Goal: Task Accomplishment & Management: Use online tool/utility

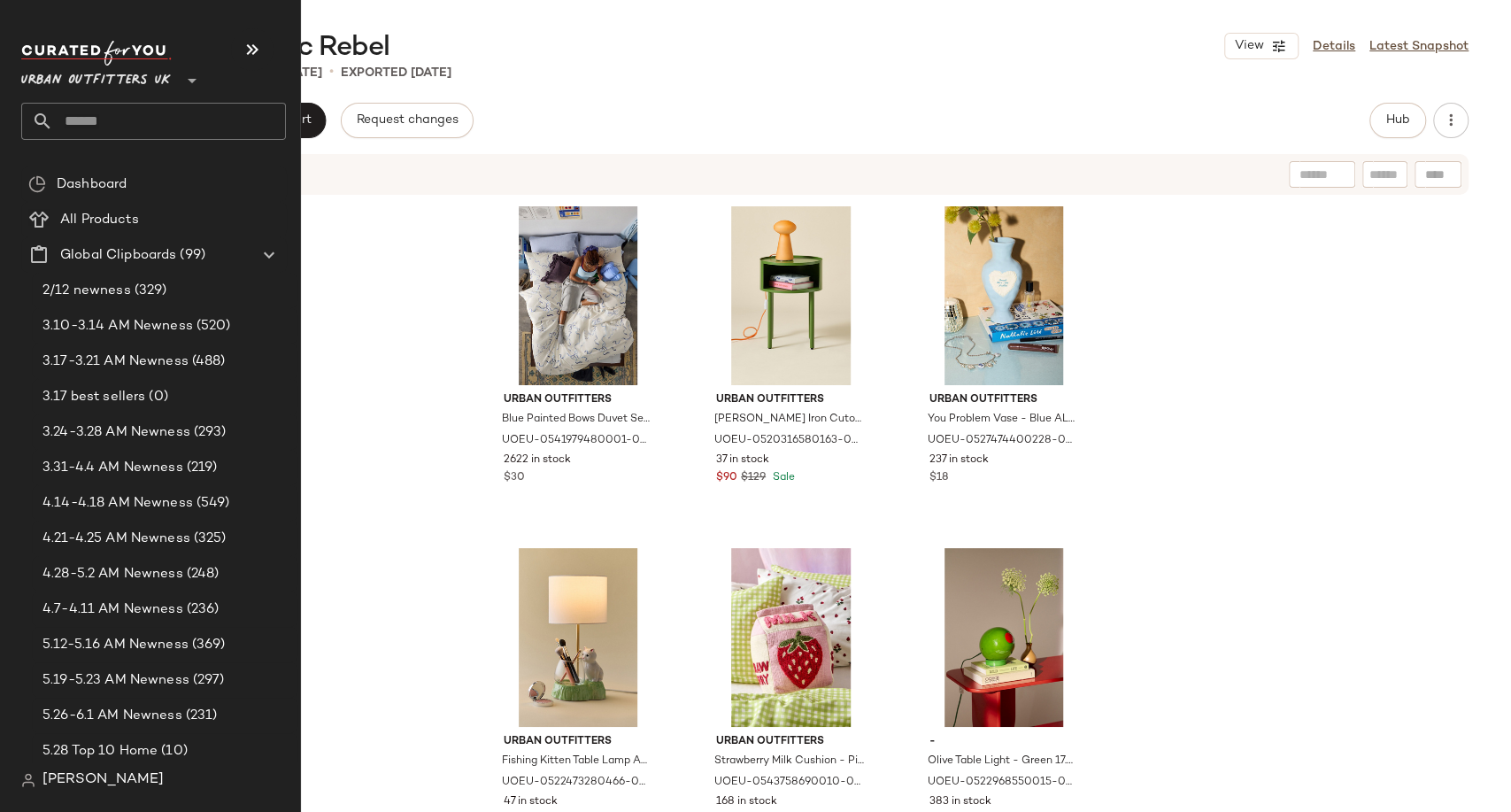
click at [78, 118] on input "text" at bounding box center [169, 121] width 233 height 37
type input "******"
click at [162, 115] on input "text" at bounding box center [169, 121] width 233 height 37
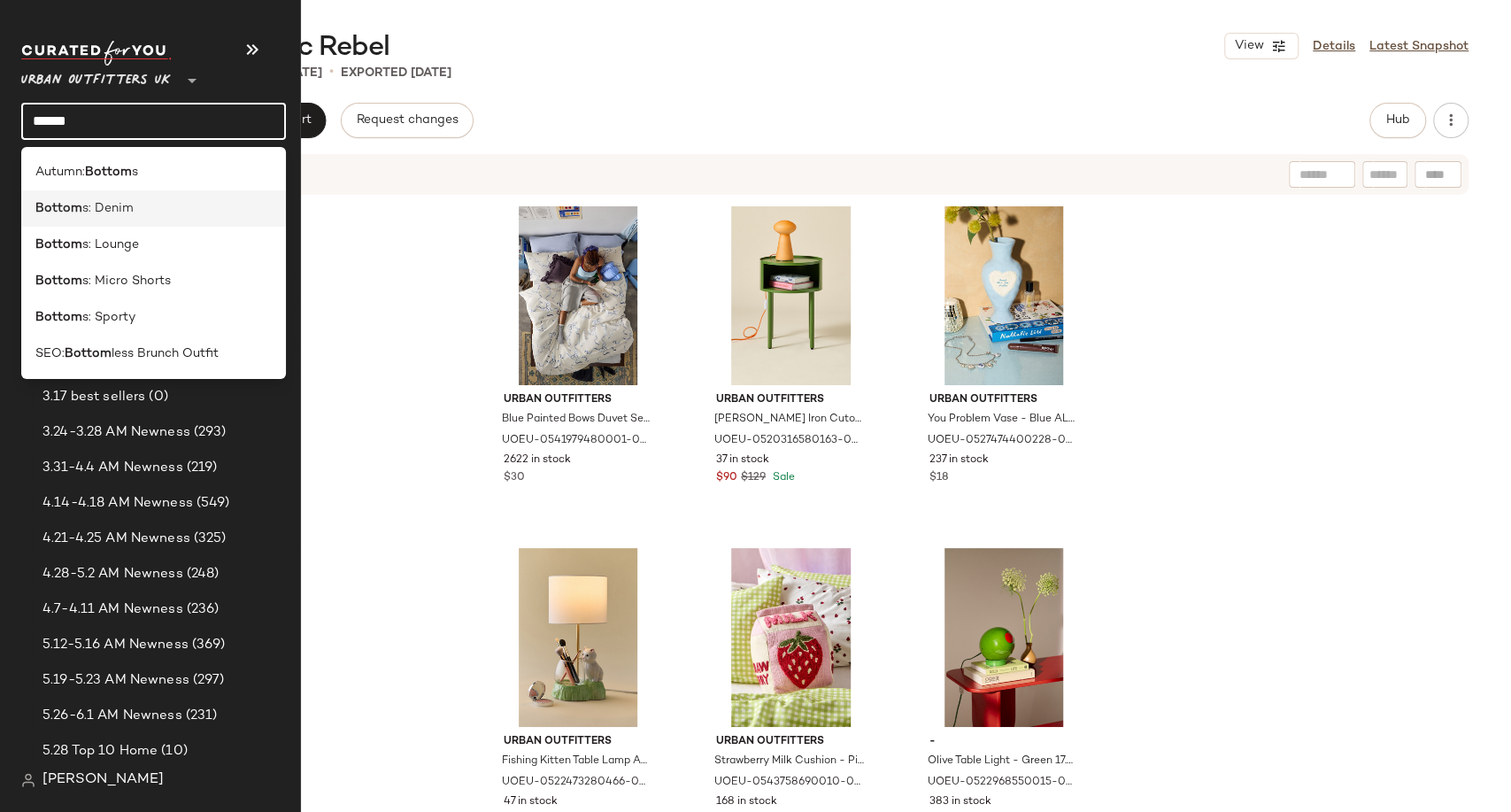
type input "******"
click at [129, 206] on span "s: Denim" at bounding box center [108, 208] width 51 height 18
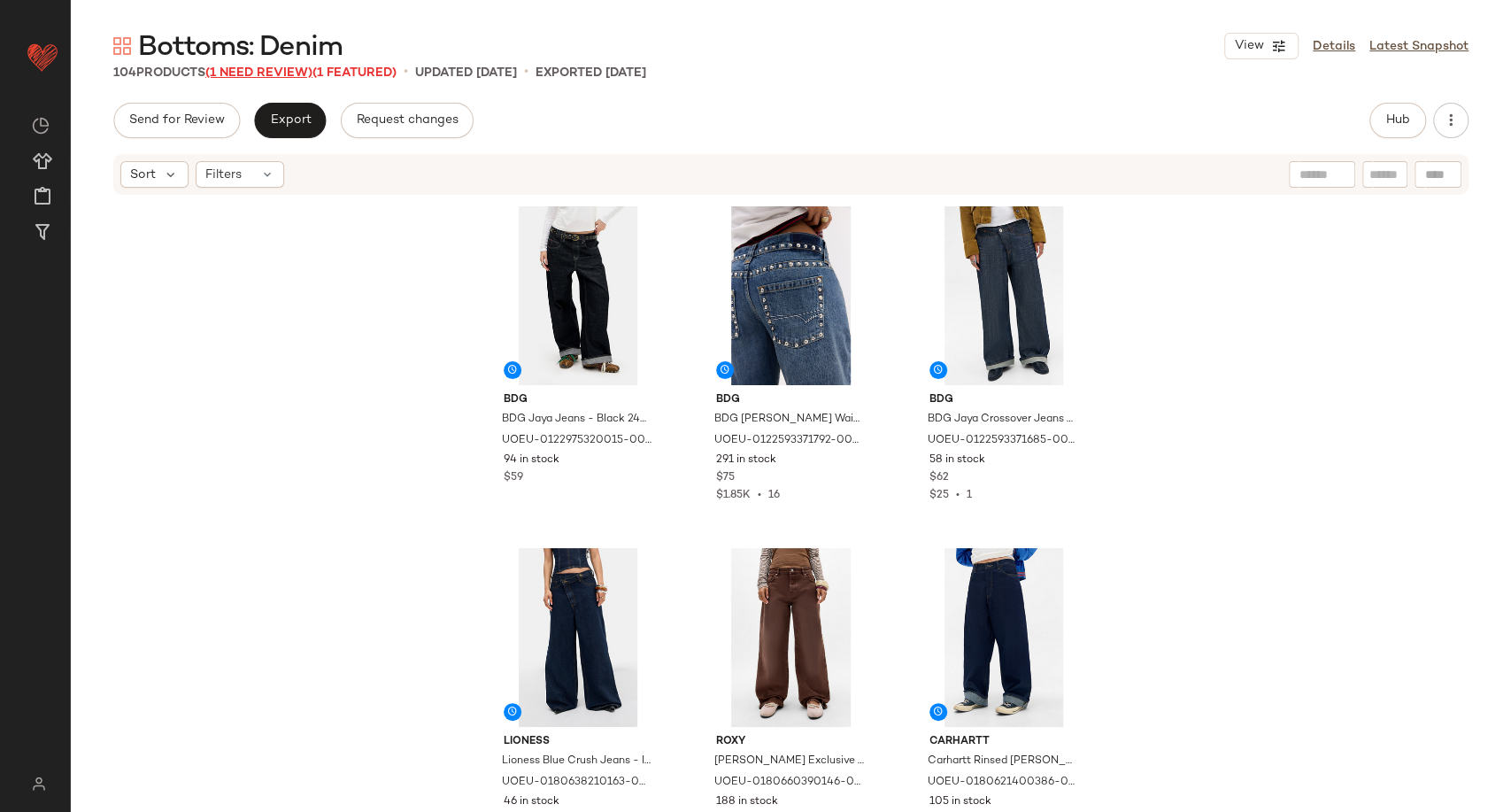
click at [269, 72] on span "(1 Need Review)" at bounding box center [259, 73] width 107 height 14
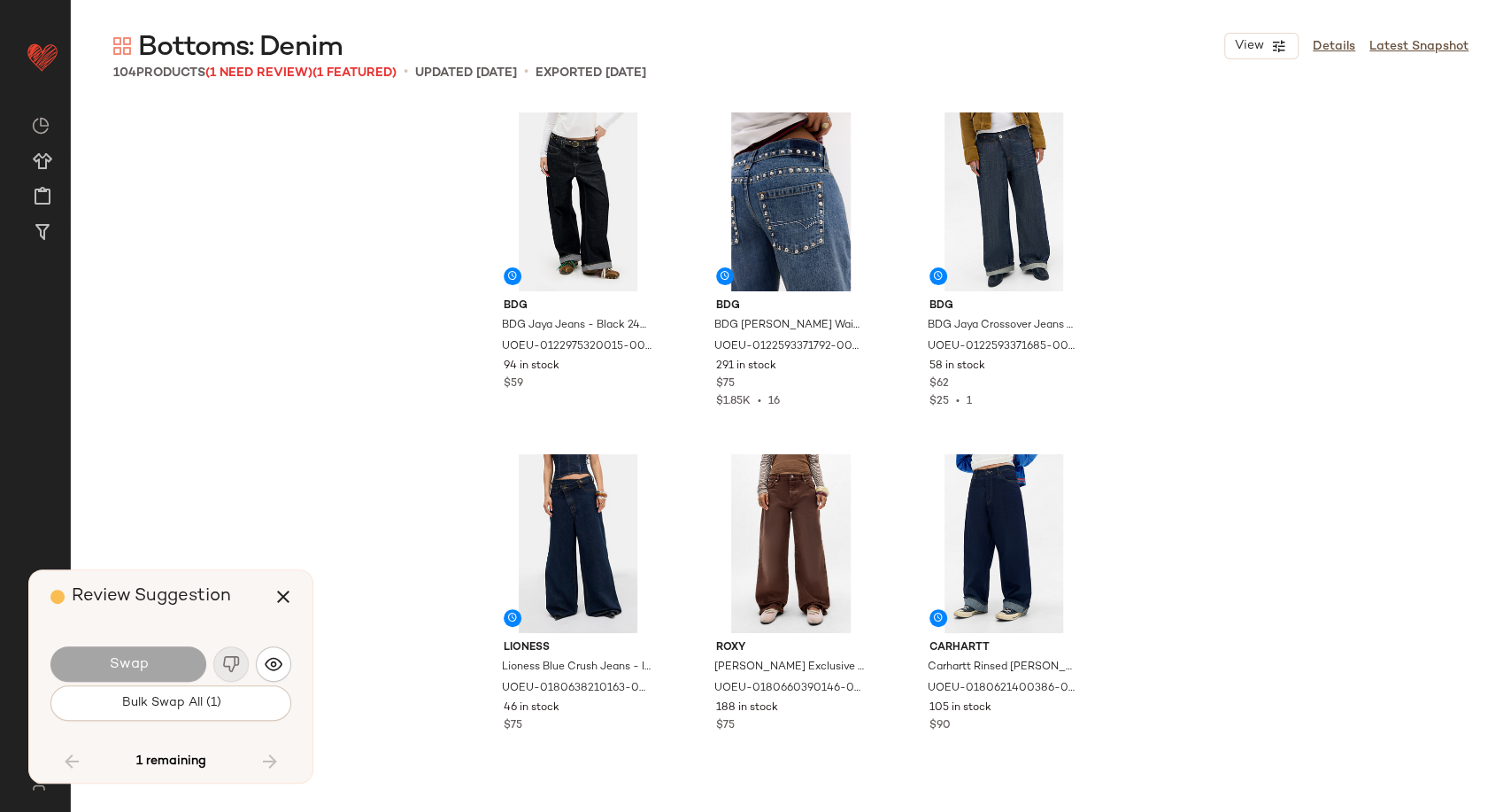
scroll to position [10933, 0]
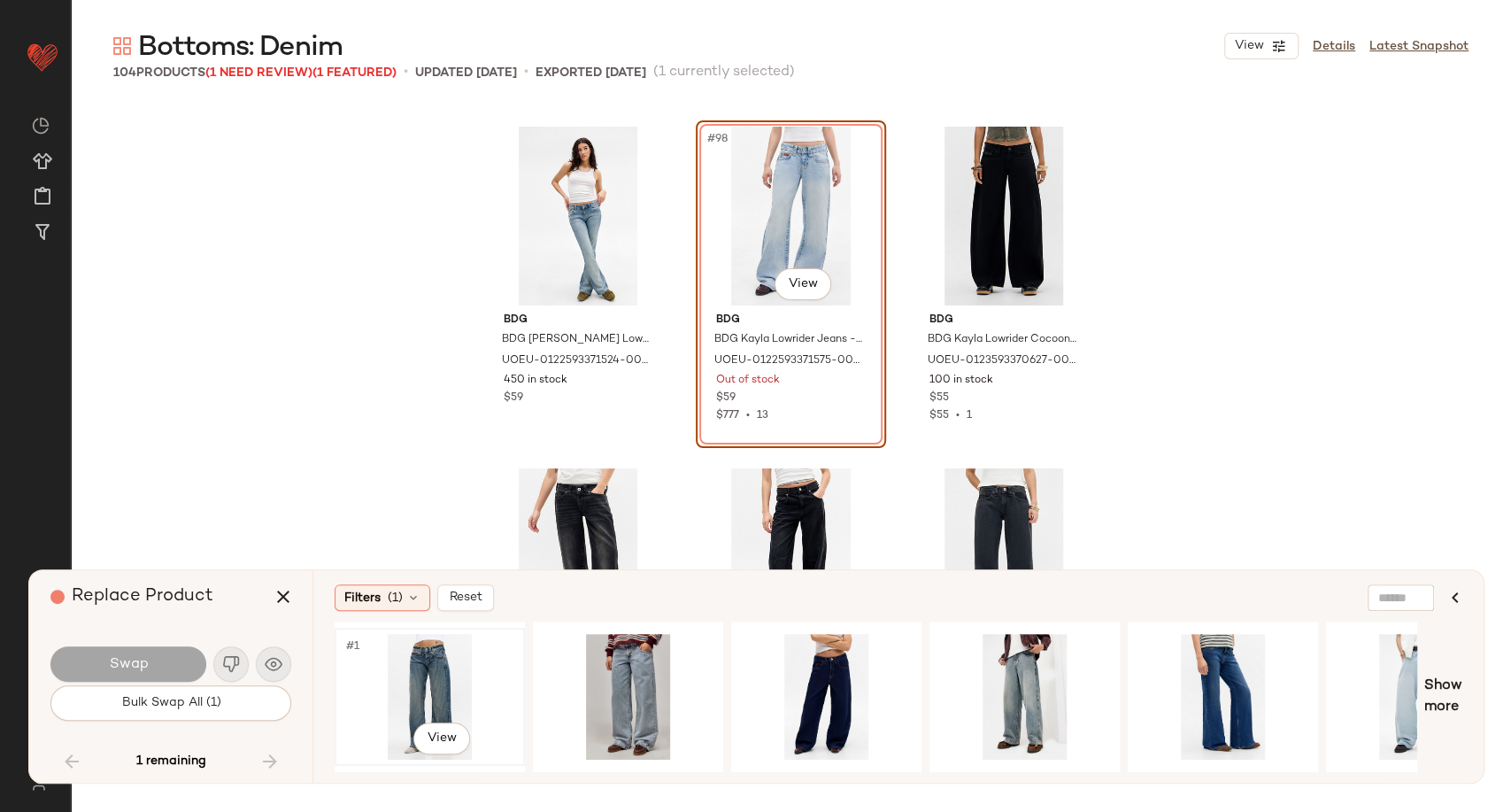
click at [440, 667] on div "#1 View" at bounding box center [429, 697] width 178 height 126
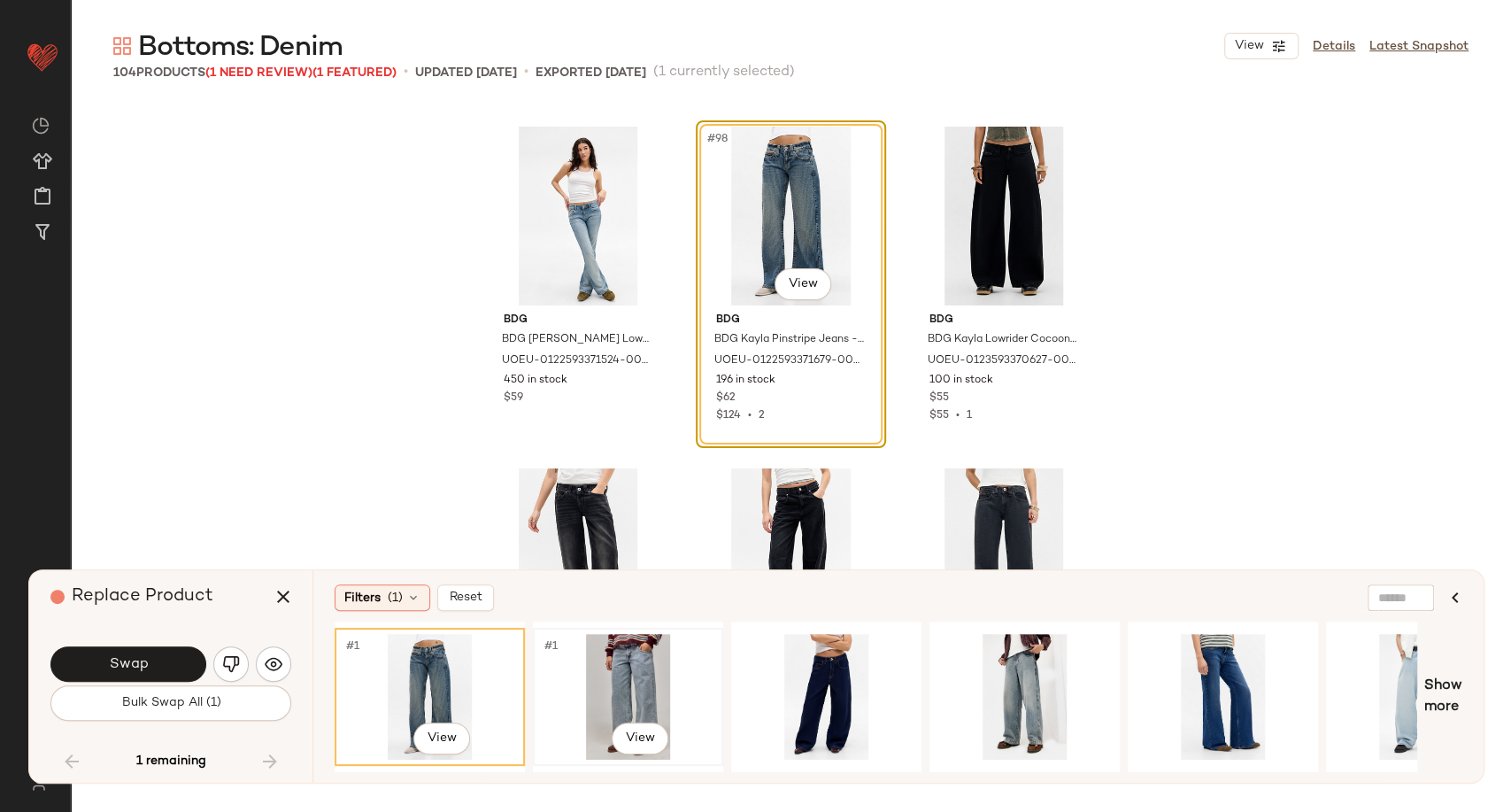
click at [579, 664] on div "#1 View" at bounding box center [628, 697] width 178 height 126
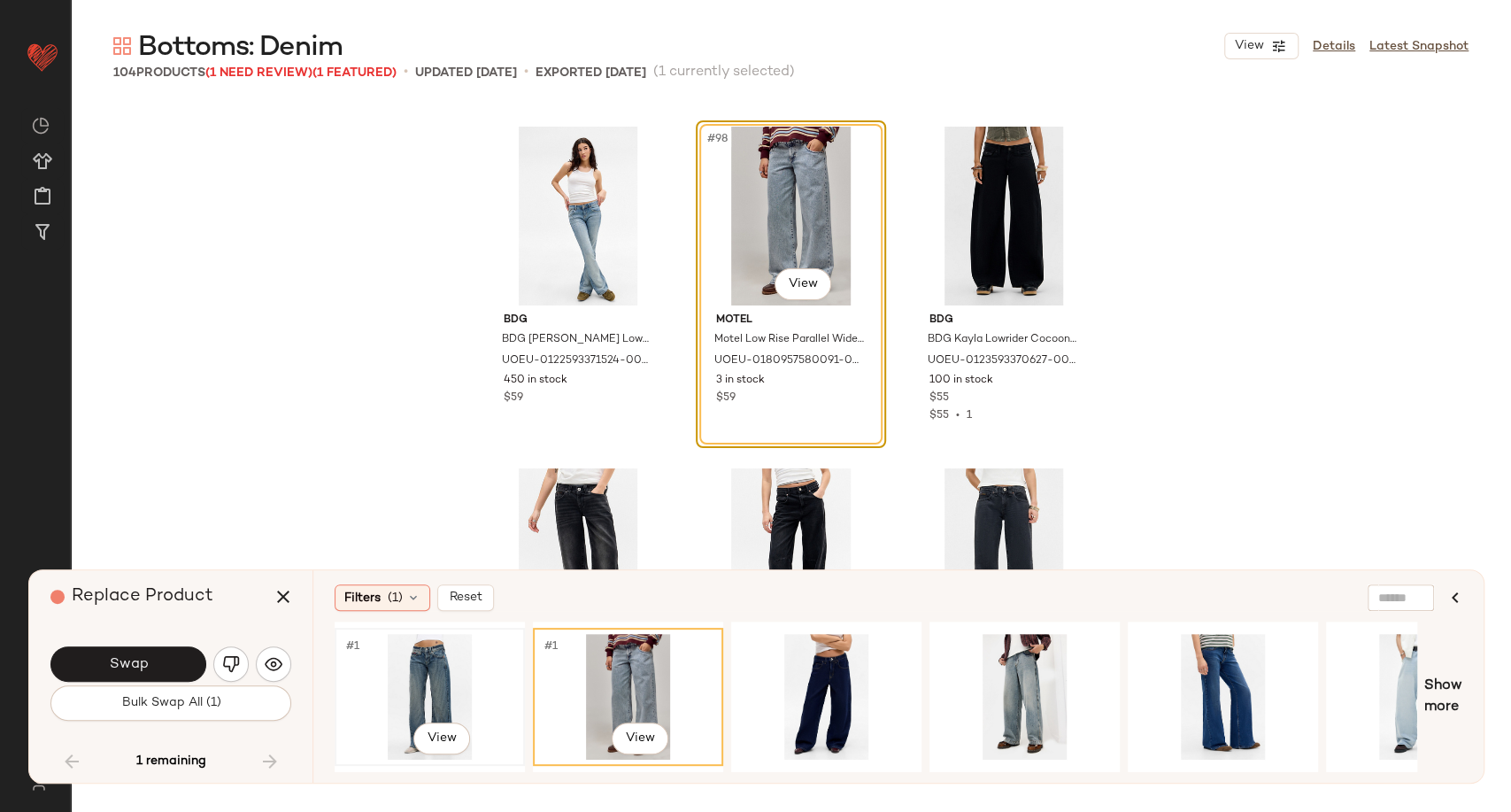
click at [408, 668] on div "#1 View" at bounding box center [429, 697] width 178 height 126
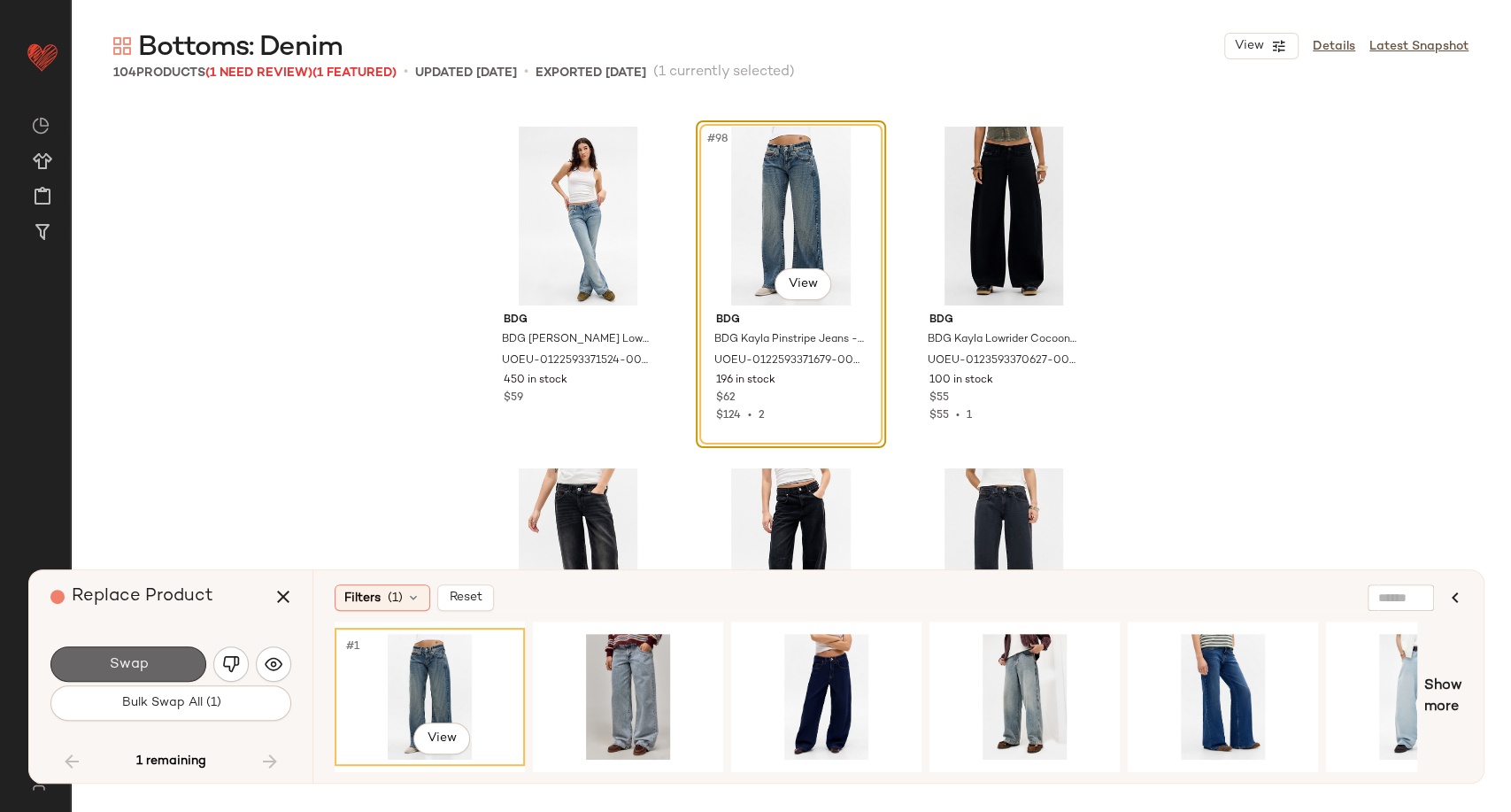
click at [178, 652] on button "Swap" at bounding box center [128, 663] width 156 height 36
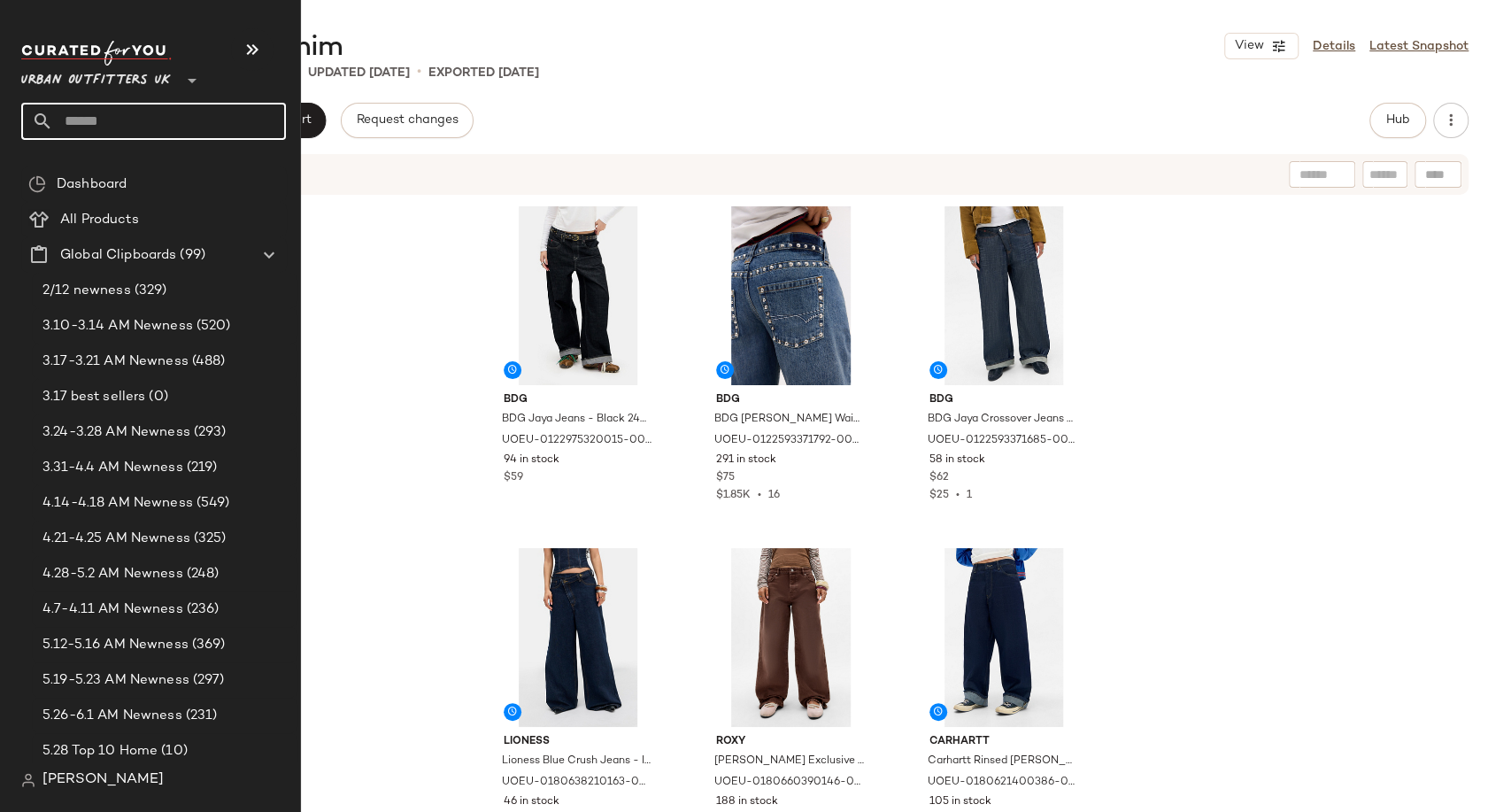
click at [112, 121] on input "text" at bounding box center [169, 121] width 233 height 37
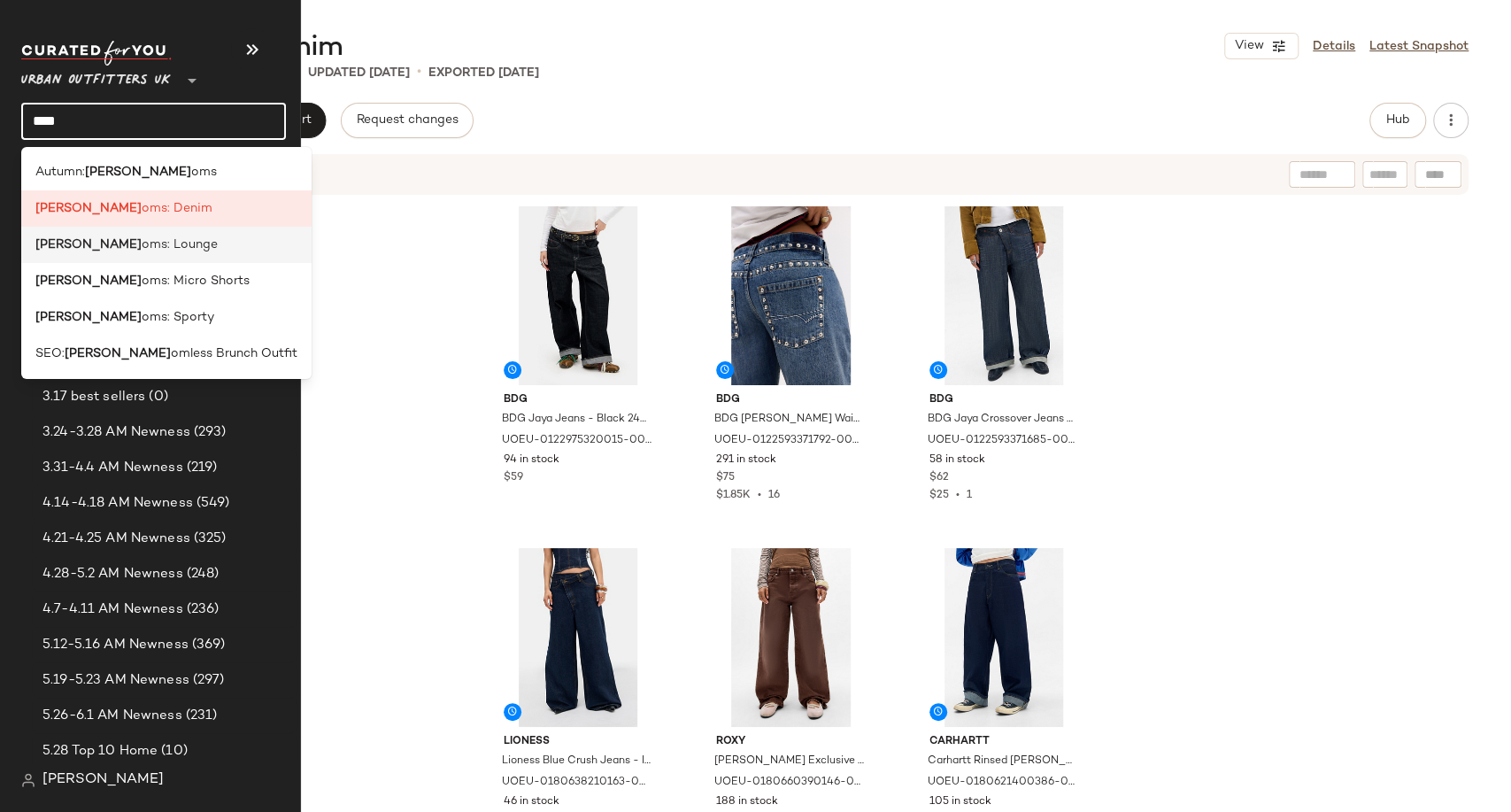
type input "****"
click at [142, 238] on span "oms: Lounge" at bounding box center [179, 245] width 76 height 18
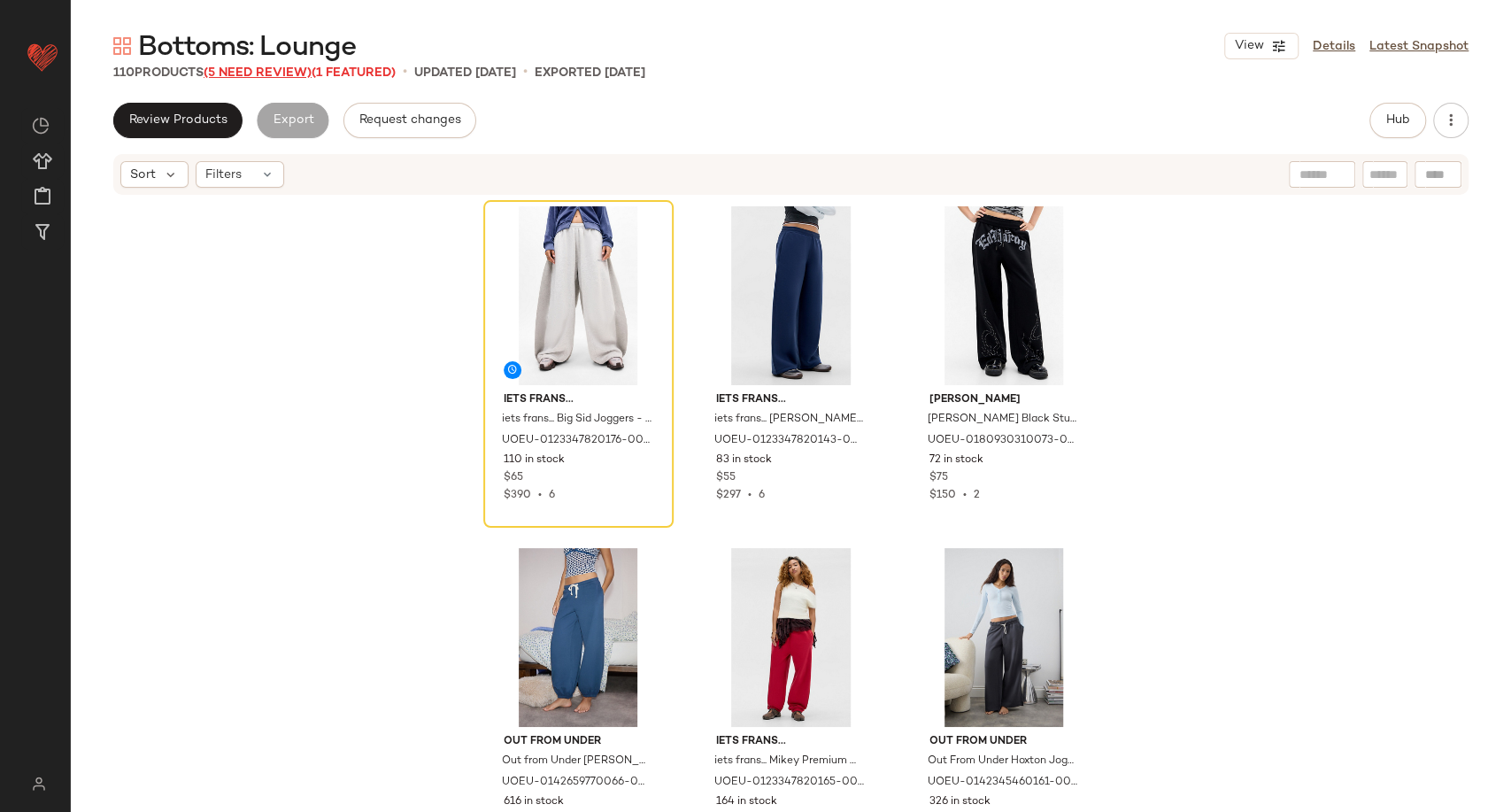
click at [265, 69] on span "(5 Need Review)" at bounding box center [258, 73] width 108 height 14
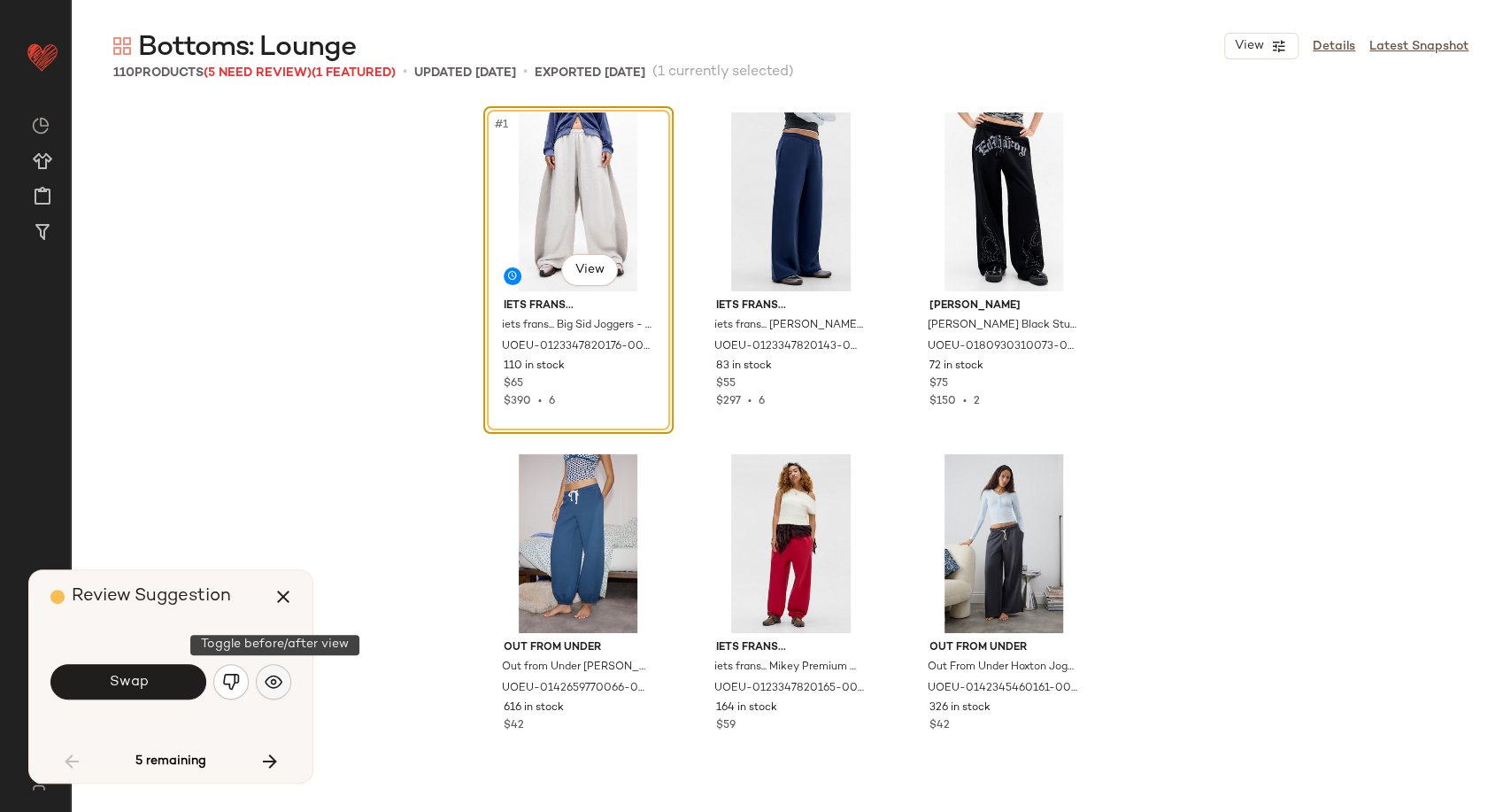
click at [272, 689] on img "button" at bounding box center [273, 680] width 17 height 17
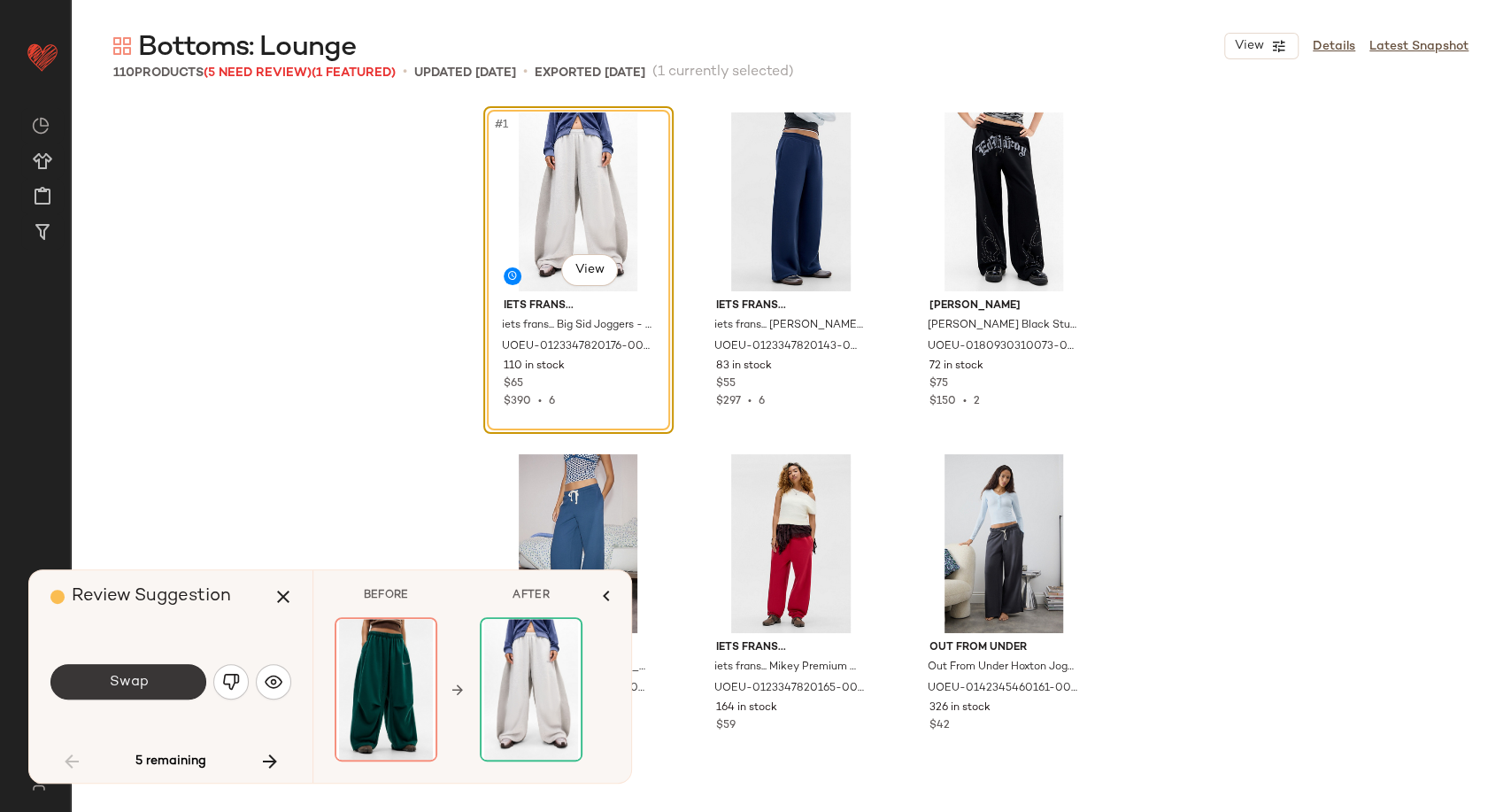
click at [150, 678] on button "Swap" at bounding box center [128, 681] width 156 height 36
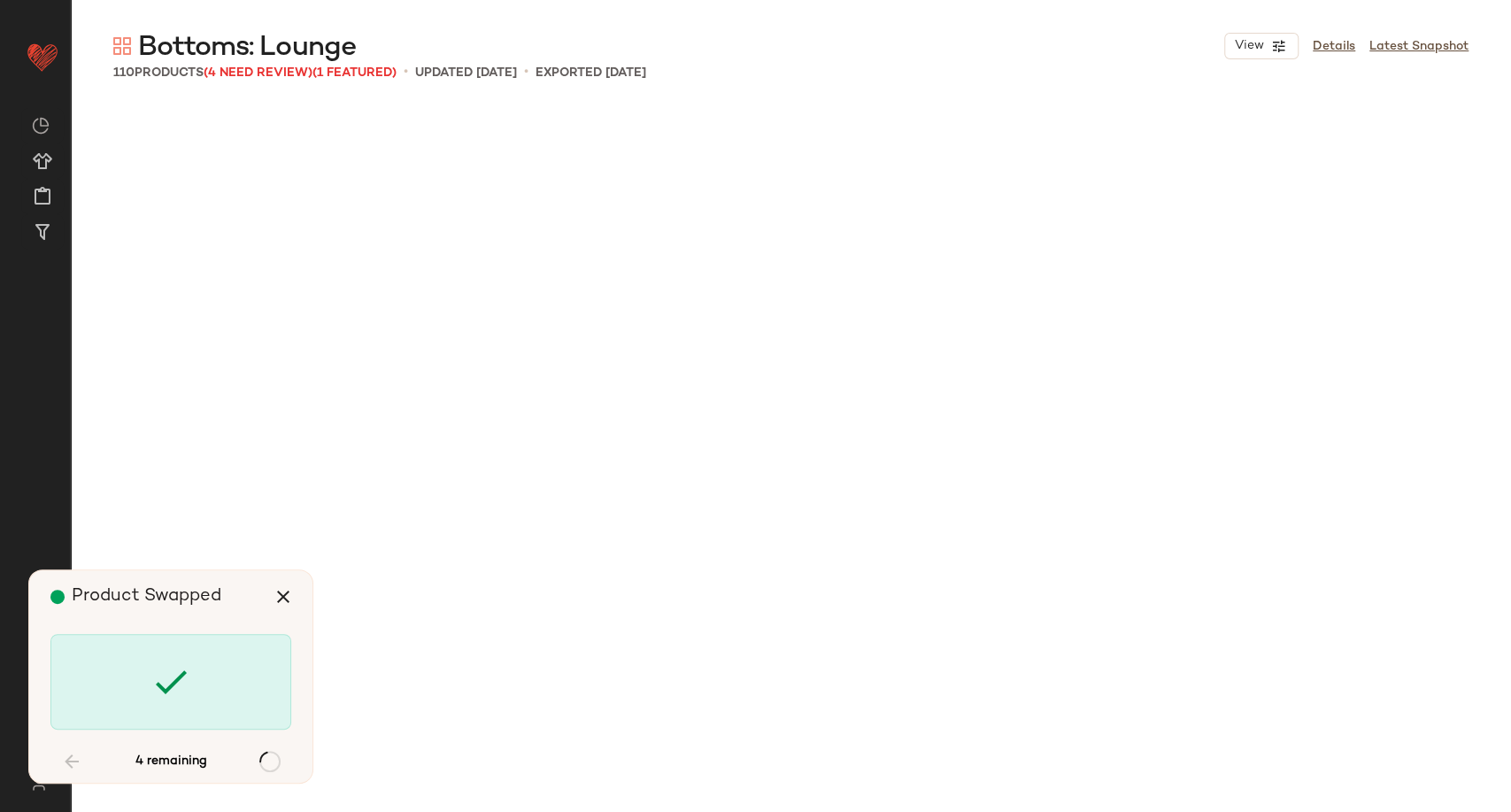
scroll to position [1707, 0]
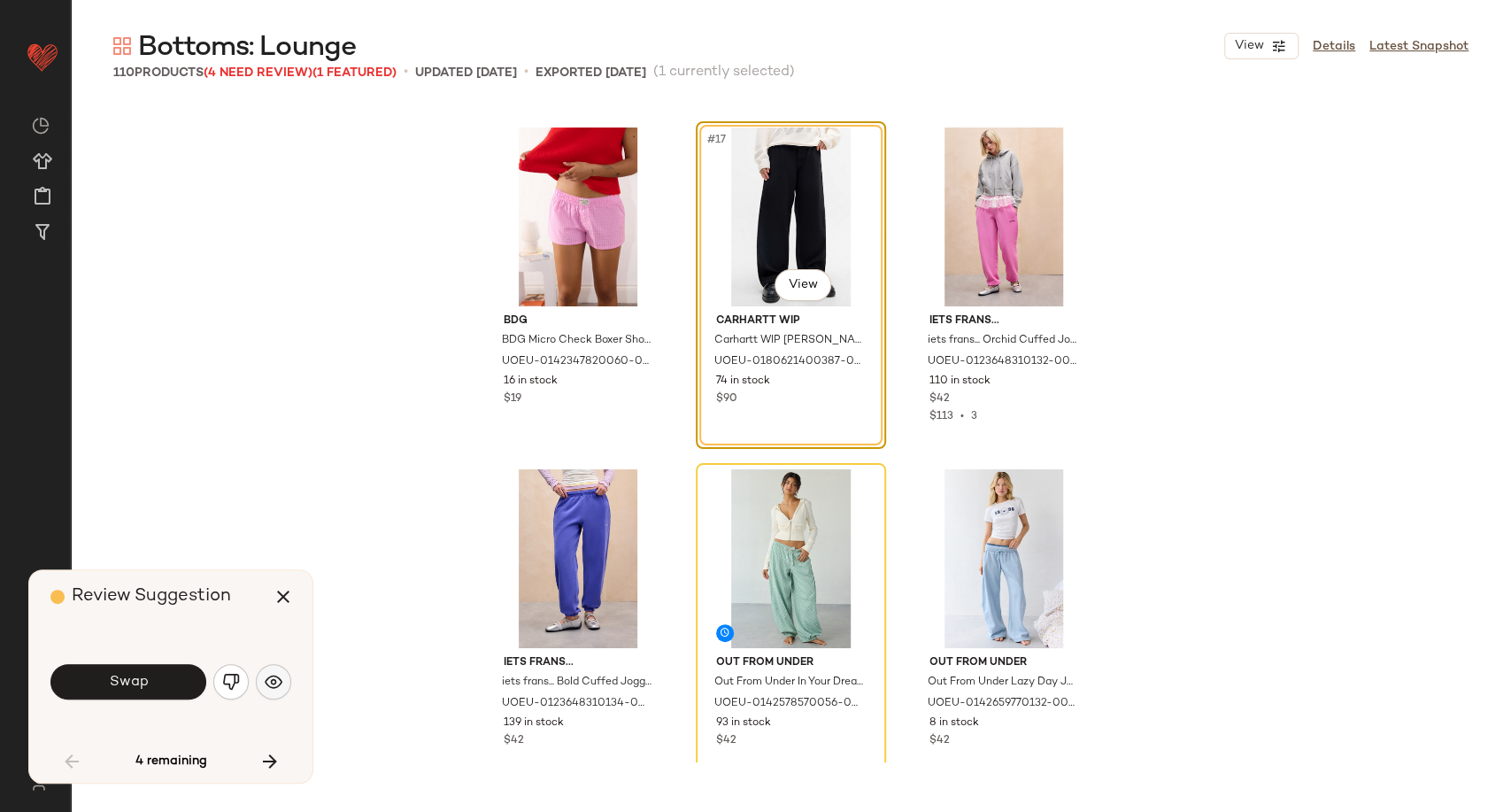
drag, startPoint x: 291, startPoint y: 676, endPoint x: 278, endPoint y: 681, distance: 13.9
click at [283, 680] on div "Review Suggestion Swap 4 remaining" at bounding box center [171, 676] width 283 height 213
click at [278, 681] on img "button" at bounding box center [273, 680] width 17 height 17
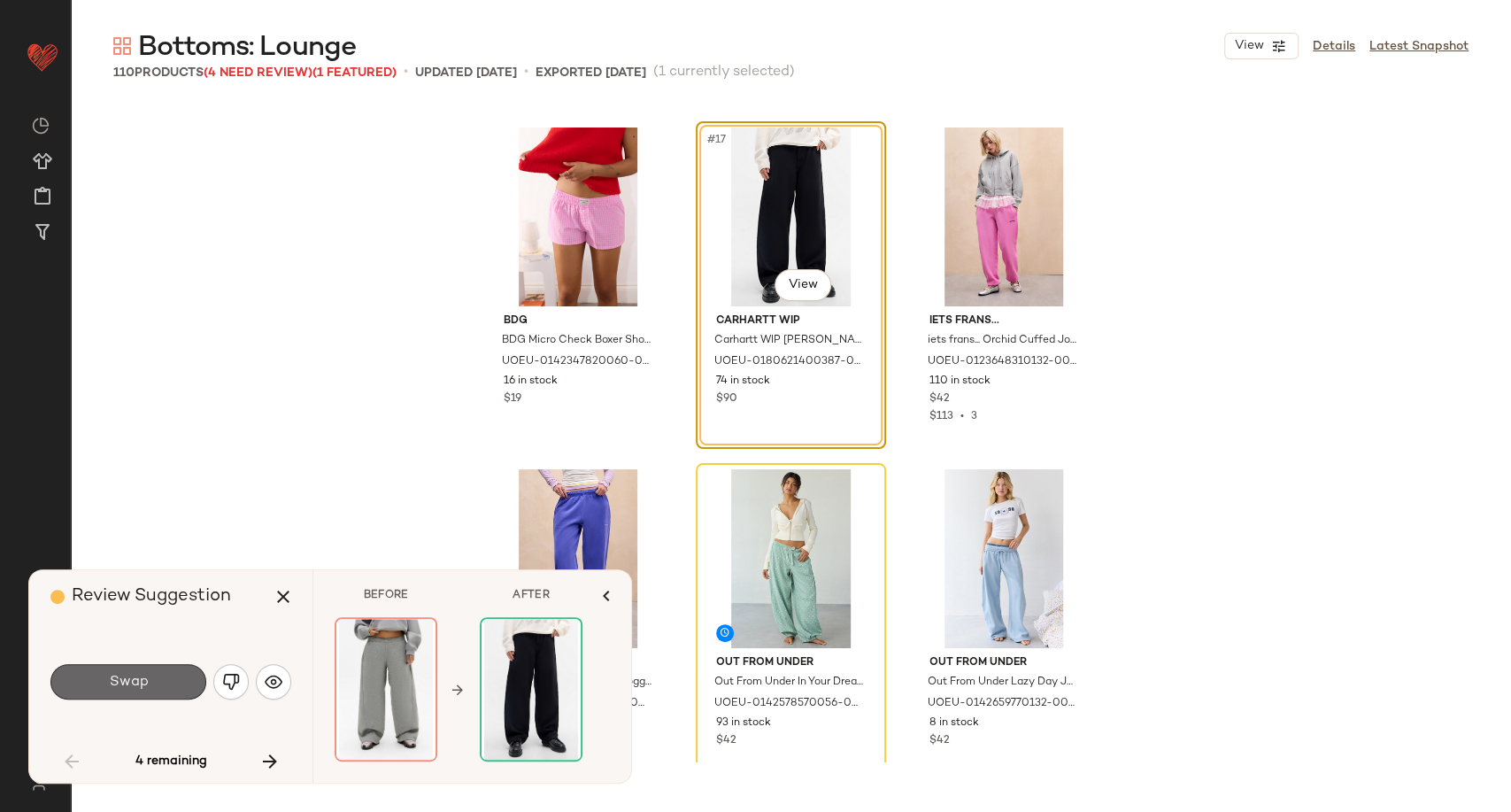
click at [179, 684] on button "Swap" at bounding box center [128, 681] width 156 height 36
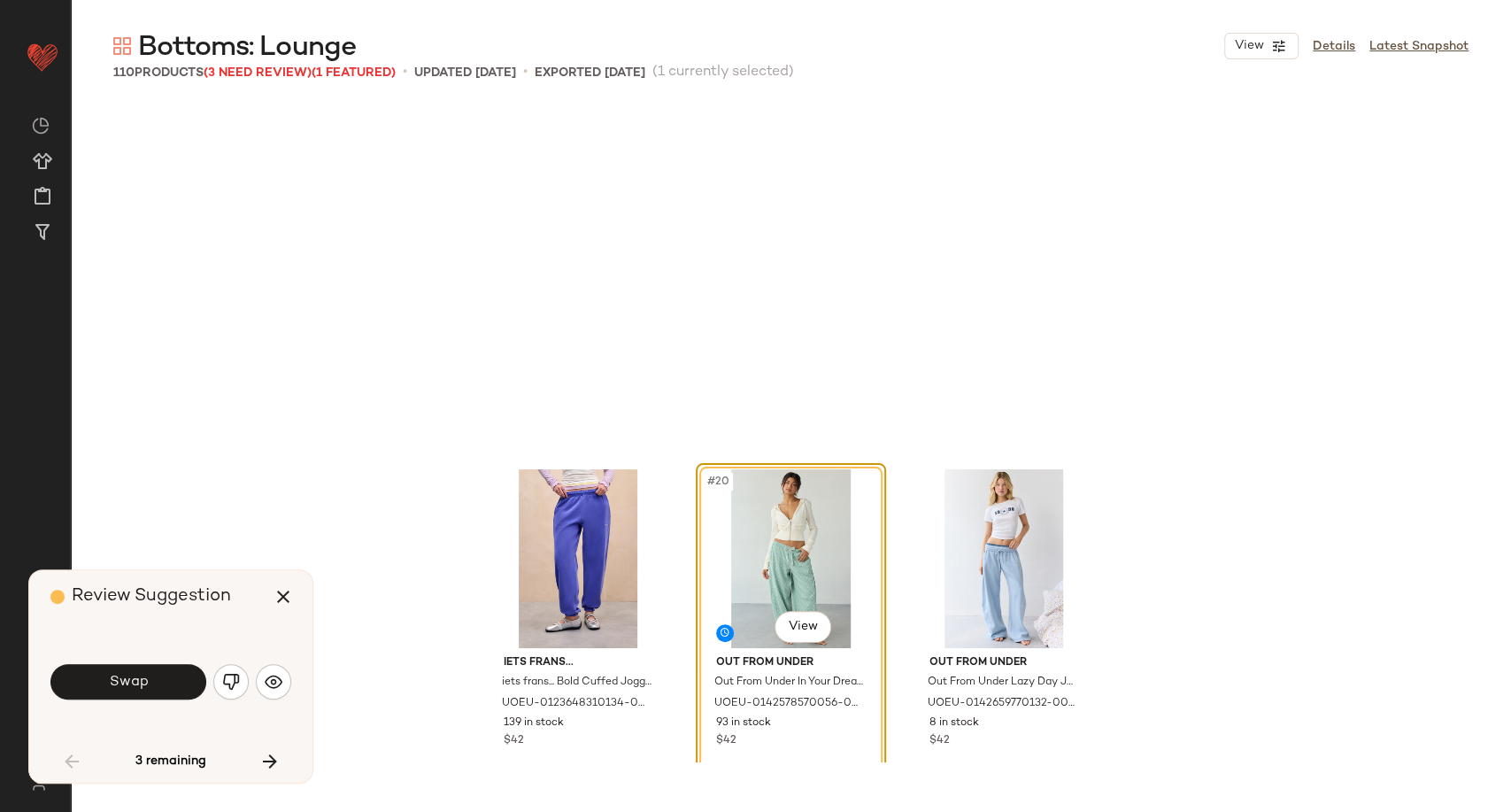
scroll to position [2050, 0]
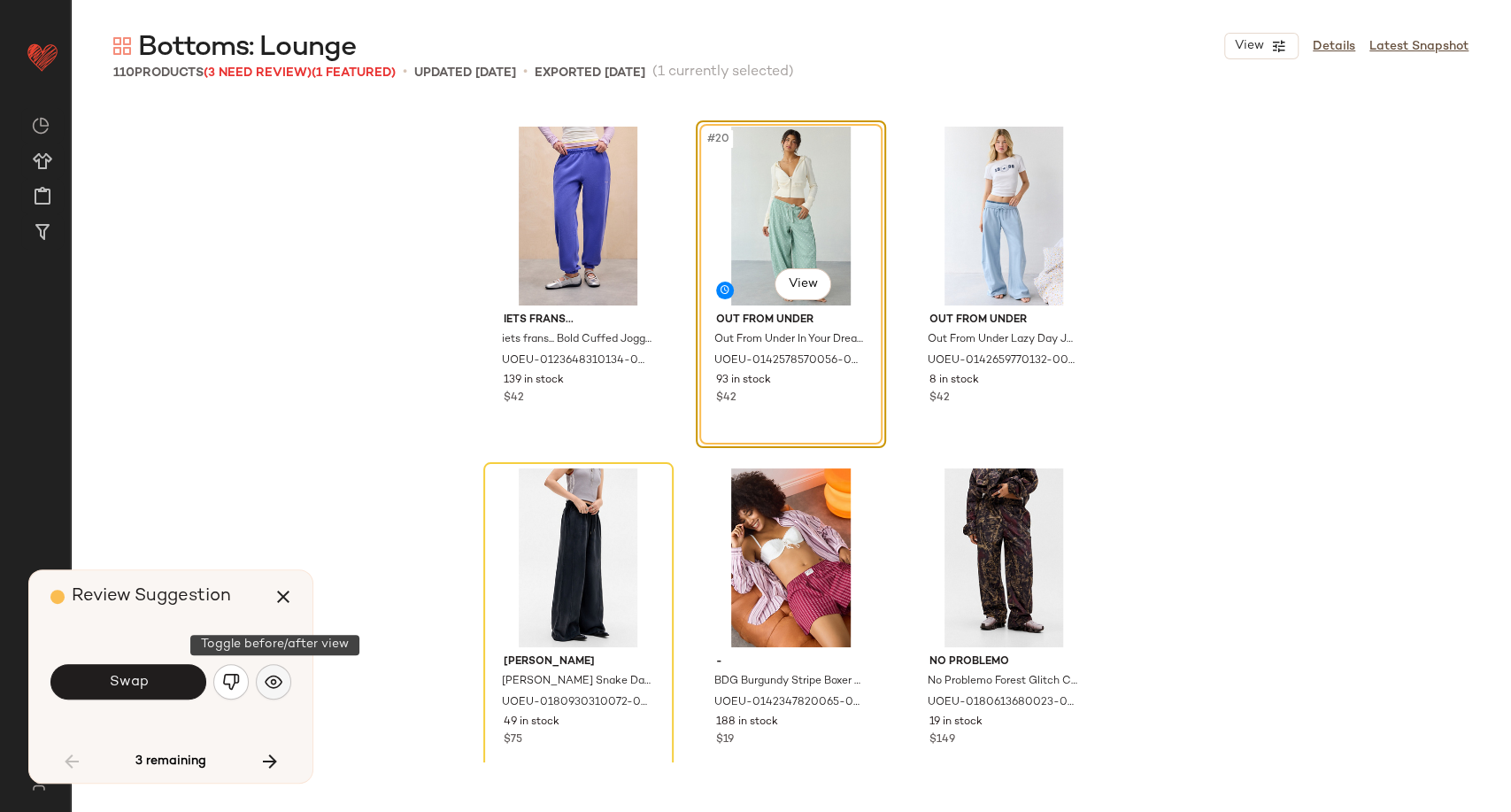
click at [271, 684] on img "button" at bounding box center [273, 680] width 17 height 17
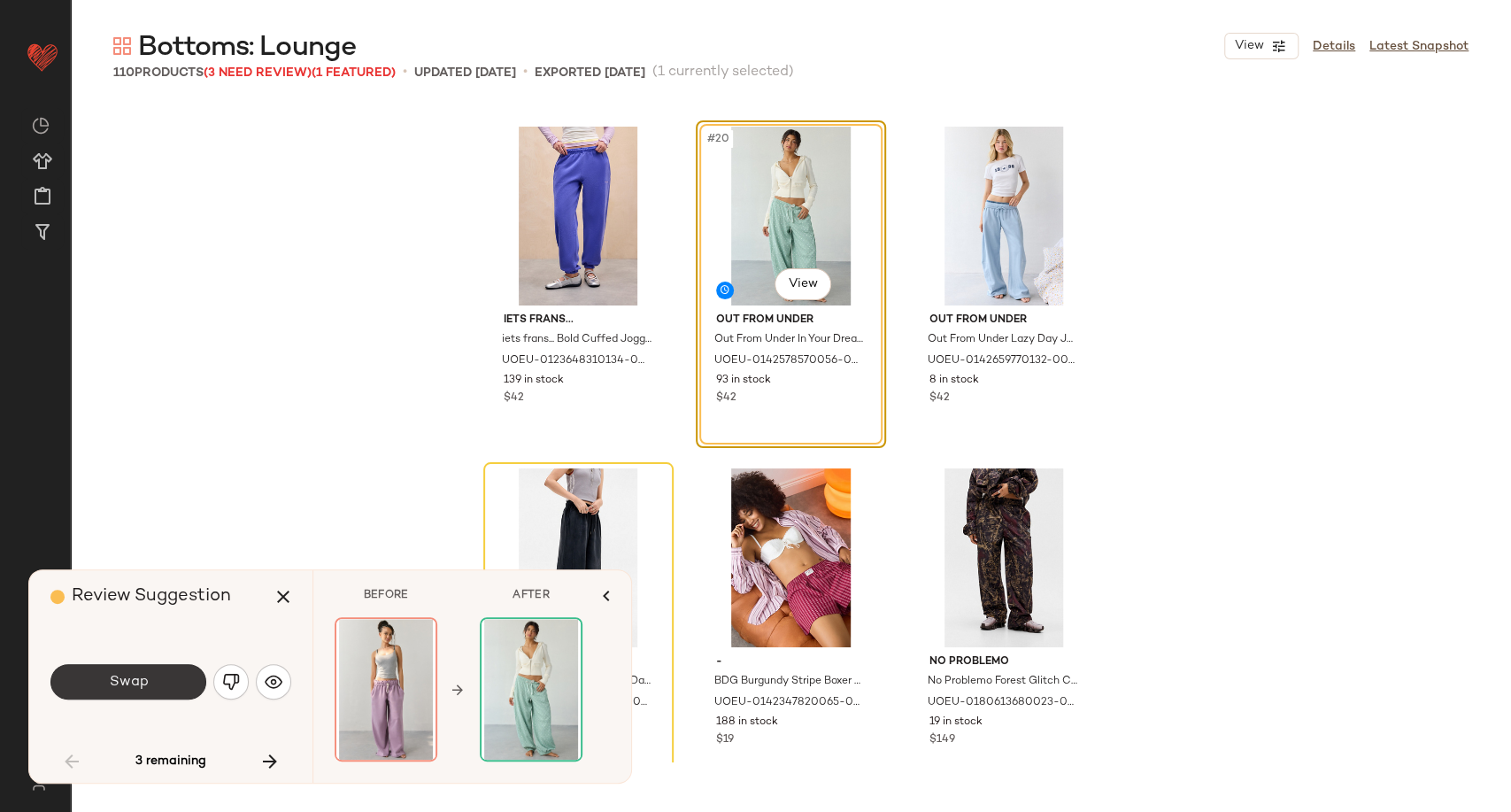
click at [173, 685] on button "Swap" at bounding box center [128, 681] width 156 height 36
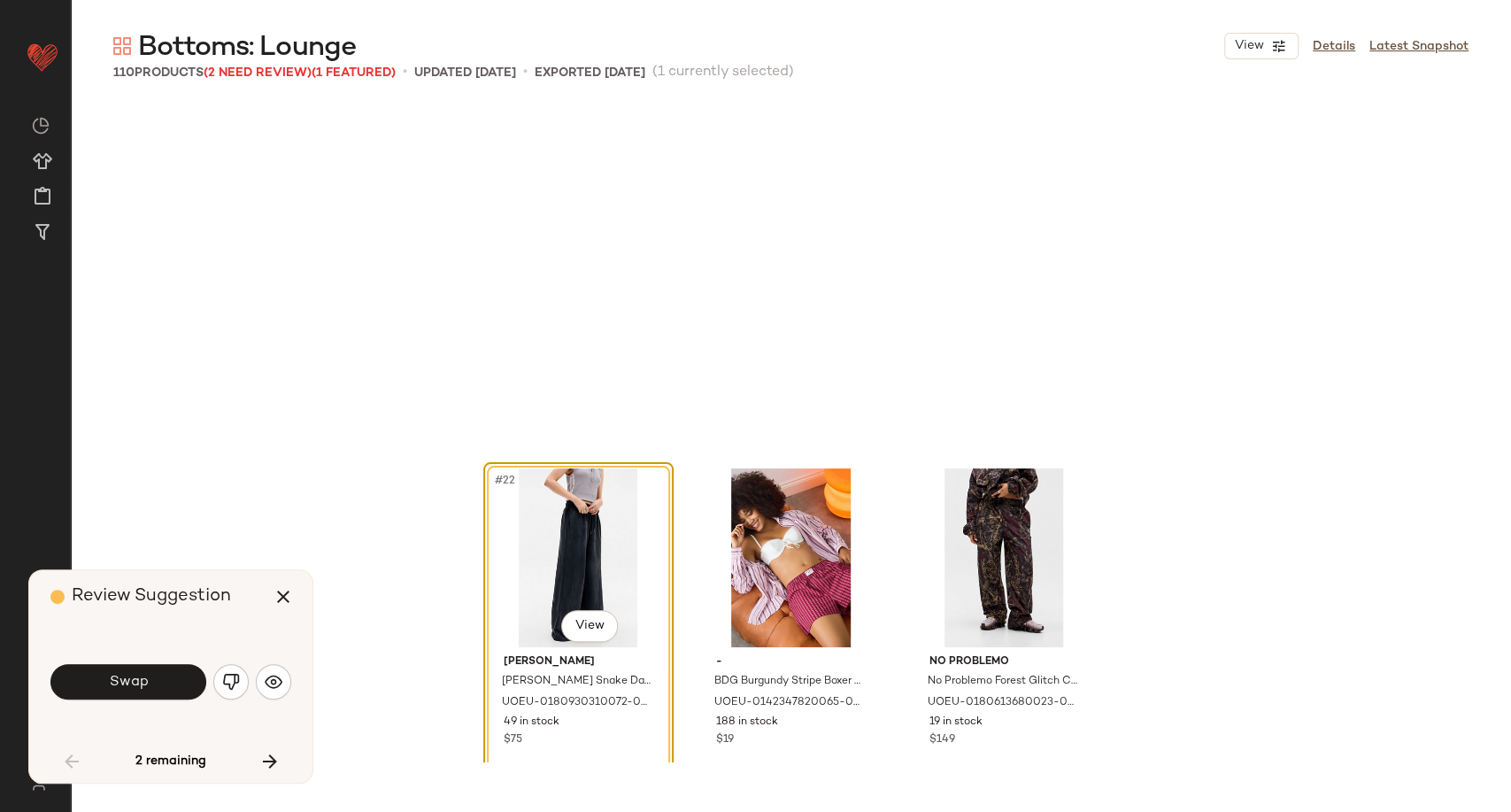
scroll to position [2391, 0]
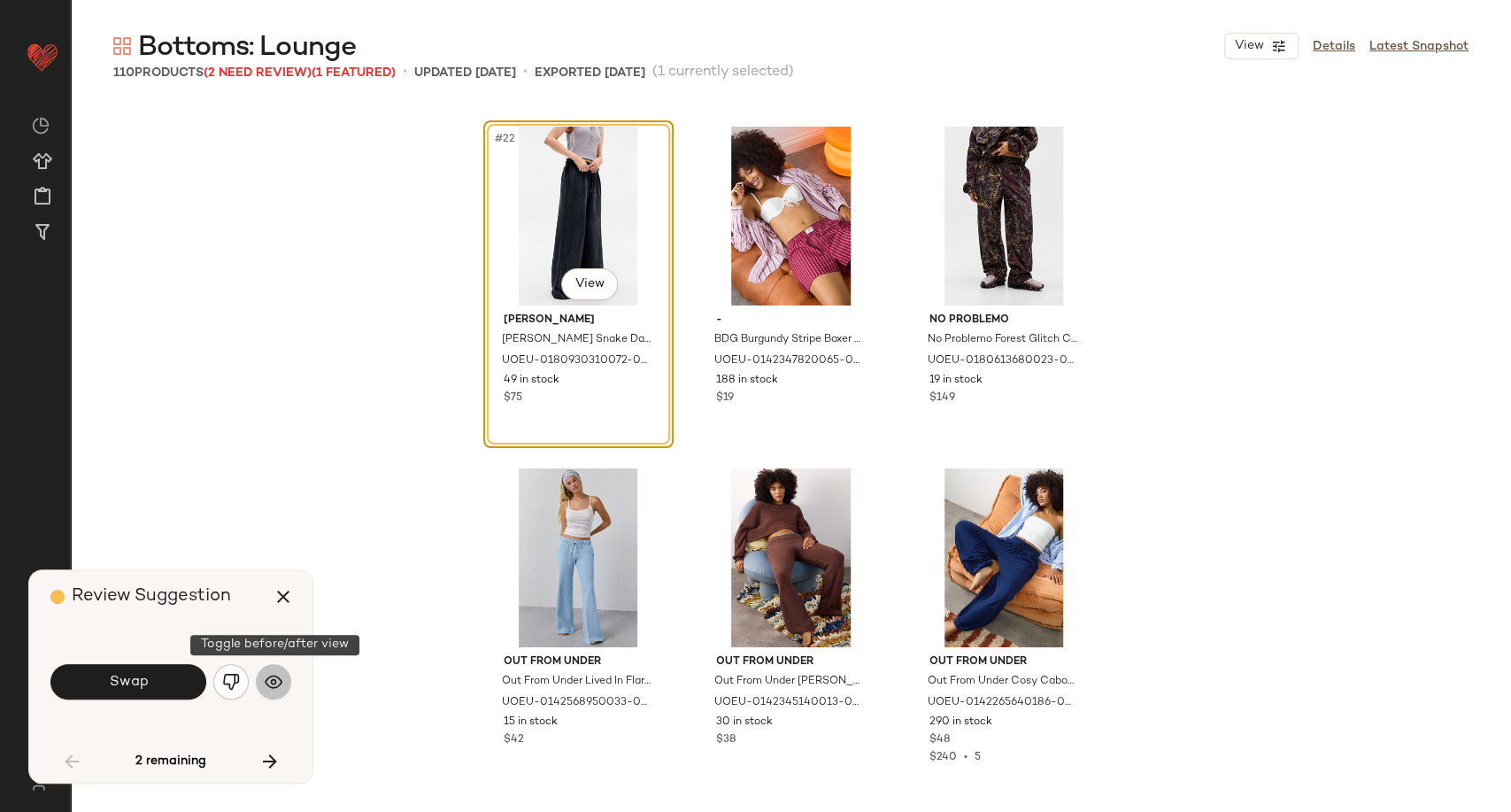
click at [279, 685] on img "button" at bounding box center [273, 680] width 17 height 17
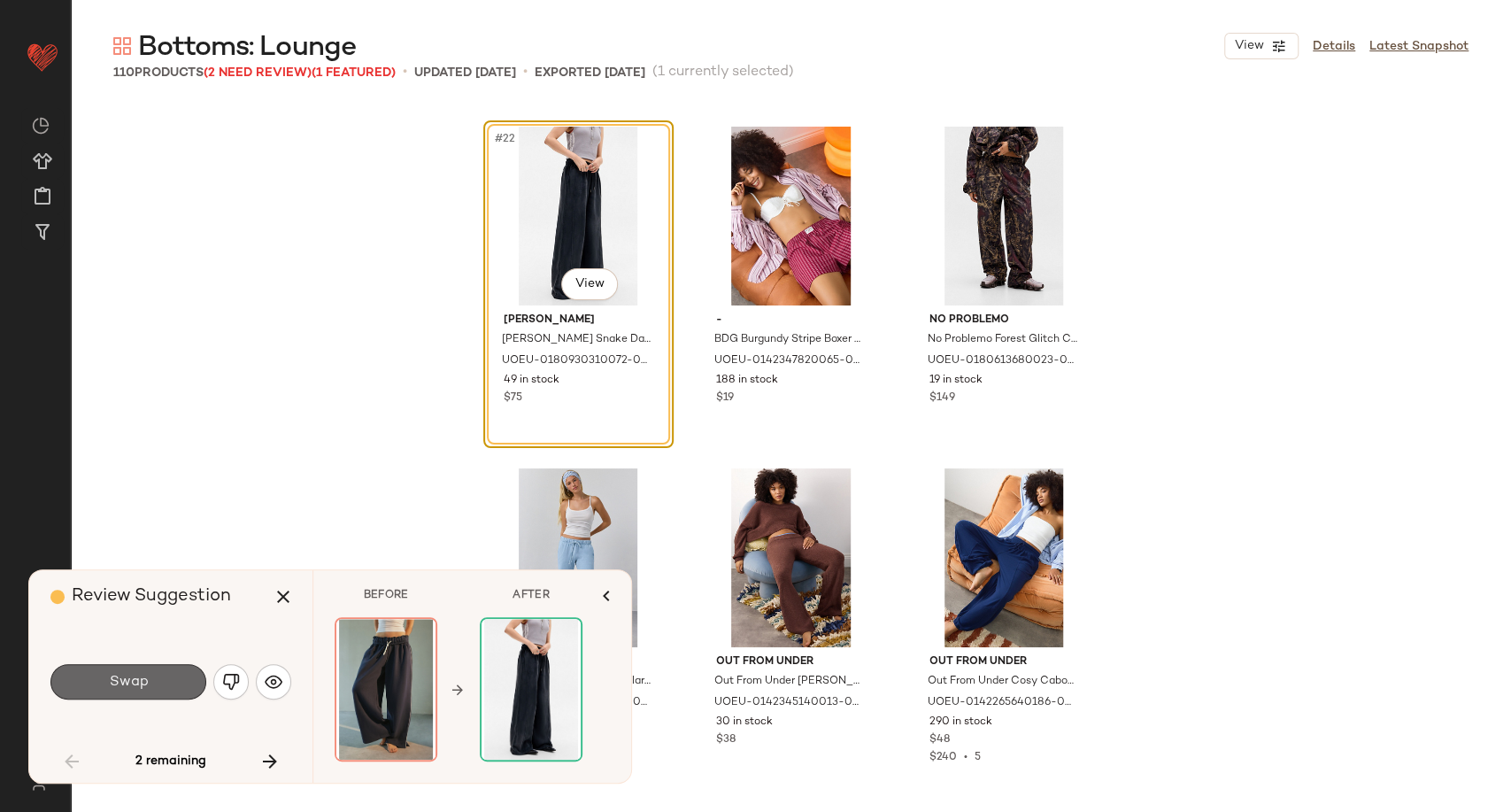
click at [161, 681] on button "Swap" at bounding box center [128, 681] width 156 height 36
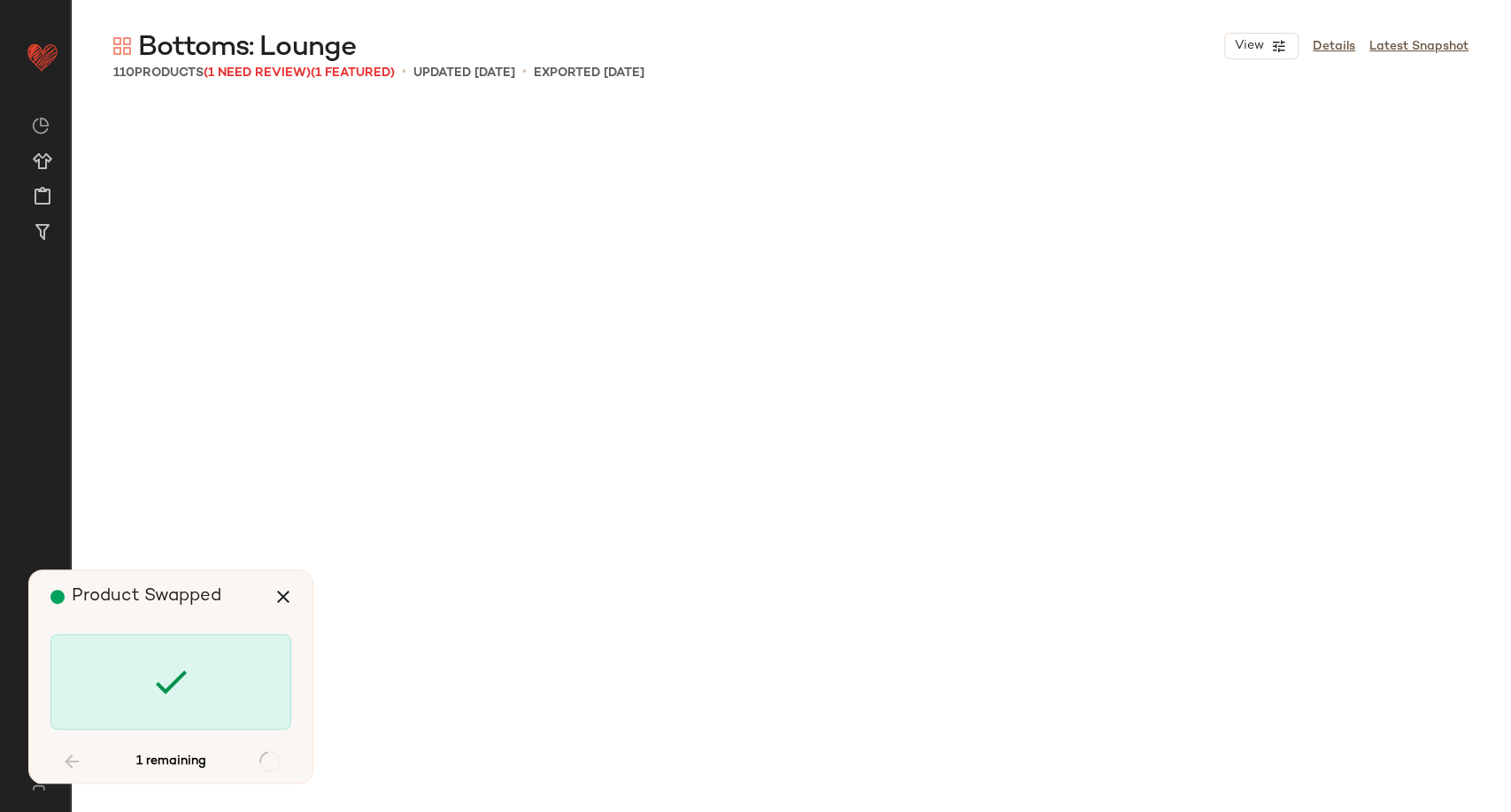
scroll to position [11616, 0]
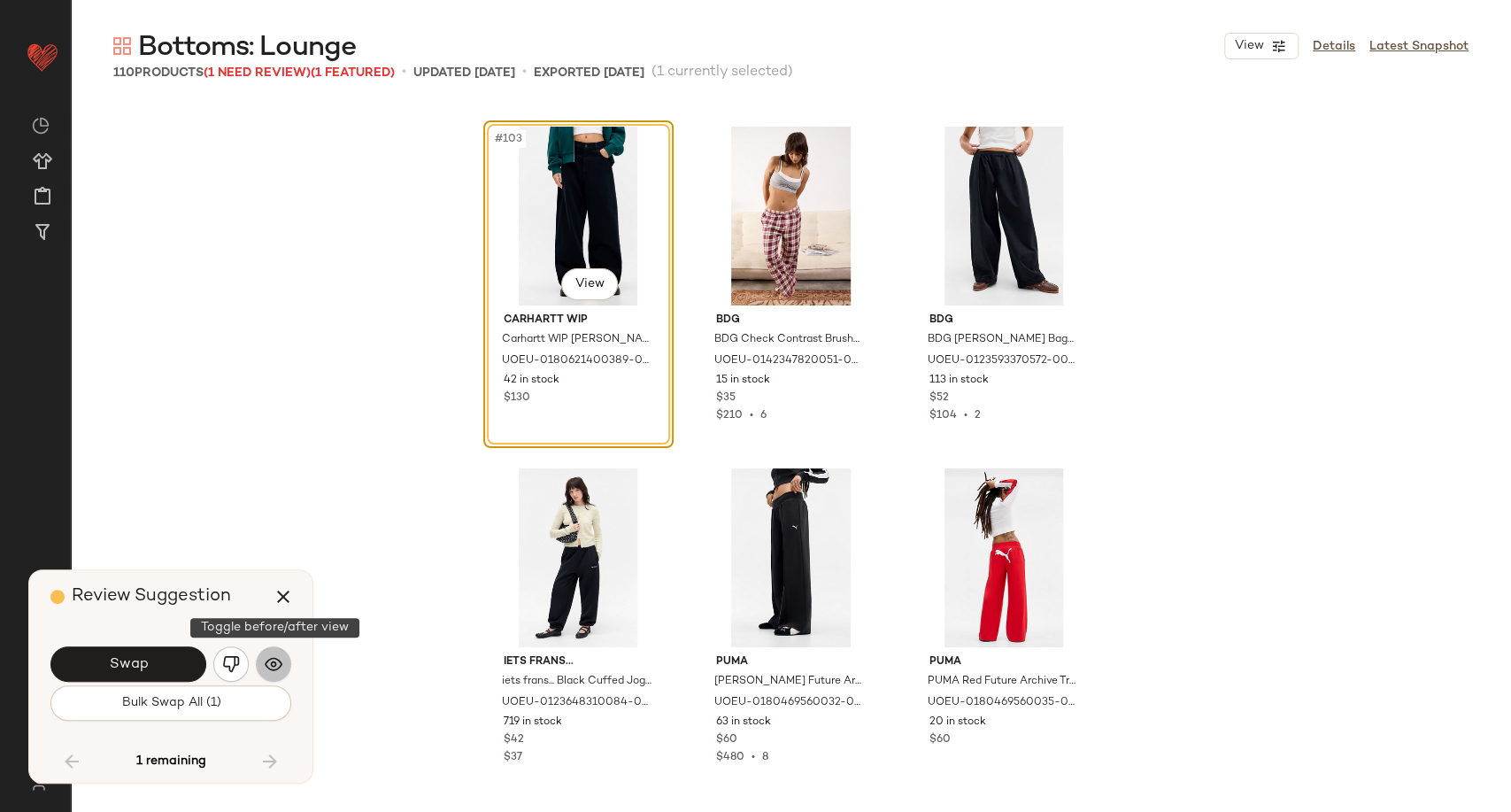
click at [276, 656] on img "button" at bounding box center [273, 663] width 17 height 17
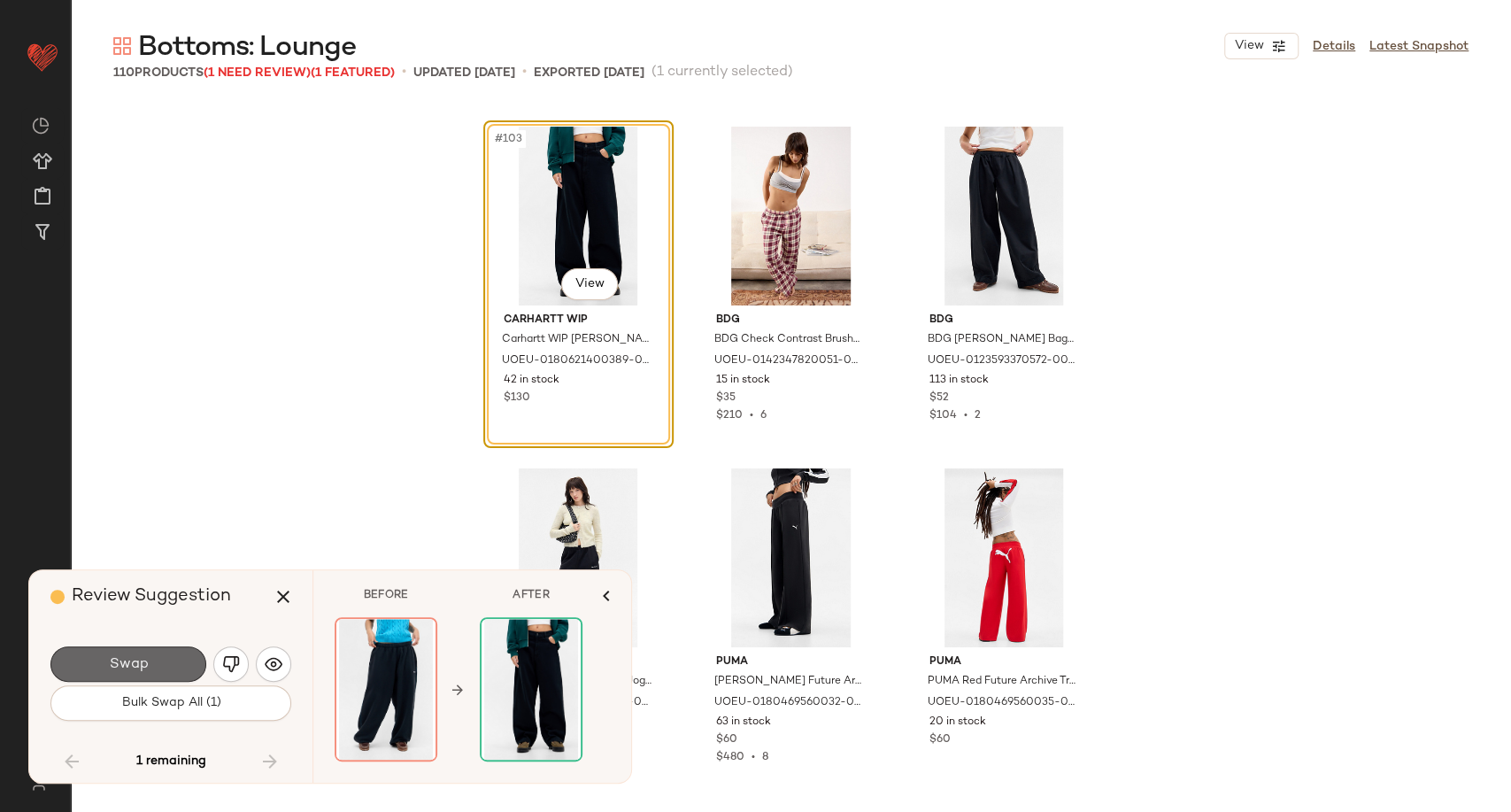
click at [174, 665] on button "Swap" at bounding box center [128, 663] width 156 height 36
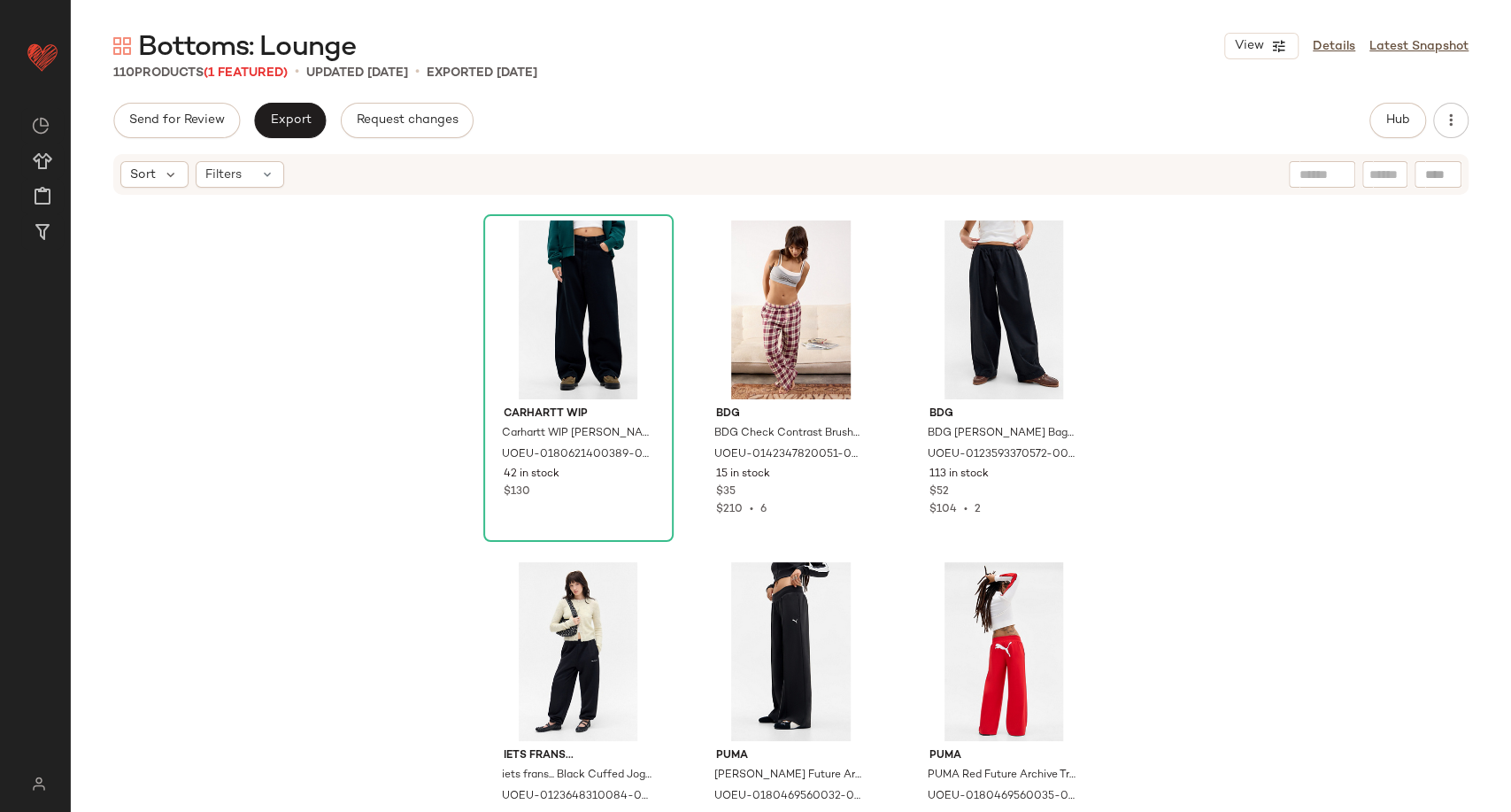
click at [282, 588] on div "Carhartt WIP Carhartt WIP Brandon Jeans - Vintage Denim Medium S at Urban Outfi…" at bounding box center [791, 501] width 1441 height 610
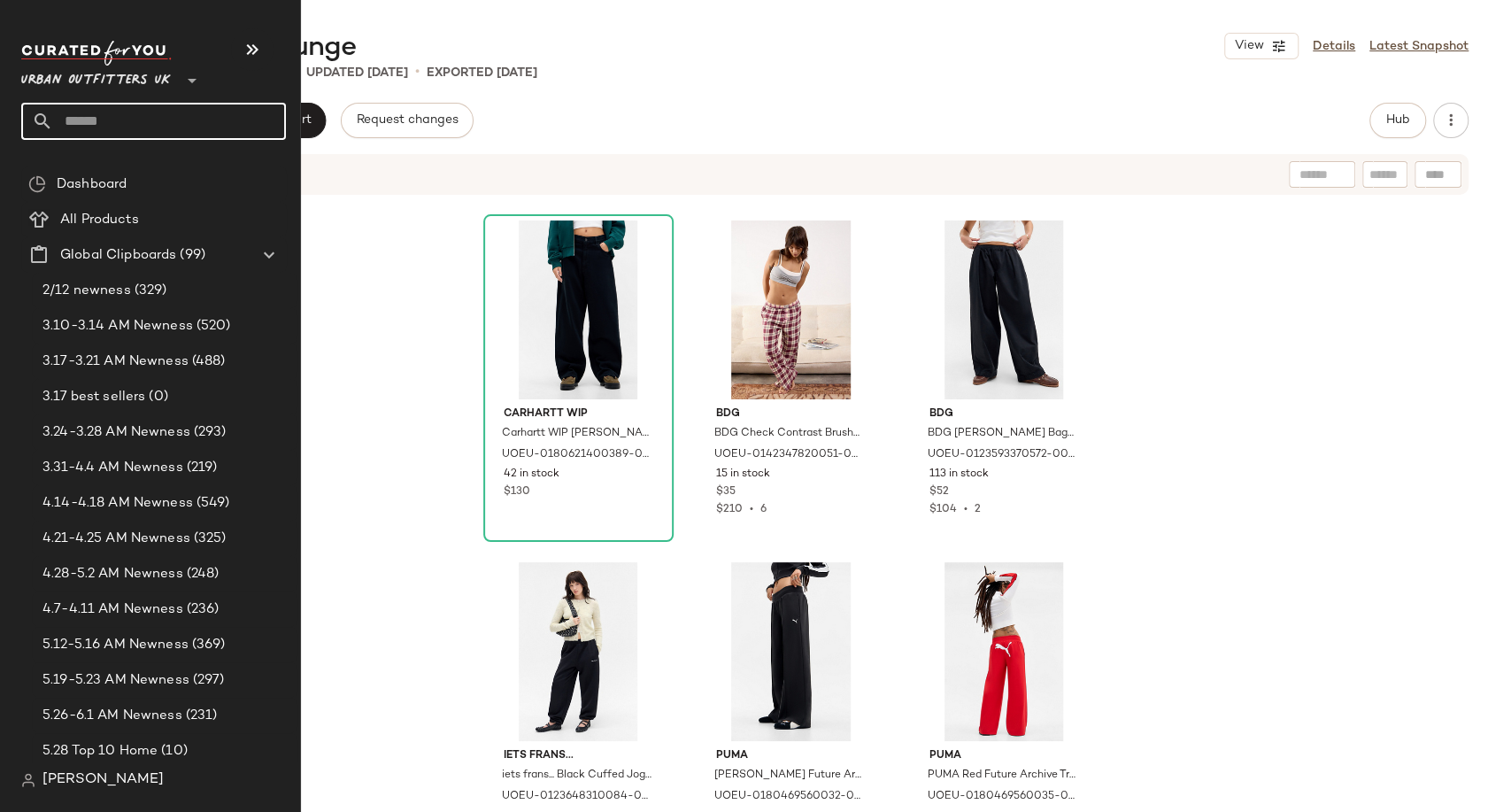
click at [92, 124] on input "text" at bounding box center [169, 121] width 233 height 37
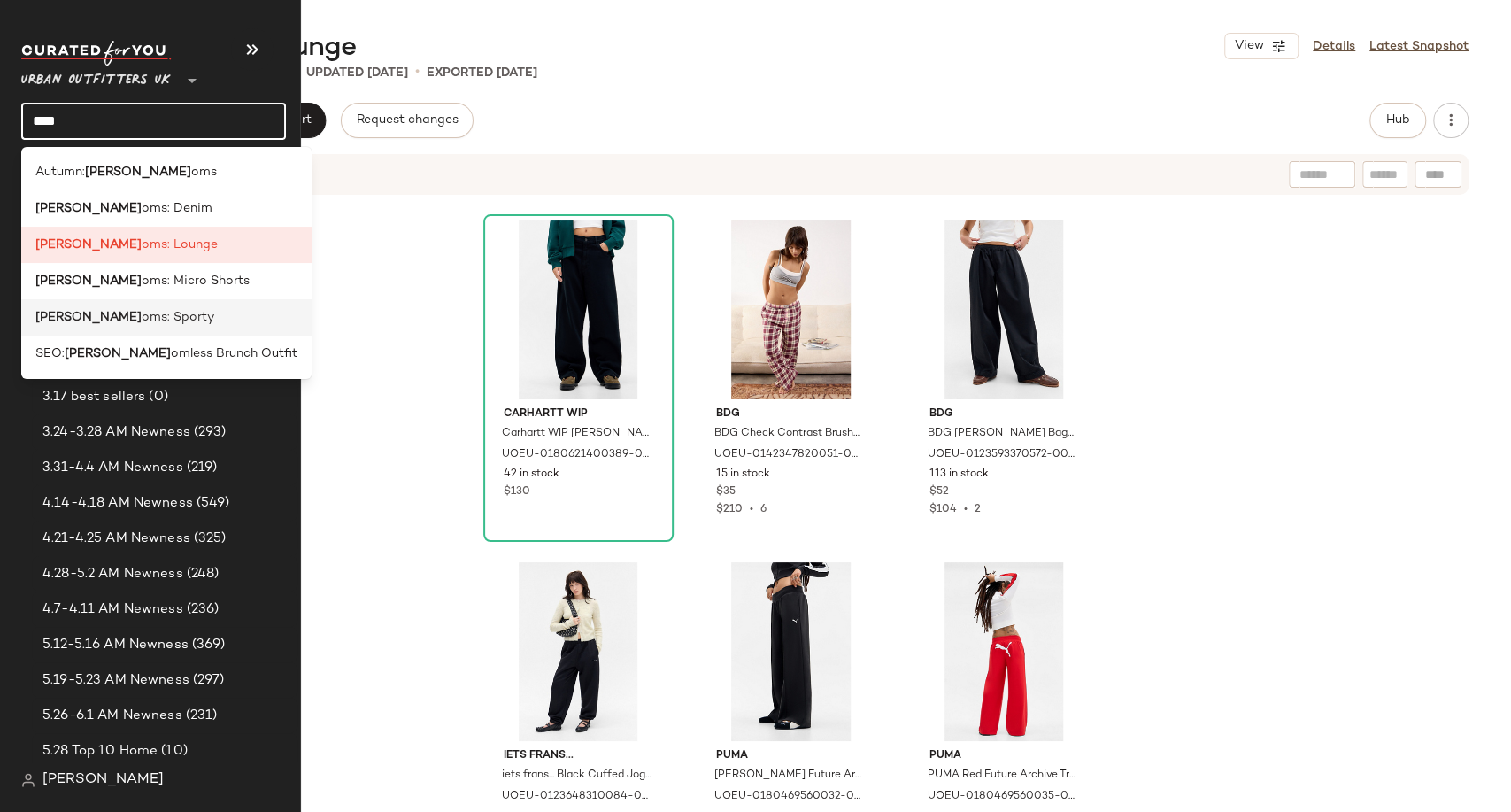
type input "****"
click at [163, 310] on div "Bott oms: Sporty" at bounding box center [166, 317] width 262 height 18
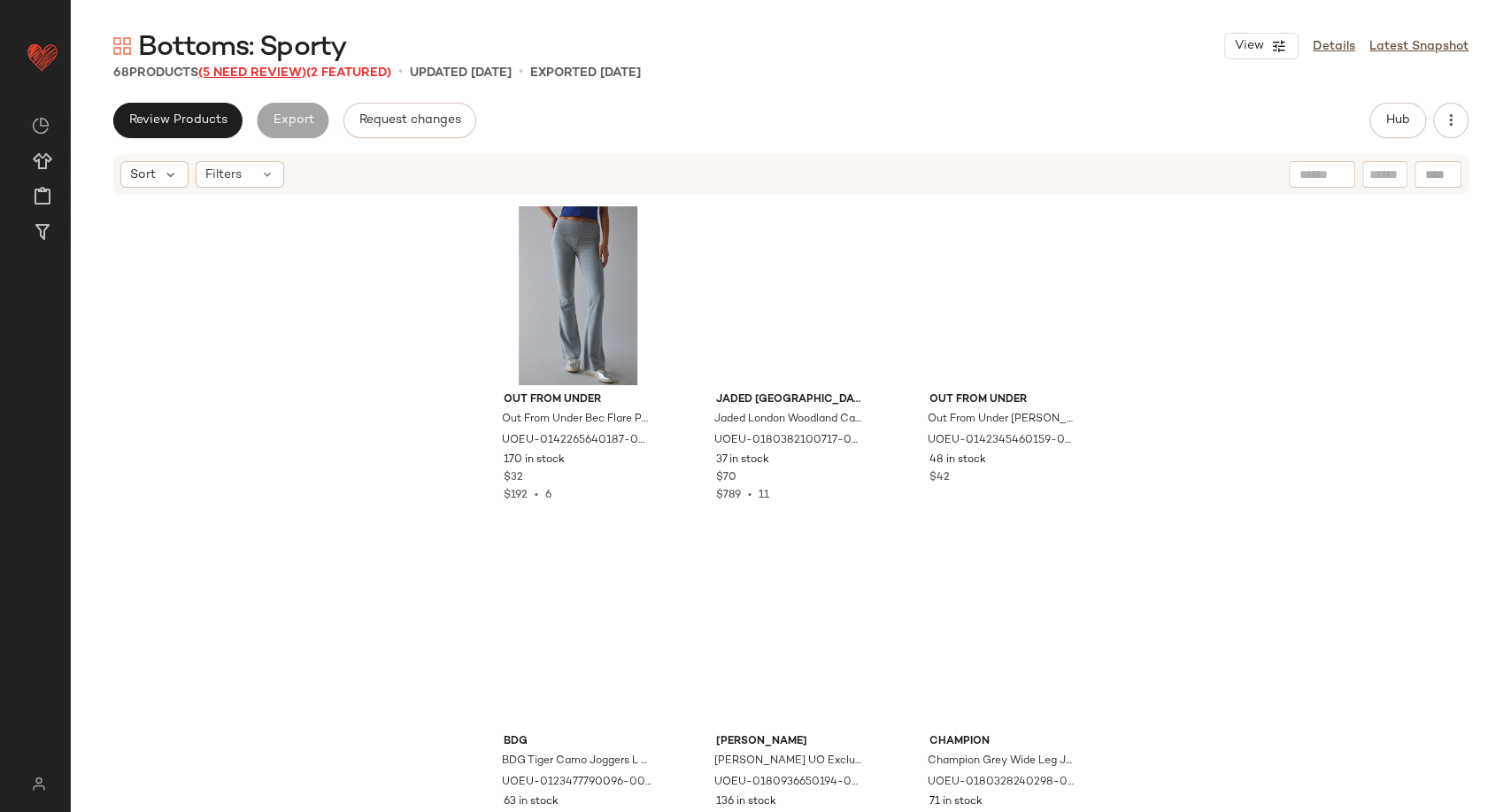
click at [268, 76] on span "(5 Need Review)" at bounding box center [252, 73] width 108 height 14
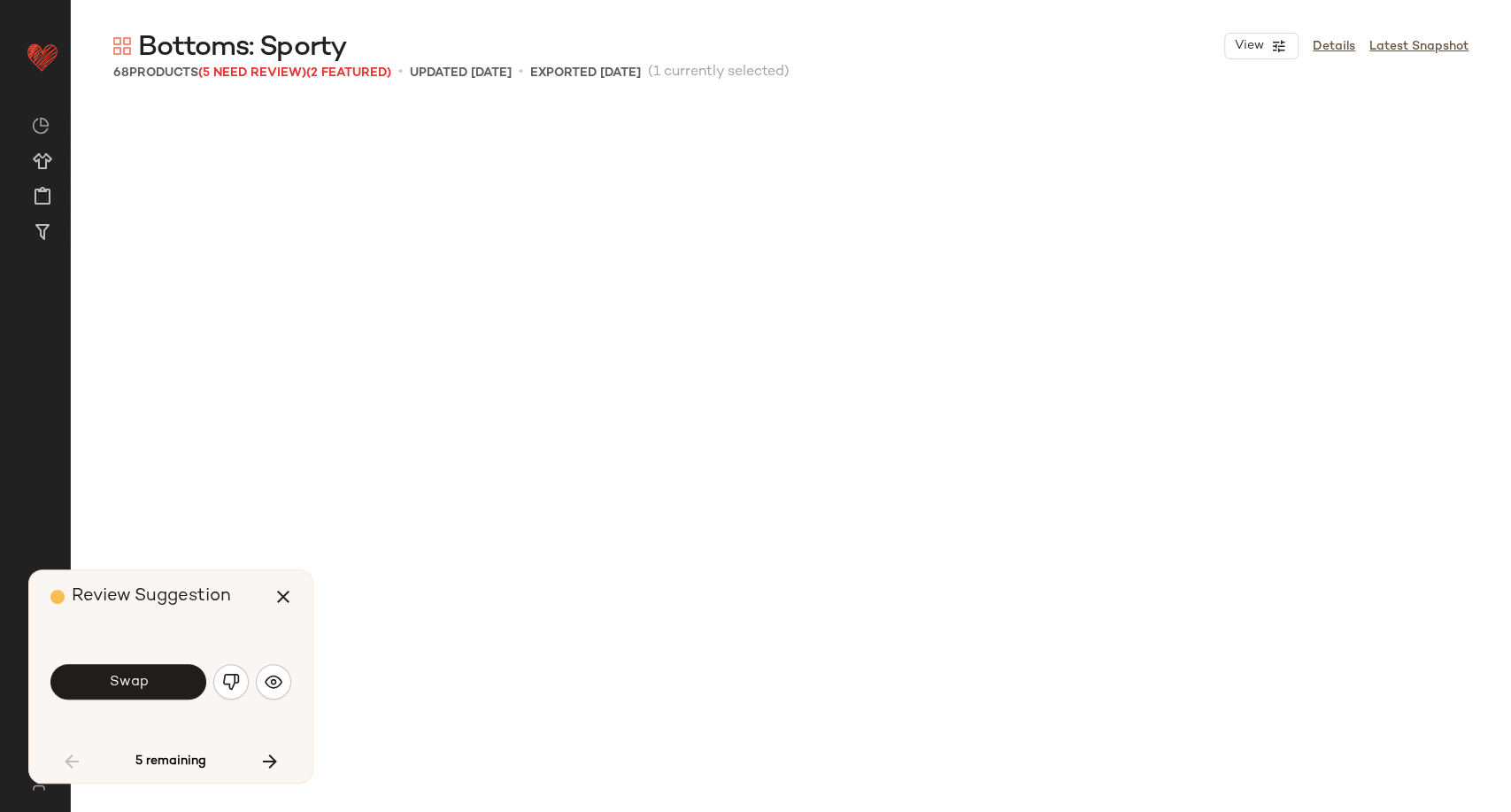
scroll to position [698, 0]
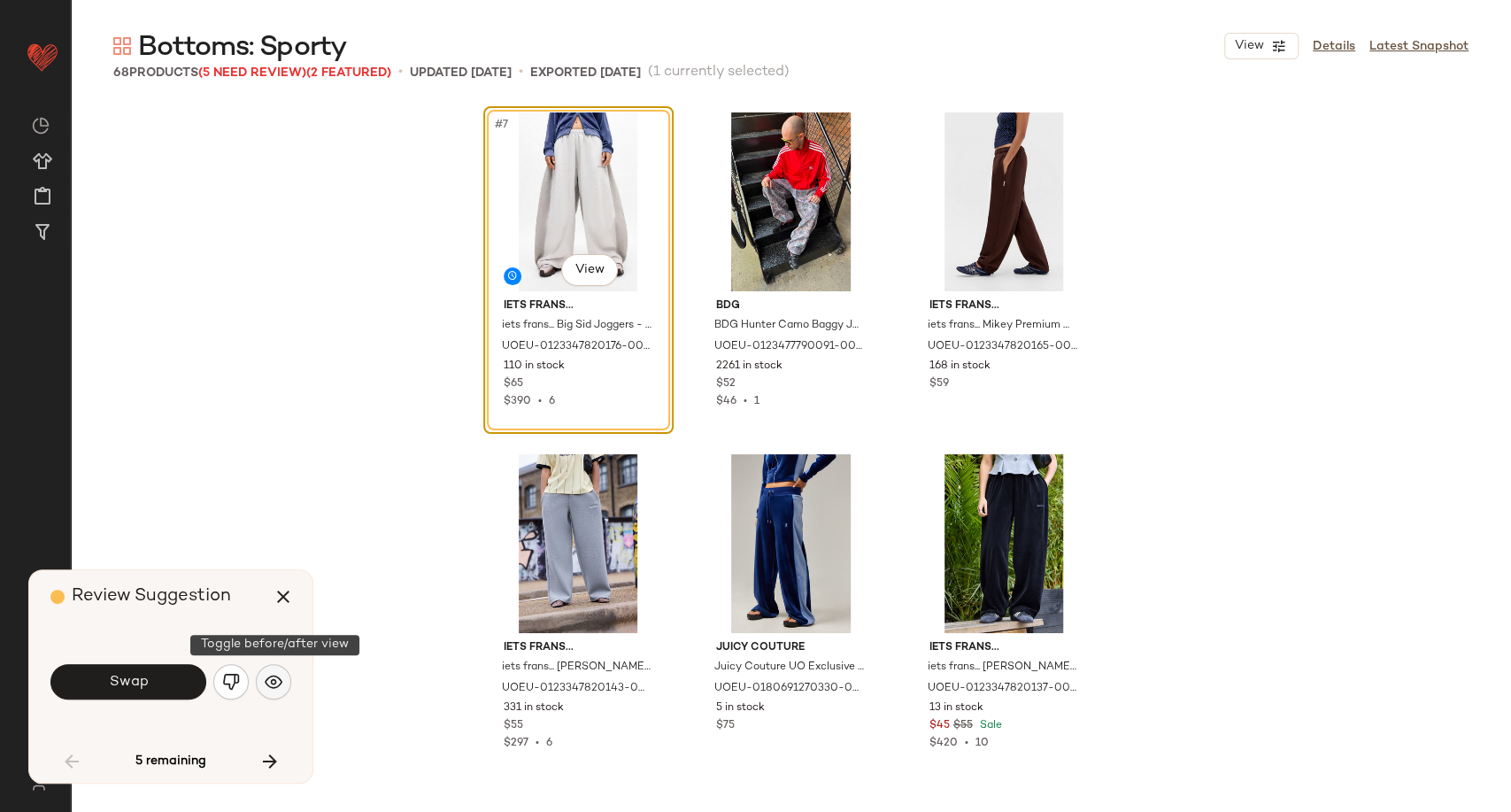
click at [281, 680] on img "button" at bounding box center [273, 680] width 17 height 17
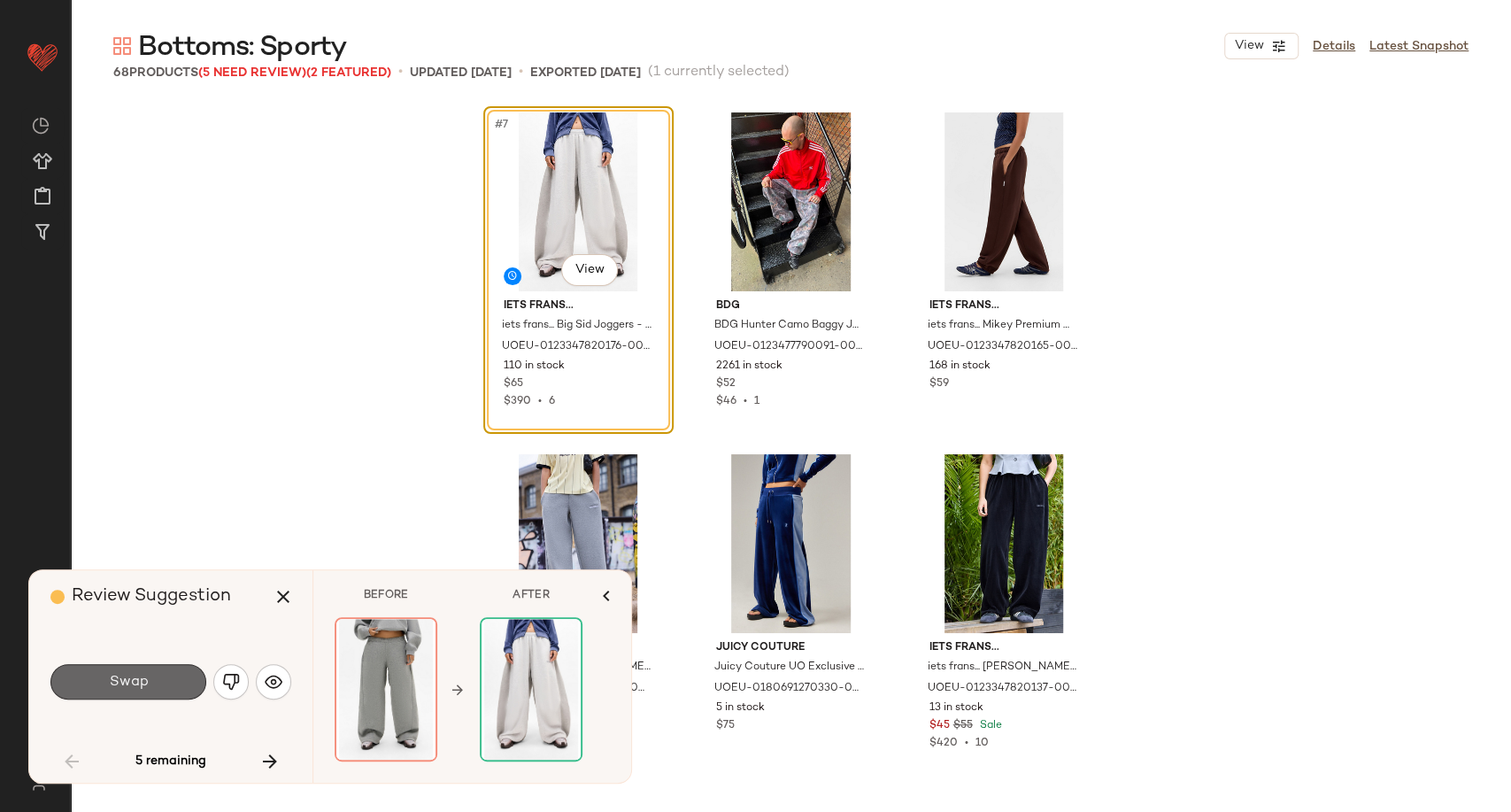
click at [149, 680] on button "Swap" at bounding box center [128, 681] width 156 height 36
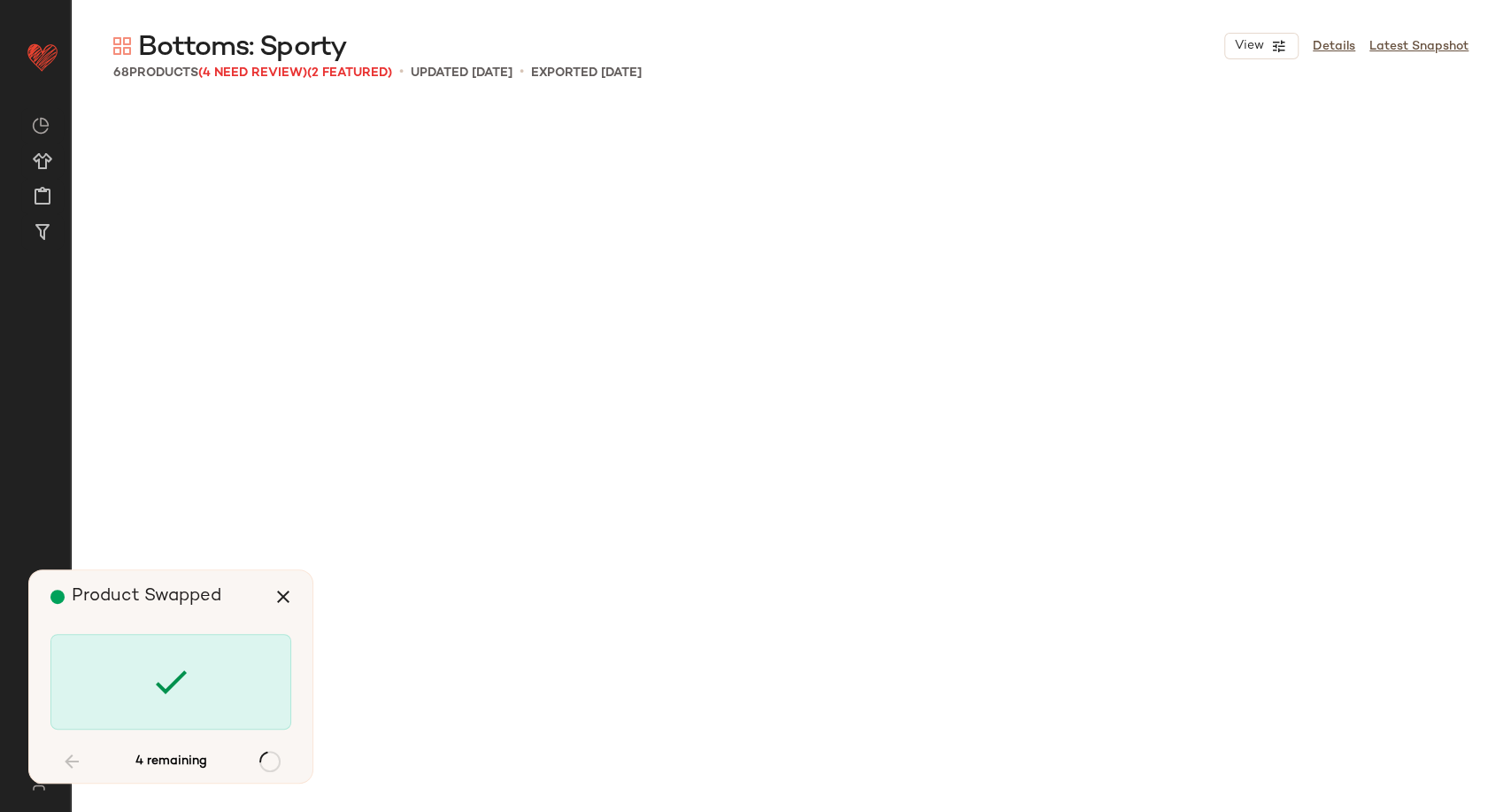
scroll to position [3074, 0]
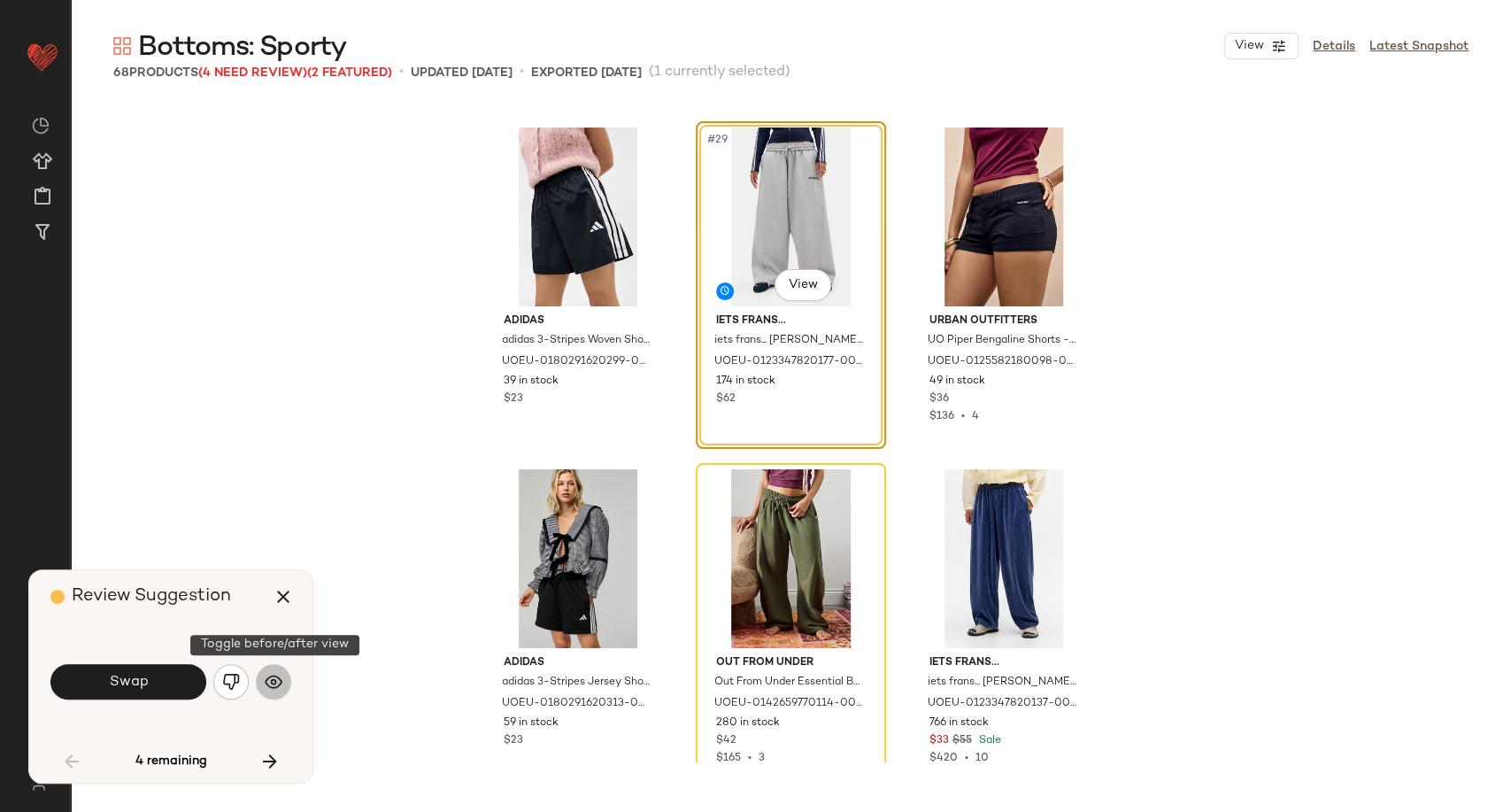
click at [282, 677] on button "button" at bounding box center [273, 681] width 36 height 36
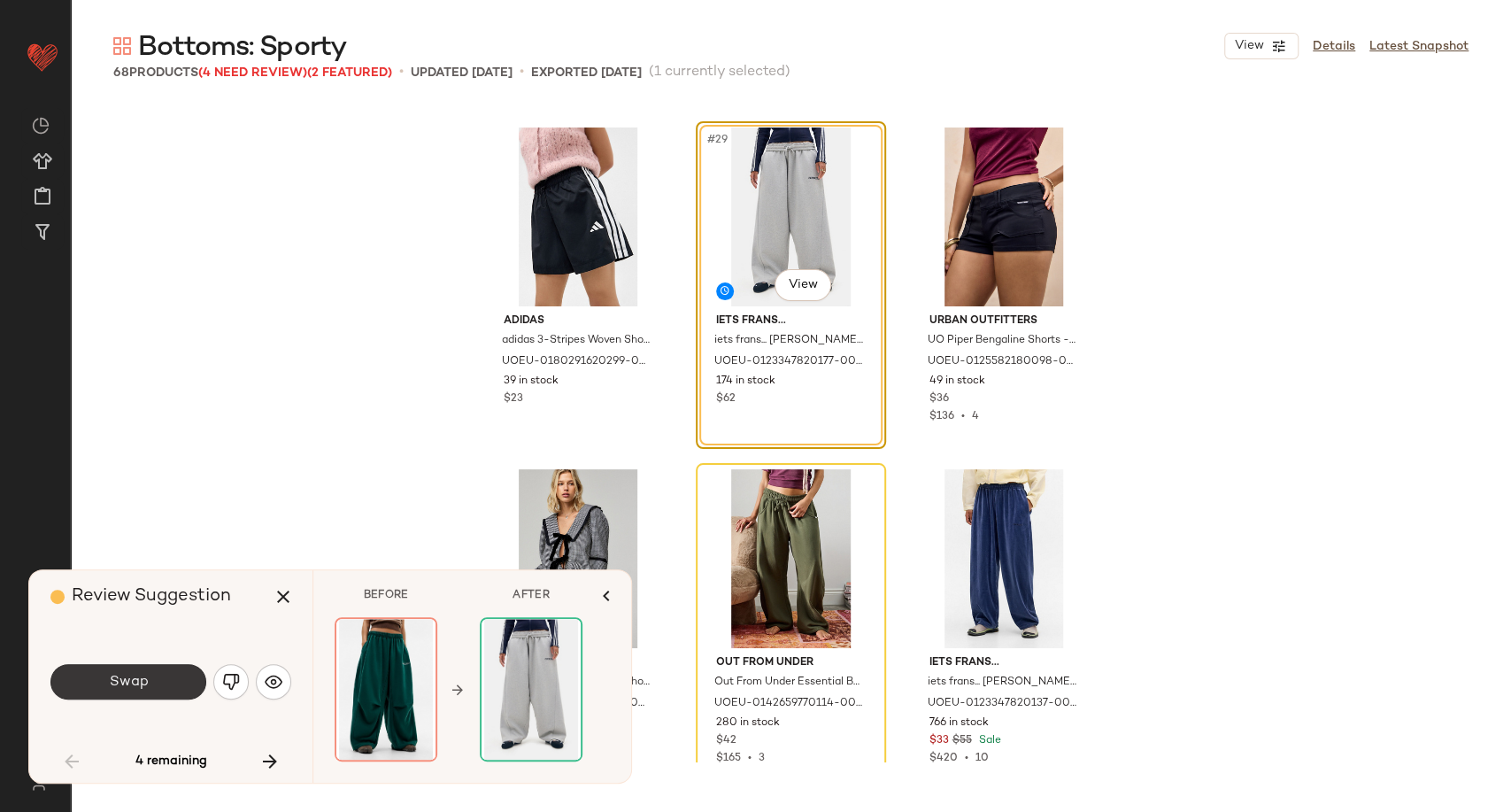
click at [159, 679] on button "Swap" at bounding box center [128, 681] width 156 height 36
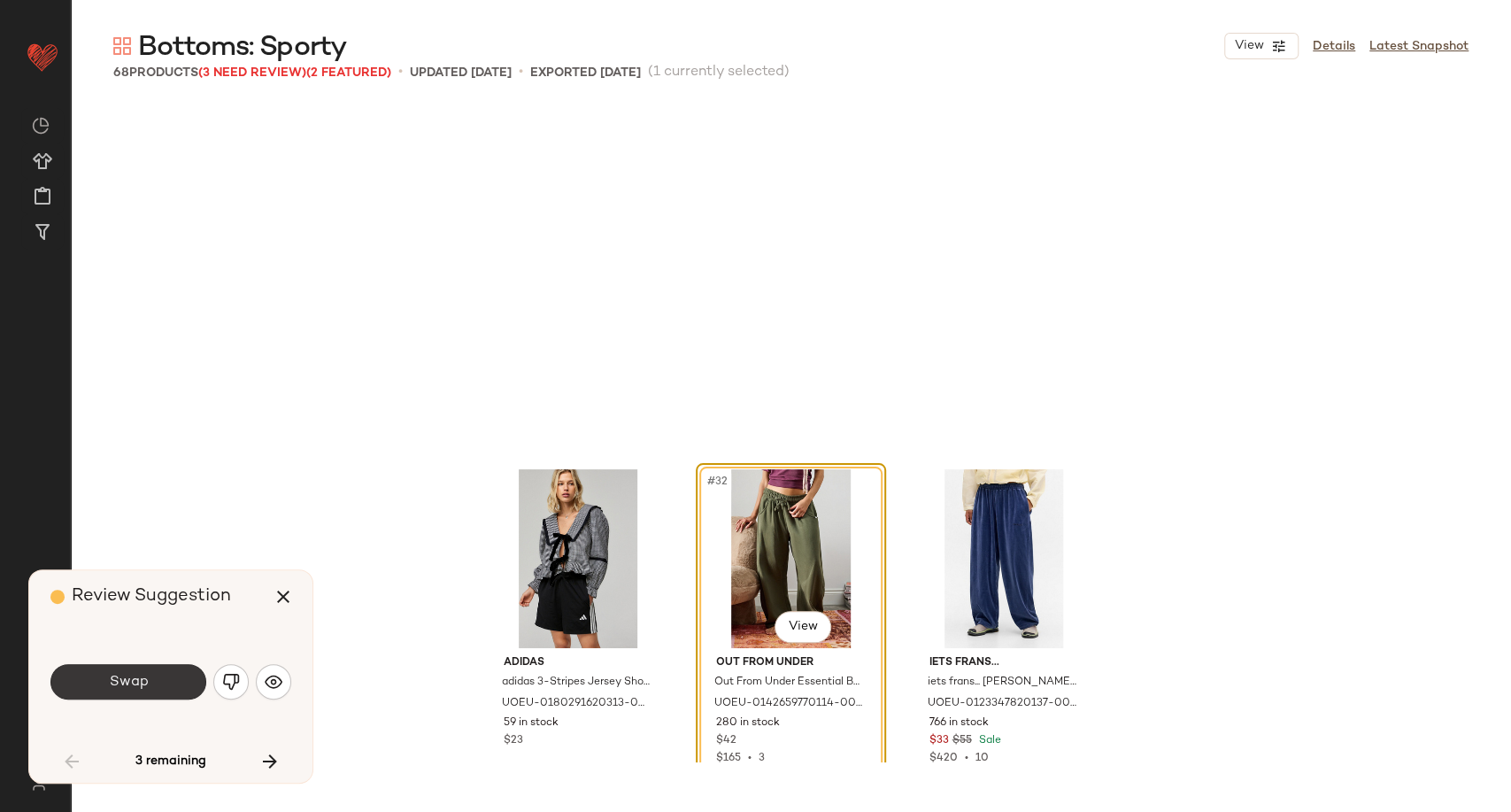
scroll to position [3416, 0]
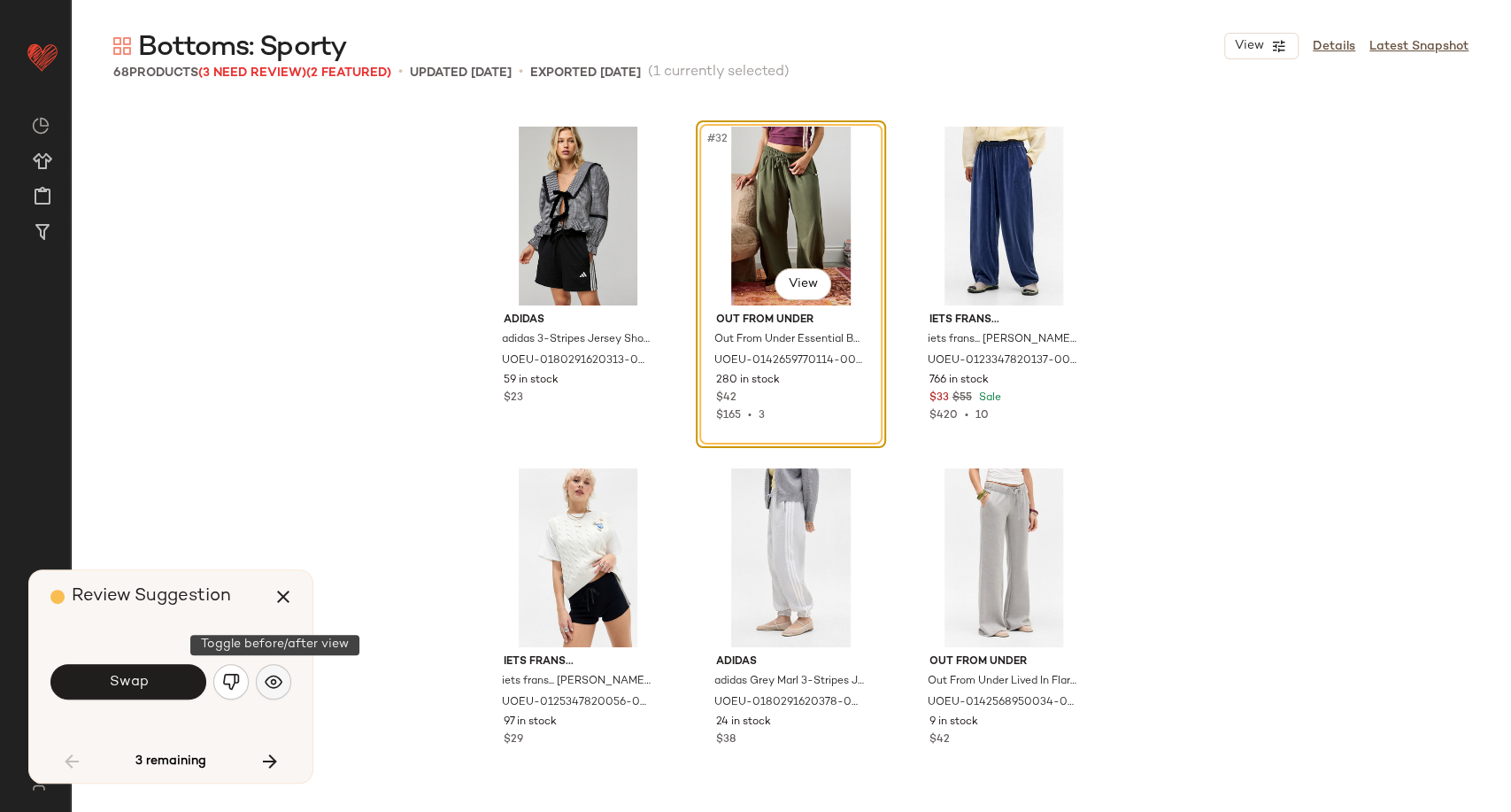
click at [280, 691] on button "button" at bounding box center [273, 681] width 36 height 36
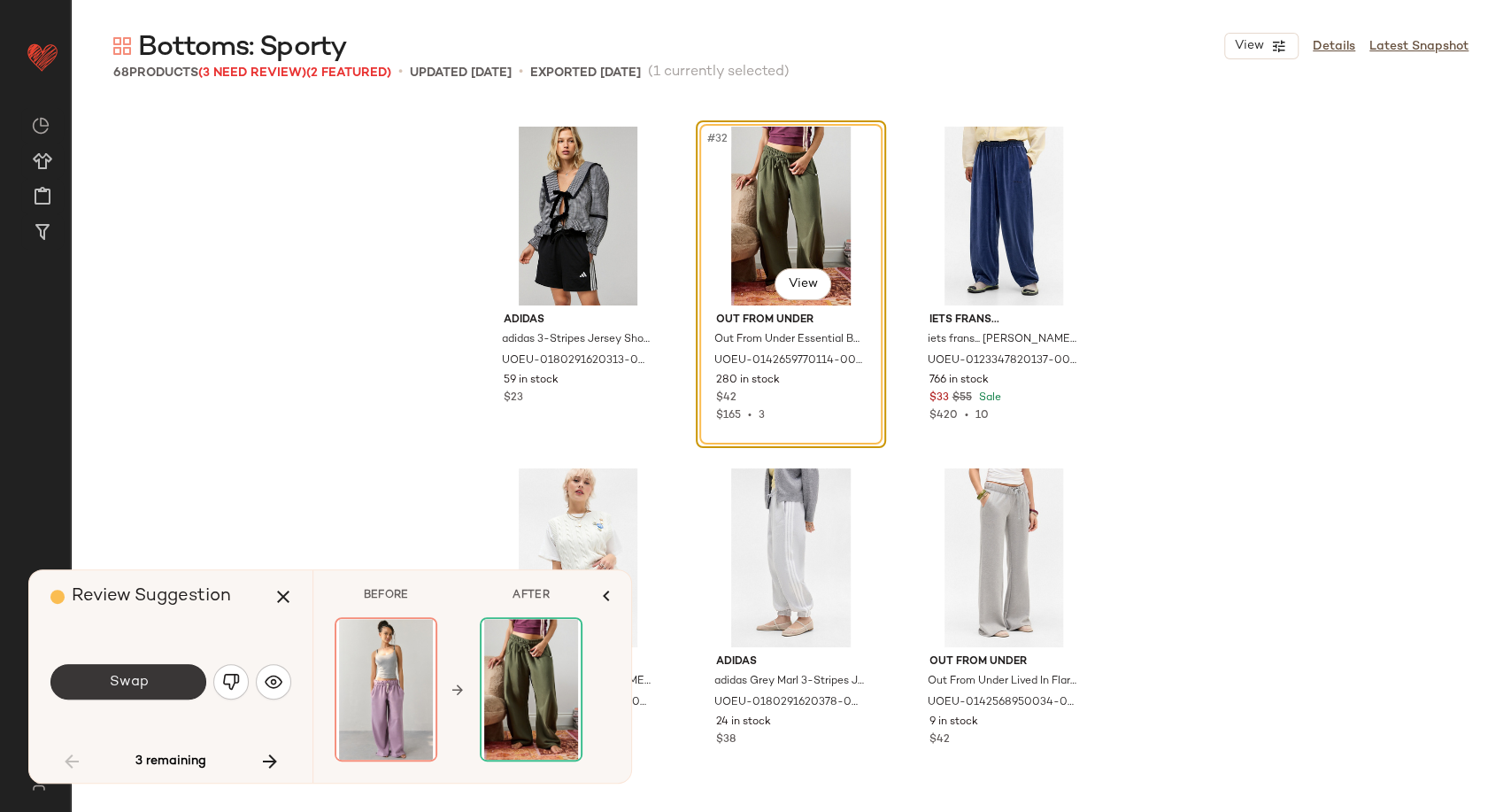
click at [150, 691] on button "Swap" at bounding box center [128, 681] width 156 height 36
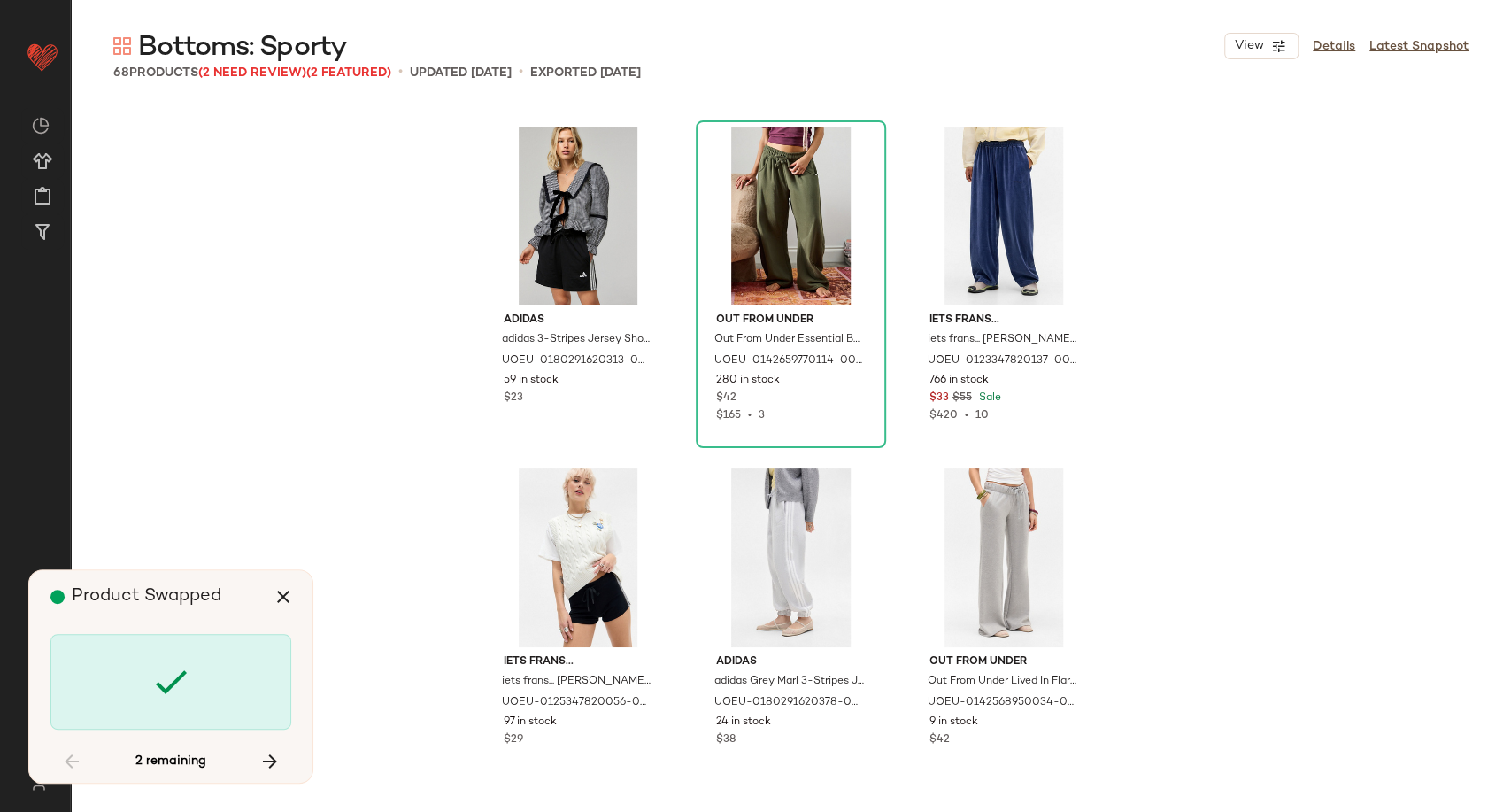
scroll to position [7174, 0]
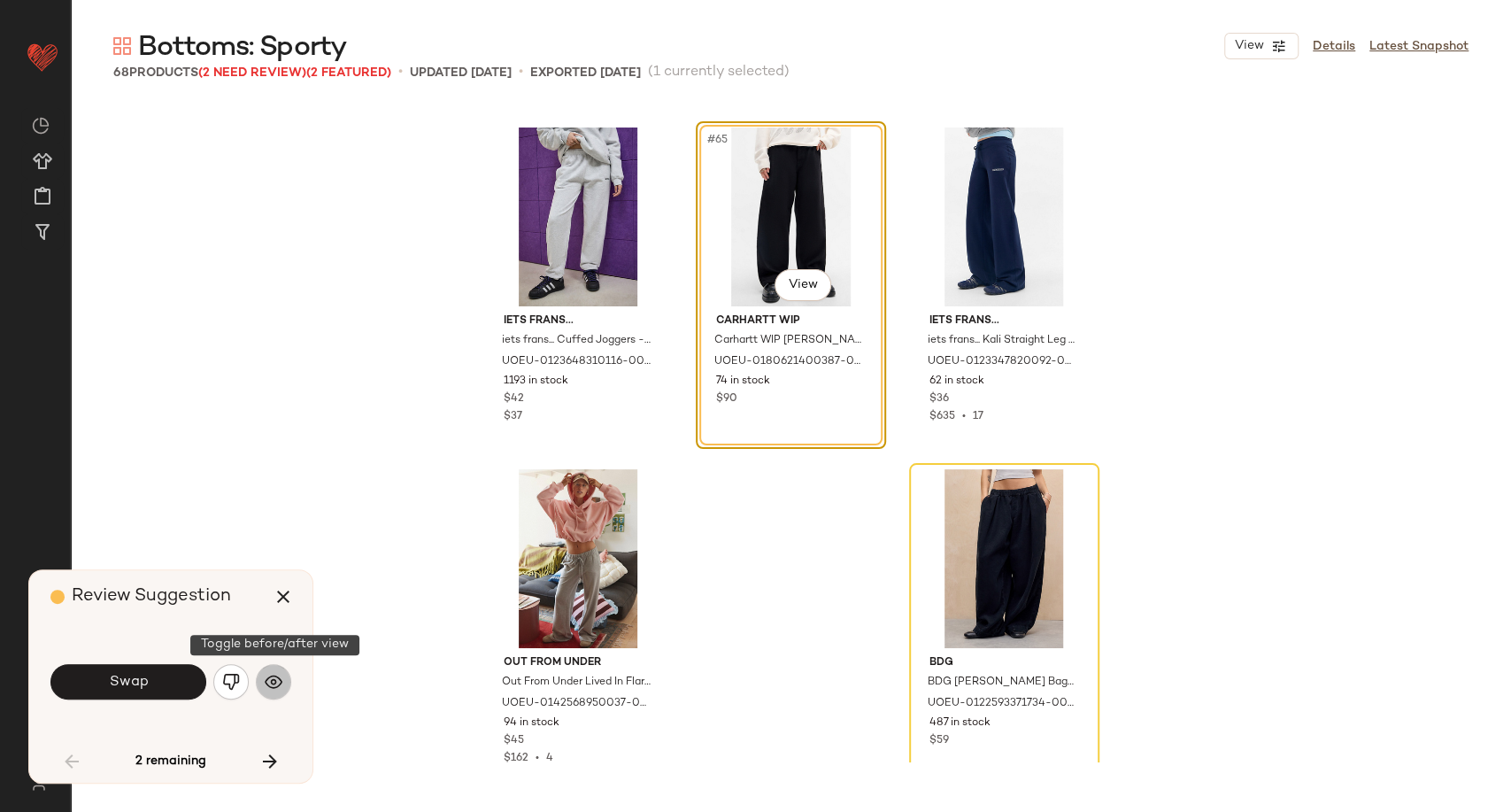
click at [281, 679] on img "button" at bounding box center [273, 680] width 17 height 17
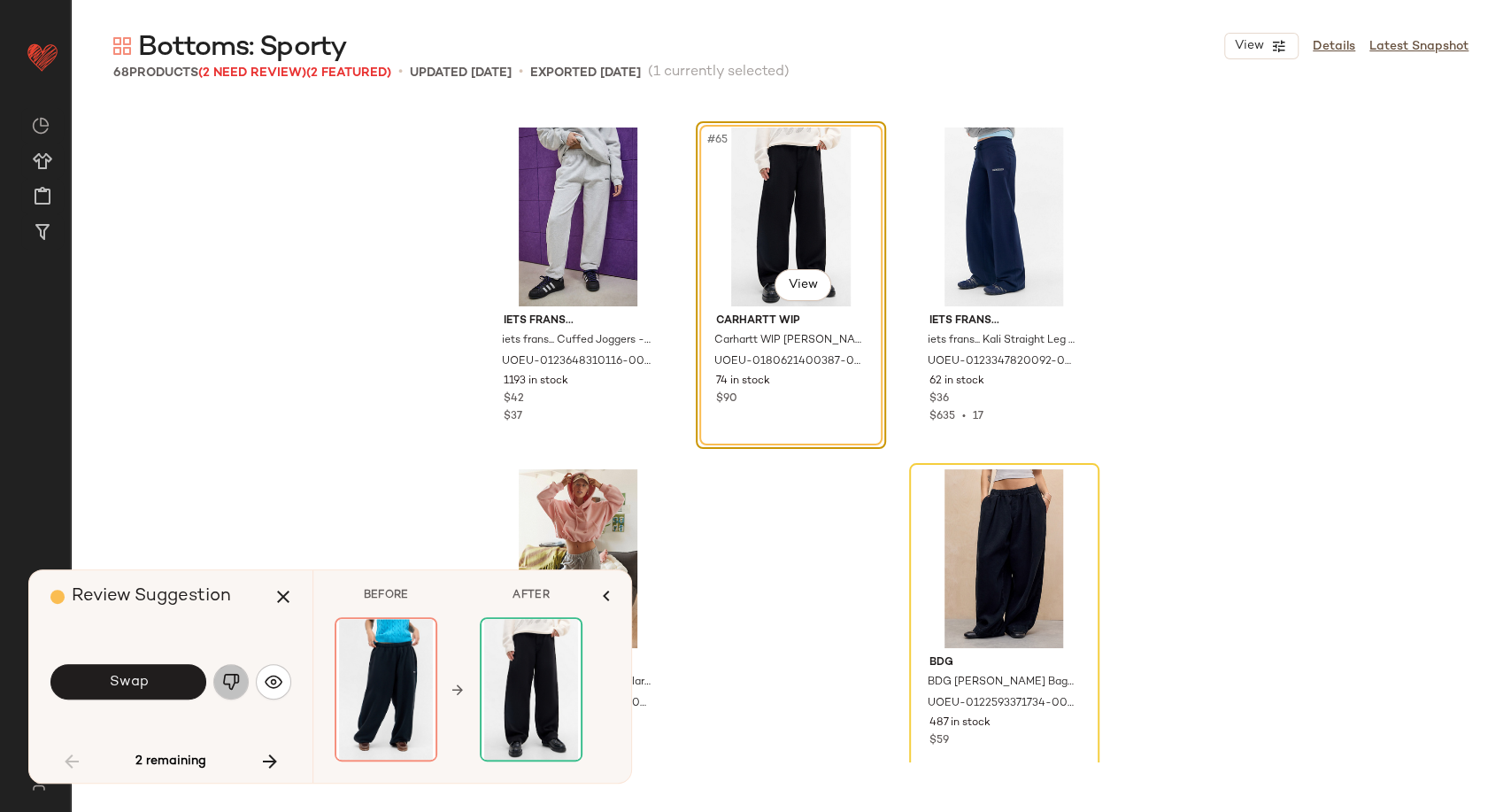
click at [238, 679] on img "button" at bounding box center [230, 680] width 17 height 17
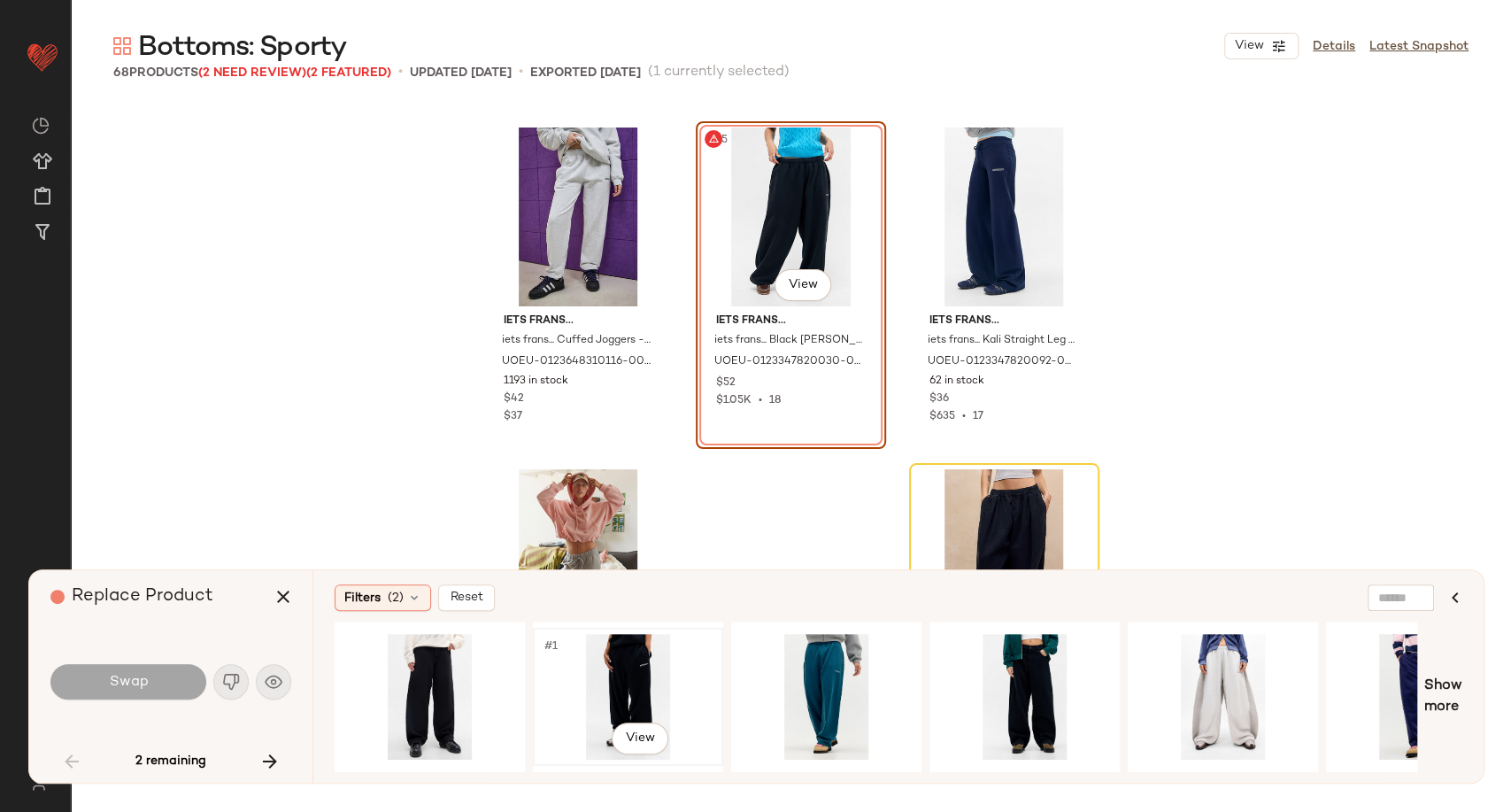
click at [637, 694] on div "#1 View" at bounding box center [628, 697] width 178 height 126
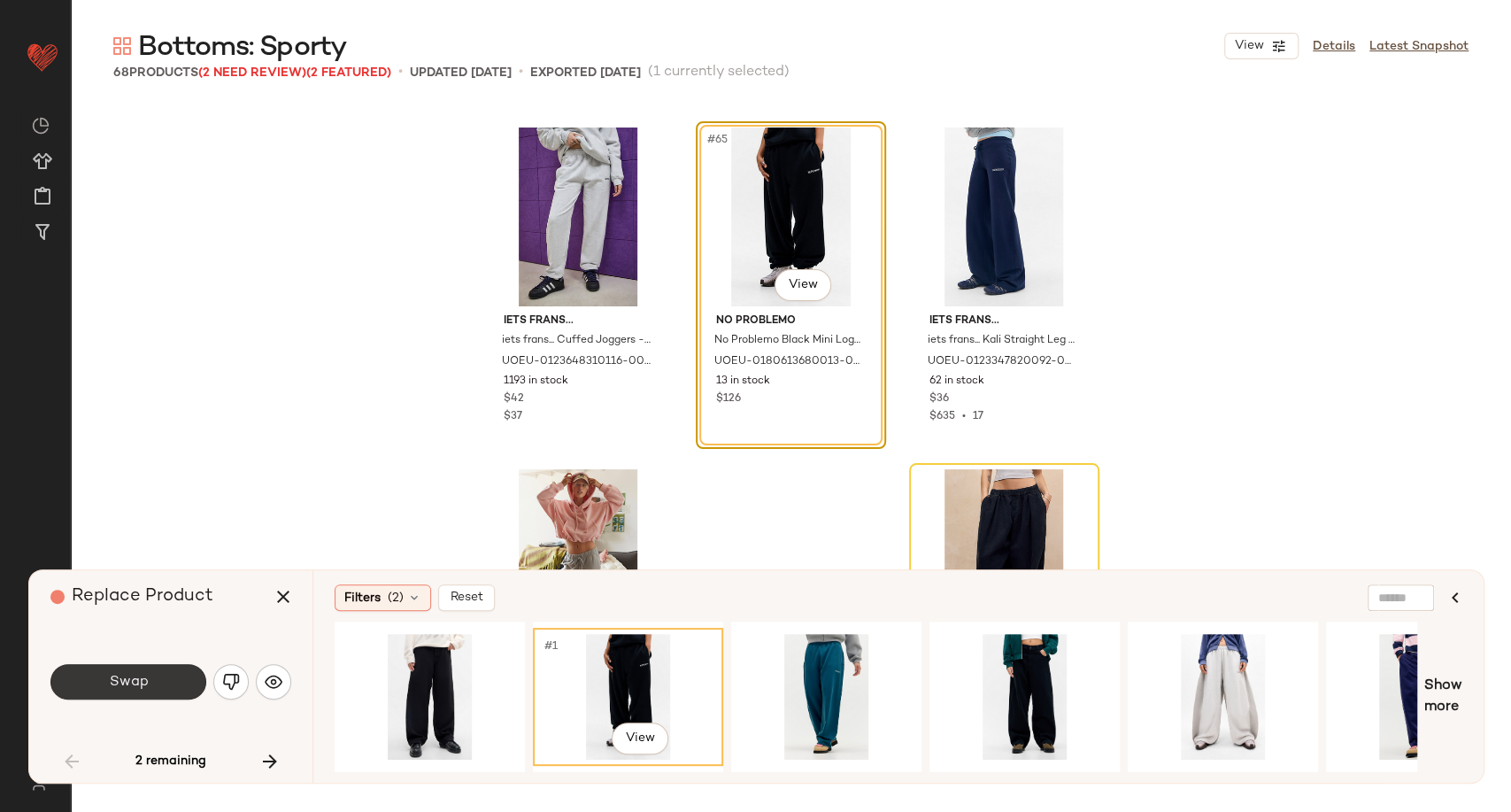
click at [160, 688] on button "Swap" at bounding box center [128, 681] width 156 height 36
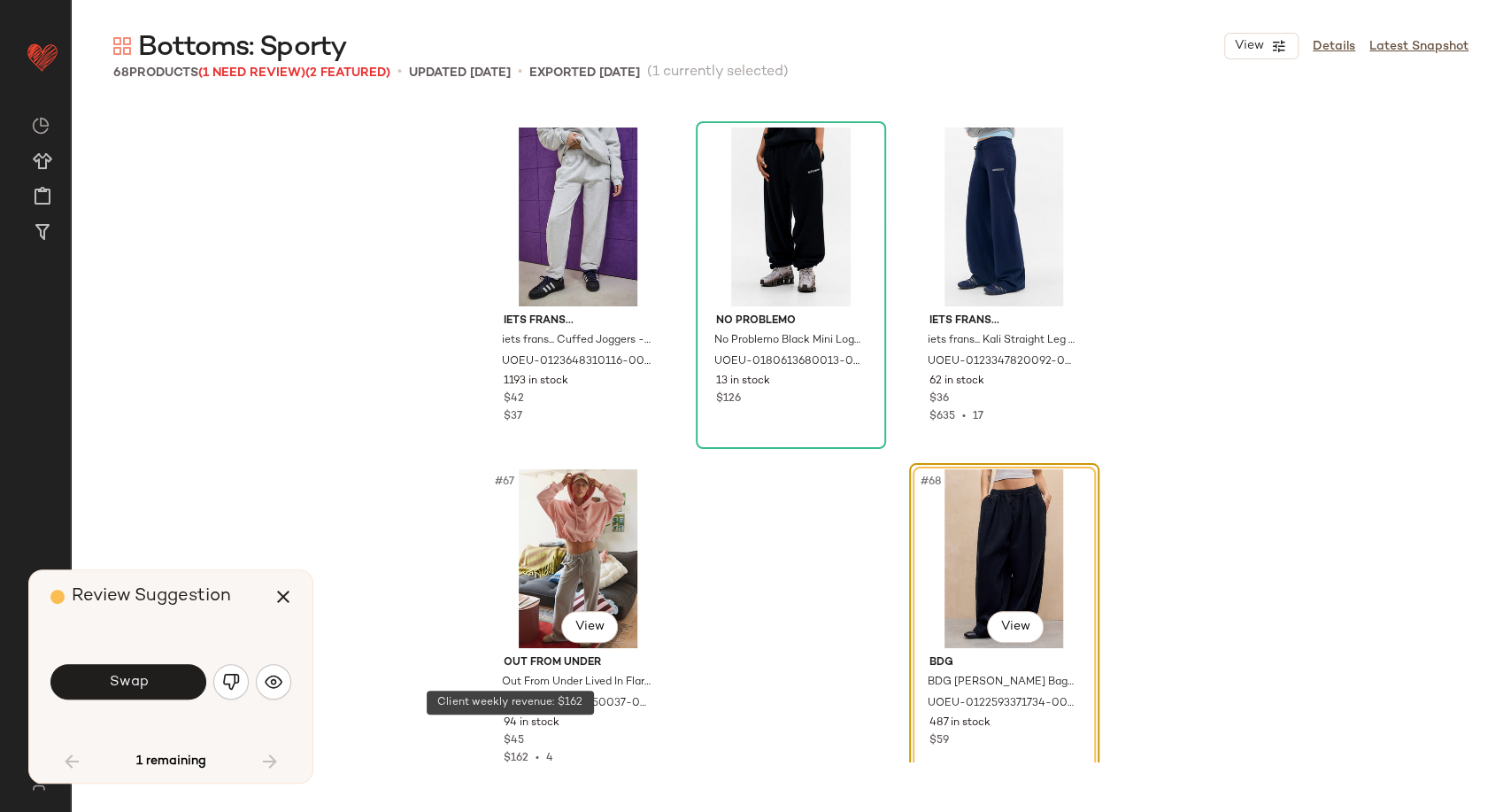
scroll to position [7201, 0]
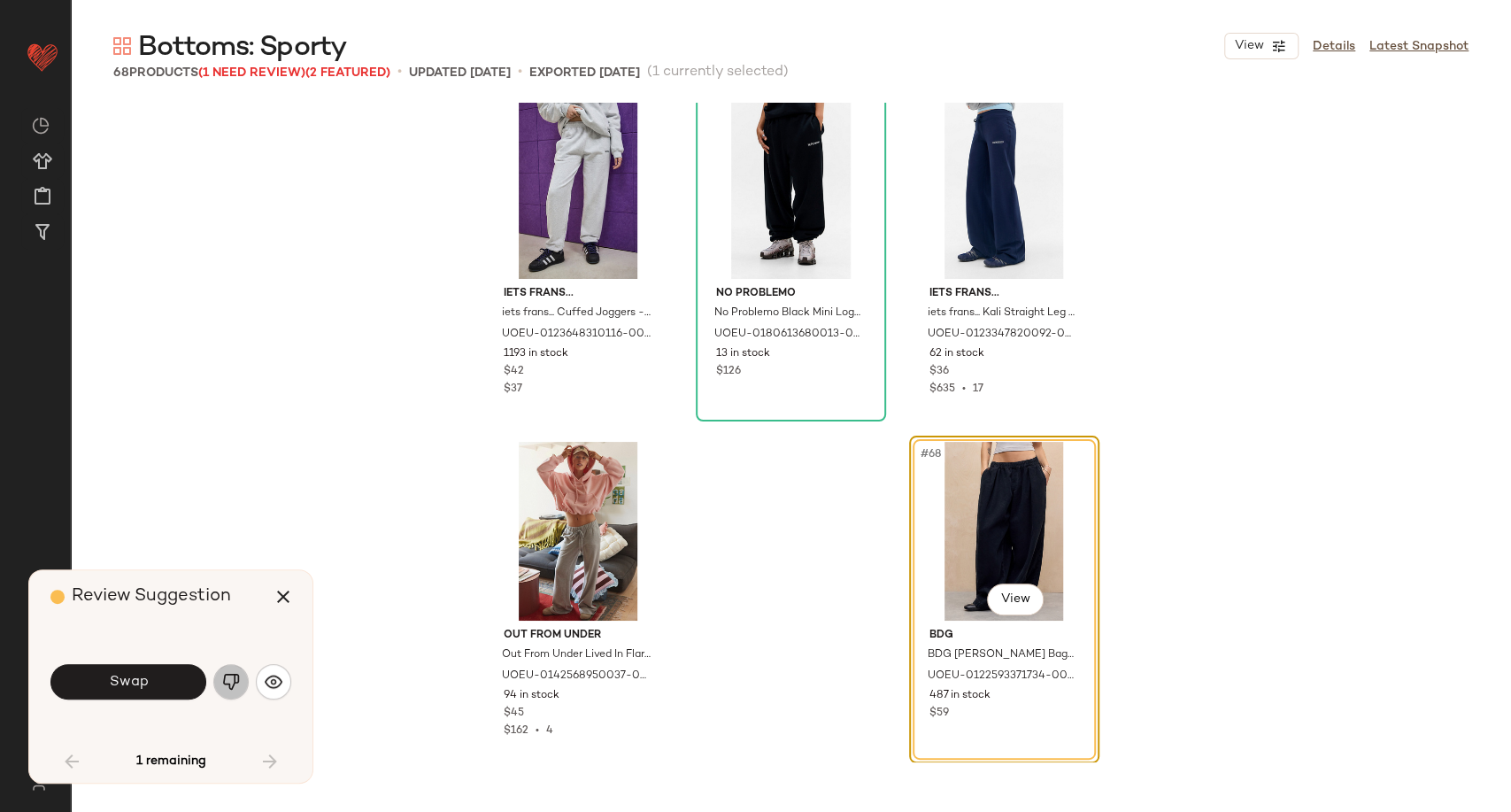
click at [234, 697] on button "button" at bounding box center [231, 681] width 36 height 36
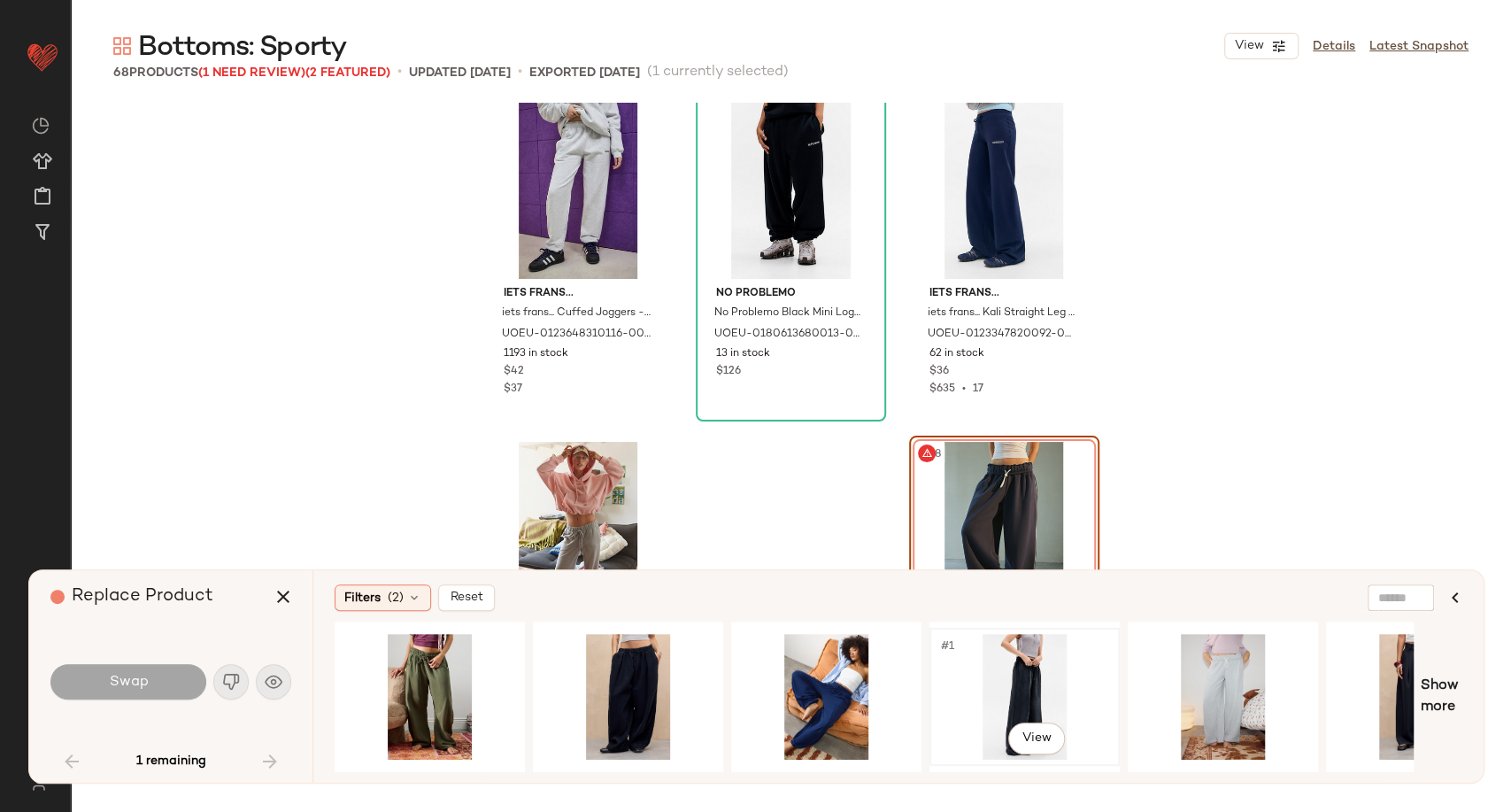
click at [1028, 685] on div "#1 View" at bounding box center [1024, 697] width 178 height 126
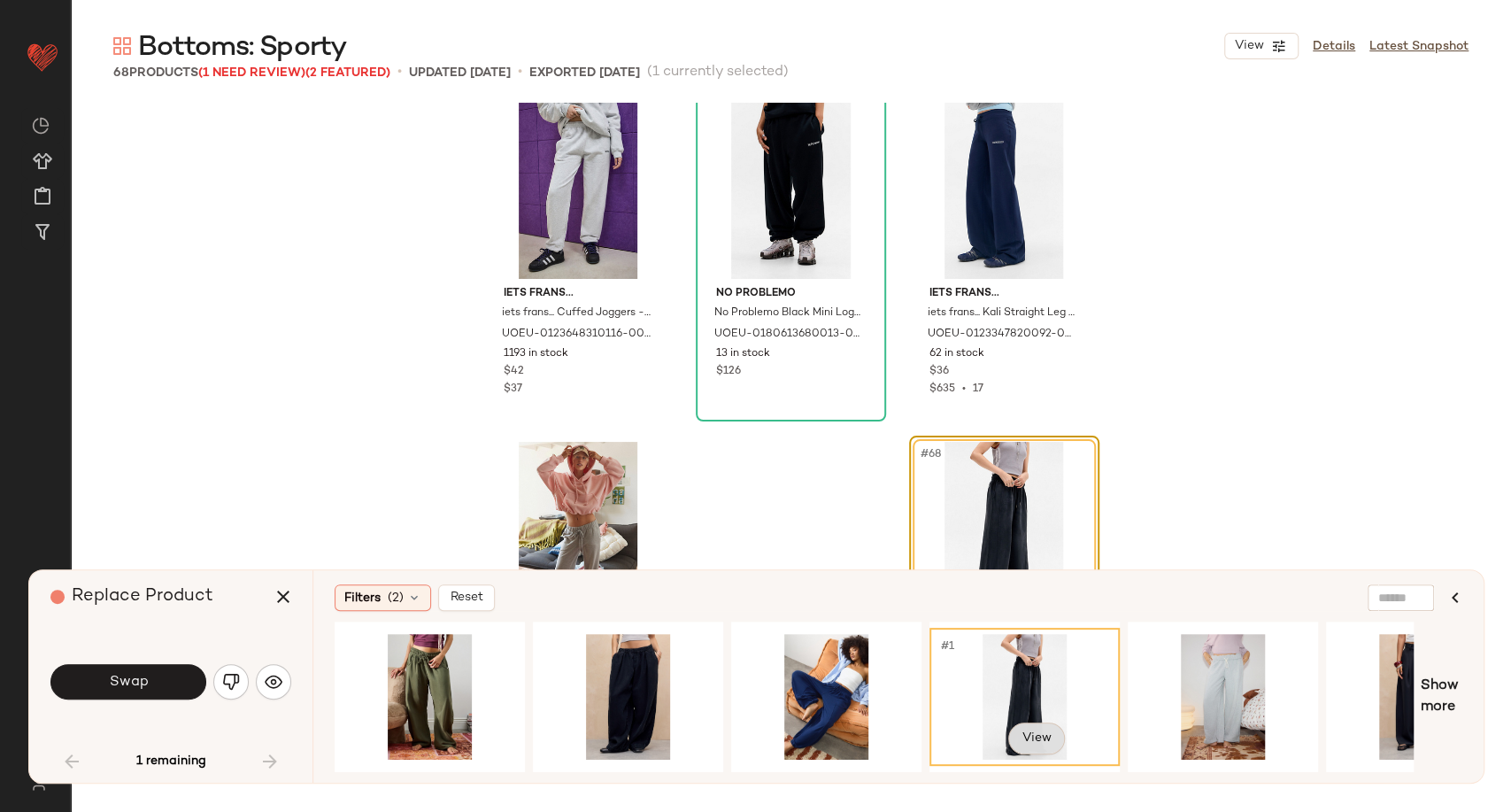
click at [1056, 733] on body "Urban Outfitters UK ** Dashboard All Products Global Clipboards (99) Curations …" at bounding box center [756, 406] width 1511 height 812
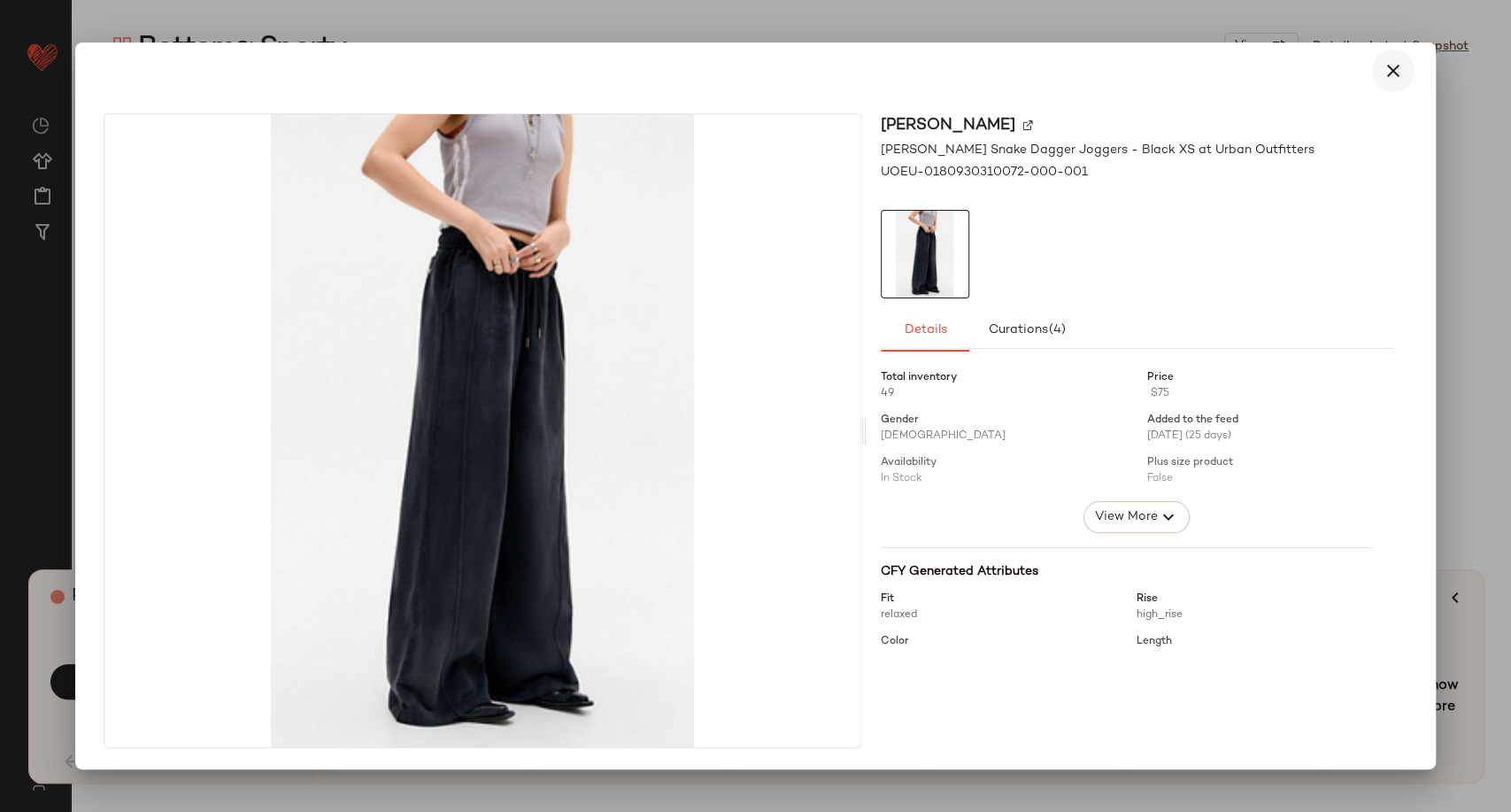
click at [1382, 81] on button "button" at bounding box center [1393, 70] width 43 height 43
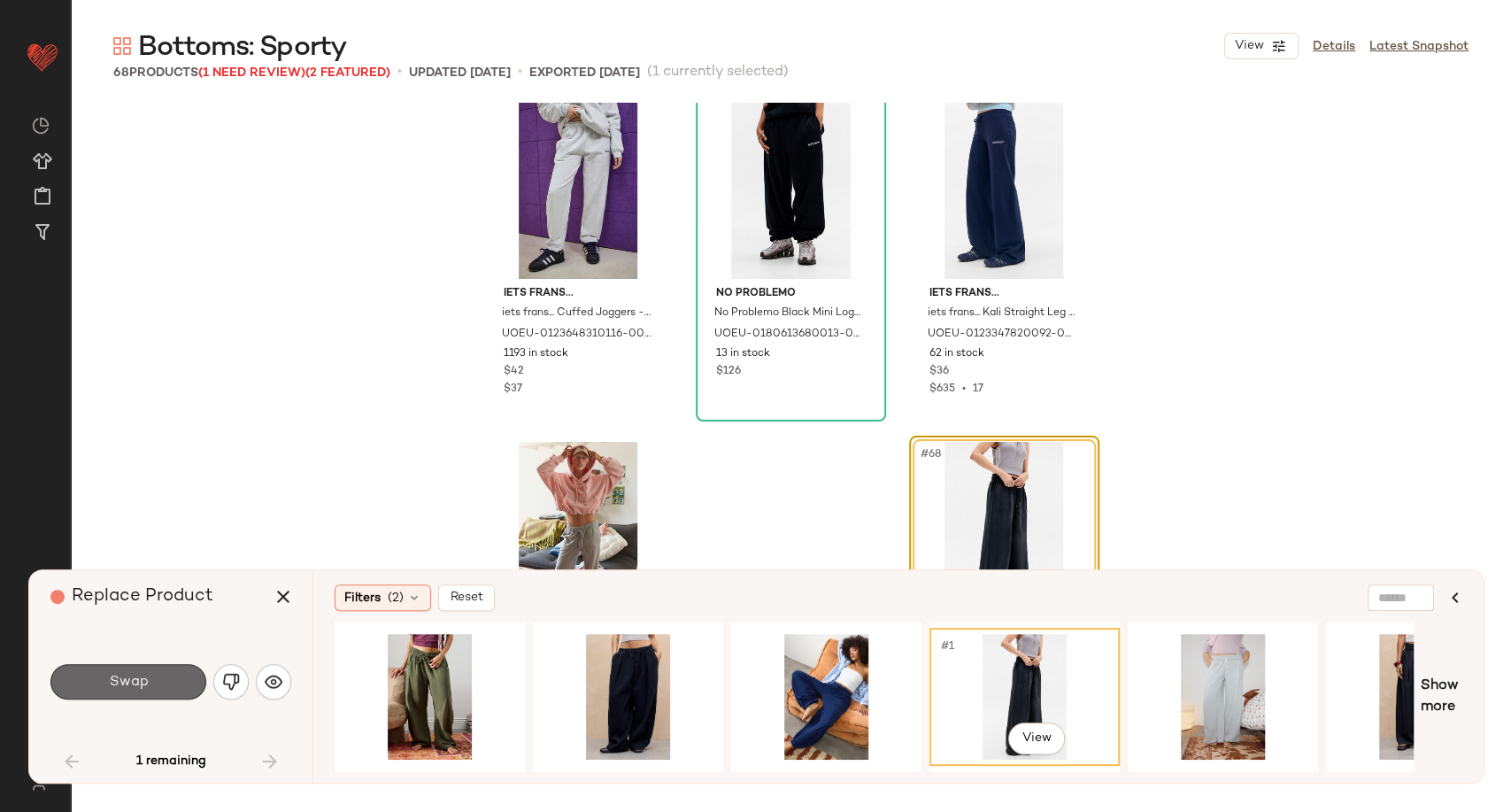
click at [109, 694] on button "Swap" at bounding box center [128, 681] width 156 height 36
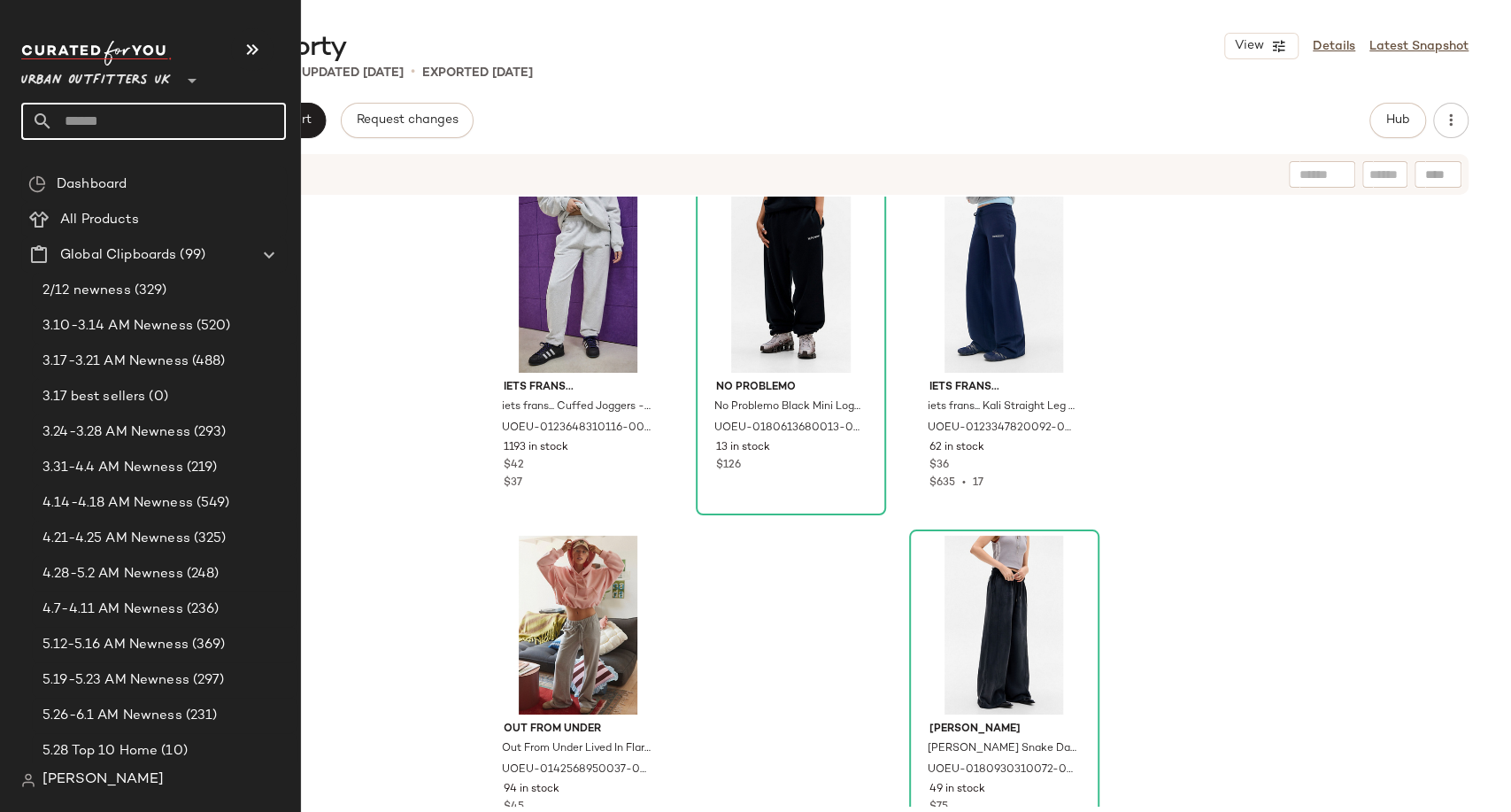
click at [86, 130] on input "text" at bounding box center [169, 121] width 233 height 37
click at [59, 115] on input "text" at bounding box center [169, 121] width 233 height 37
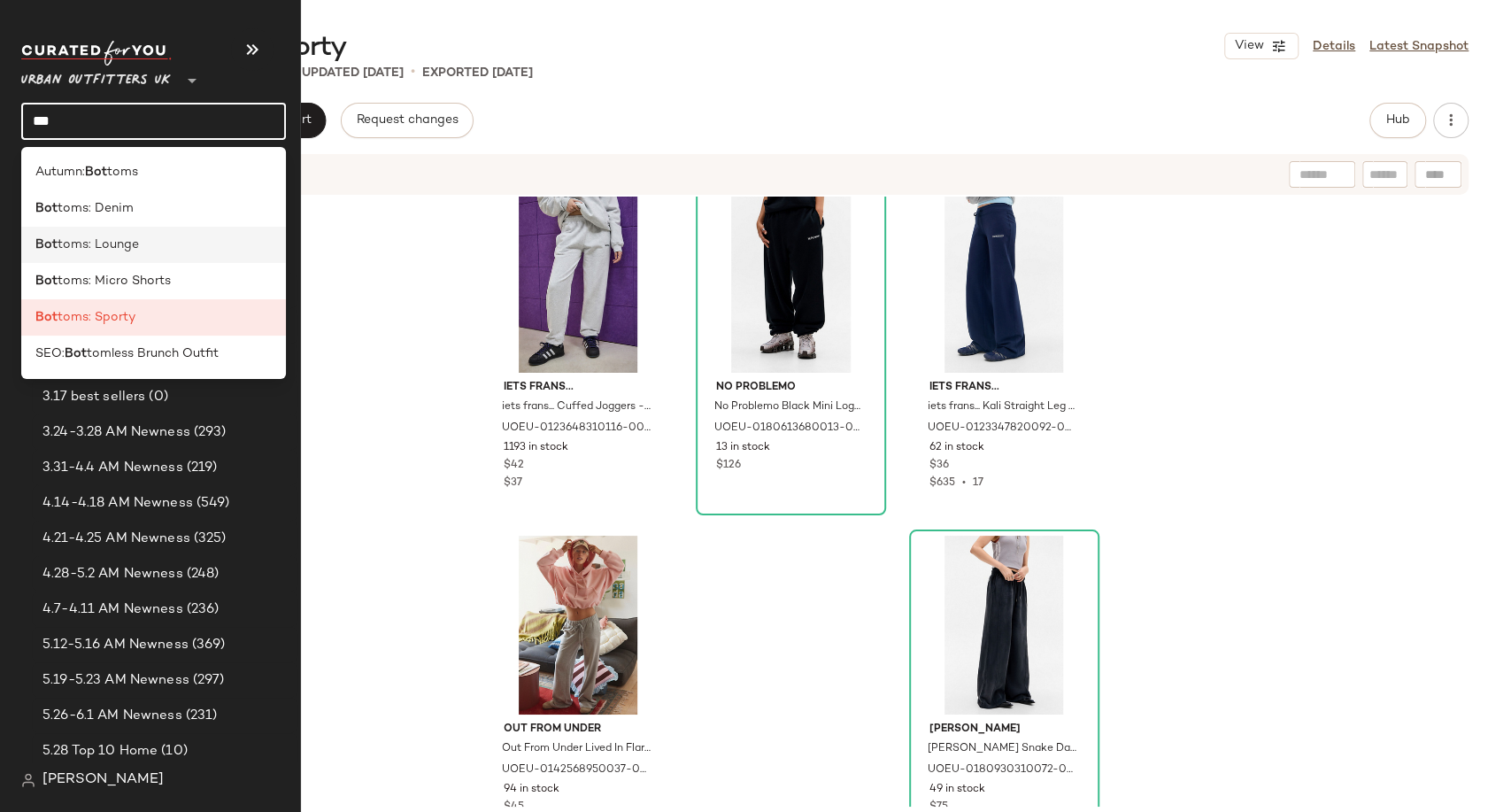
type input "***"
click at [115, 250] on span "toms: Lounge" at bounding box center [98, 245] width 81 height 18
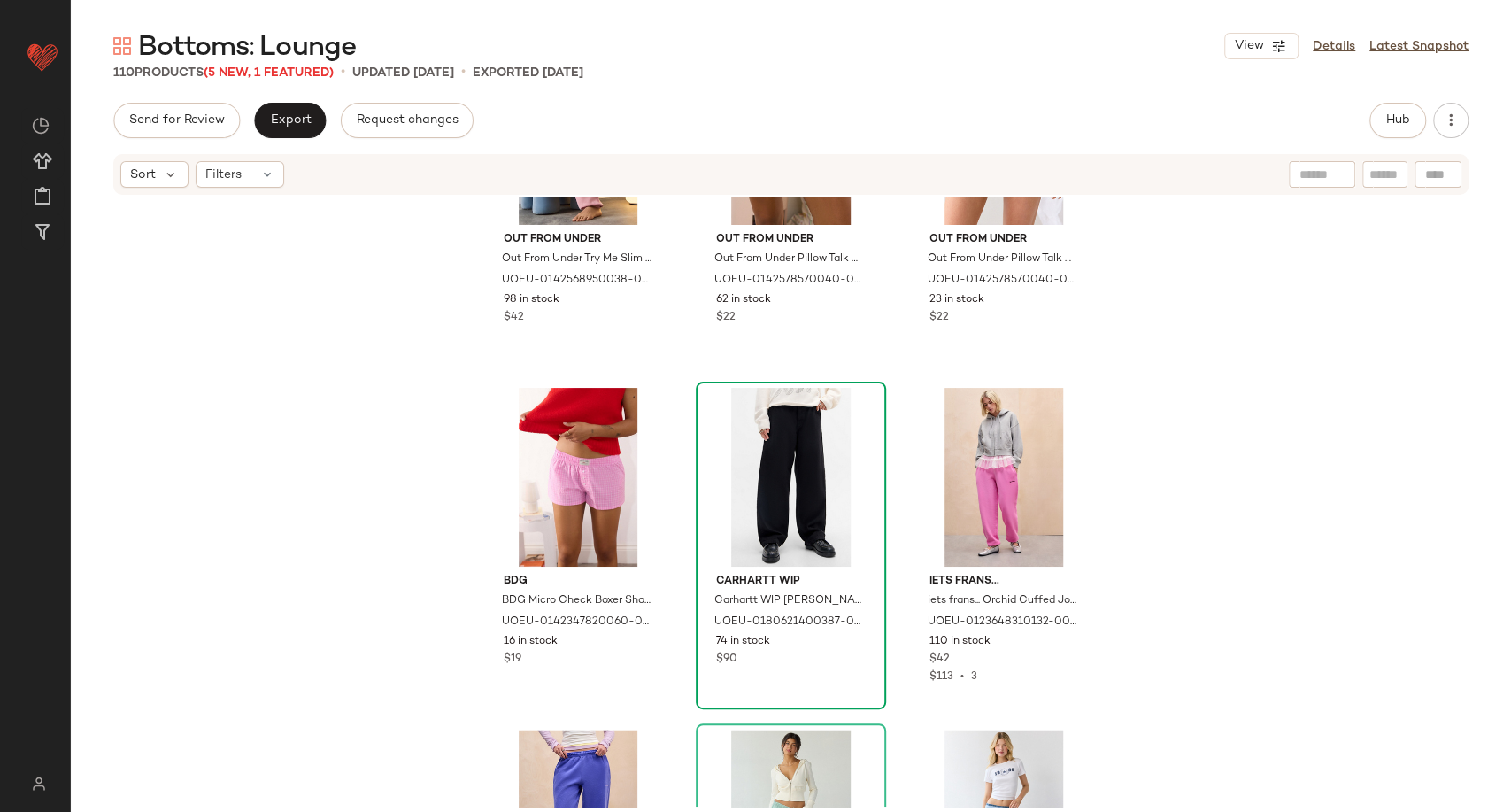
scroll to position [1587, 0]
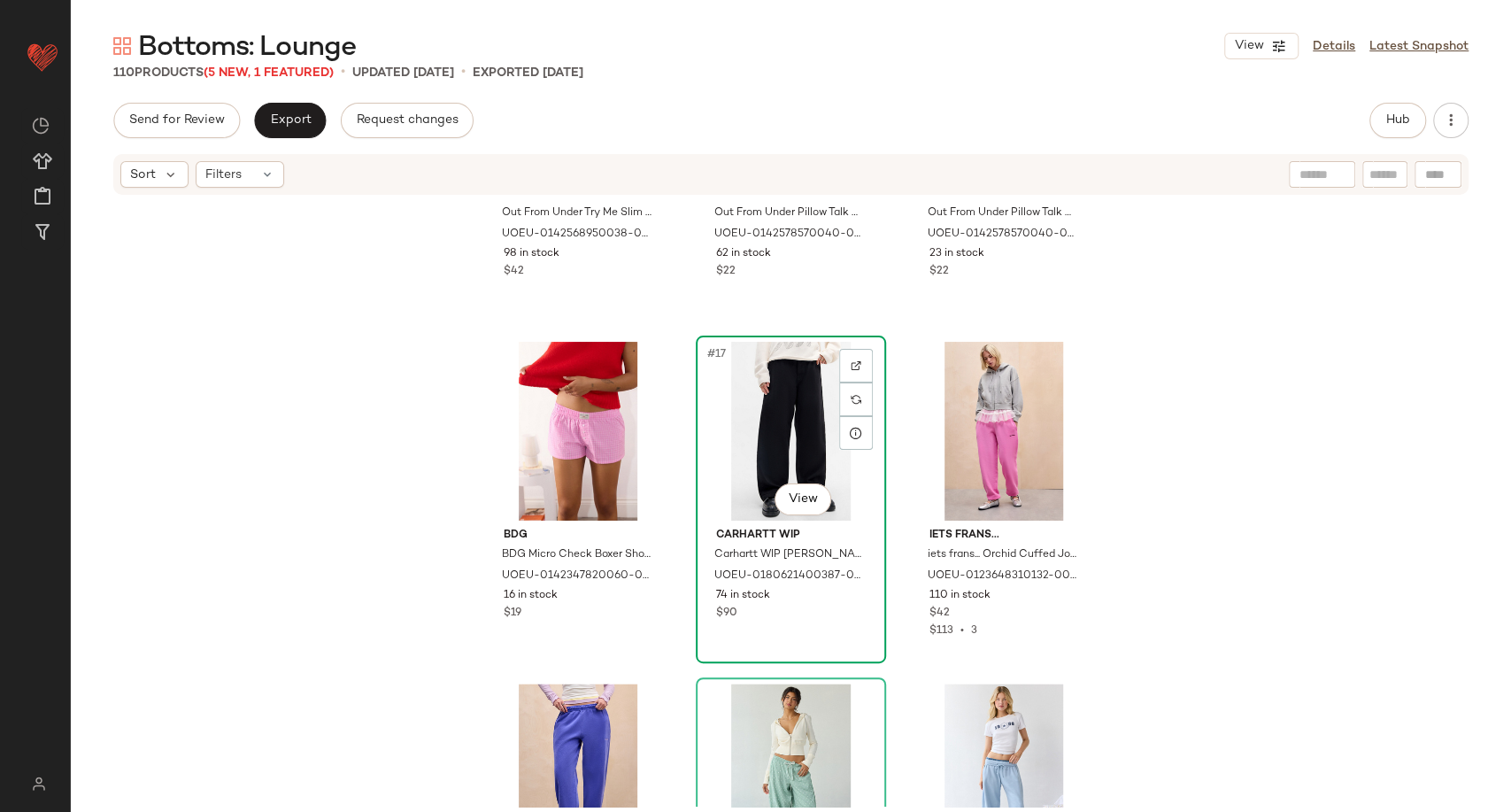
click at [830, 395] on div "#17 View" at bounding box center [790, 431] width 178 height 179
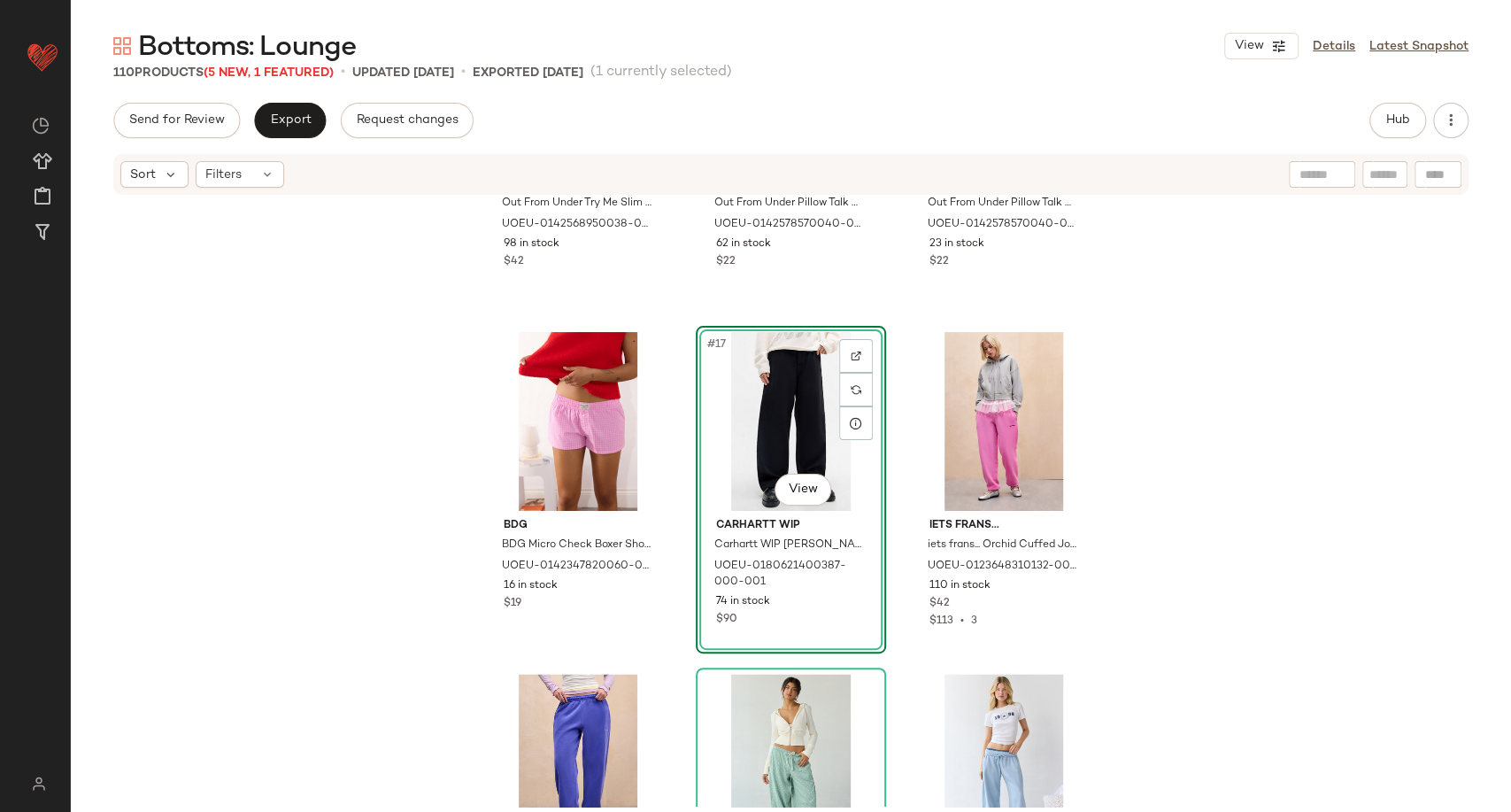
scroll to position [1587, 0]
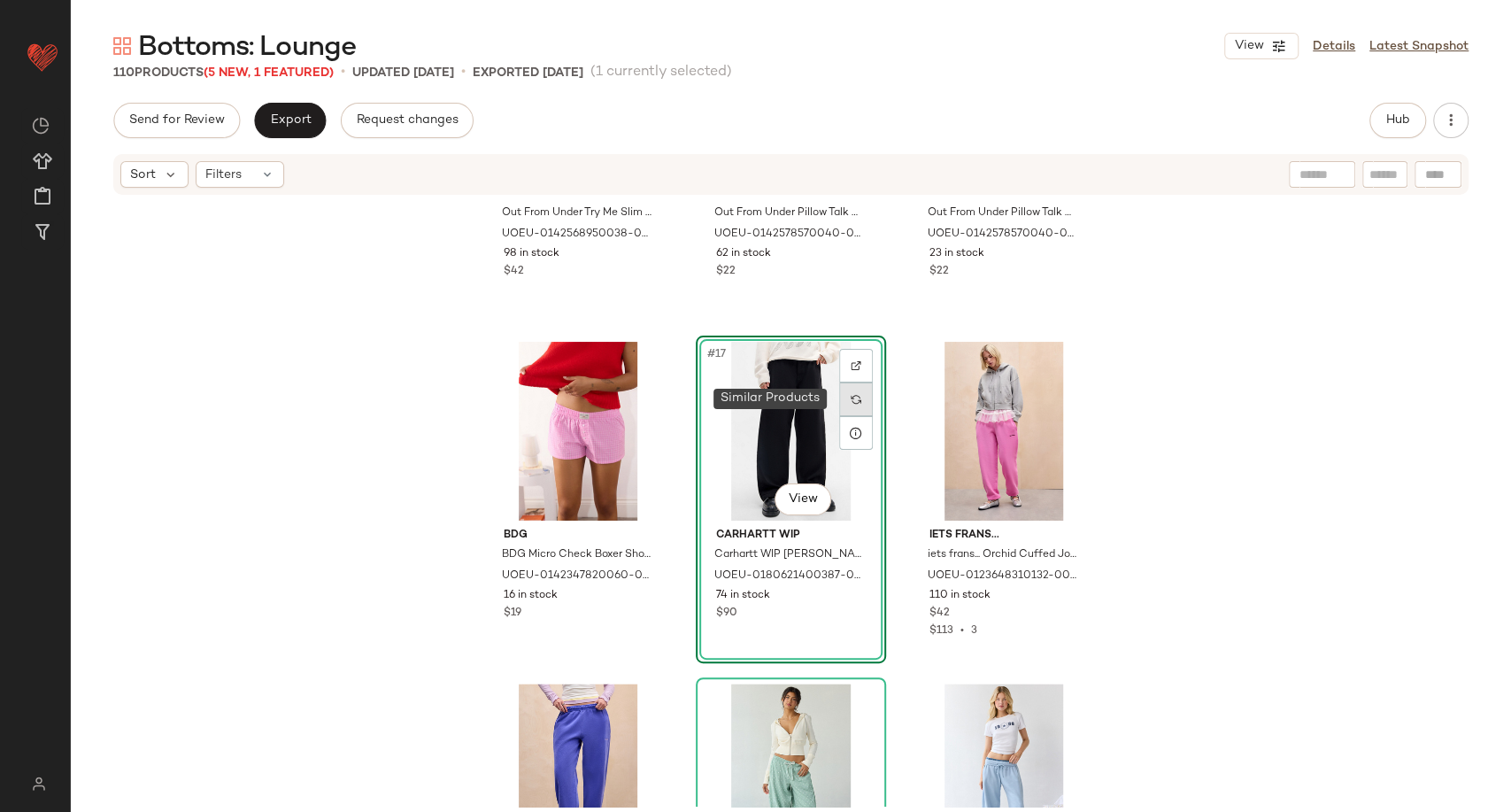
click at [857, 395] on div at bounding box center [856, 399] width 34 height 34
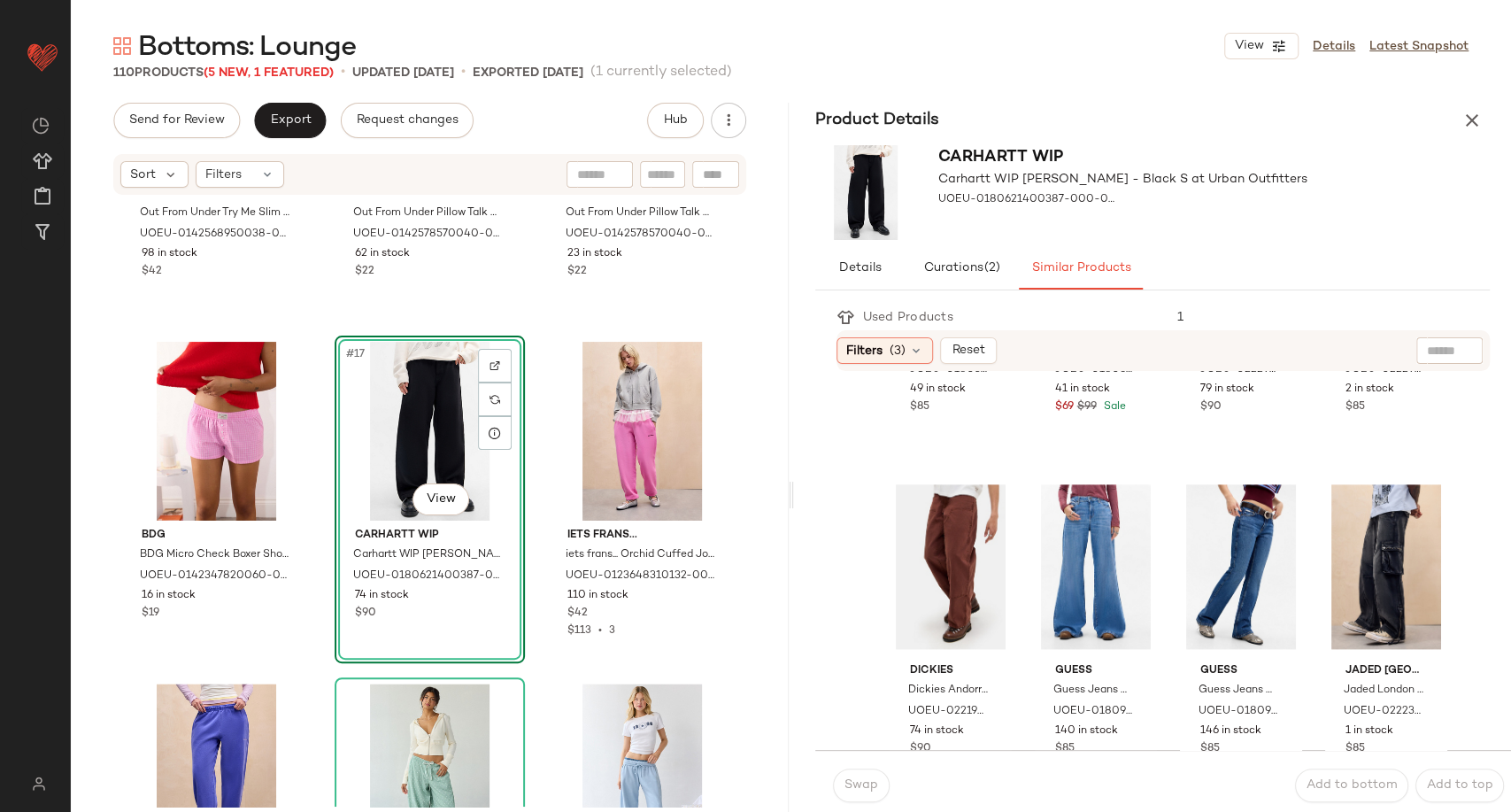
scroll to position [1671, 0]
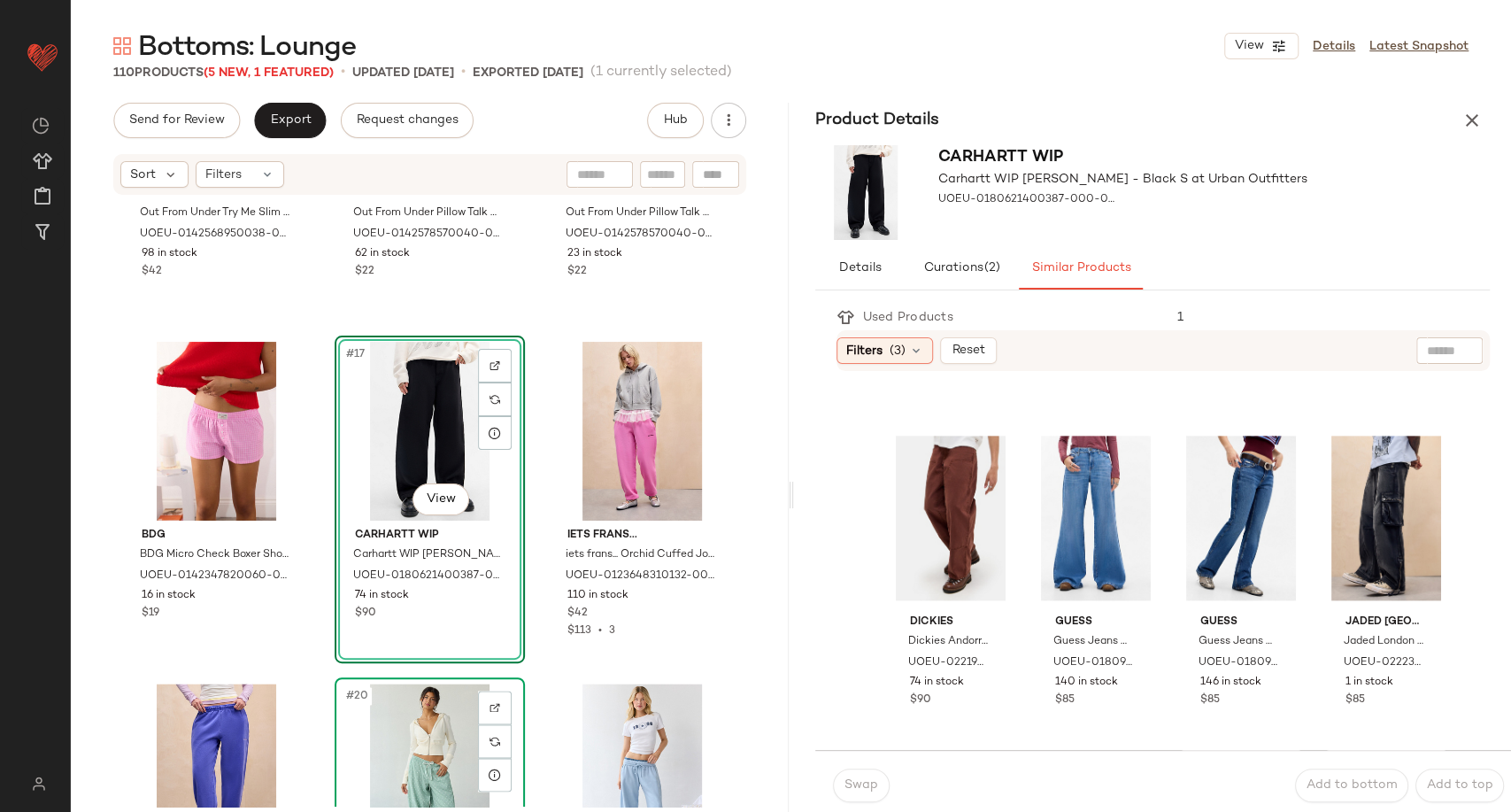
click at [411, 731] on div "#20 View" at bounding box center [429, 773] width 178 height 179
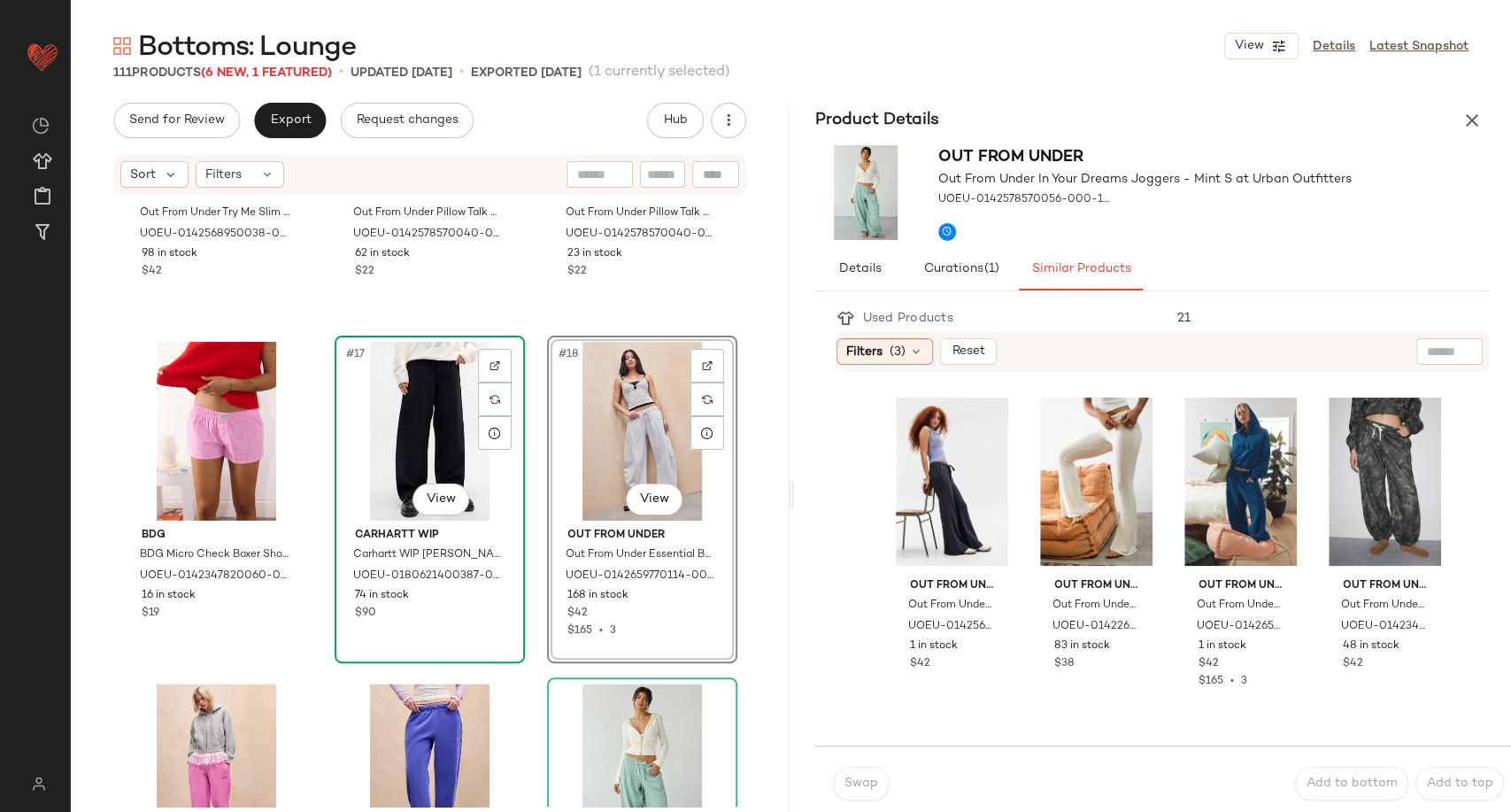
click at [439, 421] on div "#17 View" at bounding box center [429, 431] width 178 height 179
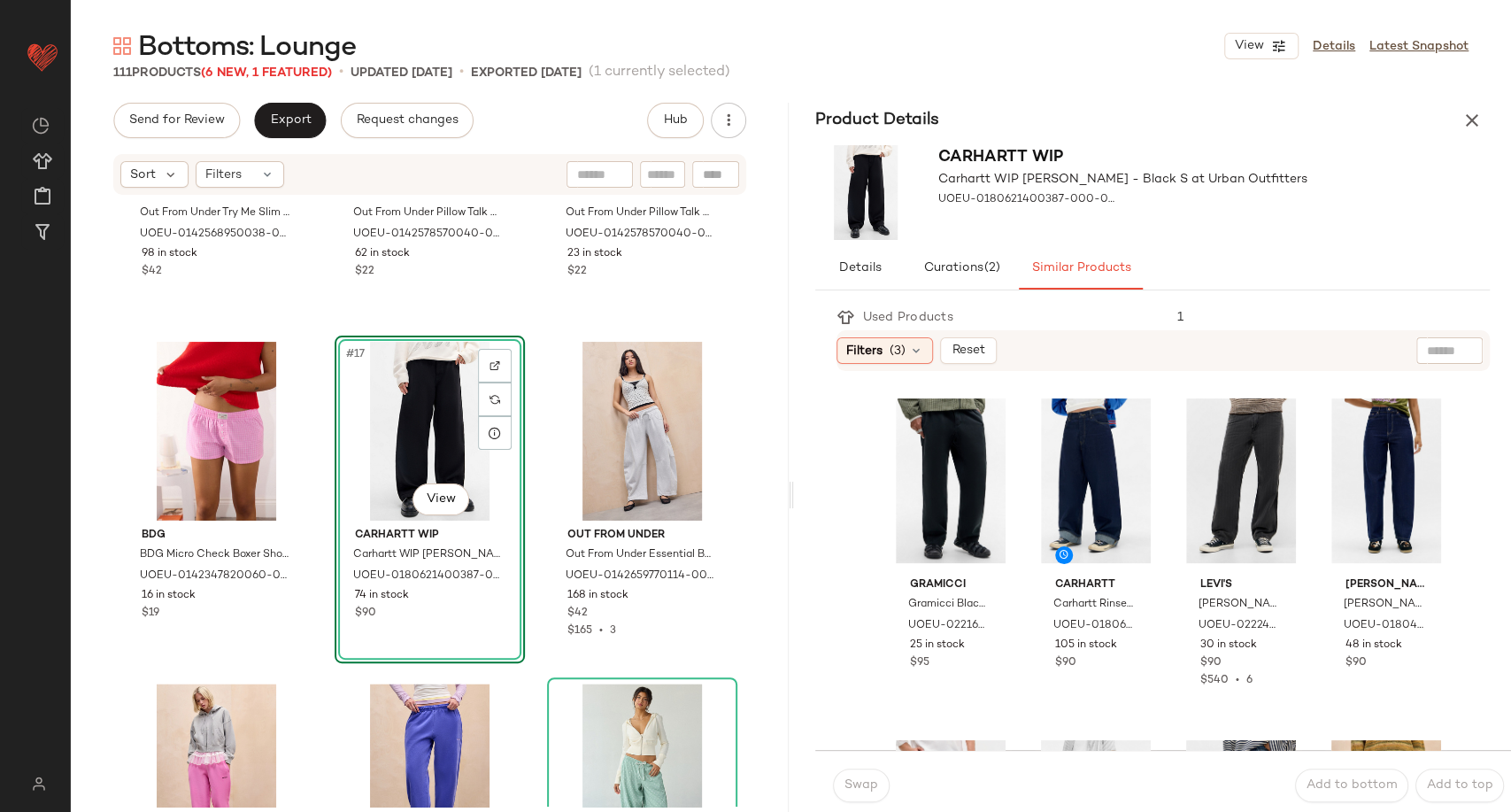
click at [439, 421] on div "#17 View" at bounding box center [429, 431] width 178 height 179
click at [1465, 136] on button "button" at bounding box center [1472, 120] width 36 height 36
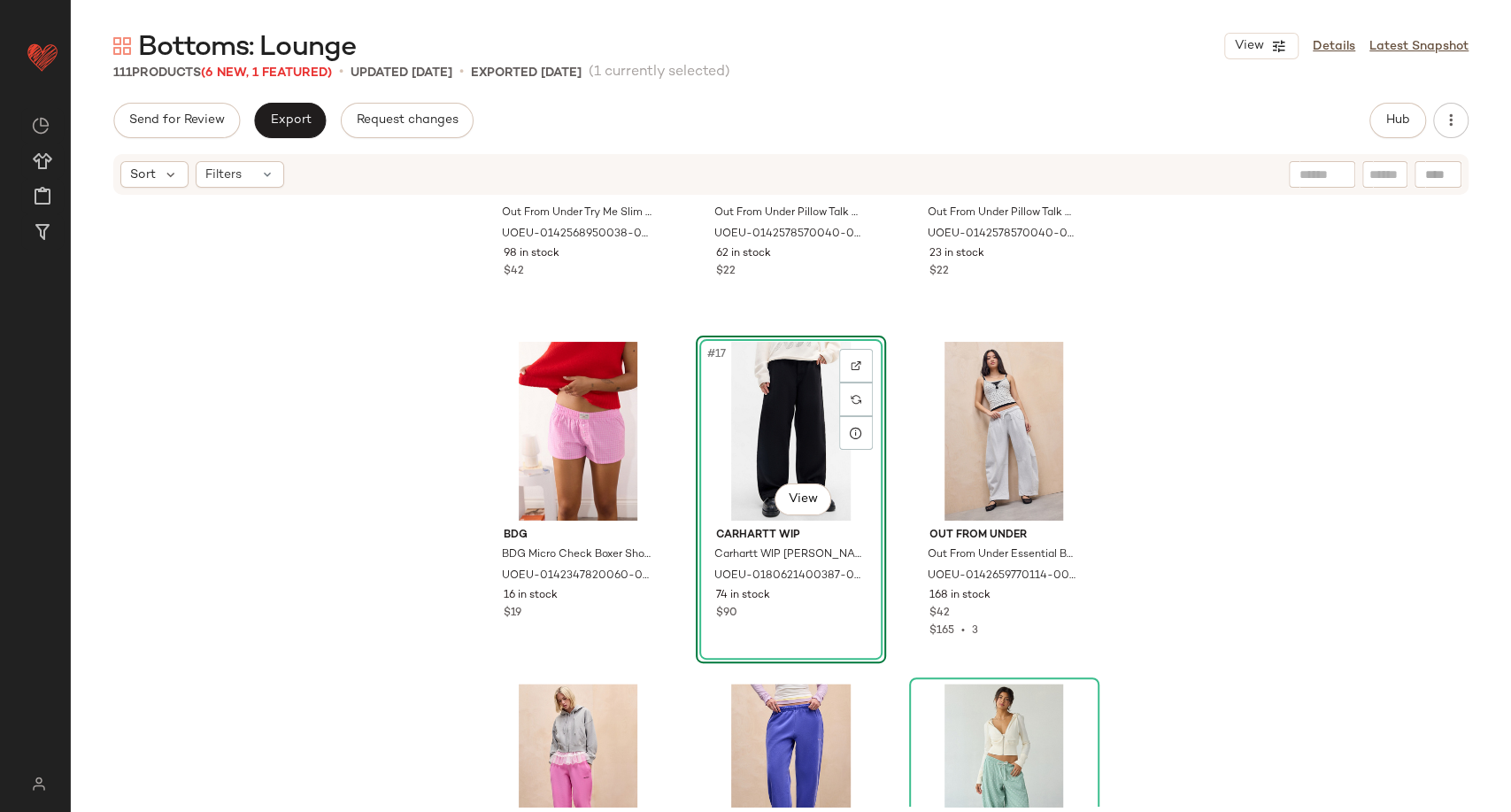
click at [758, 421] on div "#17 View" at bounding box center [790, 431] width 178 height 179
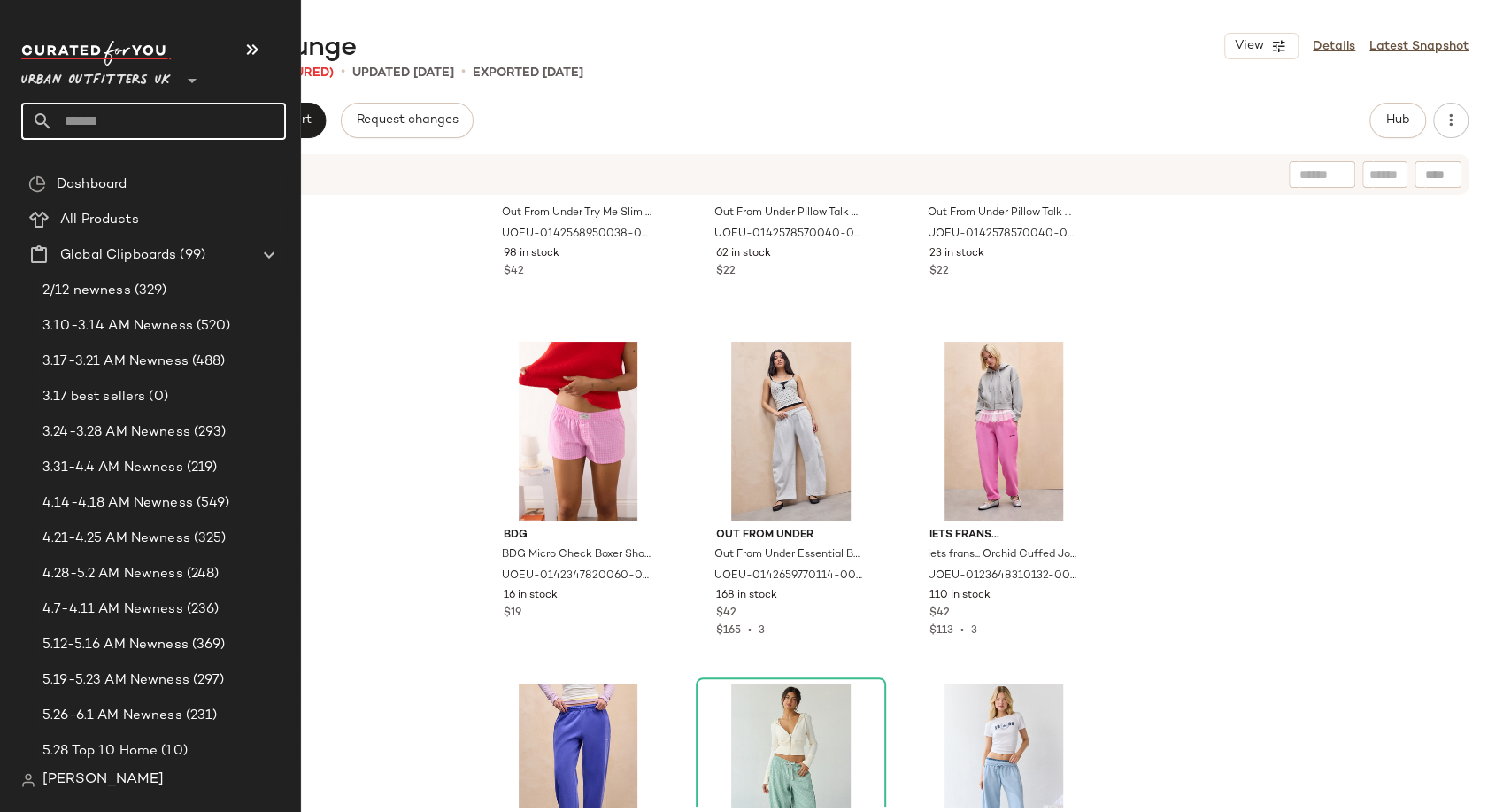
click at [77, 125] on input "text" at bounding box center [169, 121] width 233 height 37
type input "*"
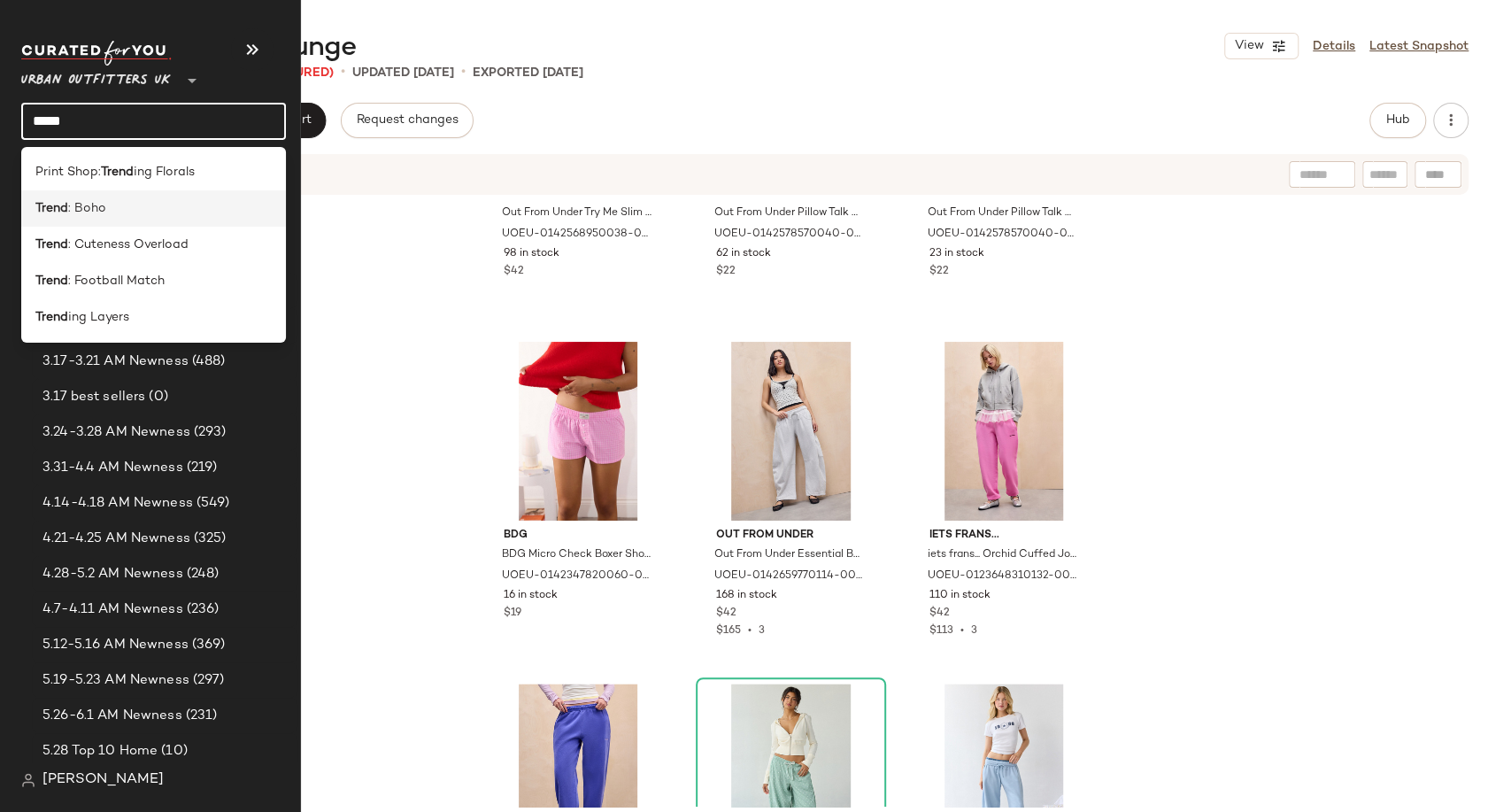
type input "*****"
click at [60, 215] on b "Trend" at bounding box center [52, 208] width 33 height 18
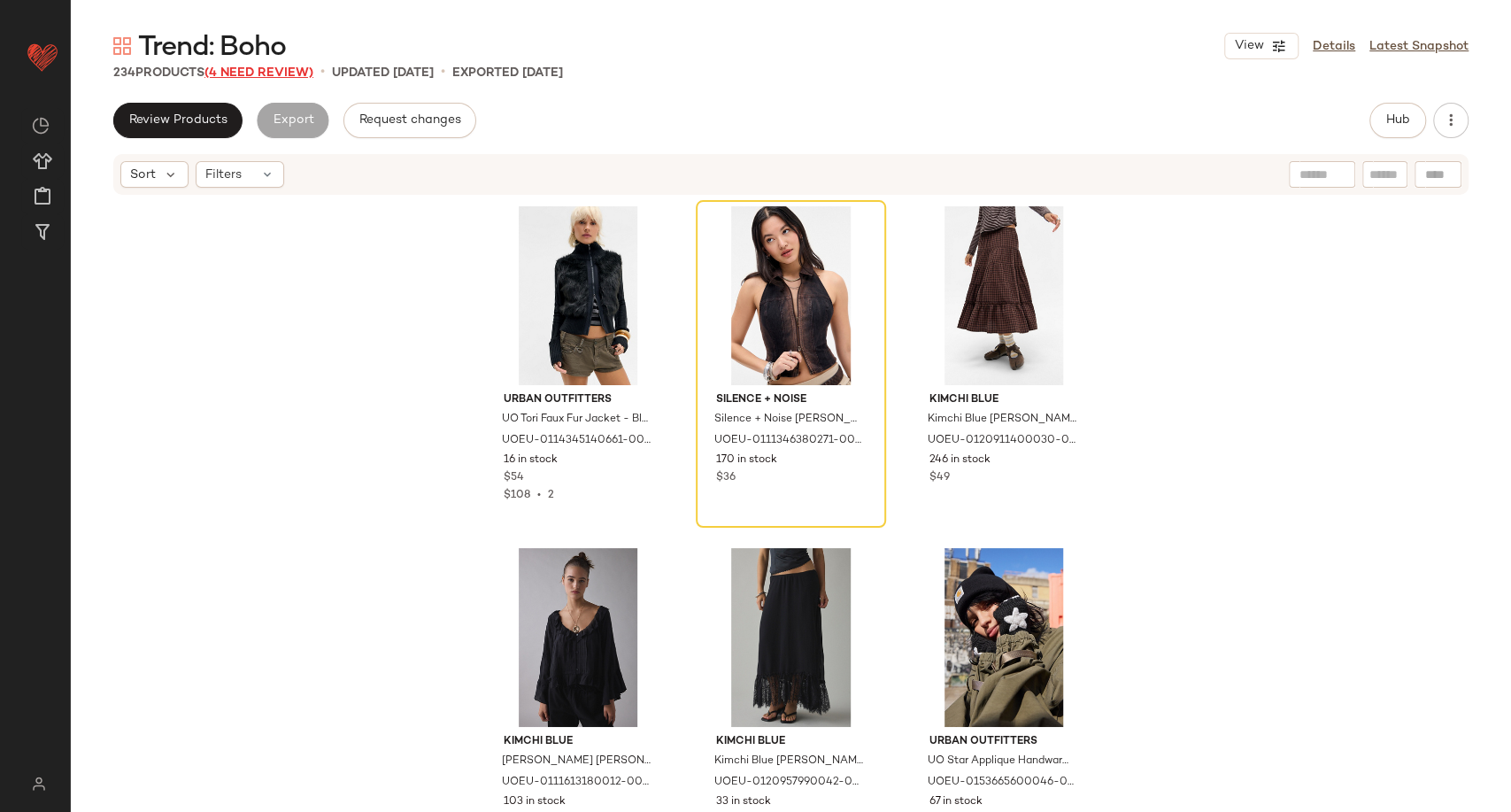
click at [265, 71] on span "(4 Need Review)" at bounding box center [259, 73] width 109 height 14
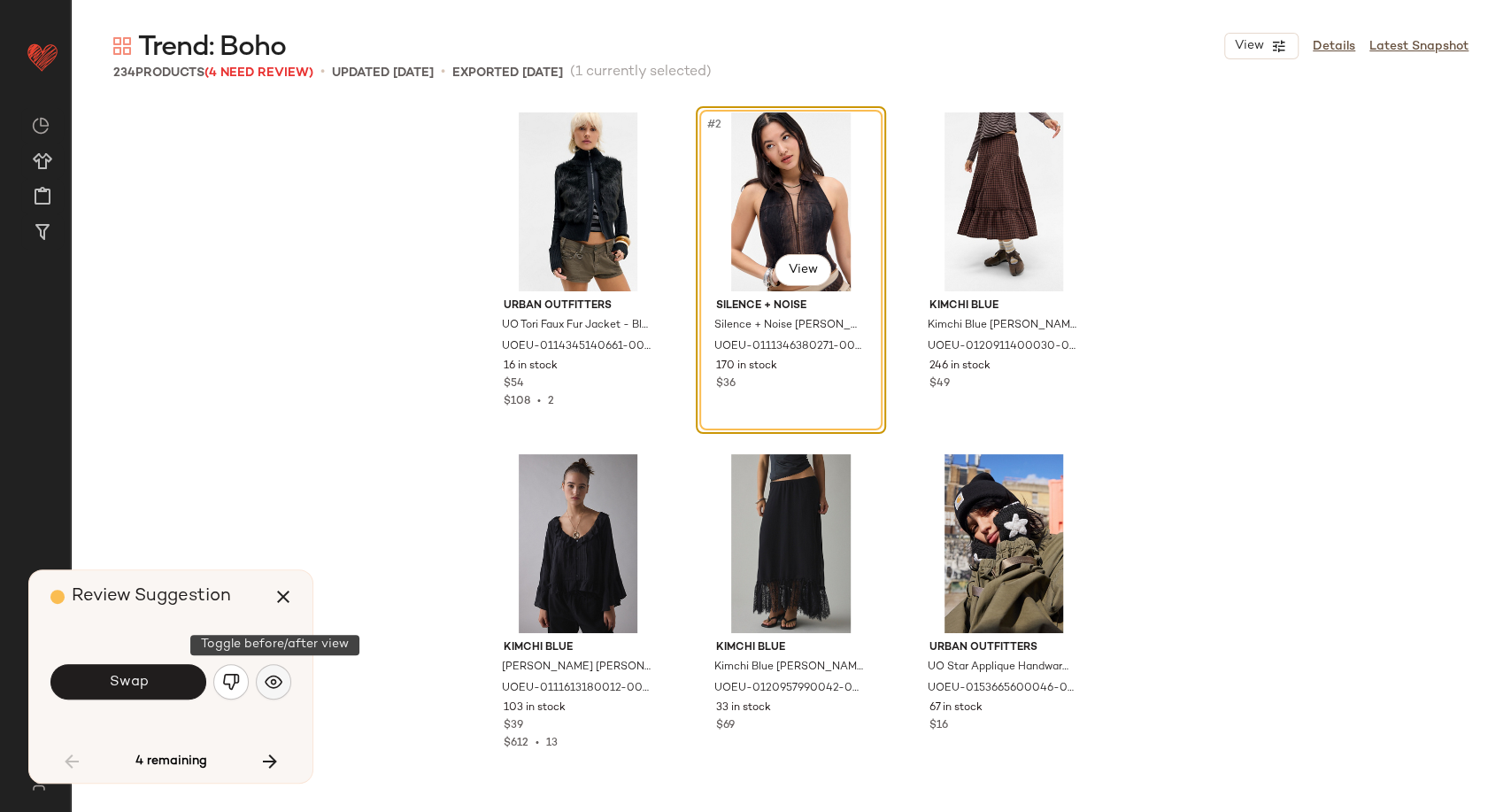
click at [282, 679] on button "button" at bounding box center [273, 681] width 36 height 36
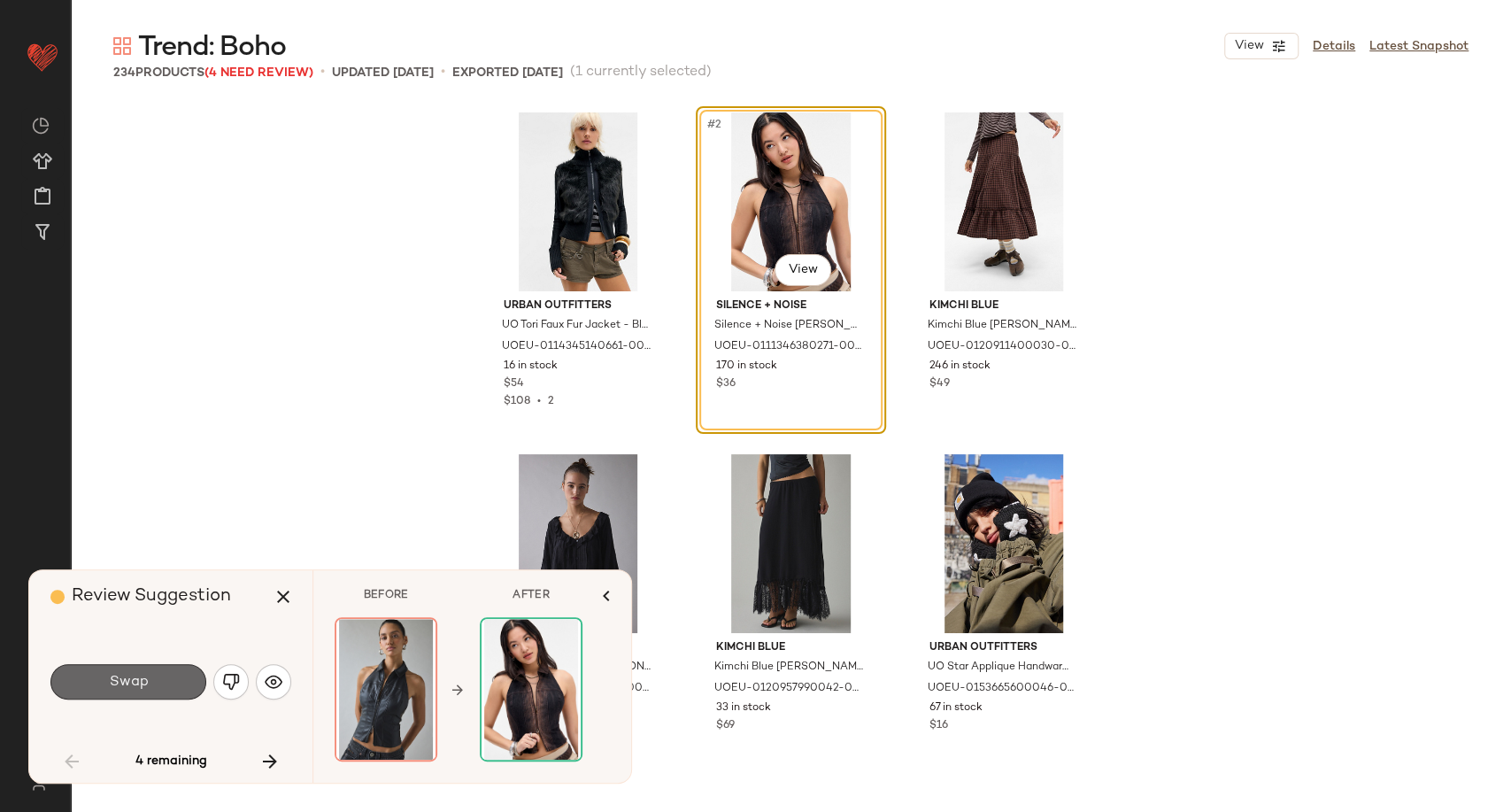
click at [166, 680] on button "Swap" at bounding box center [128, 681] width 156 height 36
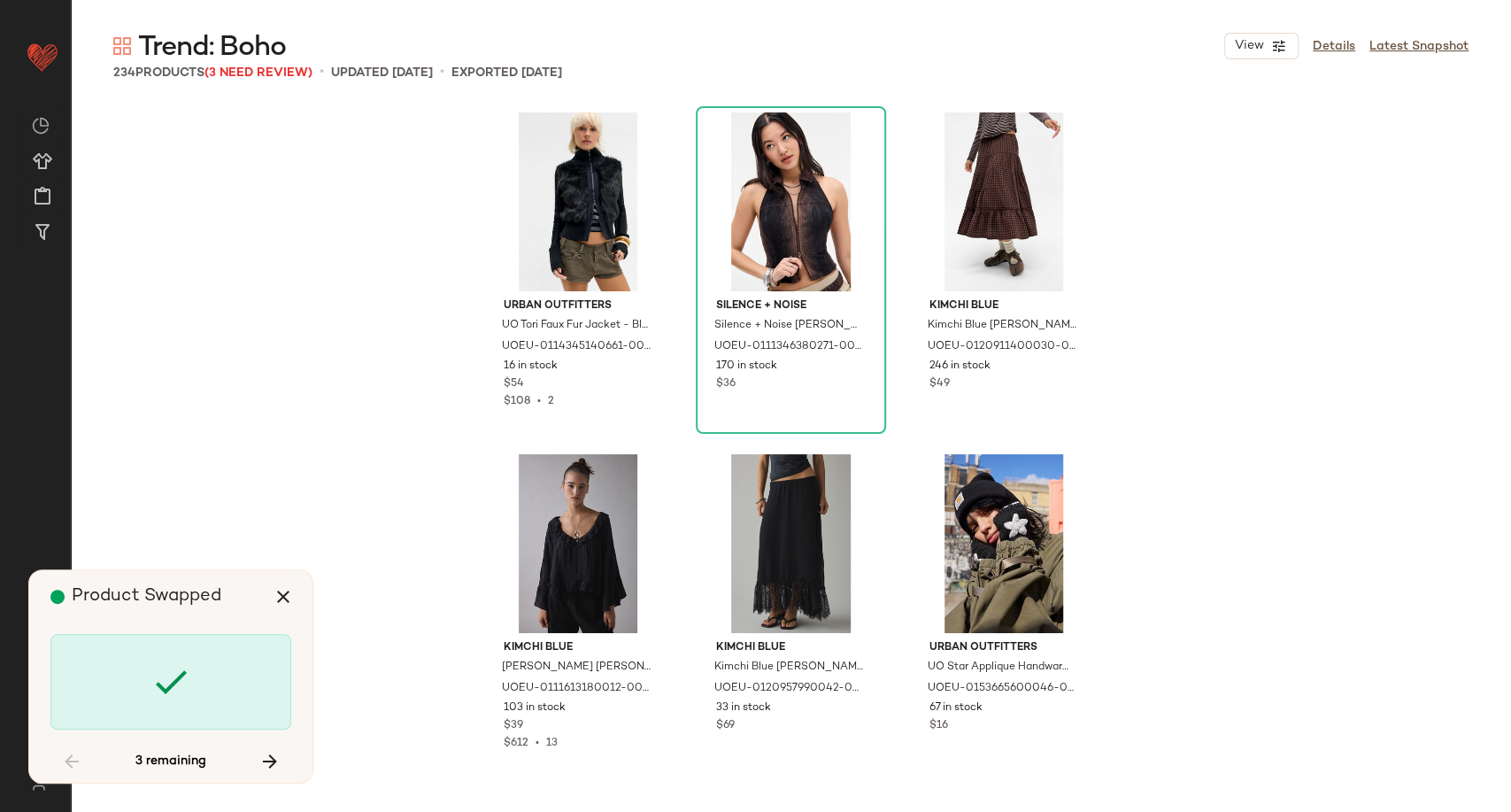
scroll to position [9566, 0]
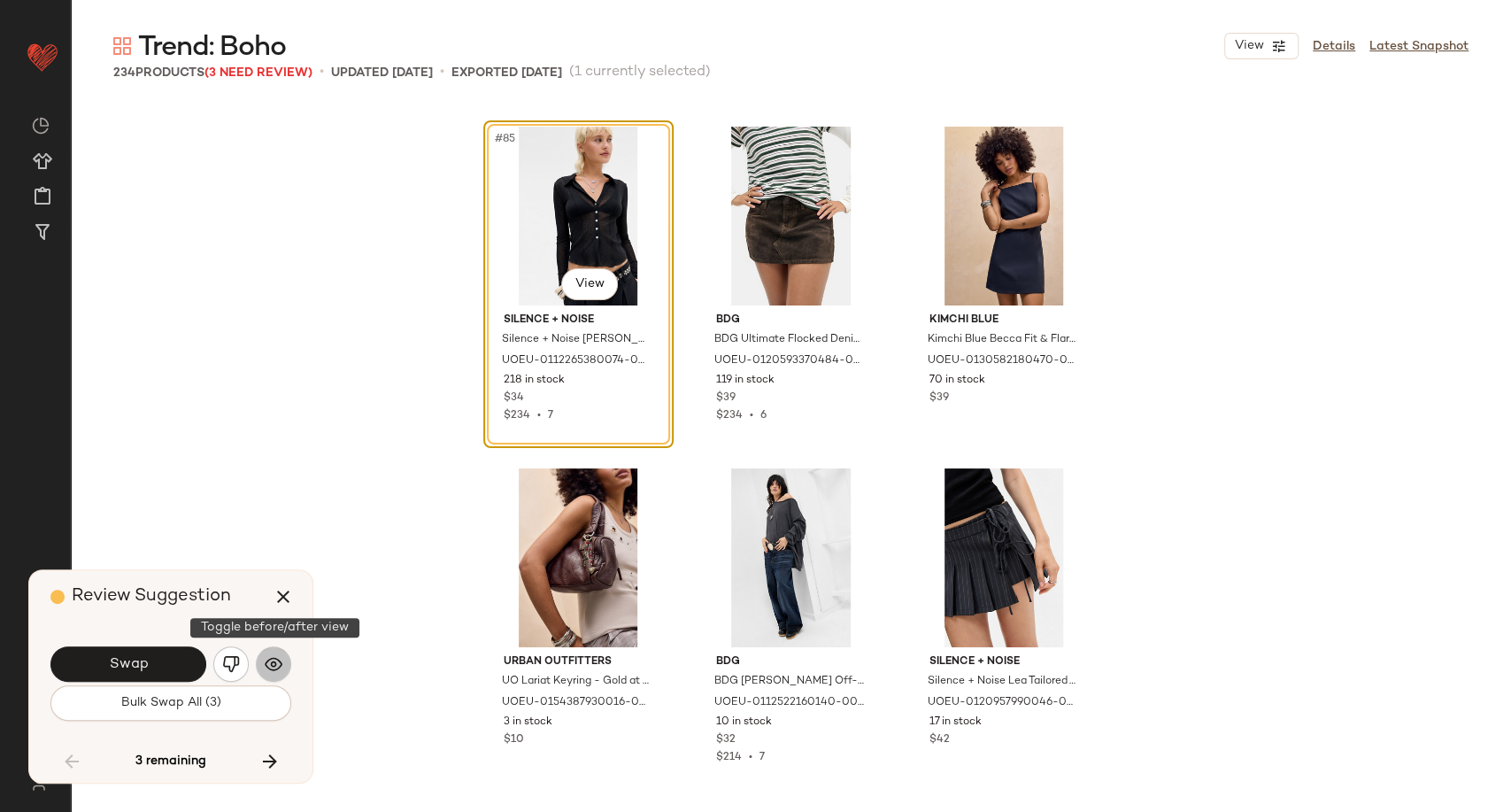
click at [272, 666] on img "button" at bounding box center [273, 663] width 17 height 17
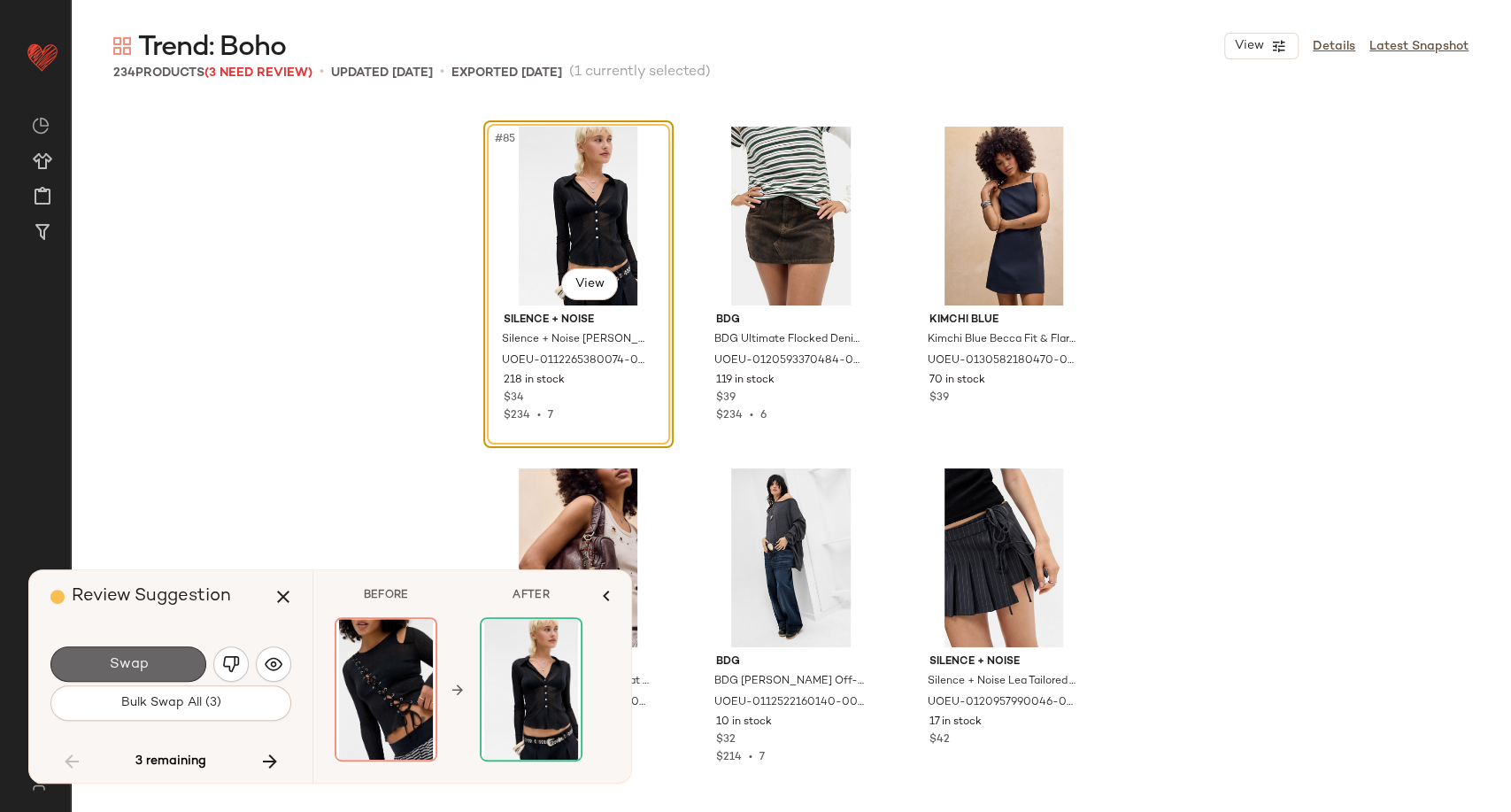
click at [172, 662] on button "Swap" at bounding box center [128, 663] width 156 height 36
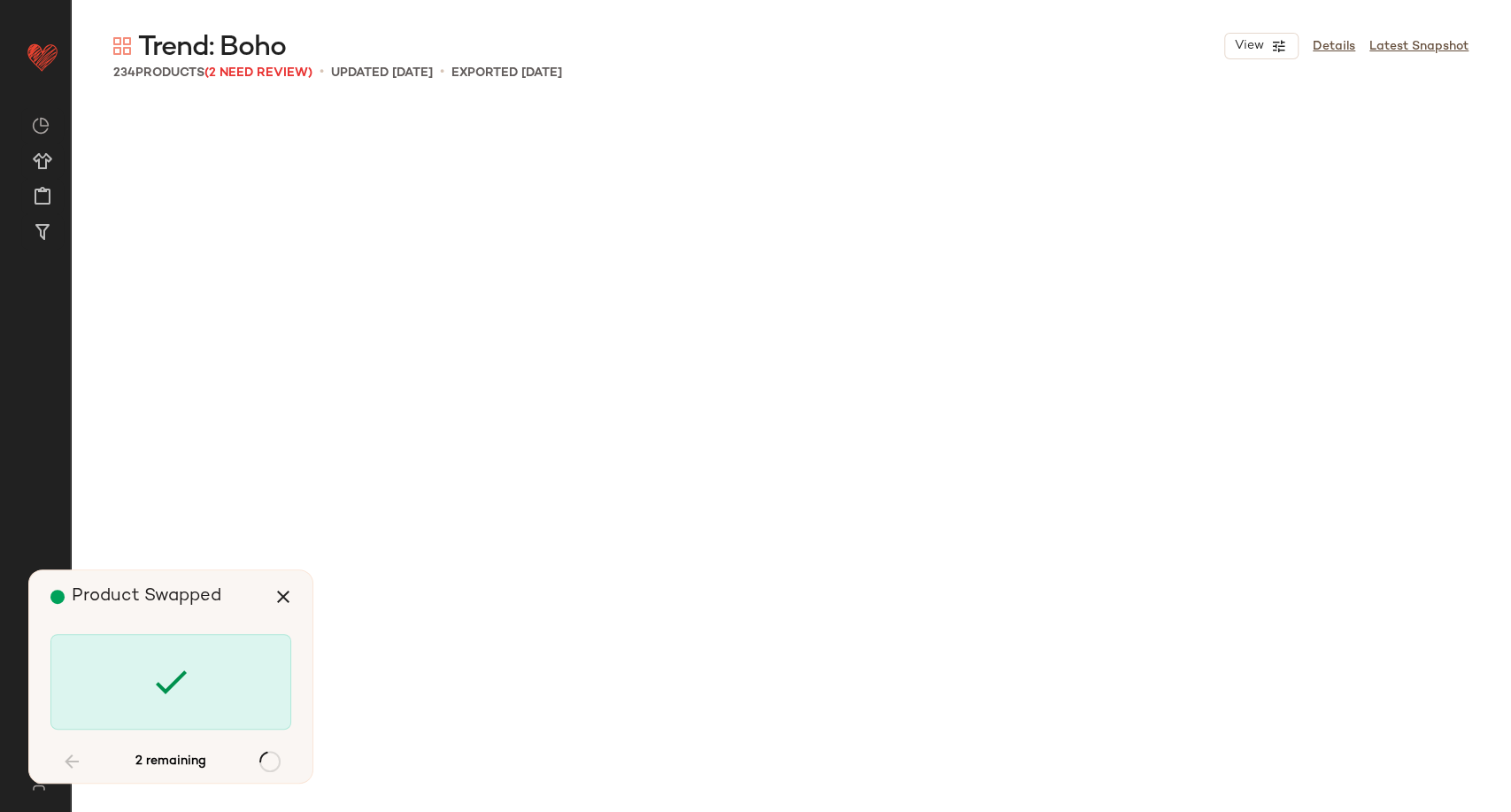
scroll to position [14691, 0]
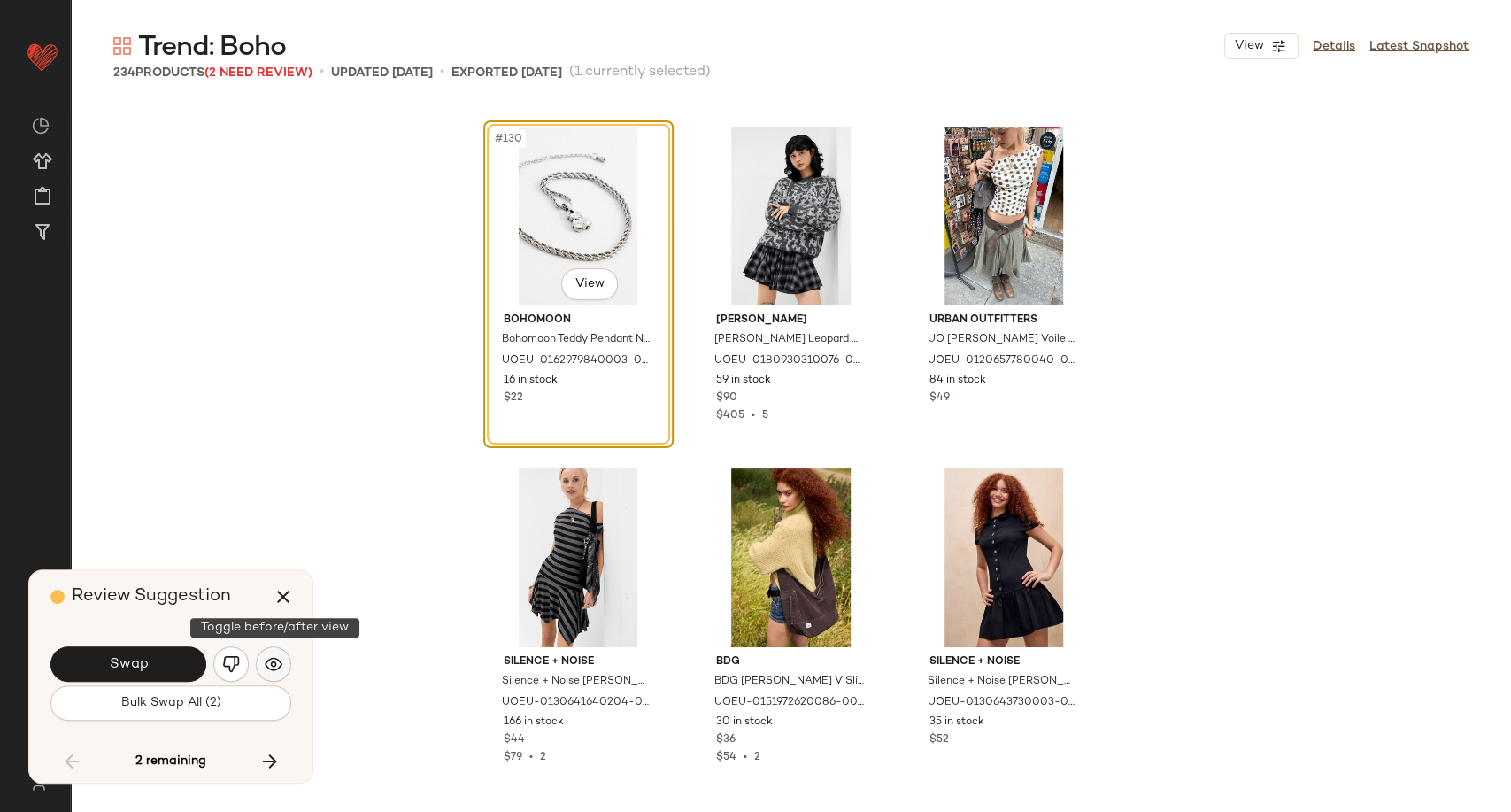
click at [270, 659] on img "button" at bounding box center [273, 663] width 17 height 17
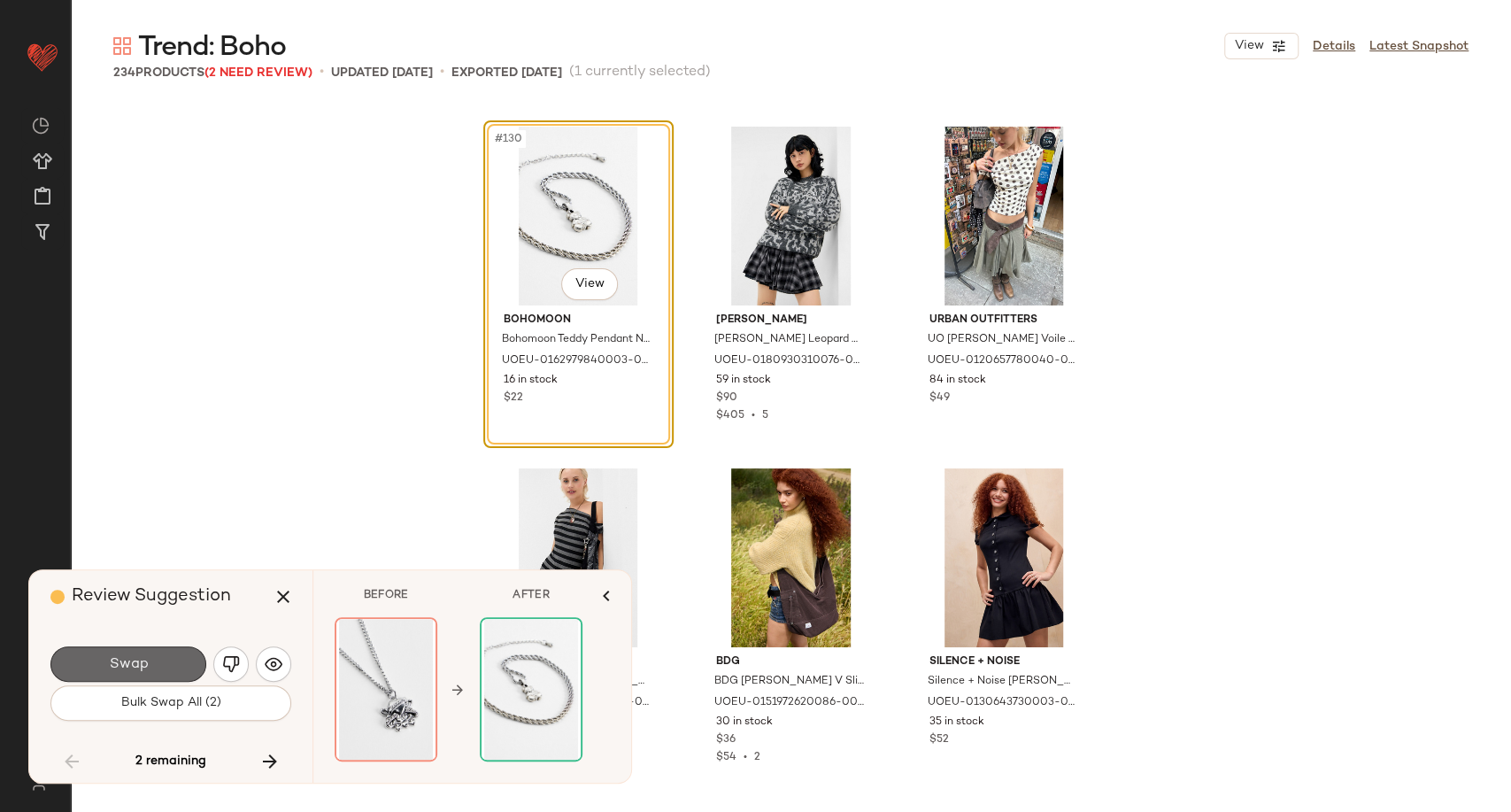
click at [182, 664] on button "Swap" at bounding box center [128, 663] width 156 height 36
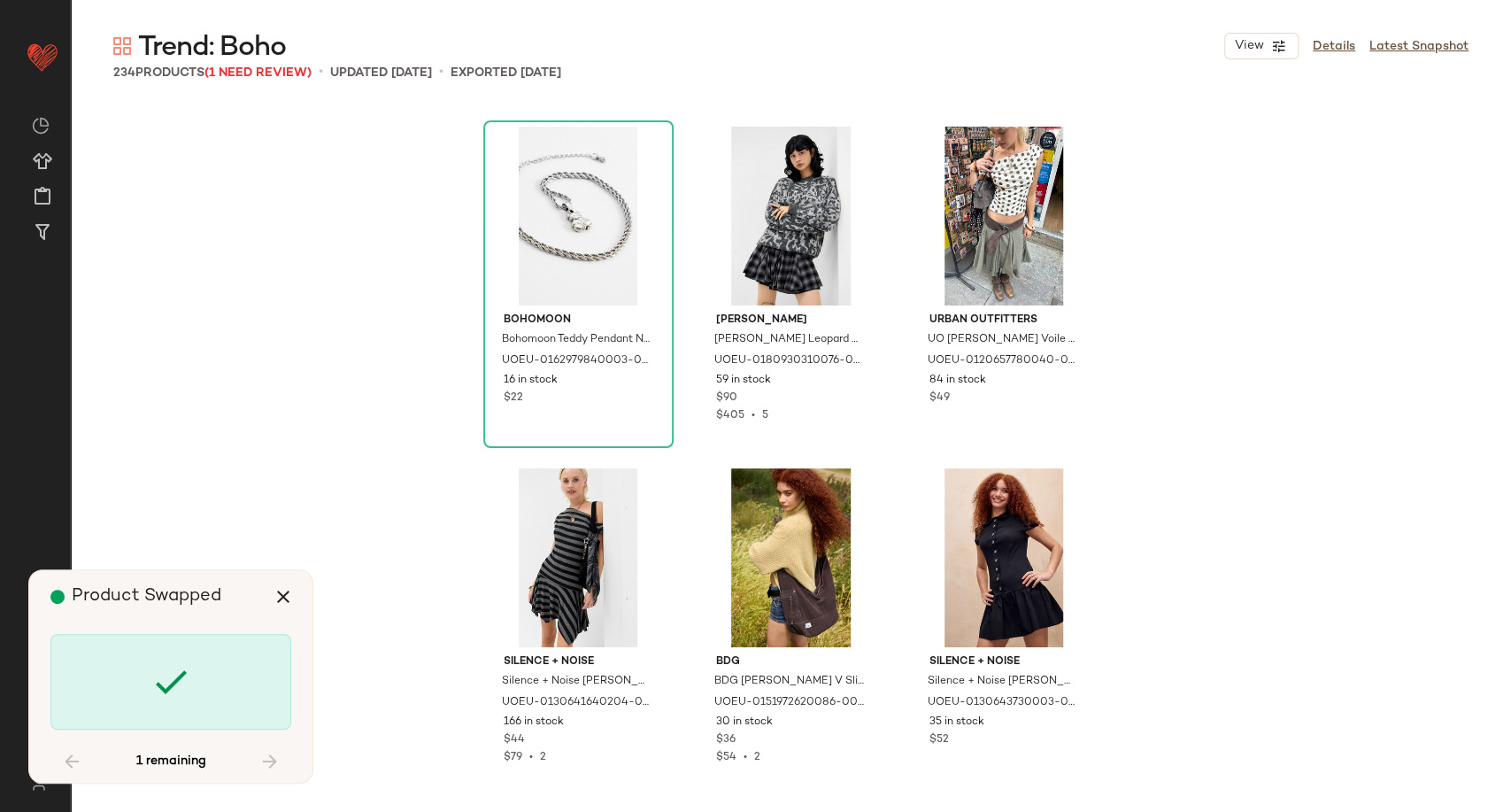
scroll to position [20158, 0]
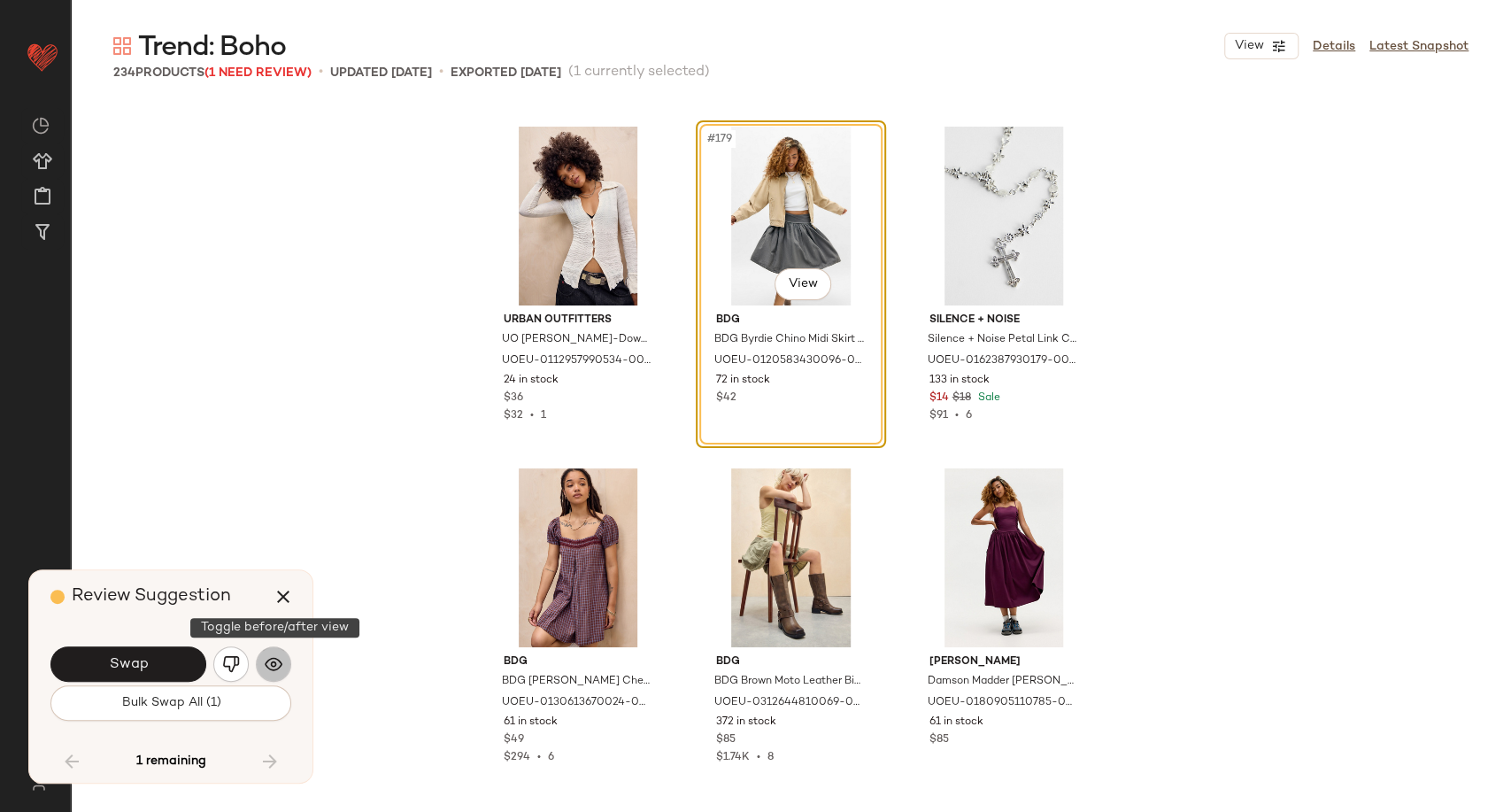
click at [269, 671] on img "button" at bounding box center [273, 663] width 17 height 17
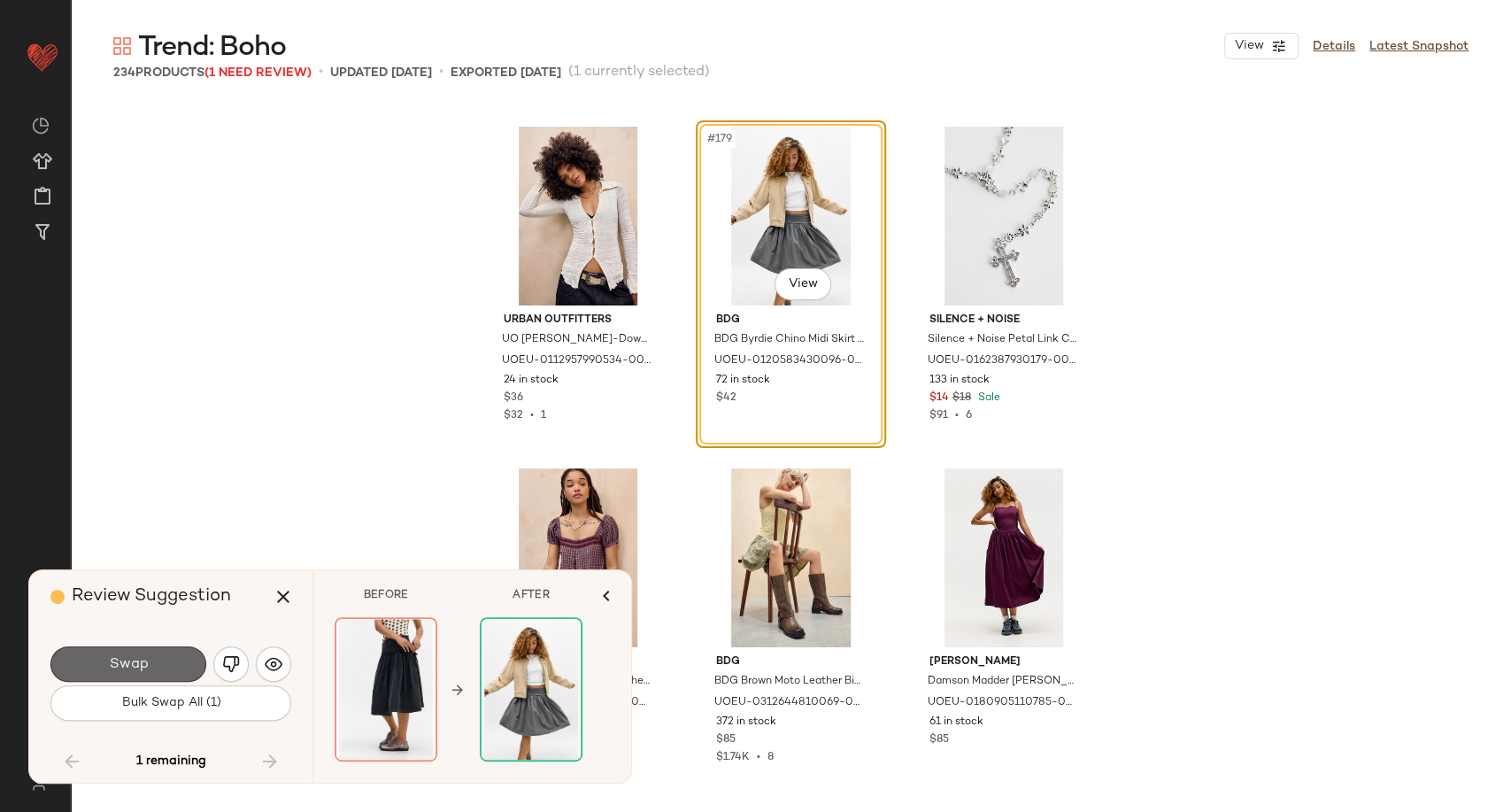
click at [174, 663] on button "Swap" at bounding box center [128, 663] width 156 height 36
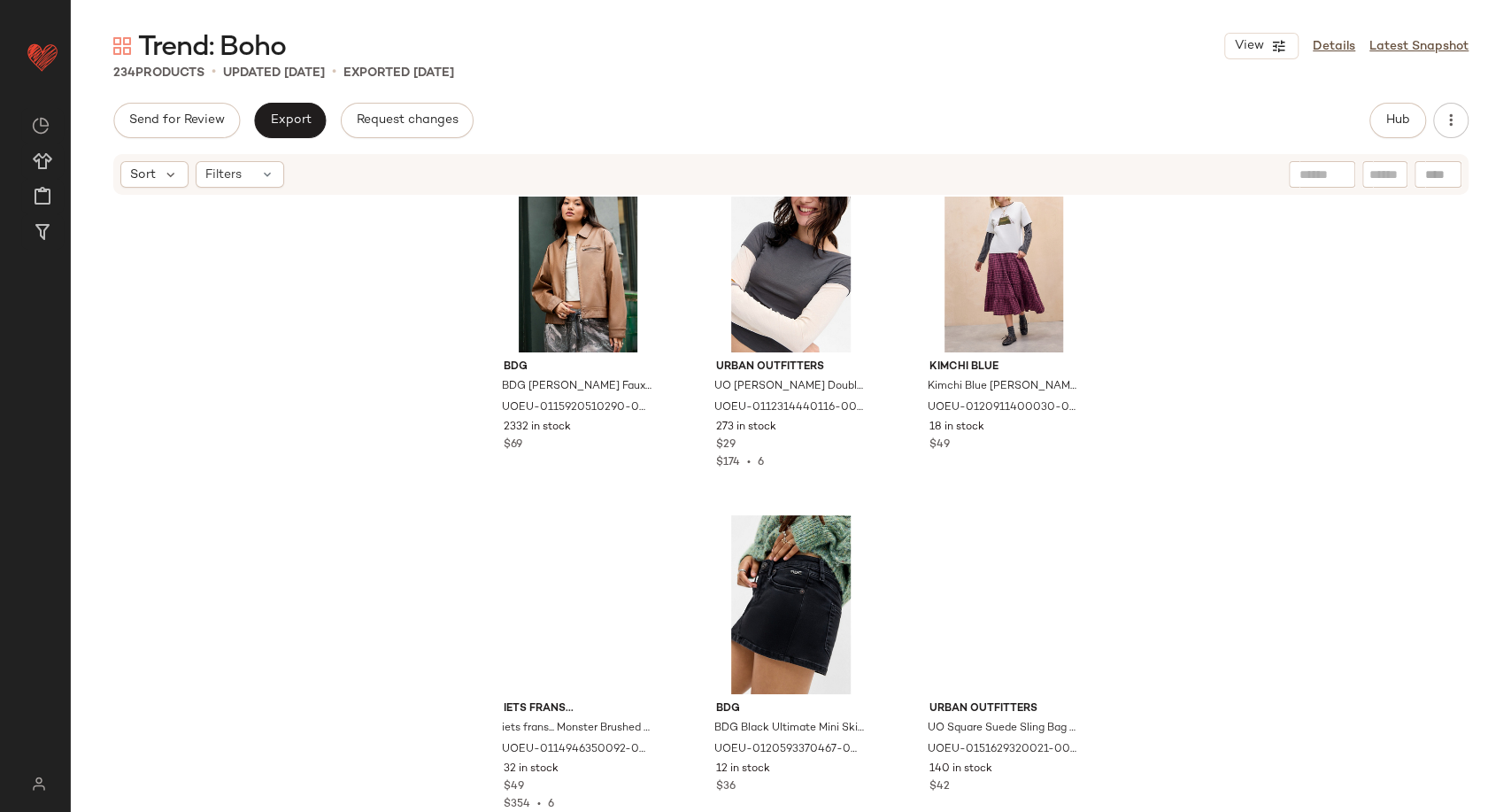
scroll to position [21239, 0]
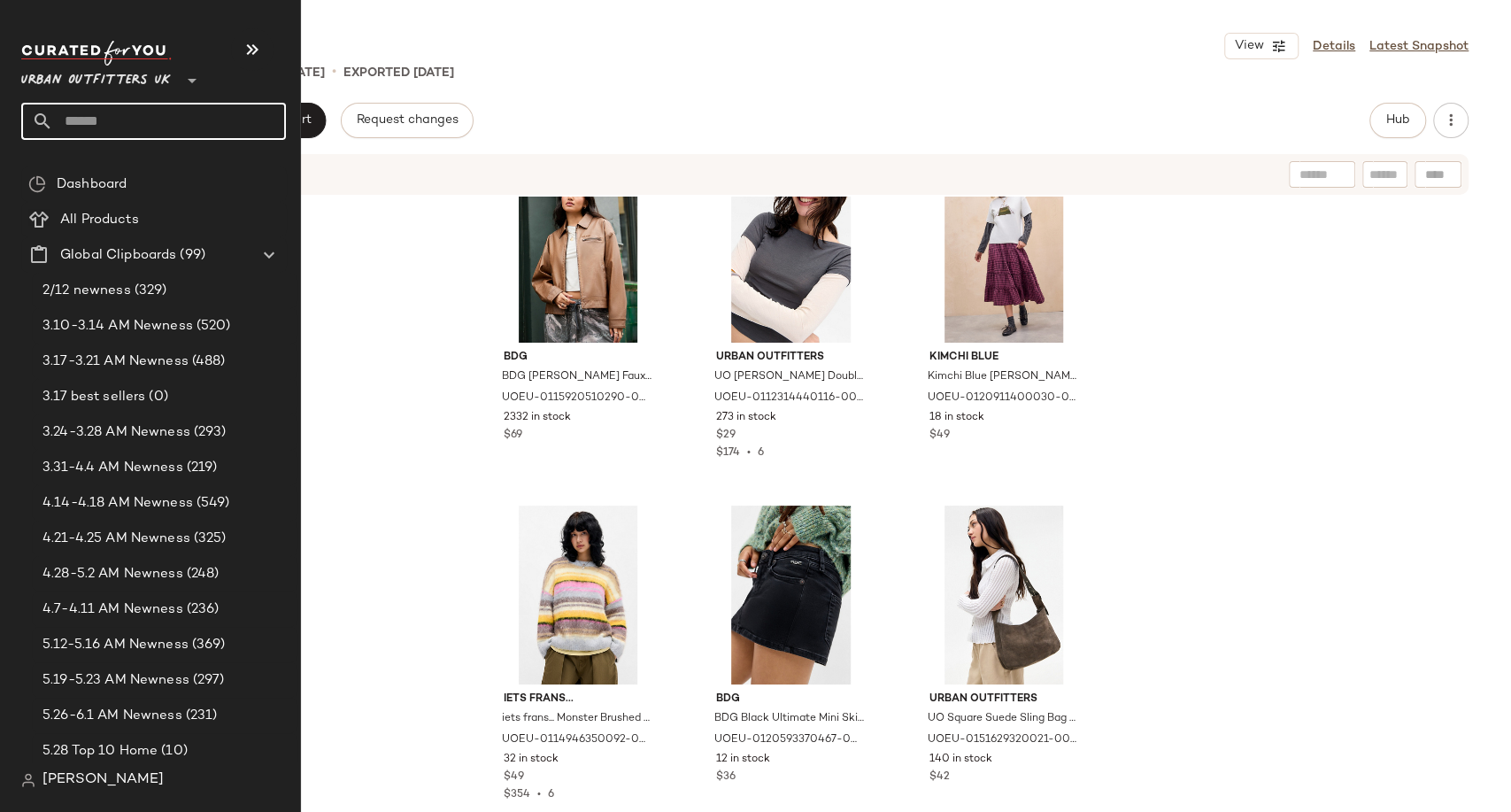
click at [81, 113] on input "text" at bounding box center [169, 121] width 233 height 37
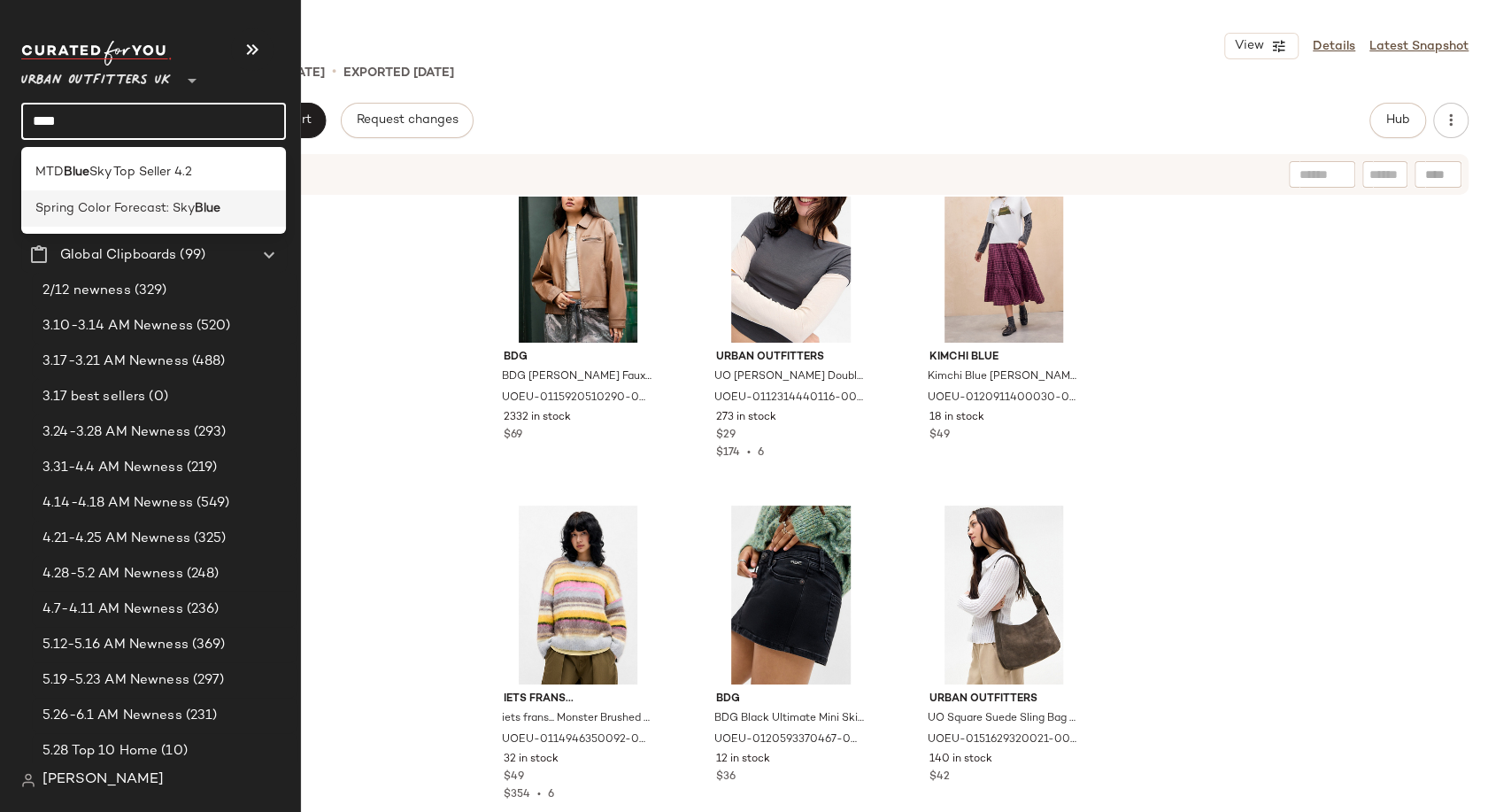
type input "****"
click at [128, 212] on span "Spring Color Forecast: Sky" at bounding box center [115, 208] width 159 height 18
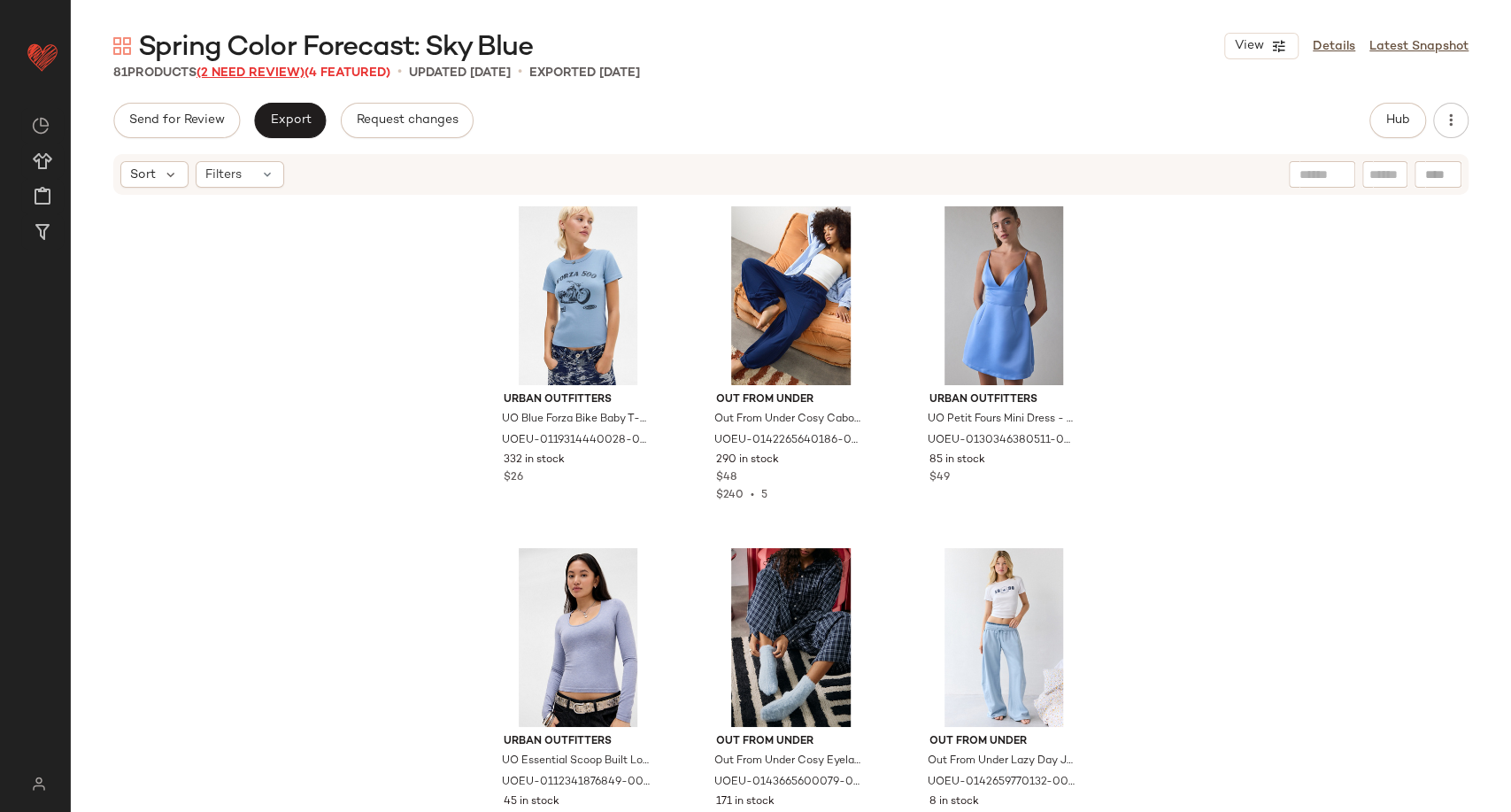
click at [261, 71] on span "(2 Need Review)" at bounding box center [250, 73] width 108 height 14
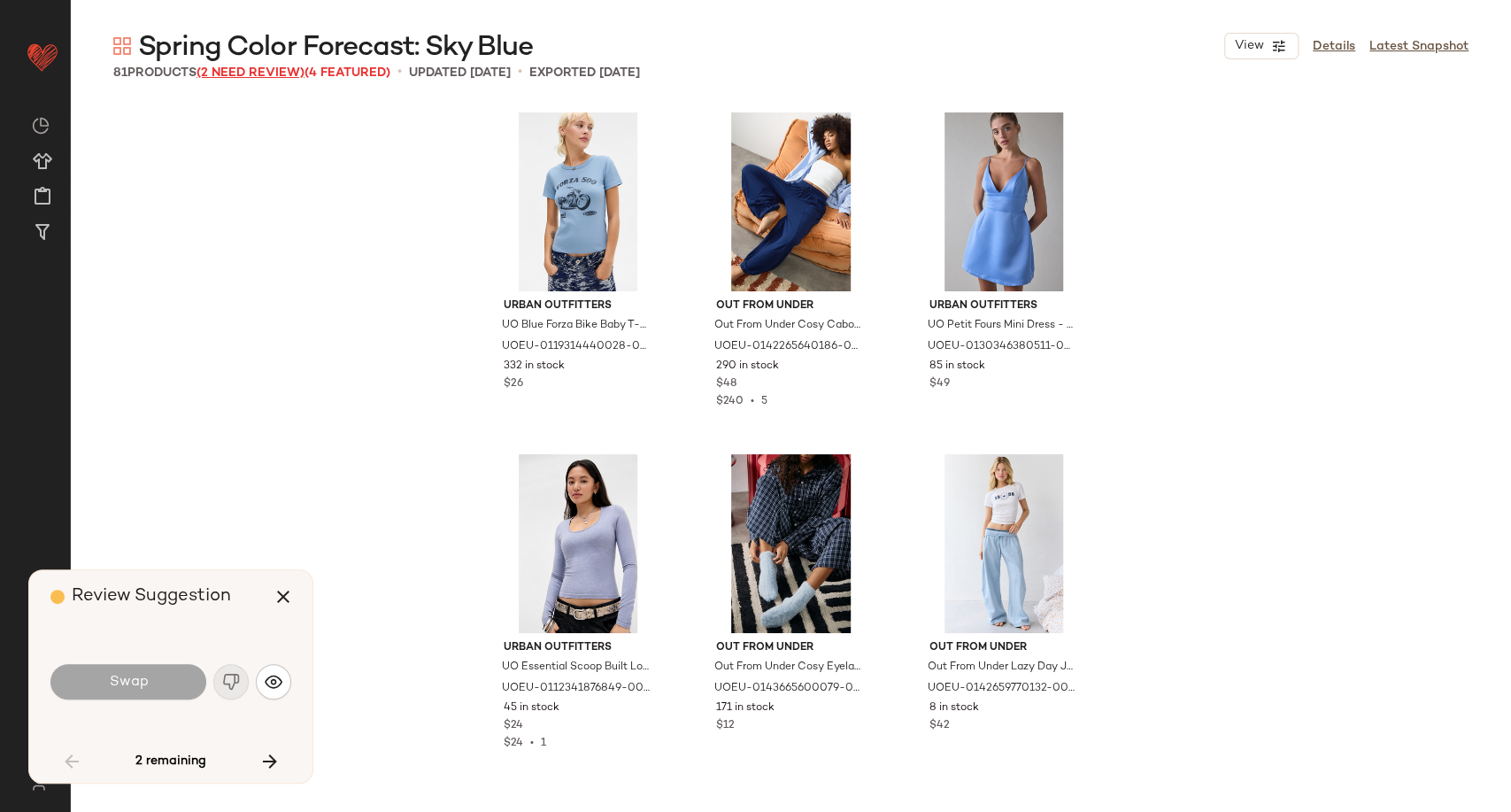
scroll to position [3074, 0]
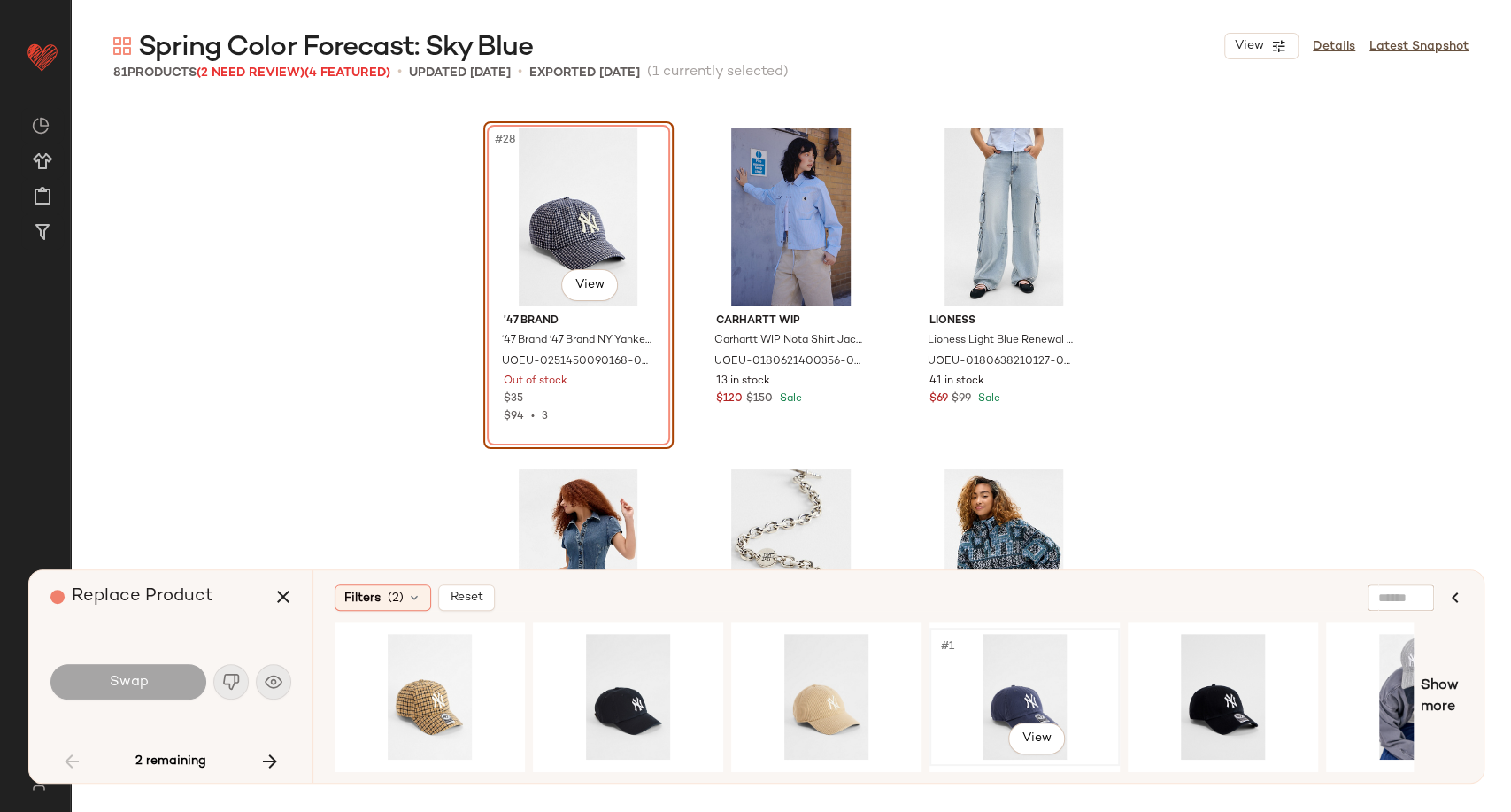
click at [1001, 696] on div "#1 View" at bounding box center [1024, 697] width 178 height 126
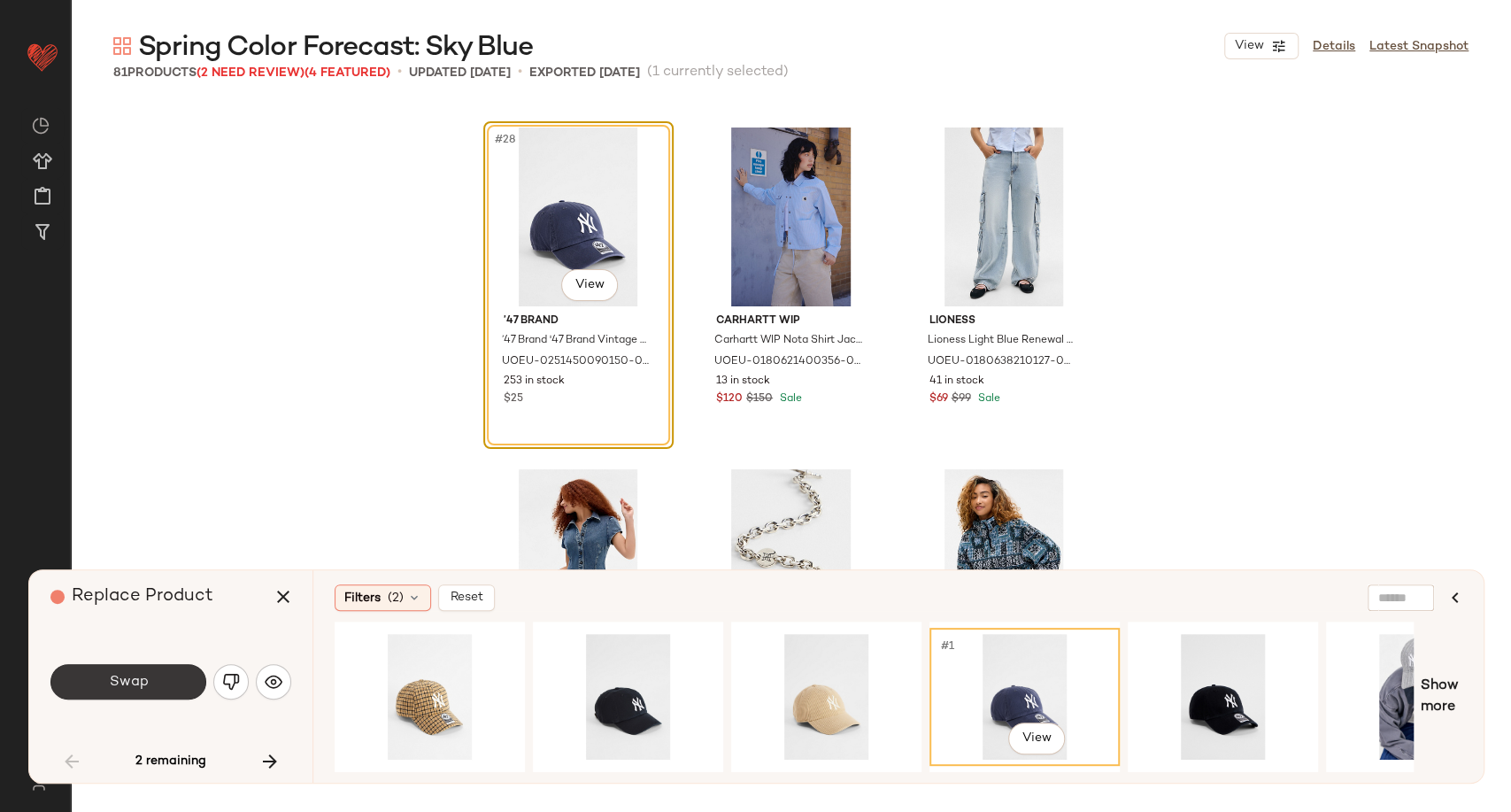
click at [165, 683] on button "Swap" at bounding box center [128, 681] width 156 height 36
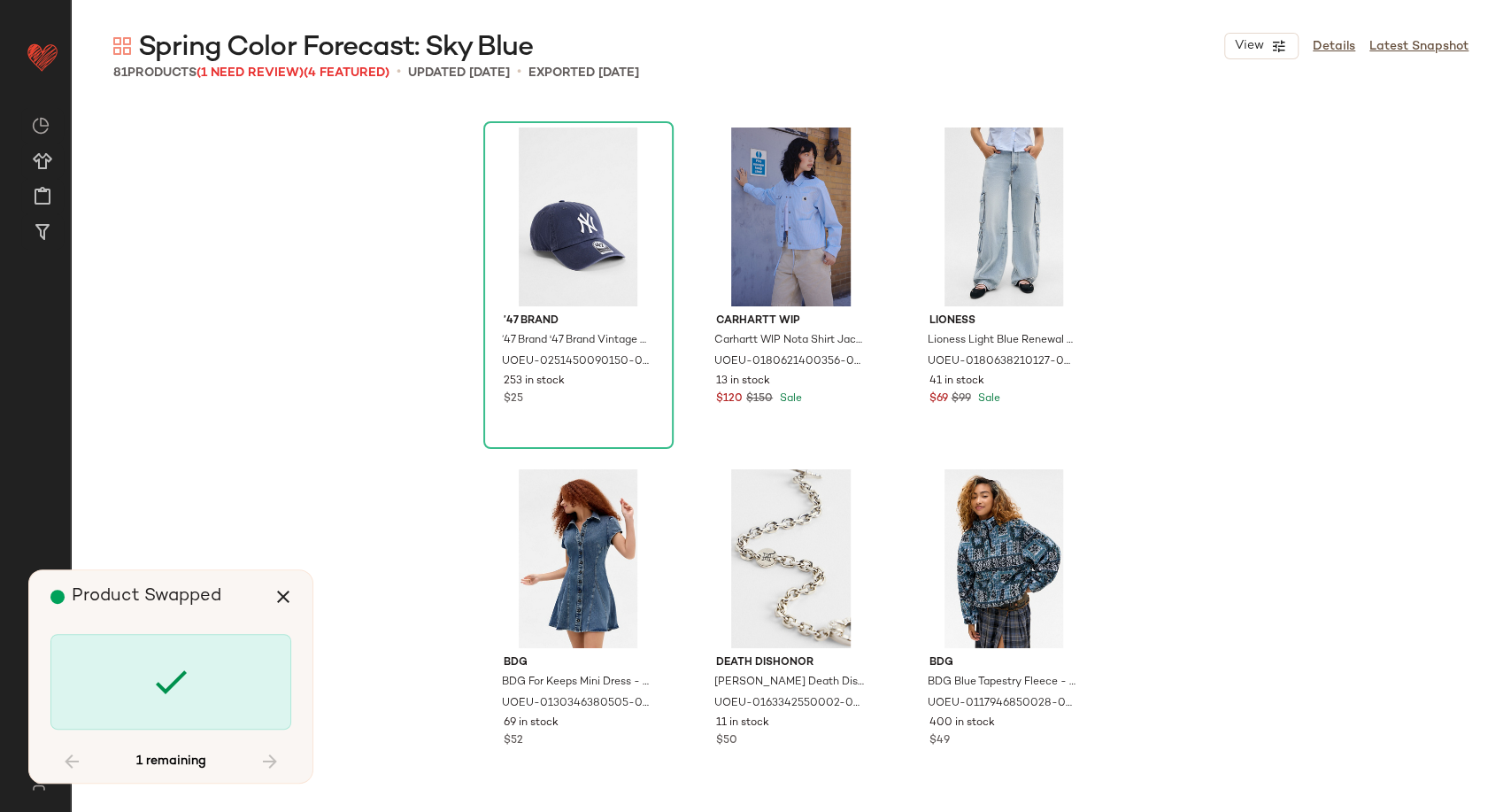
scroll to position [7858, 0]
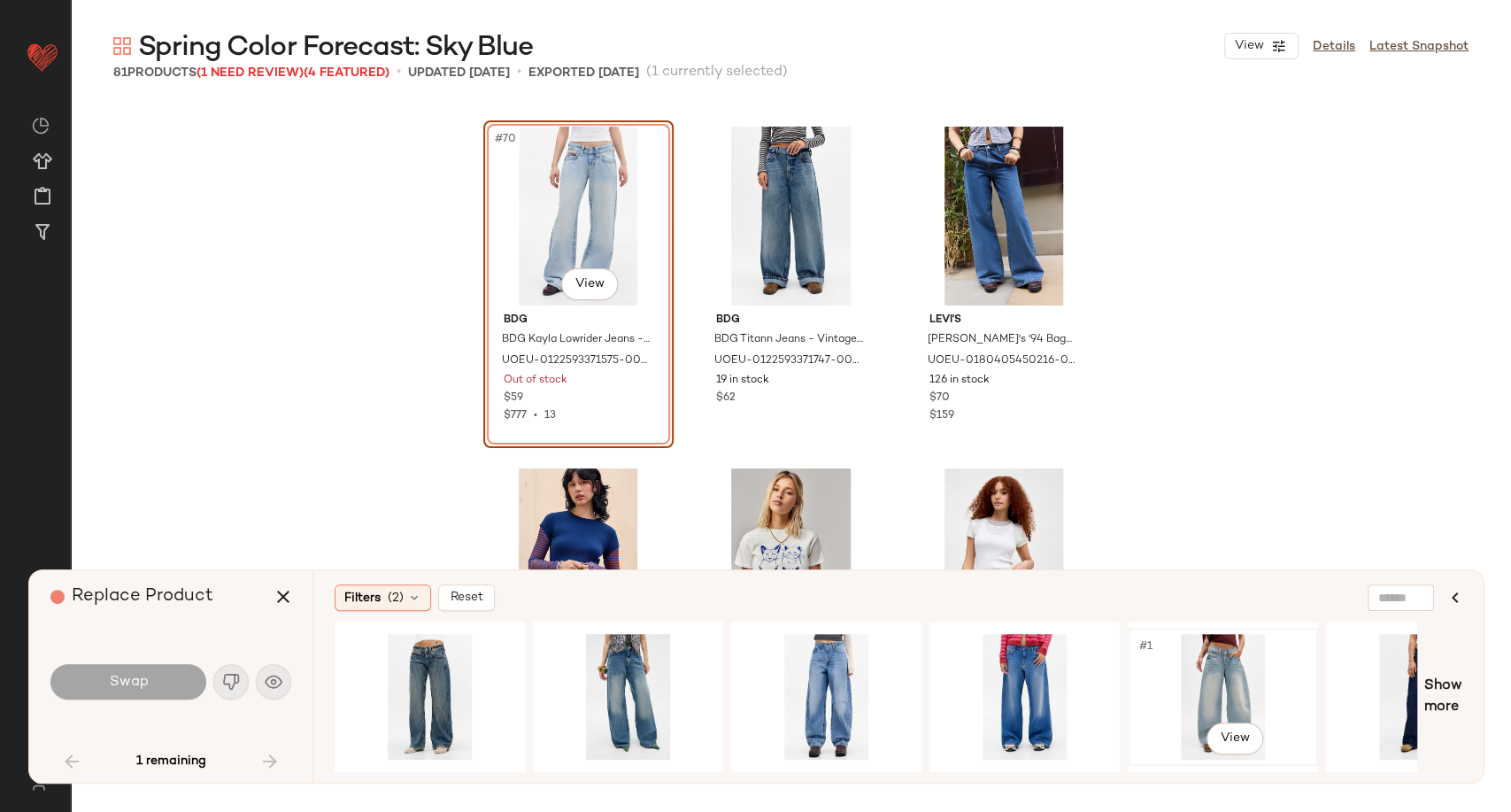
drag, startPoint x: 1261, startPoint y: 677, endPoint x: 1234, endPoint y: 684, distance: 27.9
click at [1259, 680] on div "#1 View" at bounding box center [1222, 697] width 178 height 126
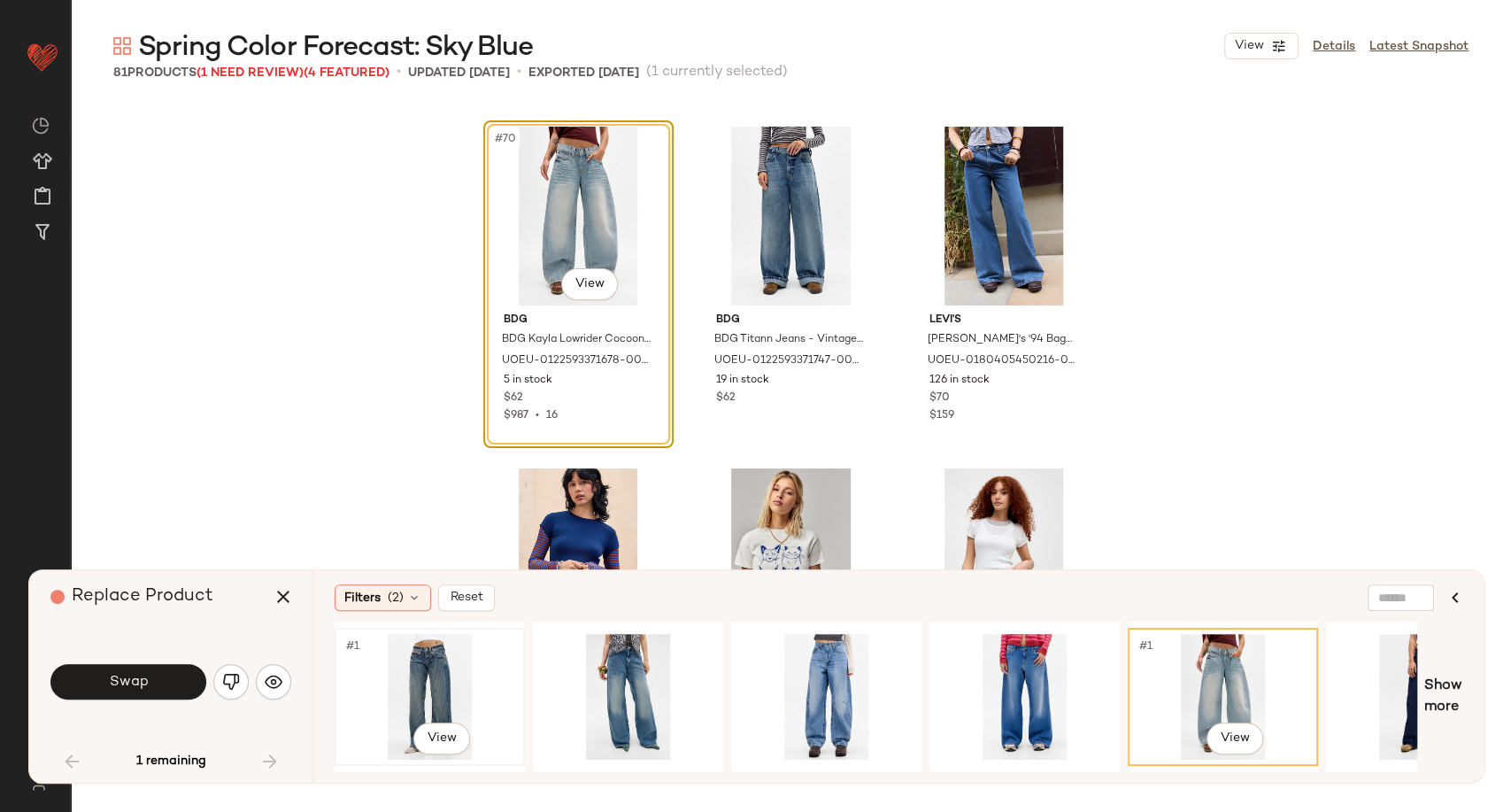
click at [441, 678] on div "#1 View" at bounding box center [429, 697] width 178 height 126
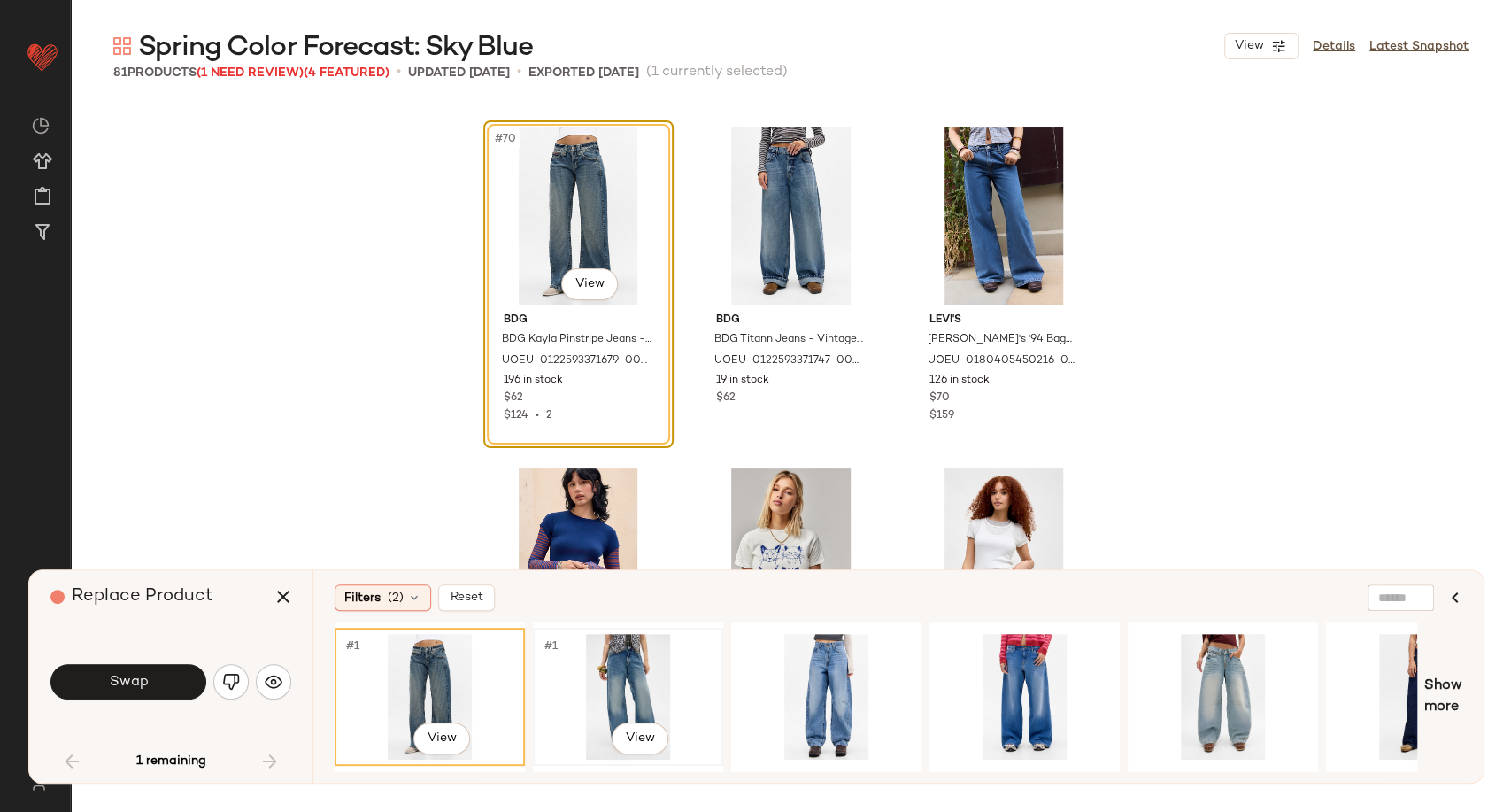
click at [630, 681] on div "#1 View" at bounding box center [628, 697] width 178 height 126
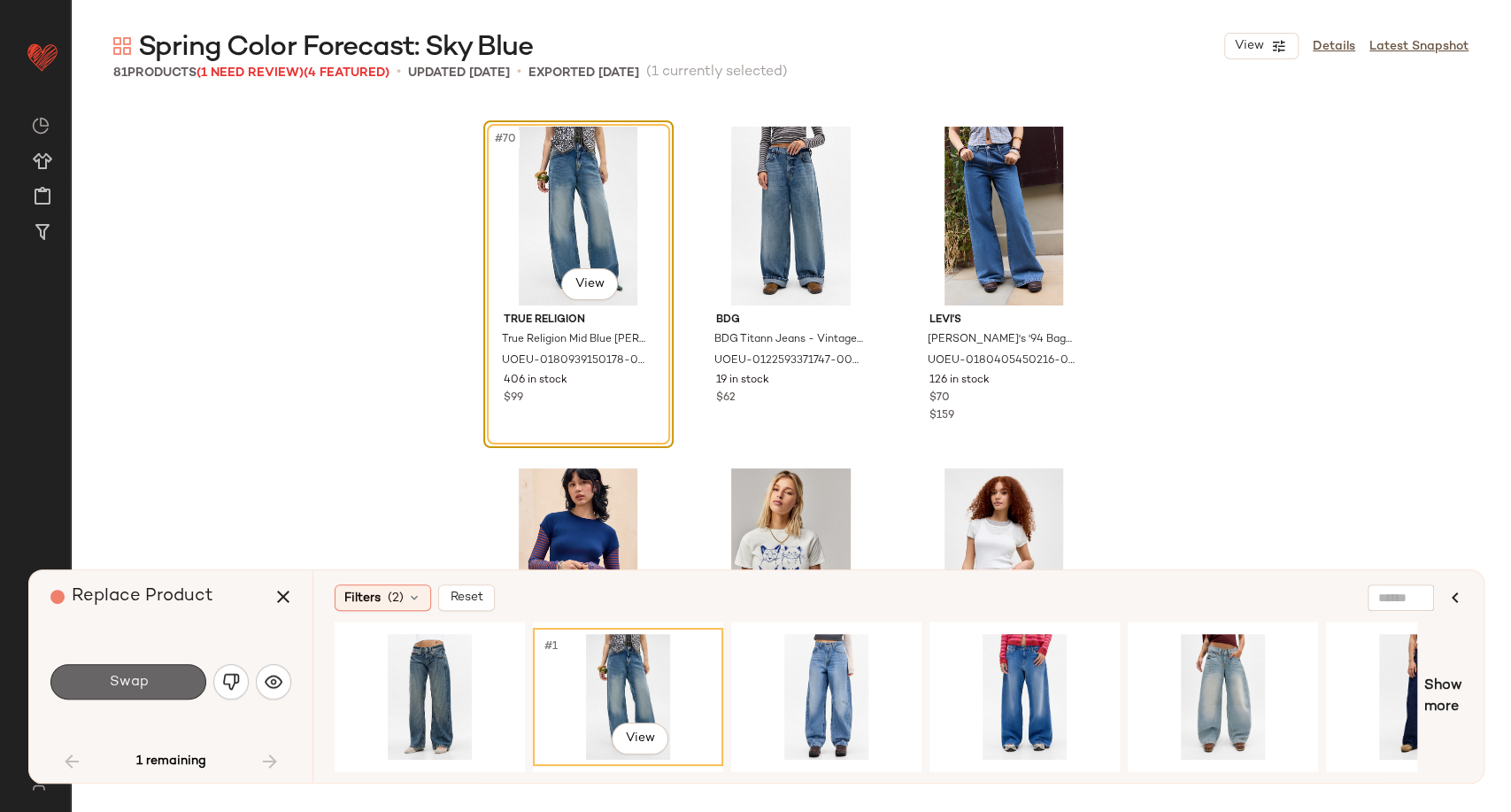
click at [136, 670] on button "Swap" at bounding box center [128, 681] width 156 height 36
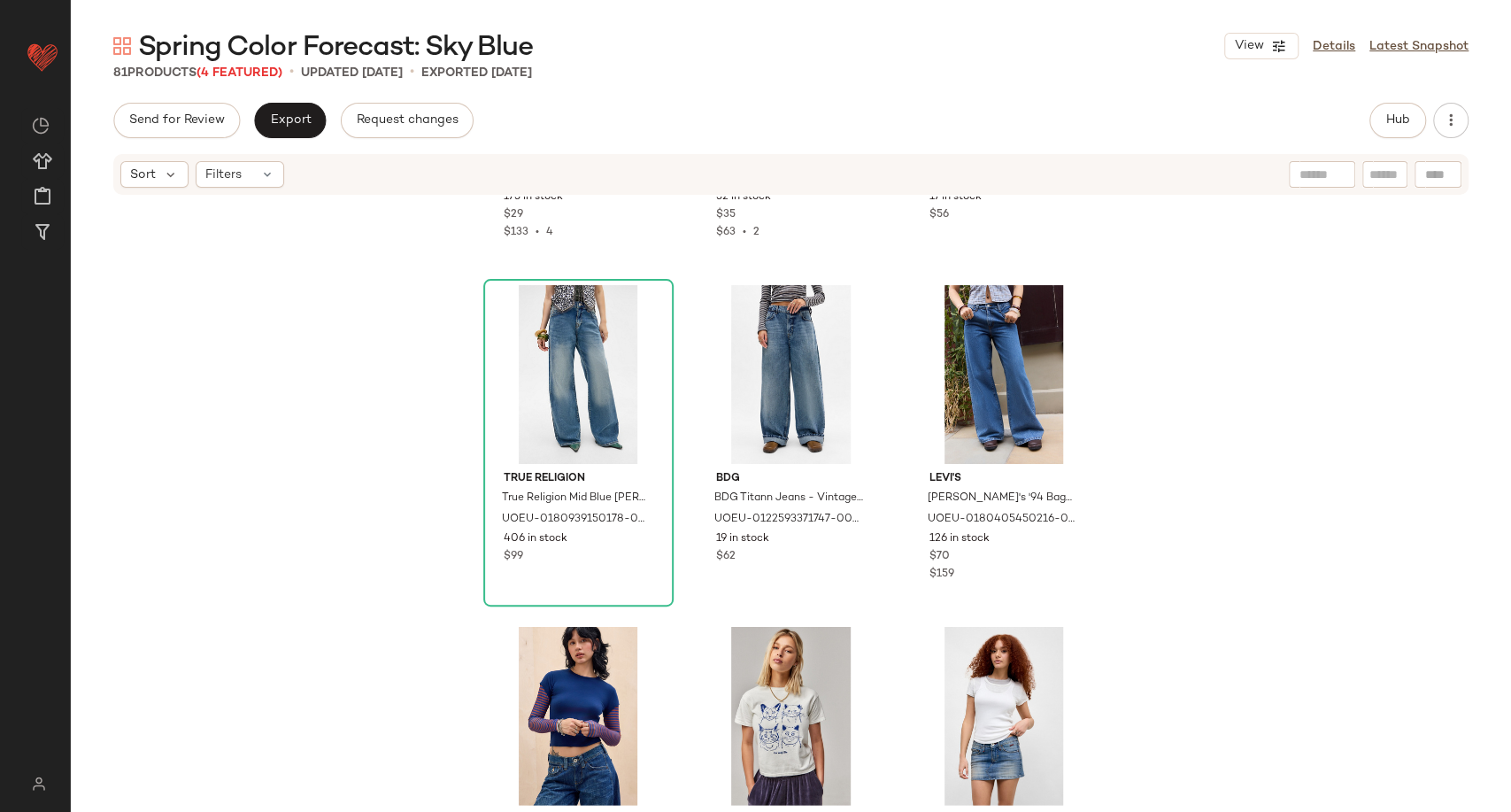
scroll to position [7858, 0]
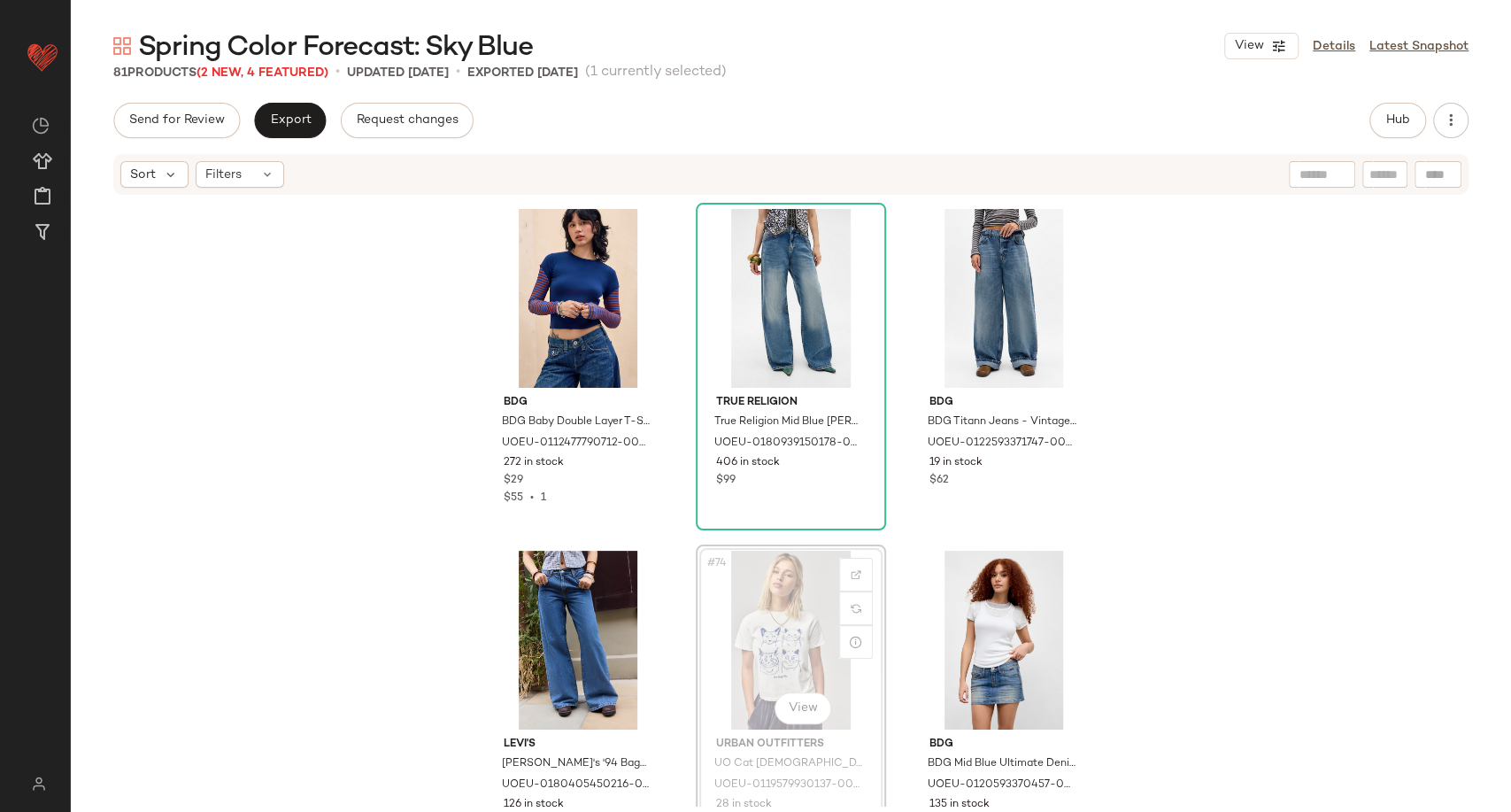
scroll to position [7872, 0]
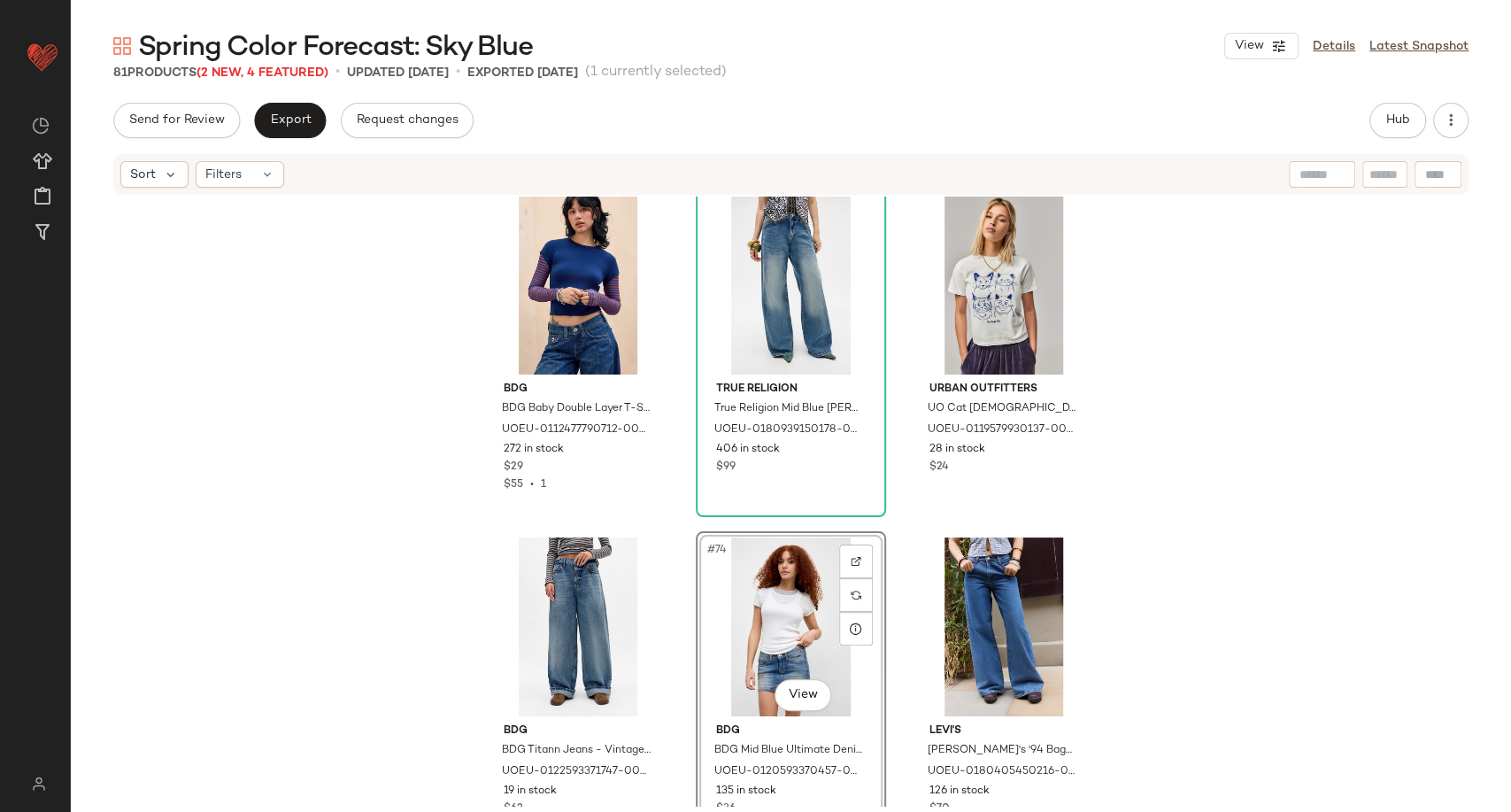
scroll to position [8178, 0]
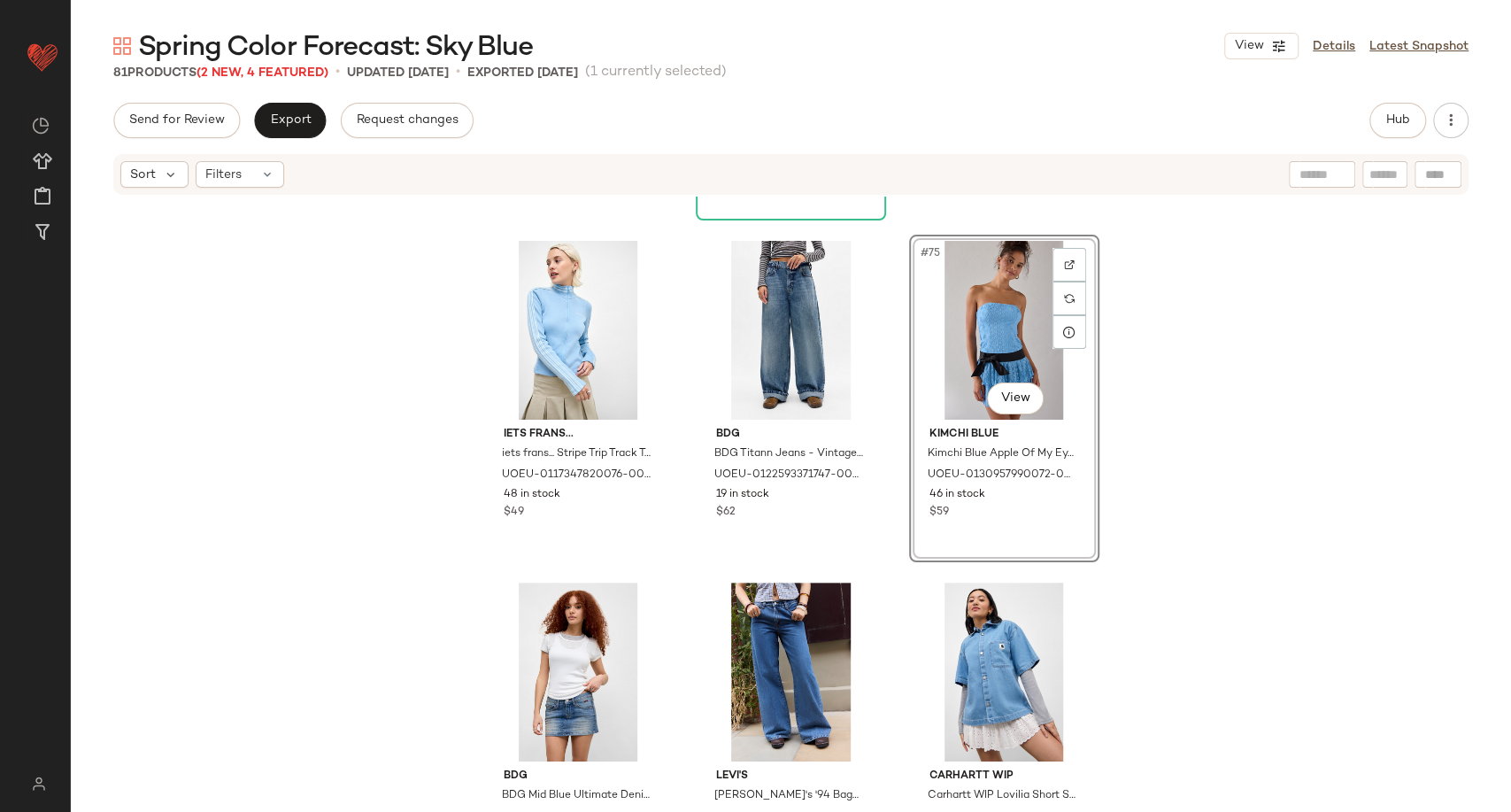
scroll to position [8475, 0]
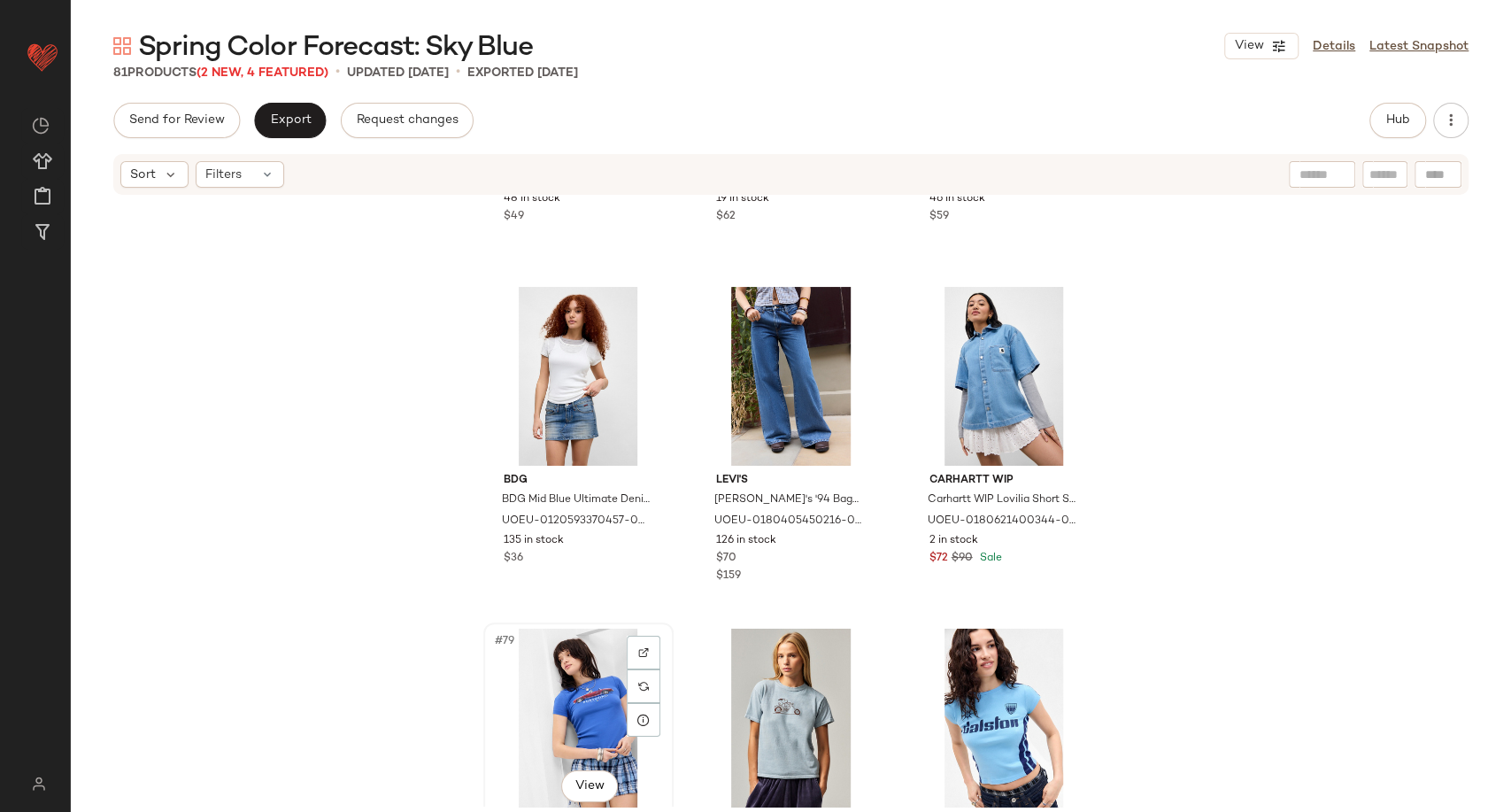
scroll to position [8480, 0]
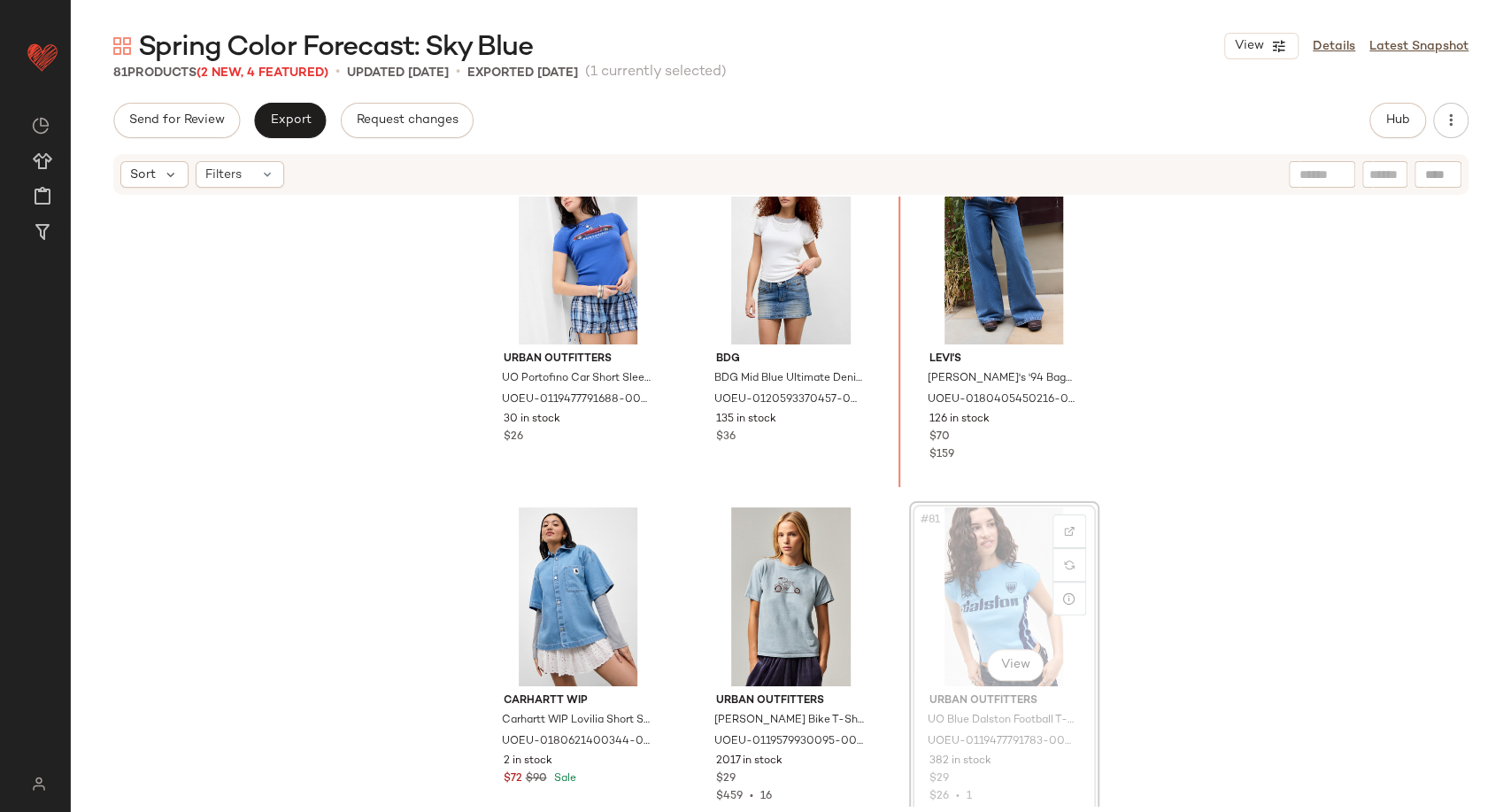
scroll to position [8618, 0]
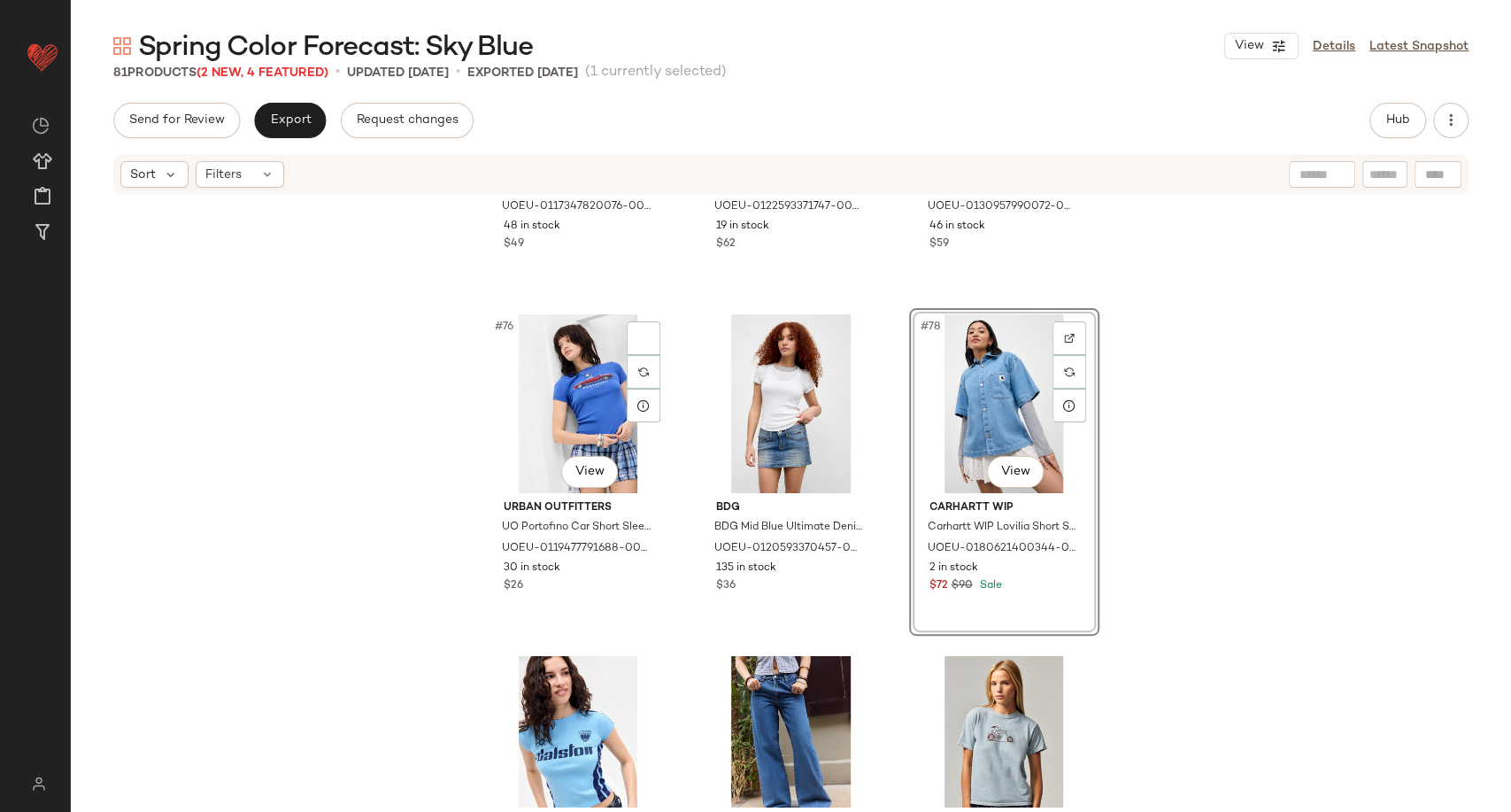
scroll to position [8322, 0]
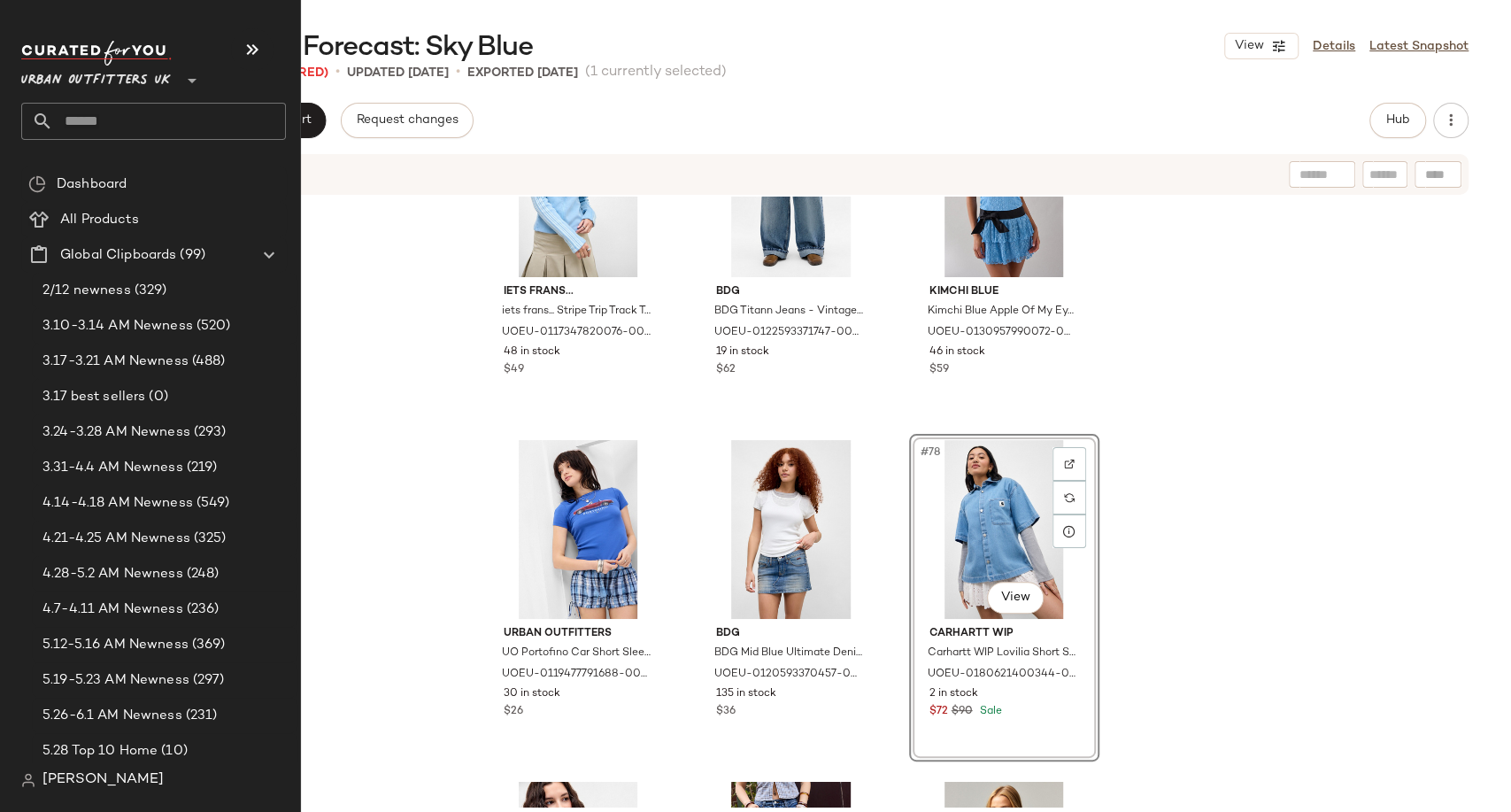
click at [78, 112] on input "text" at bounding box center [169, 121] width 233 height 37
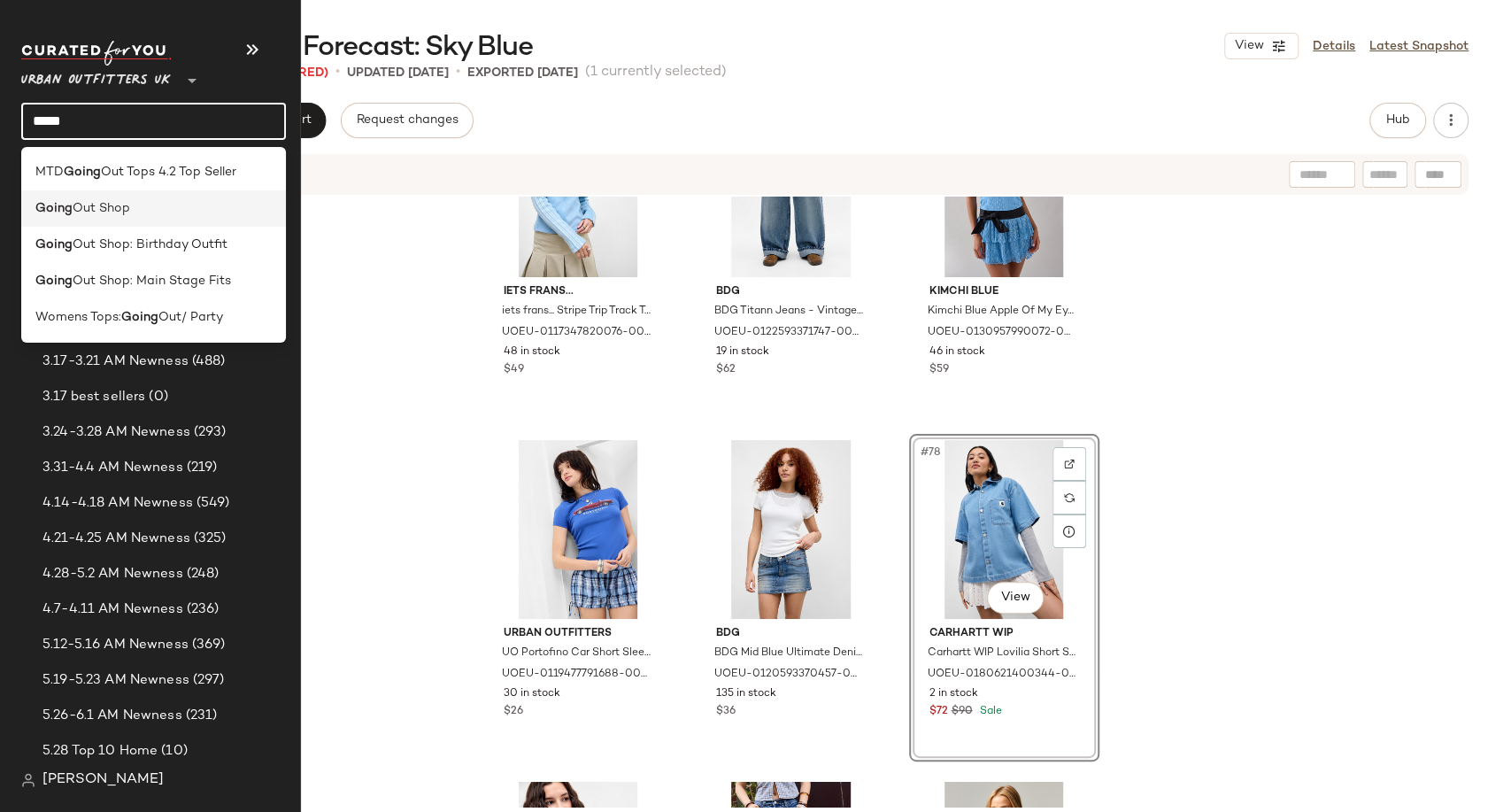
type input "*****"
click at [125, 208] on span "Out Shop" at bounding box center [100, 208] width 58 height 18
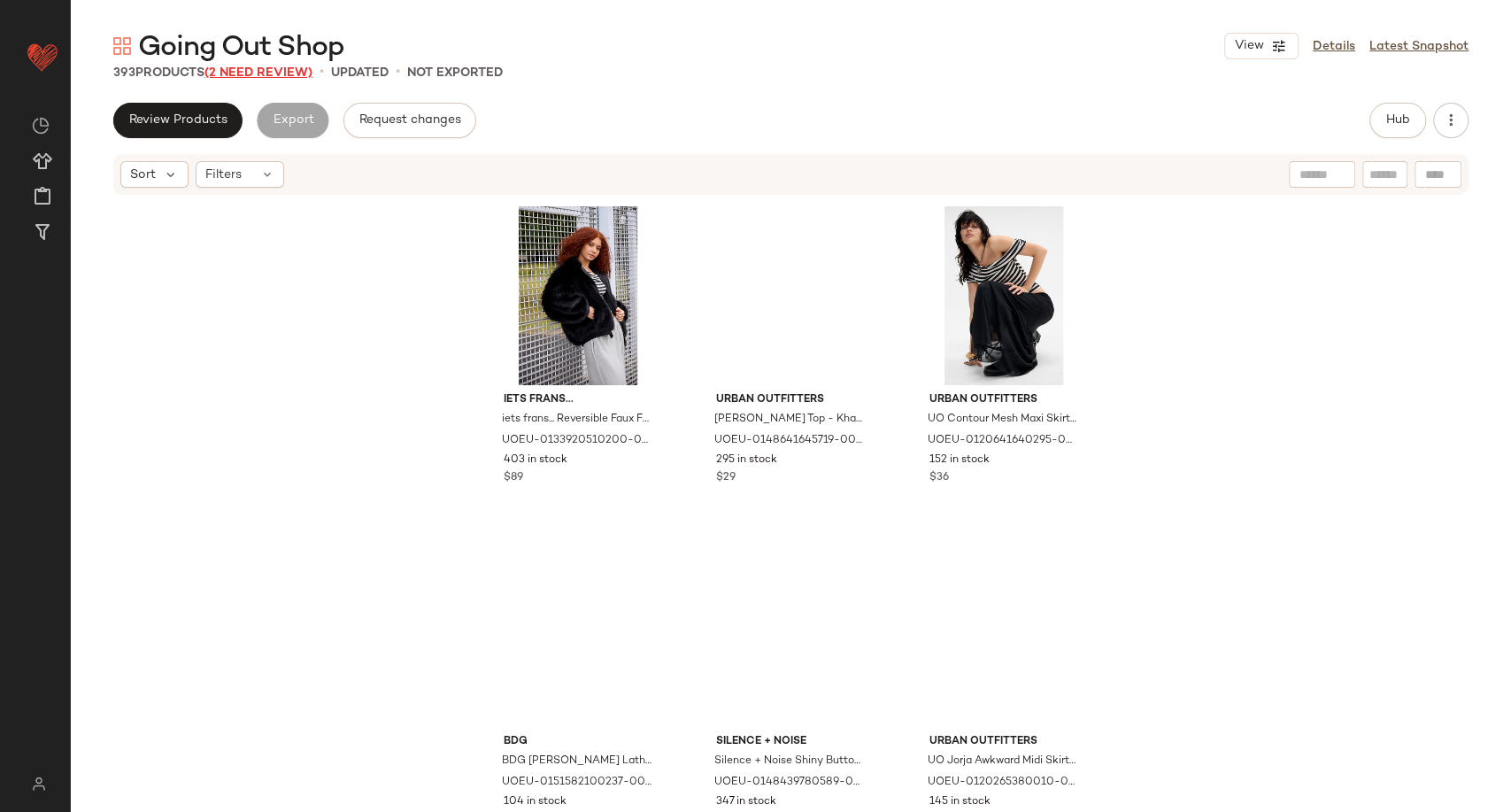
click at [283, 72] on span "(2 Need Review)" at bounding box center [259, 73] width 108 height 14
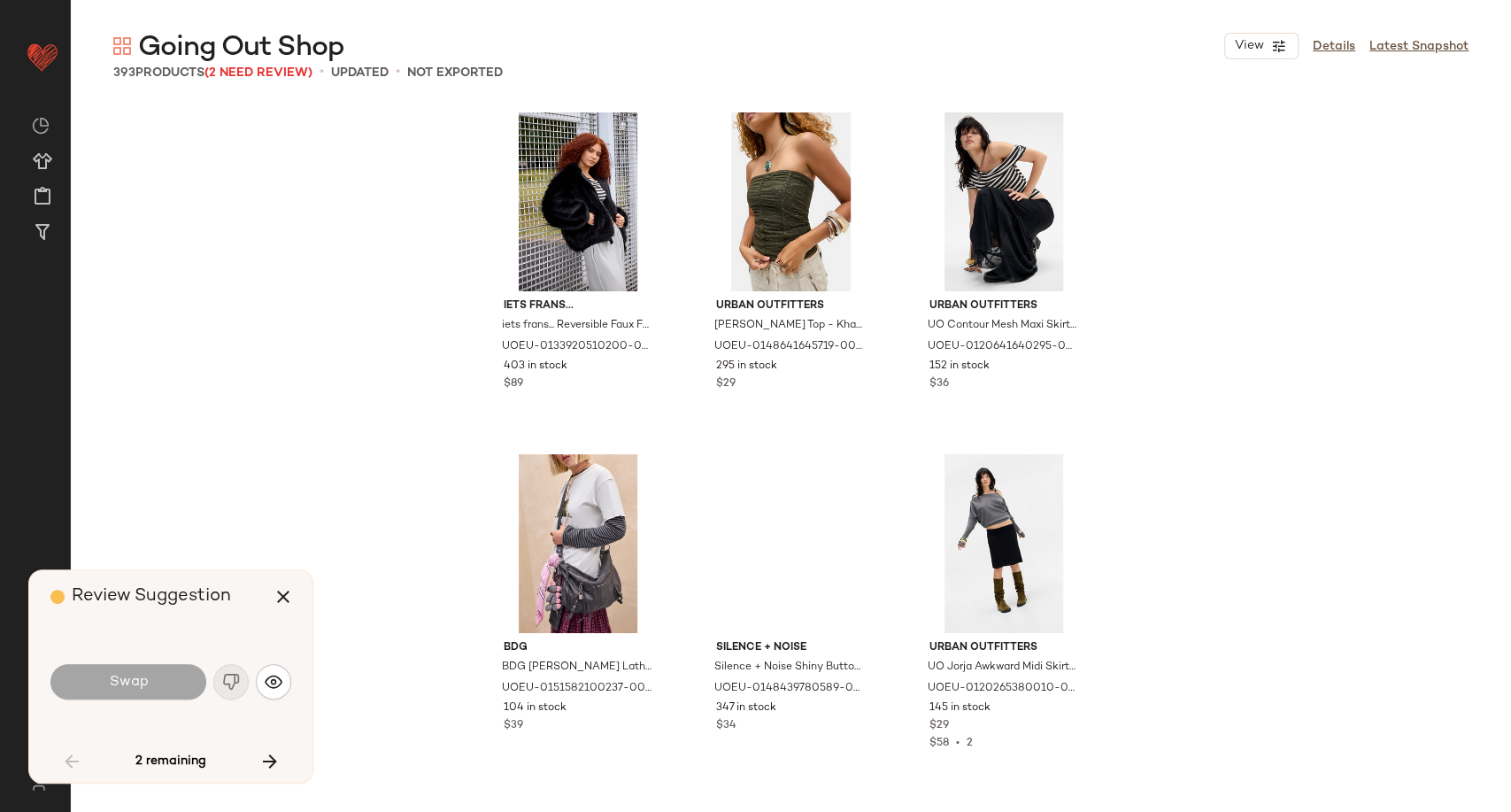
scroll to position [6833, 0]
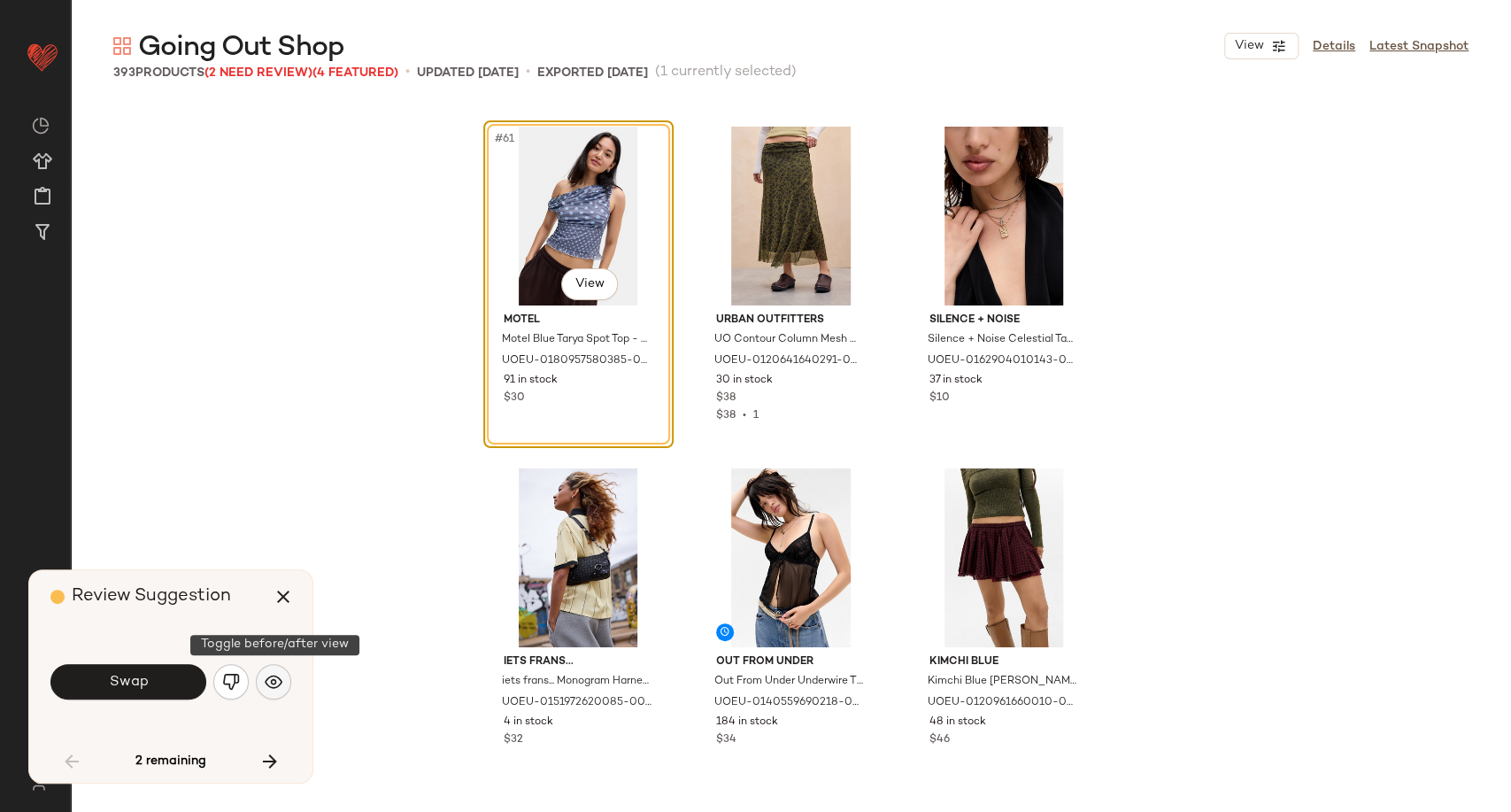
click at [280, 691] on button "button" at bounding box center [273, 681] width 36 height 36
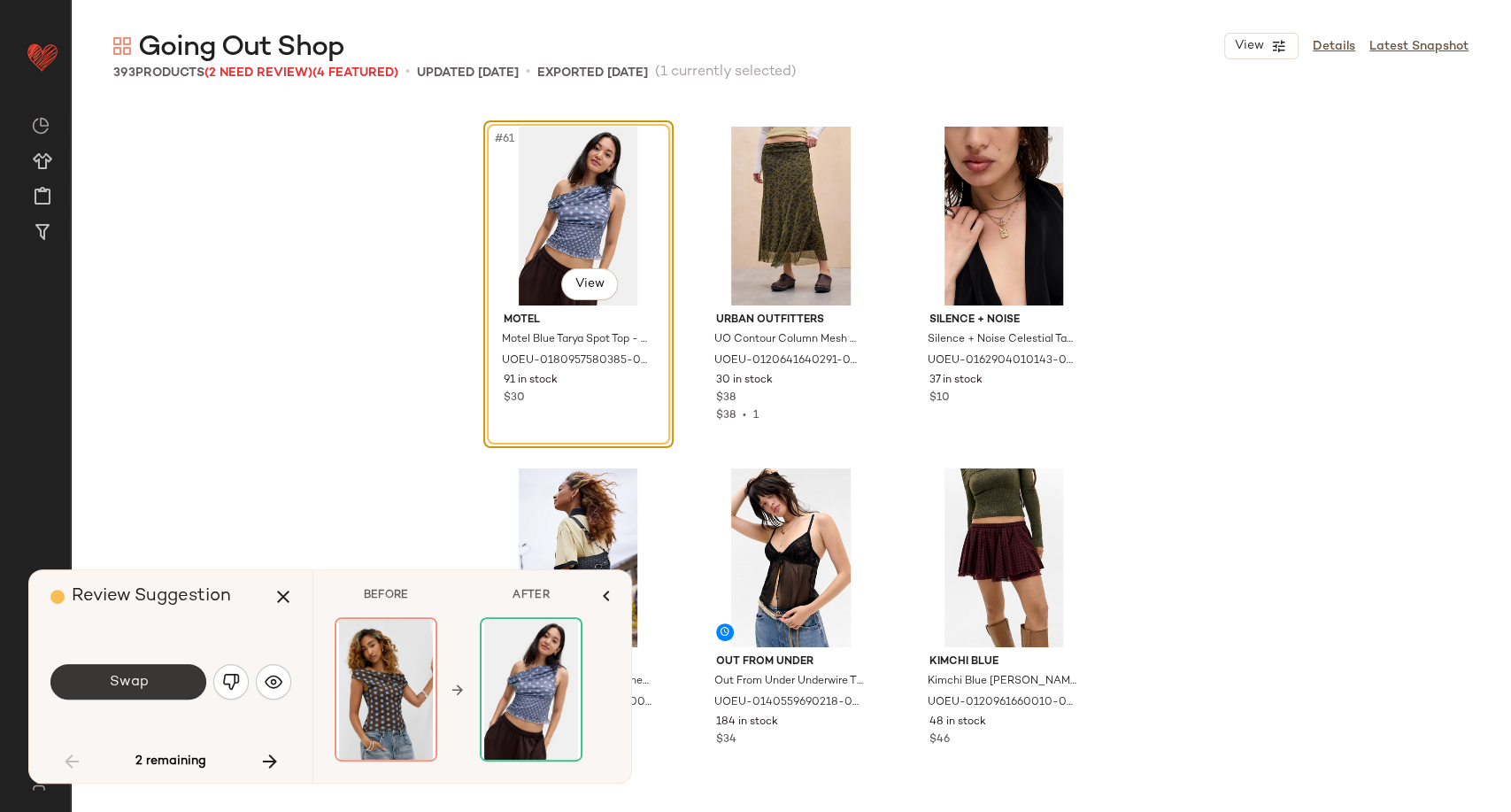
click at [153, 691] on button "Swap" at bounding box center [128, 681] width 156 height 36
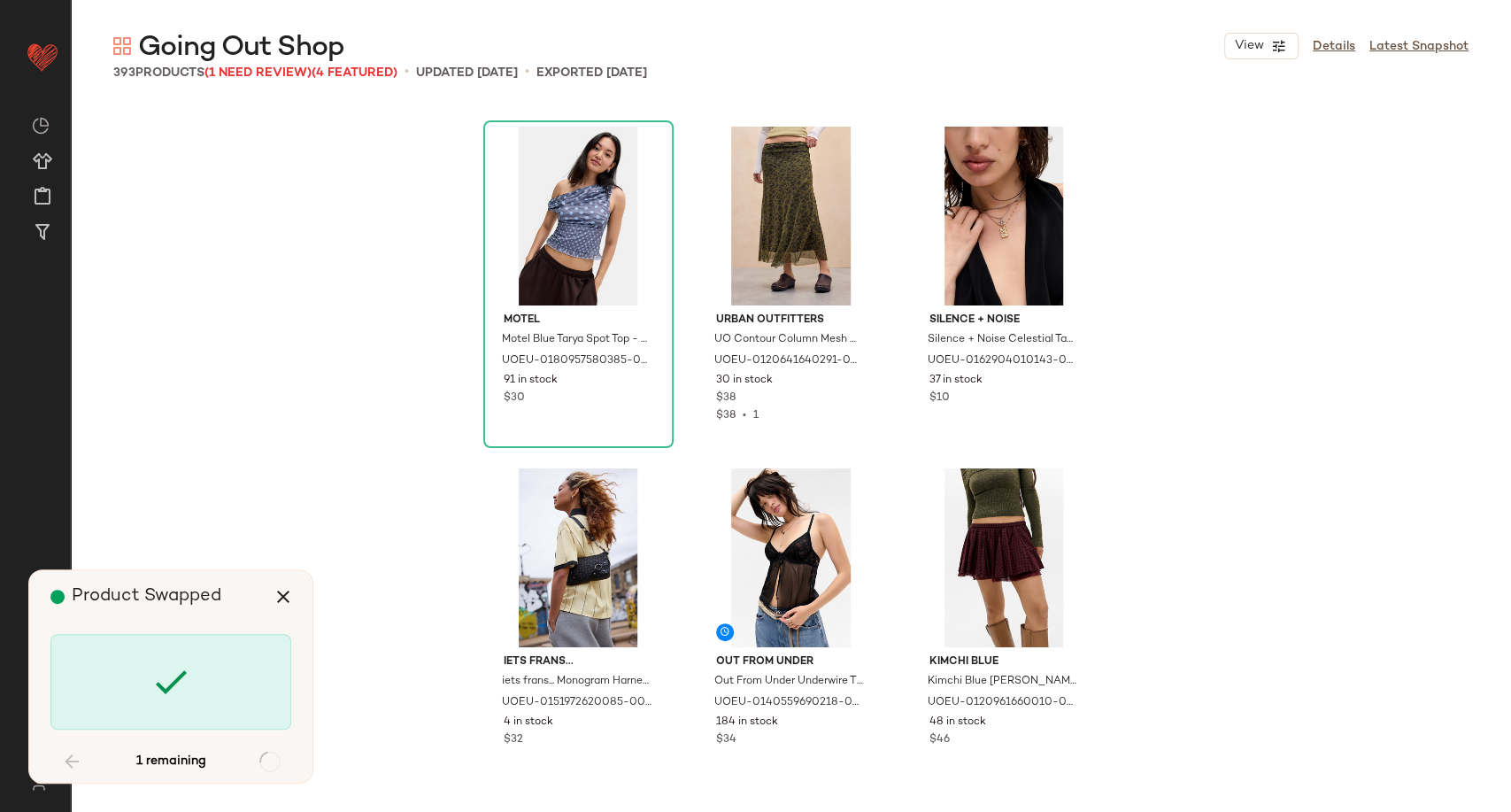
scroll to position [35532, 0]
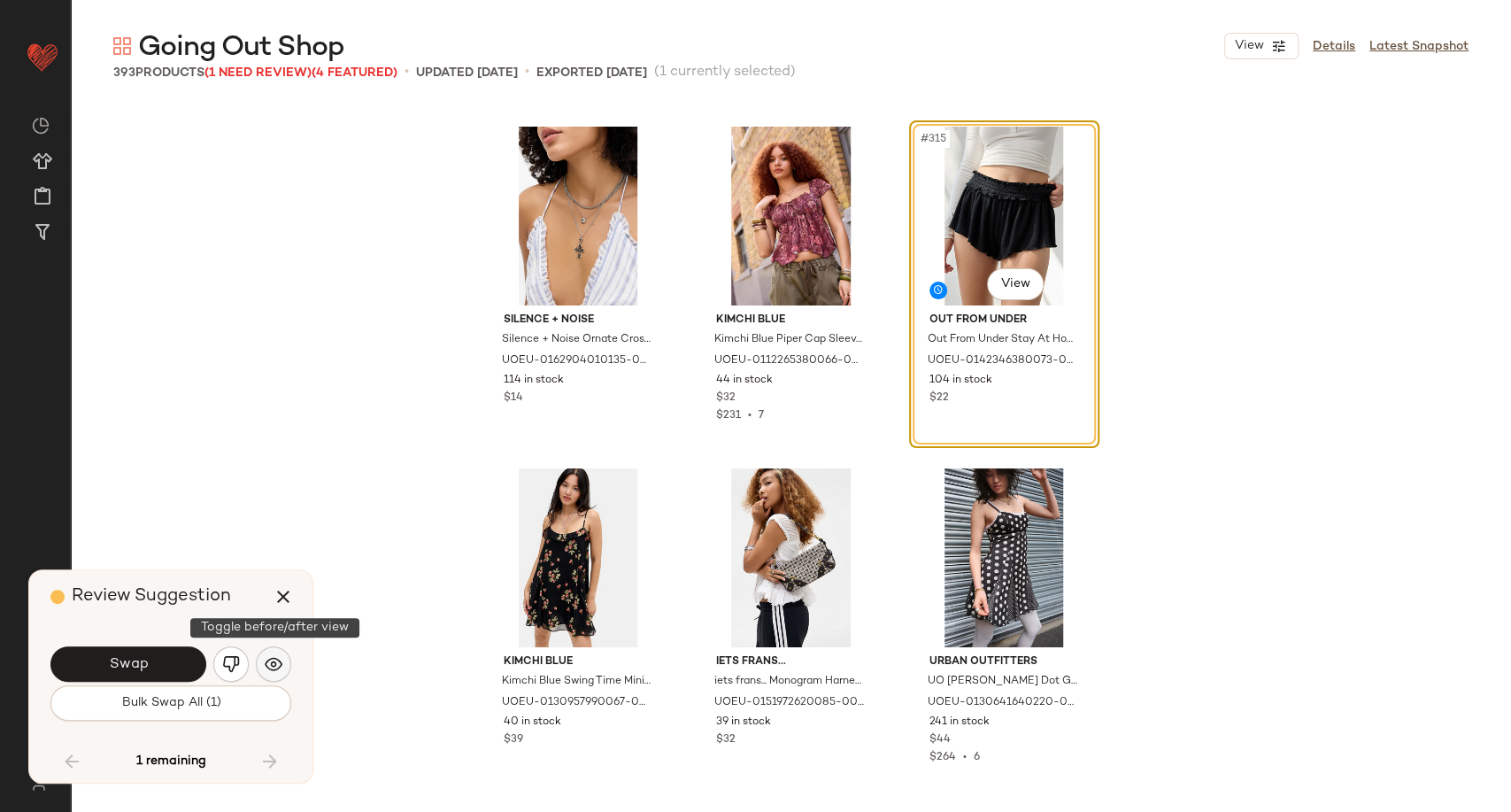
click at [277, 664] on img "button" at bounding box center [273, 663] width 17 height 17
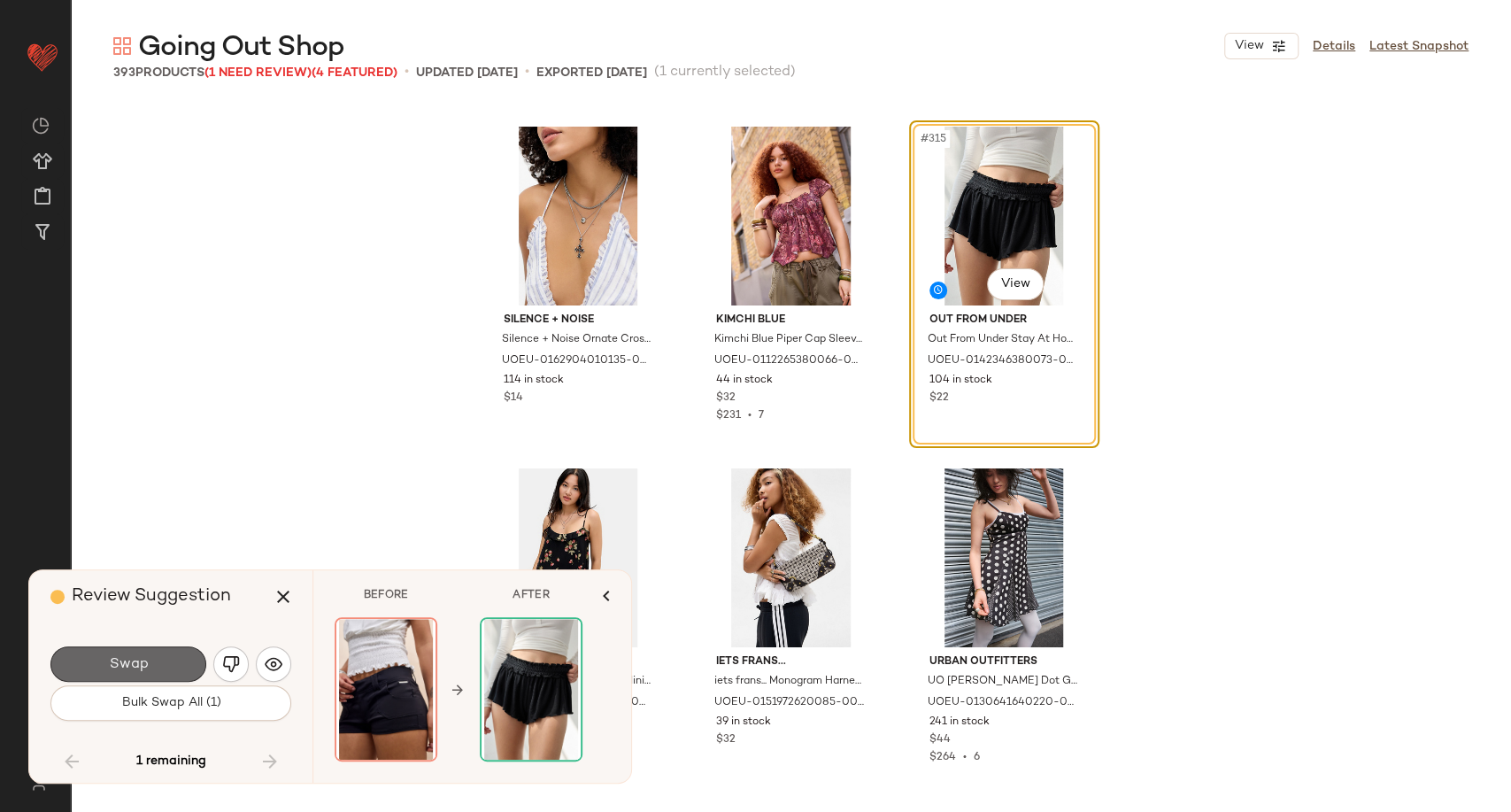
click at [121, 667] on span "Swap" at bounding box center [128, 664] width 40 height 16
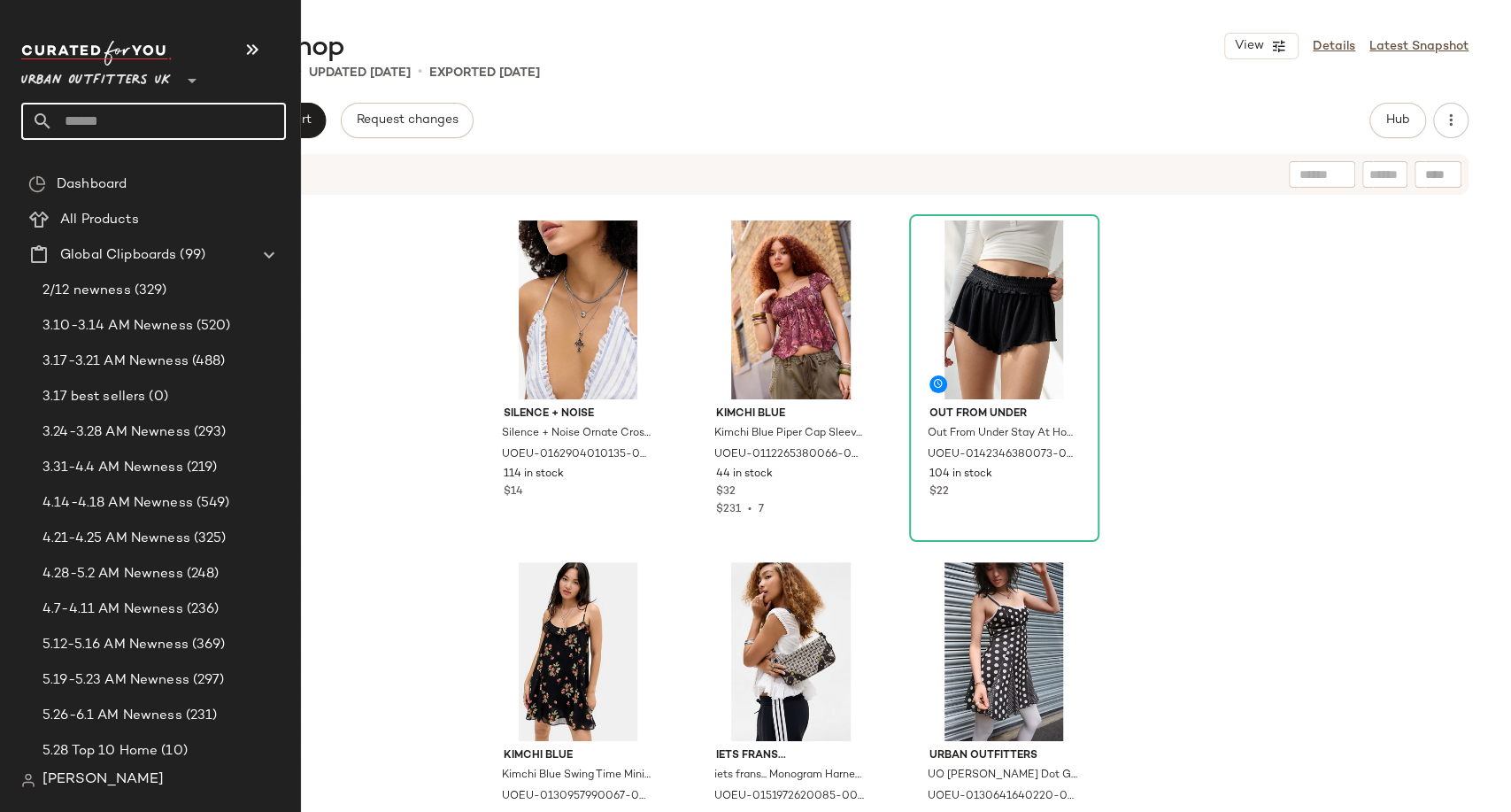
click at [57, 124] on input "text" at bounding box center [169, 121] width 233 height 37
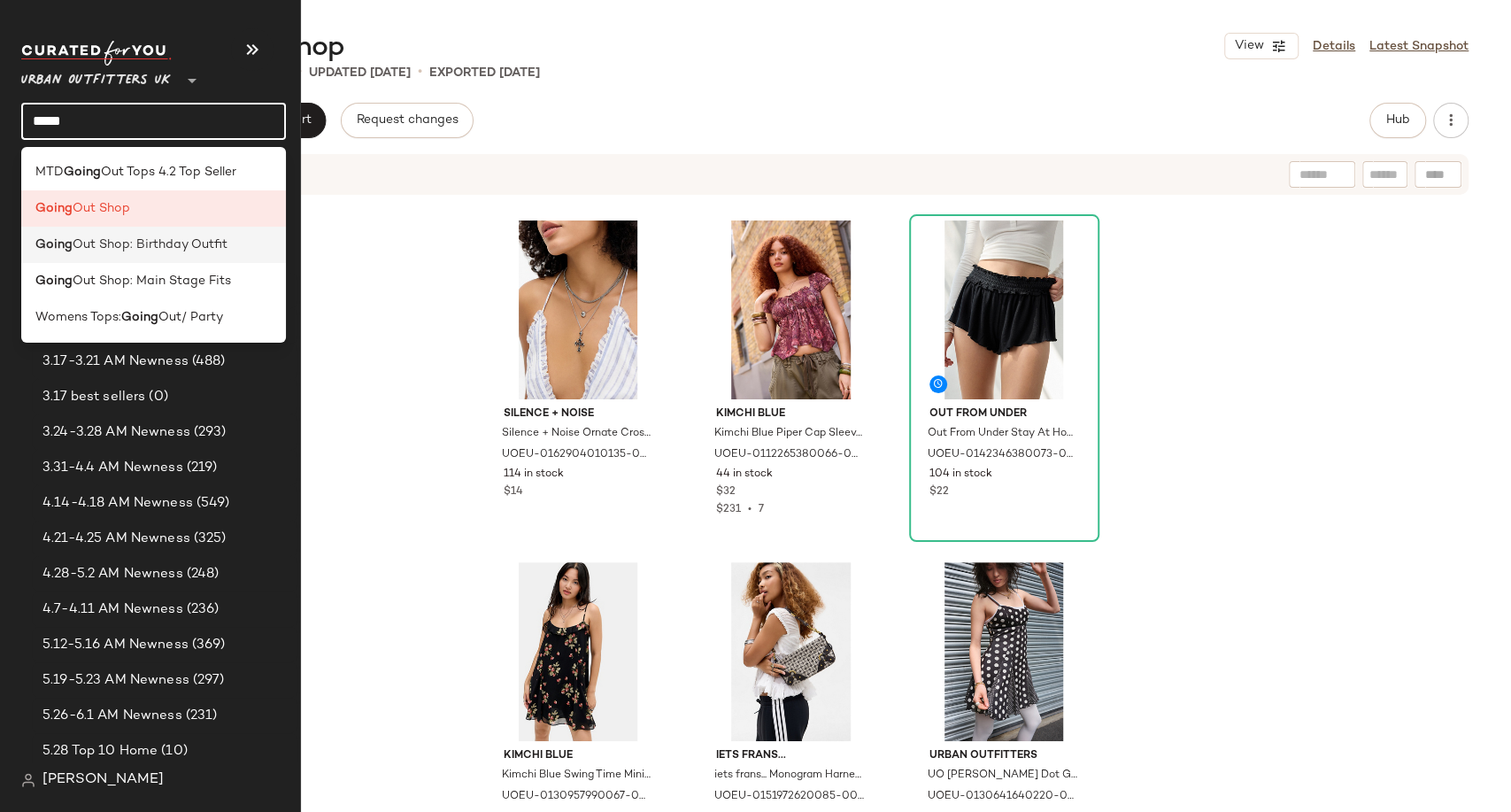
type input "*****"
click at [147, 249] on span "Out Shop: Birthday Outfit" at bounding box center [150, 245] width 155 height 18
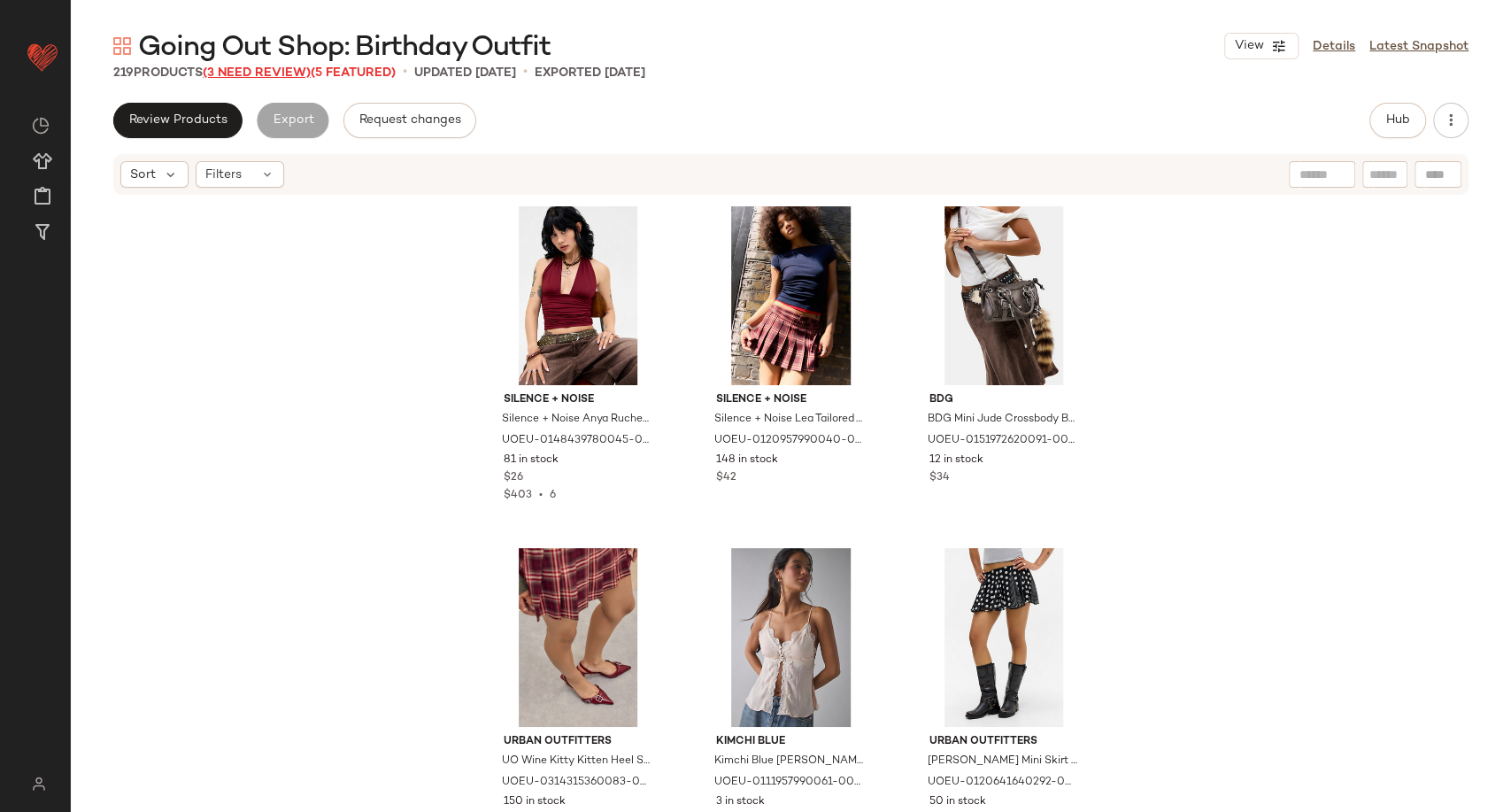
click at [264, 79] on span "(3 Need Review)" at bounding box center [257, 73] width 108 height 14
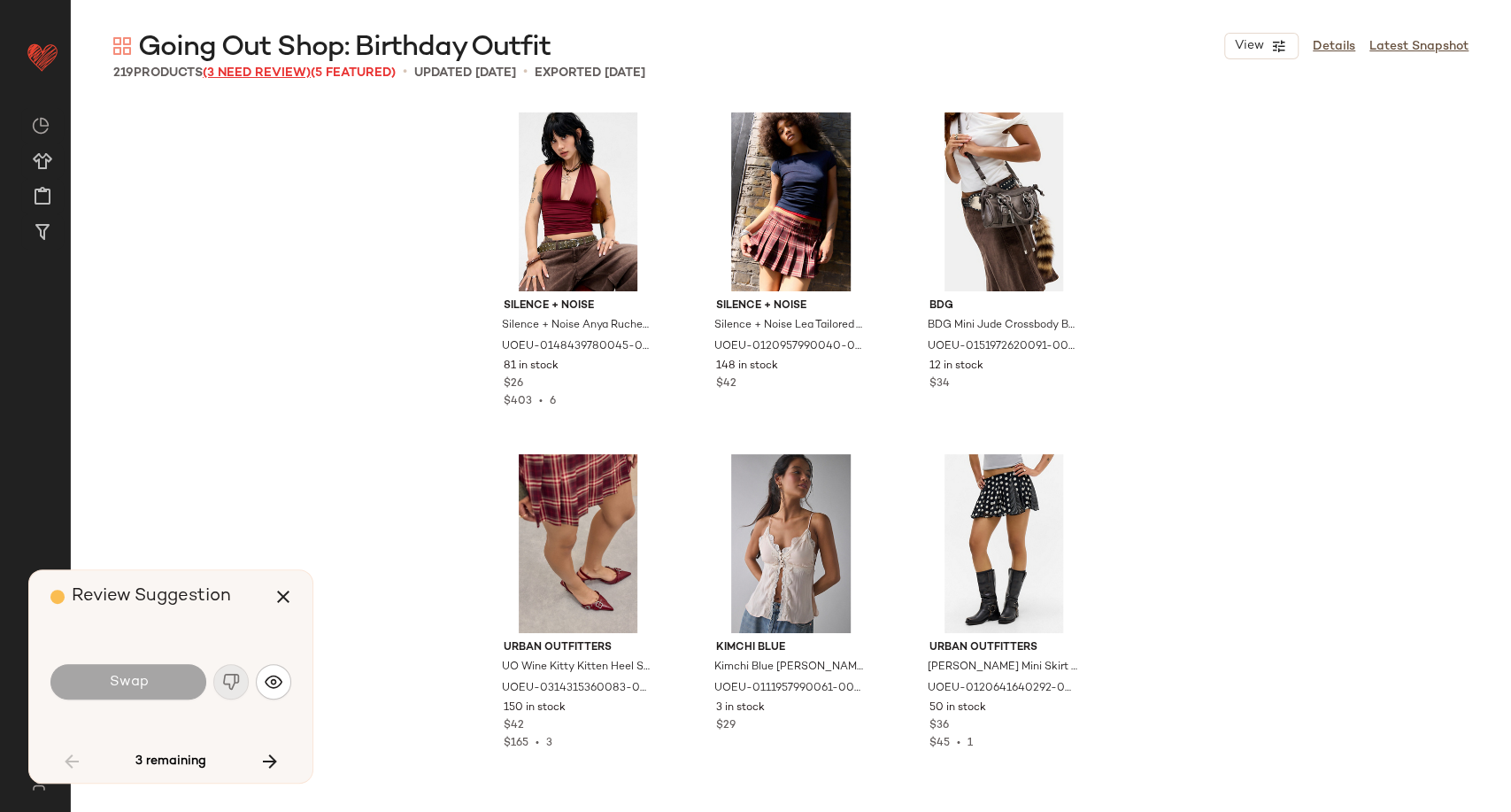
scroll to position [4783, 0]
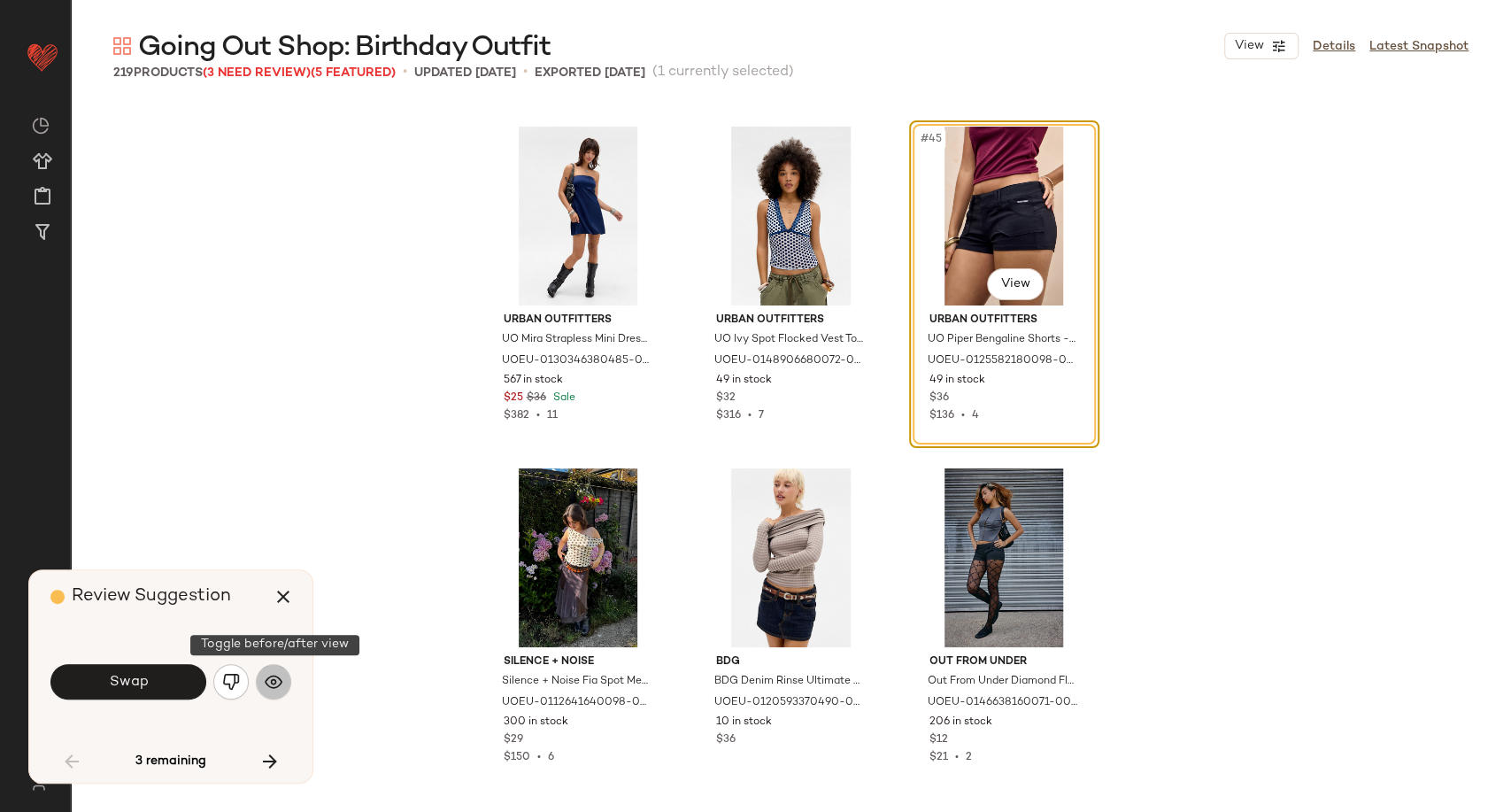
click at [281, 677] on img "button" at bounding box center [273, 680] width 17 height 17
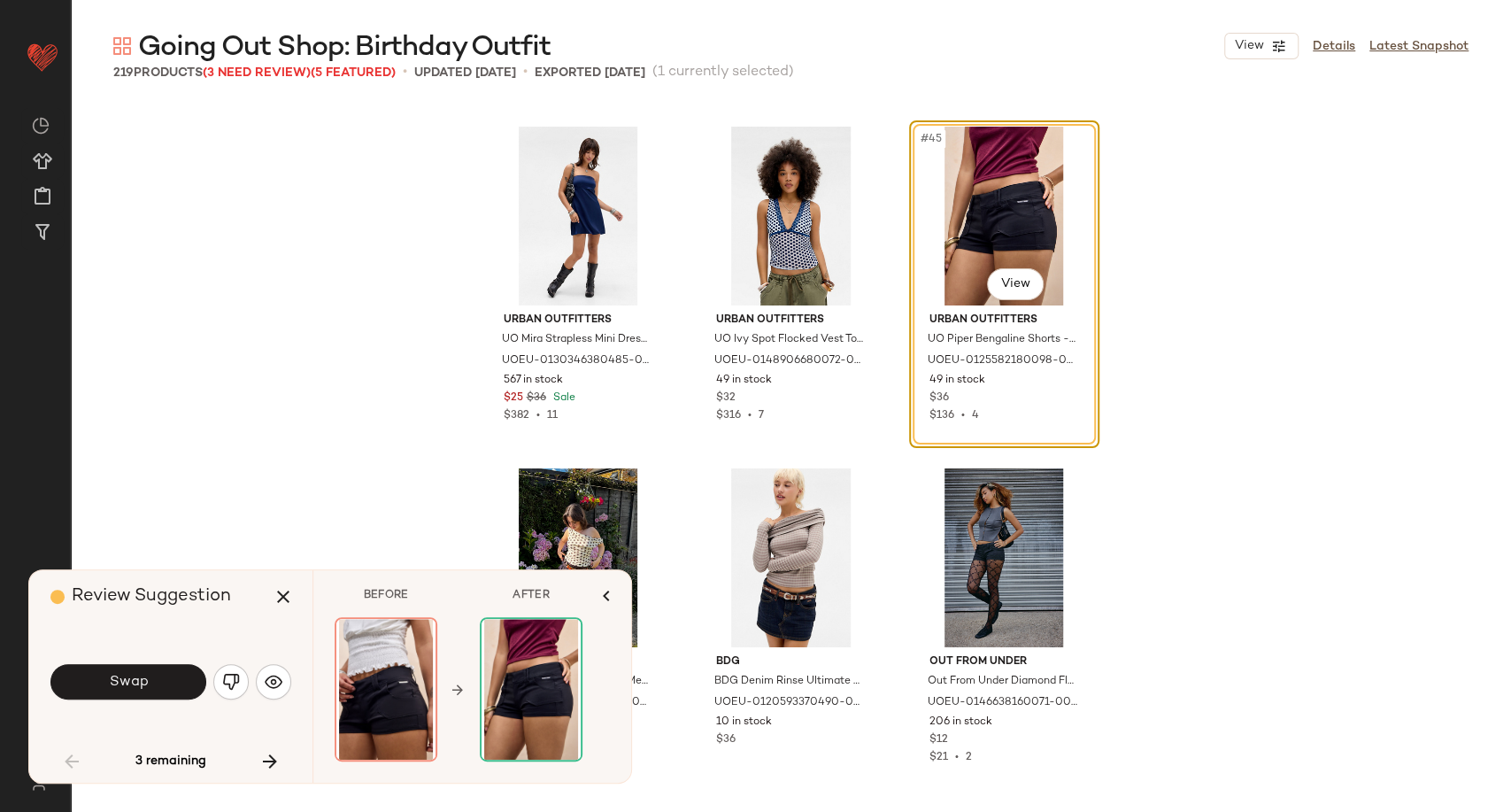
click at [191, 682] on button "Swap" at bounding box center [128, 681] width 156 height 36
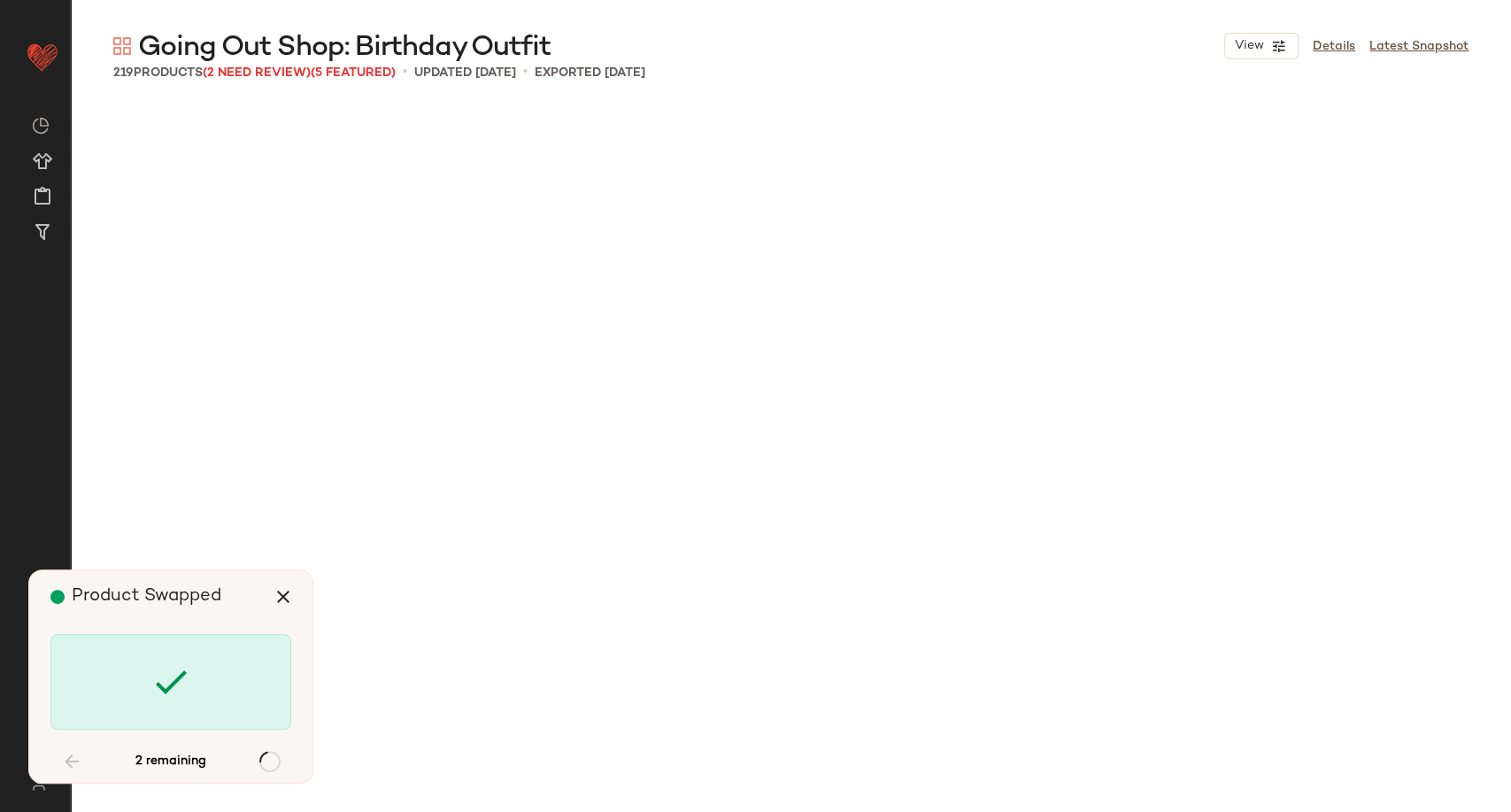
scroll to position [22206, 0]
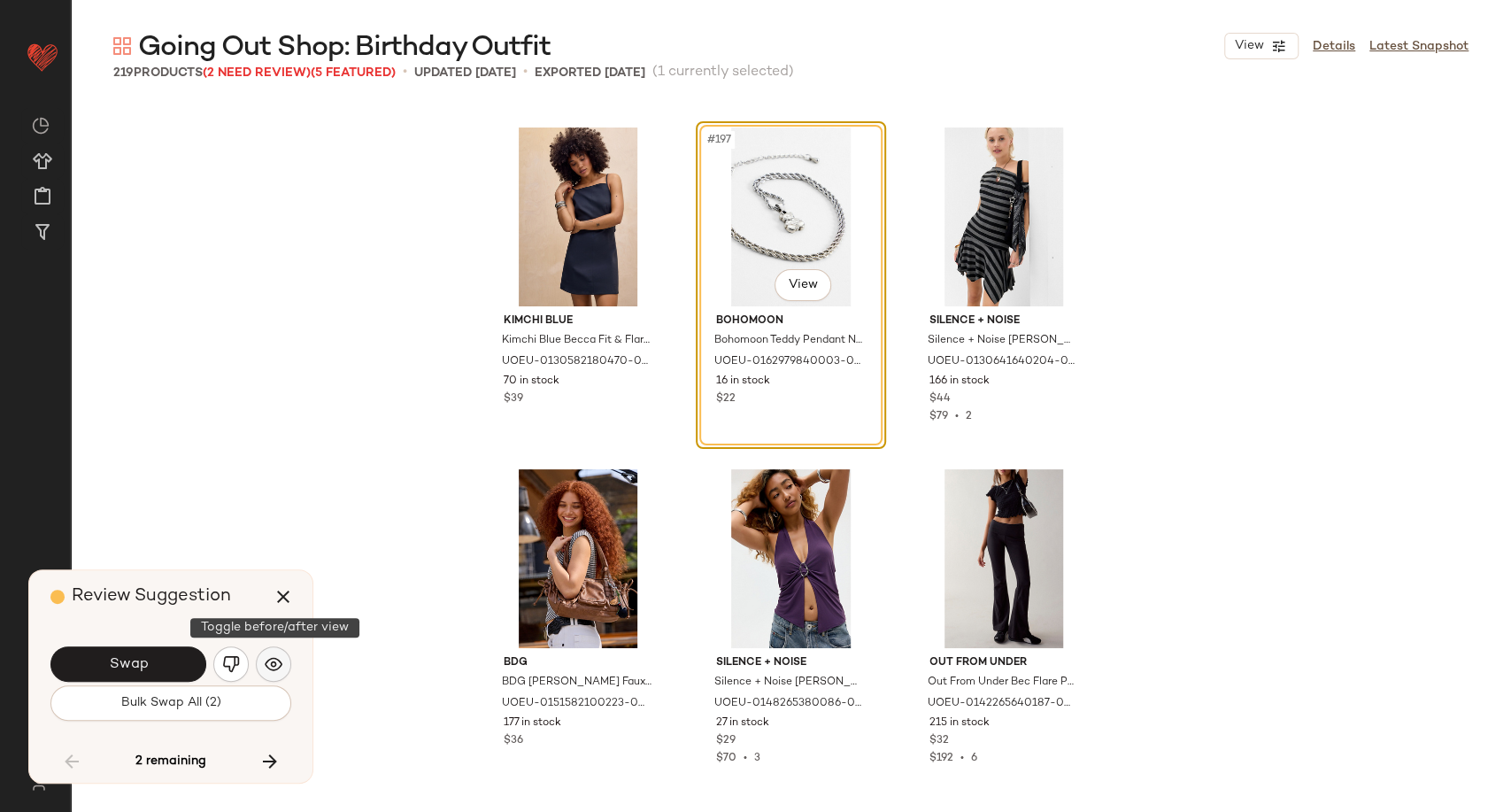
click at [270, 672] on img "button" at bounding box center [273, 663] width 17 height 17
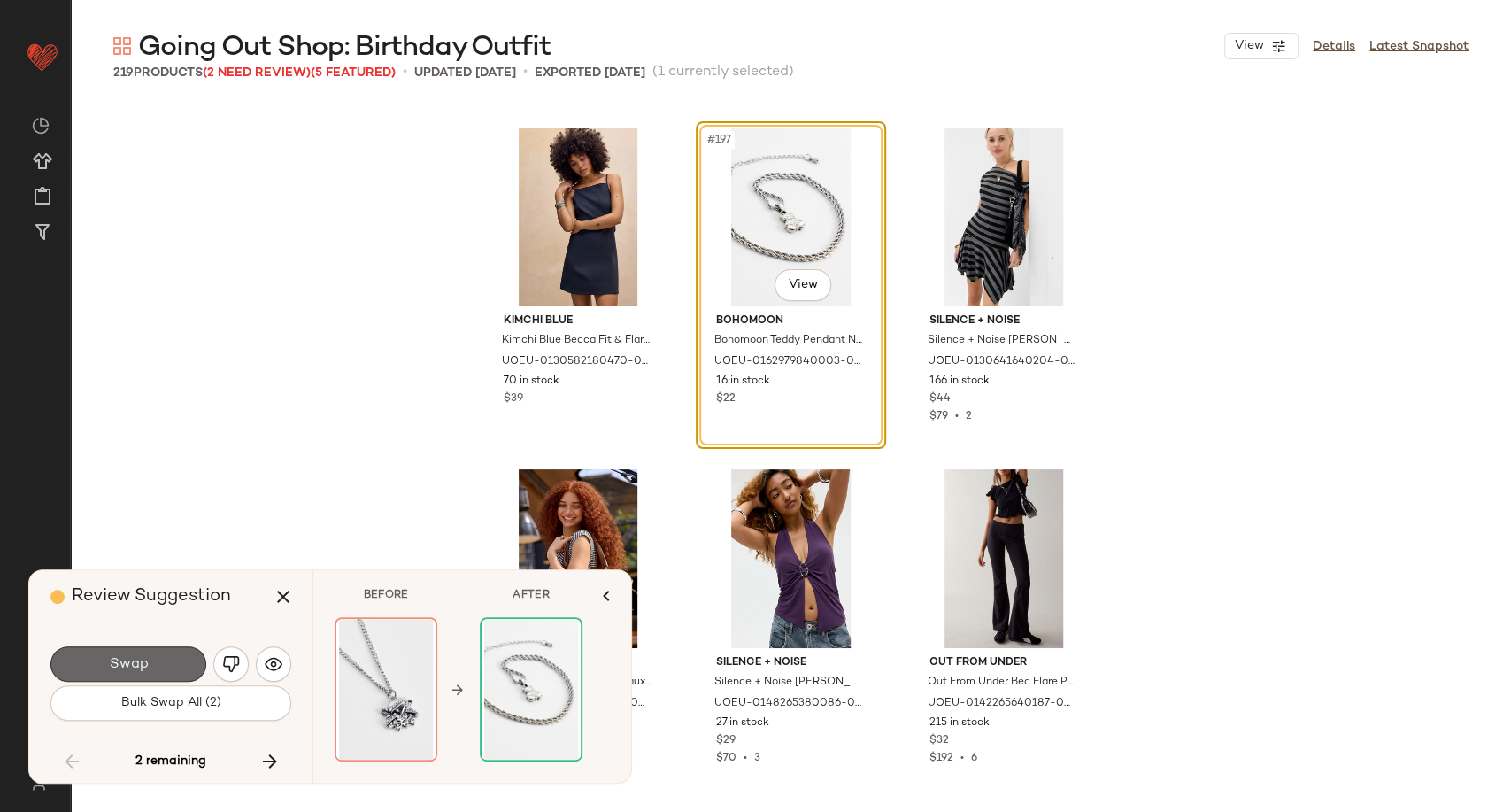
click at [175, 657] on button "Swap" at bounding box center [128, 663] width 156 height 36
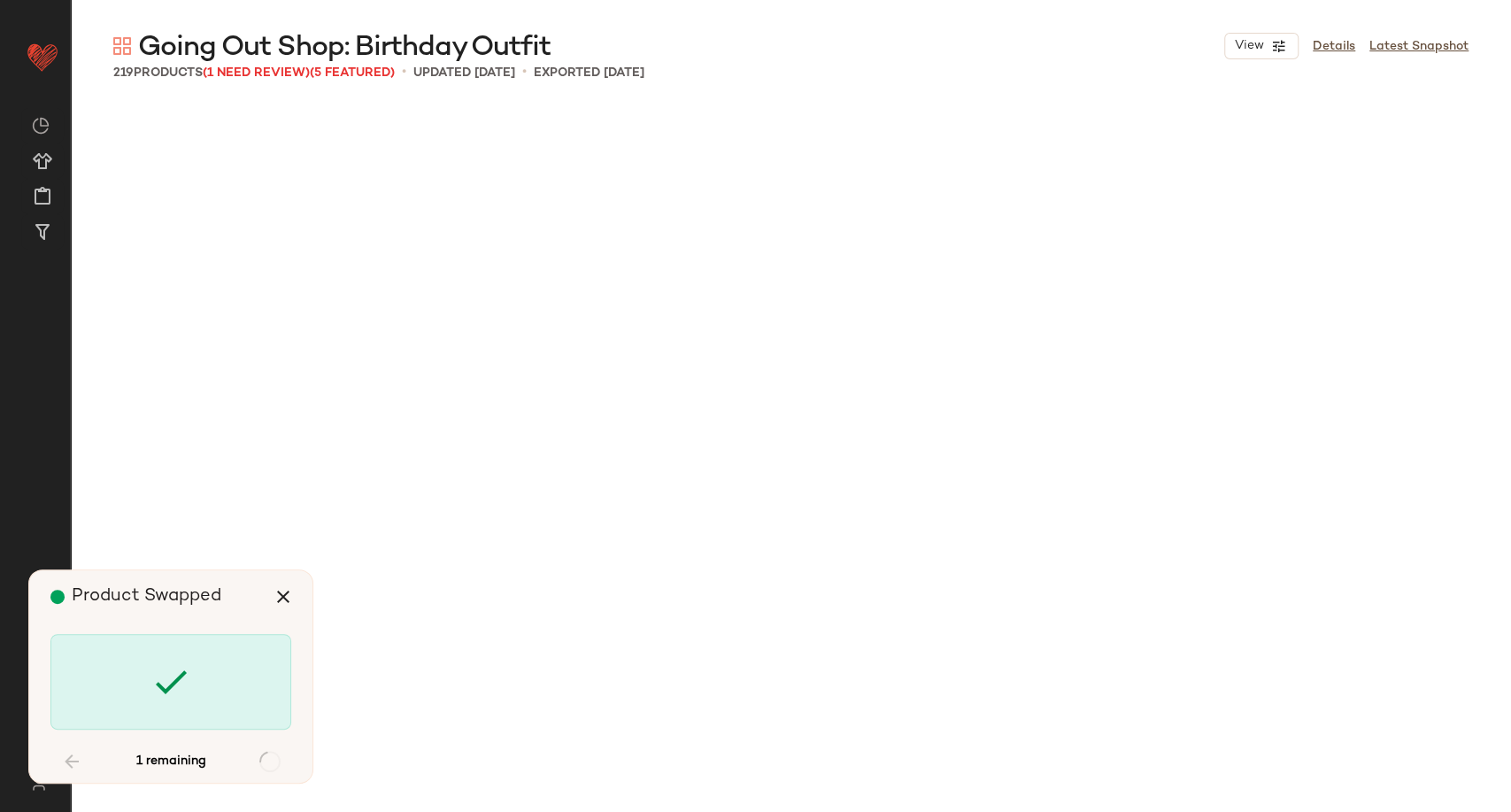
scroll to position [24284, 0]
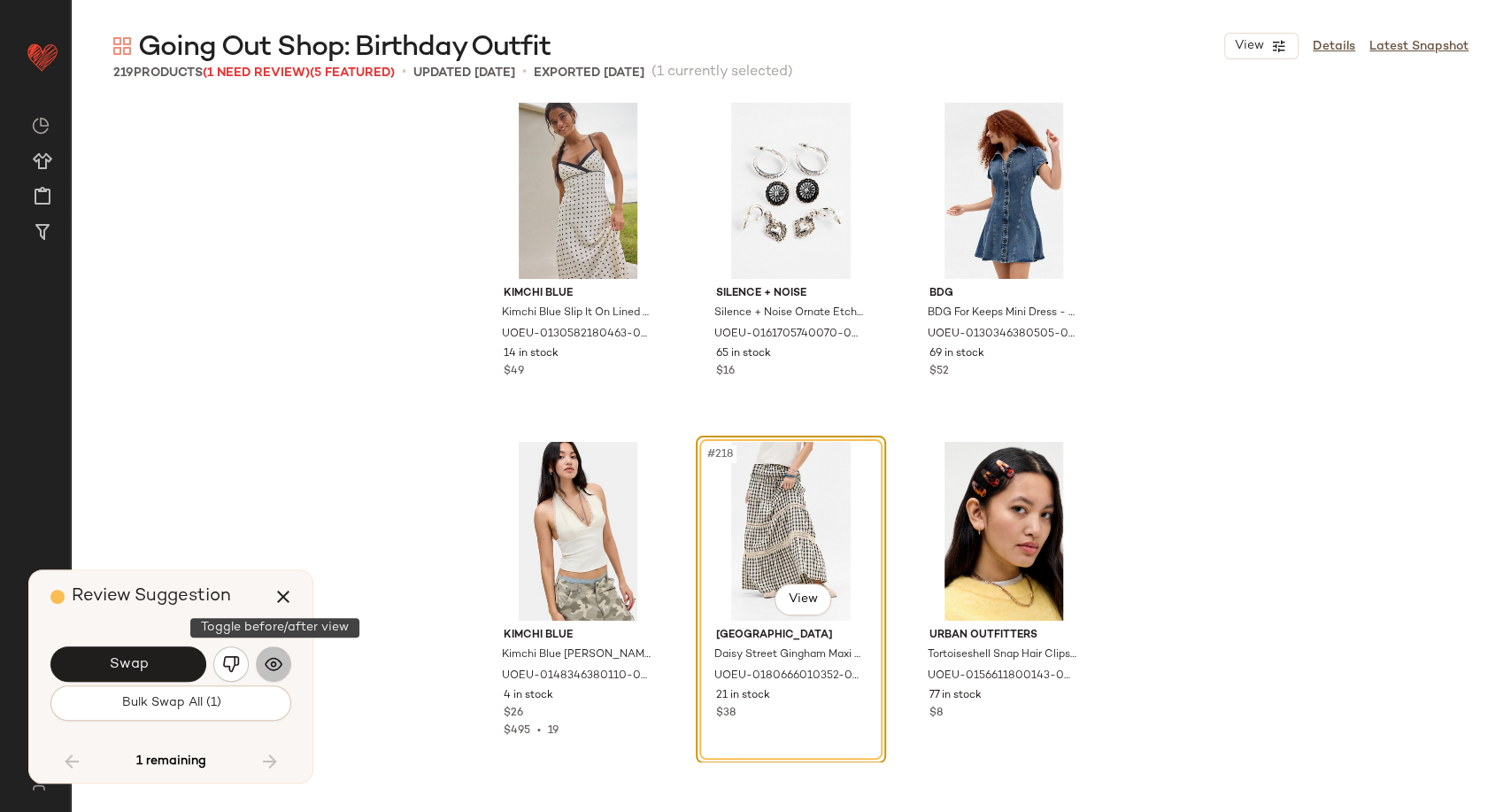
click at [271, 665] on img "button" at bounding box center [273, 663] width 17 height 17
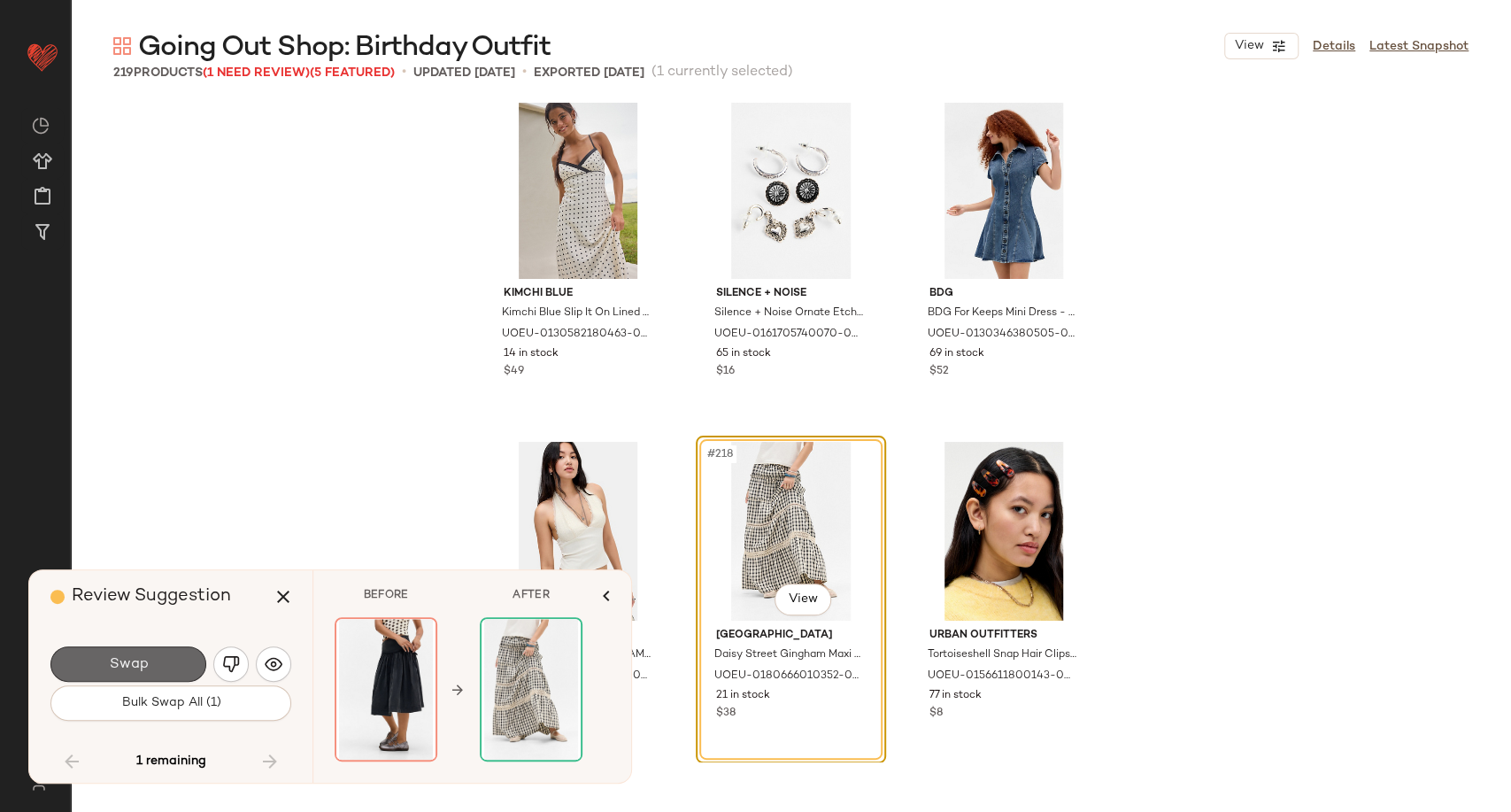
click at [154, 660] on button "Swap" at bounding box center [128, 663] width 156 height 36
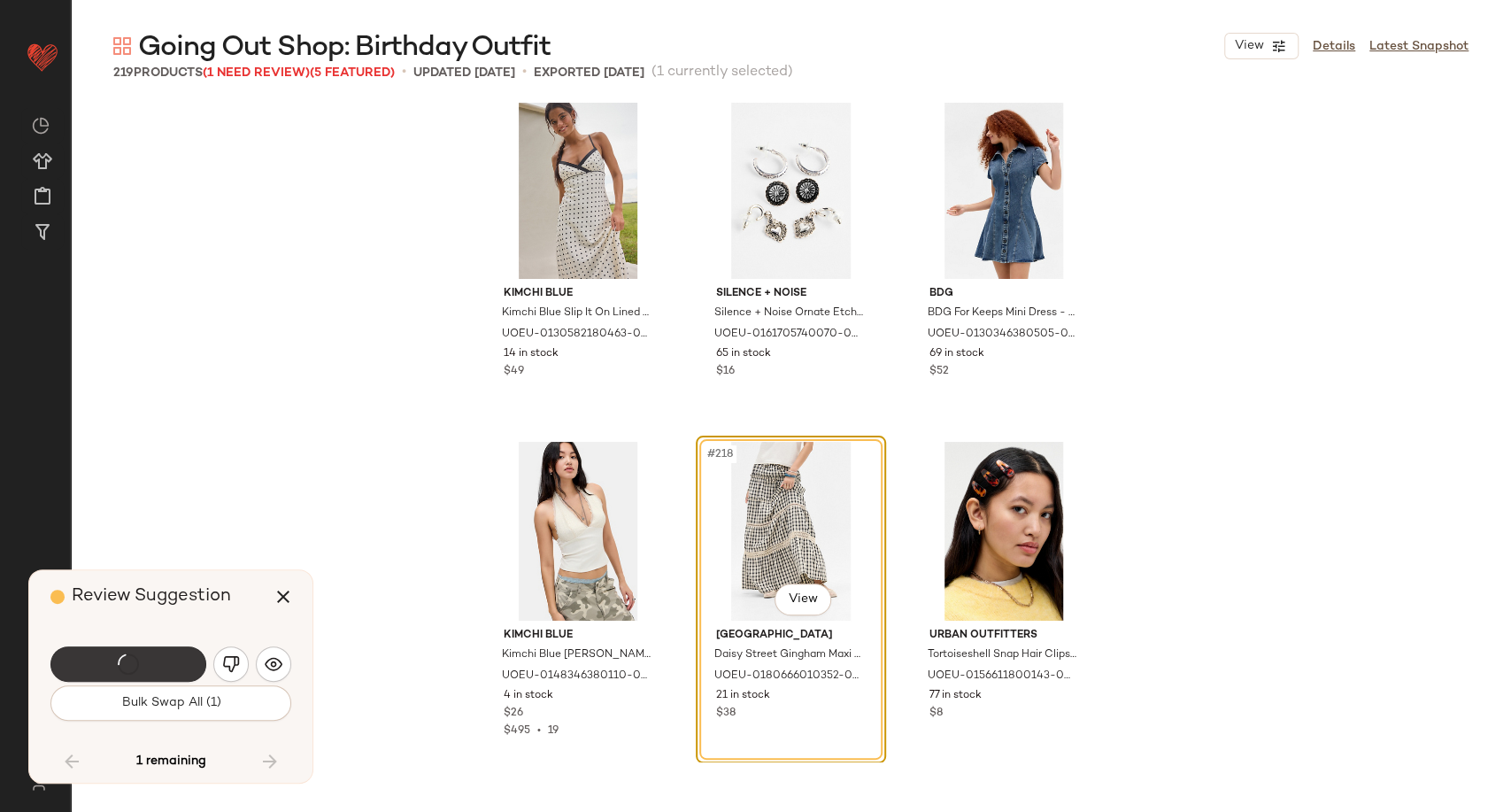
scroll to position [24298, 0]
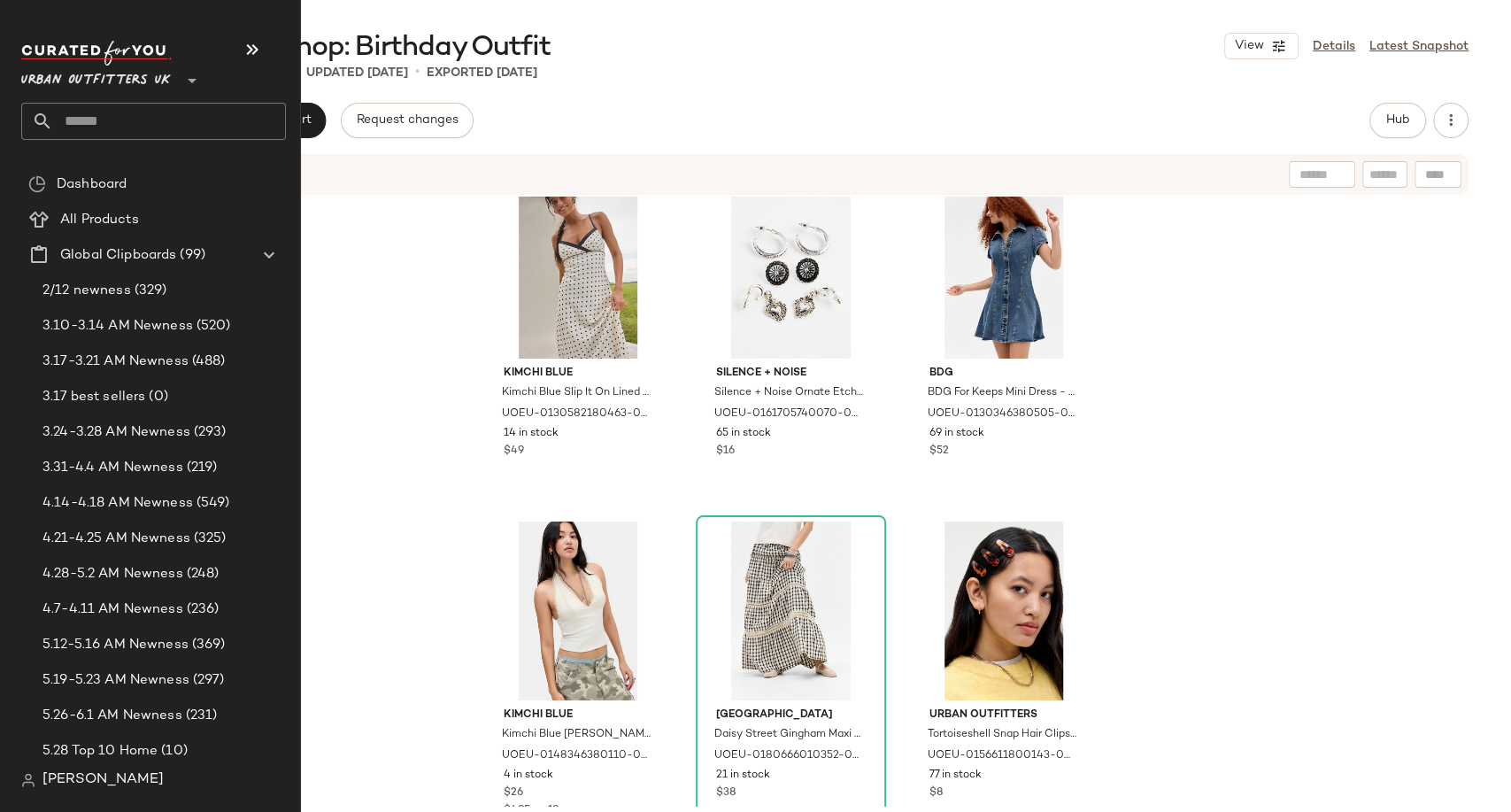
click at [90, 122] on input "text" at bounding box center [169, 121] width 233 height 37
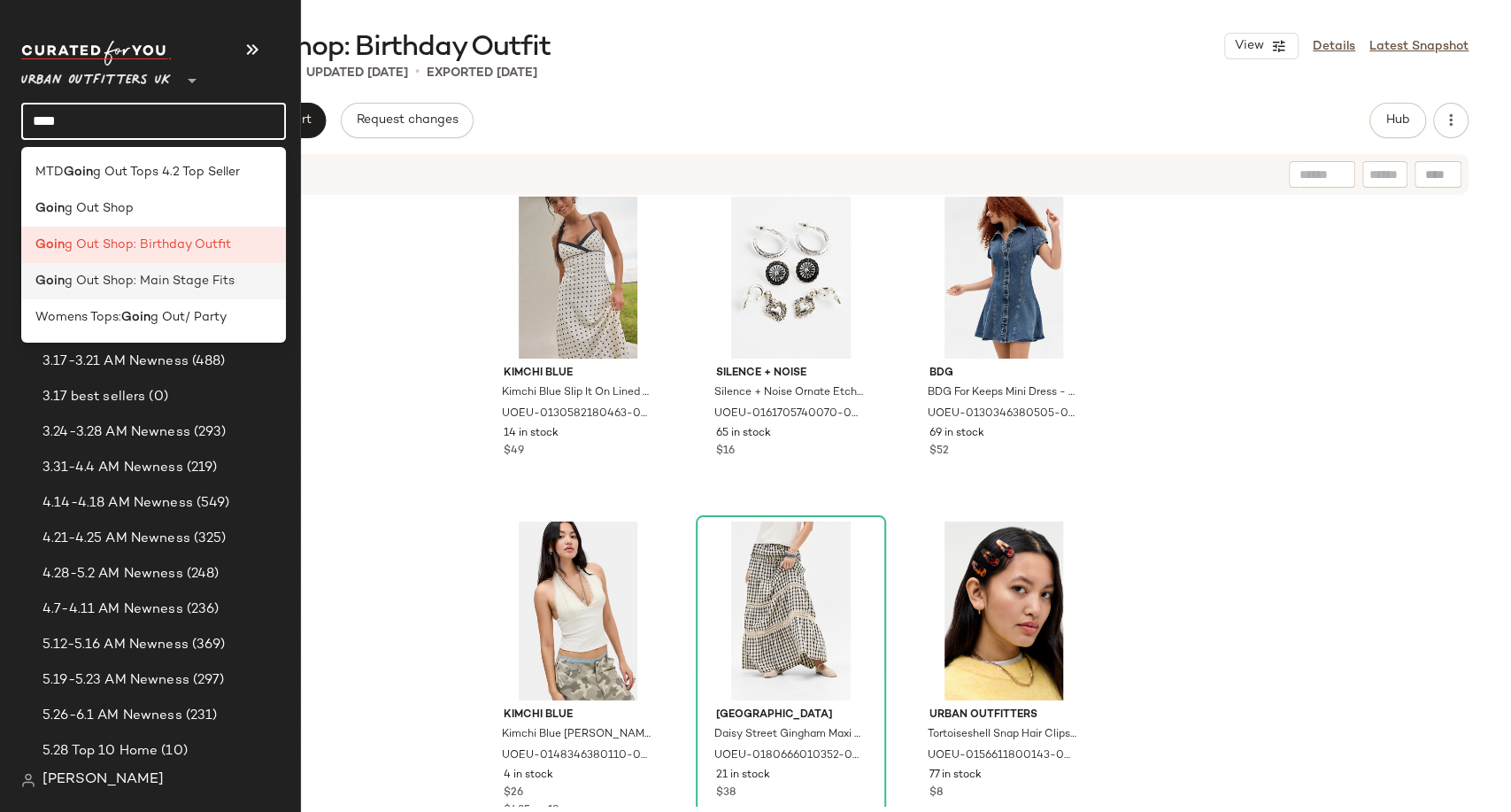
type input "****"
click at [129, 270] on div "Goin g Out Shop: Main Stage Fits" at bounding box center [153, 281] width 265 height 37
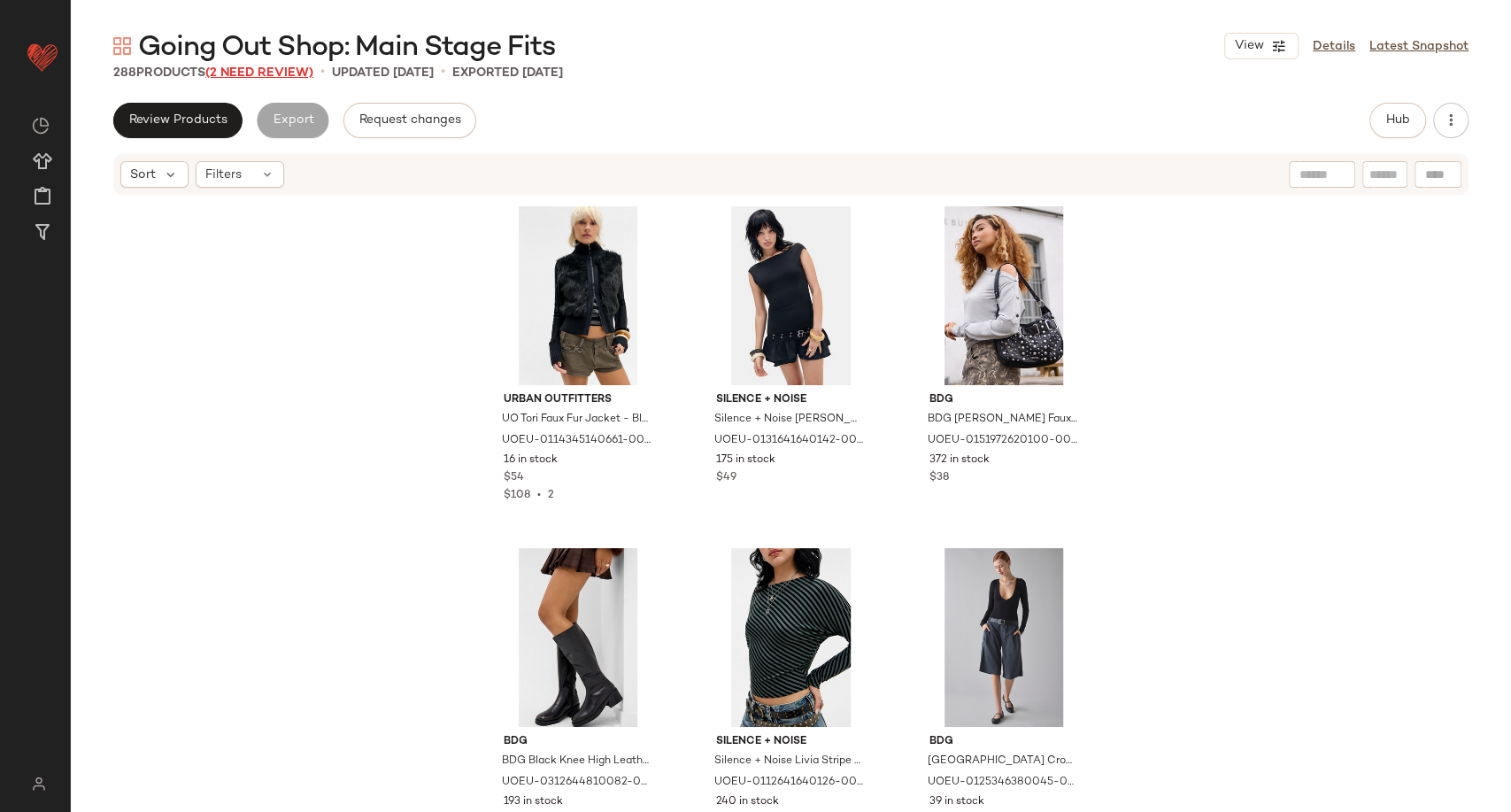
click at [248, 69] on span "(2 Need Review)" at bounding box center [259, 73] width 108 height 14
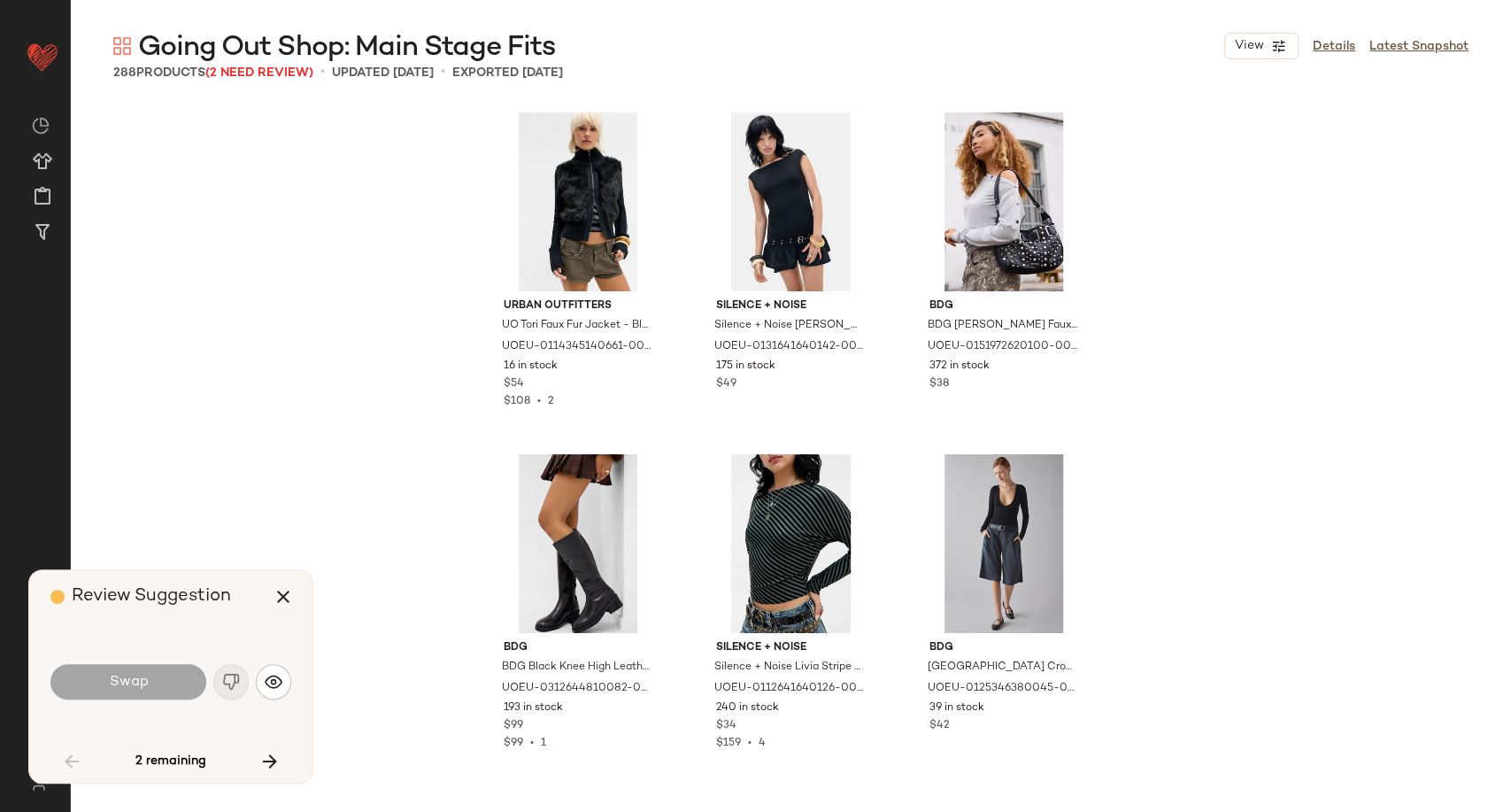
scroll to position [698, 0]
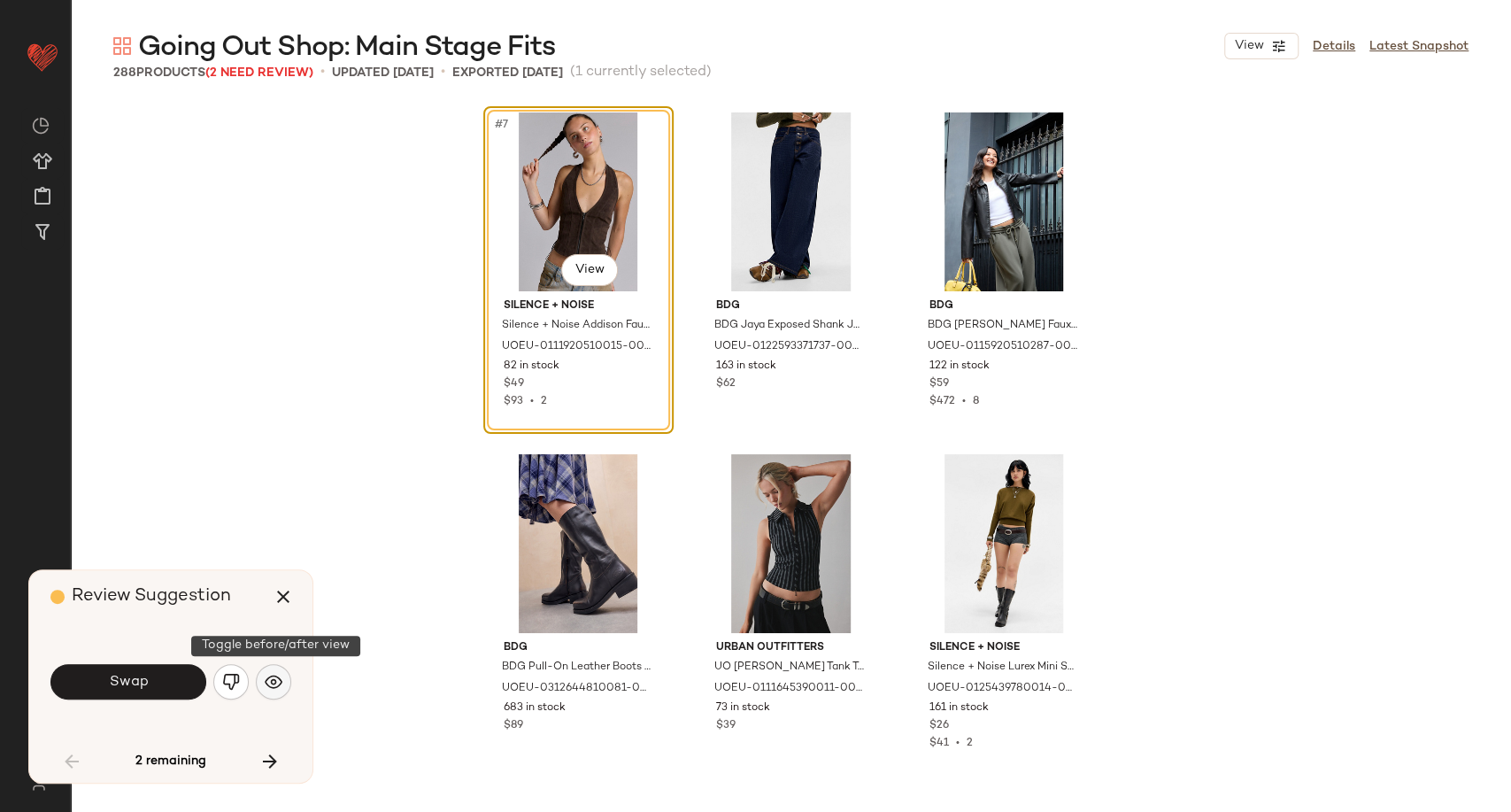
click at [269, 688] on img "button" at bounding box center [273, 680] width 17 height 17
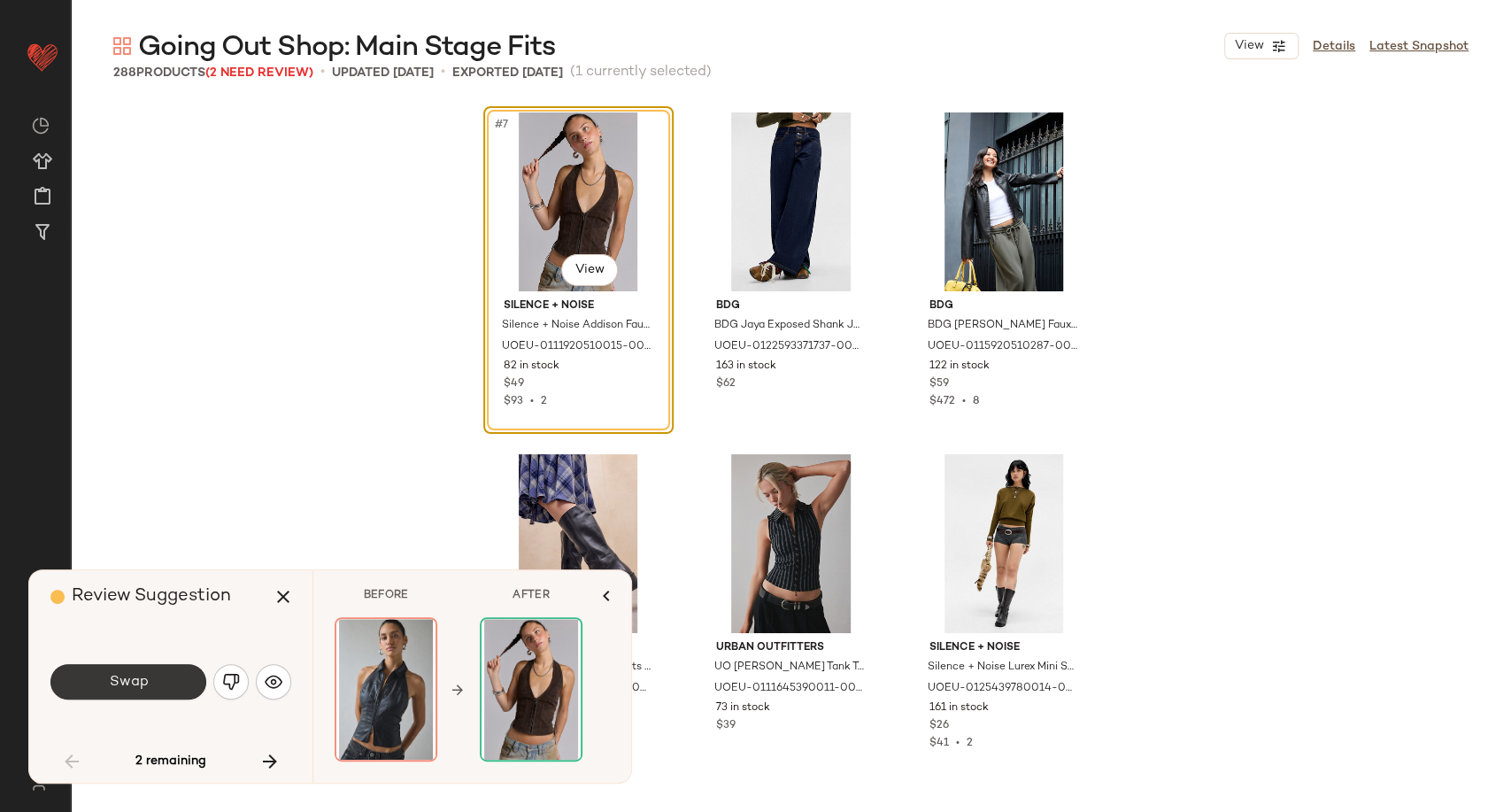
click at [152, 685] on button "Swap" at bounding box center [128, 681] width 156 height 36
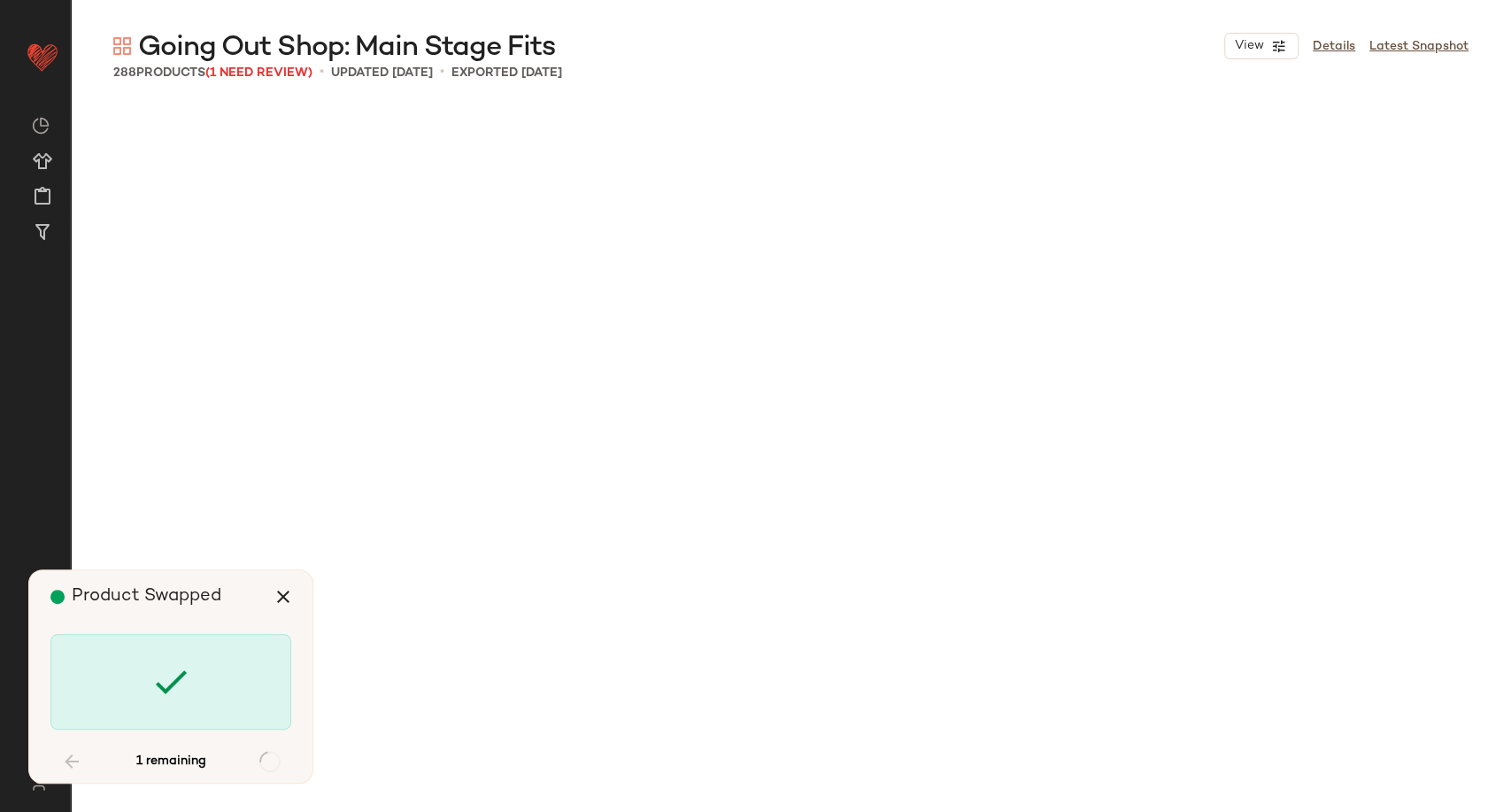
scroll to position [15716, 0]
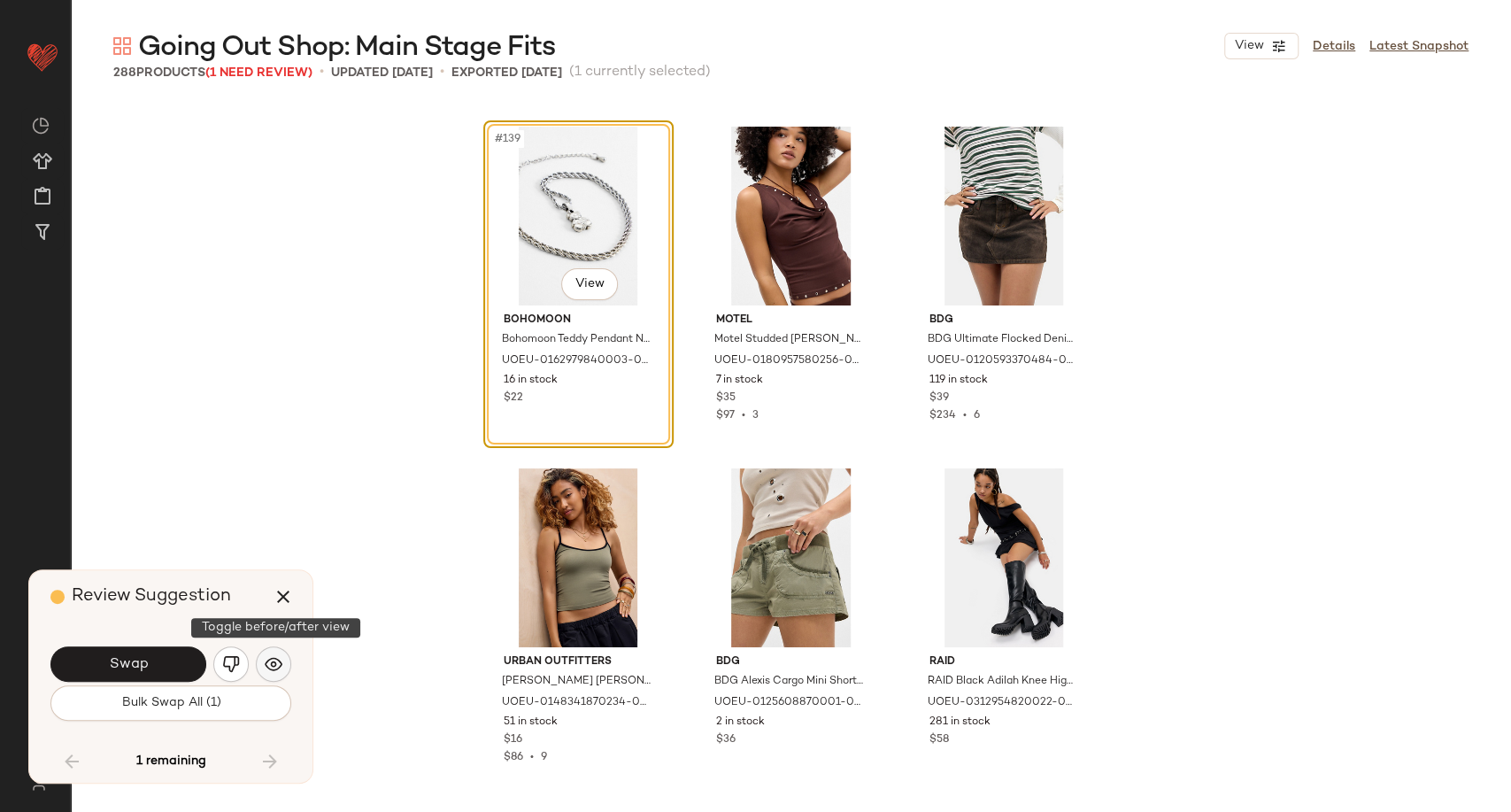
click at [269, 662] on img "button" at bounding box center [273, 663] width 17 height 17
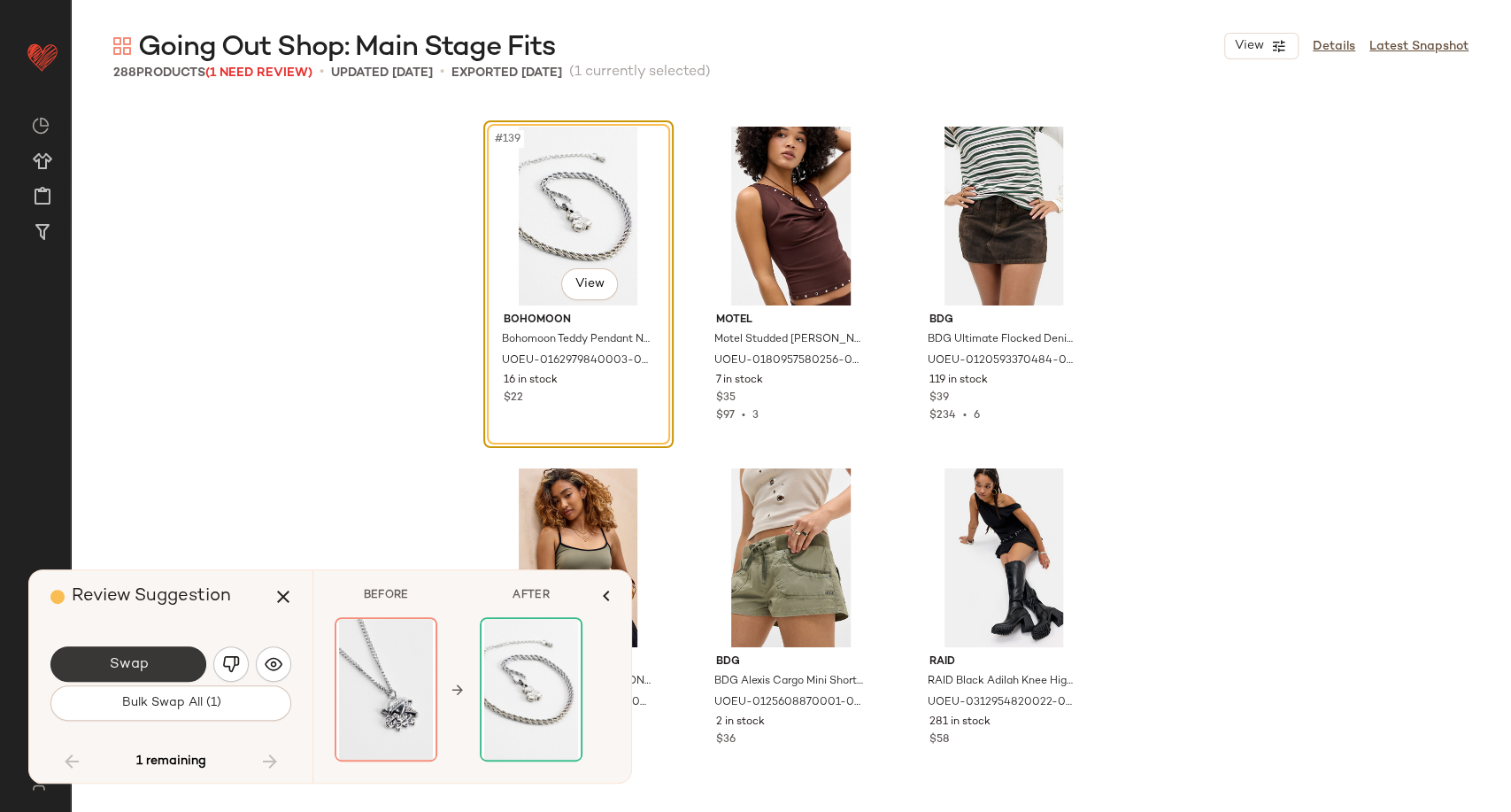
click at [167, 664] on button "Swap" at bounding box center [128, 663] width 156 height 36
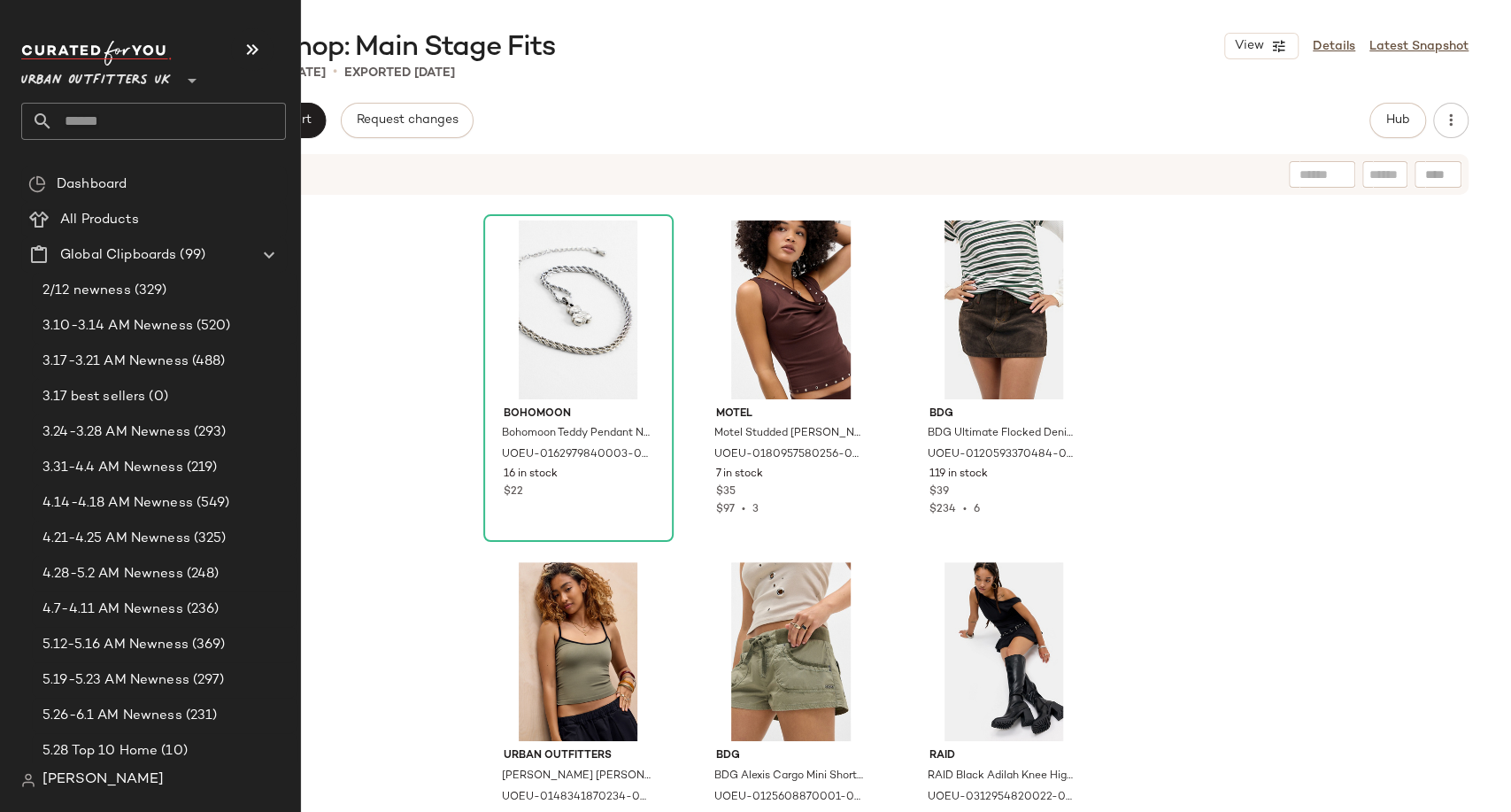
click at [72, 131] on input "text" at bounding box center [169, 121] width 233 height 37
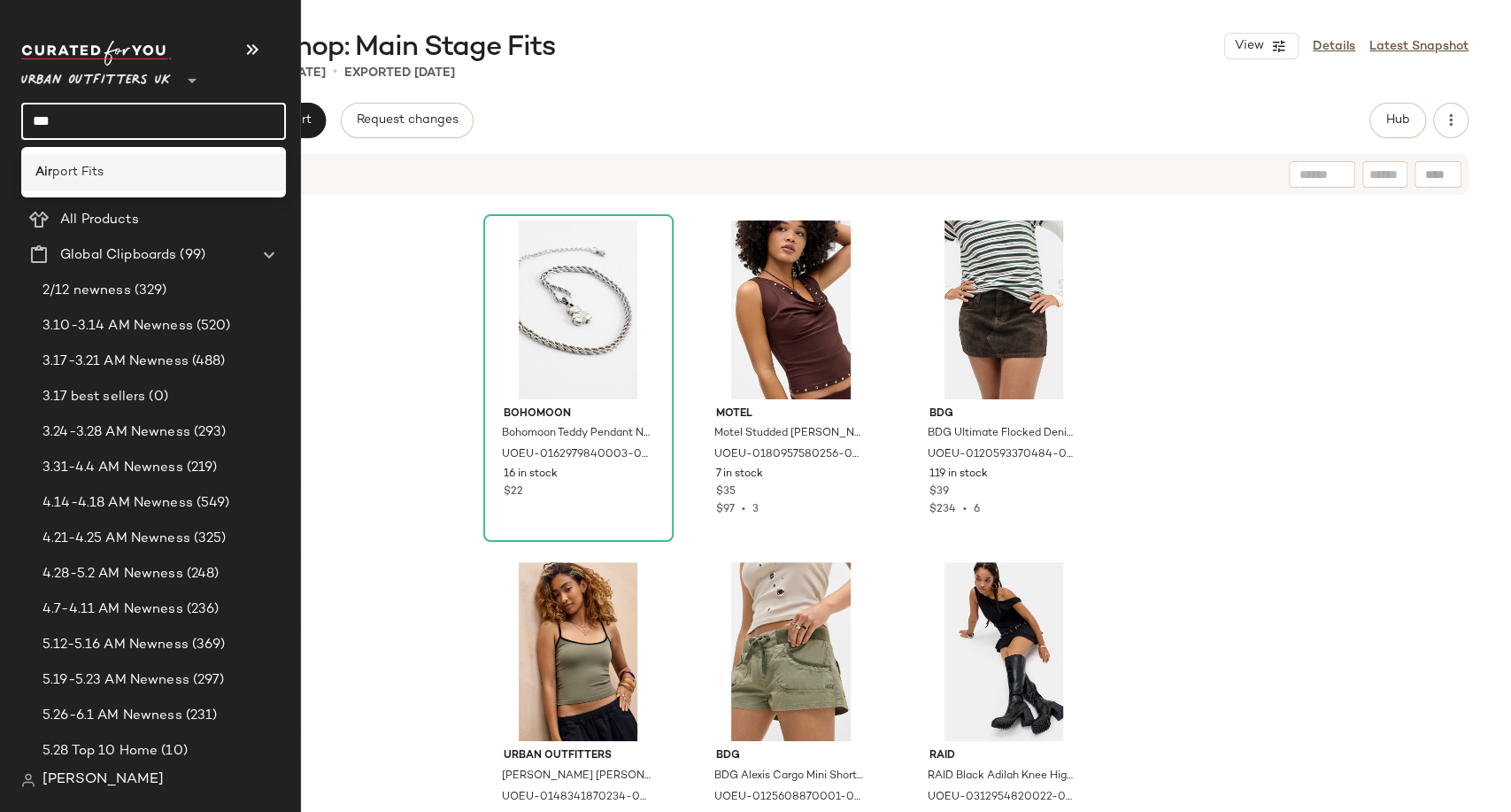
type input "***"
click at [105, 164] on div "Air port Fits" at bounding box center [153, 172] width 237 height 18
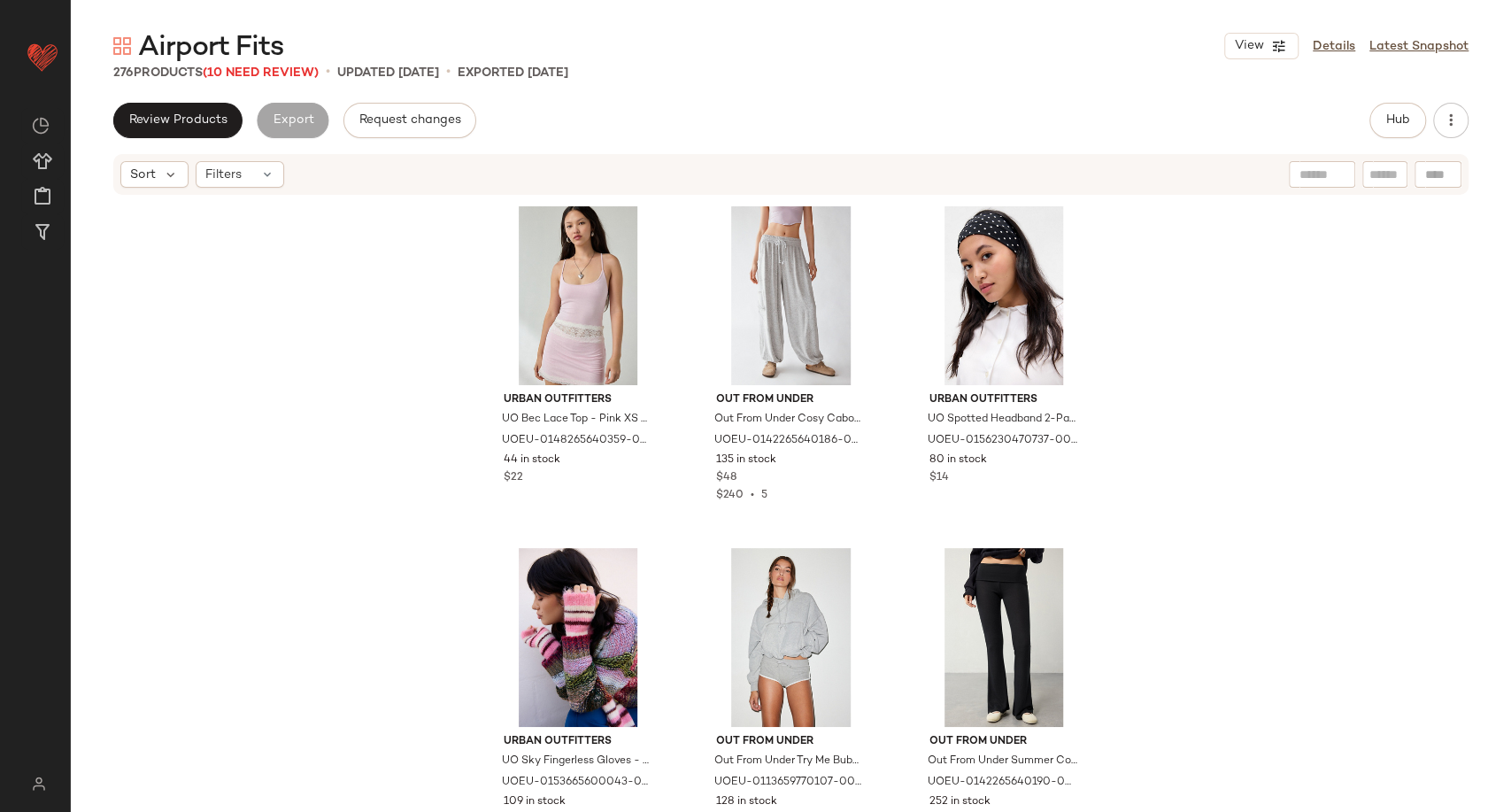
click at [343, 254] on div "Urban Outfitters UO Bec Lace Top - Pink XS at Urban Outfitters UOEU-01482656403…" at bounding box center [791, 501] width 1441 height 610
click at [291, 67] on span "(10 Need Review)" at bounding box center [260, 73] width 116 height 14
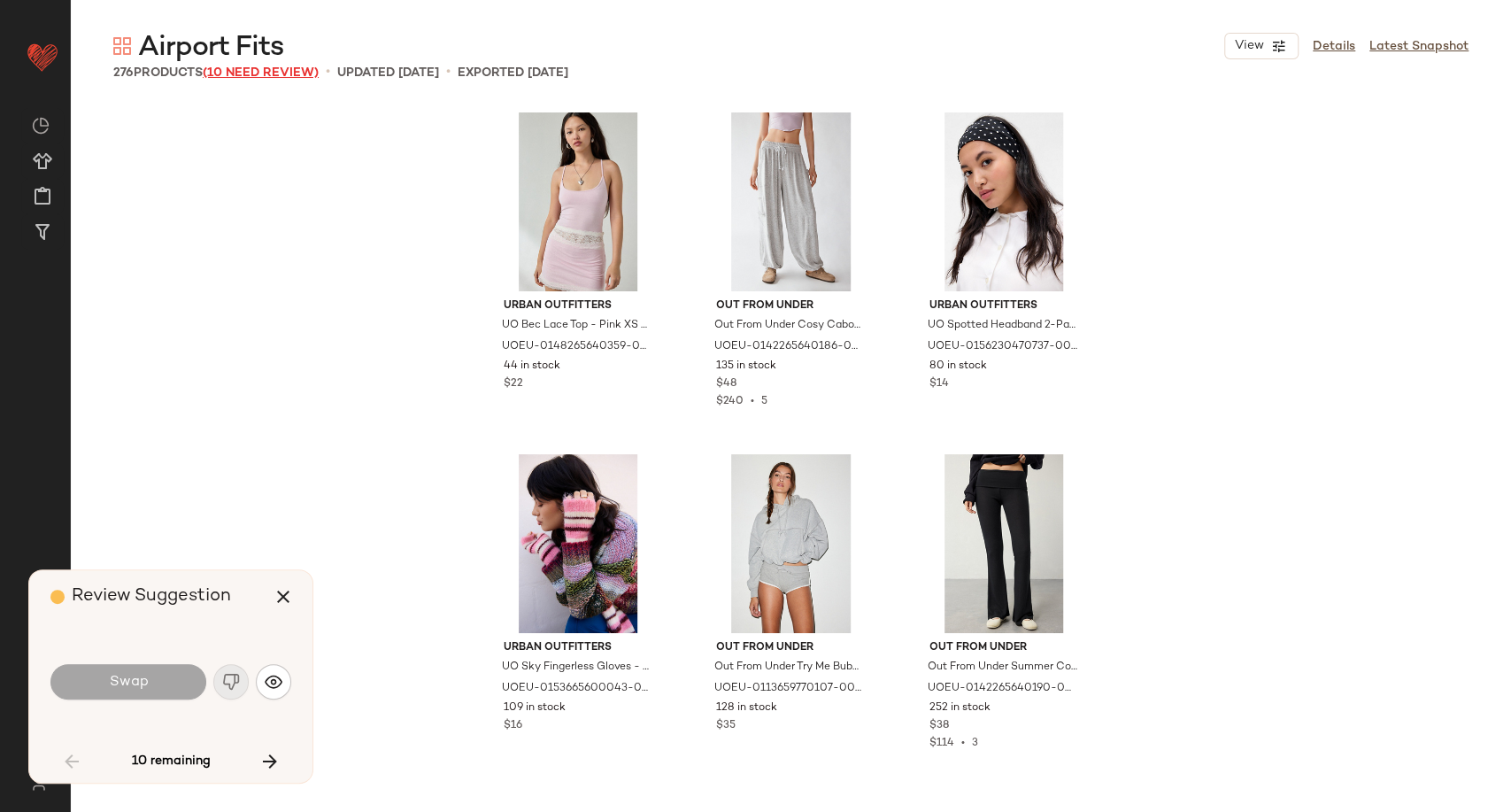
scroll to position [4441, 0]
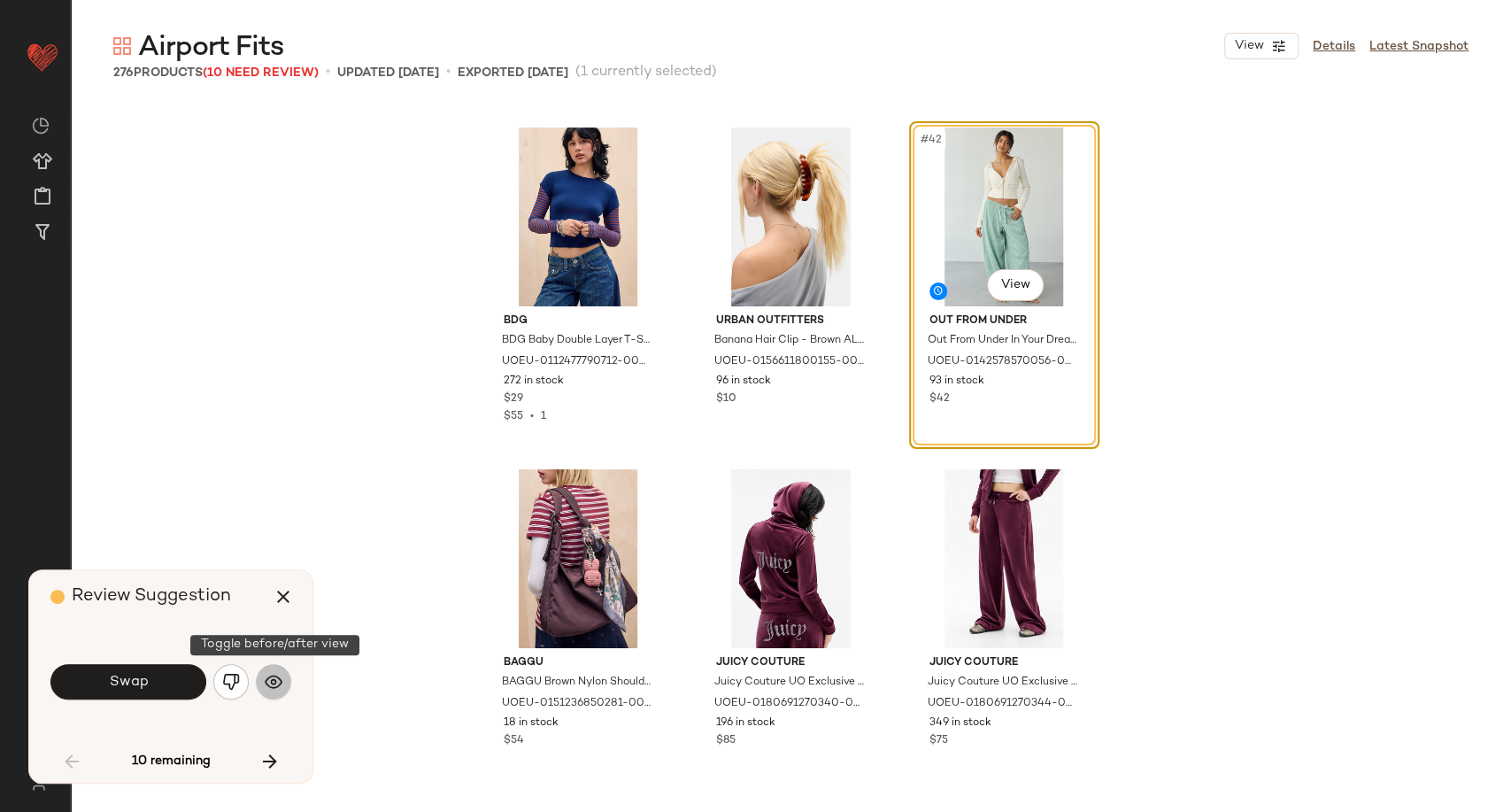
click at [273, 678] on img "button" at bounding box center [273, 680] width 17 height 17
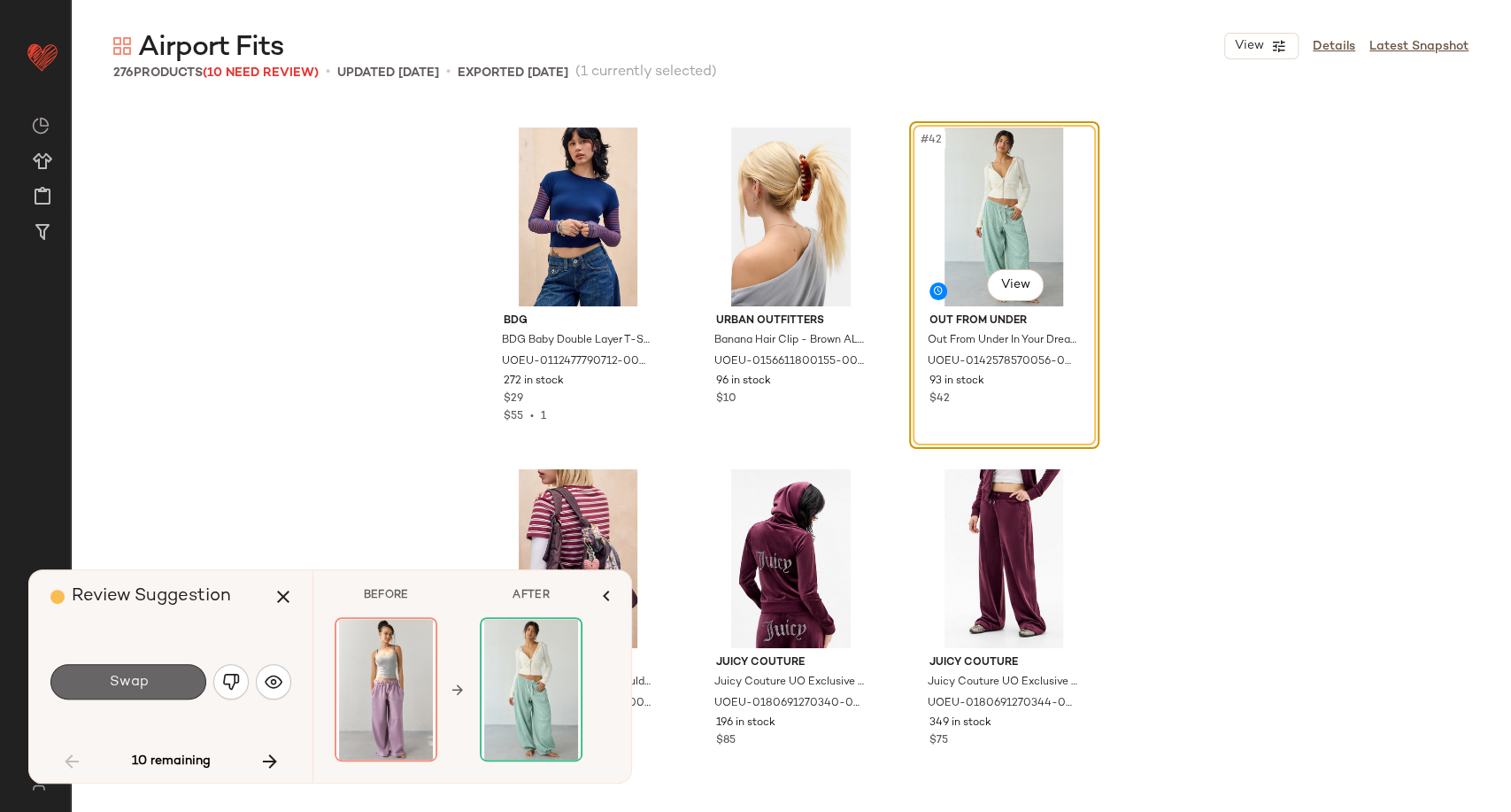
click at [185, 683] on button "Swap" at bounding box center [128, 681] width 156 height 36
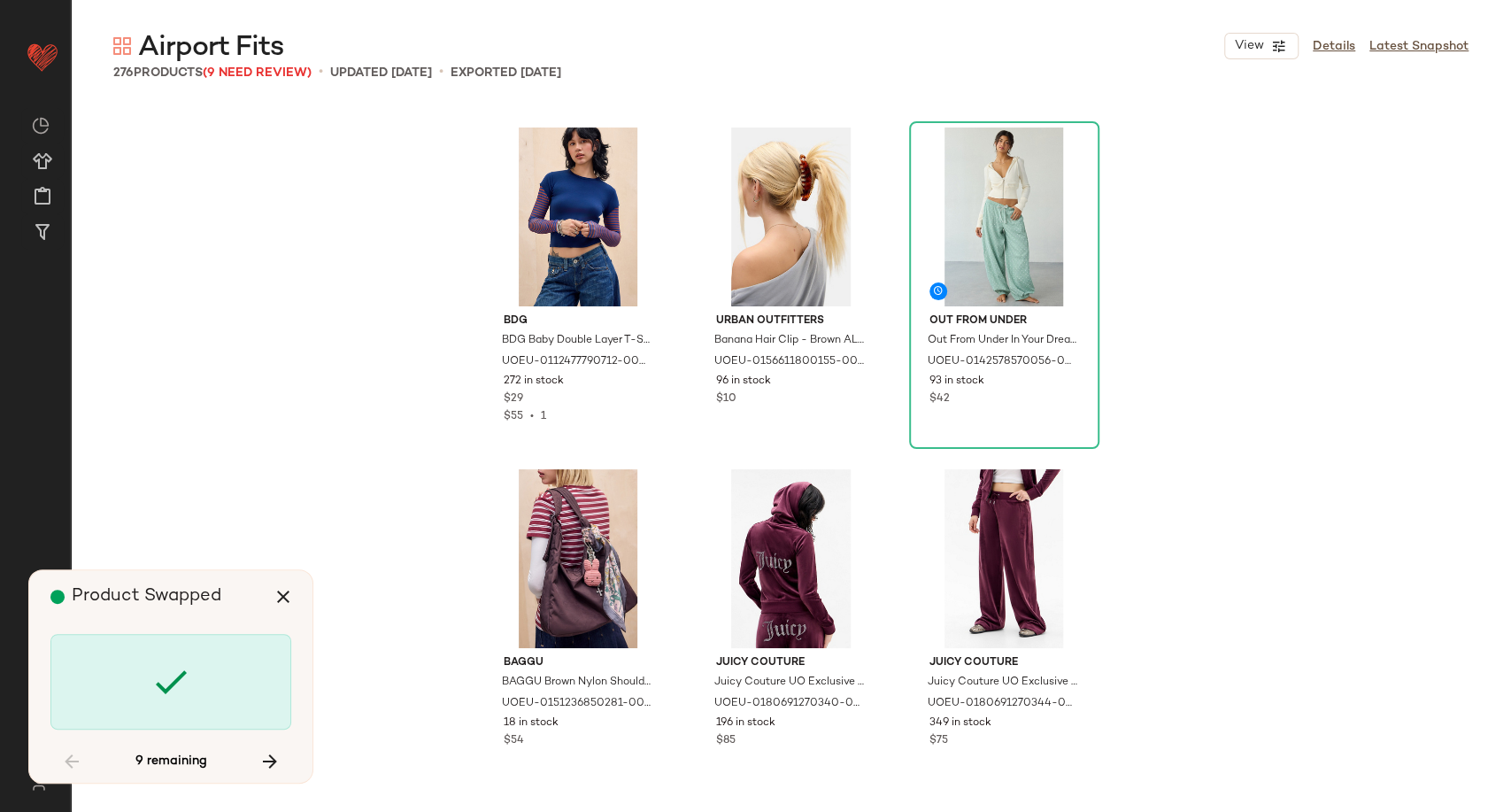
scroll to position [9566, 0]
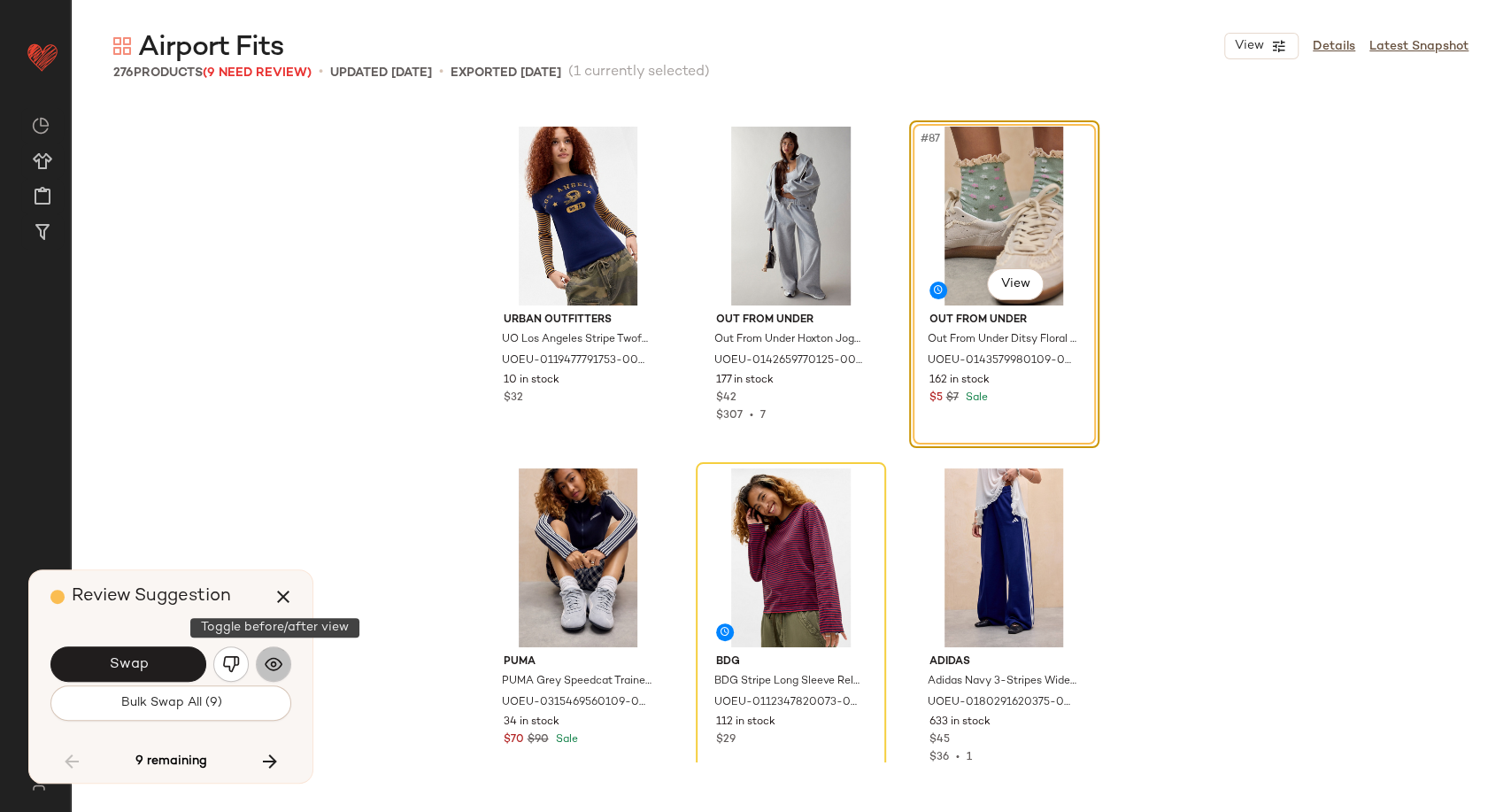
click at [274, 677] on button "button" at bounding box center [273, 663] width 36 height 36
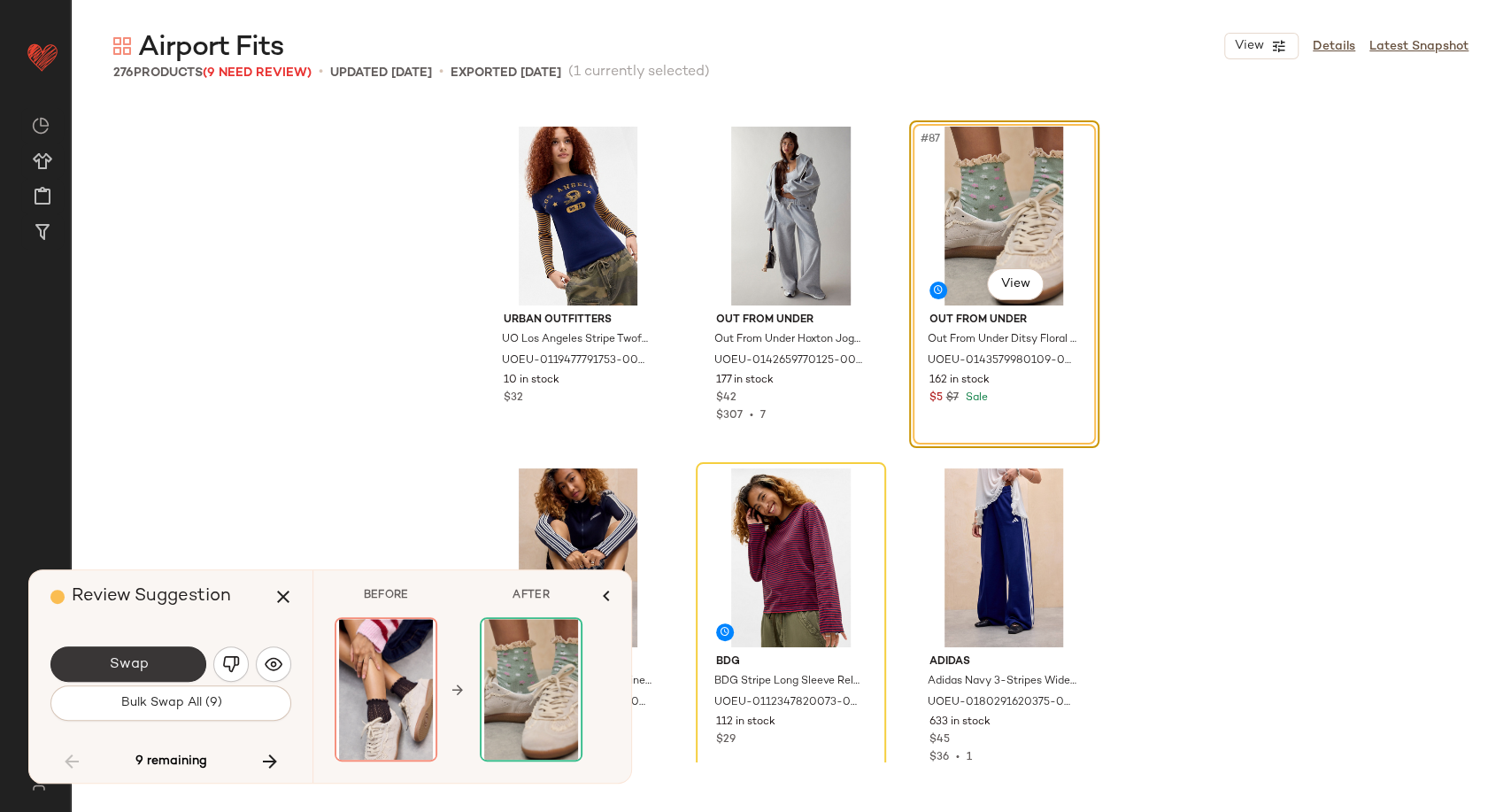
click at [175, 672] on button "Swap" at bounding box center [128, 663] width 156 height 36
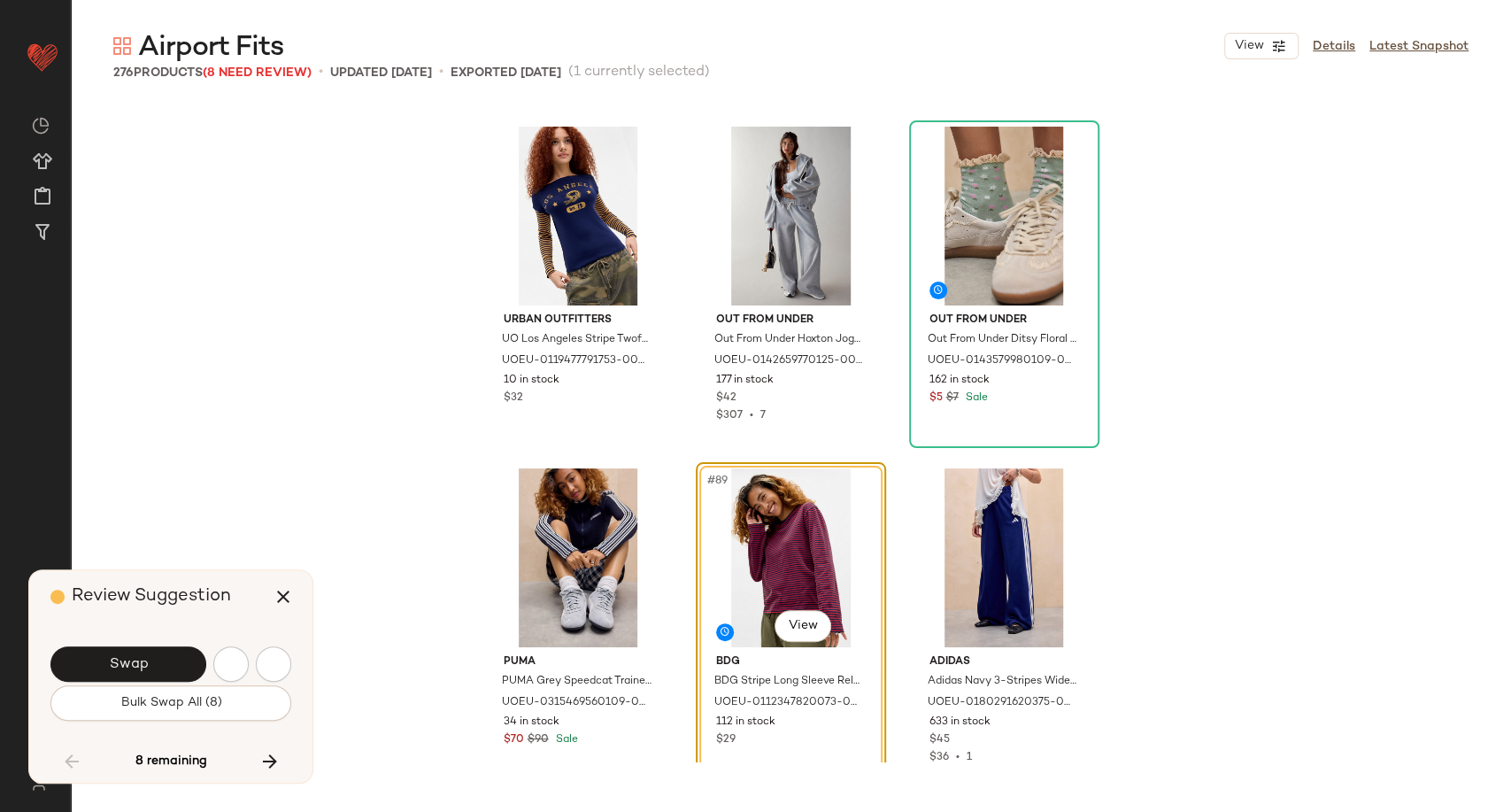
scroll to position [9907, 0]
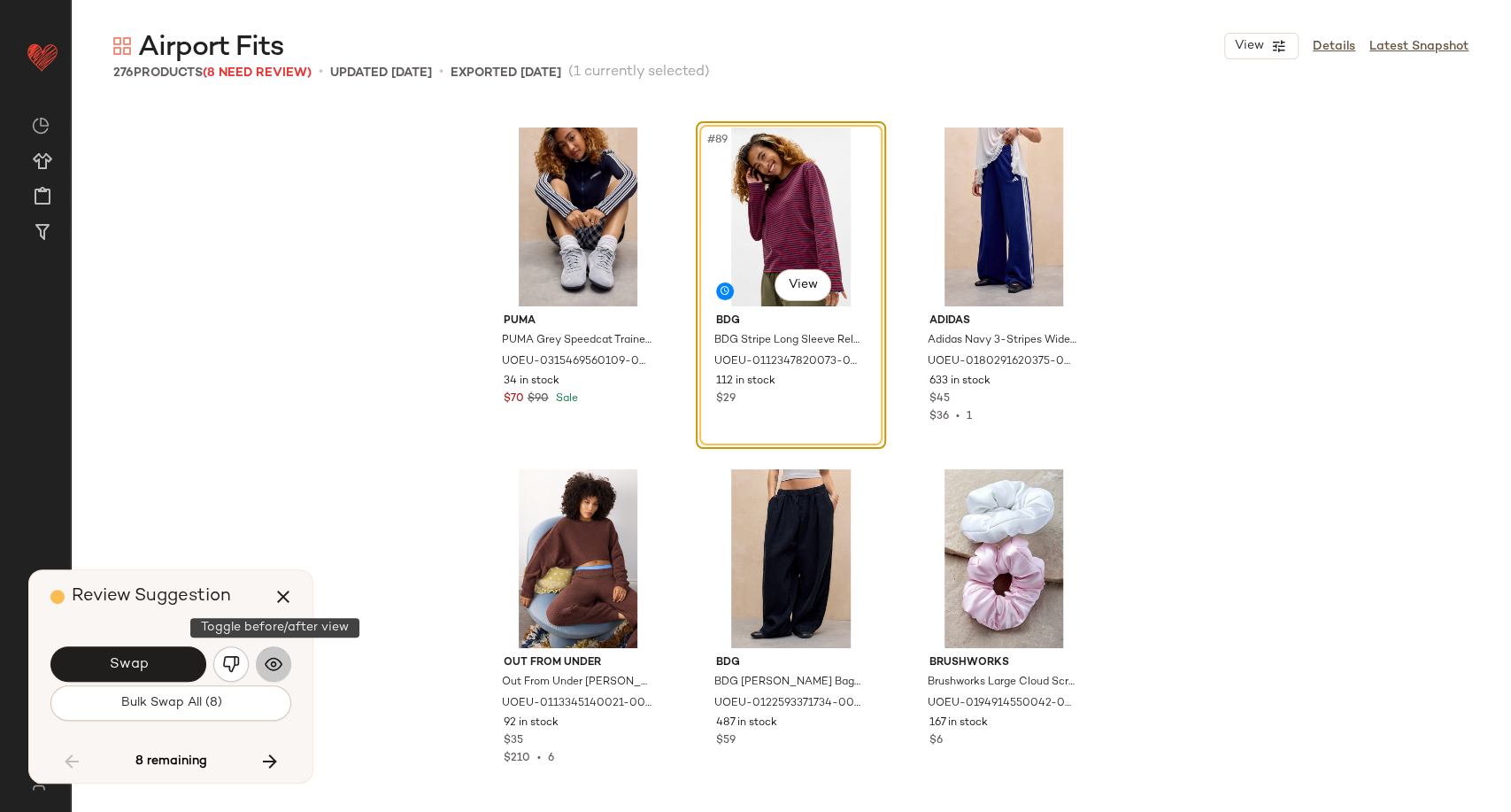
click at [283, 668] on button "button" at bounding box center [273, 663] width 36 height 36
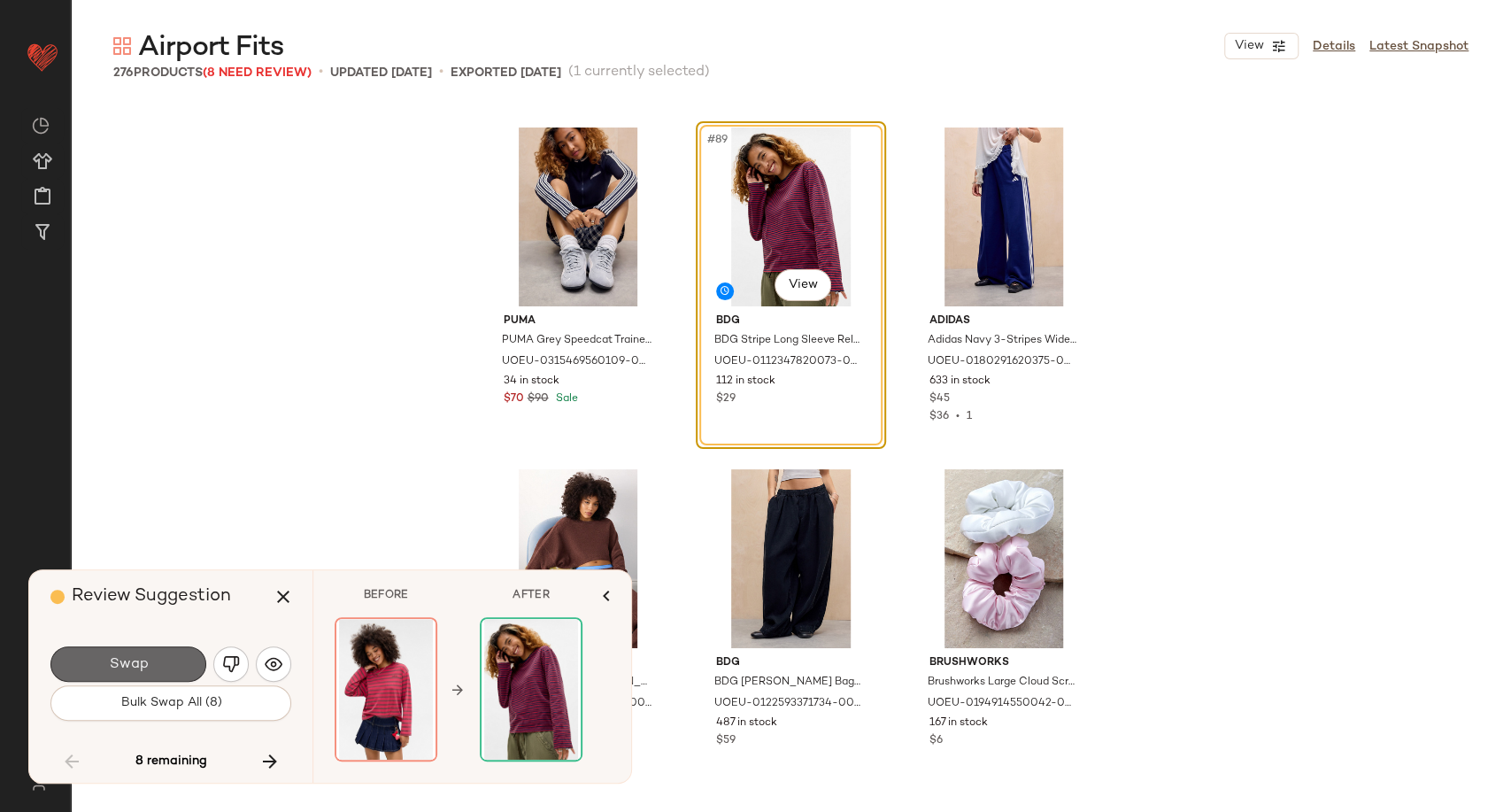
click at [155, 669] on button "Swap" at bounding box center [128, 663] width 156 height 36
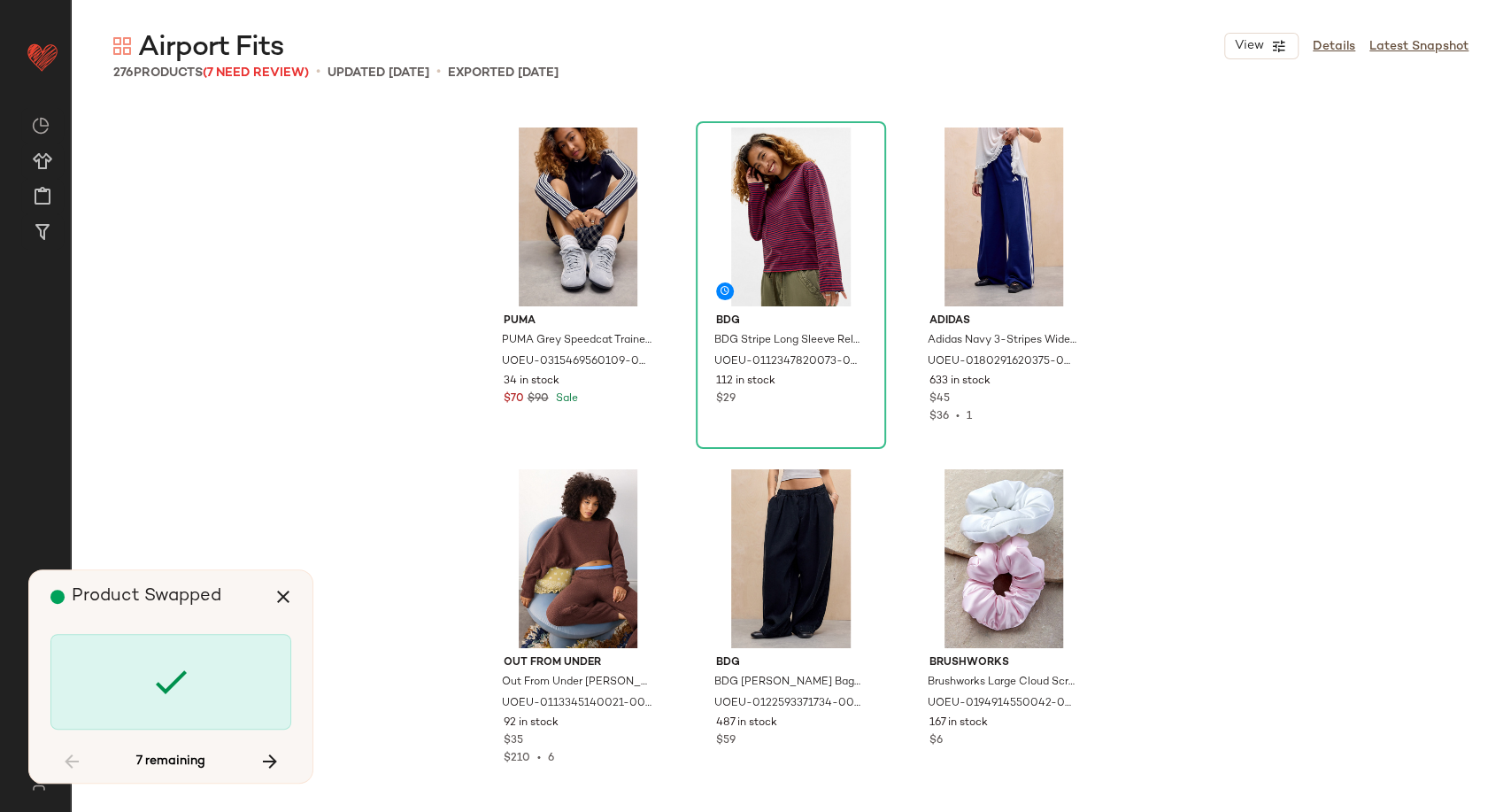
scroll to position [17425, 0]
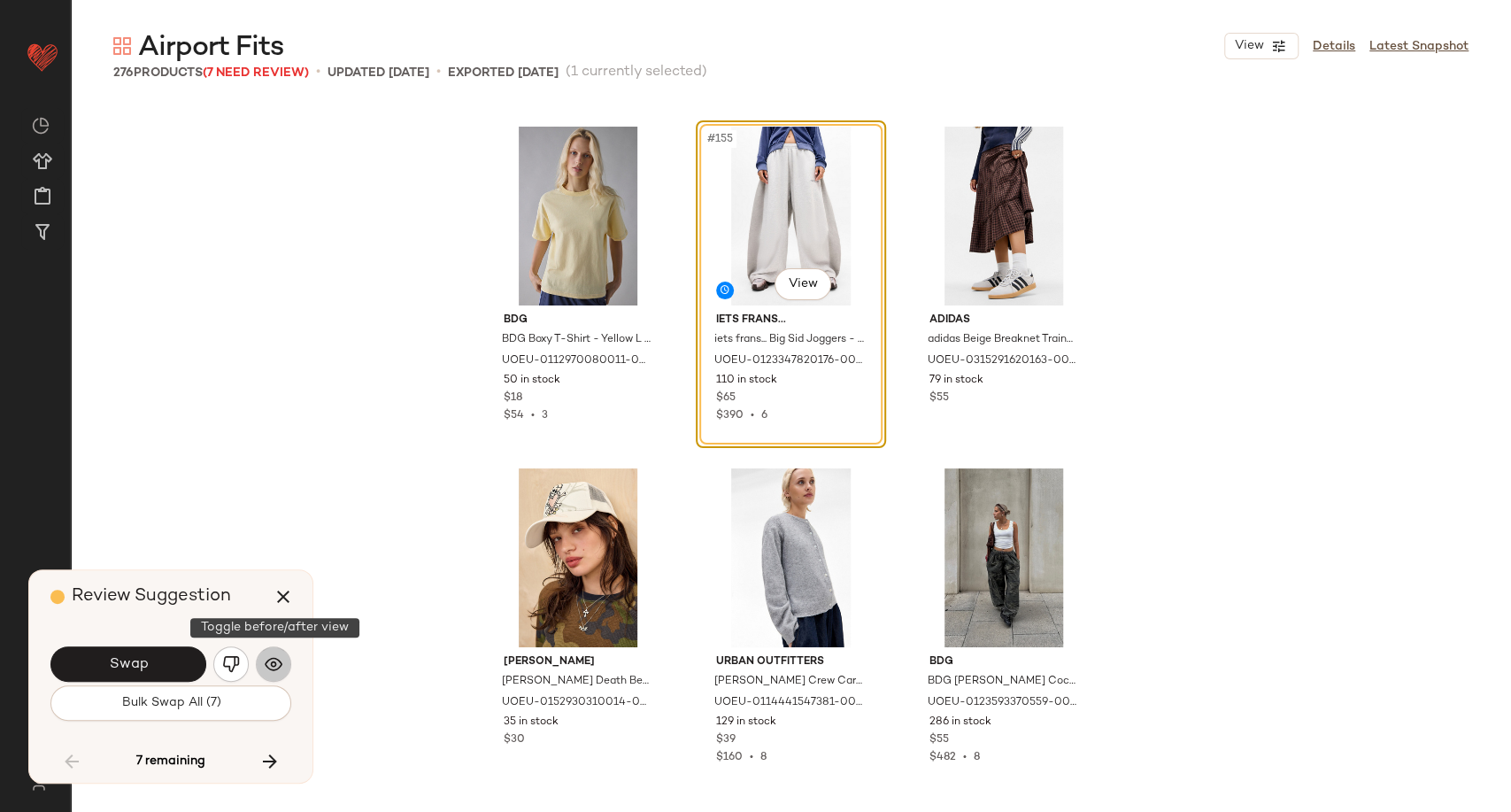
click at [286, 661] on button "button" at bounding box center [273, 663] width 36 height 36
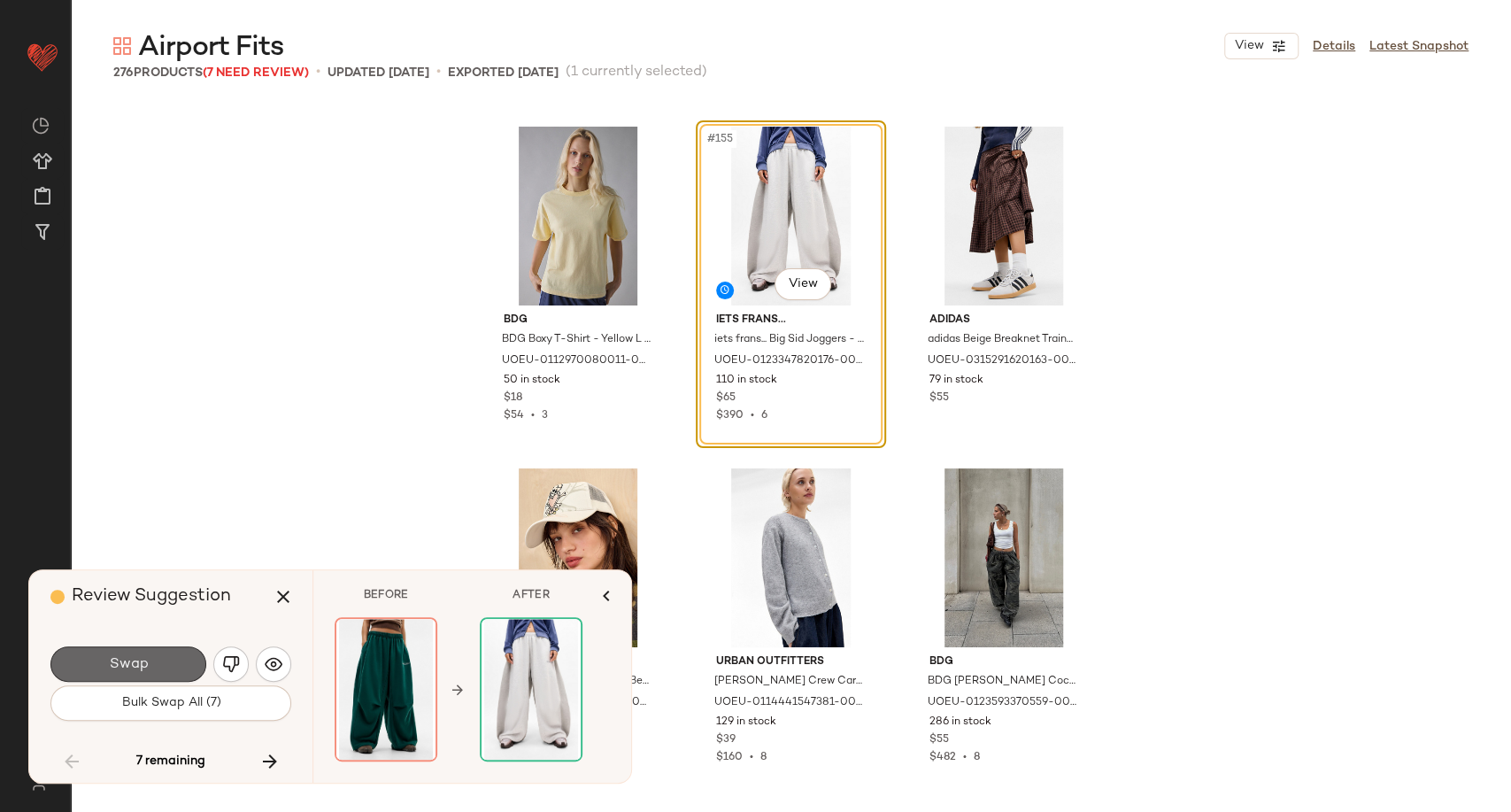
click at [170, 666] on button "Swap" at bounding box center [128, 663] width 156 height 36
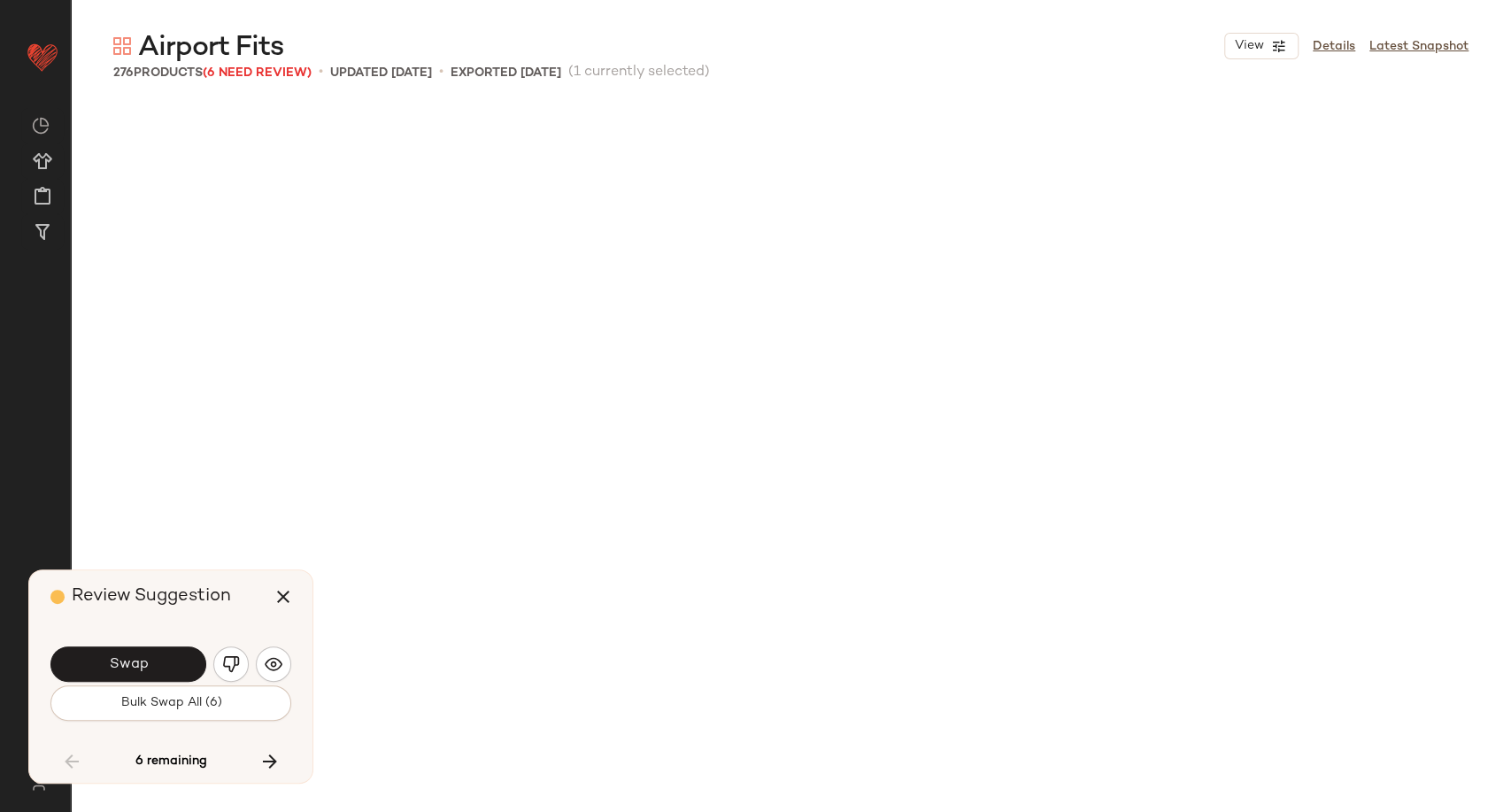
scroll to position [18449, 0]
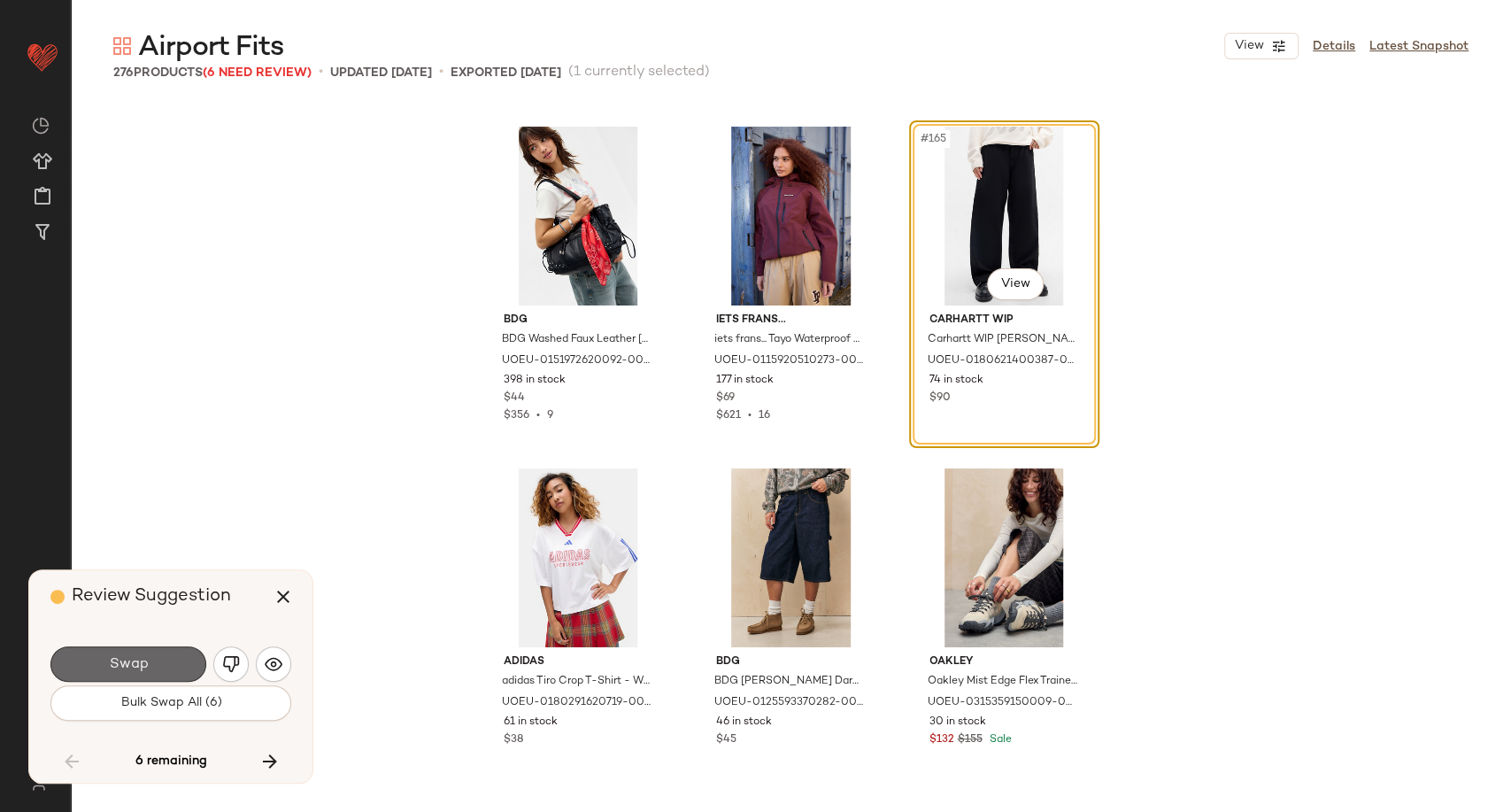
click at [148, 667] on button "Swap" at bounding box center [128, 663] width 156 height 36
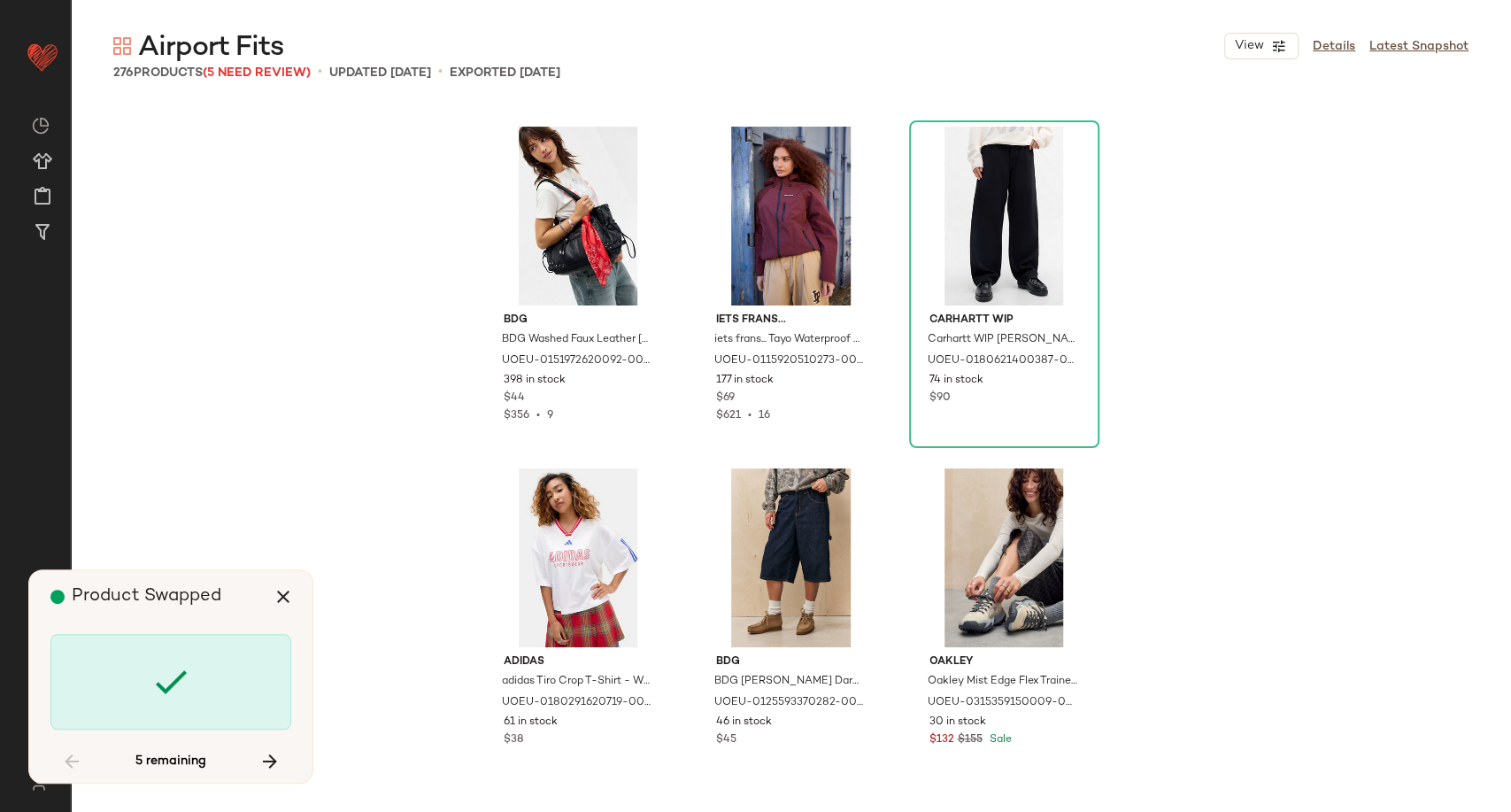
scroll to position [19133, 0]
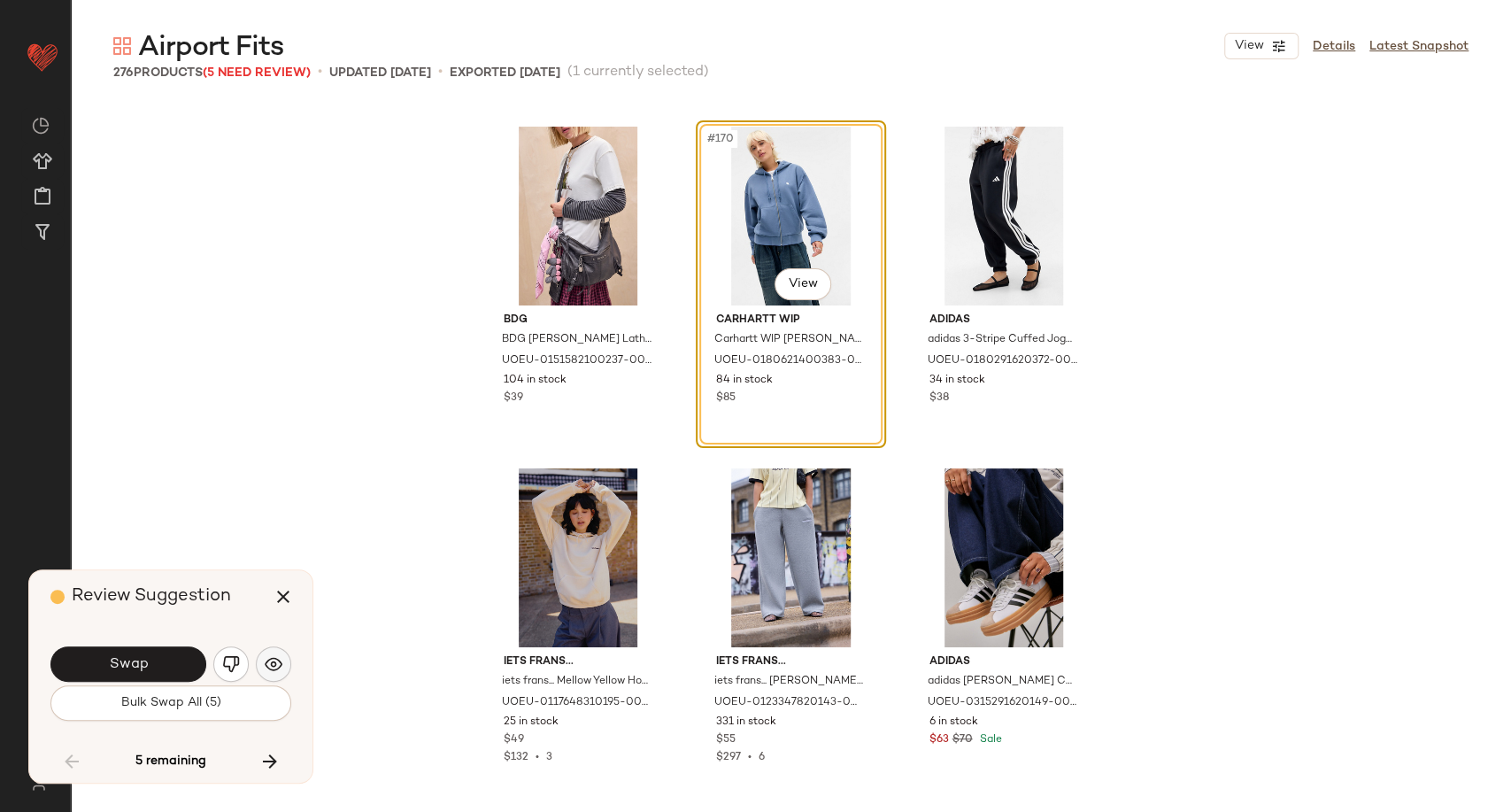
click at [270, 668] on img "button" at bounding box center [273, 663] width 17 height 17
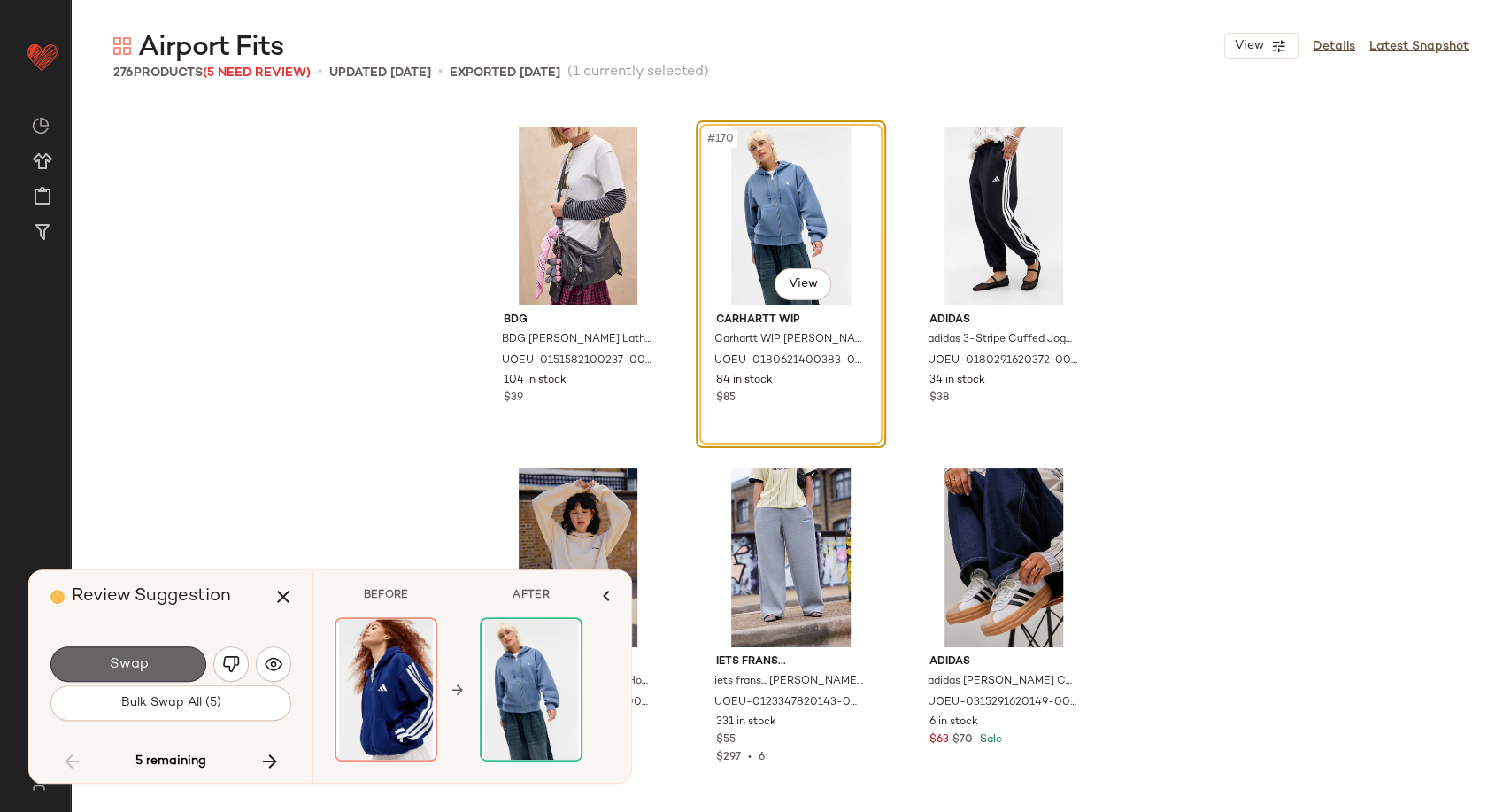
click at [134, 668] on span "Swap" at bounding box center [128, 664] width 40 height 16
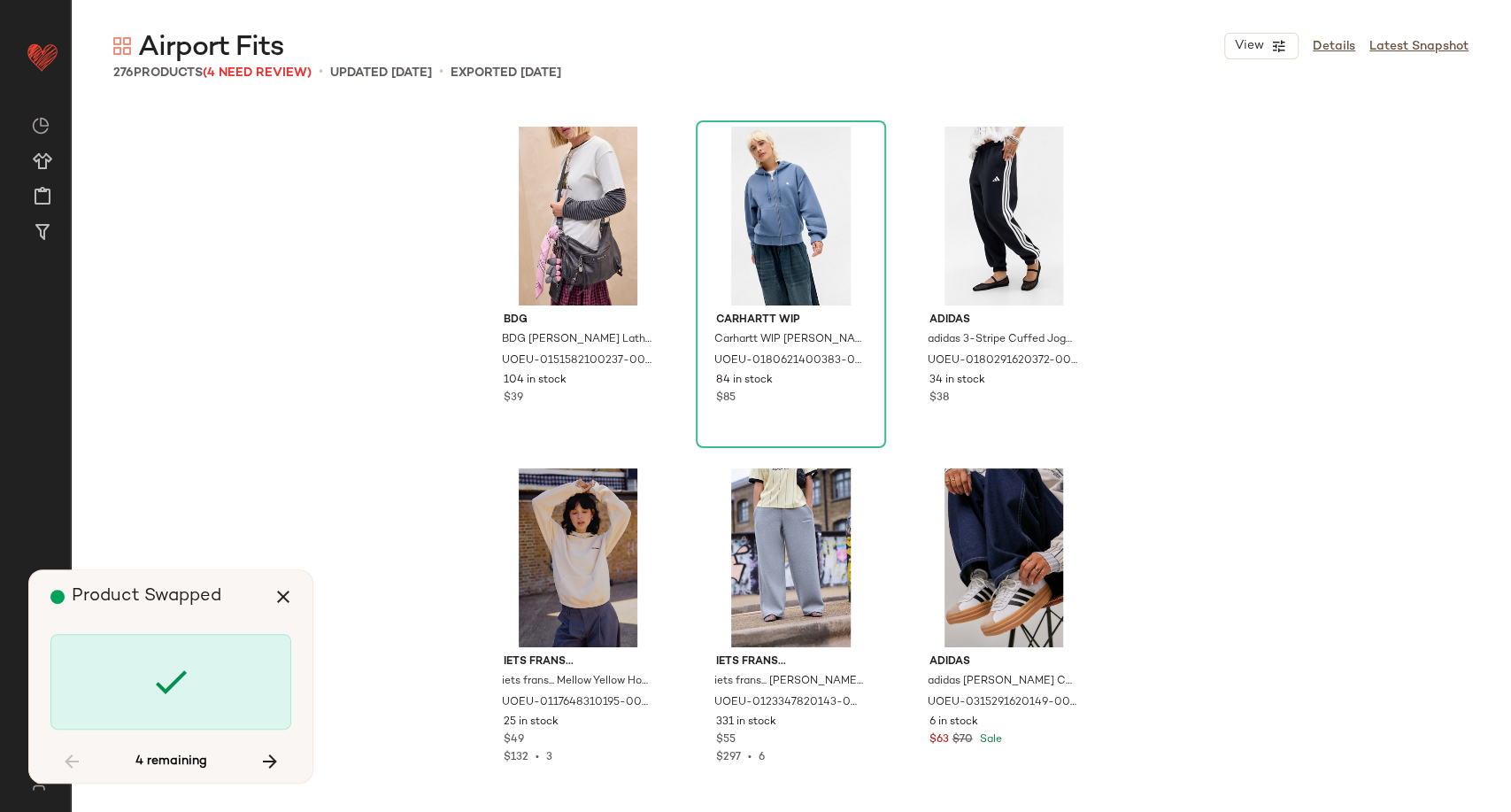
scroll to position [20840, 0]
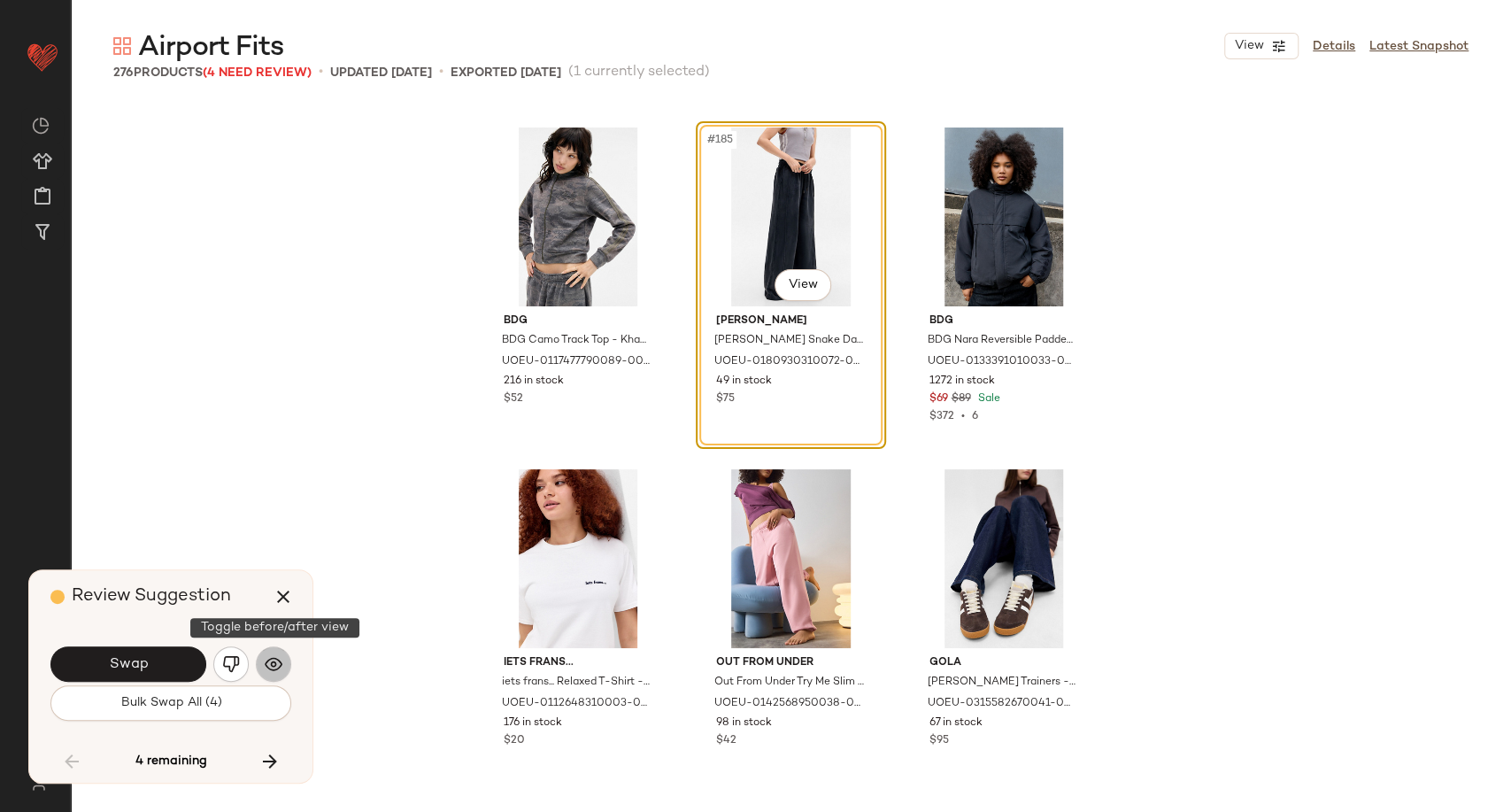
click at [272, 669] on img "button" at bounding box center [273, 663] width 17 height 17
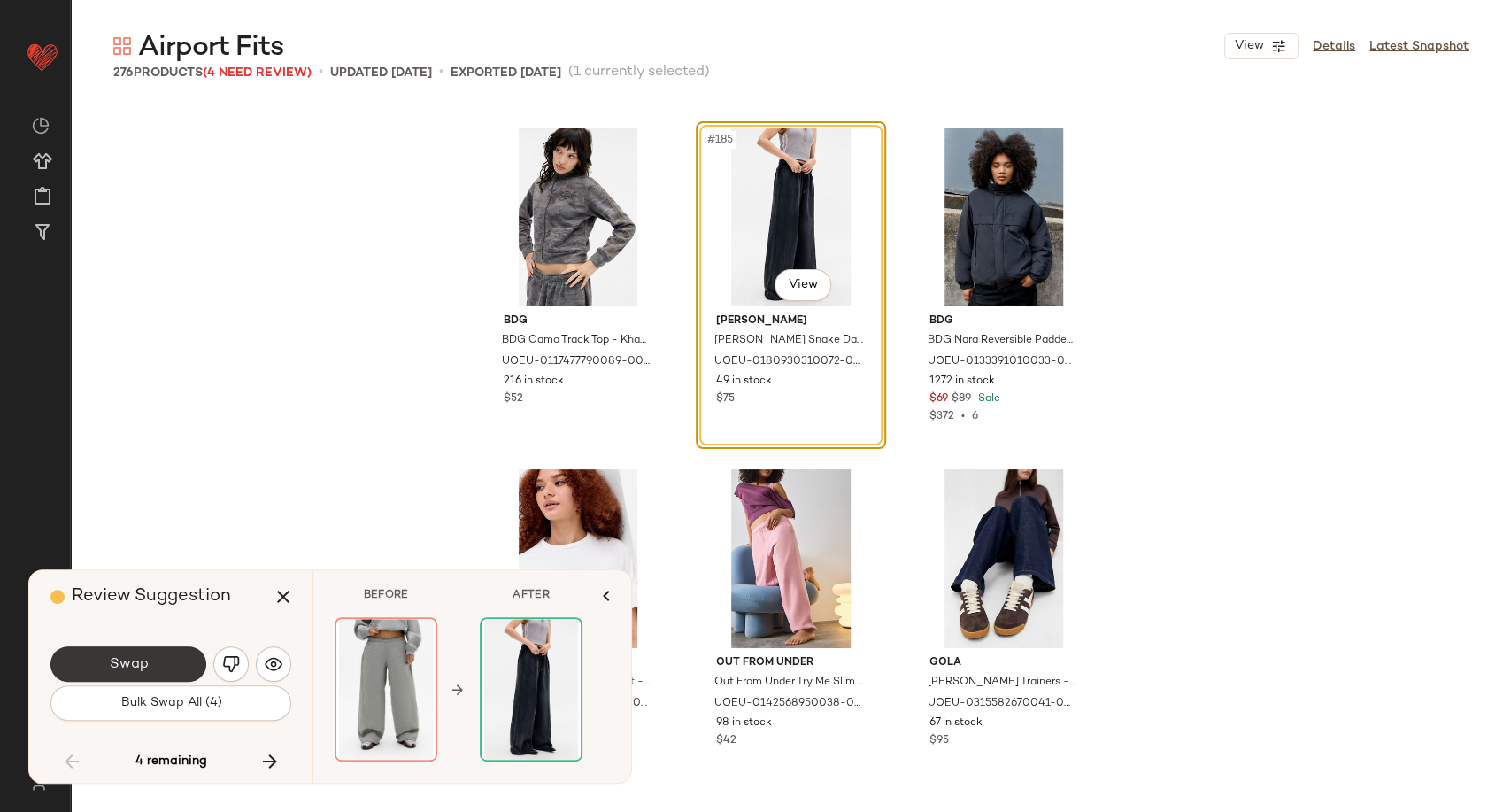
click at [201, 668] on button "Swap" at bounding box center [128, 663] width 156 height 36
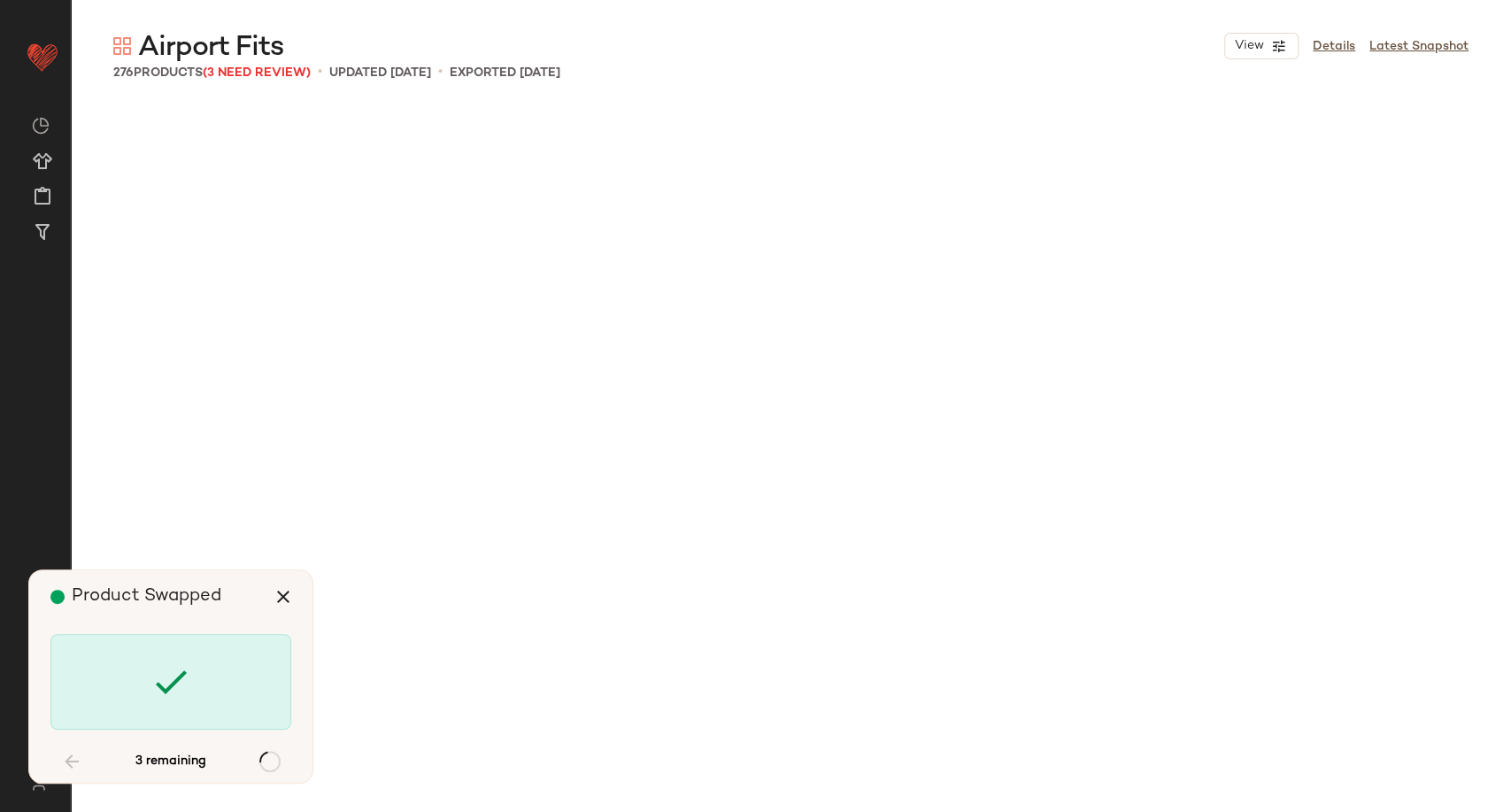
scroll to position [22206, 0]
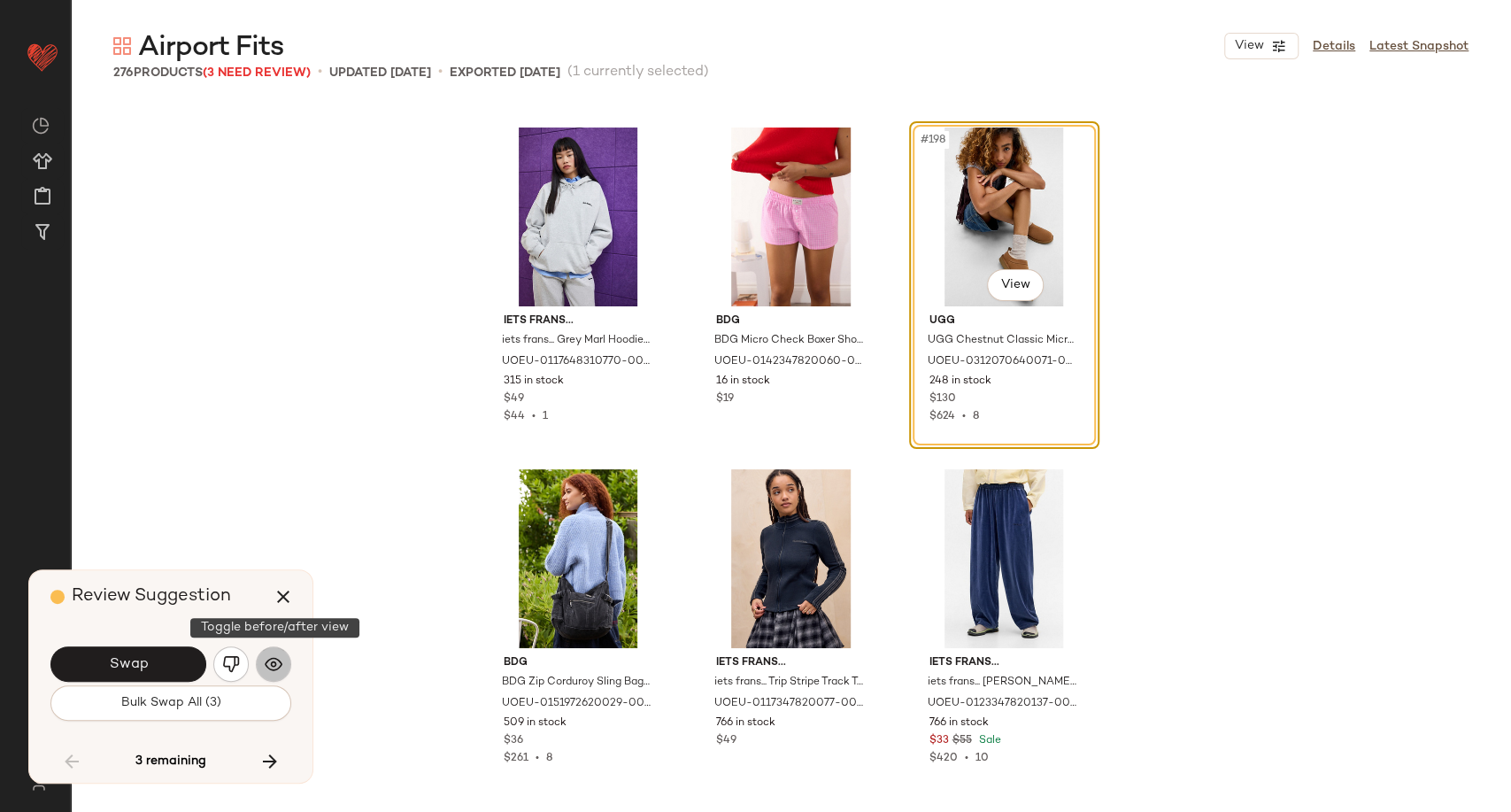
click at [276, 663] on img "button" at bounding box center [273, 663] width 17 height 17
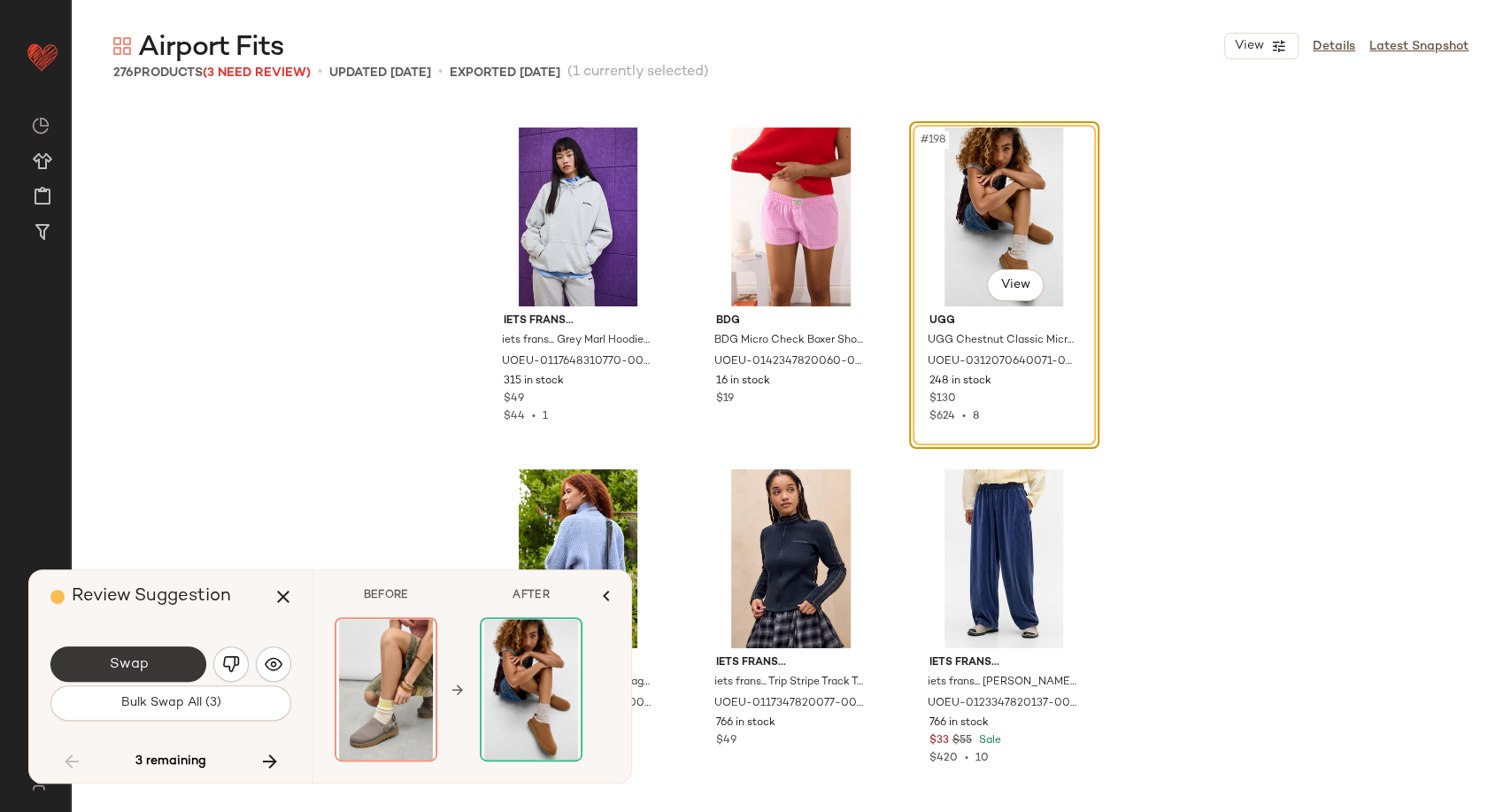
click at [186, 668] on button "Swap" at bounding box center [128, 663] width 156 height 36
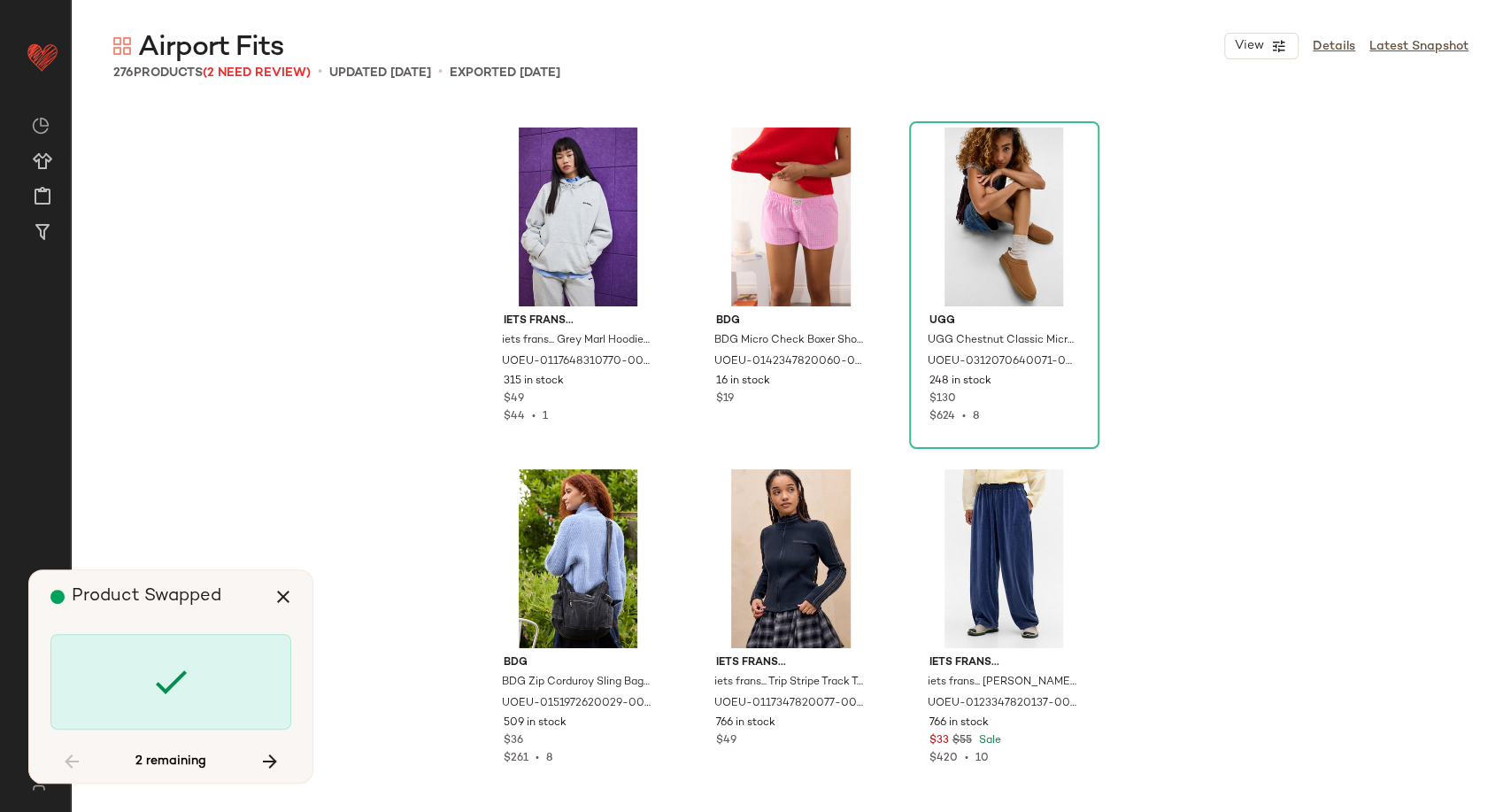
scroll to position [27332, 0]
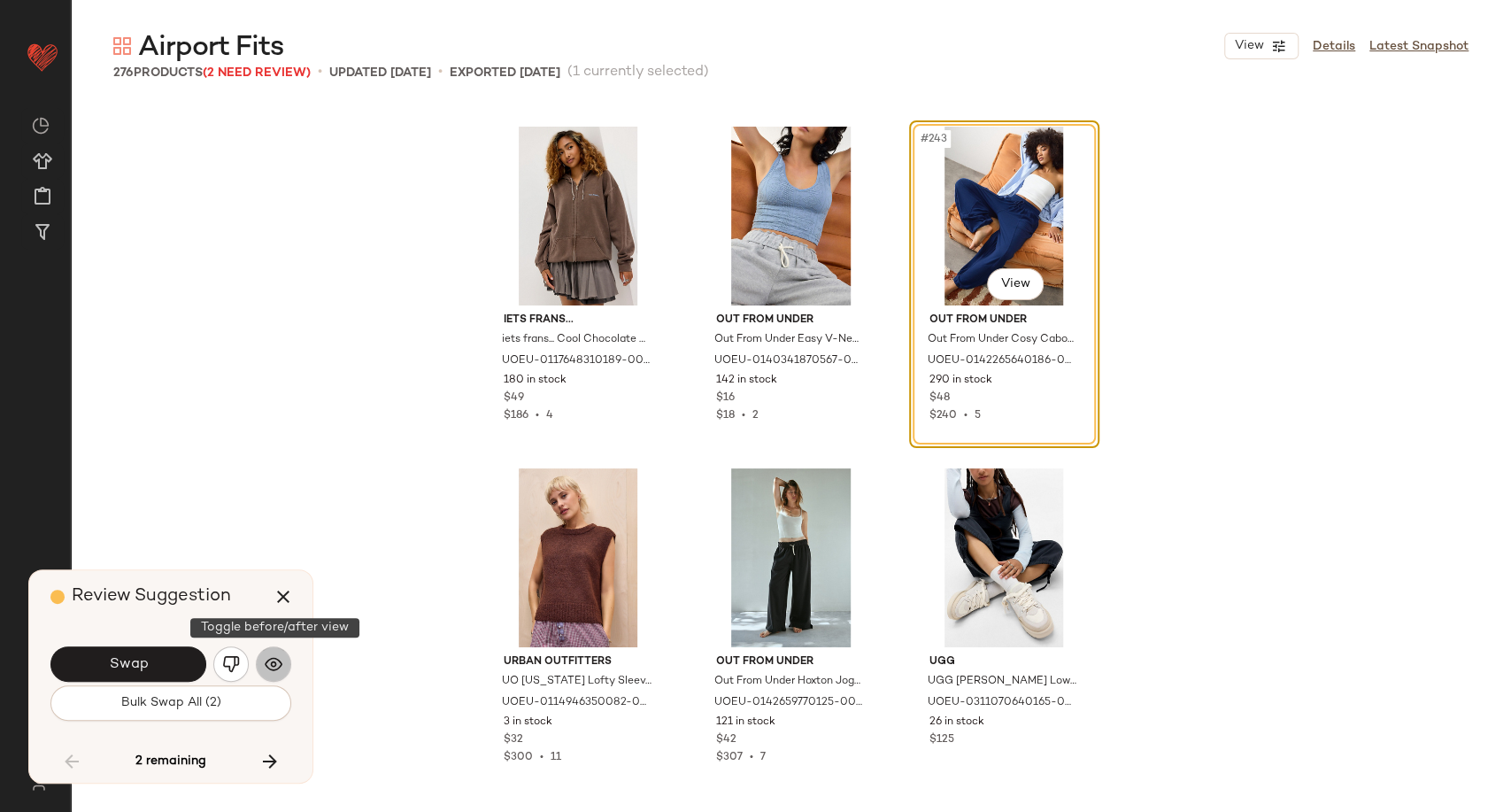
click at [273, 663] on img "button" at bounding box center [273, 663] width 17 height 17
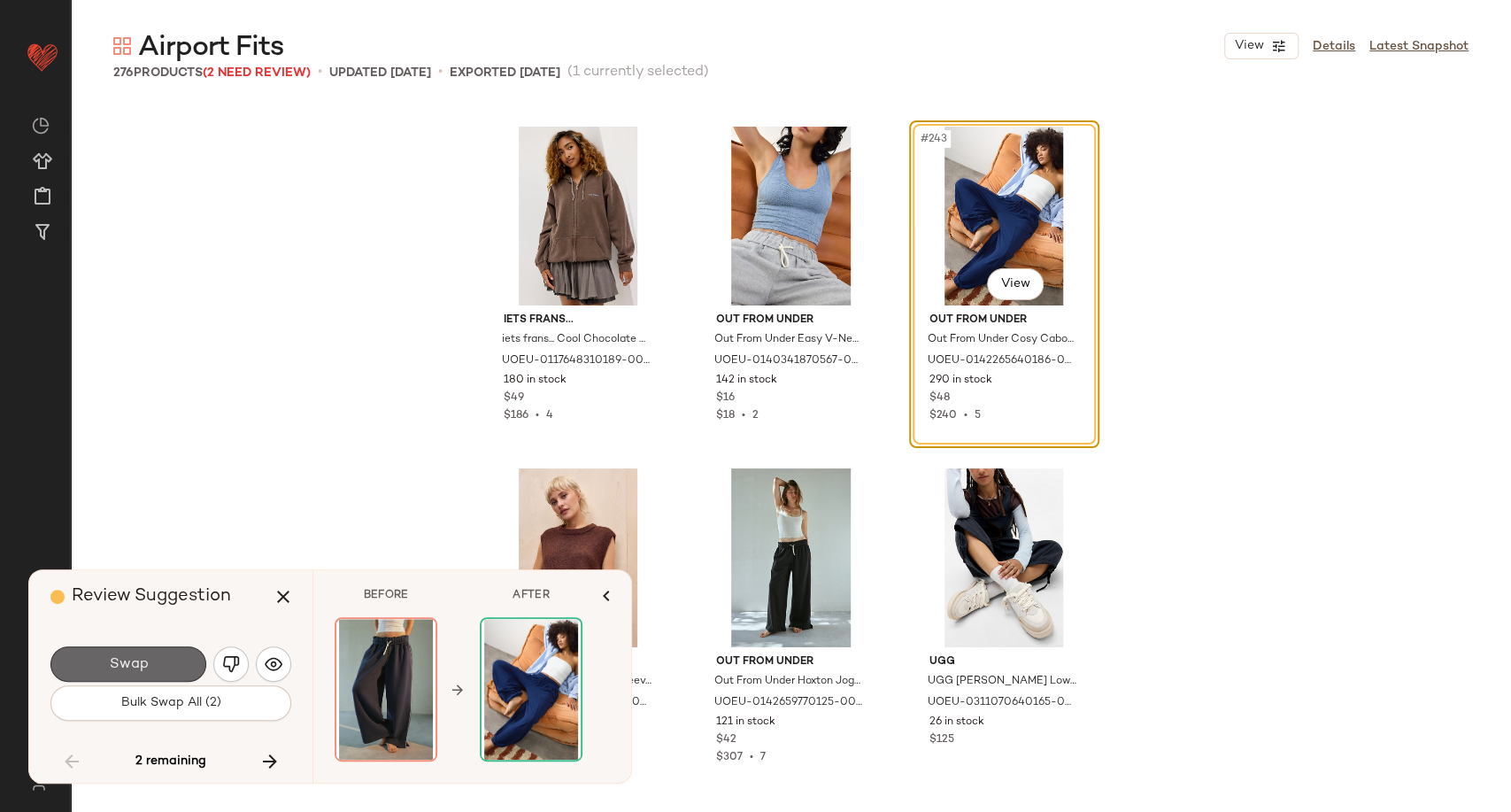
click at [143, 670] on span "Swap" at bounding box center [128, 664] width 40 height 16
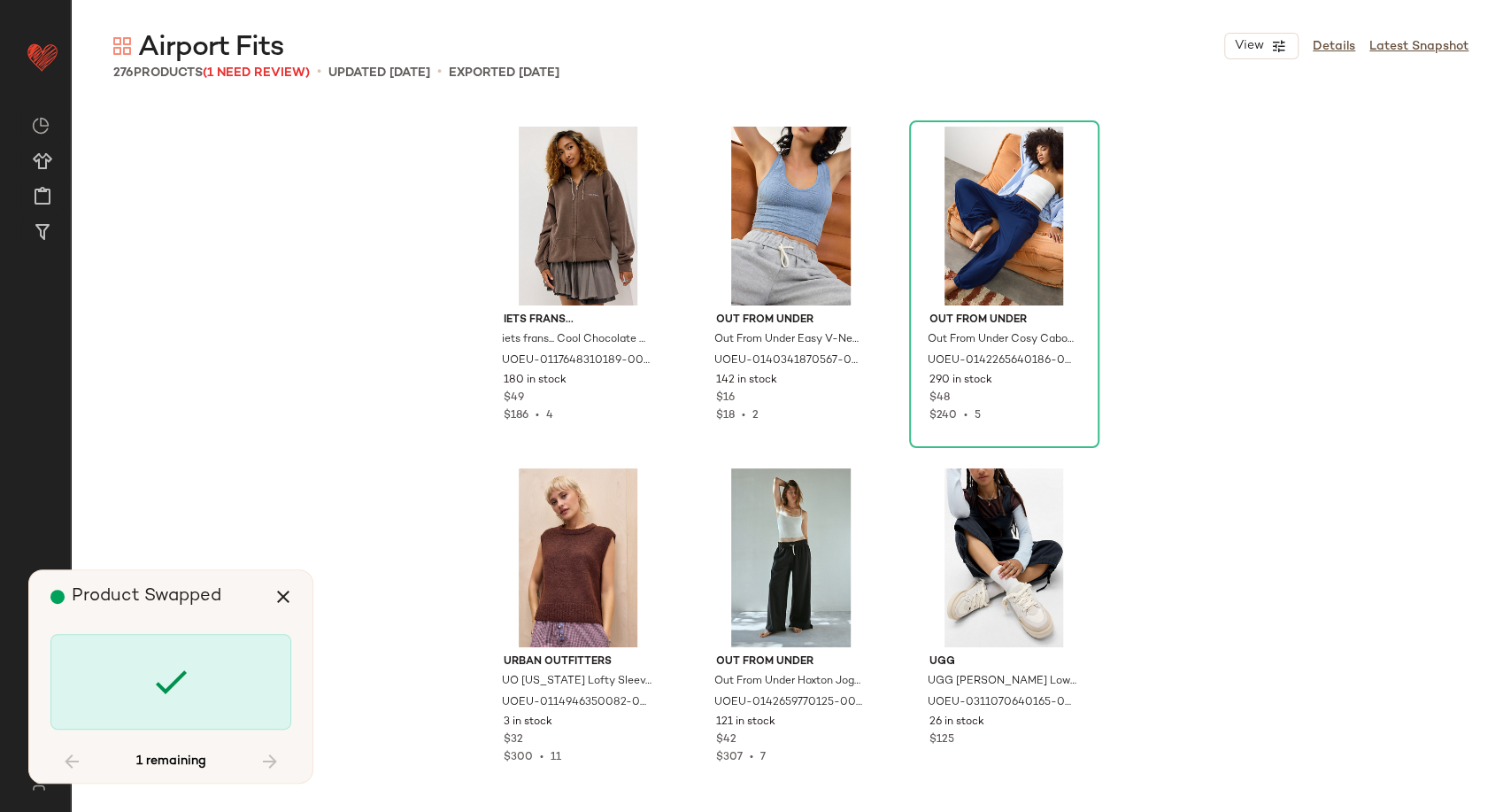
scroll to position [30748, 0]
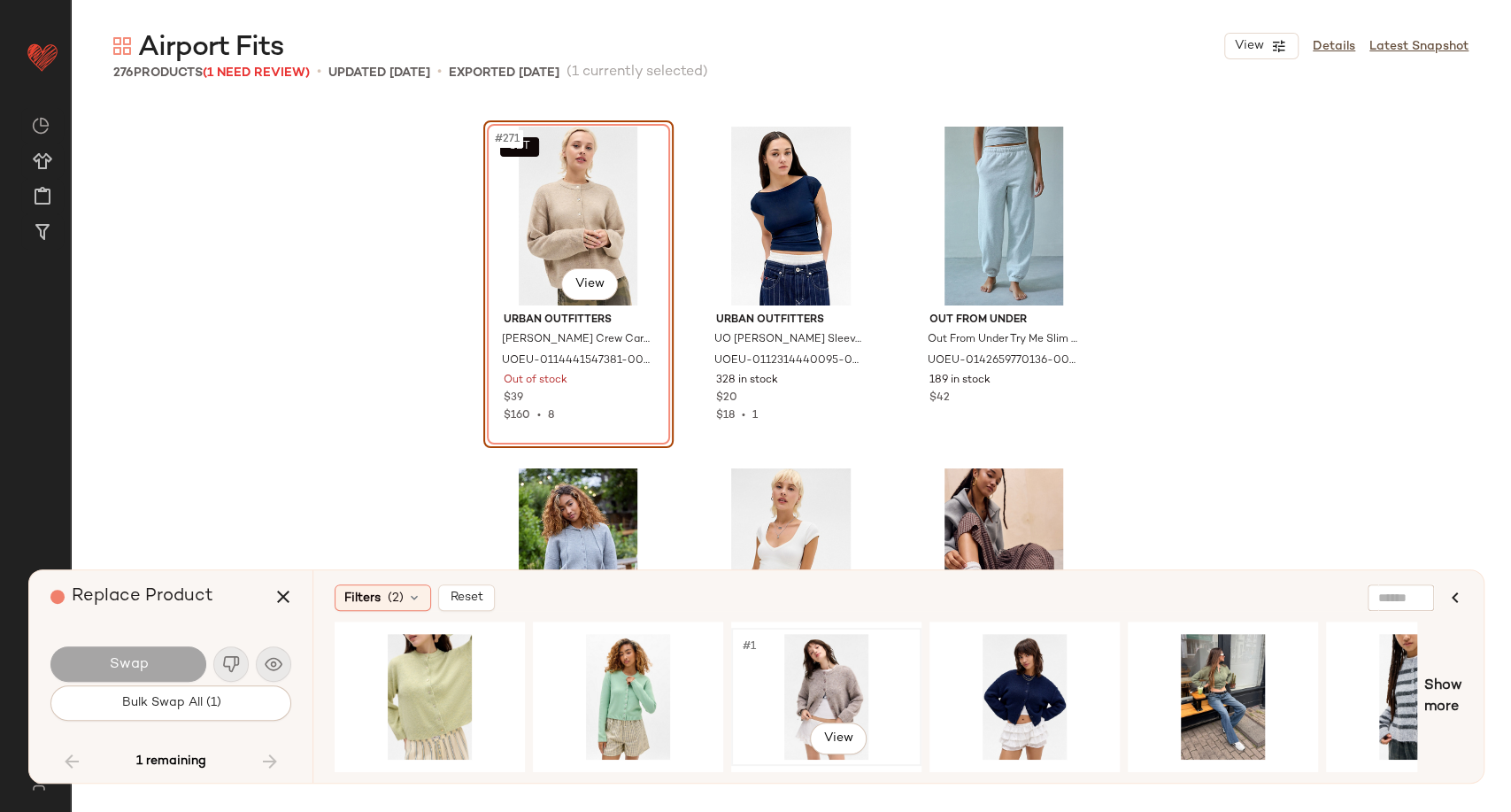
click at [779, 686] on div "#1 View" at bounding box center [826, 697] width 178 height 126
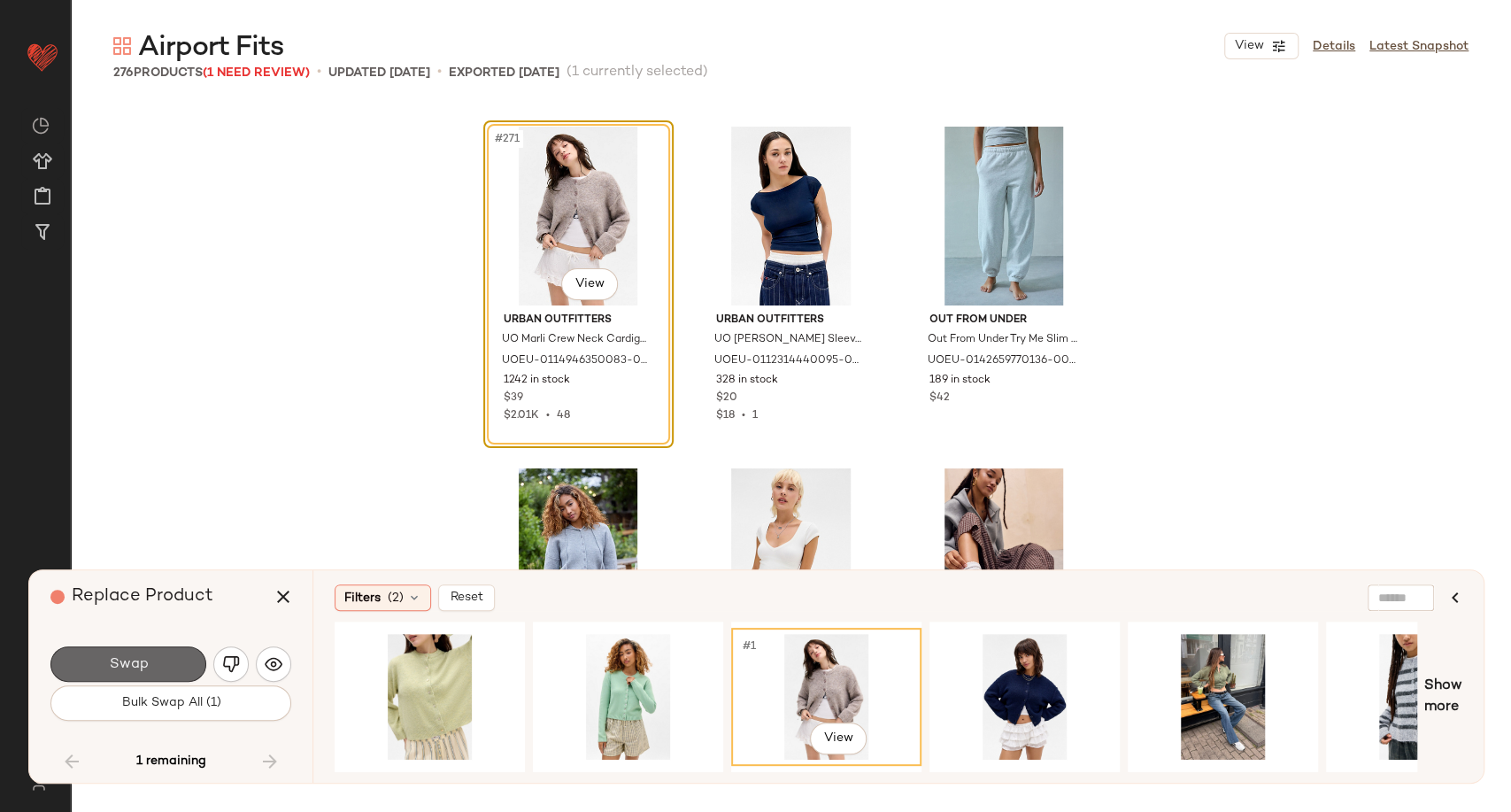
click at [164, 670] on button "Swap" at bounding box center [128, 663] width 156 height 36
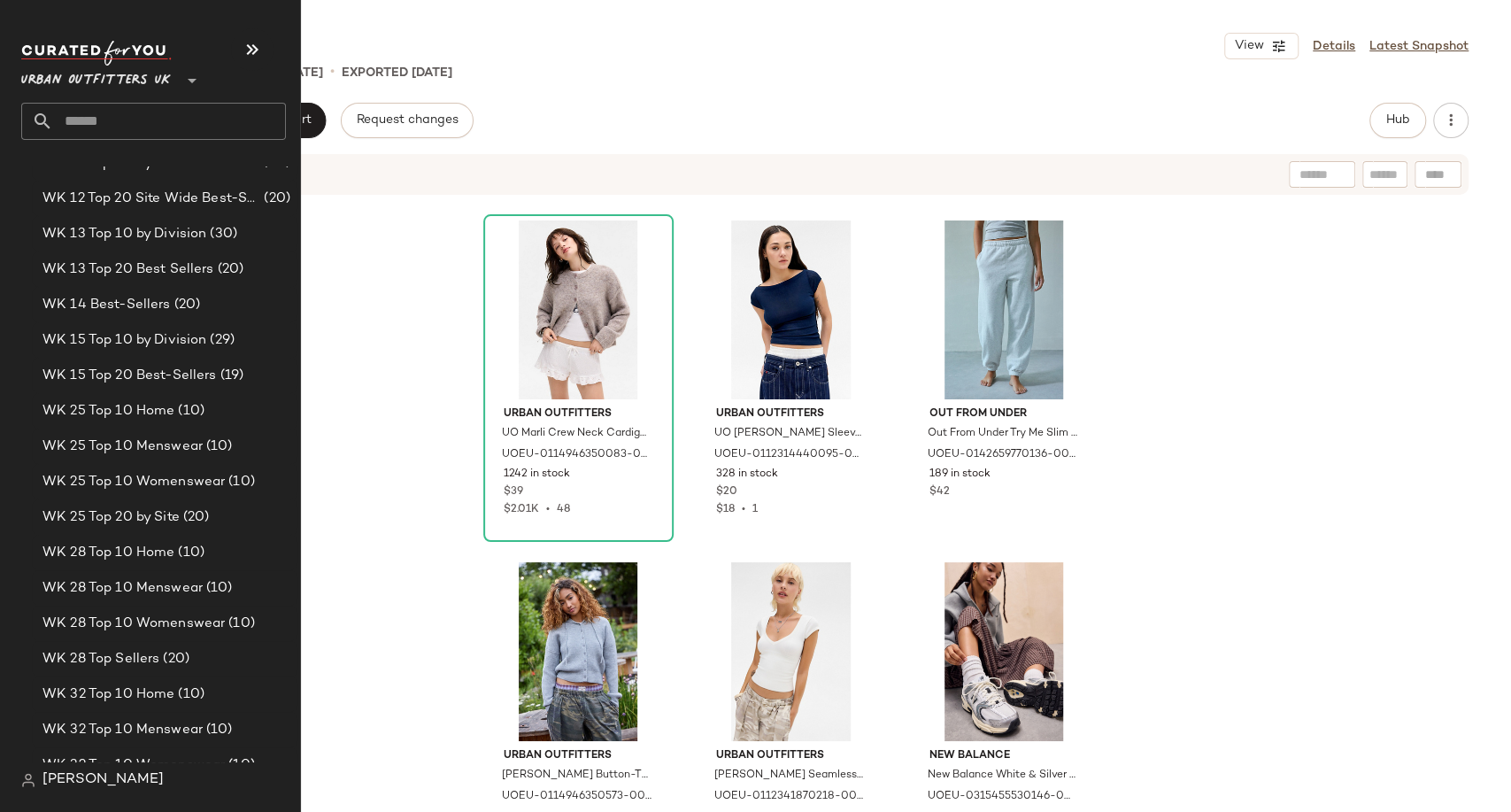
scroll to position [3147, 0]
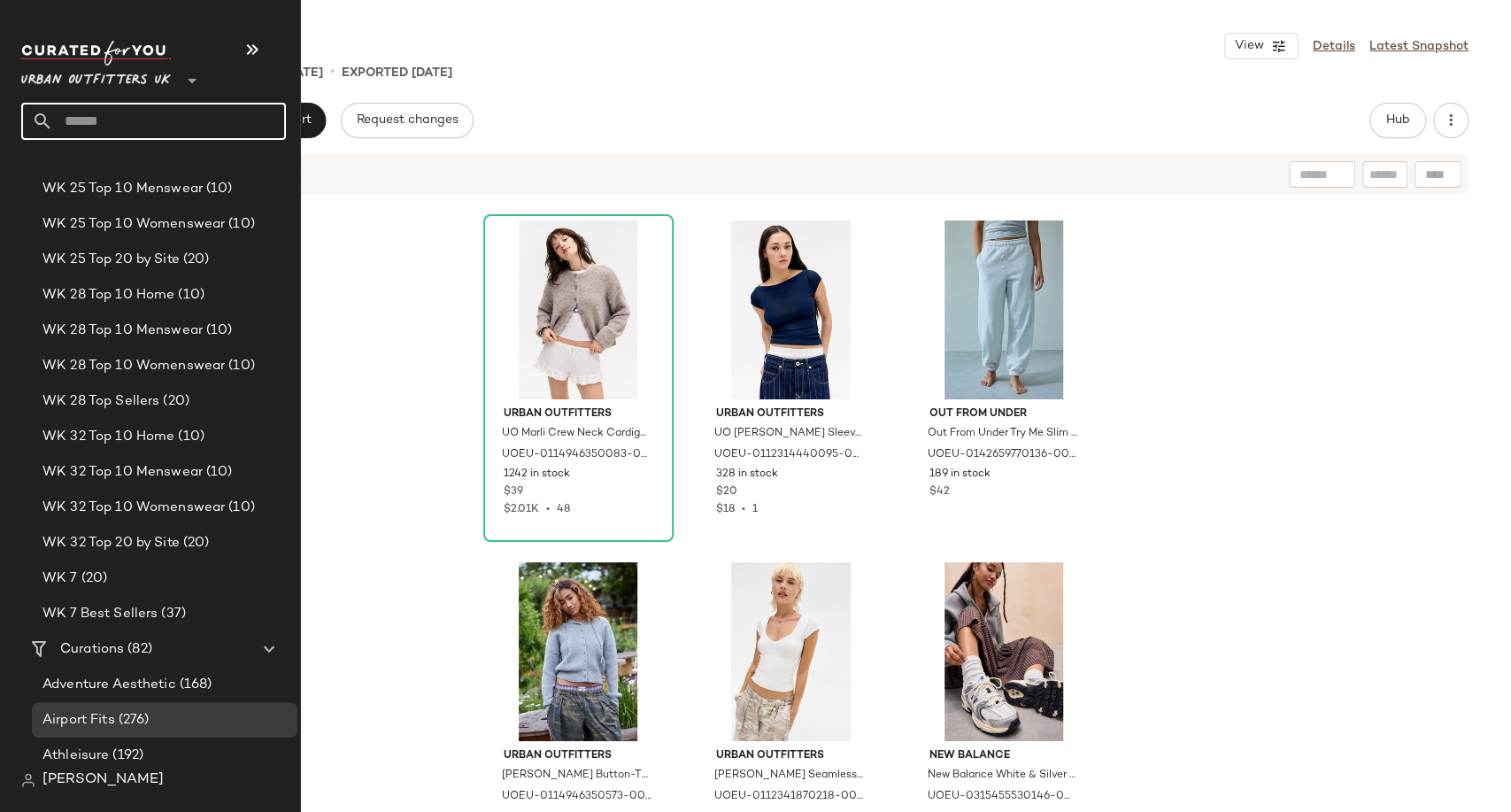
click at [170, 129] on input "text" at bounding box center [169, 121] width 233 height 37
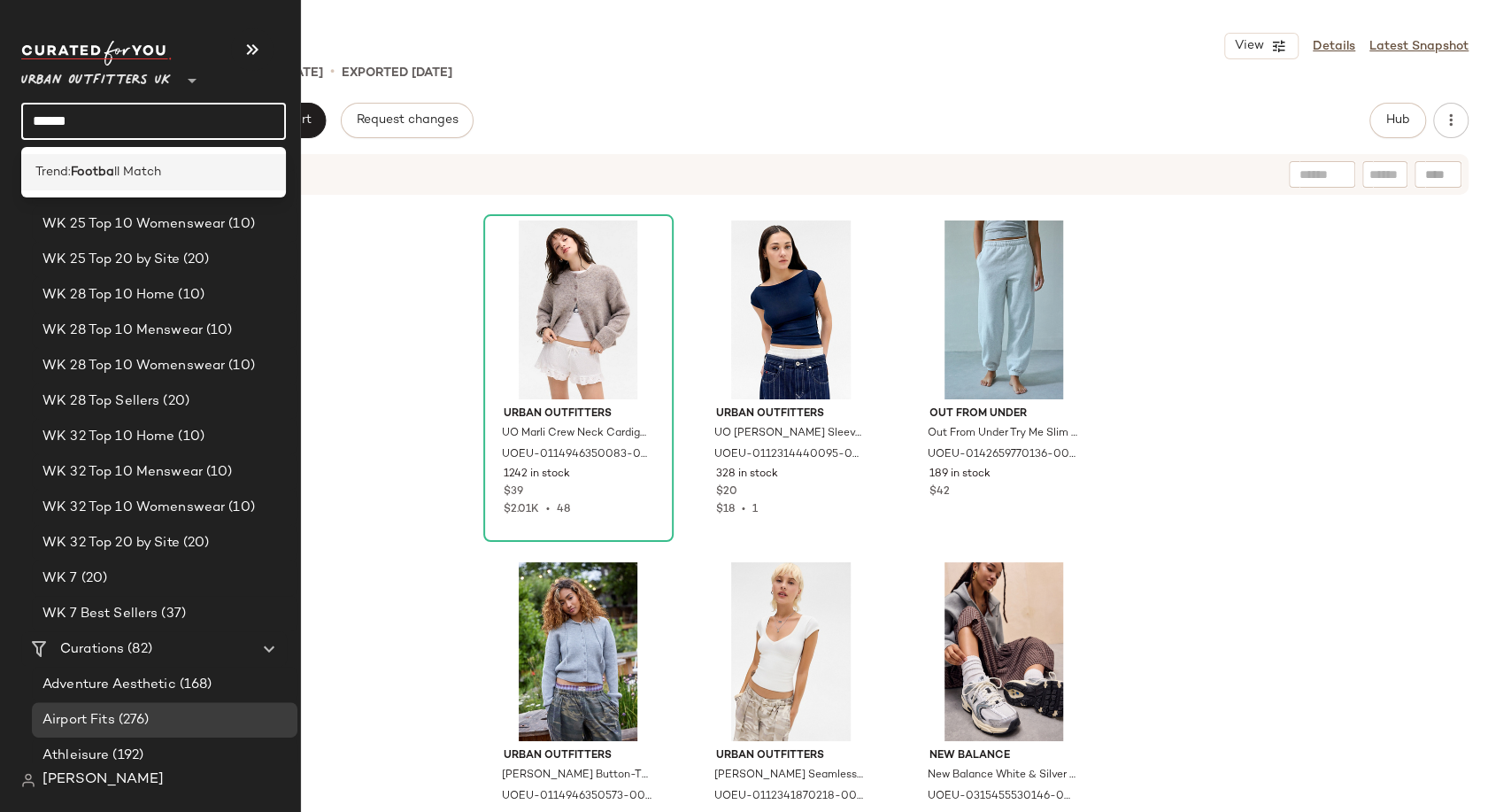
type input "******"
click at [132, 175] on span "ll Match" at bounding box center [137, 172] width 47 height 18
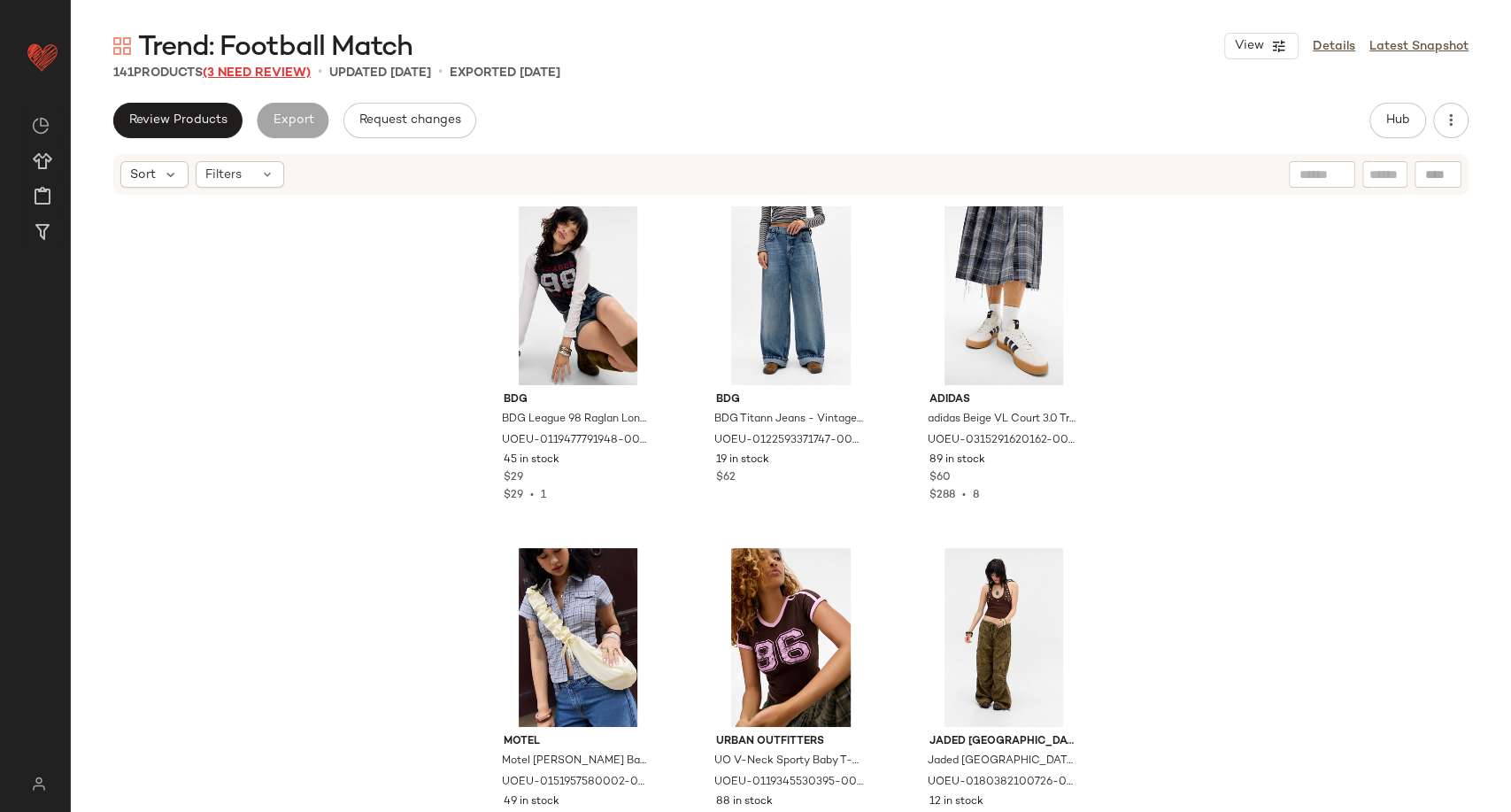
click at [263, 72] on span "(3 Need Review)" at bounding box center [257, 73] width 108 height 14
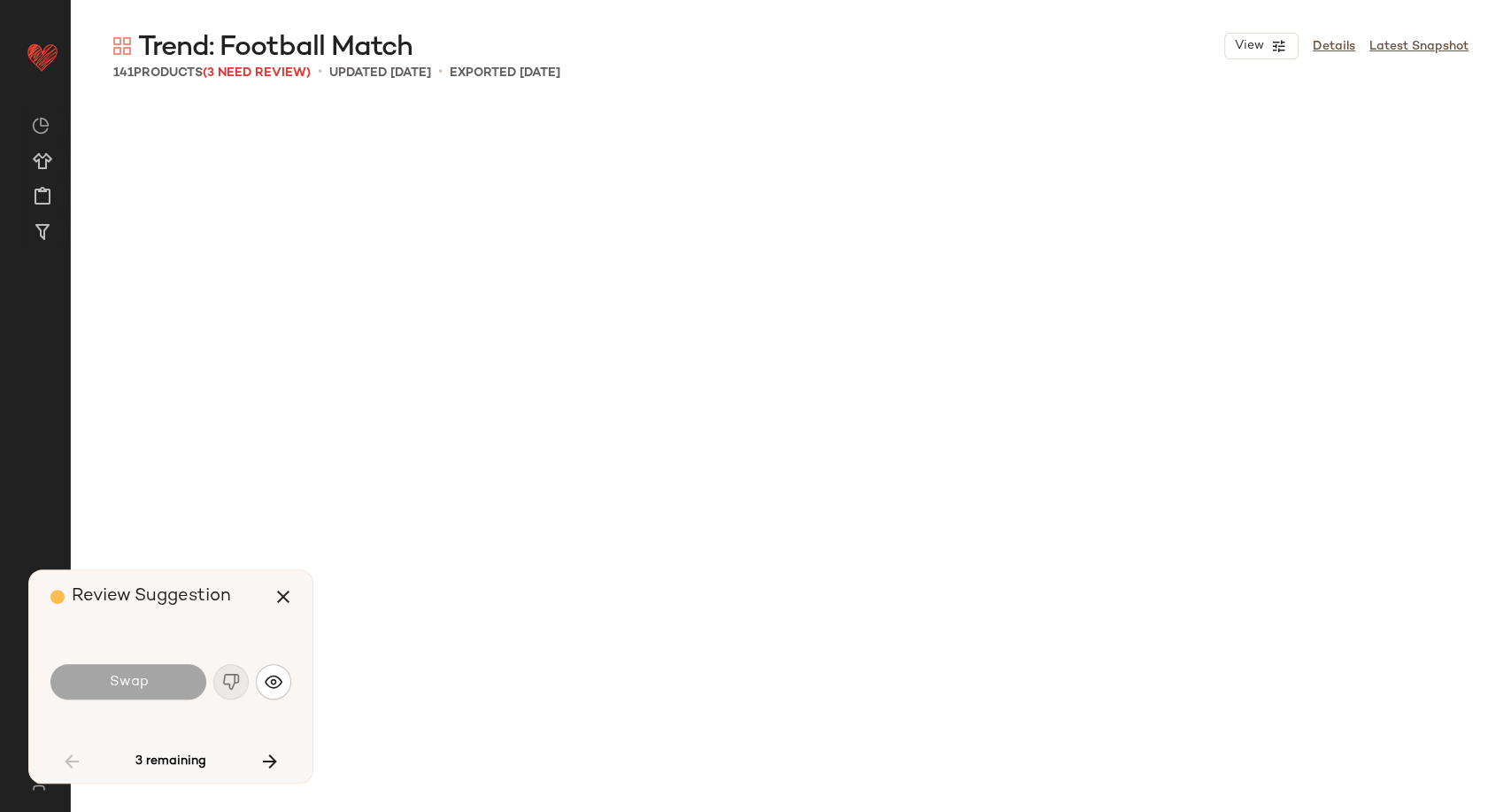
scroll to position [5467, 0]
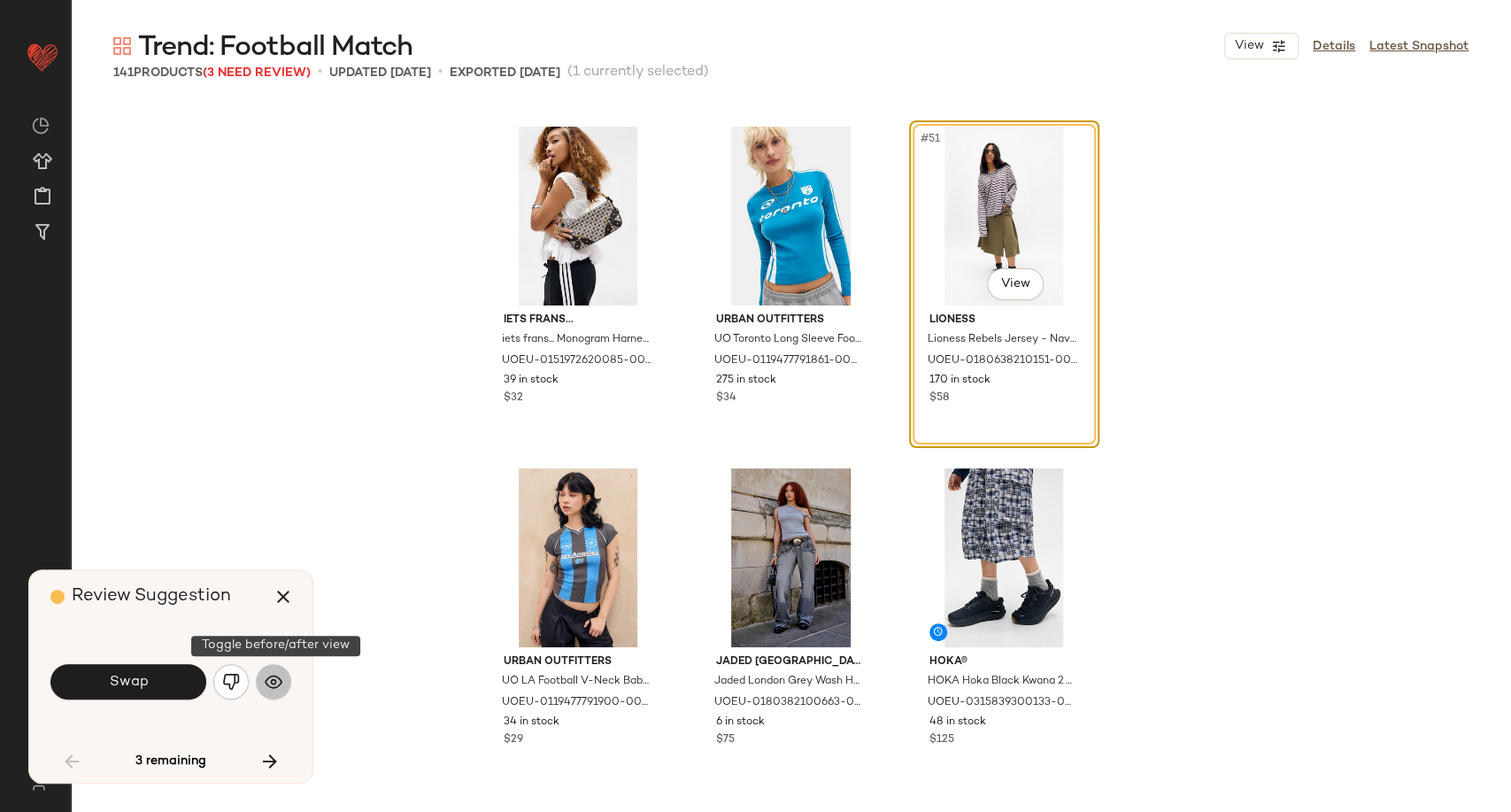
click at [276, 689] on img "button" at bounding box center [273, 680] width 17 height 17
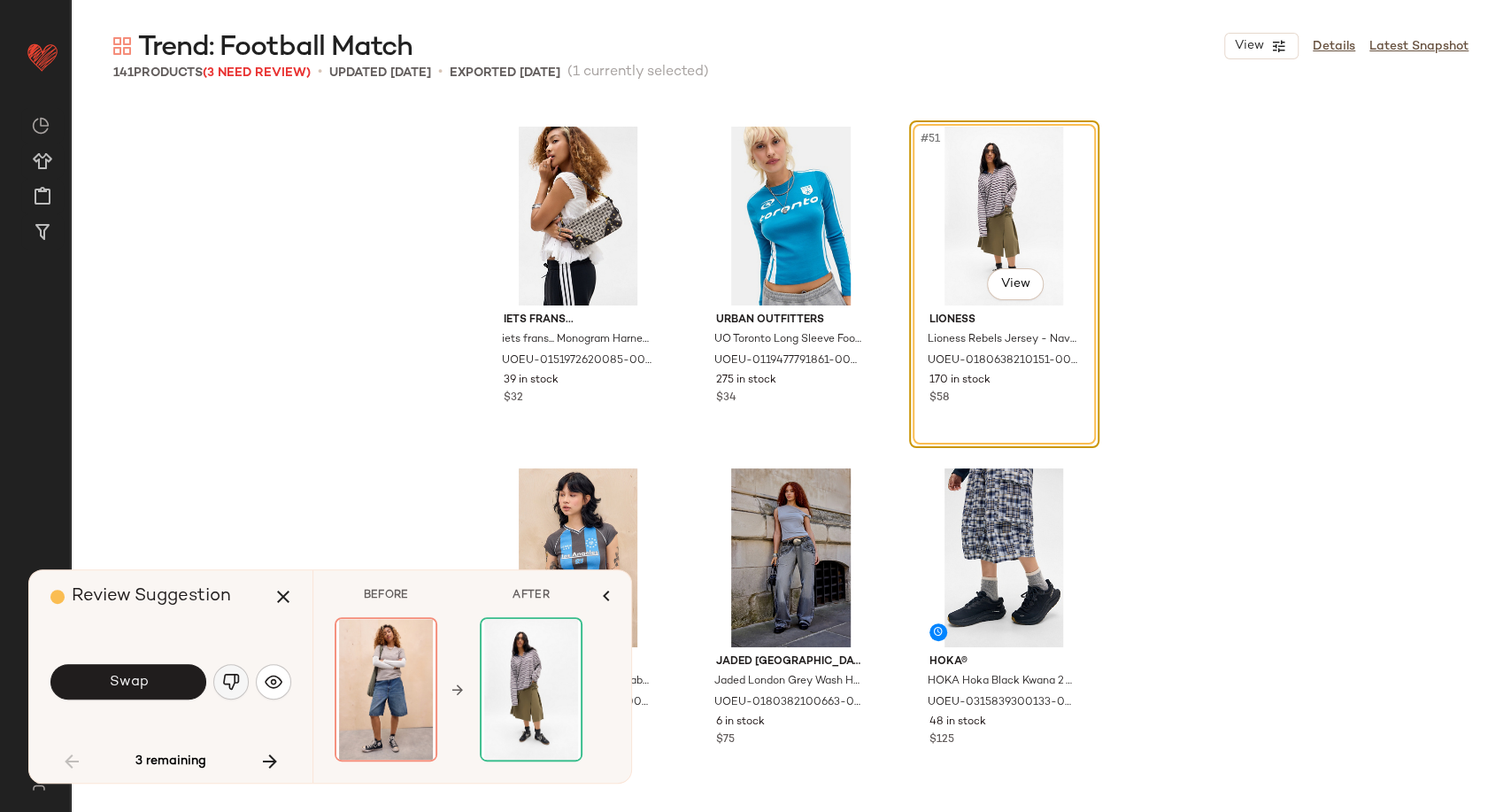
click at [239, 680] on img "button" at bounding box center [230, 680] width 17 height 17
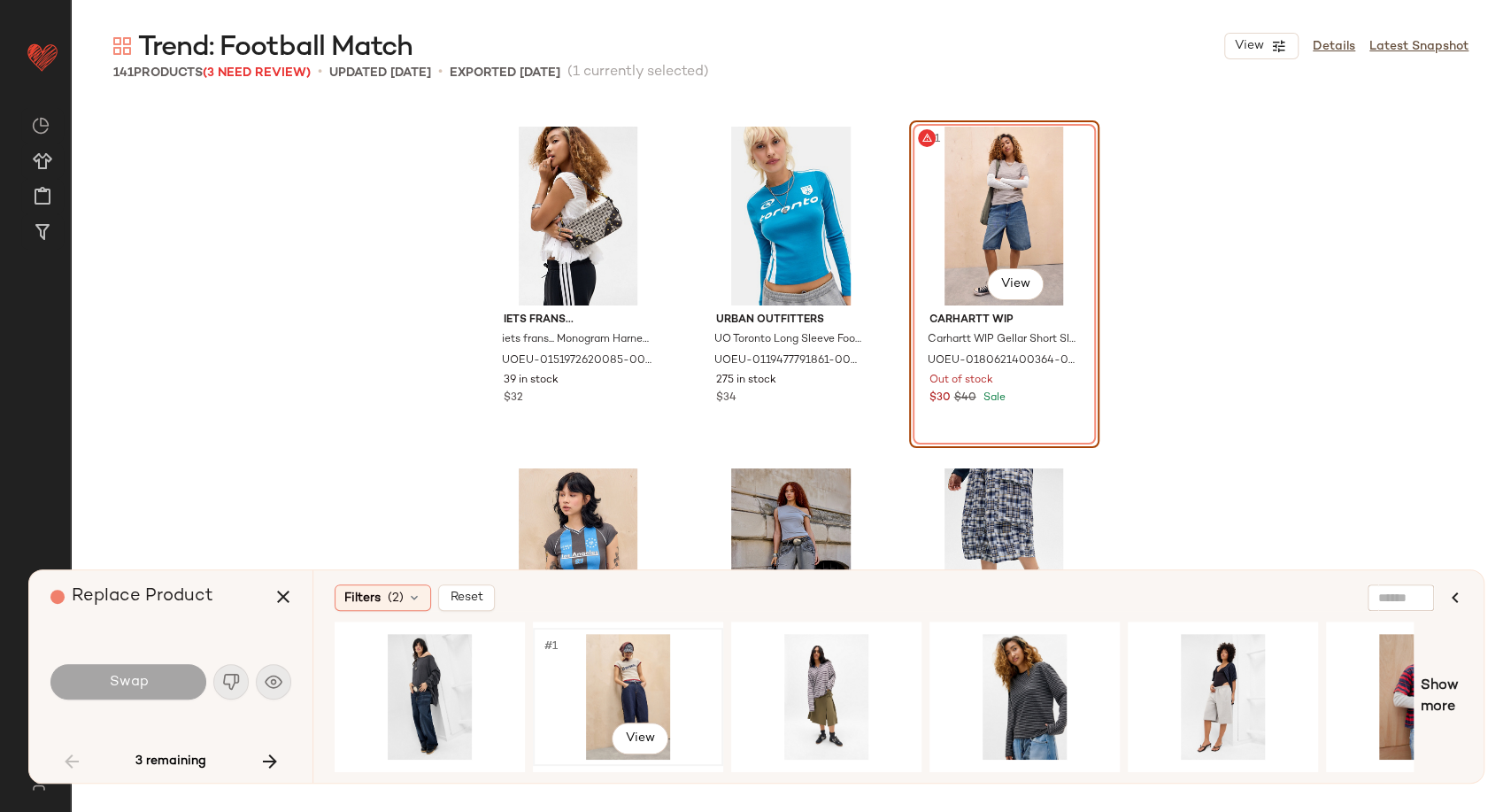
click at [620, 697] on div "#1 View" at bounding box center [628, 697] width 178 height 126
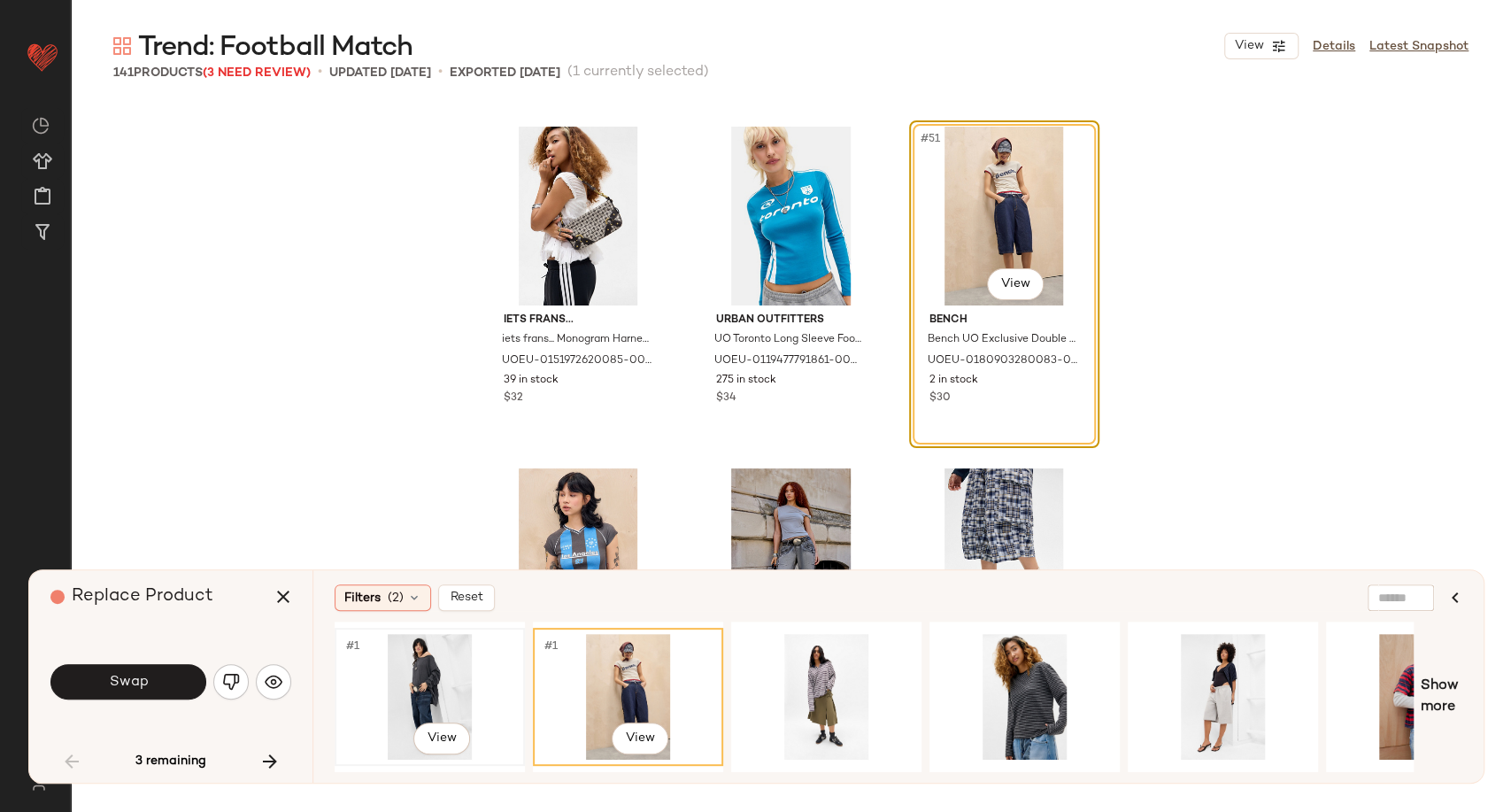
click at [457, 694] on div "#1 View" at bounding box center [429, 697] width 178 height 126
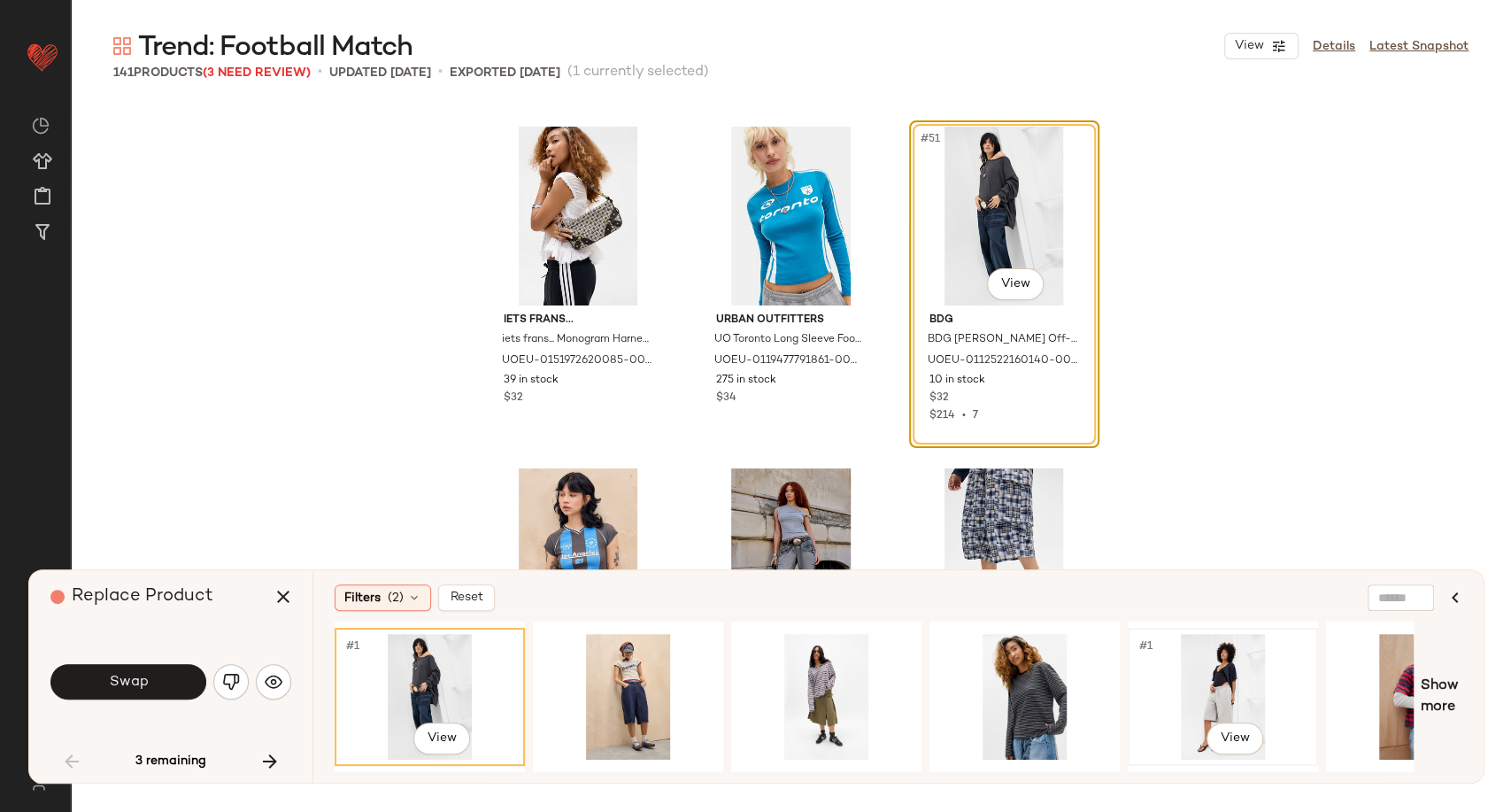
click at [1192, 693] on div "#1 View" at bounding box center [1222, 697] width 178 height 126
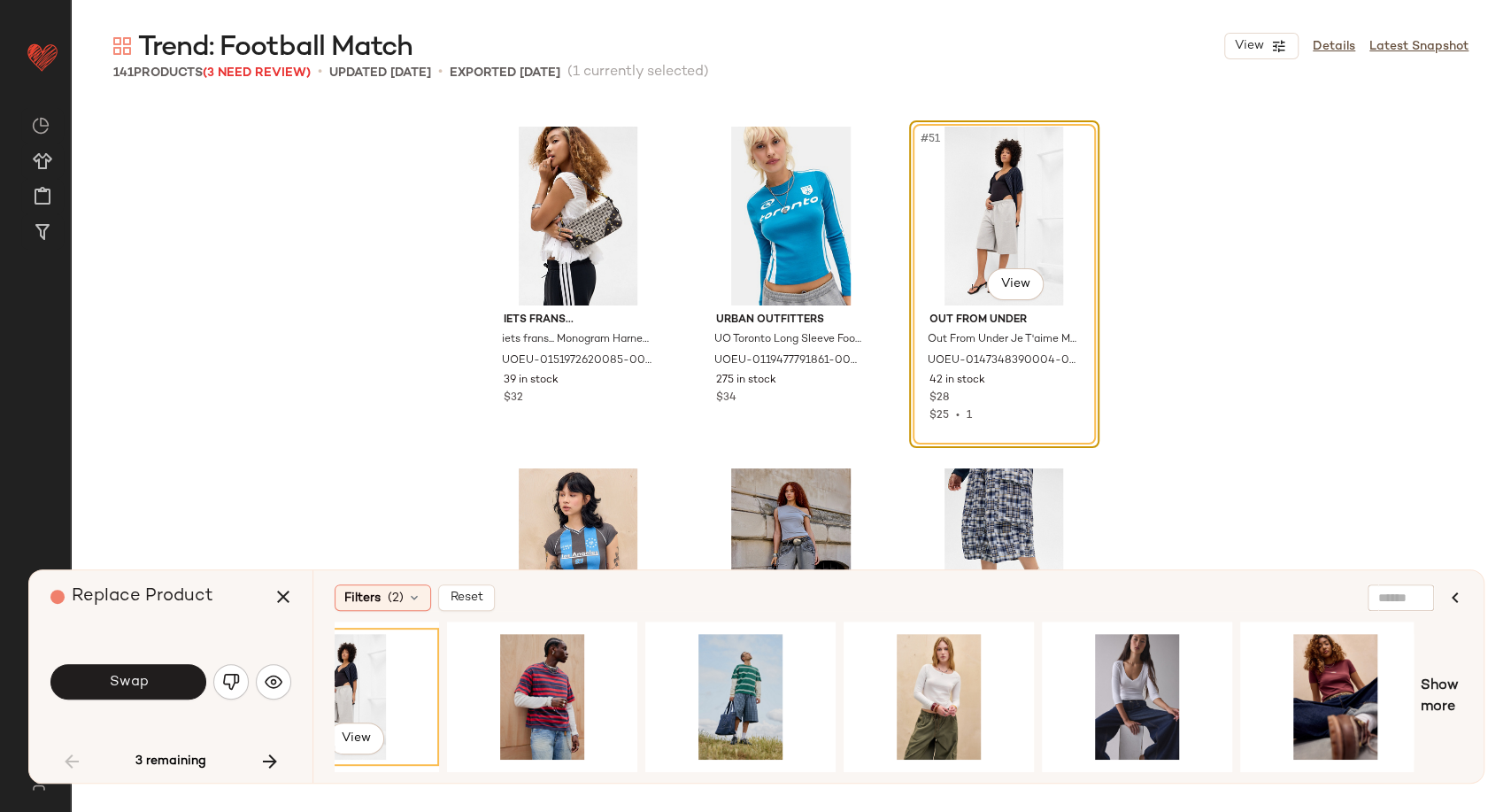
scroll to position [0, 895]
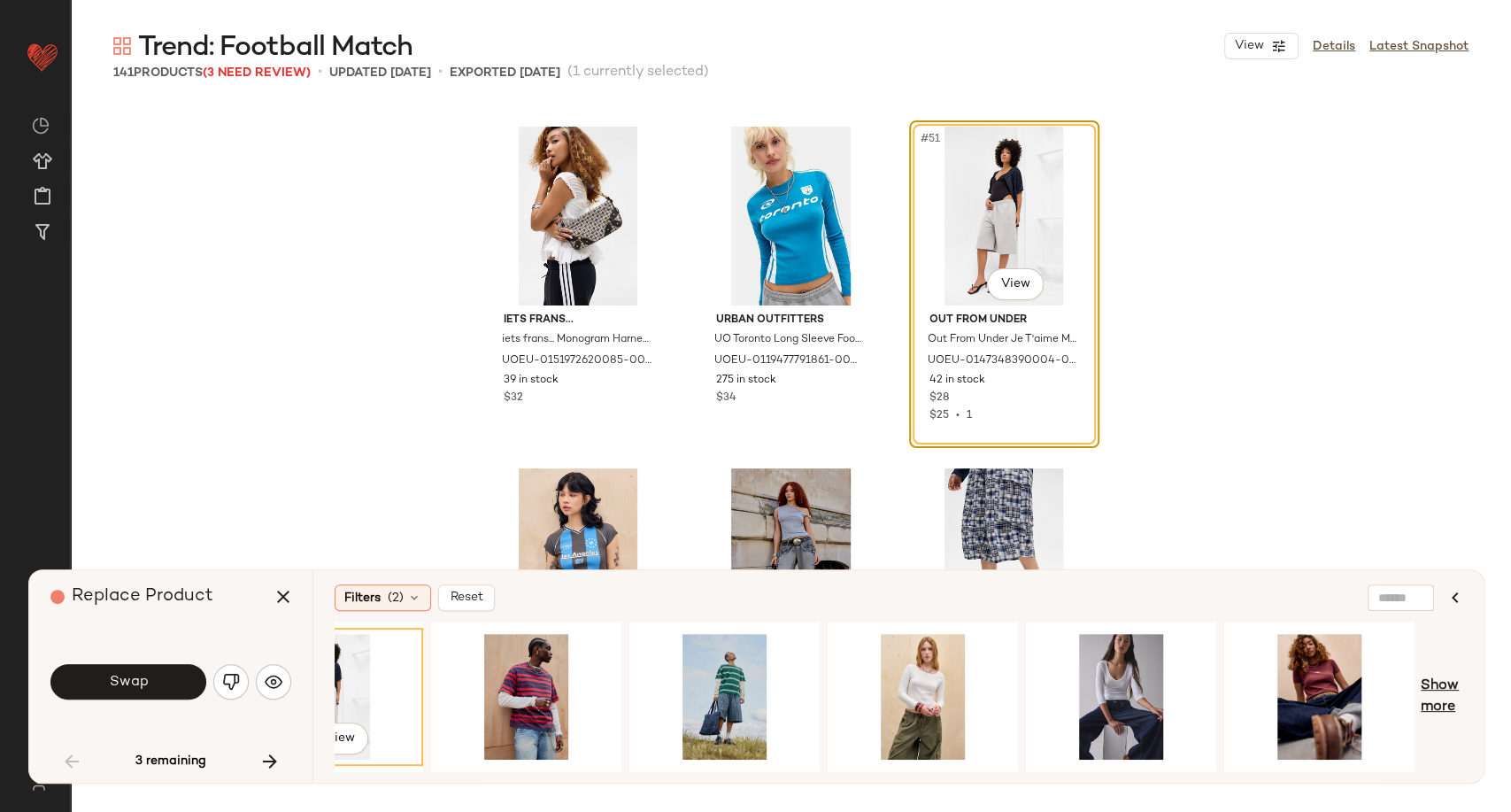
click at [1452, 691] on span "Show more" at bounding box center [1442, 696] width 42 height 43
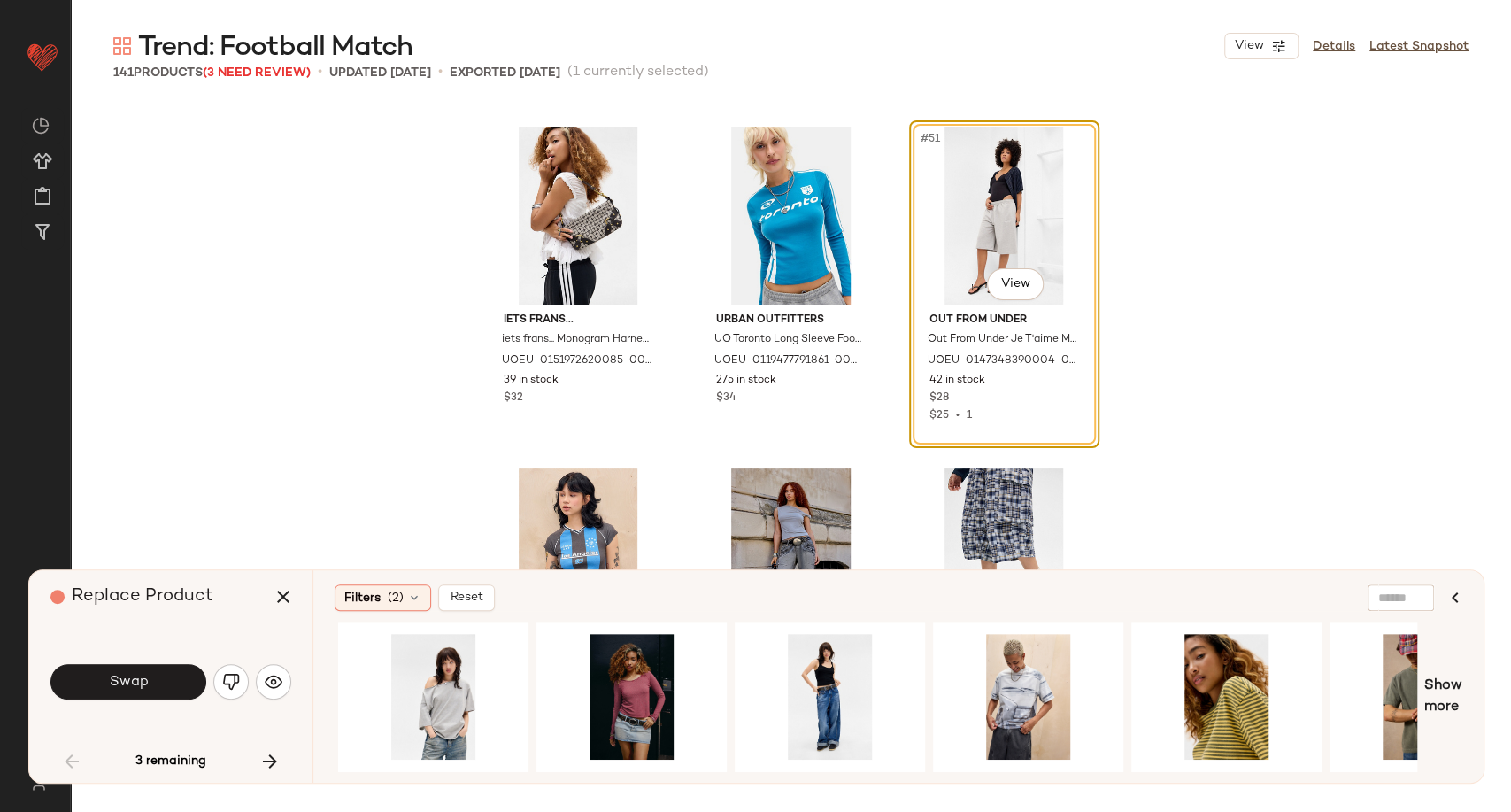
scroll to position [0, 2779]
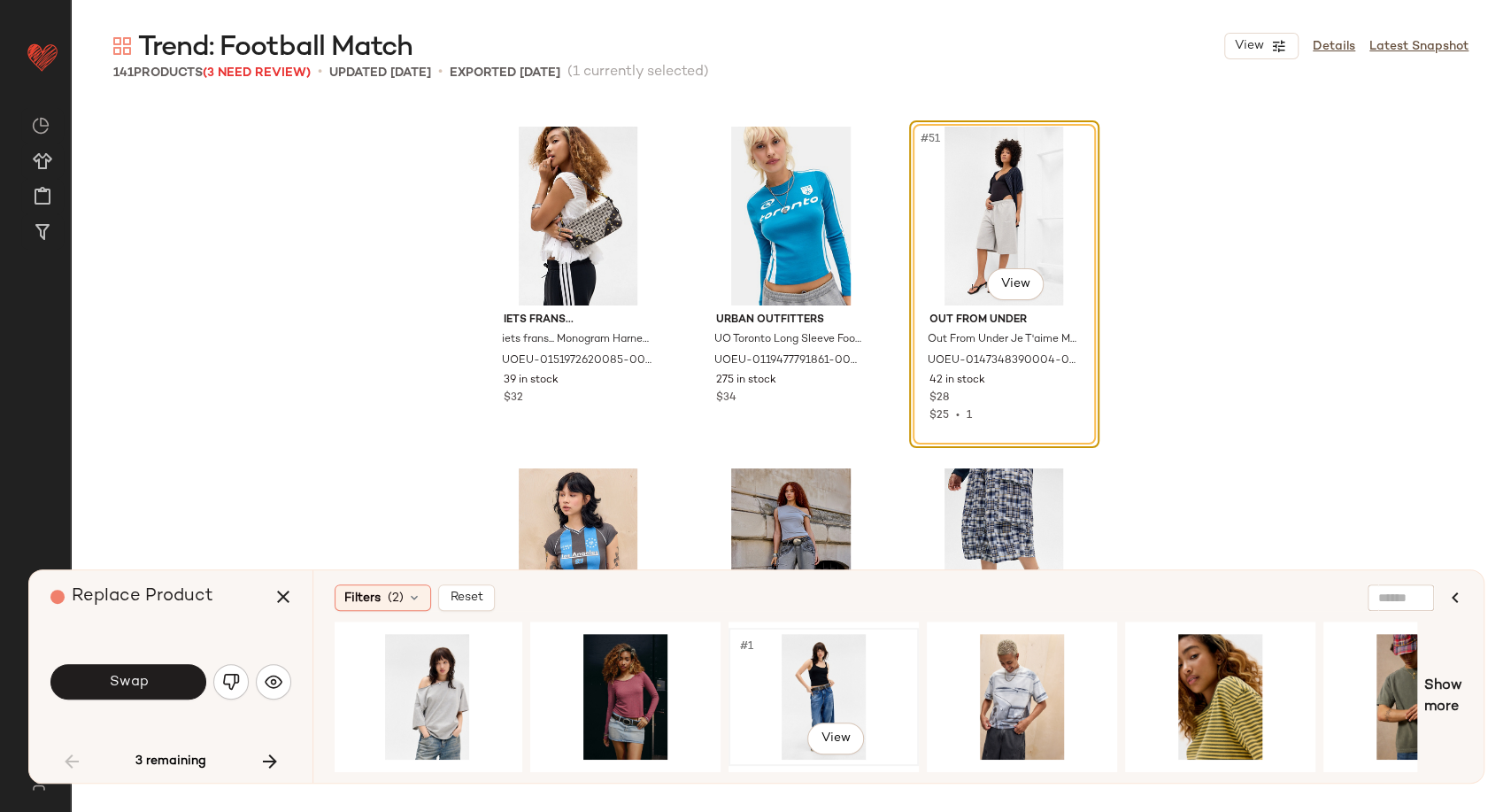
click at [836, 680] on div "#1 View" at bounding box center [823, 697] width 178 height 126
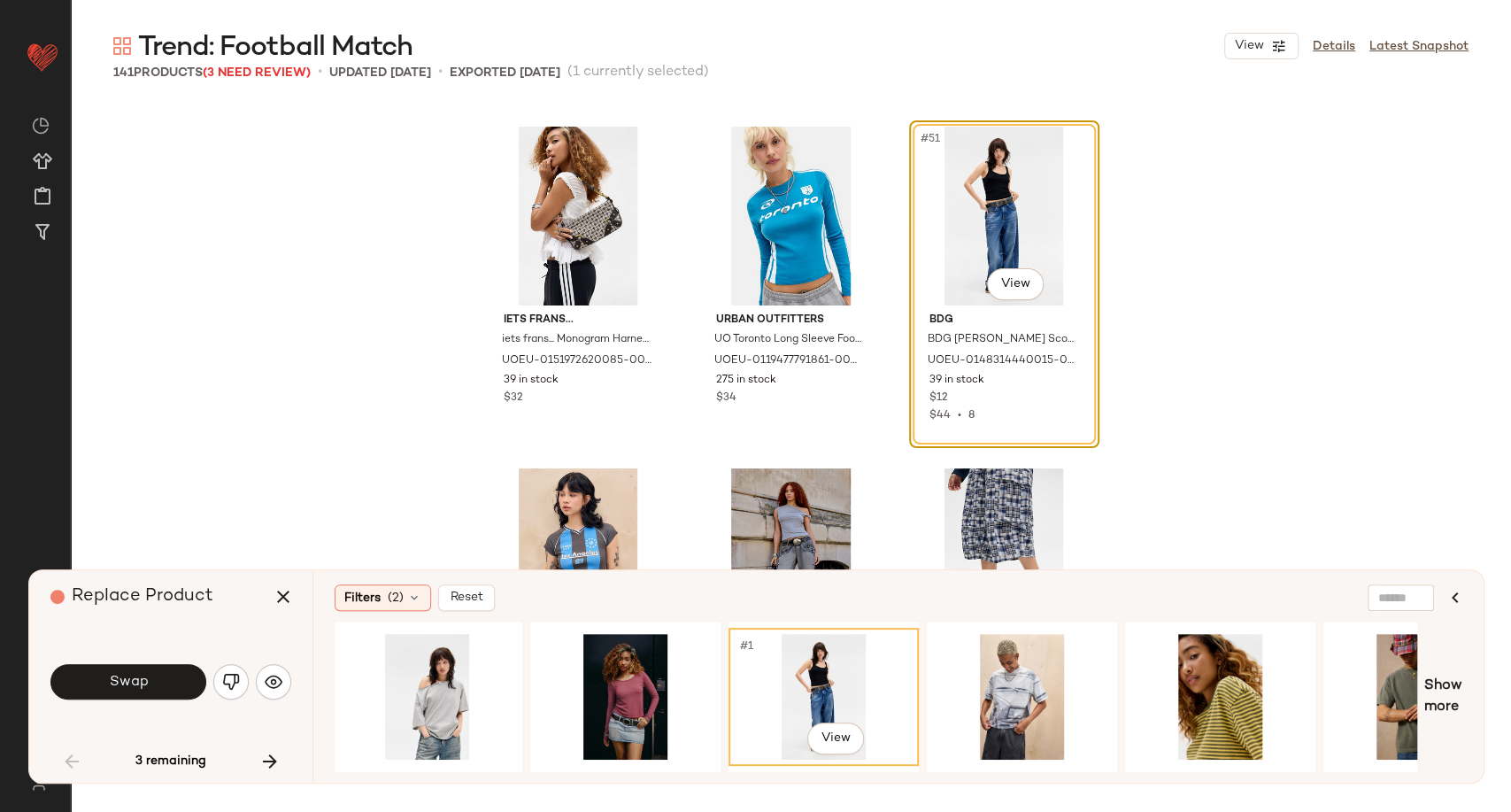
scroll to position [0, 2874]
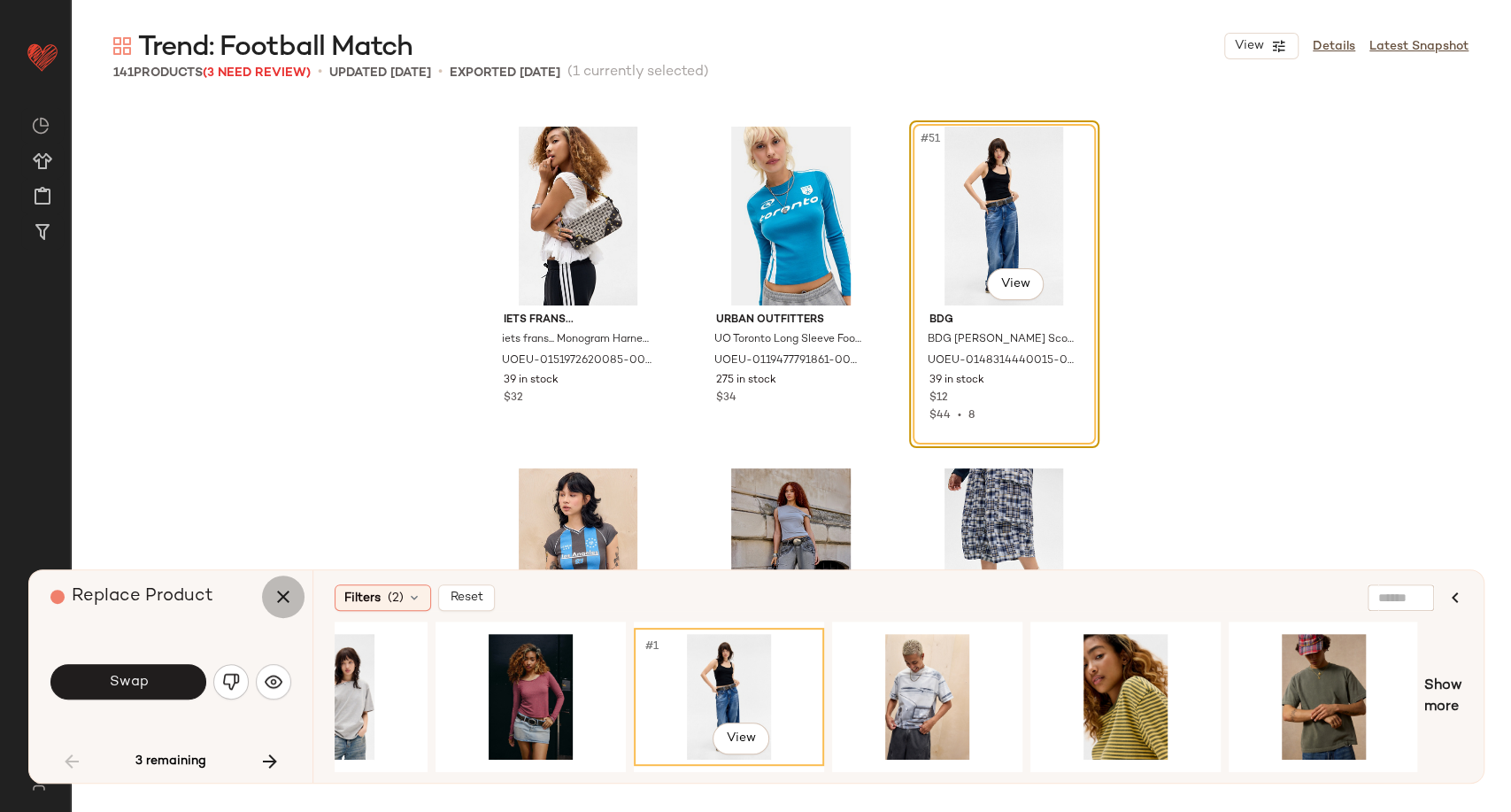
click at [271, 600] on button "button" at bounding box center [283, 596] width 43 height 43
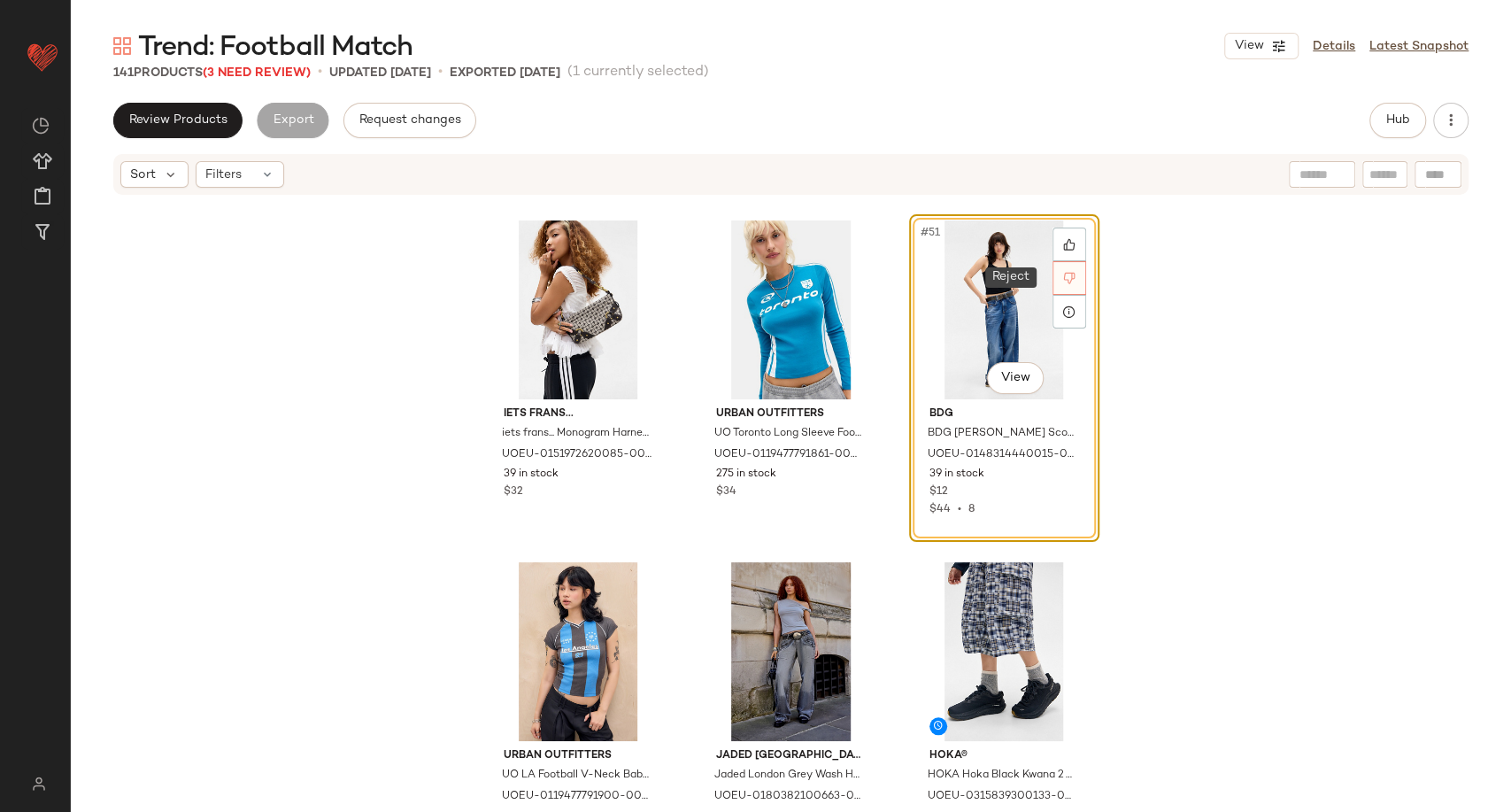
click at [1058, 285] on div at bounding box center [1069, 278] width 34 height 34
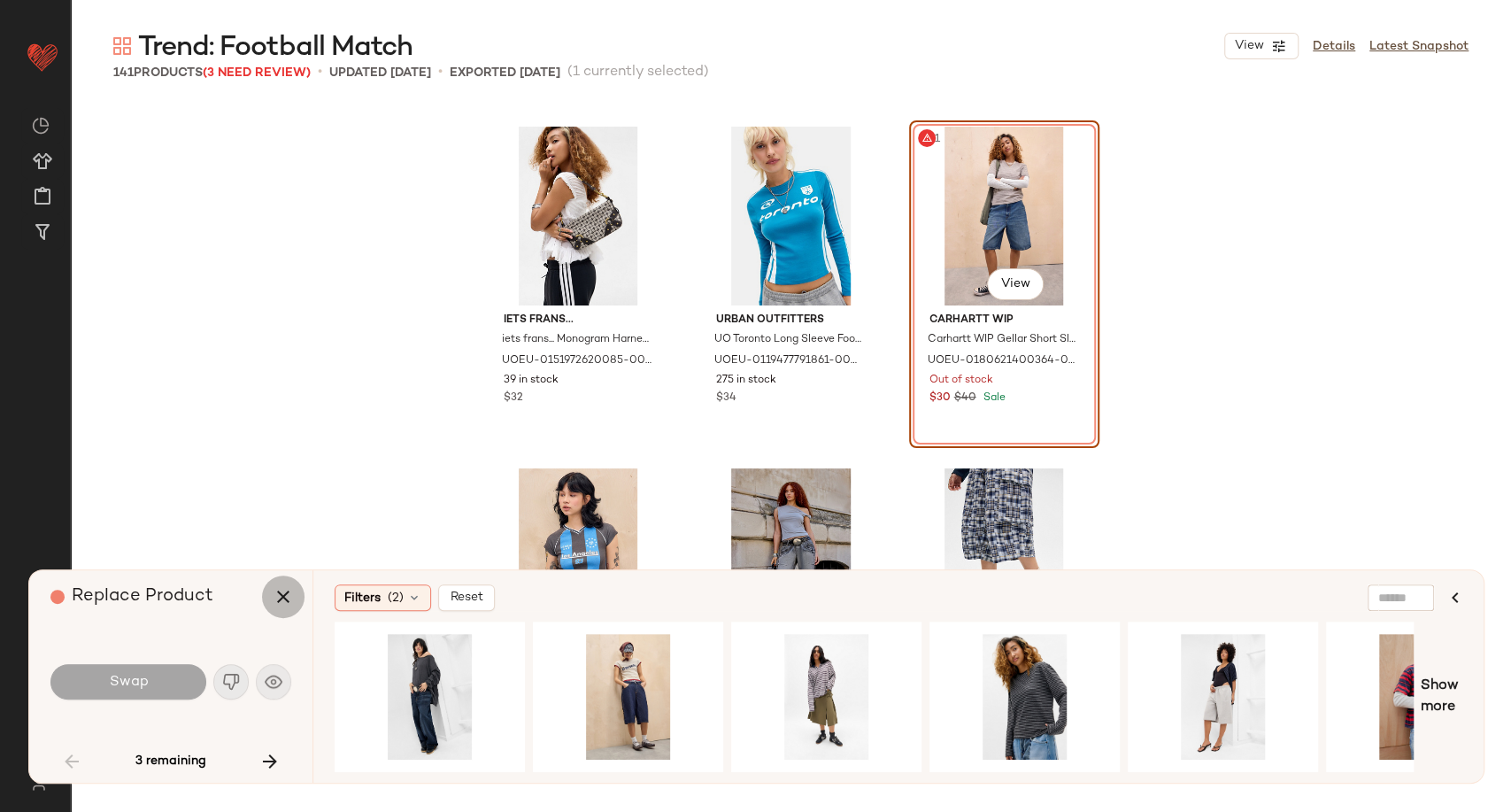
click at [284, 584] on button "button" at bounding box center [283, 596] width 43 height 43
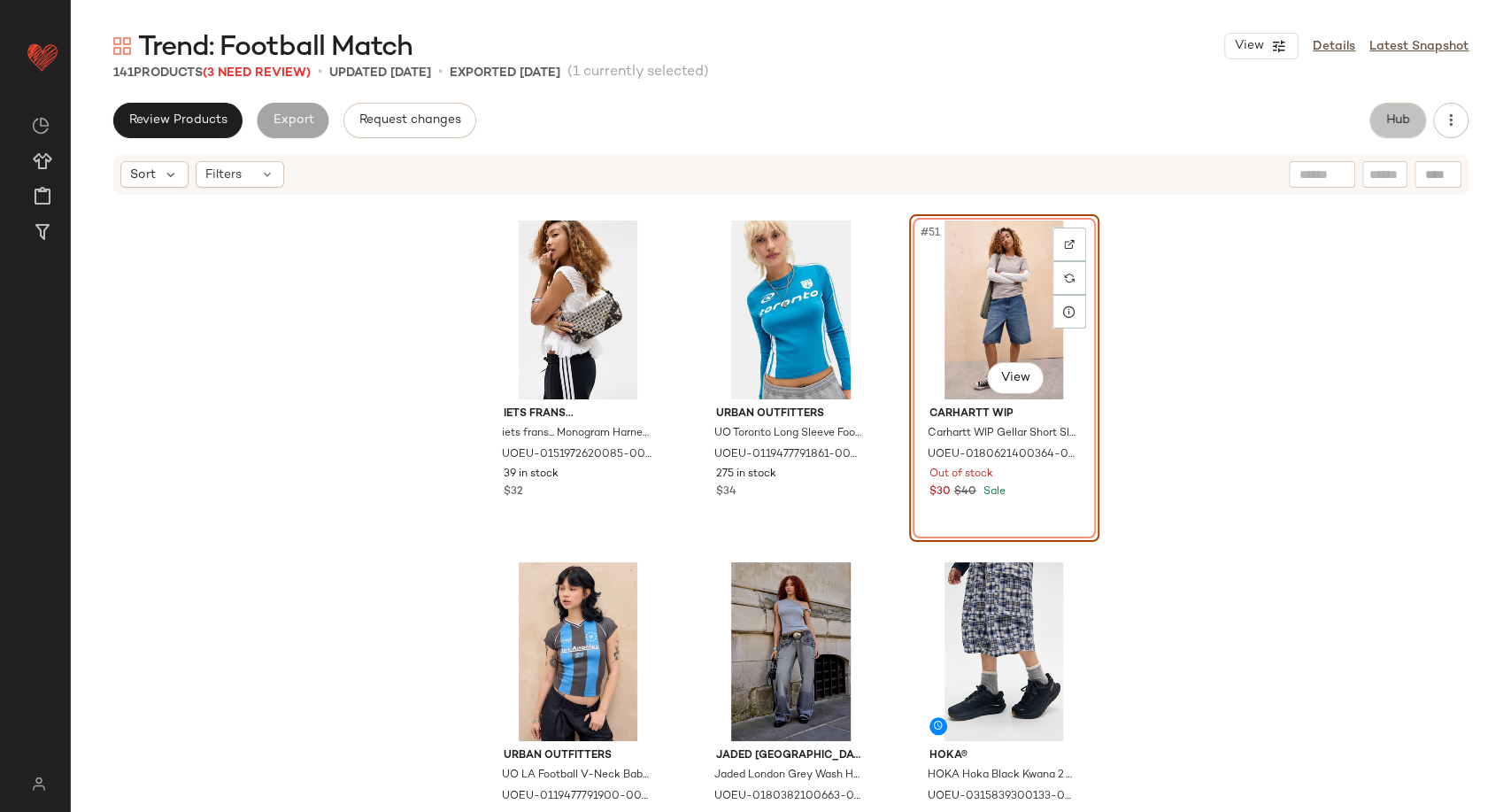
click at [1380, 126] on button "Hub" at bounding box center [1398, 120] width 57 height 36
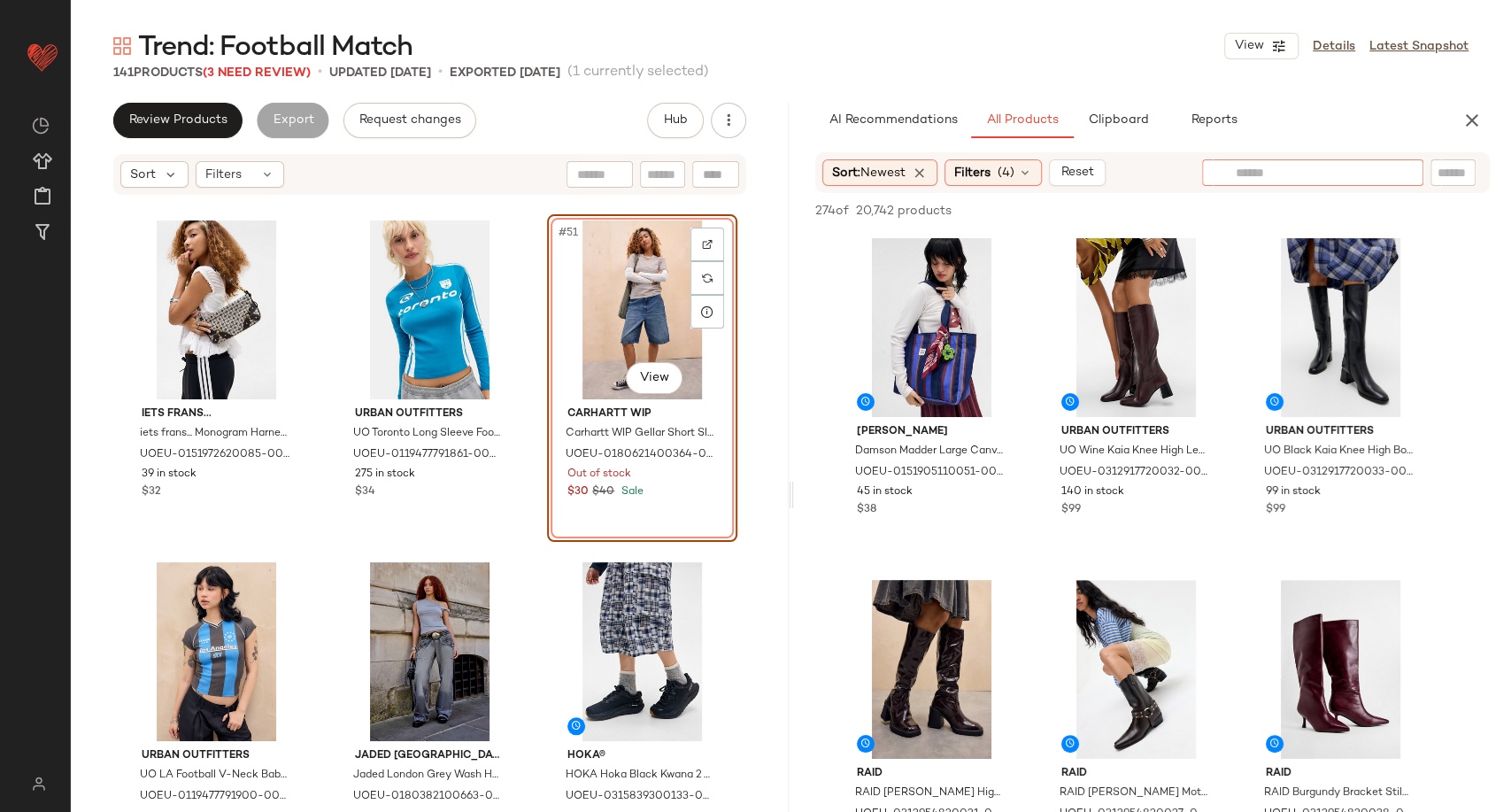
click at [1383, 174] on input "text" at bounding box center [1313, 173] width 154 height 18
click at [987, 167] on span "Filters" at bounding box center [973, 173] width 37 height 18
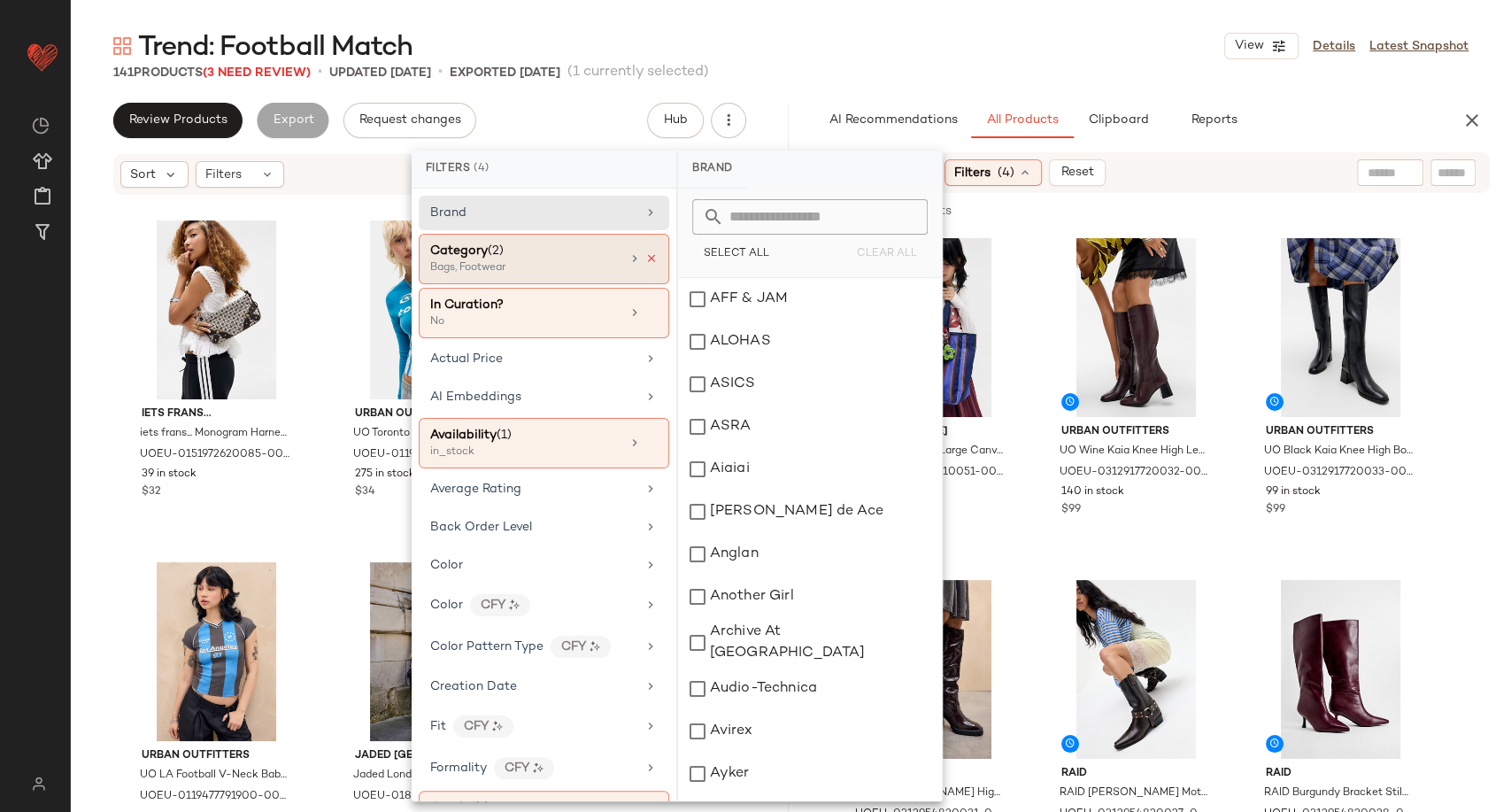
click at [645, 254] on icon at bounding box center [651, 258] width 13 height 13
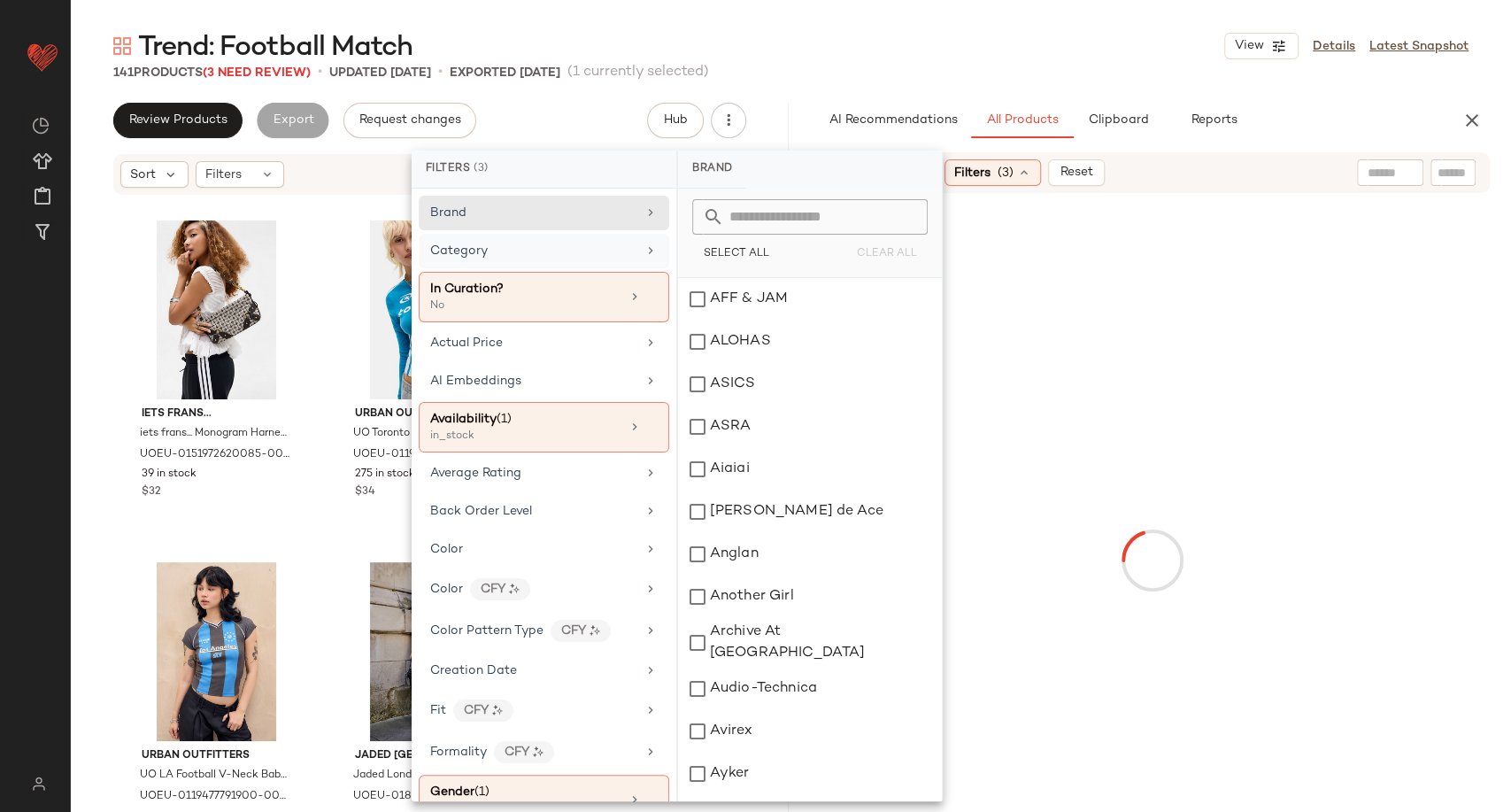
click at [613, 249] on div "Category" at bounding box center [534, 251] width 206 height 18
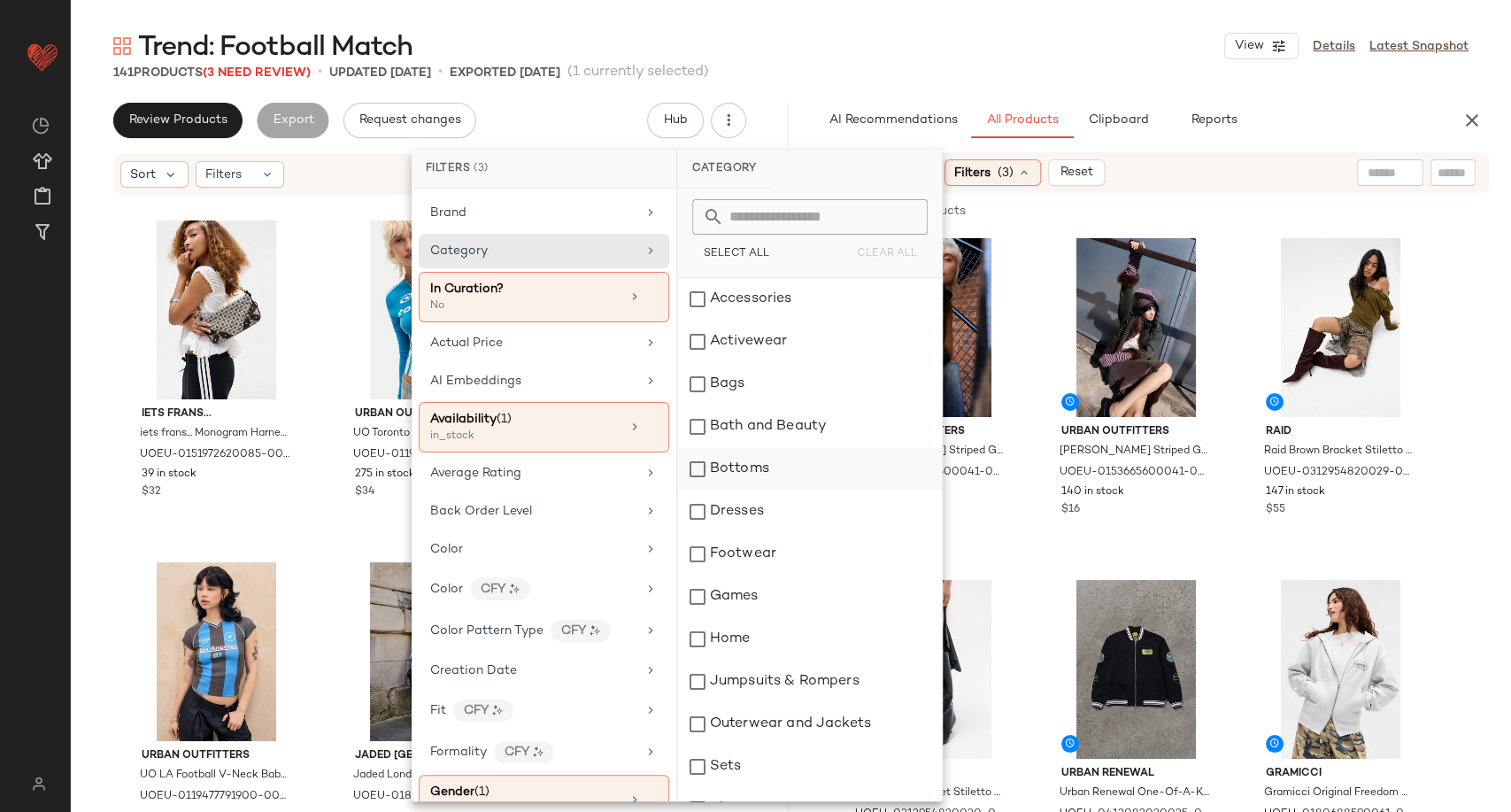
click at [758, 476] on div "Bottoms" at bounding box center [809, 469] width 264 height 43
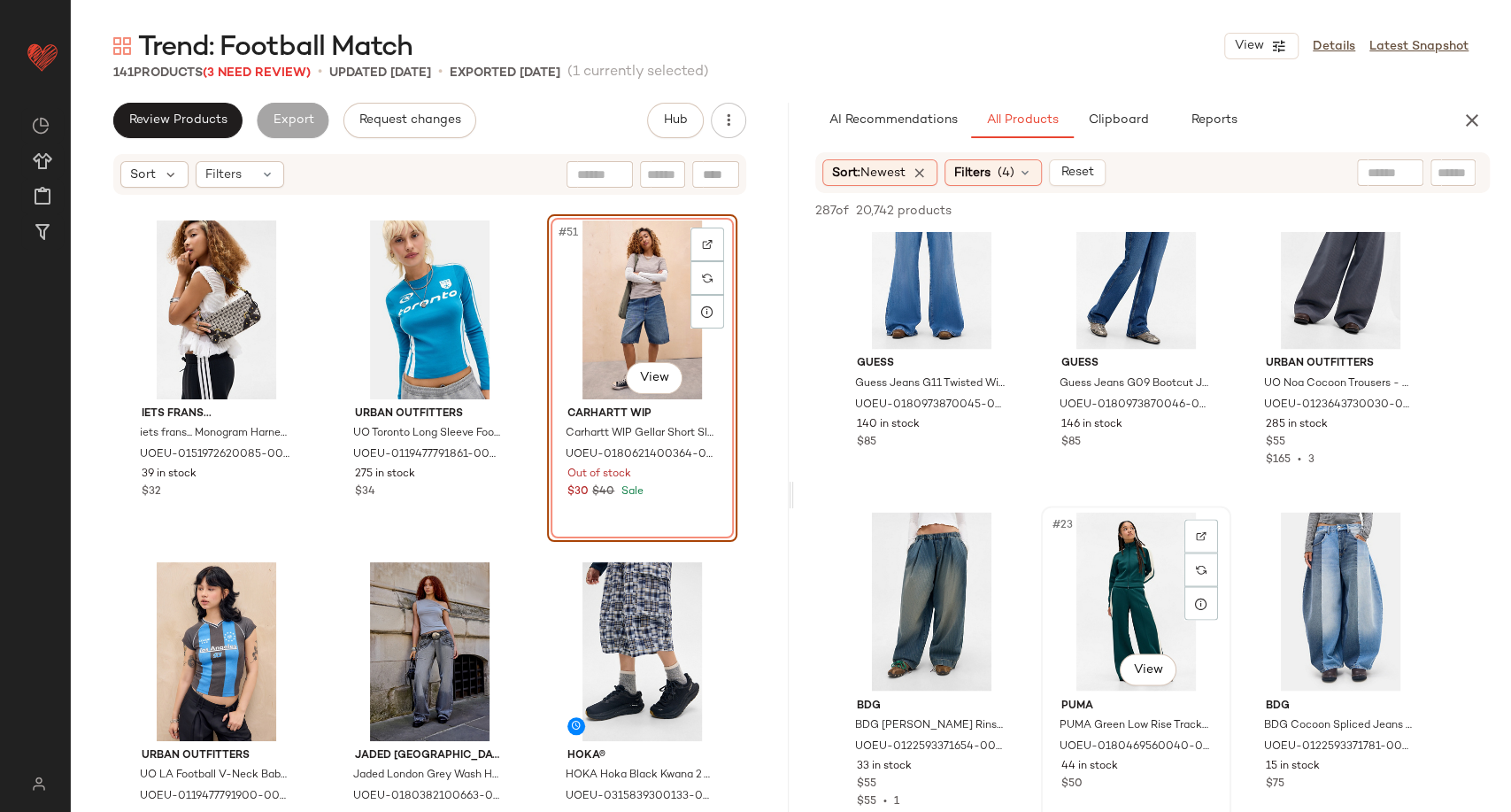
scroll to position [2163, 0]
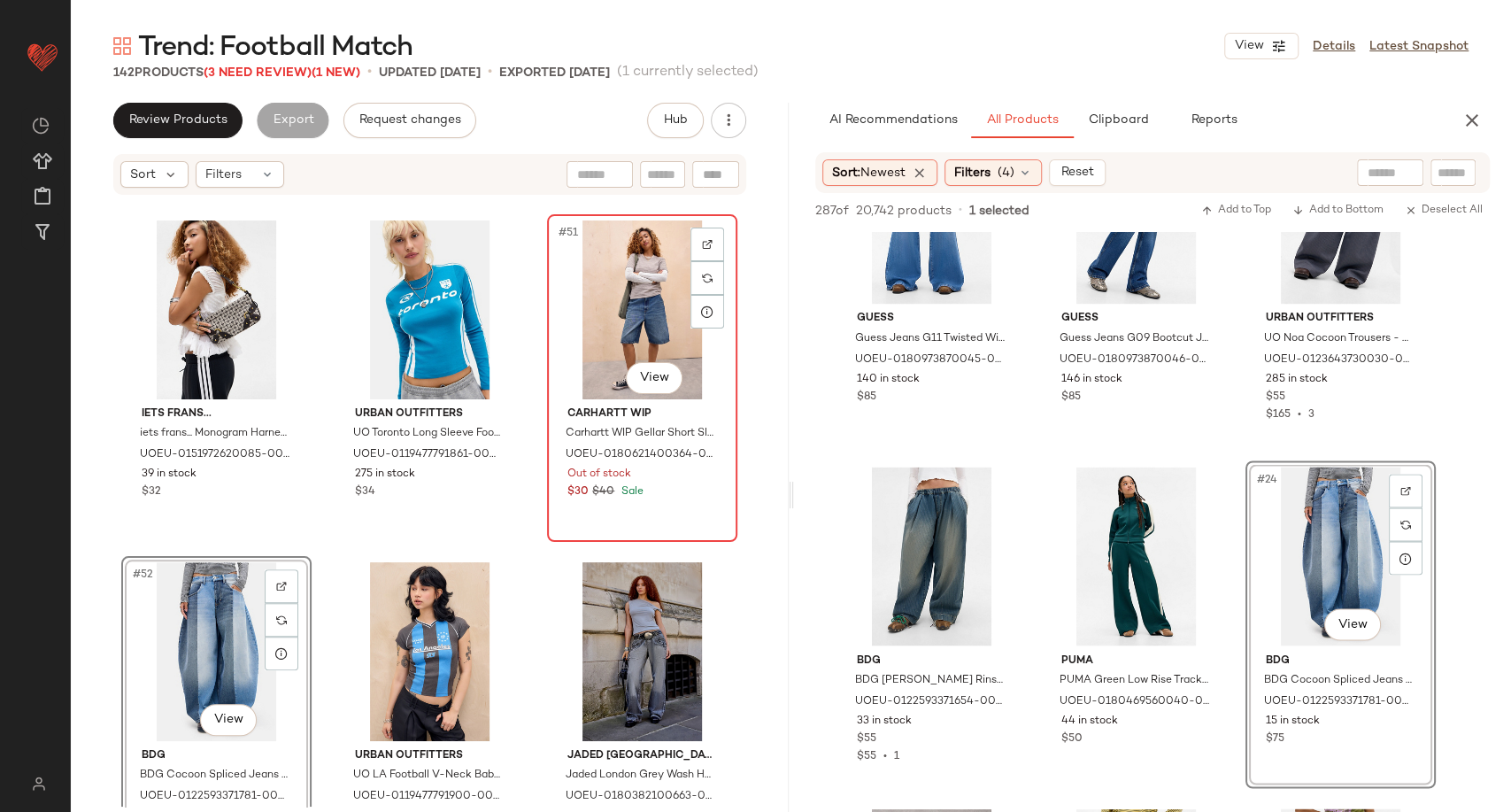
click at [634, 285] on div "#51 View" at bounding box center [642, 310] width 178 height 179
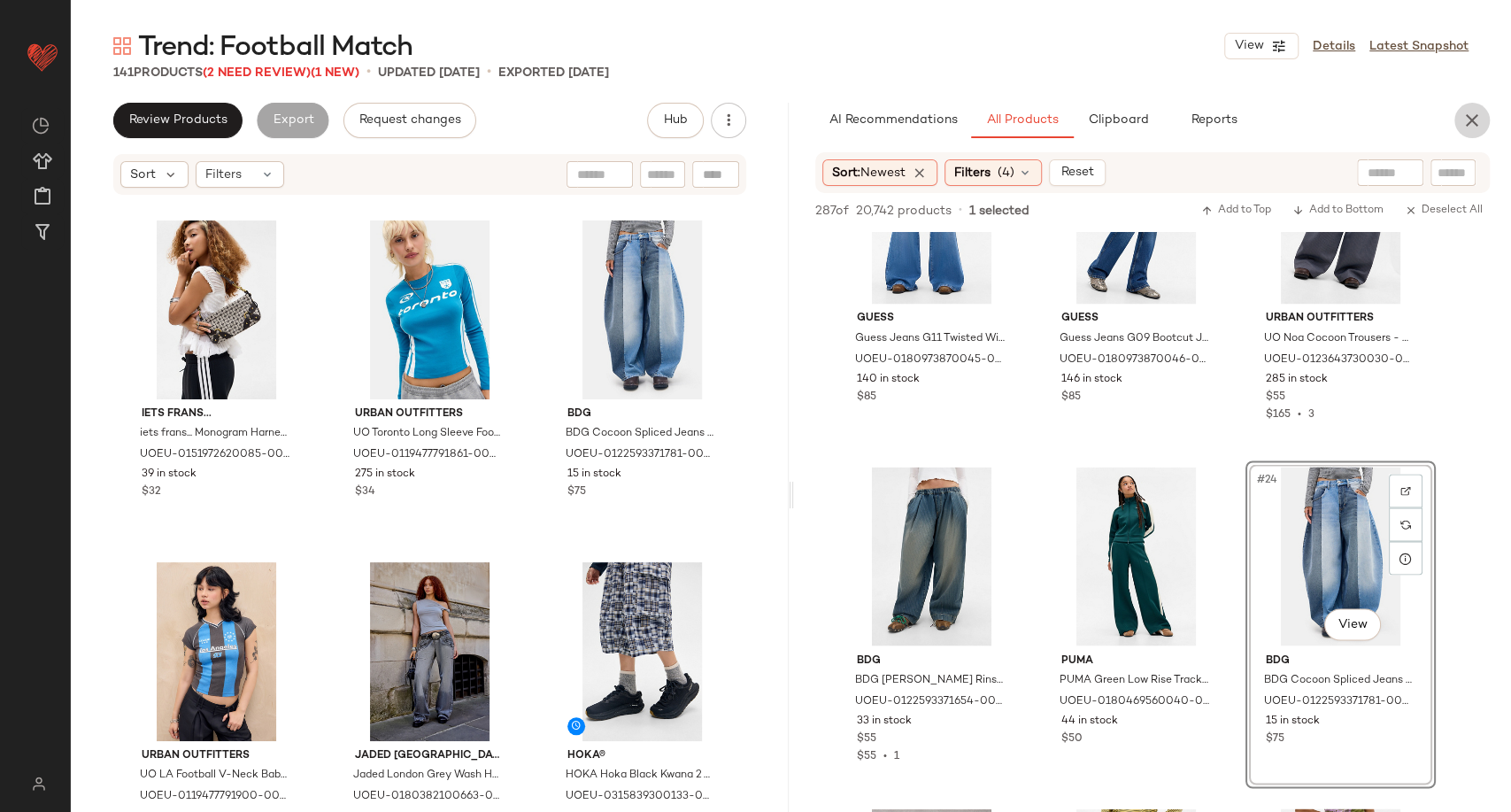
drag, startPoint x: 1478, startPoint y: 121, endPoint x: 1334, endPoint y: 81, distance: 149.5
click at [1473, 118] on icon "button" at bounding box center [1472, 120] width 21 height 21
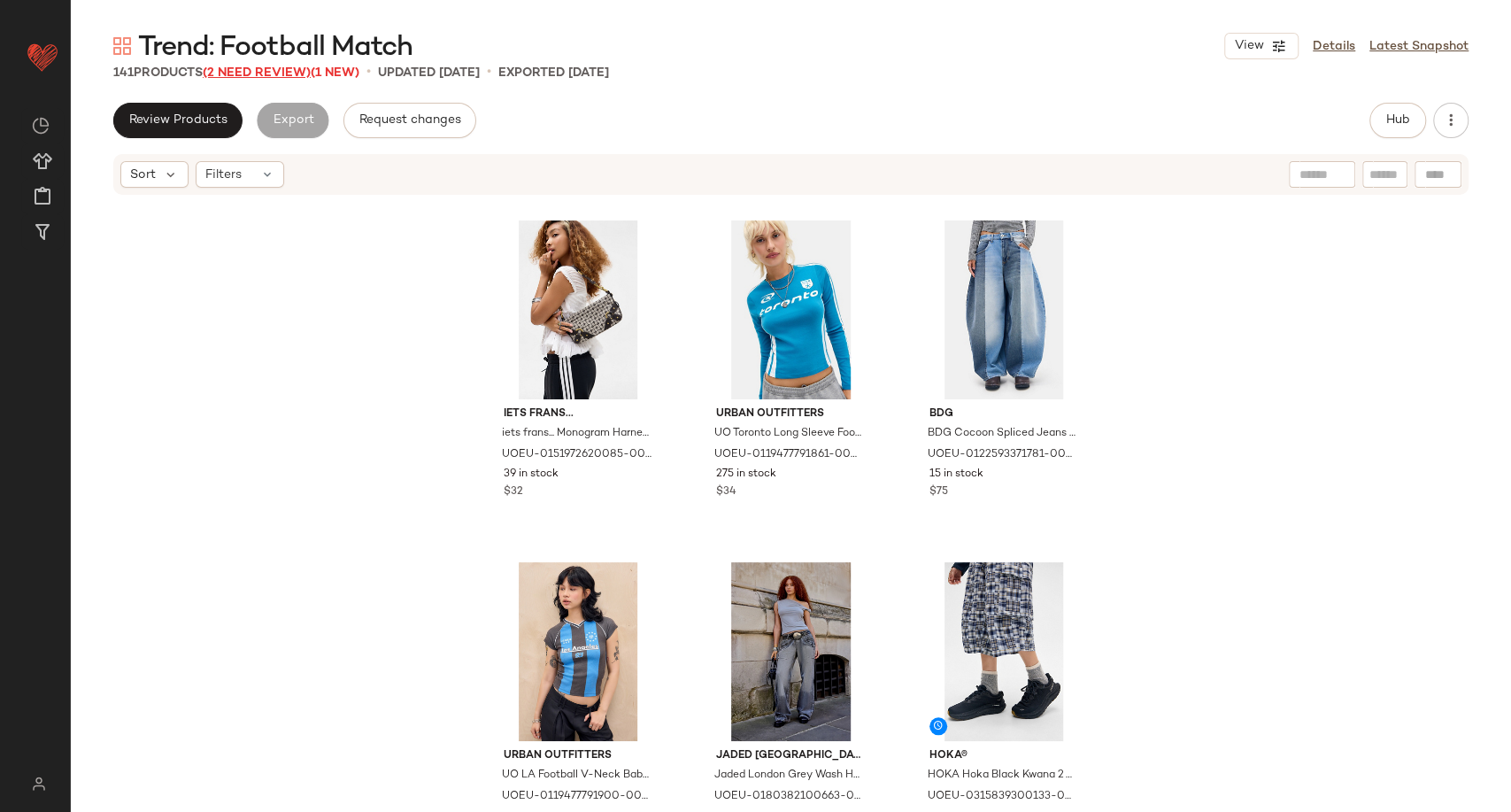
click at [263, 70] on span "(2 Need Review)" at bounding box center [257, 73] width 108 height 14
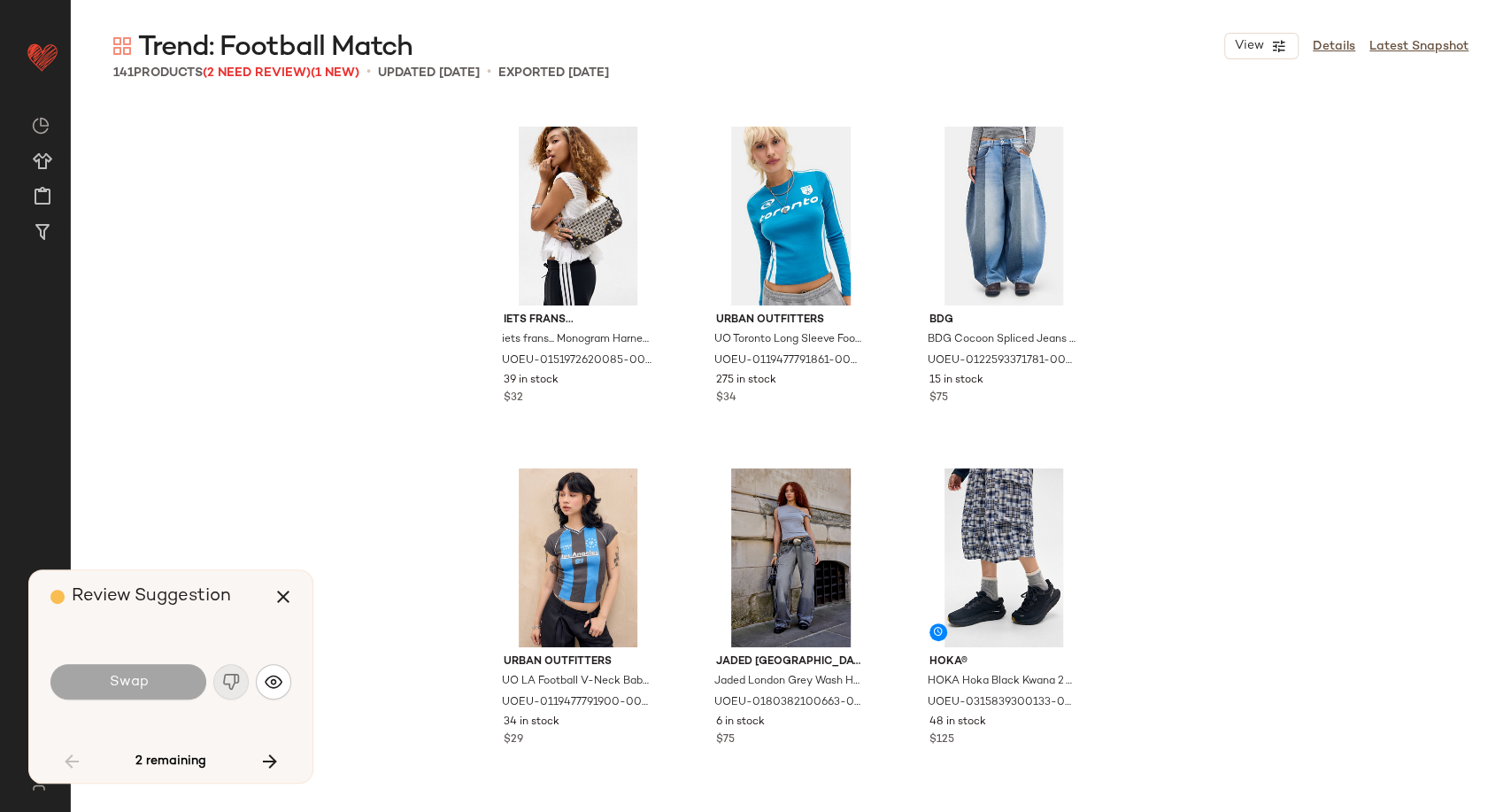
scroll to position [7174, 0]
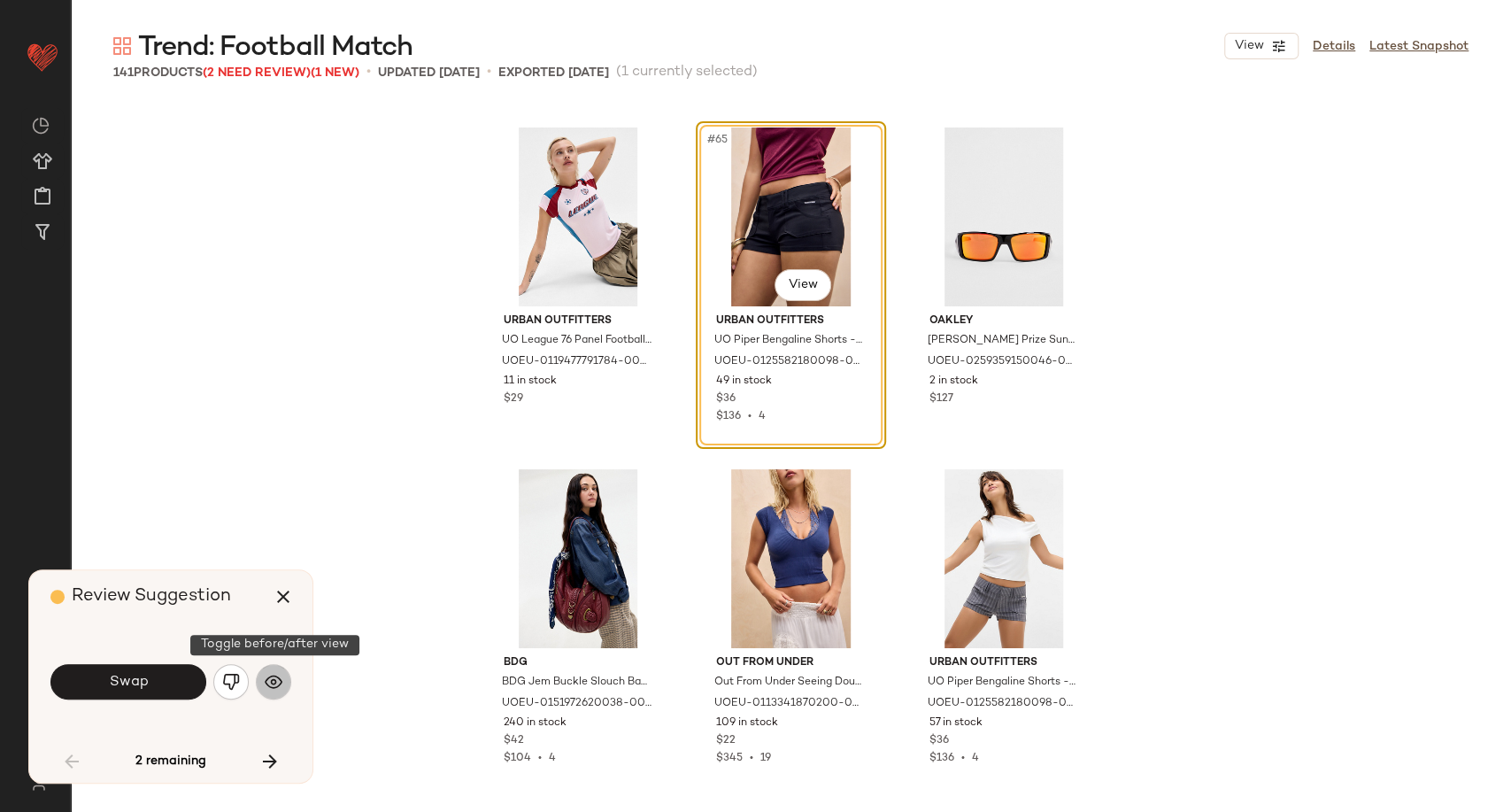
click at [273, 689] on img "button" at bounding box center [273, 680] width 17 height 17
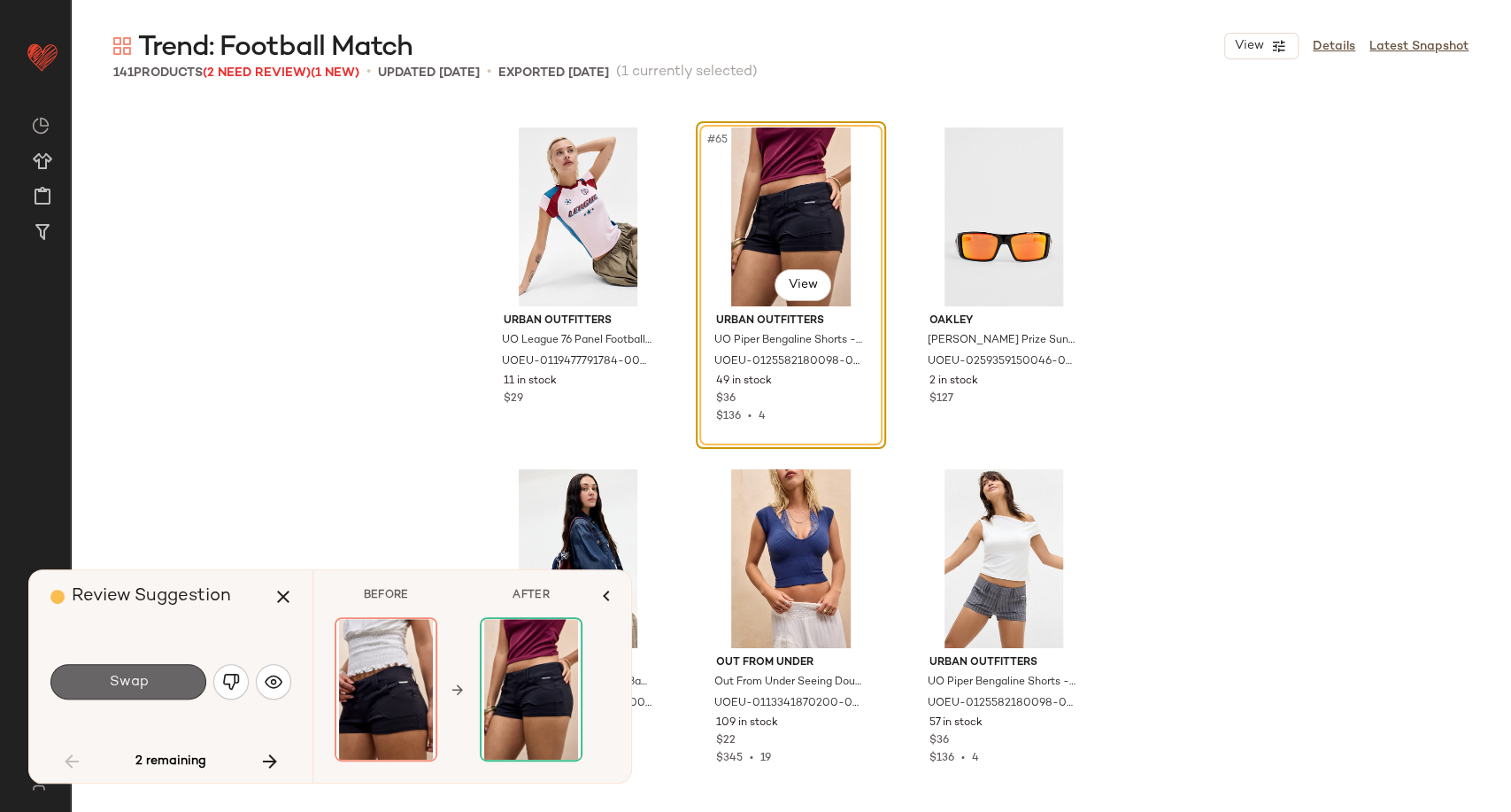
click at [176, 685] on button "Swap" at bounding box center [128, 681] width 156 height 36
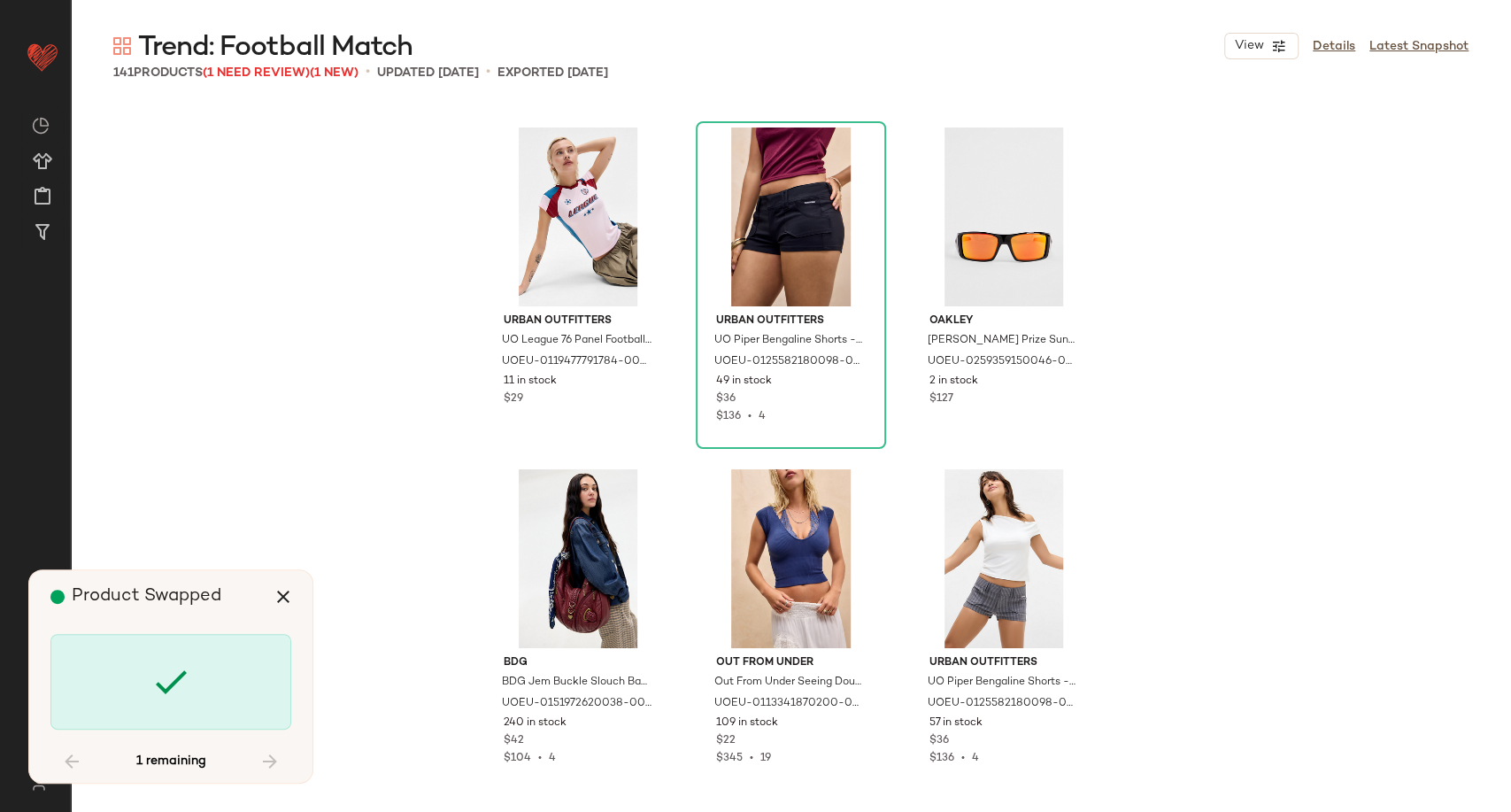
scroll to position [11958, 0]
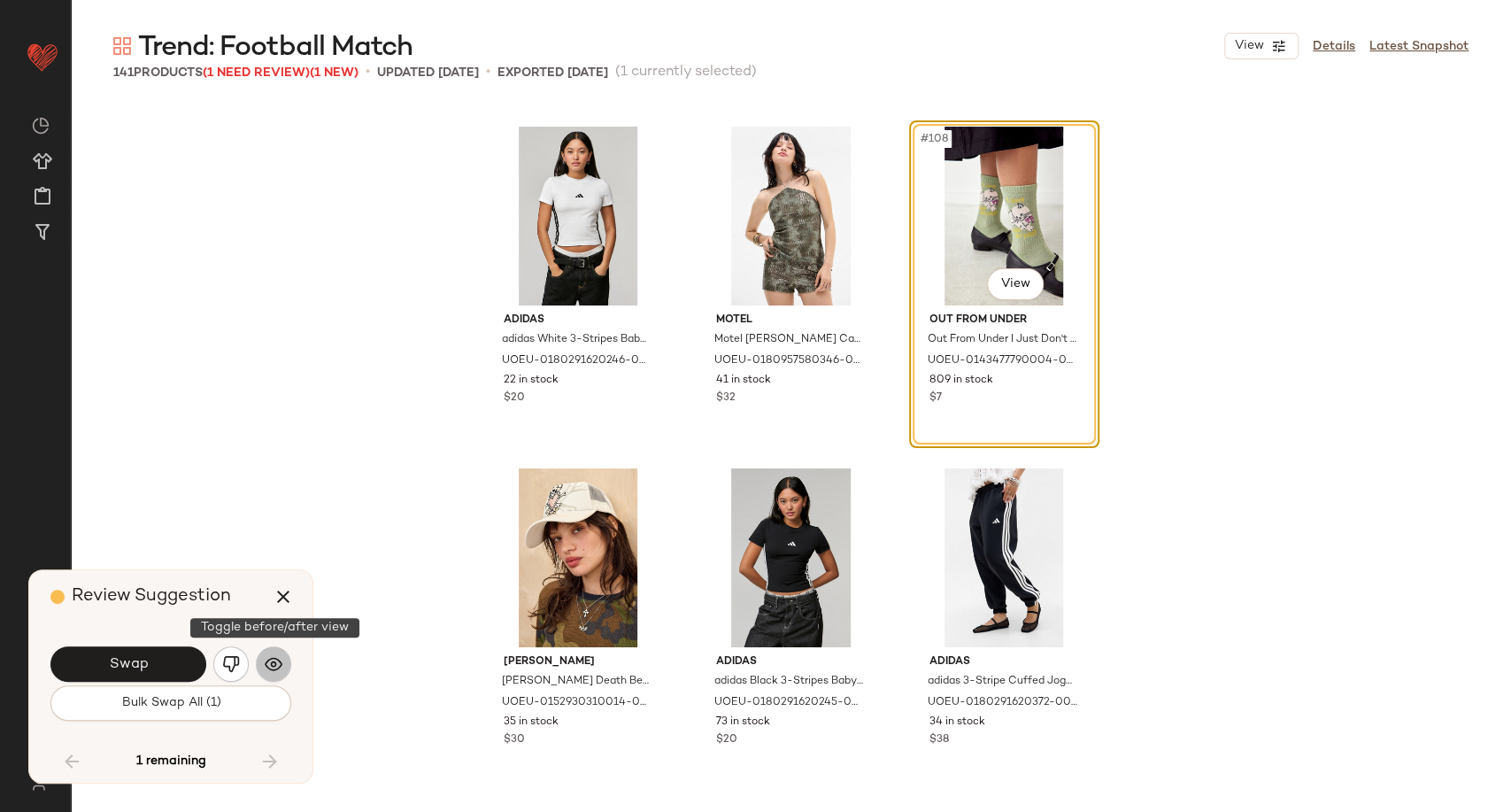
click at [268, 673] on button "button" at bounding box center [273, 663] width 36 height 36
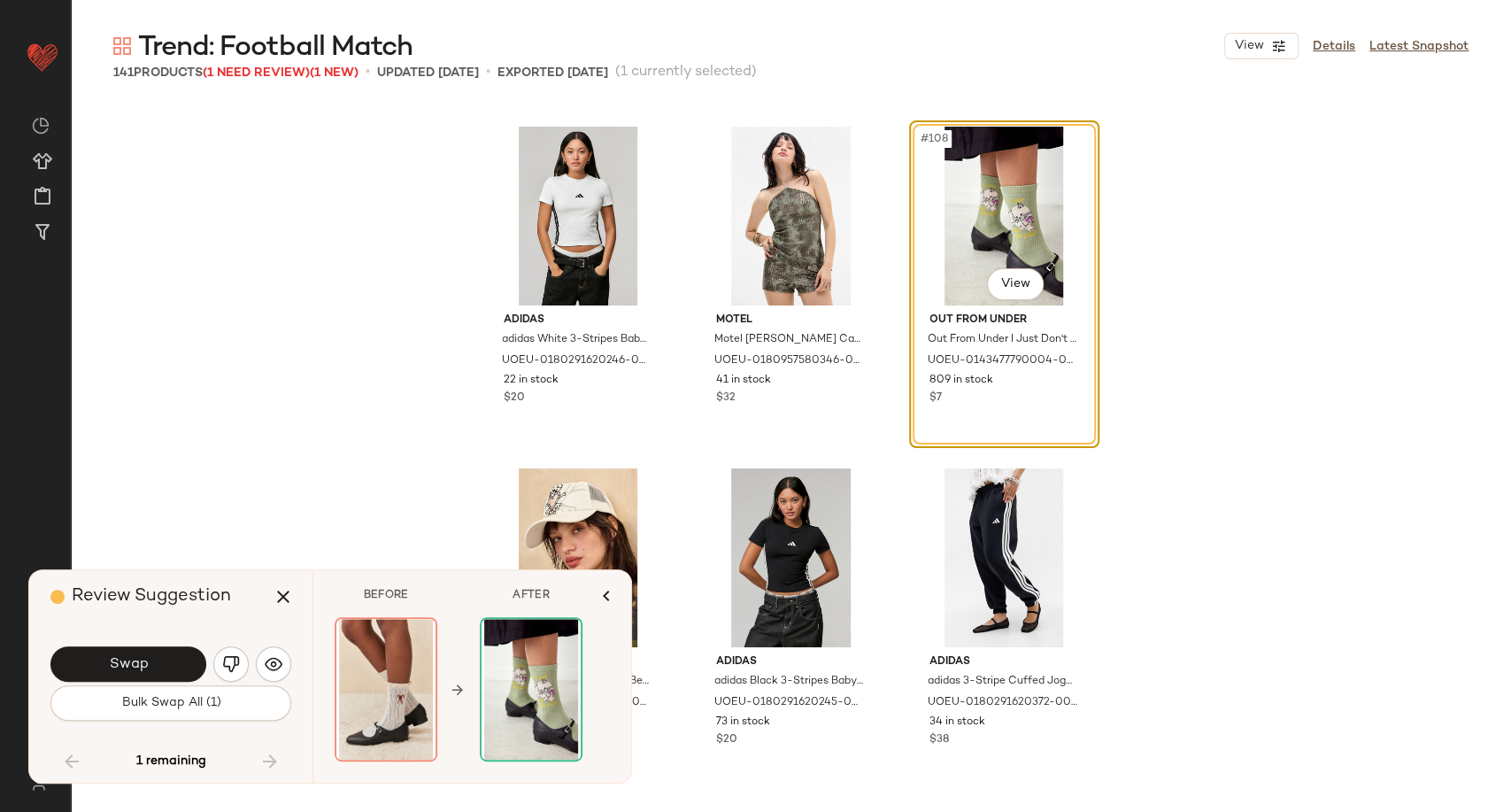
click at [183, 660] on button "Swap" at bounding box center [128, 663] width 156 height 36
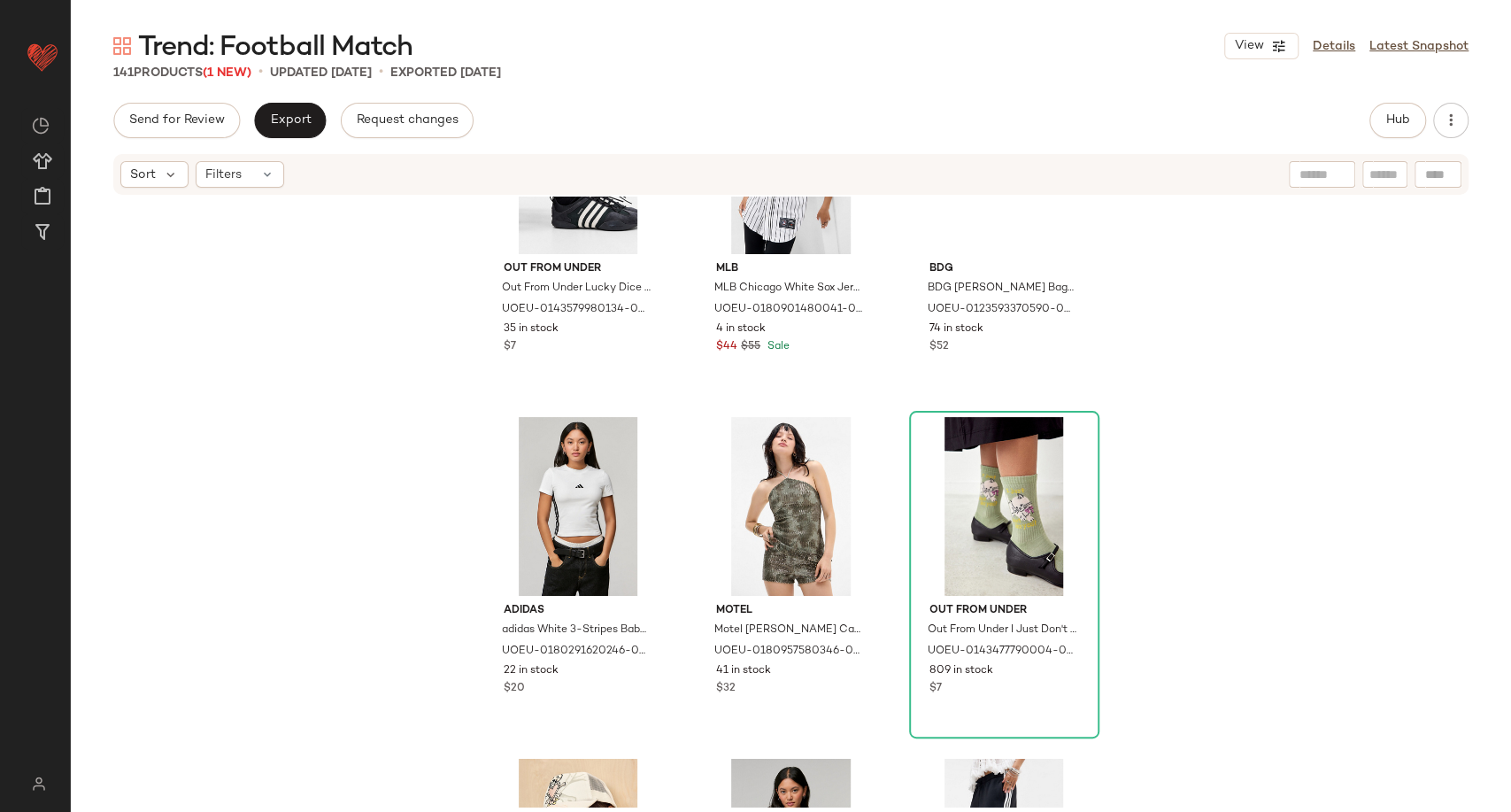
scroll to position [11466, 0]
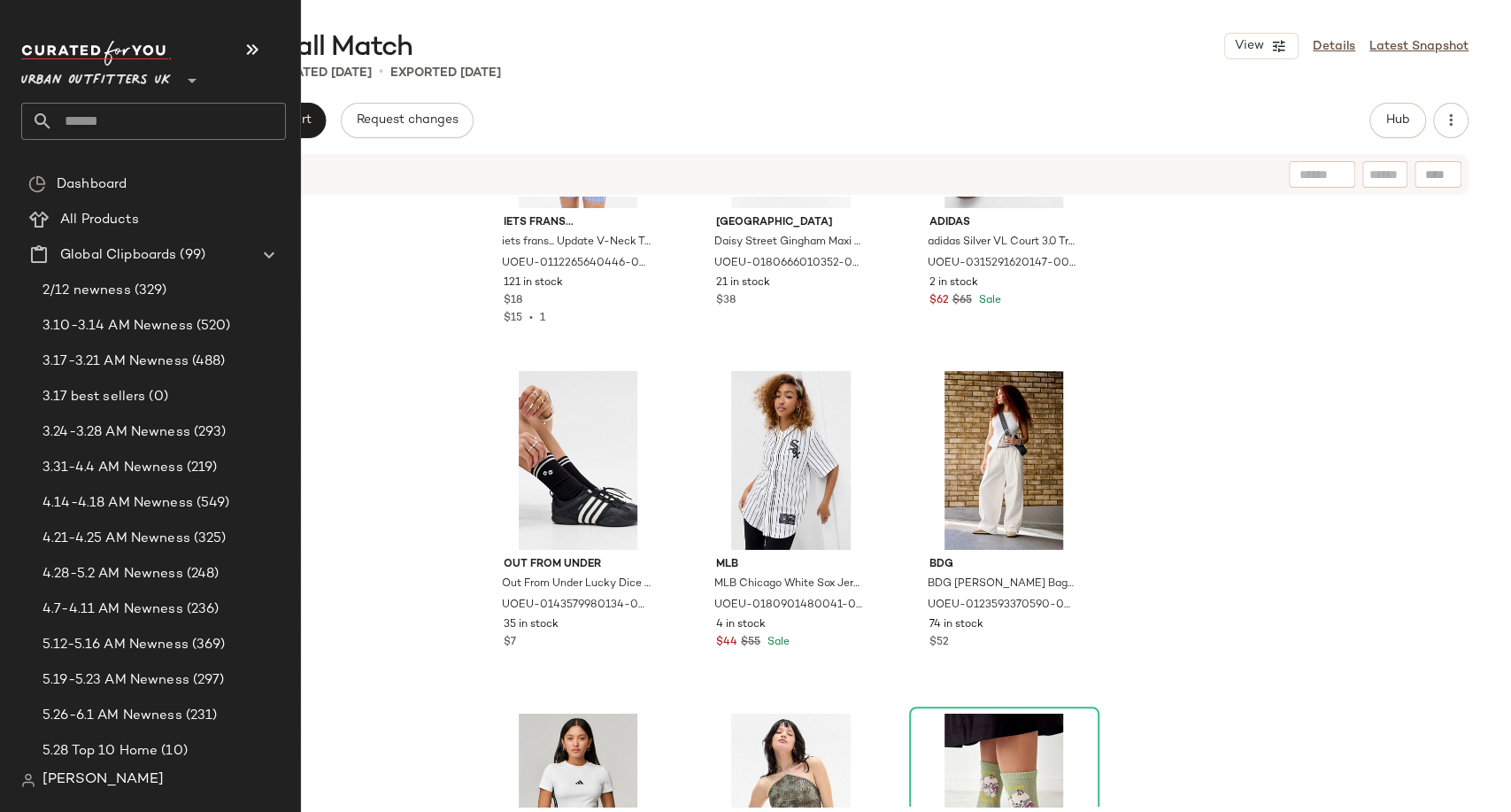
click at [91, 126] on input "text" at bounding box center [169, 121] width 233 height 37
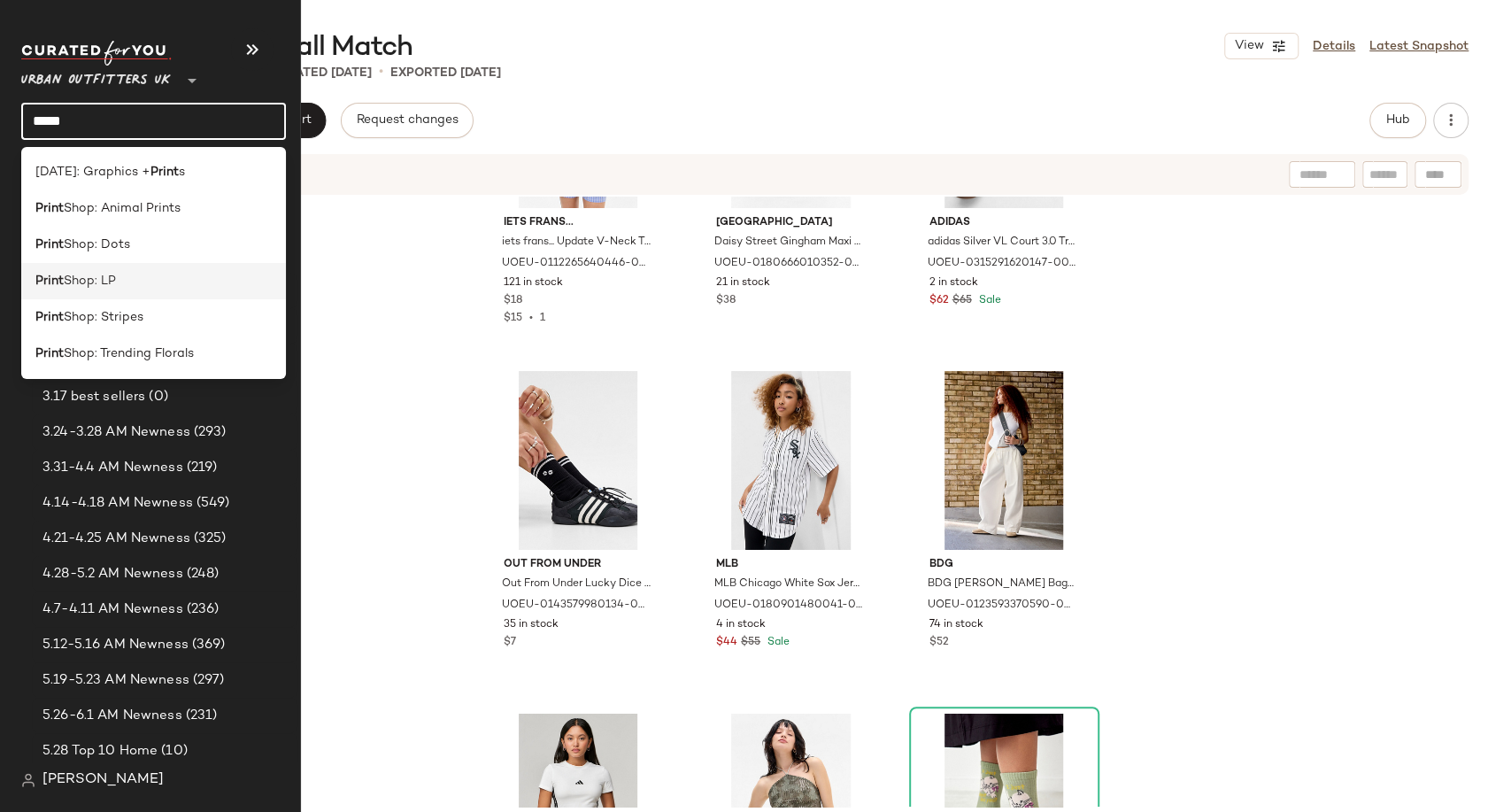
type input "*****"
click at [122, 264] on div "Print Shop: LP" at bounding box center [153, 281] width 265 height 37
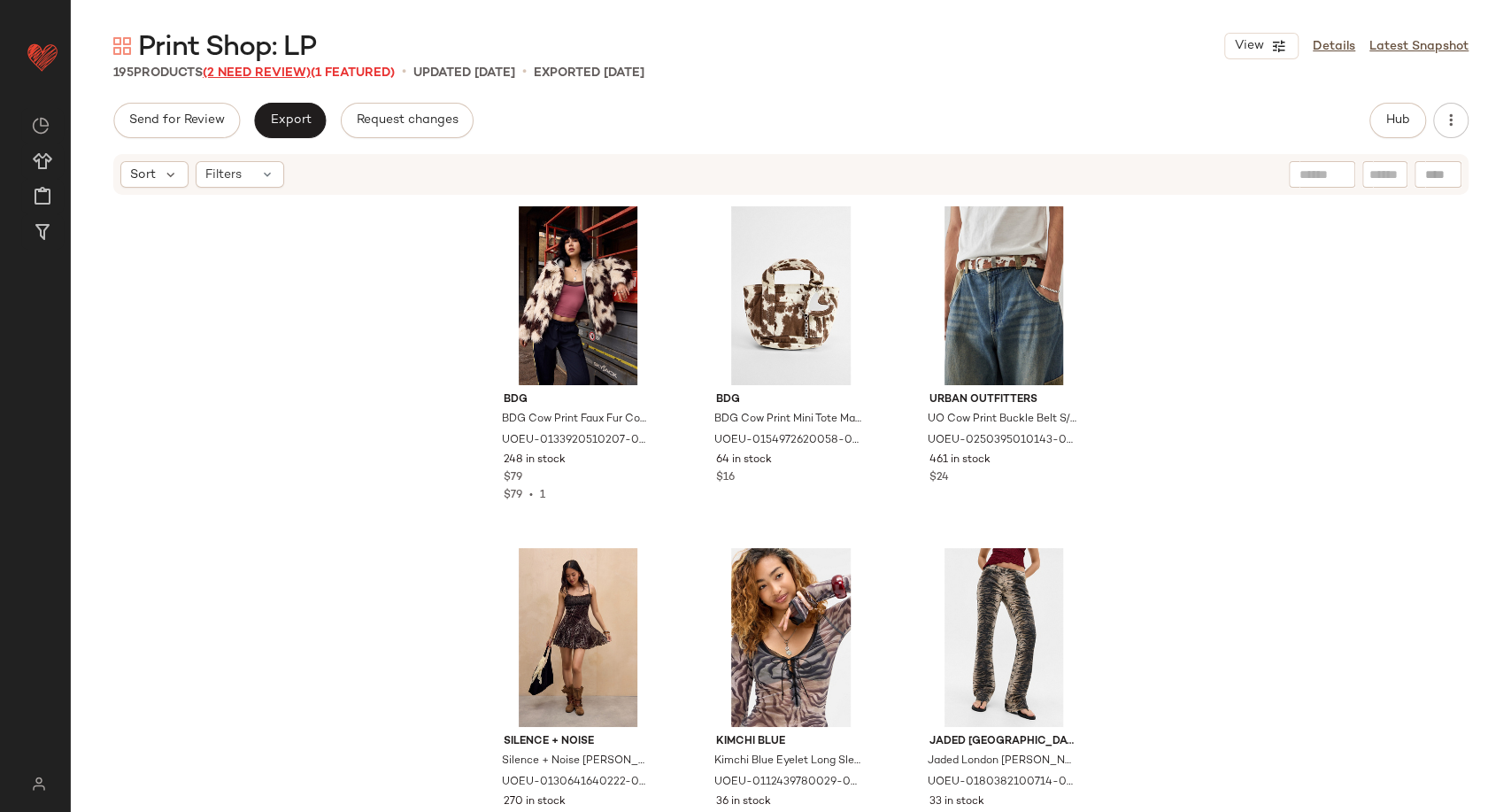
click at [240, 76] on span "(2 Need Review)" at bounding box center [257, 73] width 108 height 14
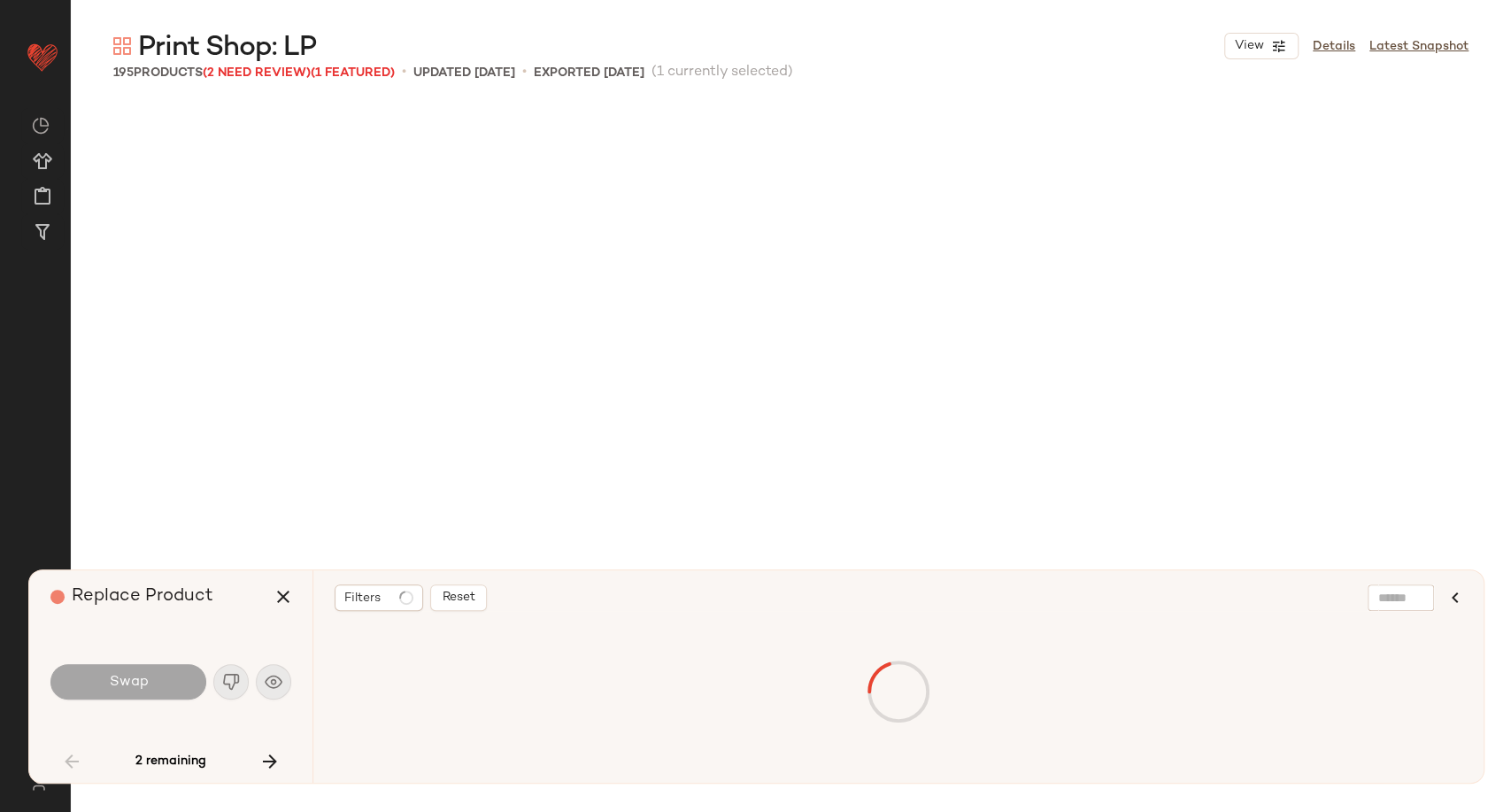
scroll to position [7174, 0]
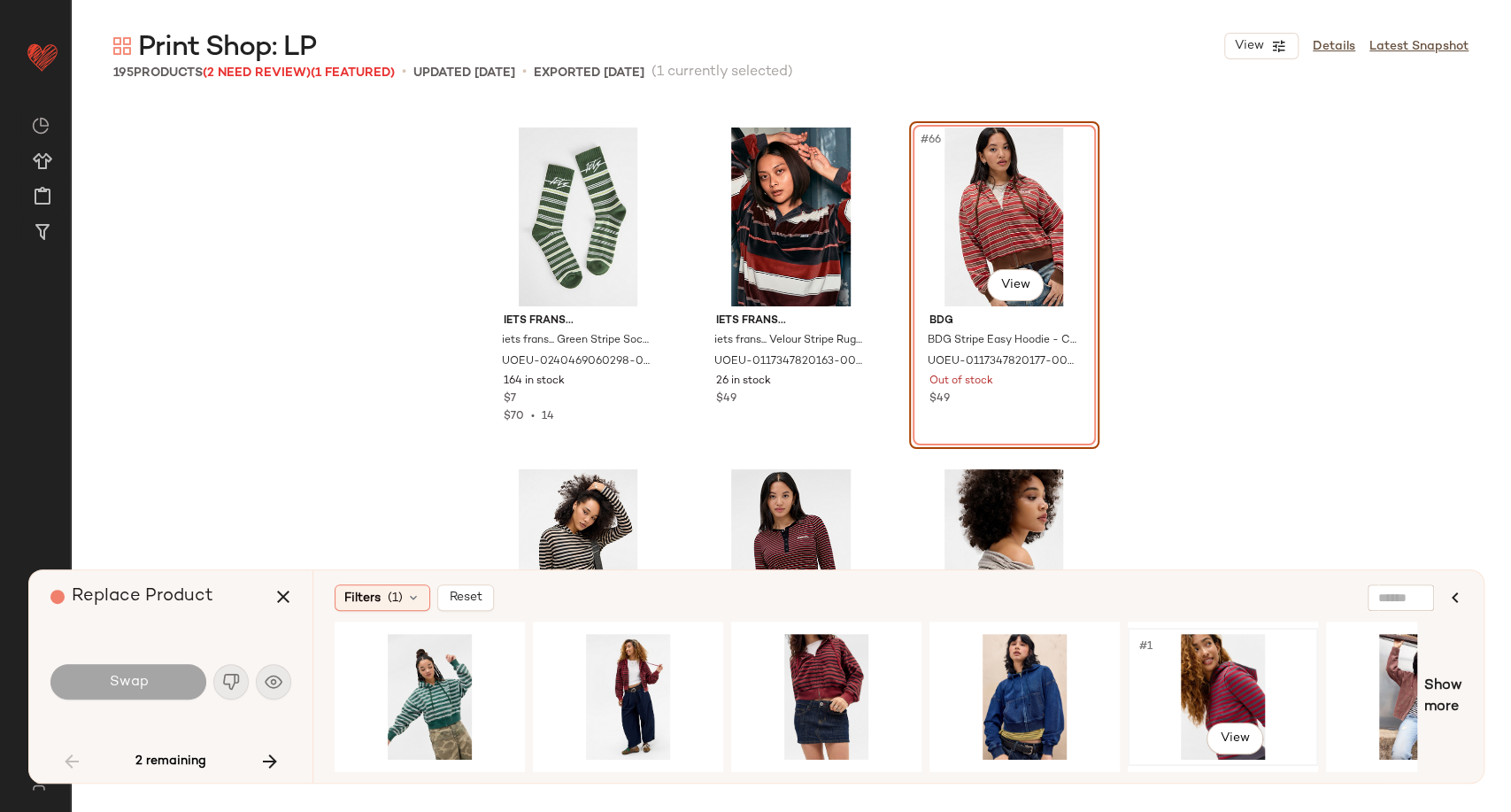
click at [1236, 708] on div "#1 View" at bounding box center [1222, 697] width 178 height 126
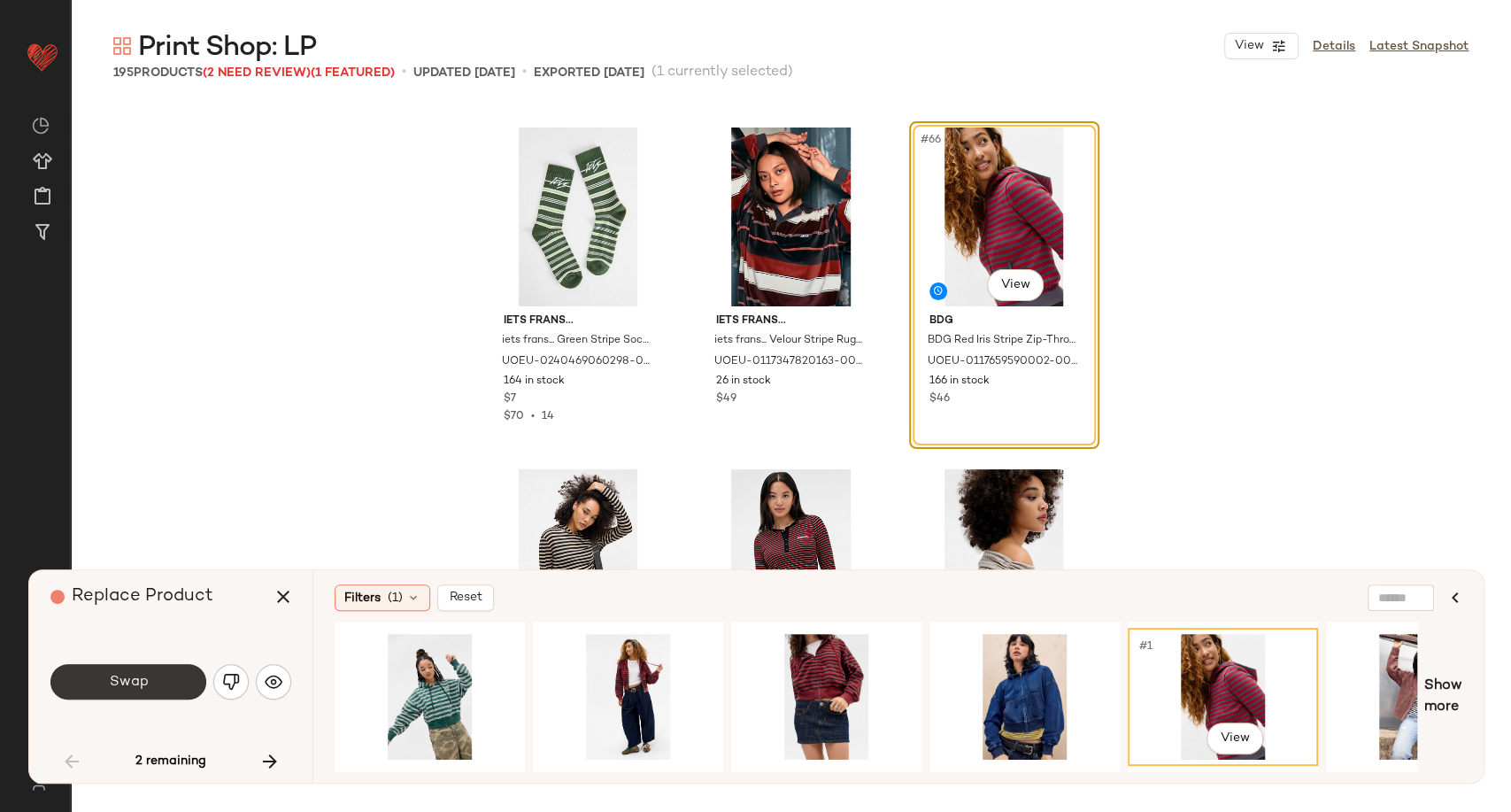
click at [104, 697] on button "Swap" at bounding box center [128, 681] width 156 height 36
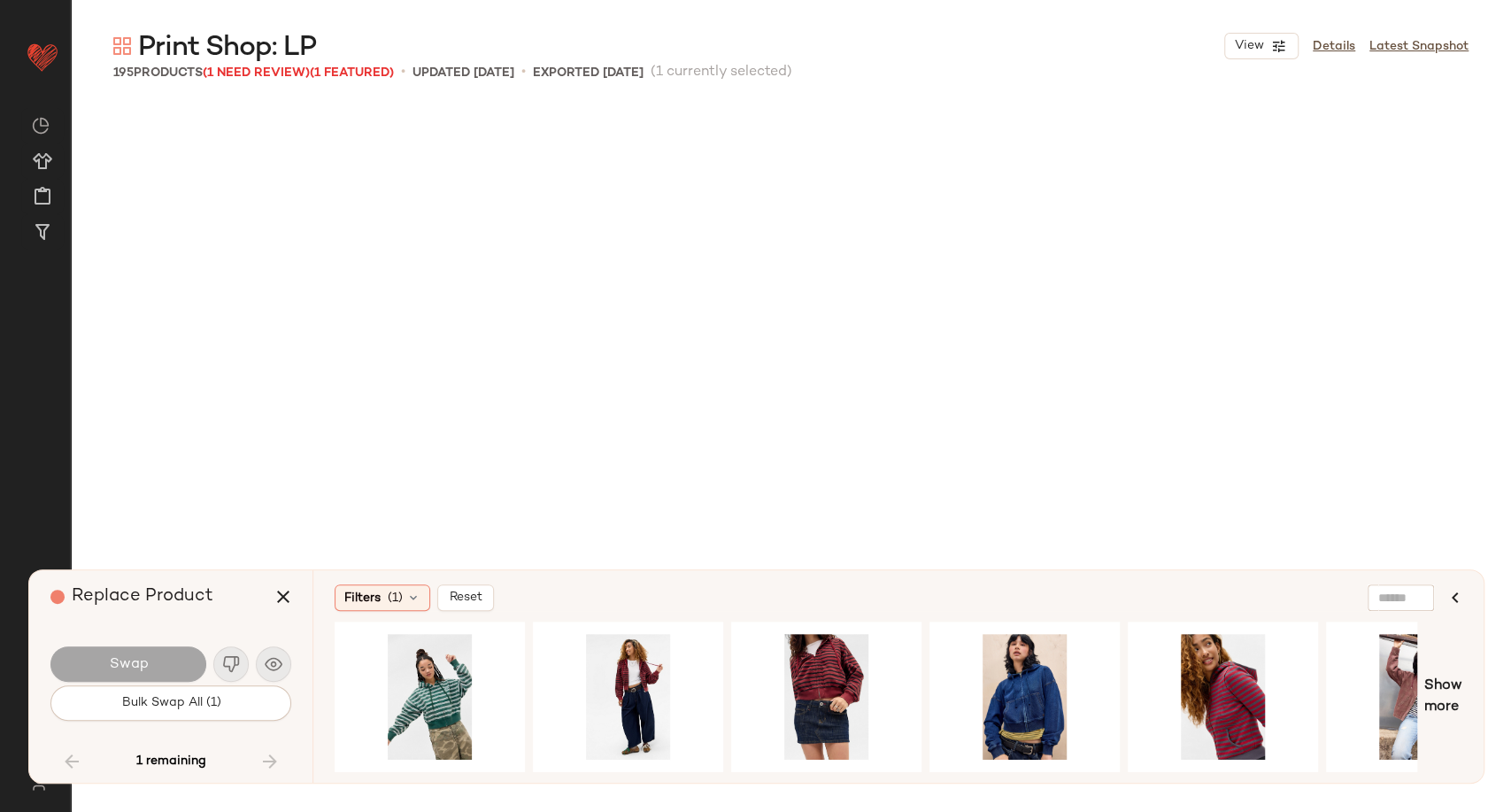
scroll to position [12300, 0]
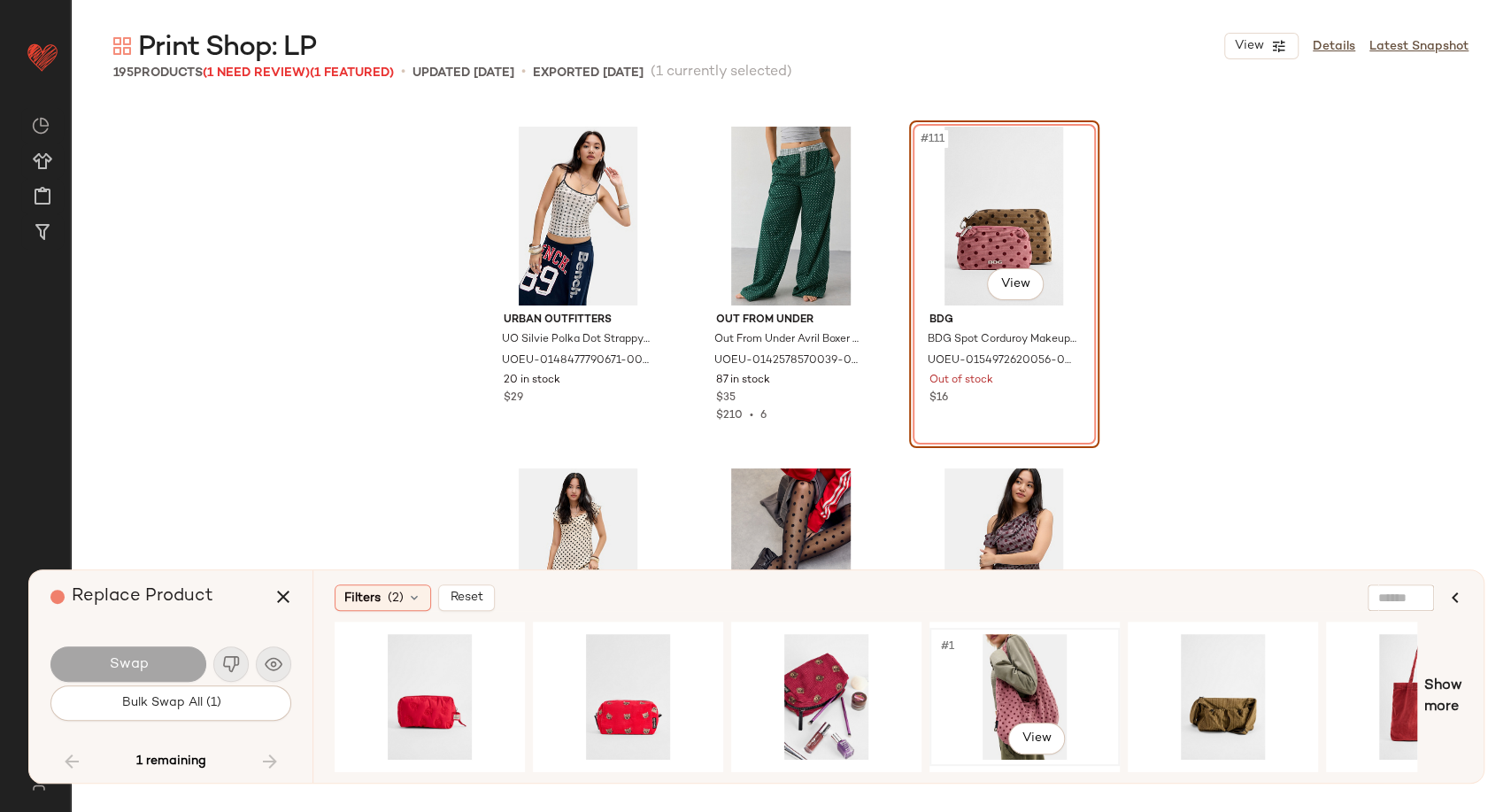
click at [1031, 677] on div "#1 View" at bounding box center [1024, 697] width 178 height 126
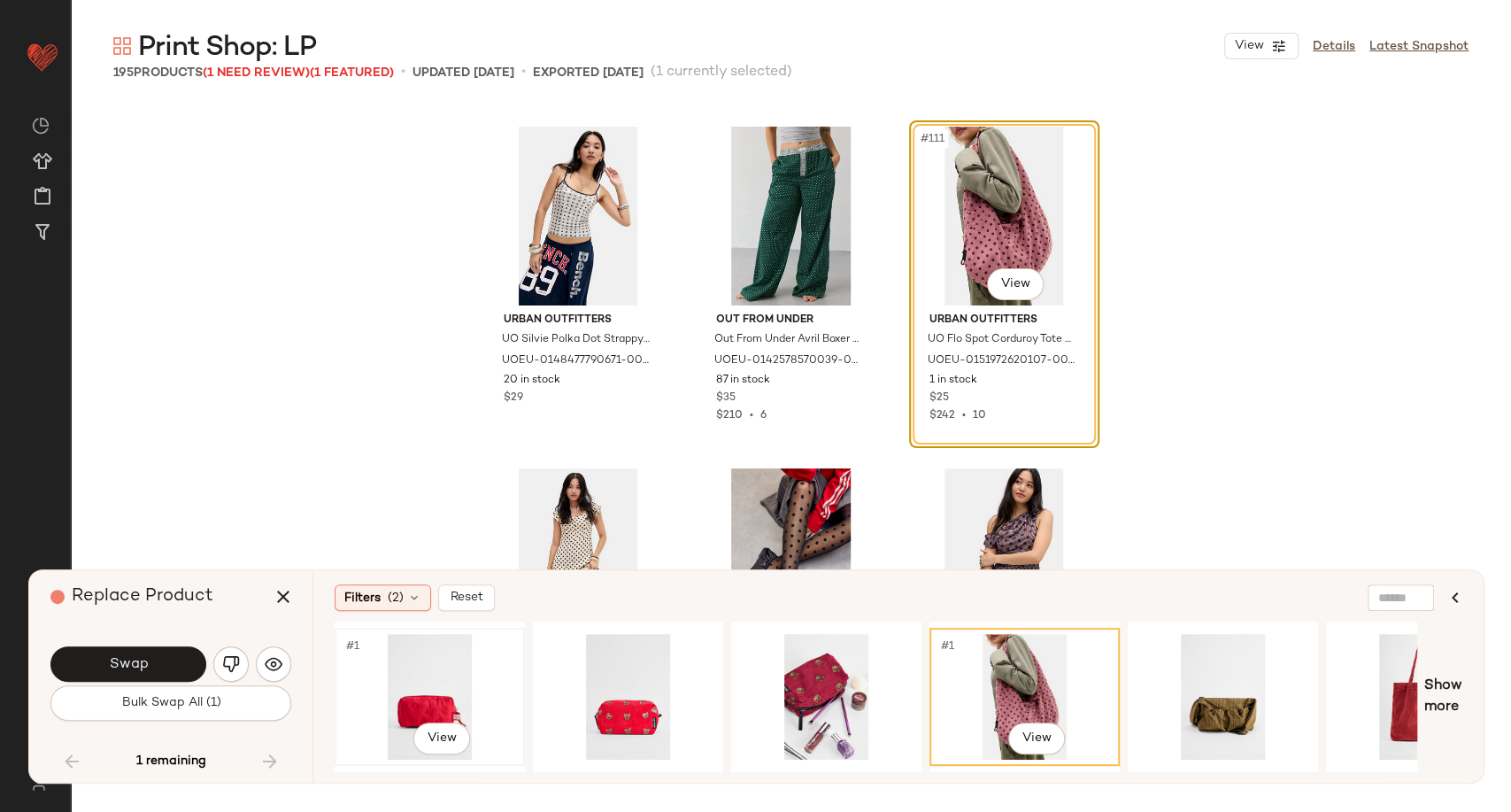
click at [447, 679] on div "#1 View" at bounding box center [429, 697] width 178 height 126
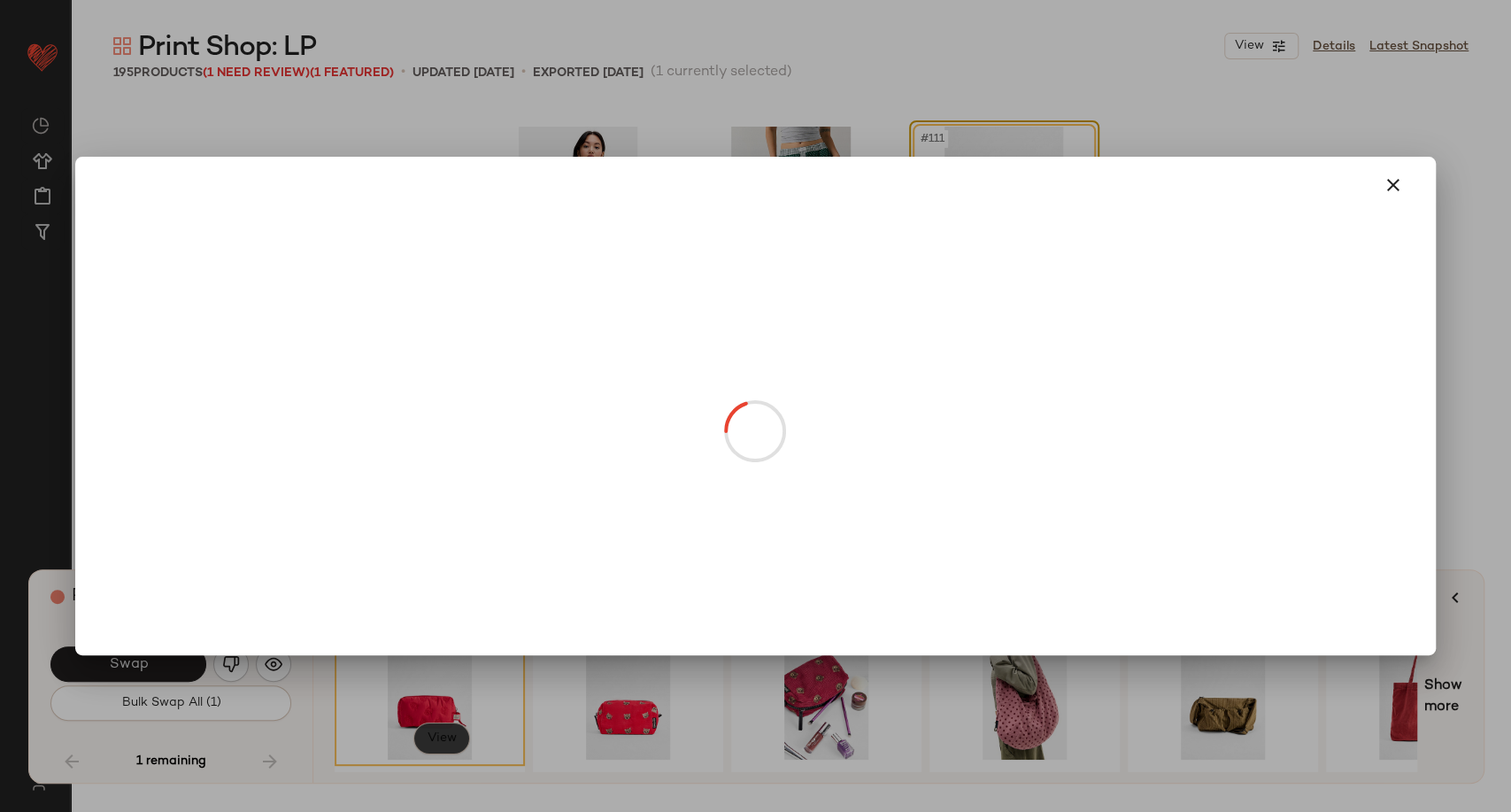
click at [449, 723] on body "Urban Outfitters UK ** Dashboard All Products Global Clipboards (99) Curations …" at bounding box center [756, 406] width 1511 height 812
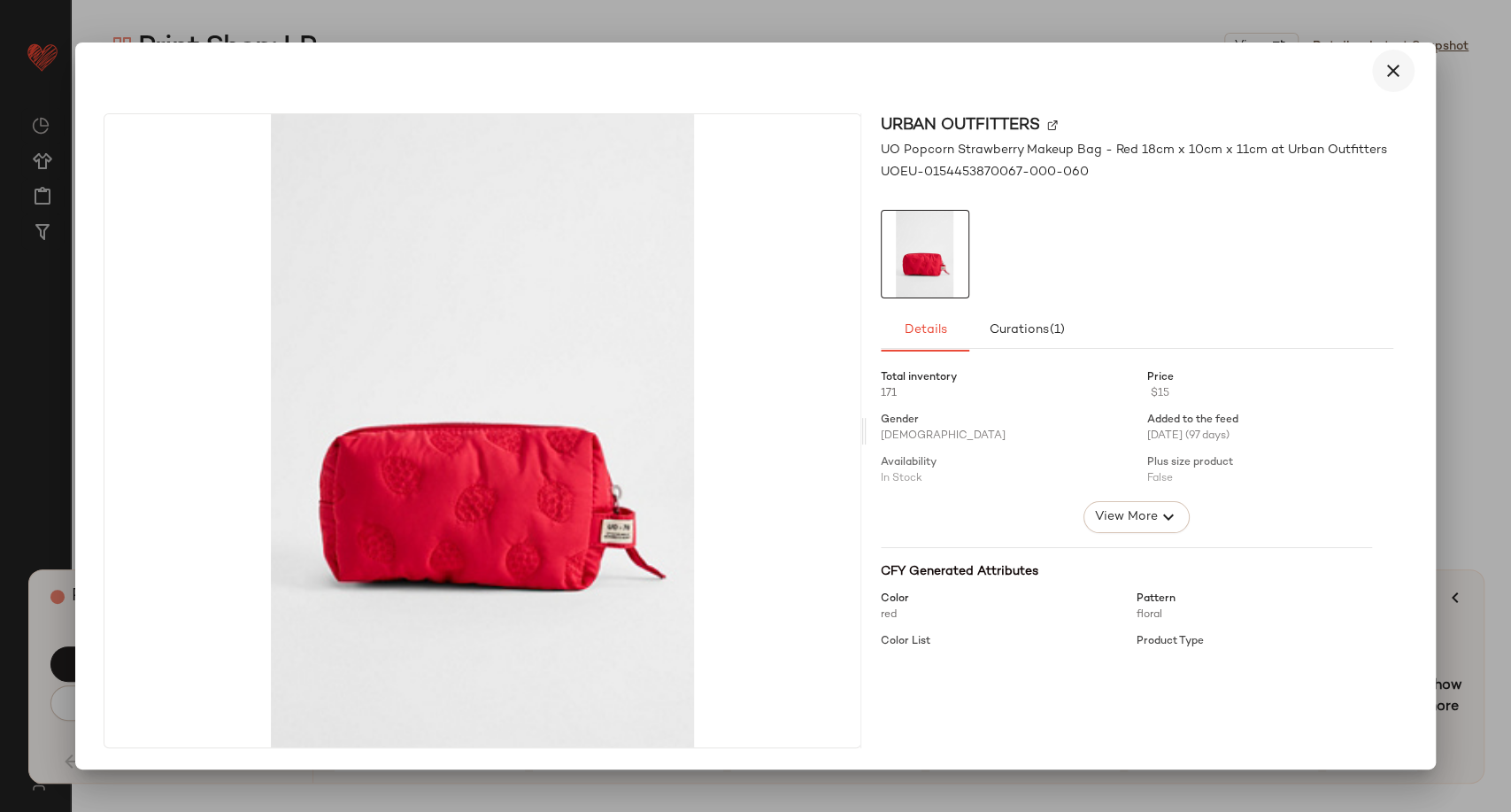
click at [1387, 75] on icon "button" at bounding box center [1393, 70] width 21 height 21
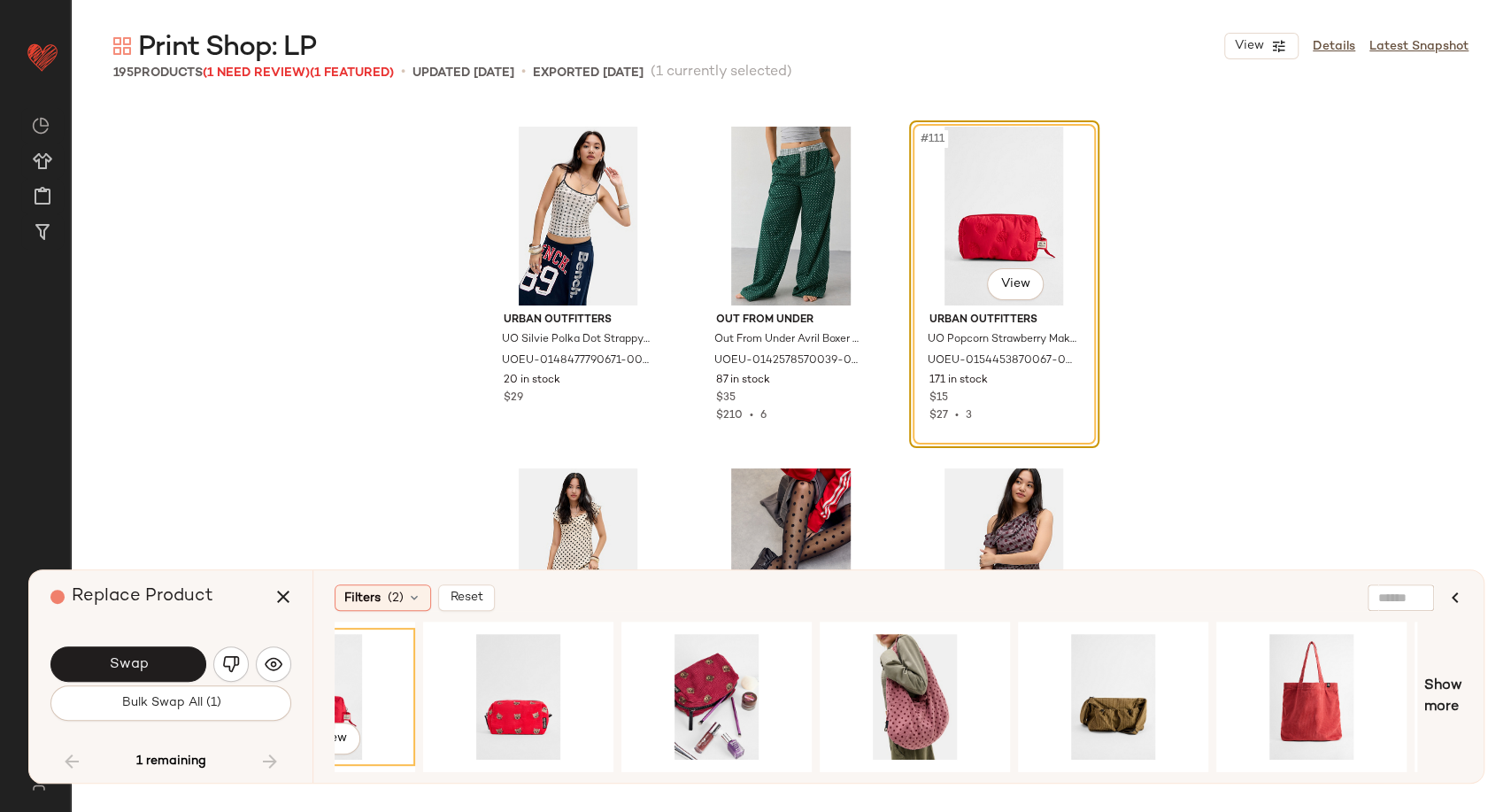
scroll to position [0, 0]
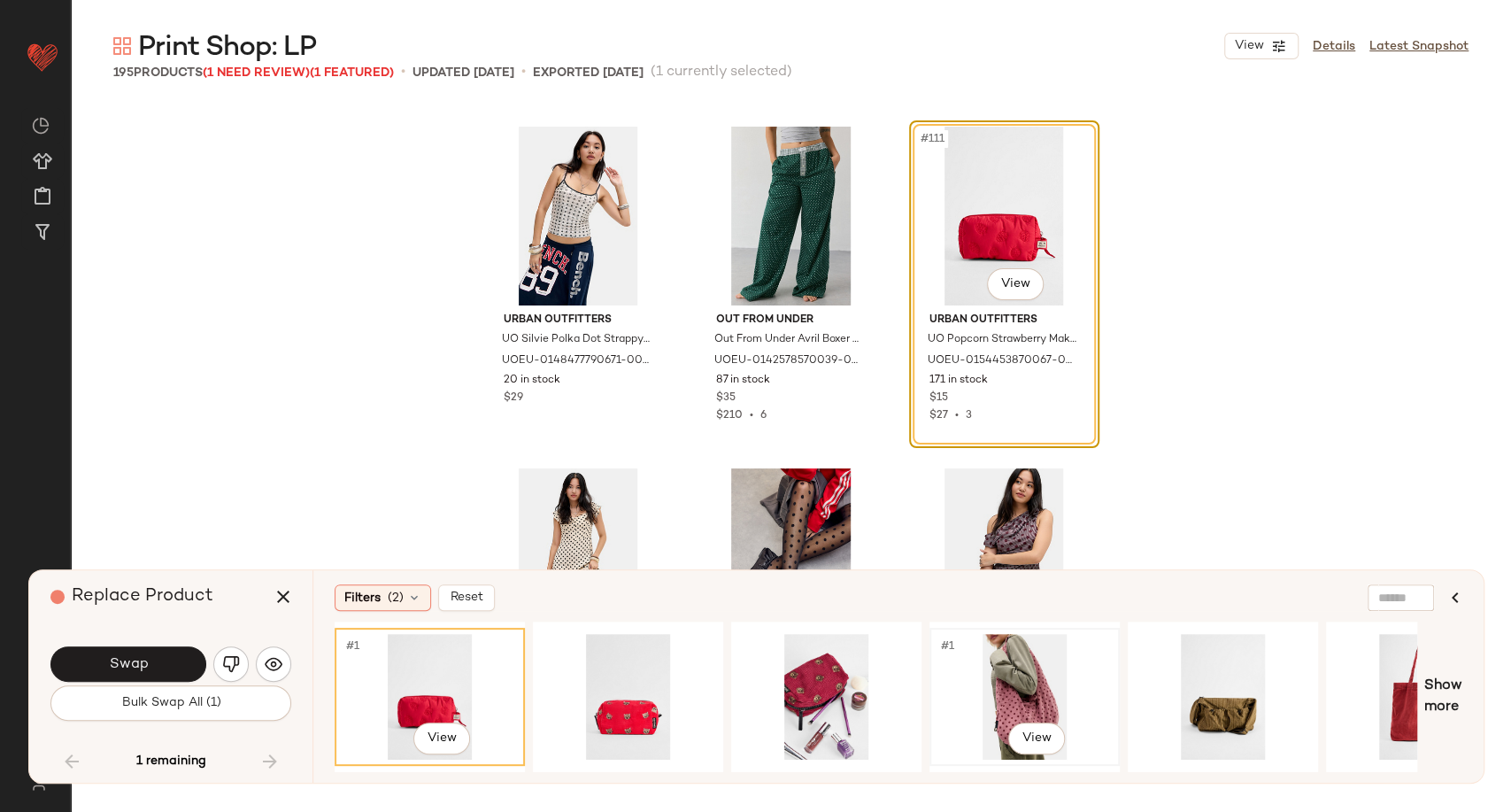
click at [995, 708] on div "#1 View" at bounding box center [1024, 697] width 178 height 126
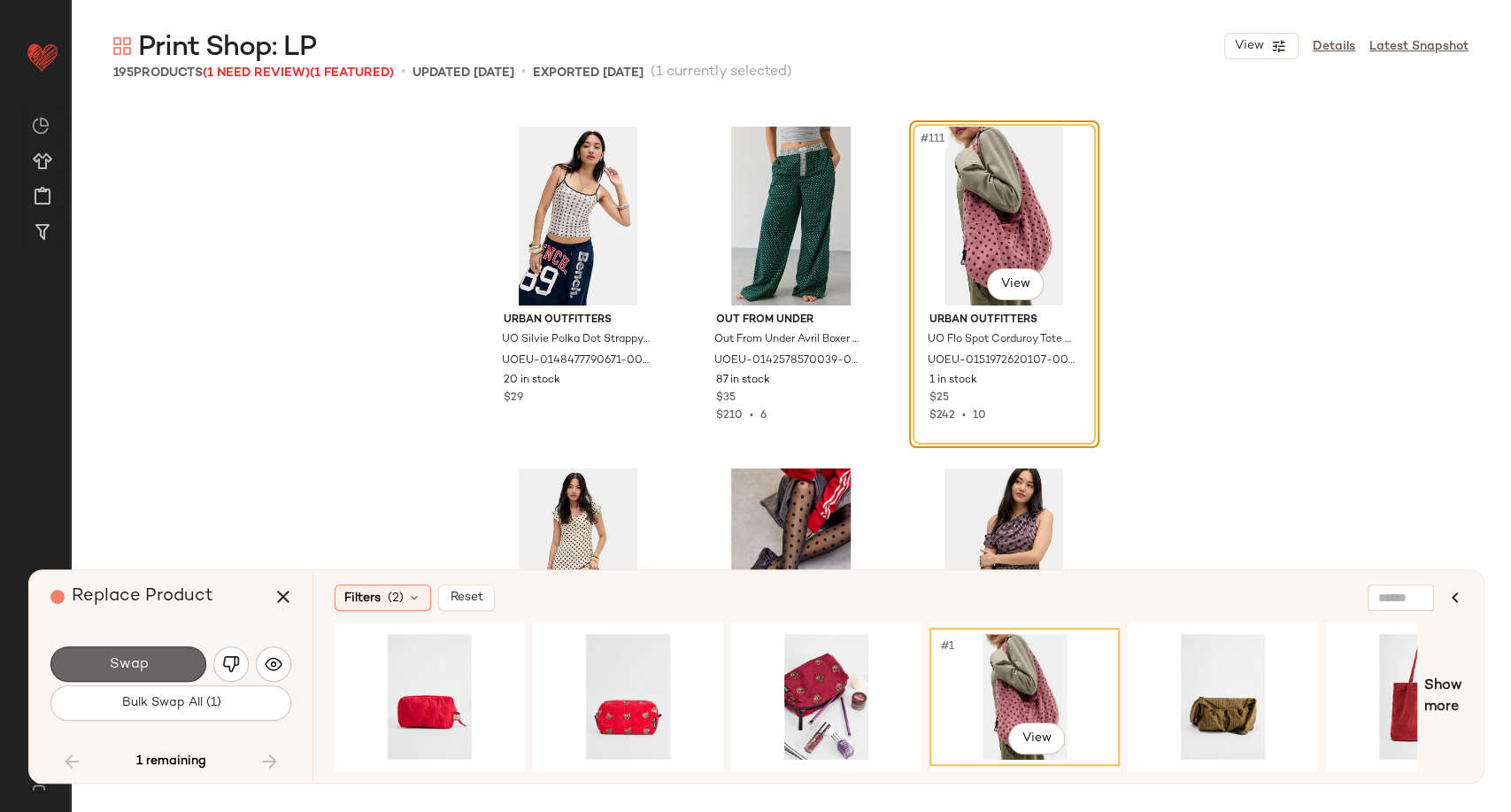
click at [175, 649] on button "Swap" at bounding box center [128, 663] width 156 height 36
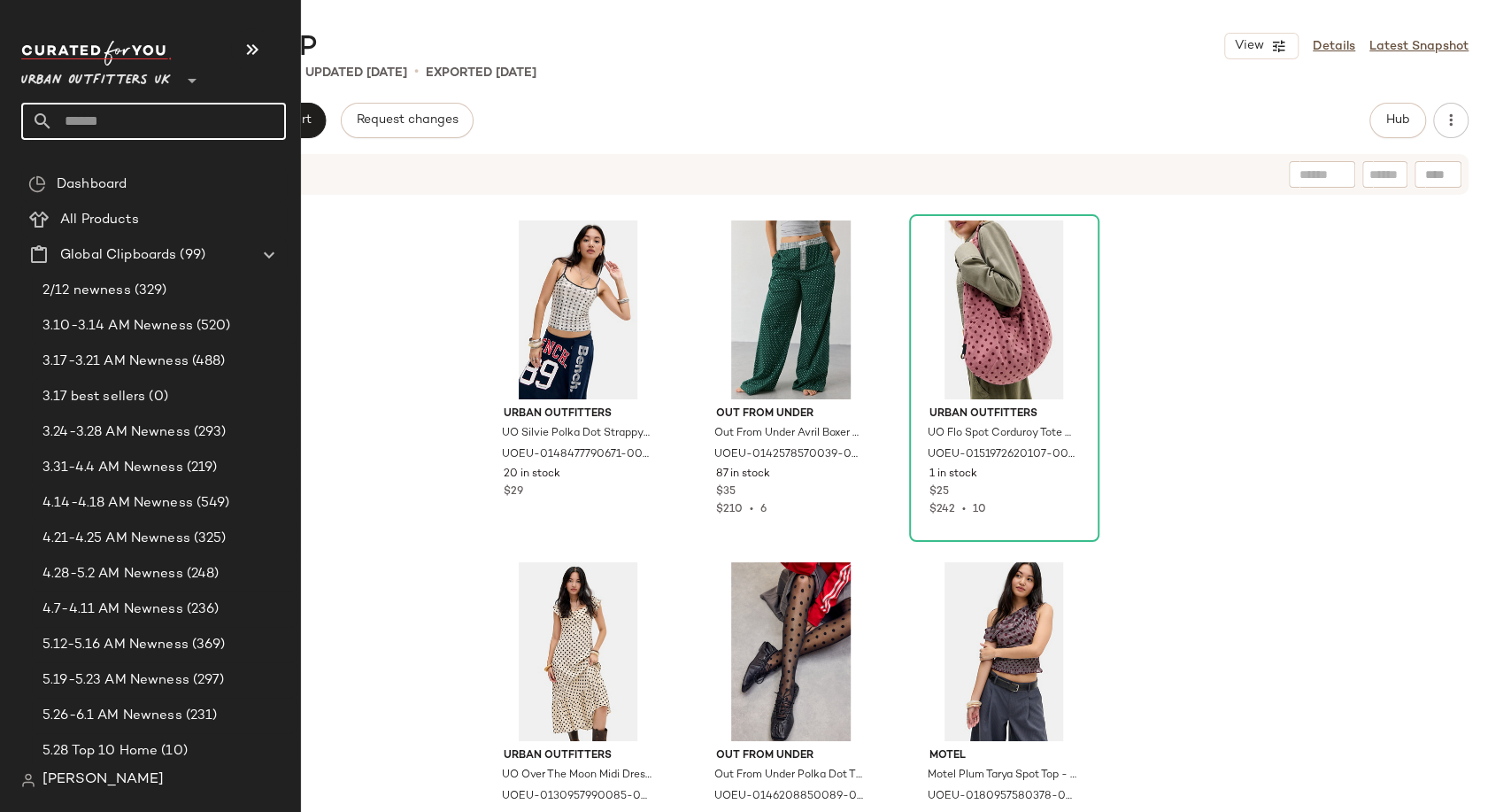
click at [86, 121] on input "text" at bounding box center [169, 121] width 233 height 37
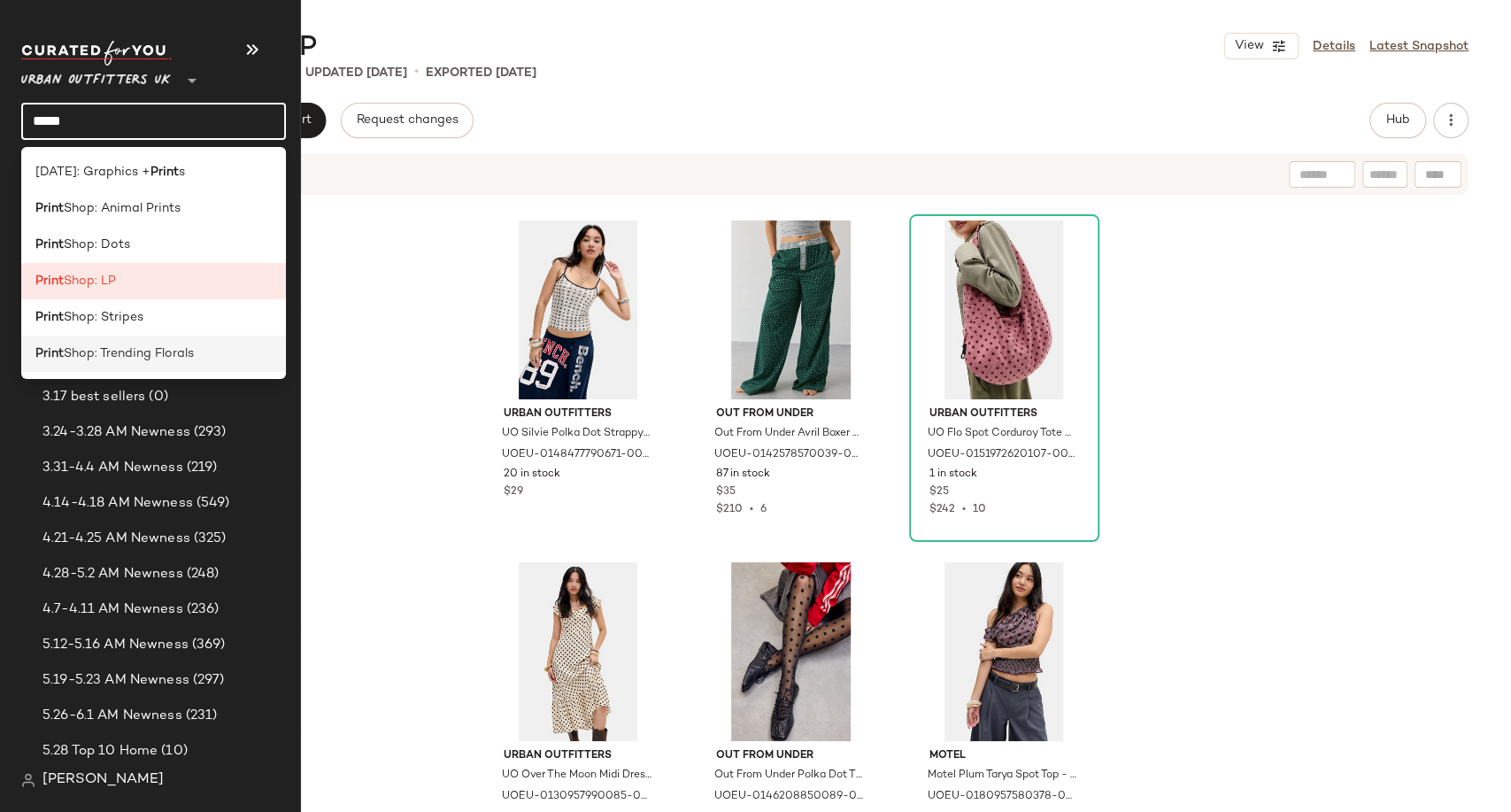
type input "*****"
click at [153, 347] on span "Shop: Trending Florals" at bounding box center [129, 353] width 130 height 18
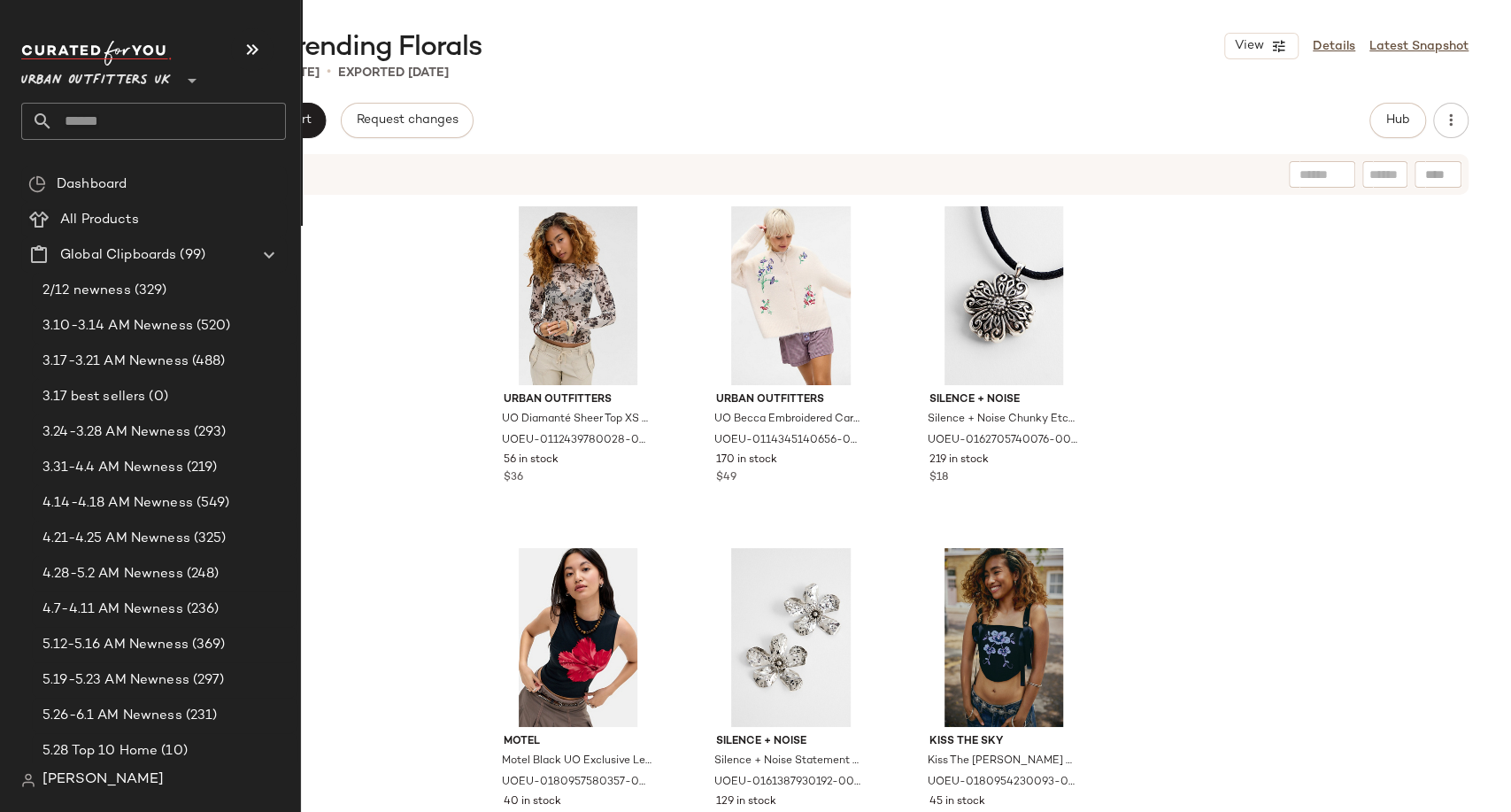
click at [140, 121] on input "text" at bounding box center [169, 121] width 233 height 37
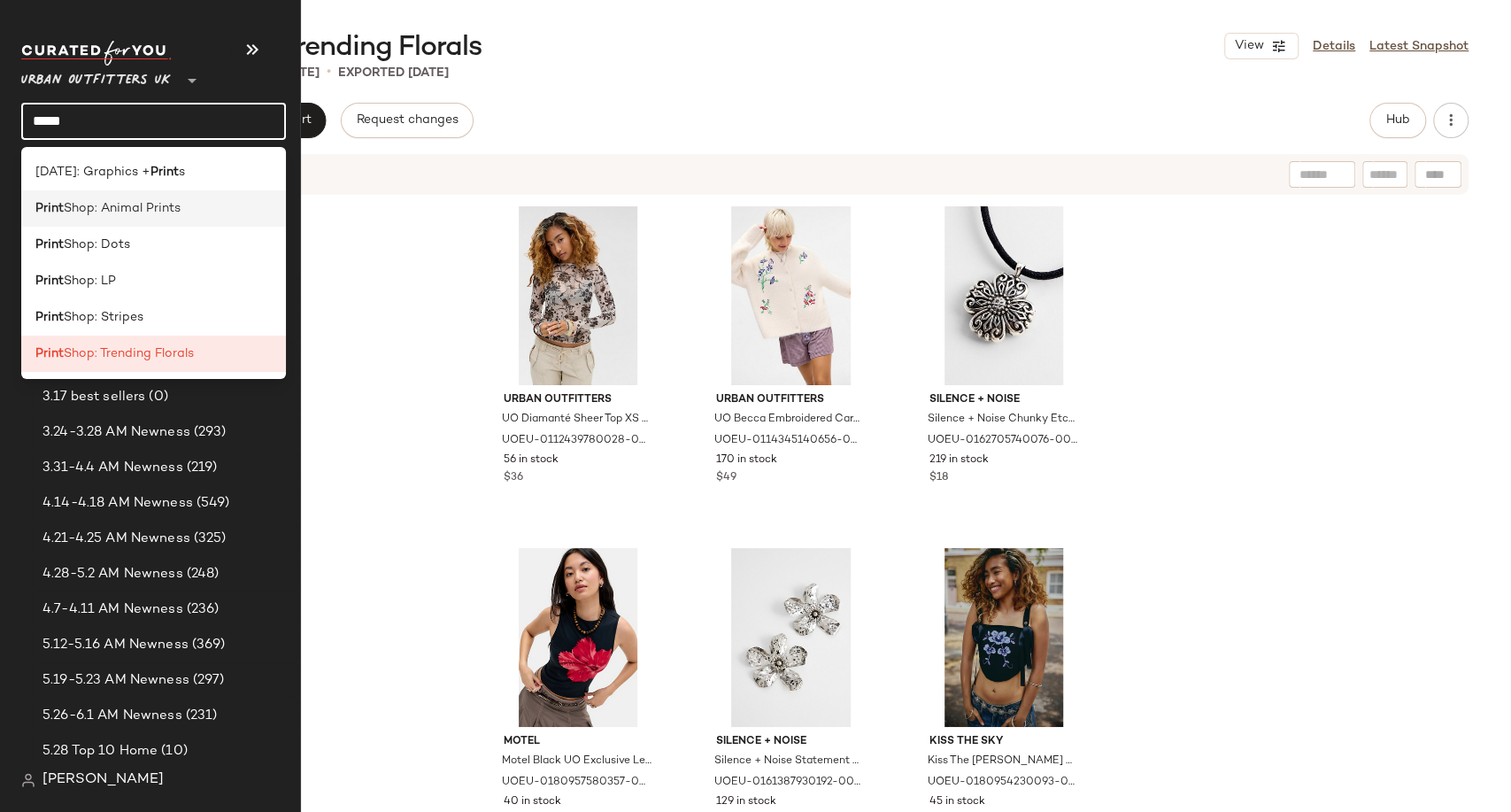
type input "*****"
click at [142, 205] on span "Shop: Animal Prints" at bounding box center [122, 208] width 117 height 18
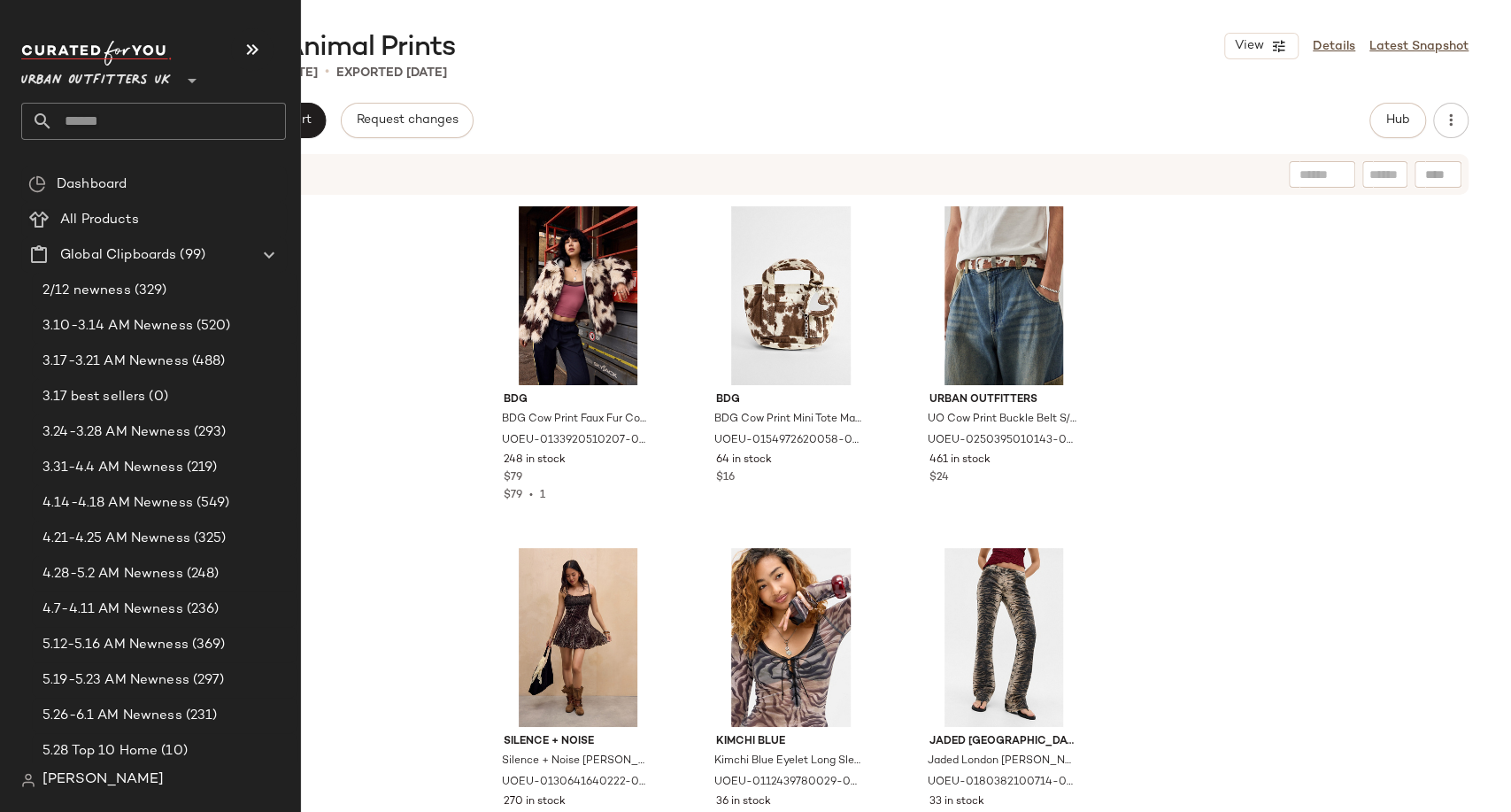
click at [75, 124] on input "text" at bounding box center [169, 121] width 233 height 37
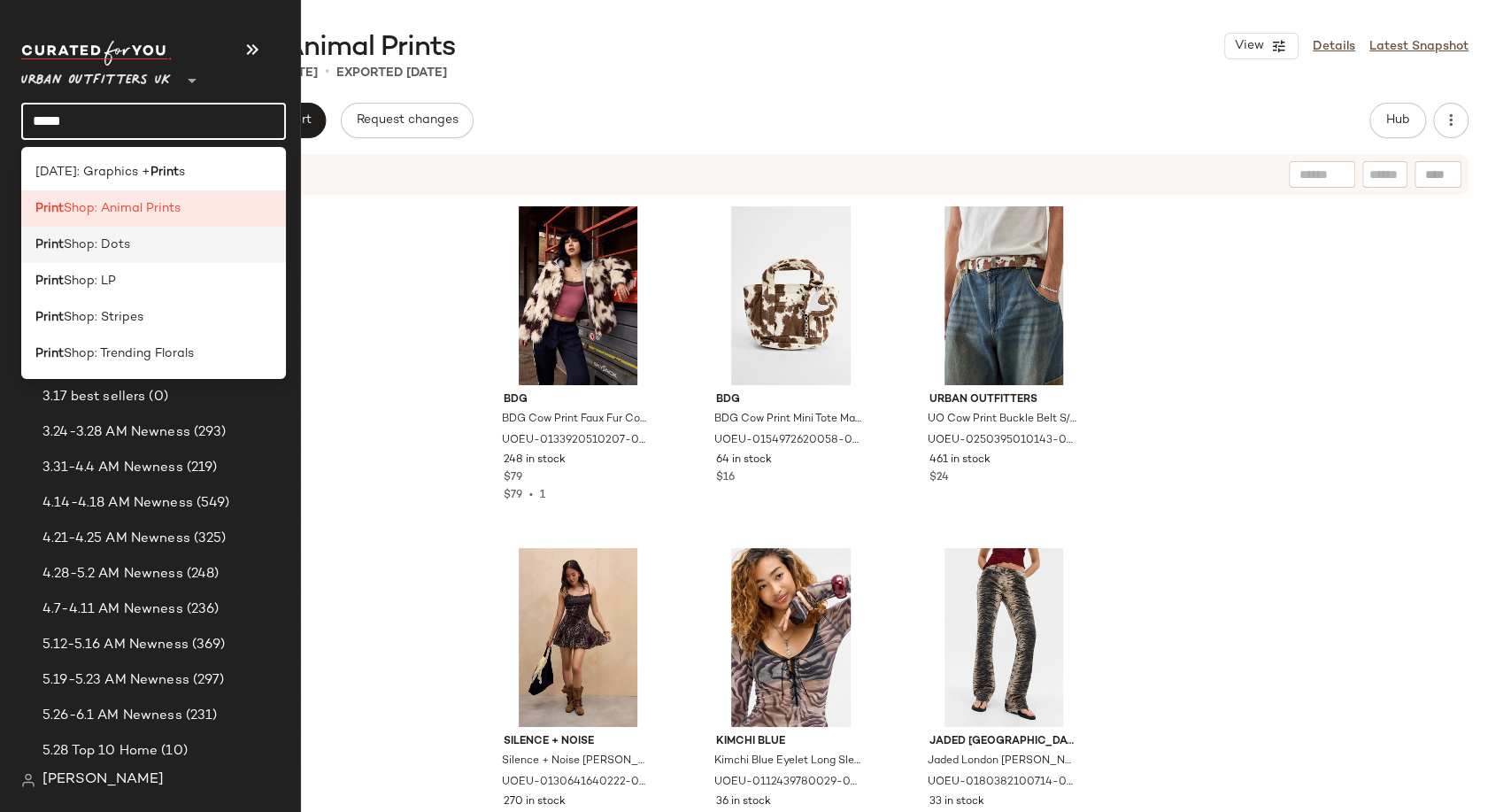
type input "*****"
click at [150, 254] on div "Print Shop: Dots" at bounding box center [153, 245] width 265 height 37
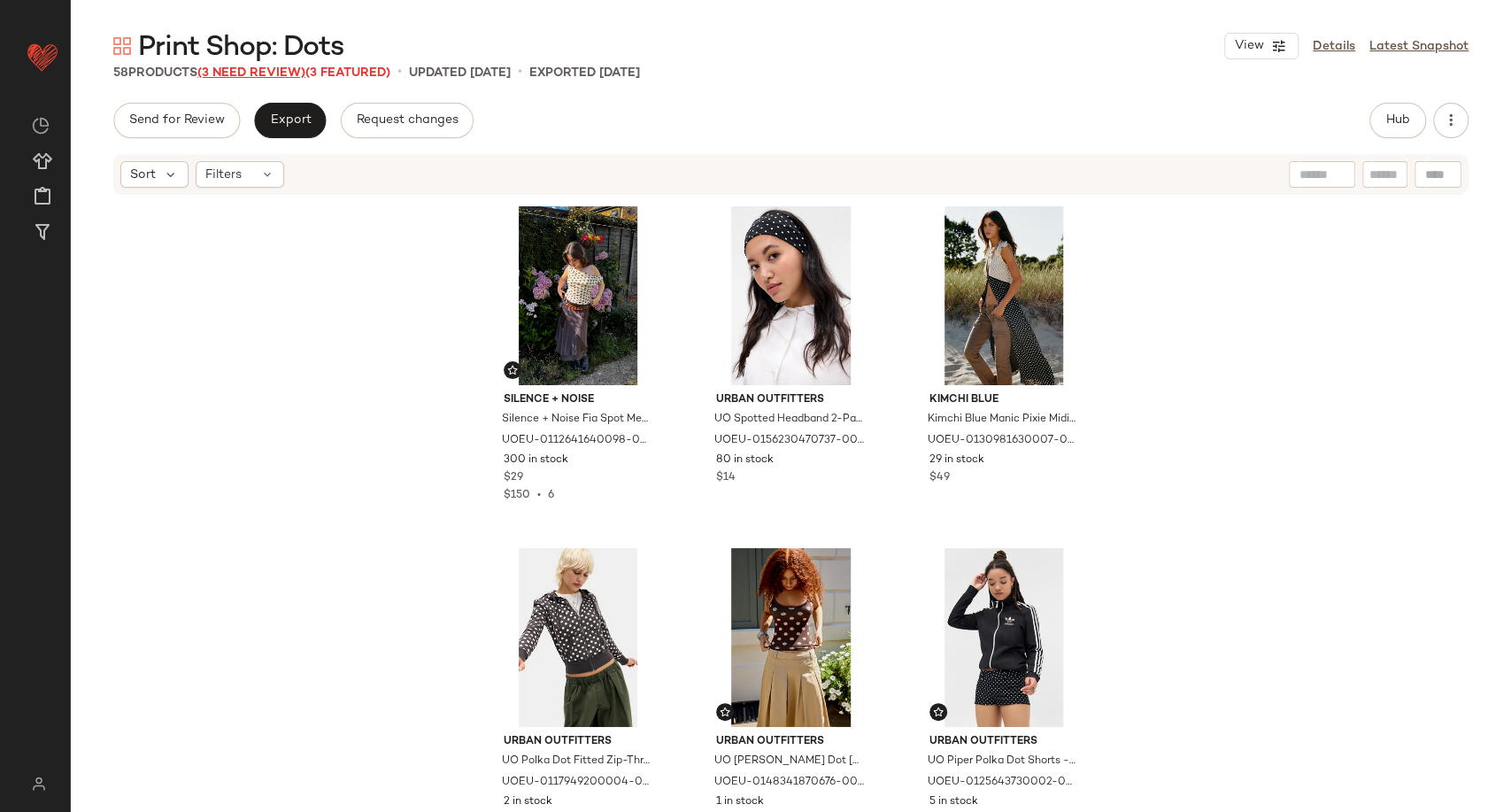
click at [292, 73] on span "(3 Need Review)" at bounding box center [251, 73] width 108 height 14
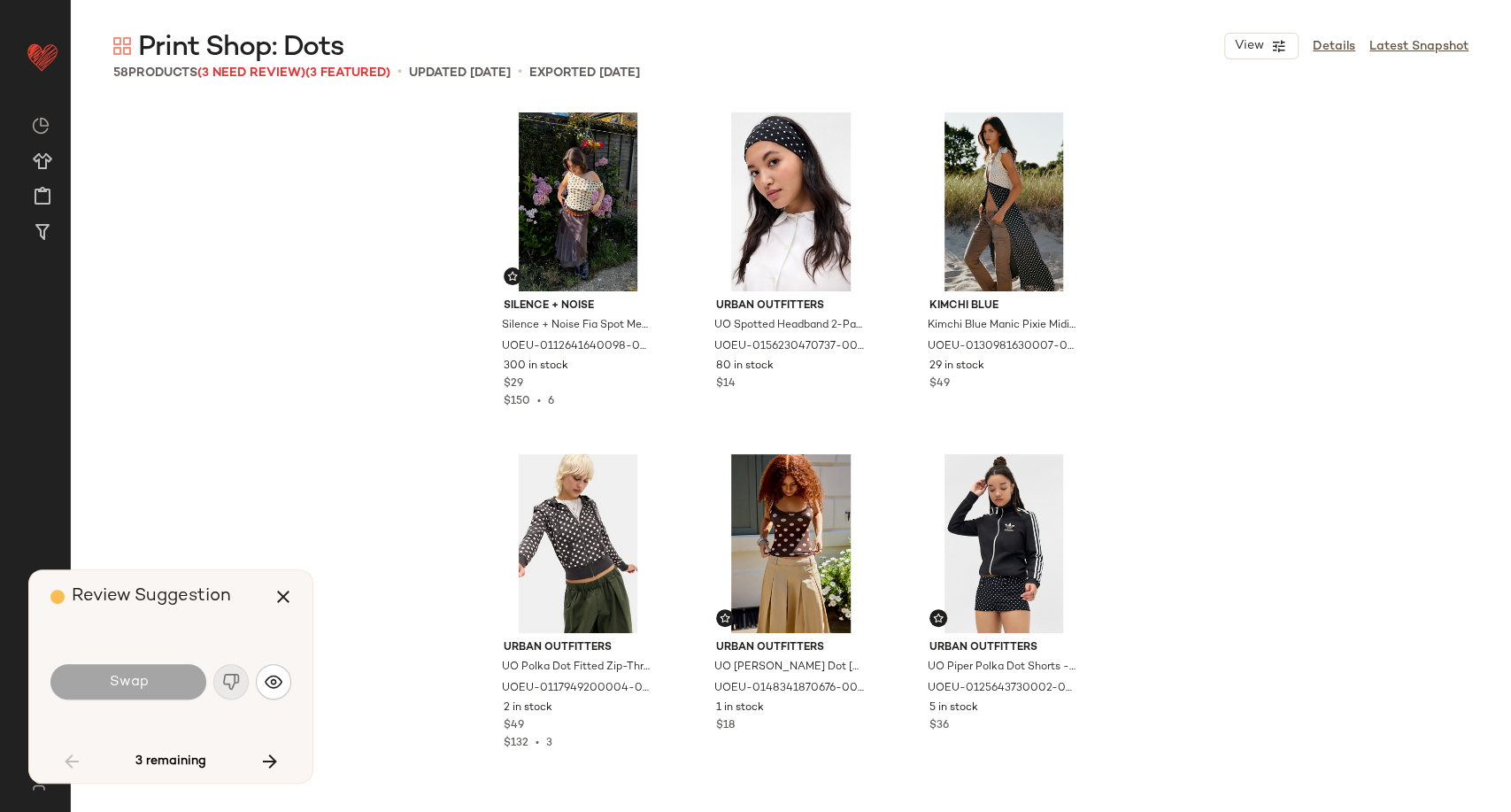
scroll to position [1707, 0]
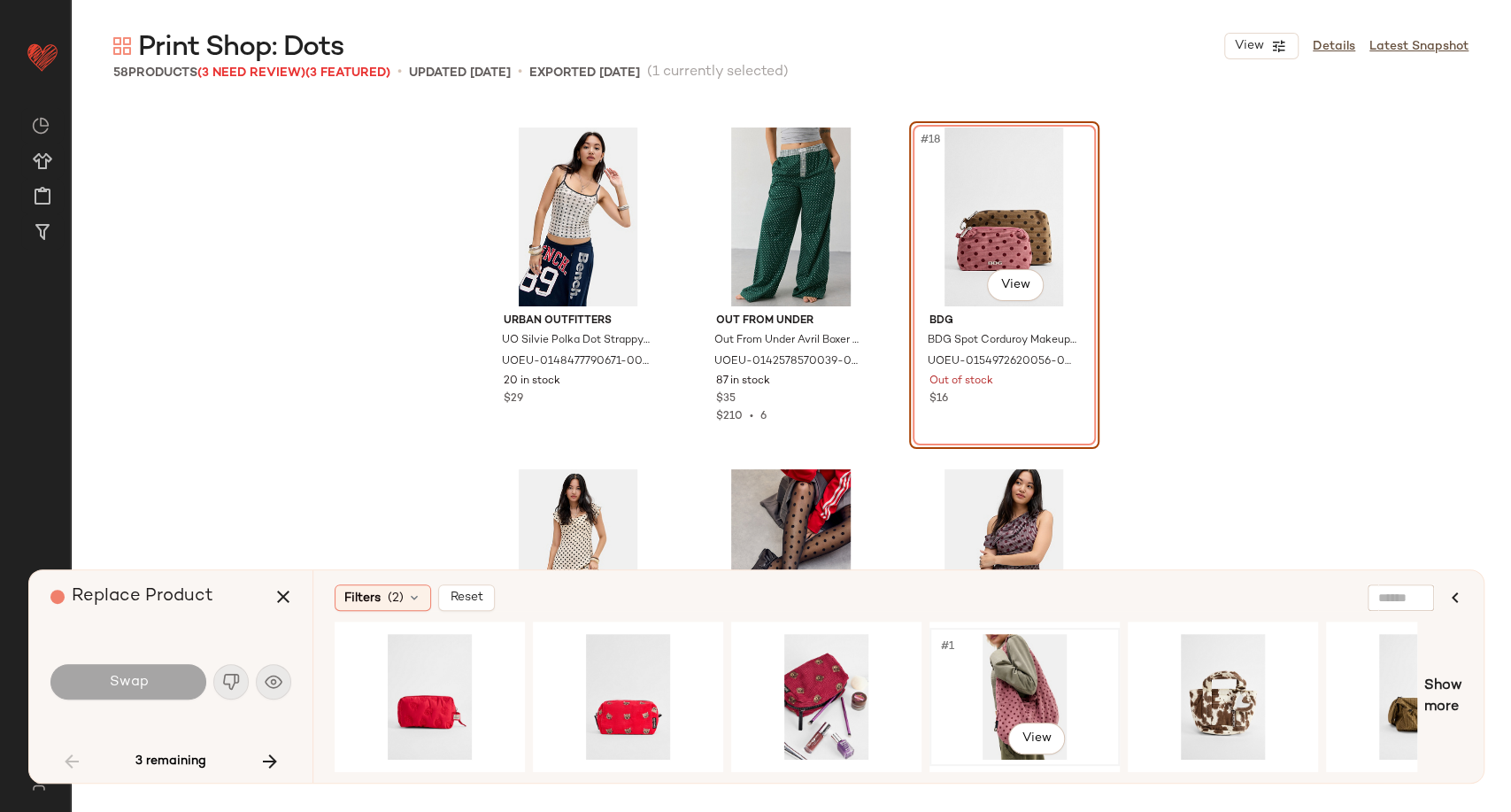
click at [1035, 672] on div "#1 View" at bounding box center [1024, 697] width 178 height 126
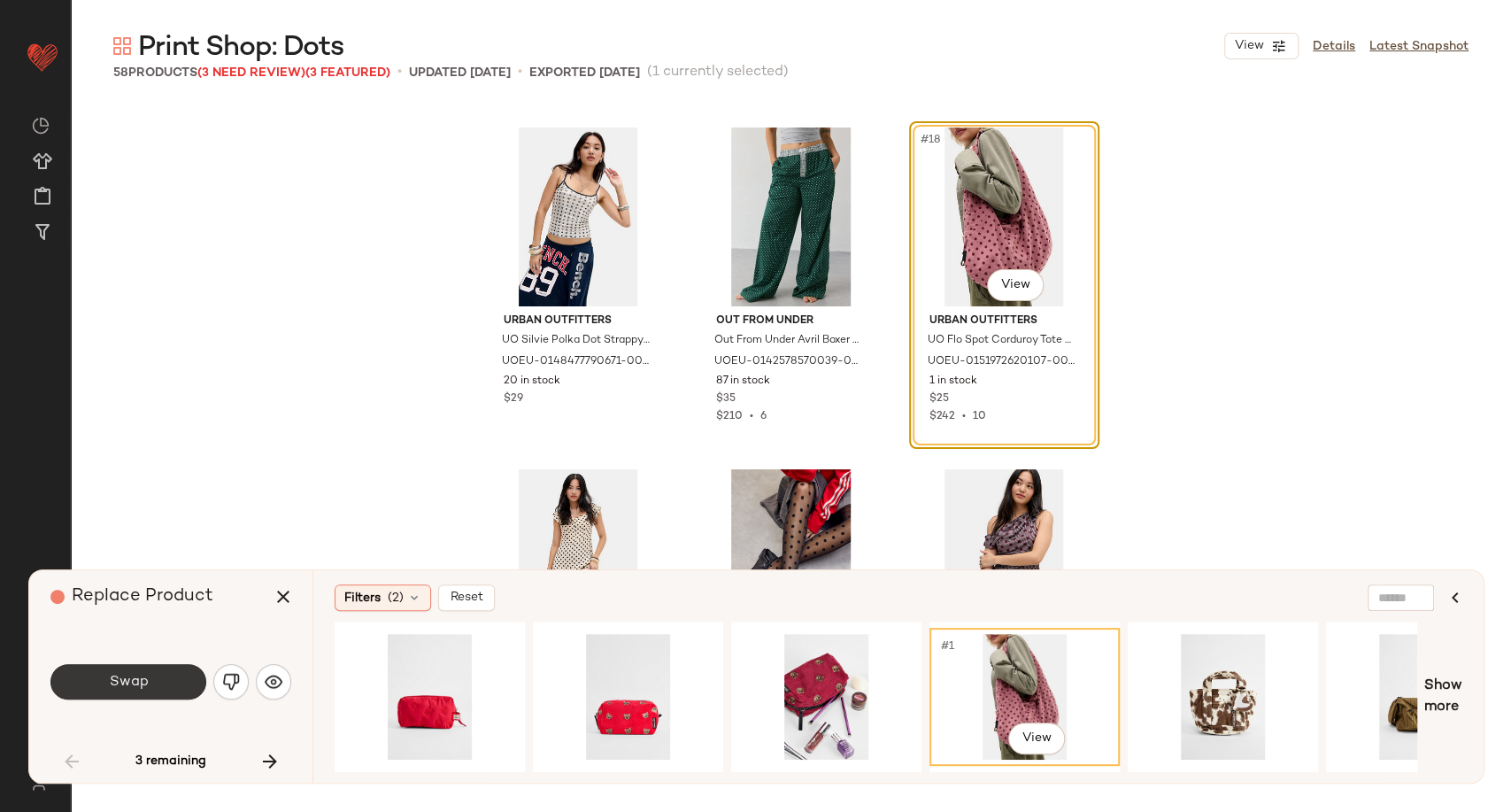
click at [148, 686] on button "Swap" at bounding box center [128, 681] width 156 height 36
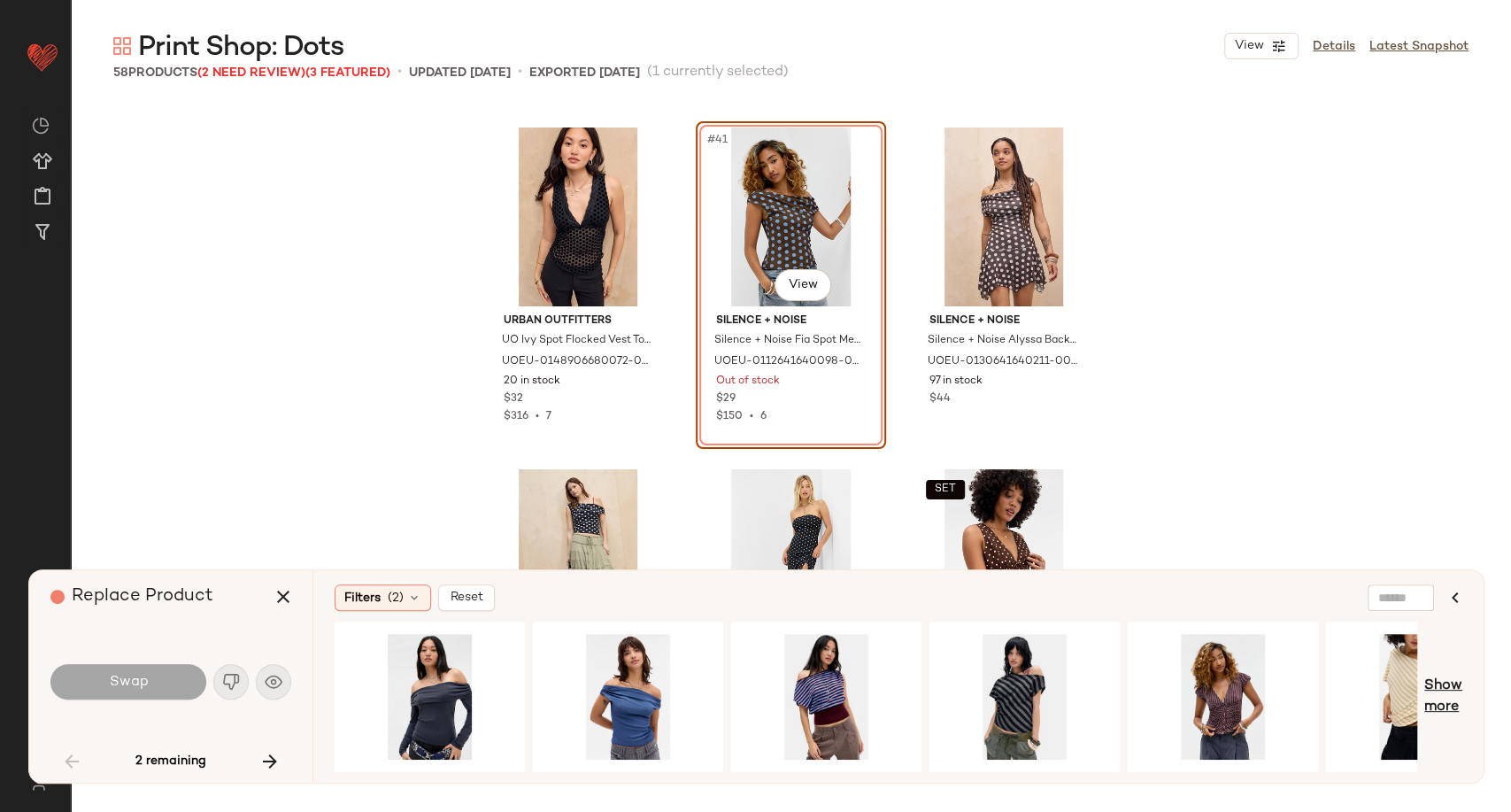
click at [1454, 686] on span "Show more" at bounding box center [1443, 696] width 38 height 43
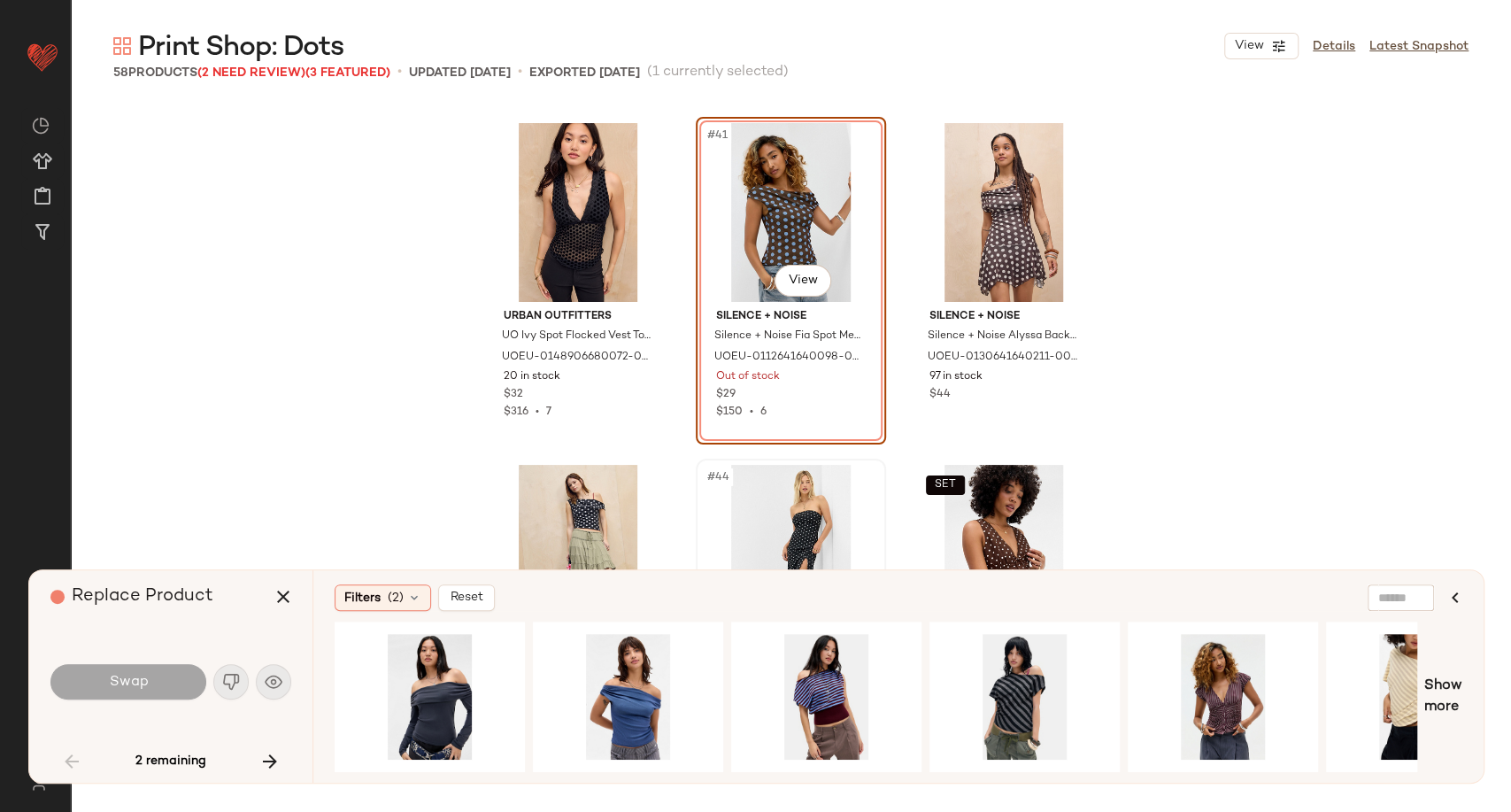
scroll to position [4441, 0]
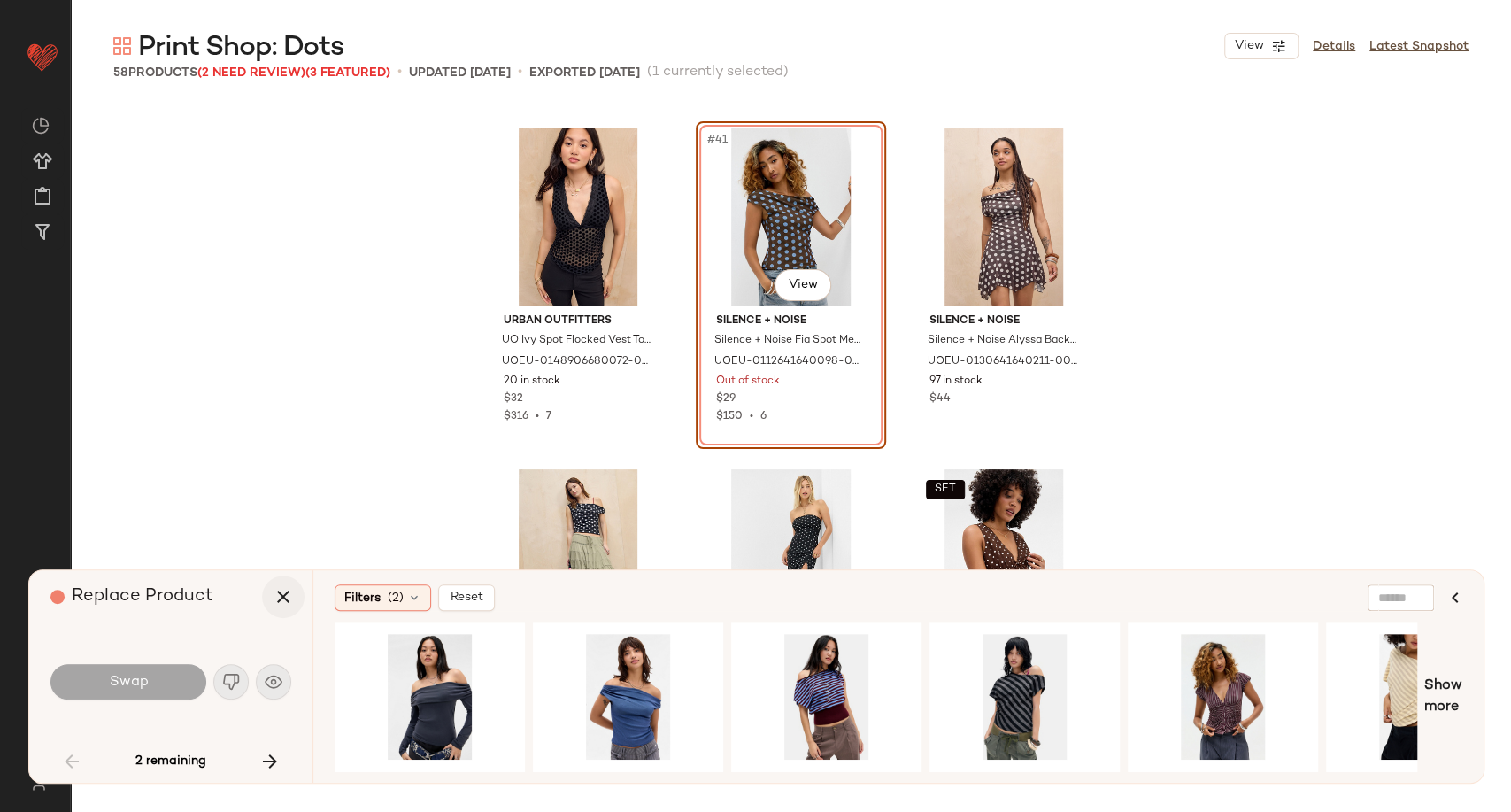
click at [281, 605] on icon "button" at bounding box center [282, 596] width 21 height 21
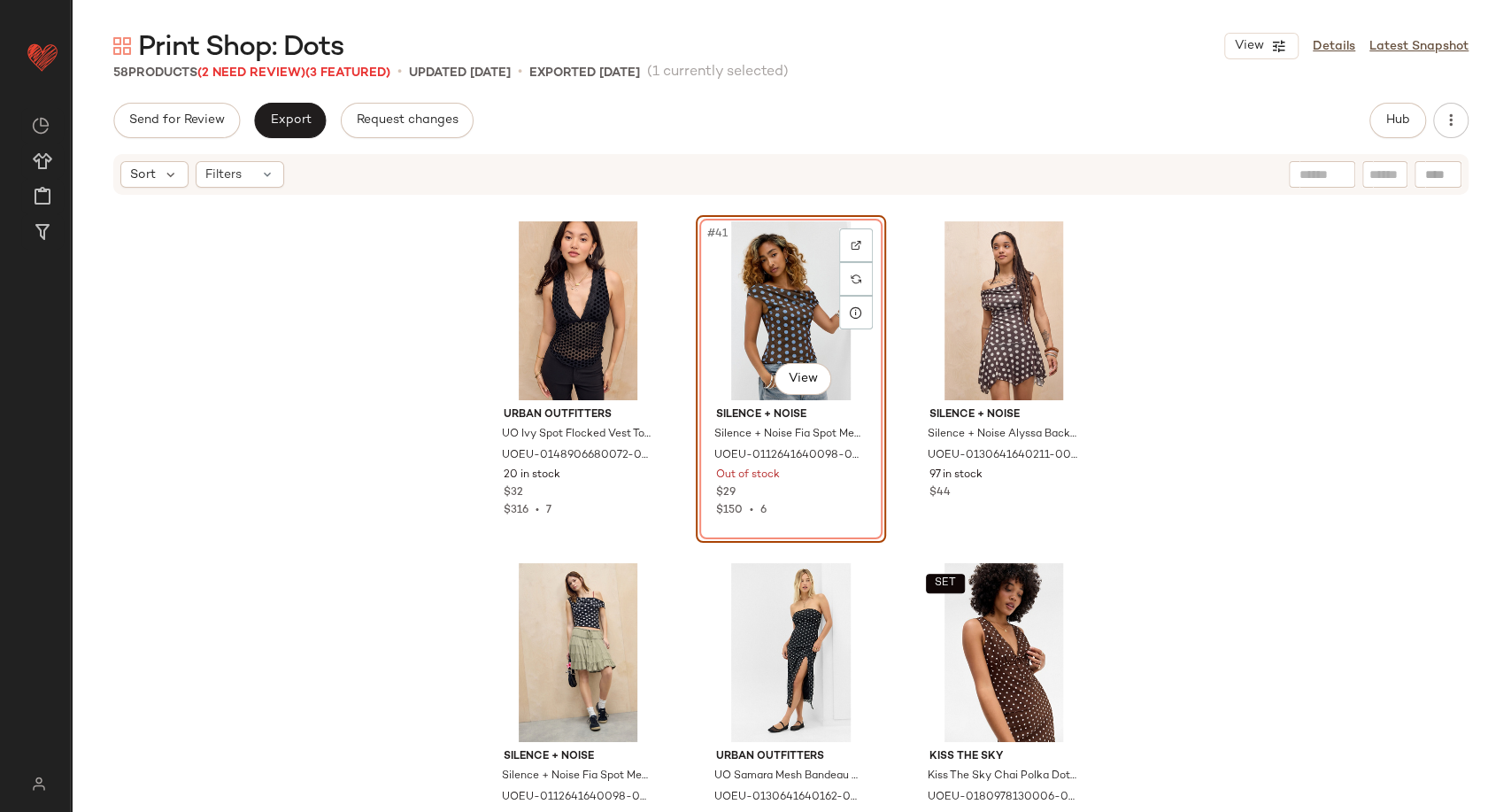
click at [809, 318] on div "#41 View" at bounding box center [790, 311] width 178 height 179
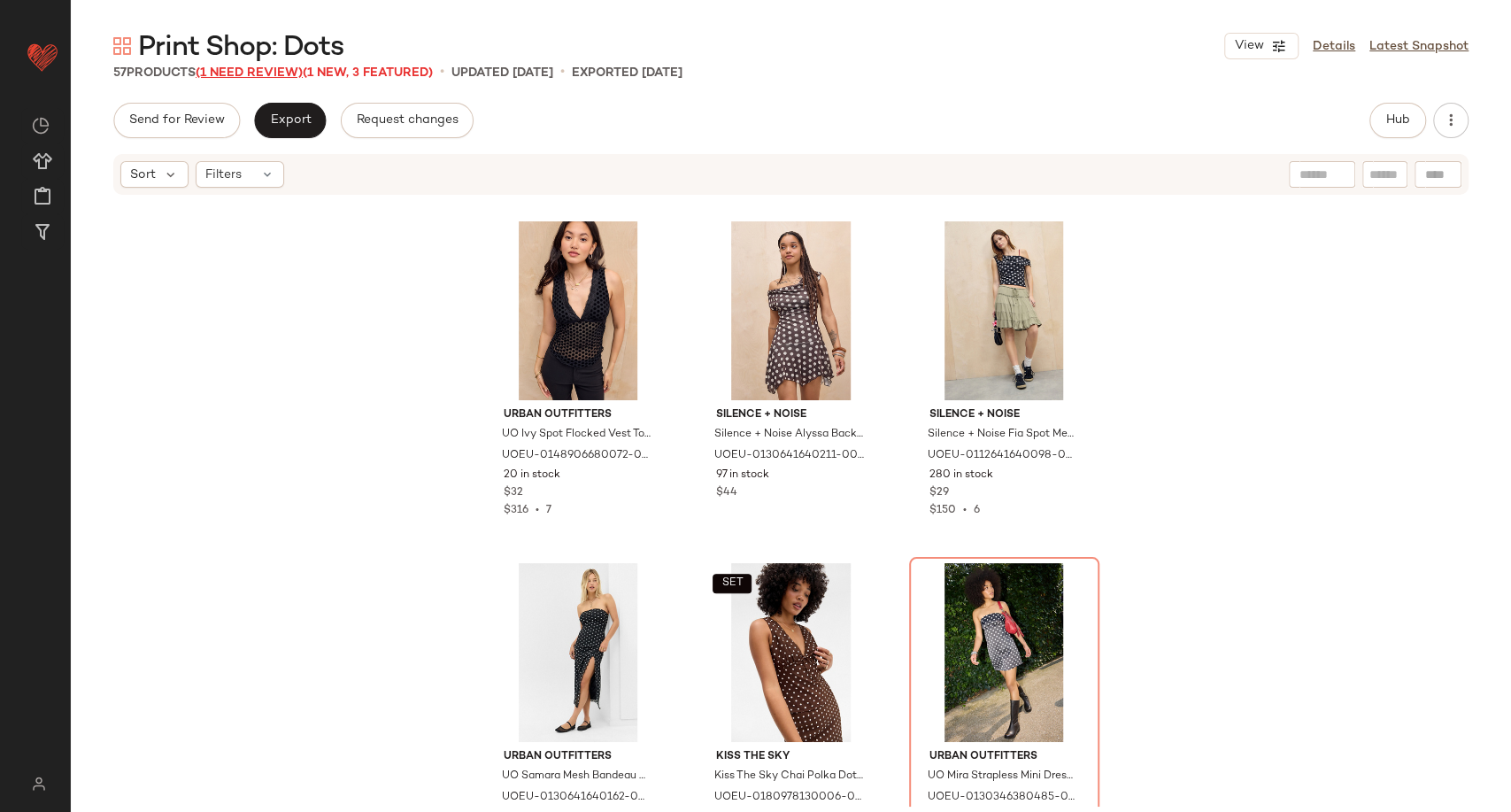
click at [257, 73] on span "(1 Need Review)" at bounding box center [248, 73] width 107 height 14
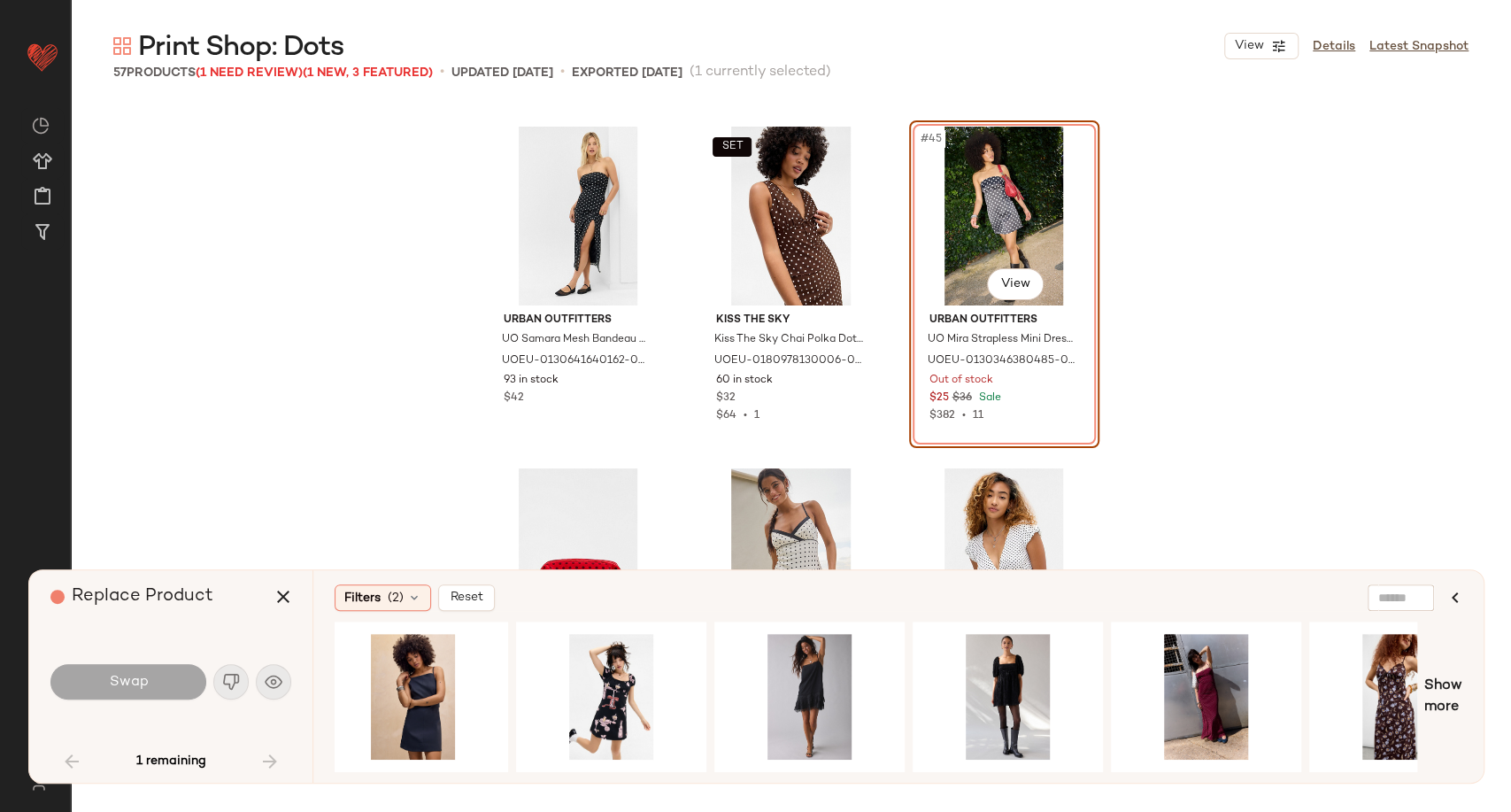
scroll to position [0, 2375]
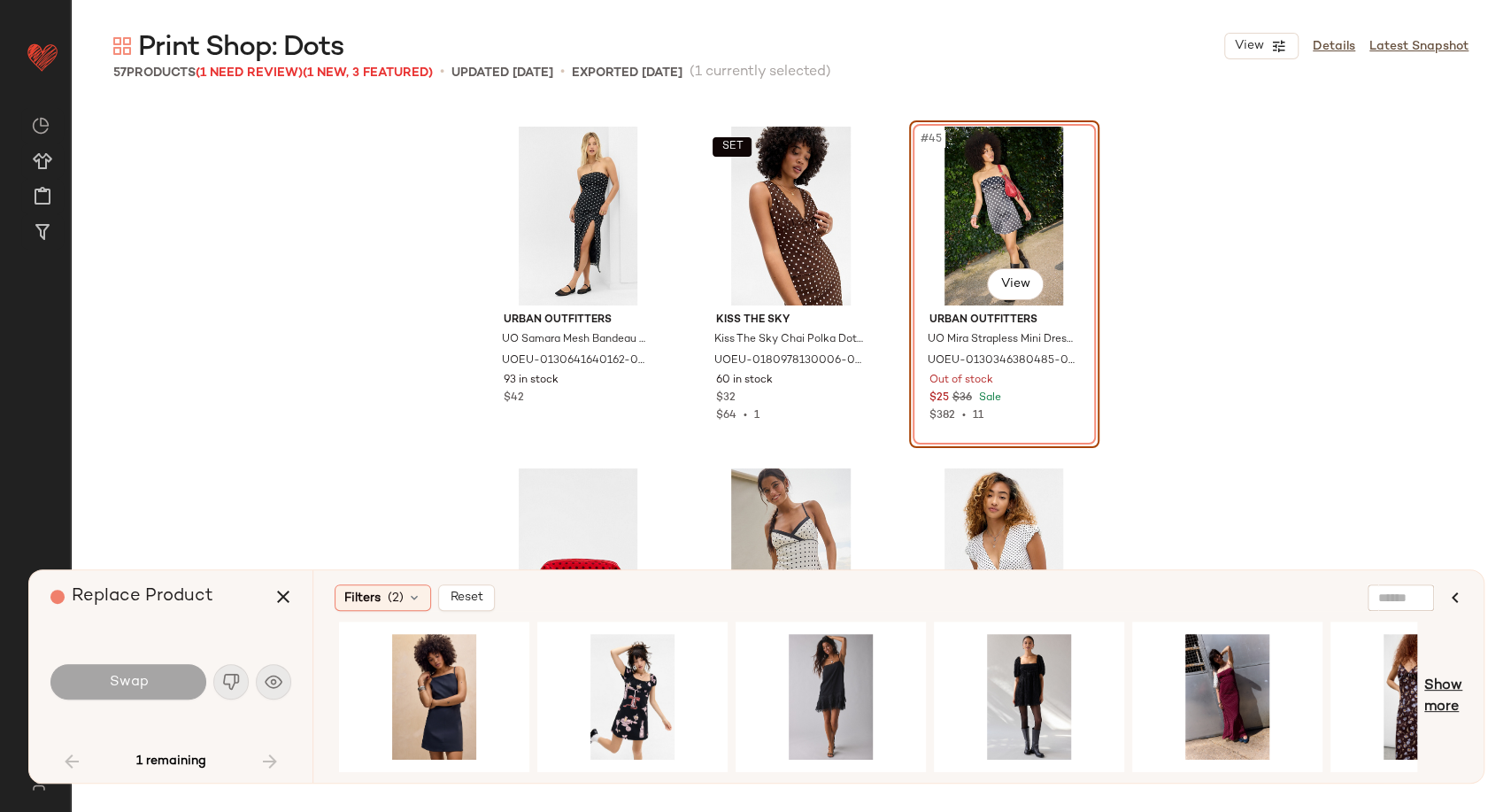
click at [1438, 696] on span "Show more" at bounding box center [1443, 696] width 38 height 43
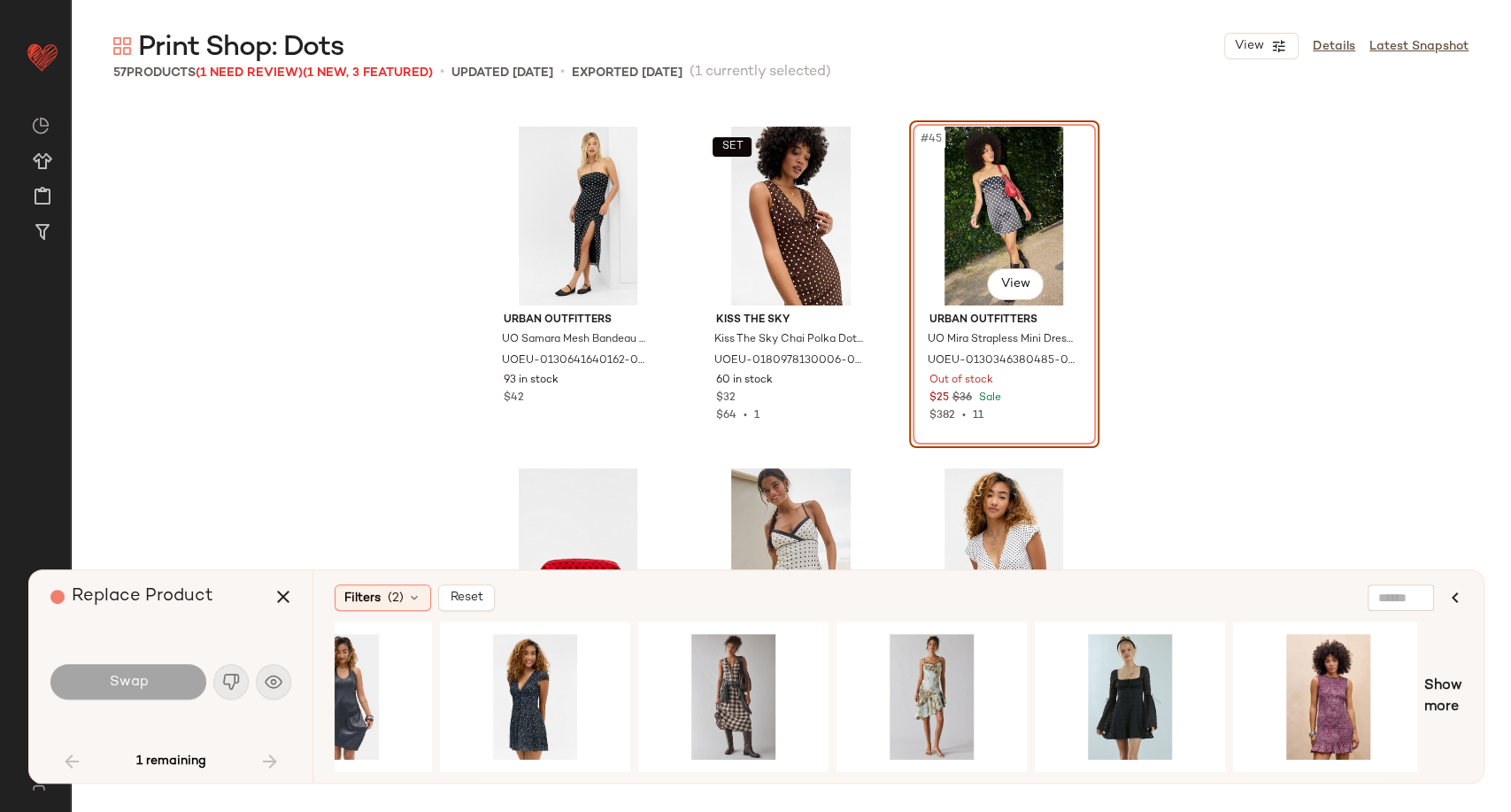
scroll to position [0, 4262]
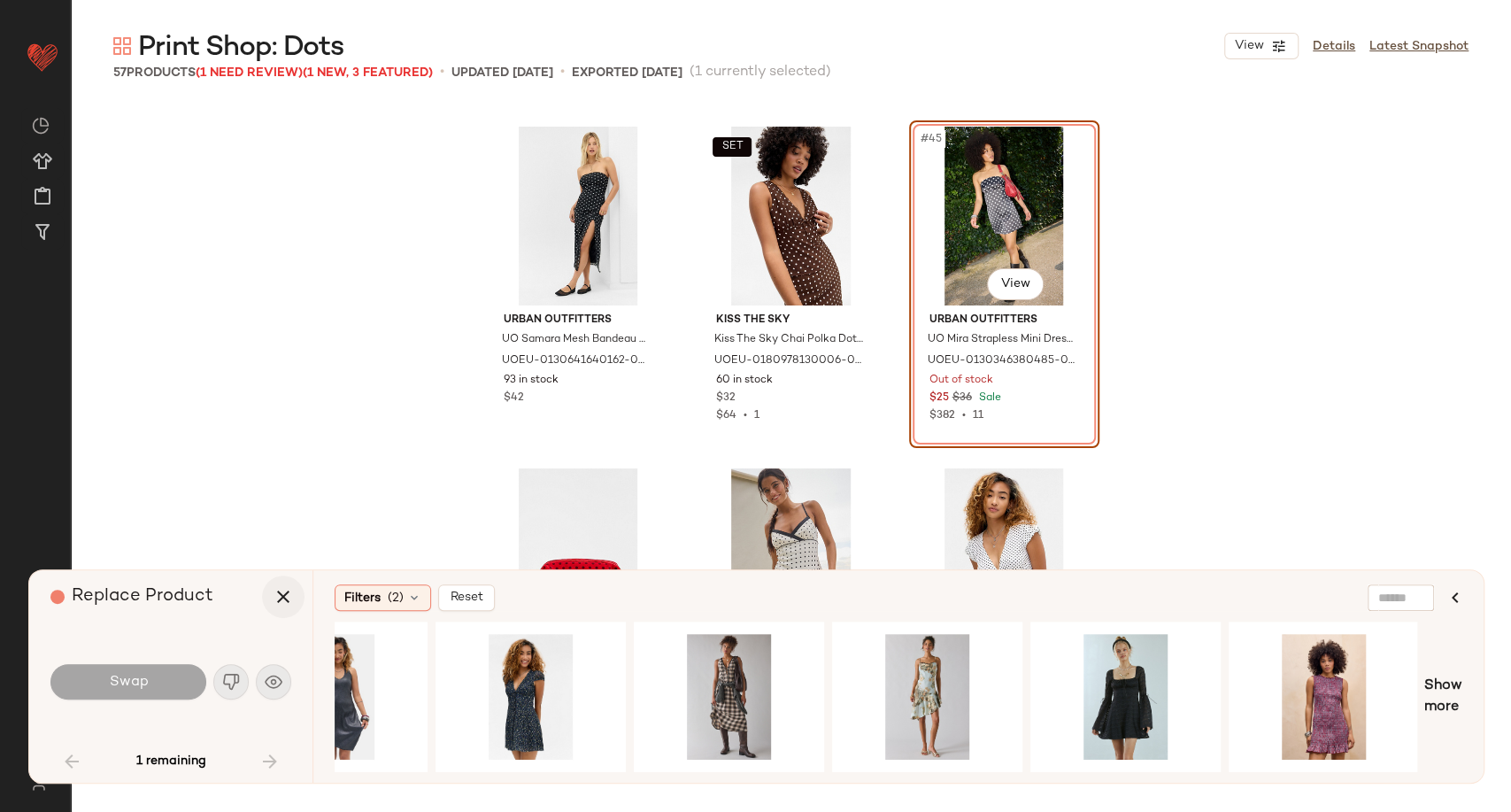
click at [280, 605] on icon "button" at bounding box center [282, 596] width 21 height 21
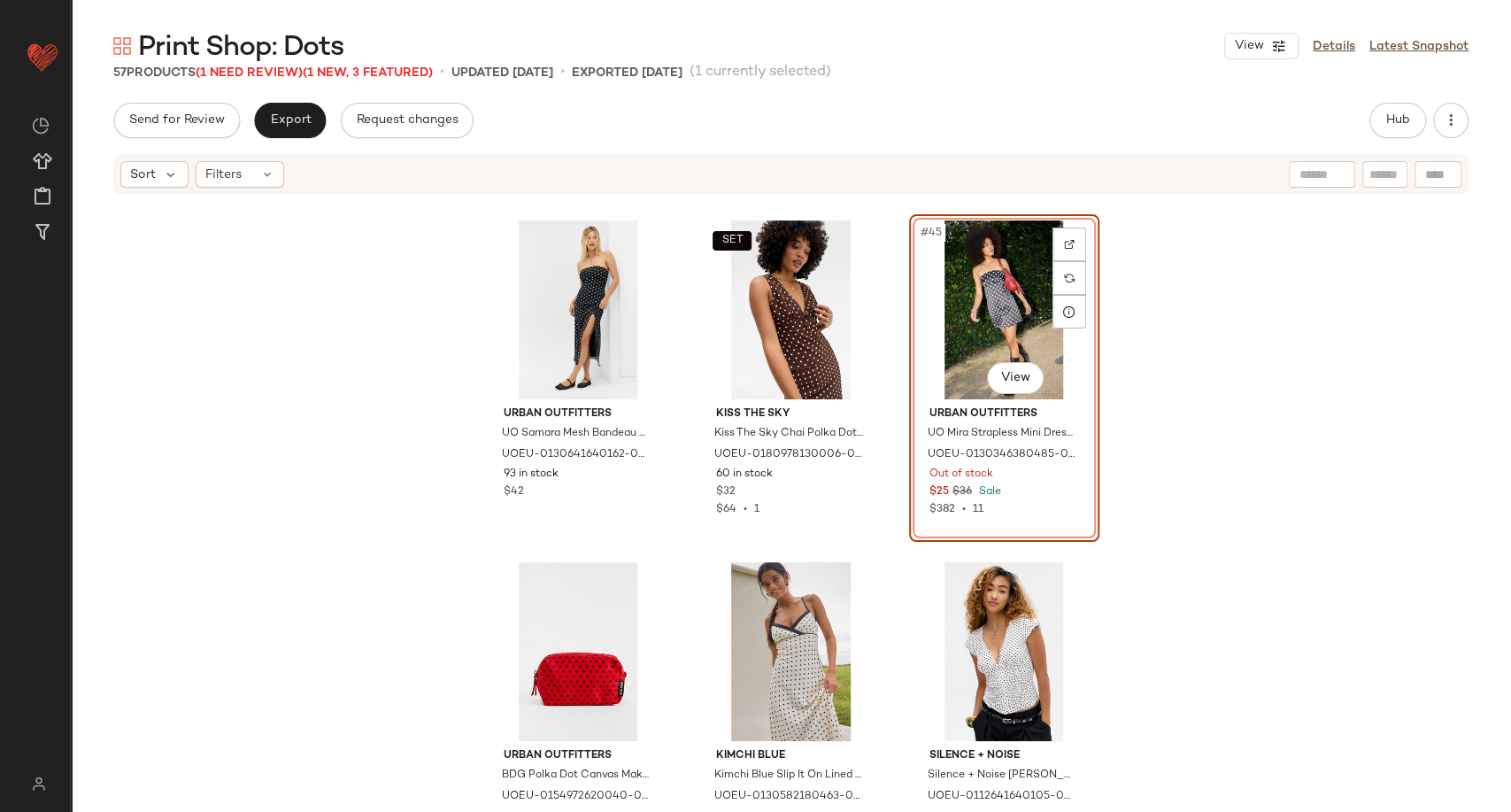
click at [1185, 331] on div "Urban Outfitters UO Samara Mesh Bandeau Midi Dress - Black XS at Urban Outfitte…" at bounding box center [791, 501] width 1441 height 610
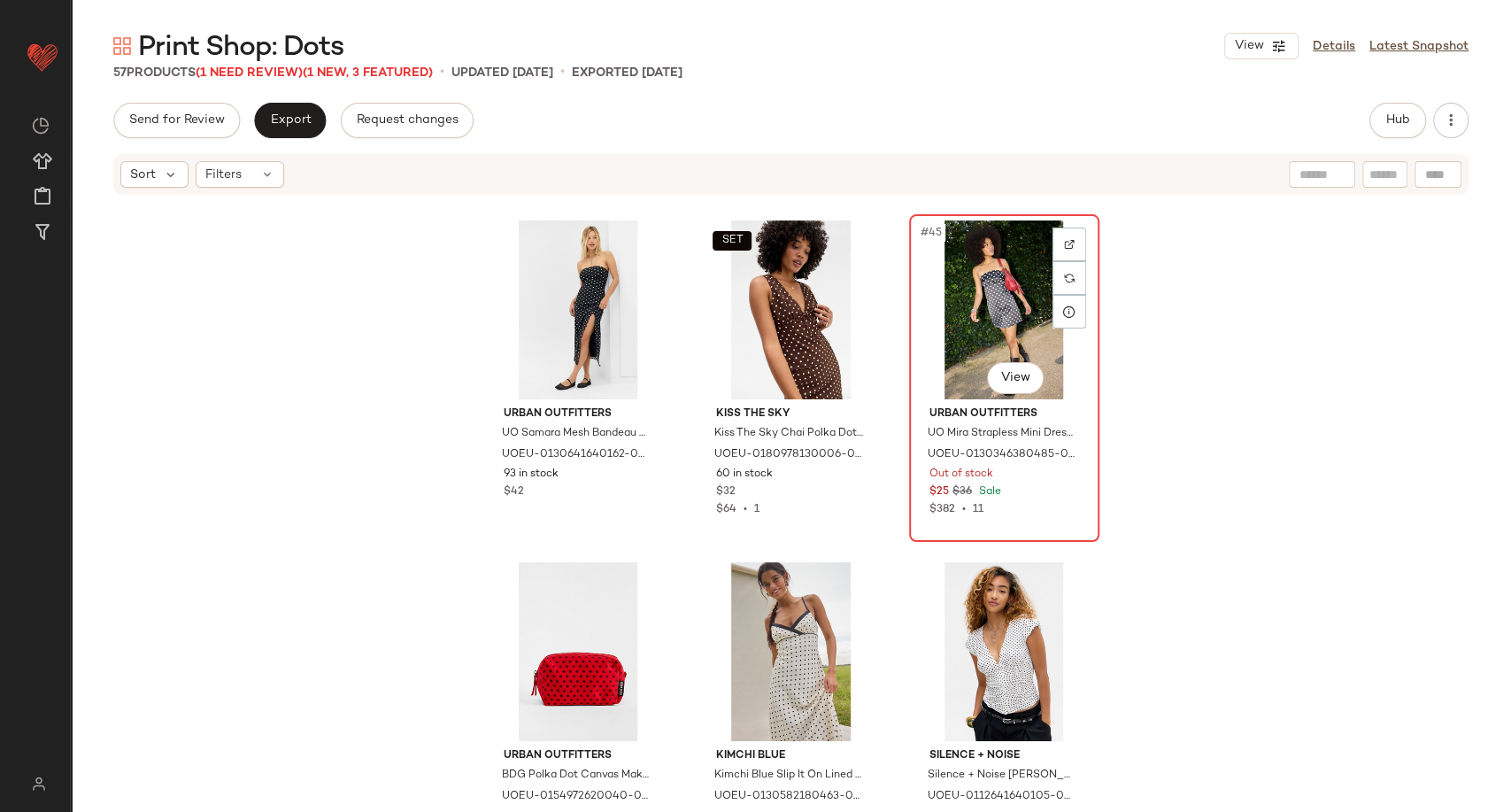
click at [1020, 335] on div "#45 View" at bounding box center [1004, 310] width 178 height 179
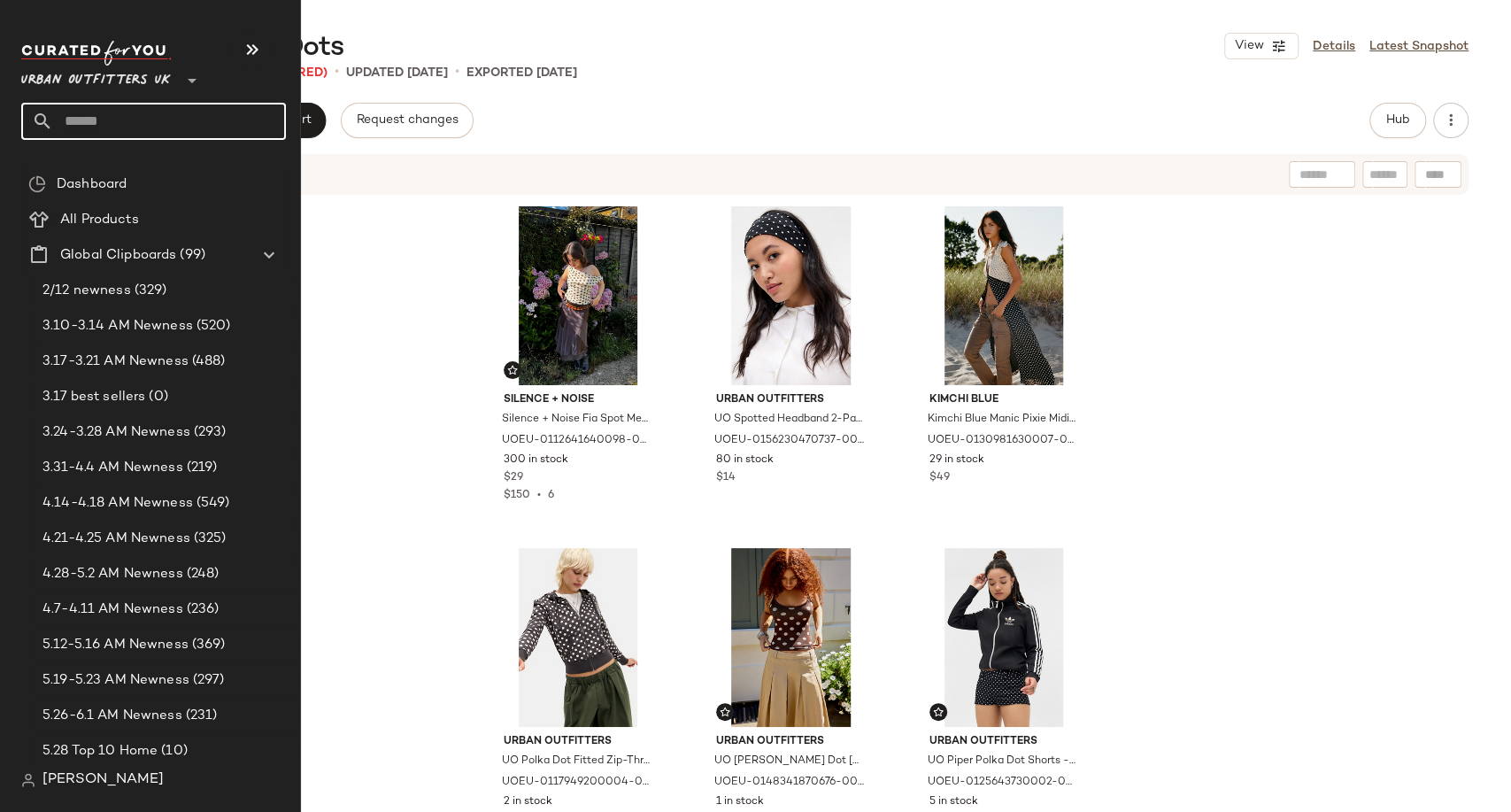
click at [93, 113] on input "text" at bounding box center [169, 121] width 233 height 37
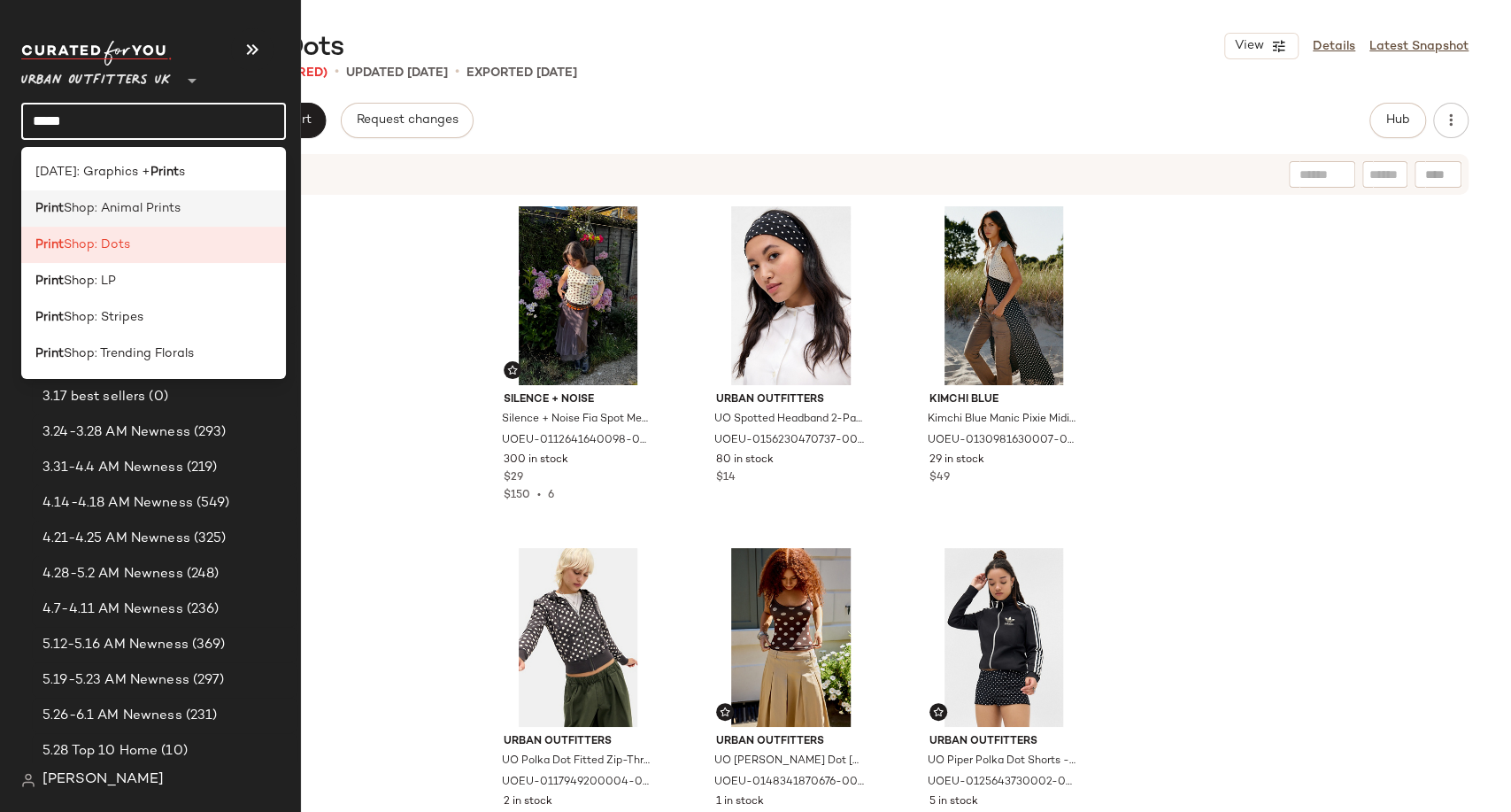
type input "*****"
click at [138, 205] on span "Shop: Animal Prints" at bounding box center [122, 208] width 117 height 18
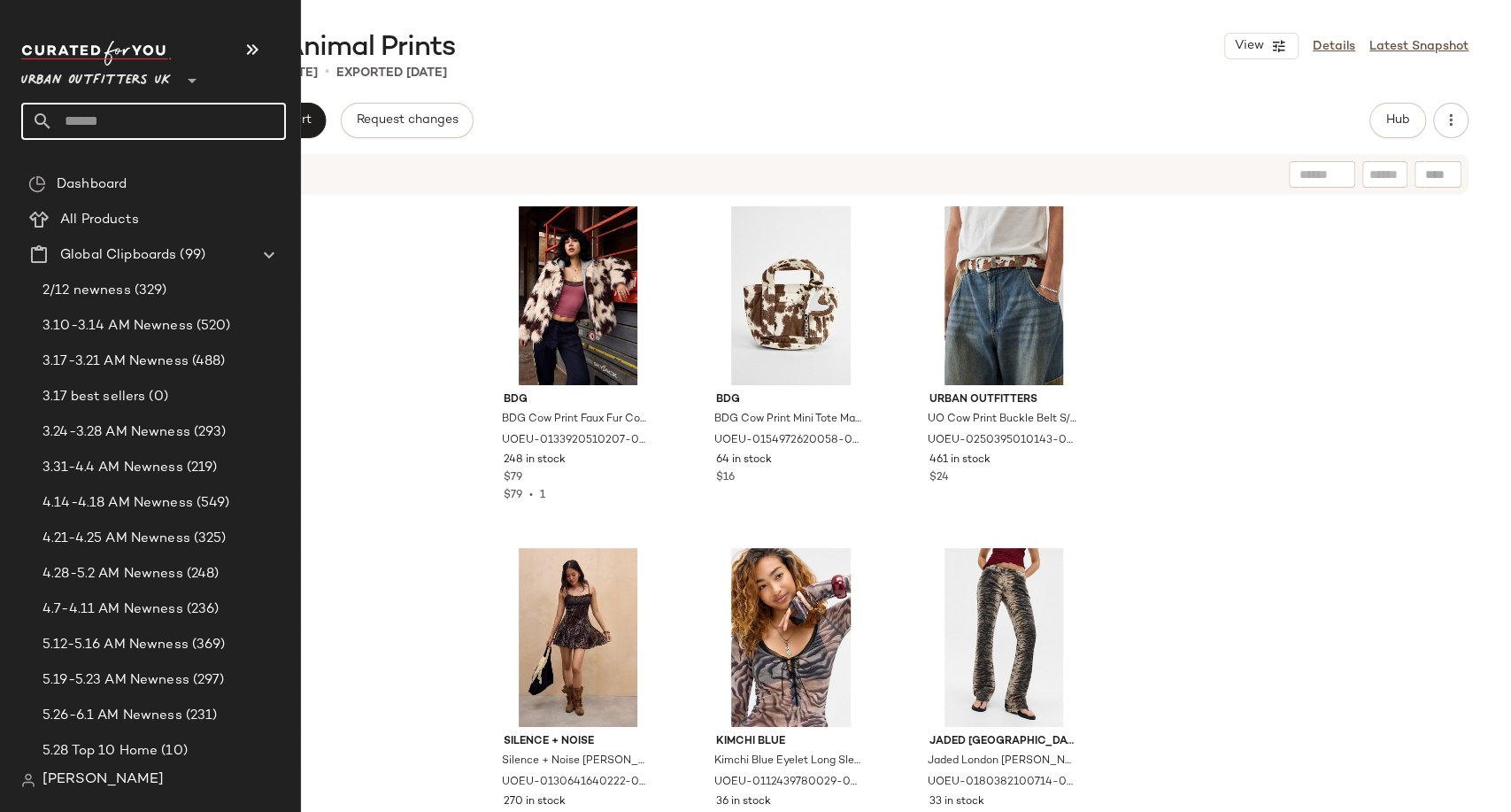
click at [95, 132] on input "text" at bounding box center [169, 121] width 233 height 37
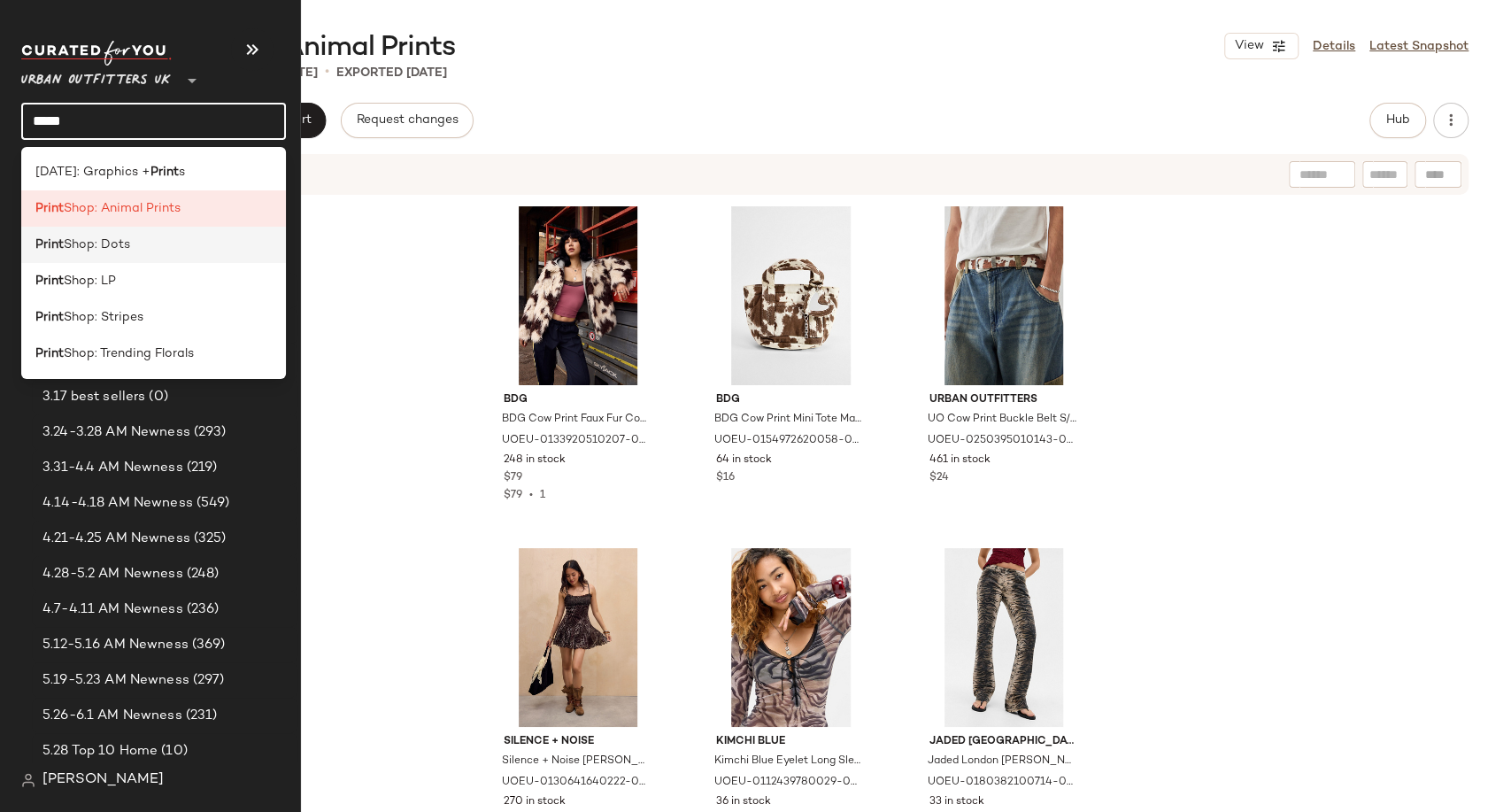
type input "*****"
click at [131, 243] on div "Print Shop: Dots" at bounding box center [153, 245] width 237 height 18
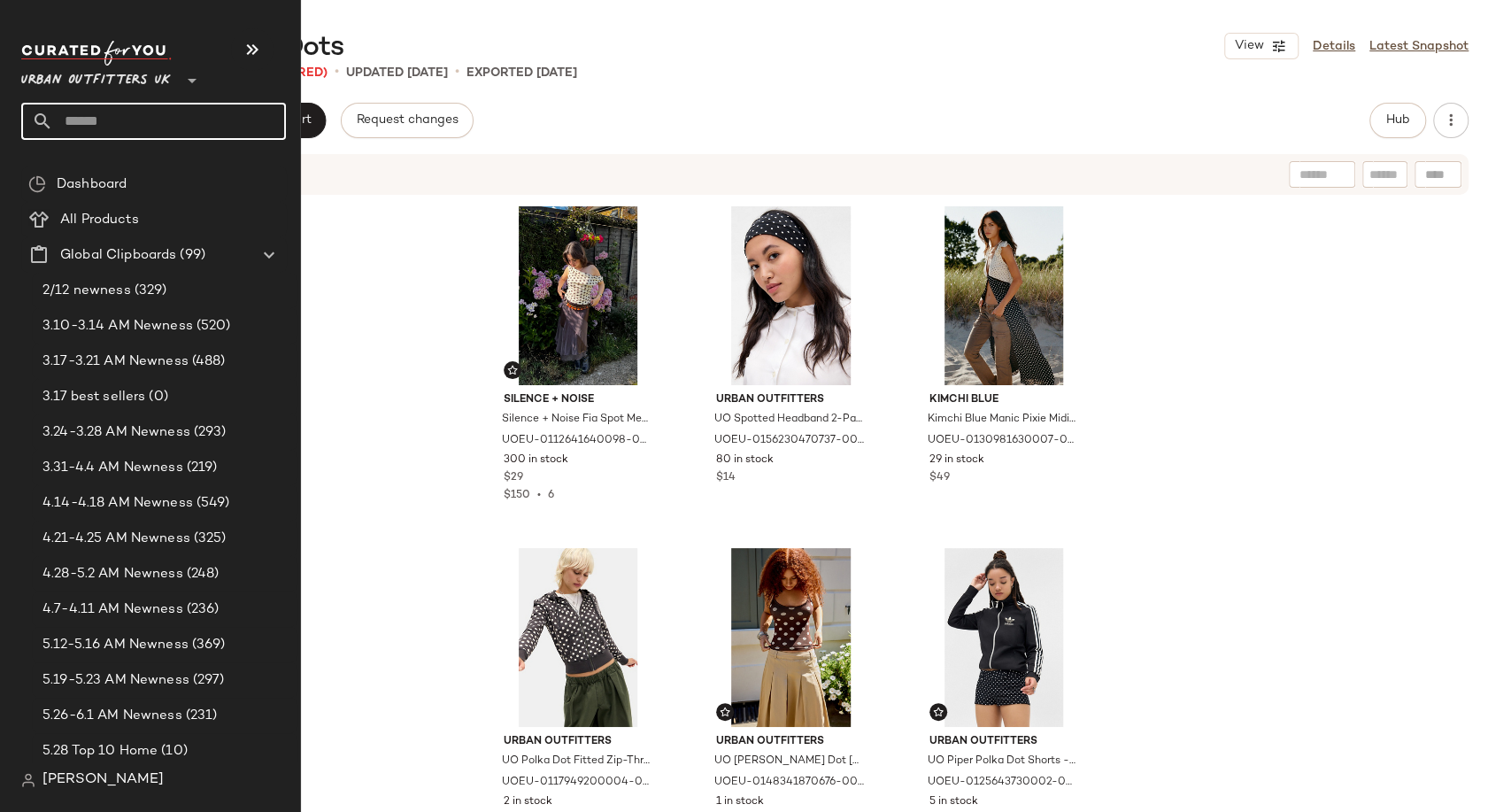
click at [79, 111] on input "text" at bounding box center [169, 121] width 233 height 37
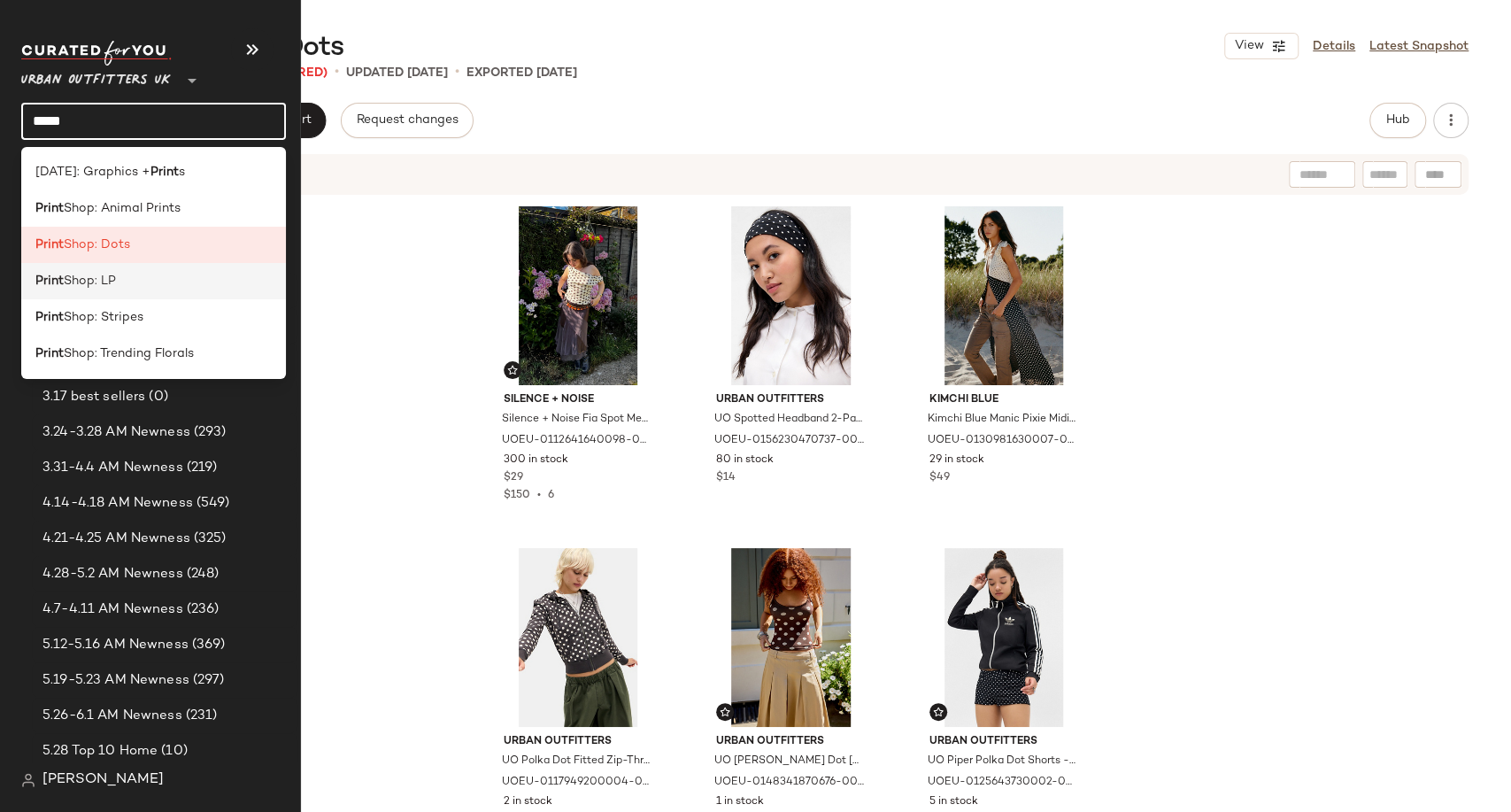
type input "*****"
click at [103, 286] on span "Shop: LP" at bounding box center [90, 280] width 52 height 18
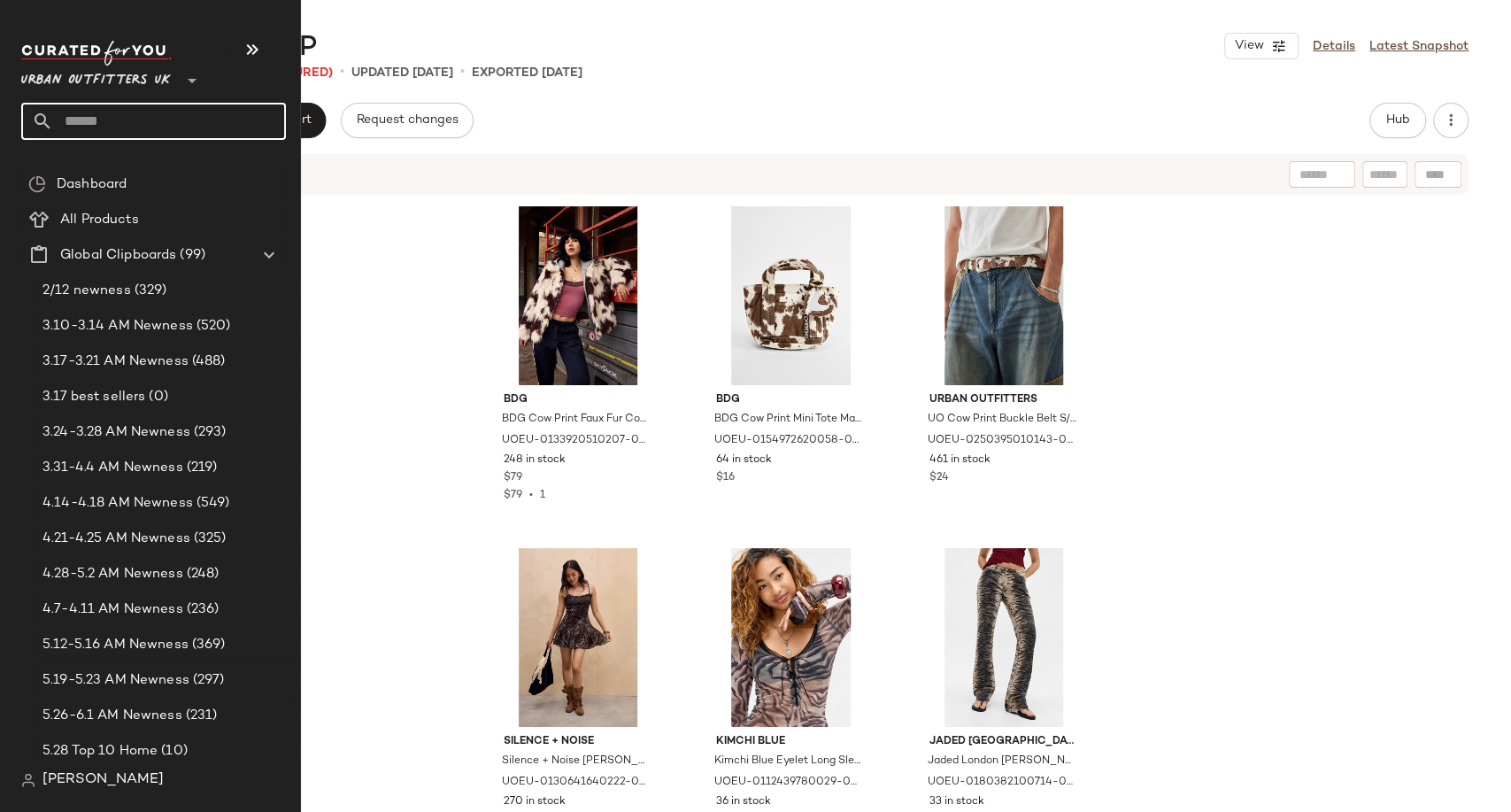
click at [78, 115] on input "text" at bounding box center [169, 121] width 233 height 37
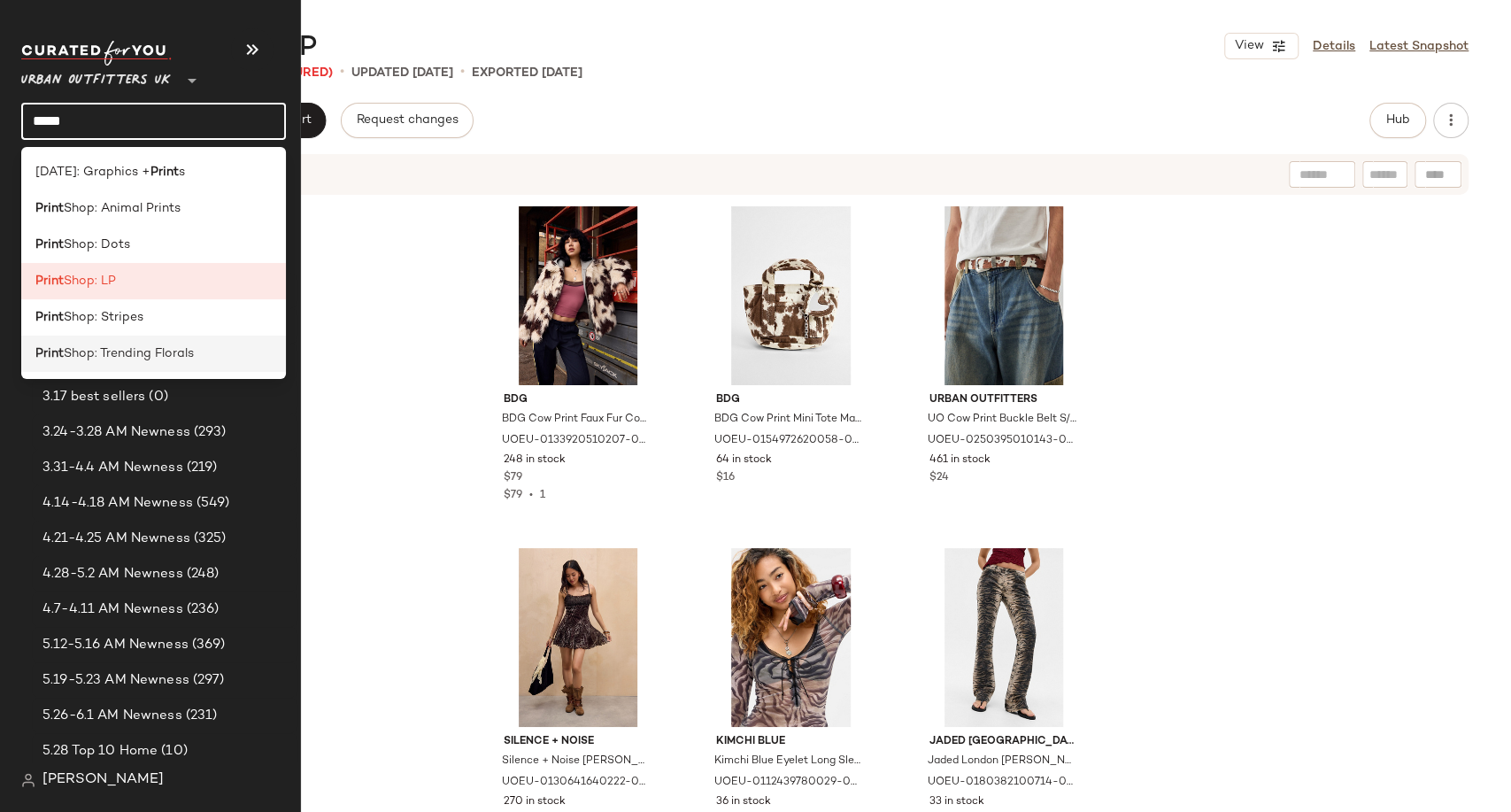
type input "*****"
click at [129, 335] on div "Print Shop: Trending Florals" at bounding box center [153, 353] width 265 height 37
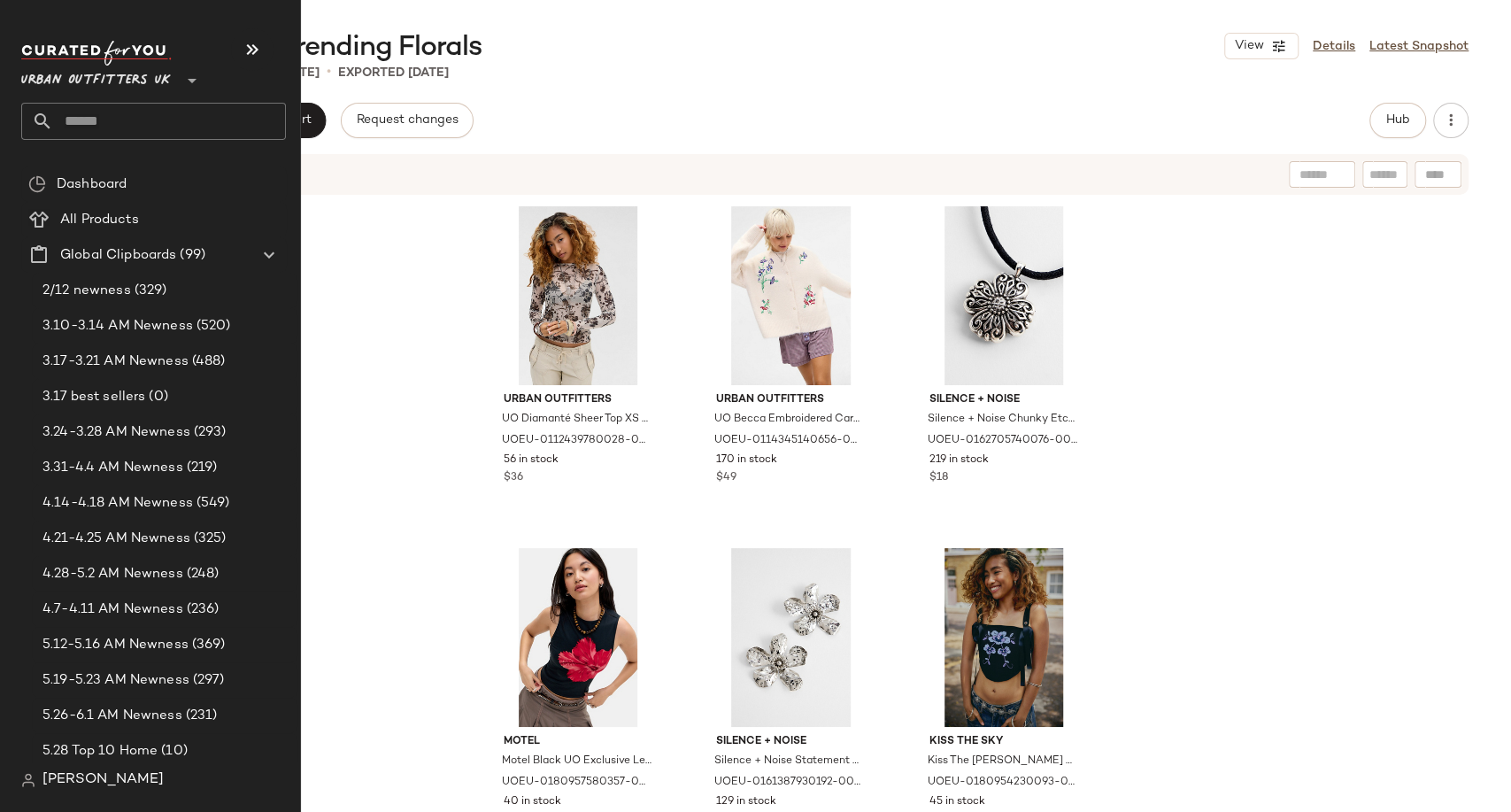
click at [71, 112] on input "text" at bounding box center [169, 121] width 233 height 37
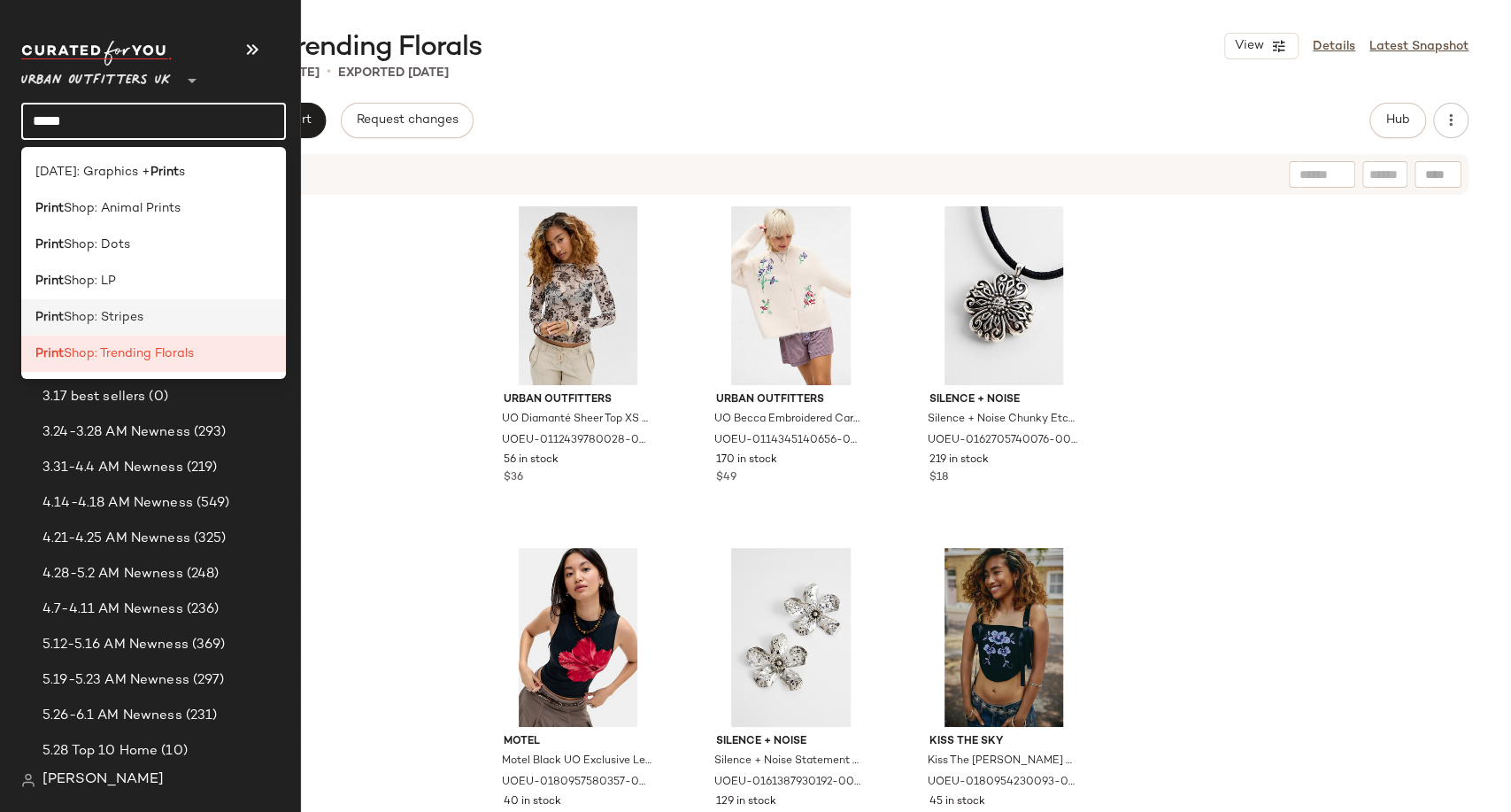
type input "*****"
click at [111, 322] on span "Shop: Stripes" at bounding box center [103, 317] width 79 height 18
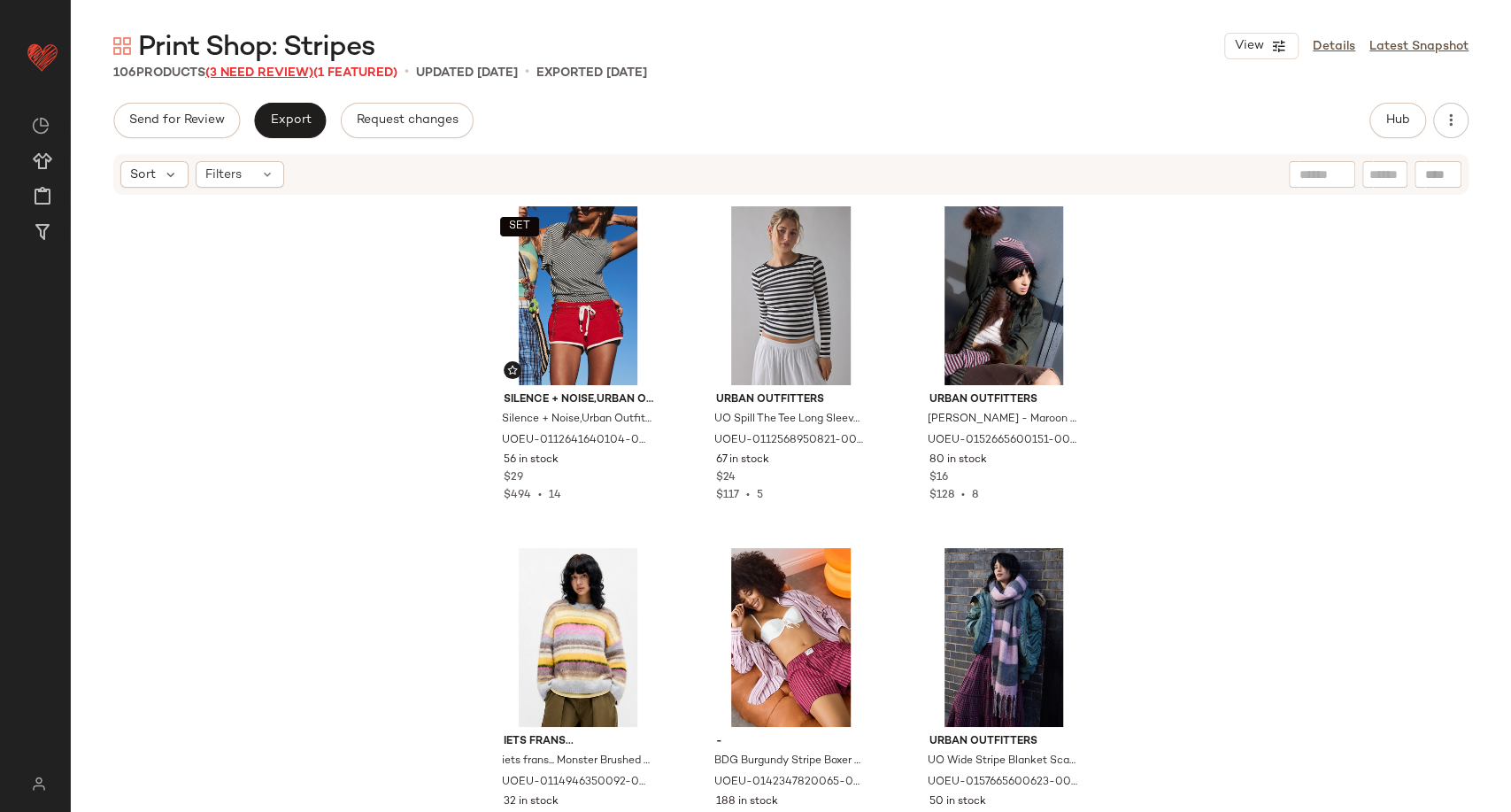
click at [300, 72] on span "(3 Need Review)" at bounding box center [259, 73] width 108 height 14
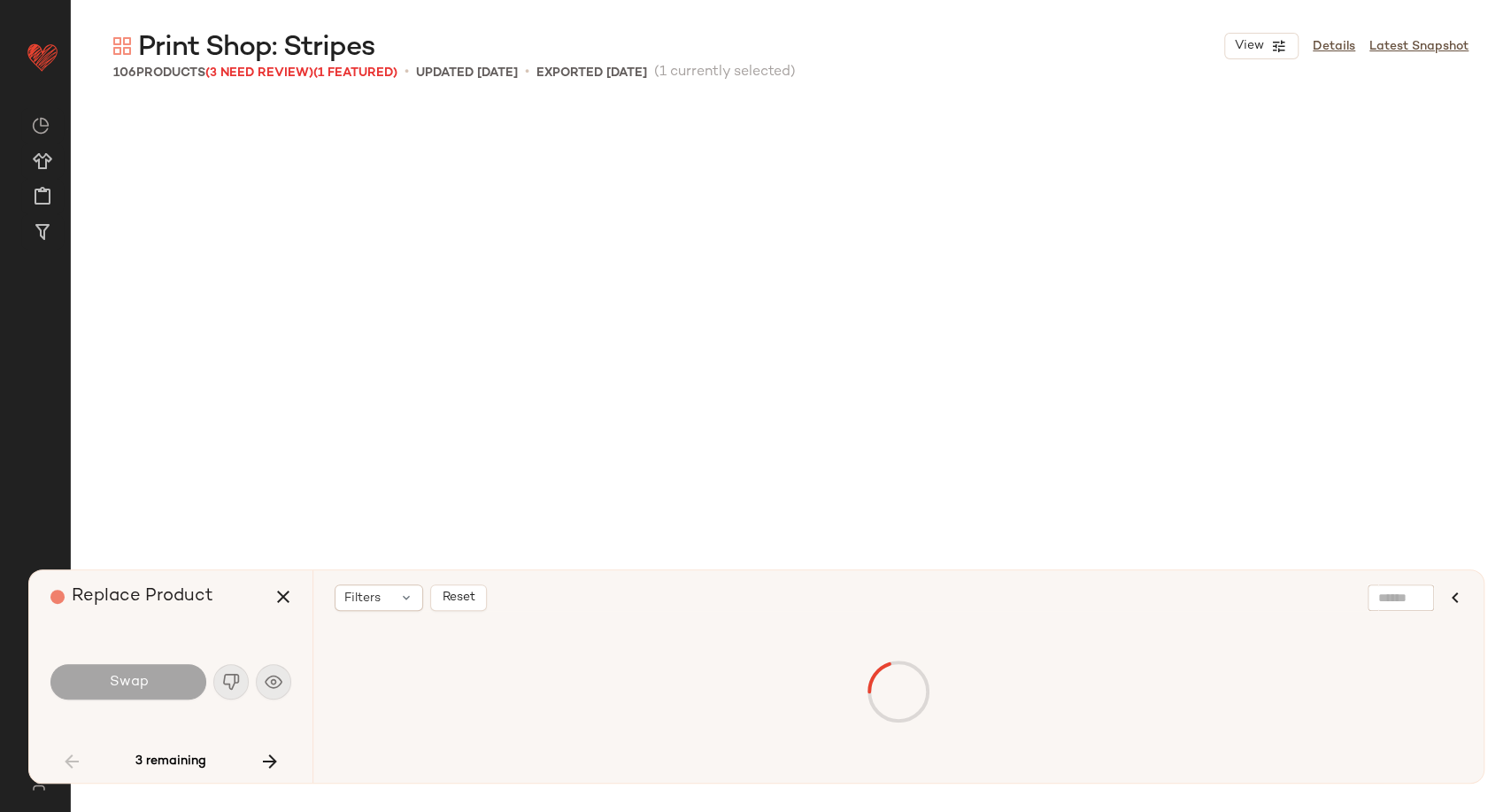
scroll to position [4100, 0]
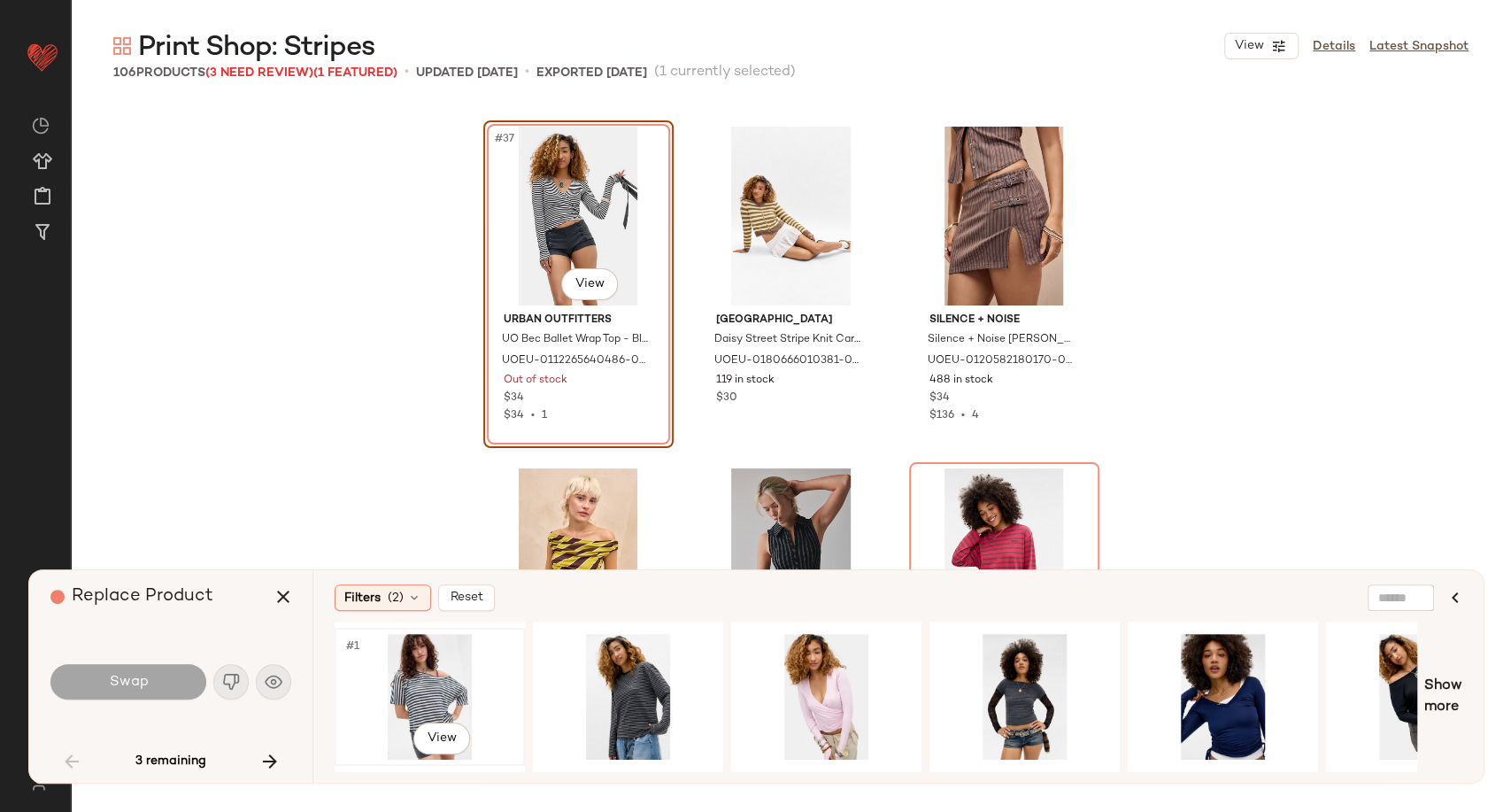
click at [453, 649] on div "#1 View" at bounding box center [429, 697] width 178 height 126
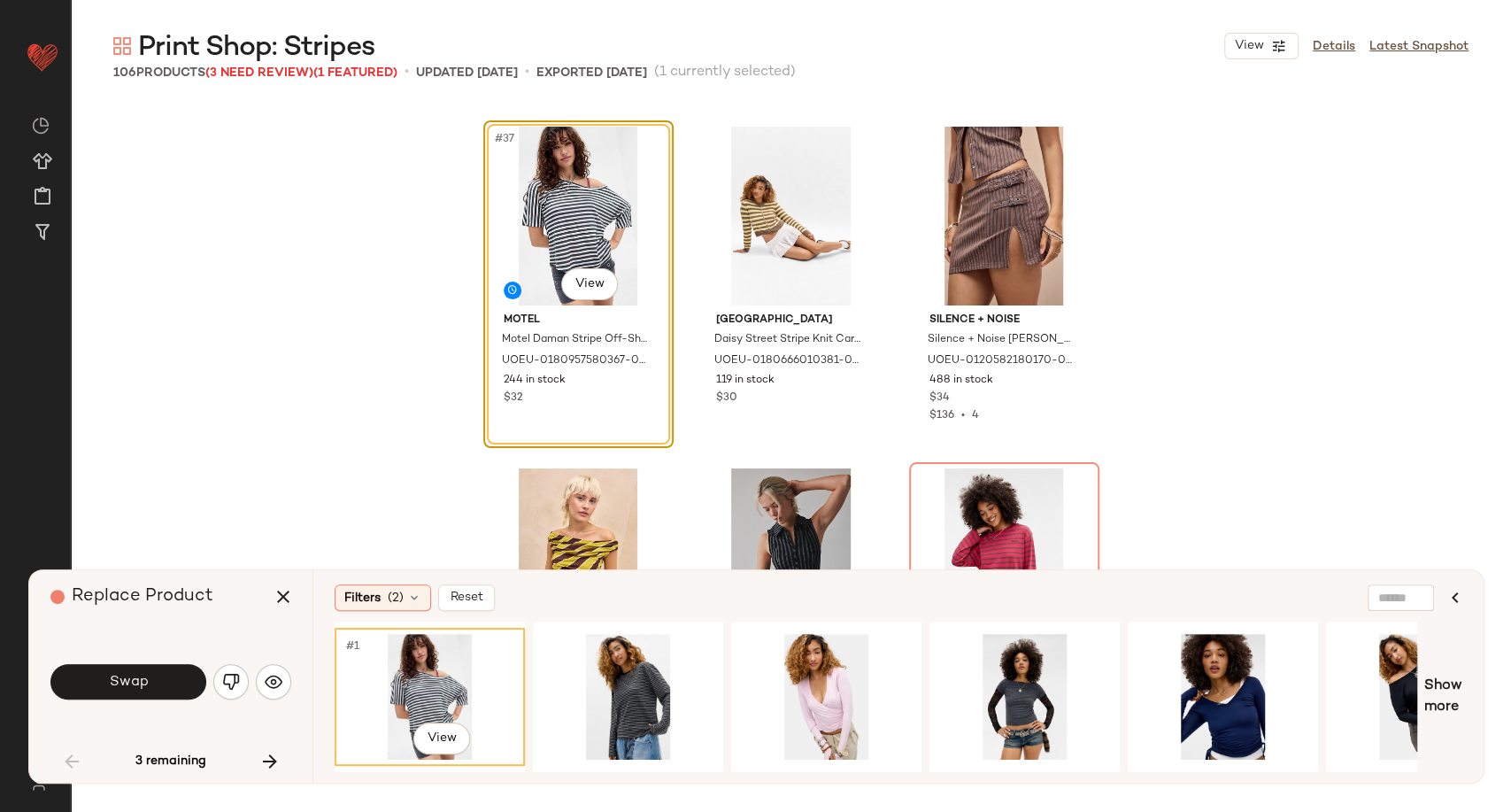
click at [112, 678] on span "Swap" at bounding box center [128, 681] width 40 height 16
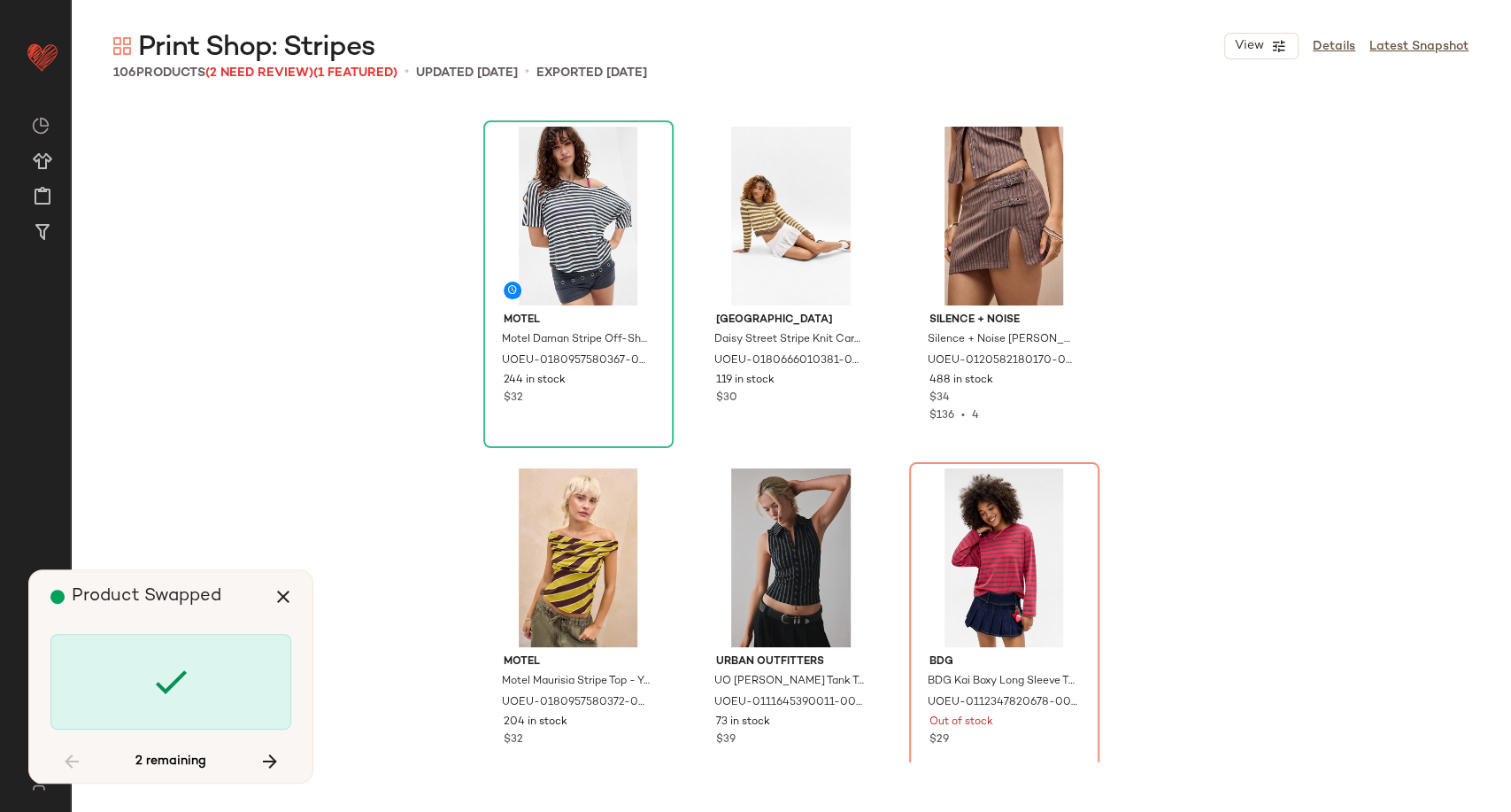
scroll to position [4441, 0]
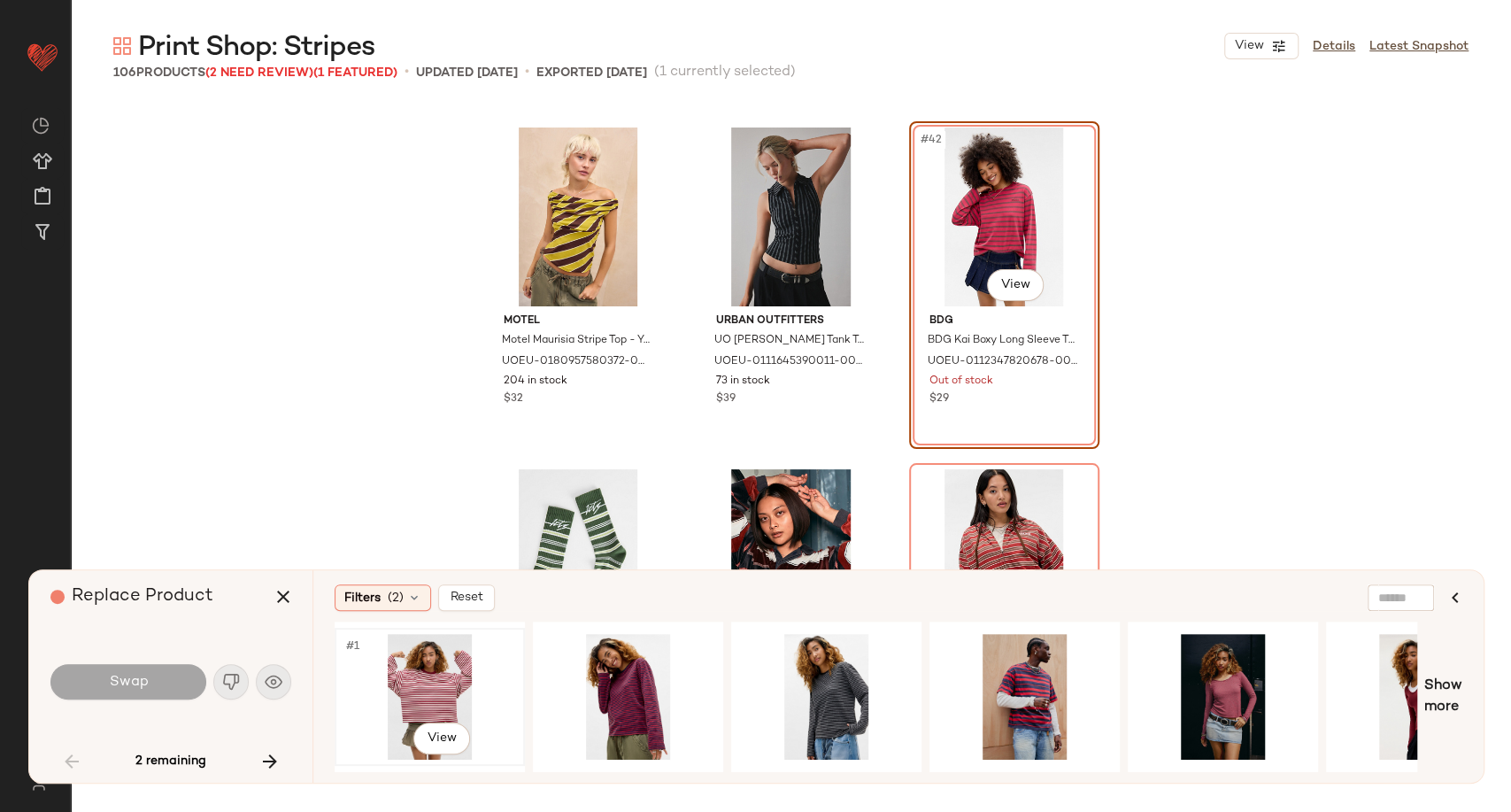
click at [449, 679] on div "#1 View" at bounding box center [429, 697] width 178 height 126
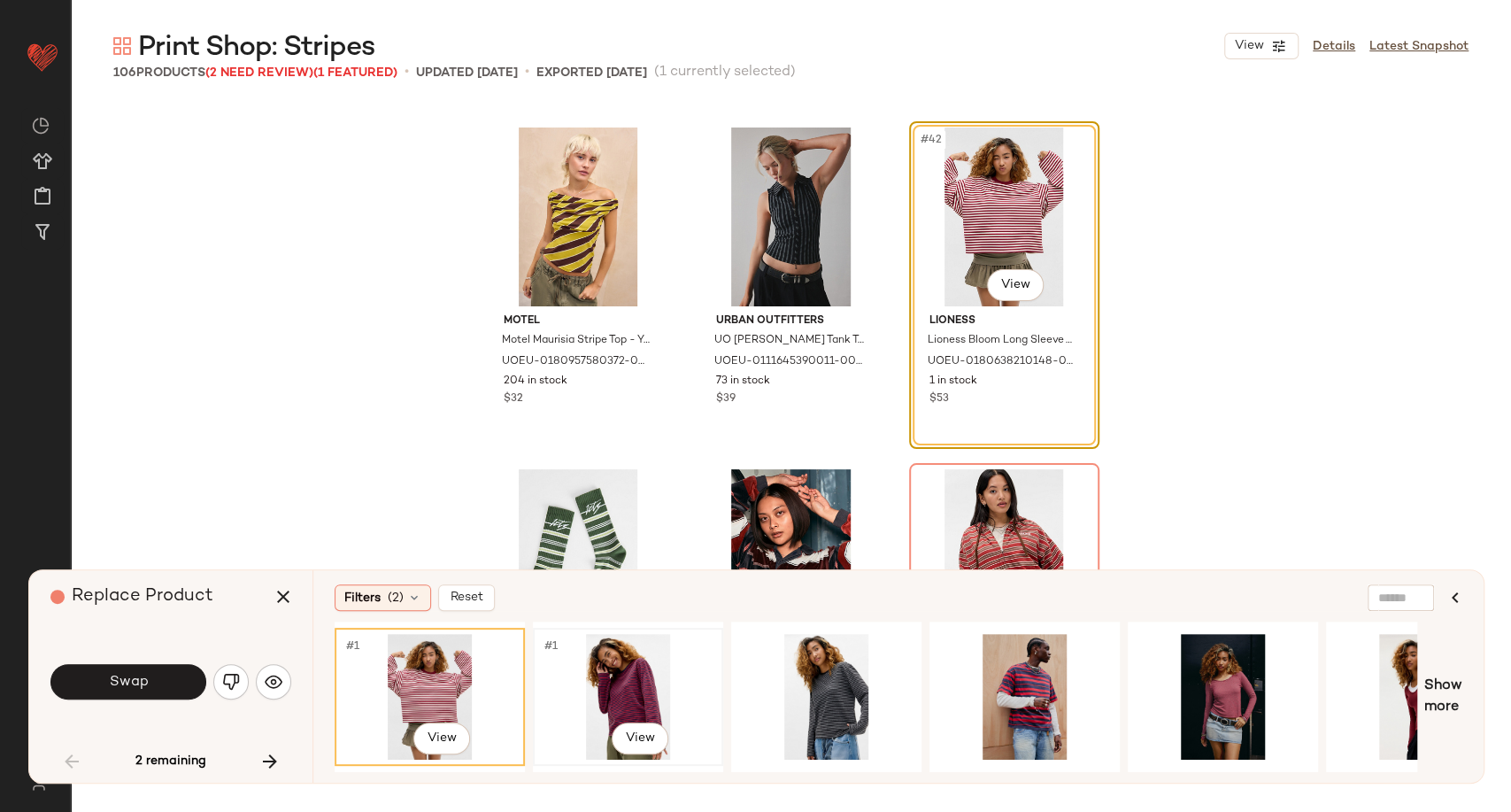
click at [601, 681] on div "#1 View" at bounding box center [628, 697] width 178 height 126
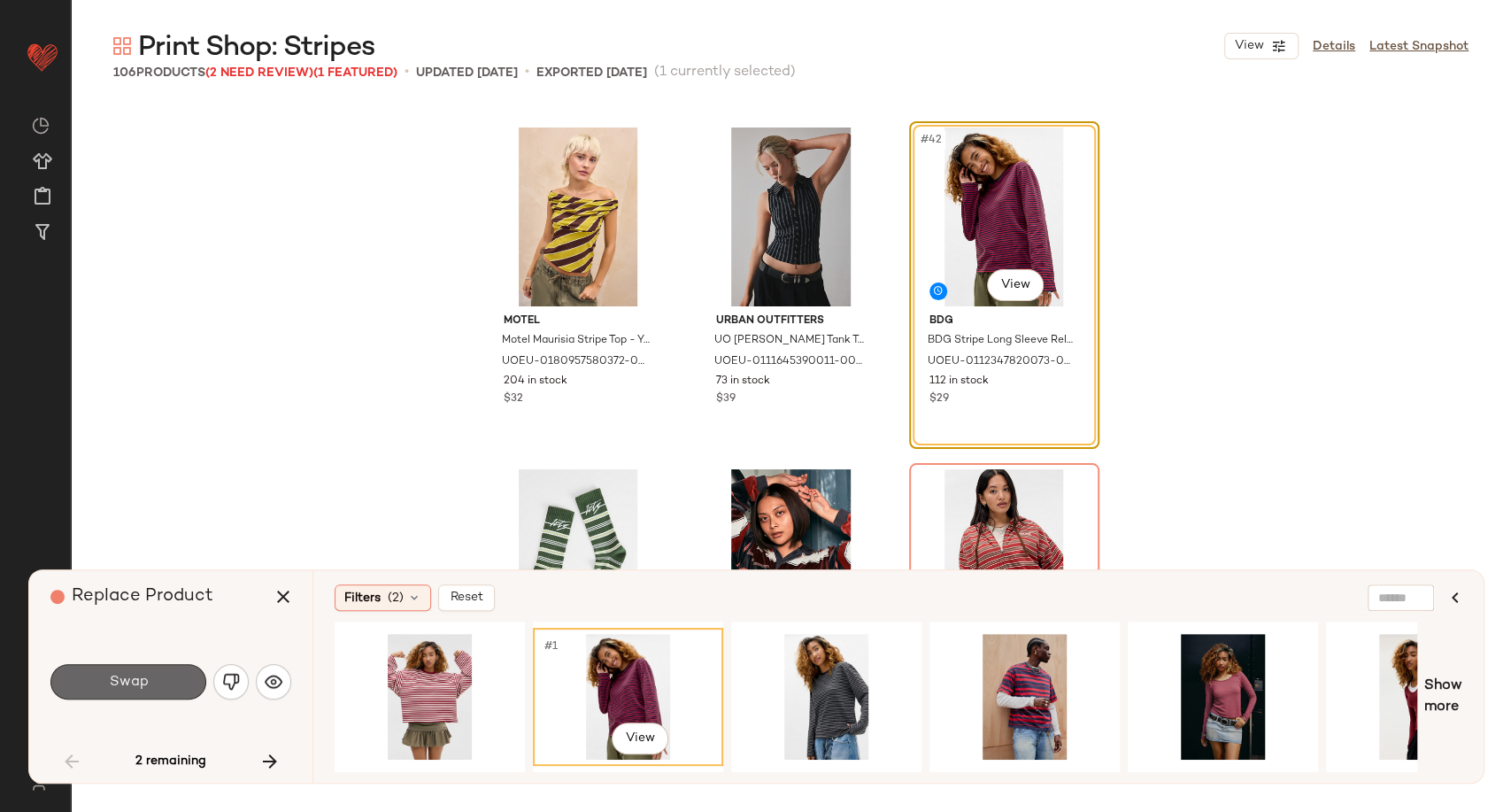
click at [175, 672] on button "Swap" at bounding box center [128, 681] width 156 height 36
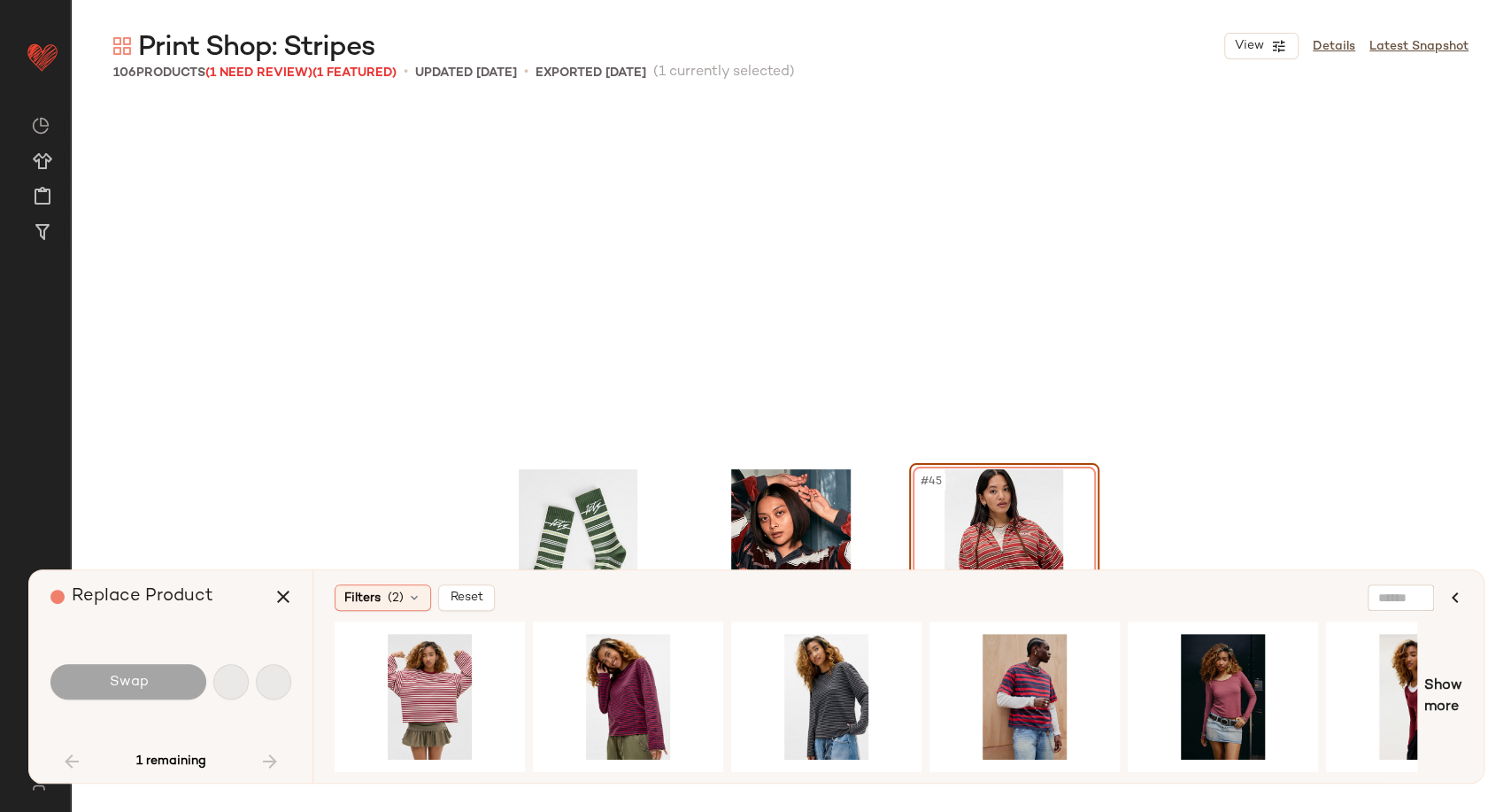
scroll to position [4783, 0]
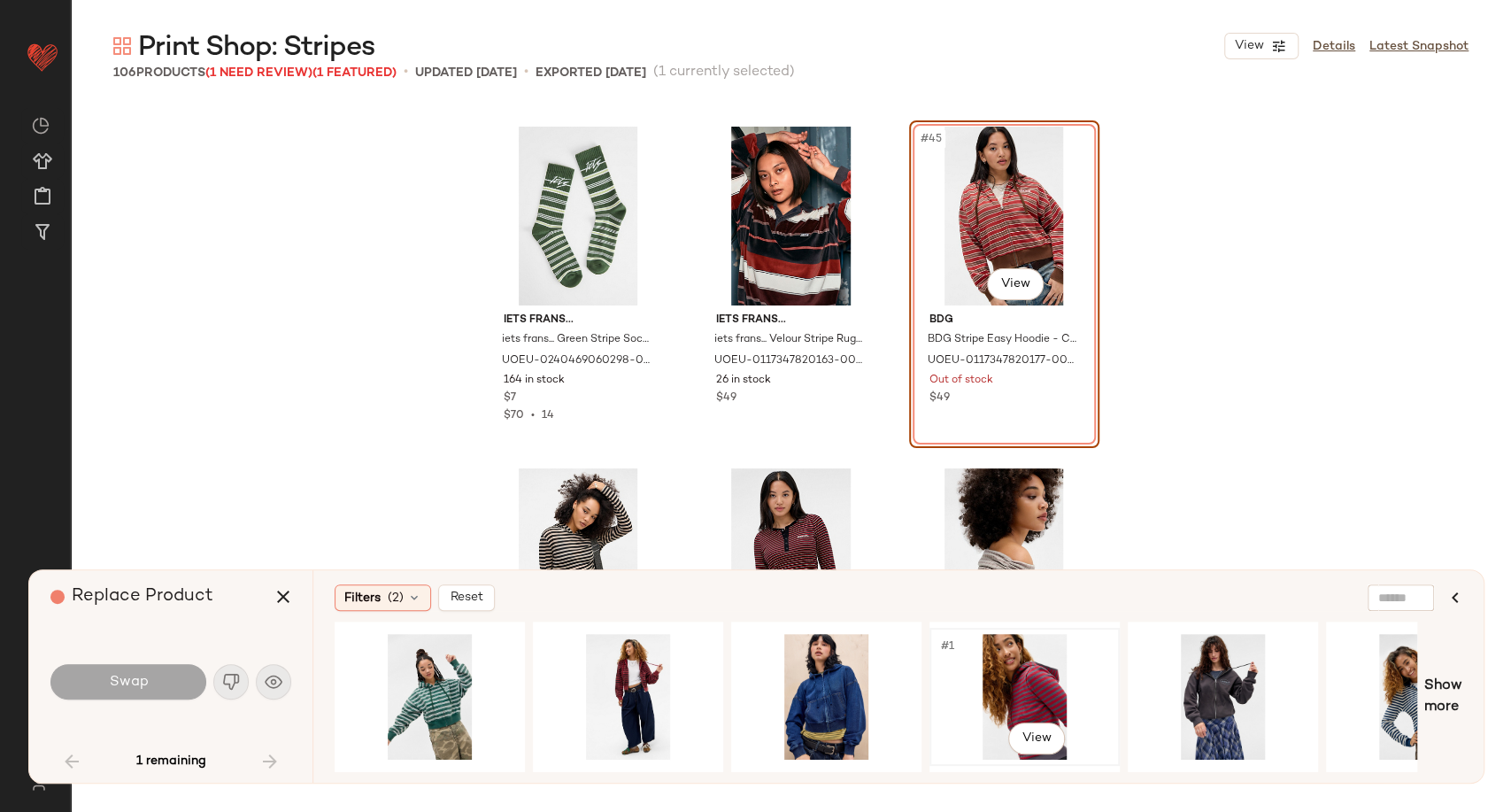
click at [1022, 681] on div "#1 View" at bounding box center [1024, 697] width 178 height 126
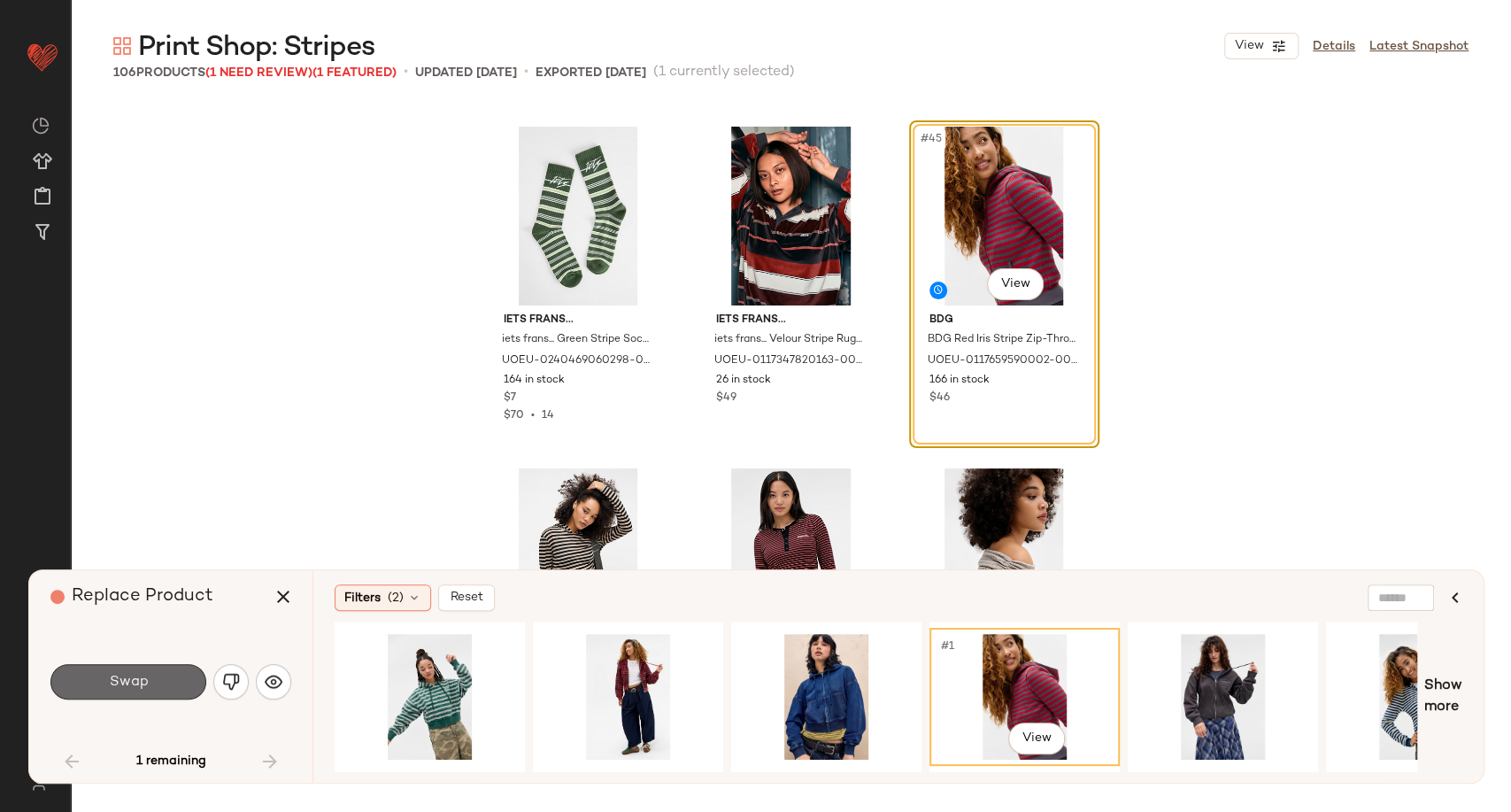
click at [85, 689] on button "Swap" at bounding box center [128, 681] width 156 height 36
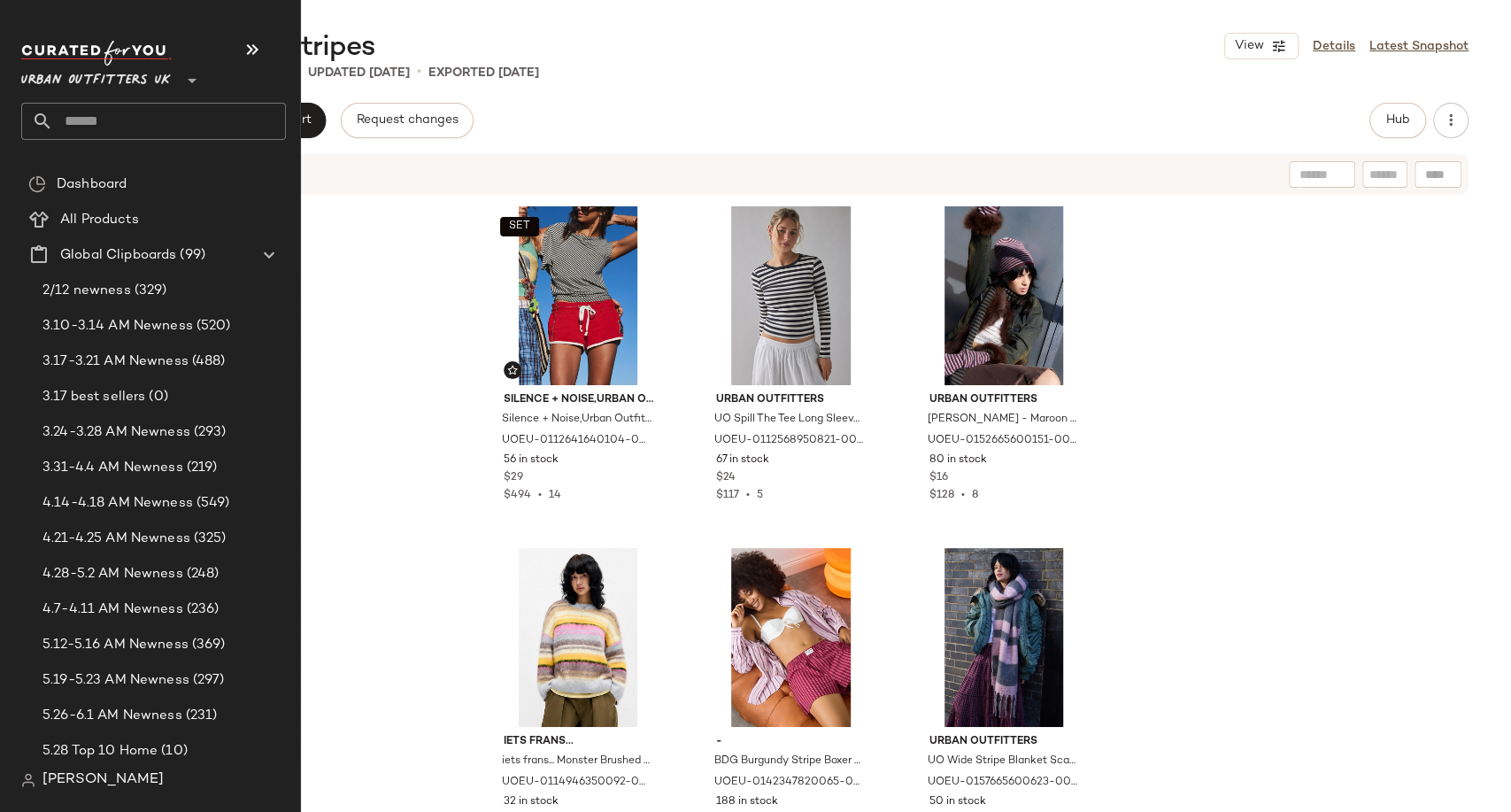
click at [92, 111] on input "text" at bounding box center [169, 121] width 233 height 37
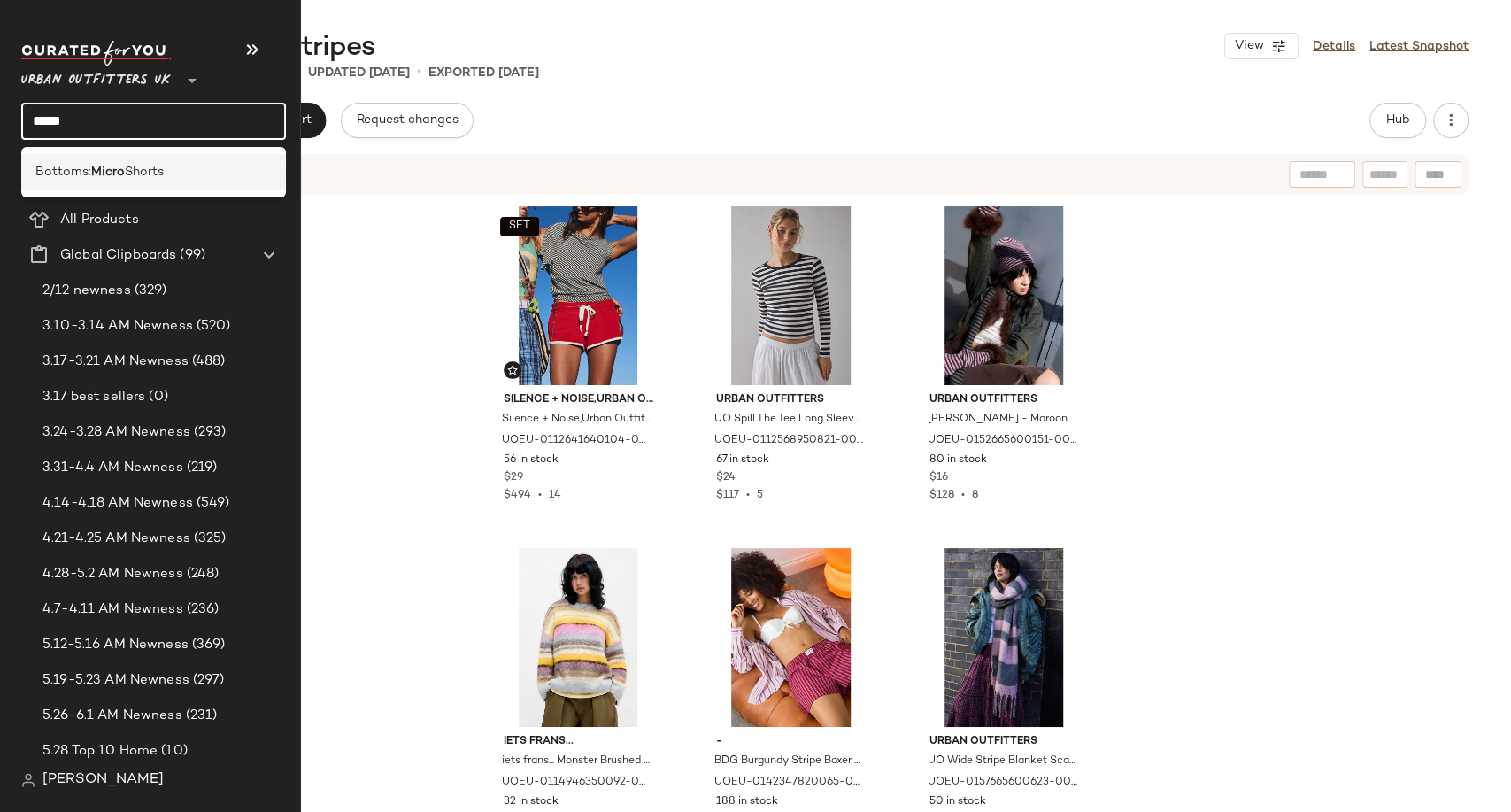
type input "*****"
click at [129, 160] on div "Bottoms: Micro Shorts" at bounding box center [153, 173] width 265 height 37
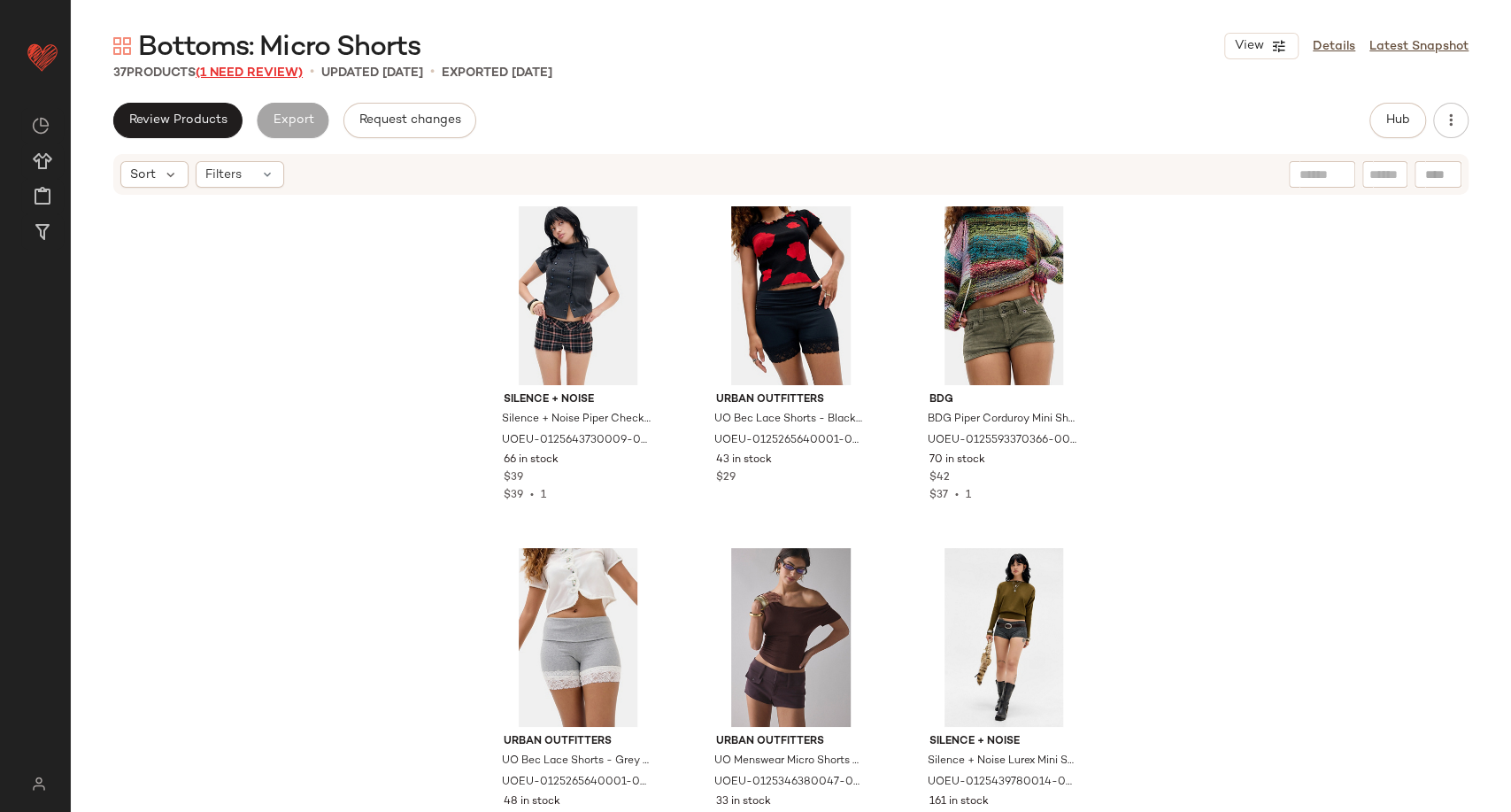
click at [244, 69] on span "(1 Need Review)" at bounding box center [248, 73] width 107 height 14
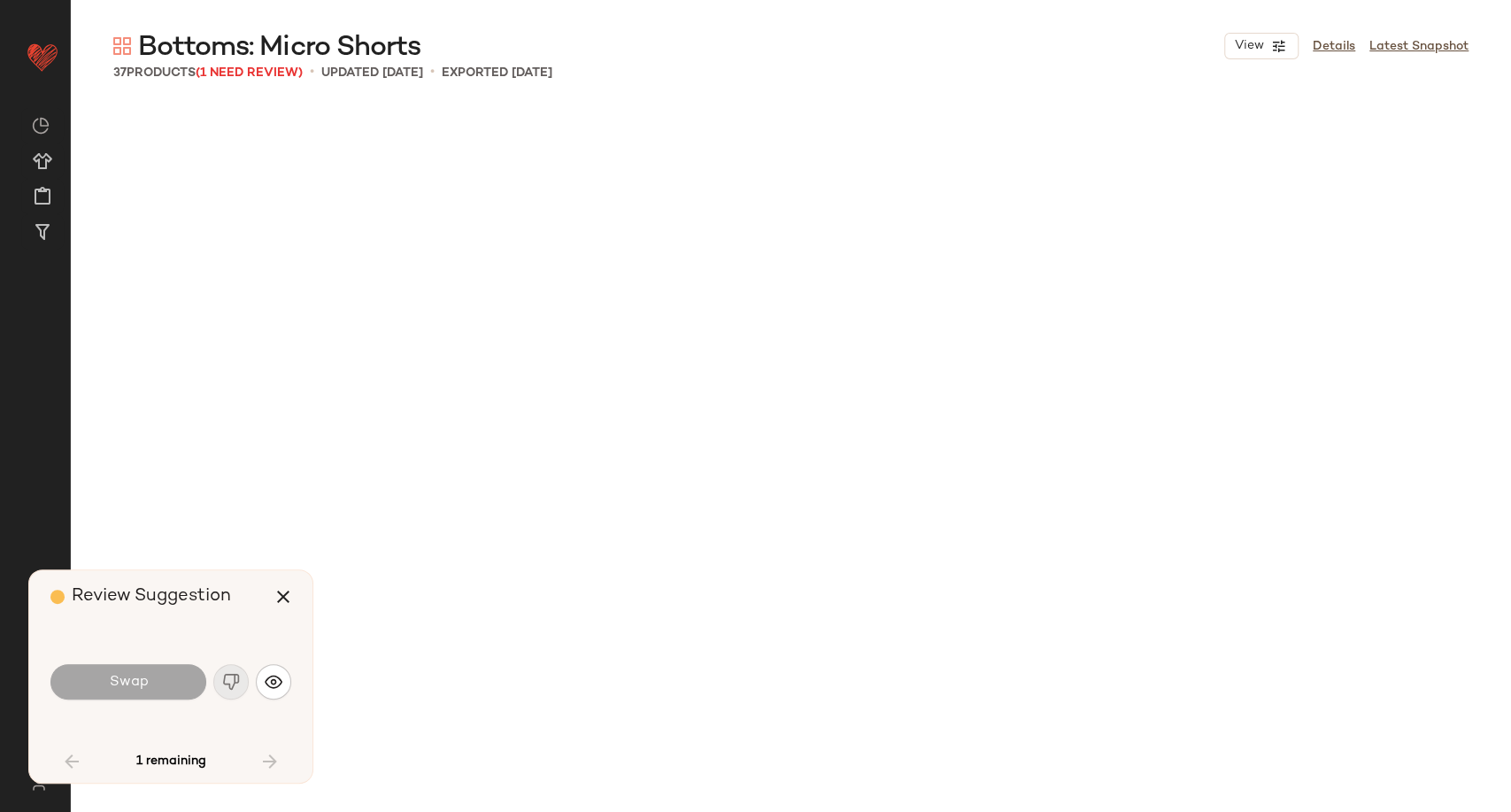
scroll to position [2050, 0]
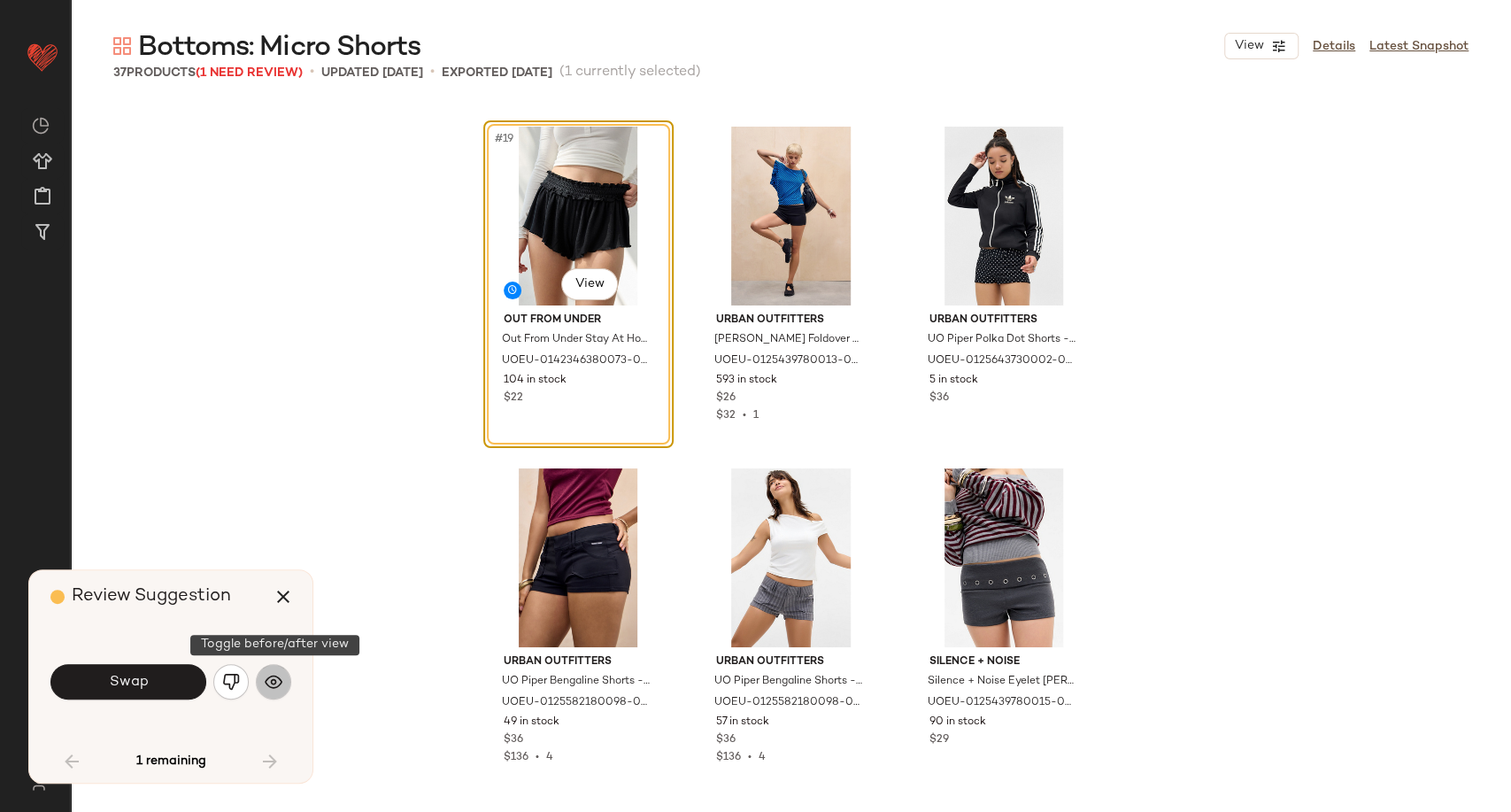
click at [282, 675] on button "button" at bounding box center [273, 681] width 36 height 36
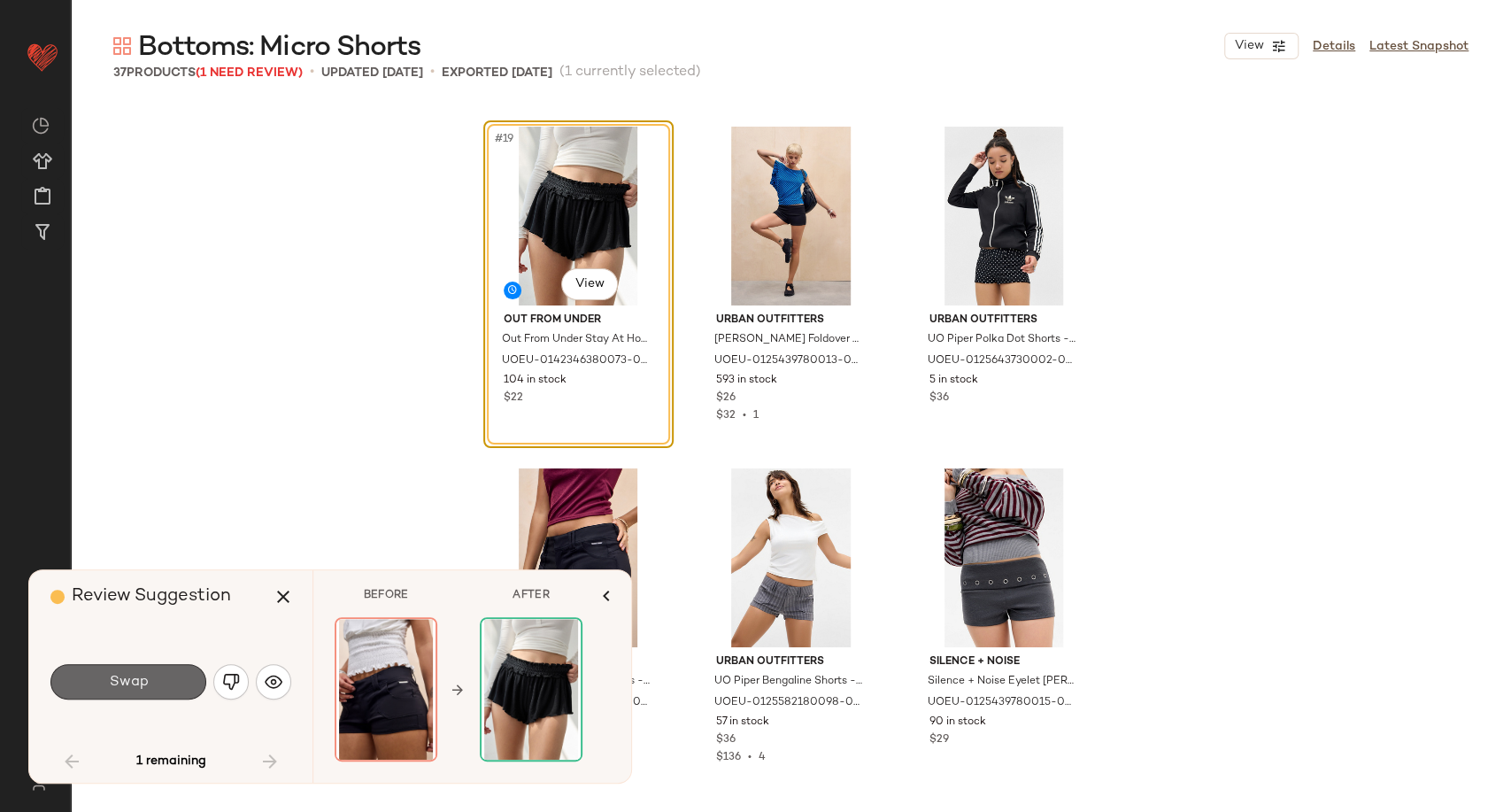
click at [191, 670] on button "Swap" at bounding box center [128, 681] width 156 height 36
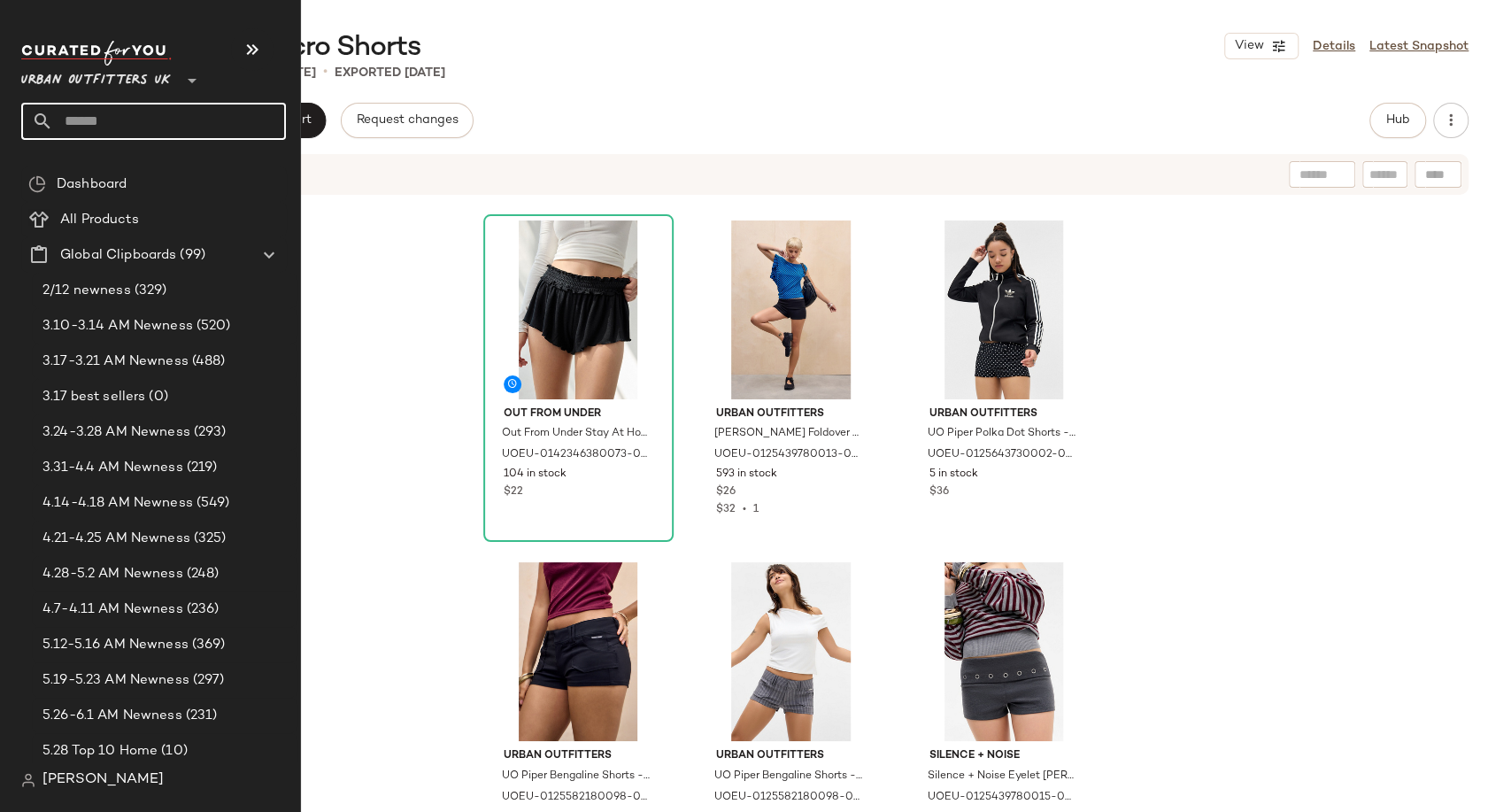
click at [89, 115] on input "text" at bounding box center [169, 121] width 233 height 37
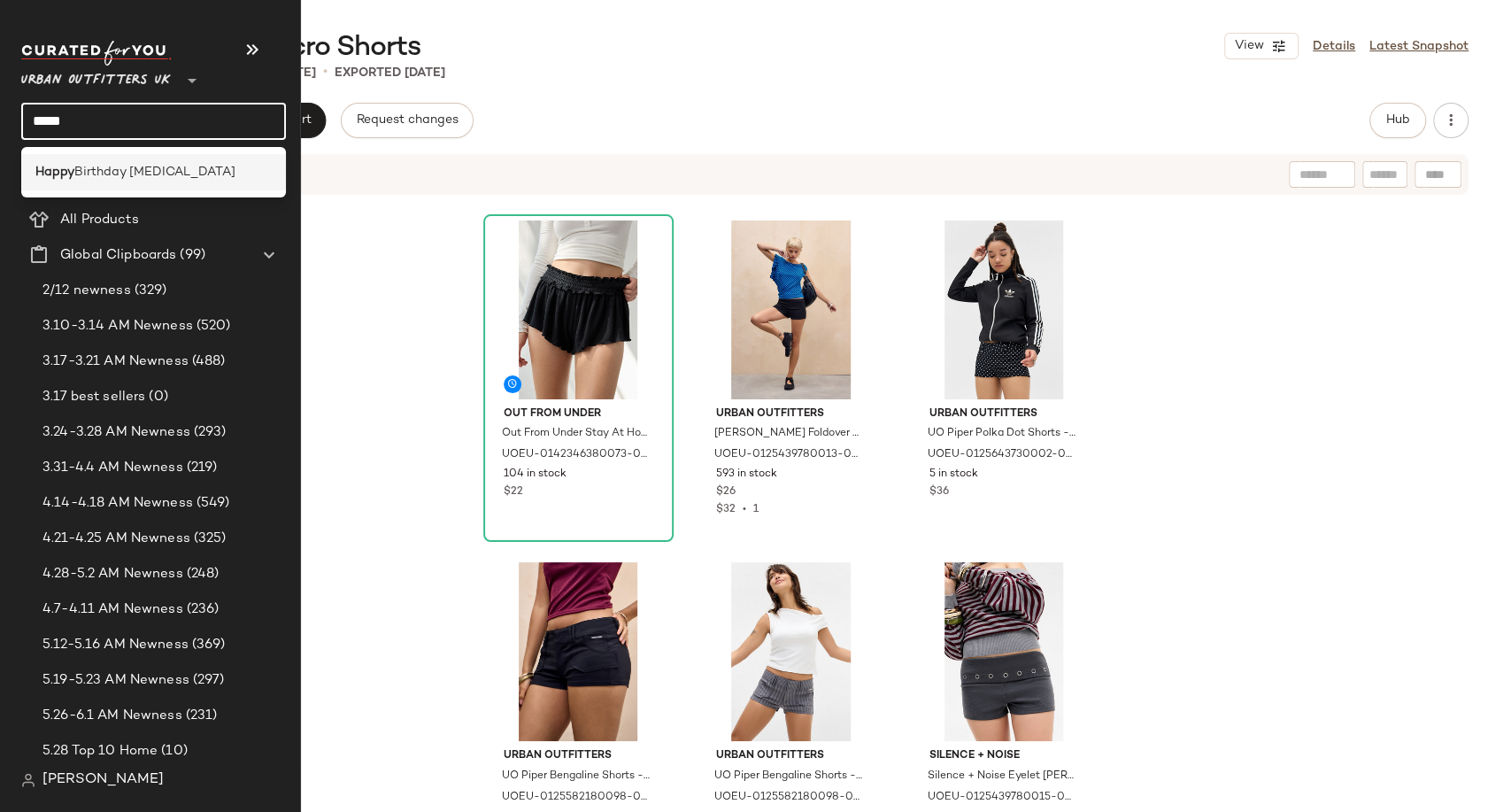
type input "*****"
click at [120, 177] on span "Birthday Cancer" at bounding box center [154, 172] width 161 height 18
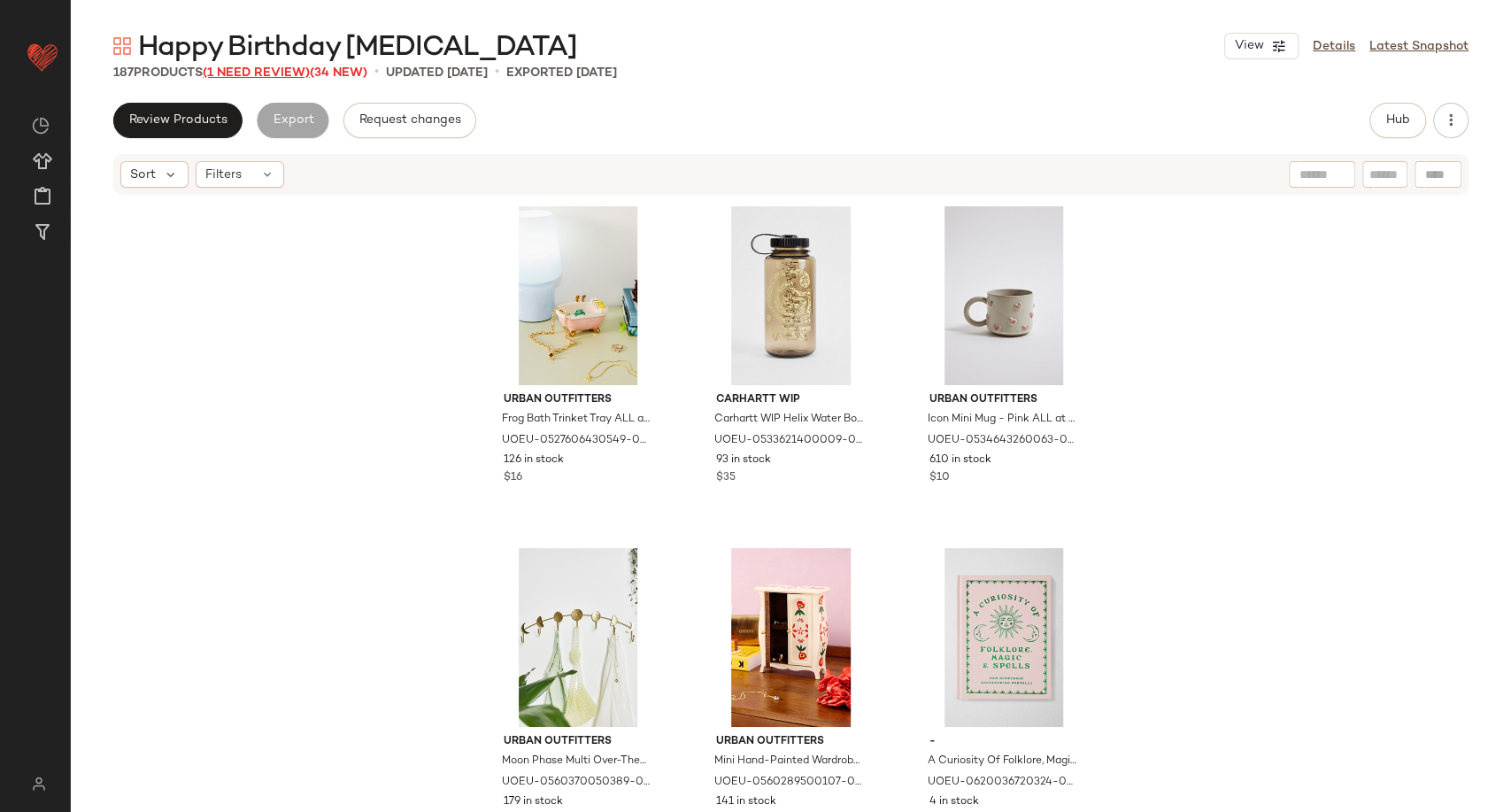
click at [247, 74] on span "(1 Need Review)" at bounding box center [256, 73] width 107 height 14
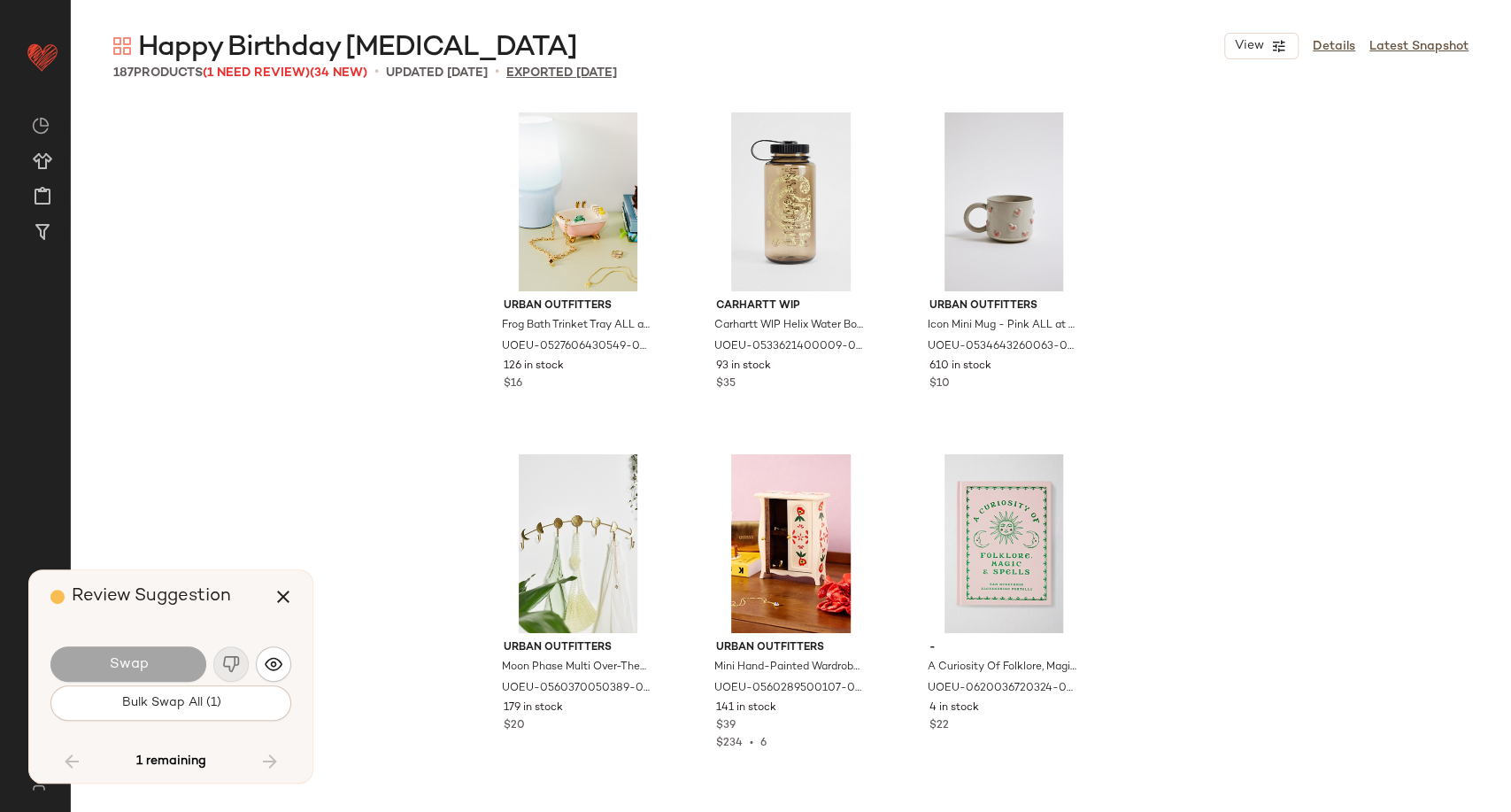
scroll to position [13666, 0]
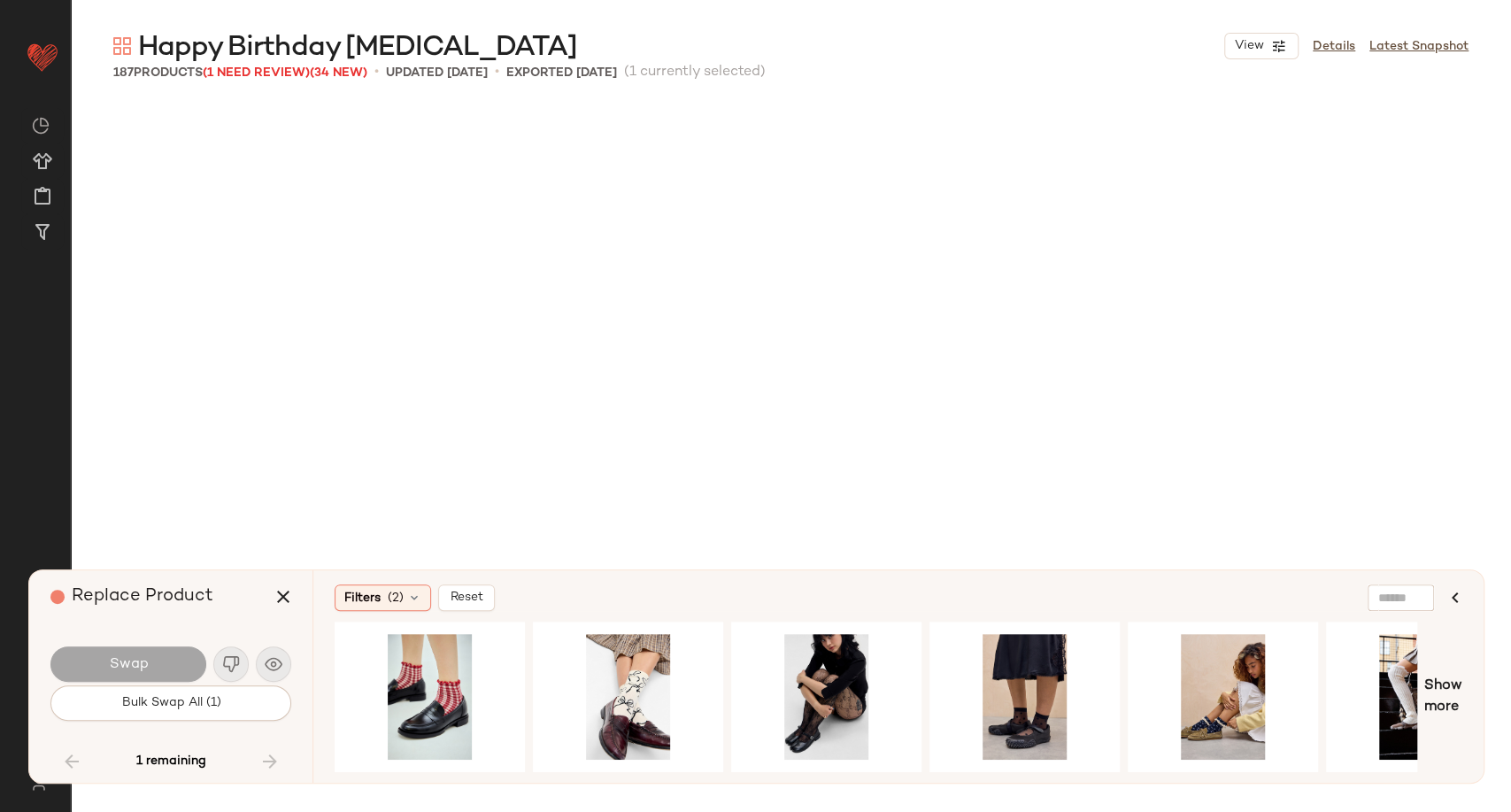
scroll to position [13666, 0]
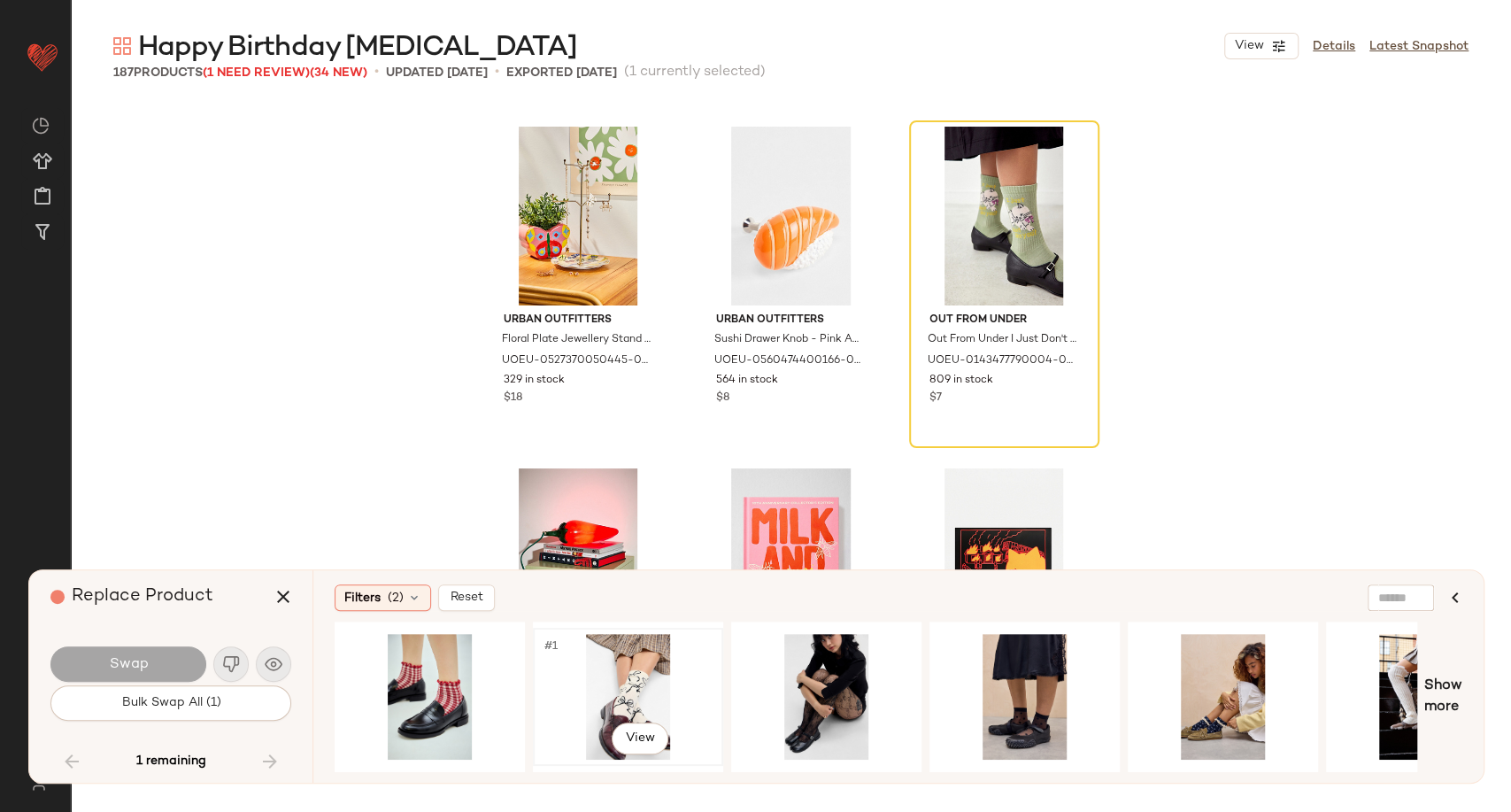
click at [621, 672] on div "#1 View" at bounding box center [628, 697] width 178 height 126
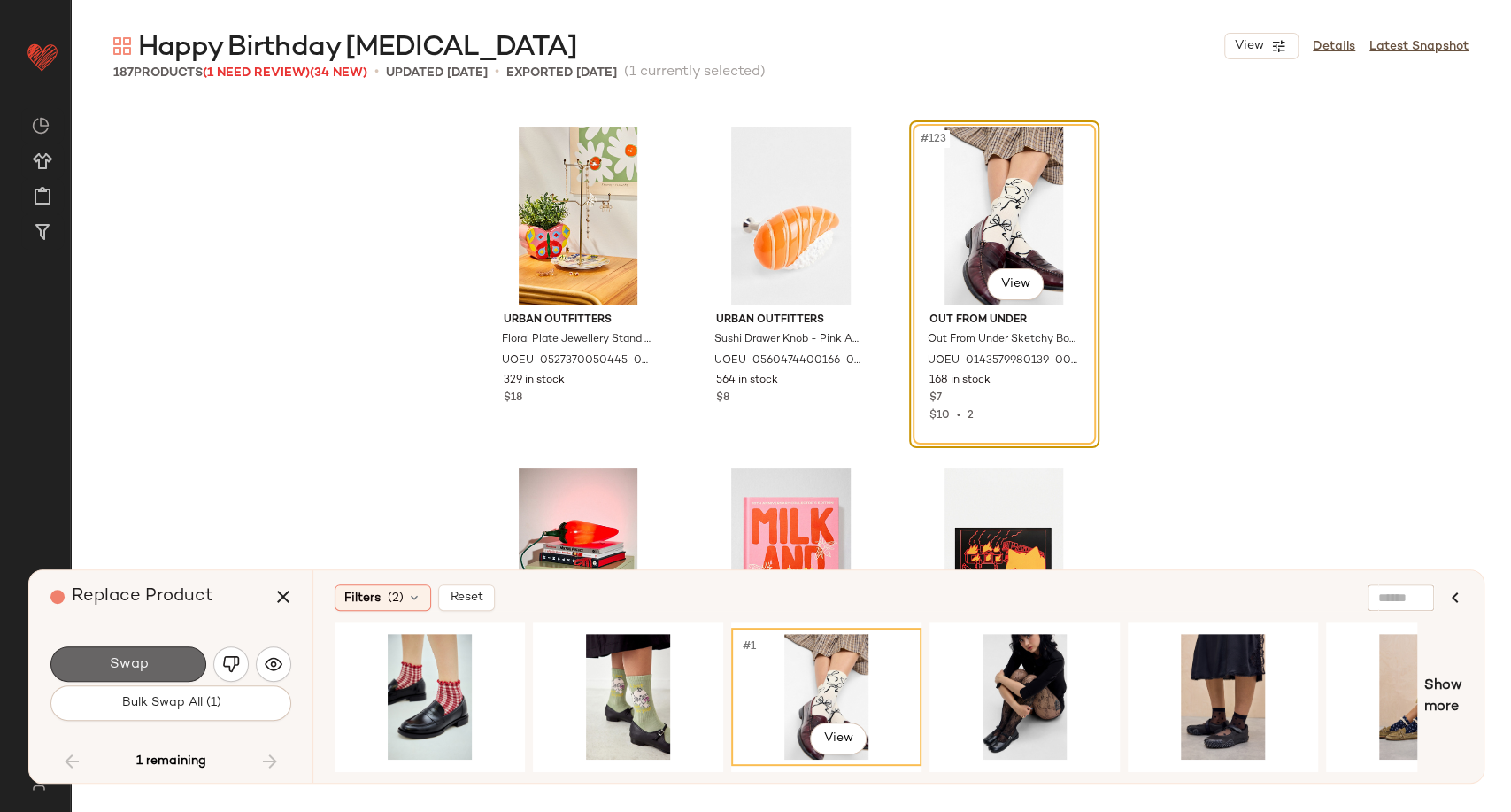
click at [158, 668] on button "Swap" at bounding box center [128, 663] width 156 height 36
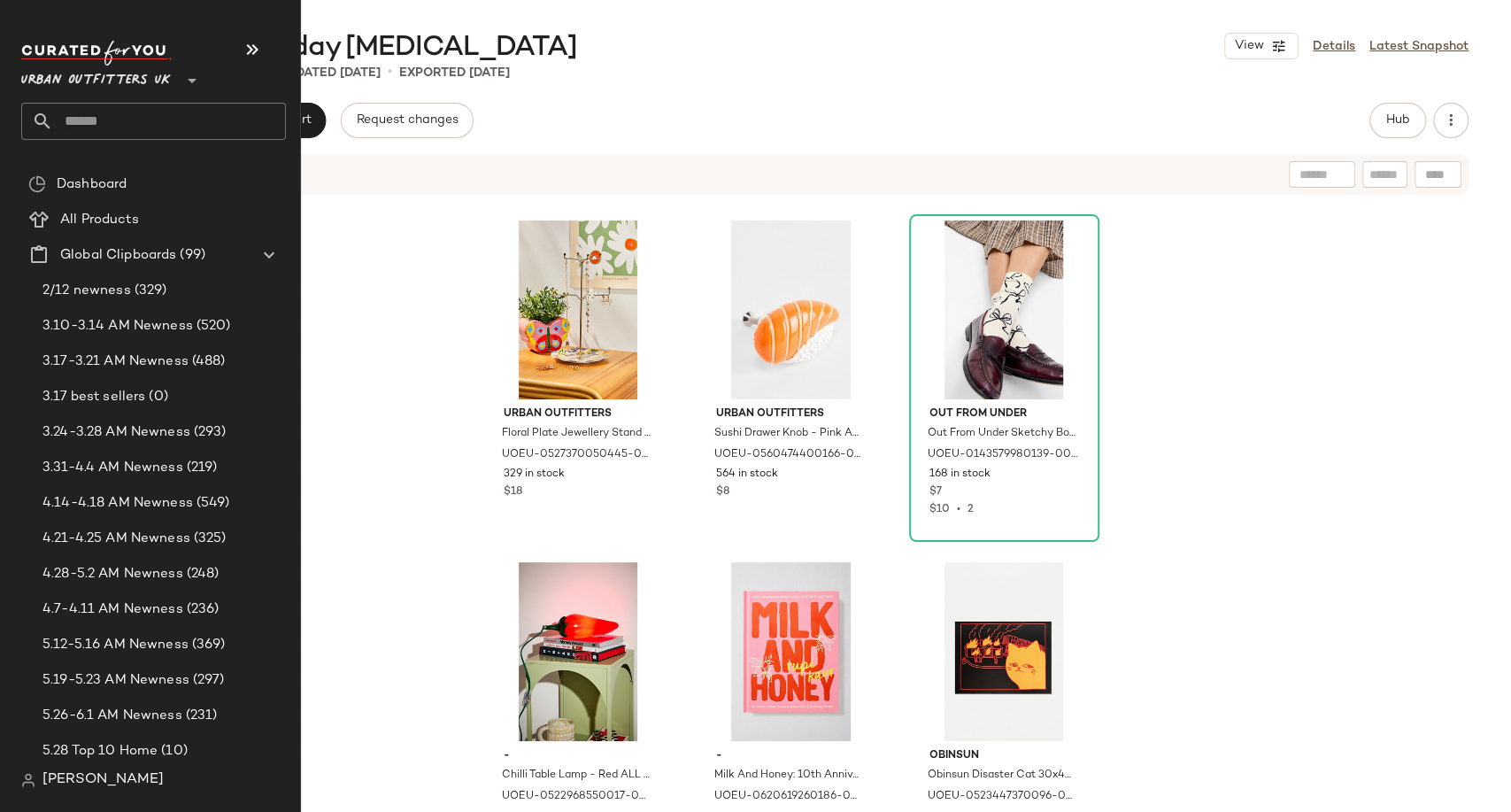
click at [85, 113] on input "text" at bounding box center [169, 121] width 233 height 37
click at [116, 115] on input "text" at bounding box center [169, 121] width 233 height 37
click at [61, 129] on input "text" at bounding box center [169, 121] width 233 height 37
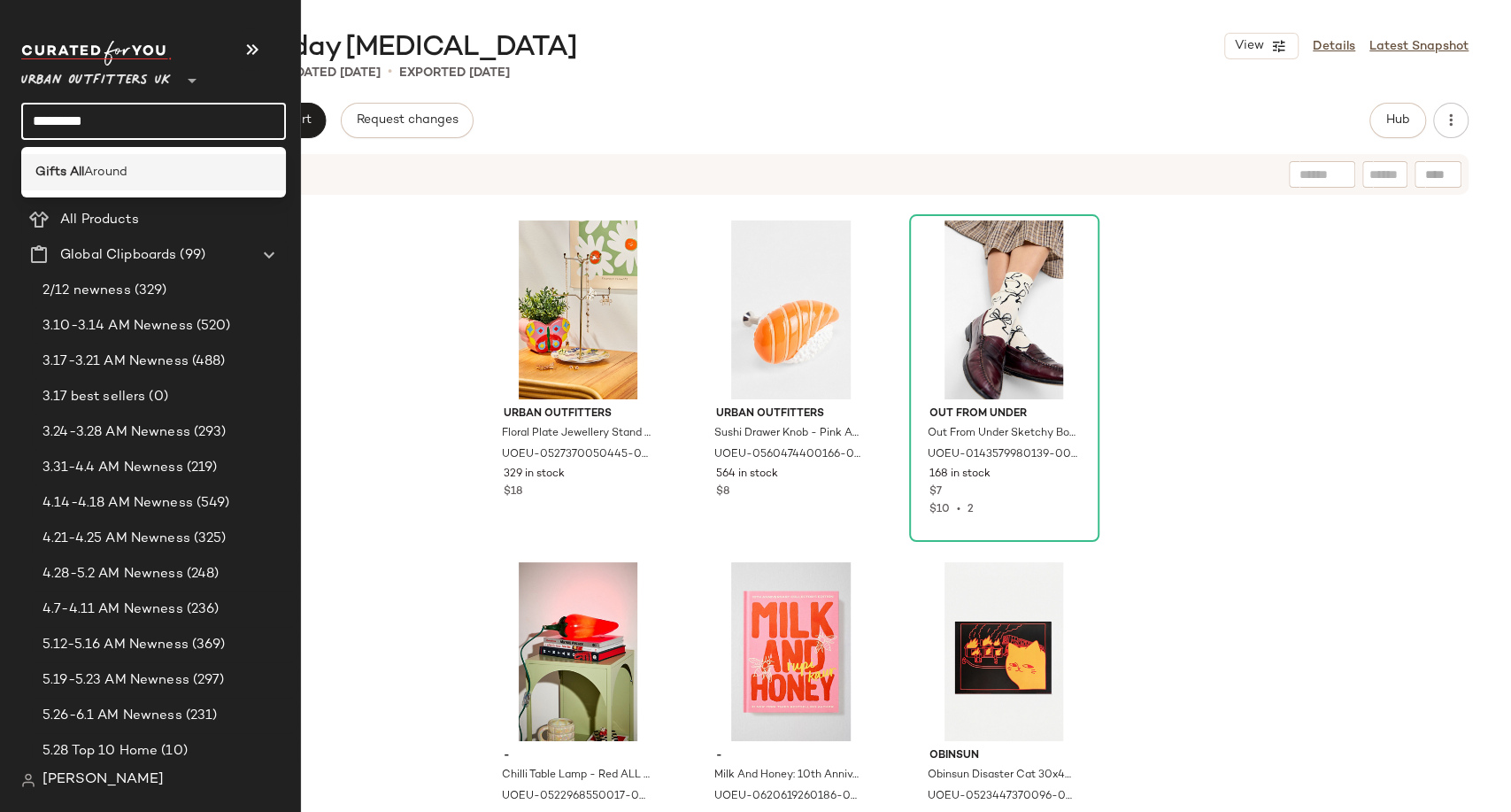
type input "*********"
click at [89, 178] on span "Around" at bounding box center [105, 172] width 43 height 18
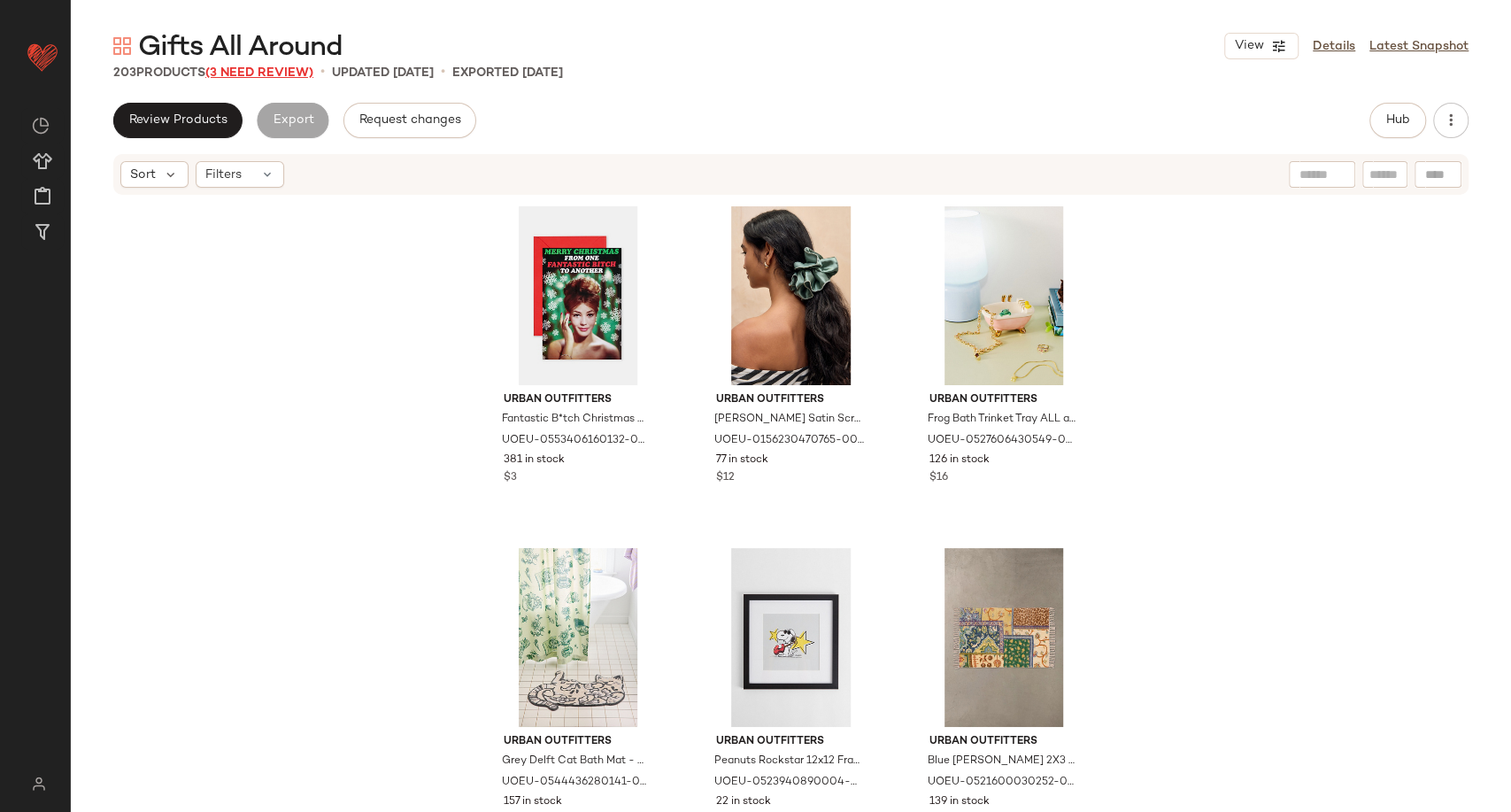
click at [278, 75] on span "(3 Need Review)" at bounding box center [259, 73] width 108 height 14
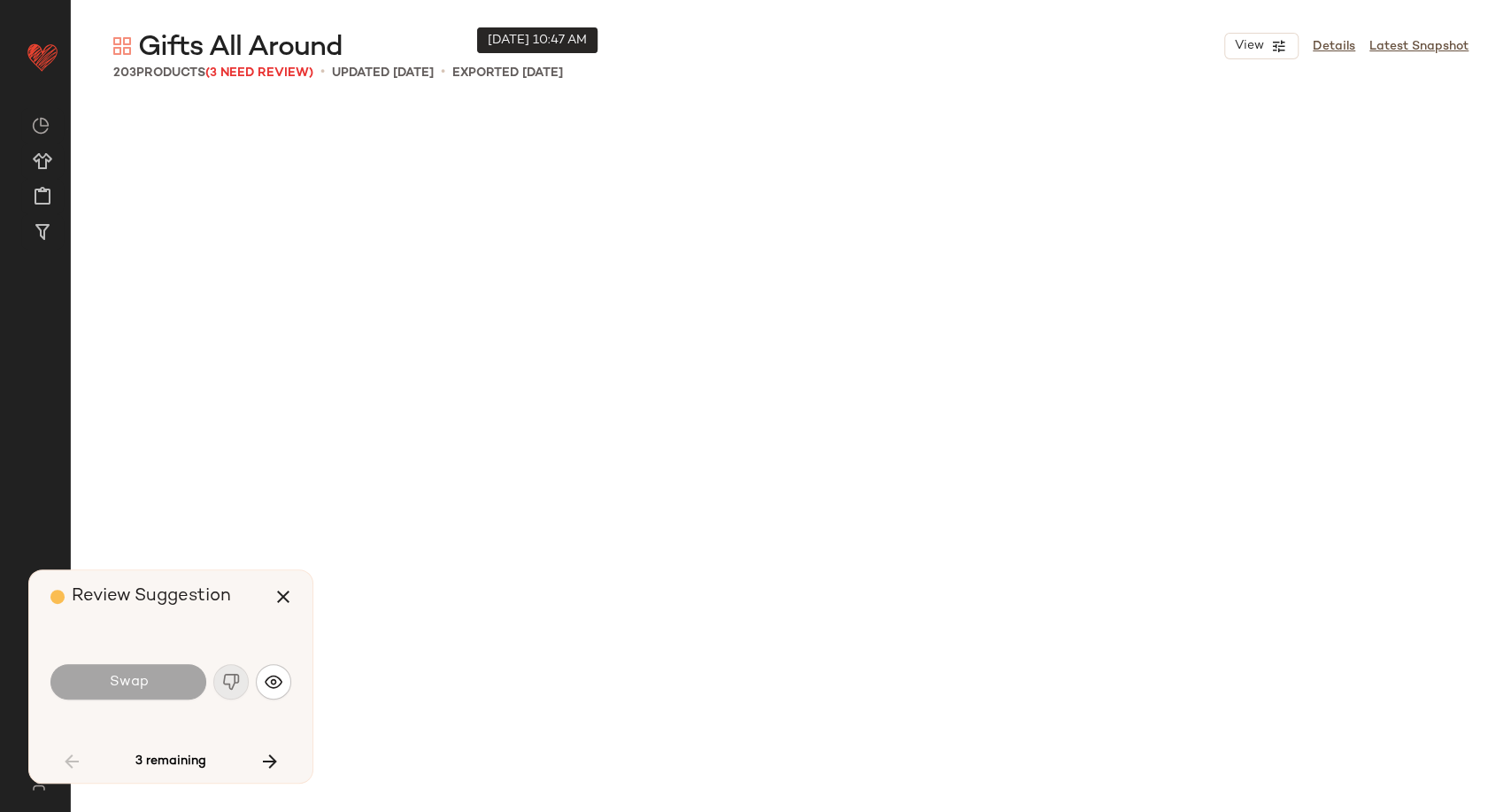
scroll to position [6491, 0]
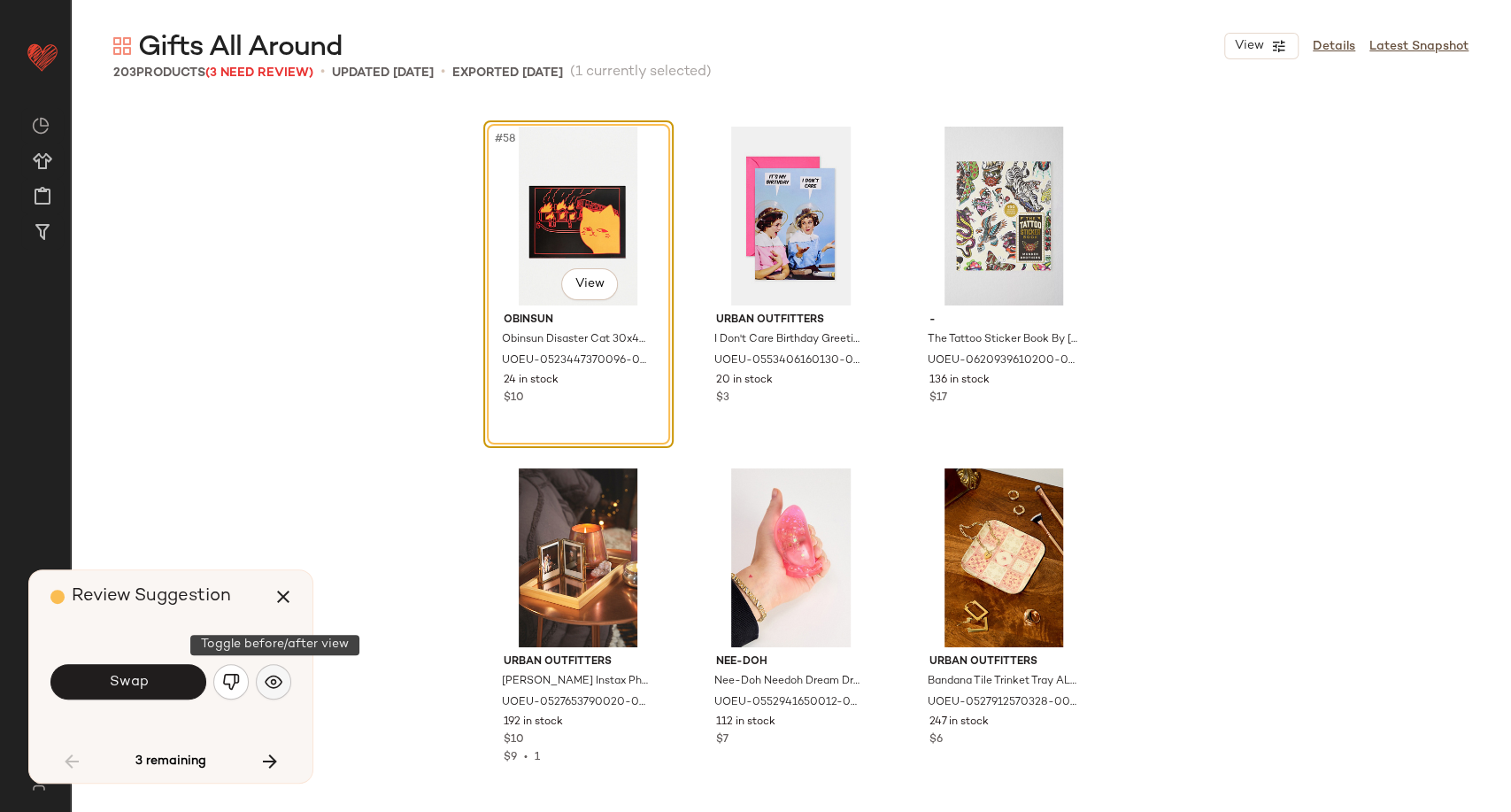
click at [276, 680] on img "button" at bounding box center [273, 680] width 17 height 17
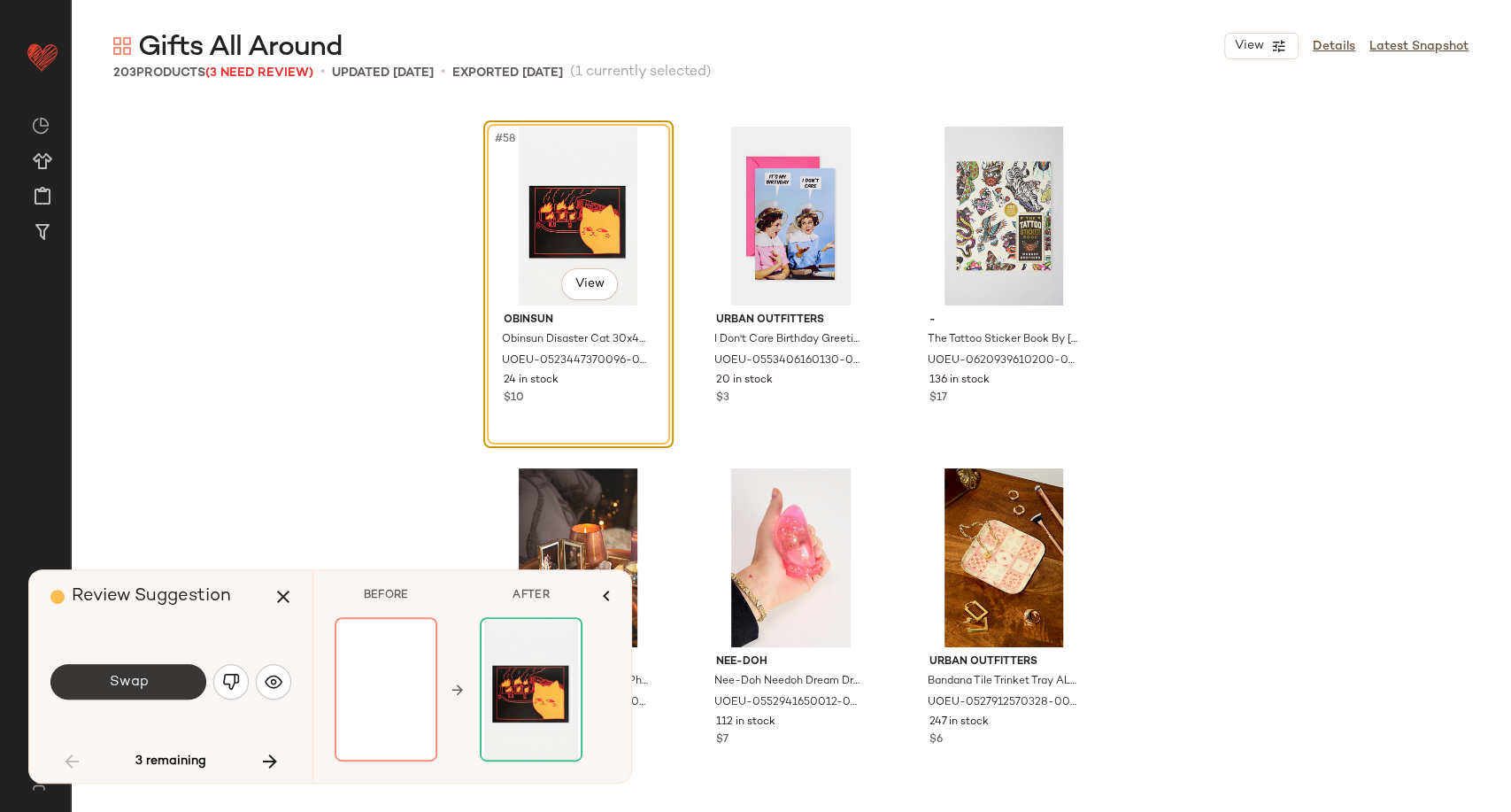
click at [142, 694] on button "Swap" at bounding box center [128, 681] width 156 height 36
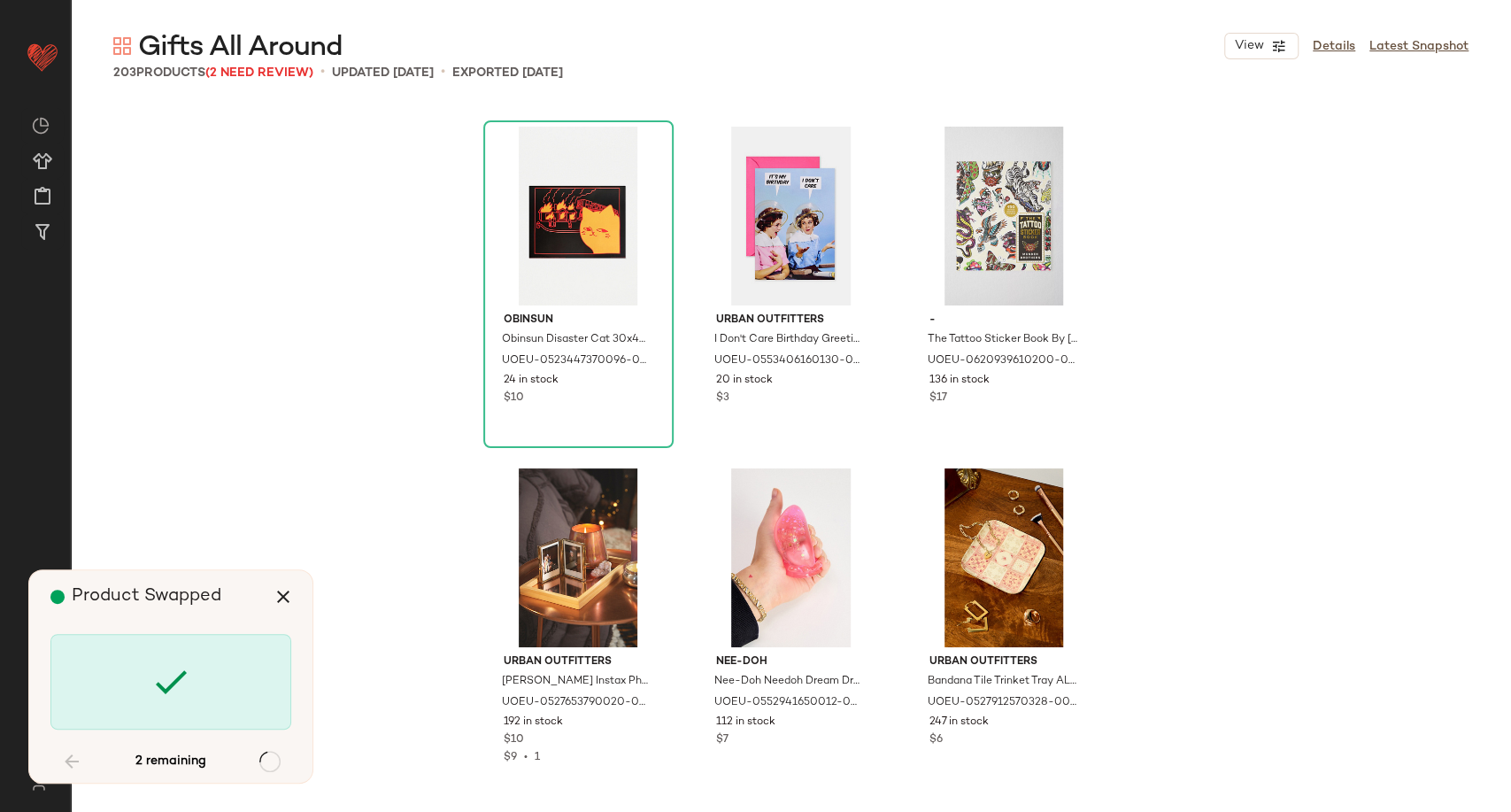
scroll to position [16057, 0]
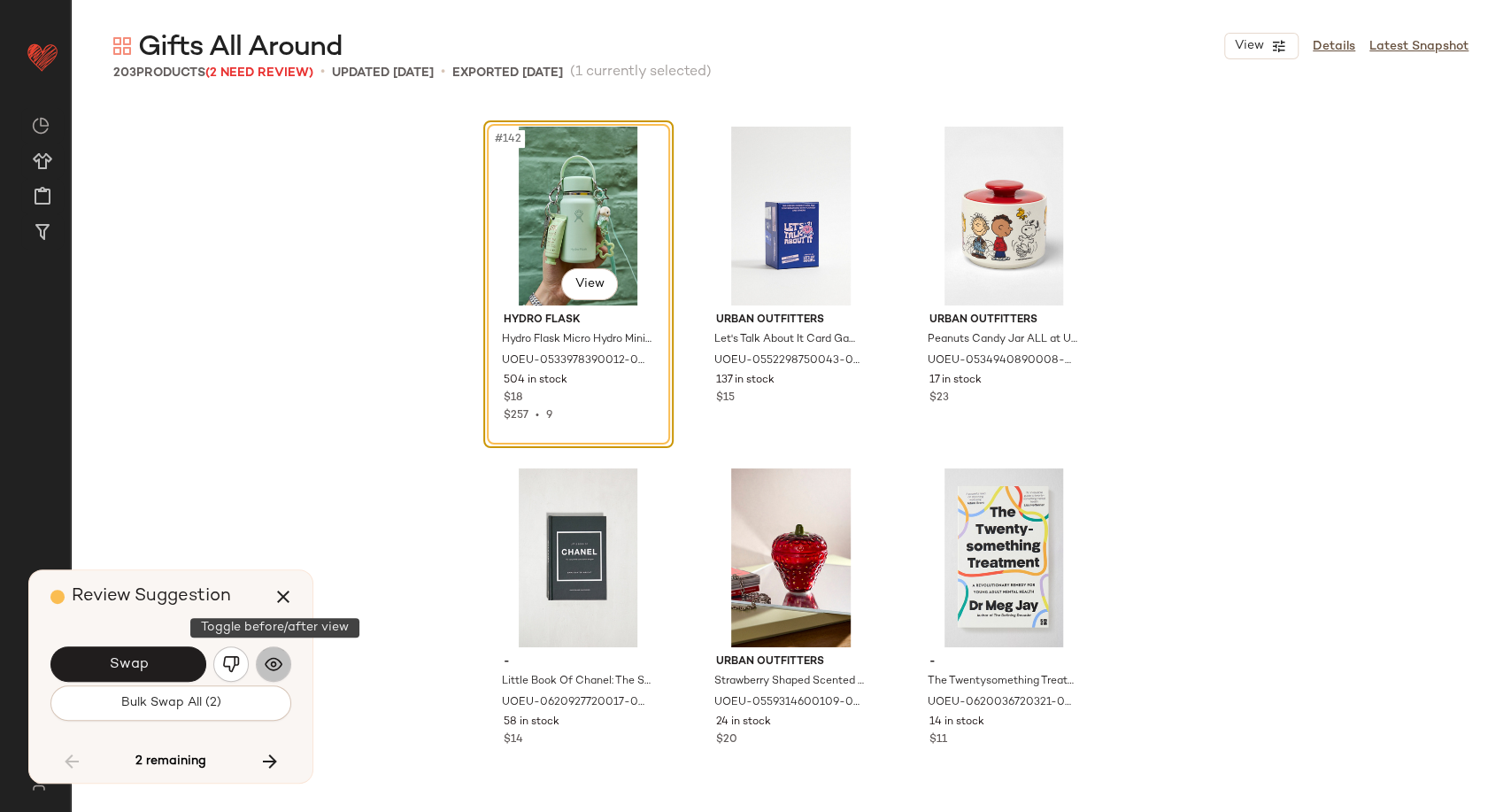
click at [276, 661] on img "button" at bounding box center [273, 663] width 17 height 17
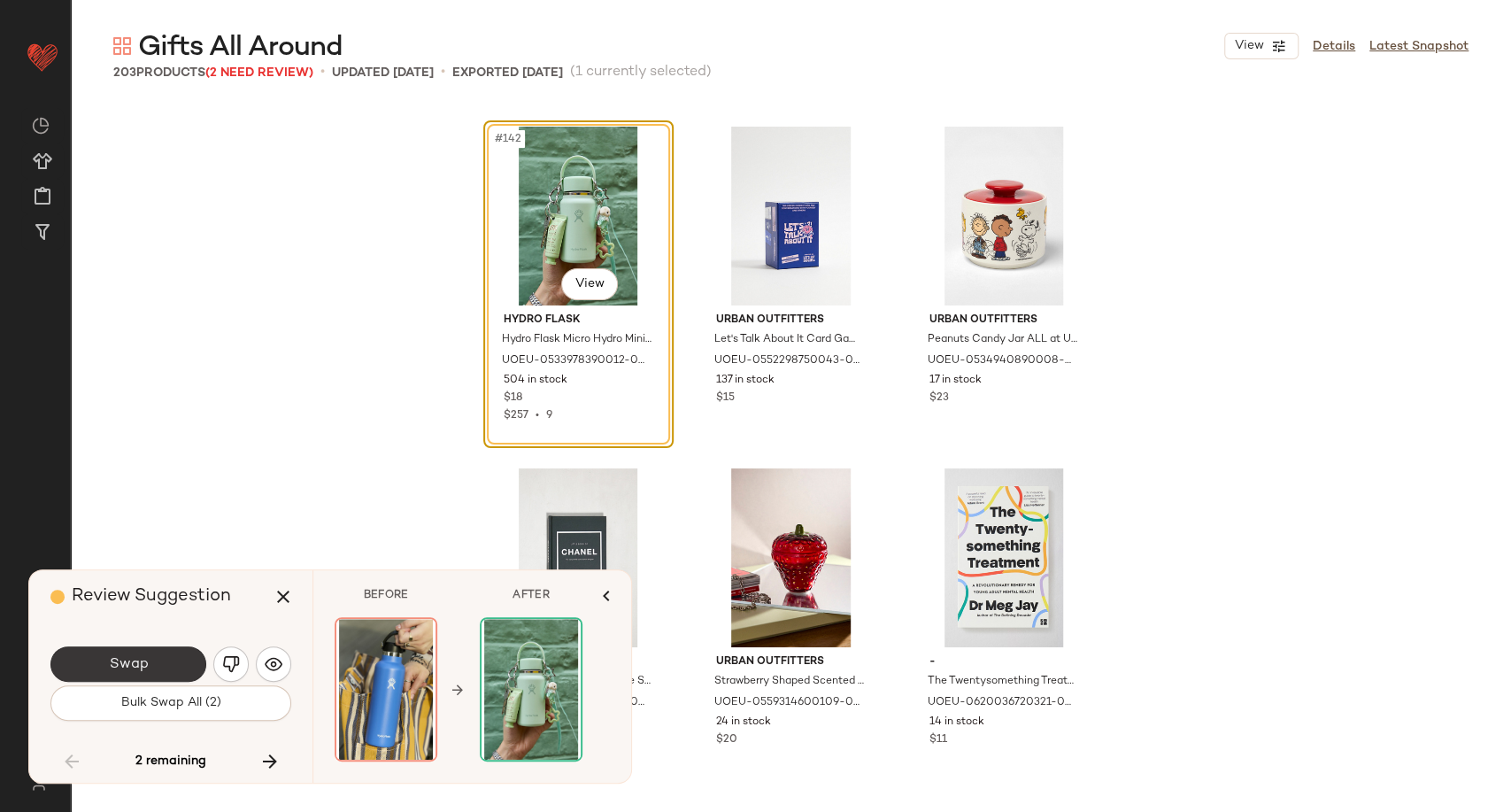
click at [154, 661] on button "Swap" at bounding box center [128, 663] width 156 height 36
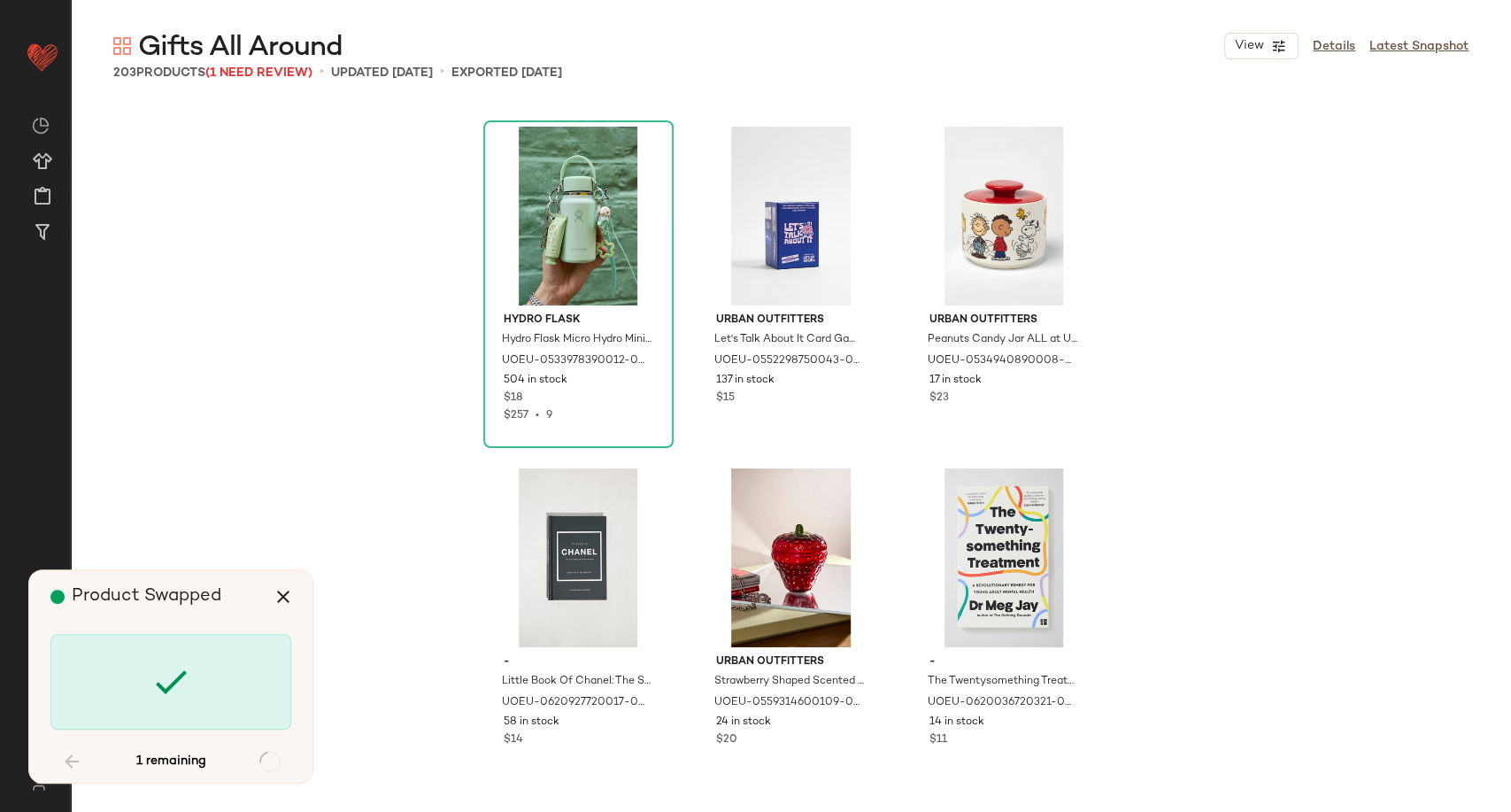
scroll to position [22549, 0]
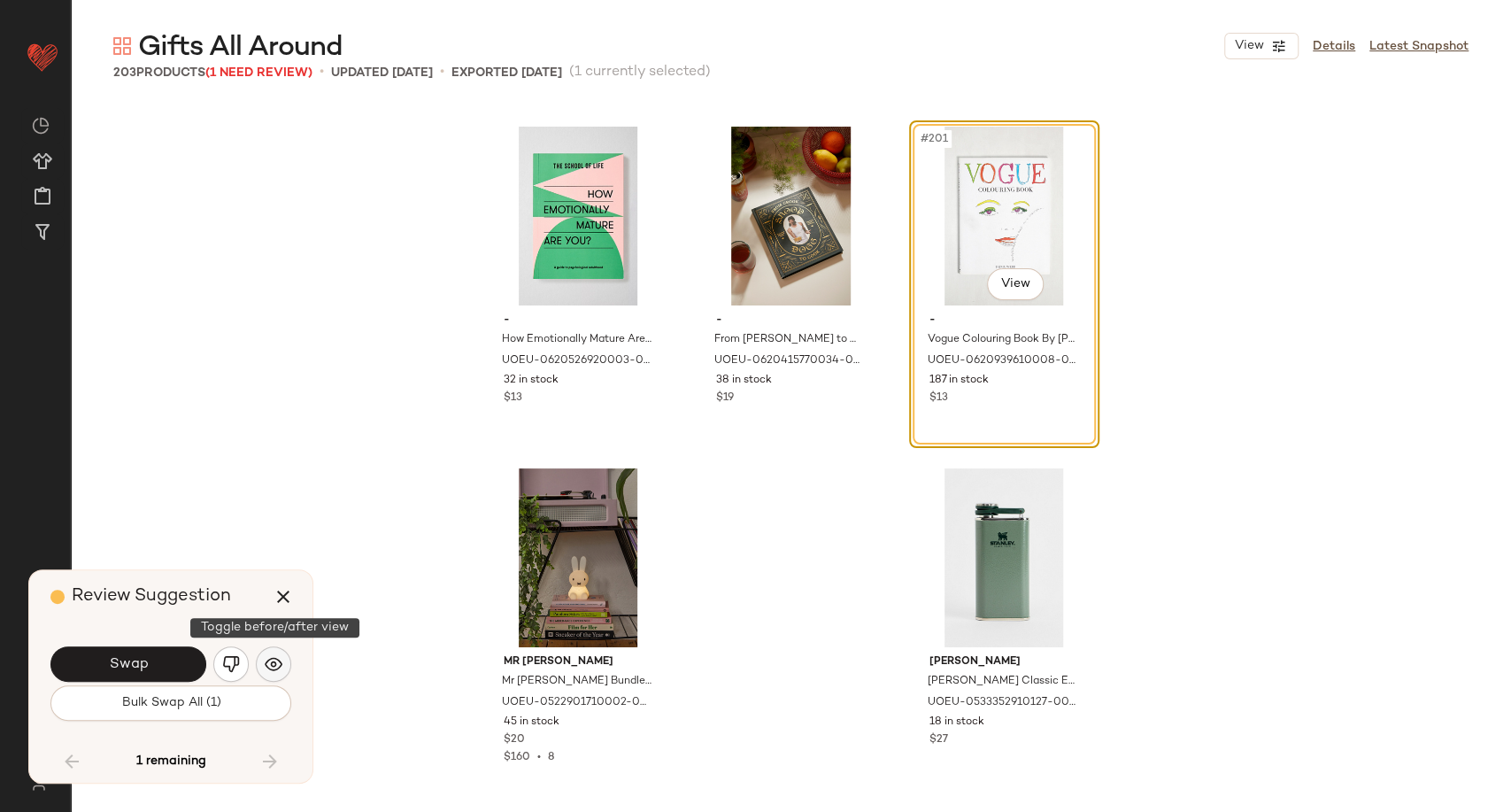
click at [278, 679] on button "button" at bounding box center [273, 663] width 36 height 36
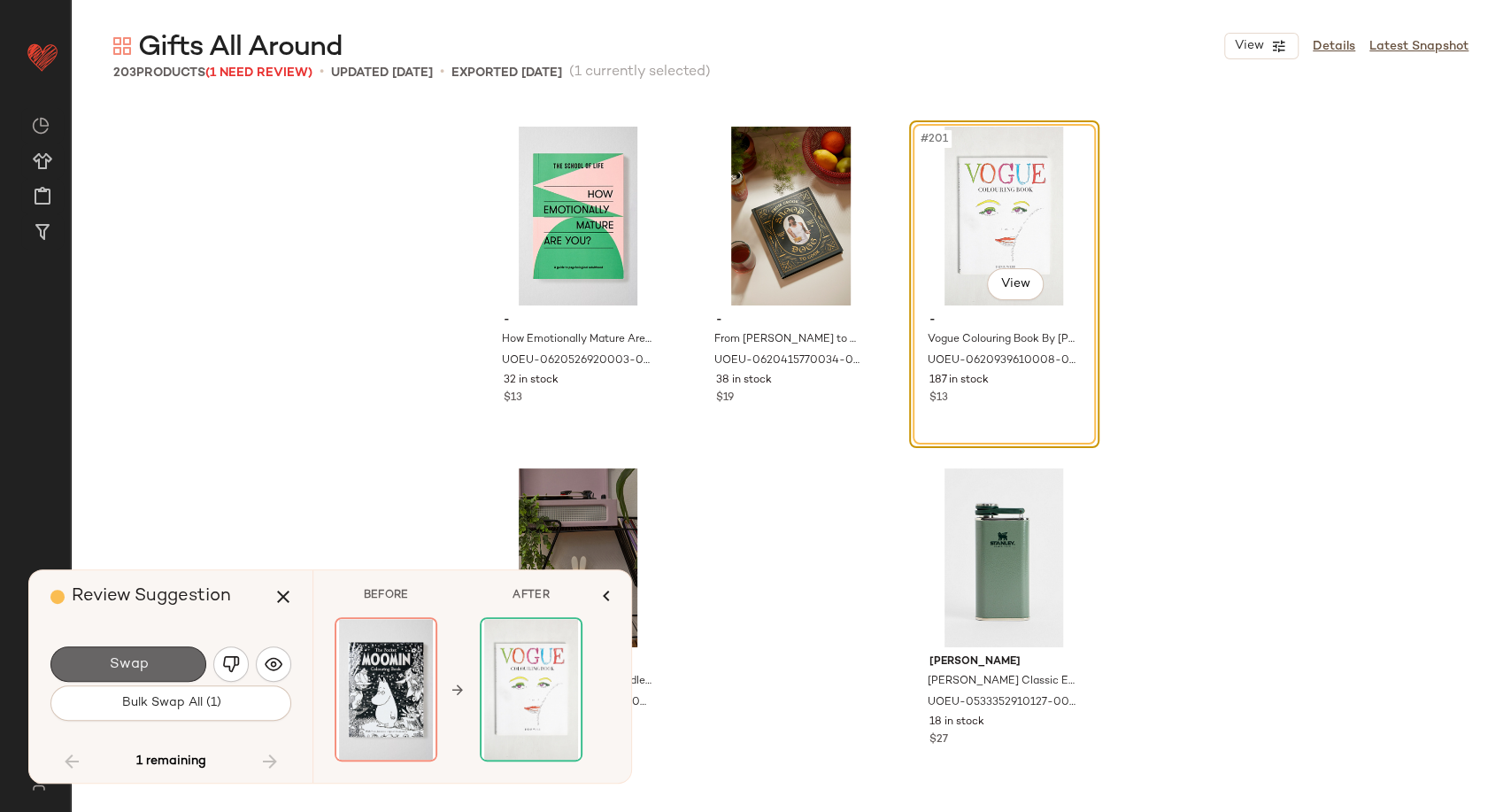
click at [141, 671] on span "Swap" at bounding box center [128, 664] width 40 height 16
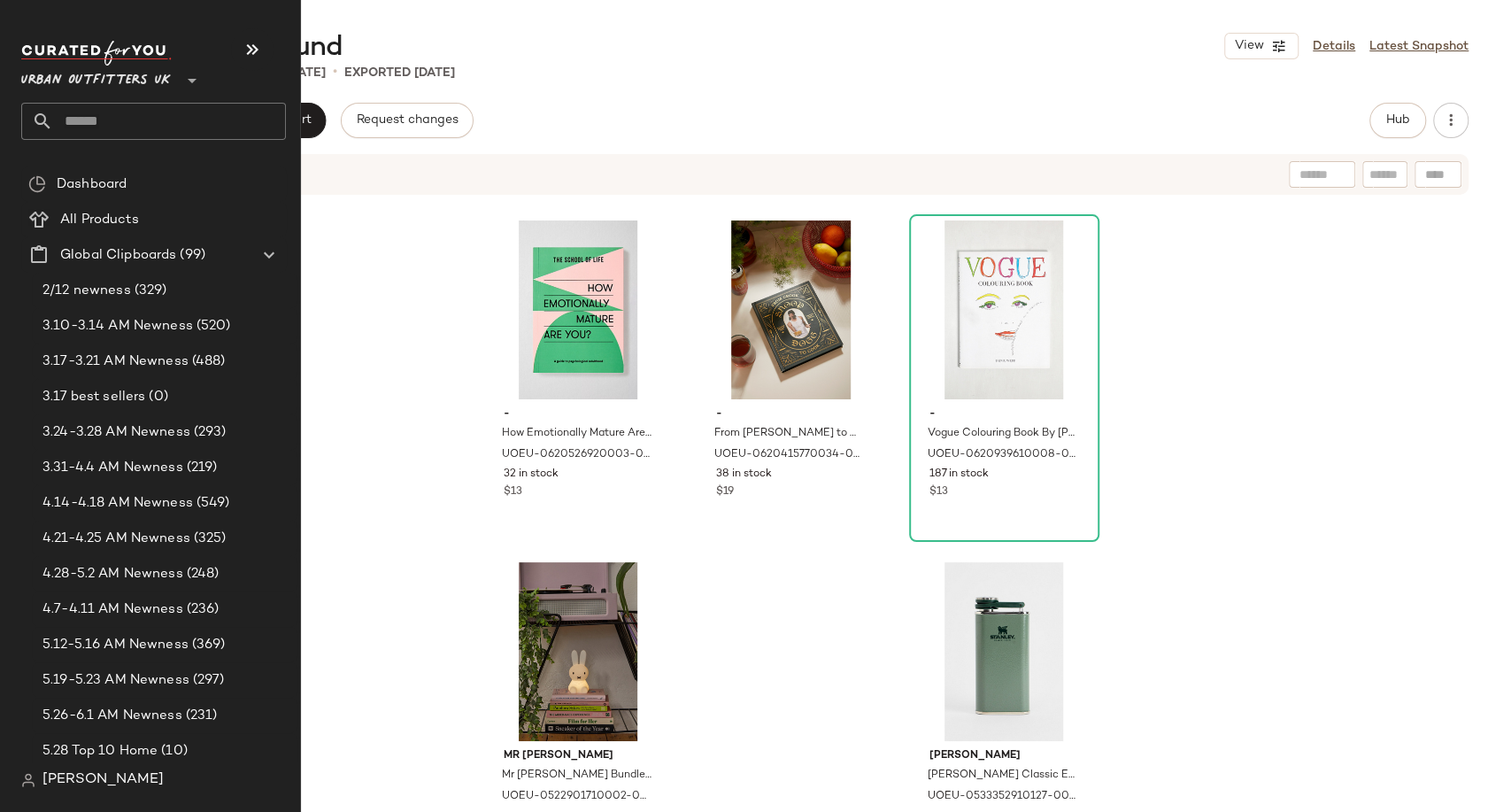
click at [94, 122] on input "text" at bounding box center [169, 121] width 233 height 37
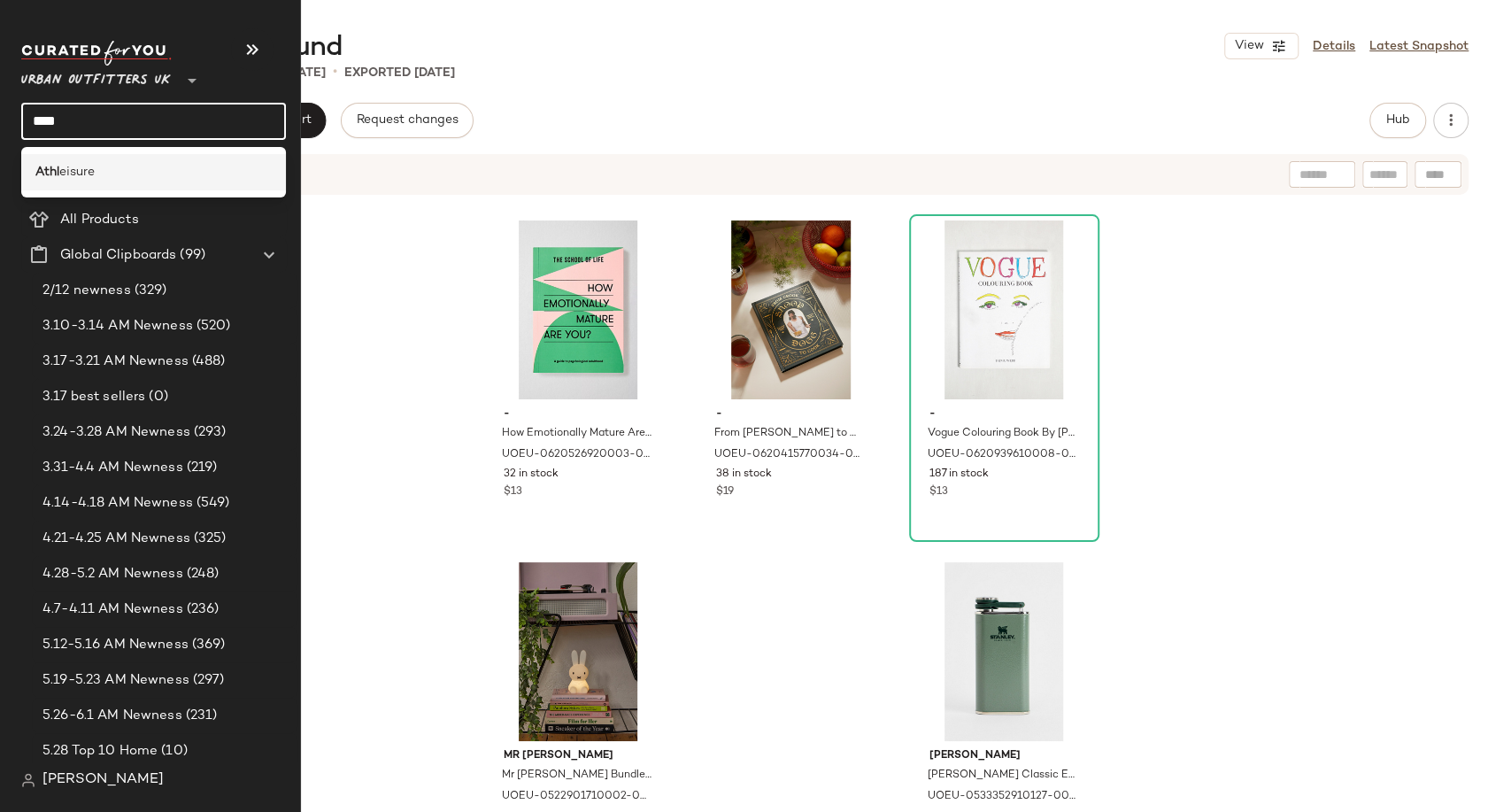
type input "****"
click at [100, 174] on div "Athl eisure" at bounding box center [153, 172] width 237 height 18
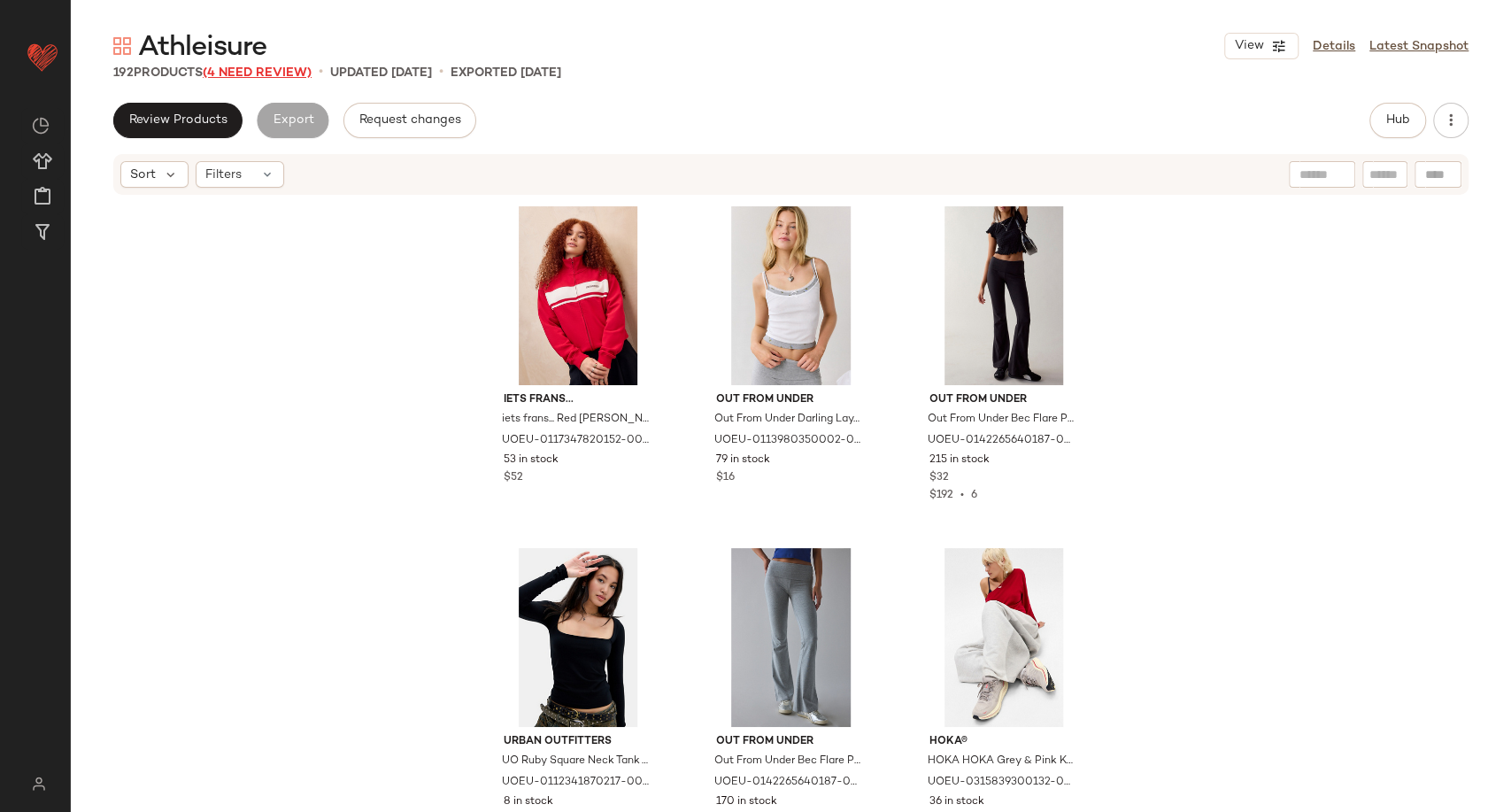
click at [293, 70] on span "(4 Need Review)" at bounding box center [257, 73] width 109 height 14
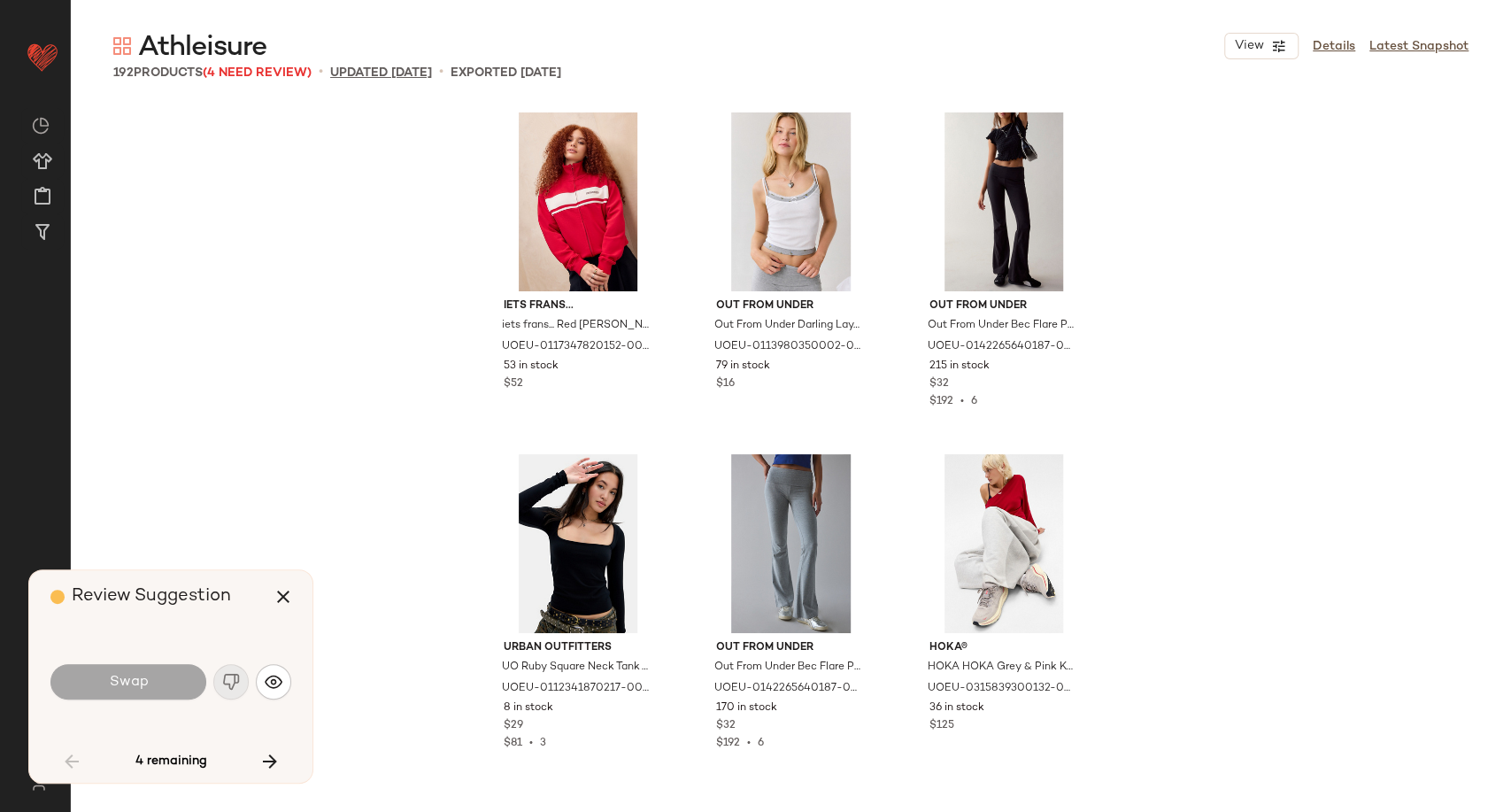
scroll to position [698, 0]
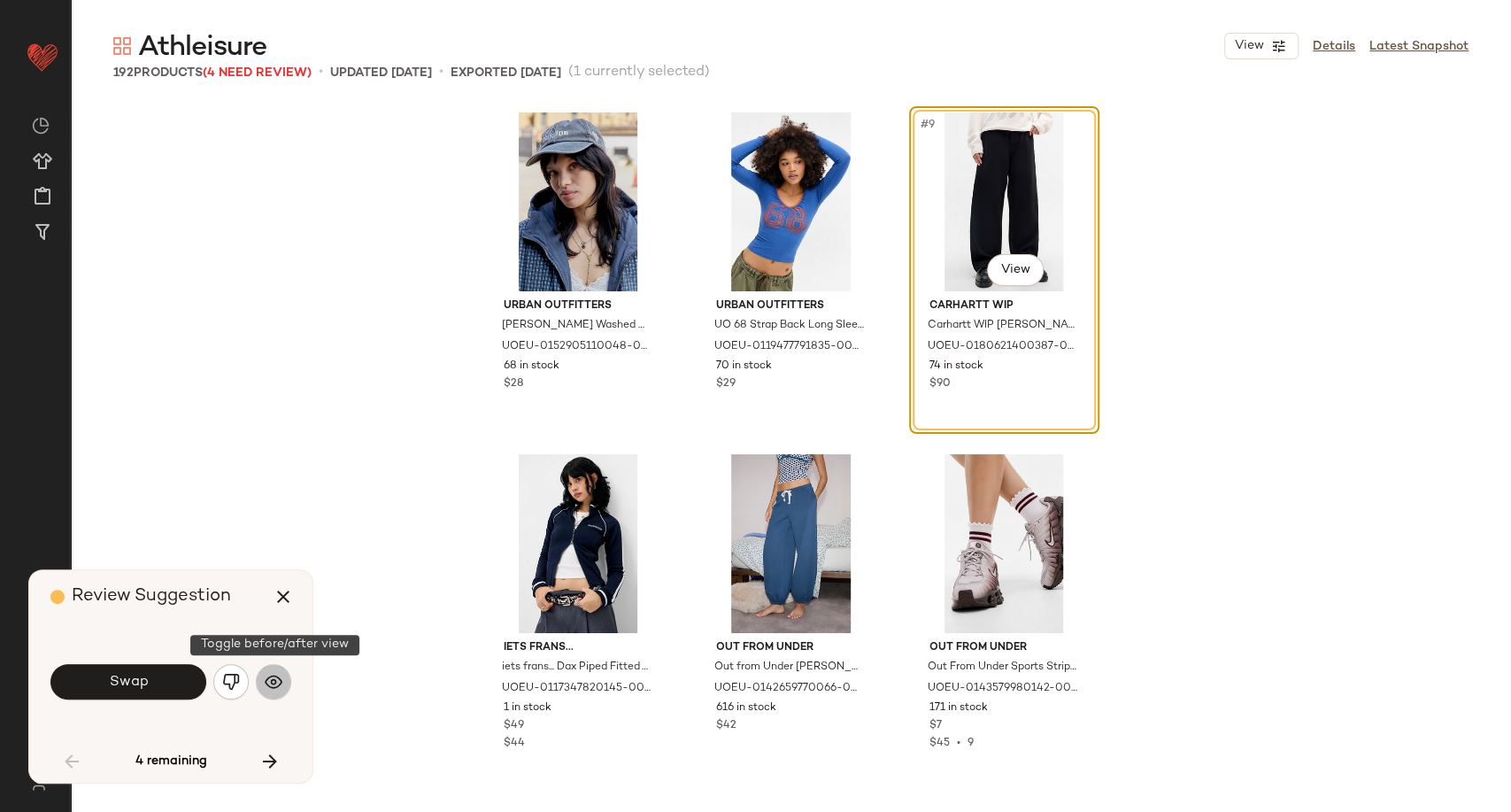
click at [280, 686] on img "button" at bounding box center [273, 680] width 17 height 17
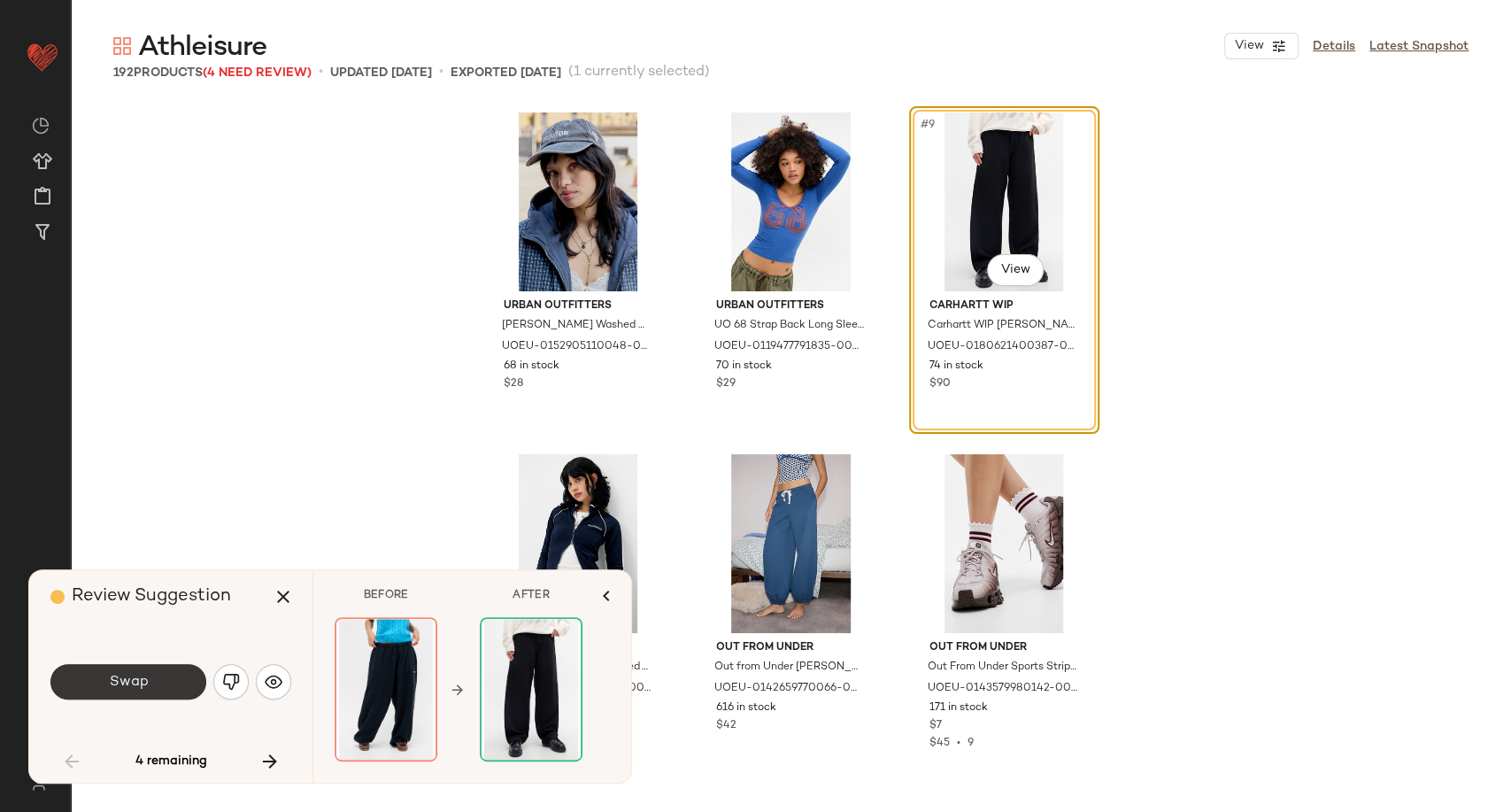
click at [168, 681] on button "Swap" at bounding box center [128, 681] width 156 height 36
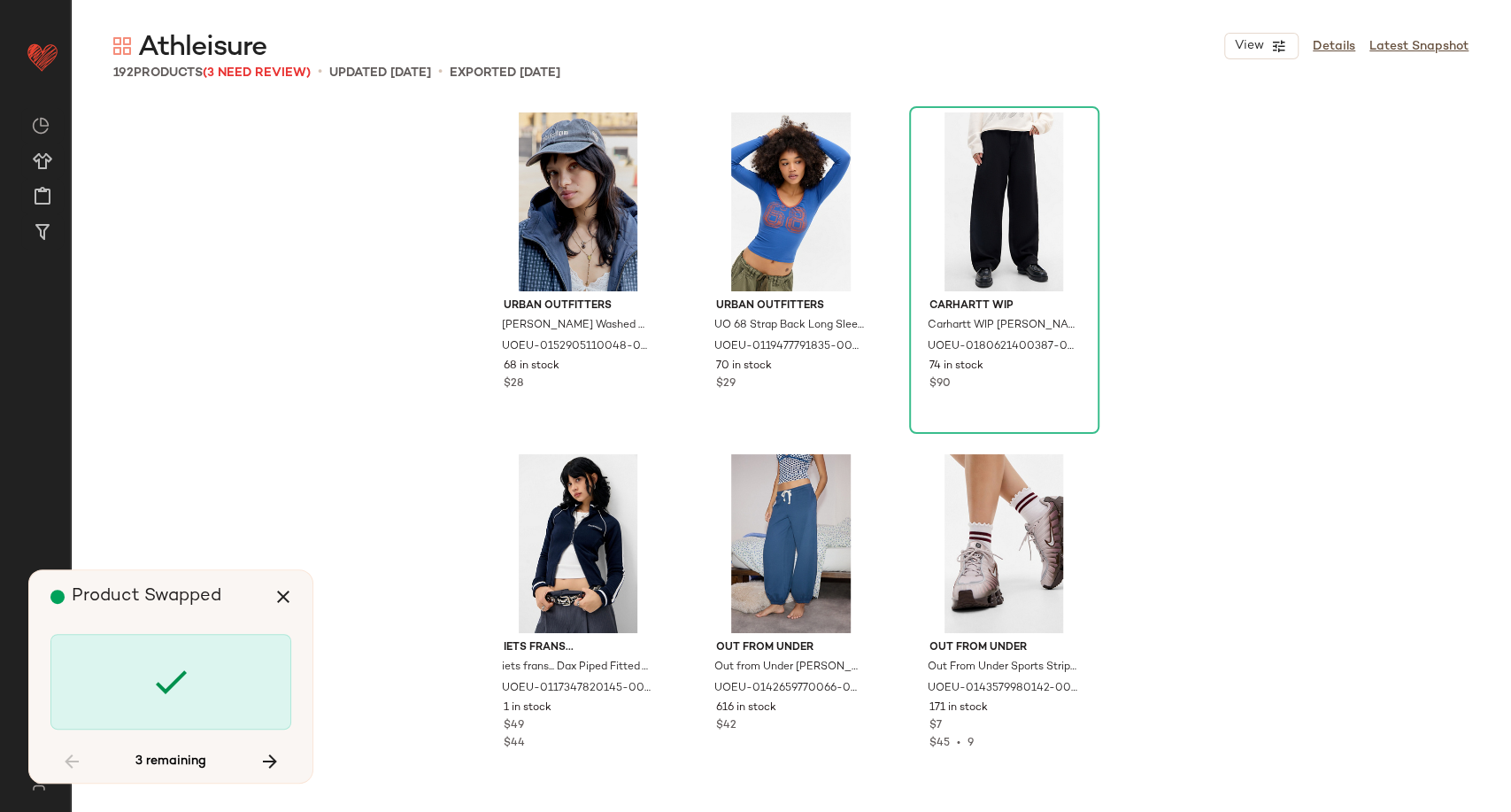
scroll to position [2391, 0]
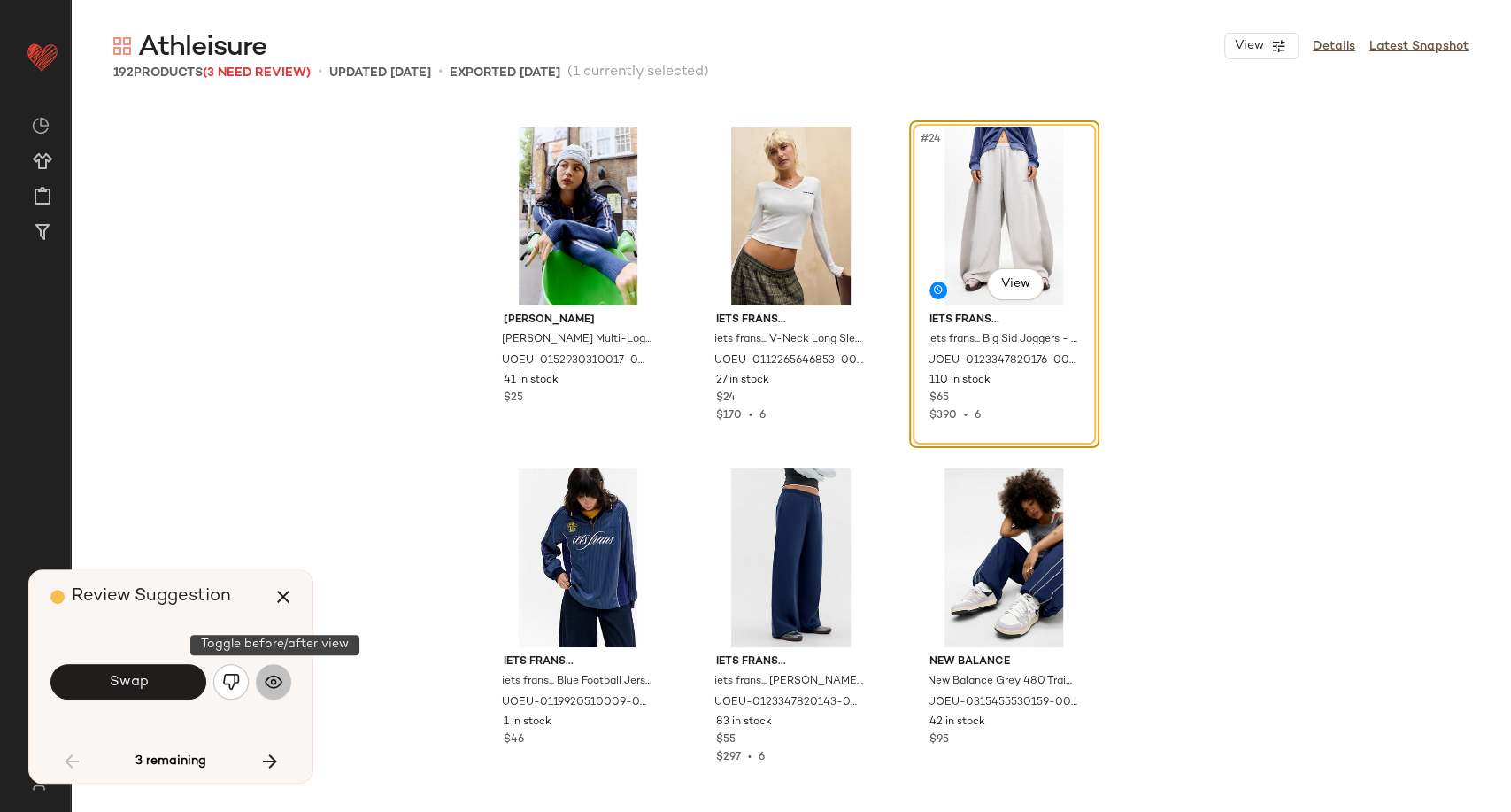
click at [258, 675] on button "button" at bounding box center [273, 681] width 36 height 36
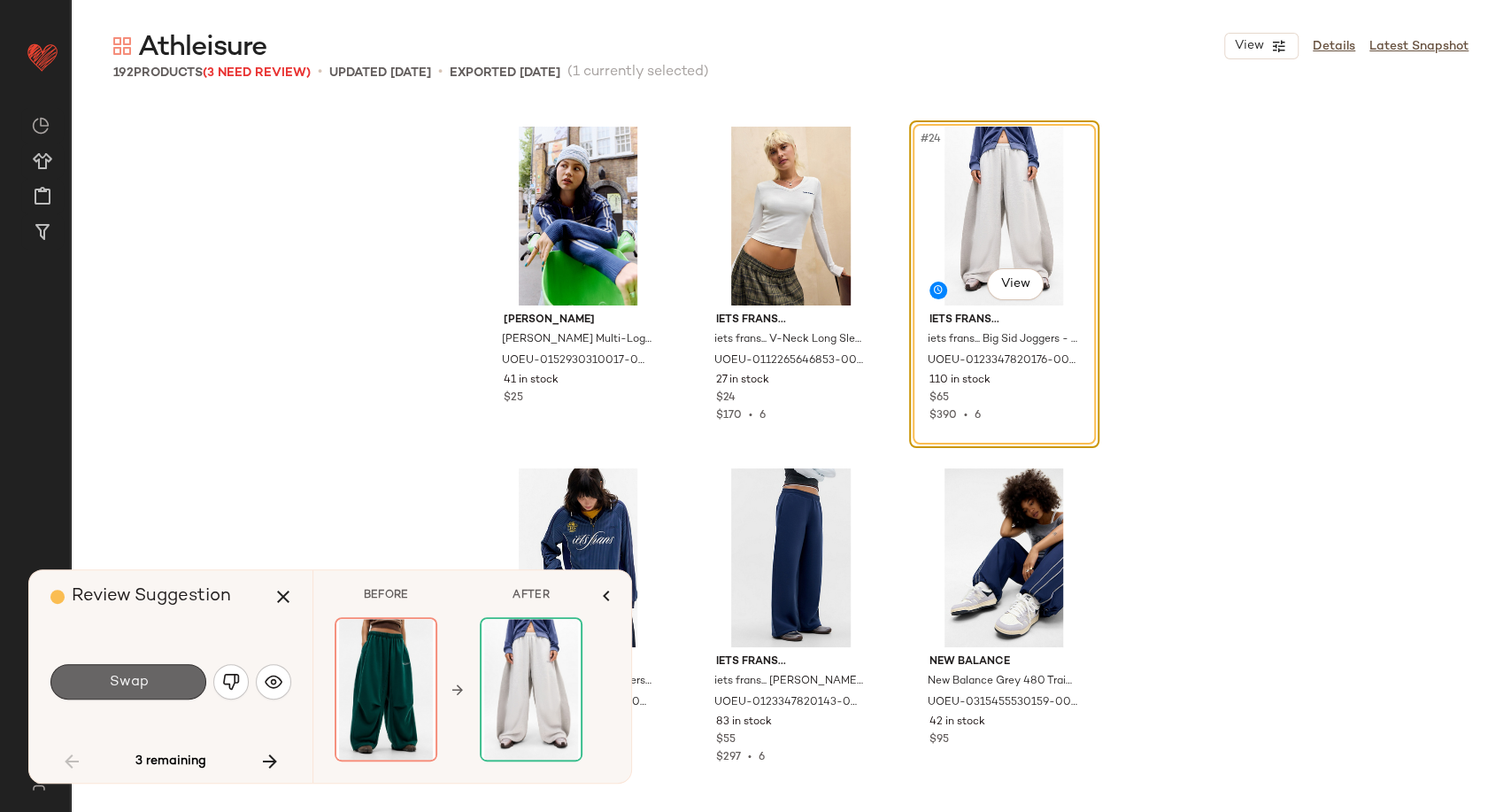
click at [154, 674] on button "Swap" at bounding box center [128, 681] width 156 height 36
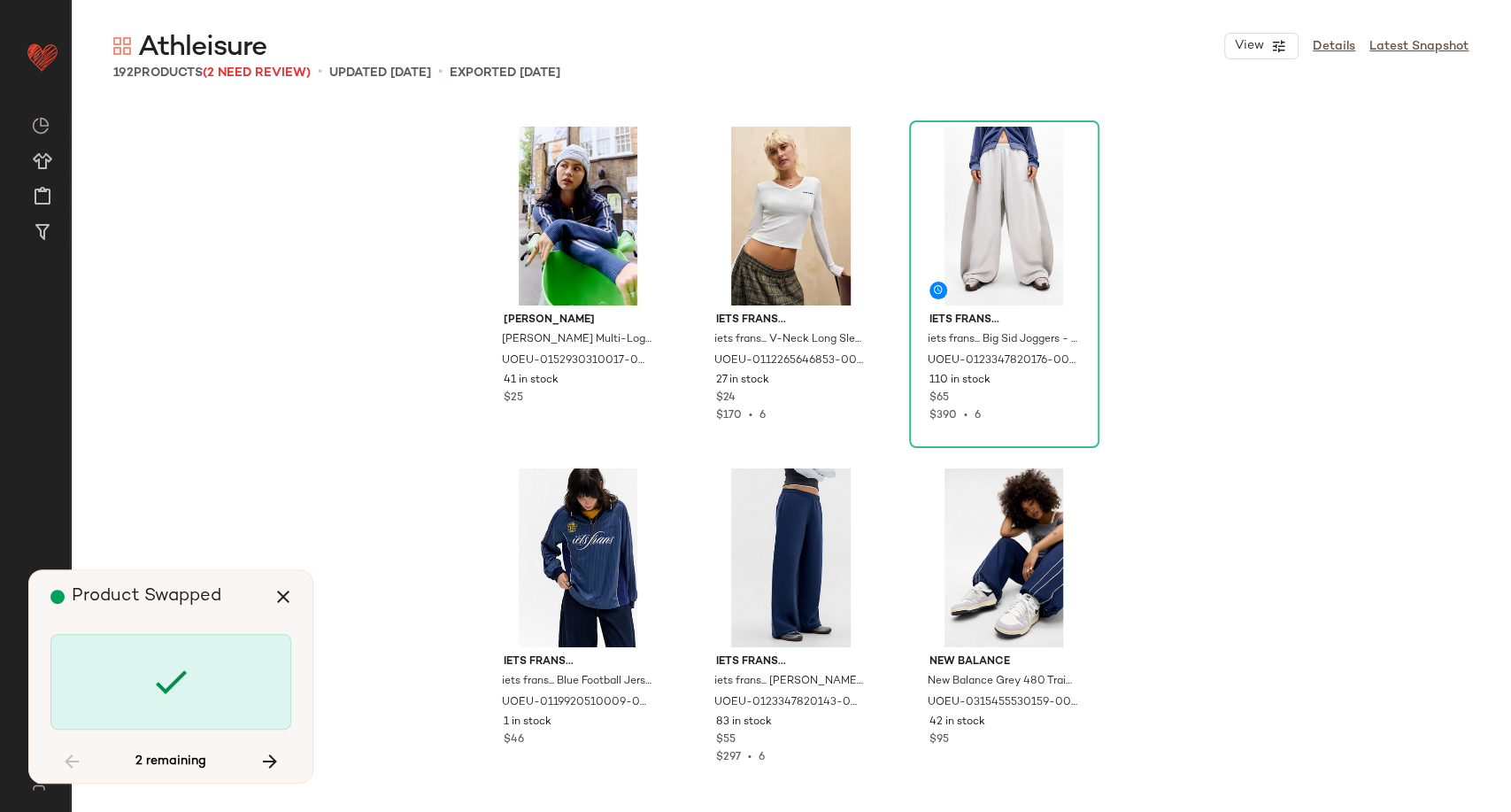
scroll to position [3074, 0]
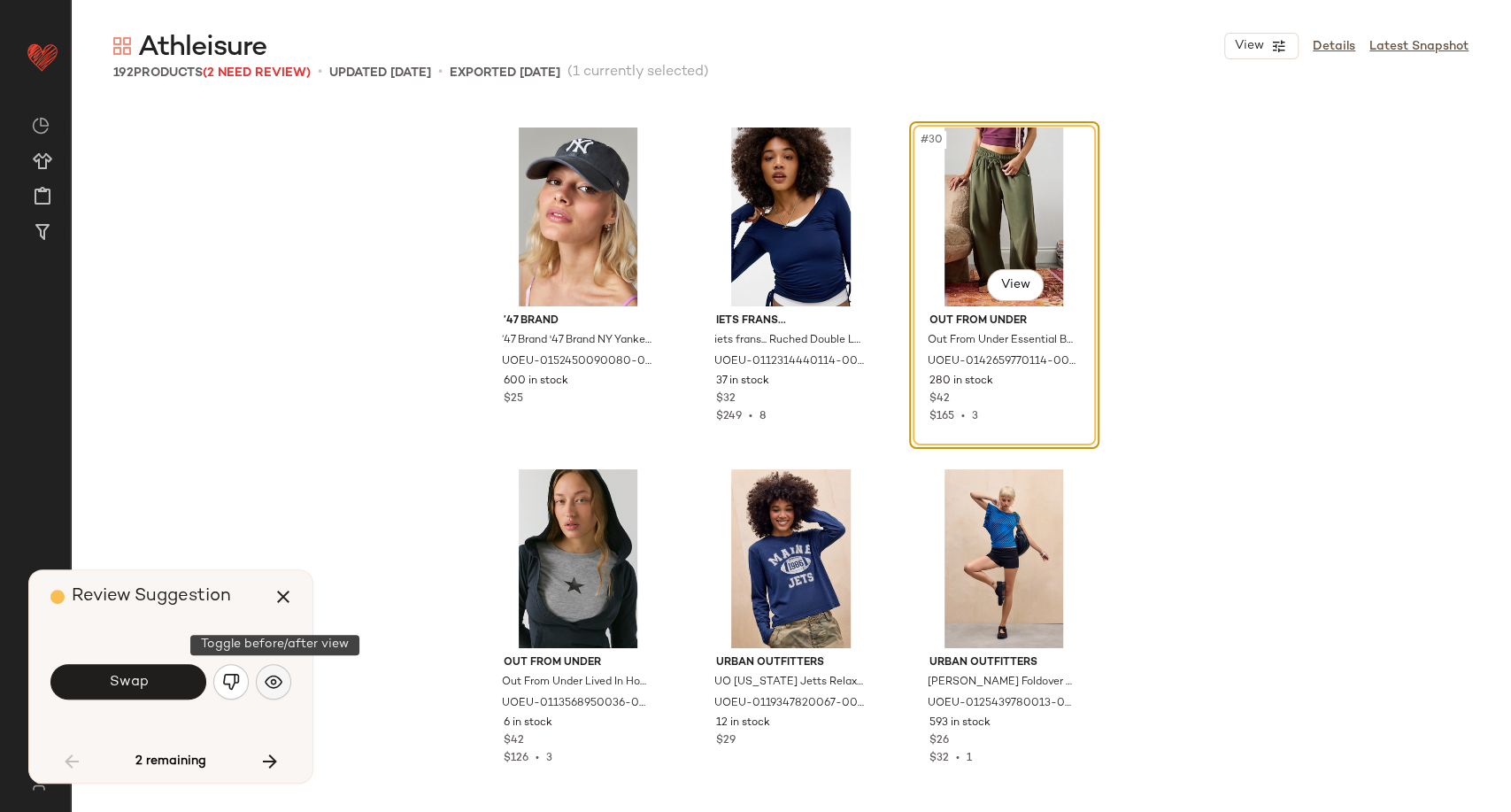
click at [280, 687] on img "button" at bounding box center [273, 680] width 17 height 17
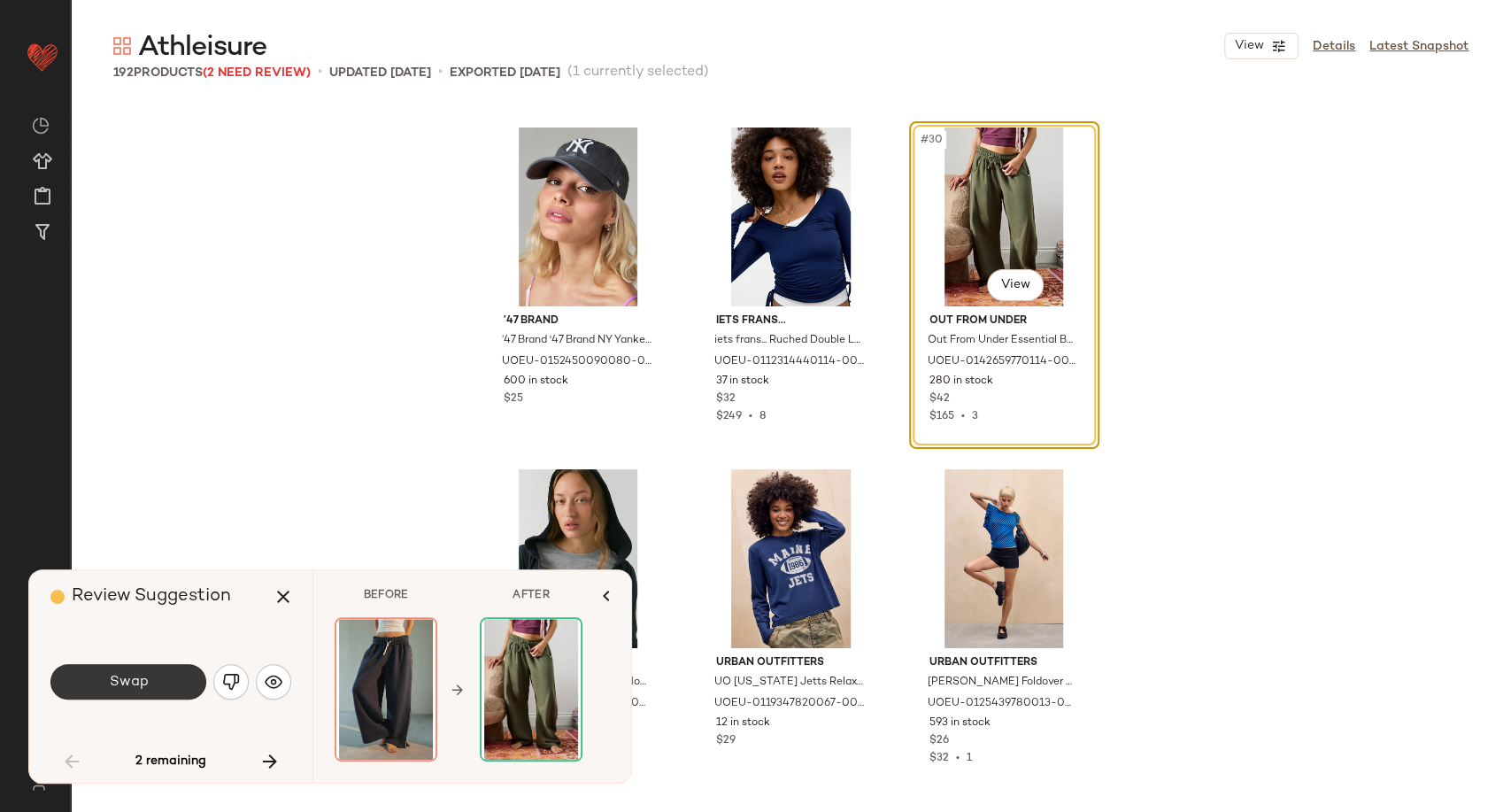
click at [143, 692] on button "Swap" at bounding box center [128, 681] width 156 height 36
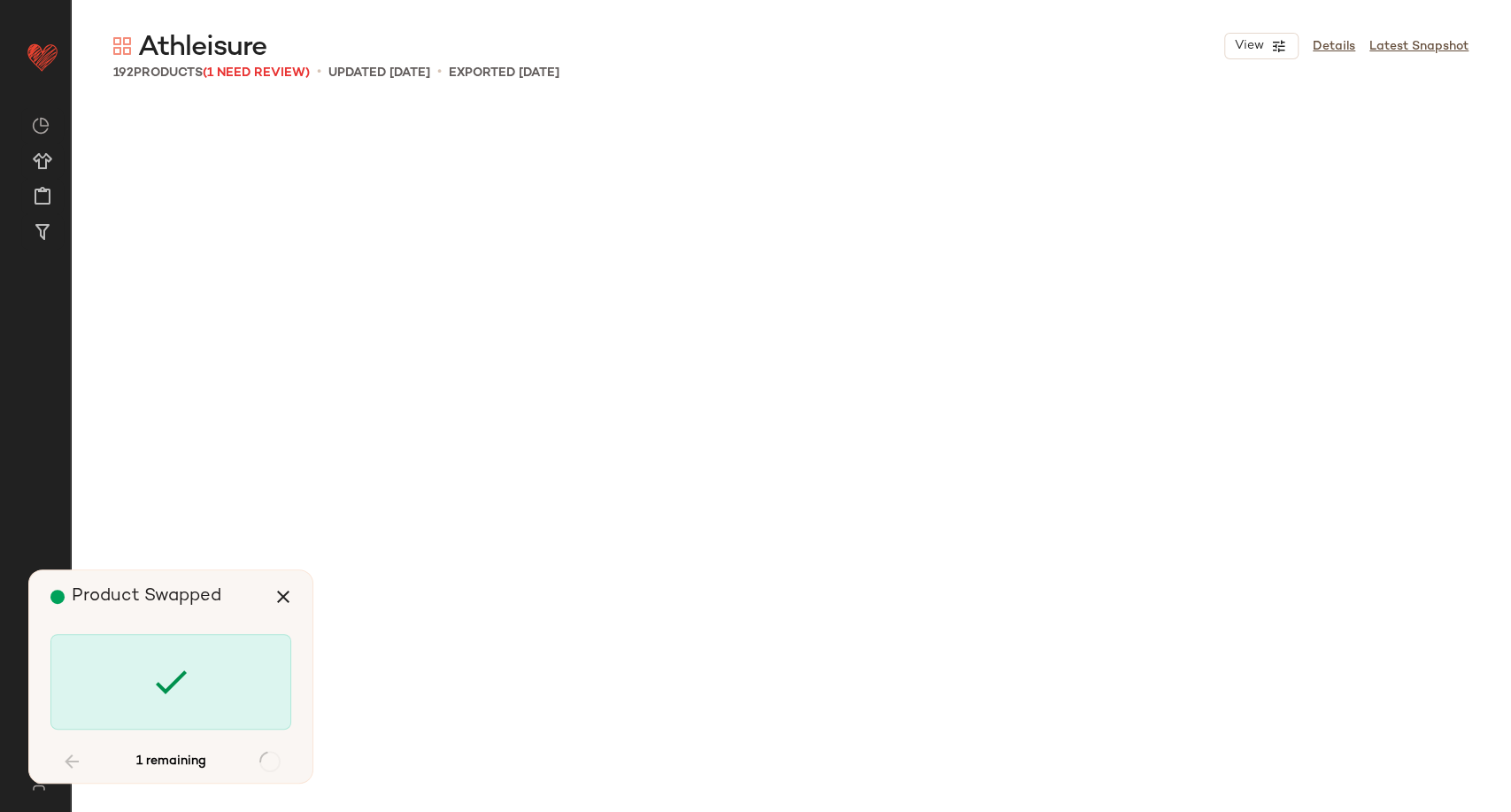
scroll to position [18791, 0]
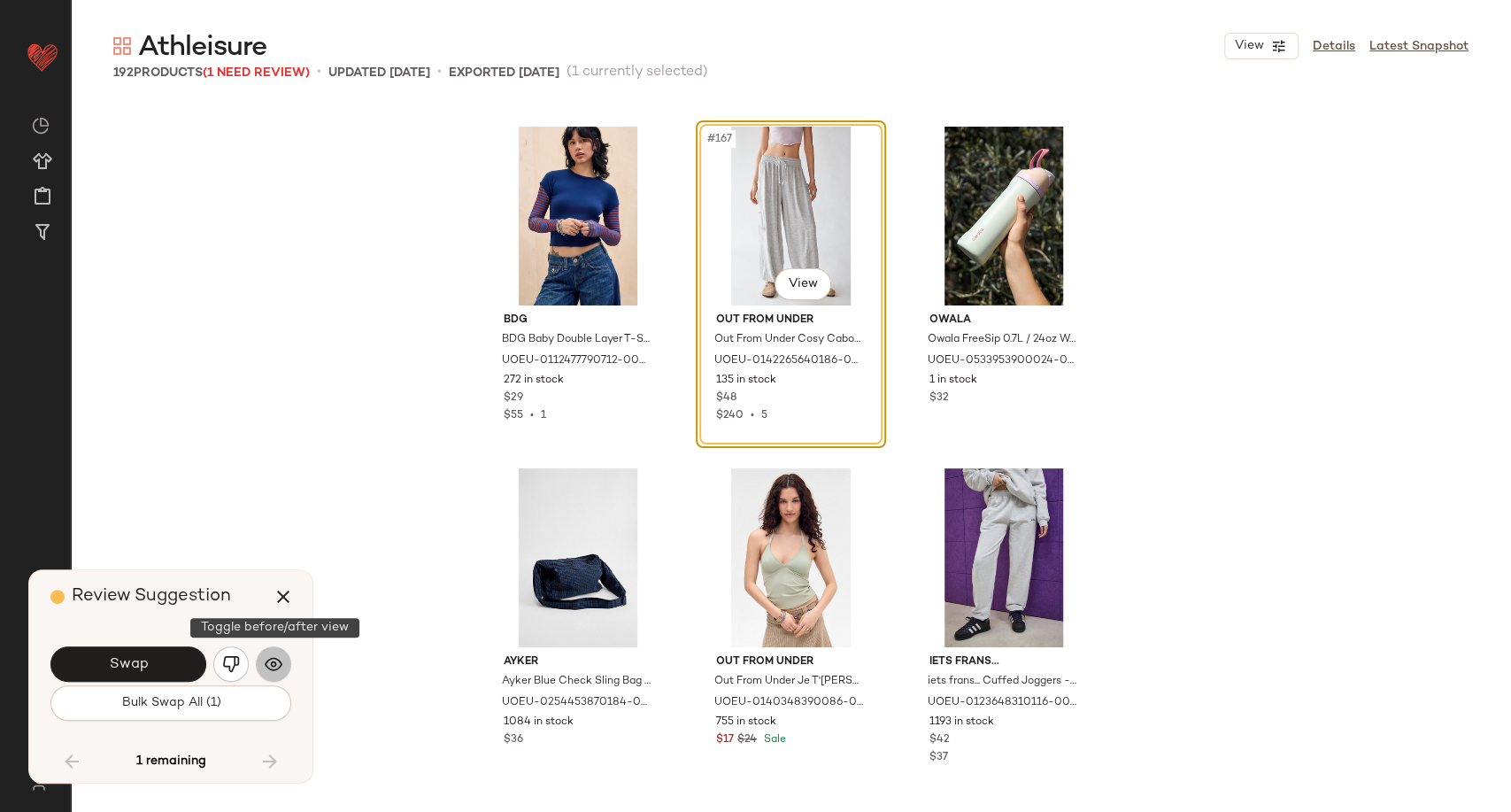
click at [266, 665] on img "button" at bounding box center [273, 663] width 17 height 17
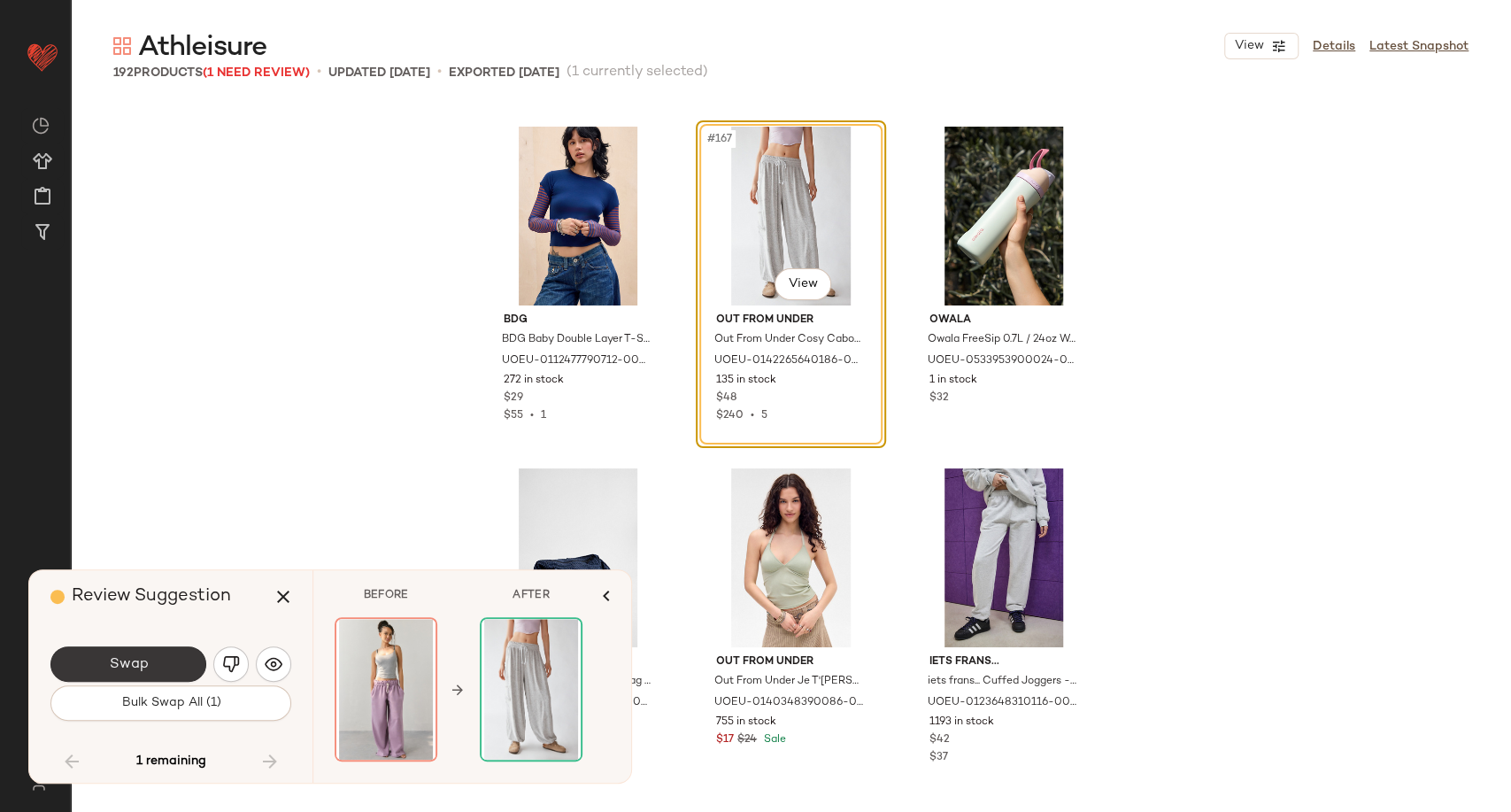
click at [184, 674] on button "Swap" at bounding box center [128, 663] width 156 height 36
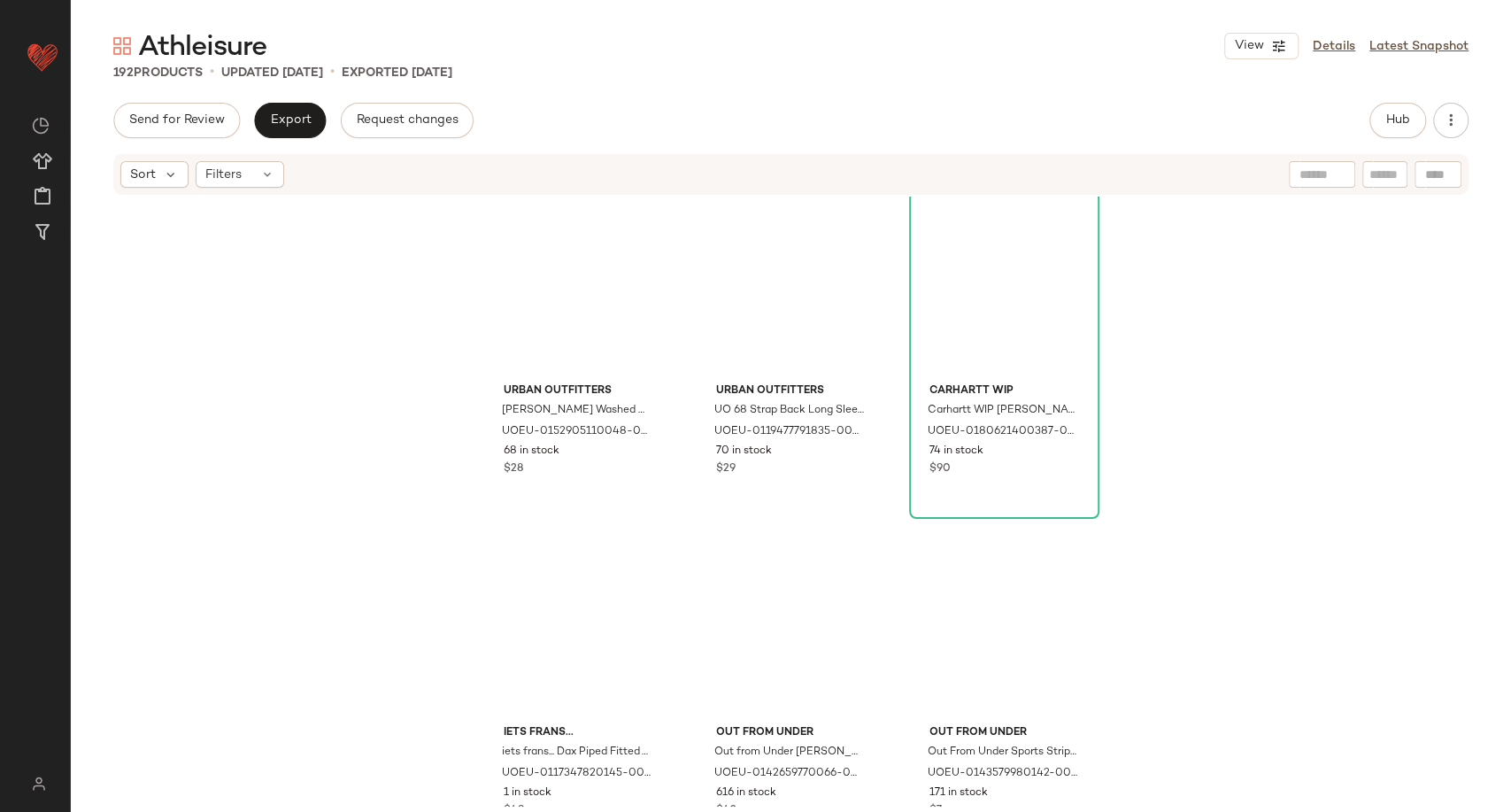
scroll to position [282, 0]
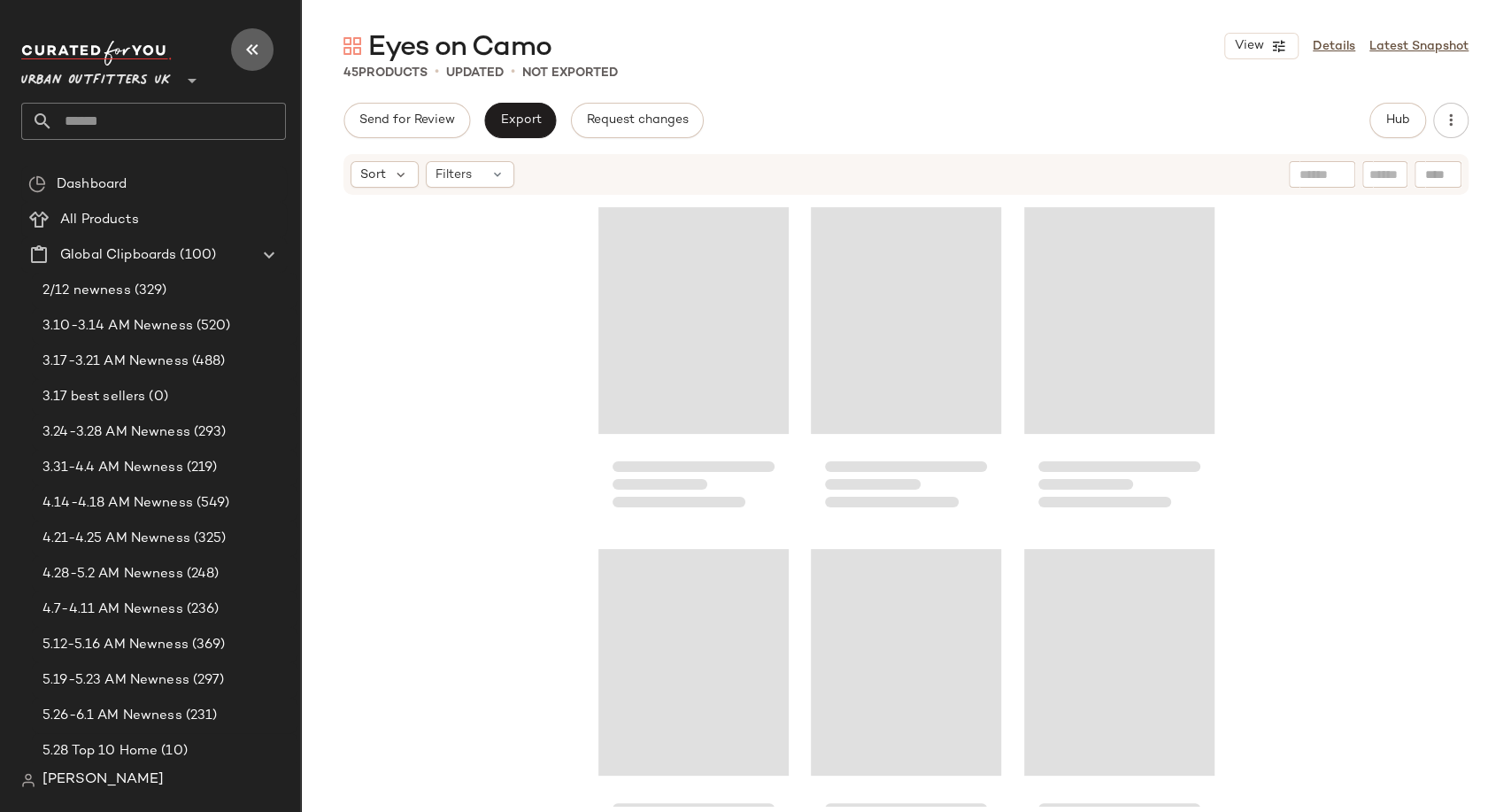
click at [252, 58] on icon "button" at bounding box center [252, 49] width 21 height 21
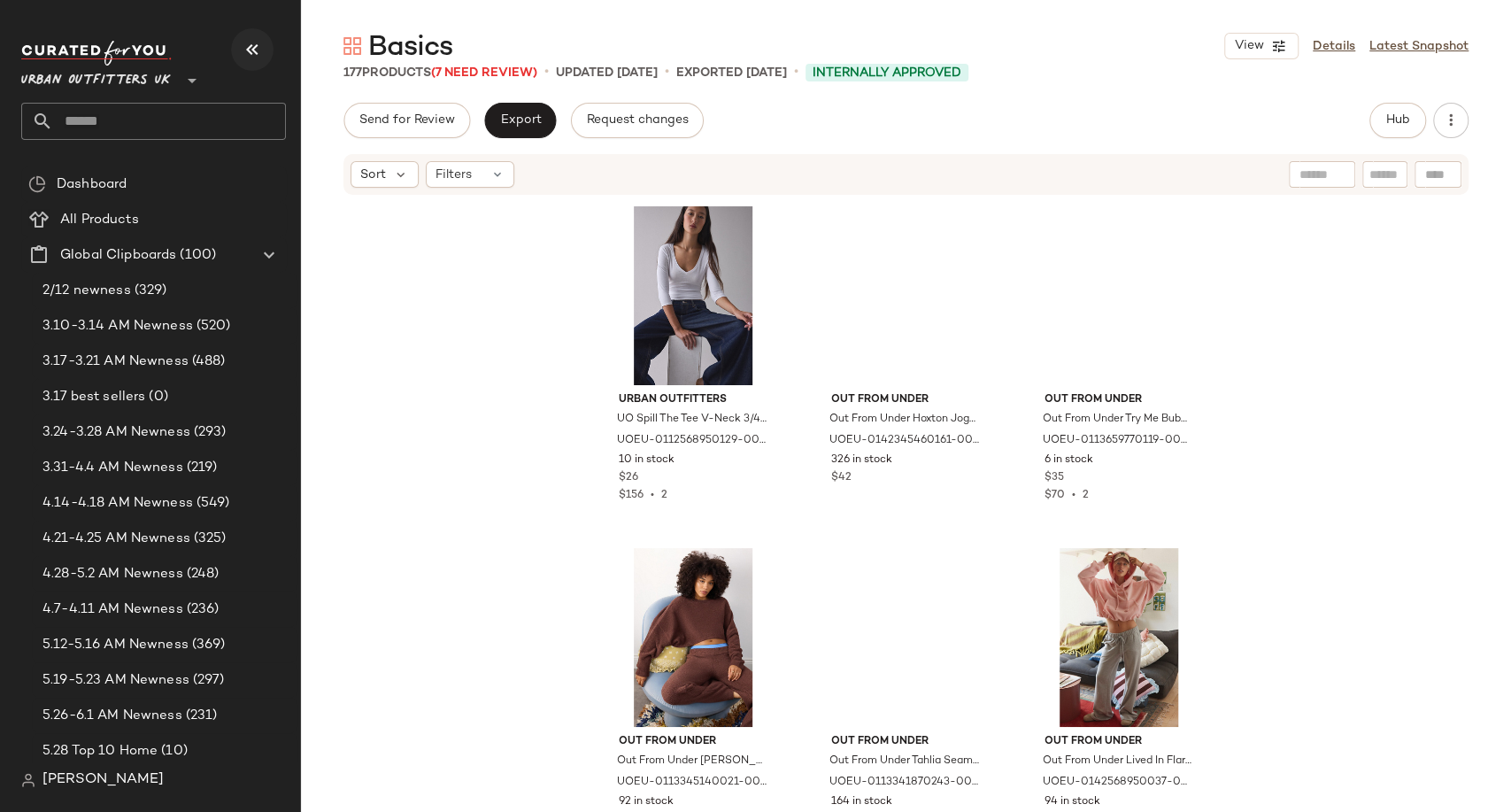
click at [255, 47] on icon "button" at bounding box center [252, 49] width 21 height 21
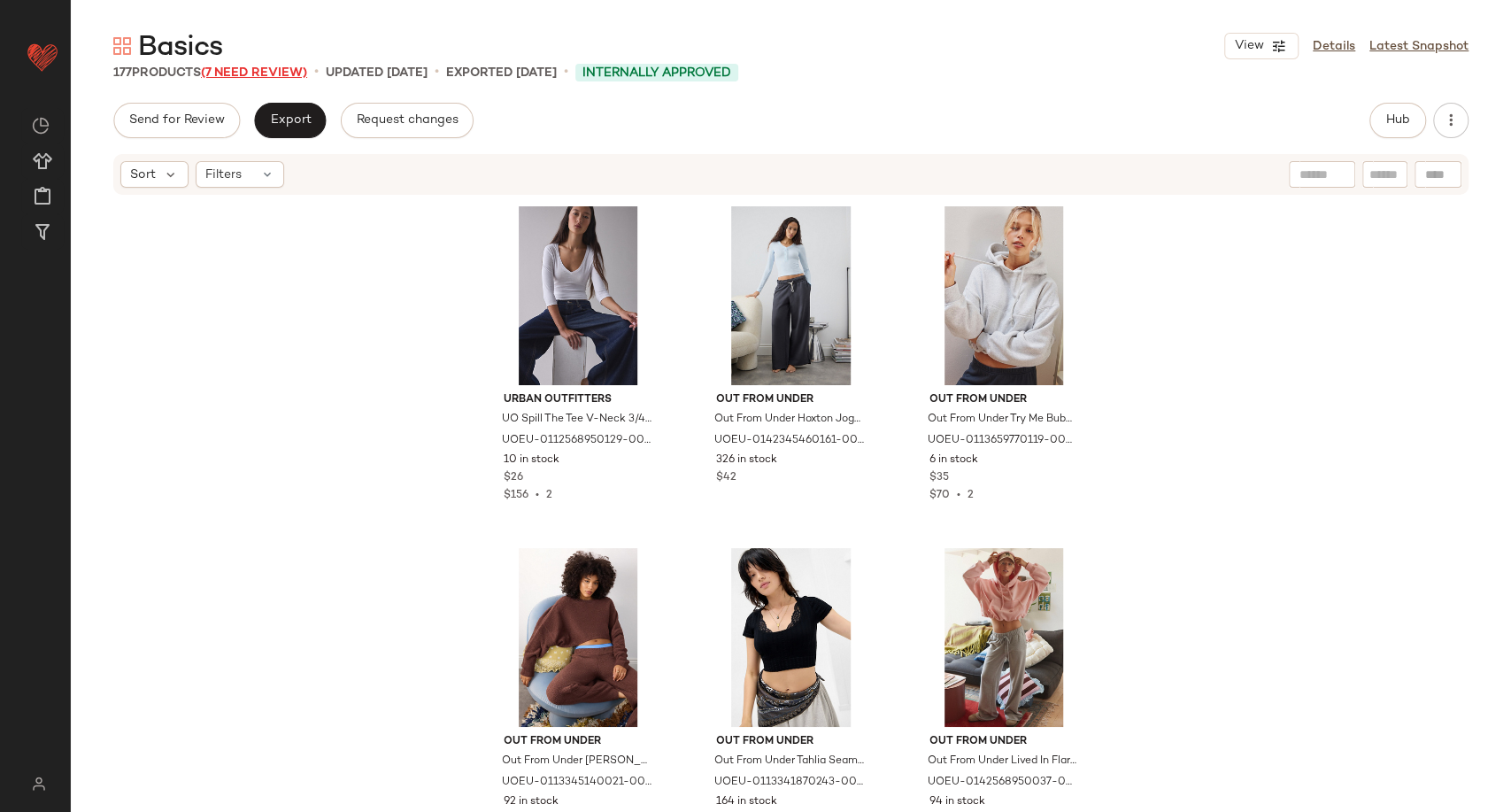
click at [243, 67] on span "(7 Need Review)" at bounding box center [254, 73] width 106 height 14
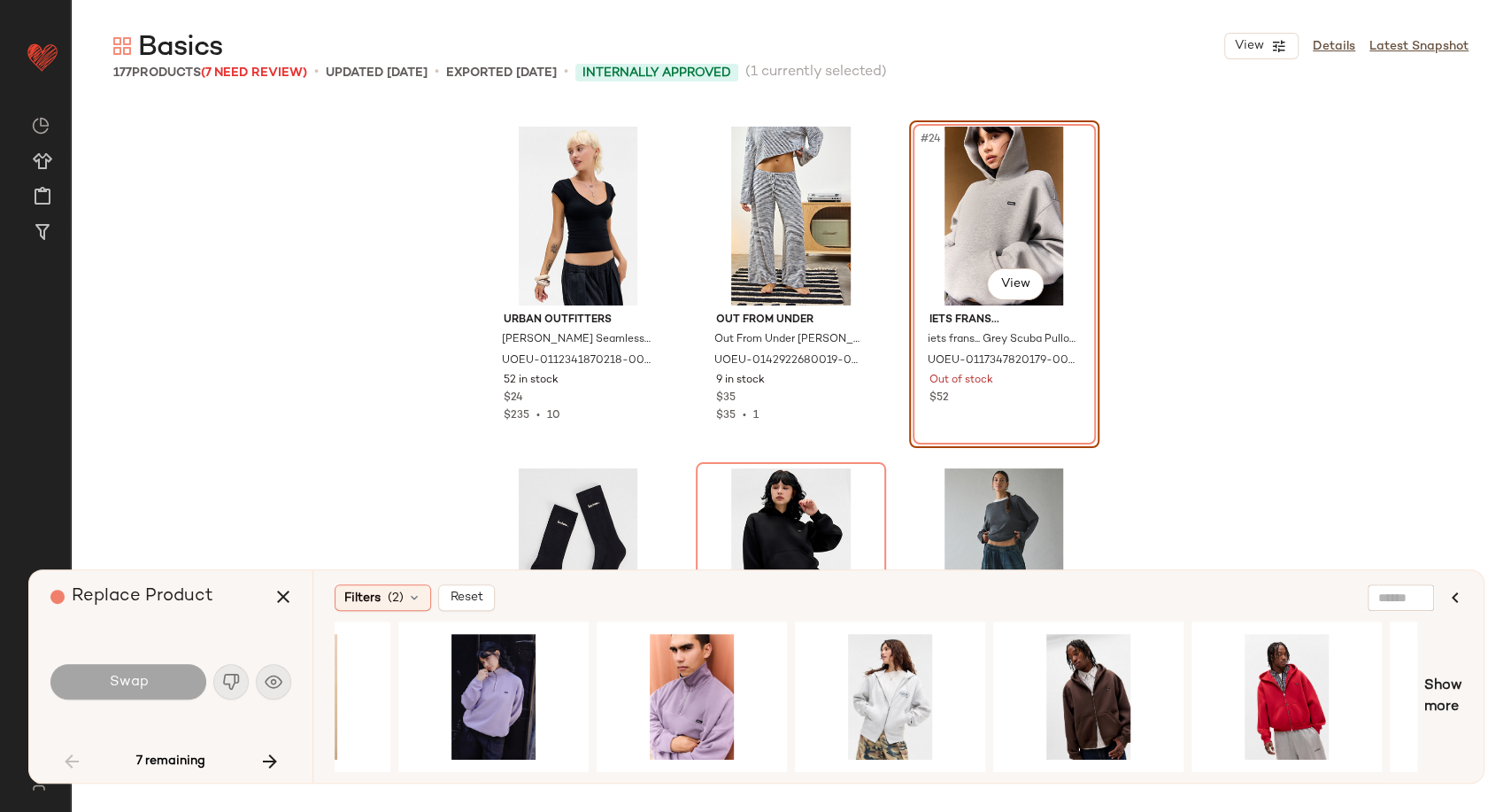
scroll to position [0, 1334]
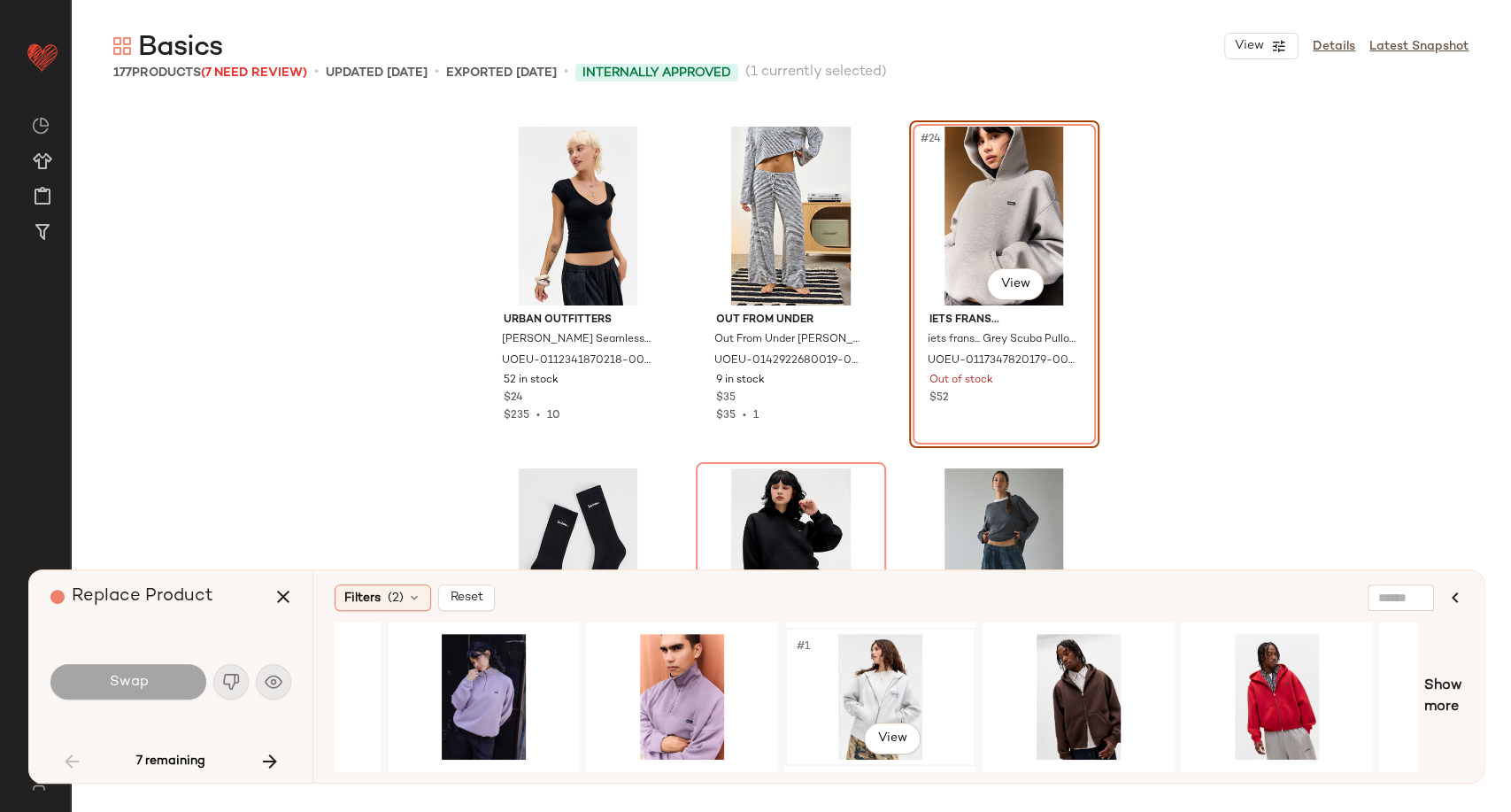
click at [882, 676] on div "#1 View" at bounding box center [880, 697] width 178 height 126
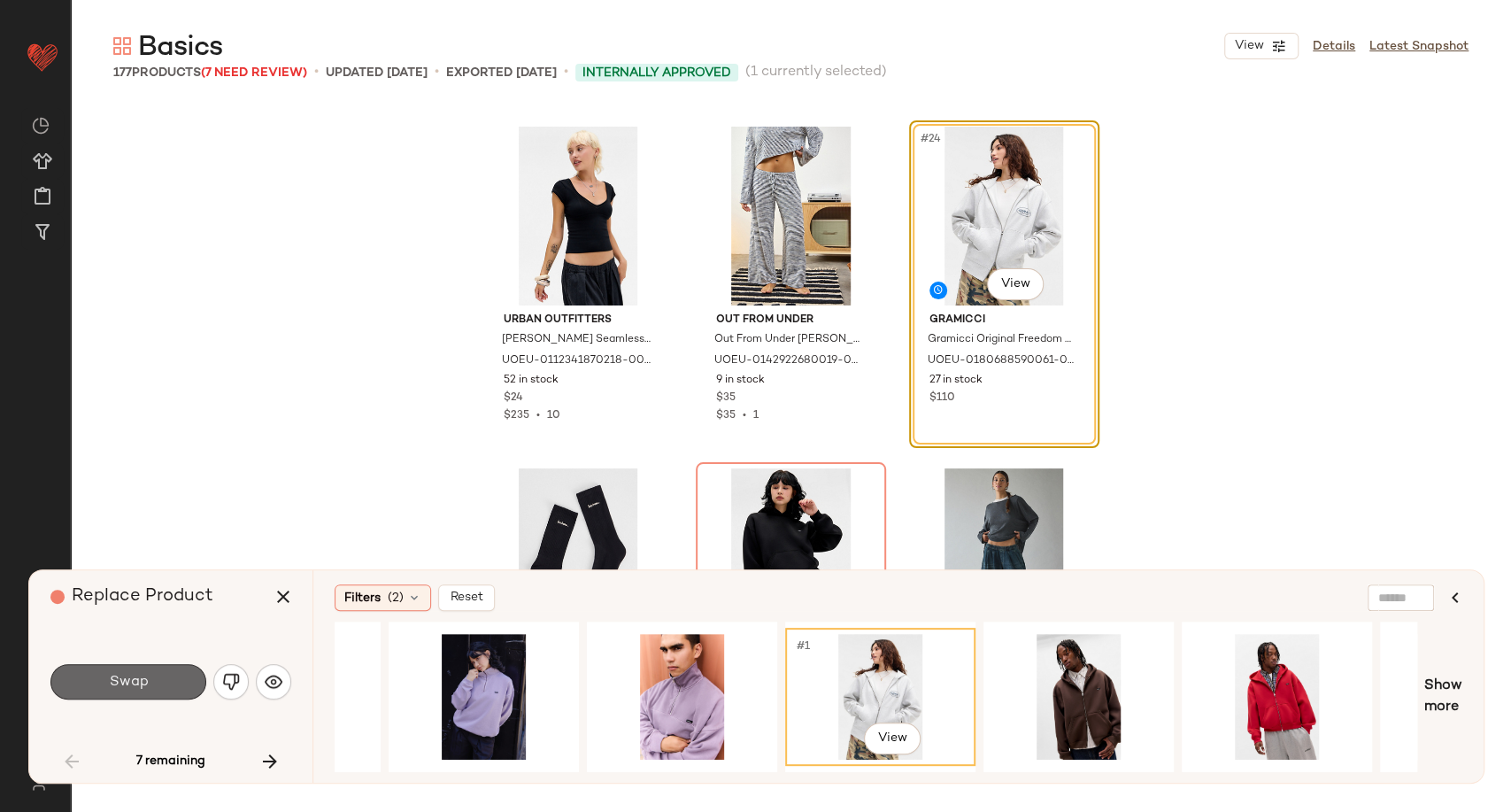
click at [143, 678] on span "Swap" at bounding box center [128, 681] width 40 height 16
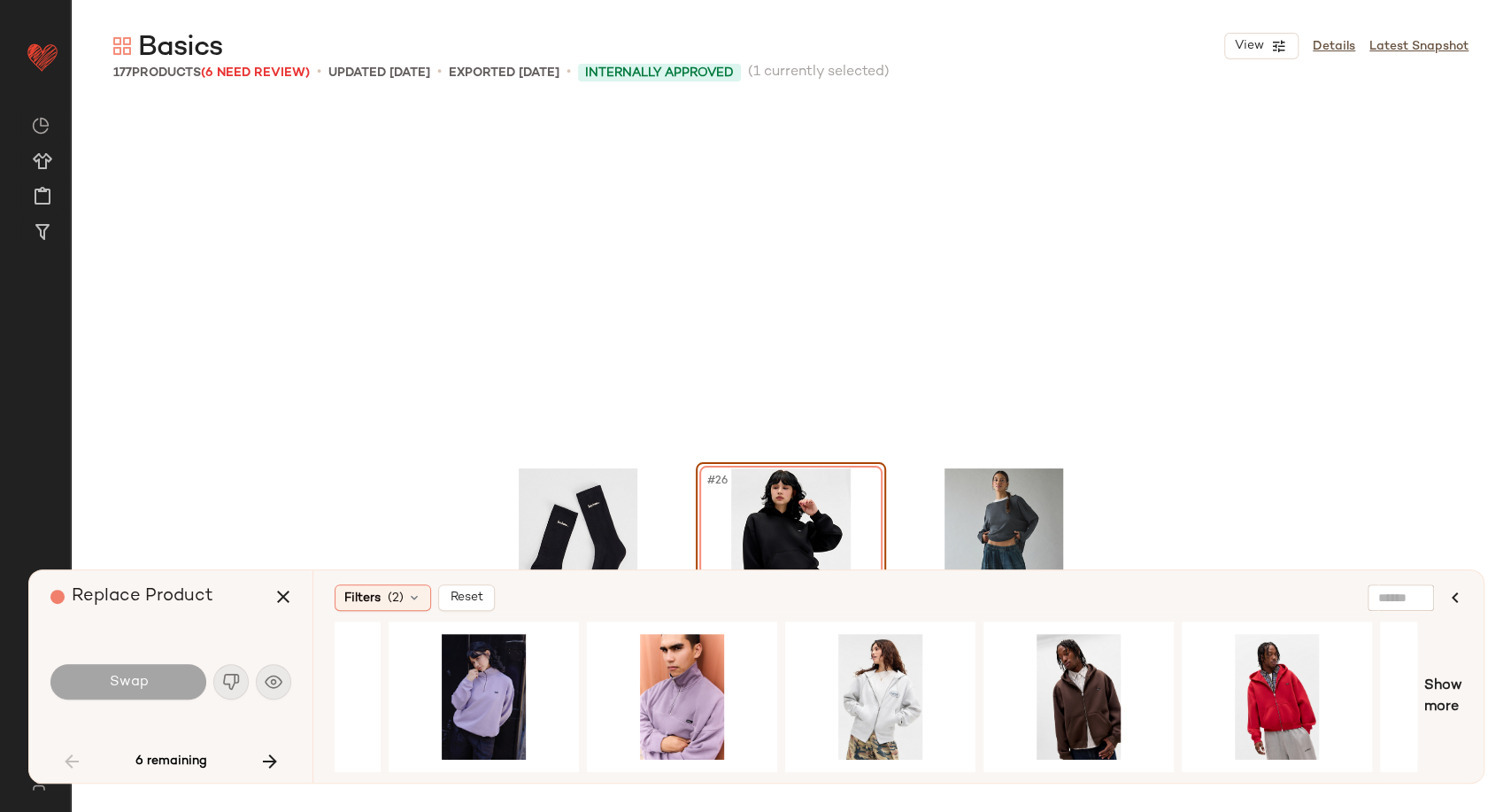
scroll to position [2733, 0]
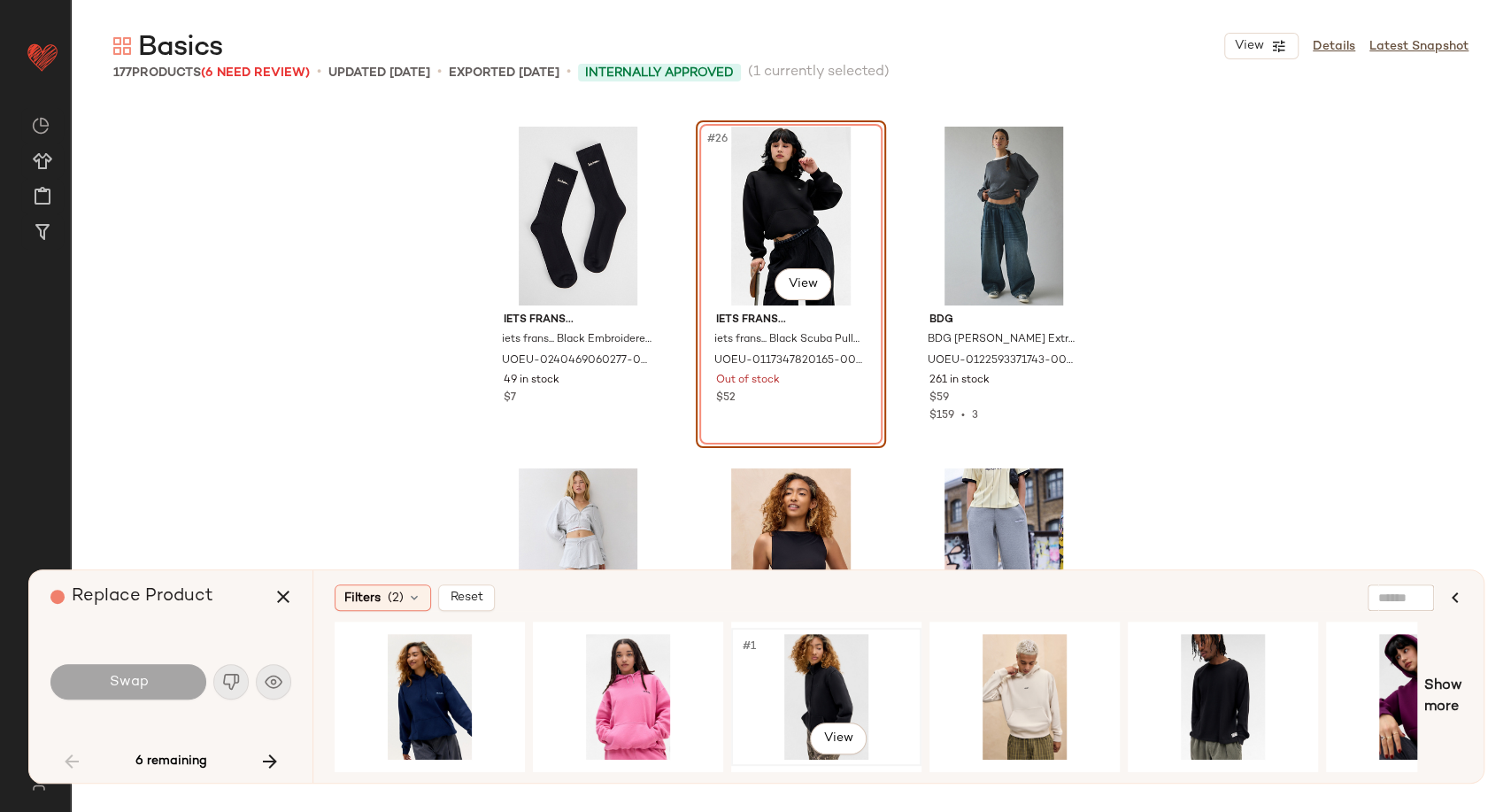
click at [808, 699] on div "#1 View" at bounding box center [826, 697] width 178 height 126
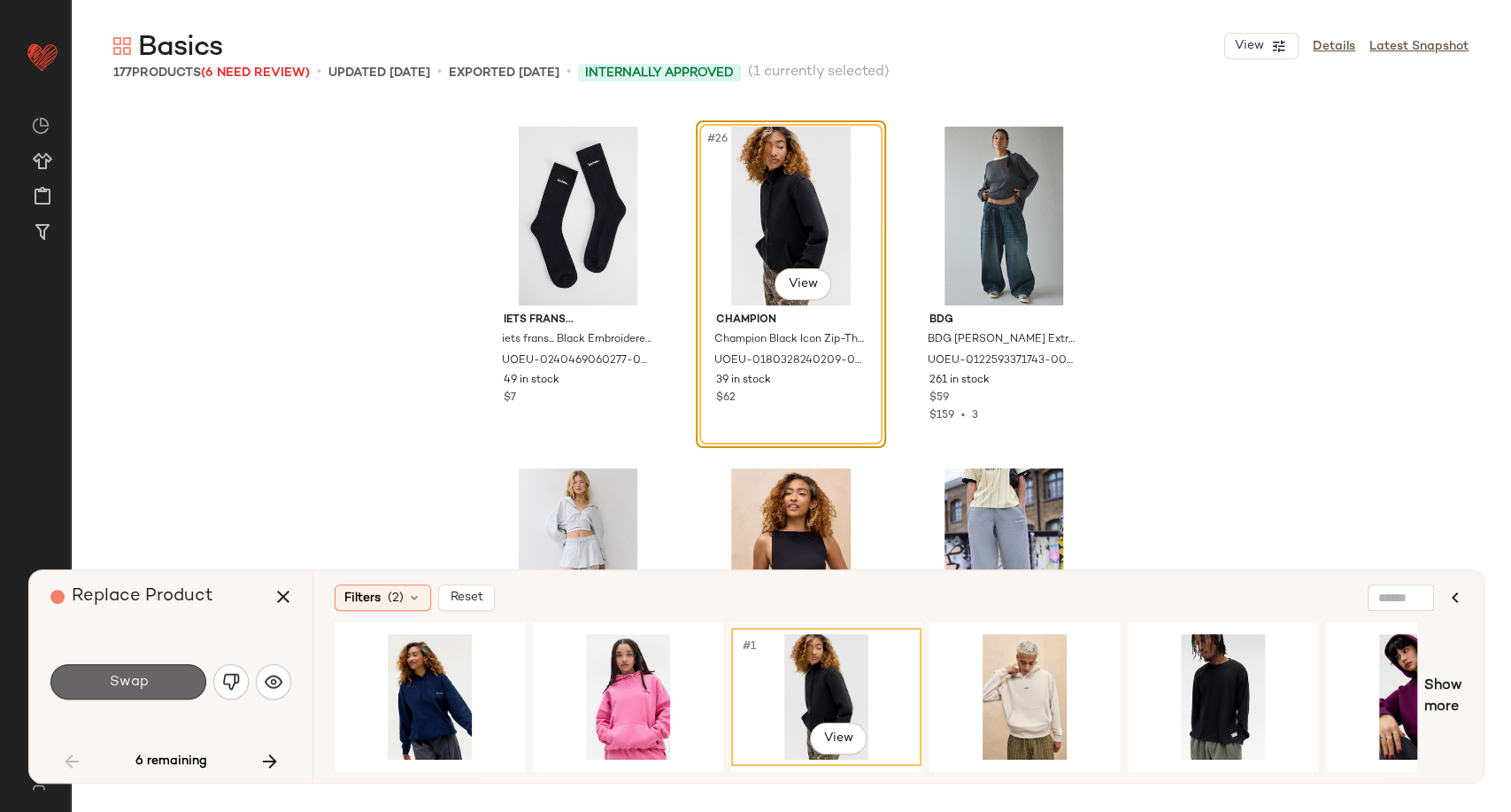
click at [182, 685] on button "Swap" at bounding box center [128, 681] width 156 height 36
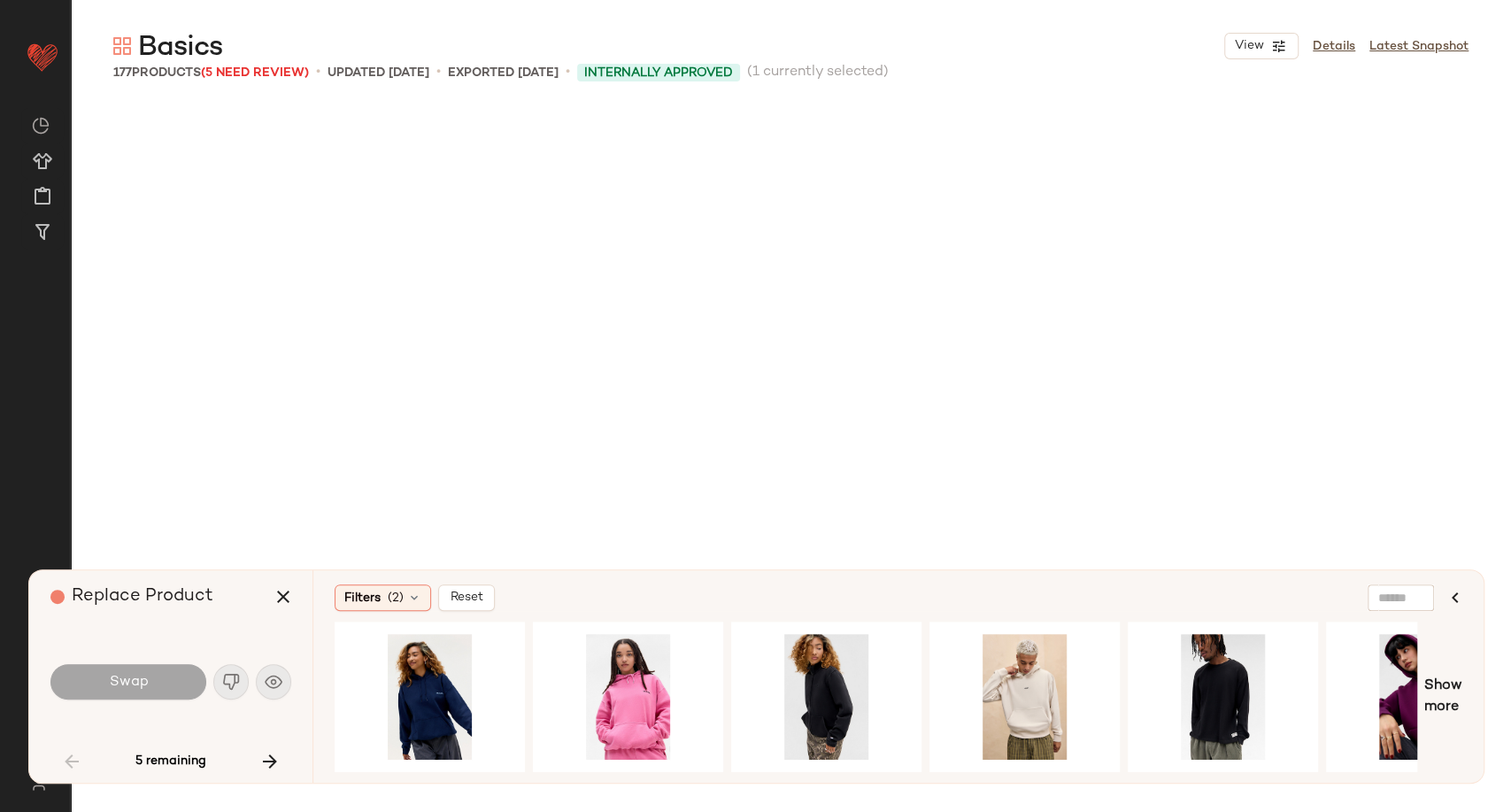
scroll to position [7174, 0]
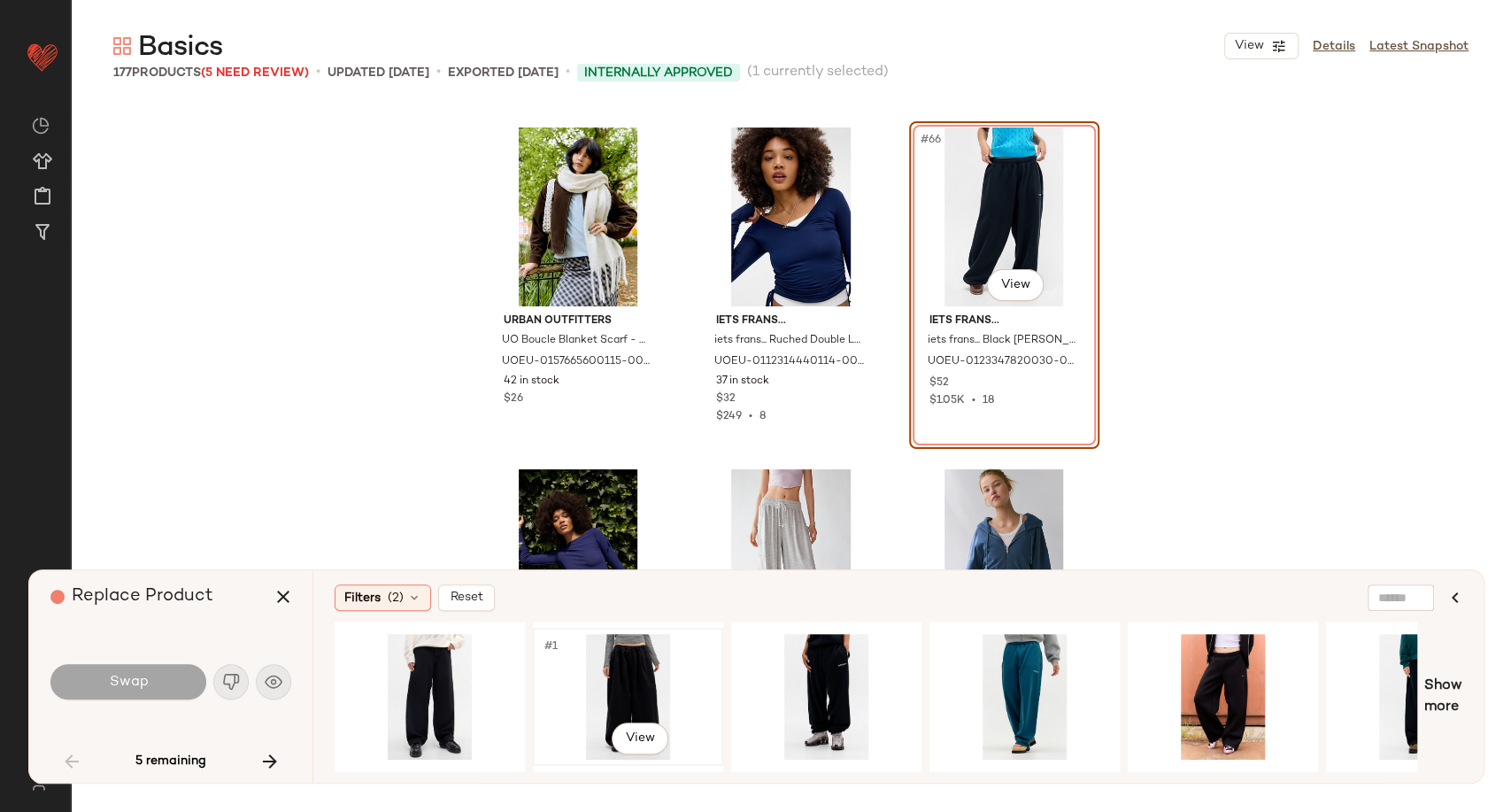
click at [615, 672] on div "#1 View" at bounding box center [628, 697] width 178 height 126
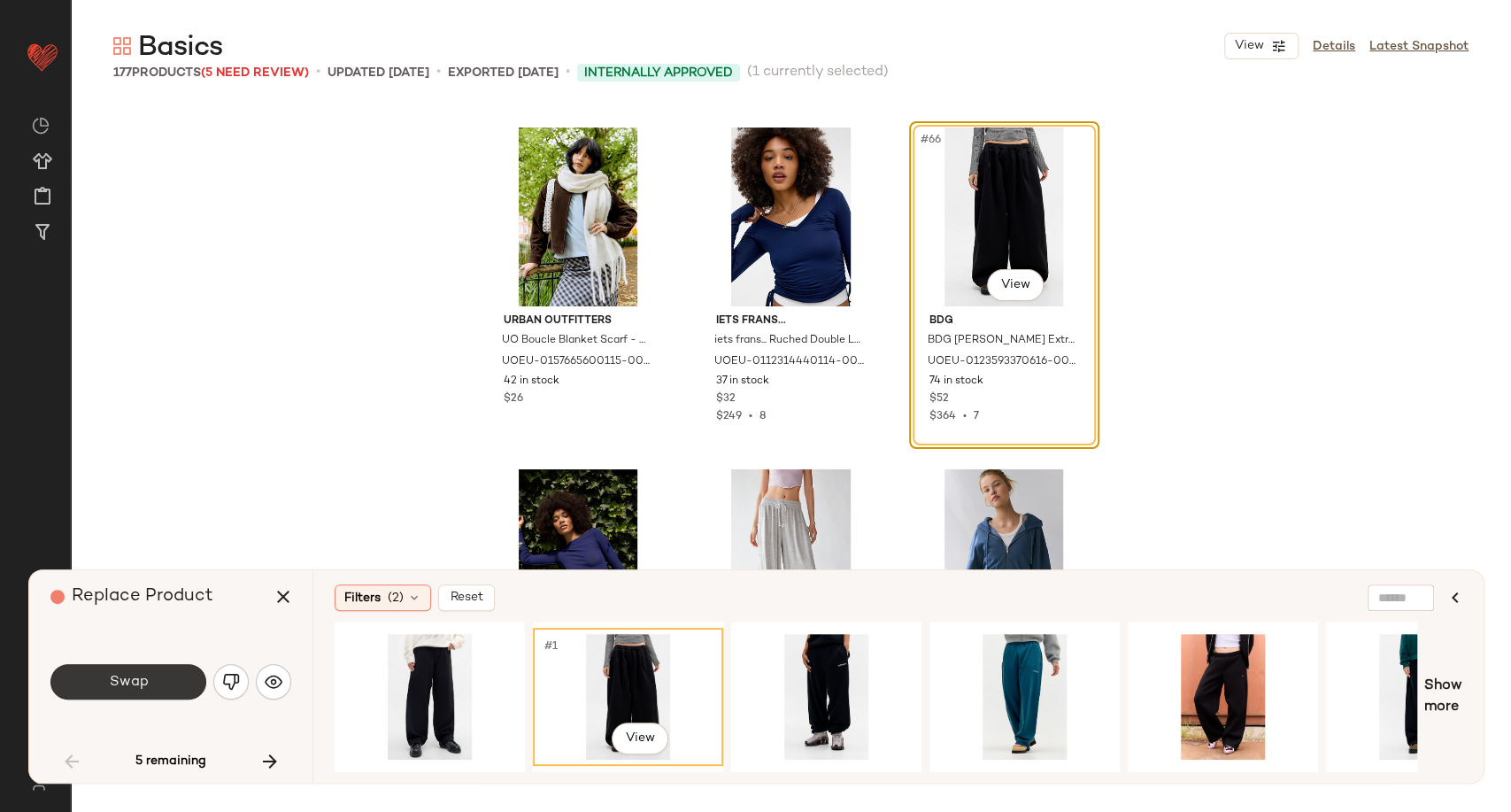
click at [159, 682] on button "Swap" at bounding box center [128, 681] width 156 height 36
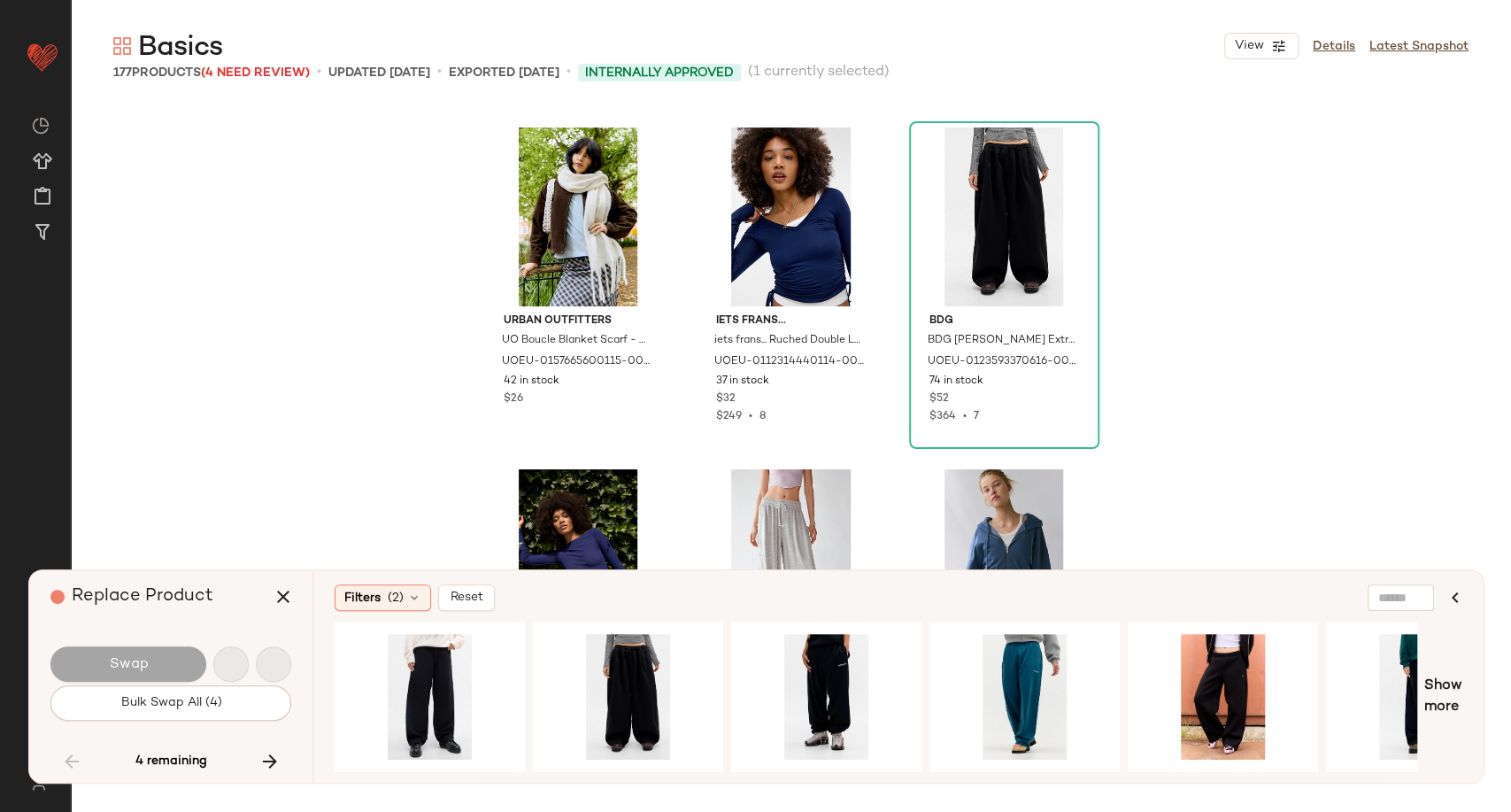
scroll to position [8540, 0]
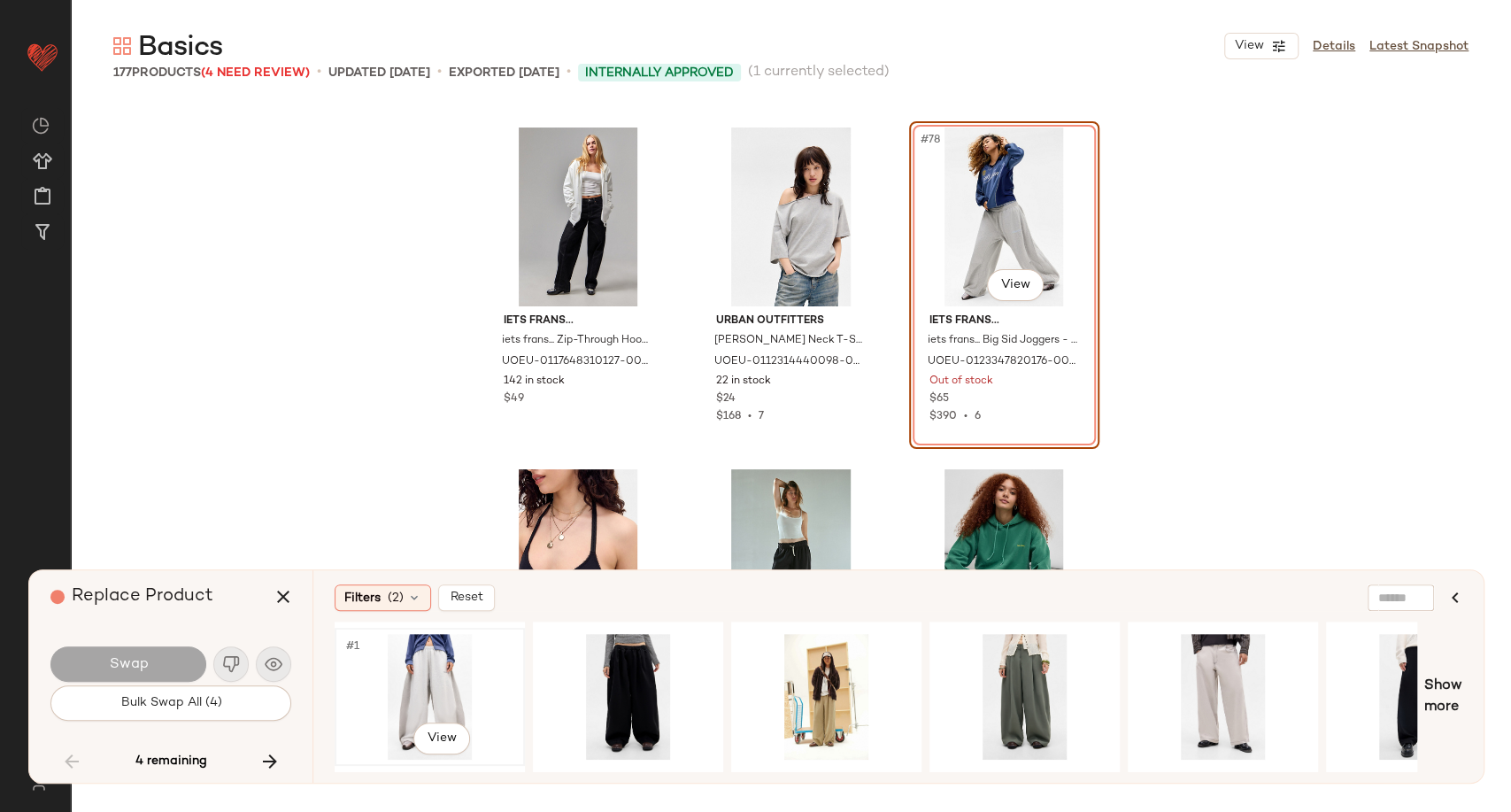
click at [407, 664] on div "#1 View" at bounding box center [429, 697] width 178 height 126
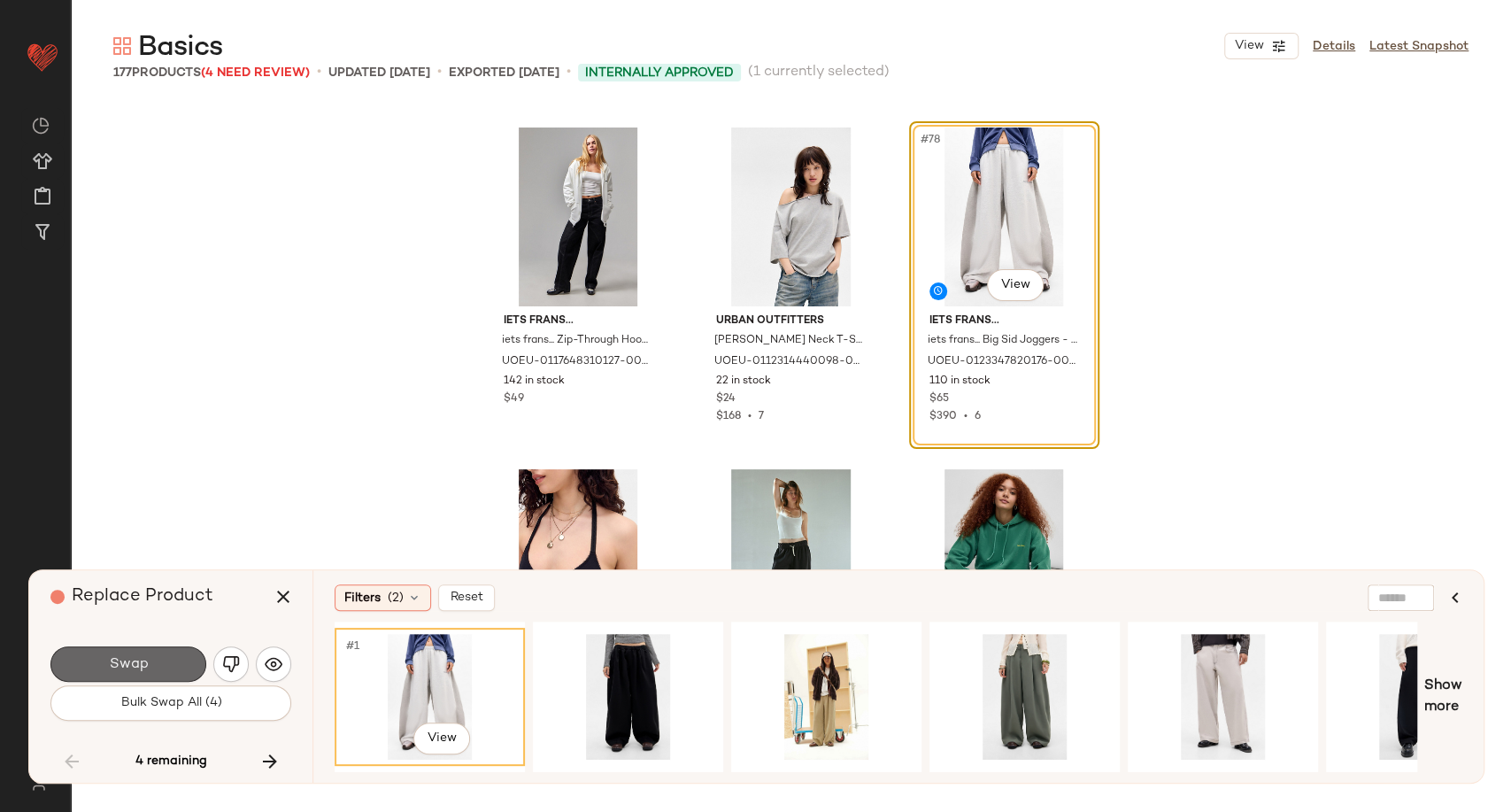
click at [170, 670] on button "Swap" at bounding box center [128, 663] width 156 height 36
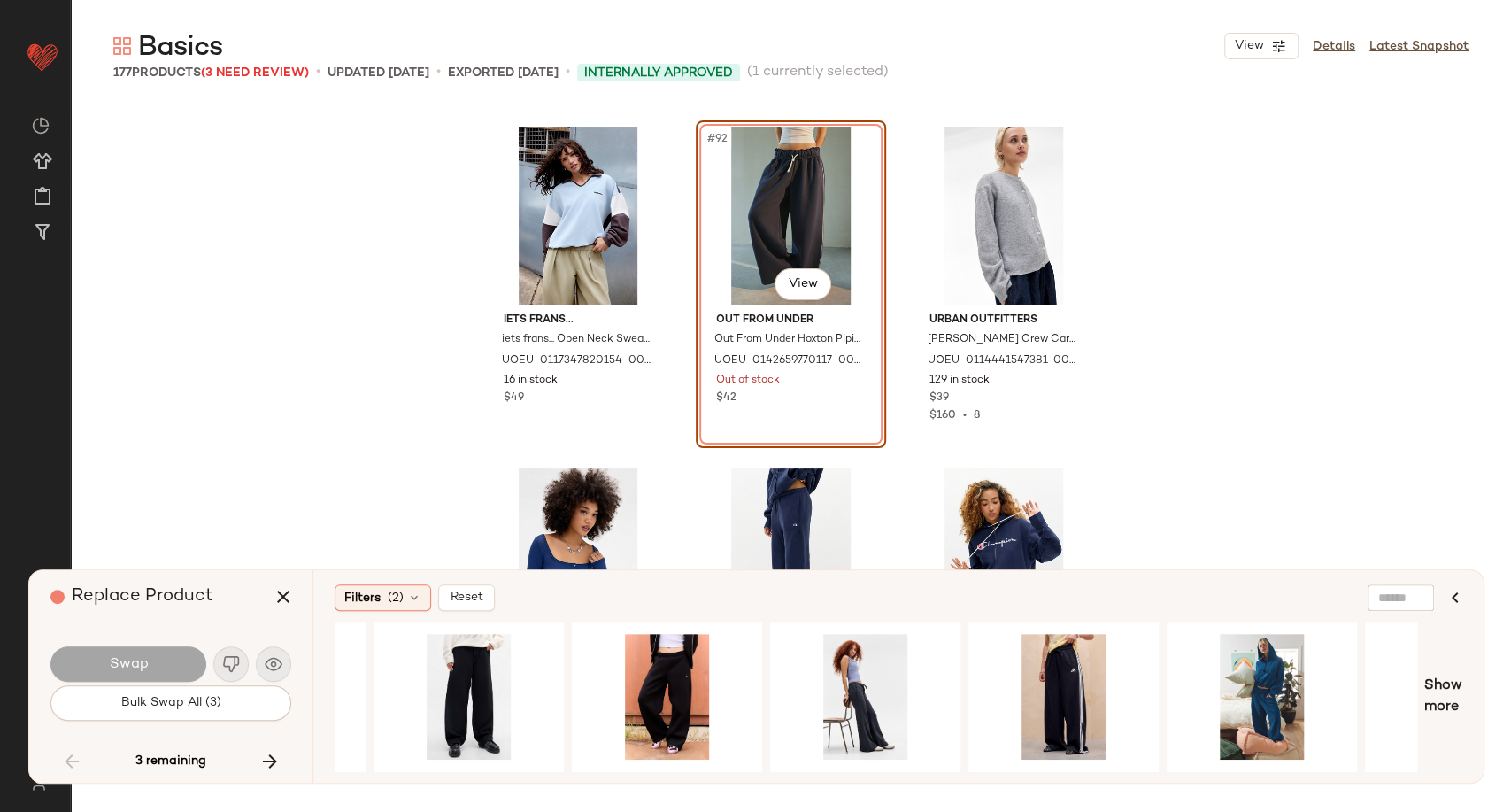
scroll to position [0, 1558]
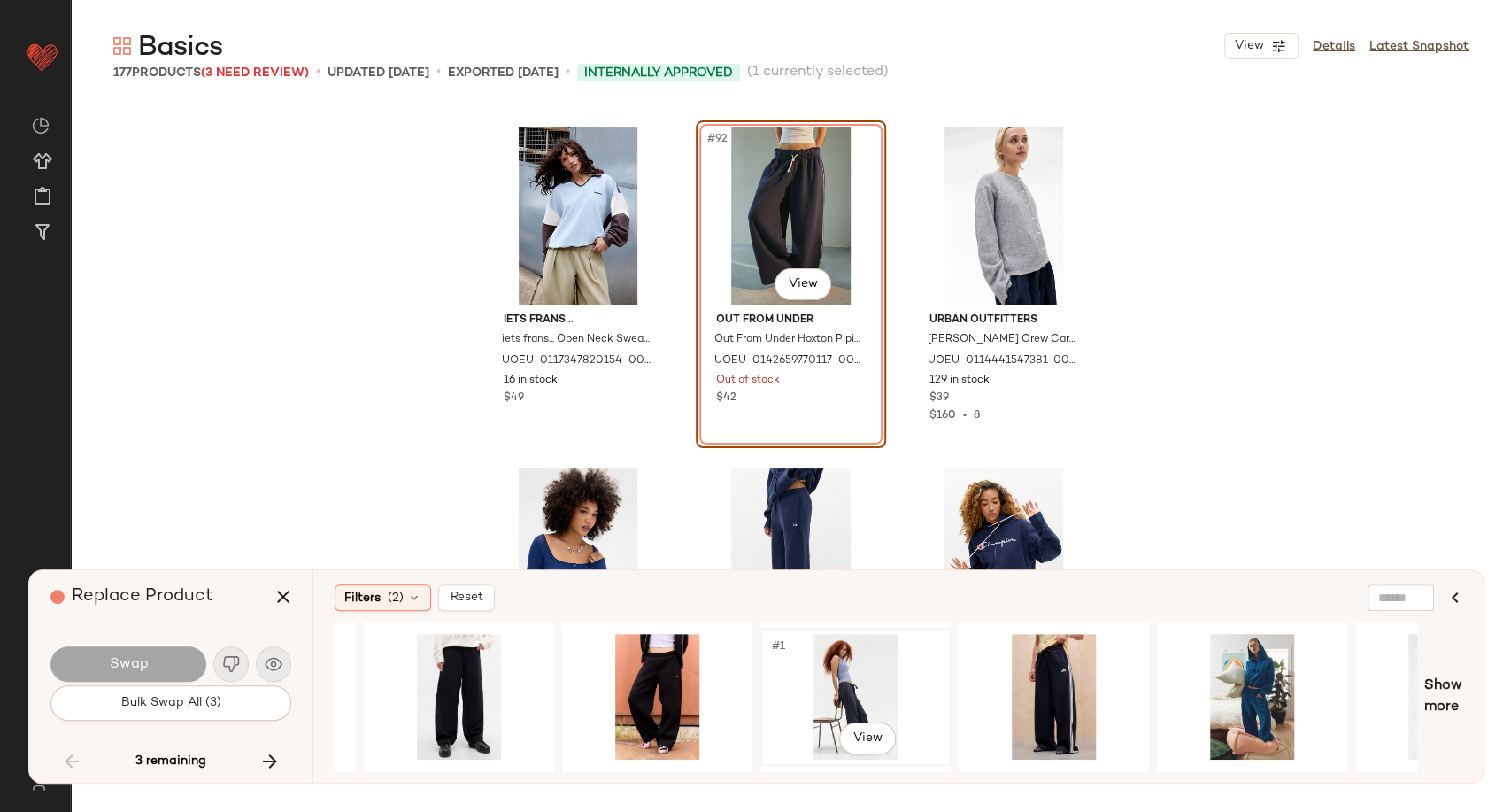
click at [841, 672] on div "#1 View" at bounding box center [855, 697] width 178 height 126
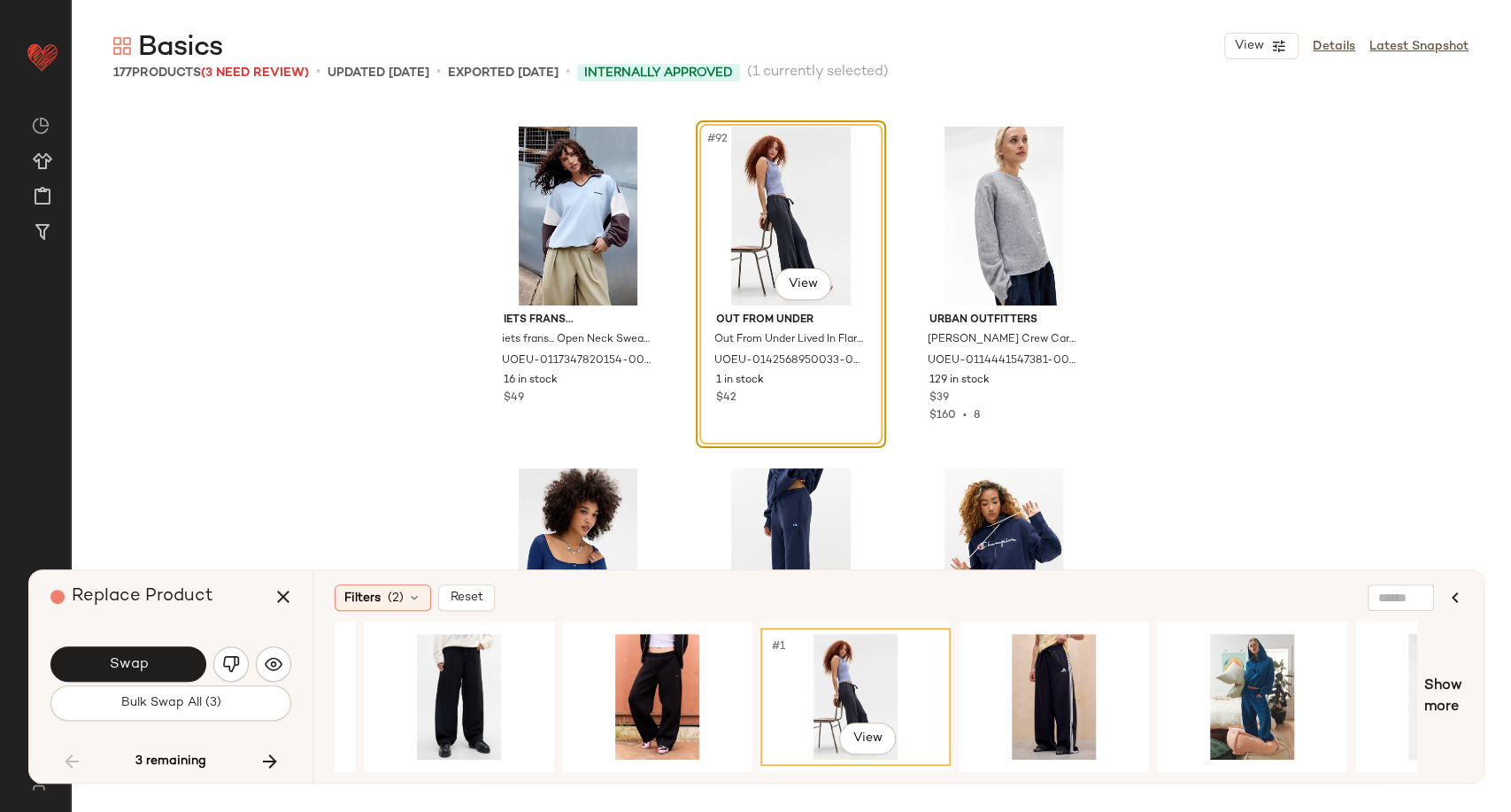
scroll to position [0, 1684]
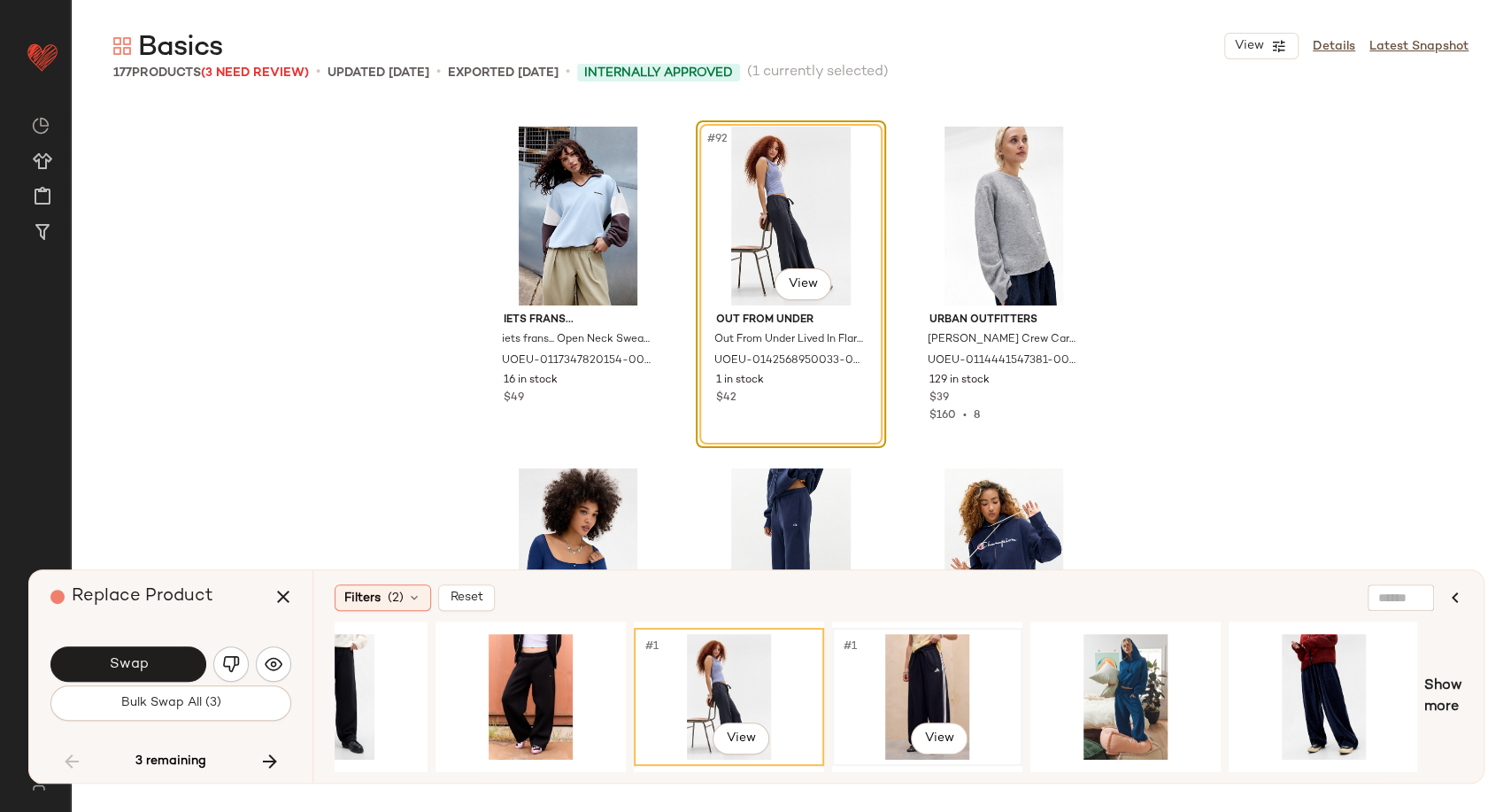
click at [922, 683] on div "#1 View" at bounding box center [927, 697] width 178 height 126
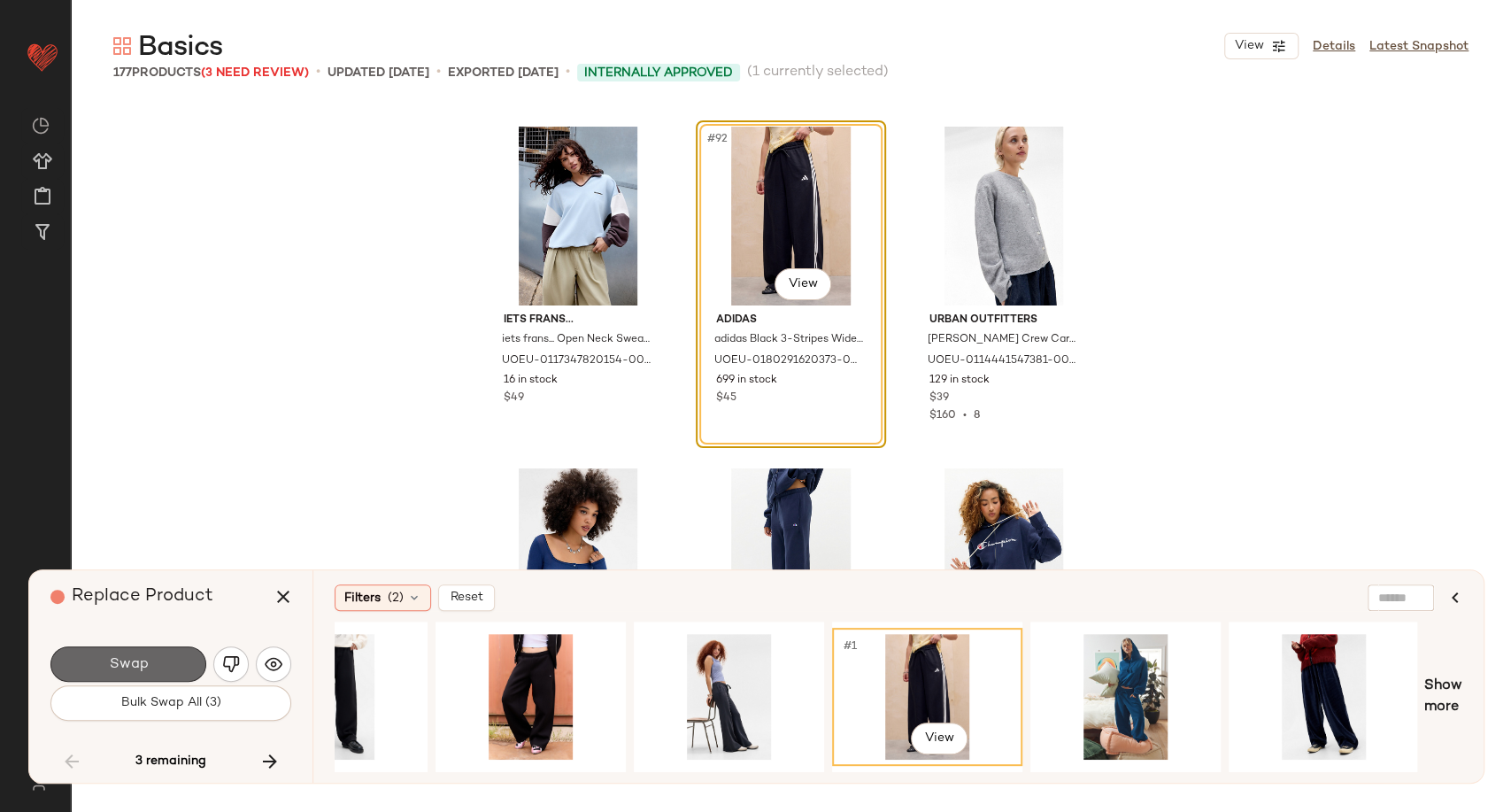
click at [115, 672] on span "Swap" at bounding box center [128, 664] width 40 height 16
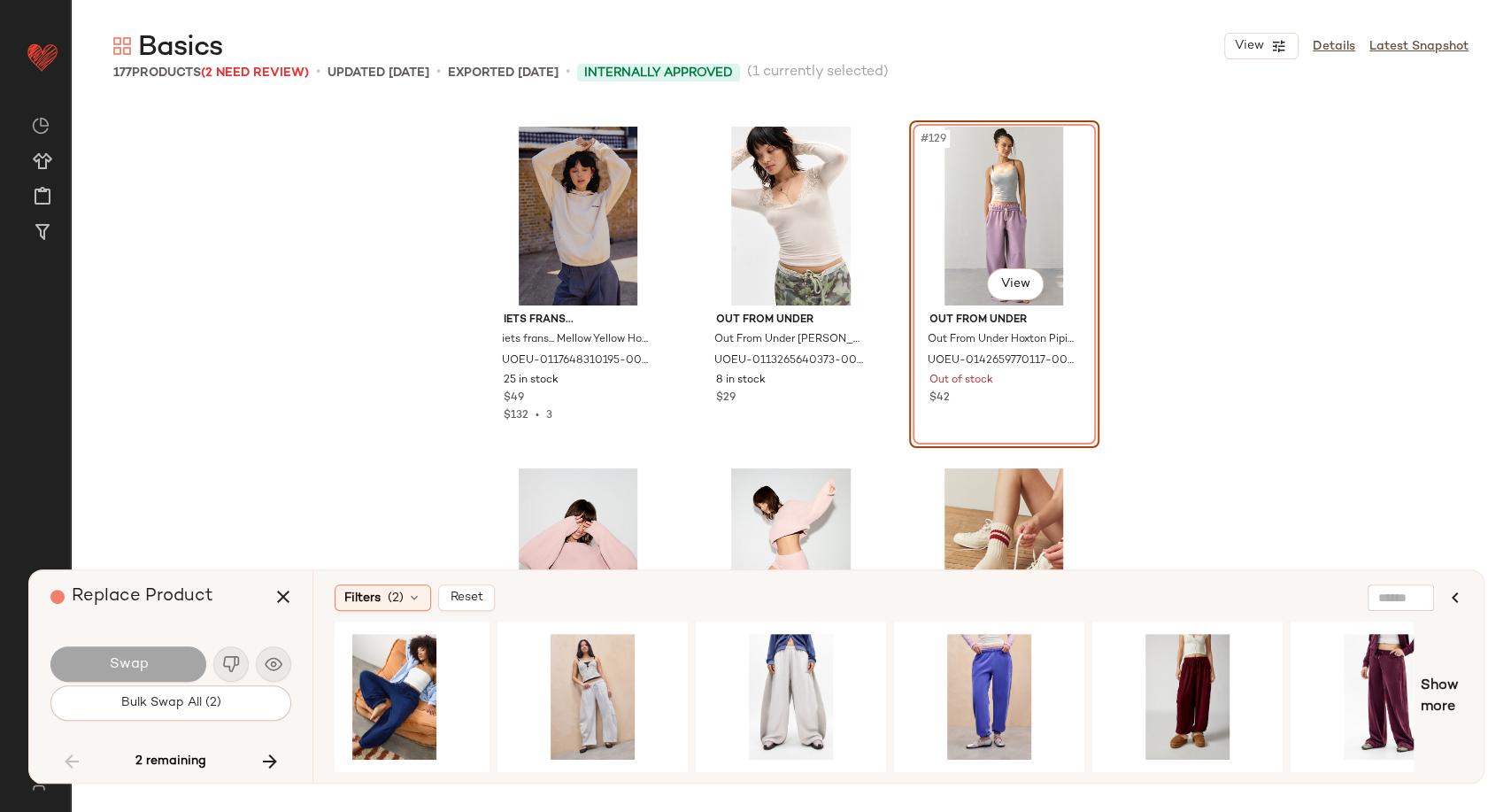
scroll to position [0, 895]
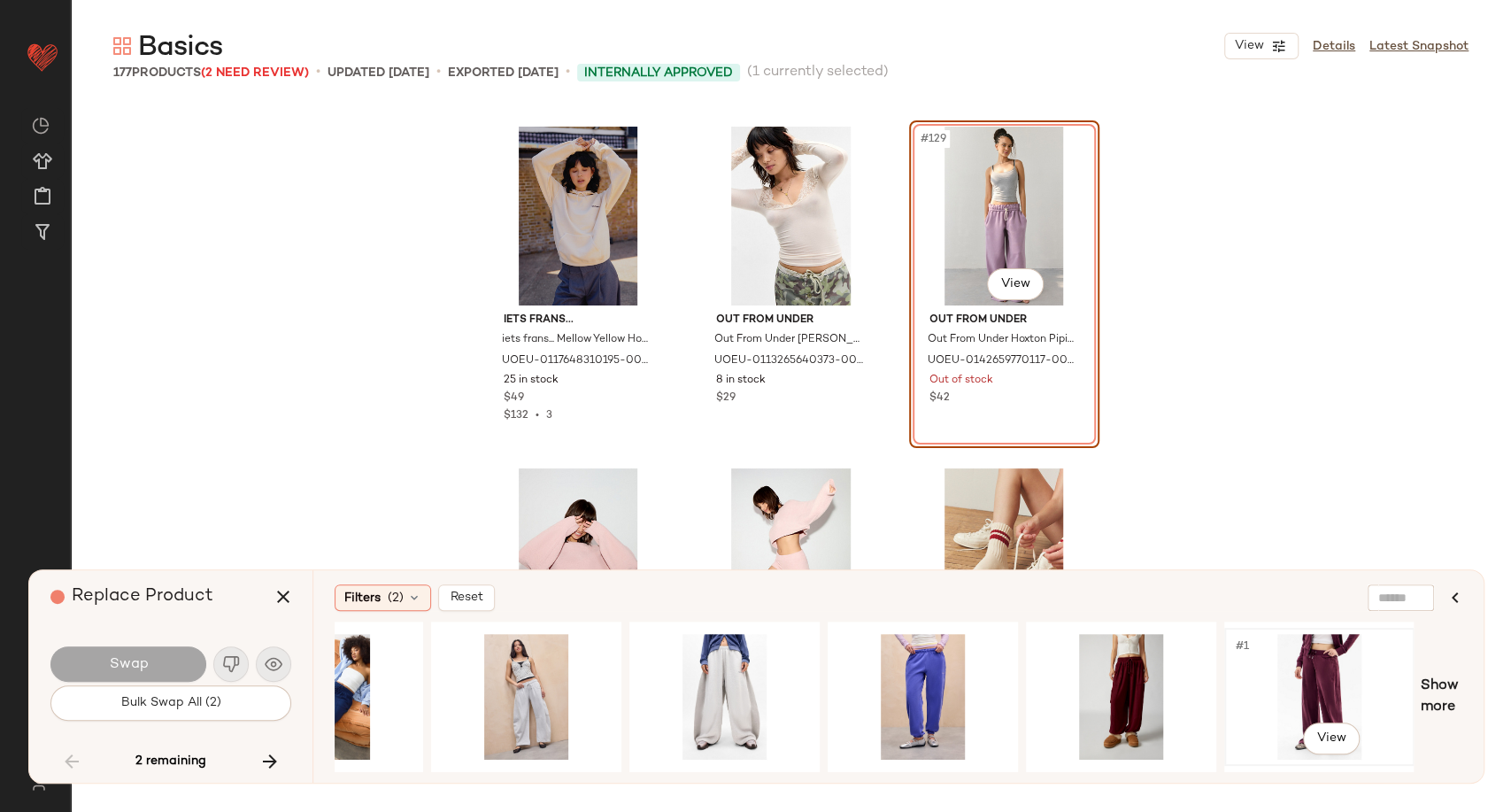
click at [1307, 674] on div "#1 View" at bounding box center [1319, 697] width 178 height 126
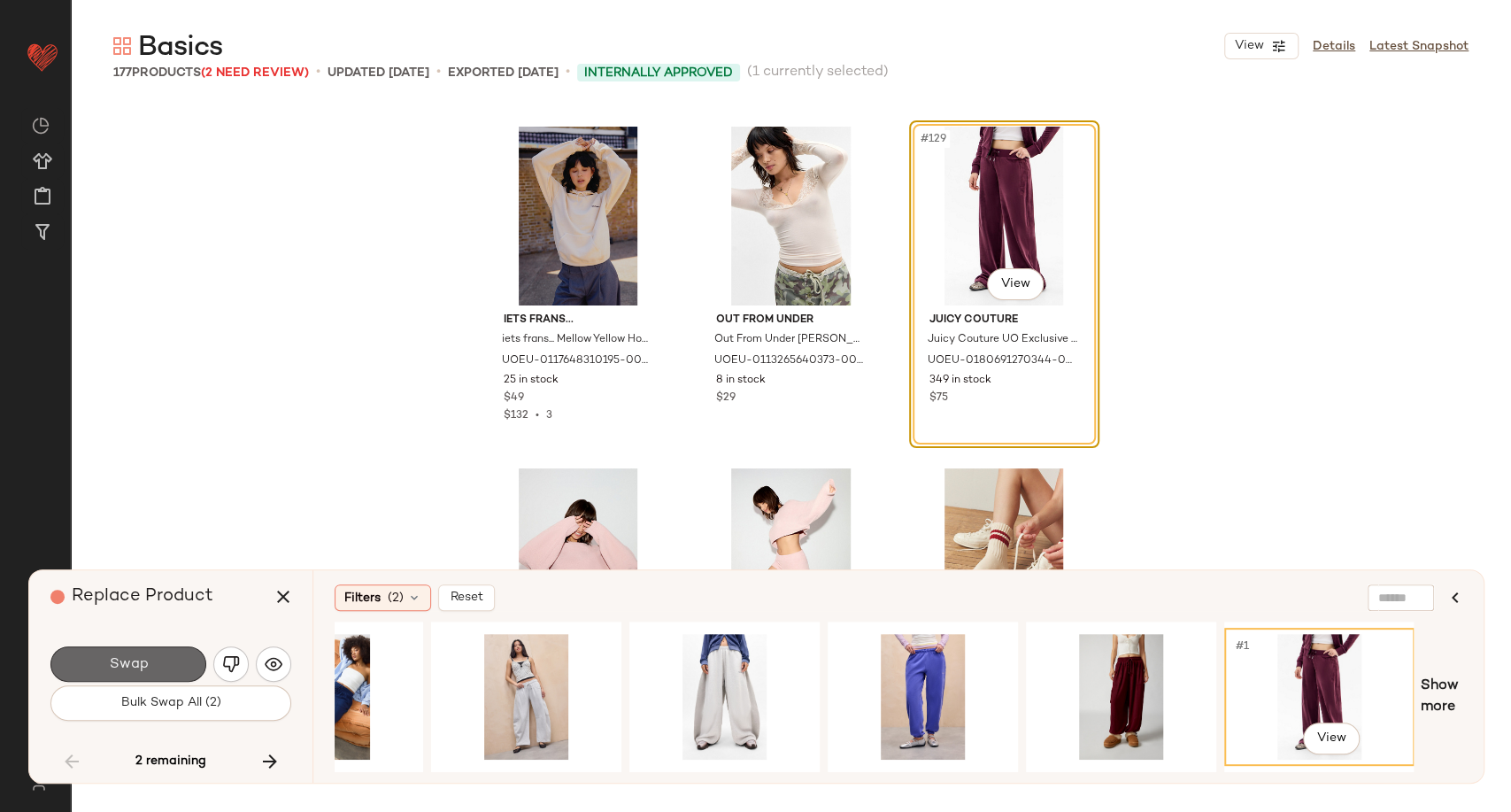
click at [143, 656] on span "Swap" at bounding box center [128, 664] width 40 height 16
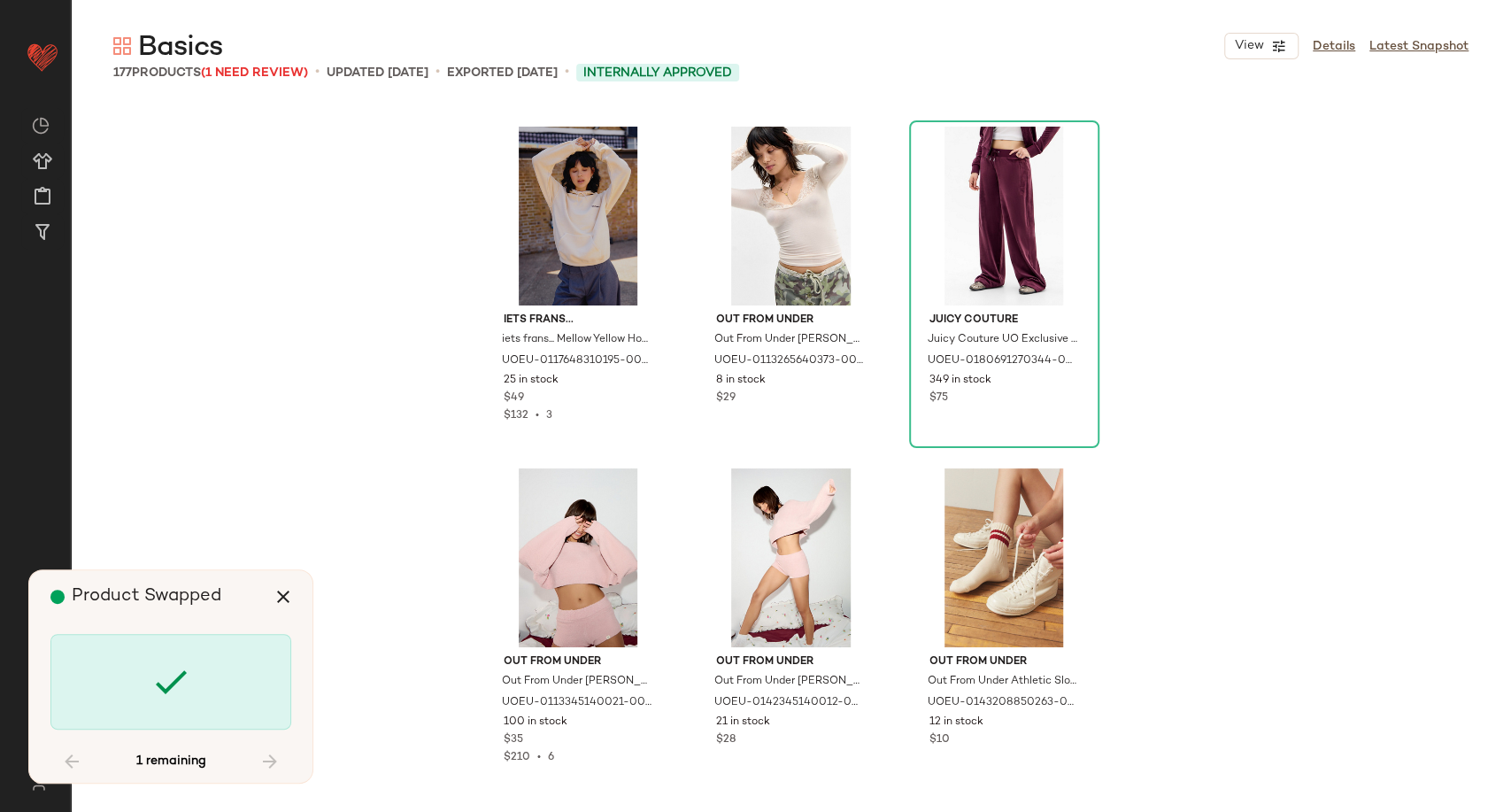
scroll to position [15033, 0]
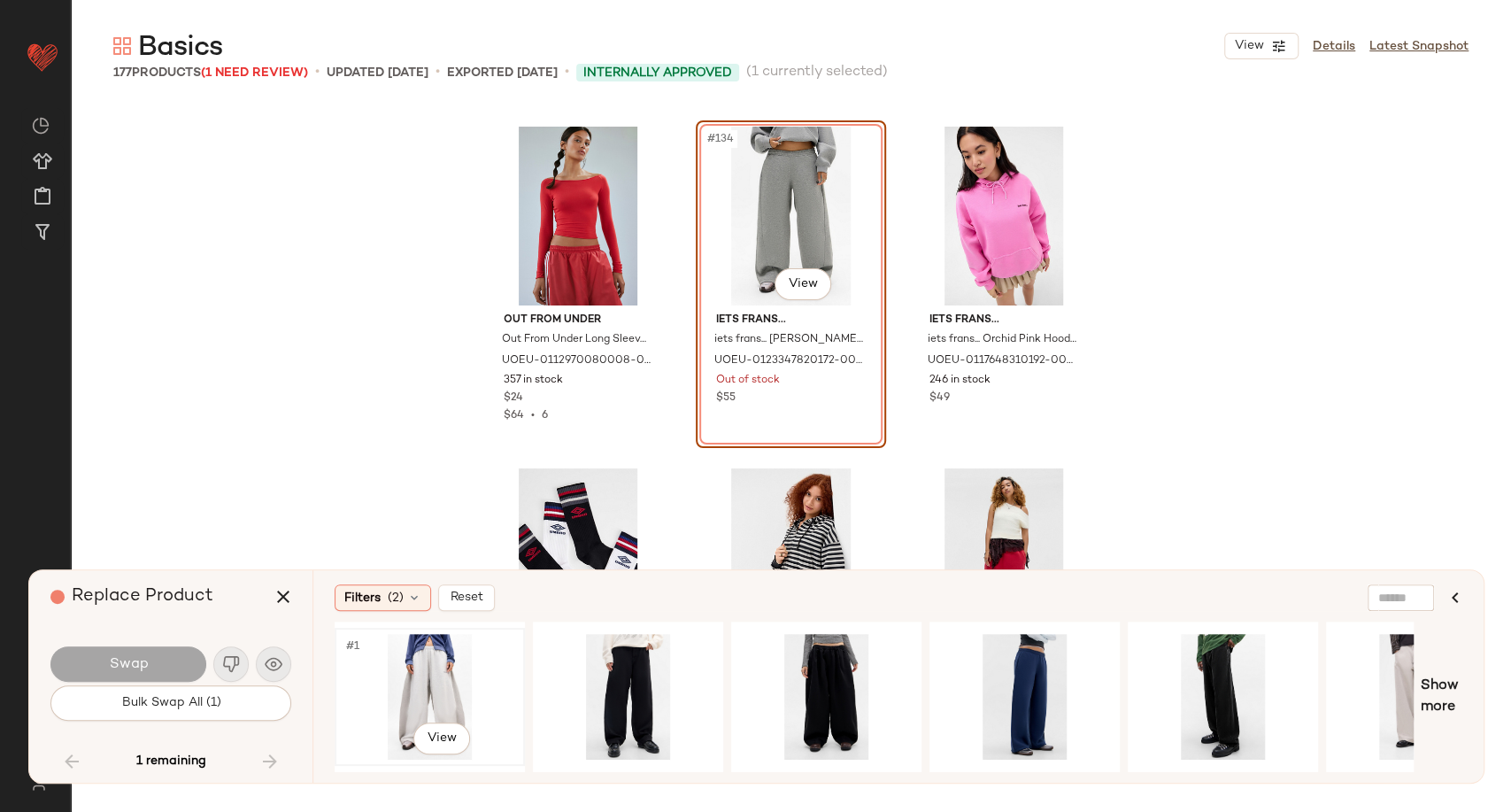
click at [439, 681] on div "#1 View" at bounding box center [429, 697] width 178 height 126
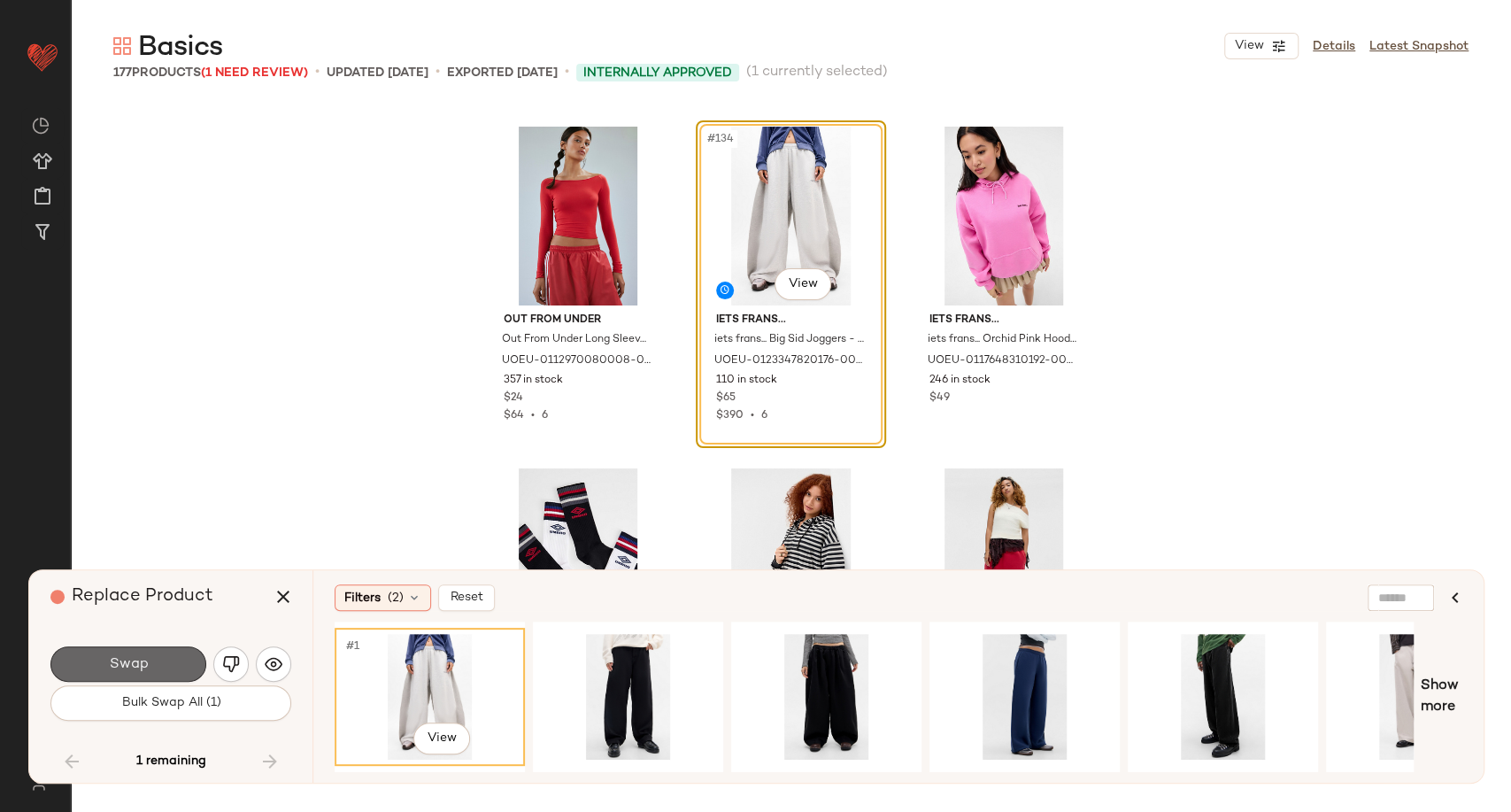
click at [177, 672] on button "Swap" at bounding box center [128, 663] width 156 height 36
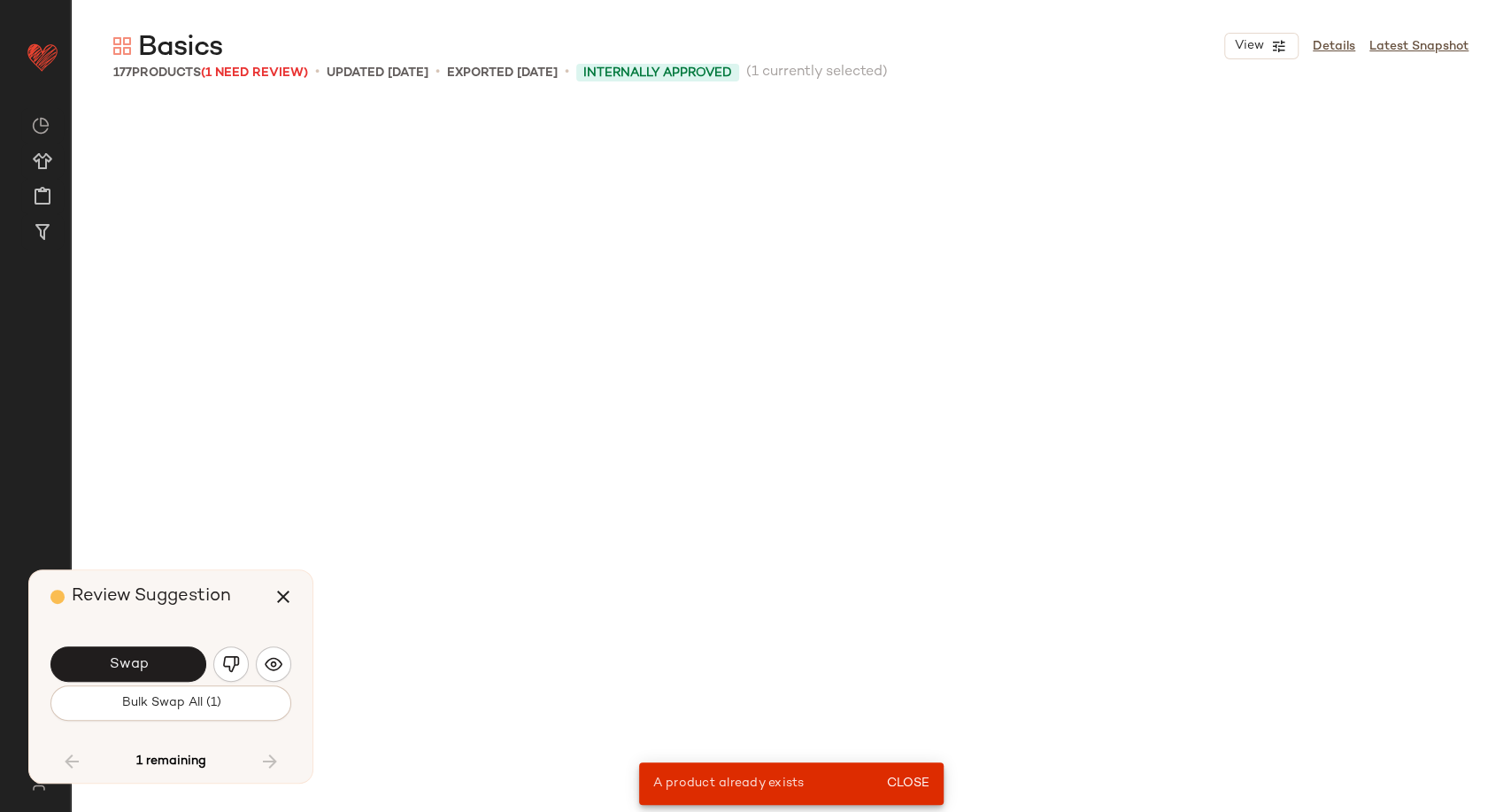
scroll to position [8540, 0]
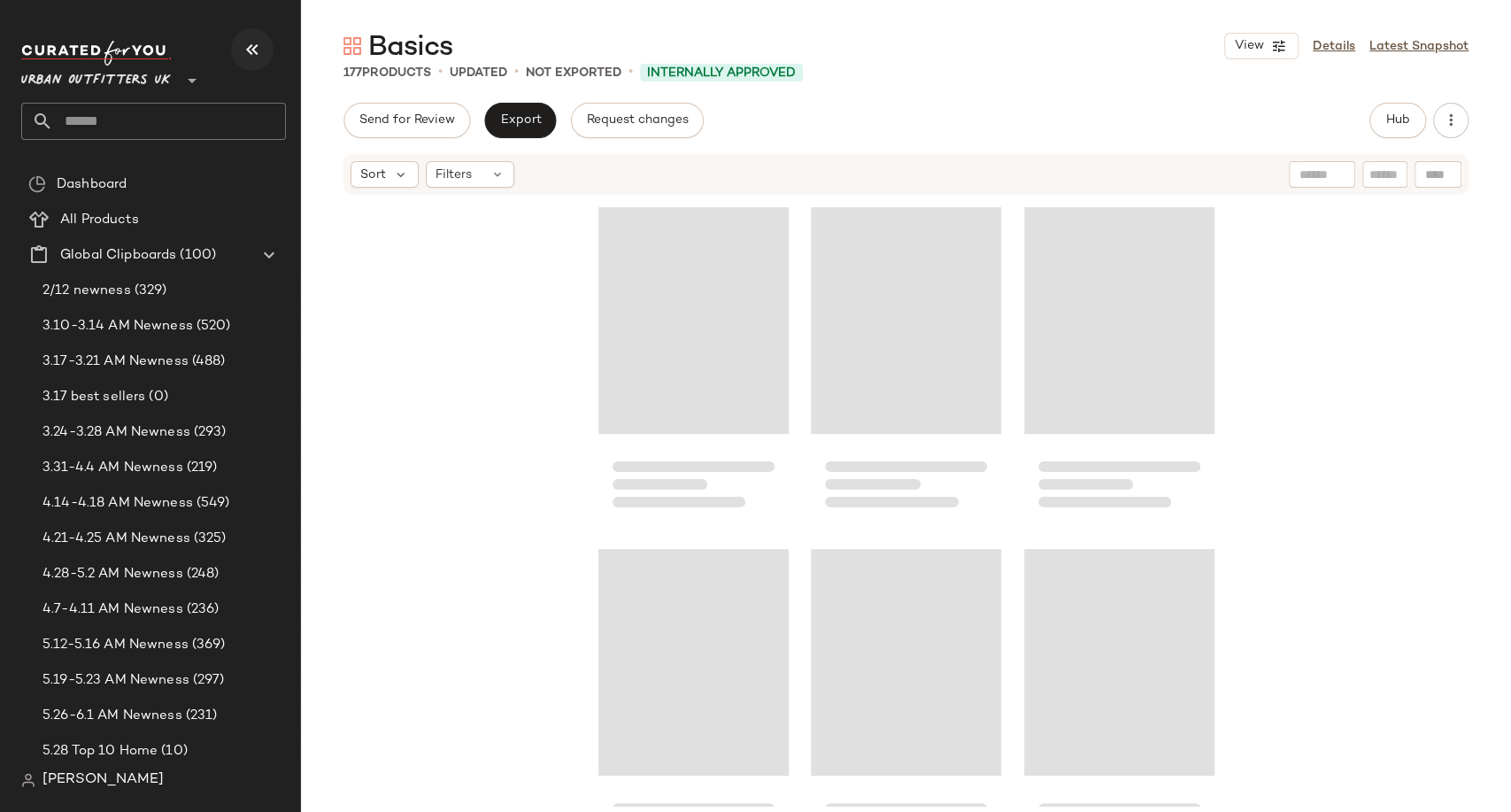
click at [257, 50] on icon "button" at bounding box center [252, 49] width 21 height 21
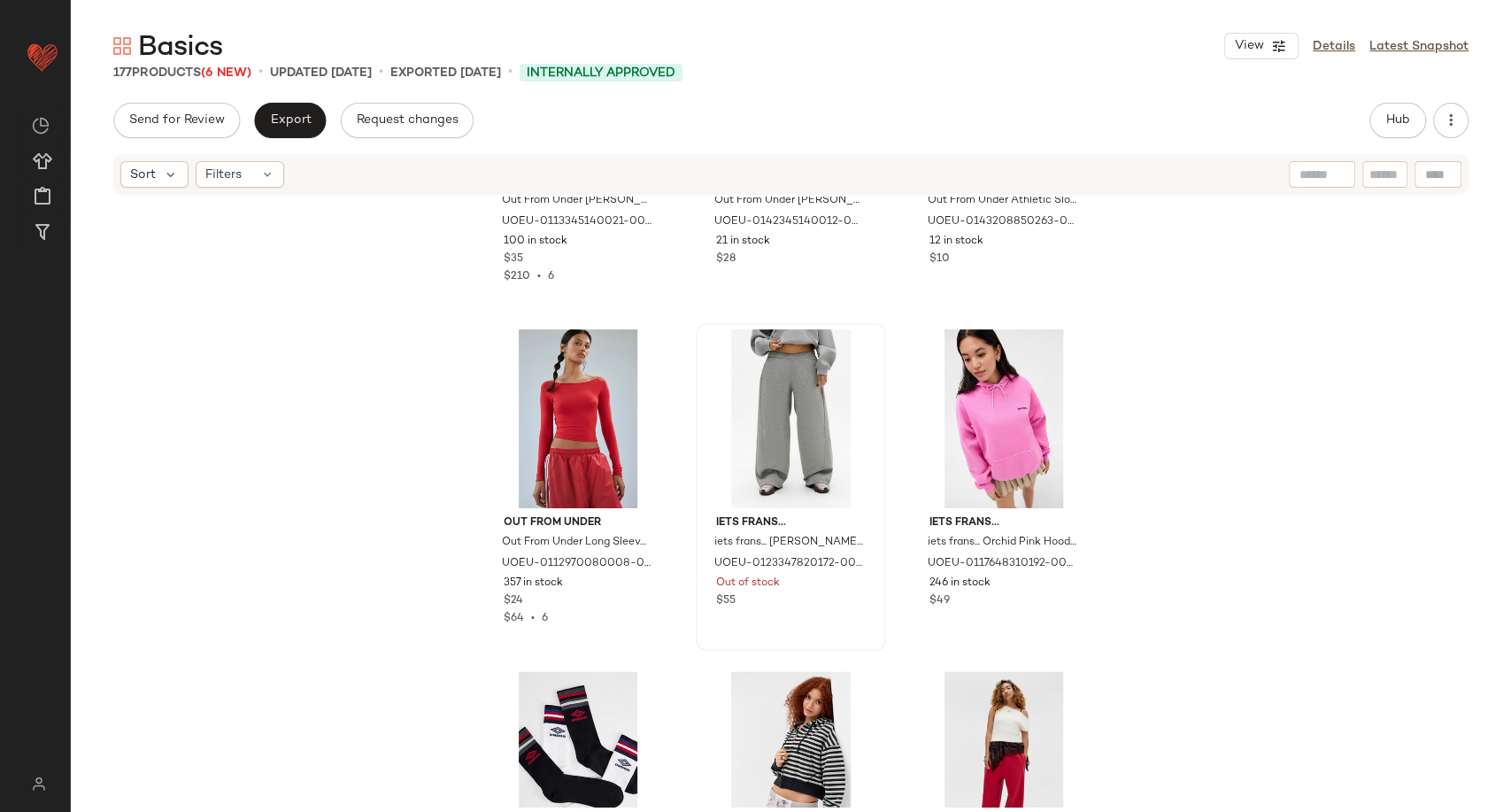
scroll to position [14927, 0]
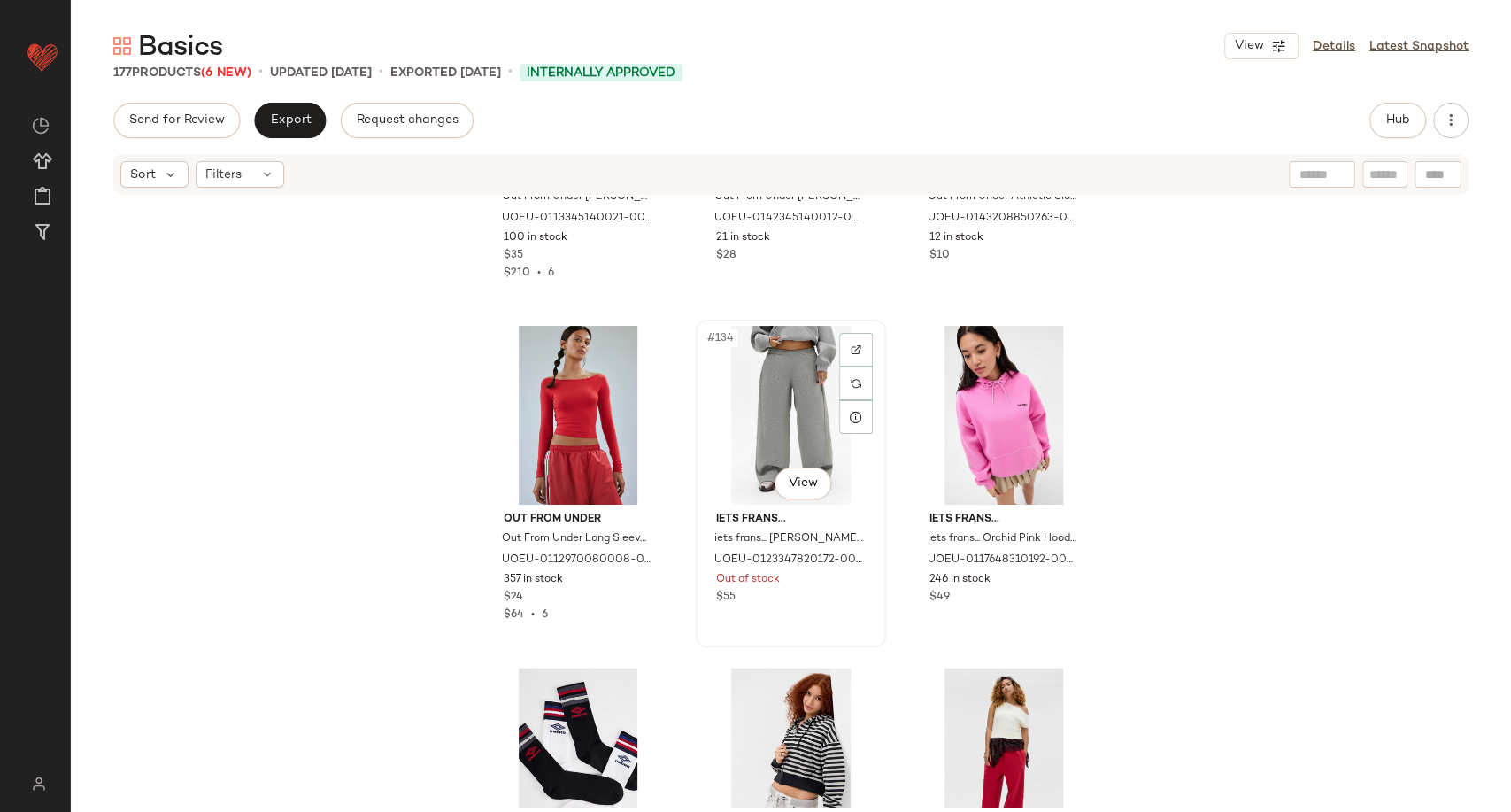
click at [712, 419] on div "#134 View" at bounding box center [790, 416] width 178 height 179
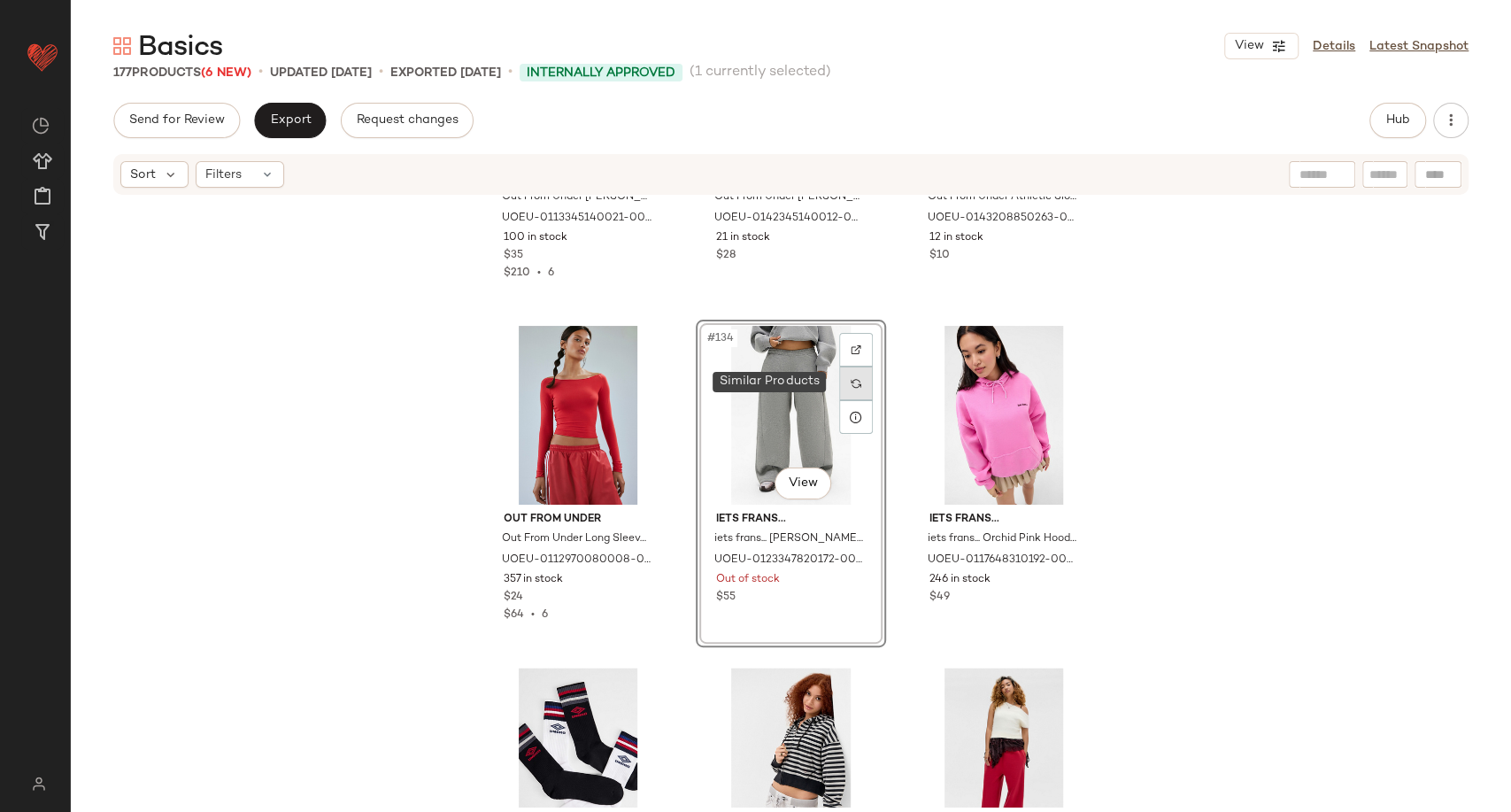
click at [857, 388] on div at bounding box center [856, 383] width 34 height 34
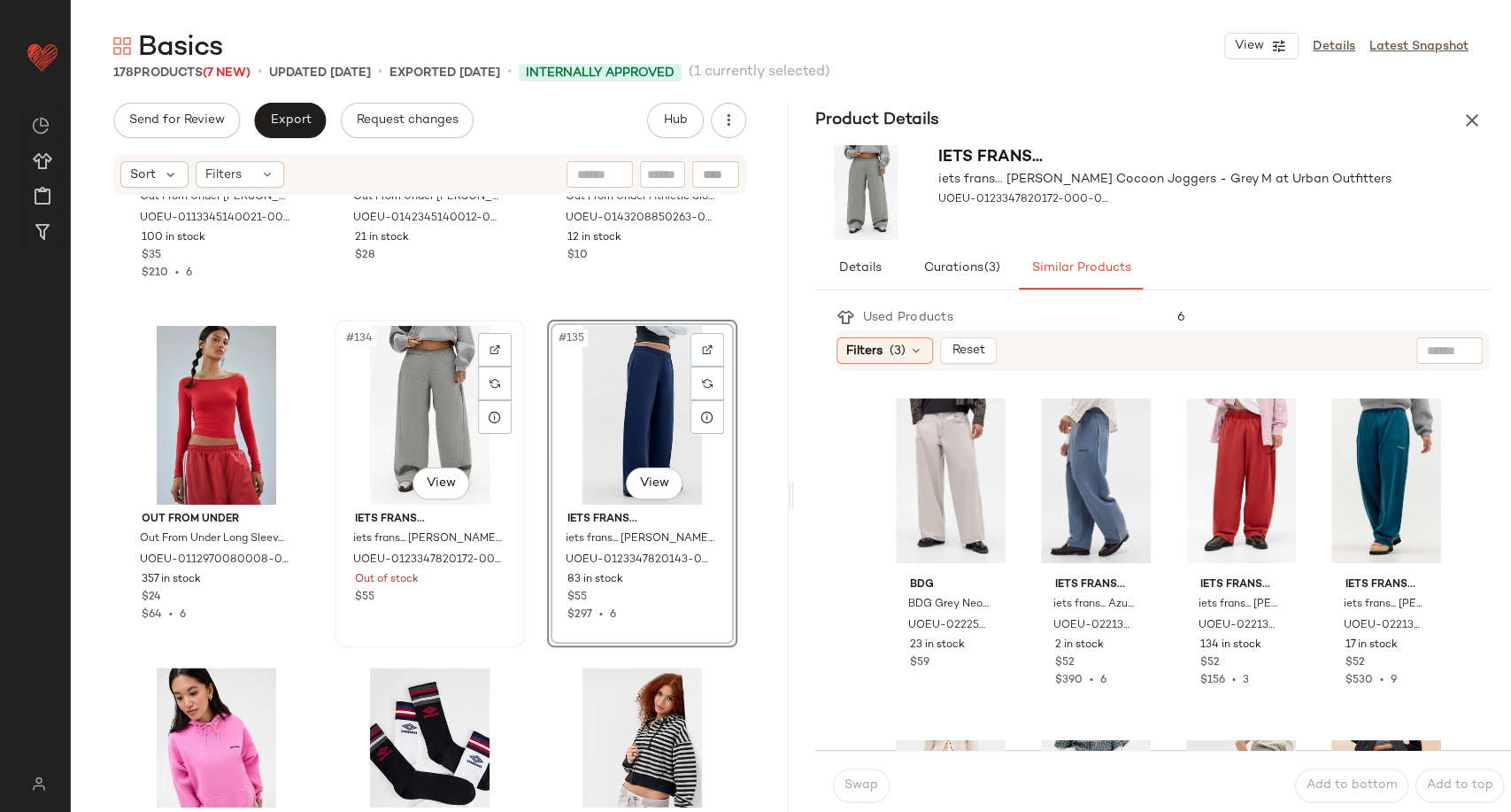
click at [436, 430] on div "#134 View" at bounding box center [429, 416] width 178 height 179
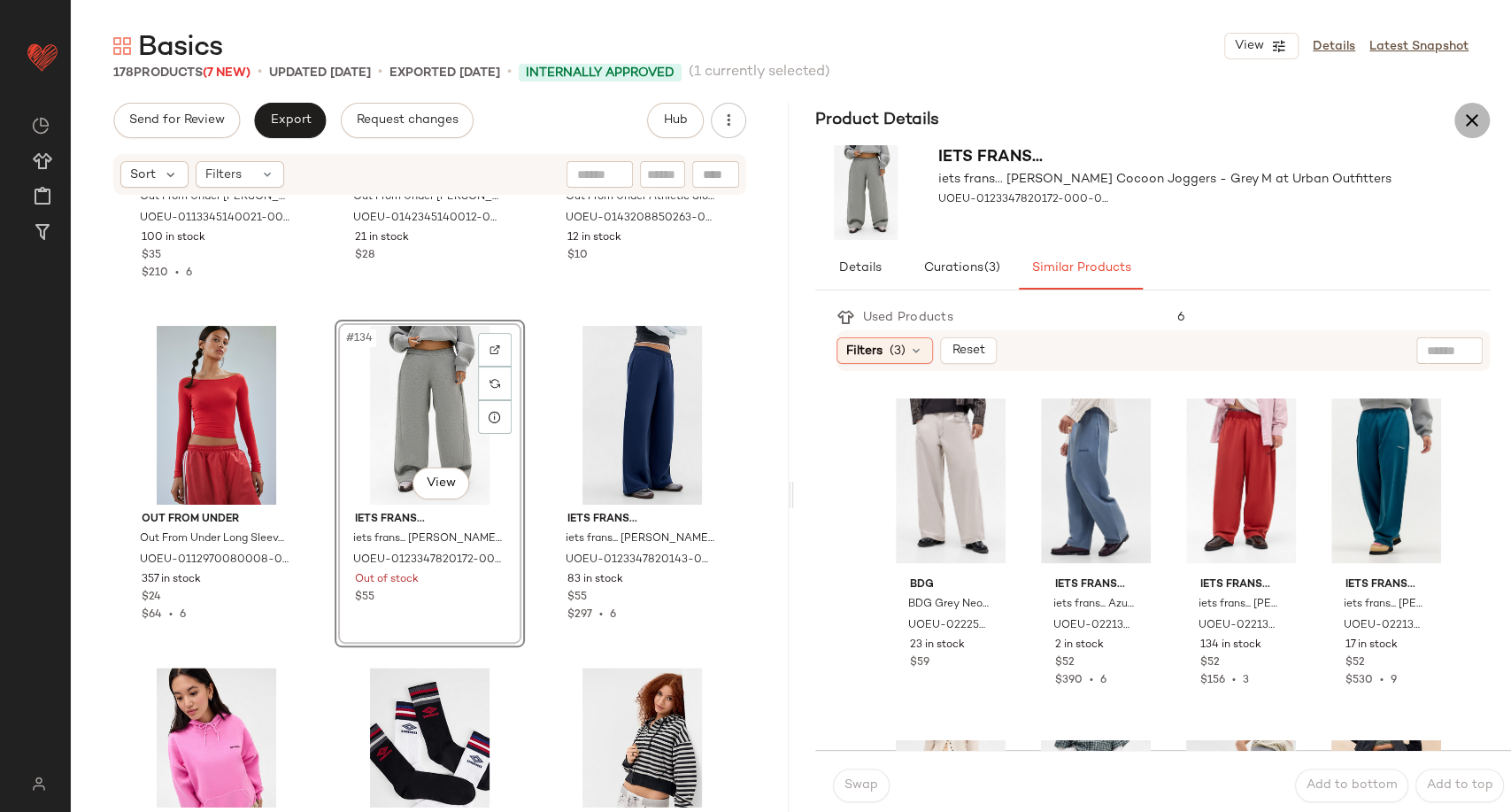
click at [1479, 112] on icon "button" at bounding box center [1472, 120] width 21 height 21
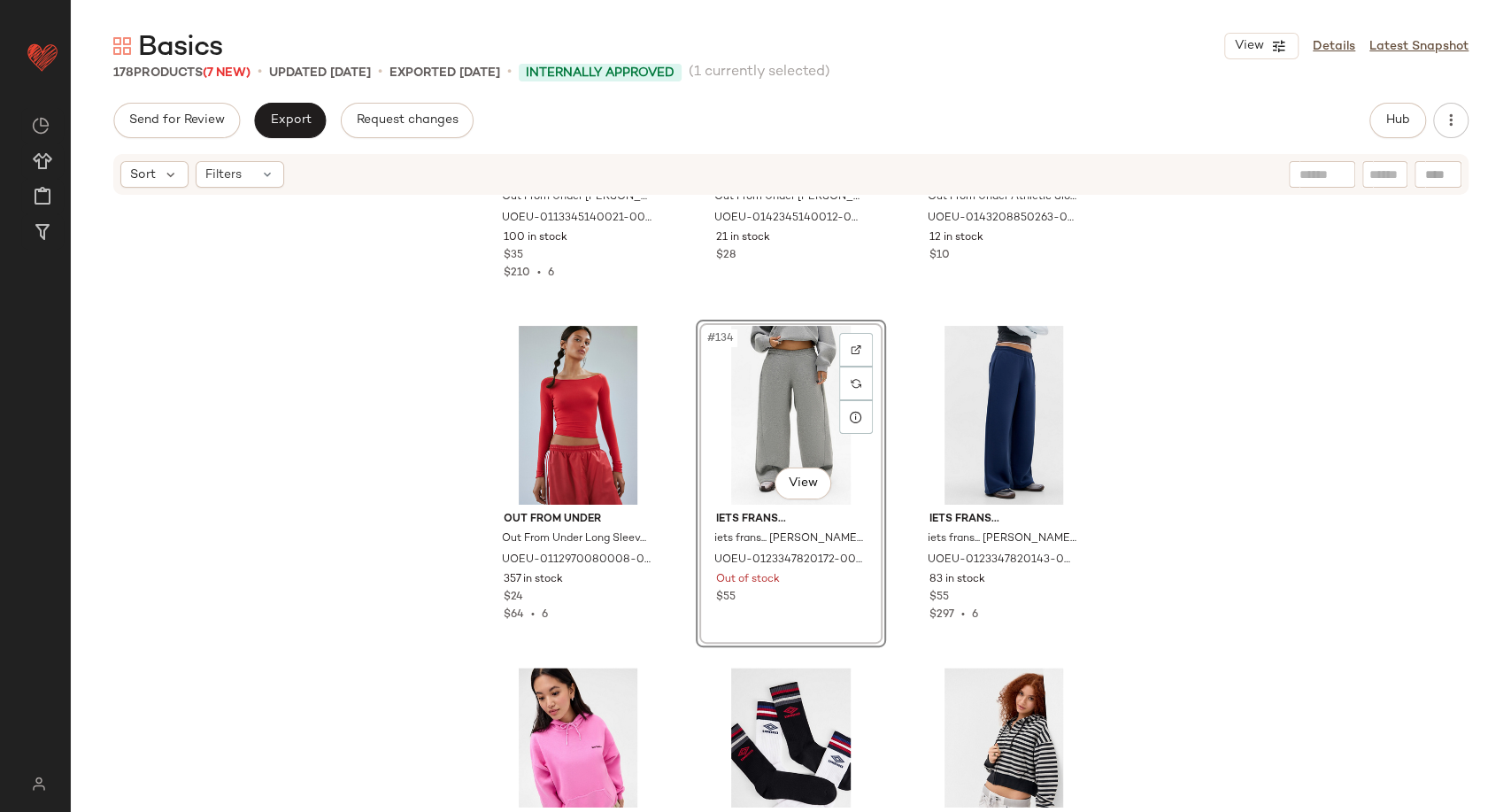
click at [783, 417] on div "#134 View" at bounding box center [790, 416] width 178 height 179
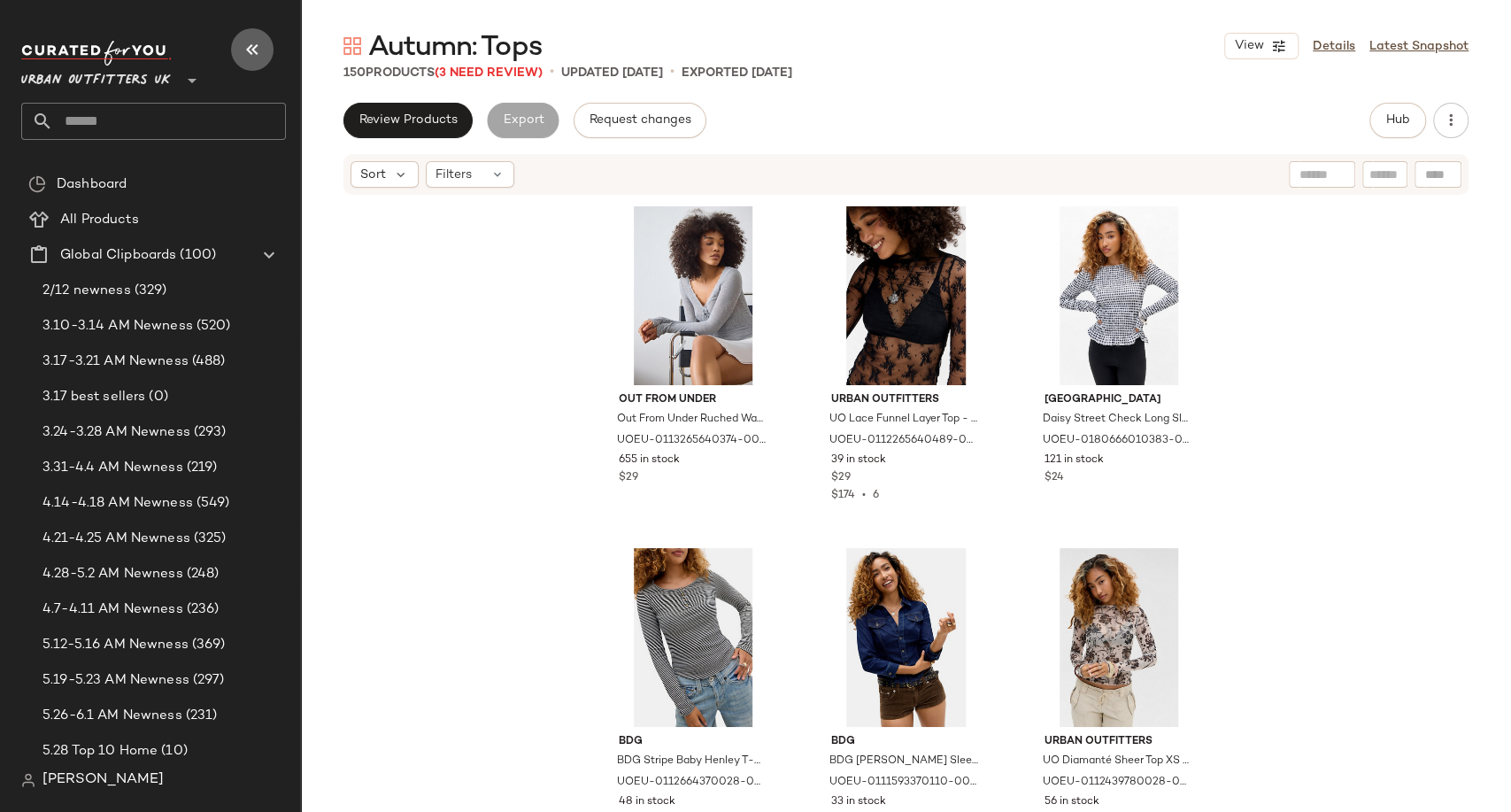
click at [251, 47] on icon "button" at bounding box center [252, 49] width 21 height 21
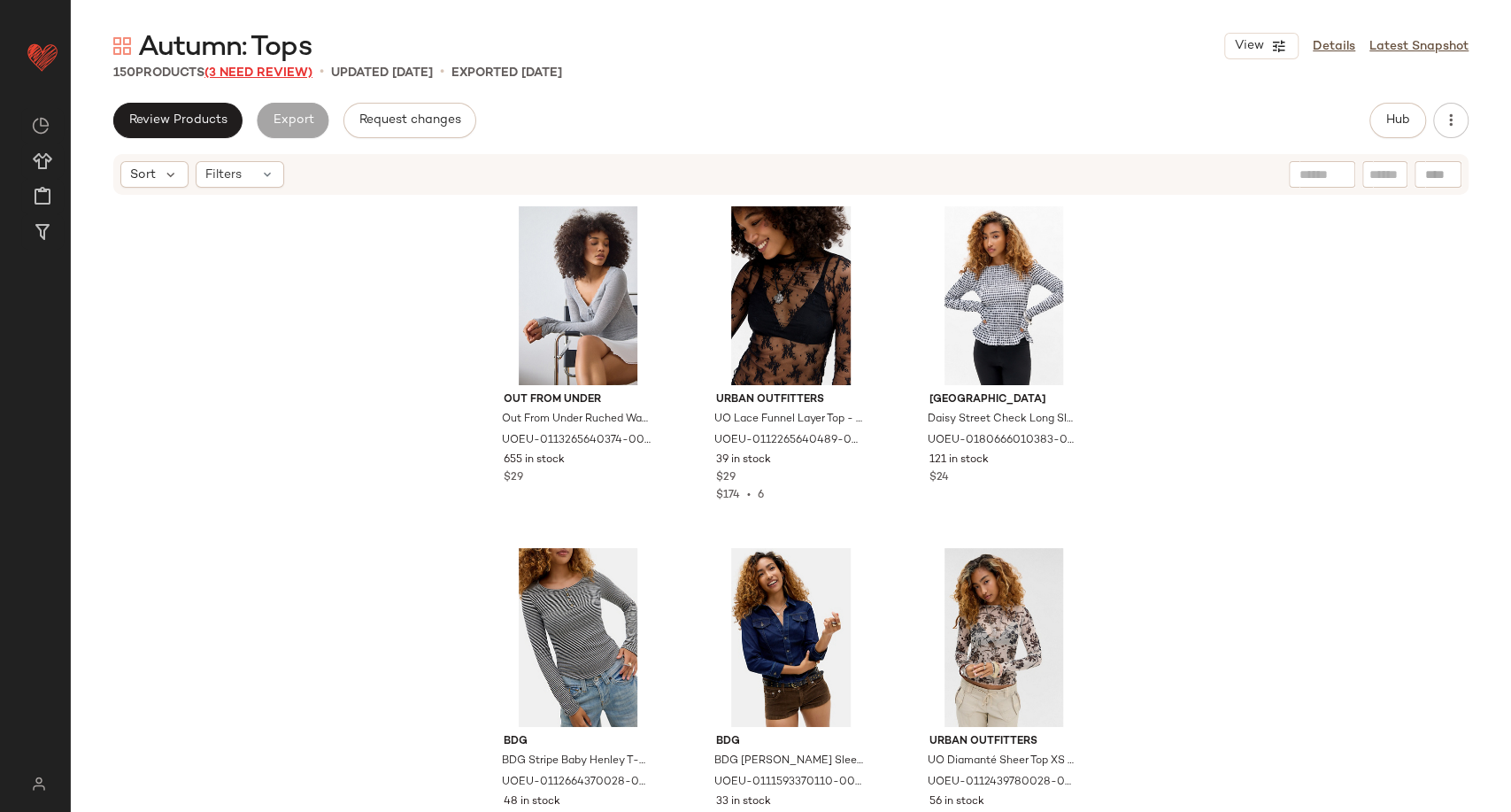
click at [255, 71] on span "(3 Need Review)" at bounding box center [259, 73] width 108 height 14
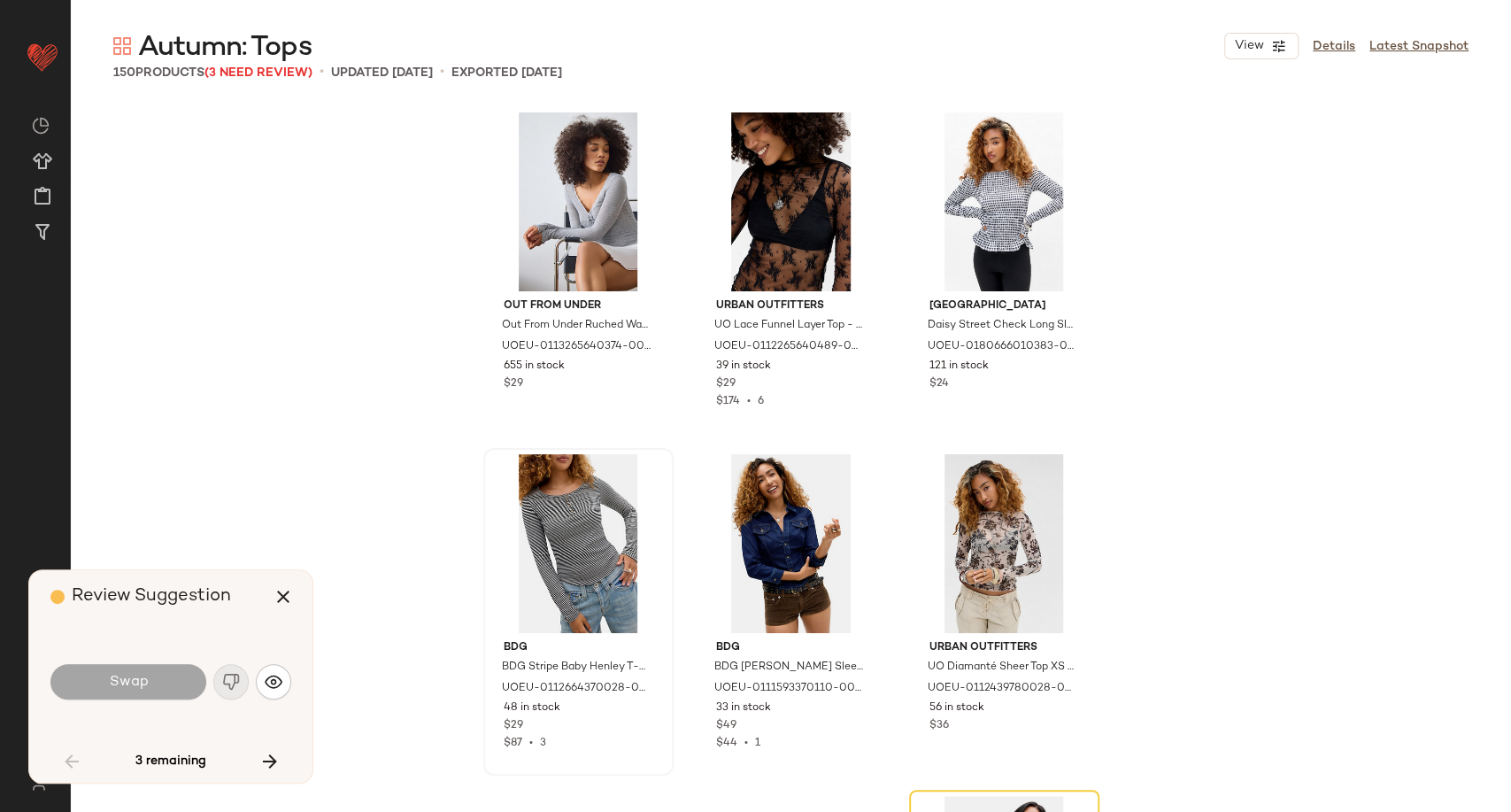
scroll to position [355, 0]
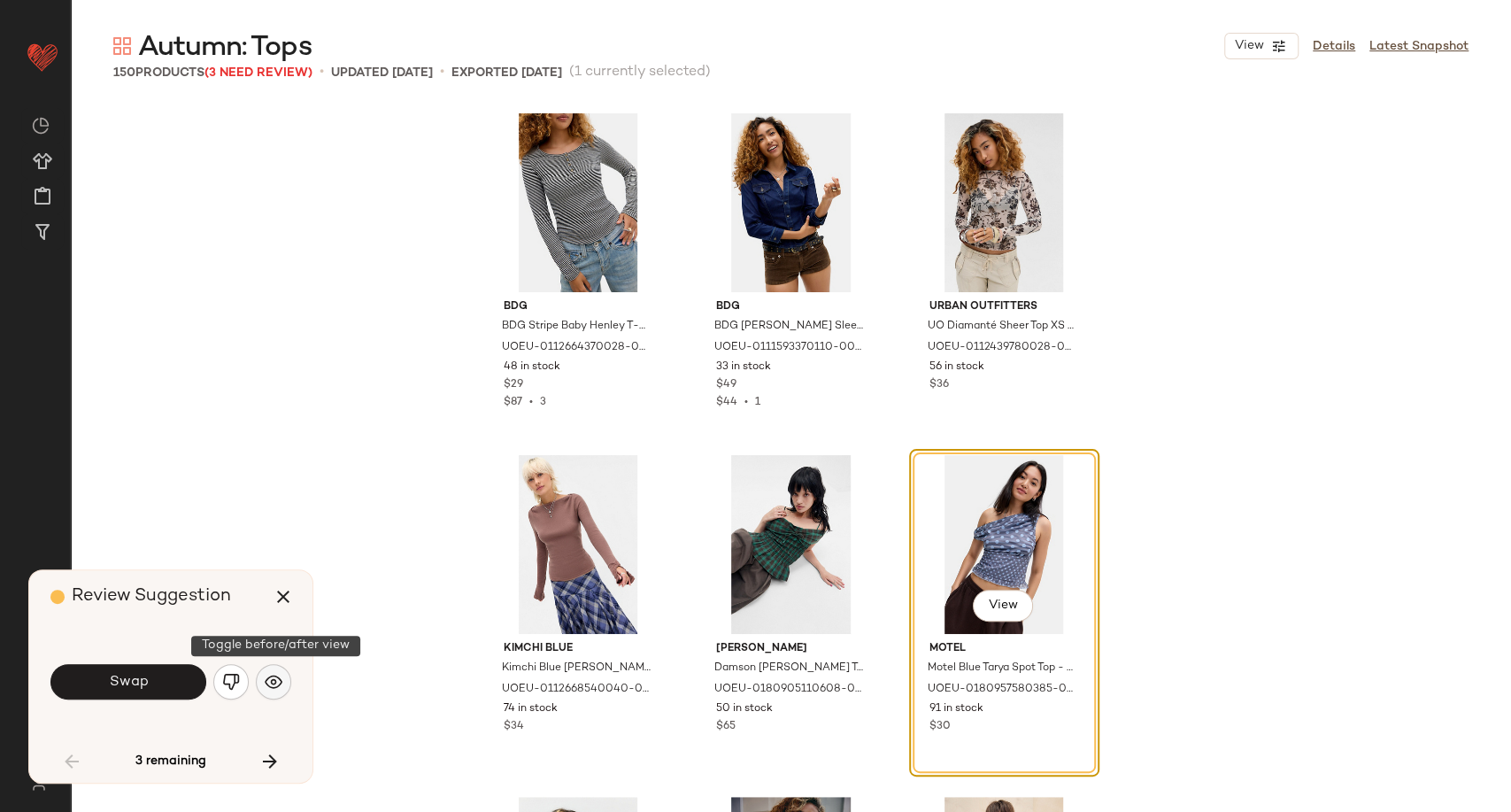
click at [271, 686] on img "button" at bounding box center [273, 680] width 17 height 17
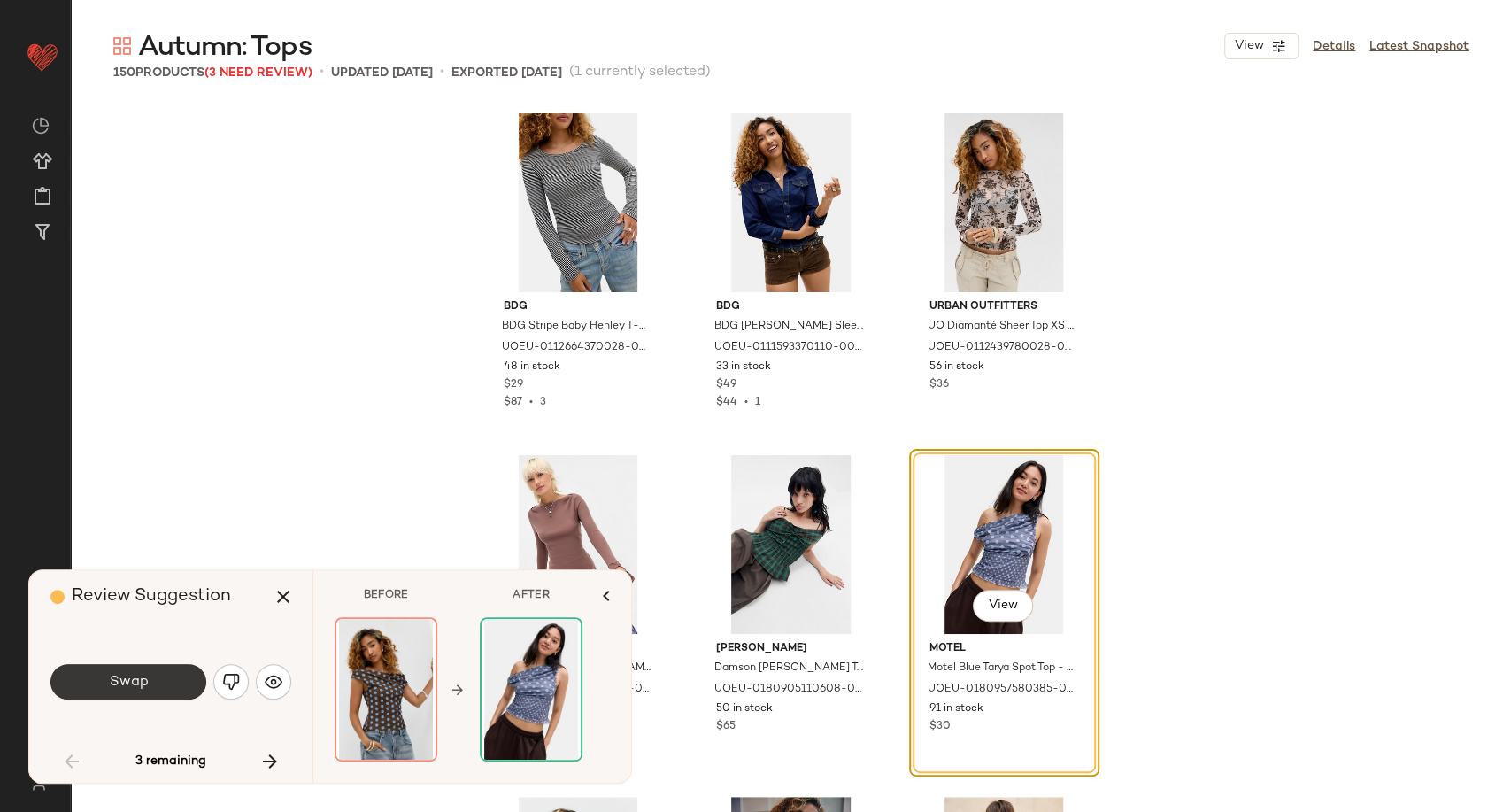
click at [150, 691] on button "Swap" at bounding box center [128, 681] width 156 height 36
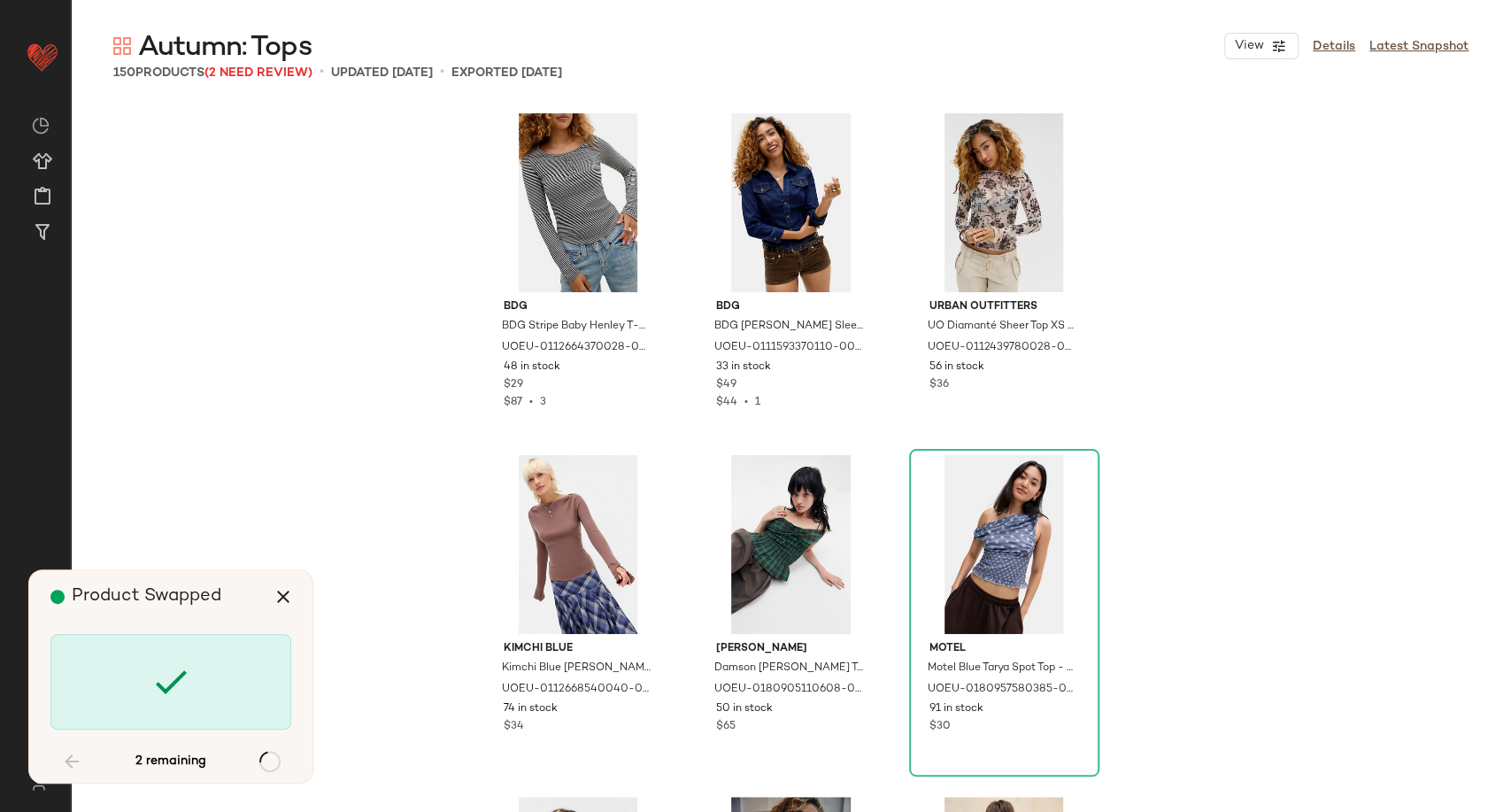
scroll to position [9224, 0]
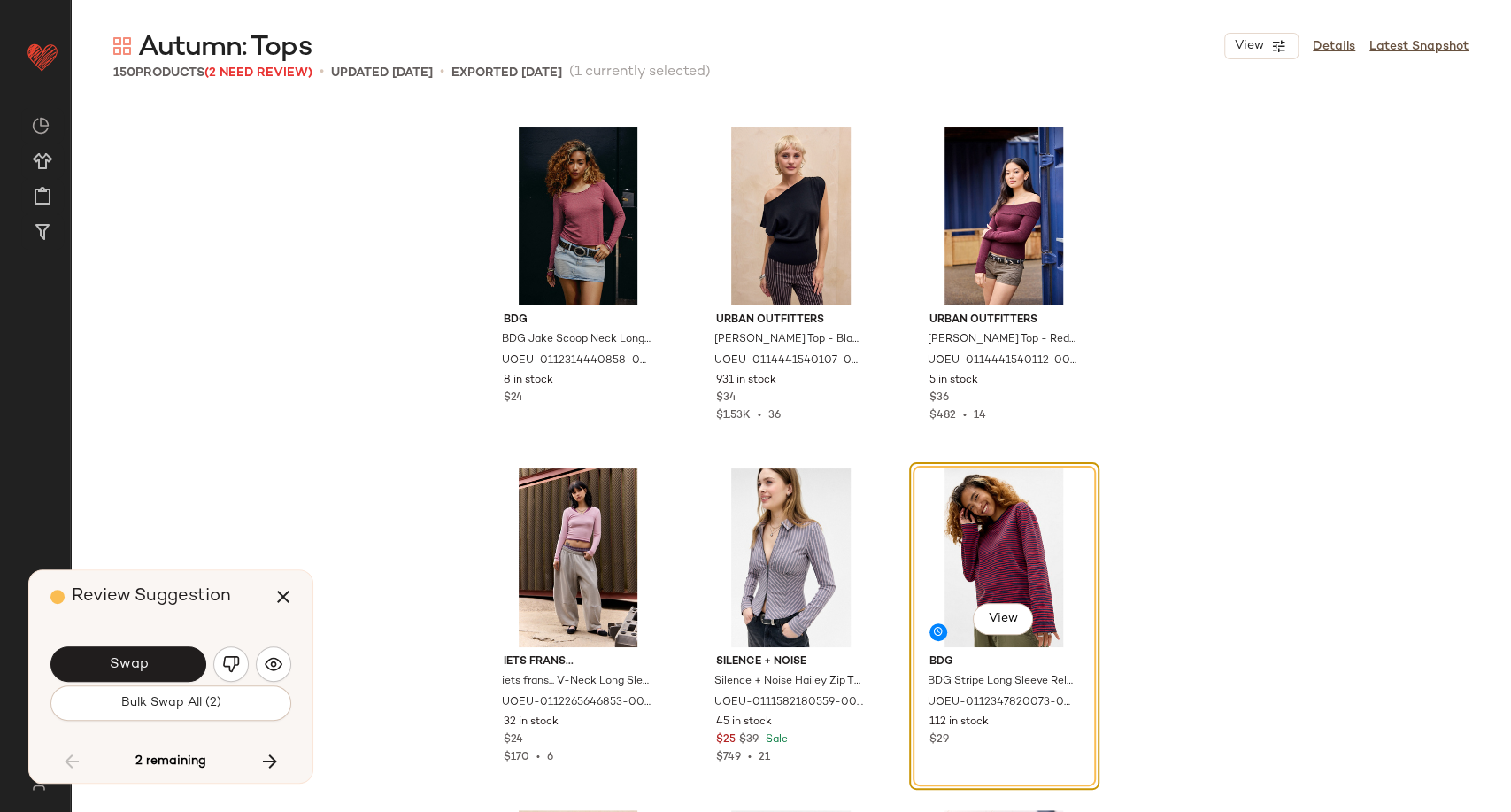
click at [283, 680] on div "Swap" at bounding box center [171, 664] width 241 height 43
click at [273, 670] on img "button" at bounding box center [273, 663] width 17 height 17
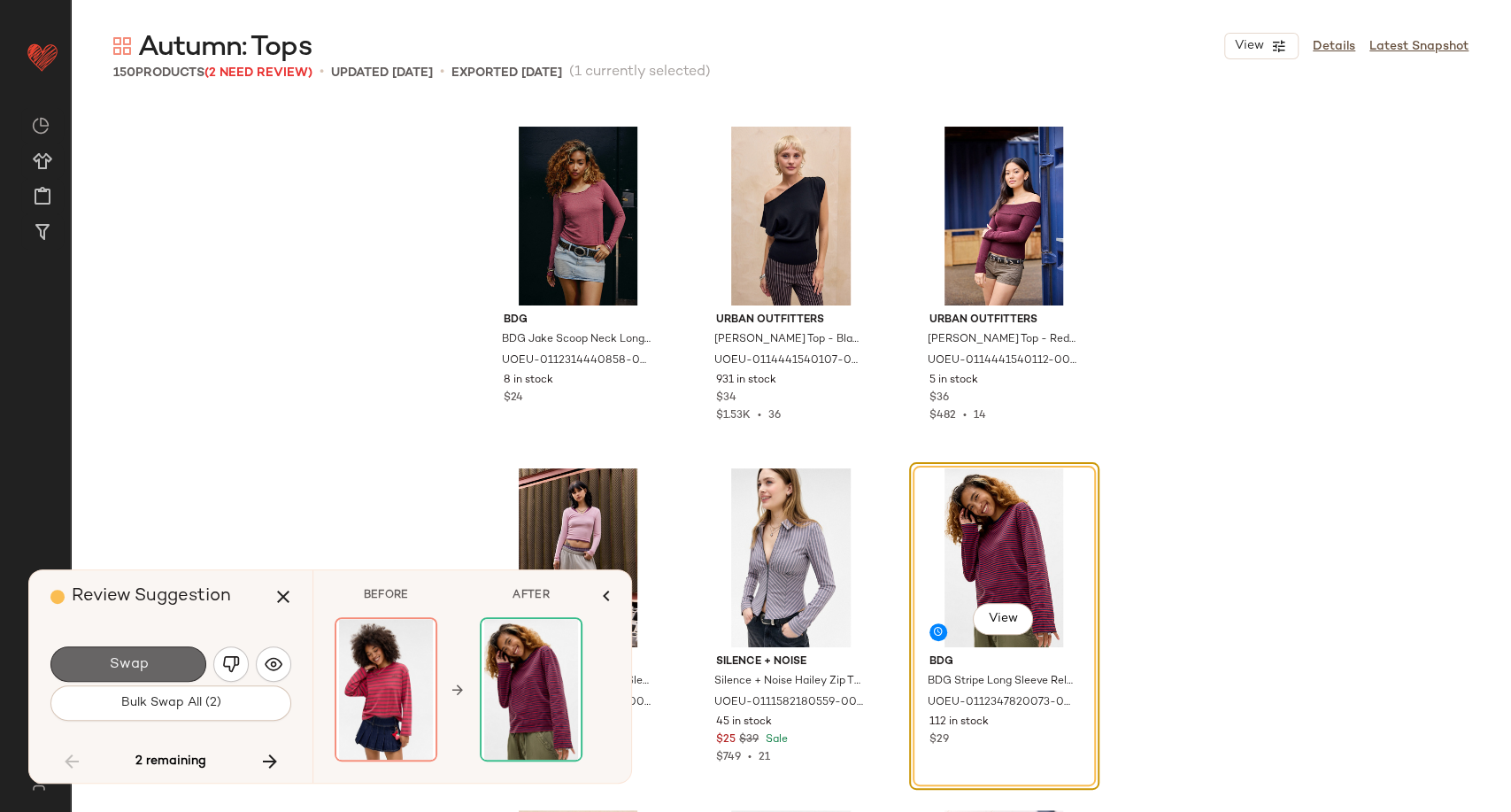
click at [167, 661] on button "Swap" at bounding box center [128, 663] width 156 height 36
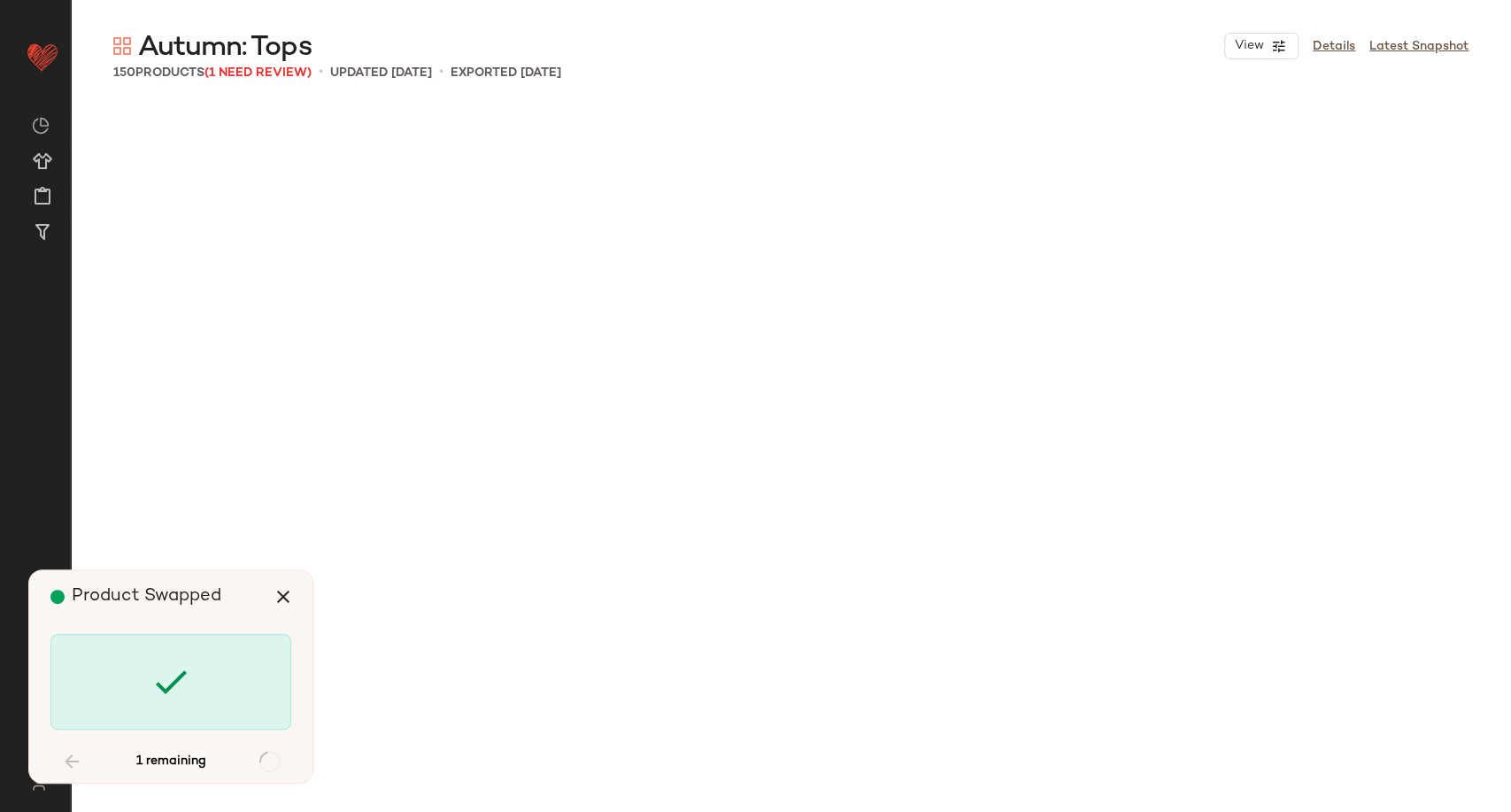
scroll to position [11958, 0]
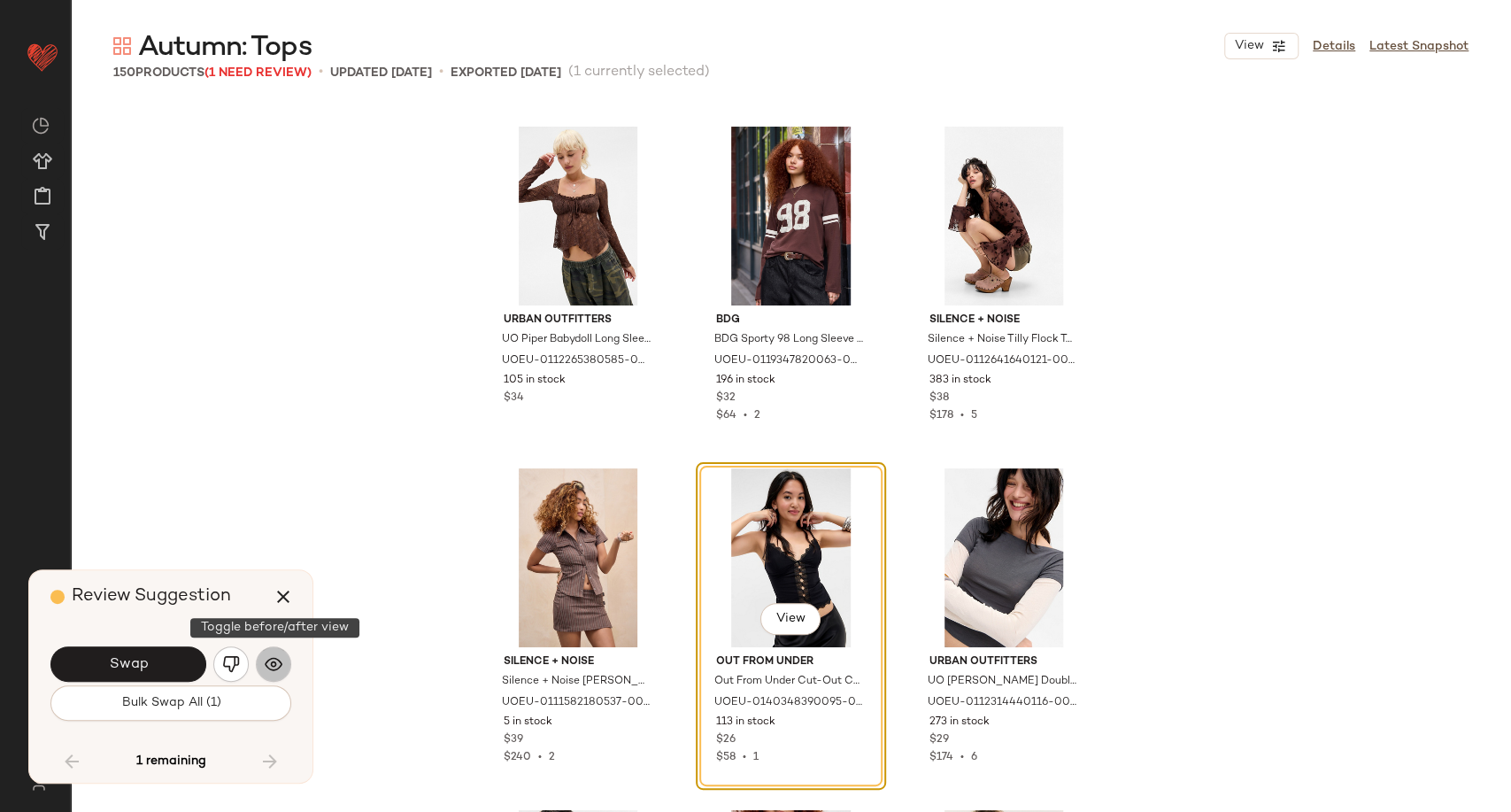
click at [271, 664] on img "button" at bounding box center [273, 663] width 17 height 17
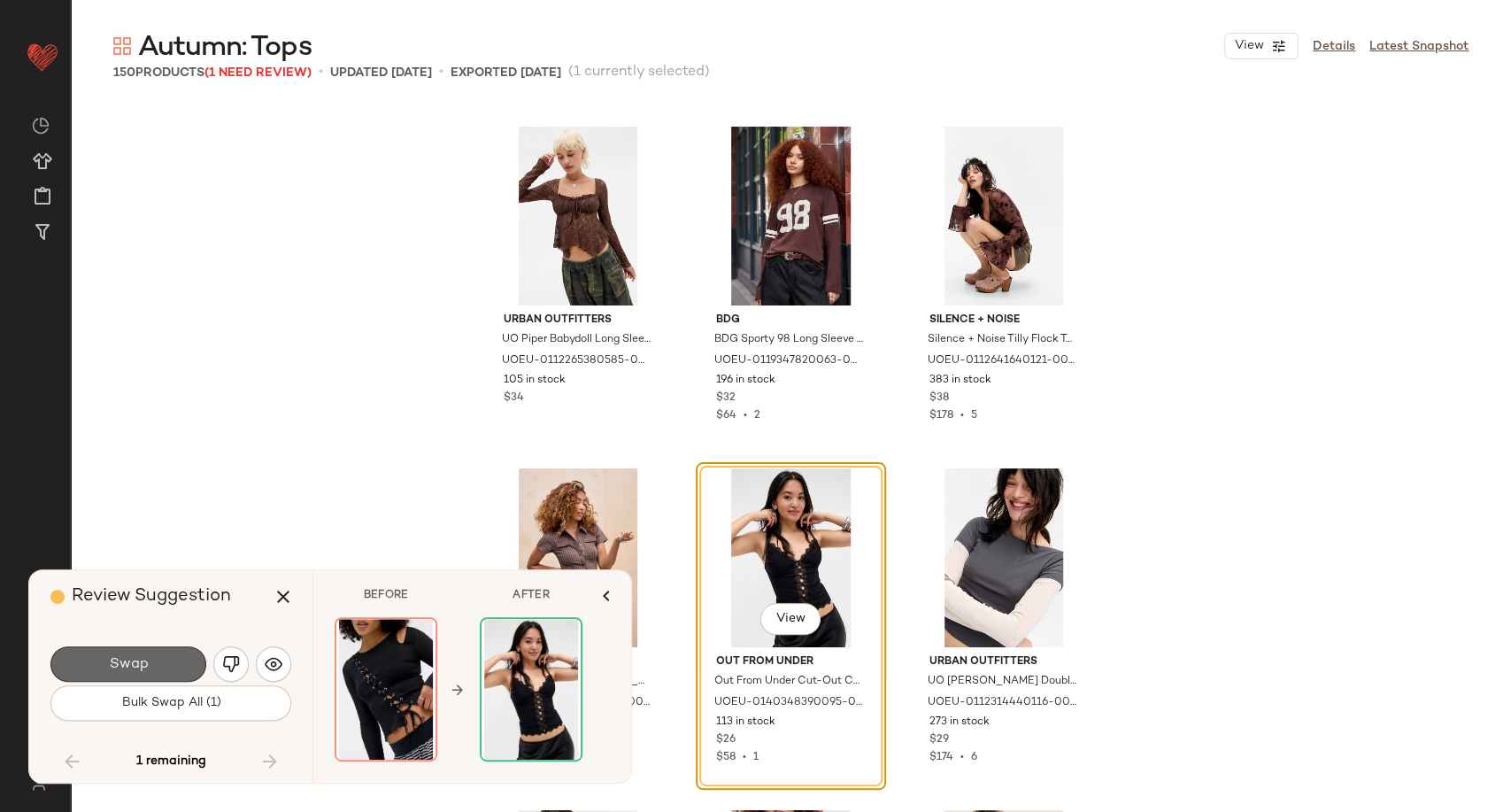
click at [147, 672] on span "Swap" at bounding box center [128, 664] width 40 height 16
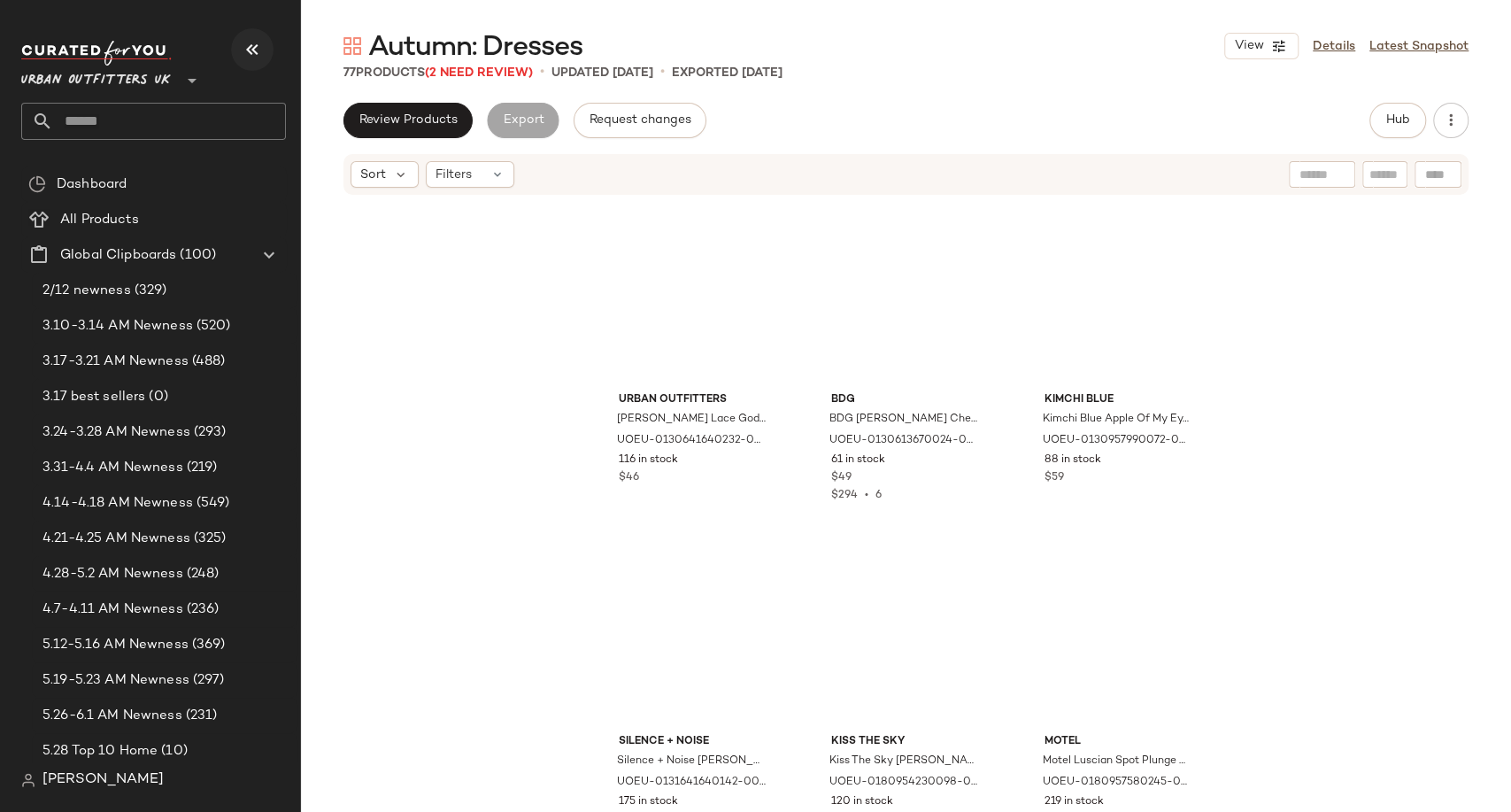
click at [248, 54] on icon "button" at bounding box center [252, 49] width 21 height 21
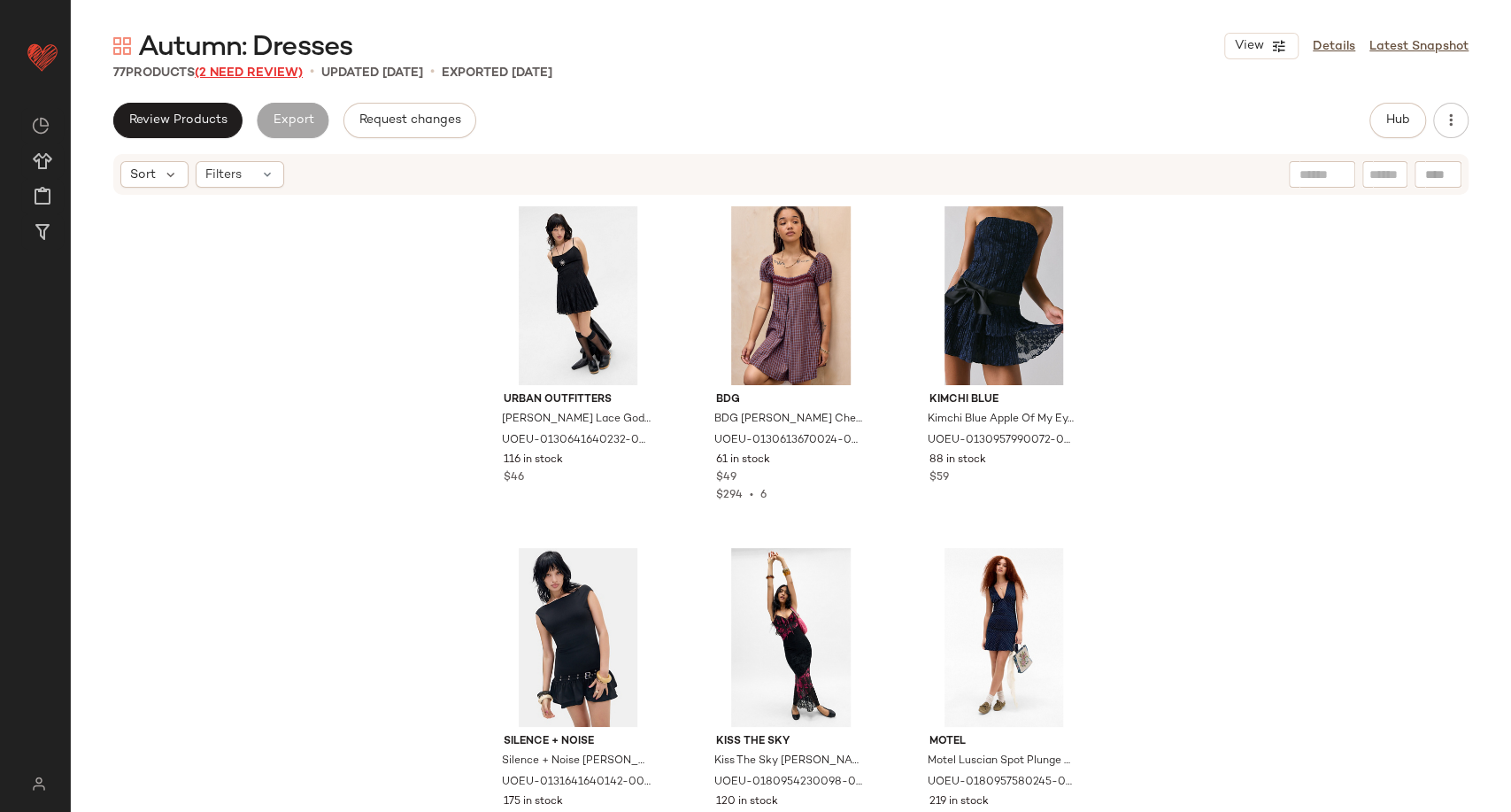
click at [250, 67] on span "(2 Need Review)" at bounding box center [248, 73] width 108 height 14
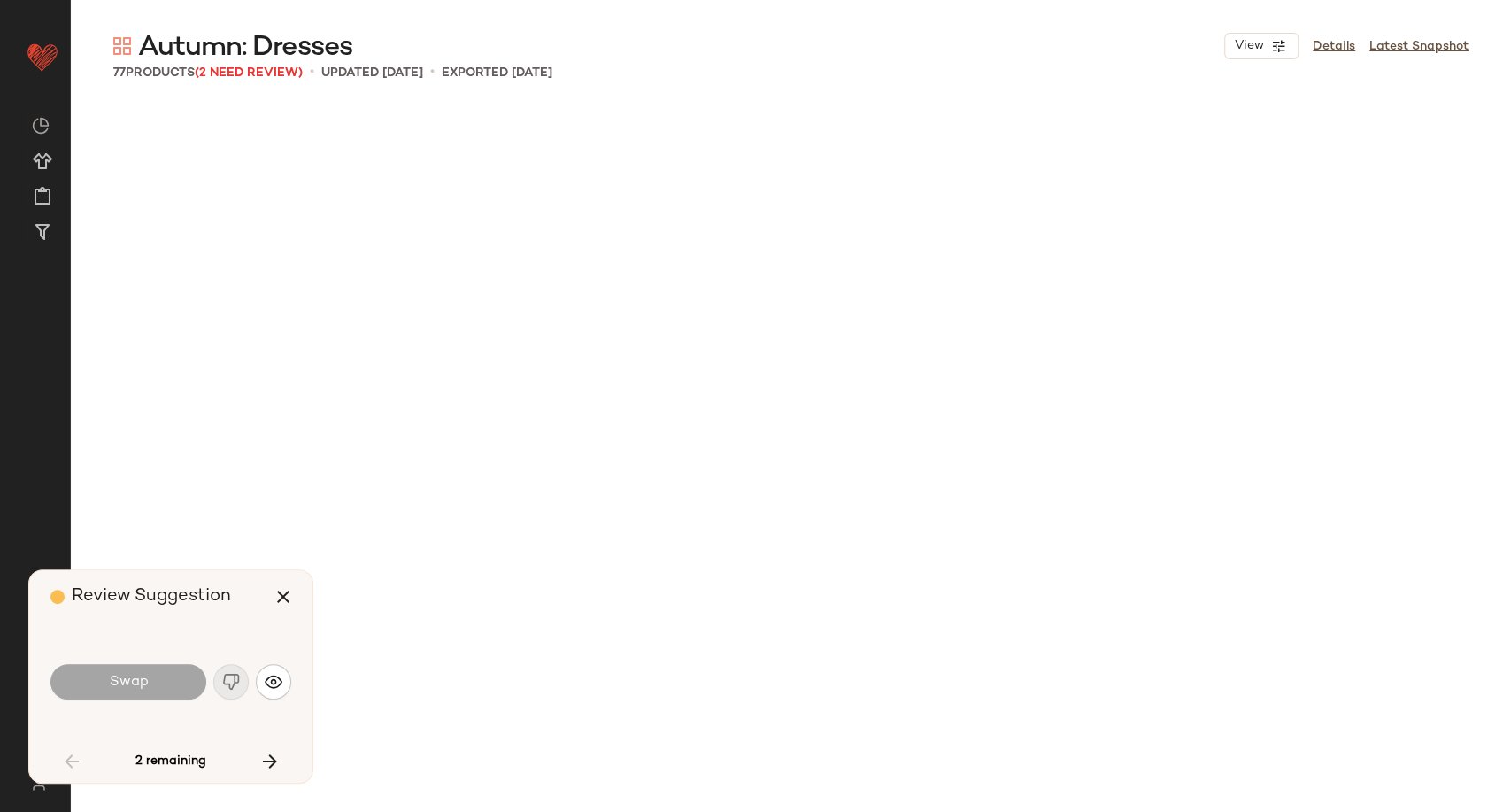
scroll to position [6491, 0]
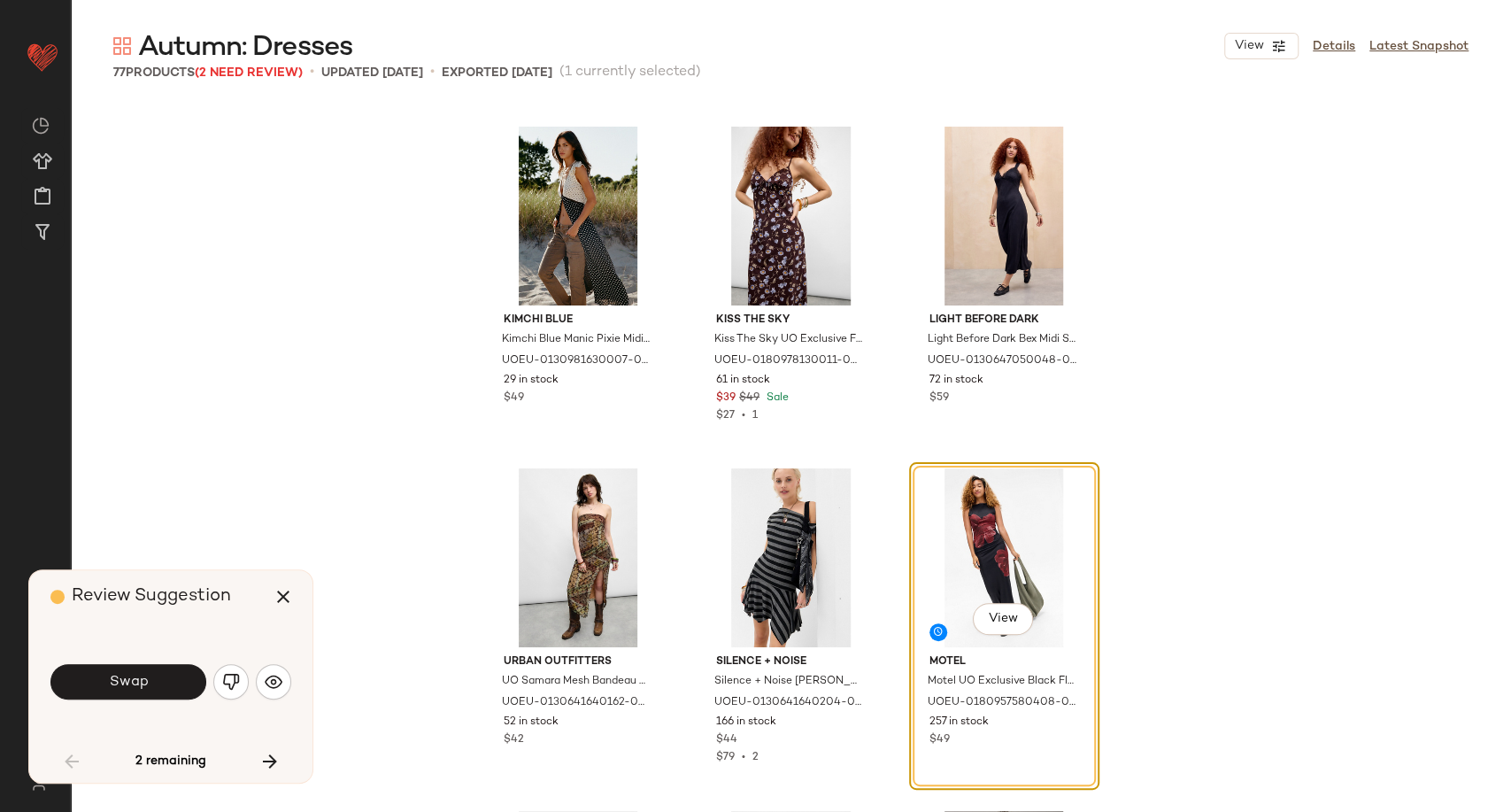
click at [291, 685] on div "Review Suggestion Swap 2 remaining" at bounding box center [171, 676] width 283 height 213
click at [283, 682] on button "button" at bounding box center [273, 681] width 36 height 36
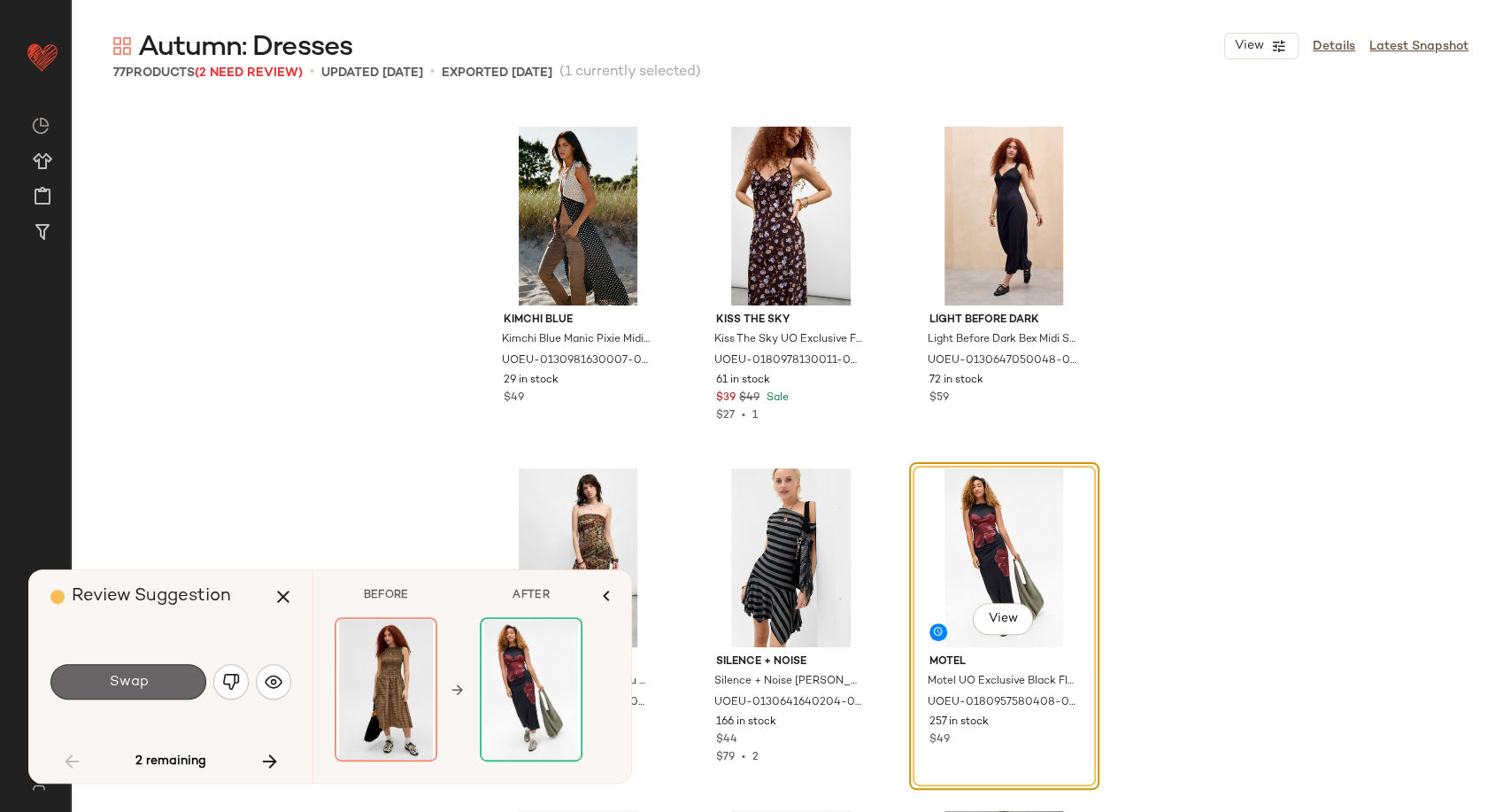
click at [163, 675] on button "Swap" at bounding box center [128, 681] width 156 height 36
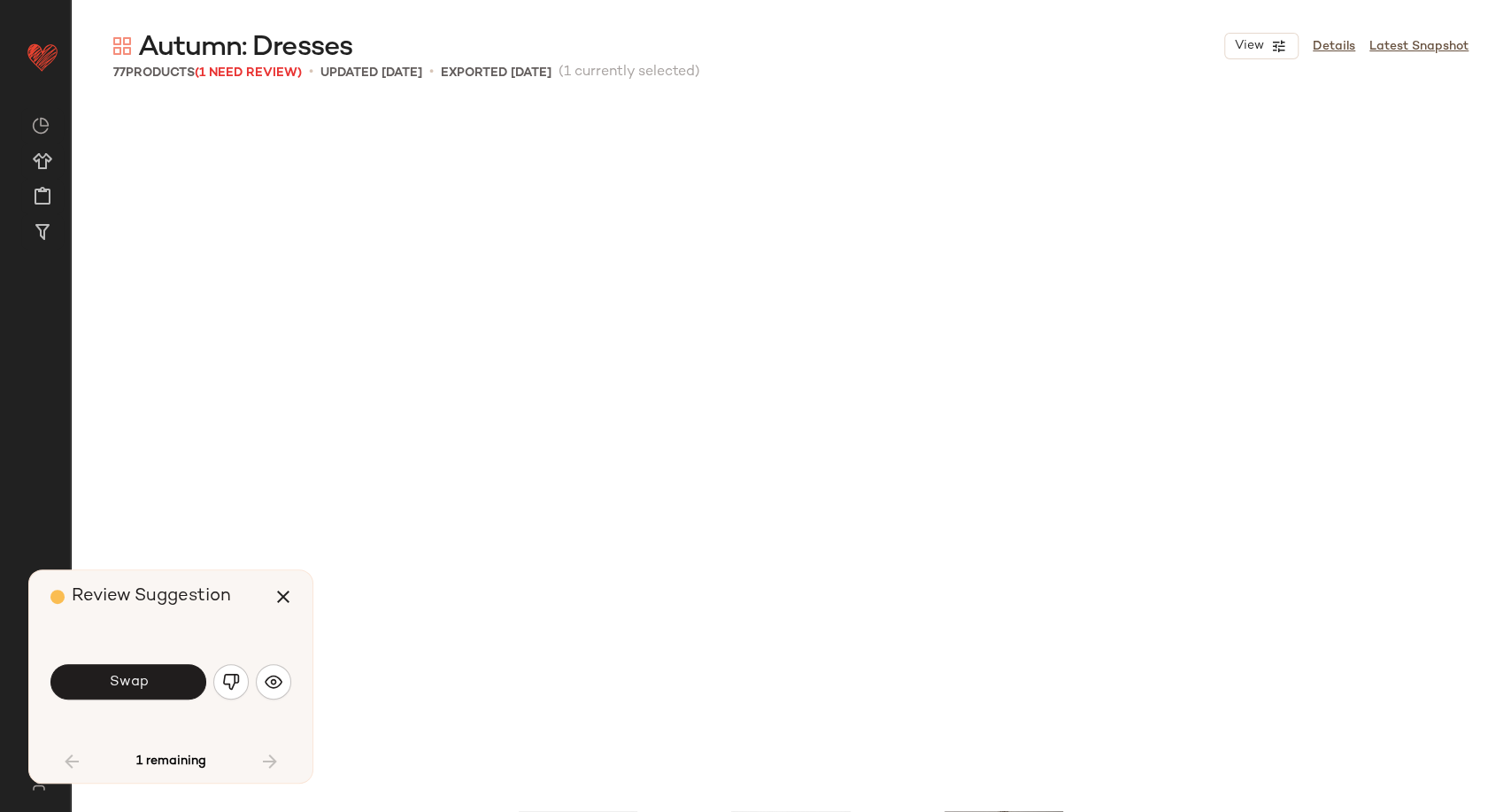
scroll to position [7174, 0]
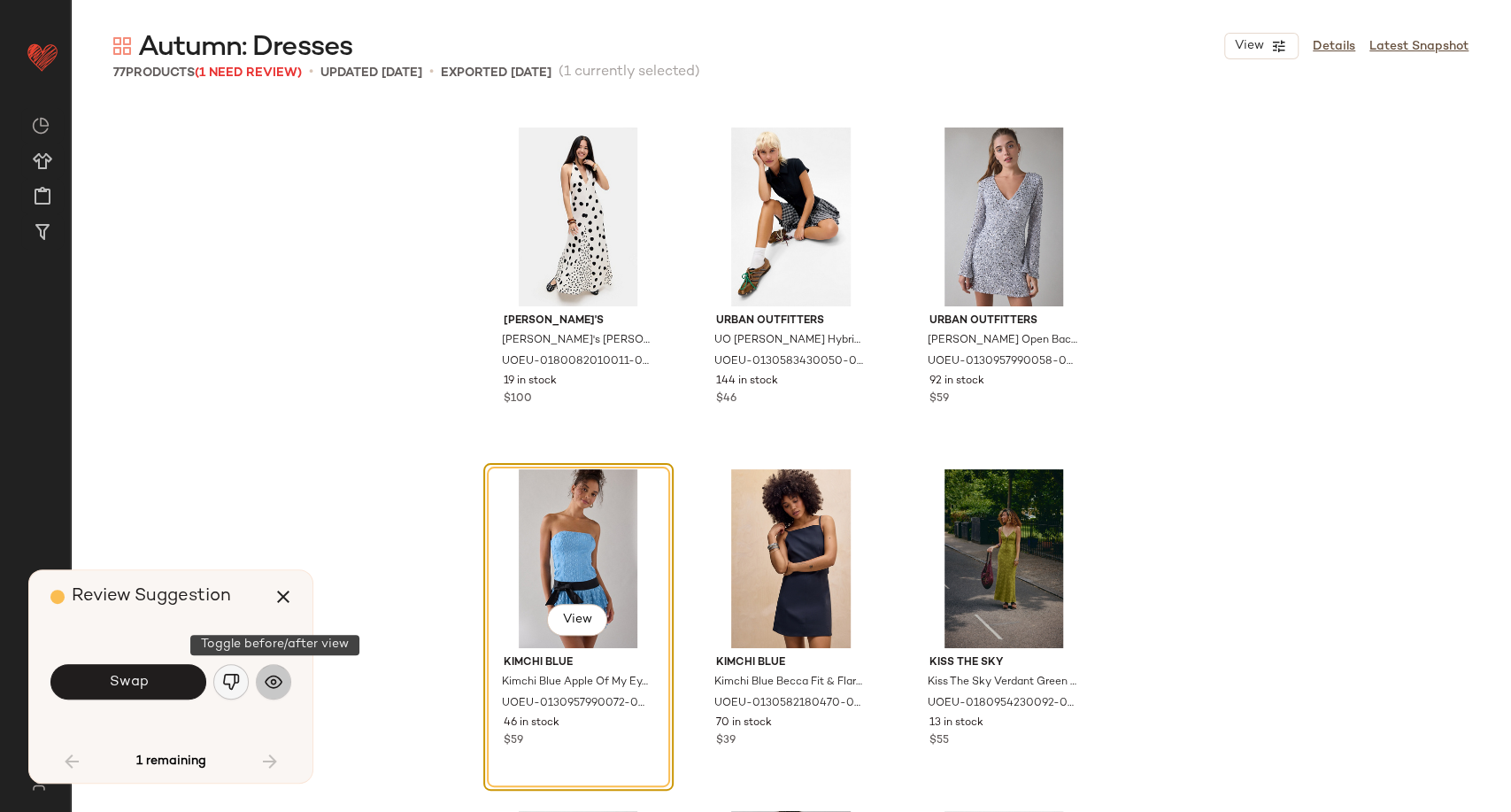
drag, startPoint x: 276, startPoint y: 684, endPoint x: 237, endPoint y: 687, distance: 39.1
click at [276, 685] on img "button" at bounding box center [273, 680] width 17 height 17
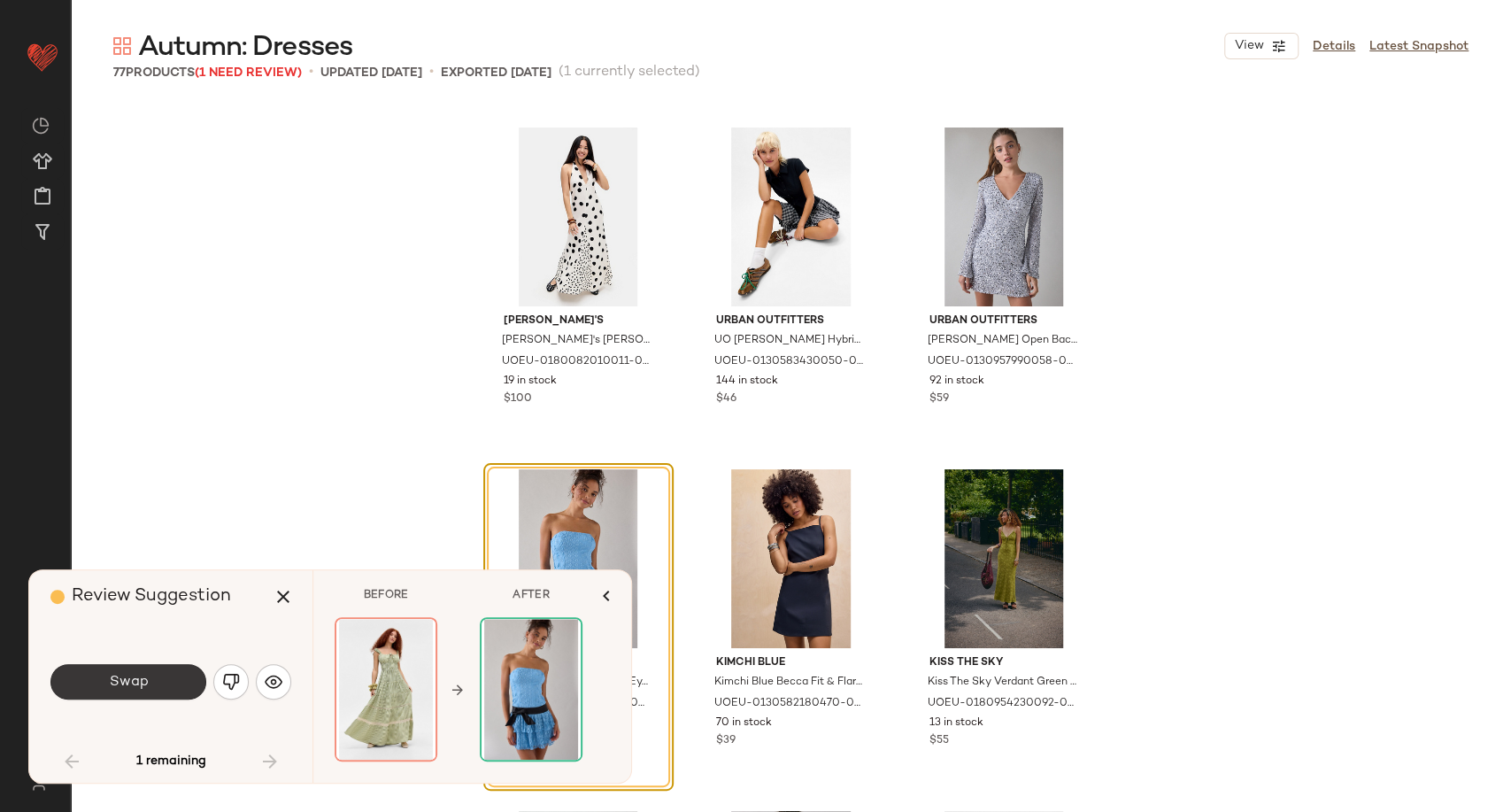
click at [152, 684] on button "Swap" at bounding box center [128, 681] width 156 height 36
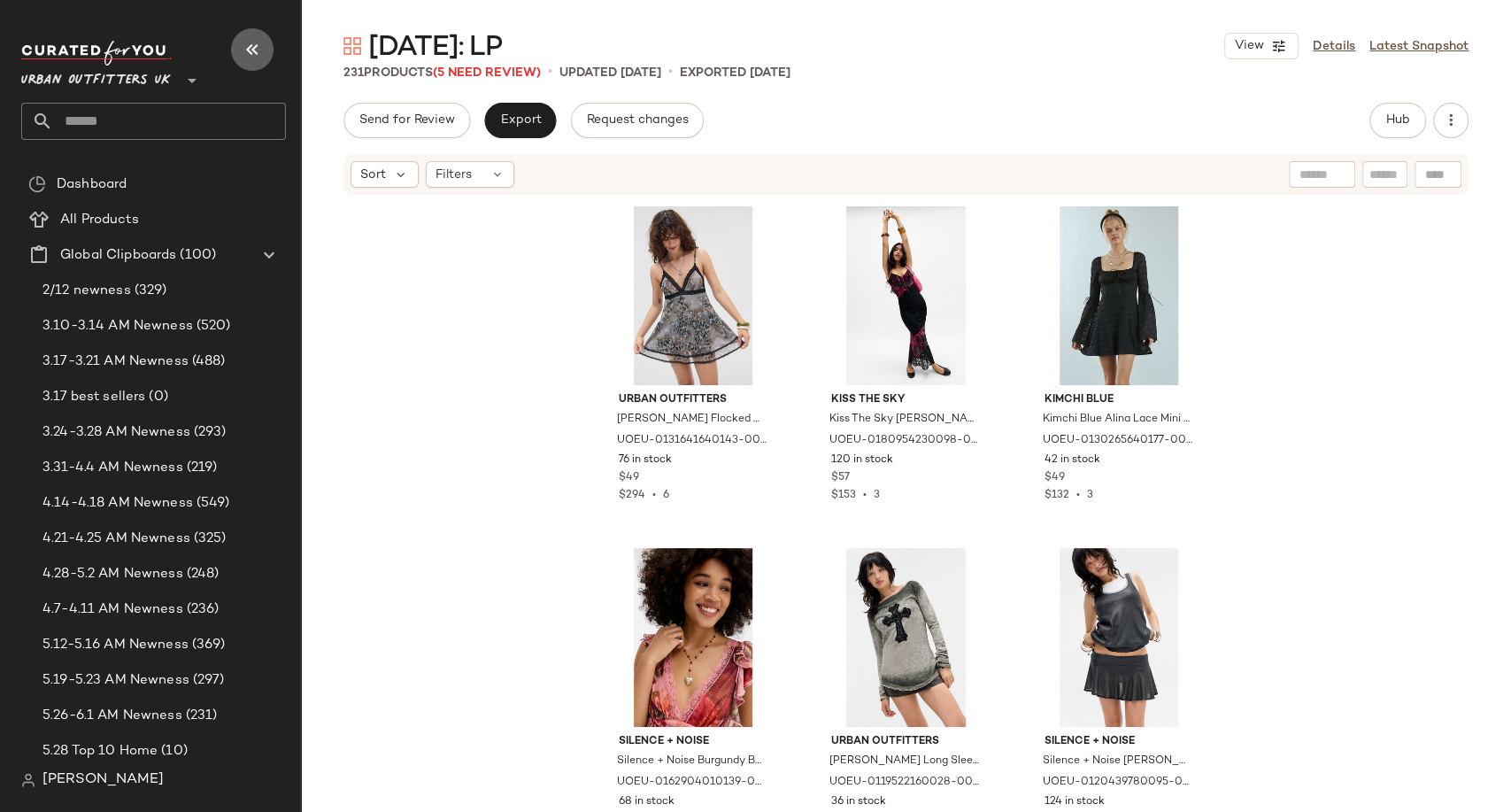
click at [258, 58] on icon "button" at bounding box center [252, 49] width 21 height 21
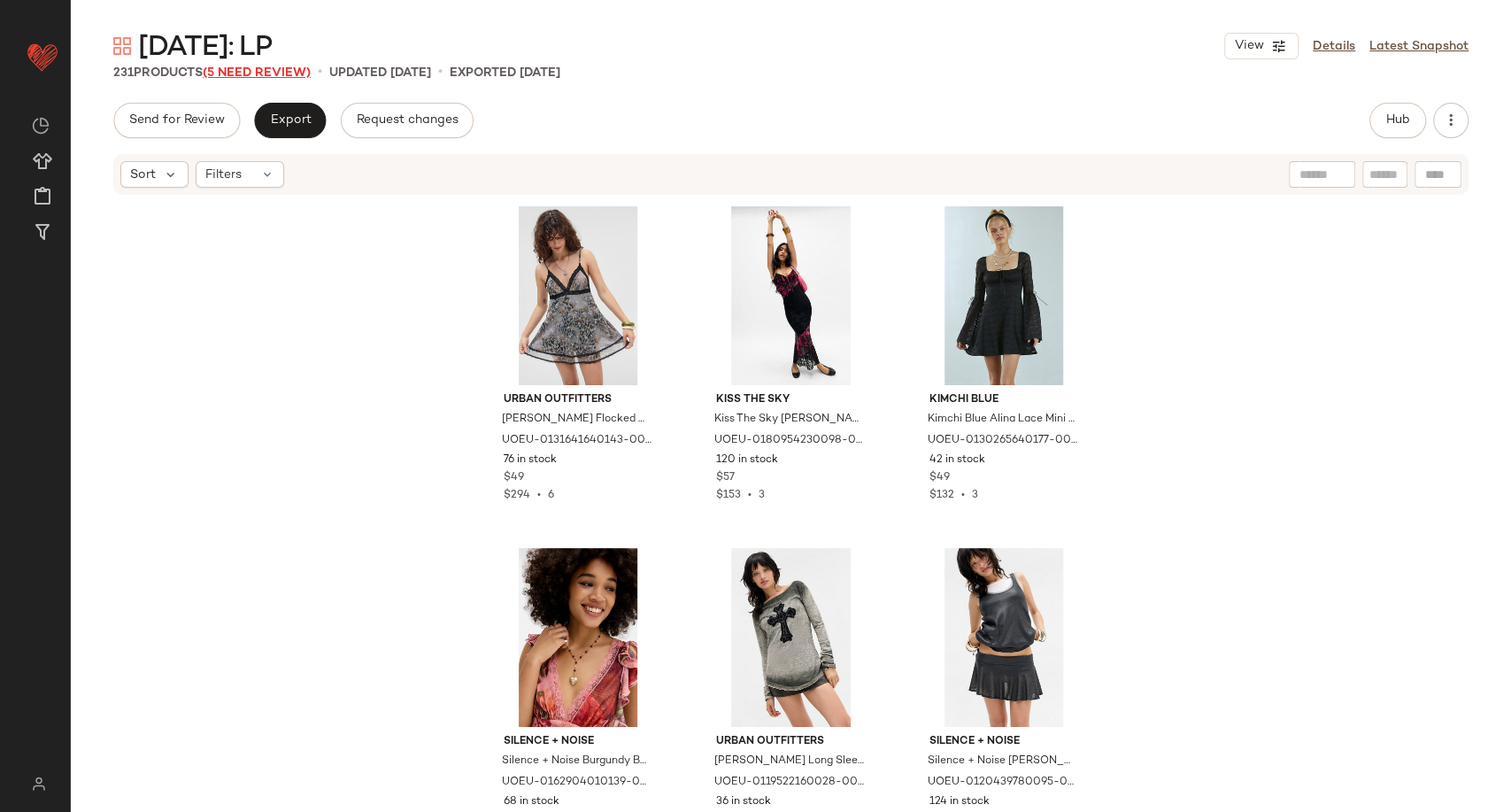
click at [279, 72] on span "(5 Need Review)" at bounding box center [257, 73] width 108 height 14
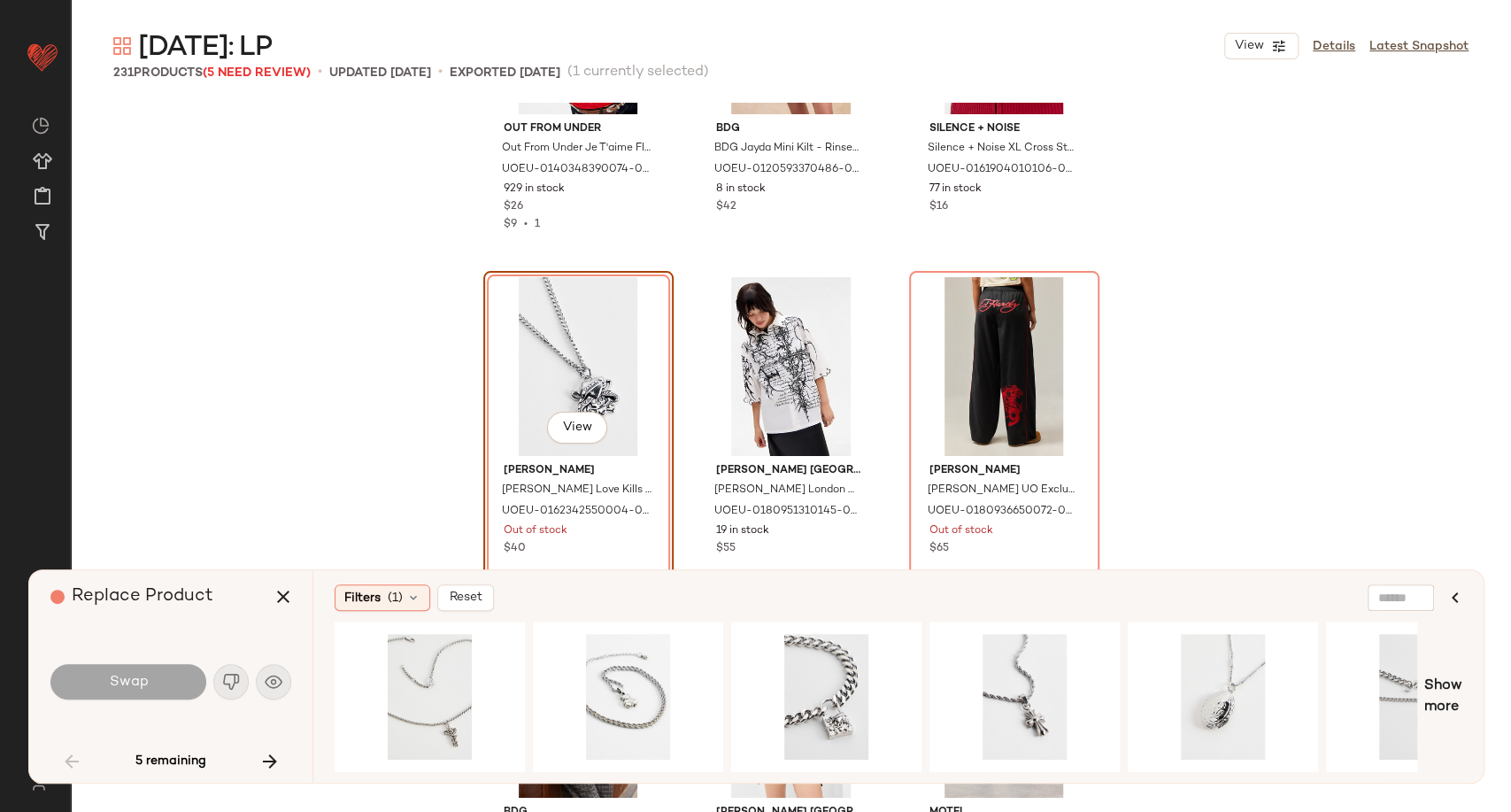
scroll to position [6005, 0]
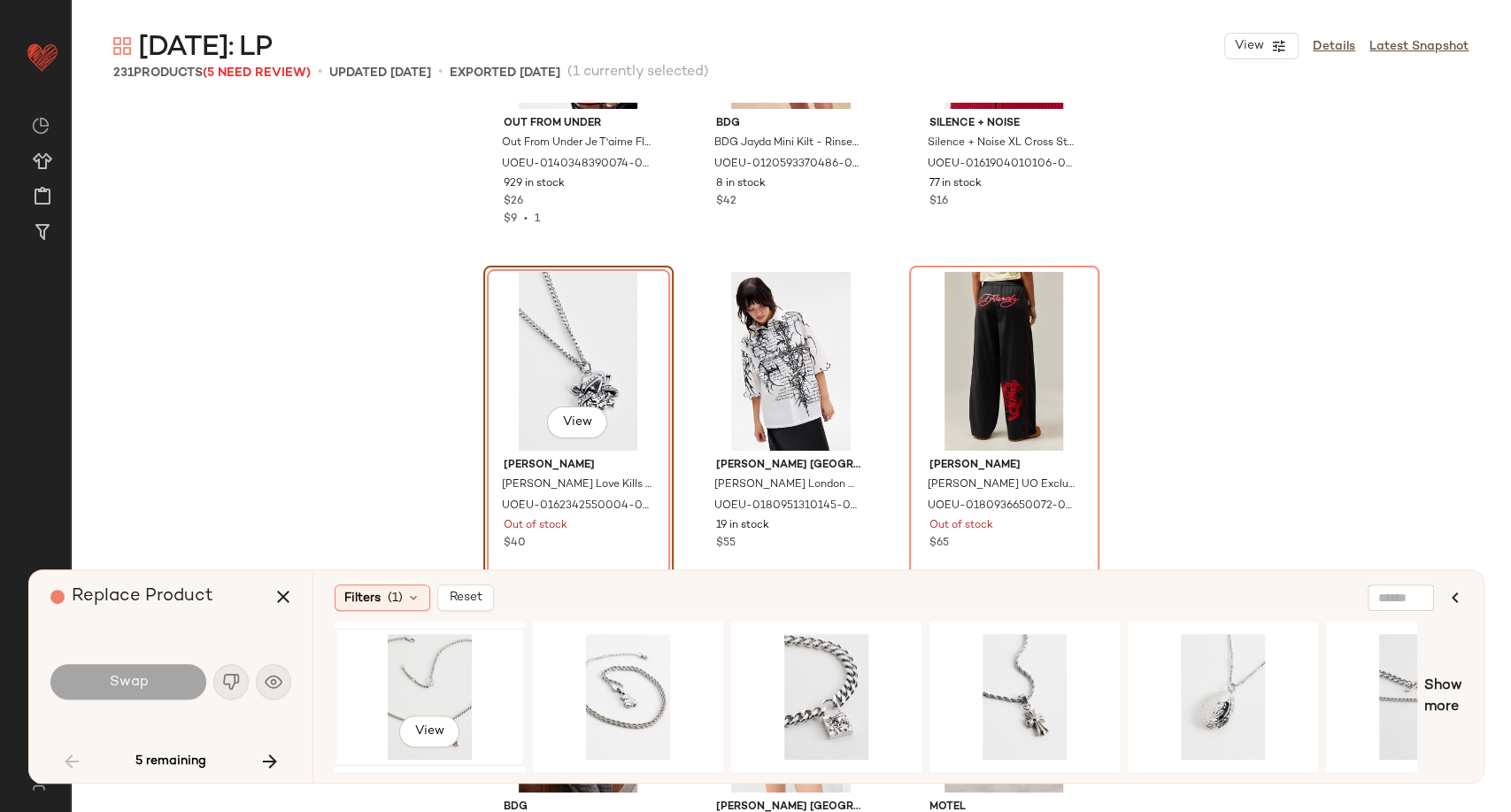
click at [425, 685] on div "View" at bounding box center [429, 697] width 178 height 126
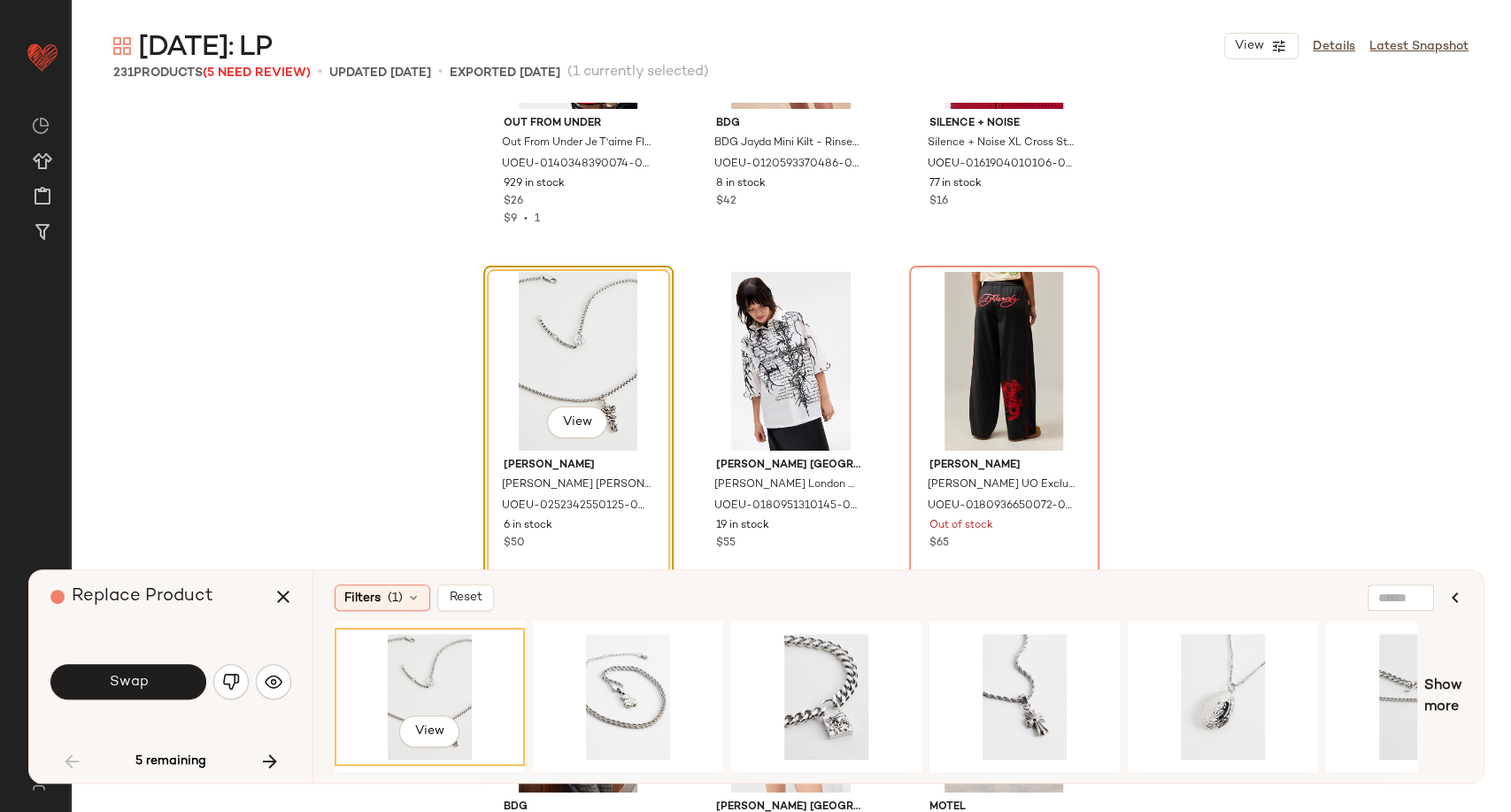
click at [132, 701] on div "Swap" at bounding box center [171, 681] width 241 height 43
click at [129, 695] on button "Swap" at bounding box center [128, 681] width 156 height 36
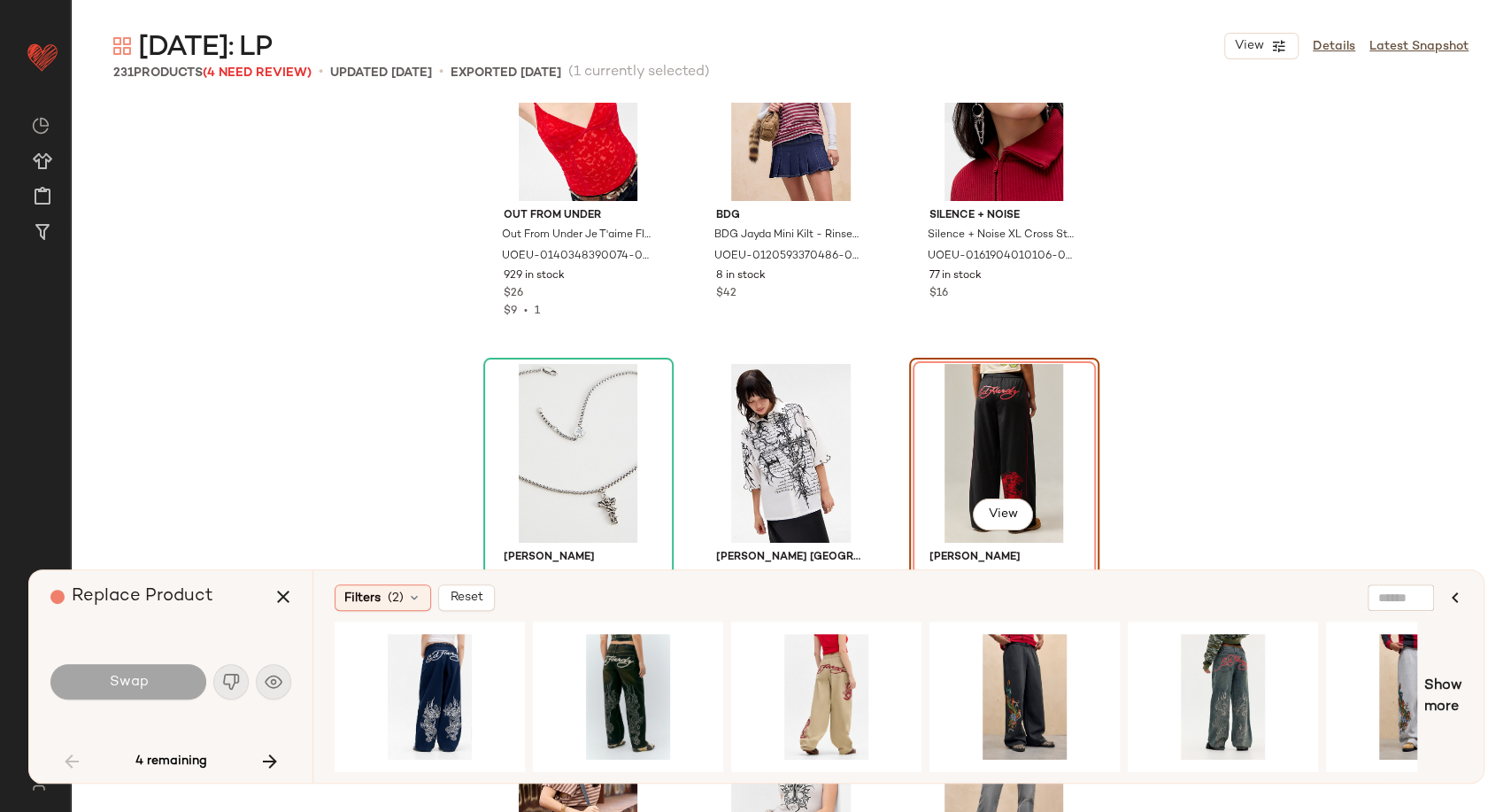
scroll to position [6103, 0]
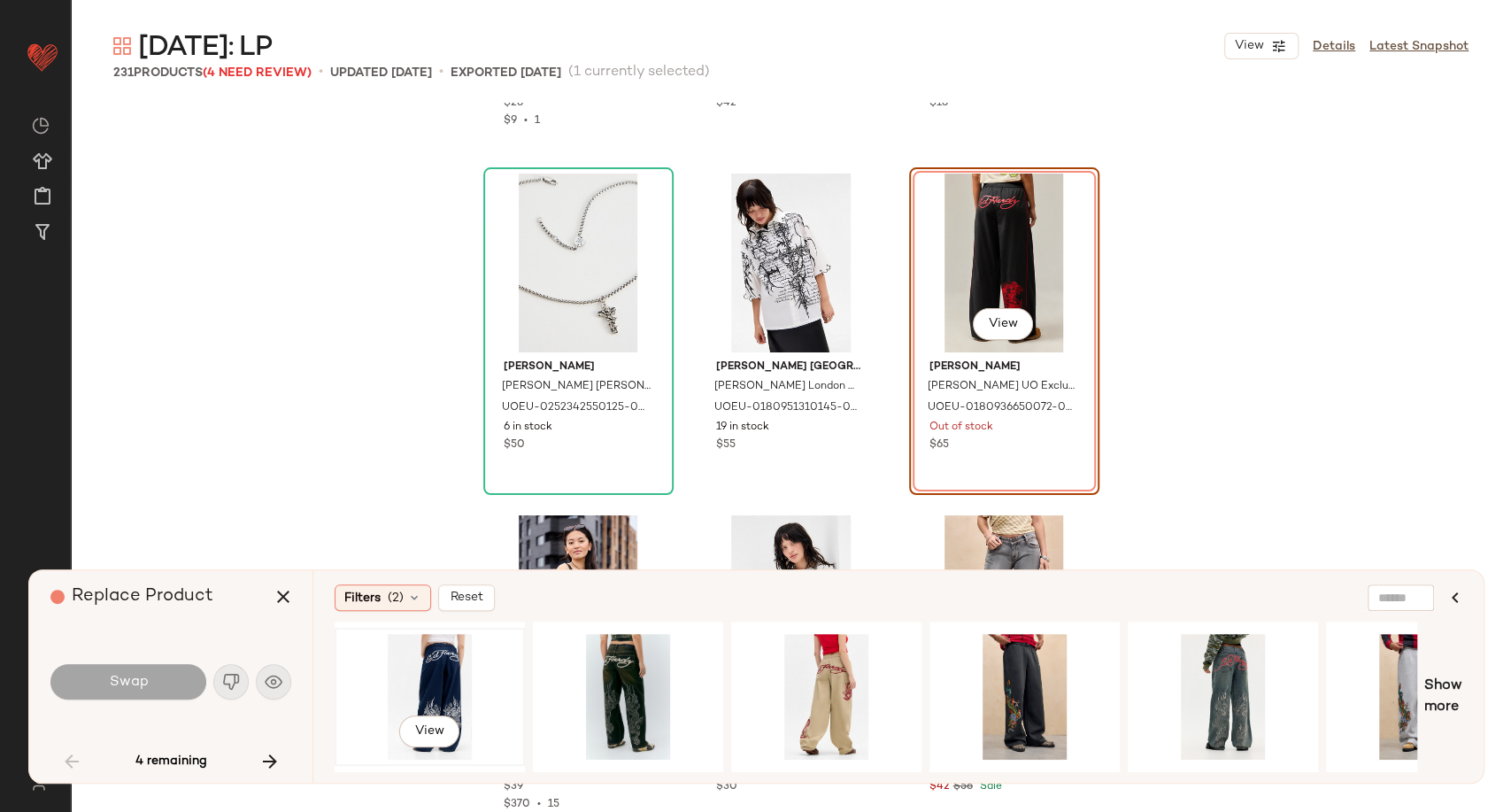
click at [437, 696] on div "View" at bounding box center [429, 697] width 178 height 126
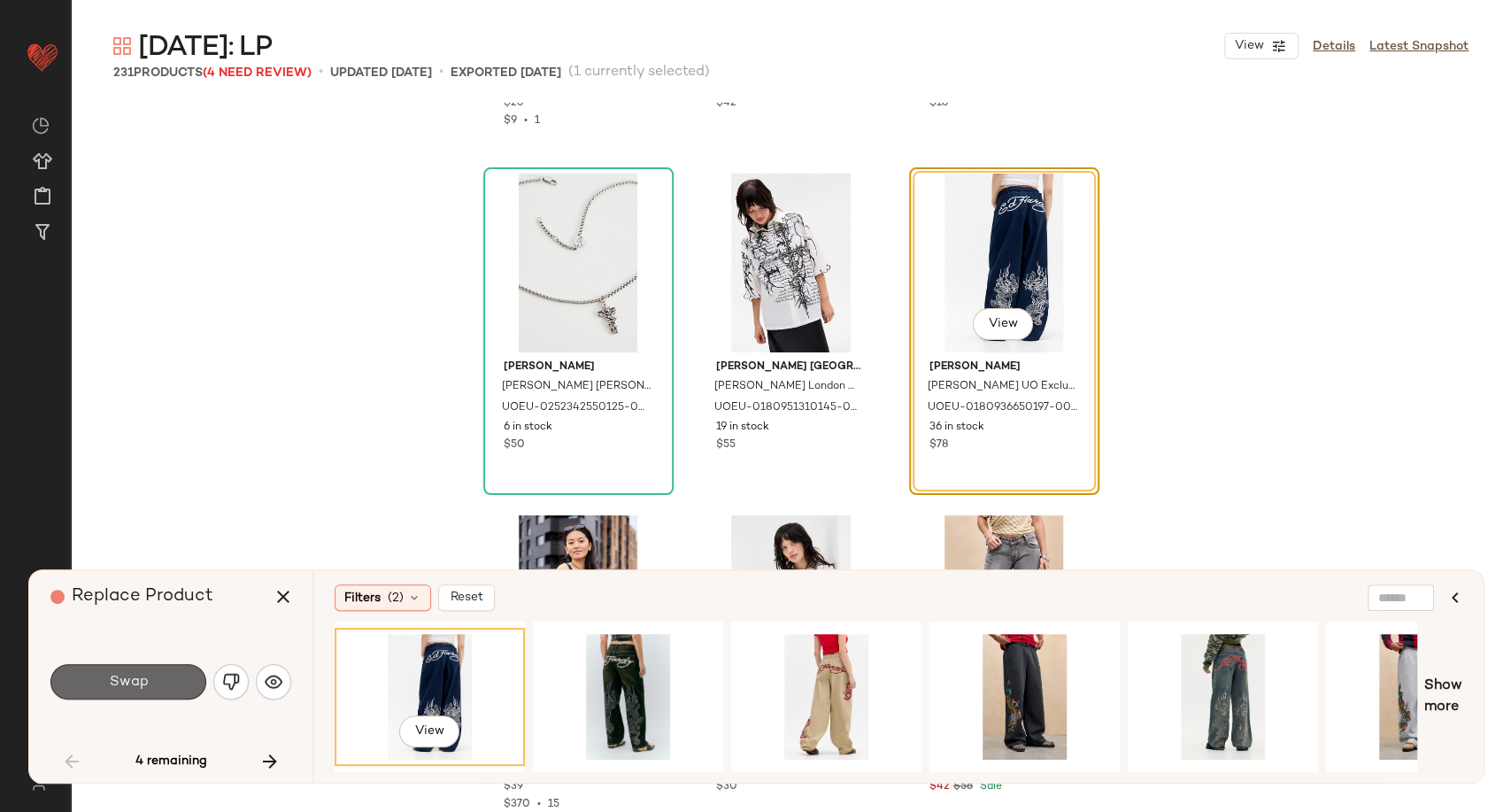
click at [170, 691] on button "Swap" at bounding box center [128, 681] width 156 height 36
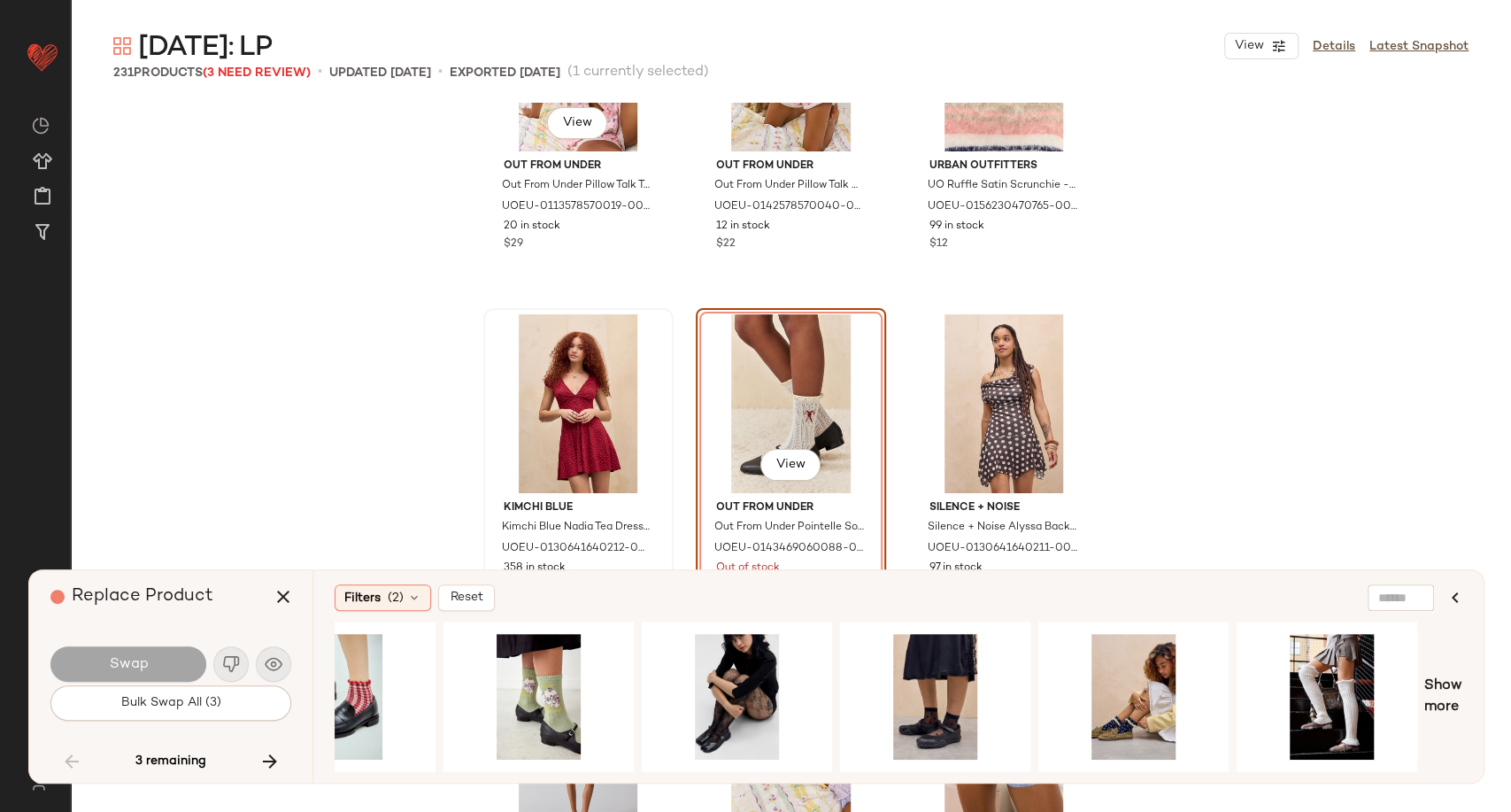
scroll to position [10446, 0]
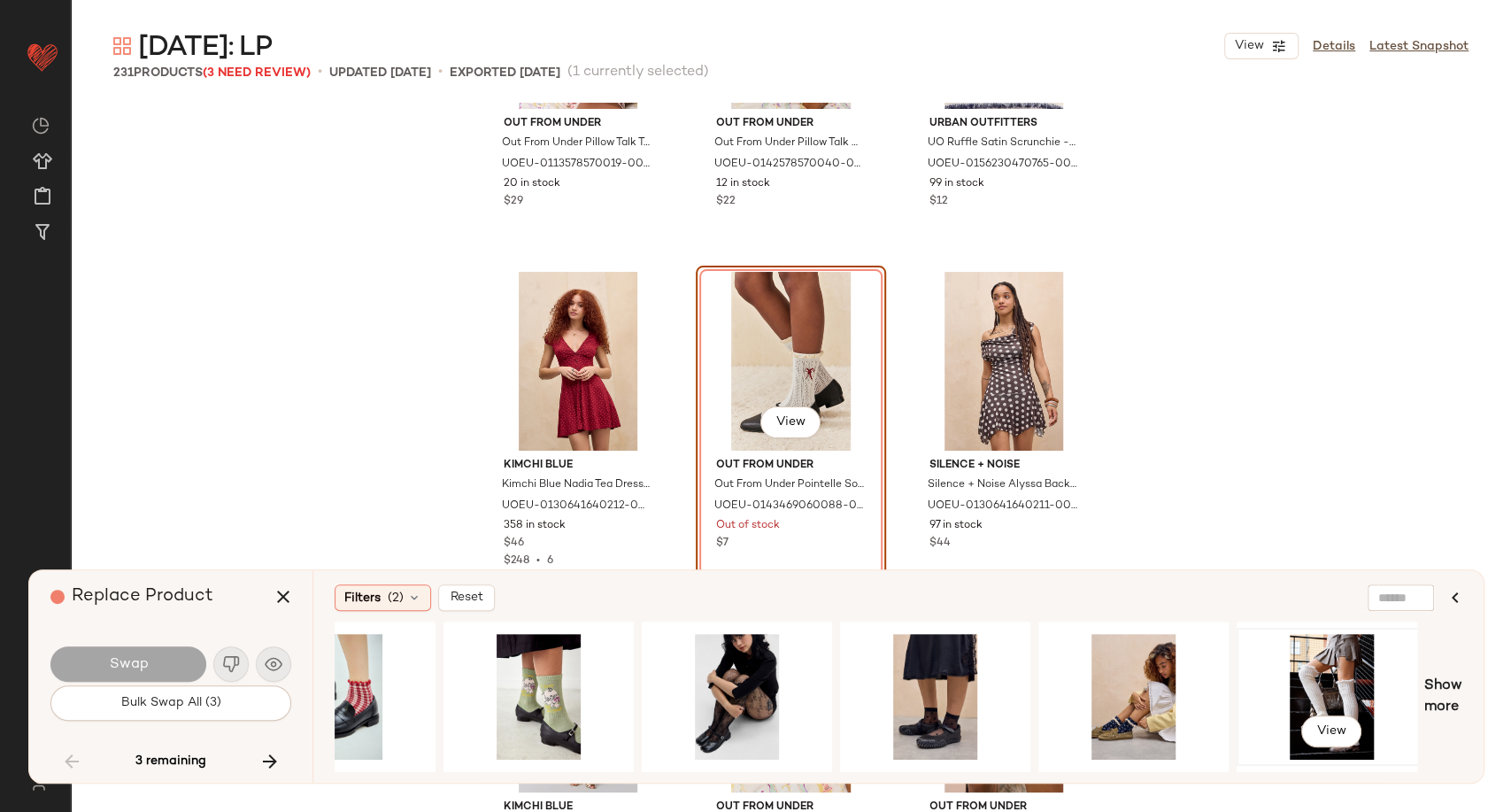
click at [1295, 673] on div "View" at bounding box center [1332, 697] width 178 height 126
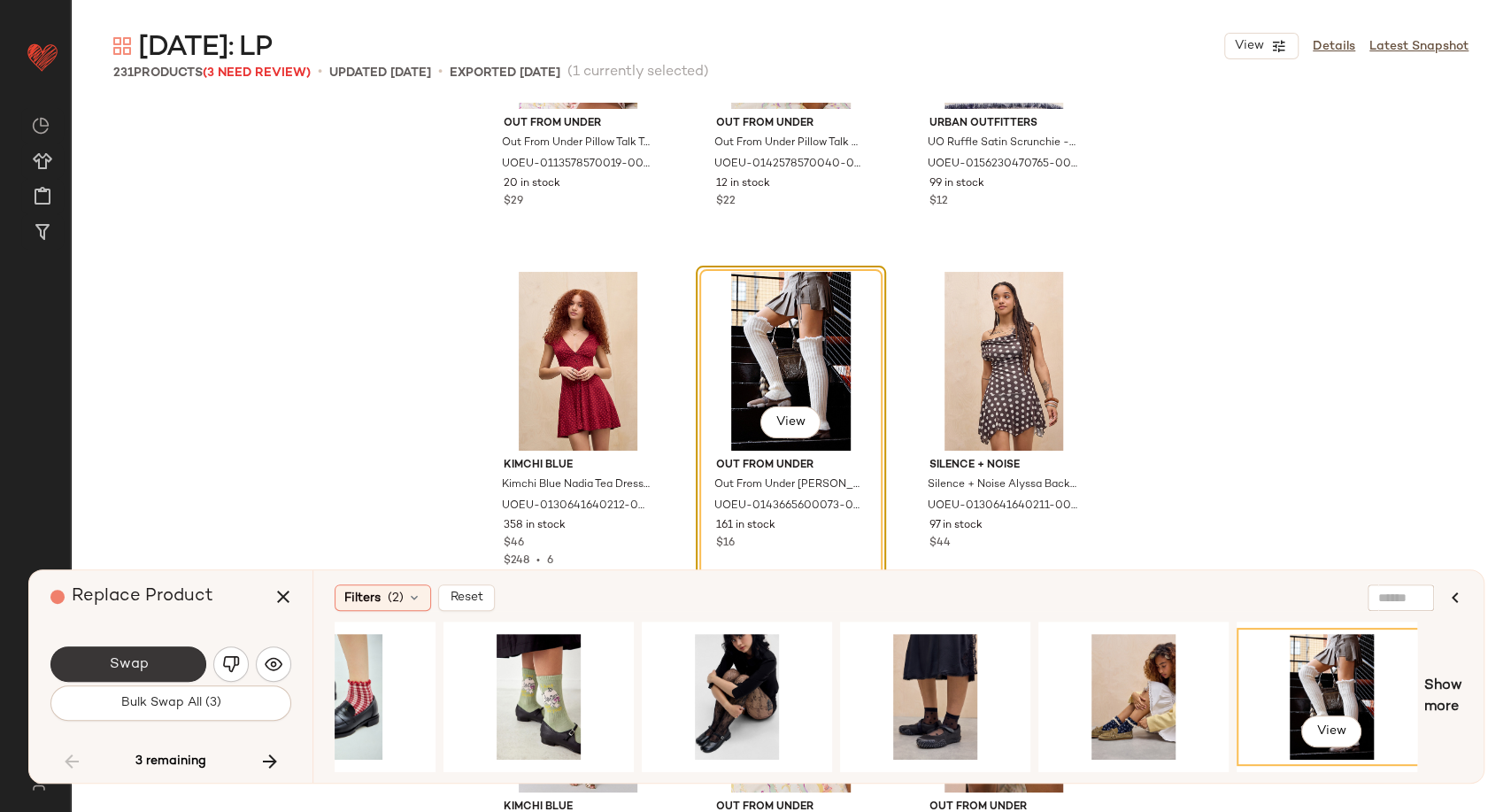
click at [163, 665] on button "Swap" at bounding box center [128, 663] width 156 height 36
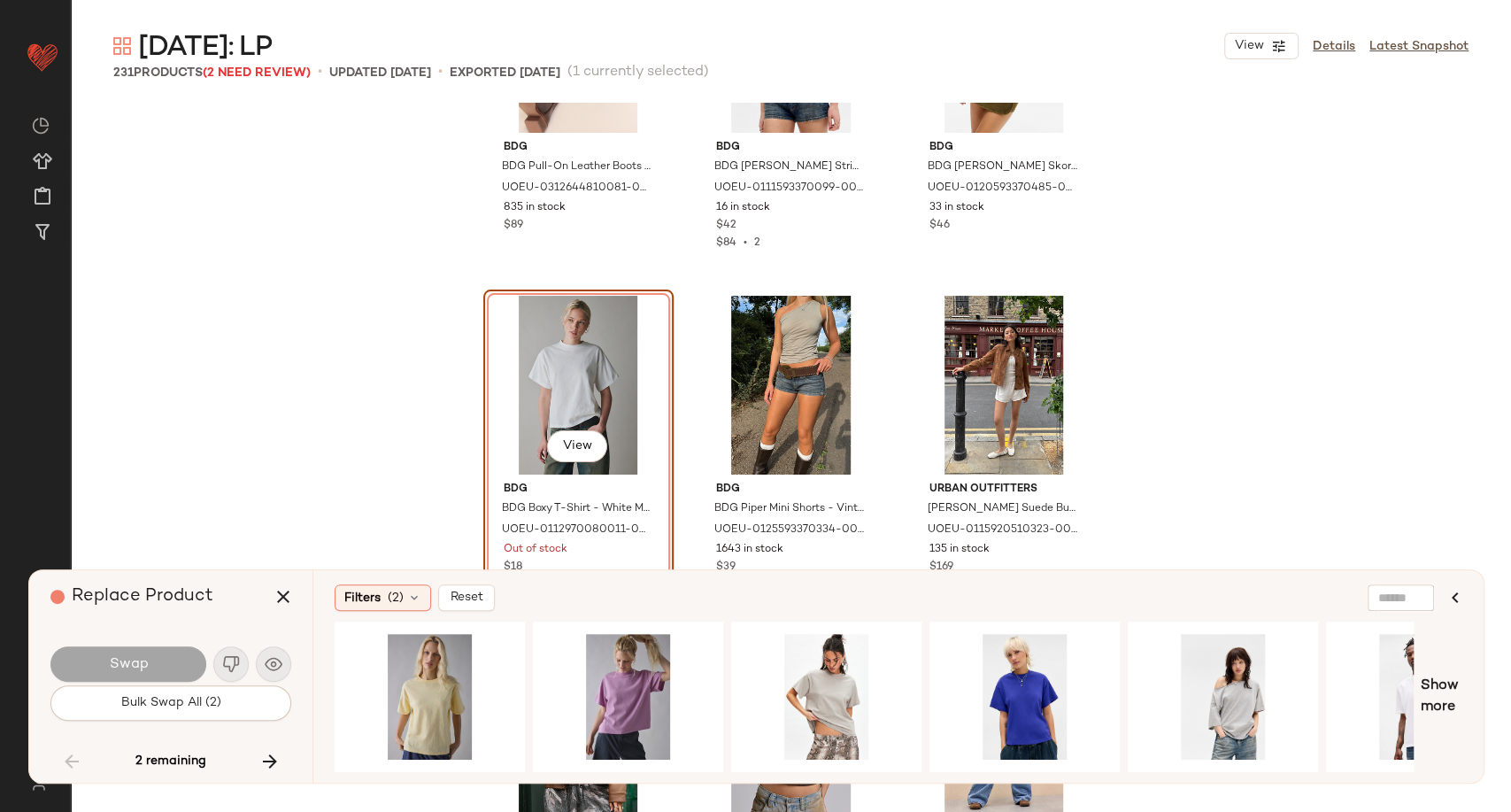
scroll to position [15229, 0]
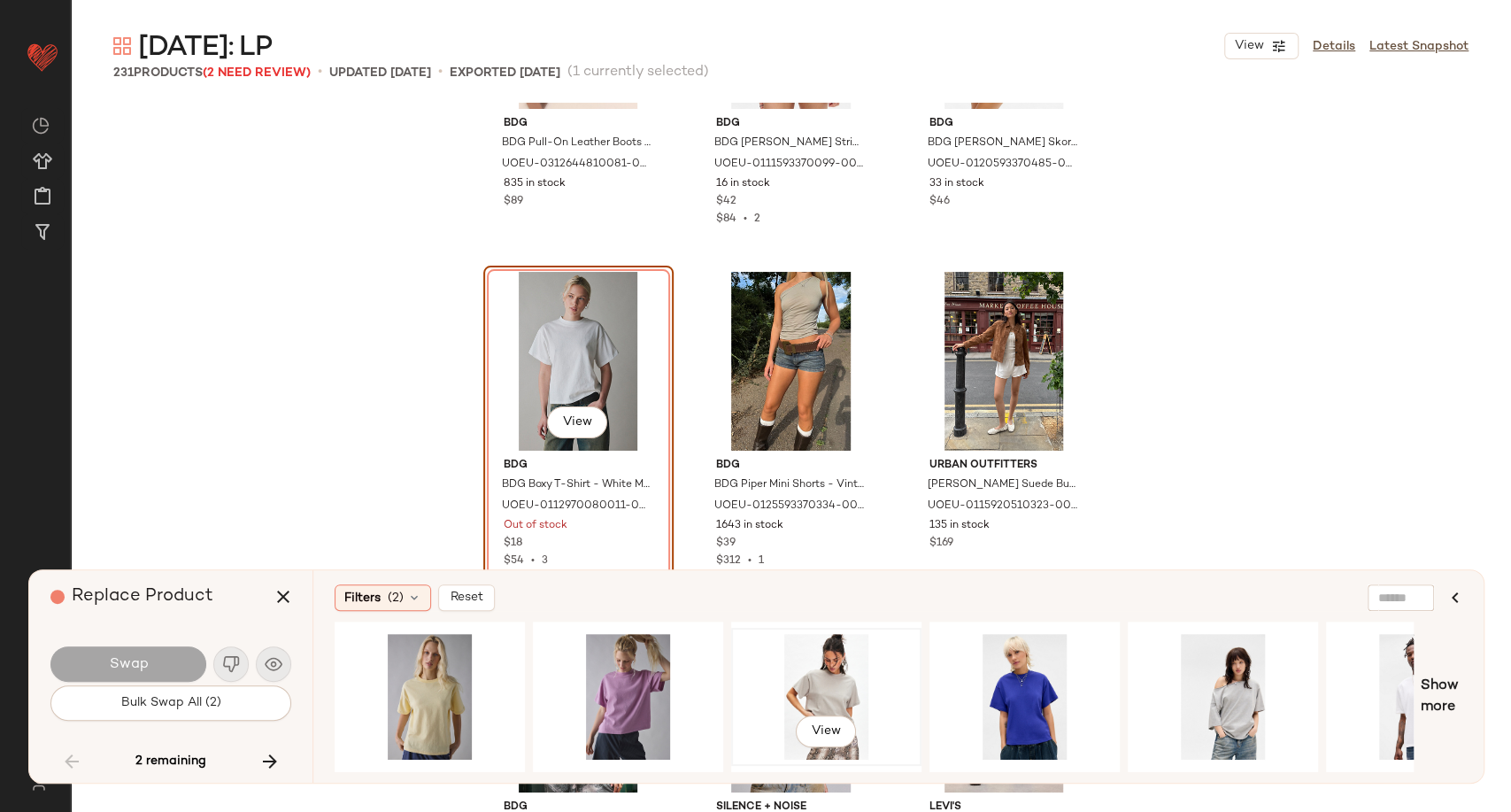
click at [841, 689] on div "View" at bounding box center [826, 697] width 178 height 126
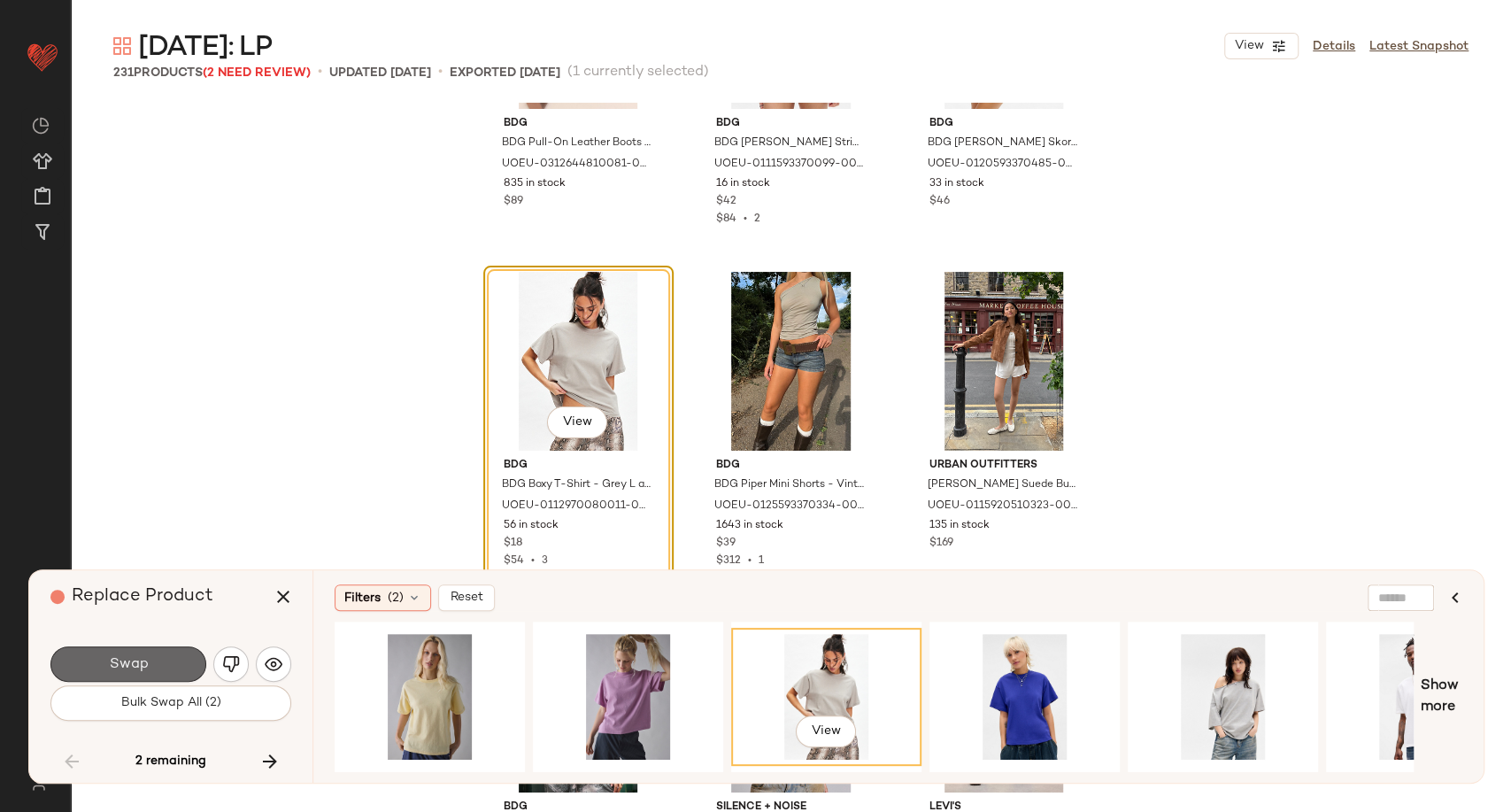
click at [184, 668] on button "Swap" at bounding box center [128, 663] width 156 height 36
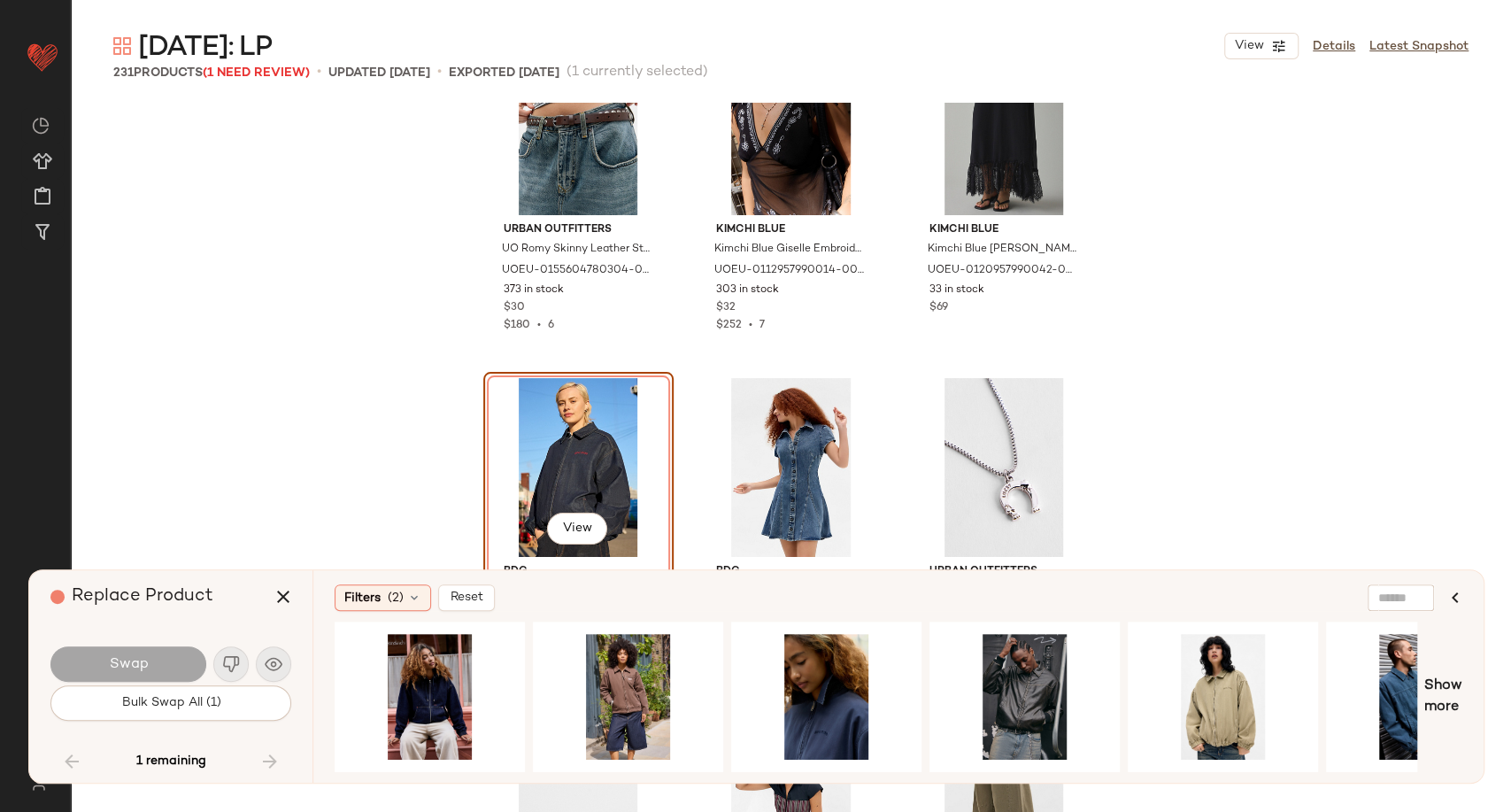
scroll to position [18987, 0]
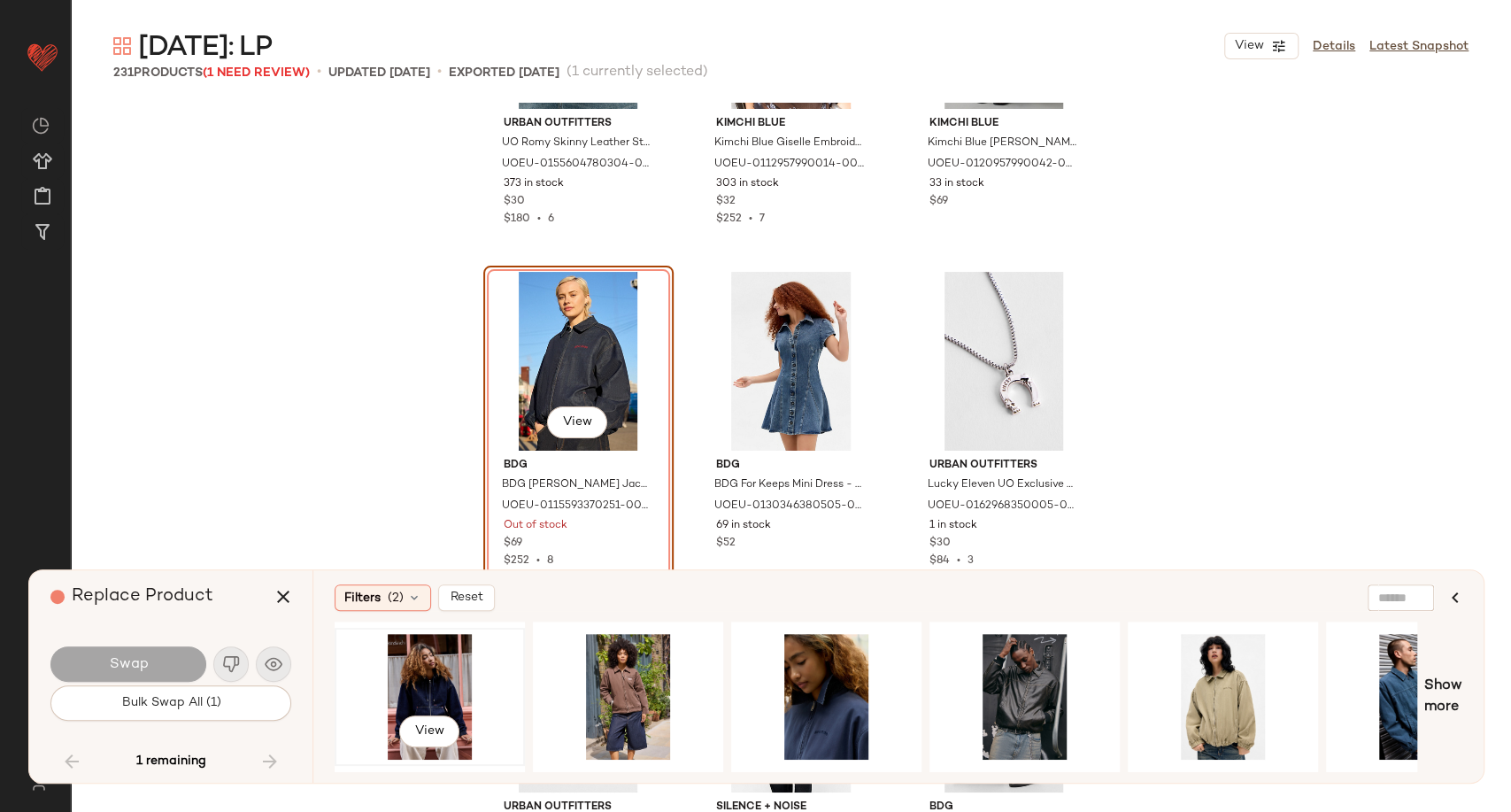
click at [465, 699] on div "View" at bounding box center [429, 697] width 178 height 126
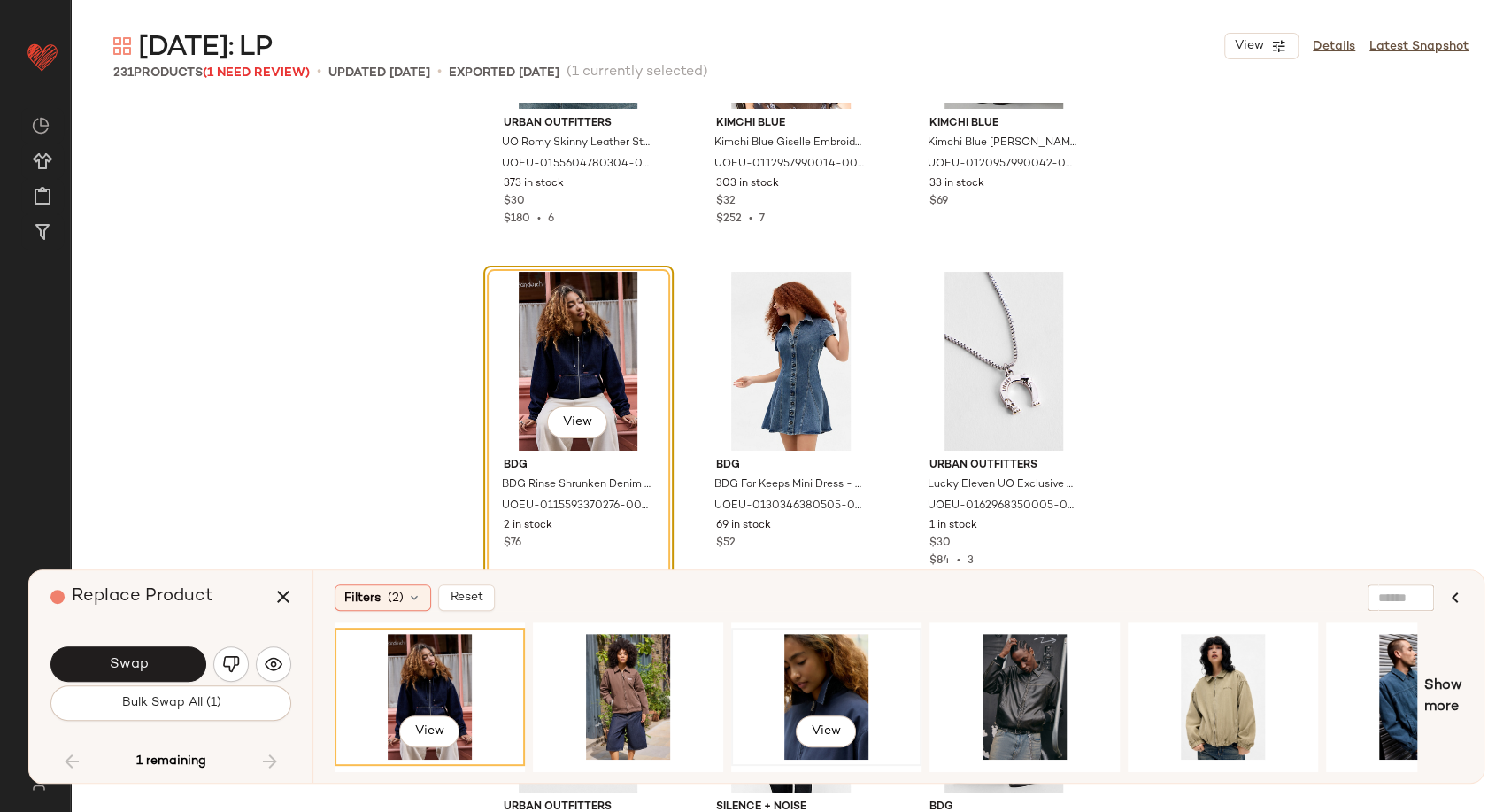
click at [825, 689] on div "View" at bounding box center [826, 697] width 178 height 126
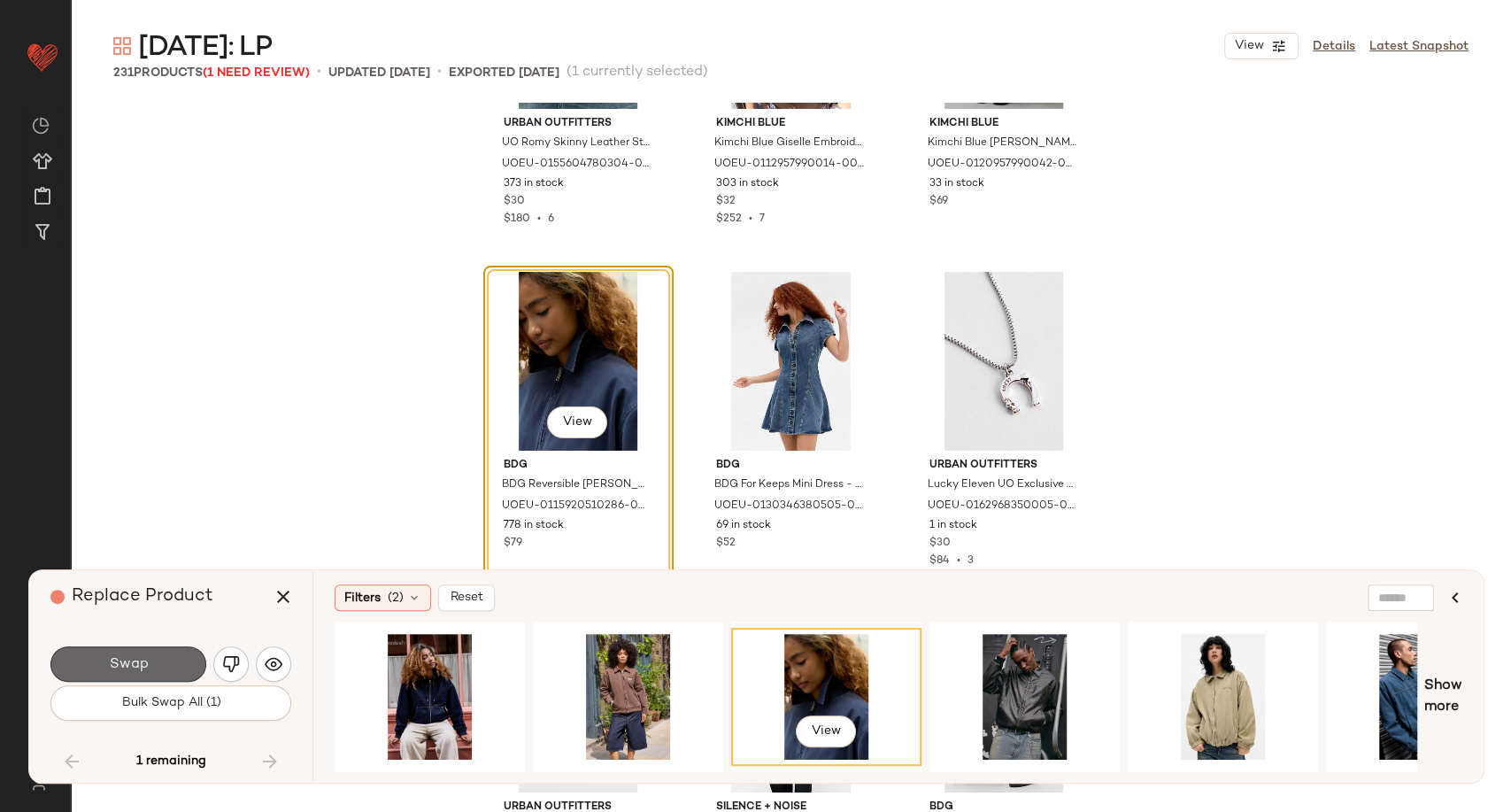
click at [138, 667] on span "Swap" at bounding box center [128, 664] width 40 height 16
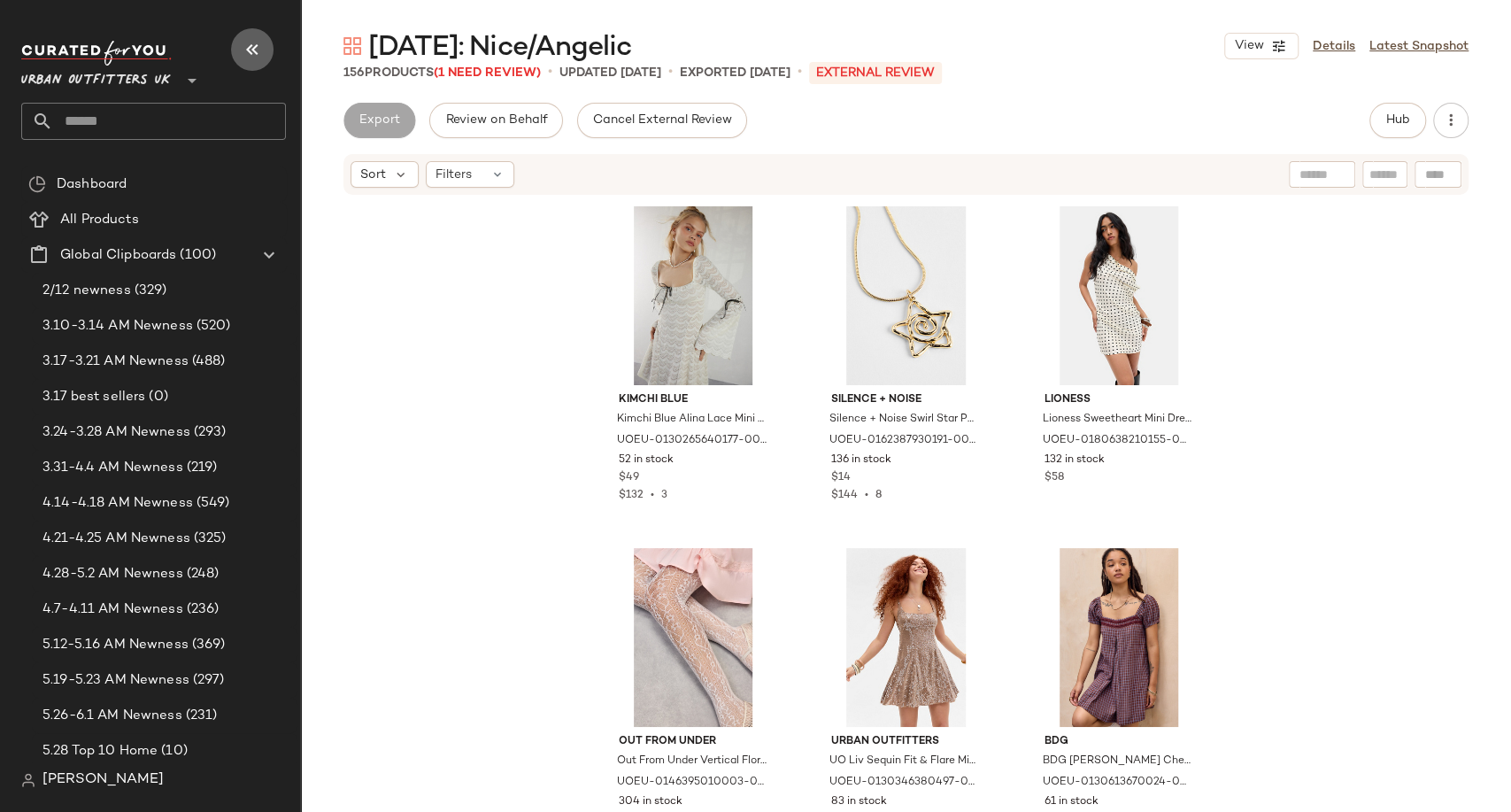
click at [248, 53] on icon "button" at bounding box center [252, 49] width 21 height 21
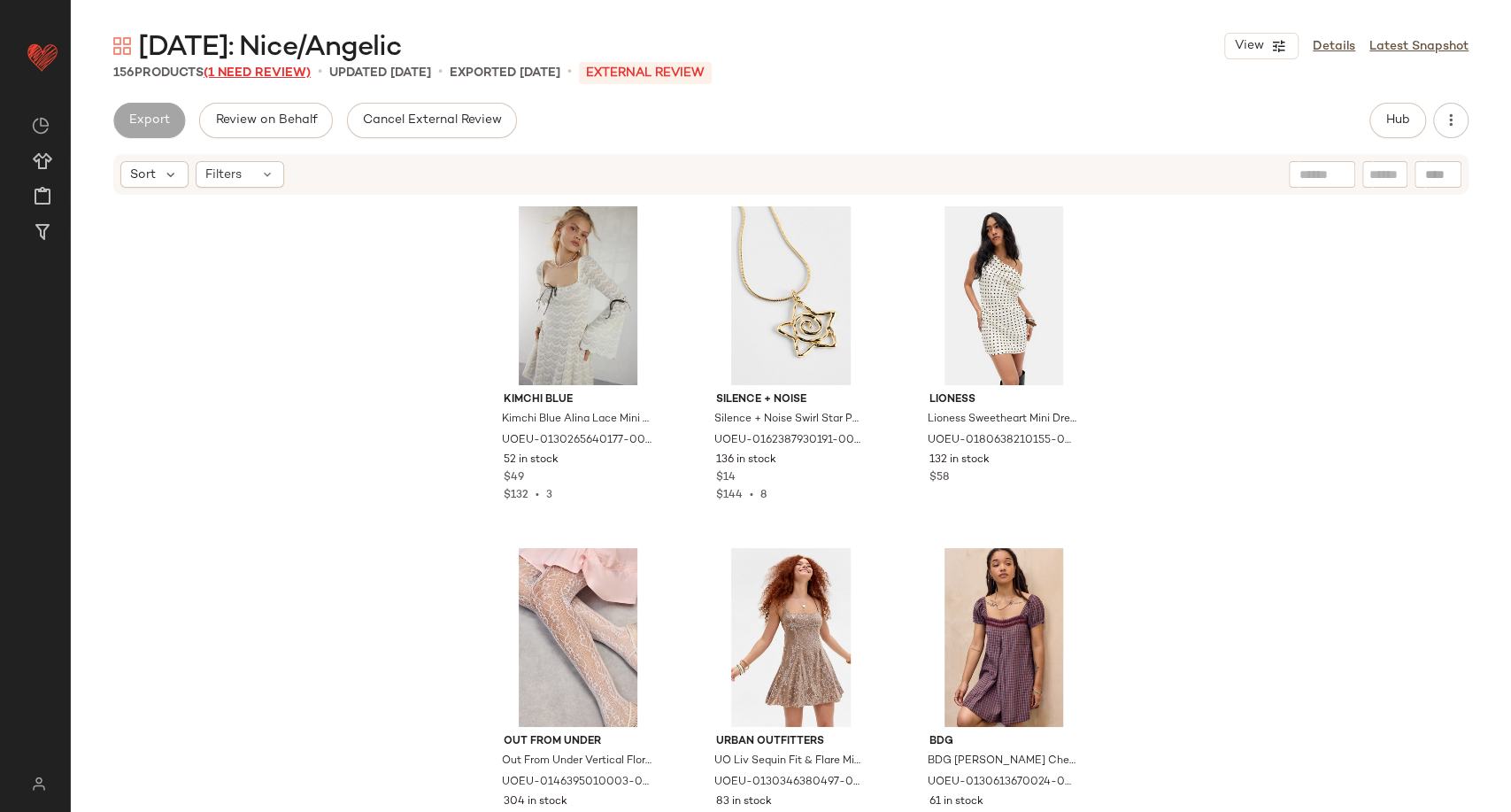
click at [301, 73] on span "(1 Need Review)" at bounding box center [257, 73] width 107 height 14
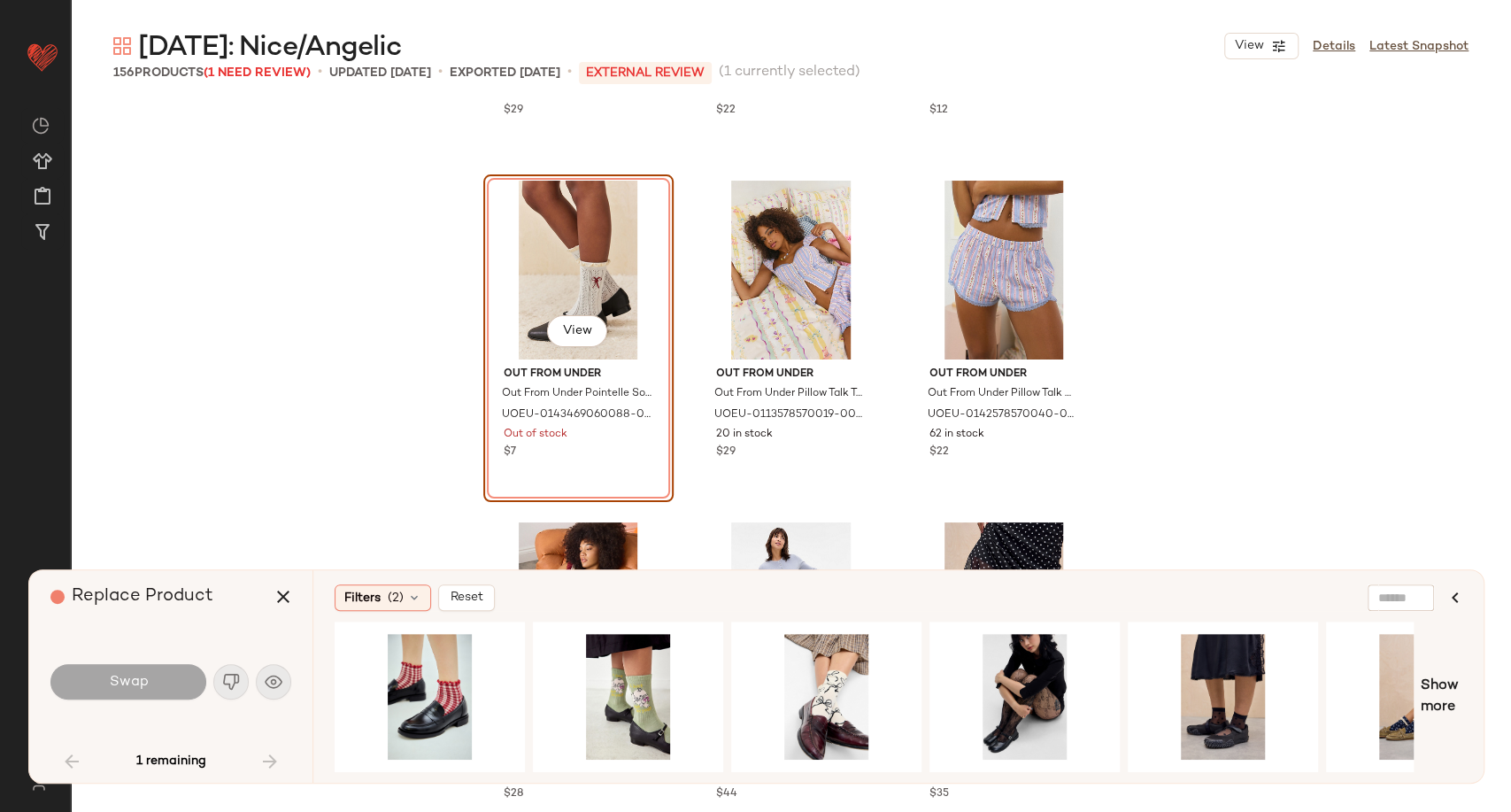
scroll to position [3711, 0]
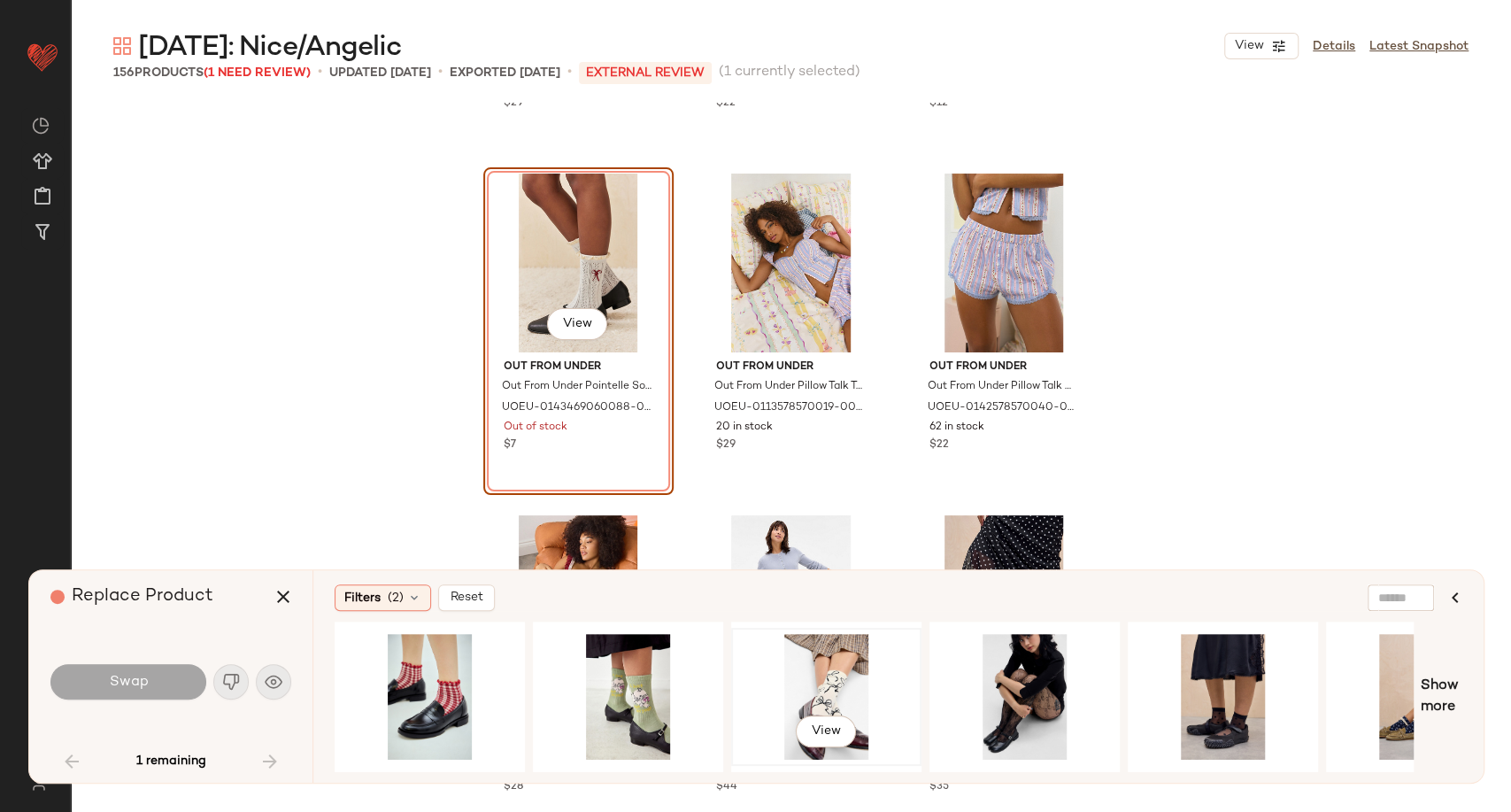
click at [833, 687] on div "View" at bounding box center [826, 697] width 178 height 126
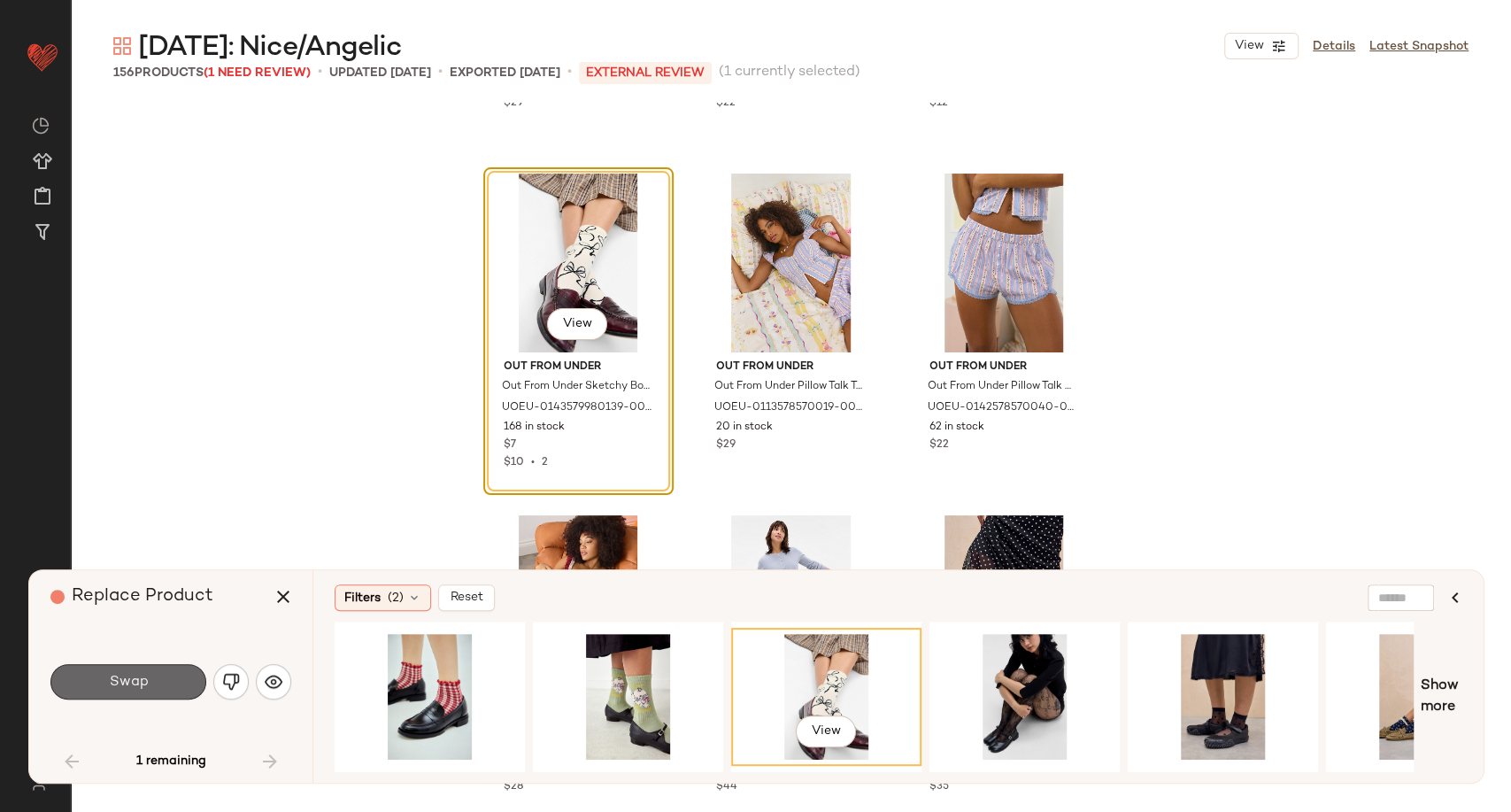
click at [153, 677] on button "Swap" at bounding box center [128, 681] width 156 height 36
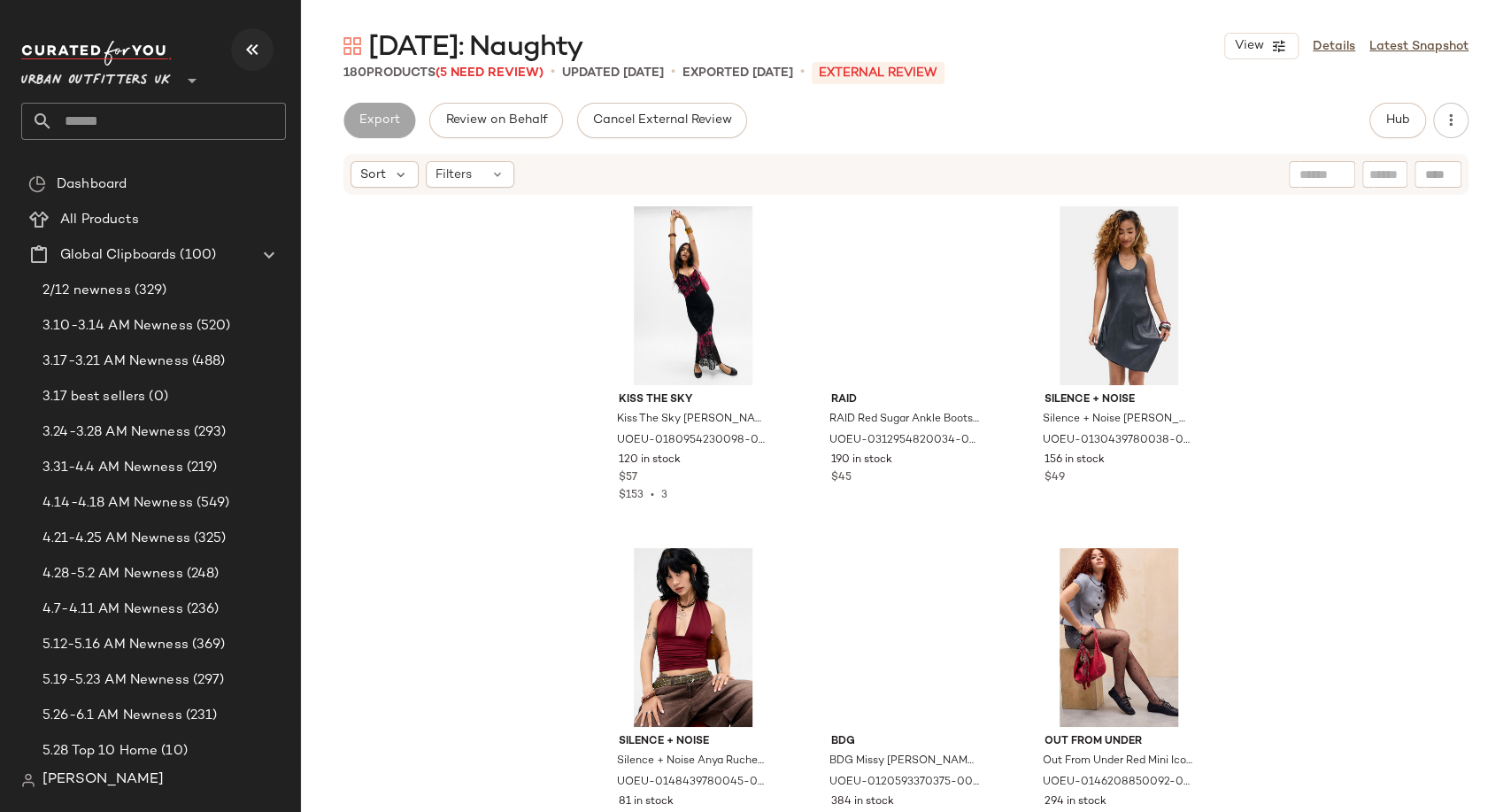
click at [238, 47] on button "button" at bounding box center [252, 49] width 43 height 43
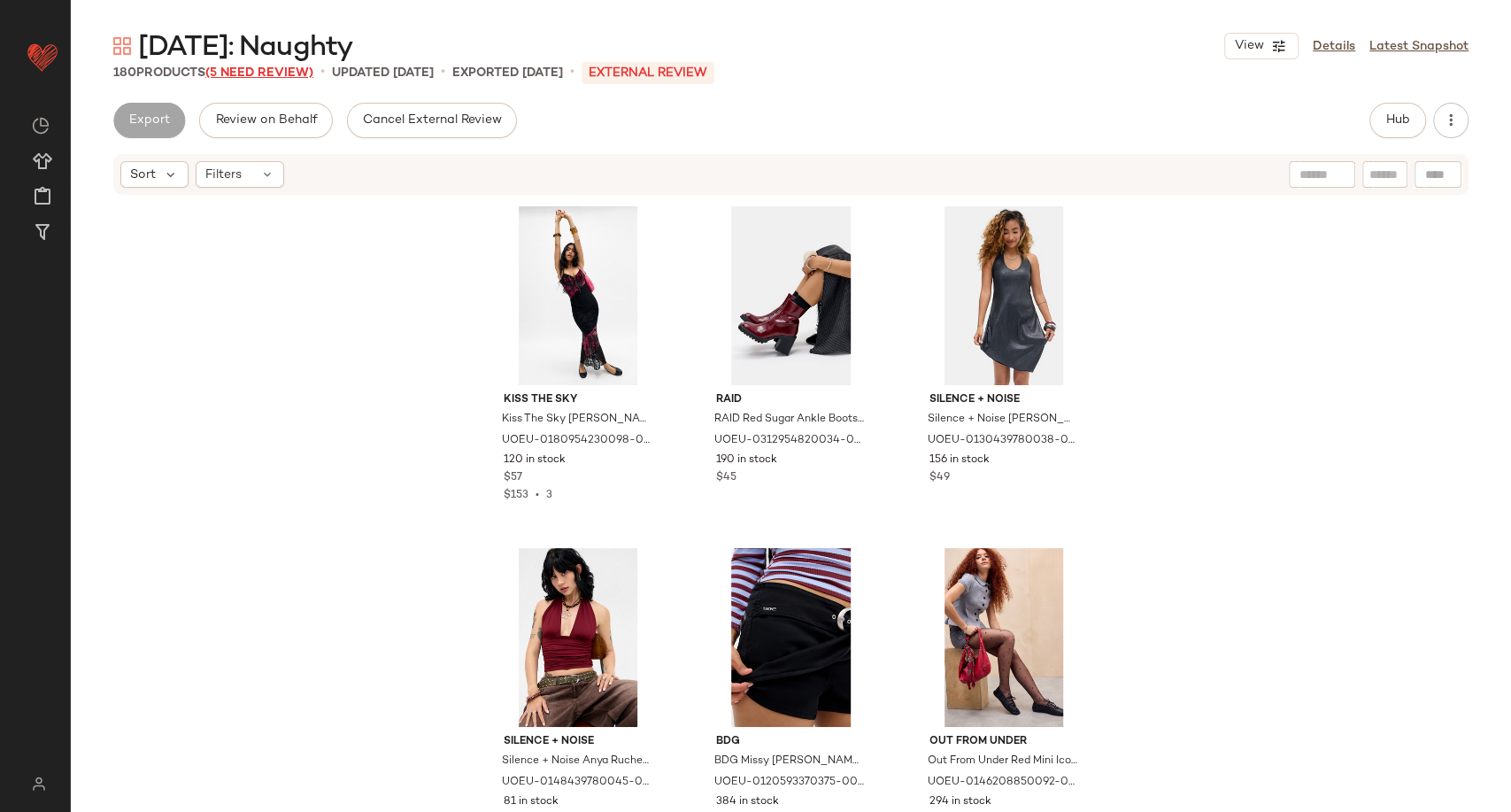
click at [310, 71] on span "(5 Need Review)" at bounding box center [259, 73] width 108 height 14
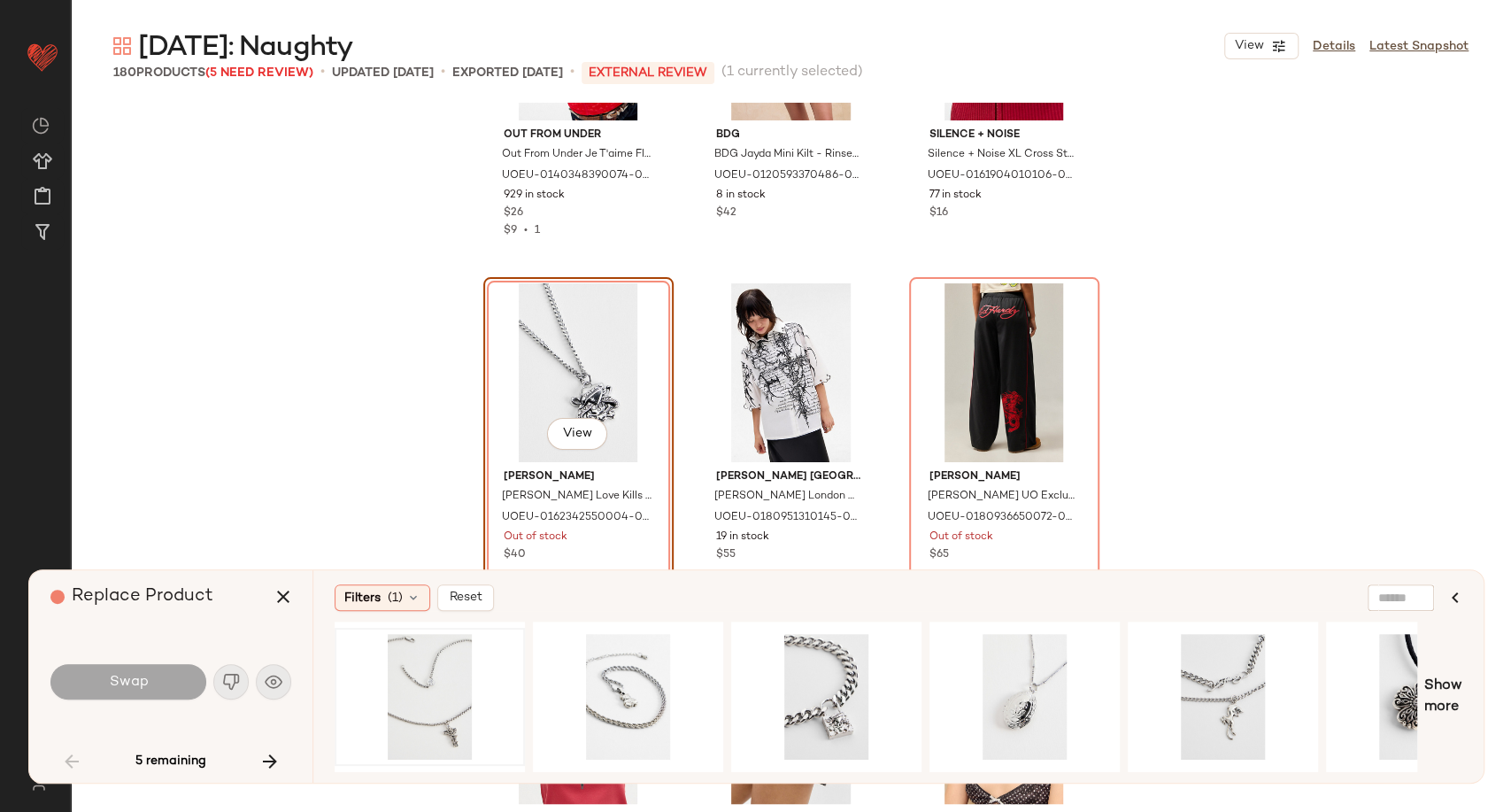
scroll to position [6346, 0]
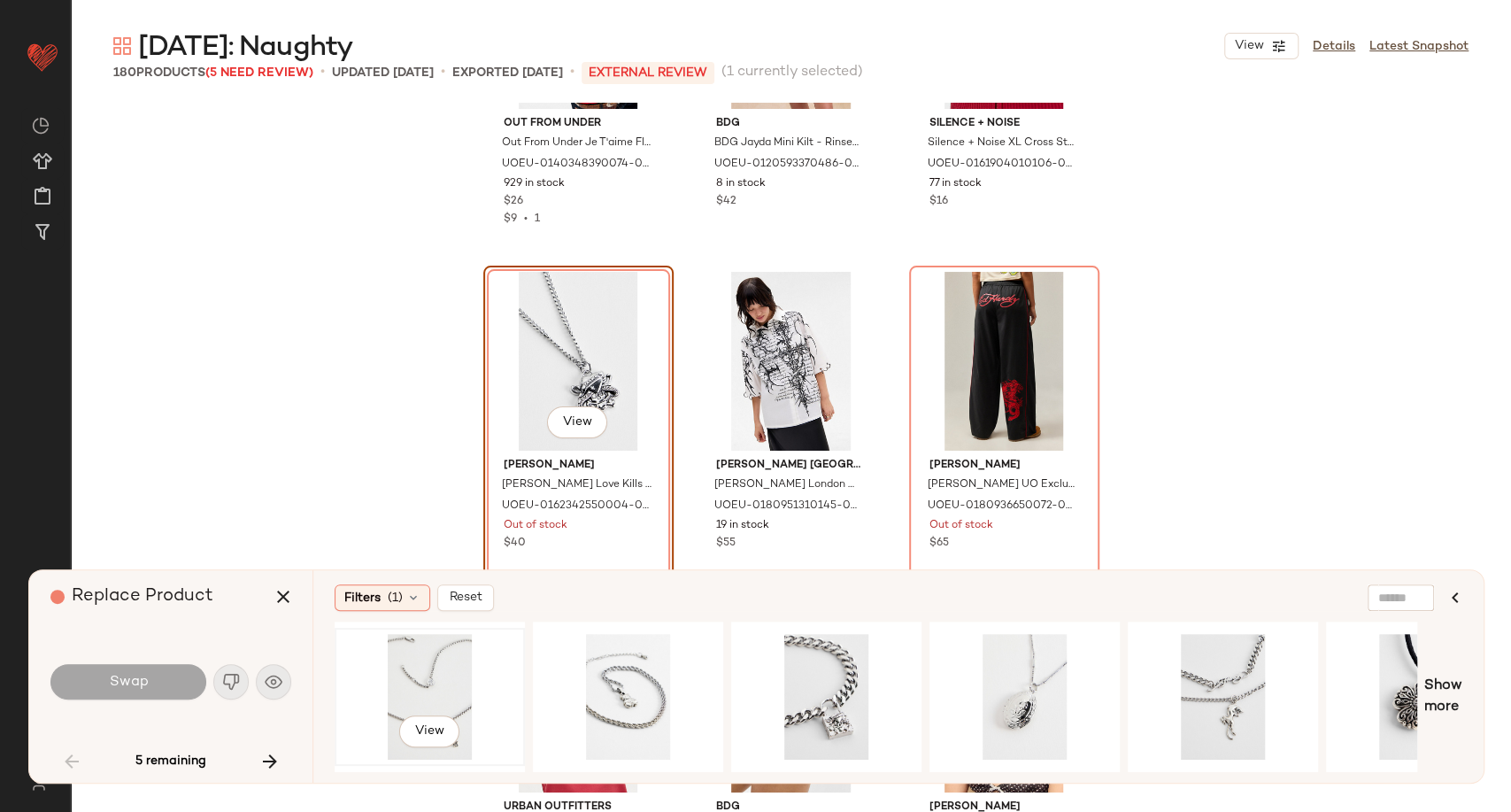
click at [403, 646] on div "View" at bounding box center [429, 697] width 178 height 126
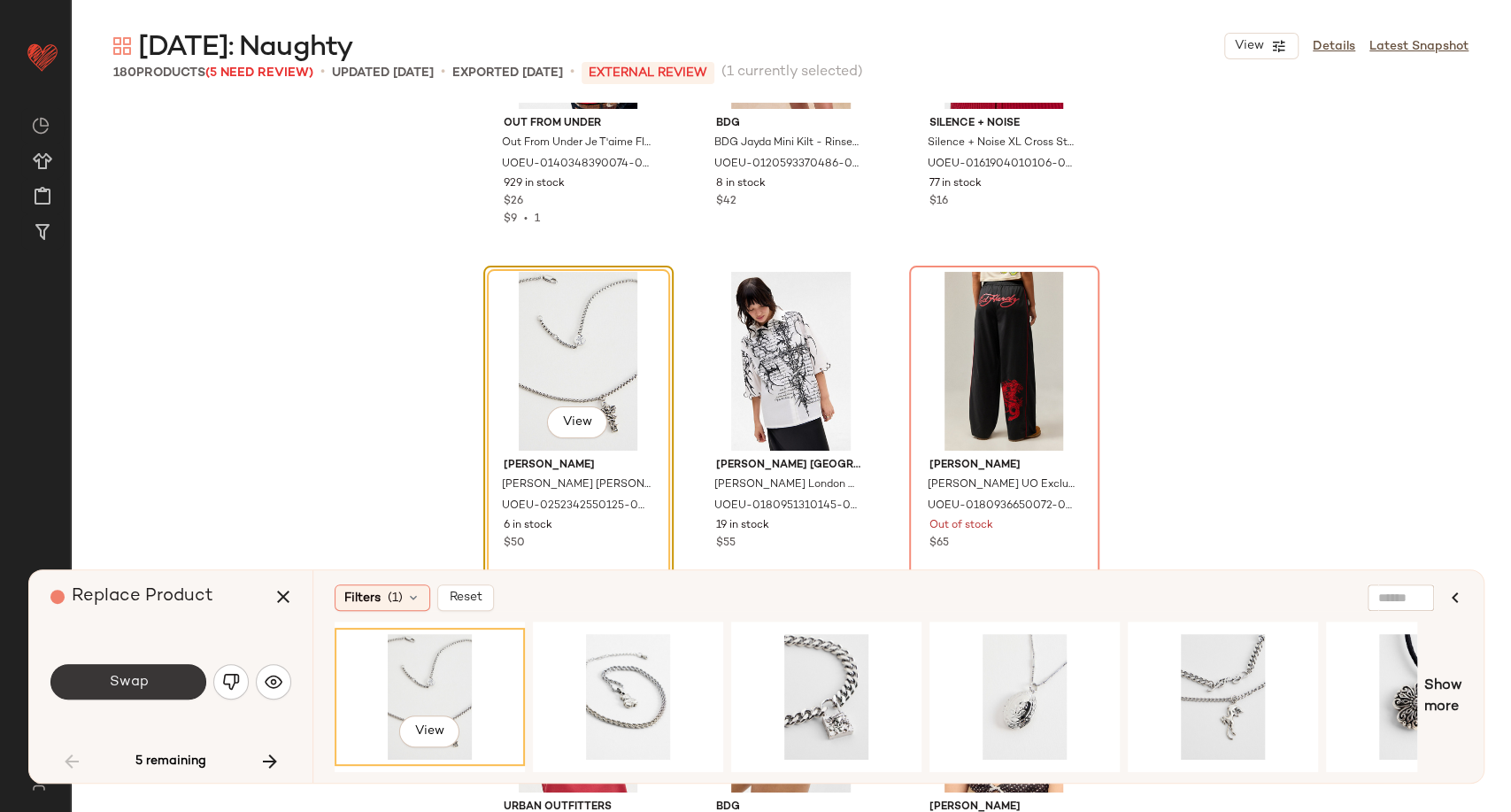
click at [162, 687] on button "Swap" at bounding box center [128, 681] width 156 height 36
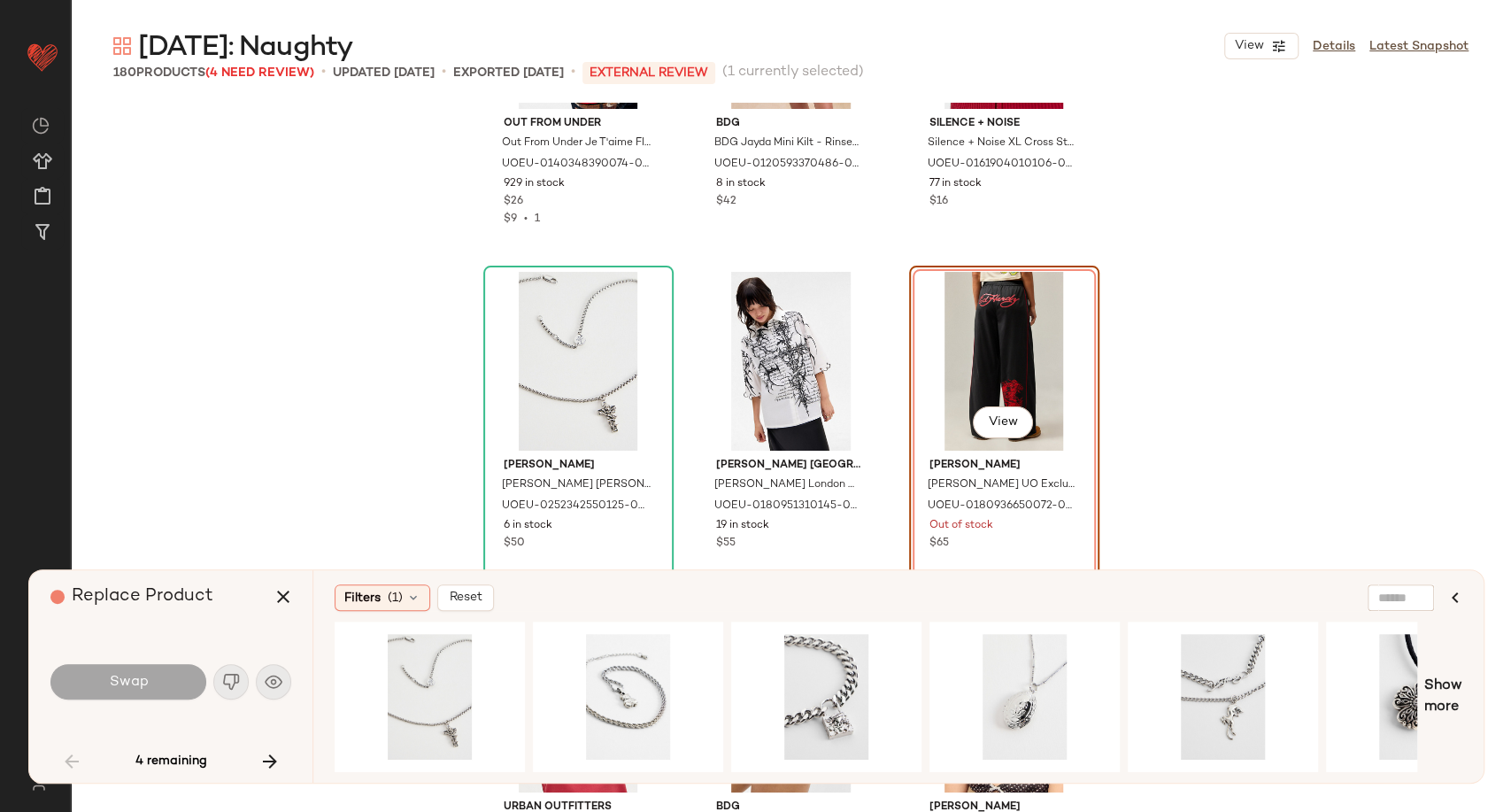
scroll to position [6150, 0]
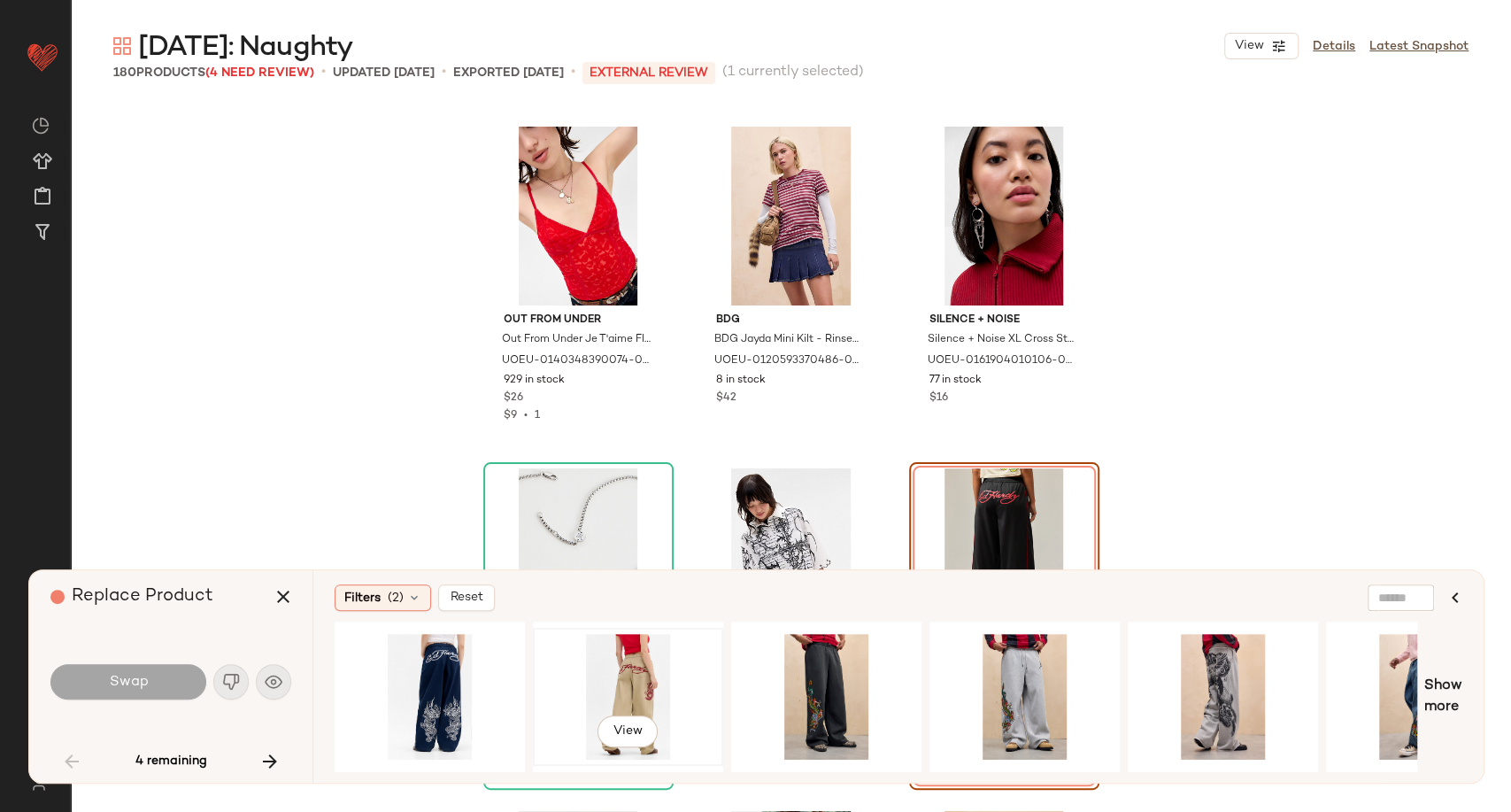
click at [602, 677] on div "View" at bounding box center [628, 697] width 178 height 126
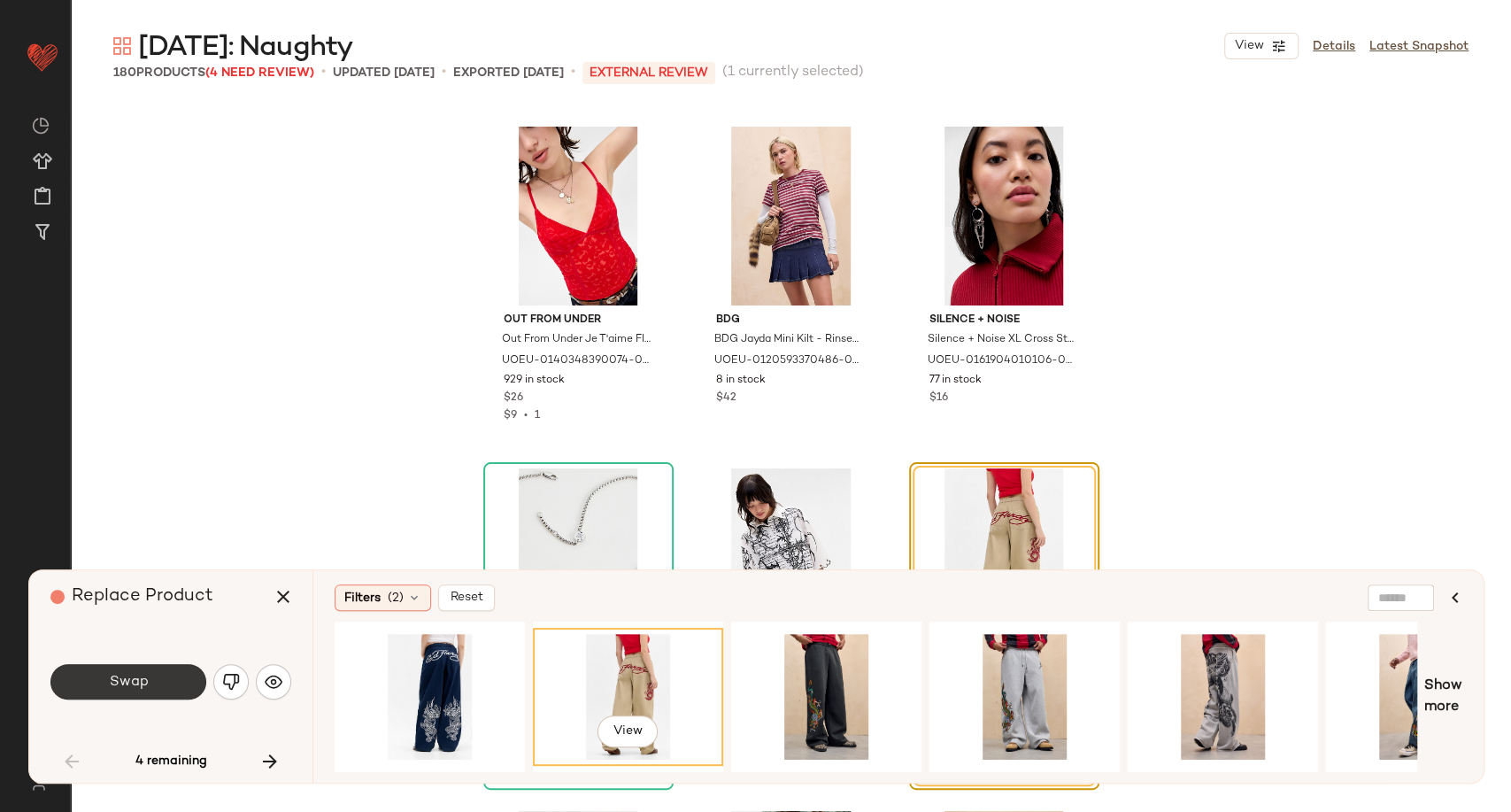
click at [157, 674] on button "Swap" at bounding box center [128, 681] width 156 height 36
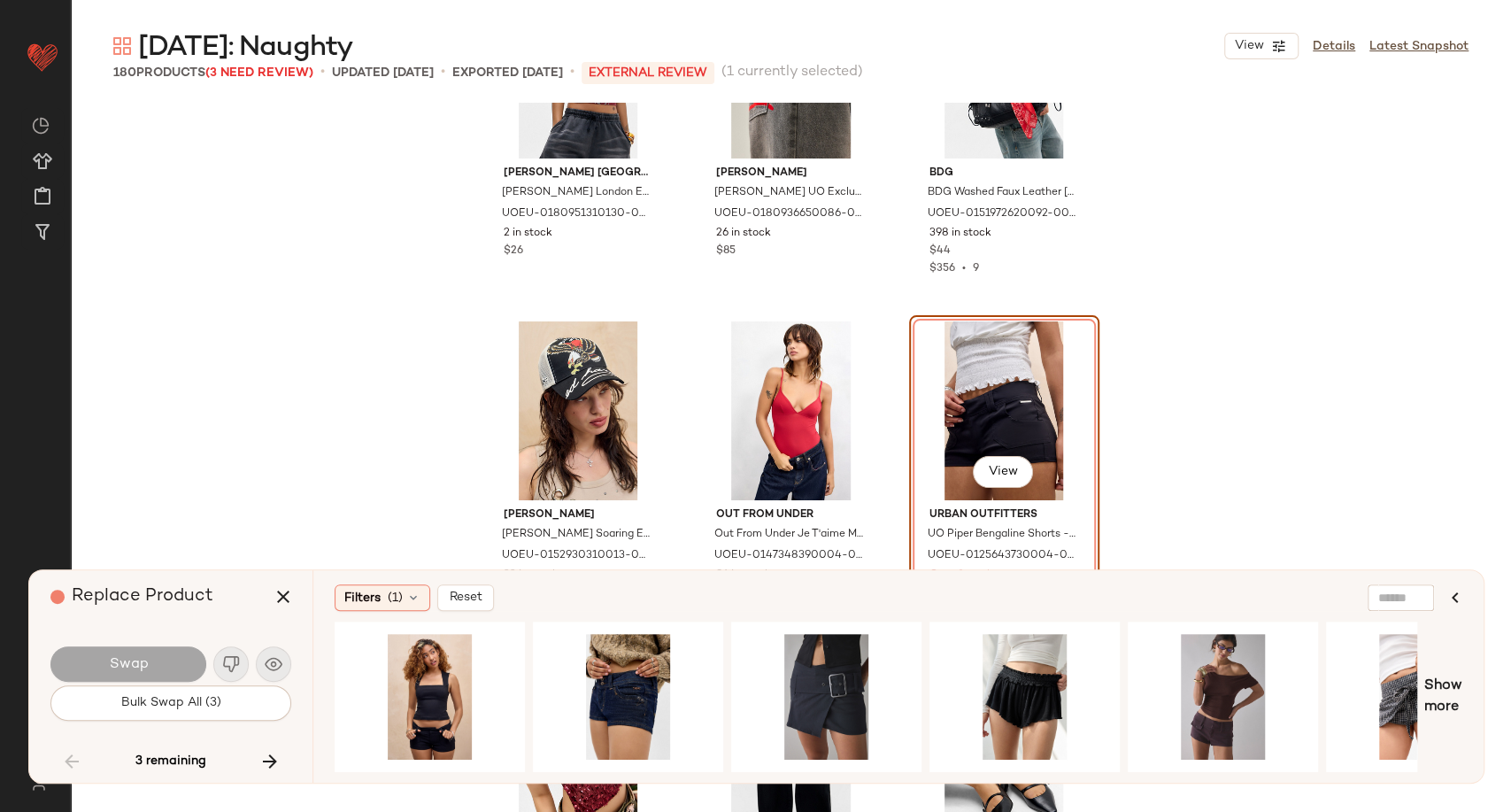
scroll to position [11471, 0]
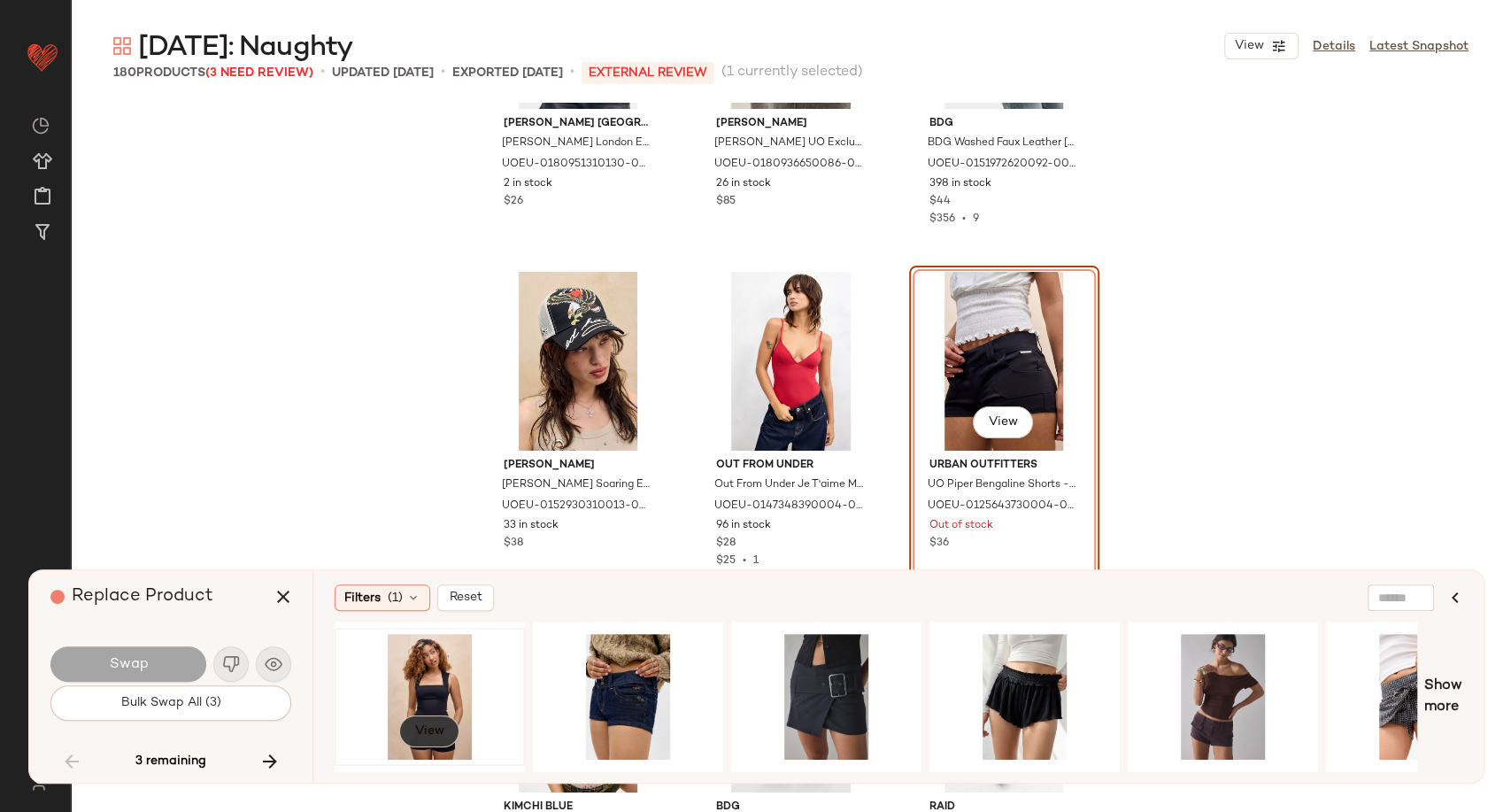
click at [436, 736] on button "View" at bounding box center [429, 731] width 60 height 32
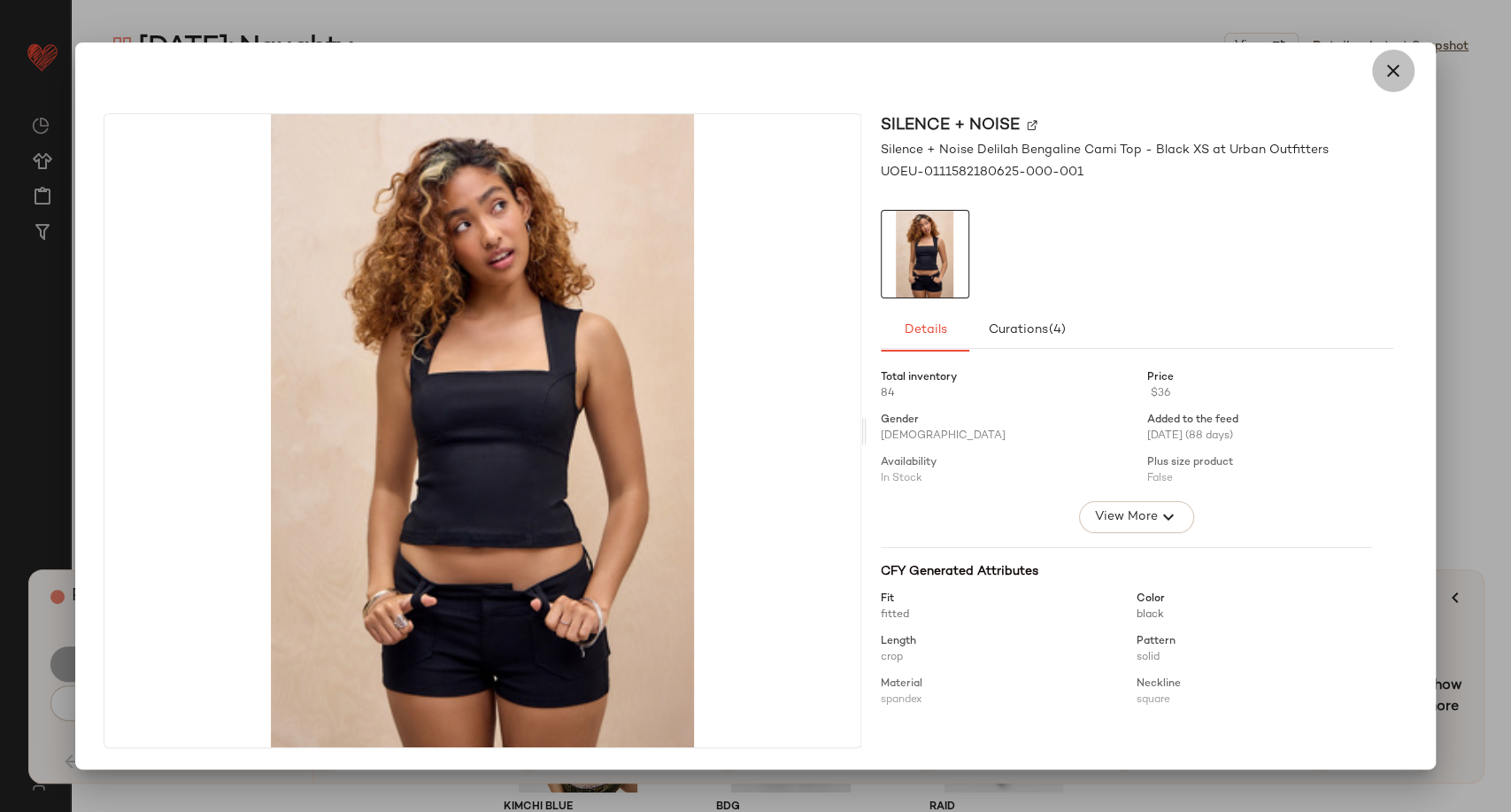
click at [1391, 79] on icon "button" at bounding box center [1393, 70] width 21 height 21
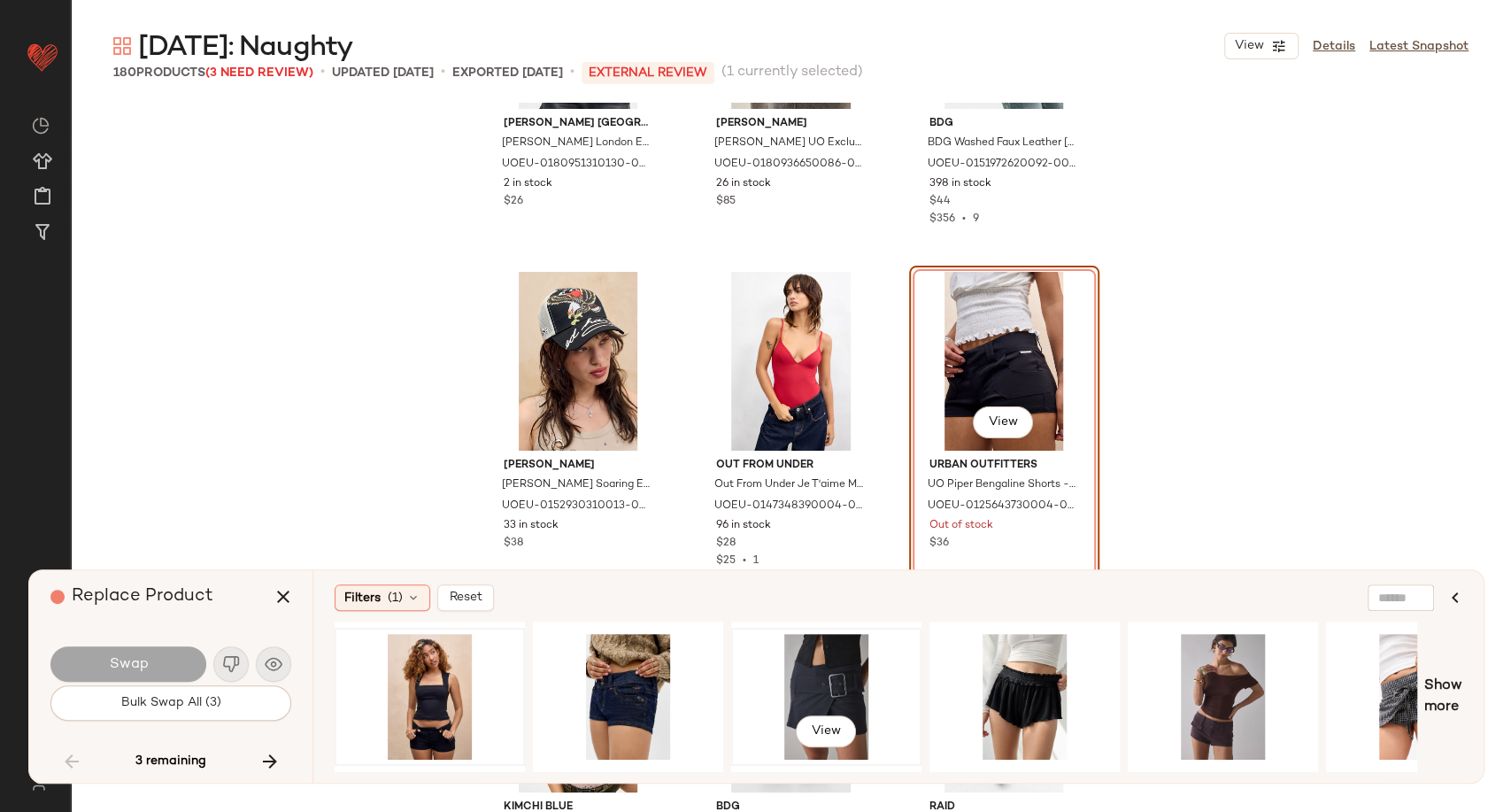
click at [798, 686] on div "View" at bounding box center [826, 697] width 178 height 126
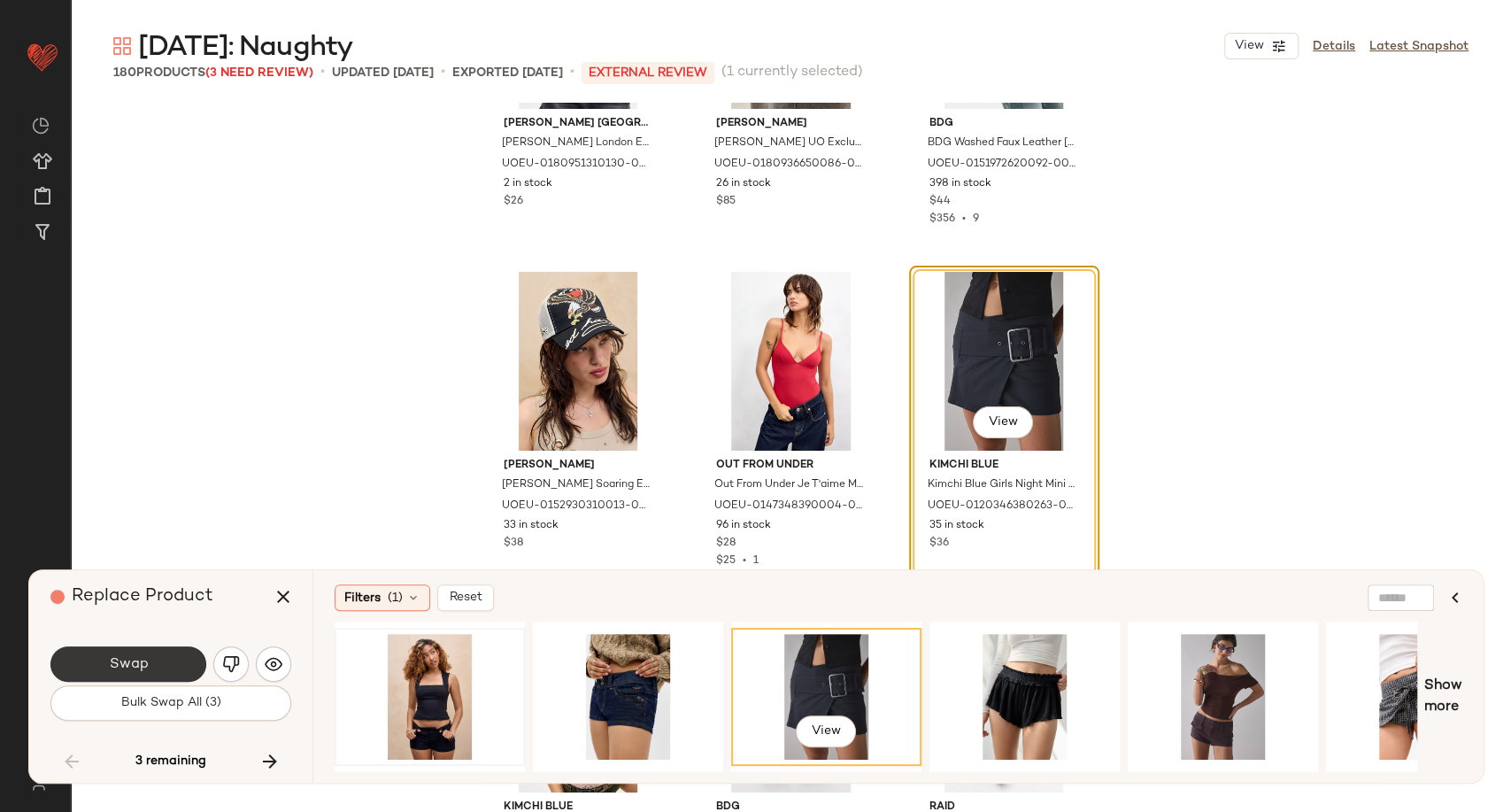
click at [141, 671] on span "Swap" at bounding box center [128, 664] width 40 height 16
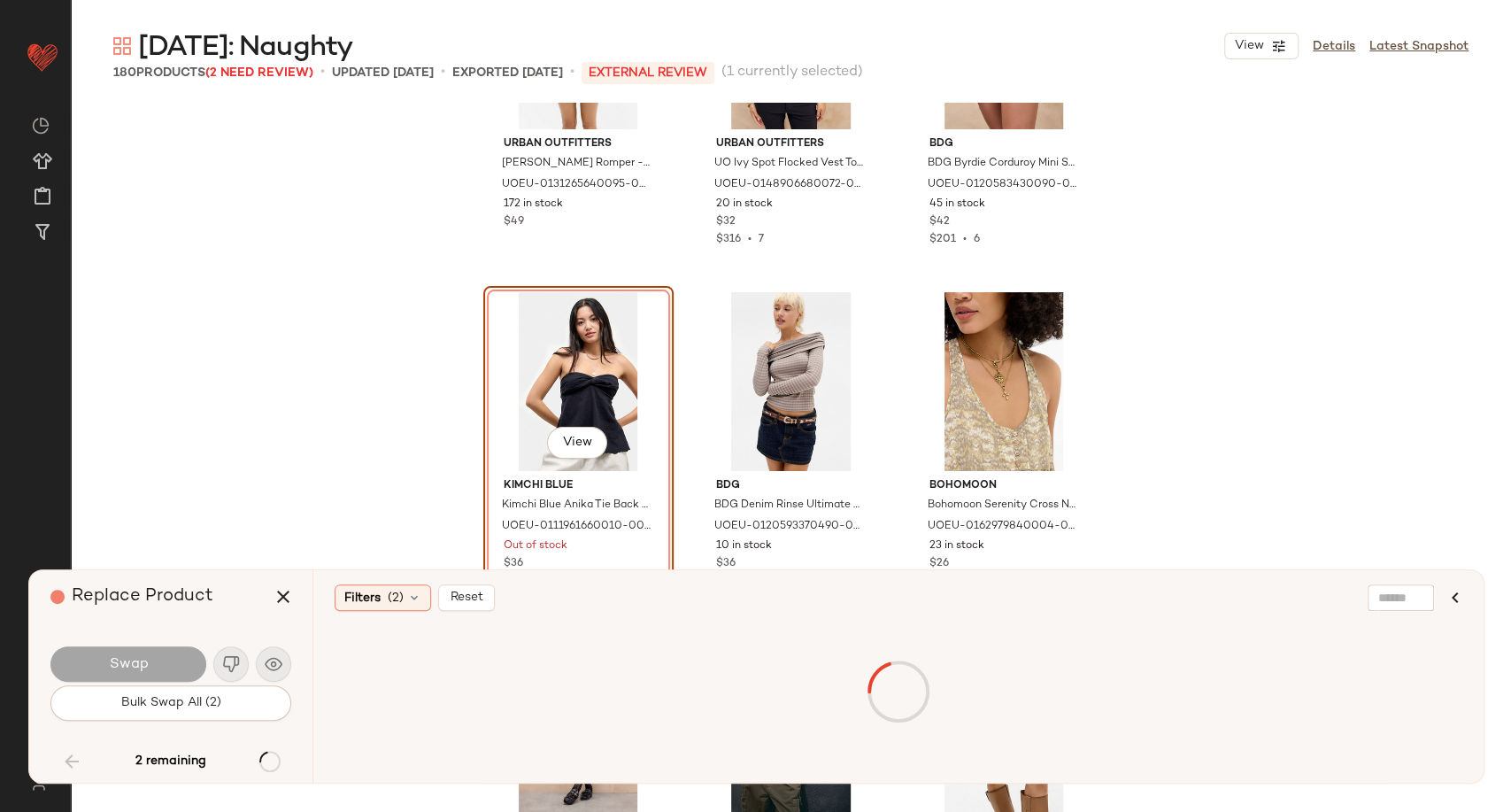
scroll to position [15912, 0]
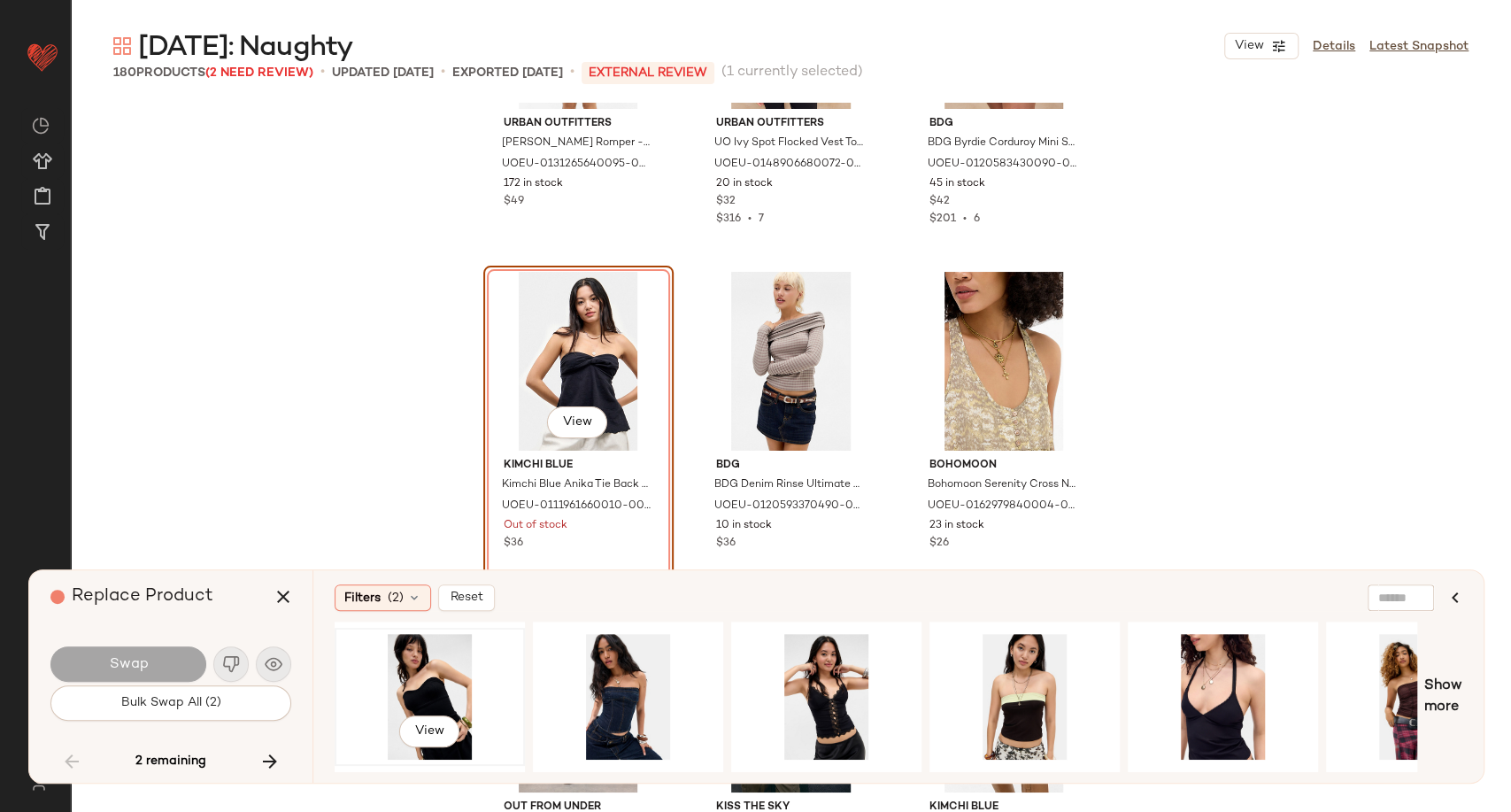
click at [434, 692] on div "View" at bounding box center [429, 697] width 178 height 126
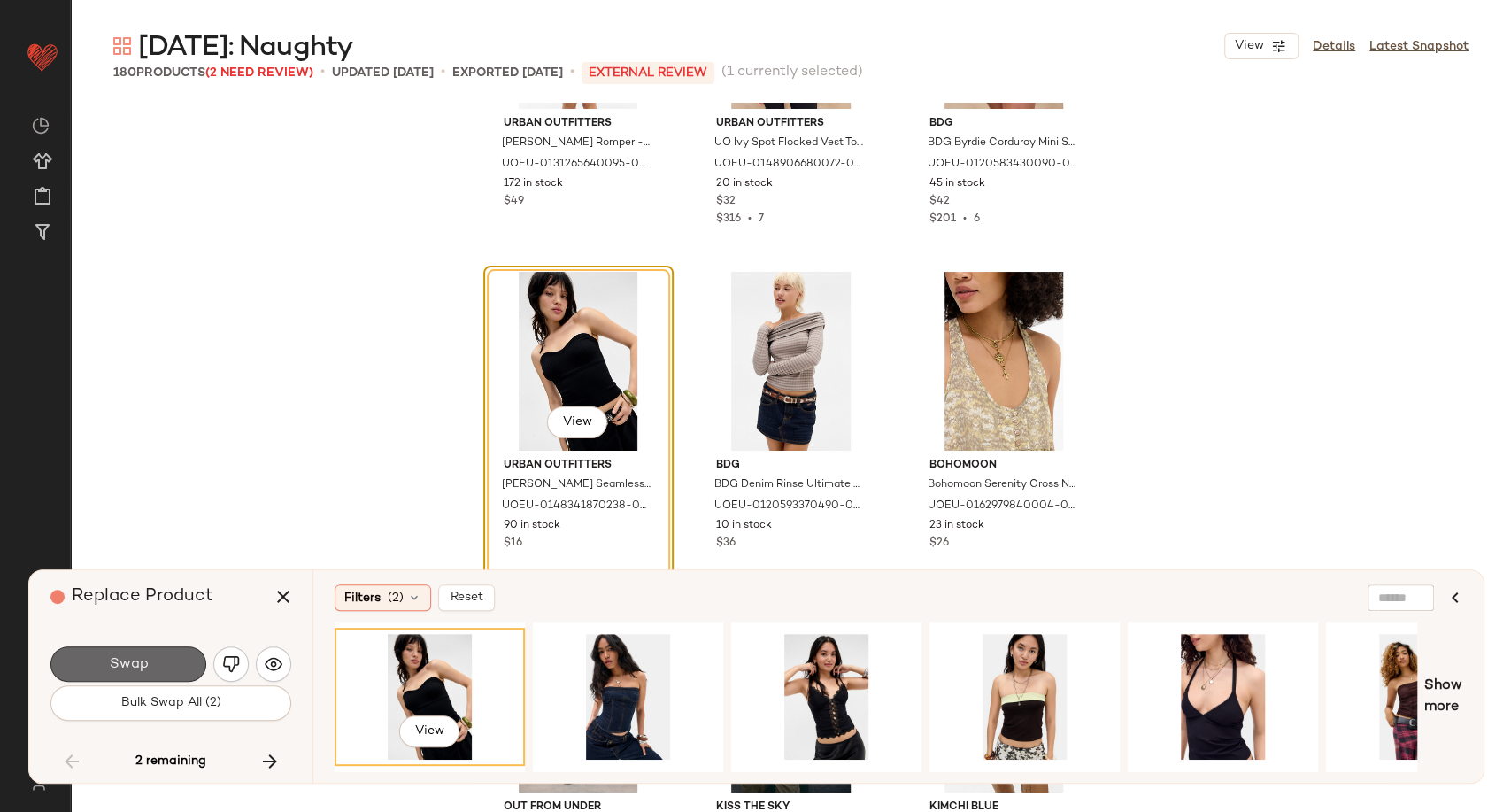
click at [161, 677] on button "Swap" at bounding box center [128, 663] width 156 height 36
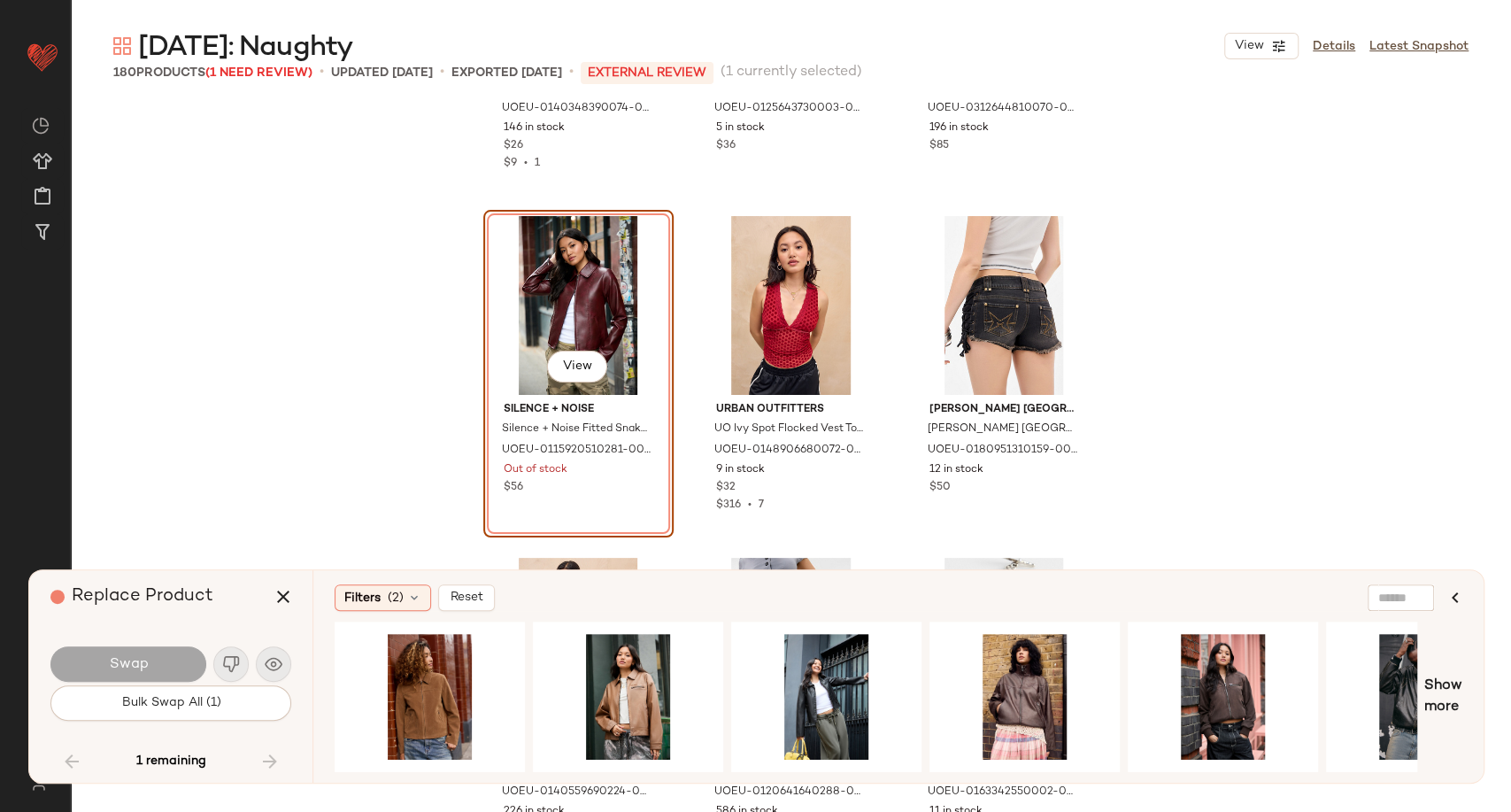
scroll to position [17036, 0]
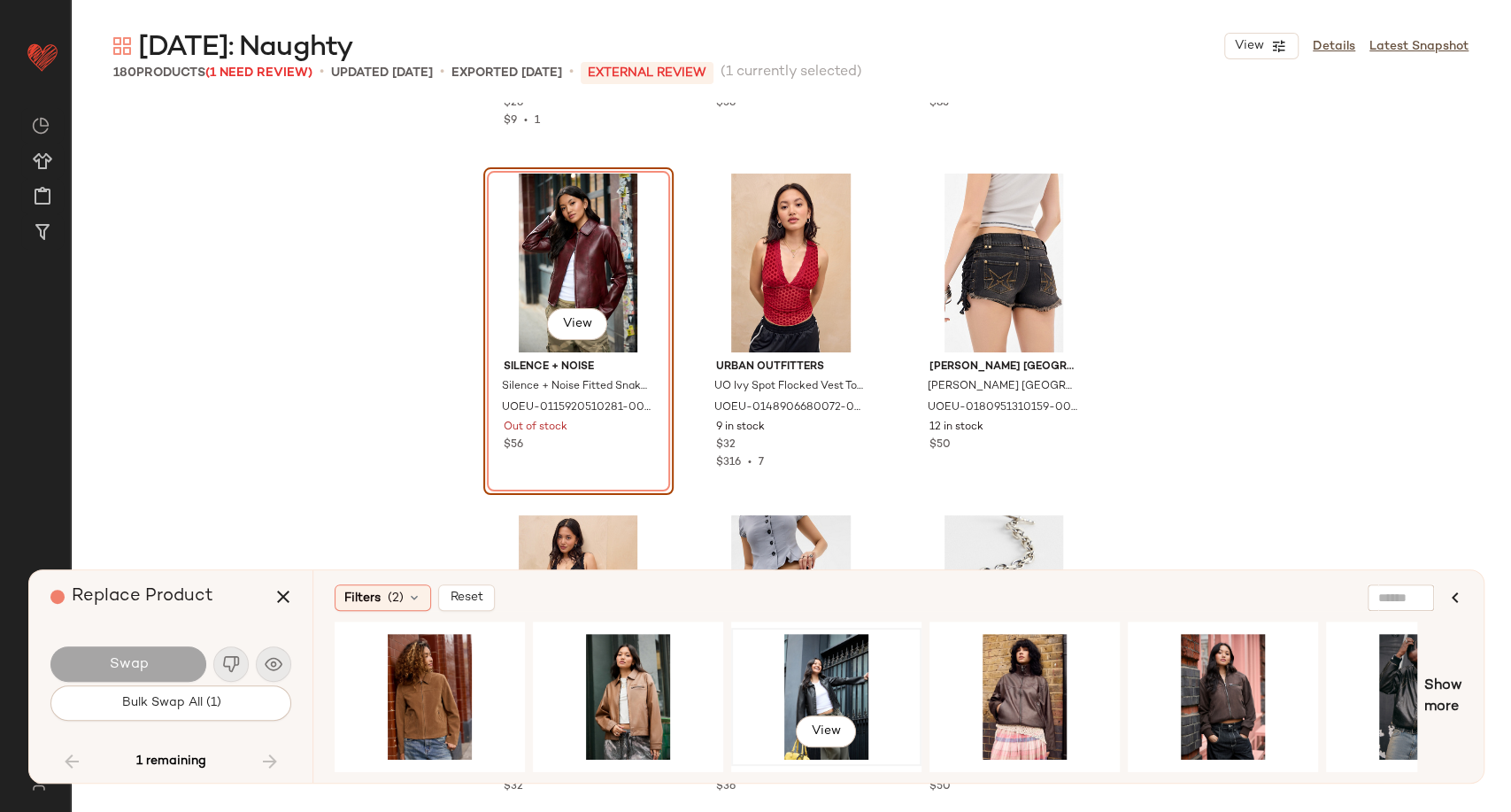
click at [822, 674] on div "View" at bounding box center [826, 697] width 178 height 126
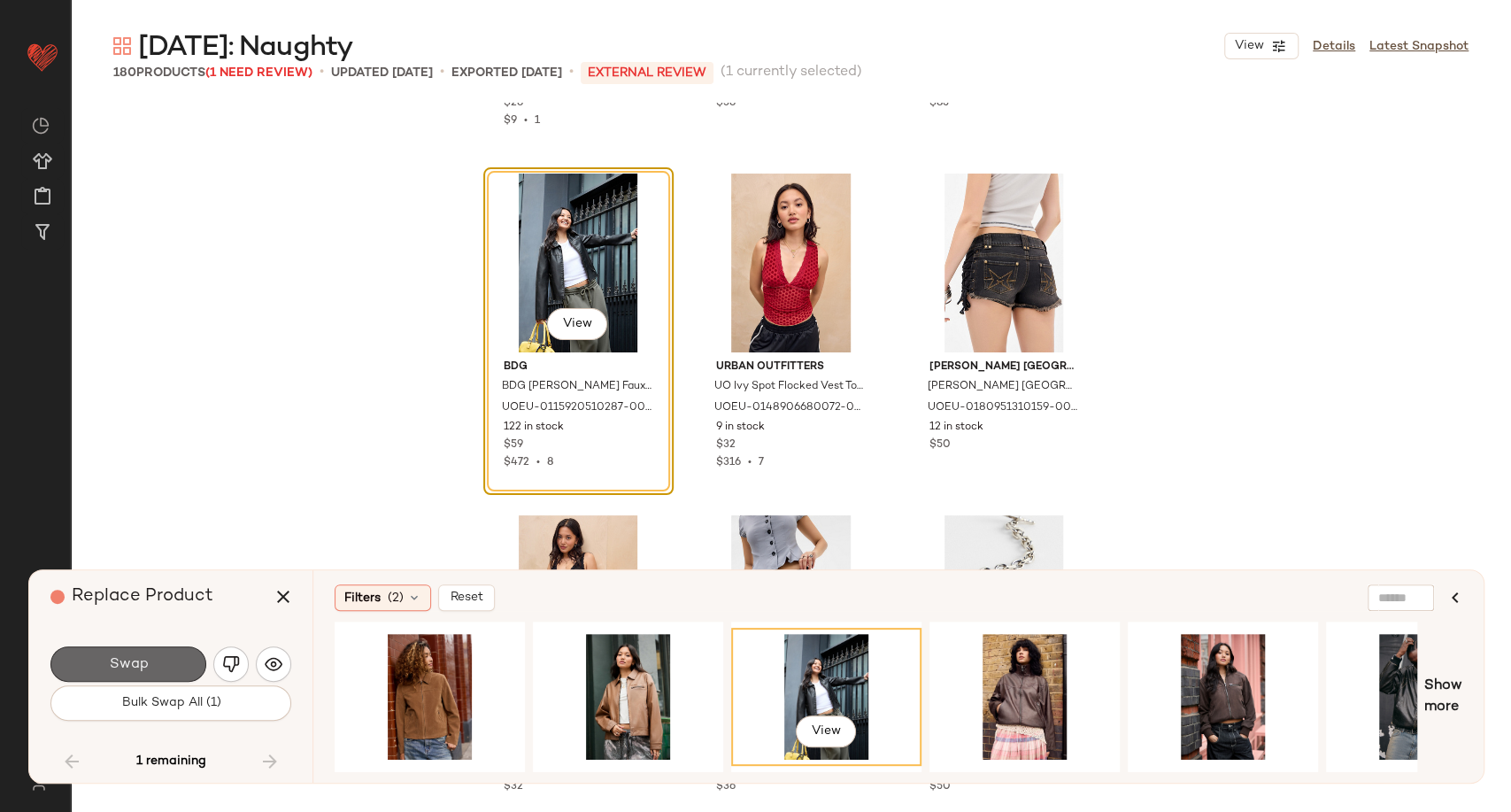
click at [134, 660] on span "Swap" at bounding box center [128, 664] width 40 height 16
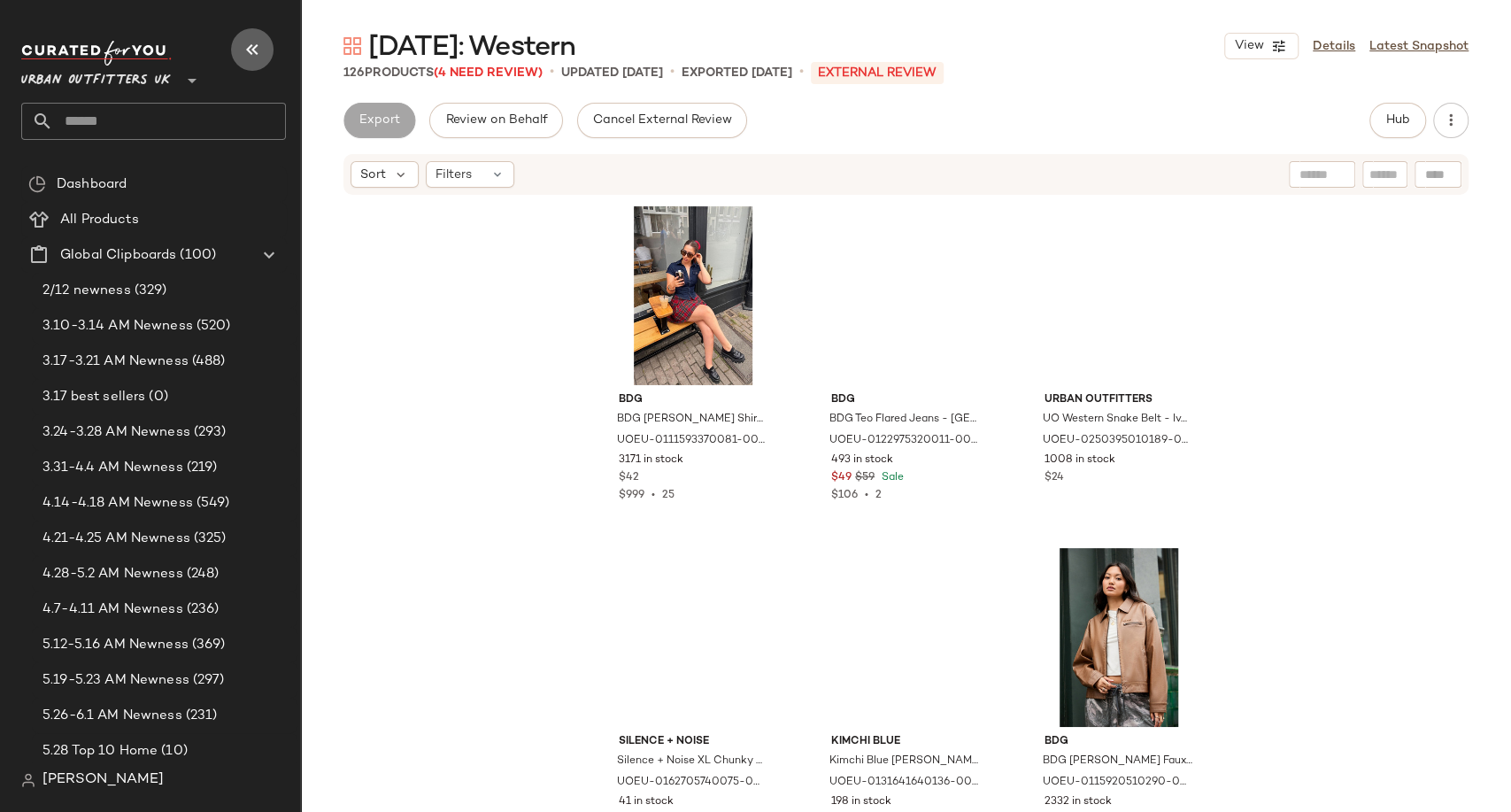
click at [250, 51] on icon "button" at bounding box center [252, 49] width 21 height 21
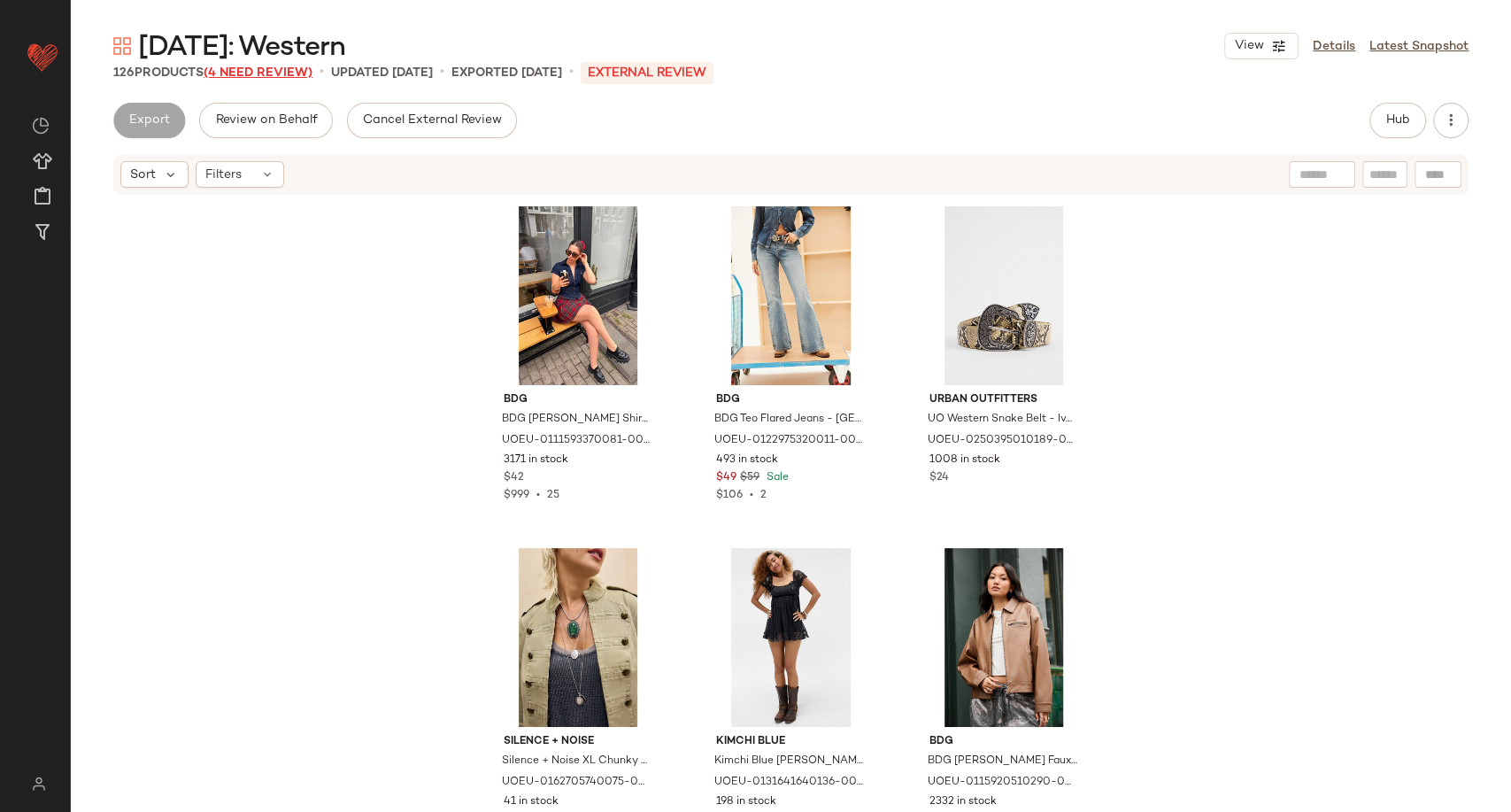
click at [304, 73] on span "(4 Need Review)" at bounding box center [258, 73] width 109 height 14
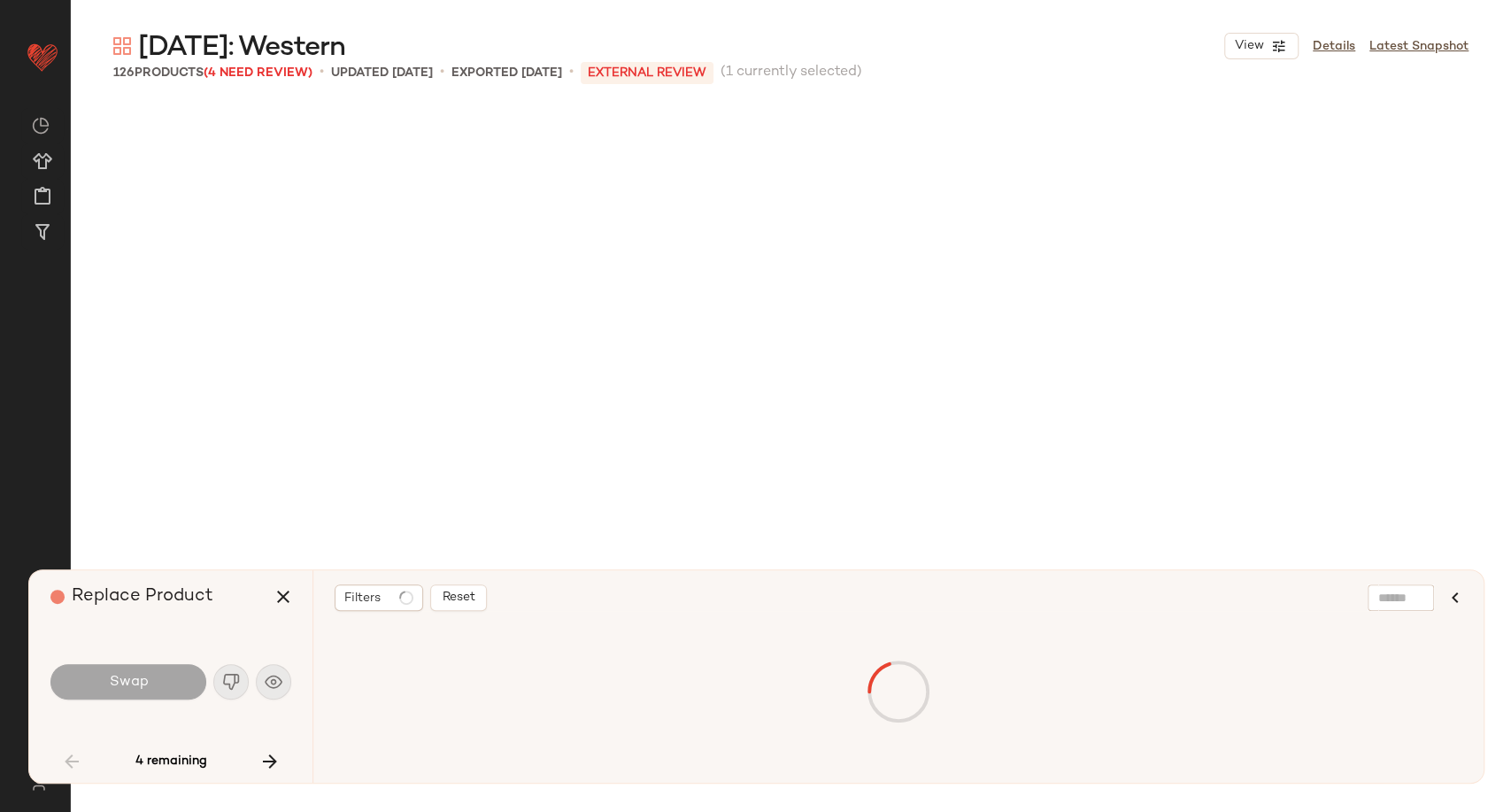
scroll to position [1039, 0]
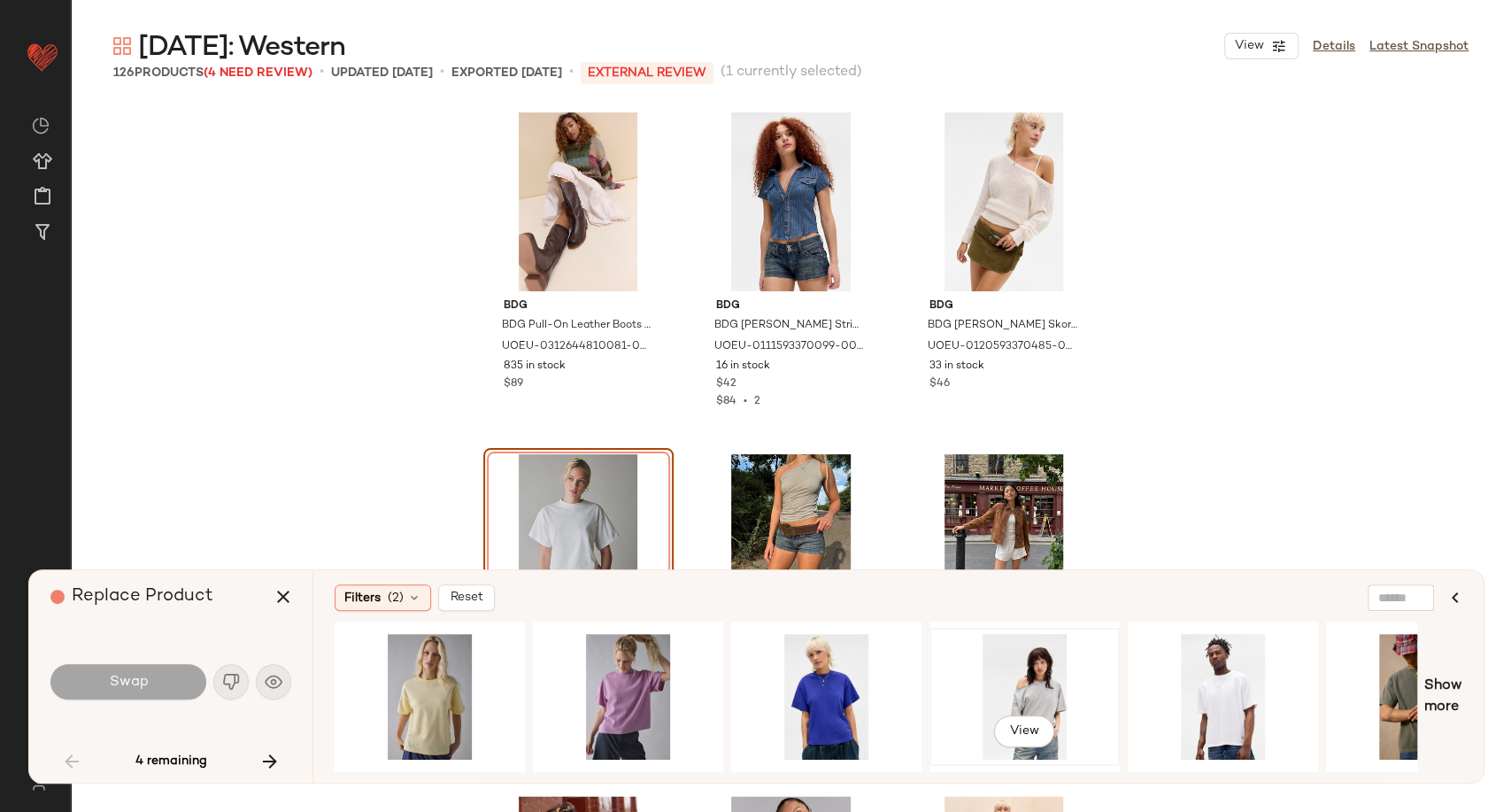
click at [1040, 673] on div "View" at bounding box center [1024, 697] width 178 height 126
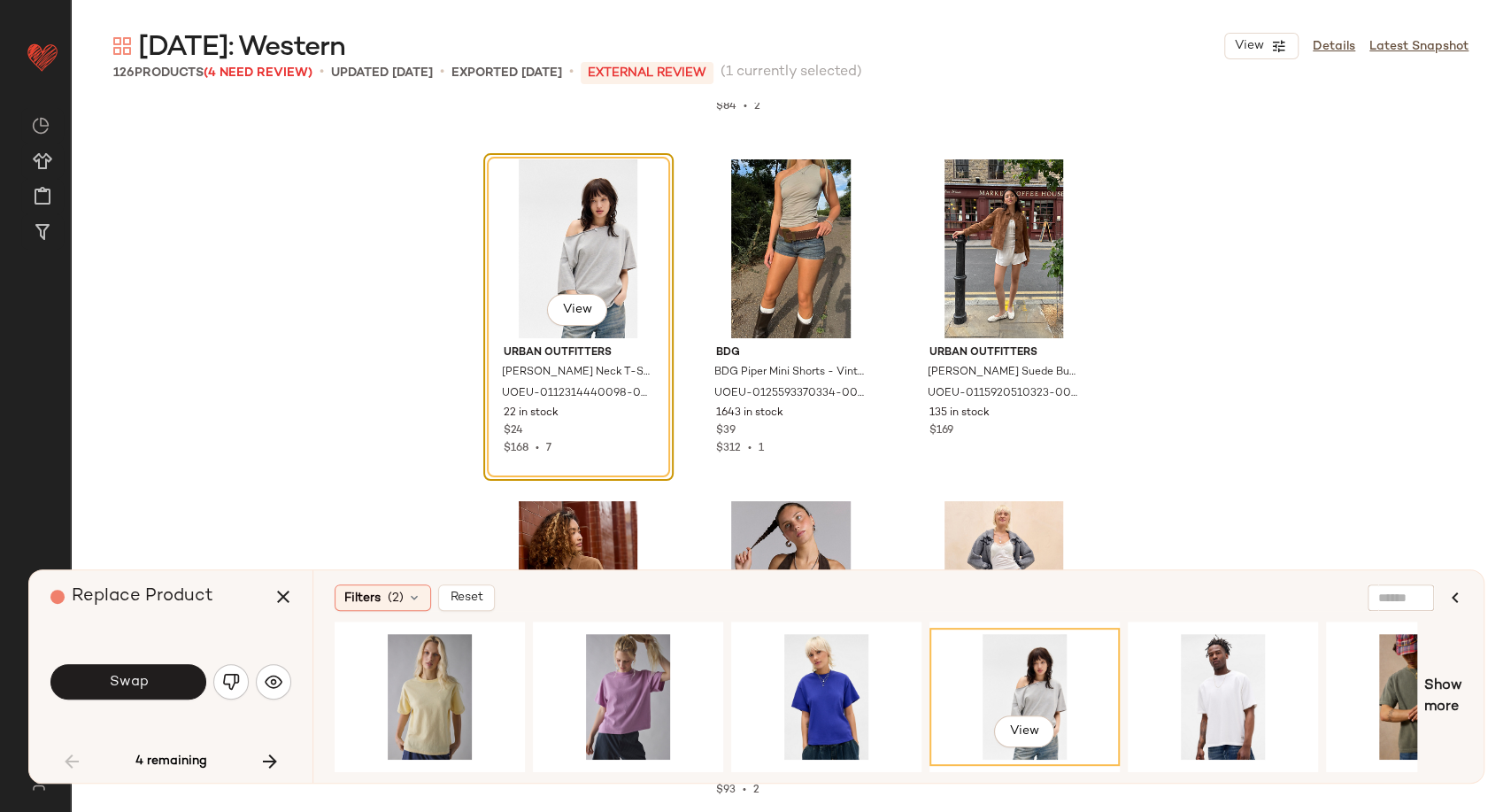
scroll to position [0, 949]
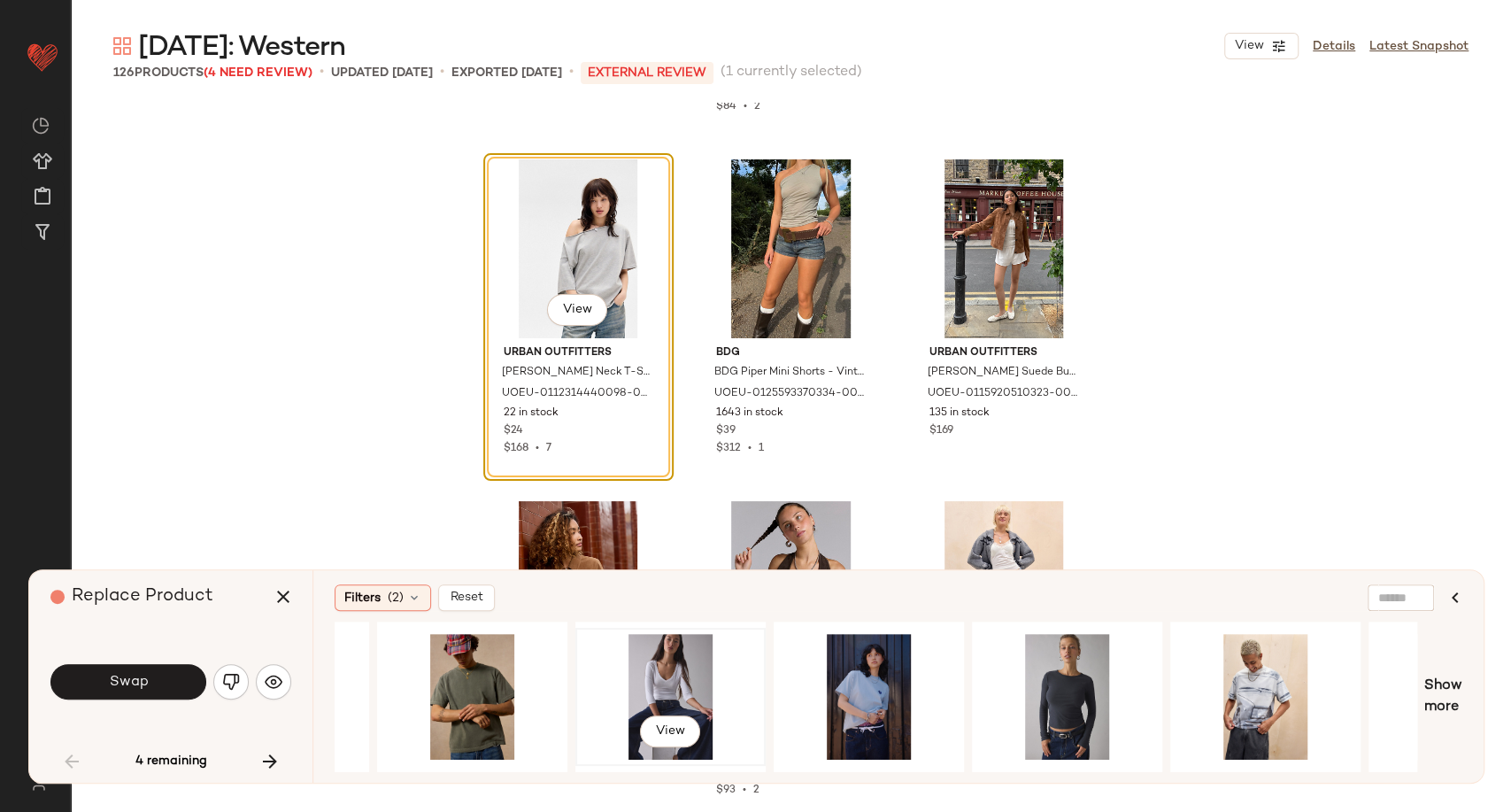
click at [644, 684] on div "View" at bounding box center [671, 697] width 178 height 126
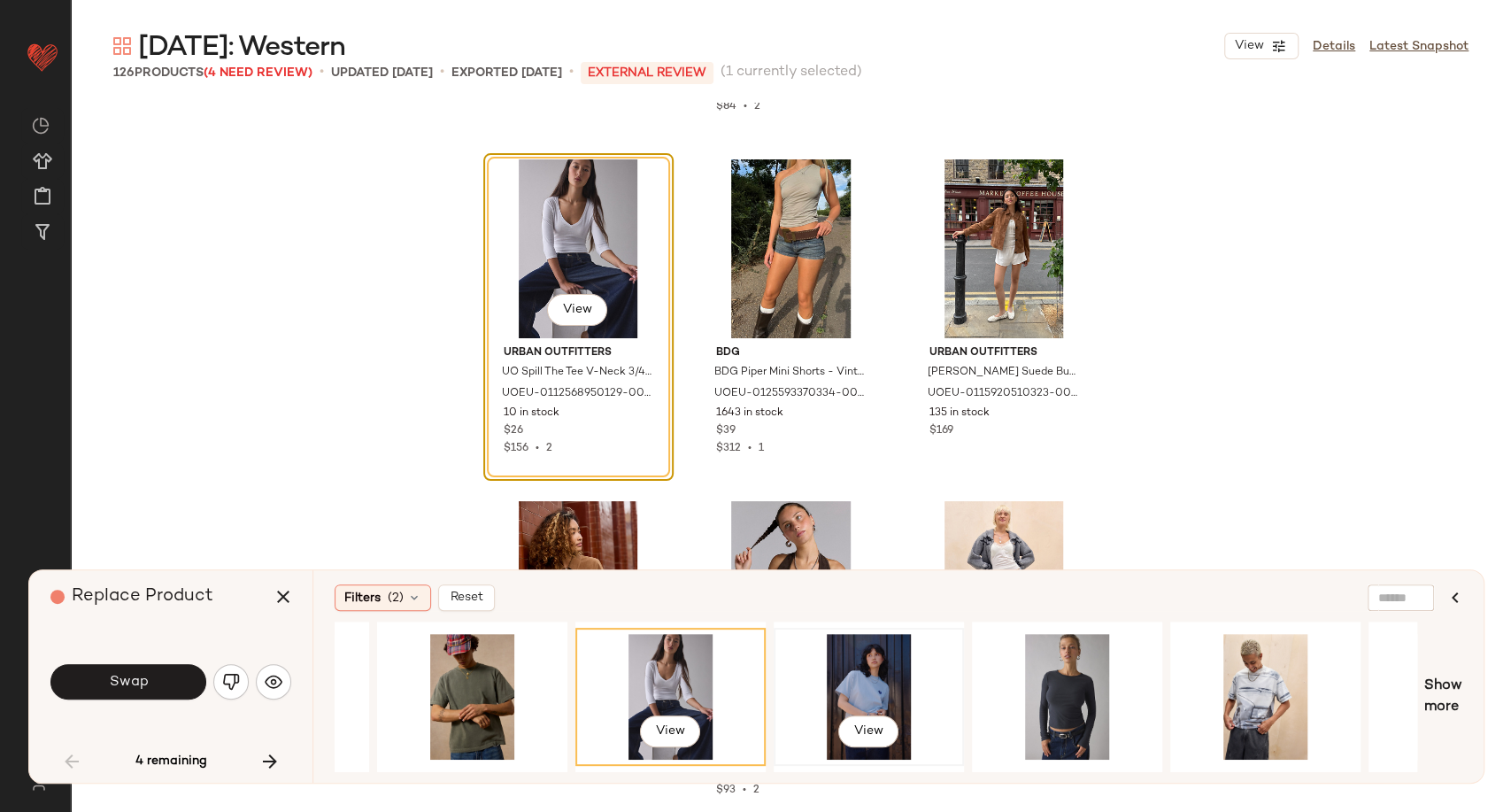
click at [872, 678] on div "View" at bounding box center [869, 697] width 178 height 126
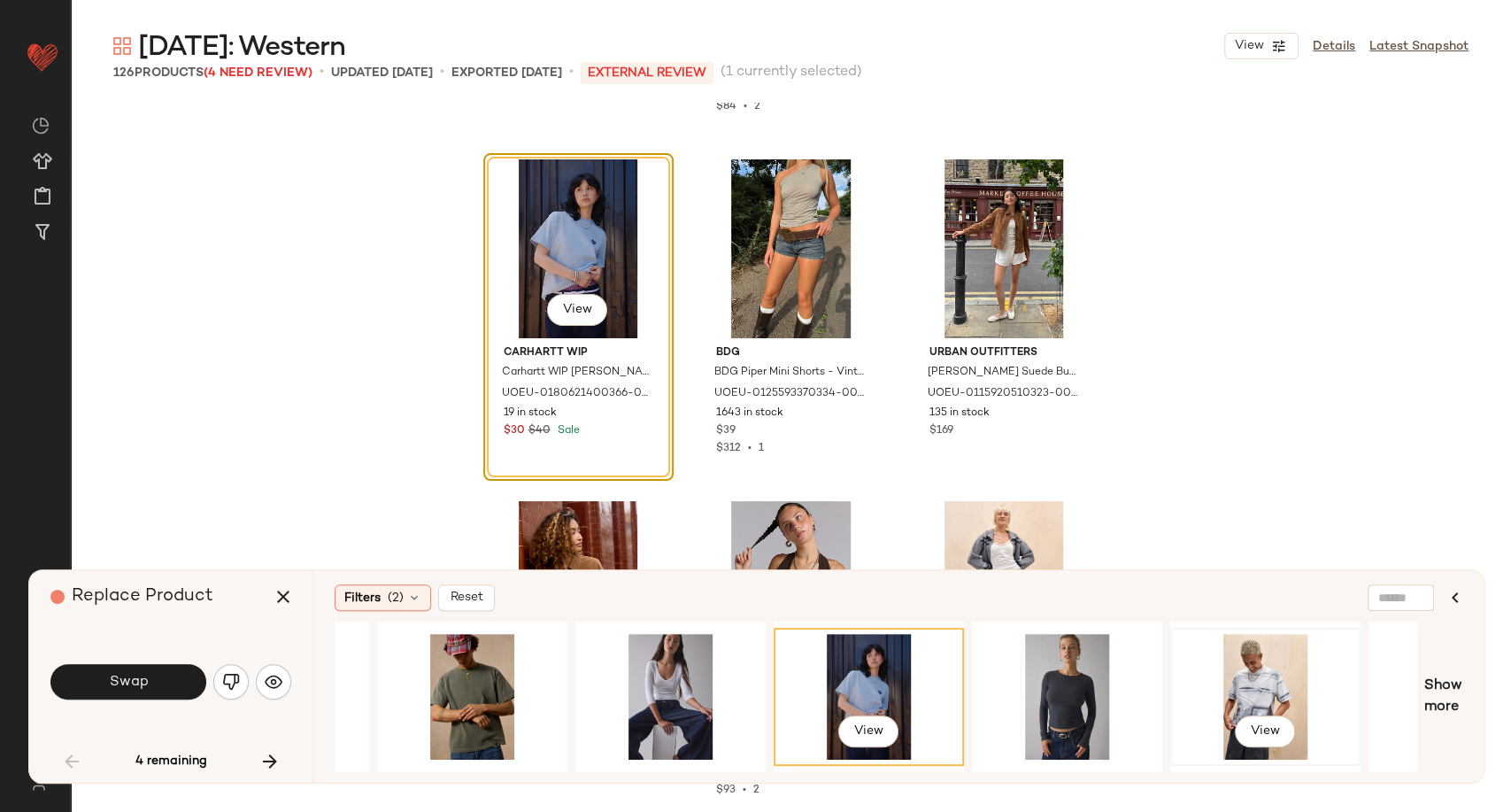
click at [1273, 685] on div "View" at bounding box center [1265, 697] width 178 height 126
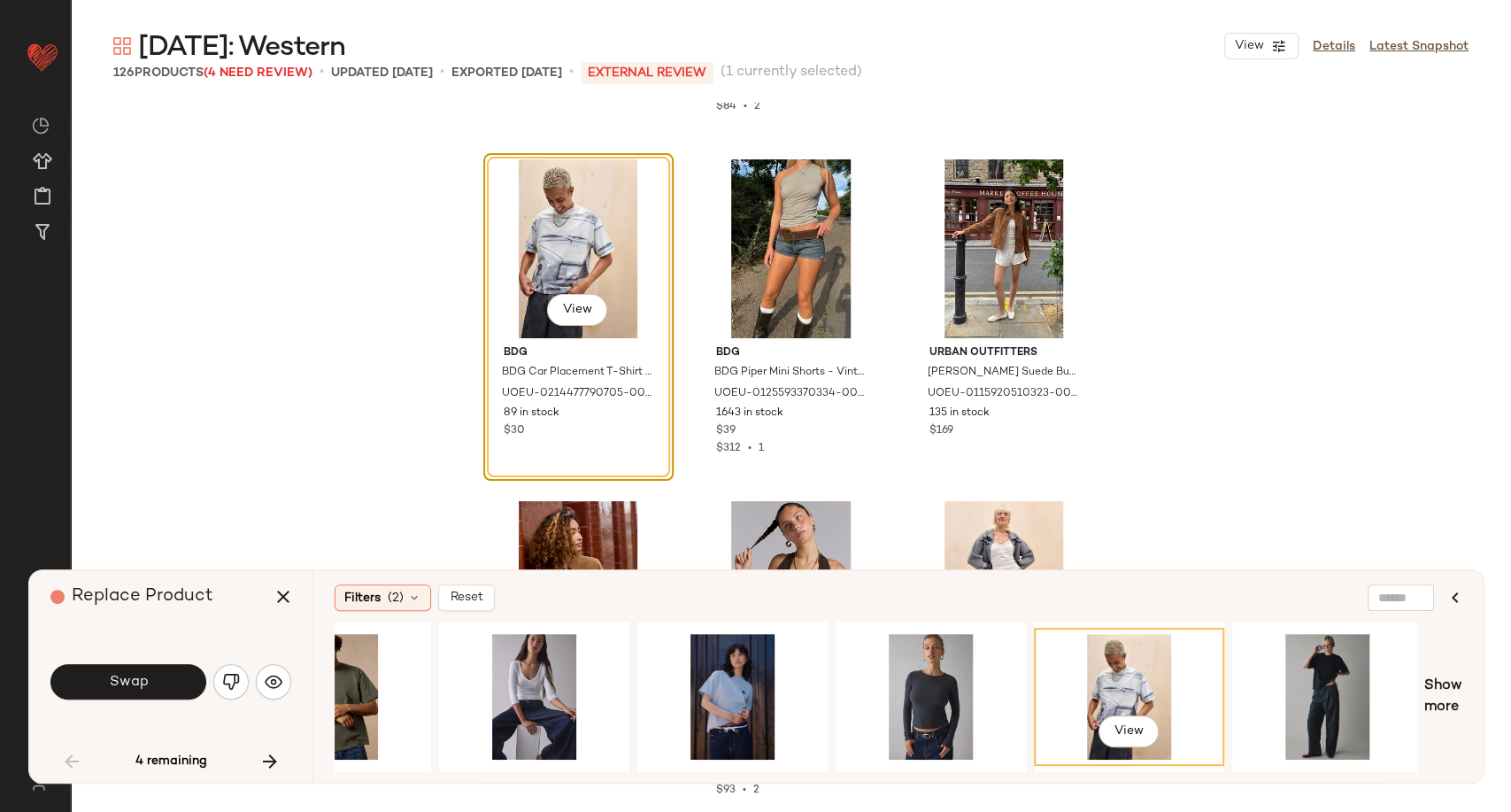
scroll to position [0, 0]
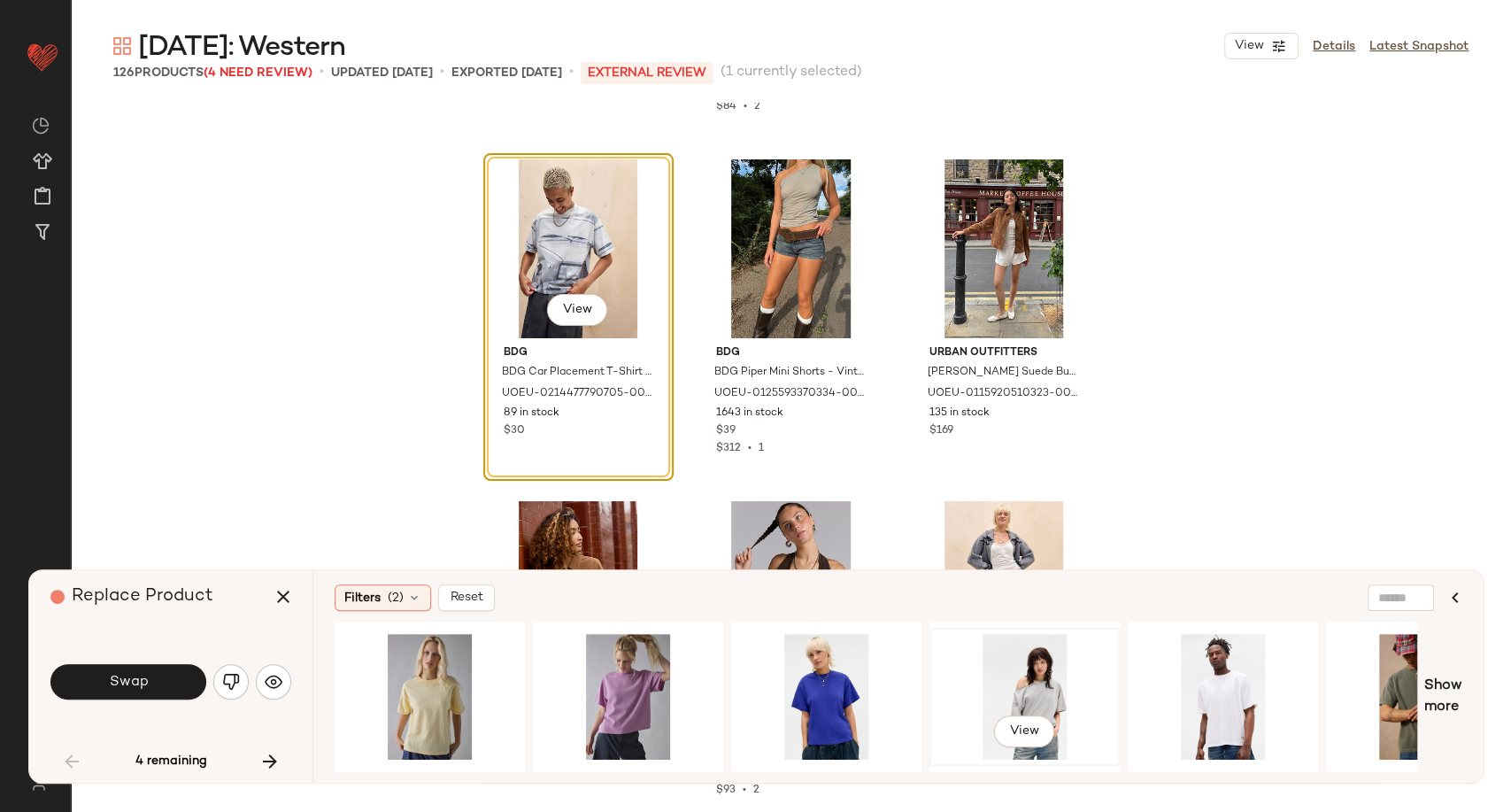
click at [1074, 696] on div "View" at bounding box center [1024, 697] width 178 height 126
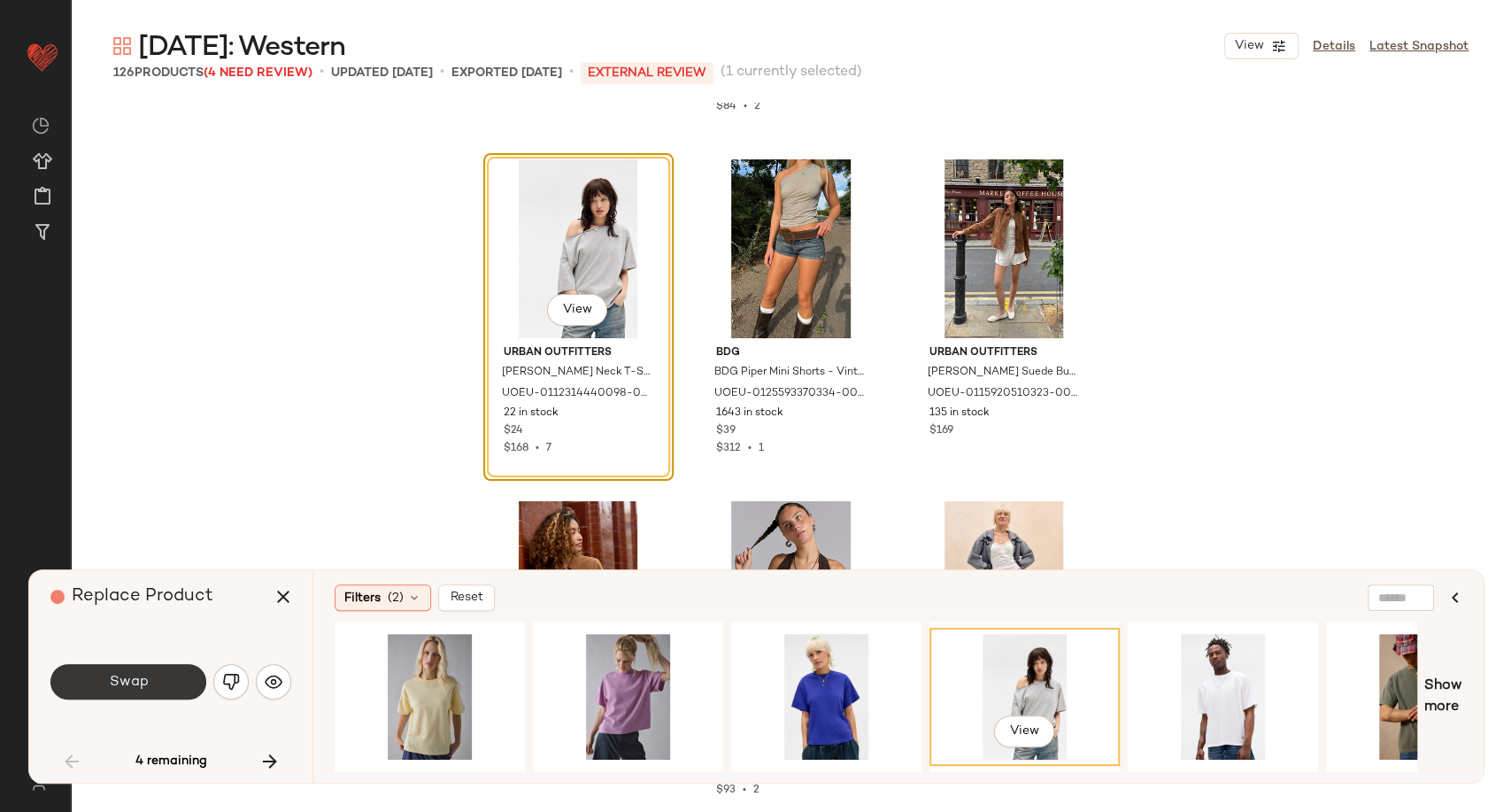
click at [129, 688] on span "Swap" at bounding box center [128, 681] width 40 height 16
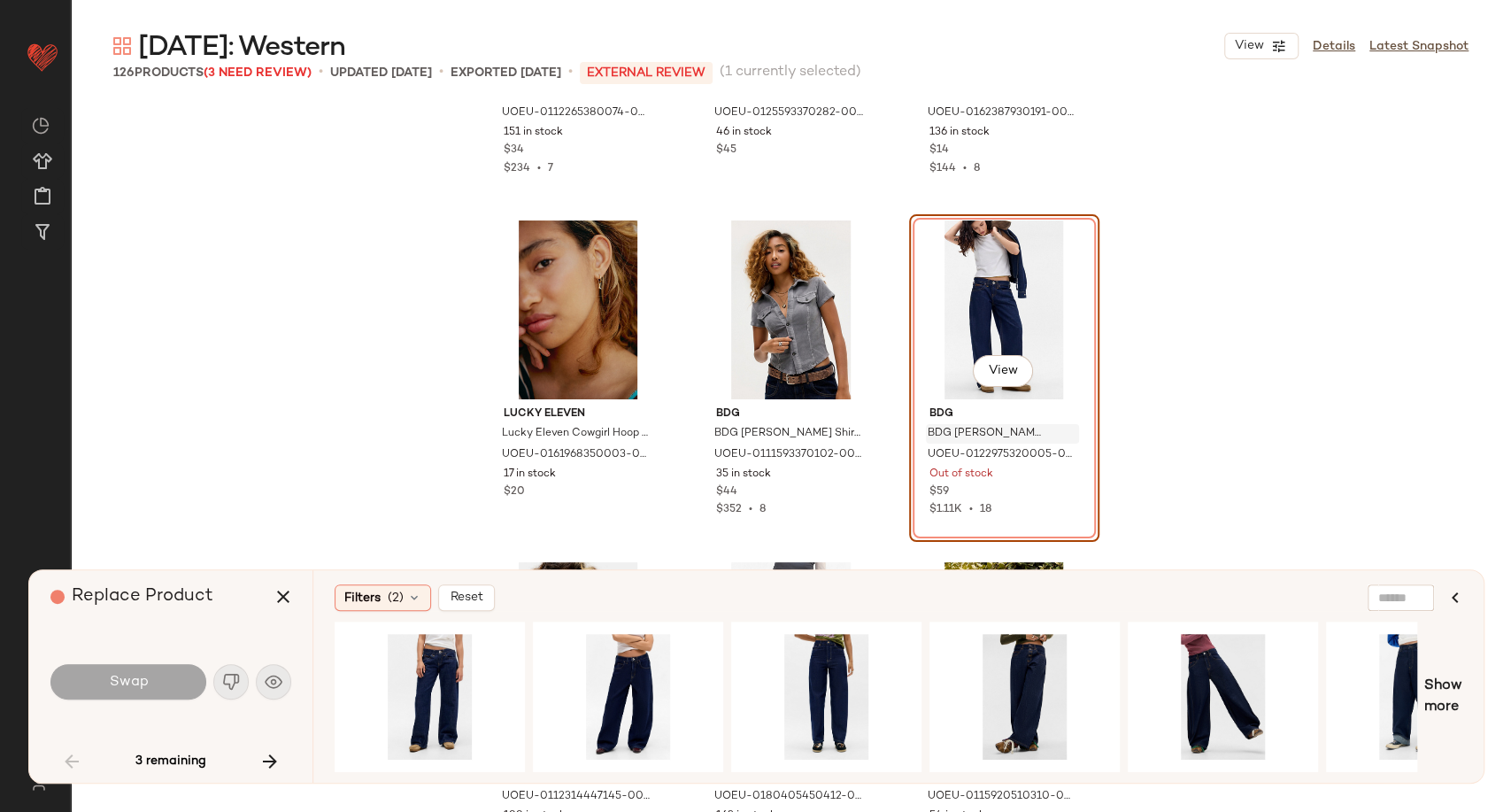
scroll to position [6786, 0]
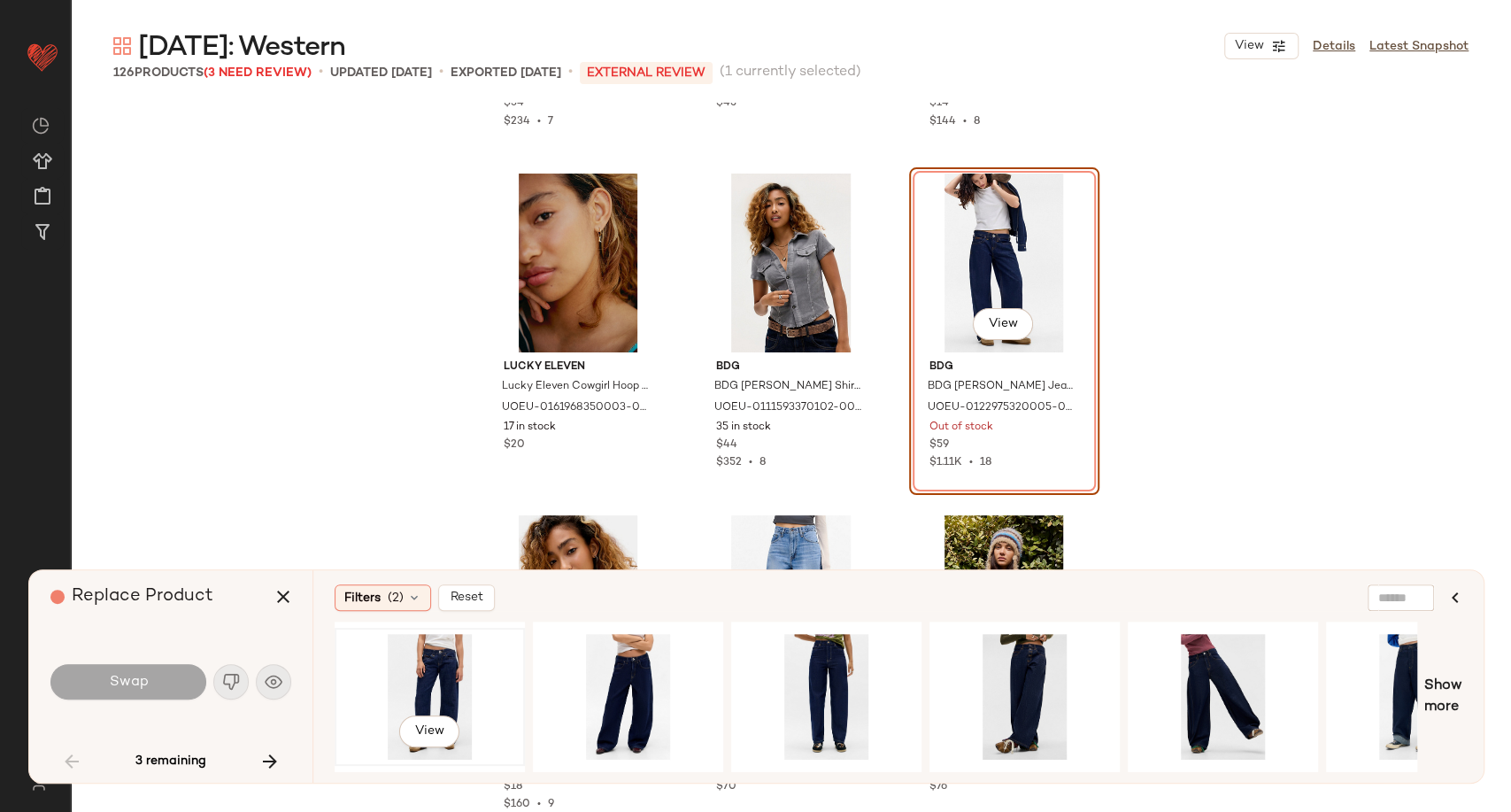
click at [407, 688] on div "View" at bounding box center [429, 697] width 178 height 126
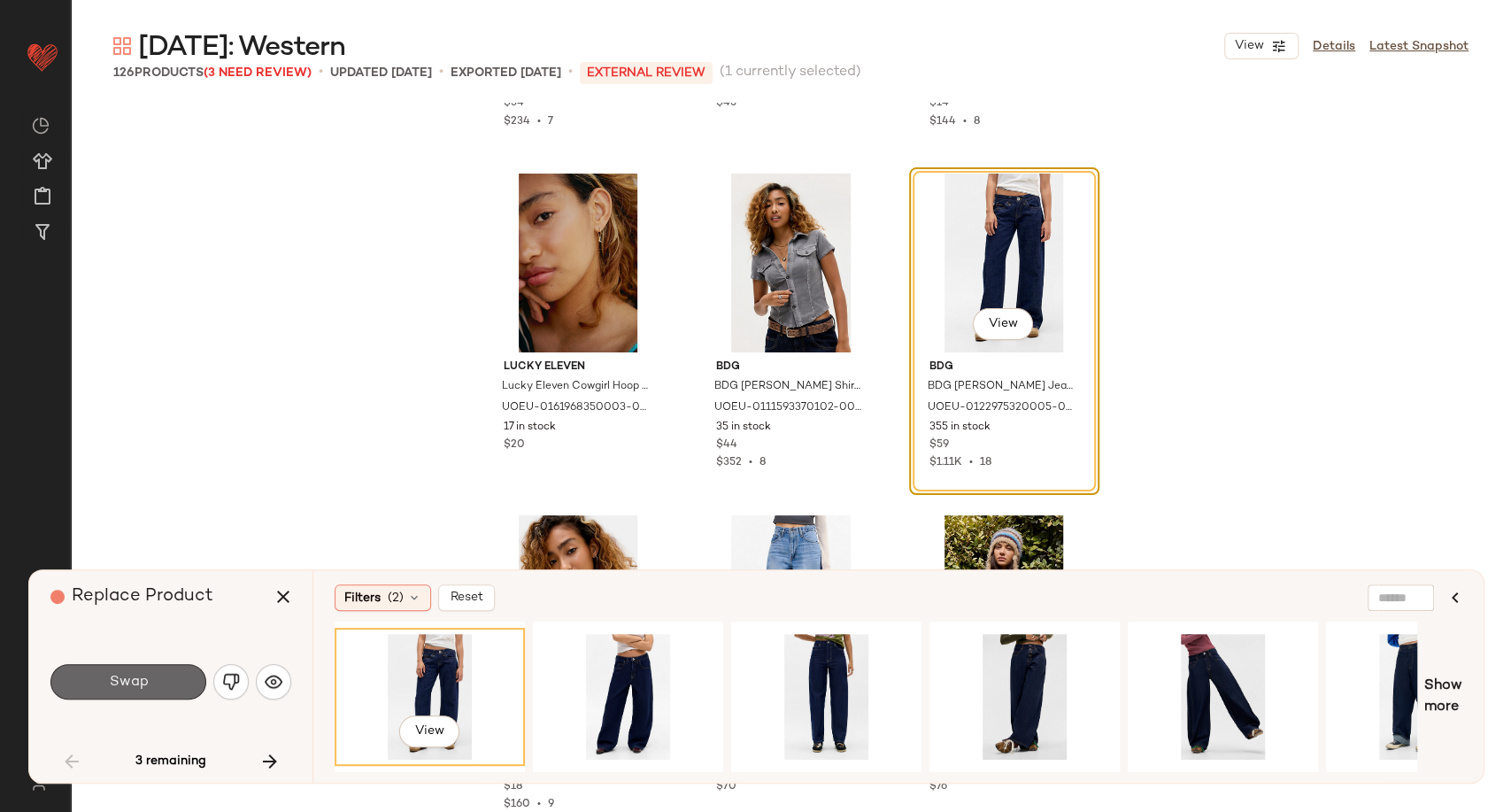
click at [176, 681] on button "Swap" at bounding box center [128, 681] width 156 height 36
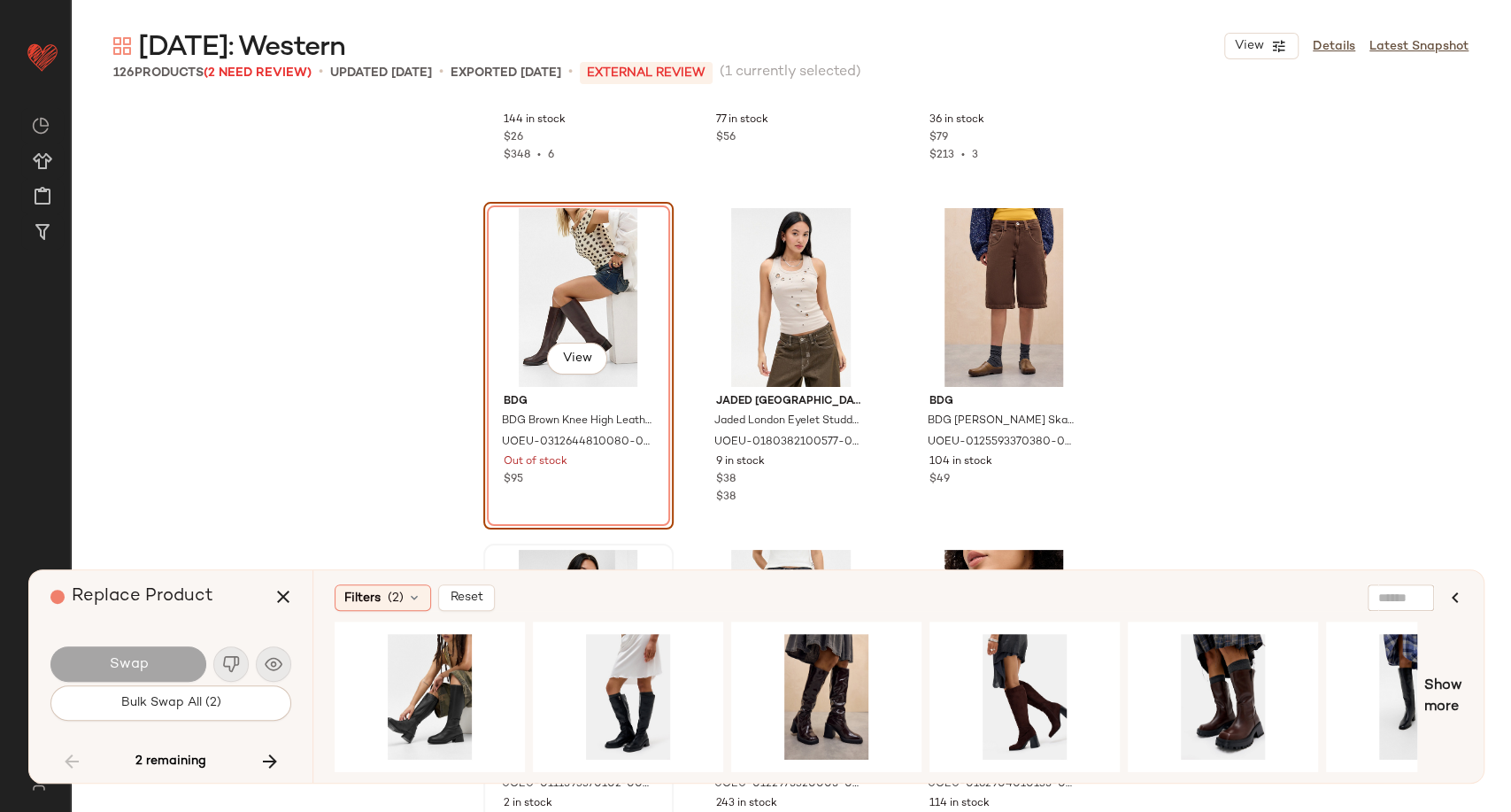
scroll to position [11227, 0]
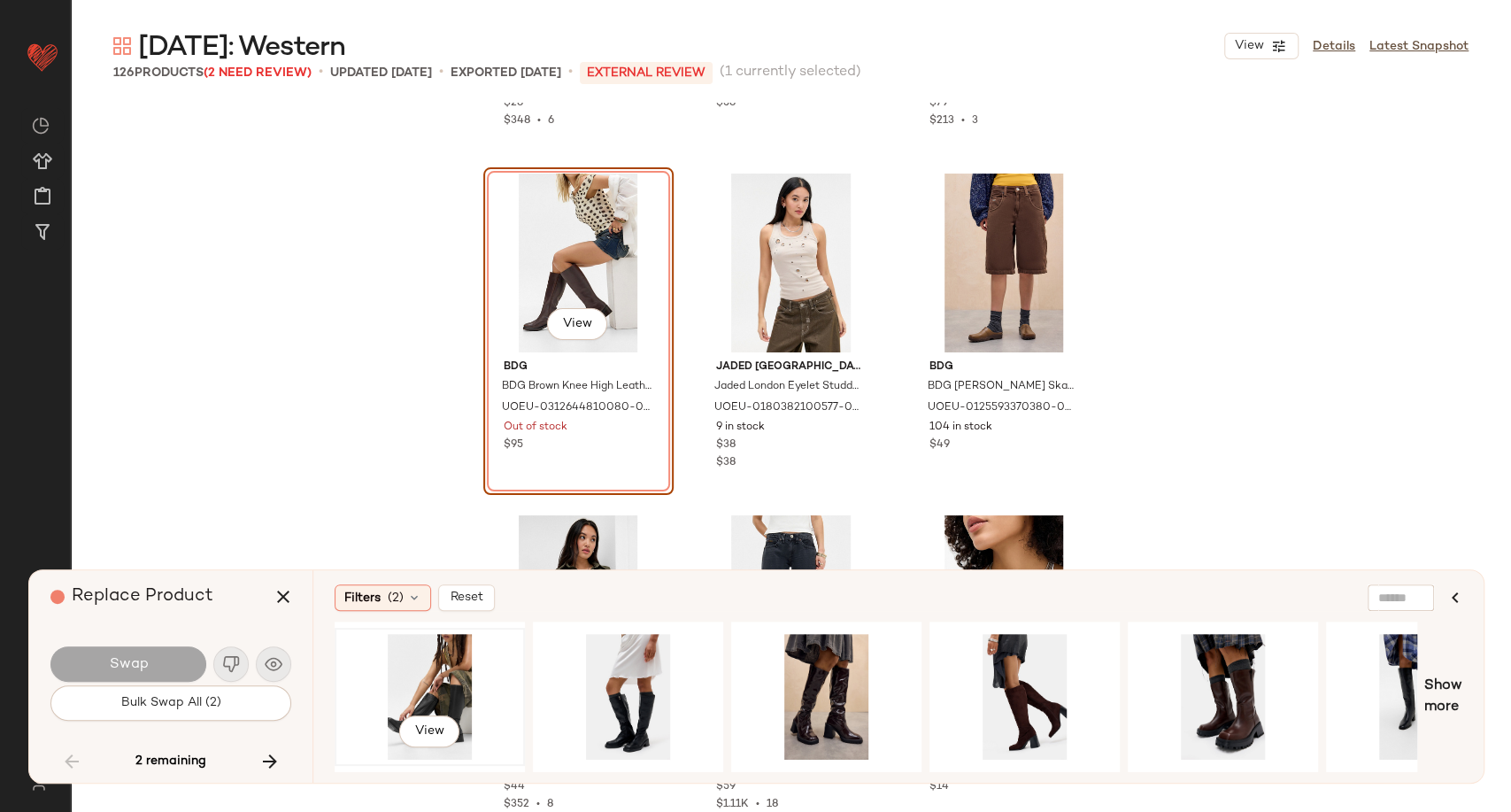
click at [396, 675] on div "View" at bounding box center [429, 697] width 178 height 126
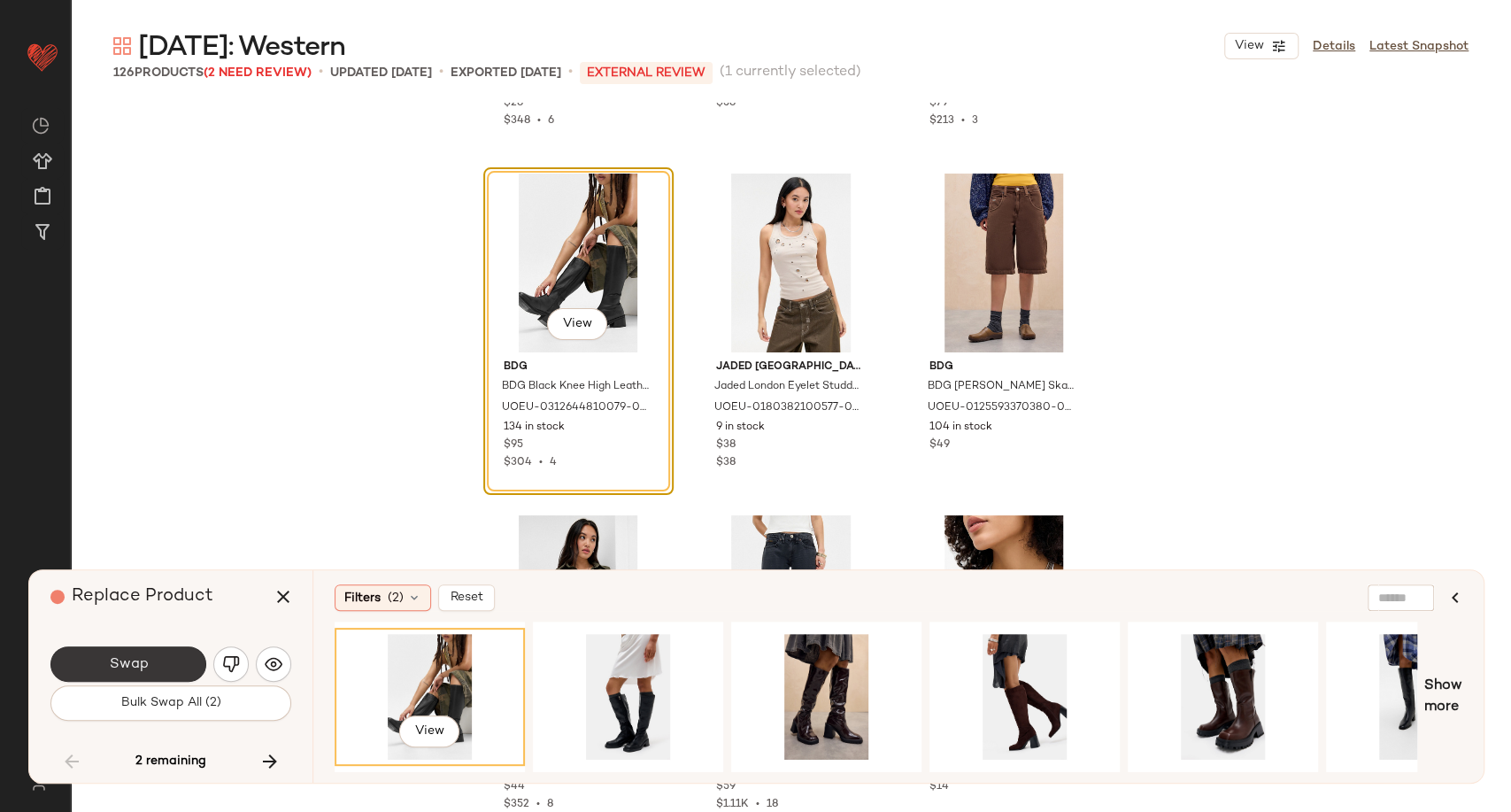
click at [147, 670] on span "Swap" at bounding box center [128, 664] width 40 height 16
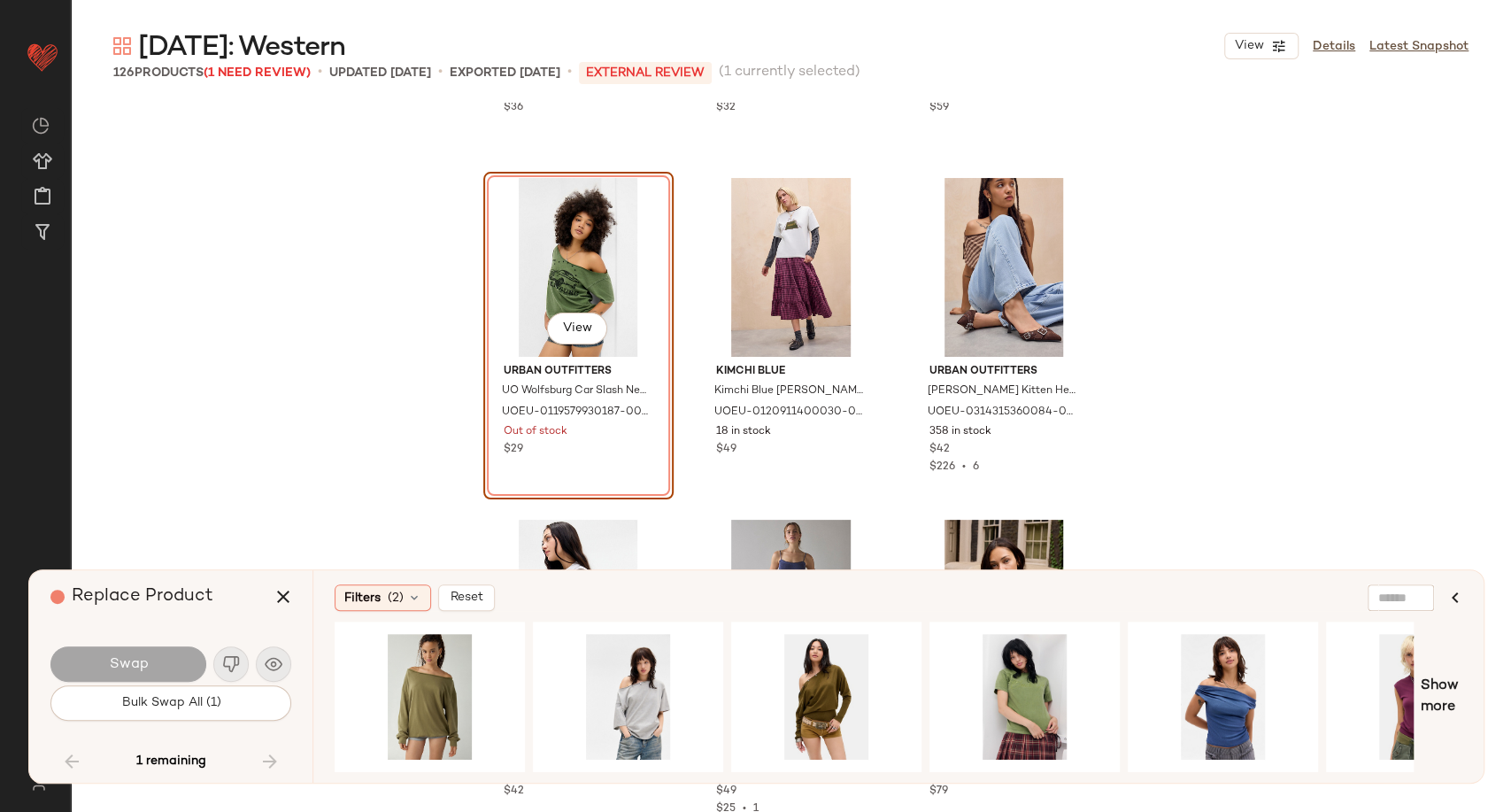
scroll to position [12936, 0]
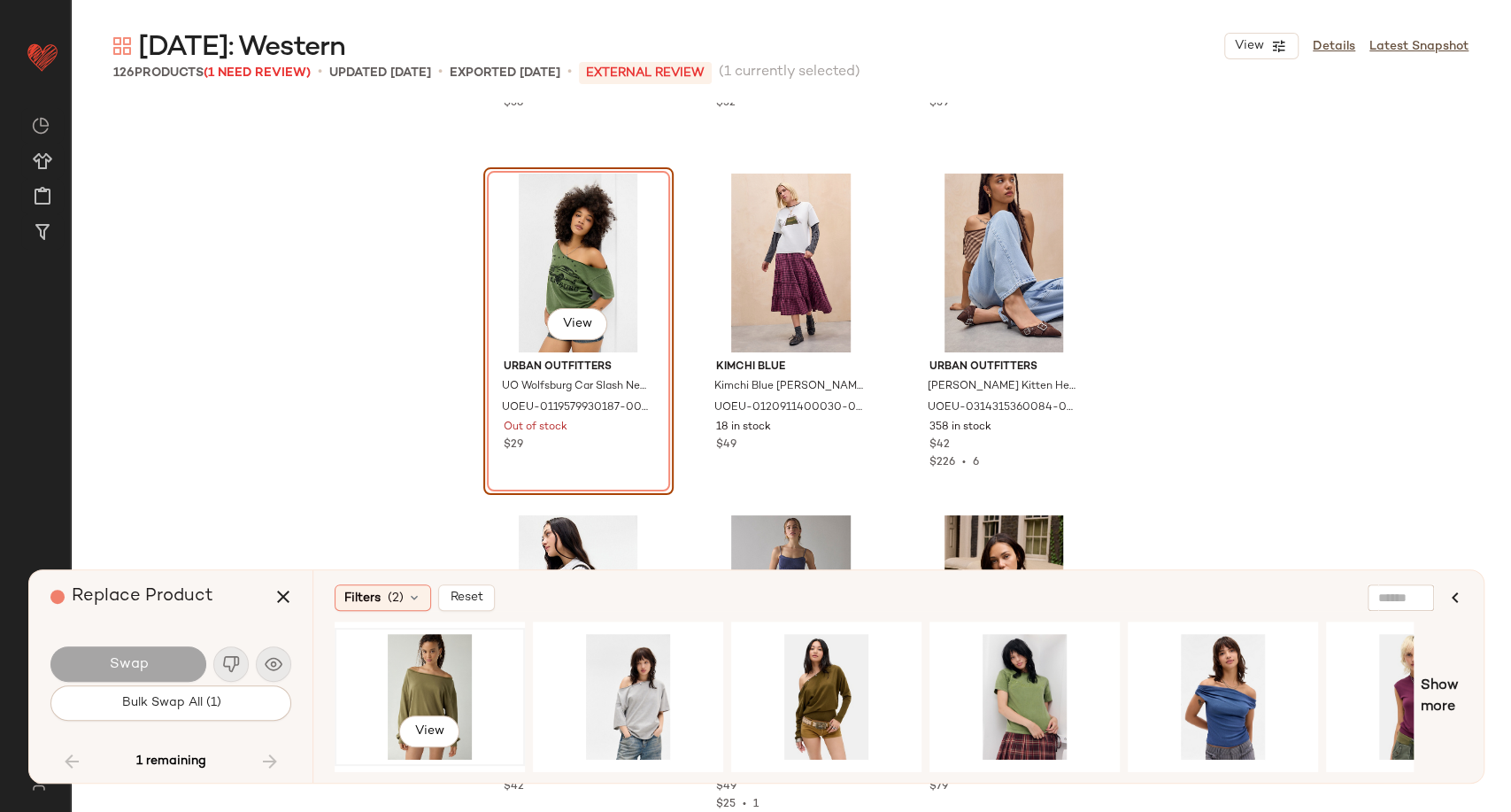
click at [437, 672] on div "View" at bounding box center [429, 697] width 178 height 126
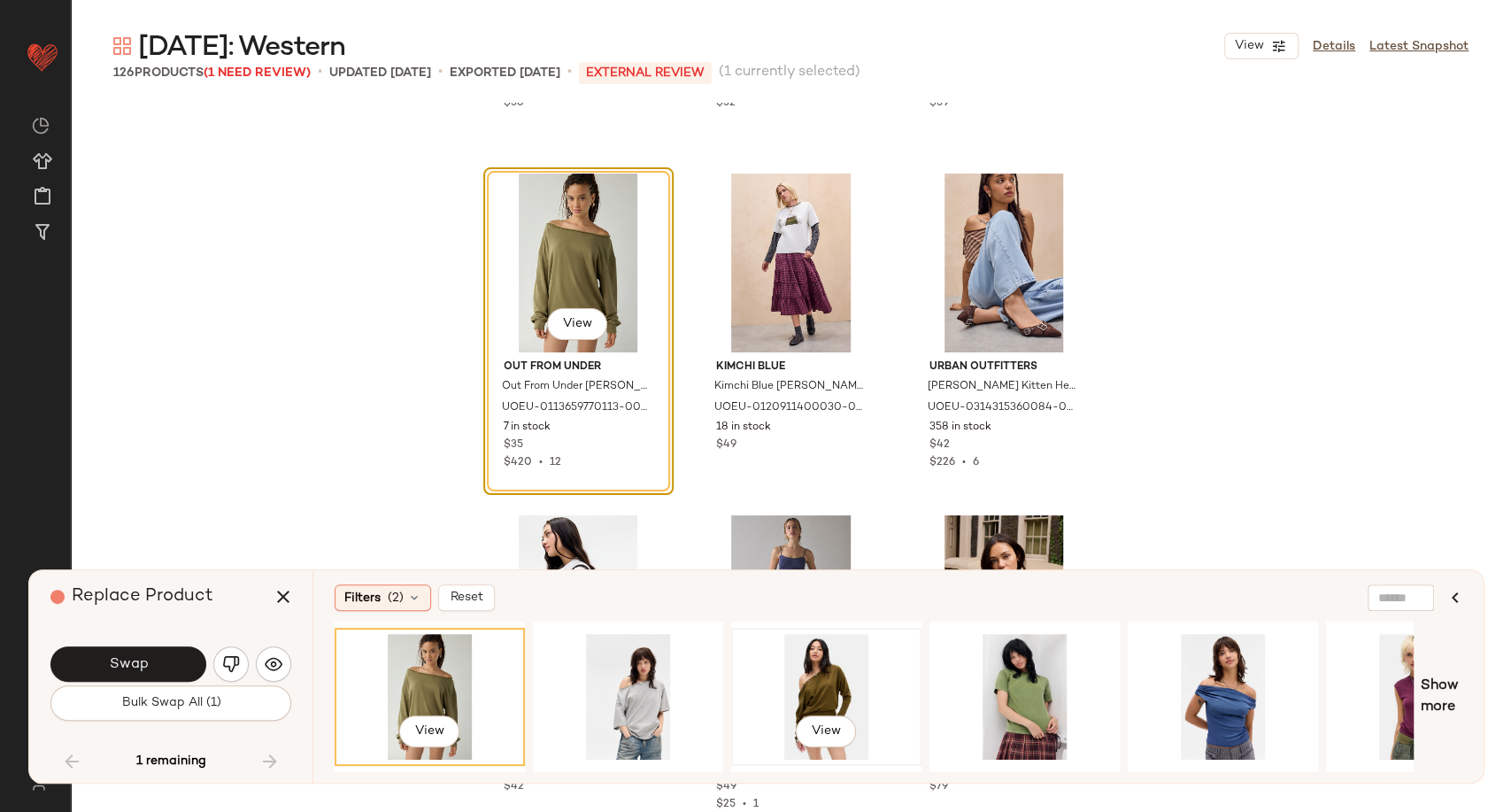
click at [796, 686] on div "View" at bounding box center [826, 697] width 178 height 126
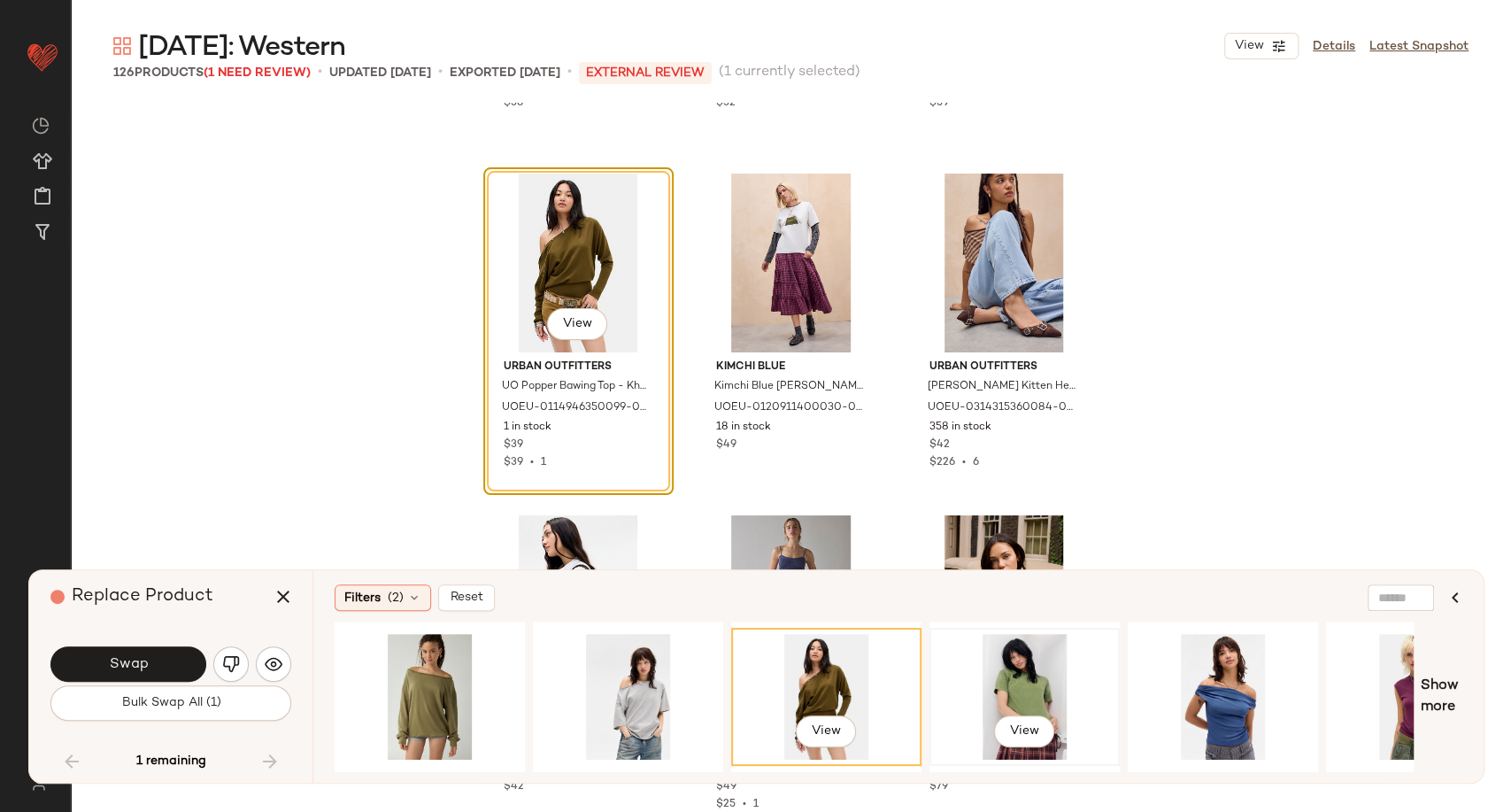
click at [1015, 687] on div "View" at bounding box center [1024, 697] width 178 height 126
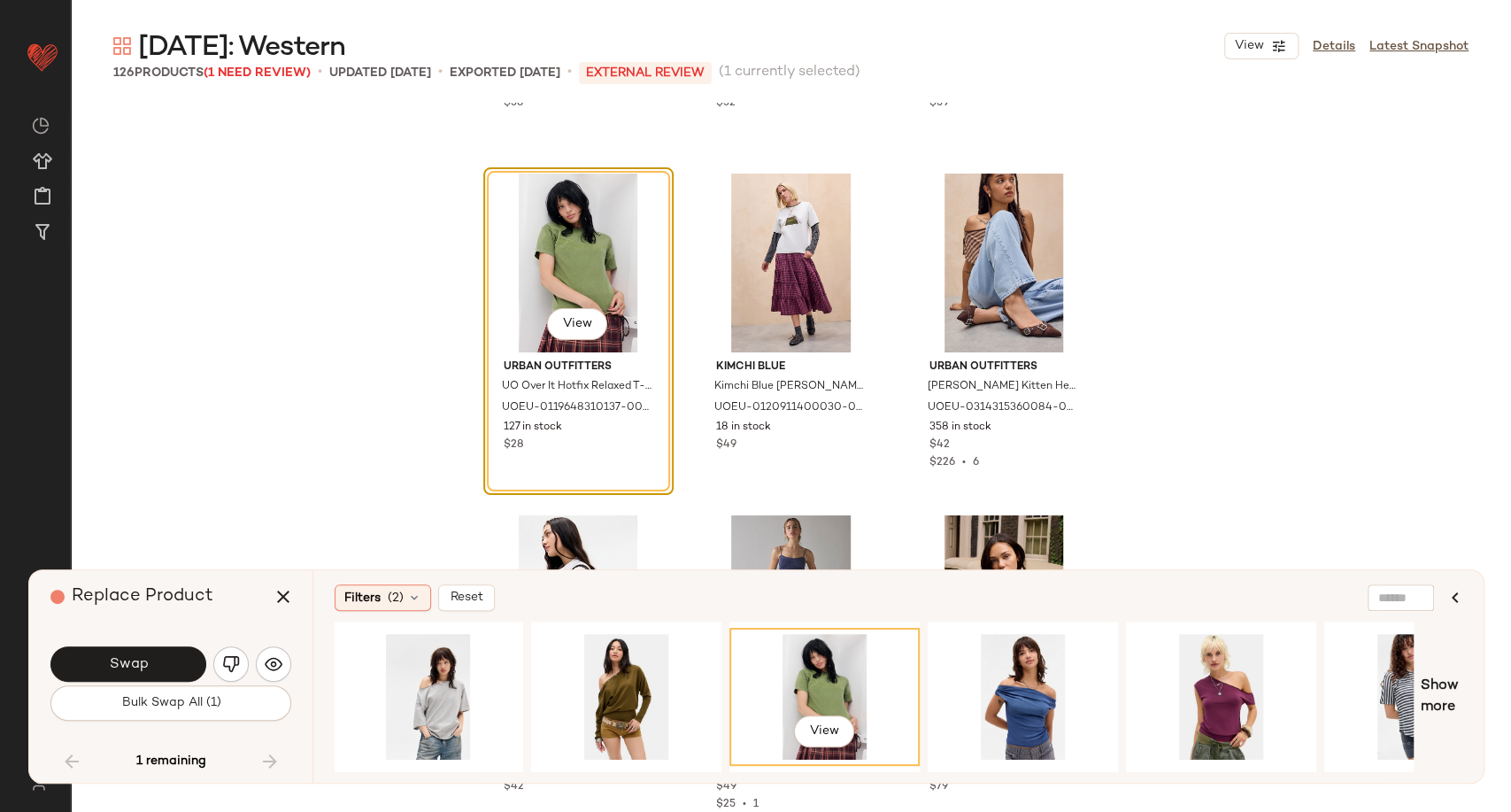
scroll to position [0, 0]
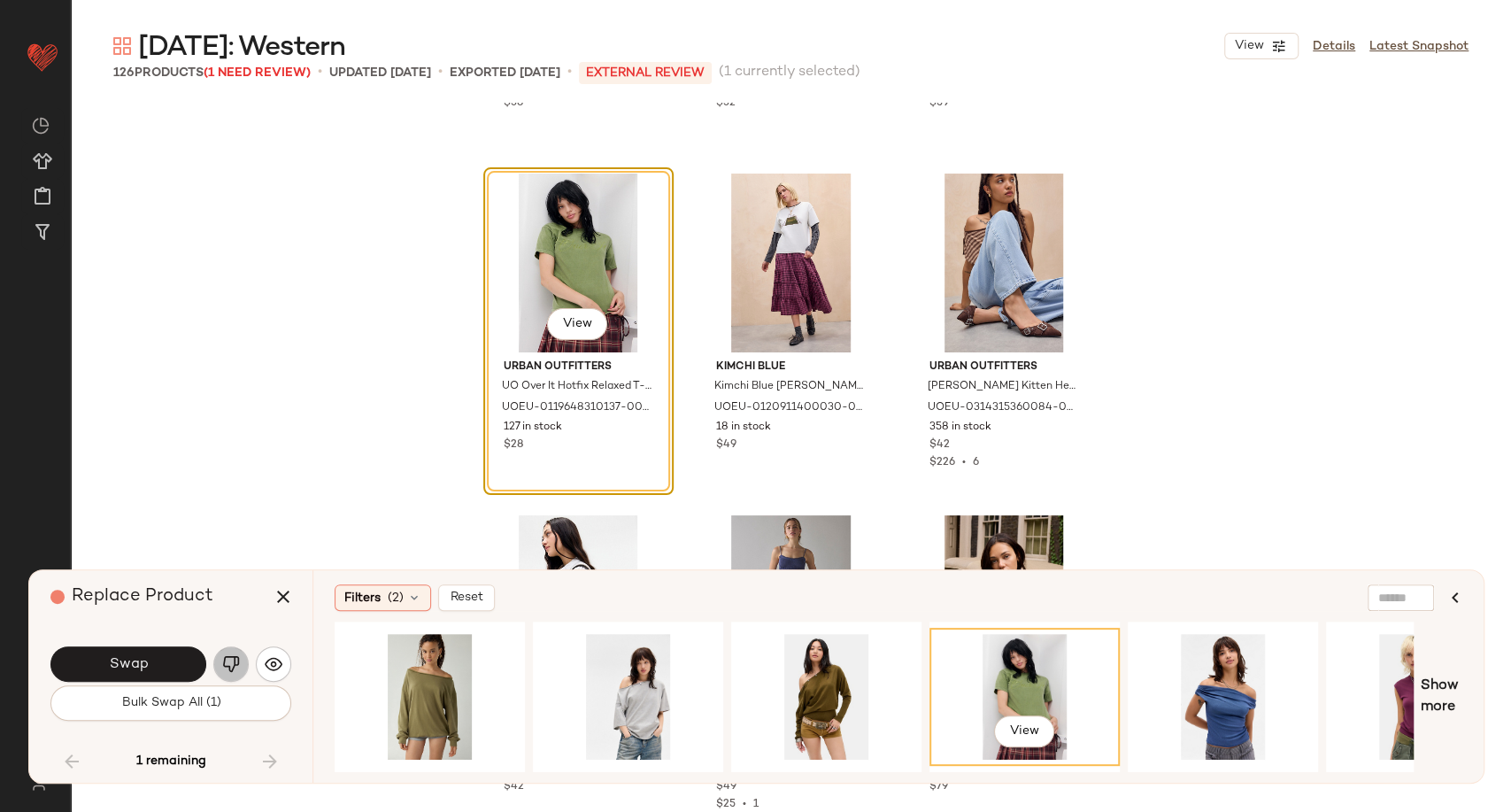
click at [241, 667] on button "button" at bounding box center [231, 663] width 36 height 36
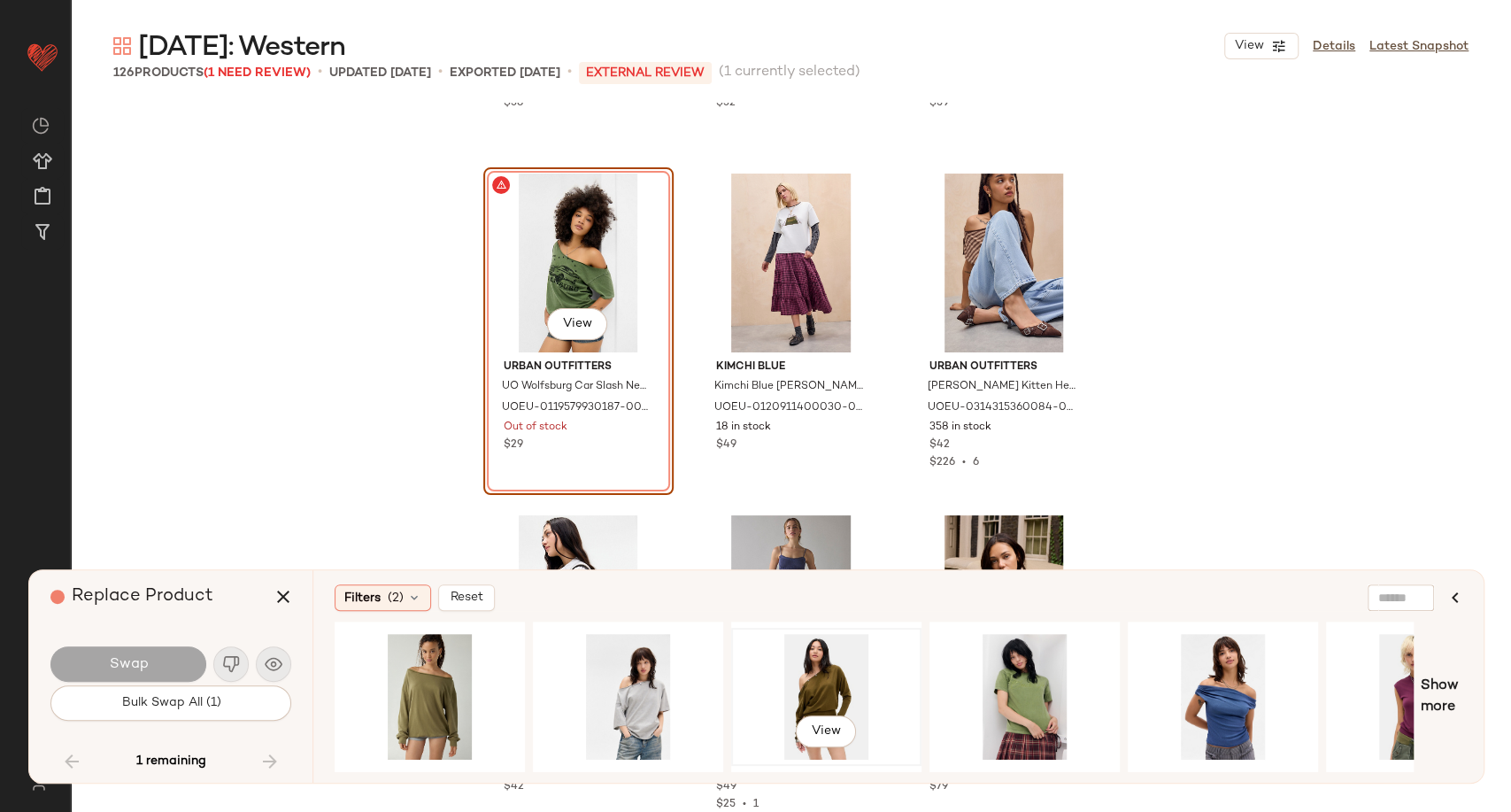
click at [795, 677] on div "View" at bounding box center [826, 697] width 178 height 126
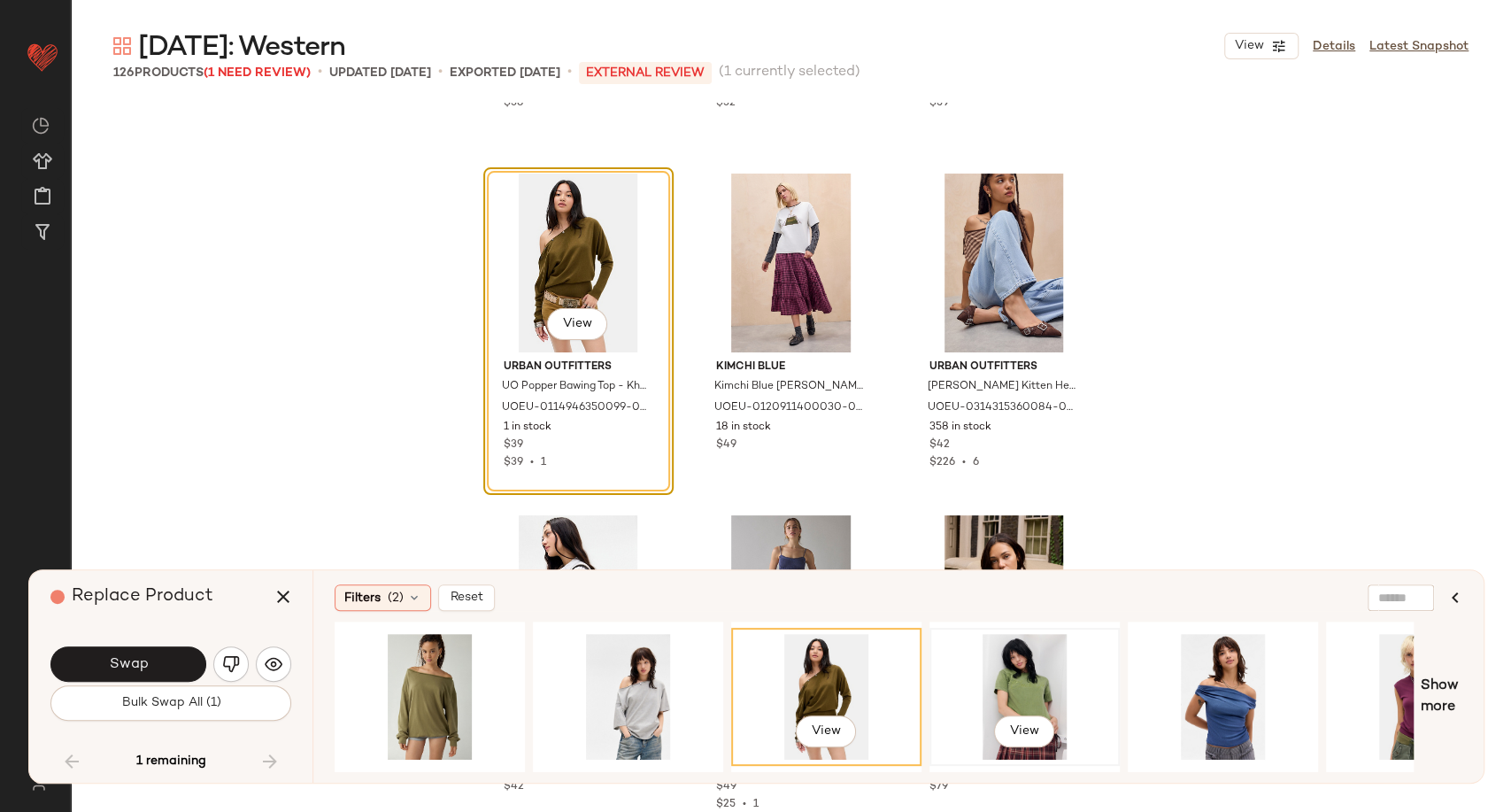
click at [1020, 689] on div "View" at bounding box center [1024, 697] width 178 height 126
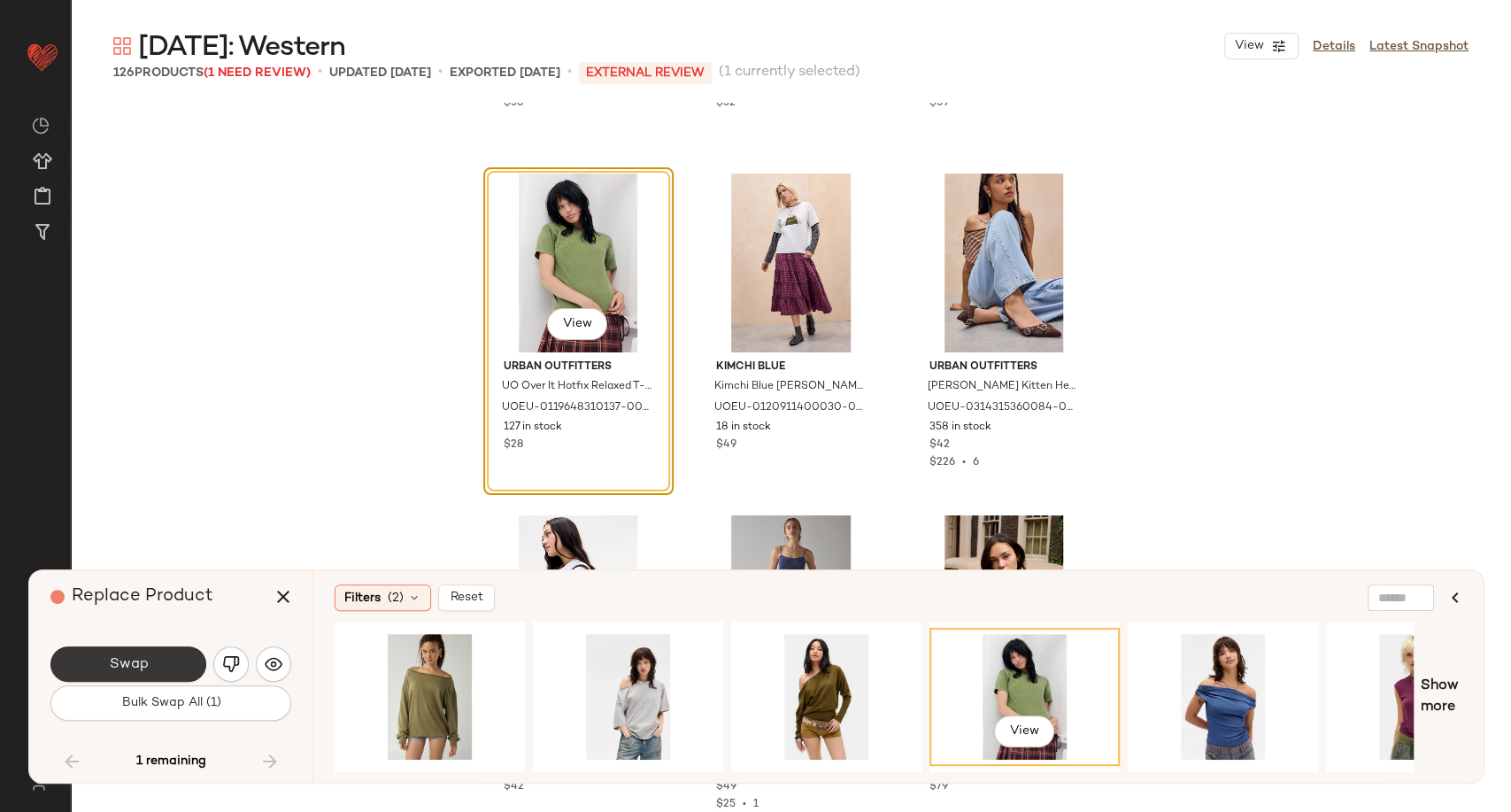
click at [179, 660] on button "Swap" at bounding box center [128, 663] width 156 height 36
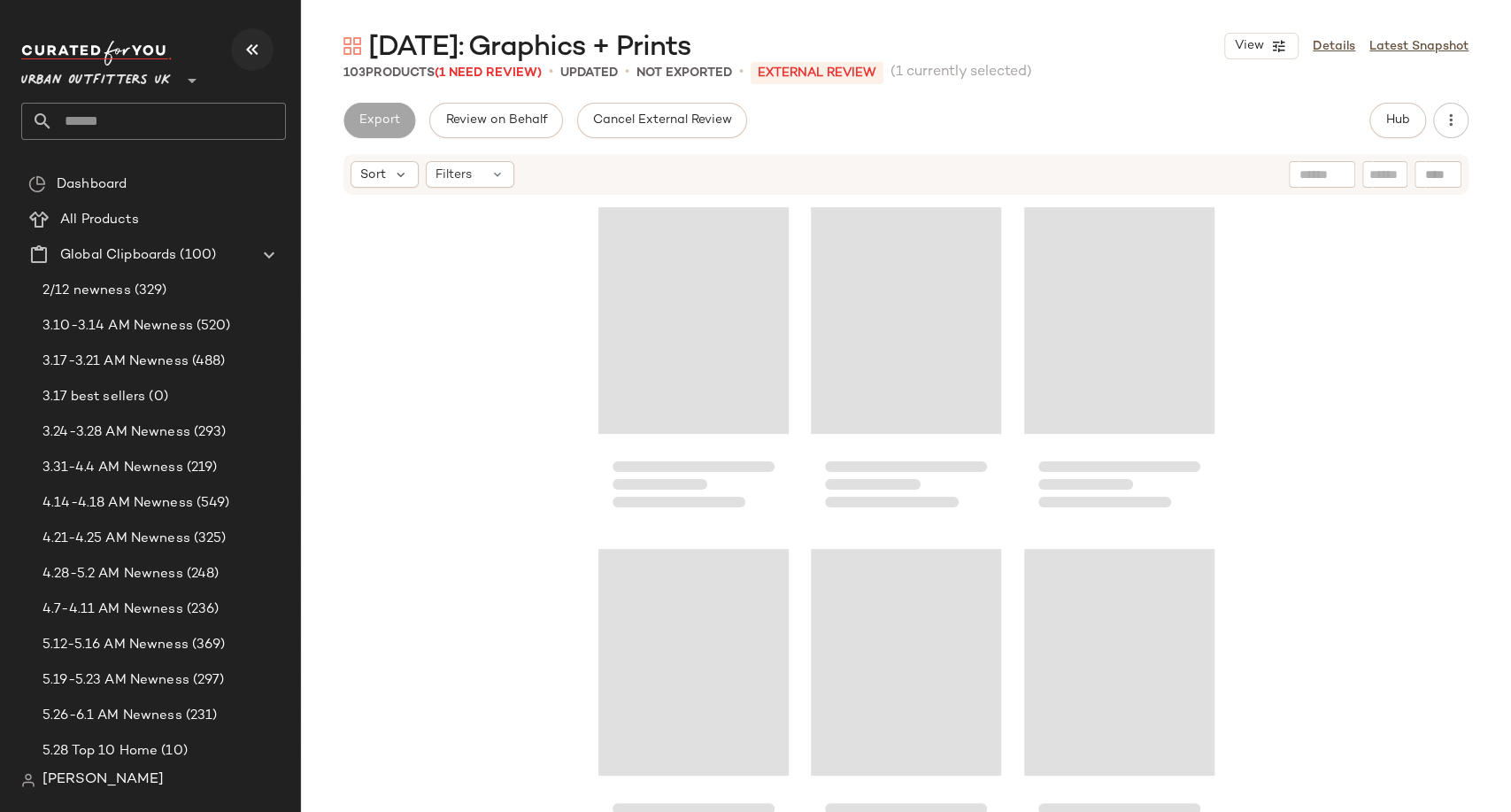
scroll to position [2050, 0]
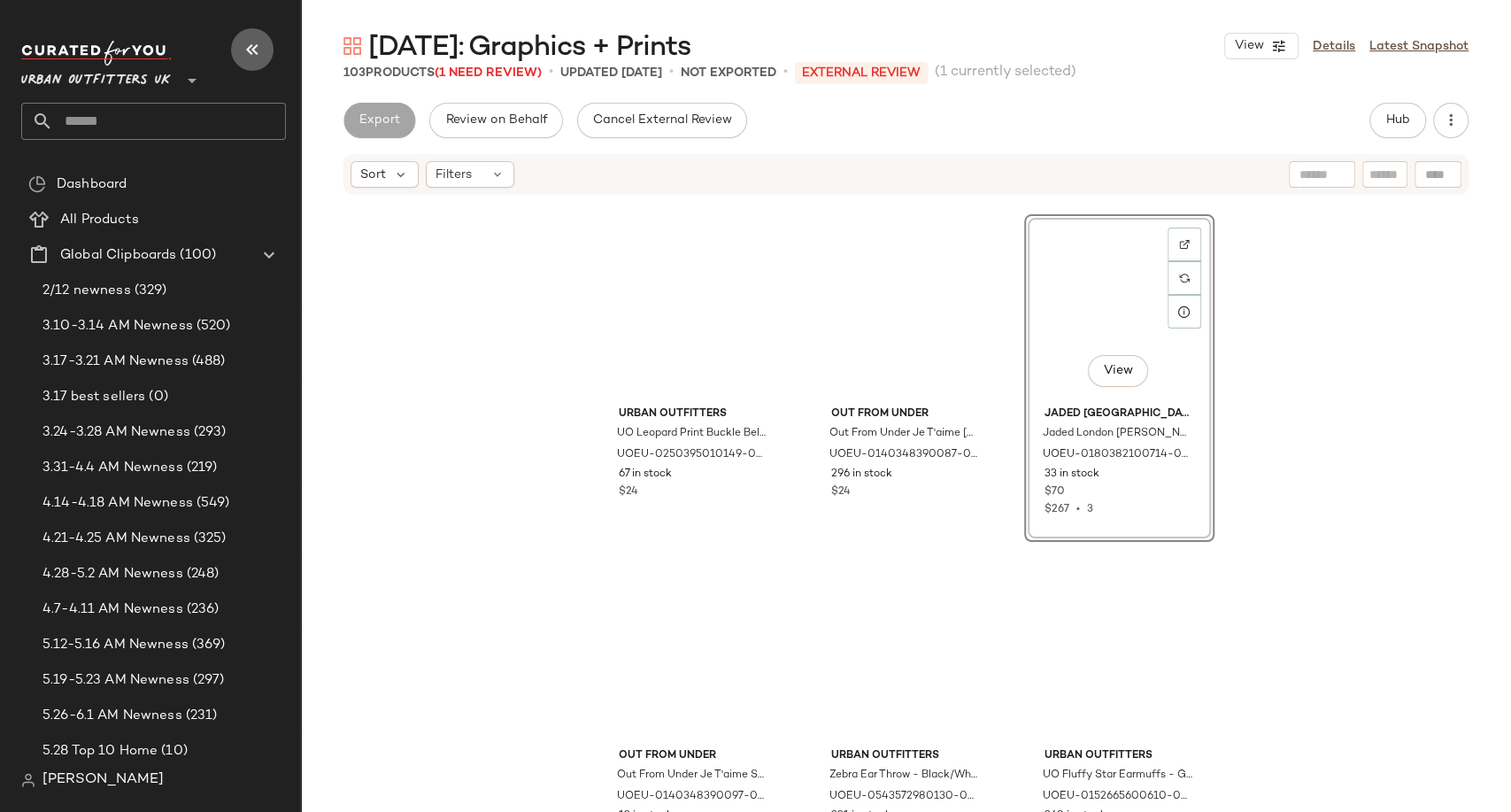
click at [252, 47] on icon "button" at bounding box center [252, 49] width 21 height 21
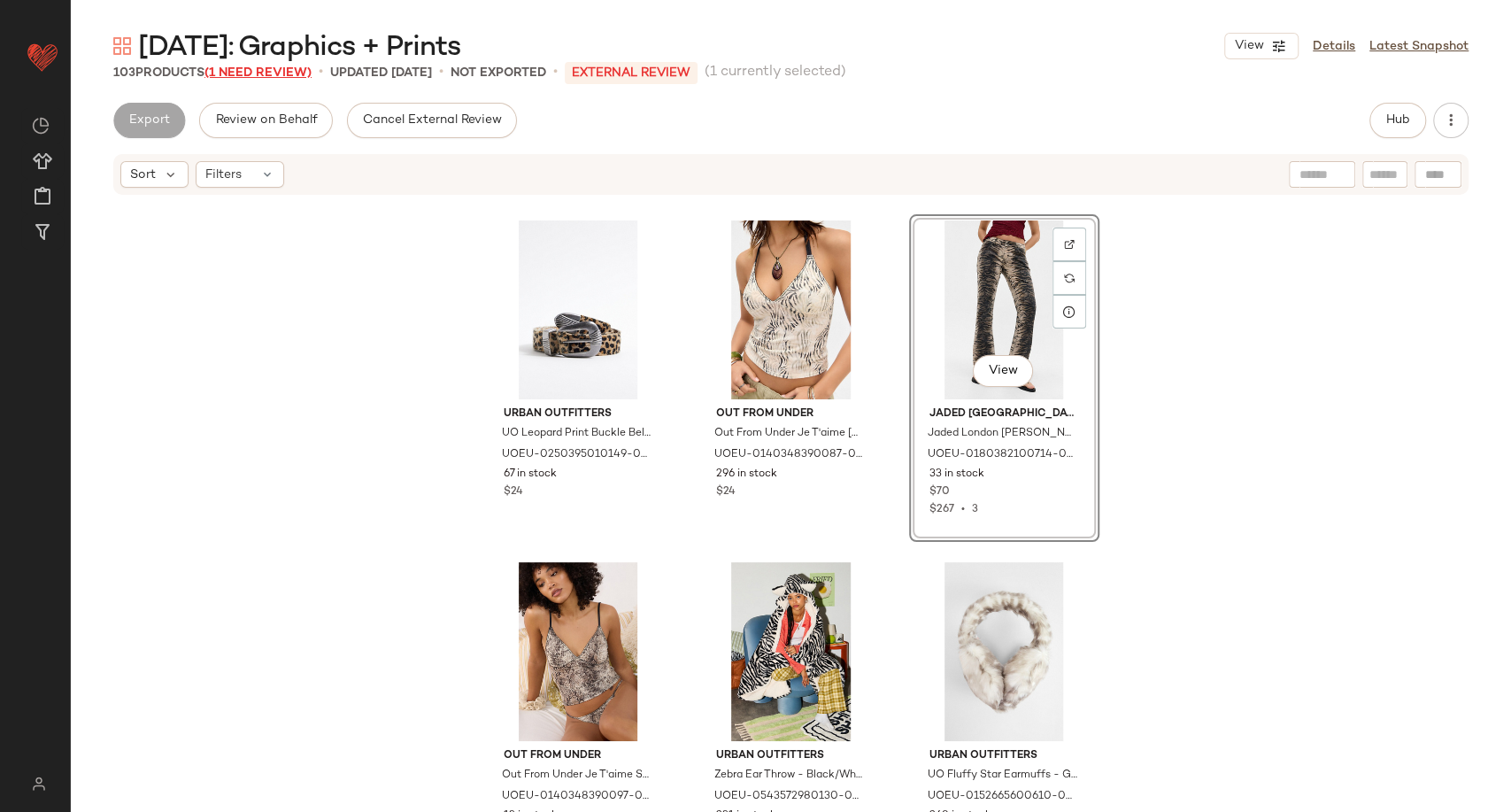
click at [271, 71] on span "(1 Need Review)" at bounding box center [258, 73] width 107 height 14
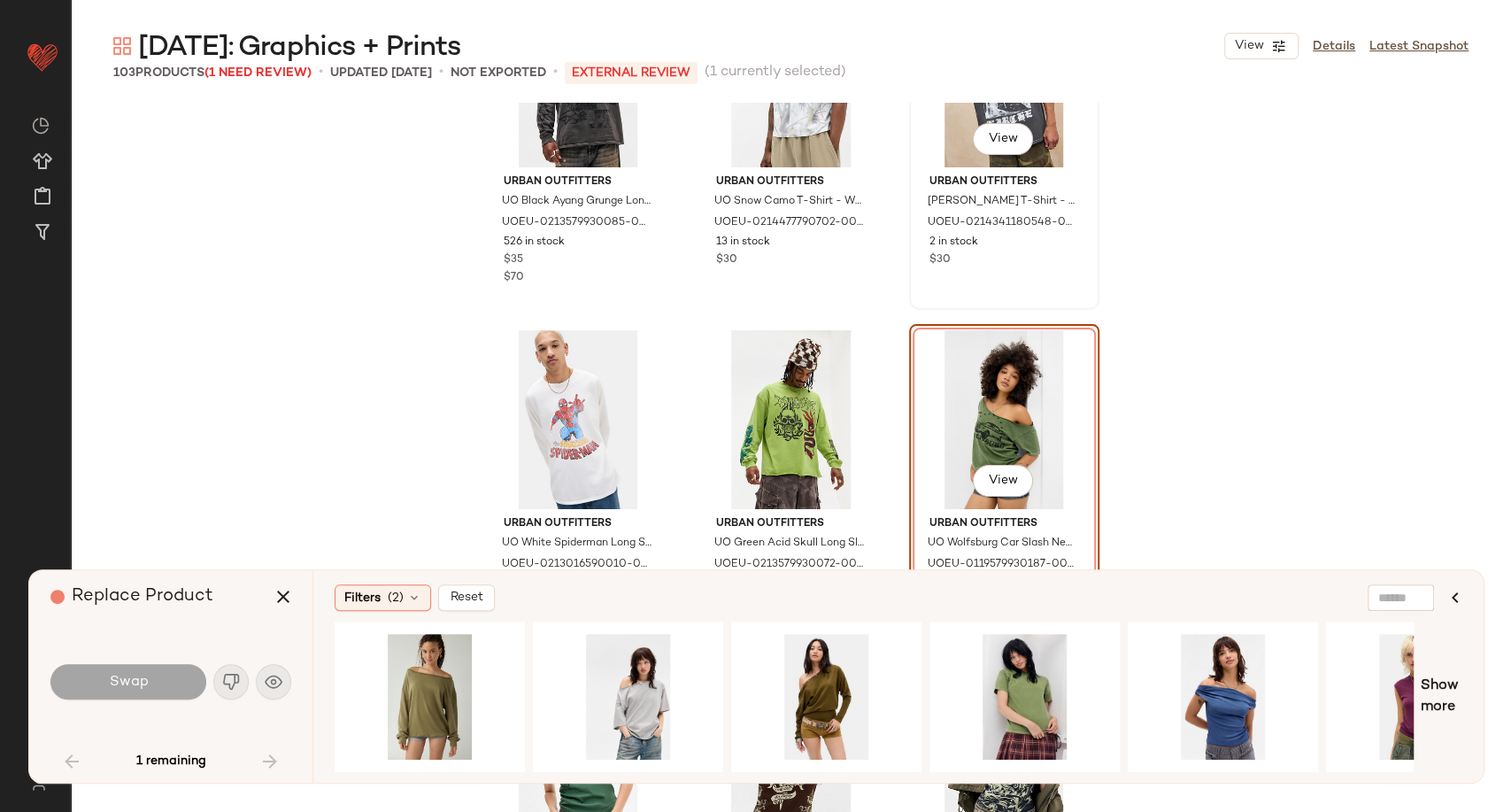
scroll to position [5663, 0]
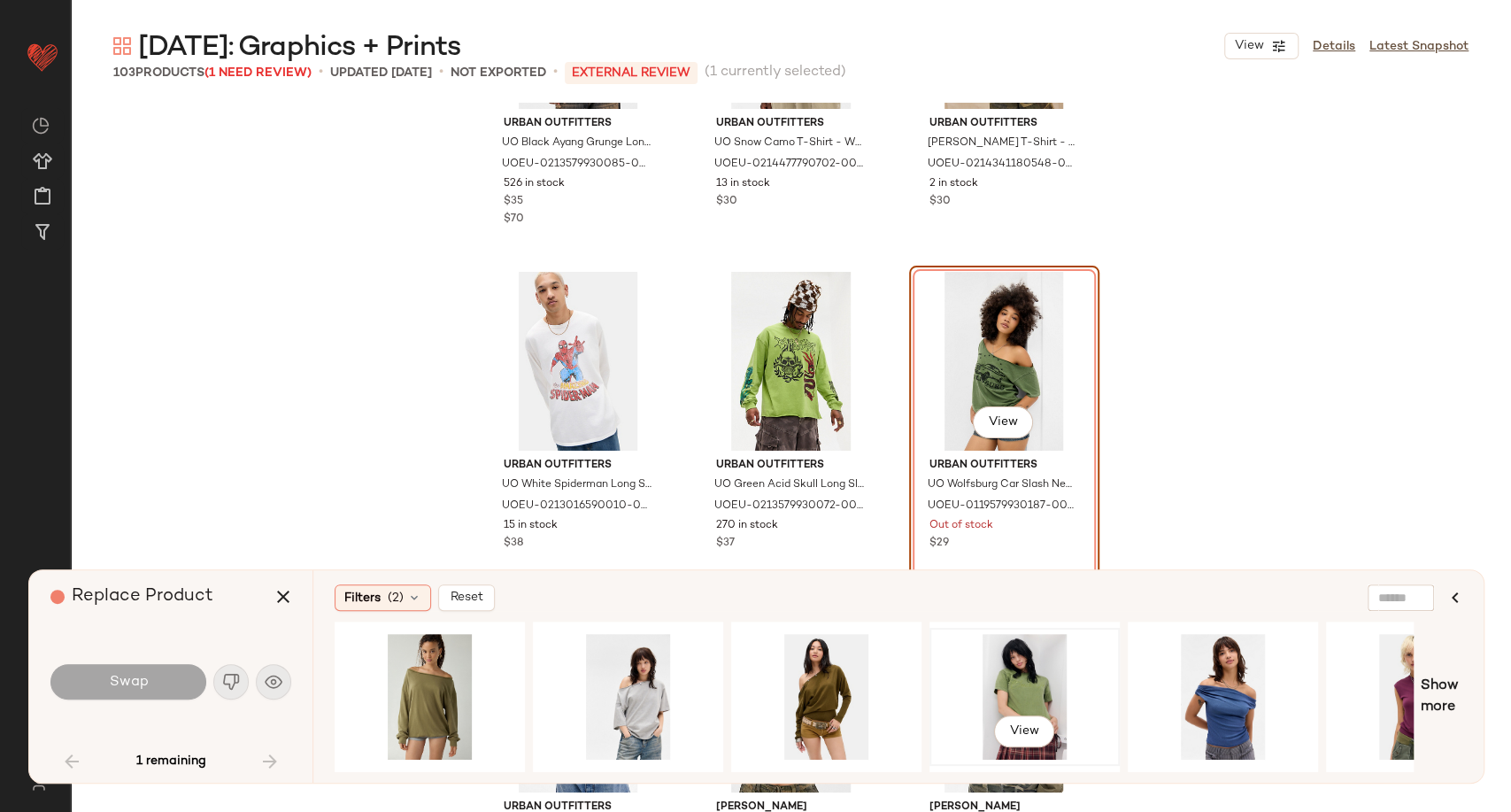
click at [1022, 680] on div "View" at bounding box center [1024, 697] width 178 height 126
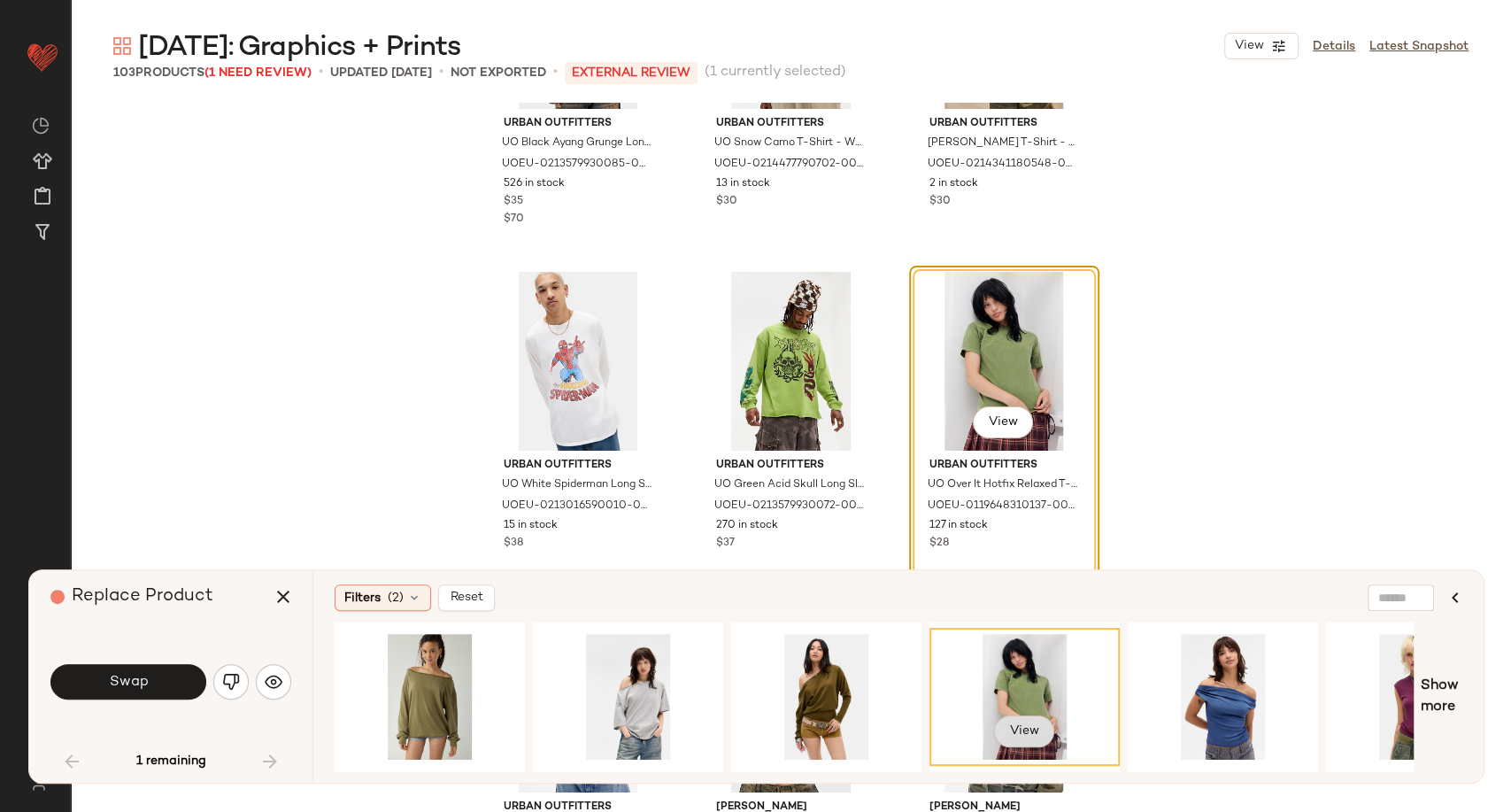
click at [1007, 722] on button "View" at bounding box center [1024, 731] width 60 height 32
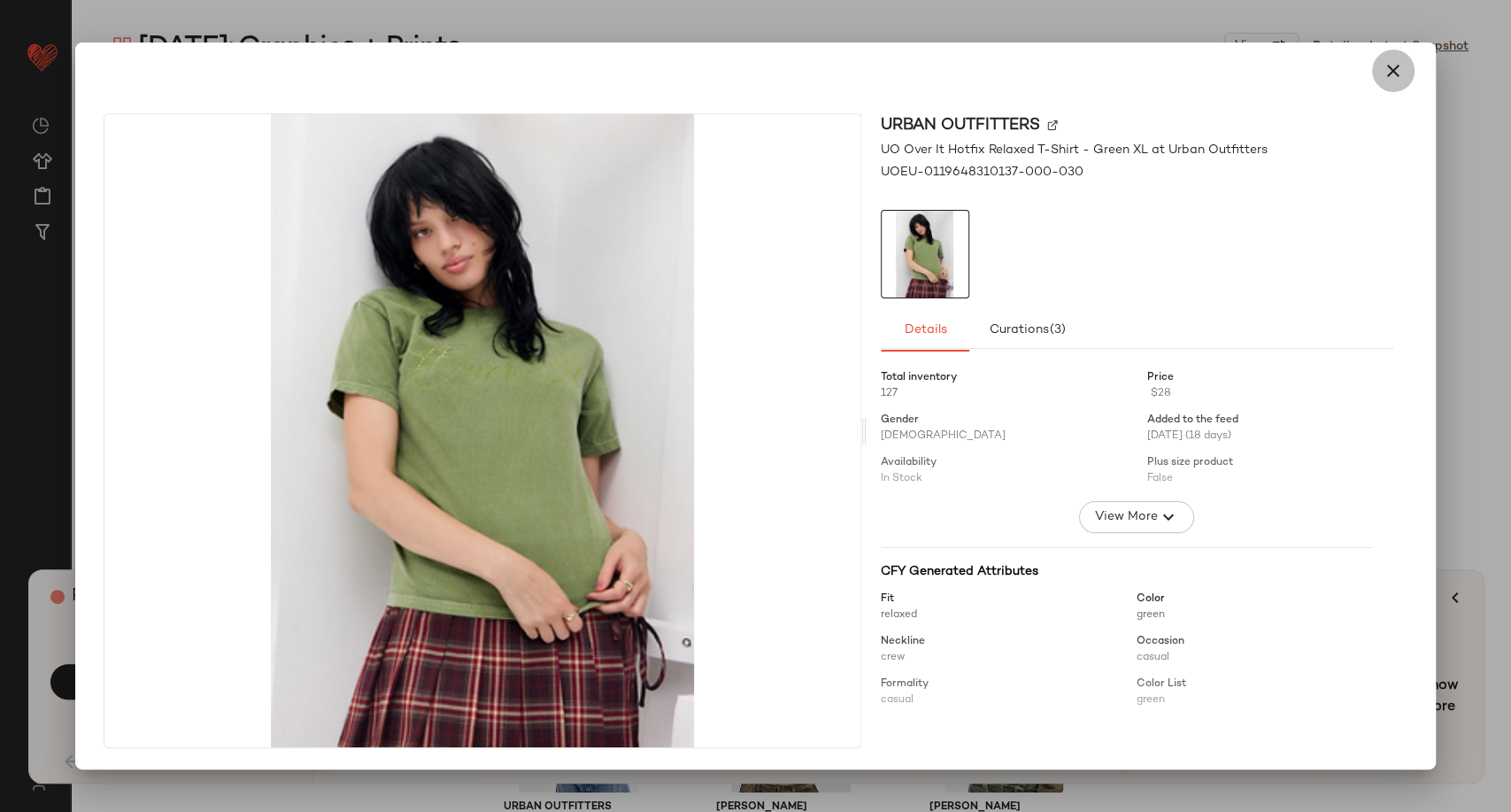
click at [1384, 65] on icon "button" at bounding box center [1393, 70] width 21 height 21
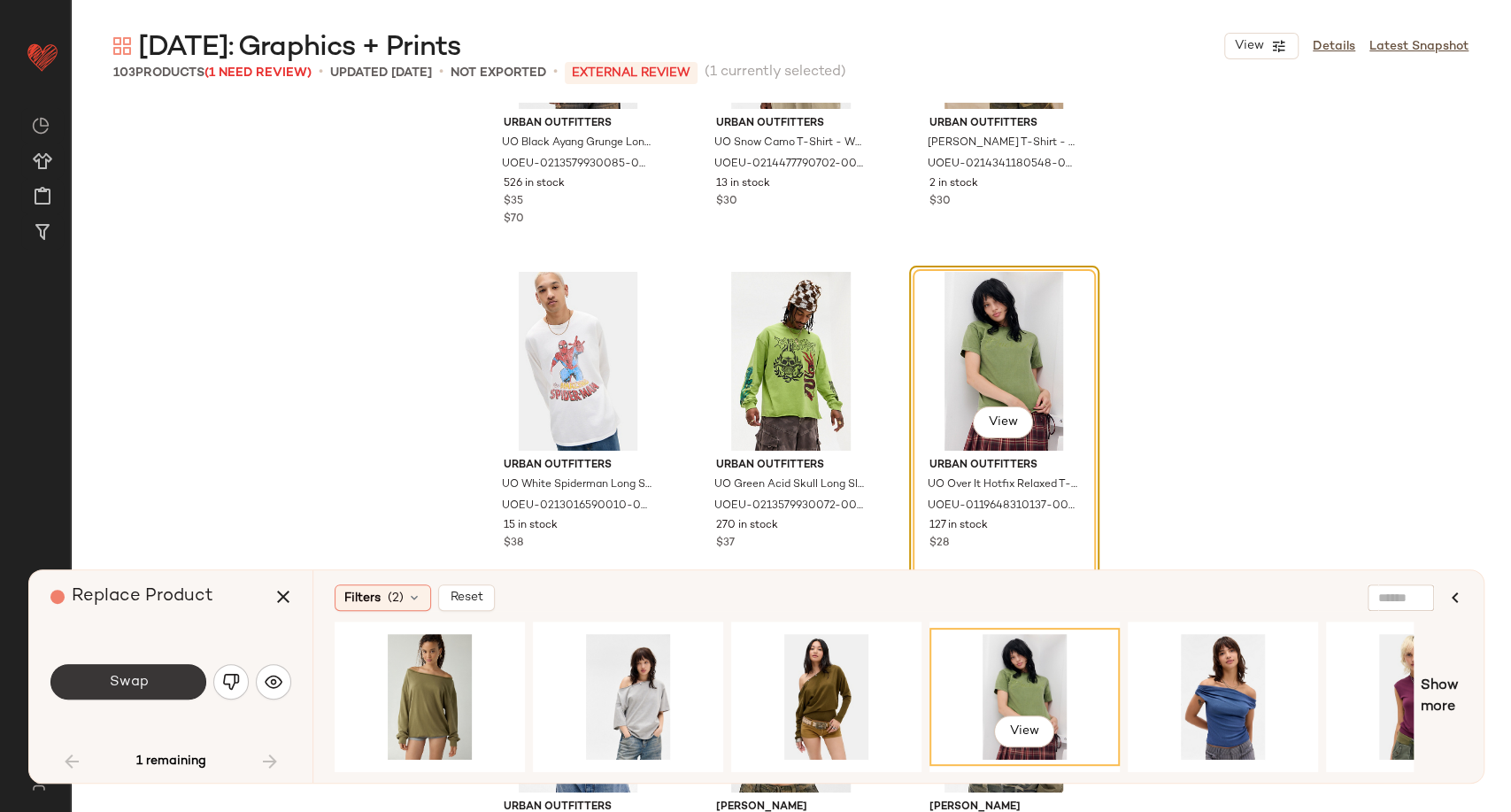
click at [136, 677] on span "Swap" at bounding box center [128, 681] width 40 height 16
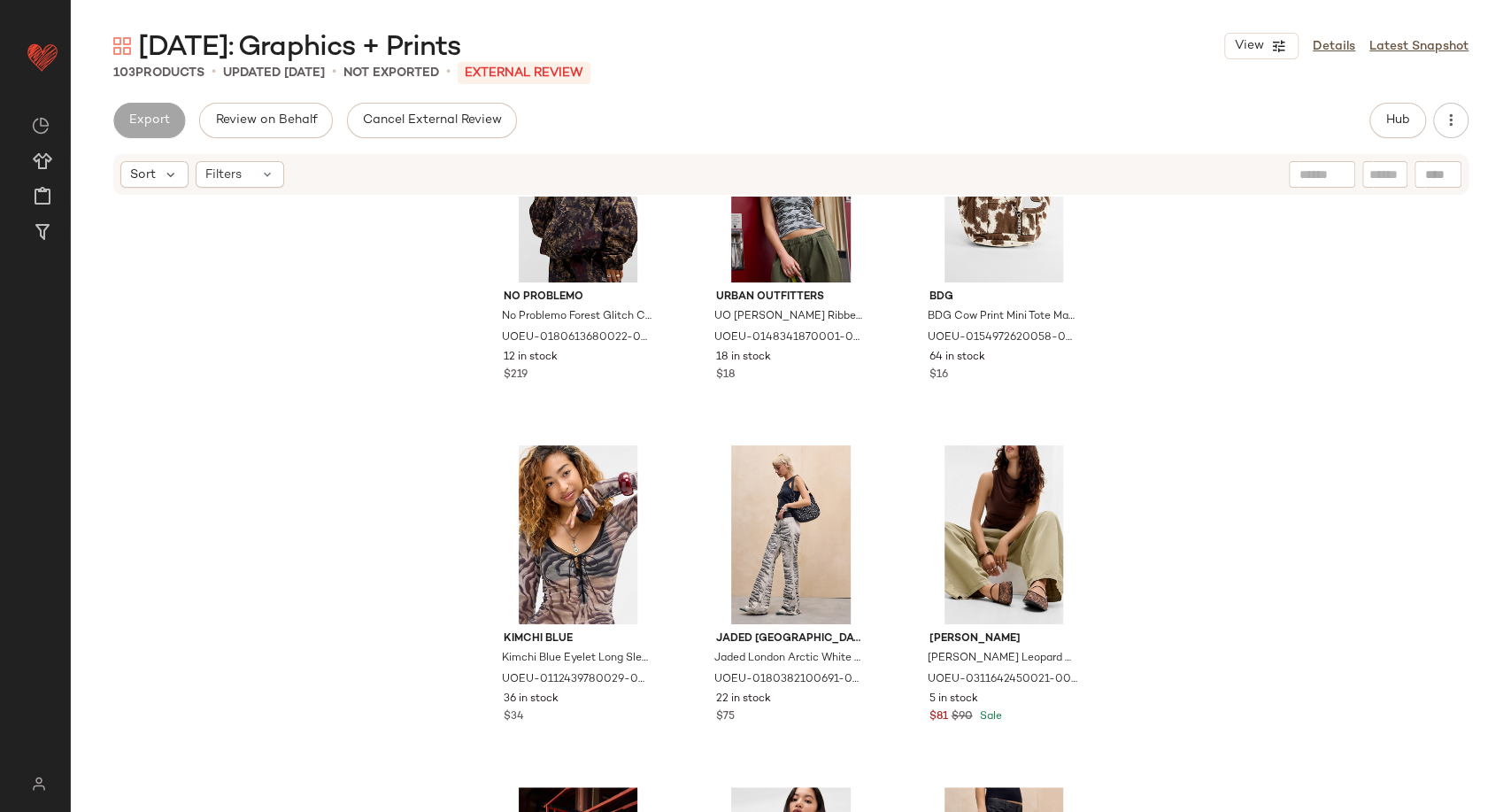
scroll to position [1096, 0]
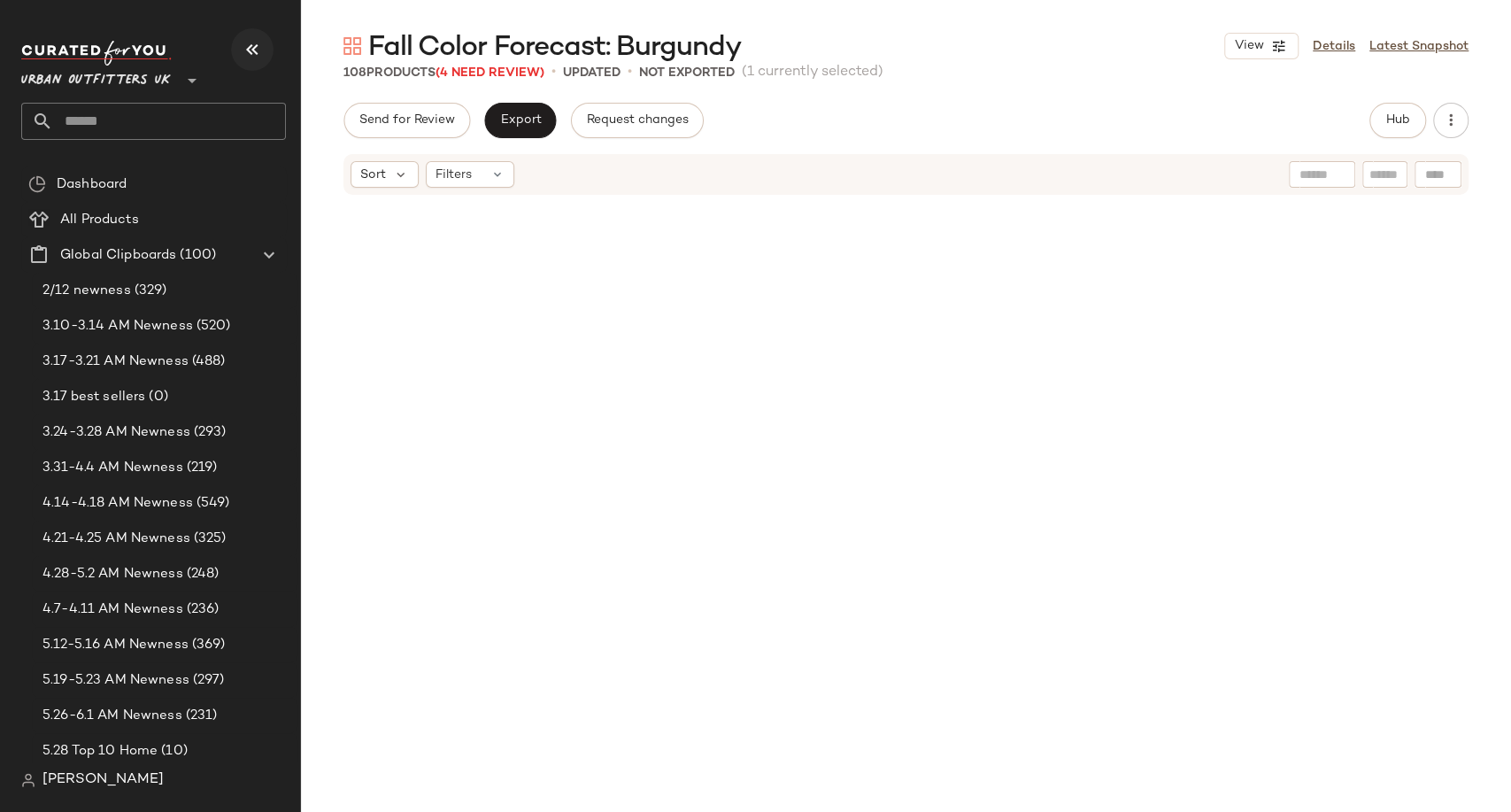
scroll to position [1366, 0]
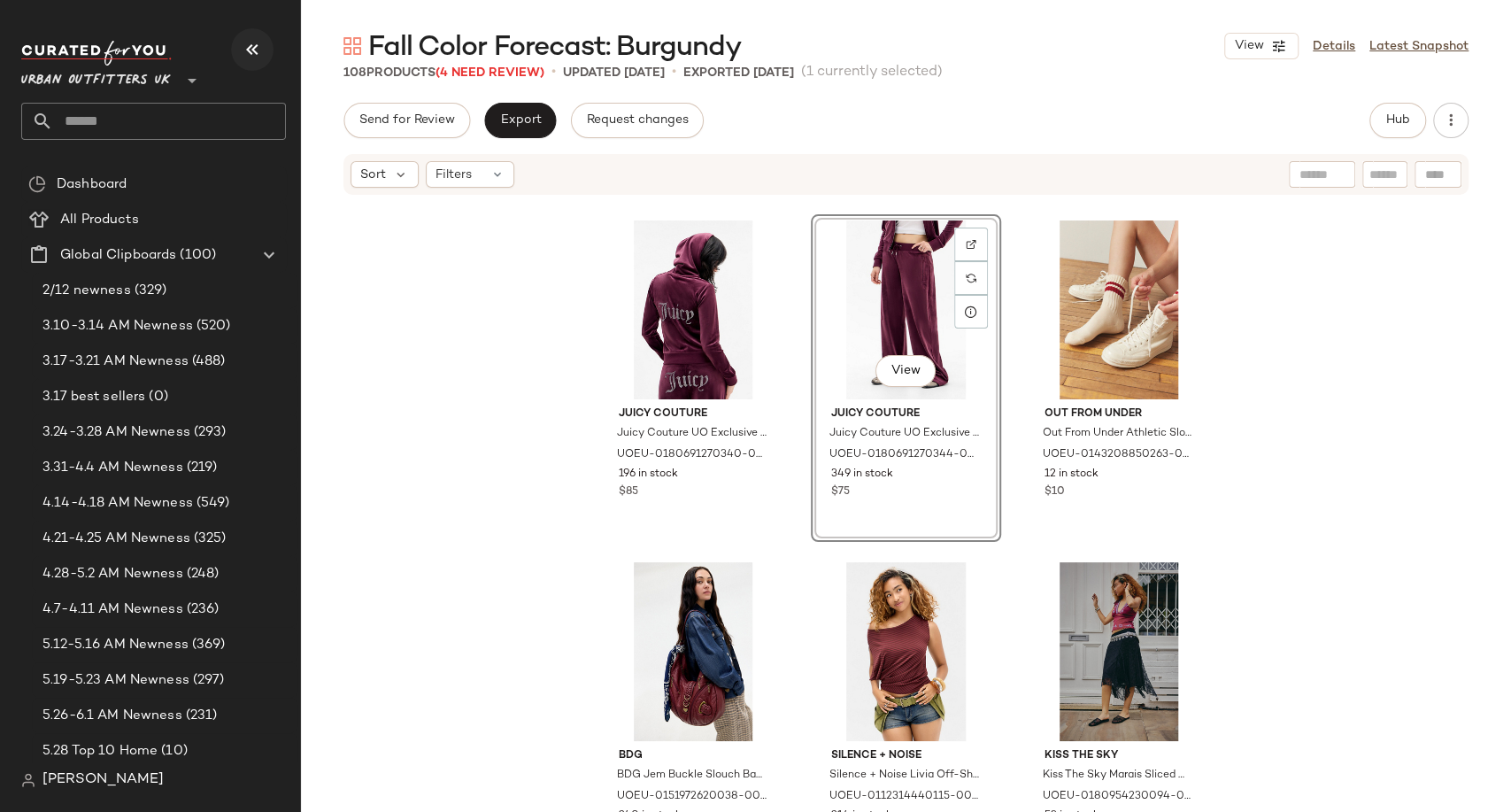
click at [263, 47] on button "button" at bounding box center [252, 49] width 43 height 43
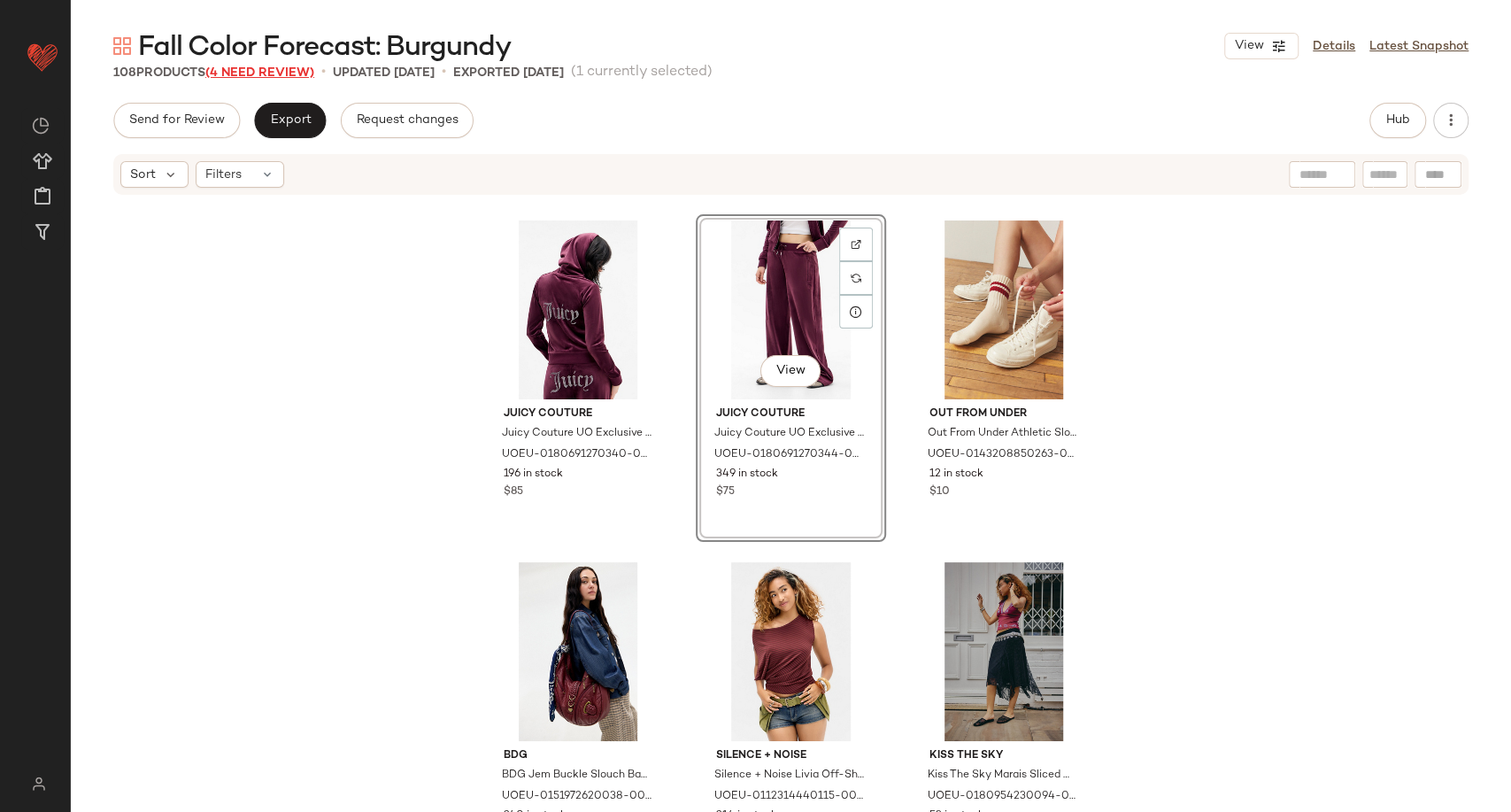
click at [270, 77] on span "(4 Need Review)" at bounding box center [259, 73] width 109 height 14
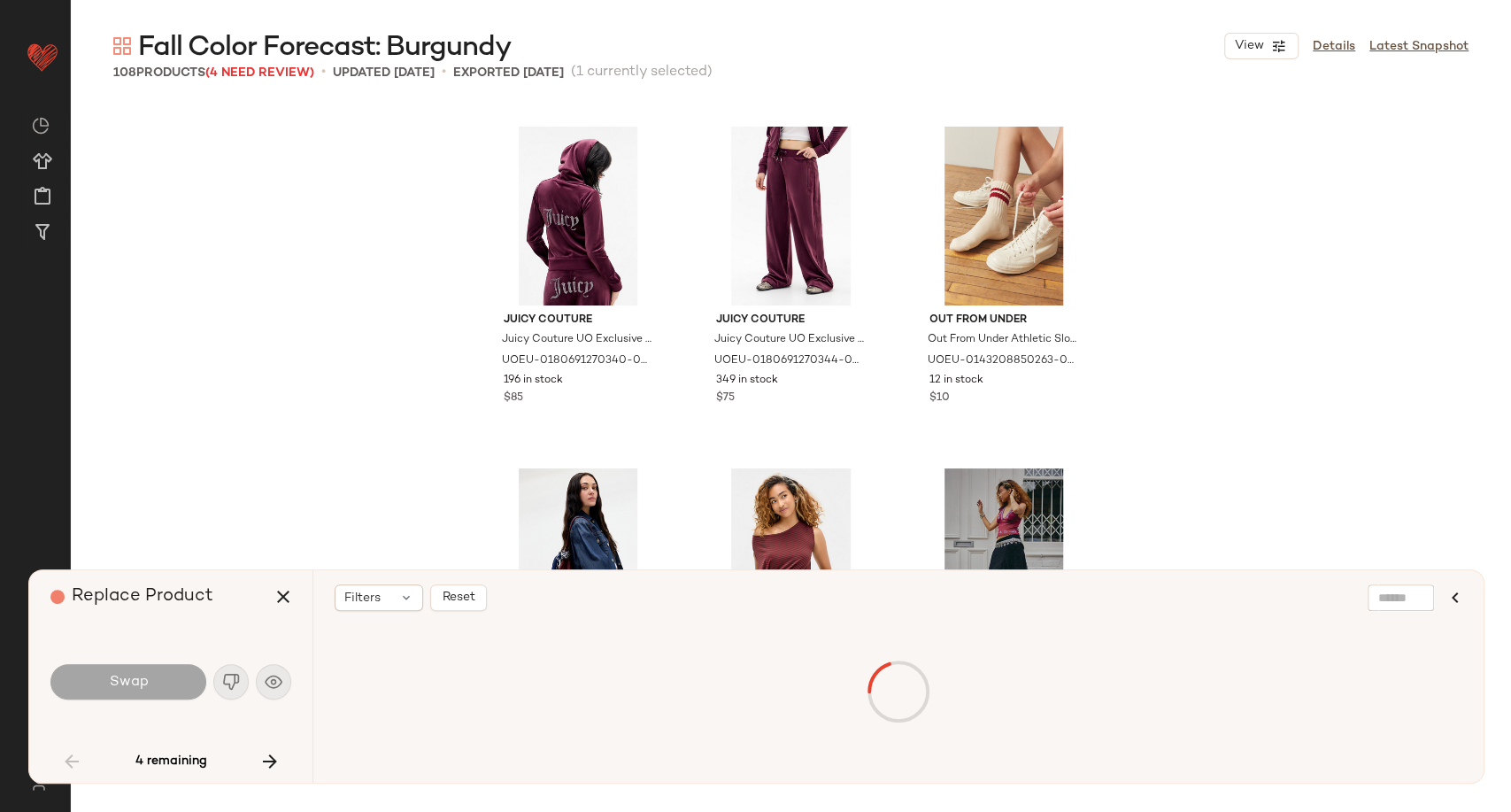
scroll to position [4441, 0]
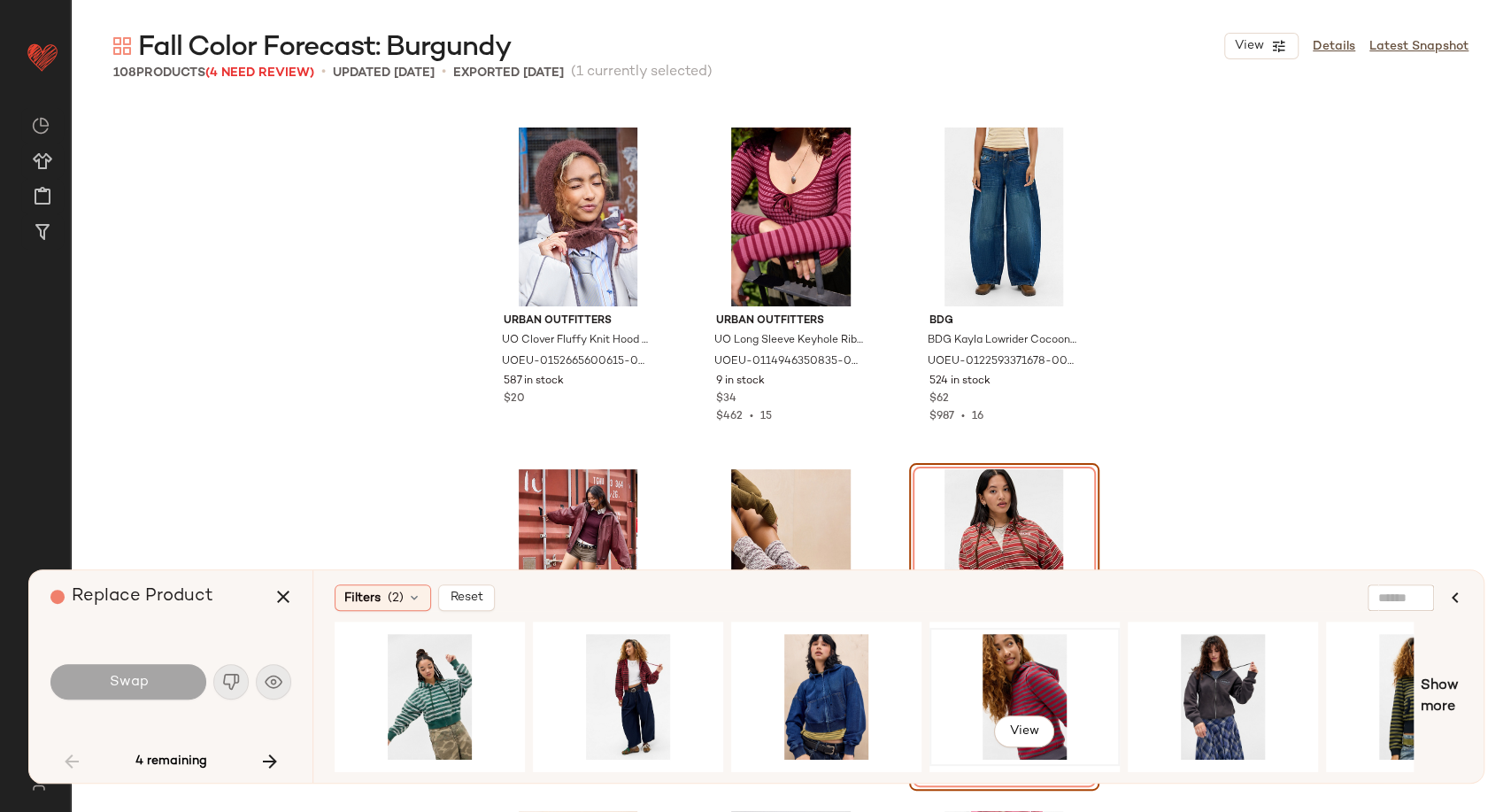
click at [997, 671] on div "View" at bounding box center [1024, 697] width 178 height 126
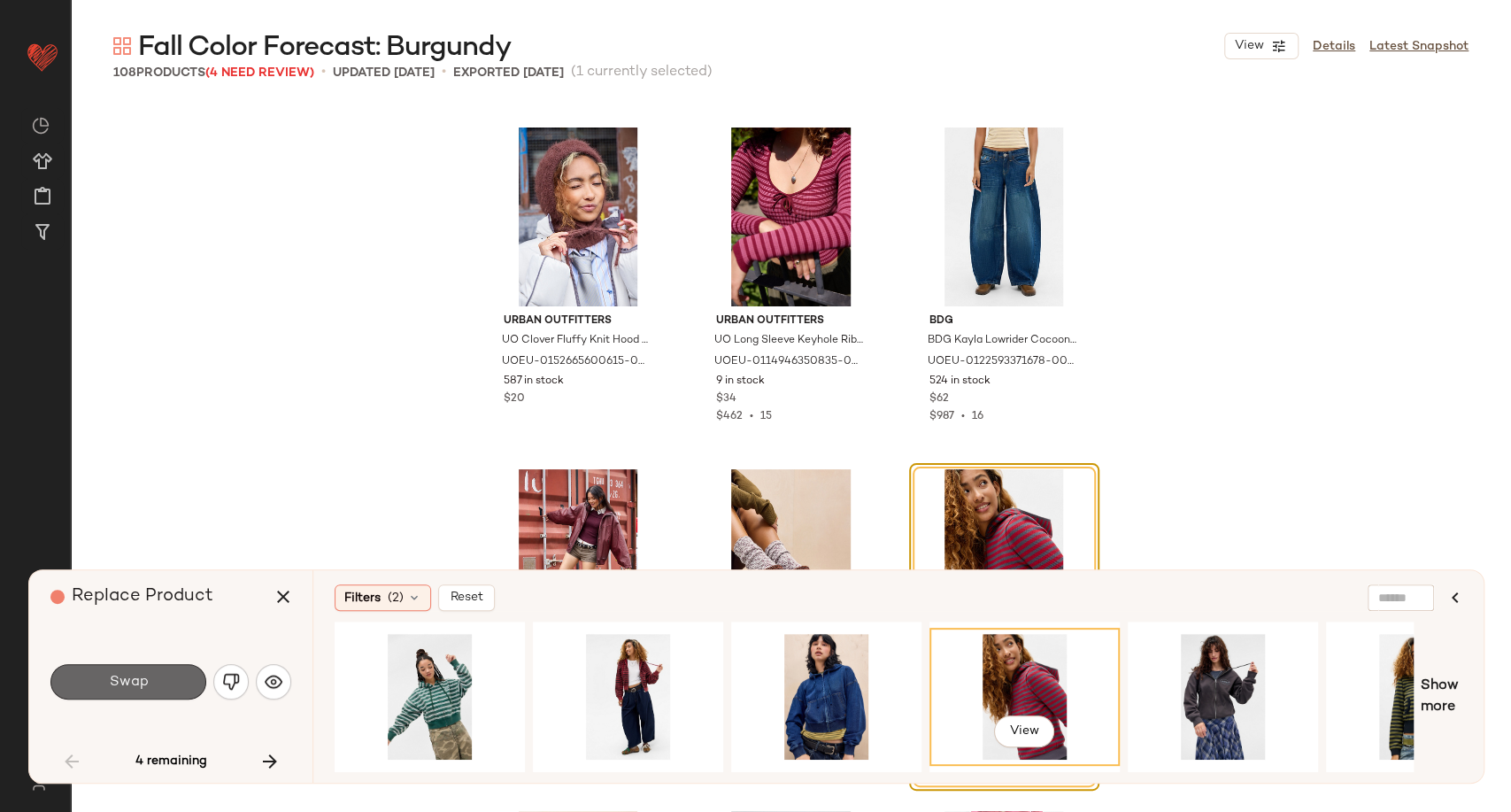
click at [79, 685] on button "Swap" at bounding box center [128, 681] width 156 height 36
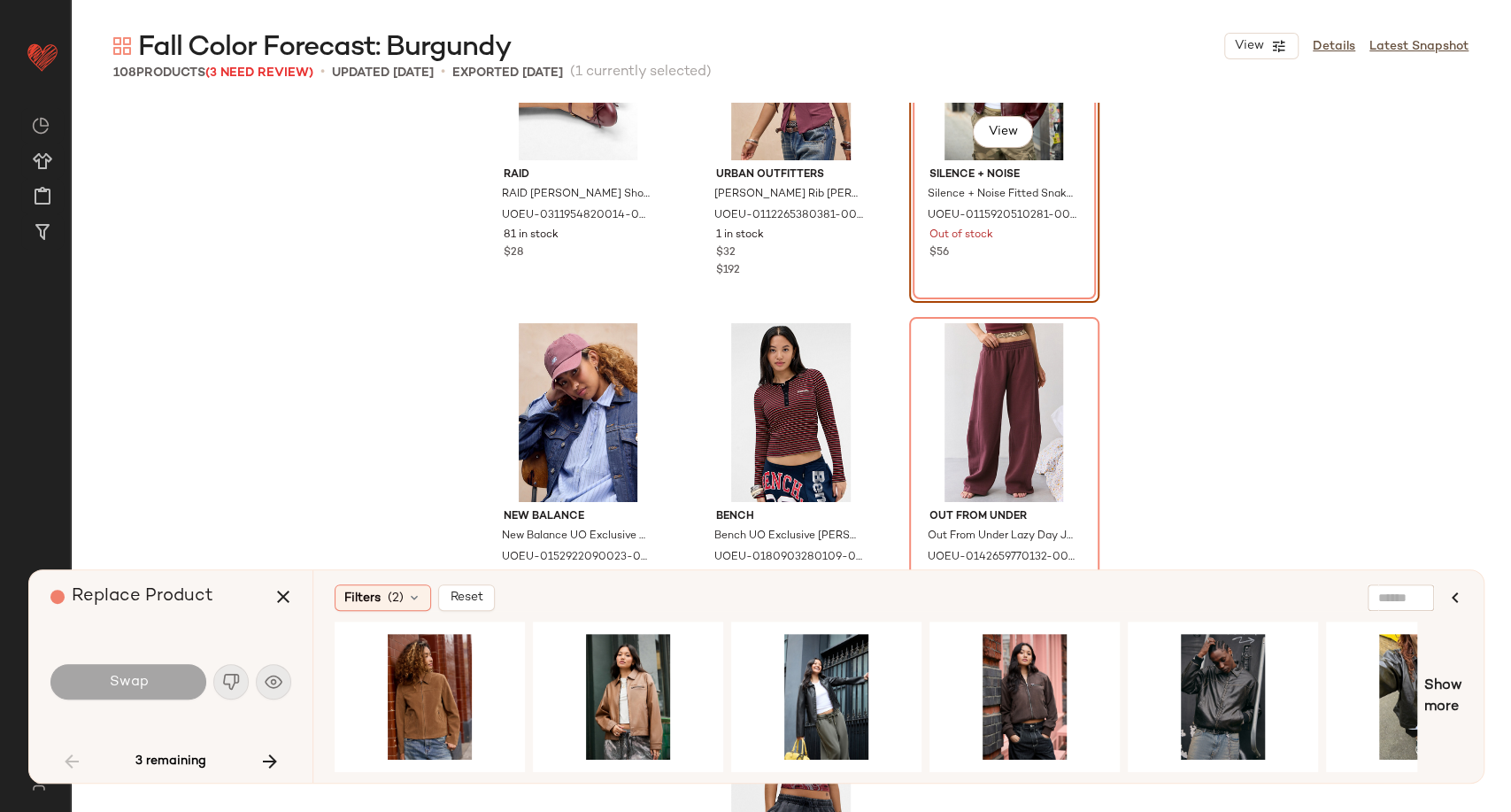
scroll to position [6300, 0]
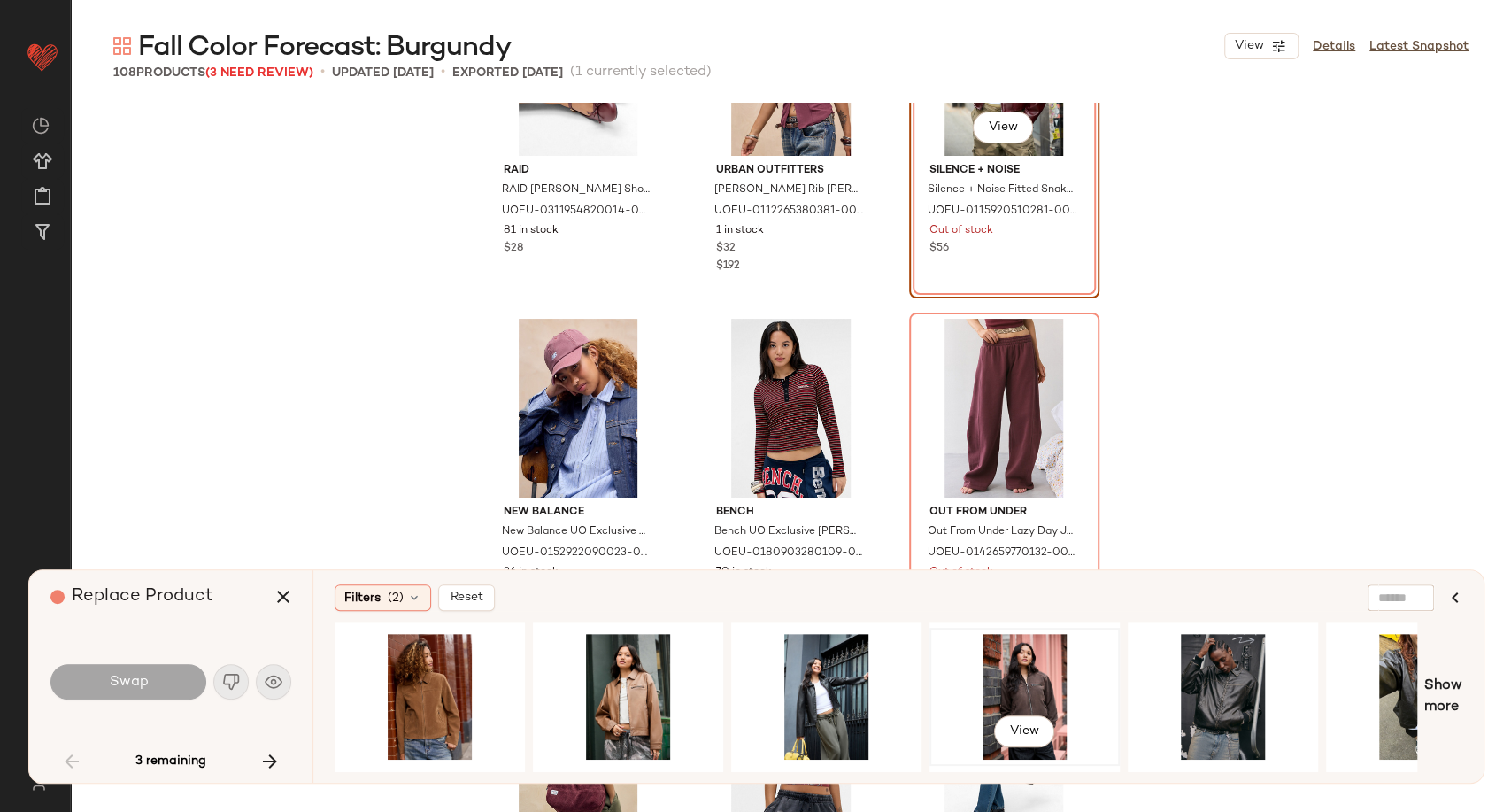
click at [1013, 695] on div "View" at bounding box center [1024, 697] width 178 height 126
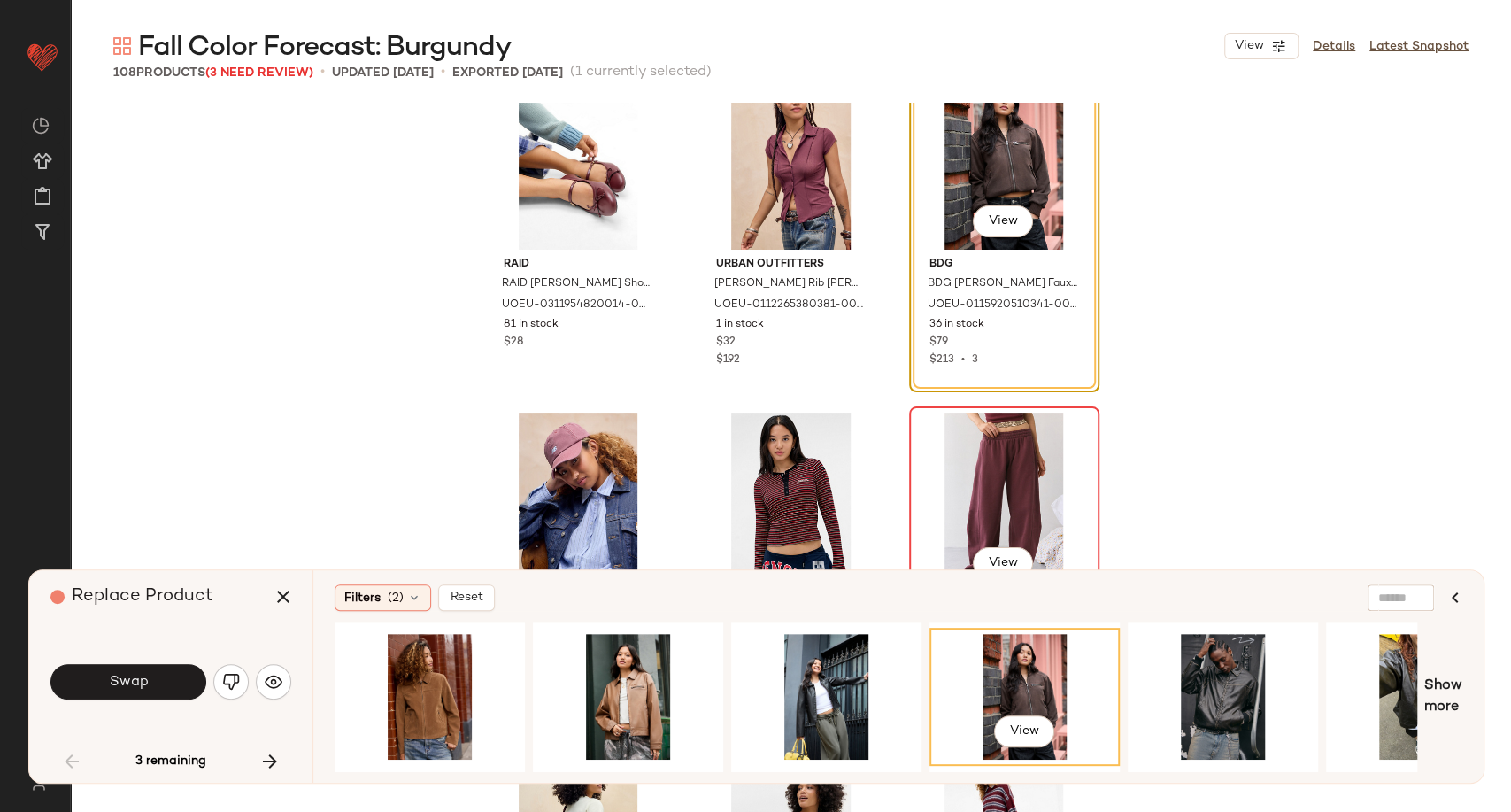
scroll to position [6103, 0]
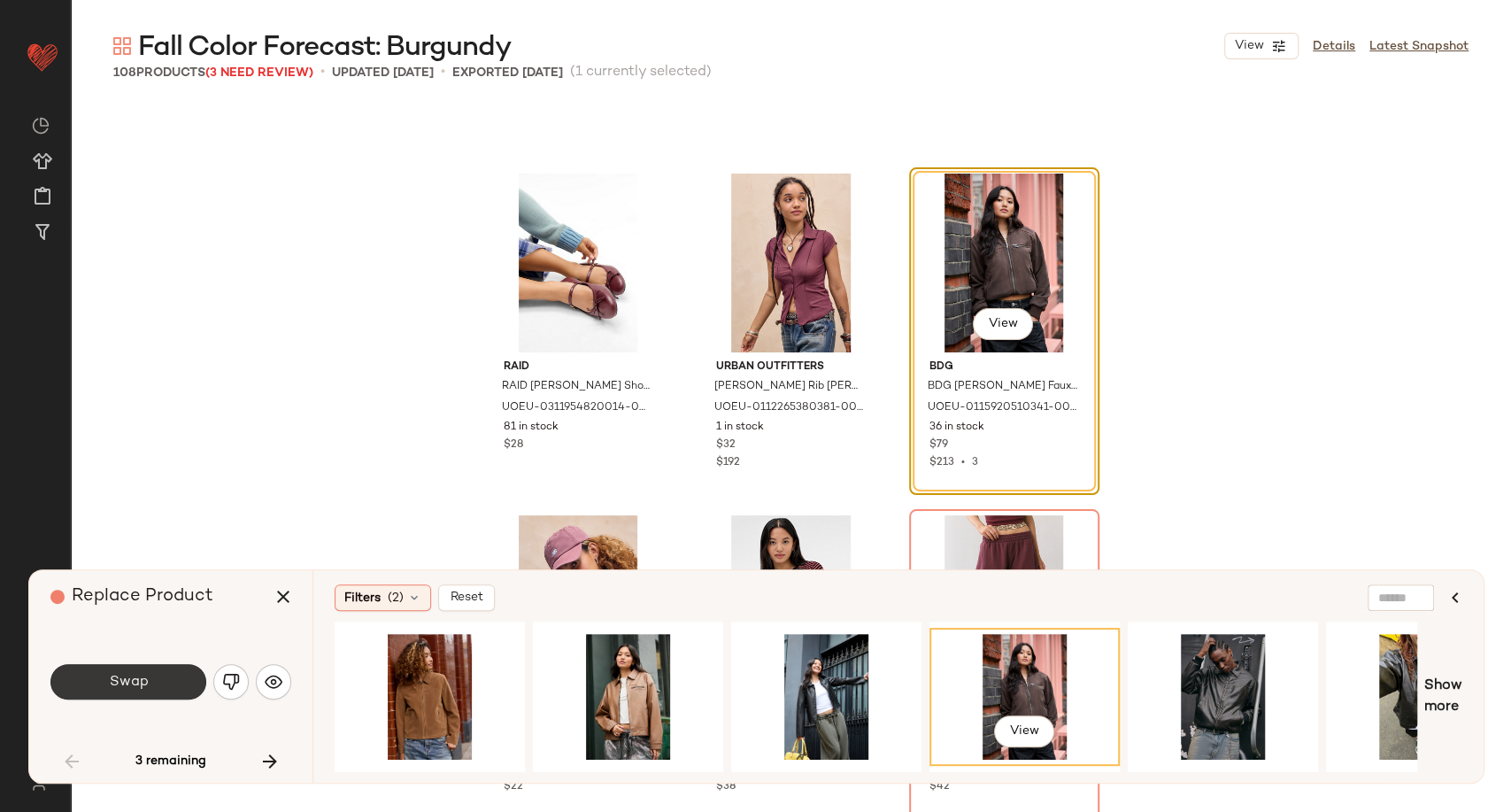
click at [142, 685] on span "Swap" at bounding box center [128, 681] width 40 height 16
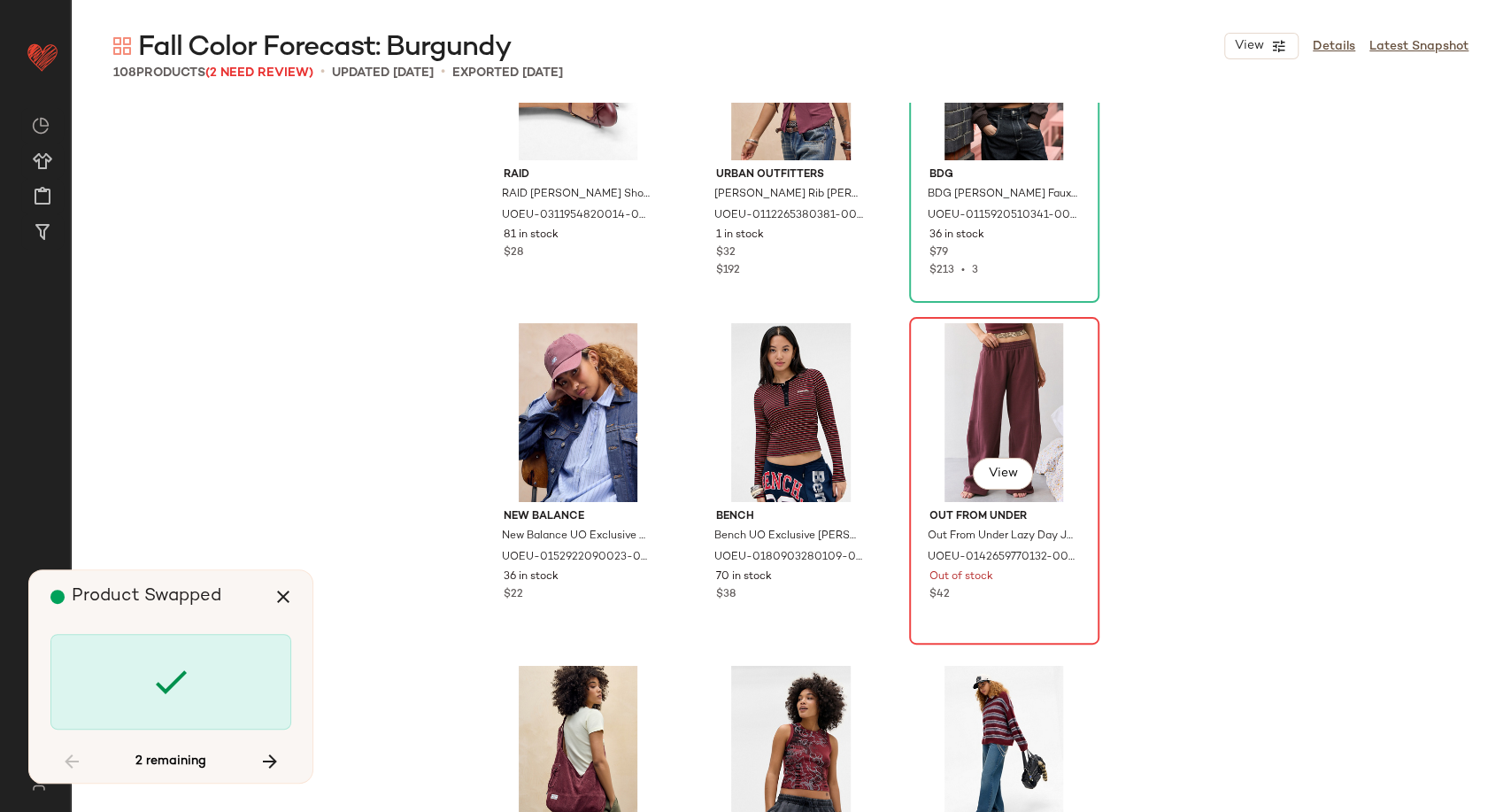
scroll to position [6300, 0]
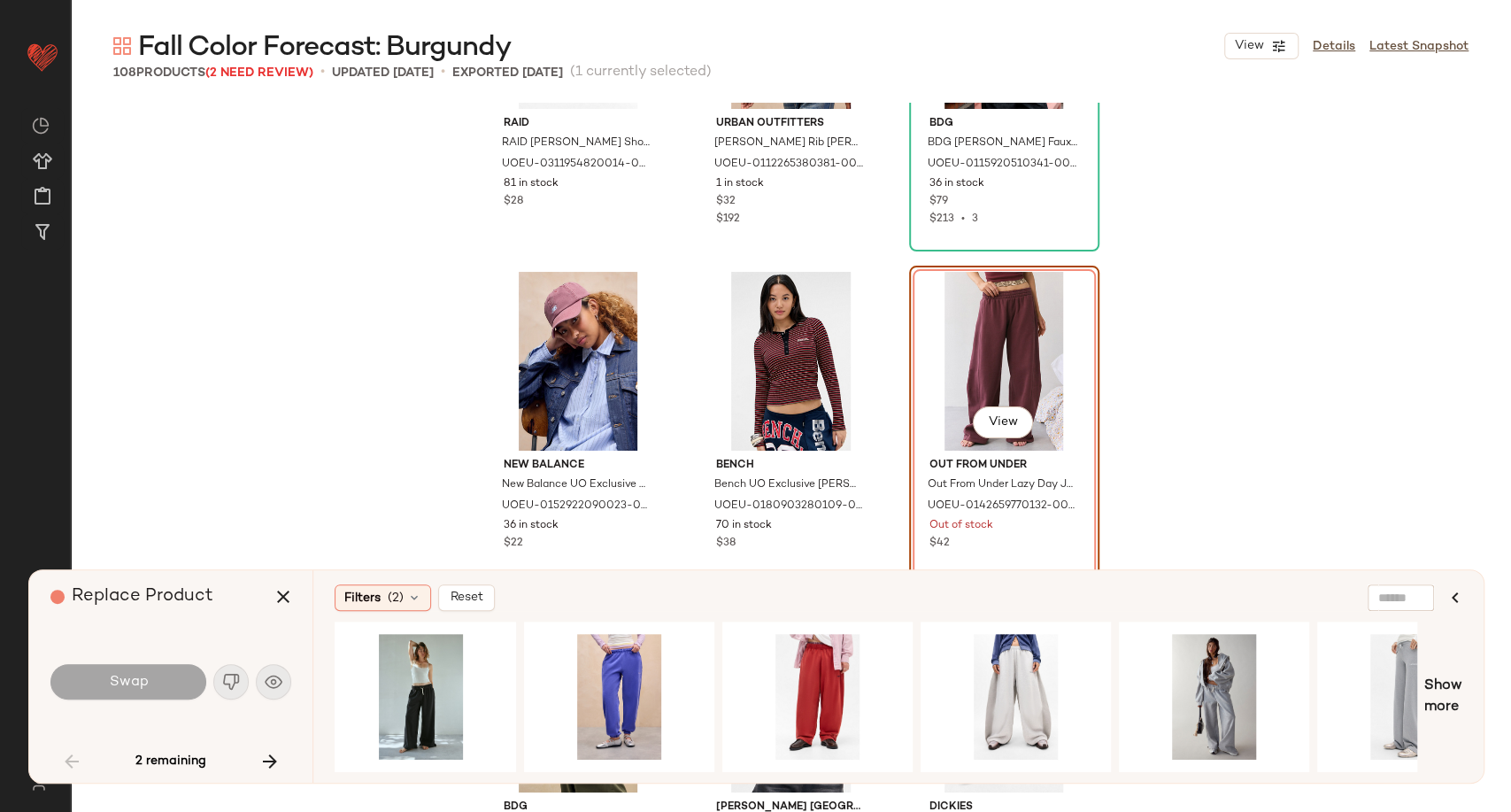
scroll to position [0, 1777]
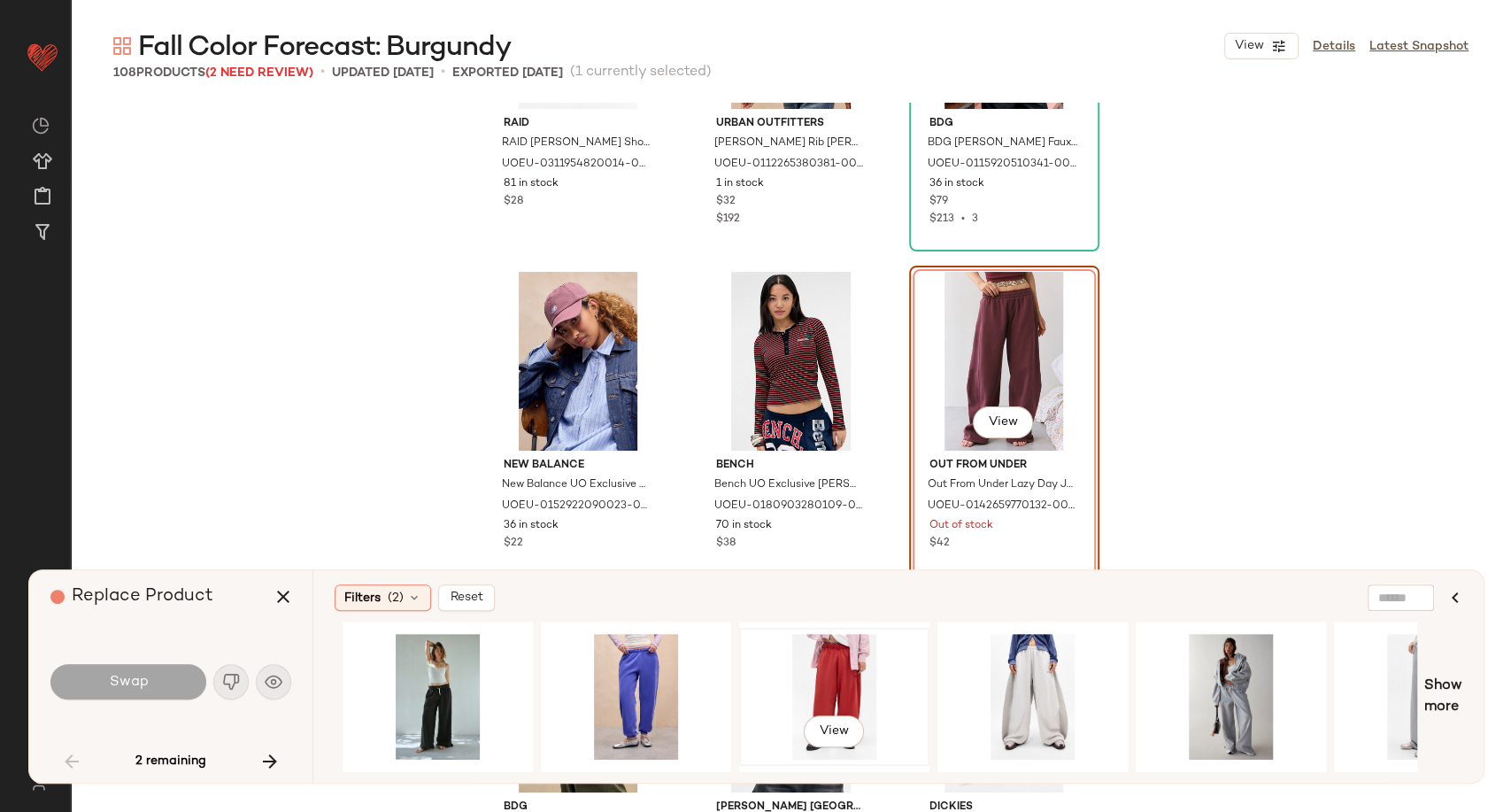
click at [815, 676] on div "View" at bounding box center [834, 697] width 178 height 126
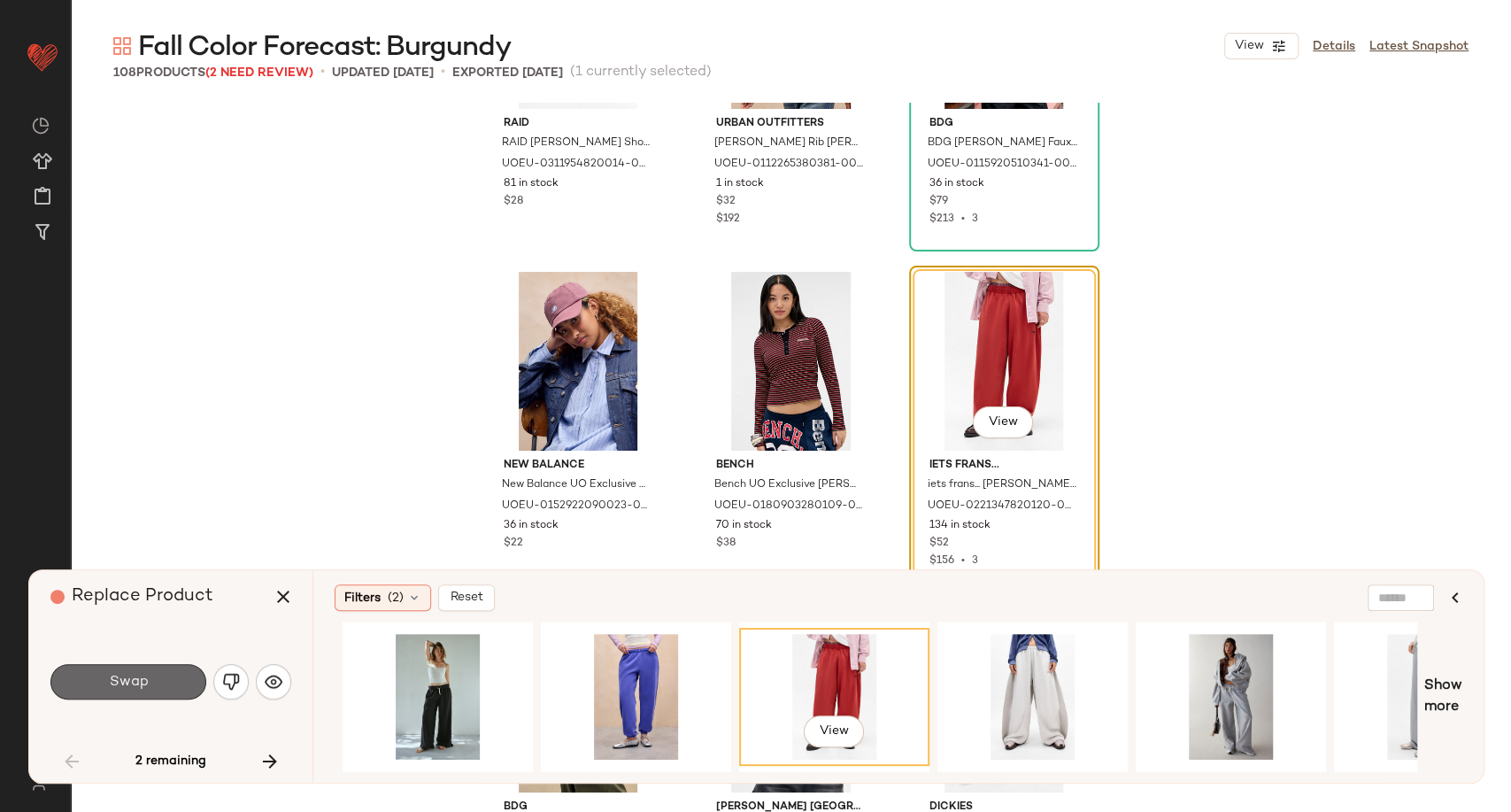
click at [157, 685] on button "Swap" at bounding box center [128, 681] width 156 height 36
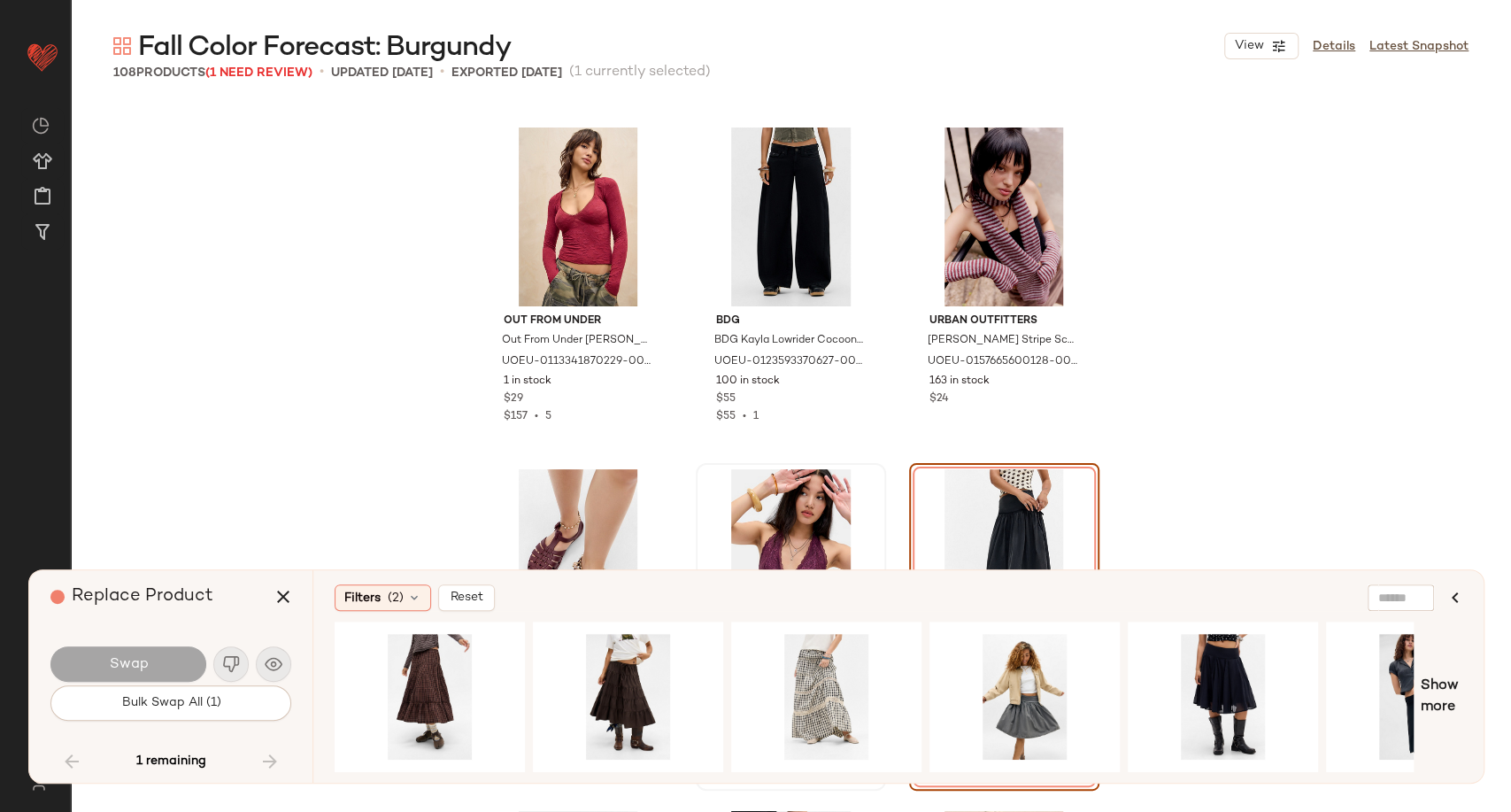
scroll to position [8737, 0]
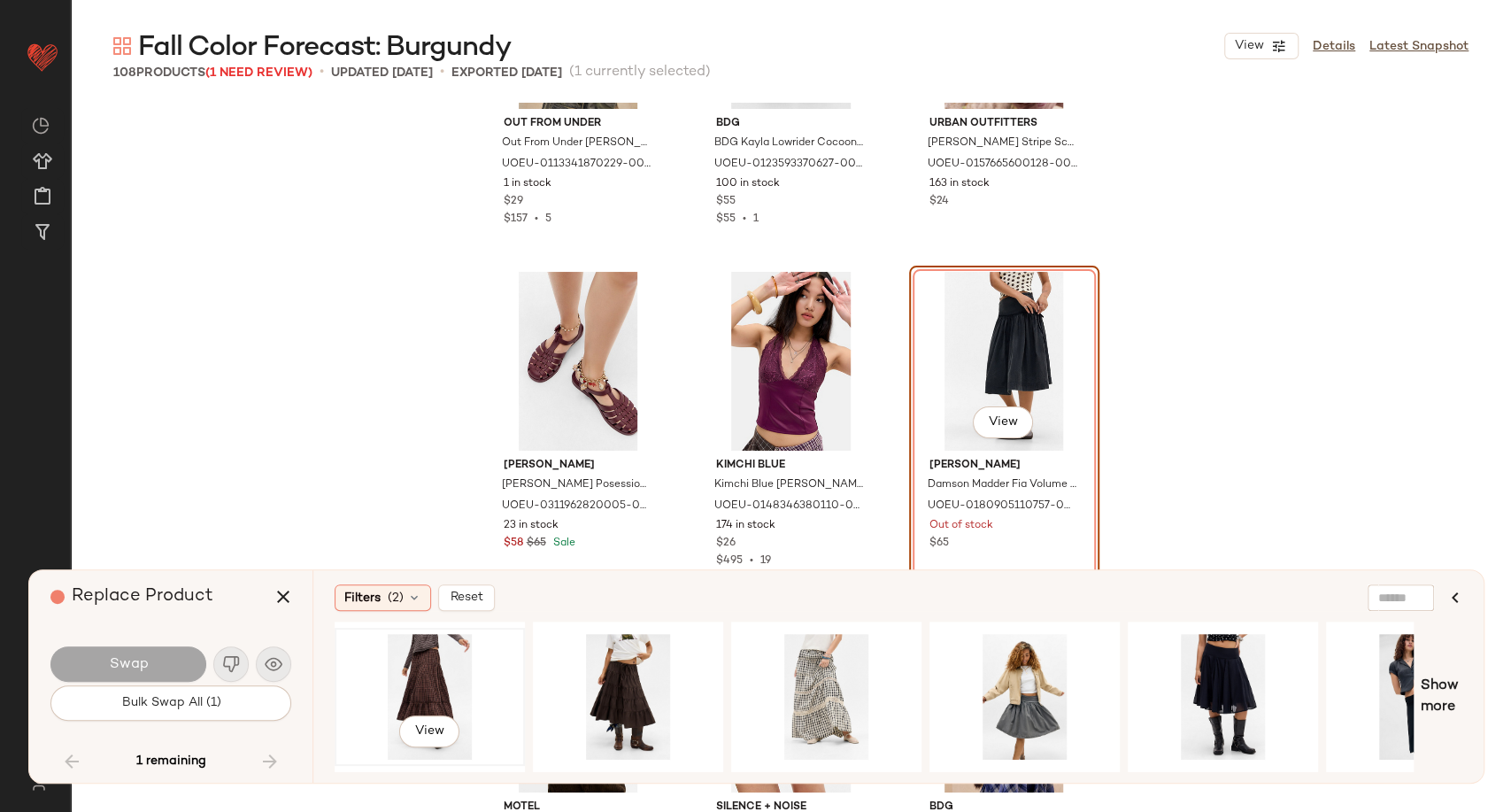
click at [417, 674] on div "View" at bounding box center [429, 697] width 178 height 126
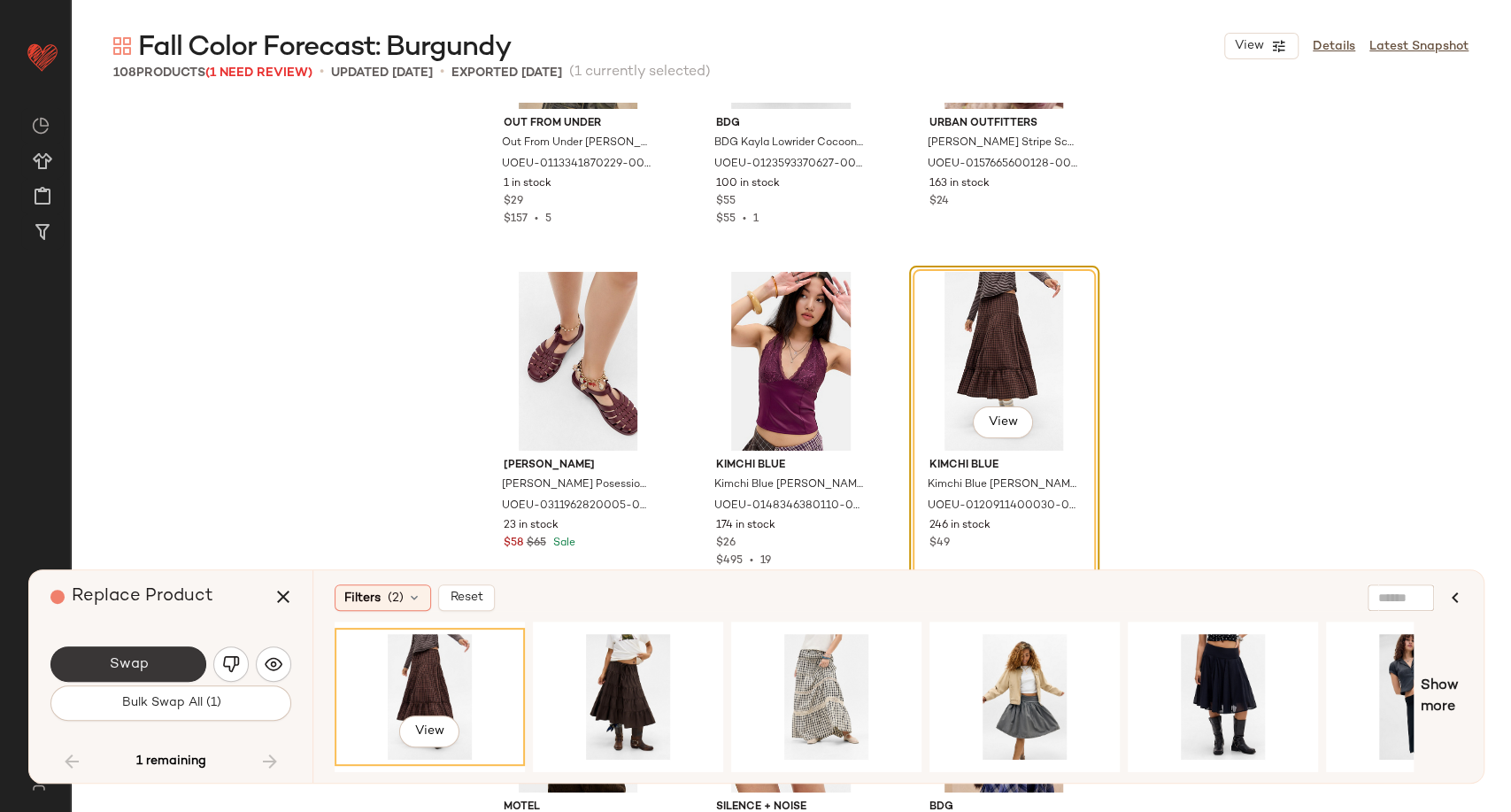
click at [156, 665] on button "Swap" at bounding box center [128, 663] width 156 height 36
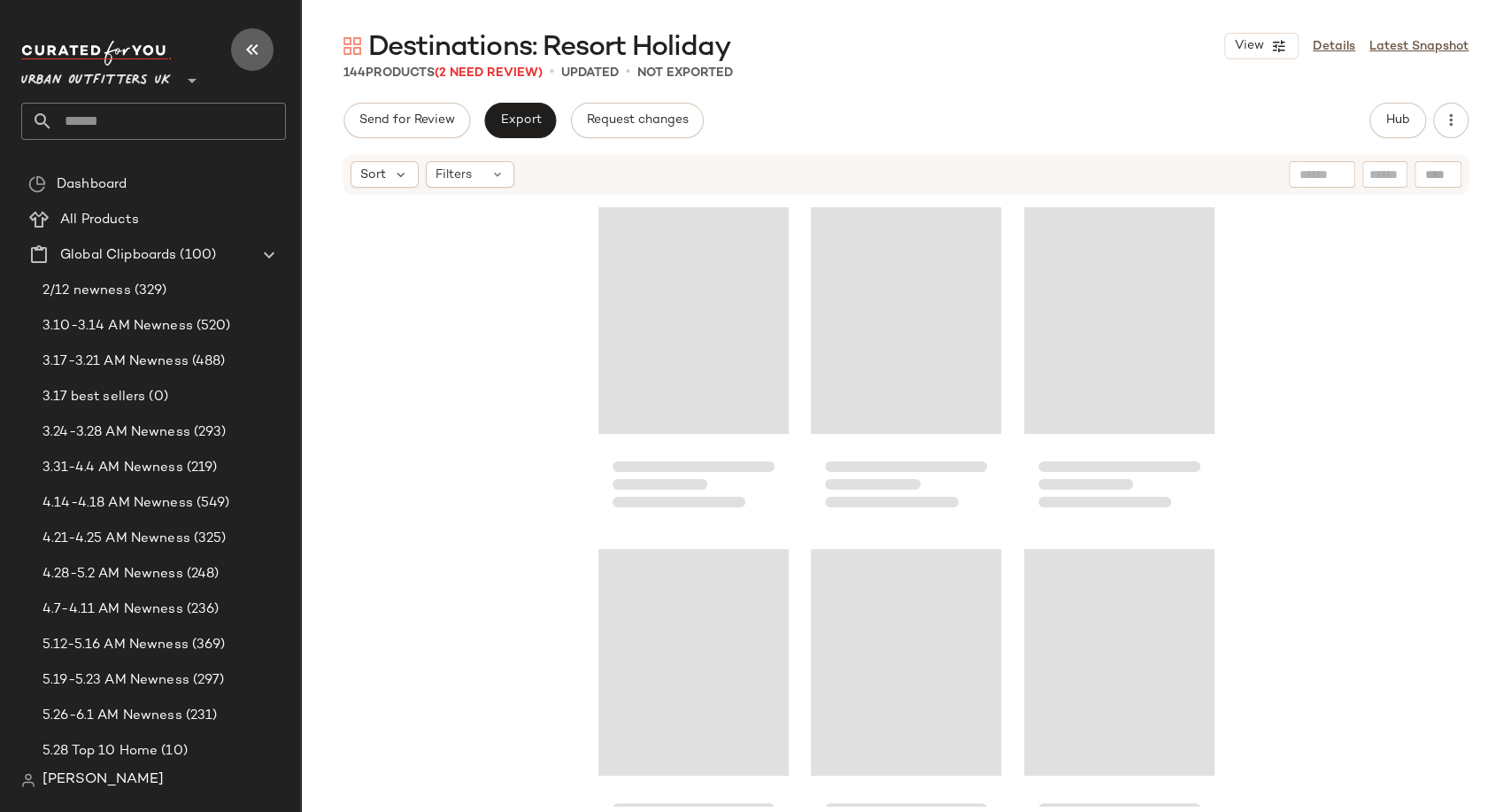
click at [259, 41] on icon "button" at bounding box center [252, 49] width 21 height 21
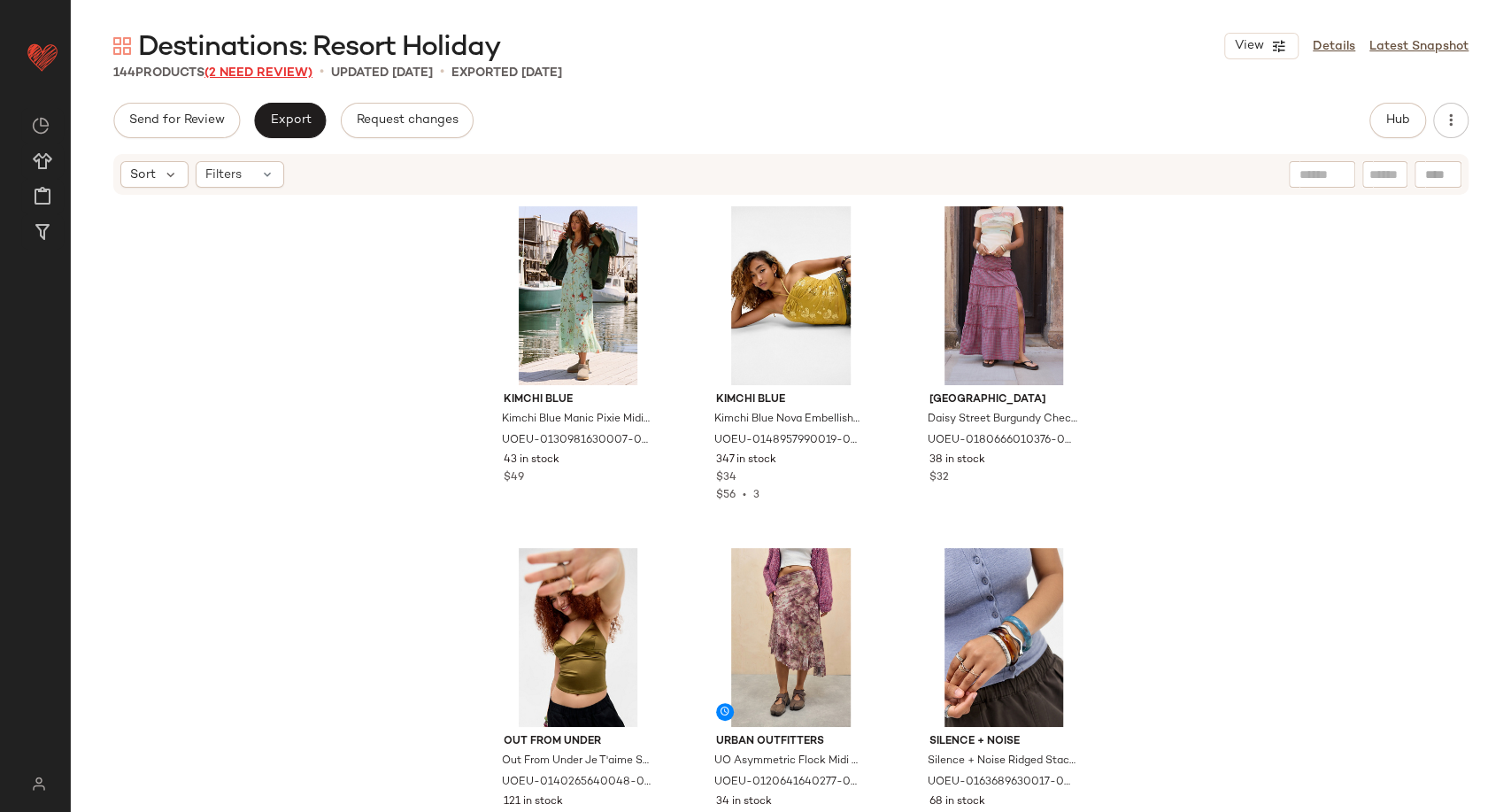
click at [268, 74] on span "(2 Need Review)" at bounding box center [259, 73] width 108 height 14
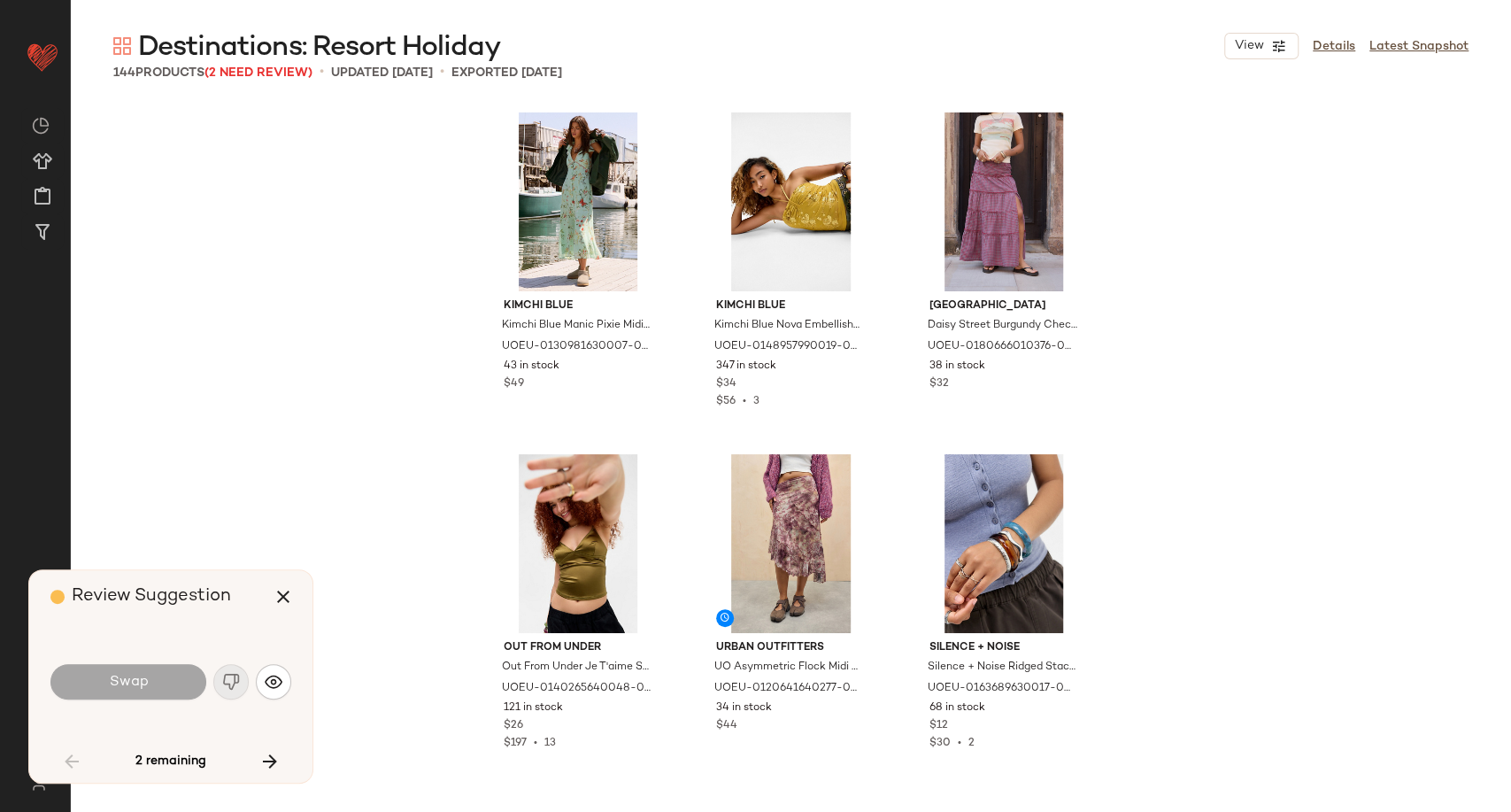
scroll to position [6491, 0]
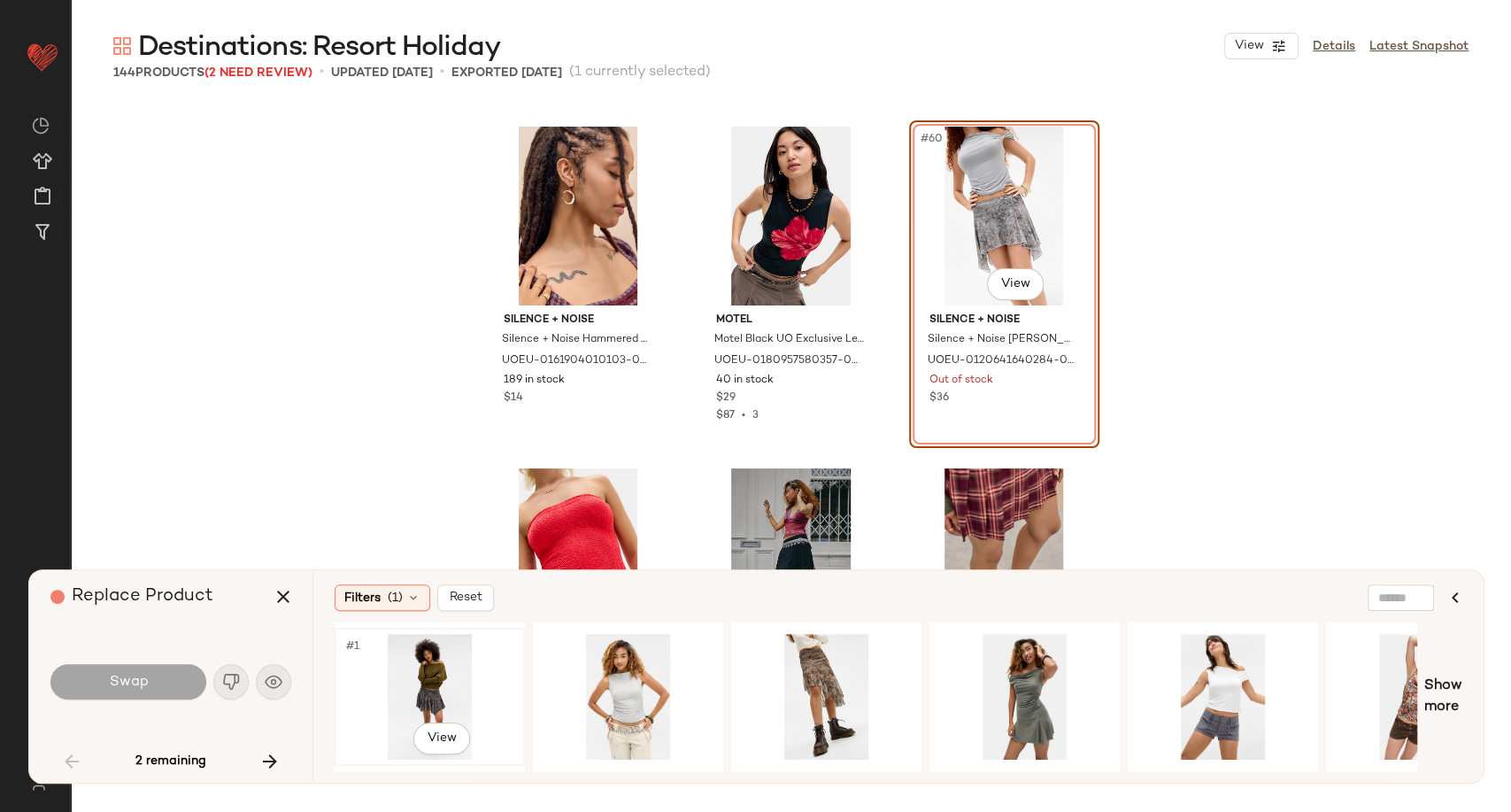
click at [434, 670] on div "#1 View" at bounding box center [429, 697] width 178 height 126
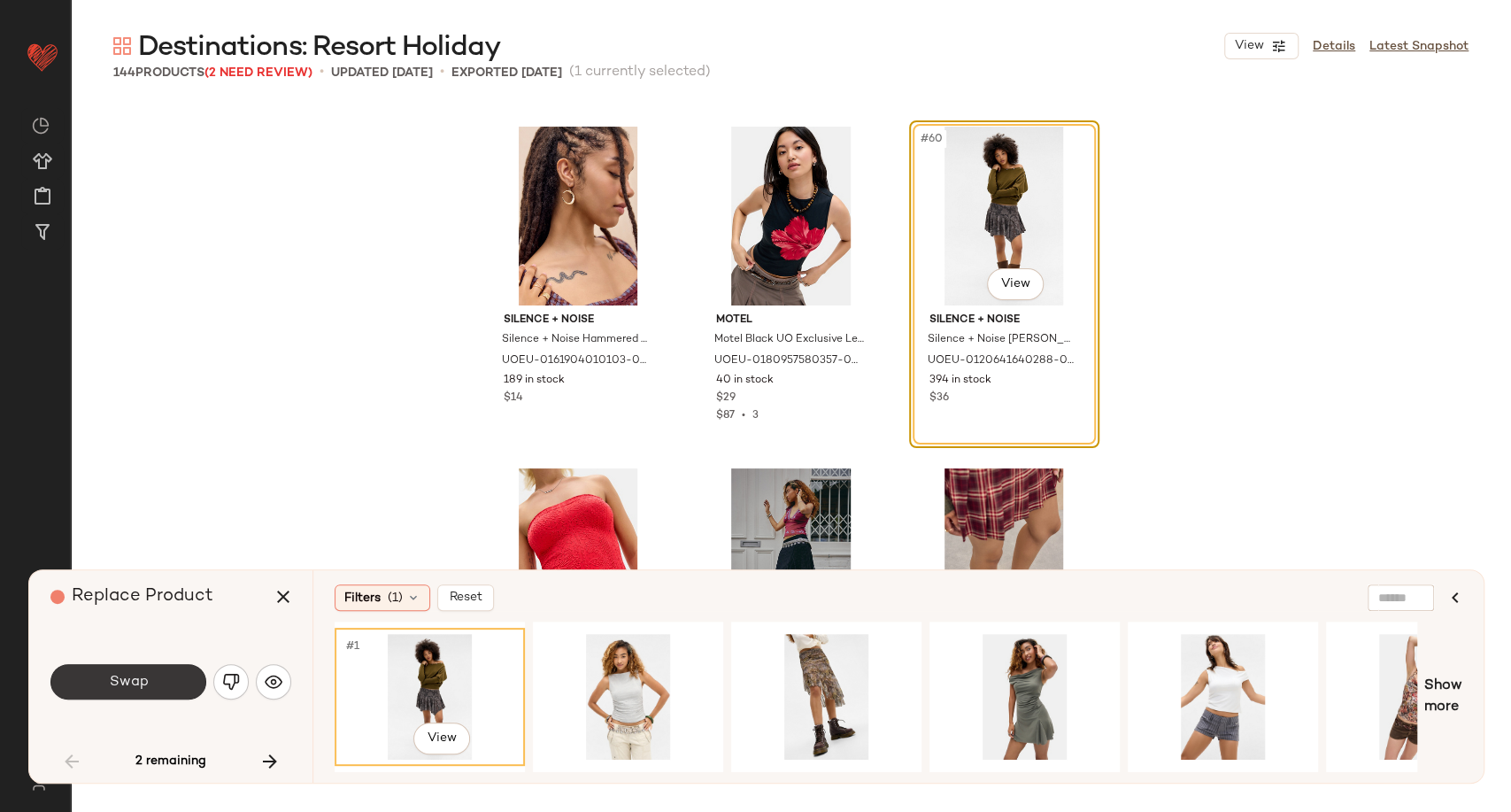
click at [155, 687] on button "Swap" at bounding box center [128, 681] width 156 height 36
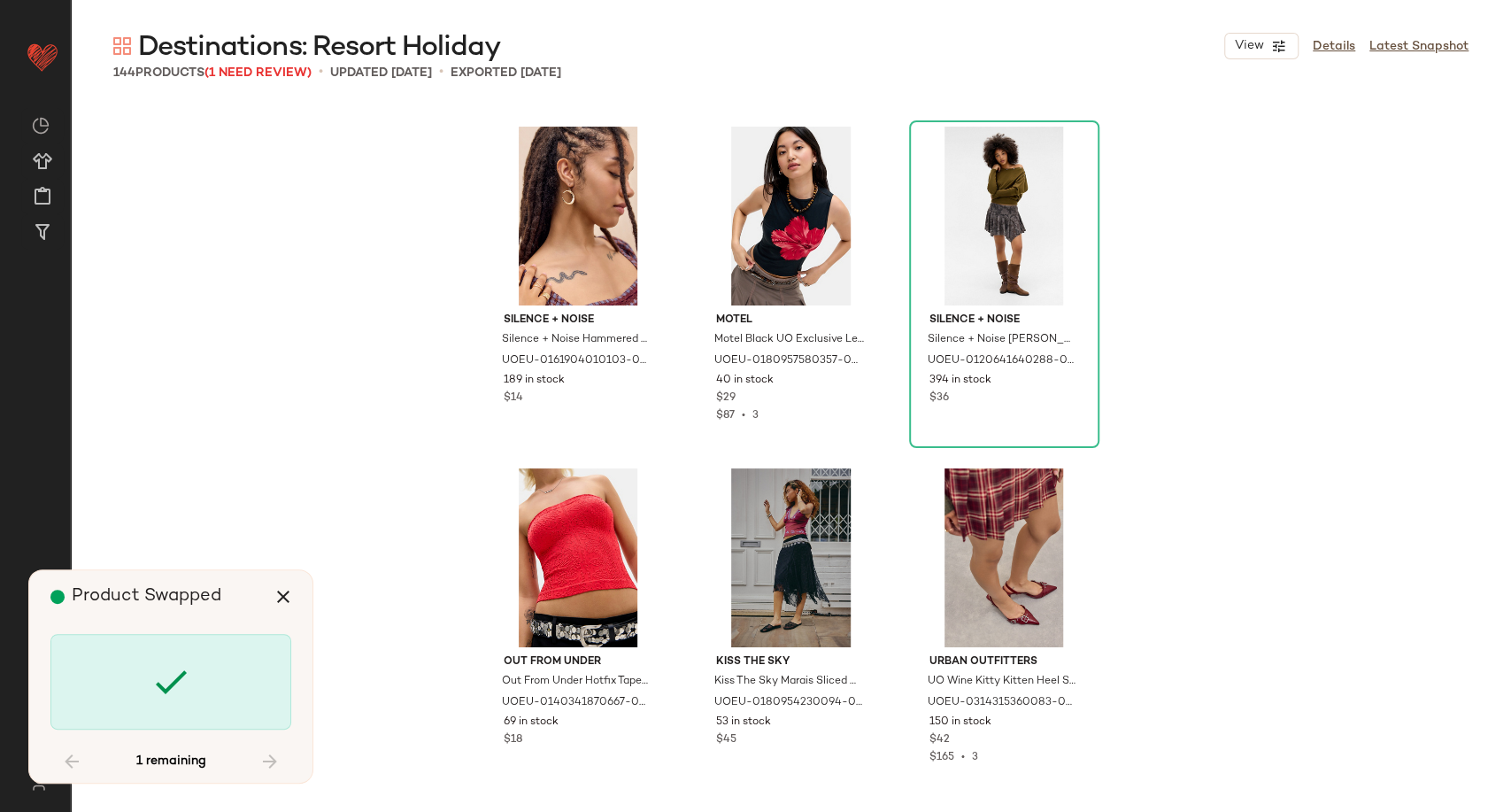
scroll to position [7174, 0]
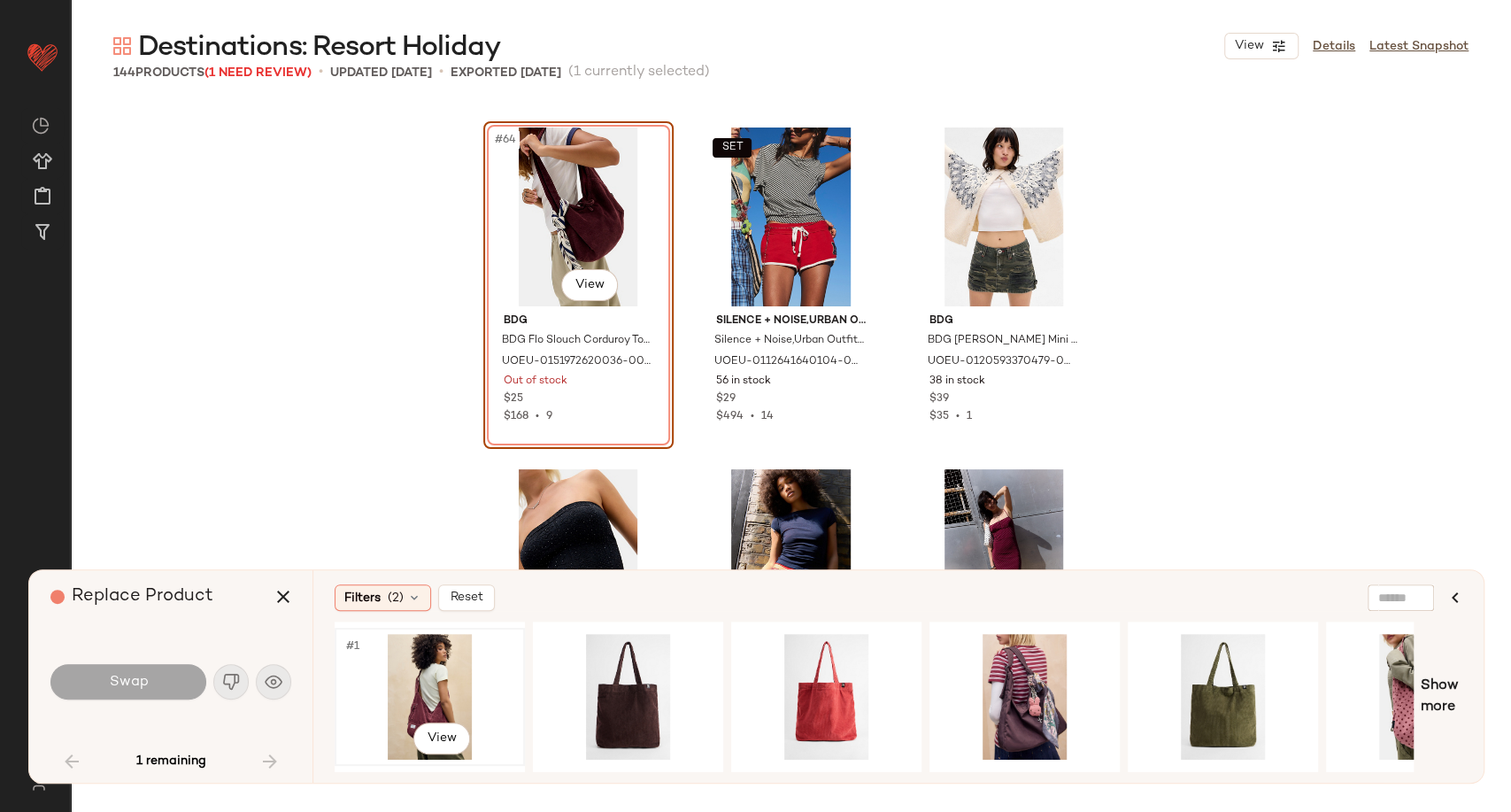
click at [433, 691] on div "#1 View" at bounding box center [429, 697] width 178 height 126
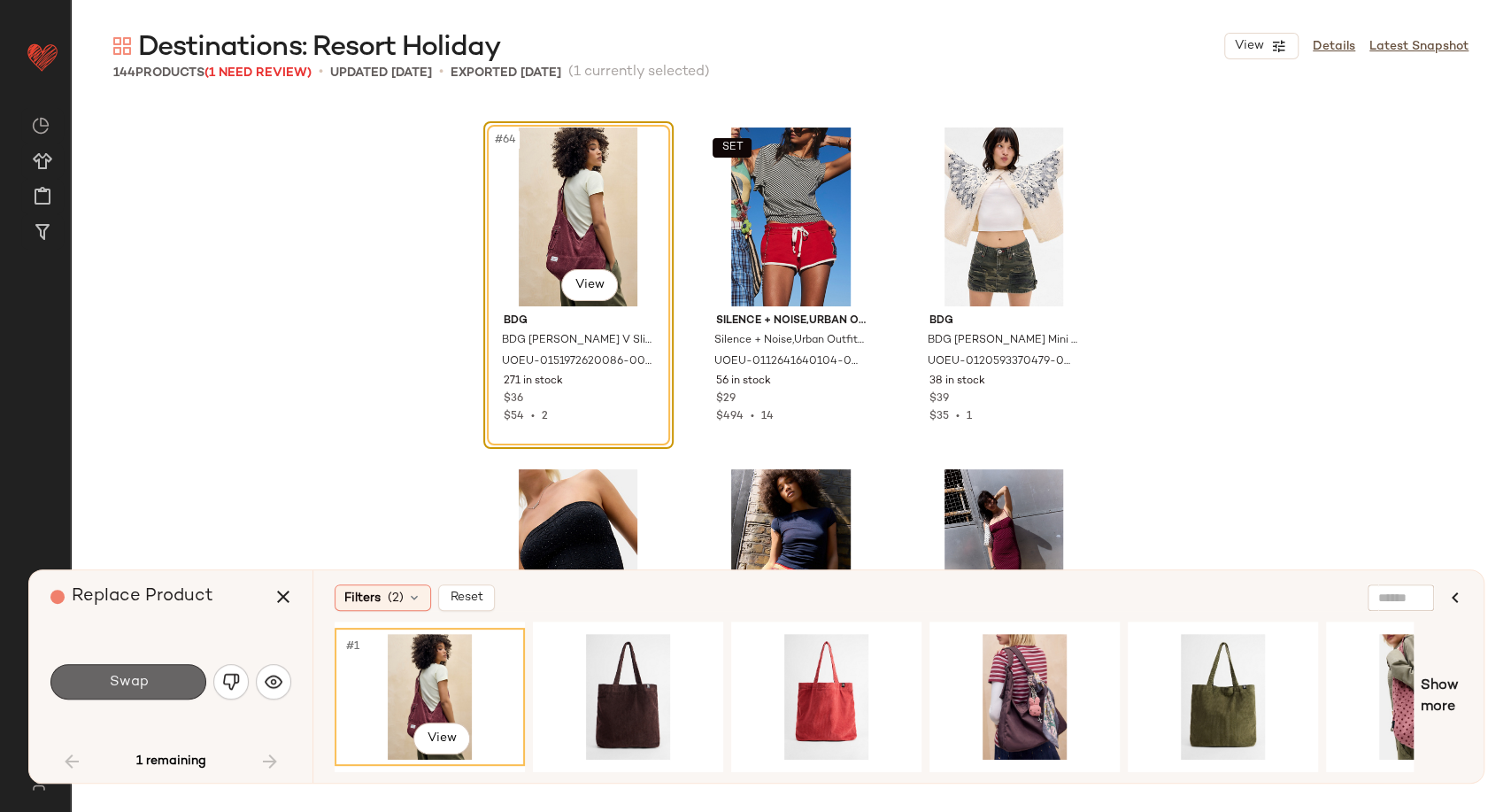
click at [132, 683] on span "Swap" at bounding box center [128, 681] width 40 height 16
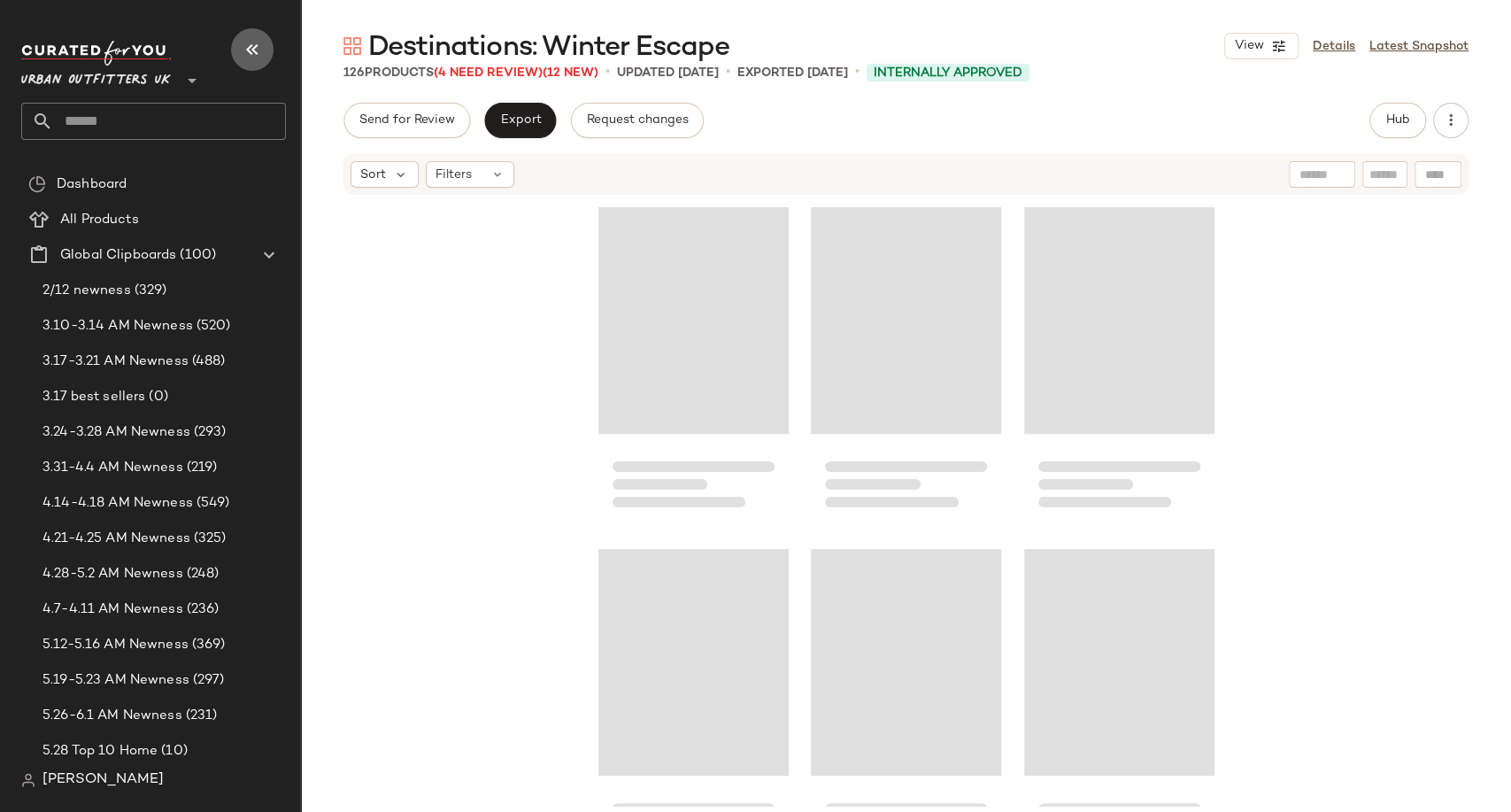
click at [257, 43] on icon "button" at bounding box center [252, 49] width 21 height 21
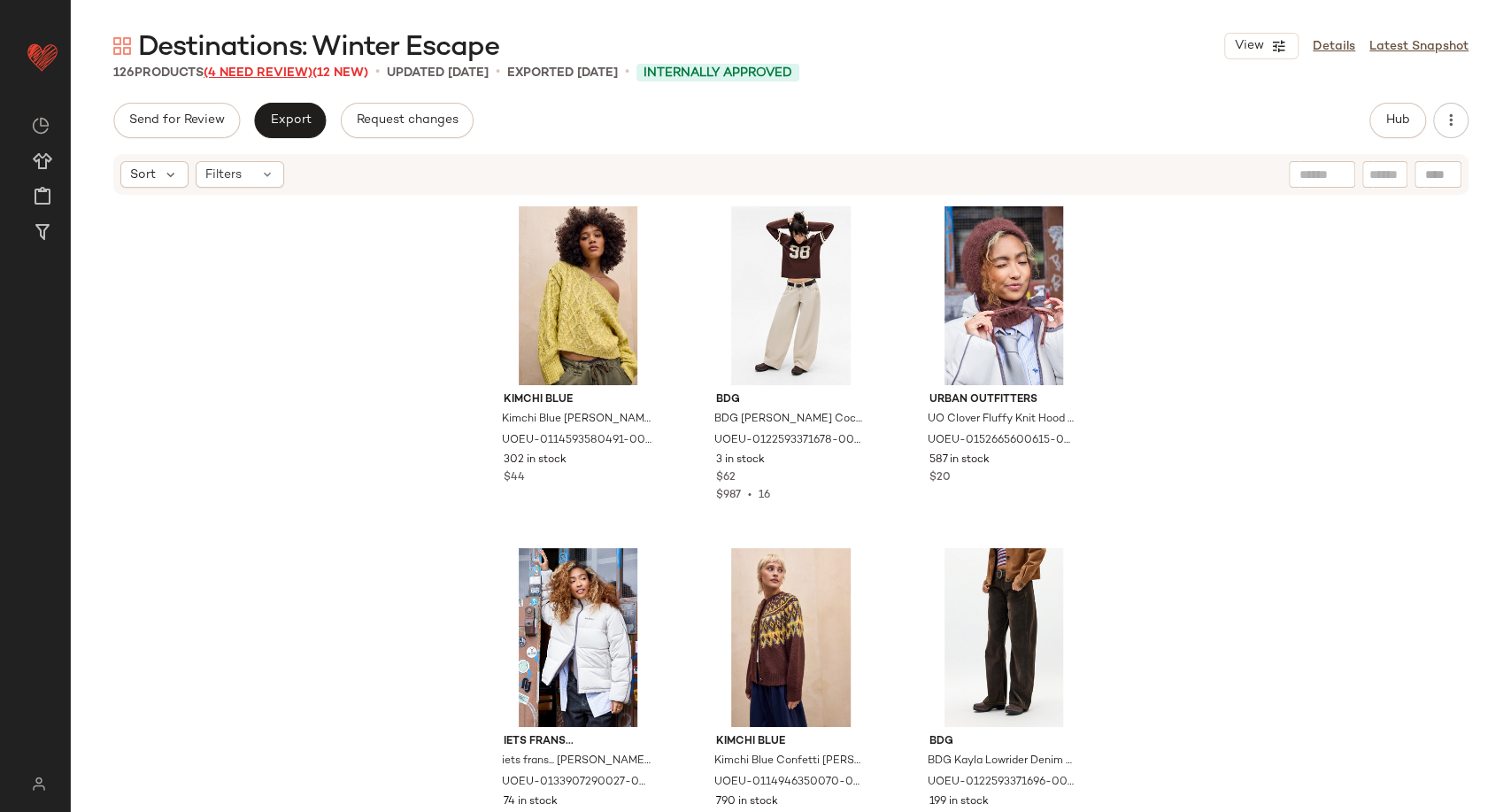
click at [259, 68] on span "(4 Need Review)" at bounding box center [258, 73] width 109 height 14
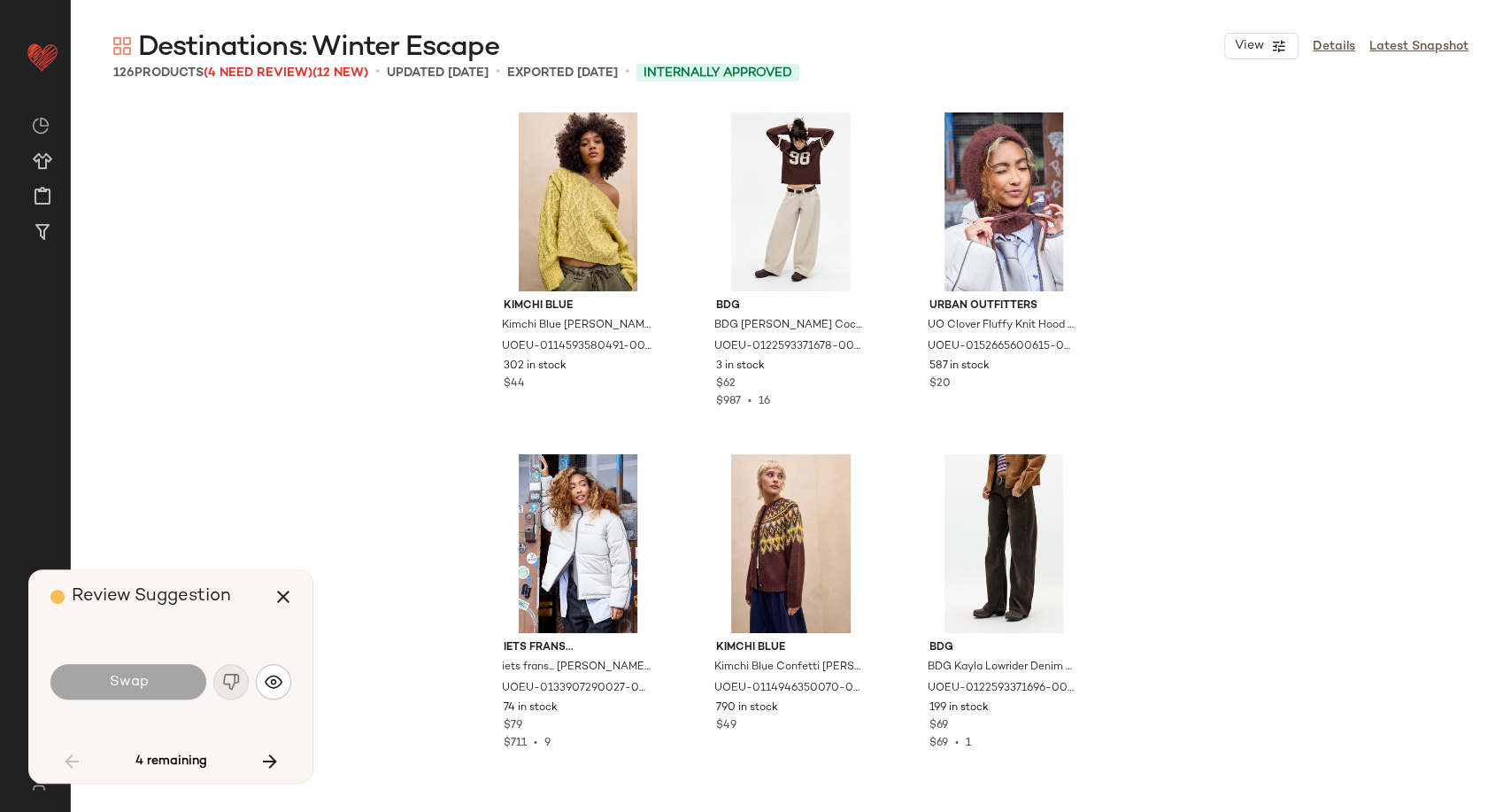
scroll to position [698, 0]
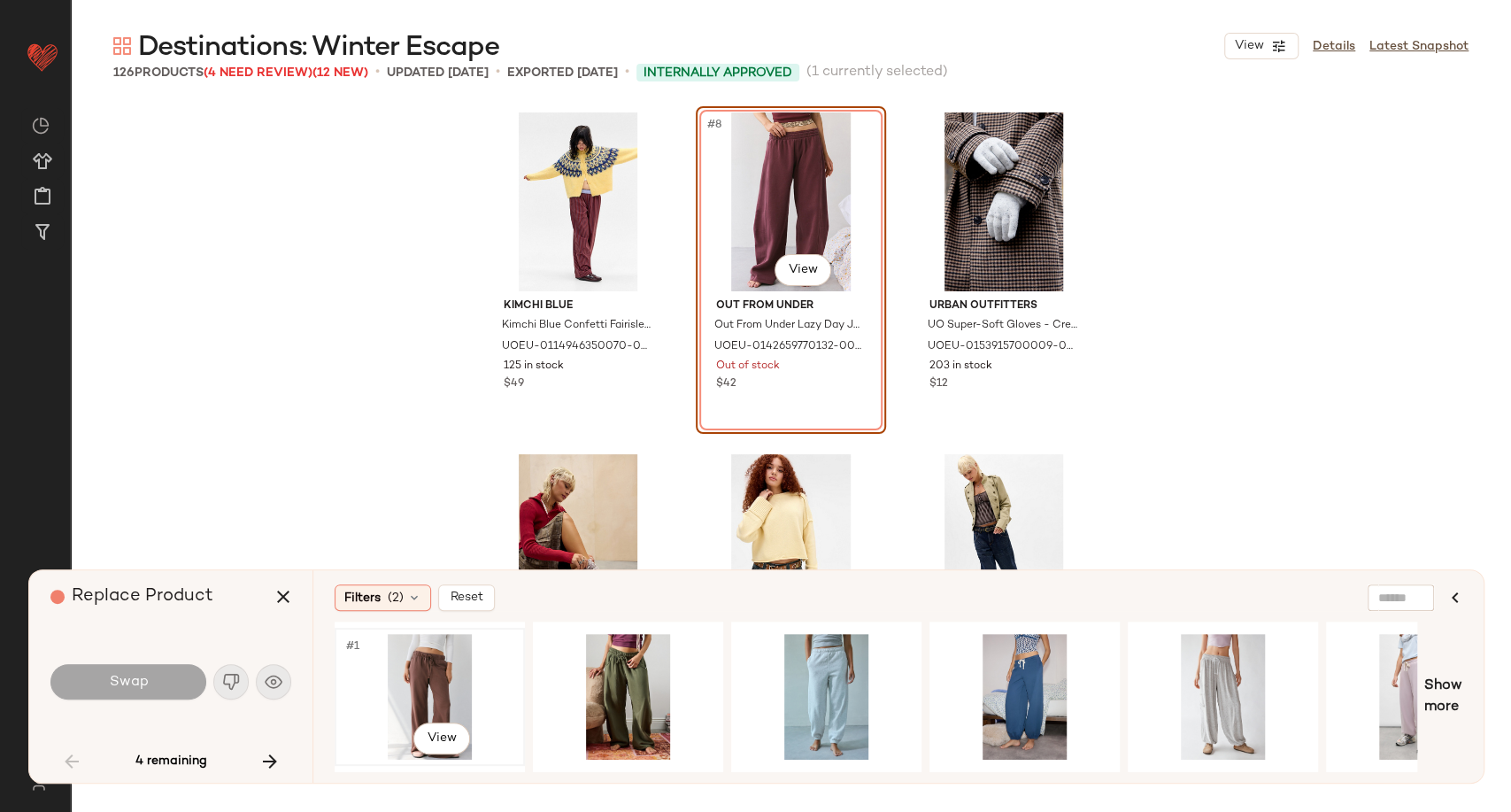
click at [429, 694] on div "#1 View" at bounding box center [429, 697] width 178 height 126
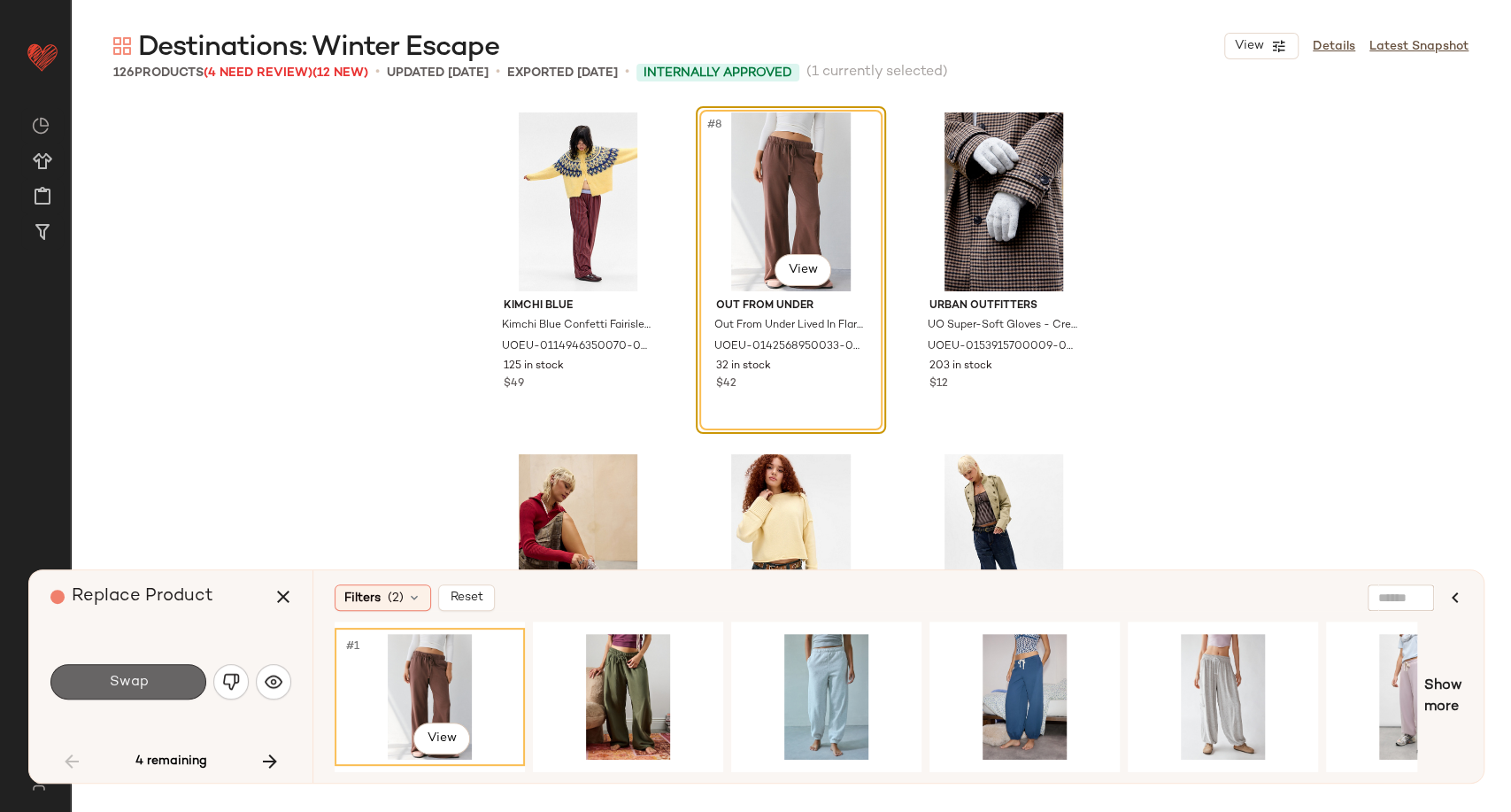
click at [132, 669] on button "Swap" at bounding box center [128, 681] width 156 height 36
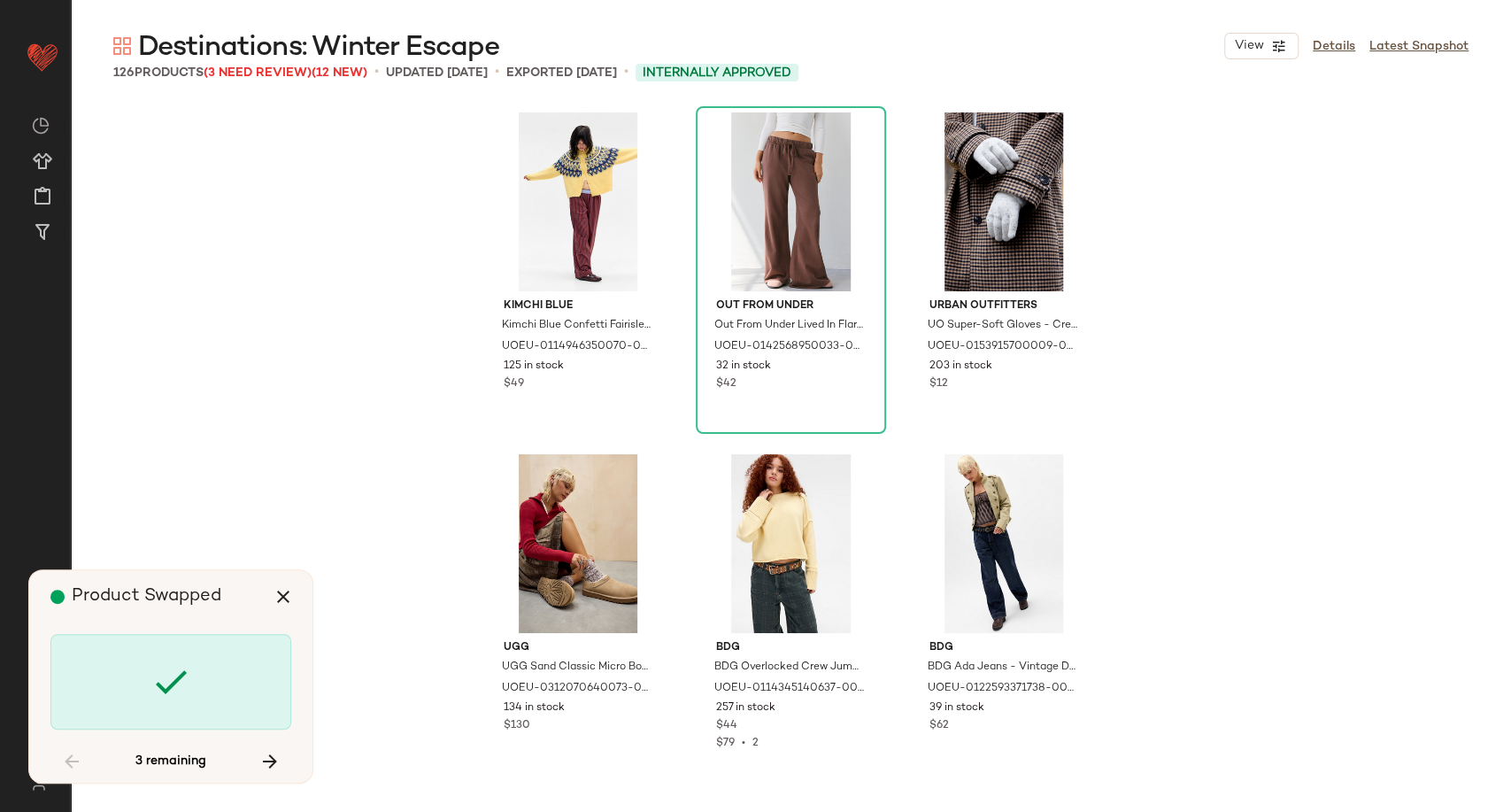
scroll to position [3759, 0]
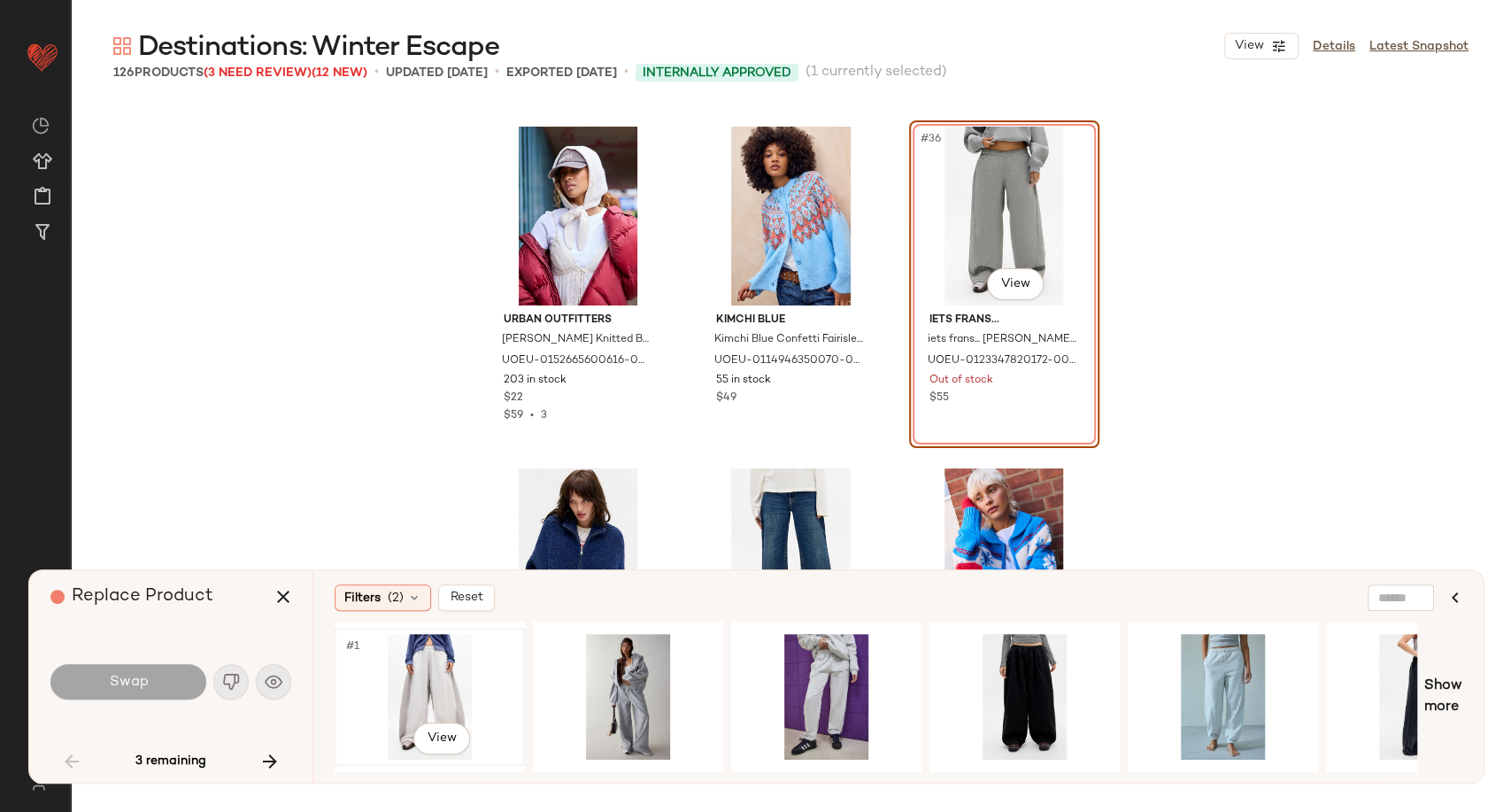
click at [414, 676] on div "#1 View" at bounding box center [429, 697] width 178 height 126
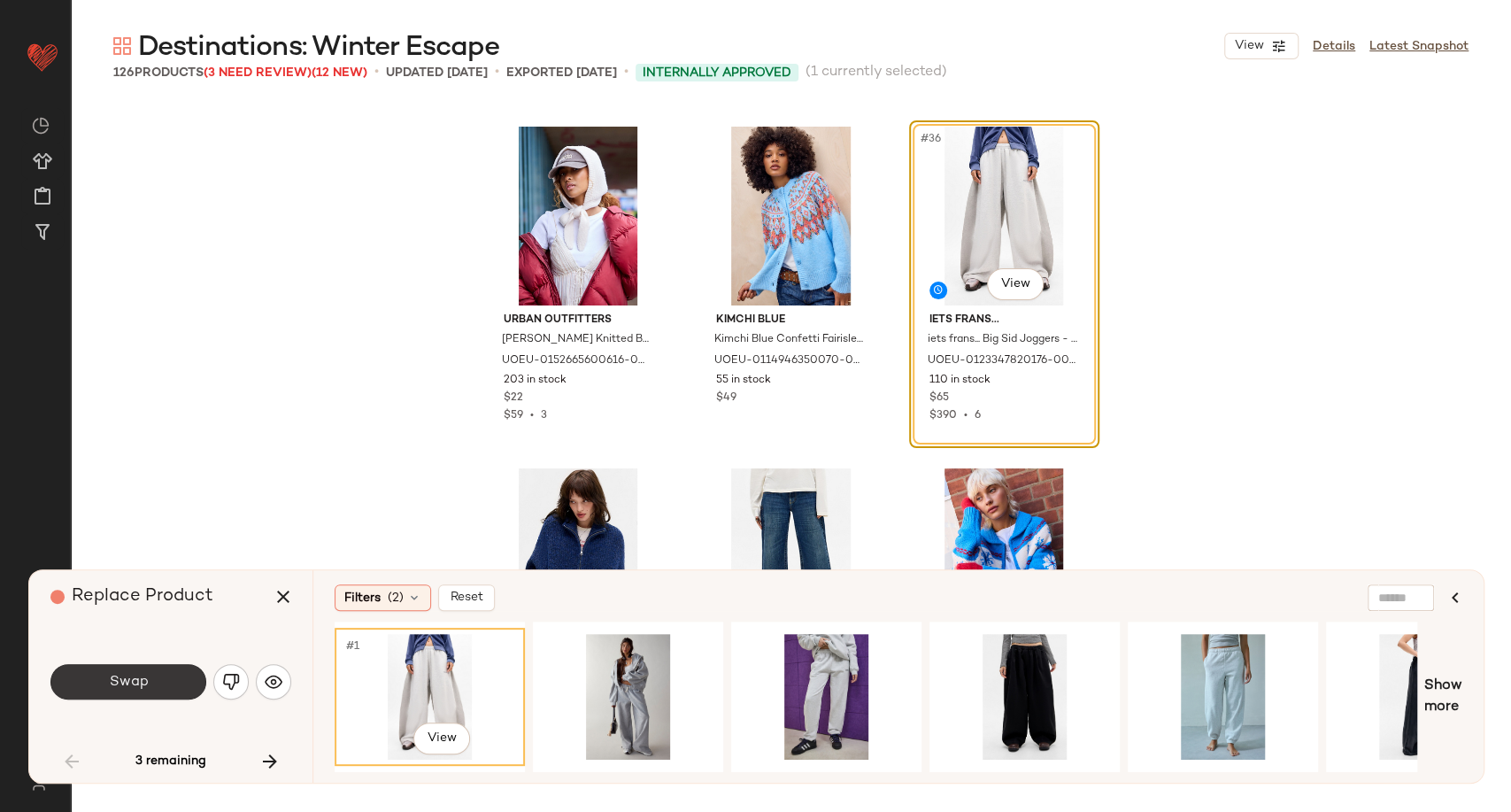
click at [139, 685] on span "Swap" at bounding box center [128, 681] width 40 height 16
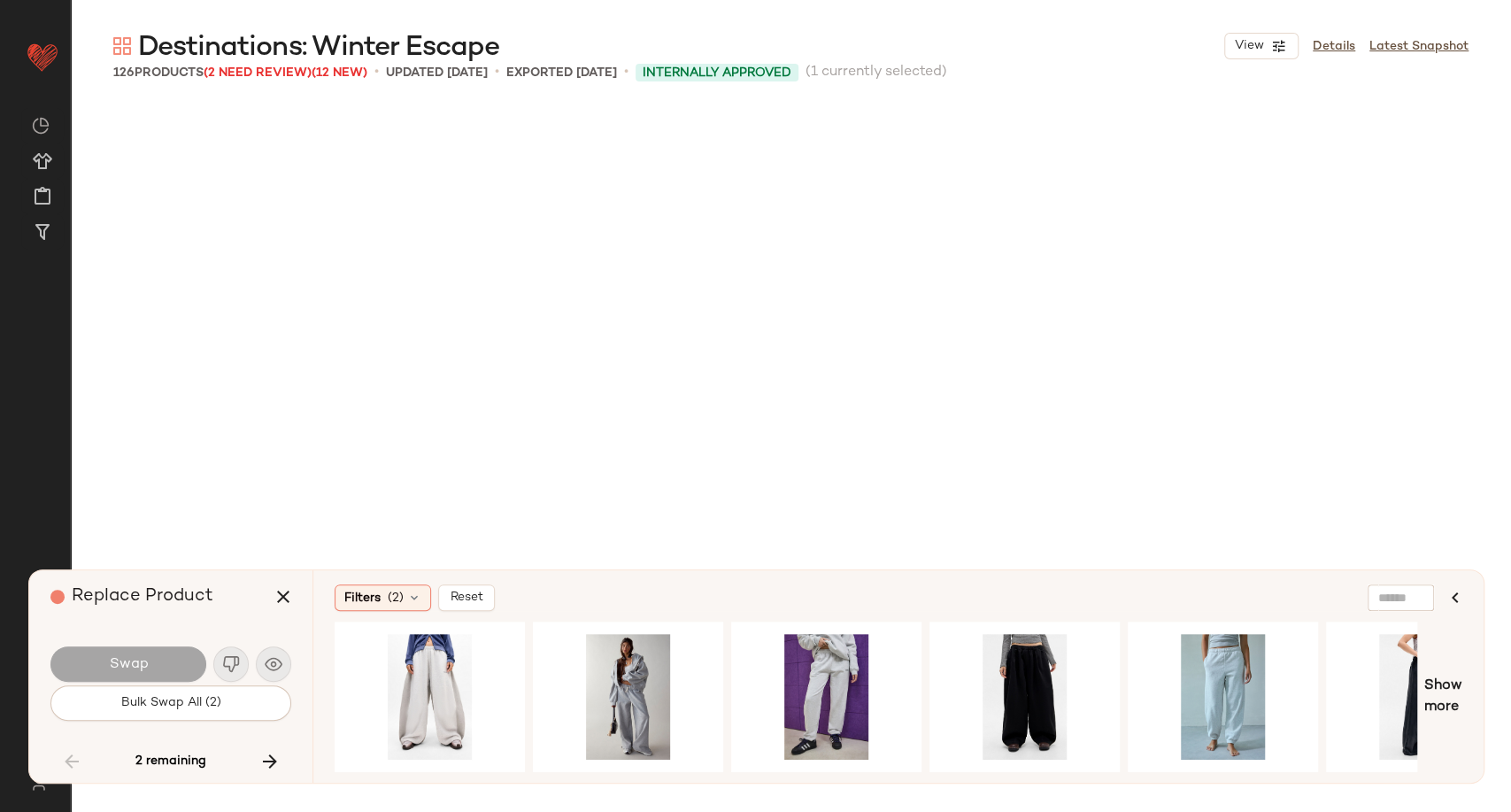
scroll to position [11274, 0]
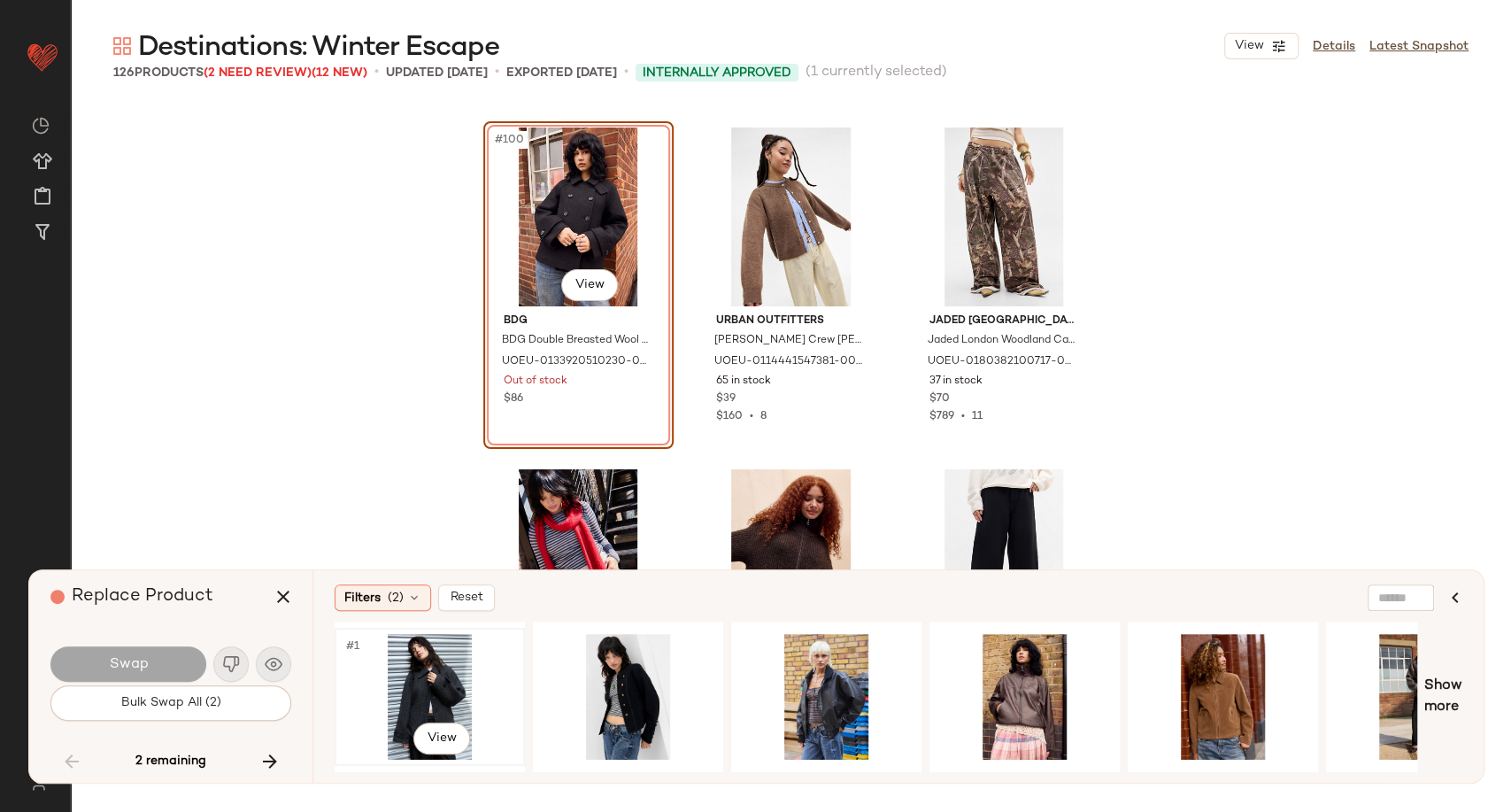
click at [417, 688] on div "#1 View" at bounding box center [429, 697] width 178 height 126
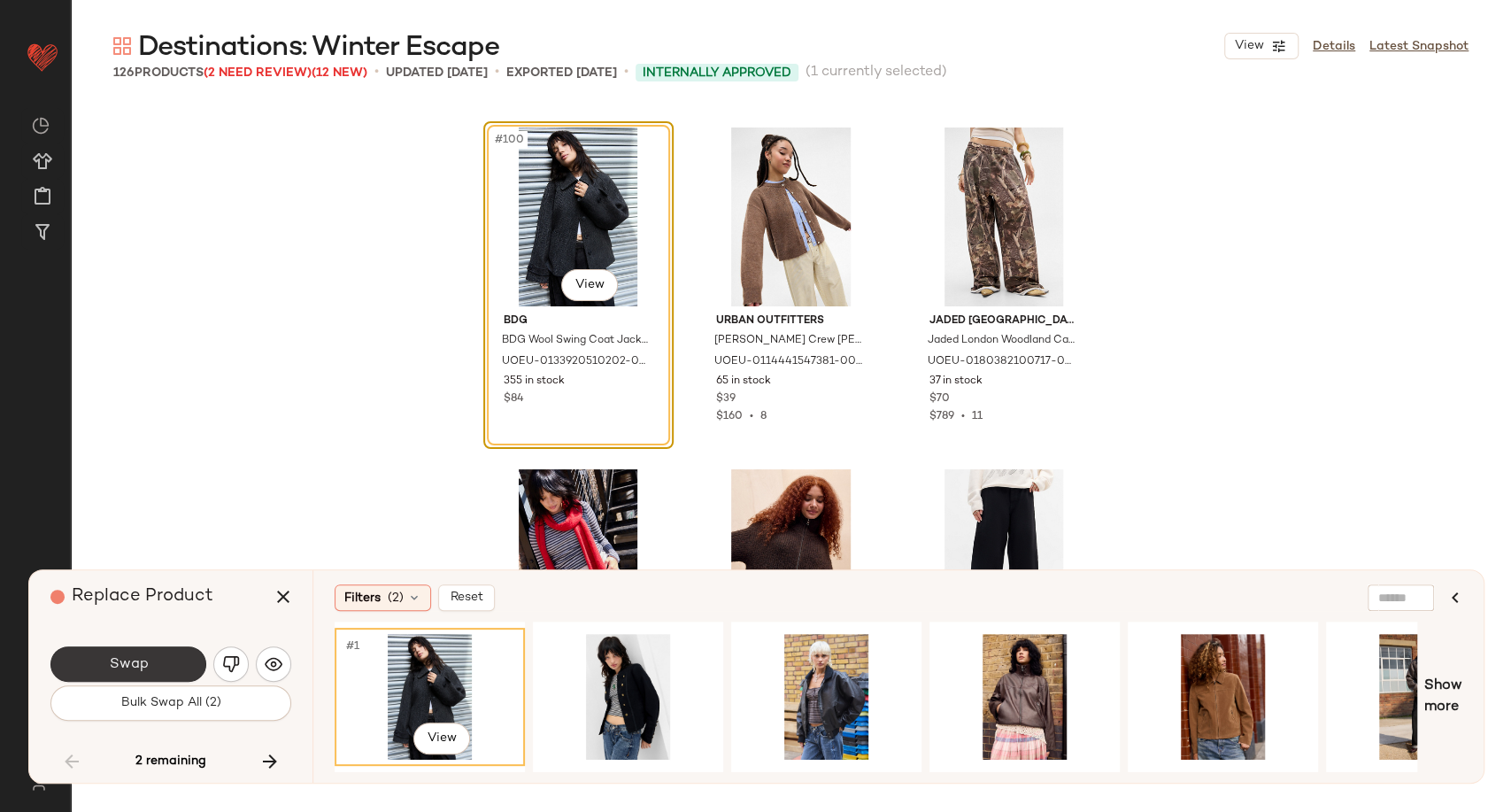
click at [154, 672] on button "Swap" at bounding box center [128, 663] width 156 height 36
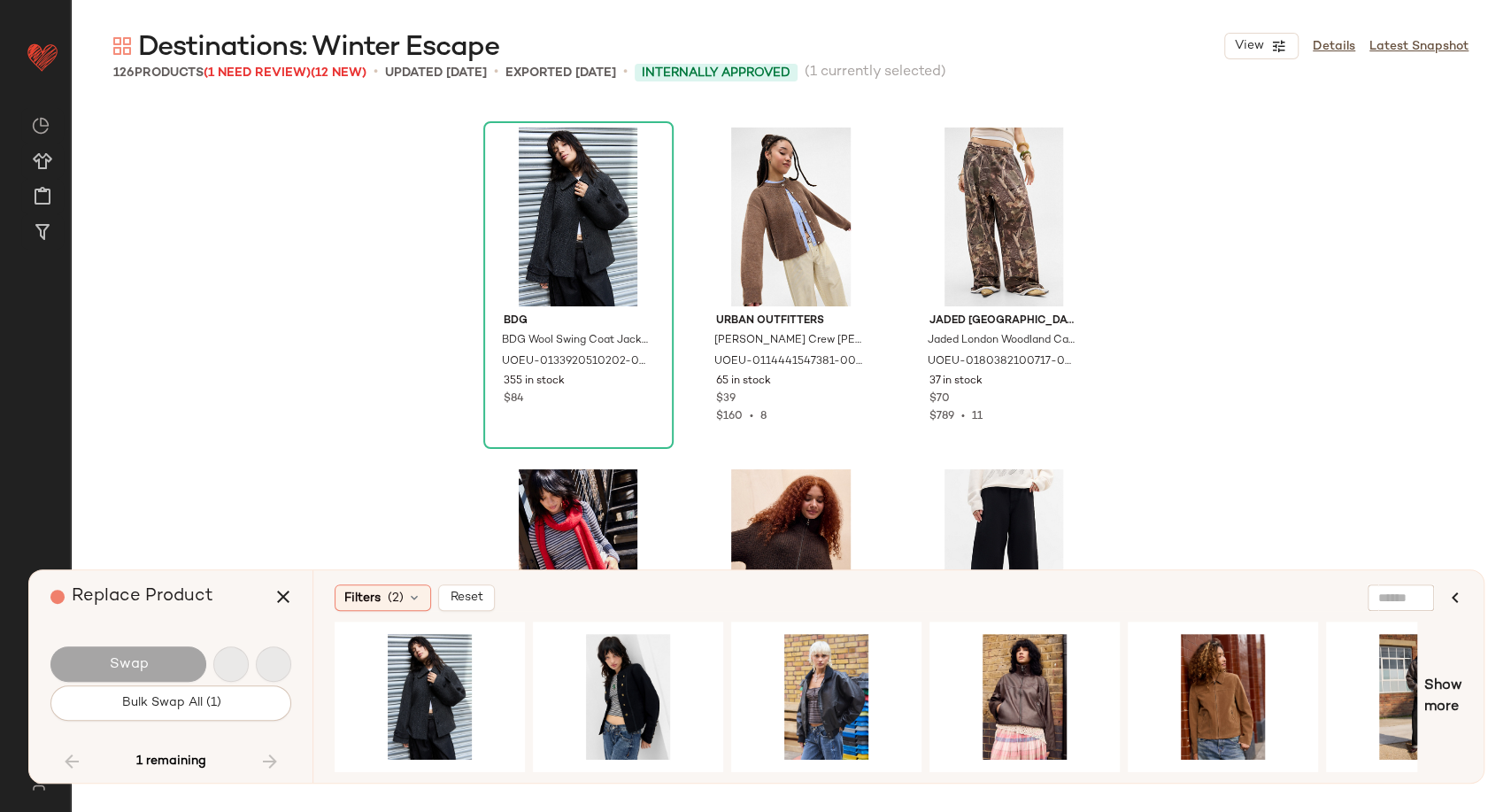
scroll to position [12983, 0]
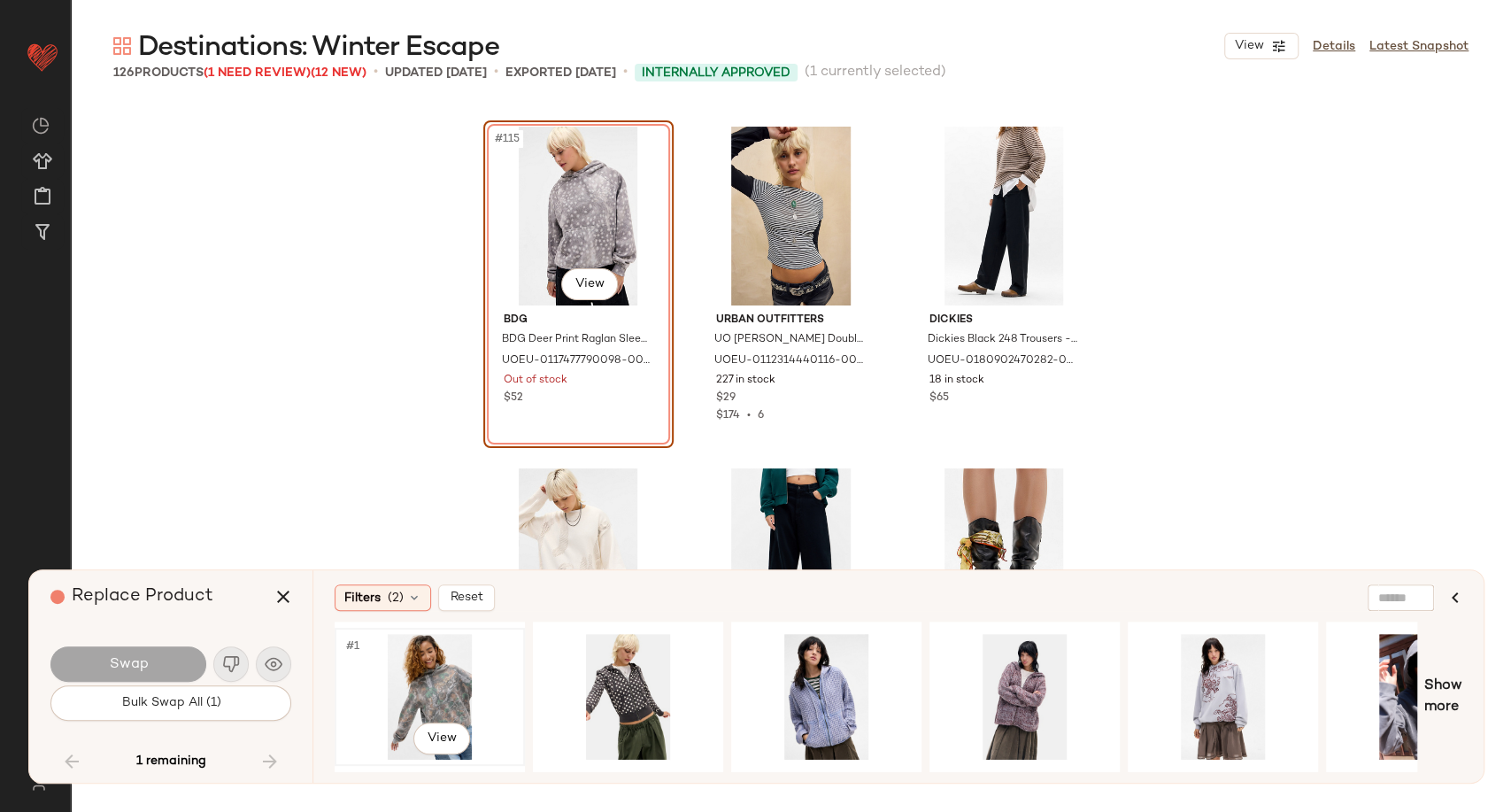
drag, startPoint x: 461, startPoint y: 678, endPoint x: 443, endPoint y: 678, distance: 18.0
click at [460, 678] on div "#1 View" at bounding box center [429, 697] width 178 height 126
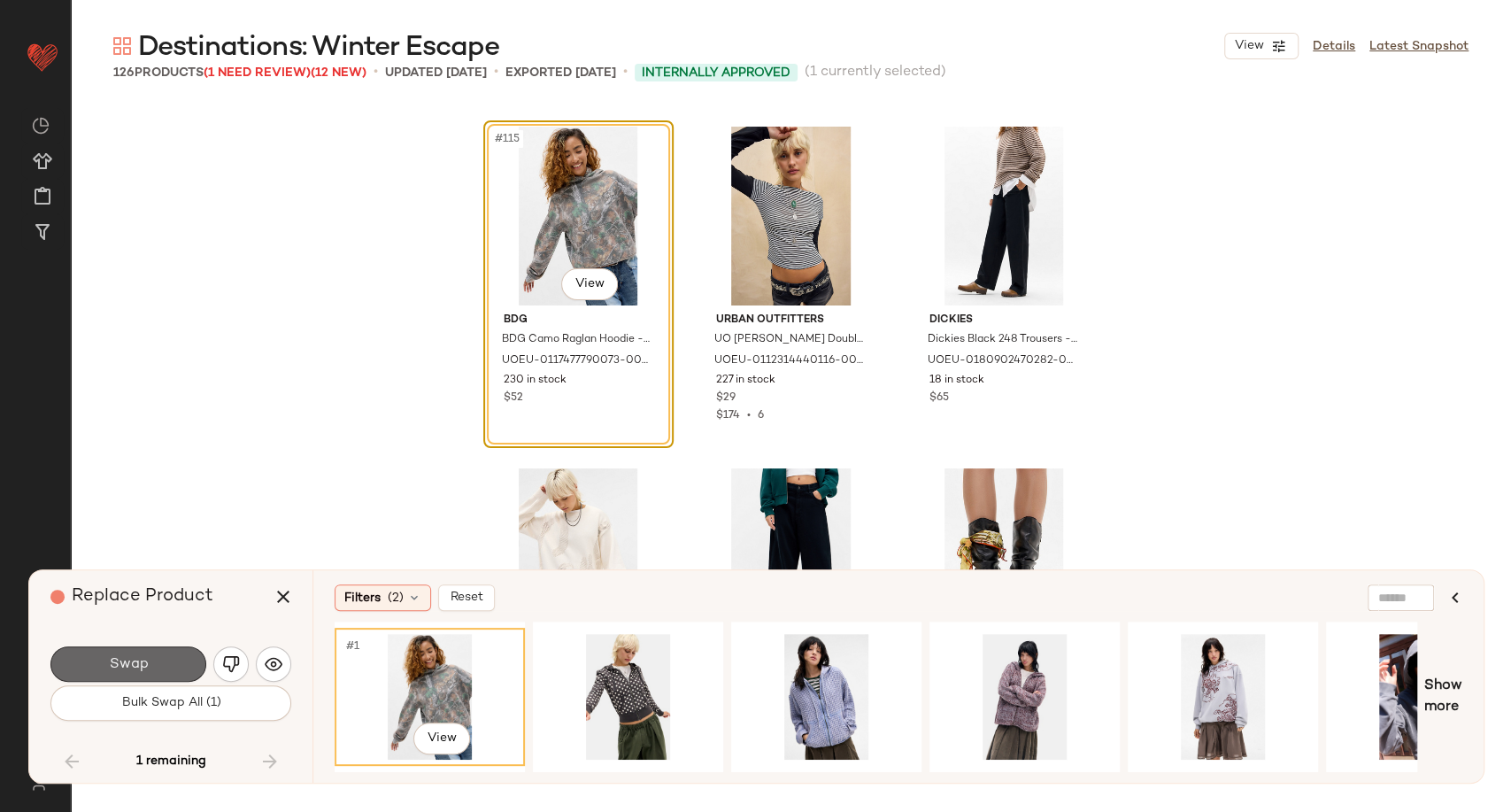
click at [133, 661] on span "Swap" at bounding box center [128, 664] width 40 height 16
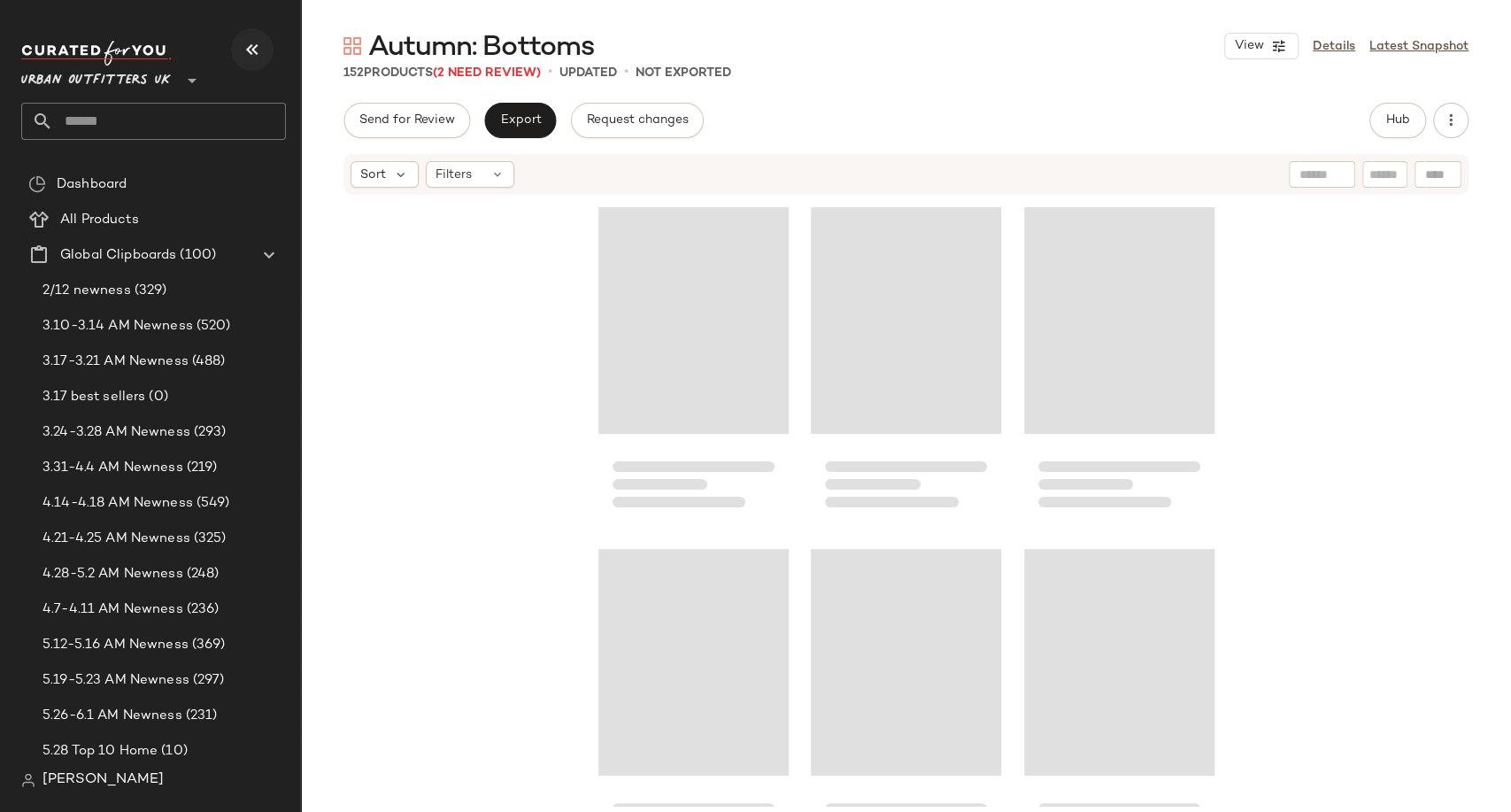
click at [251, 48] on icon "button" at bounding box center [252, 49] width 21 height 21
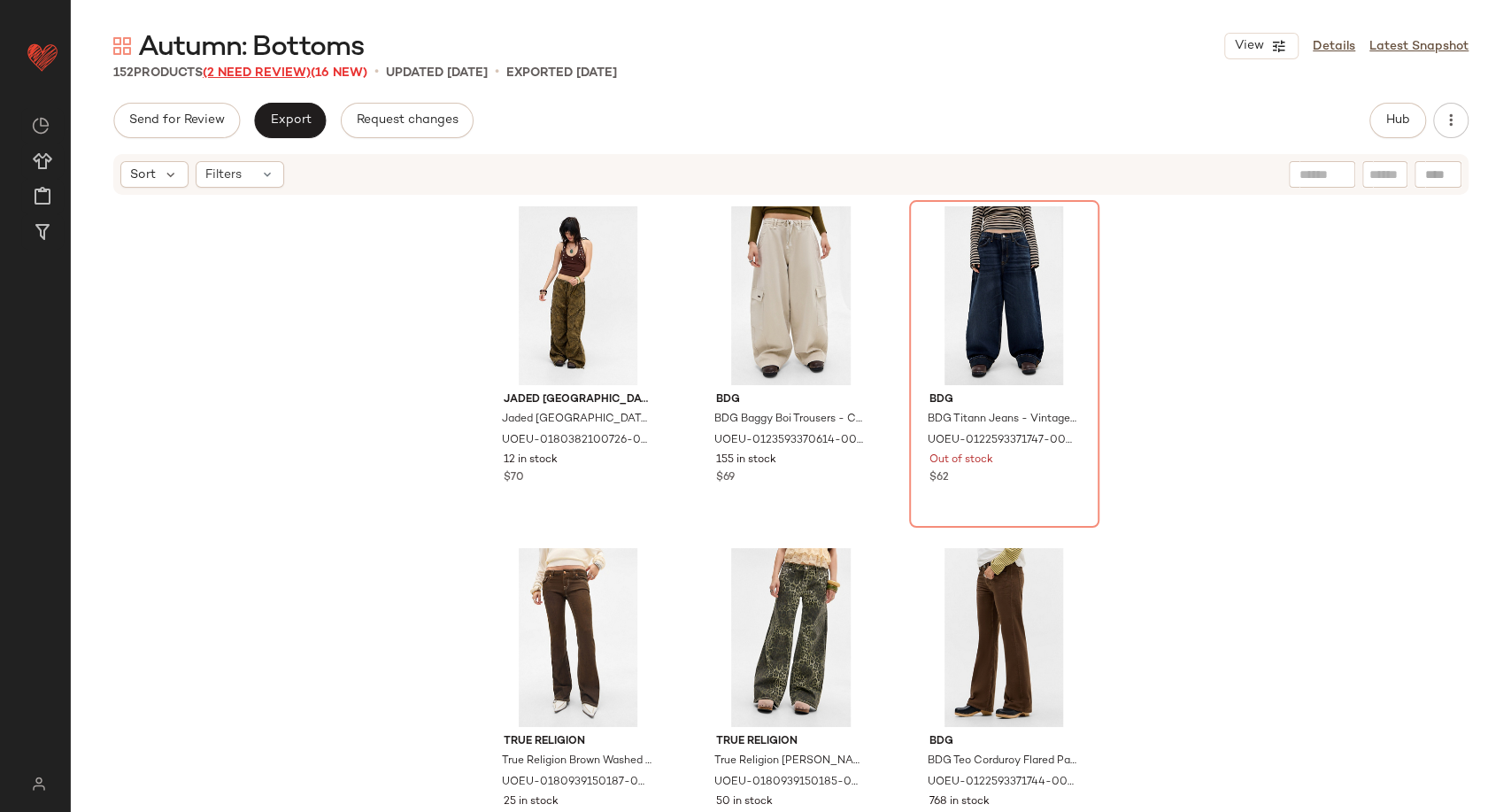
click at [286, 68] on span "(2 Need Review)" at bounding box center [257, 73] width 108 height 14
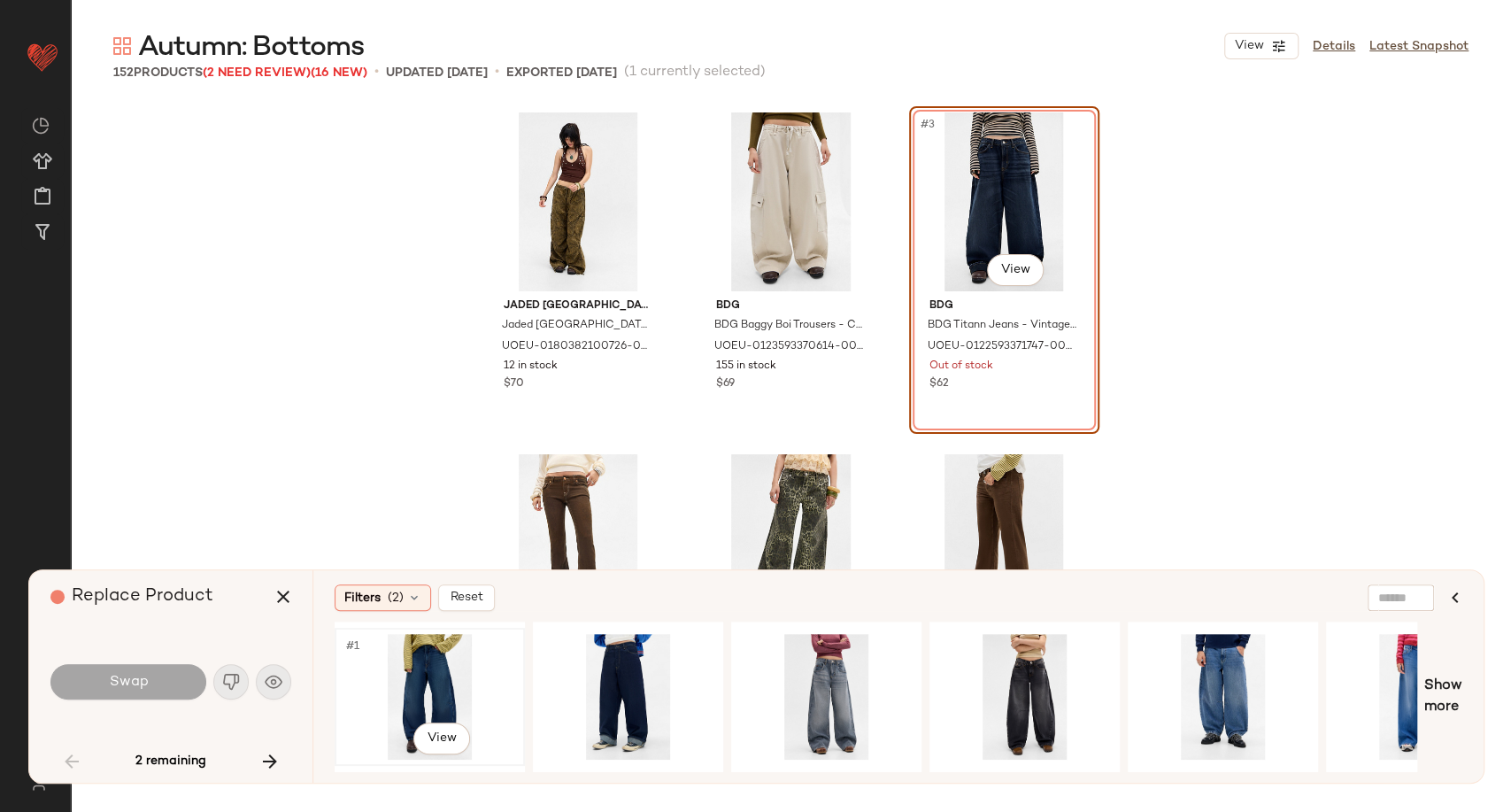
click at [438, 681] on div "#1 View" at bounding box center [429, 697] width 178 height 126
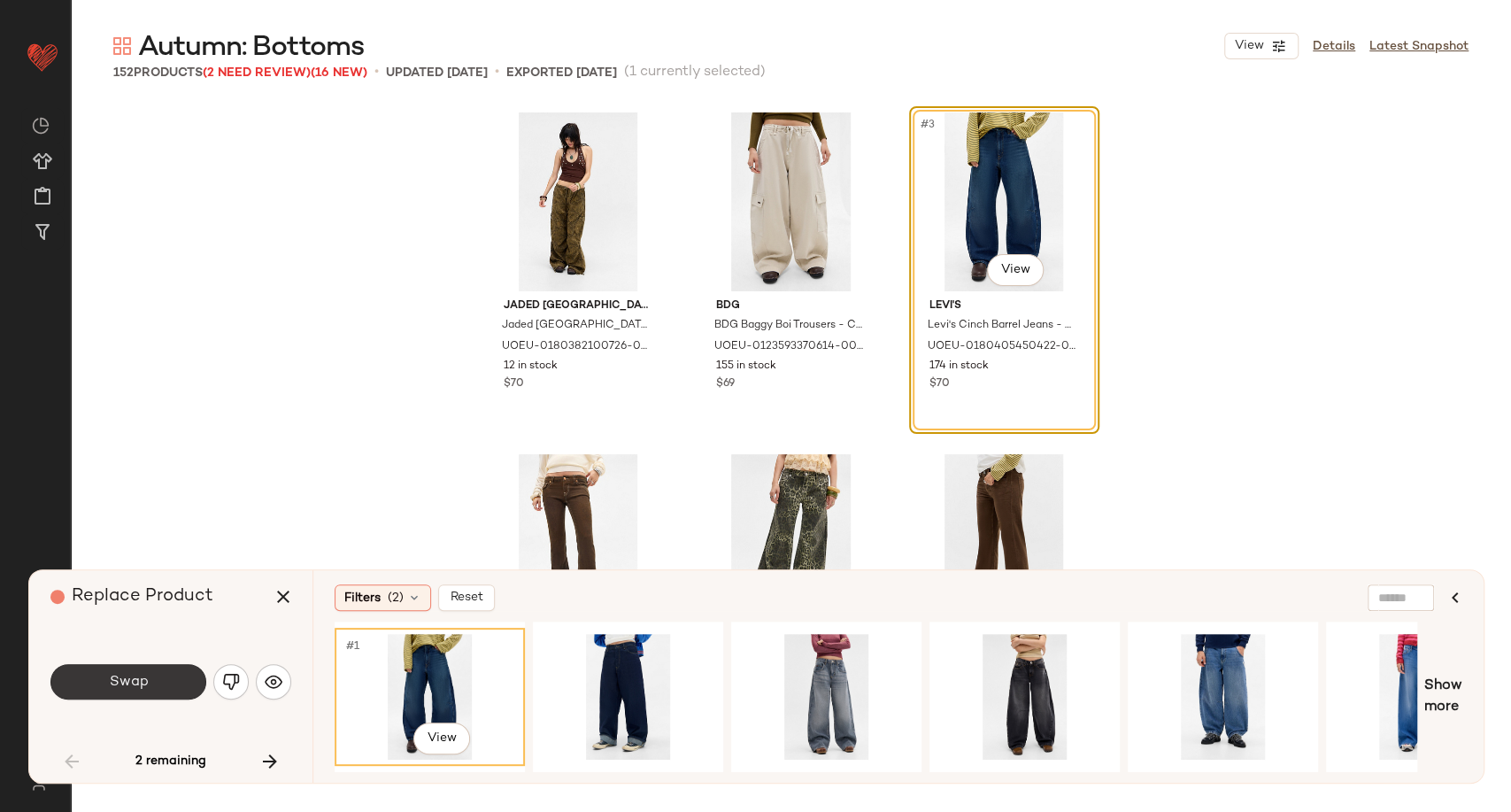
click at [133, 681] on span "Swap" at bounding box center [128, 681] width 40 height 16
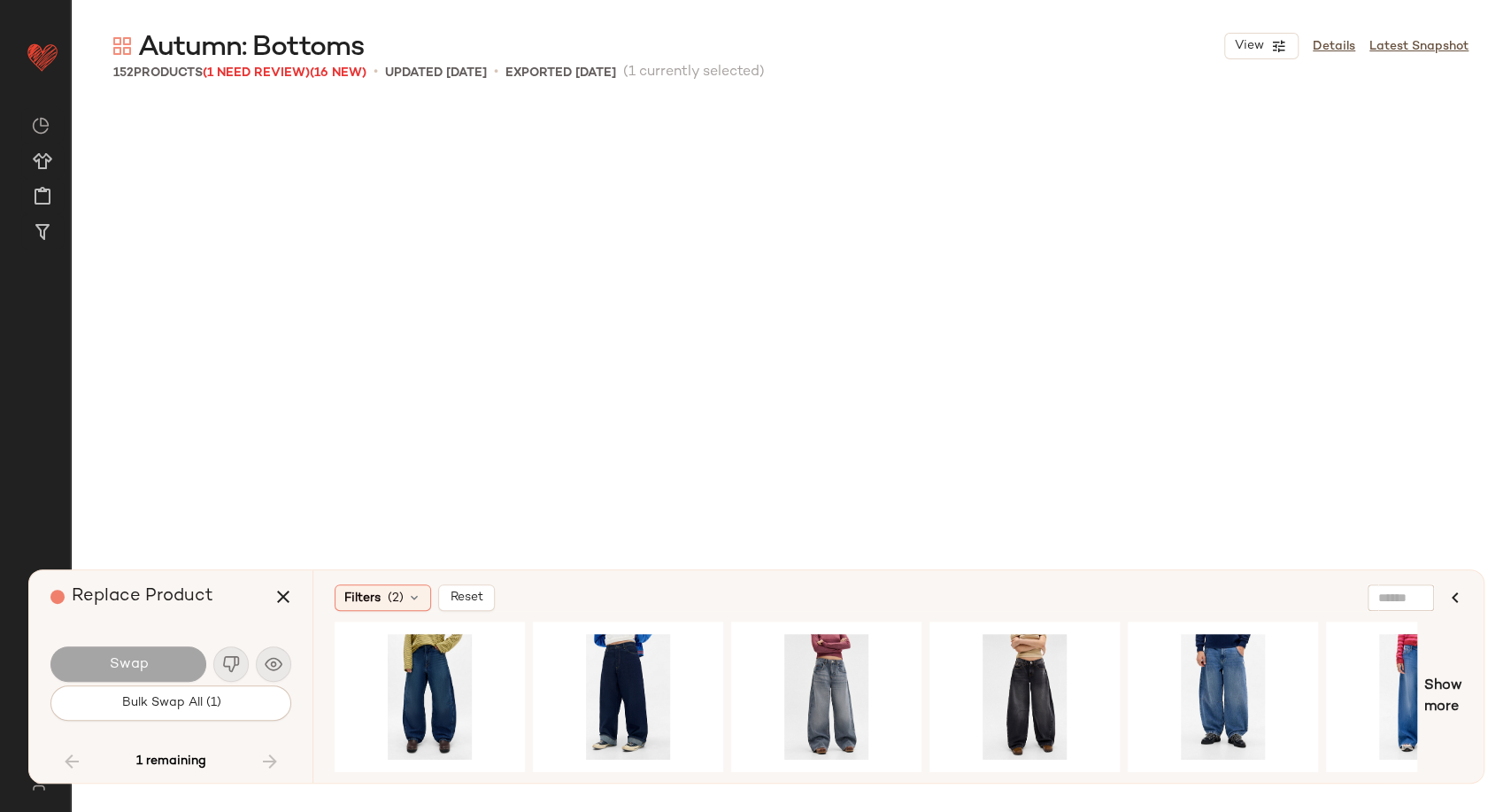
scroll to position [9907, 0]
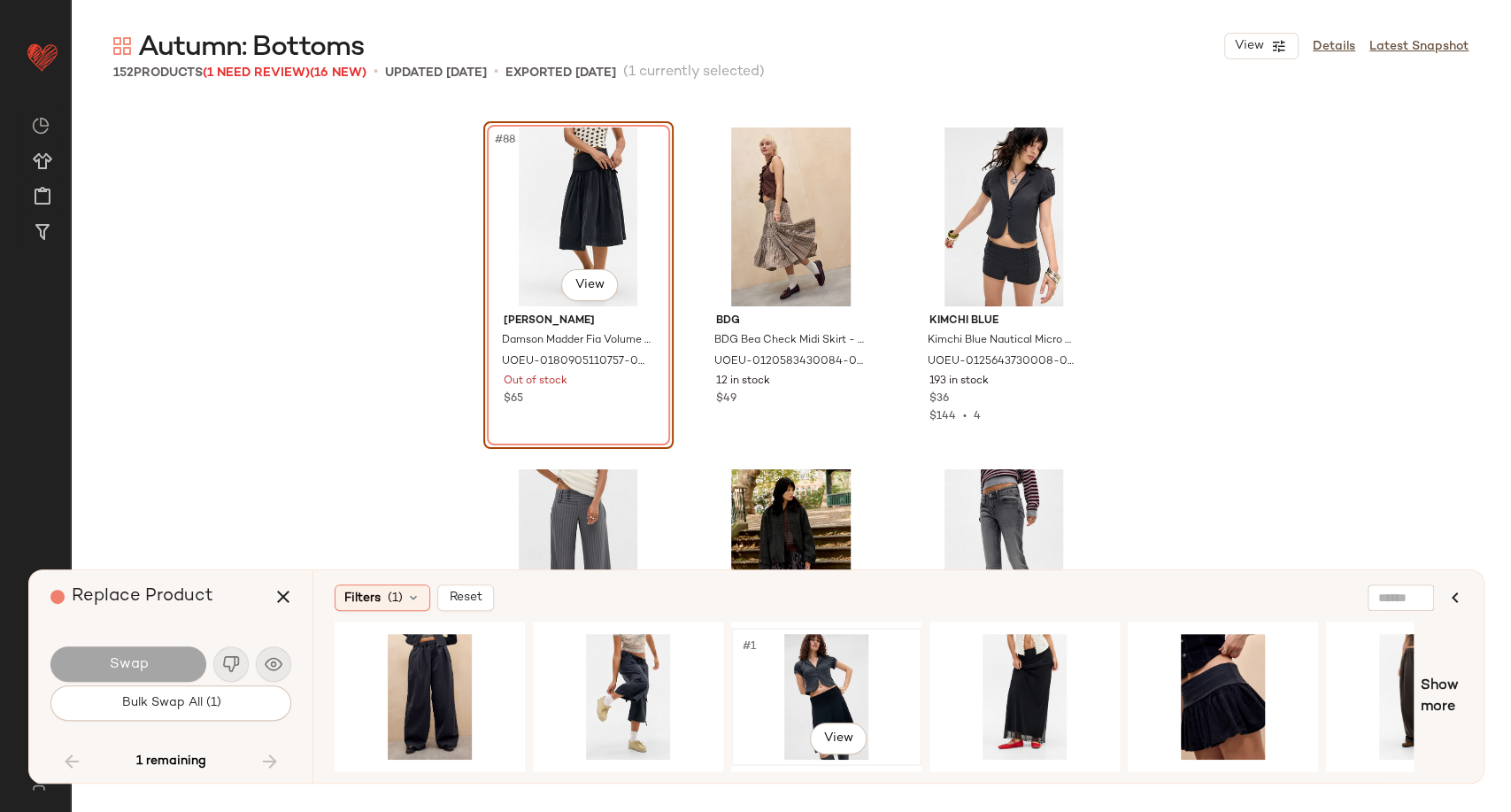
click at [850, 682] on div "#1 View" at bounding box center [826, 697] width 178 height 126
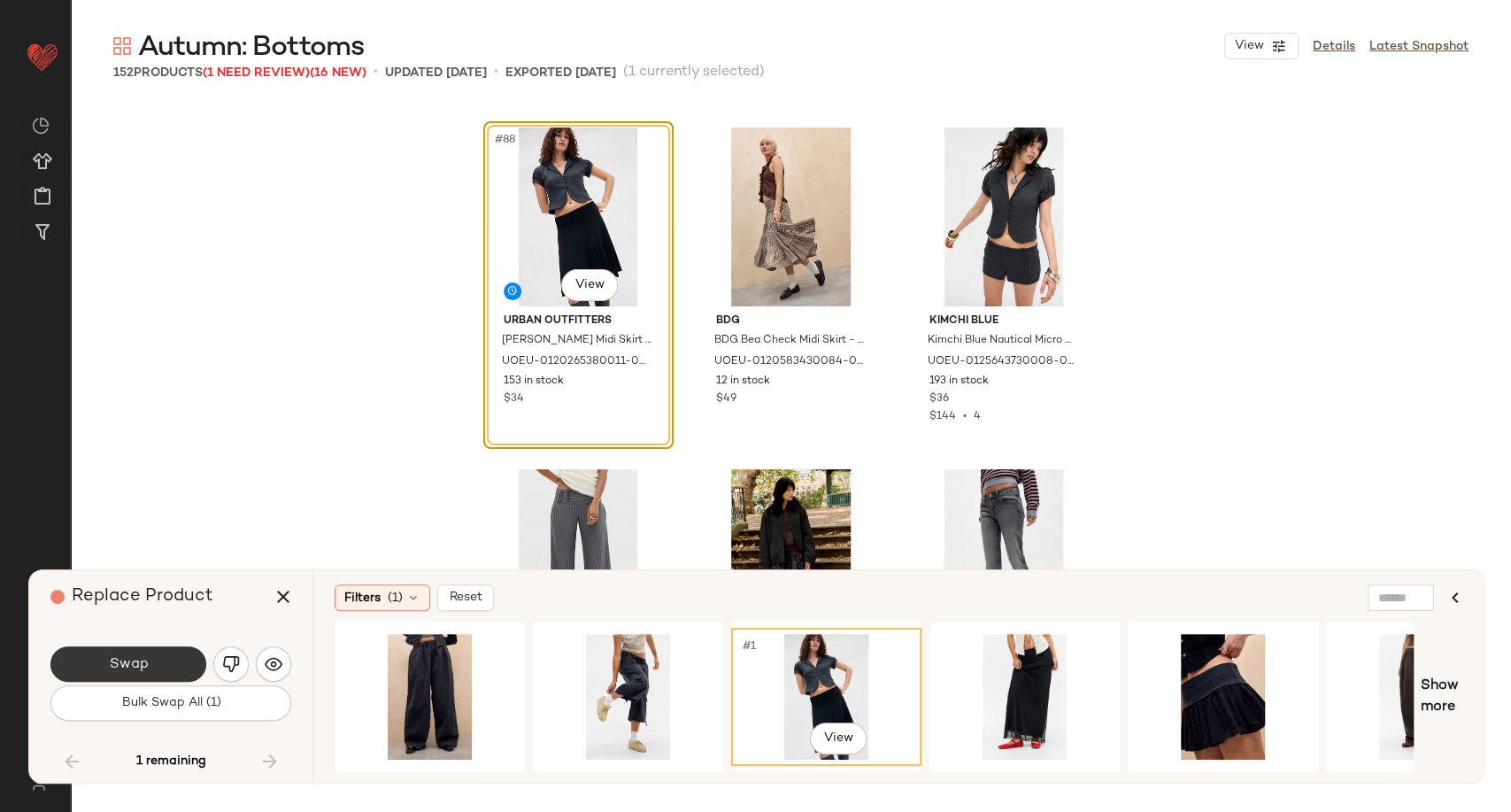
click at [160, 663] on button "Swap" at bounding box center [128, 663] width 156 height 36
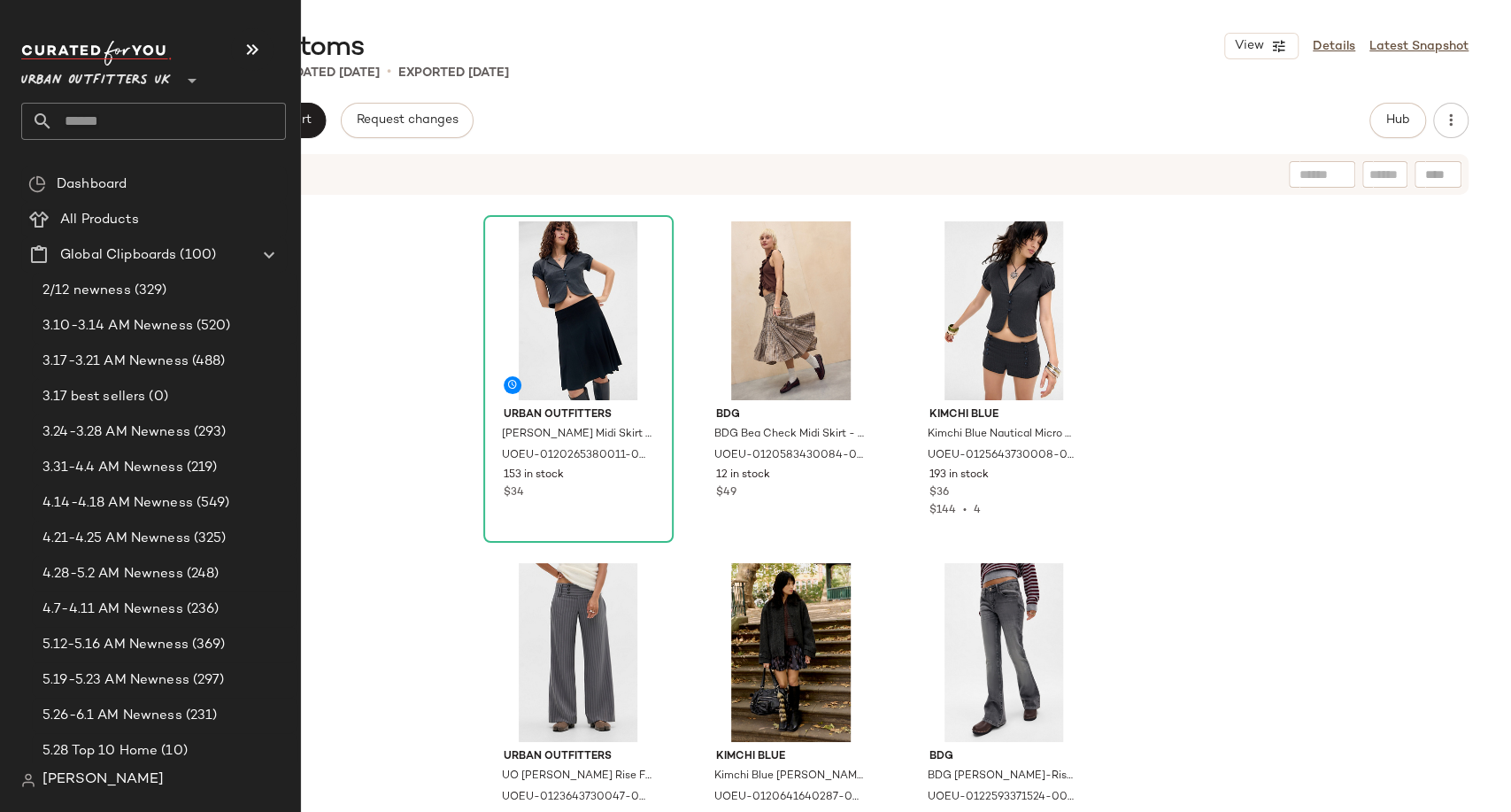
click at [94, 79] on span "Urban Outfitters UK" at bounding box center [96, 76] width 150 height 32
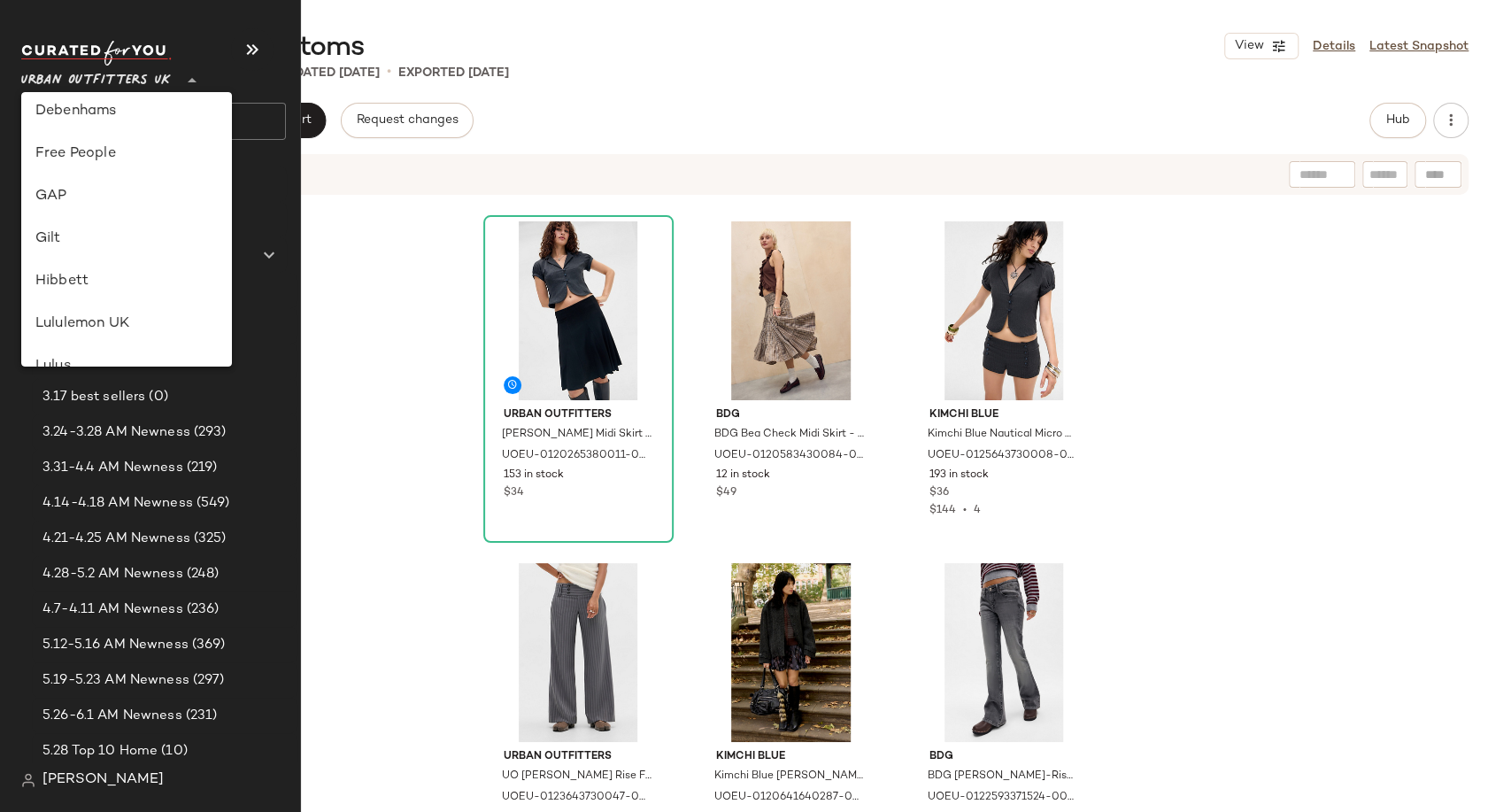
scroll to position [382, 0]
click at [100, 284] on div "Lululemon UK" at bounding box center [127, 290] width 183 height 21
type input "**"
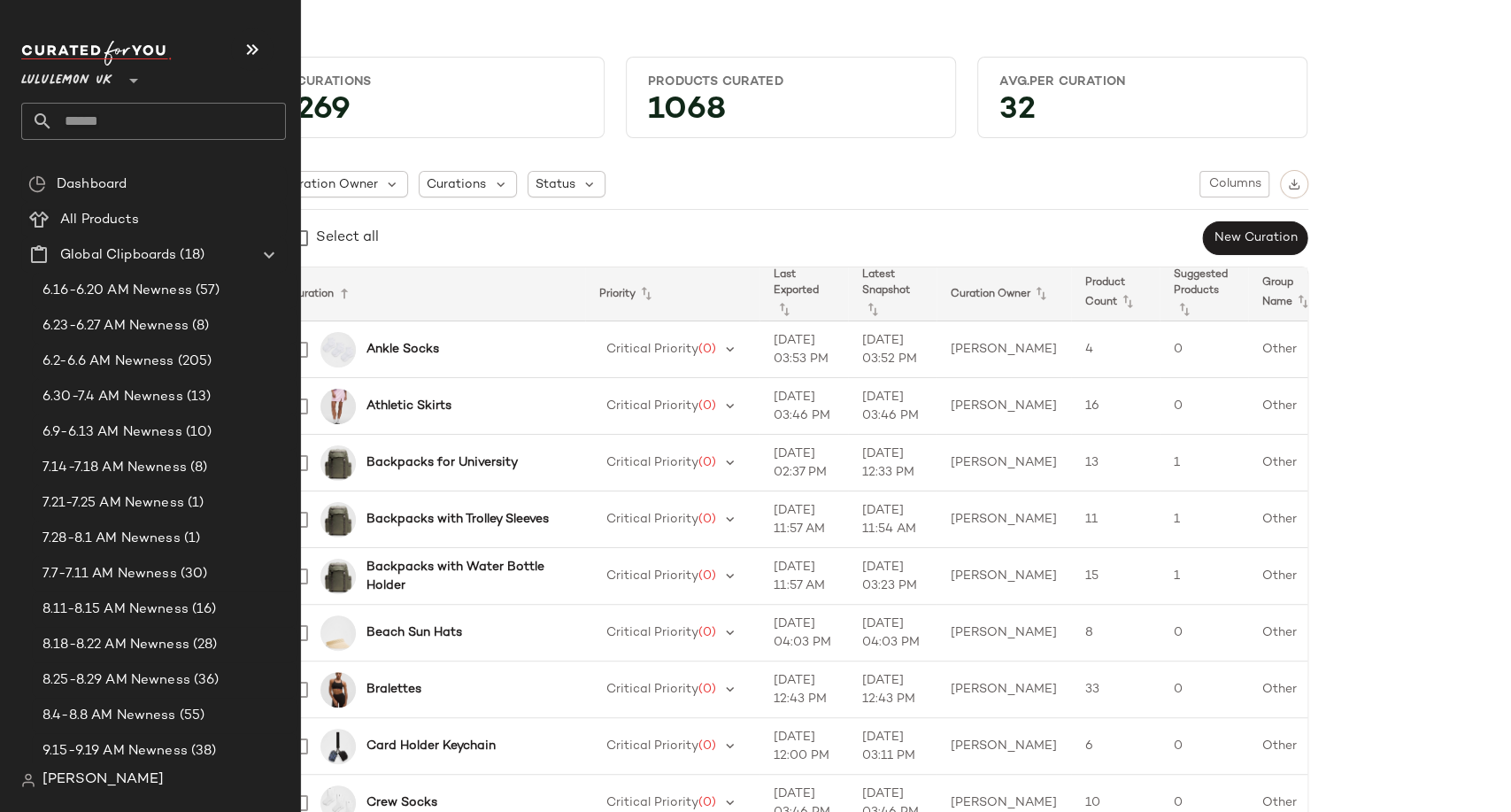
click at [92, 130] on input "text" at bounding box center [169, 121] width 233 height 37
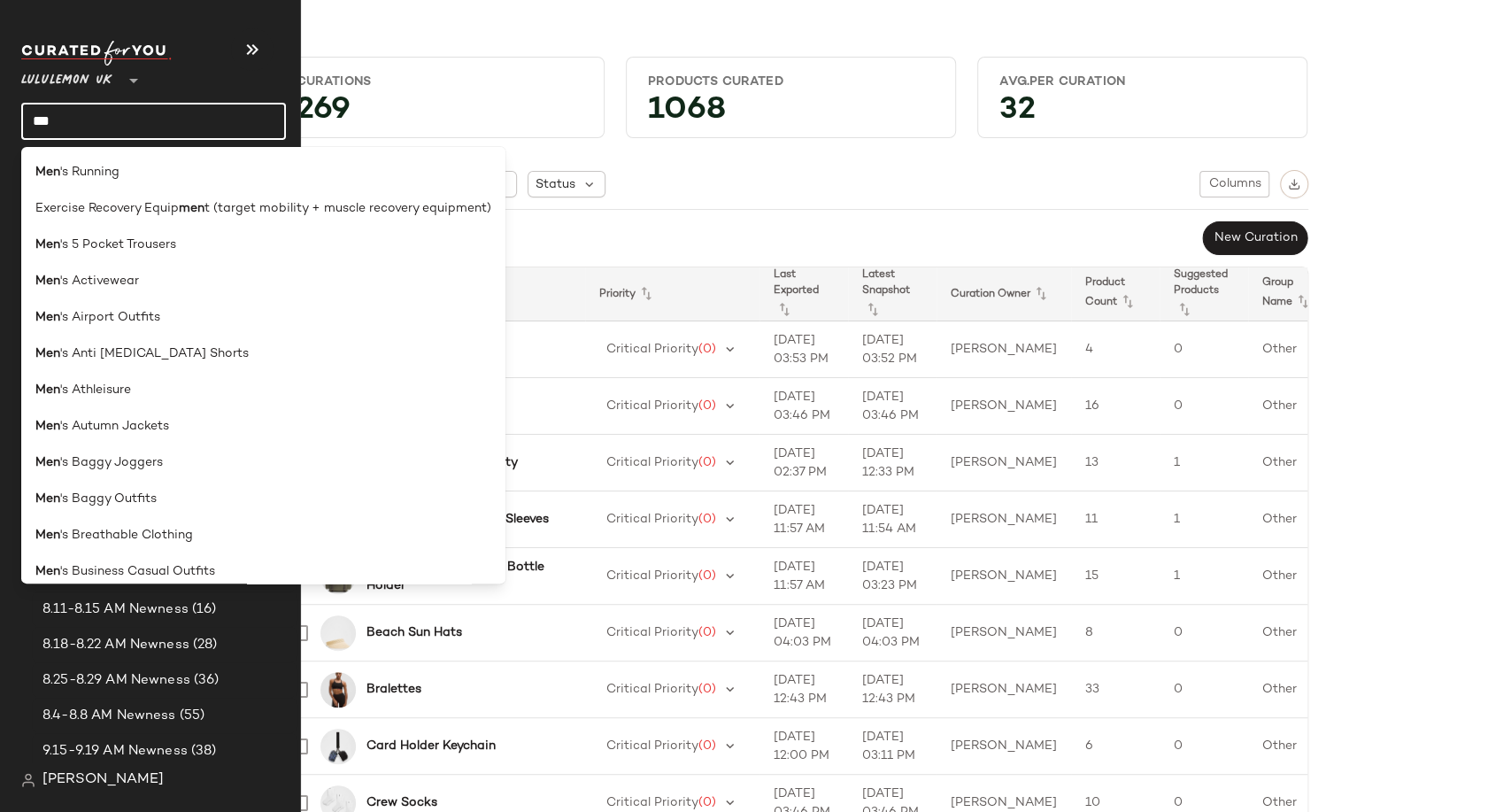
type input "***"
click at [95, 163] on span "'s Running" at bounding box center [90, 172] width 59 height 18
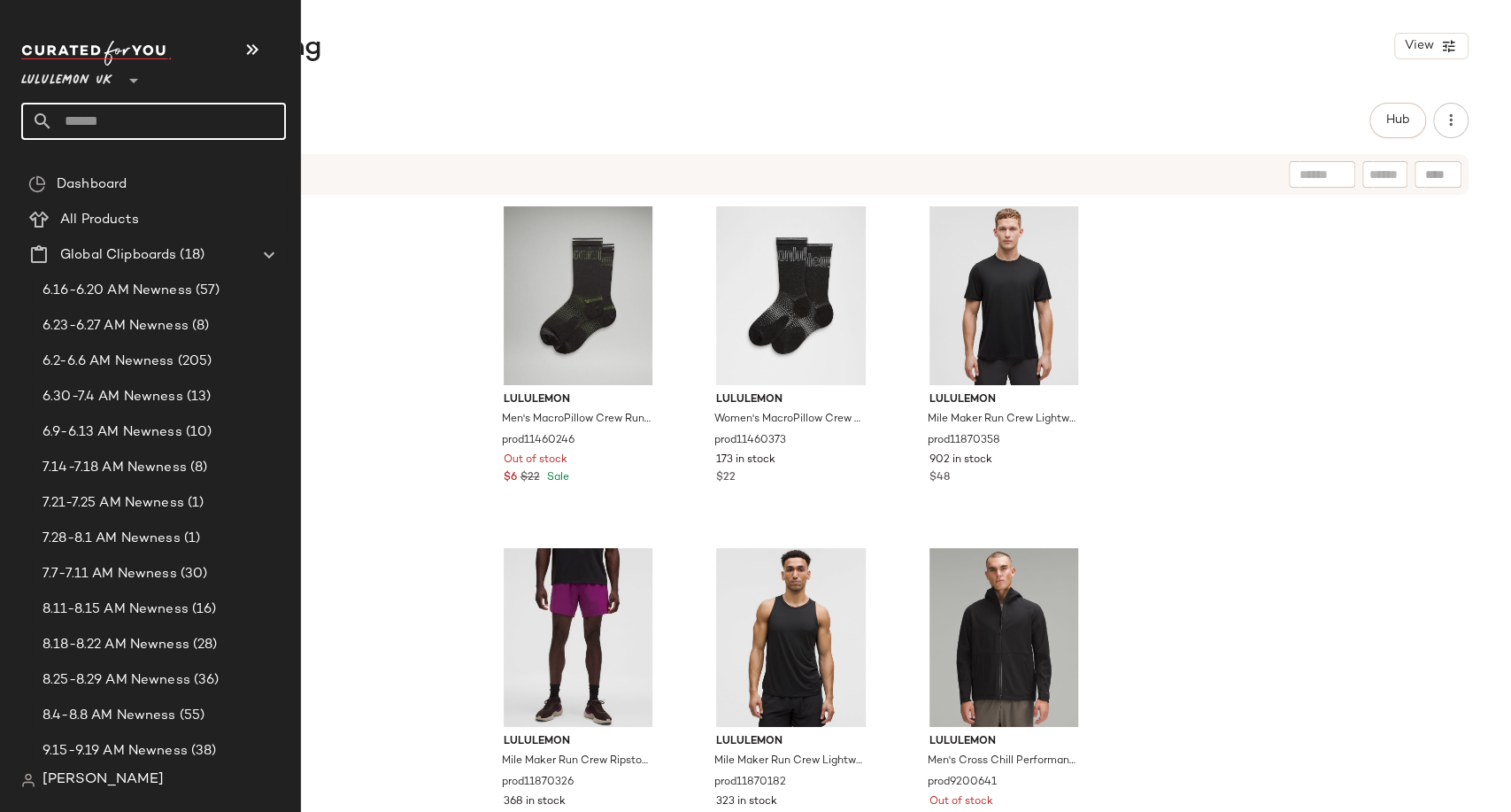
click at [64, 125] on input "text" at bounding box center [169, 121] width 233 height 37
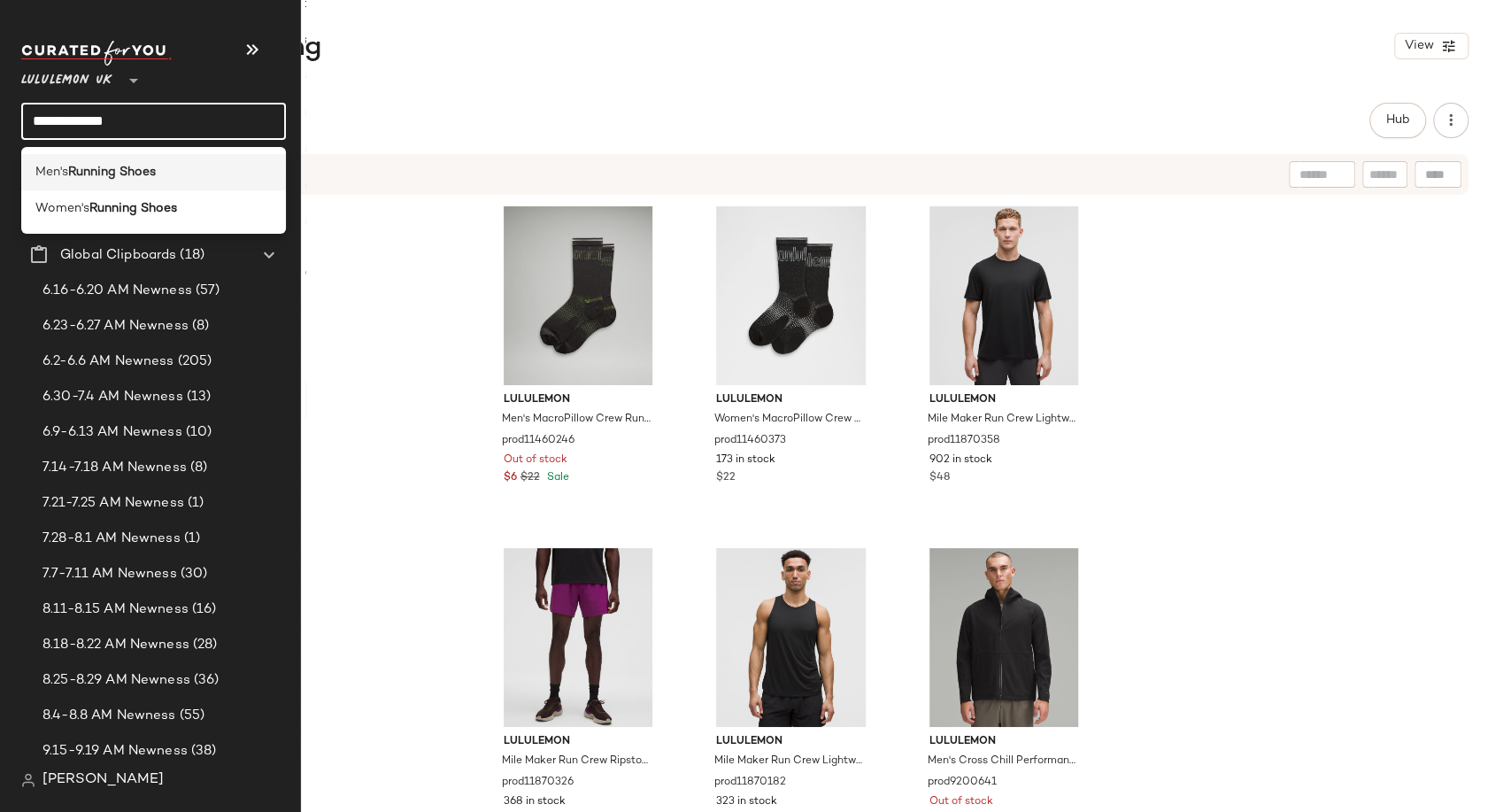
type input "**********"
click at [85, 168] on b "Running Shoes" at bounding box center [112, 172] width 88 height 18
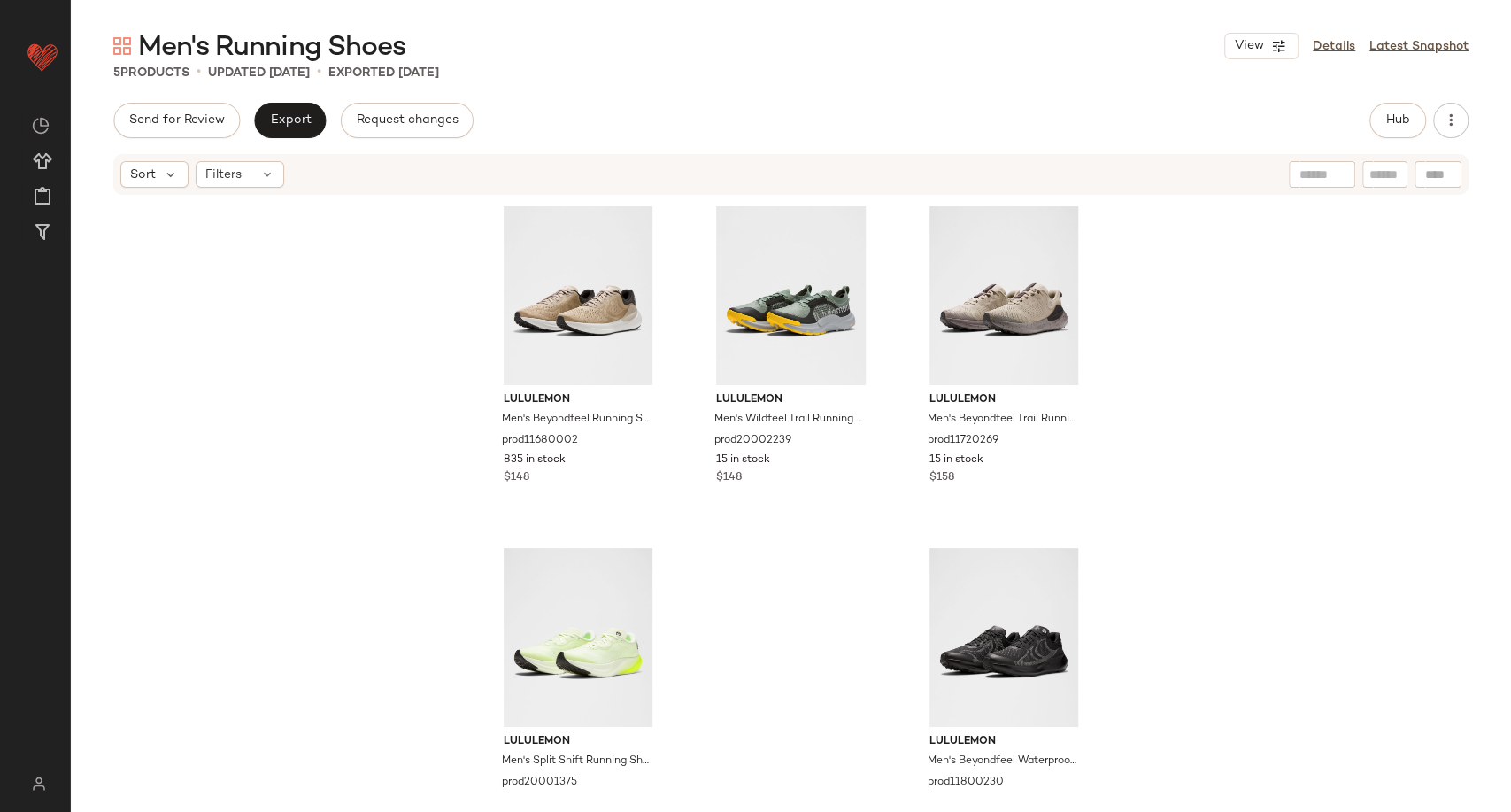
click at [0, 677] on nav "Lululemon UK ** Dashboard All Products Global Clipboards (18) Curations (269) […" at bounding box center [36, 406] width 71 height 812
click at [1386, 117] on span "Hub" at bounding box center [1398, 121] width 25 height 15
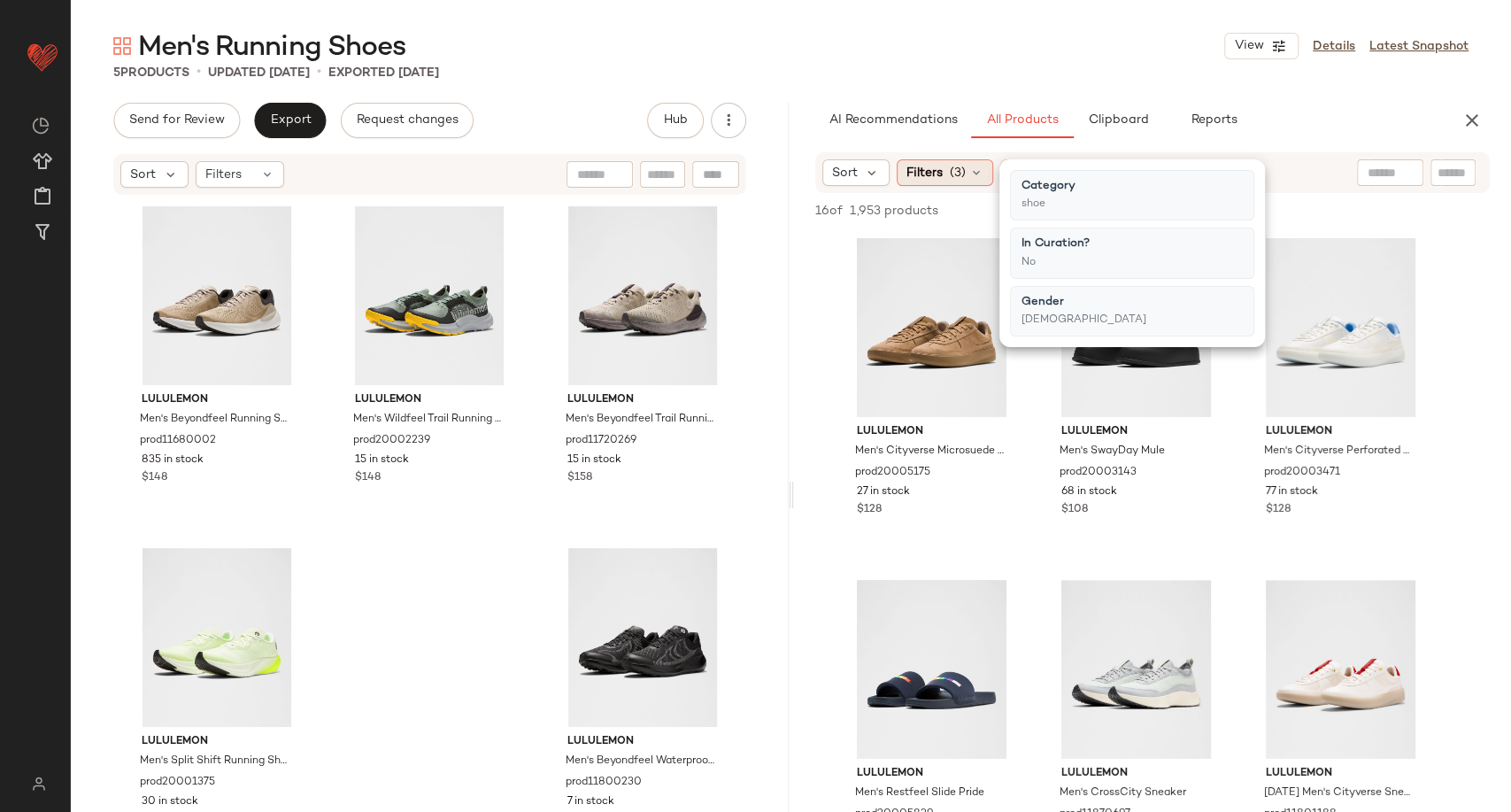
click at [977, 168] on icon at bounding box center [977, 173] width 15 height 15
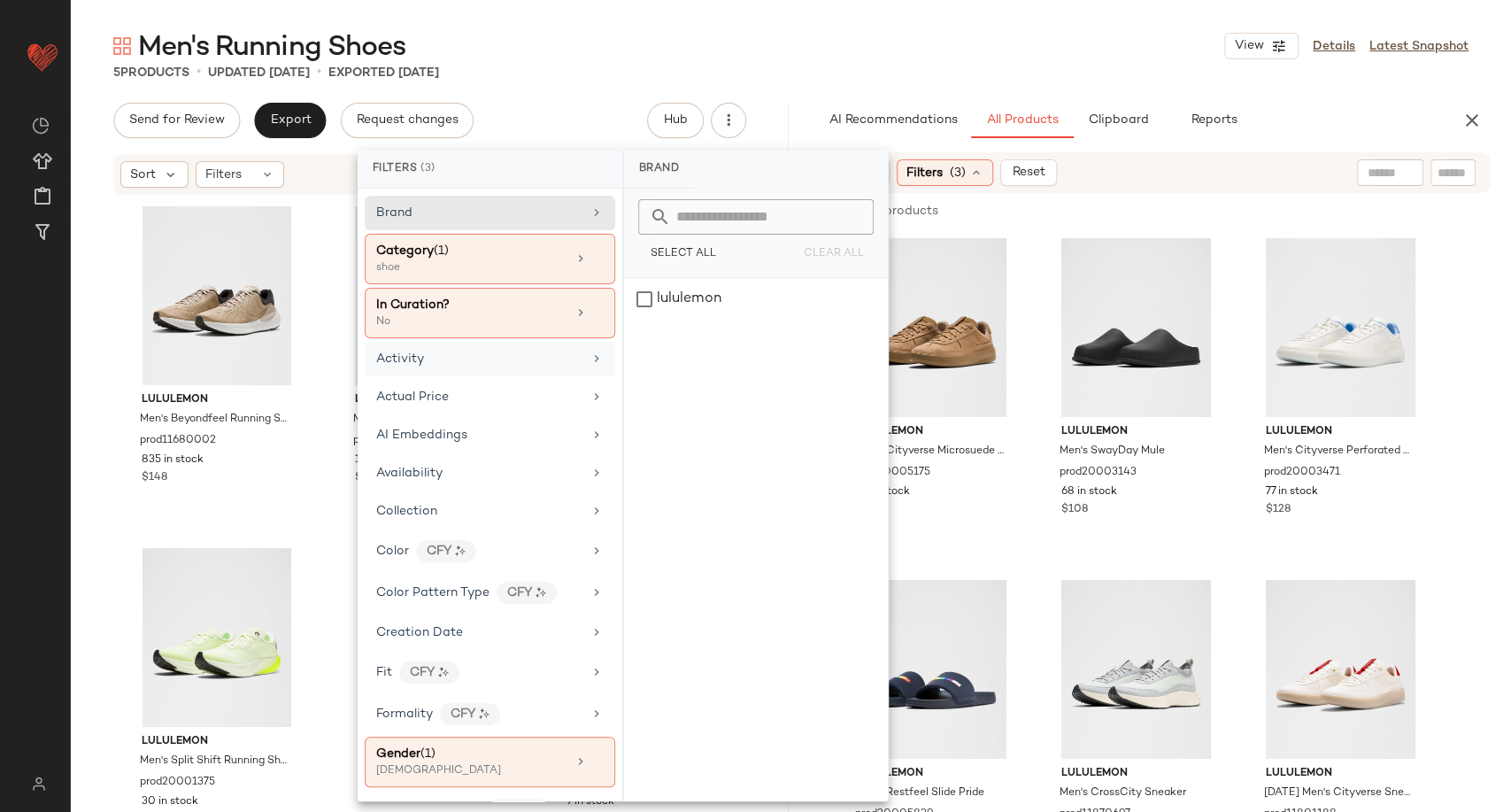
click at [527, 347] on div "Activity" at bounding box center [490, 359] width 250 height 35
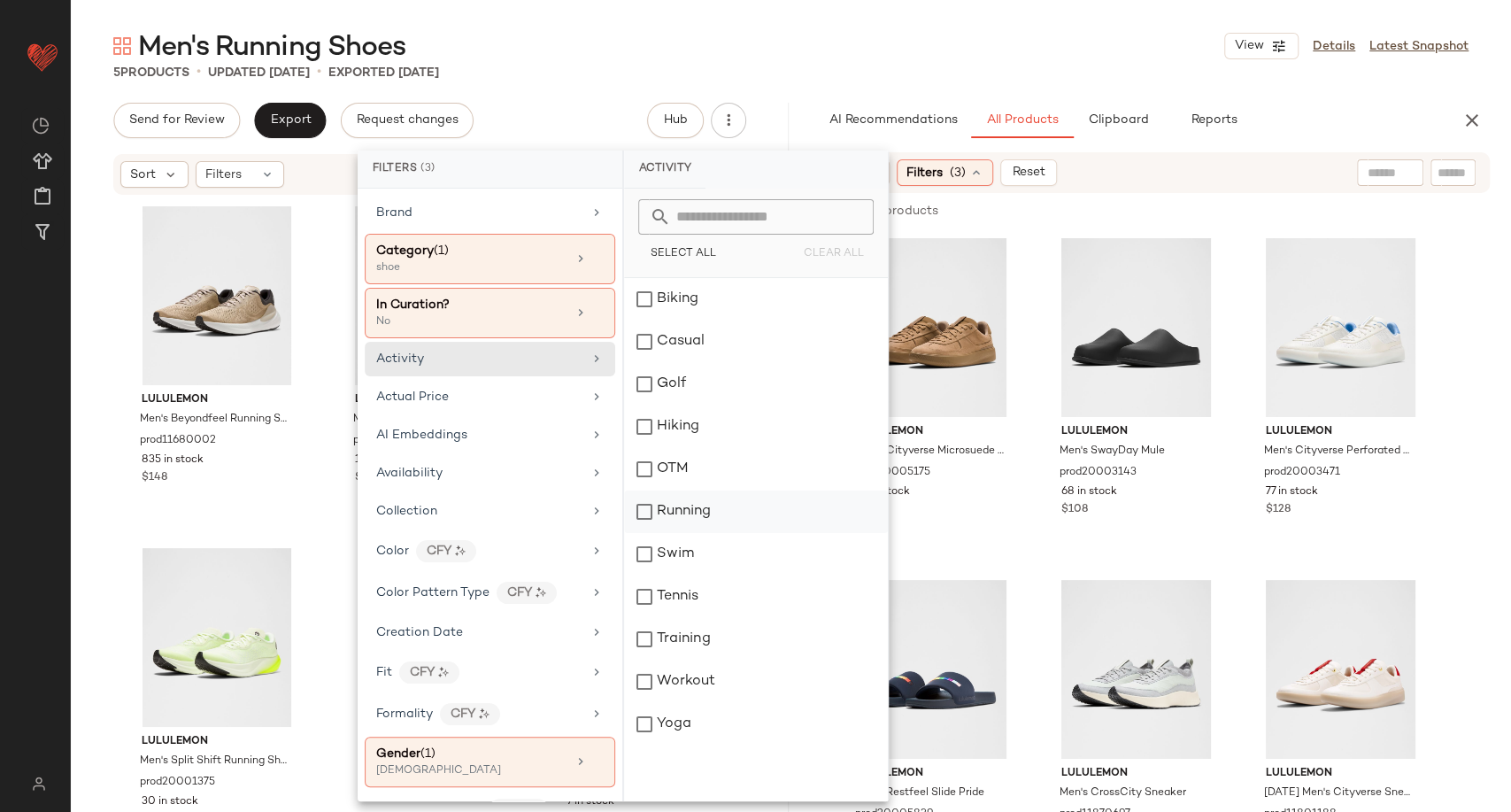
click at [694, 503] on div "Running" at bounding box center [756, 511] width 264 height 43
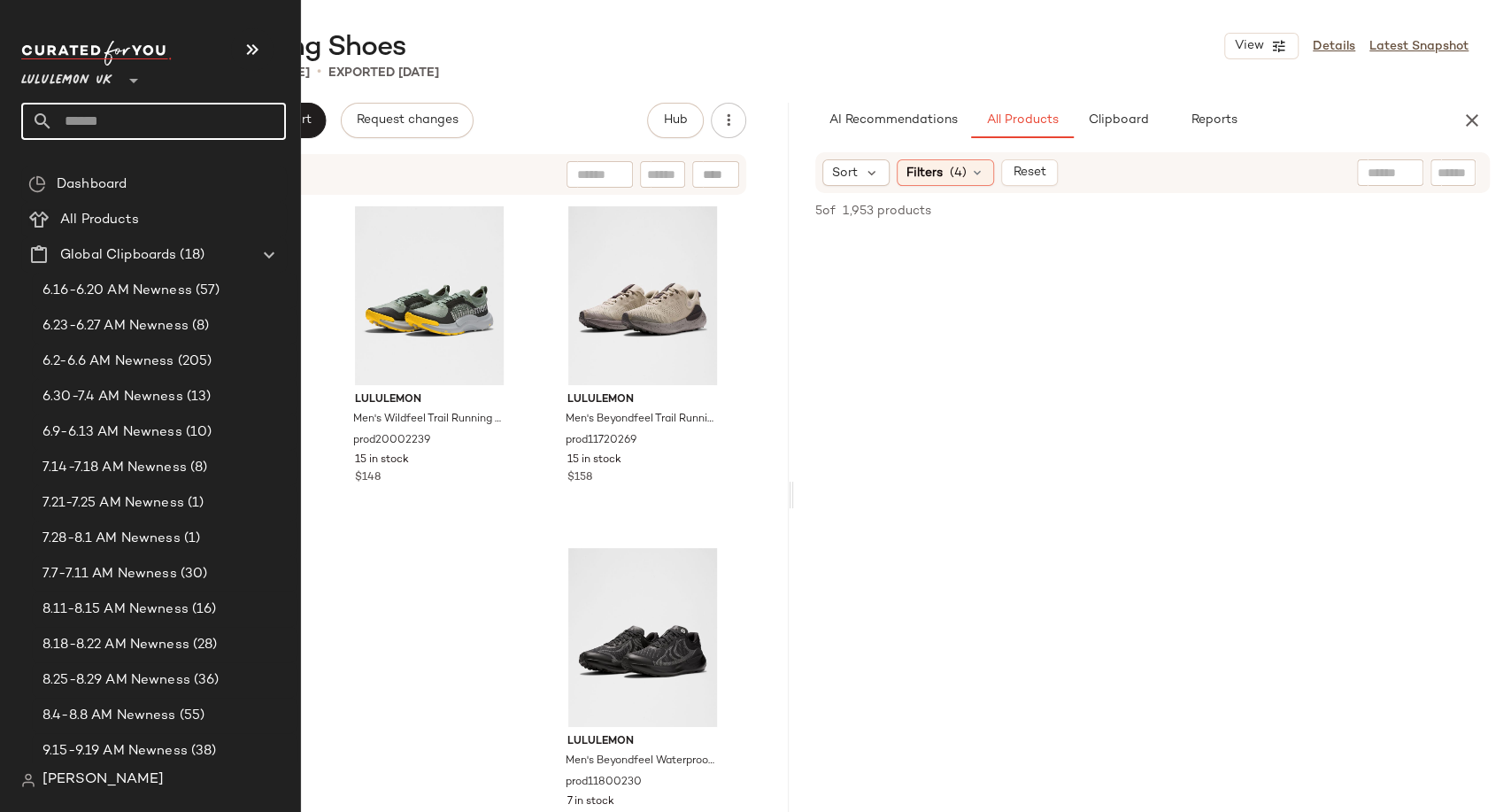
click at [97, 118] on input "text" at bounding box center [169, 121] width 233 height 37
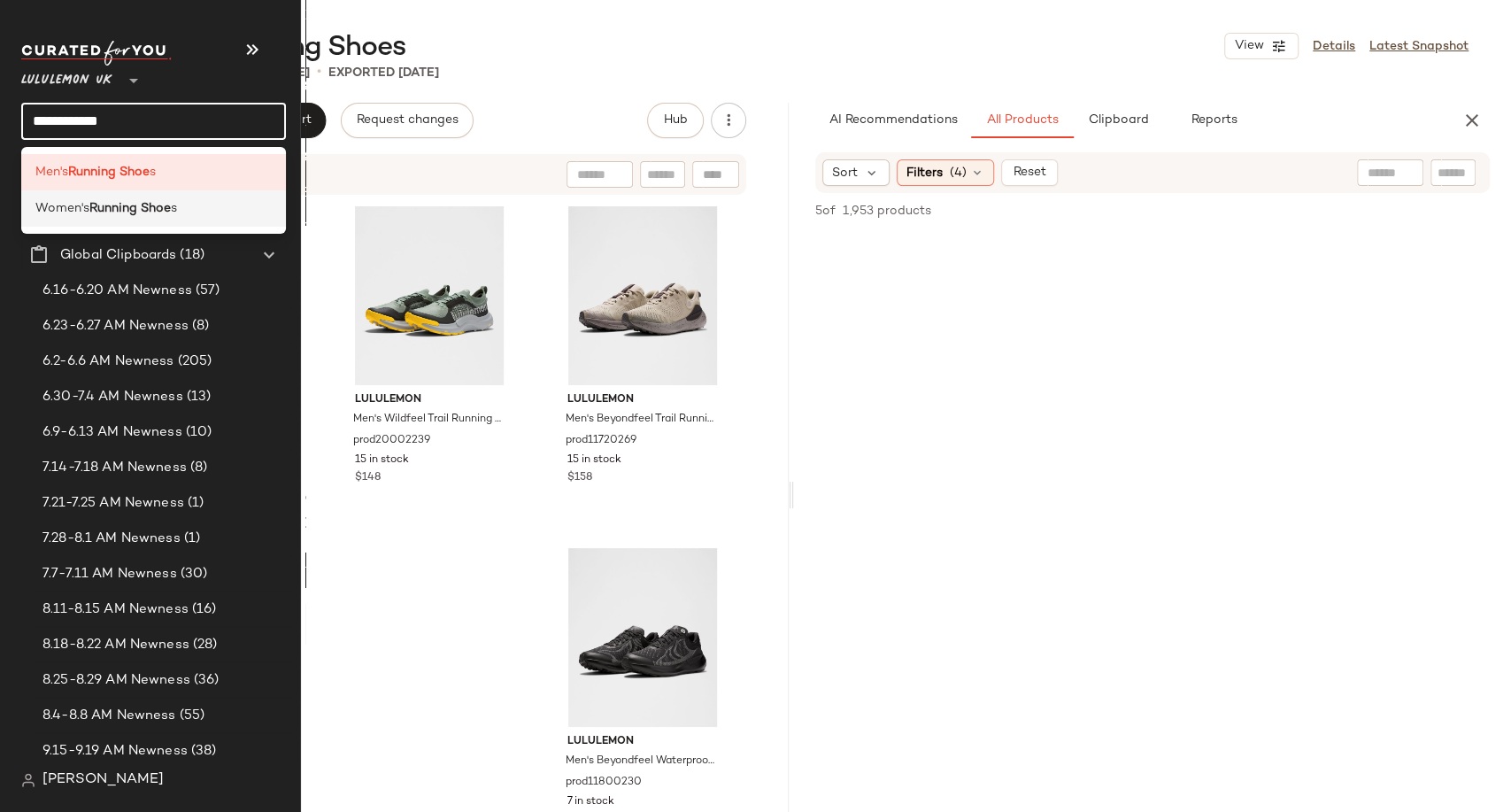
type input "**********"
click at [171, 207] on b "Running Shoe" at bounding box center [130, 208] width 81 height 18
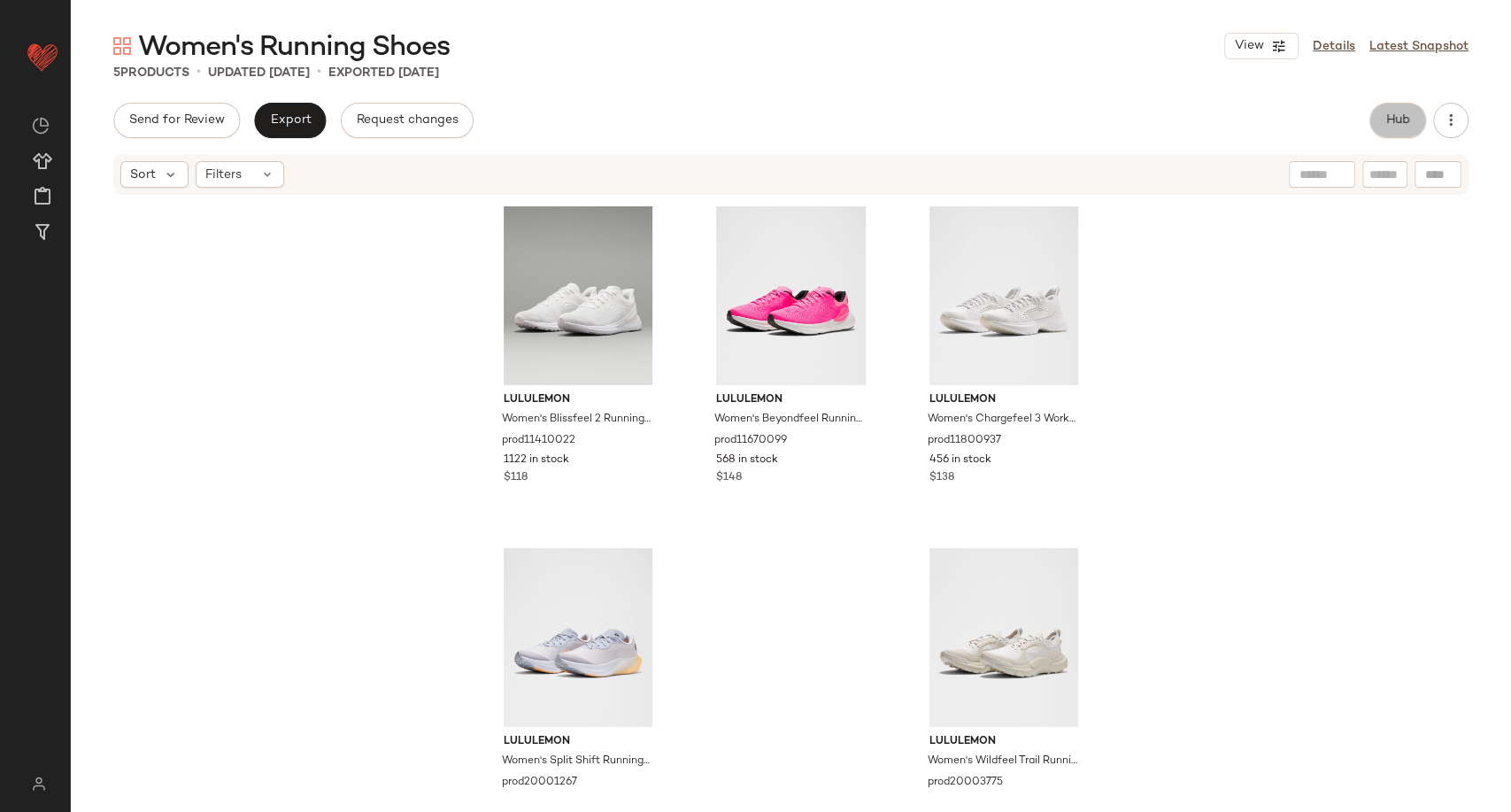
click at [1379, 111] on button "Hub" at bounding box center [1398, 120] width 57 height 36
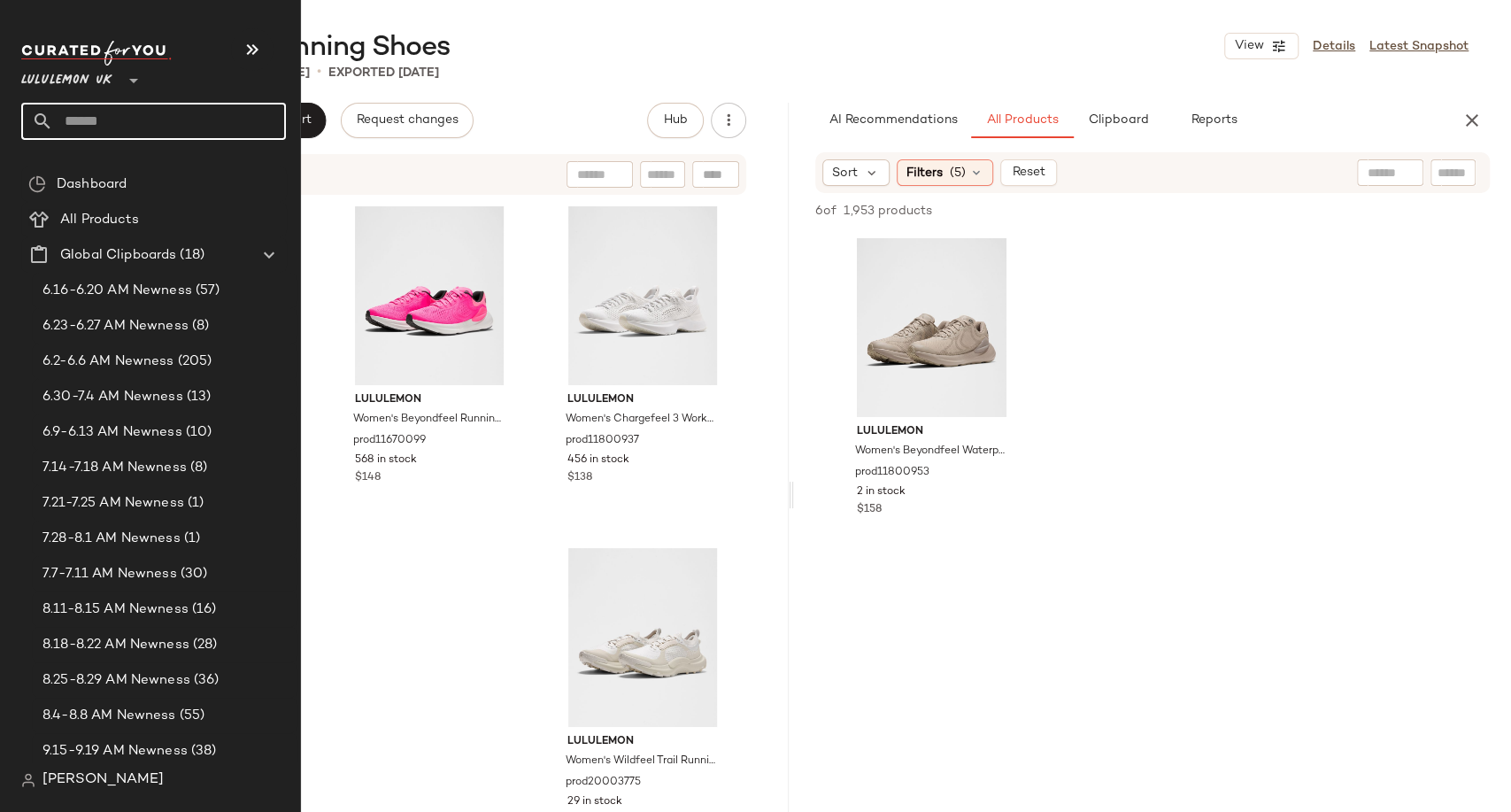
click at [146, 134] on input "text" at bounding box center [169, 121] width 233 height 37
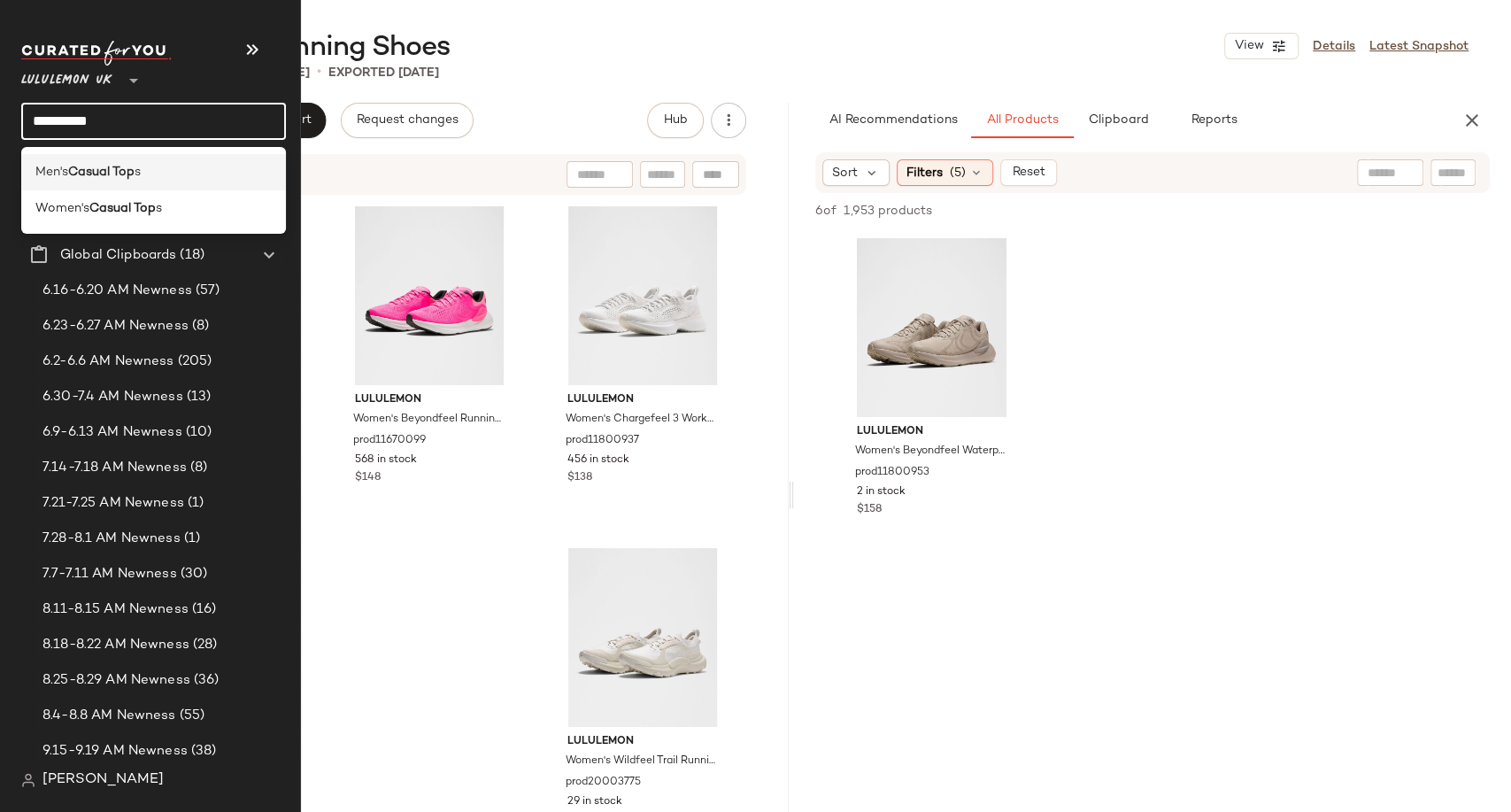
type input "**********"
click at [139, 174] on span "s" at bounding box center [137, 172] width 6 height 18
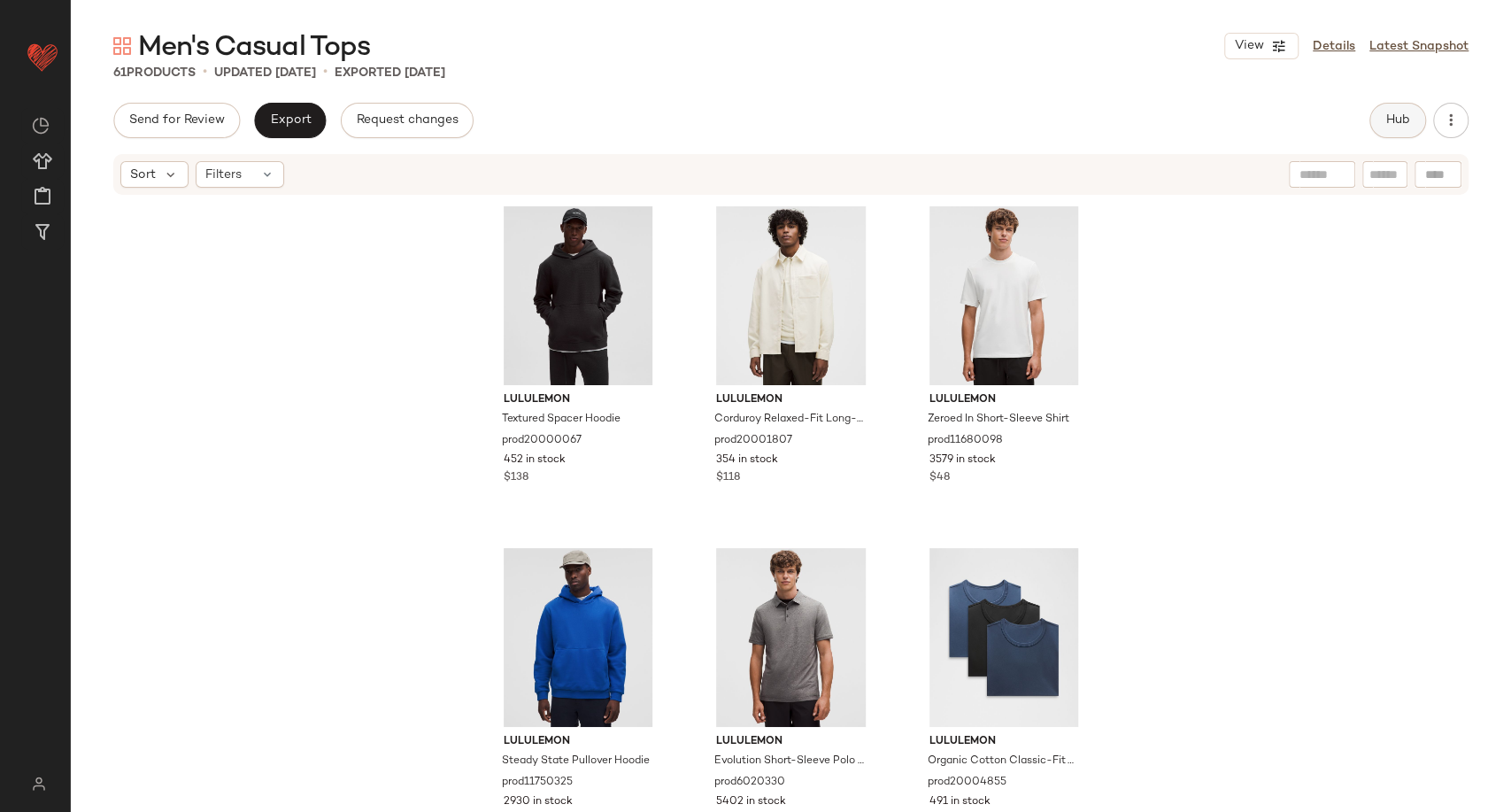
click at [1409, 109] on button "Hub" at bounding box center [1398, 120] width 57 height 36
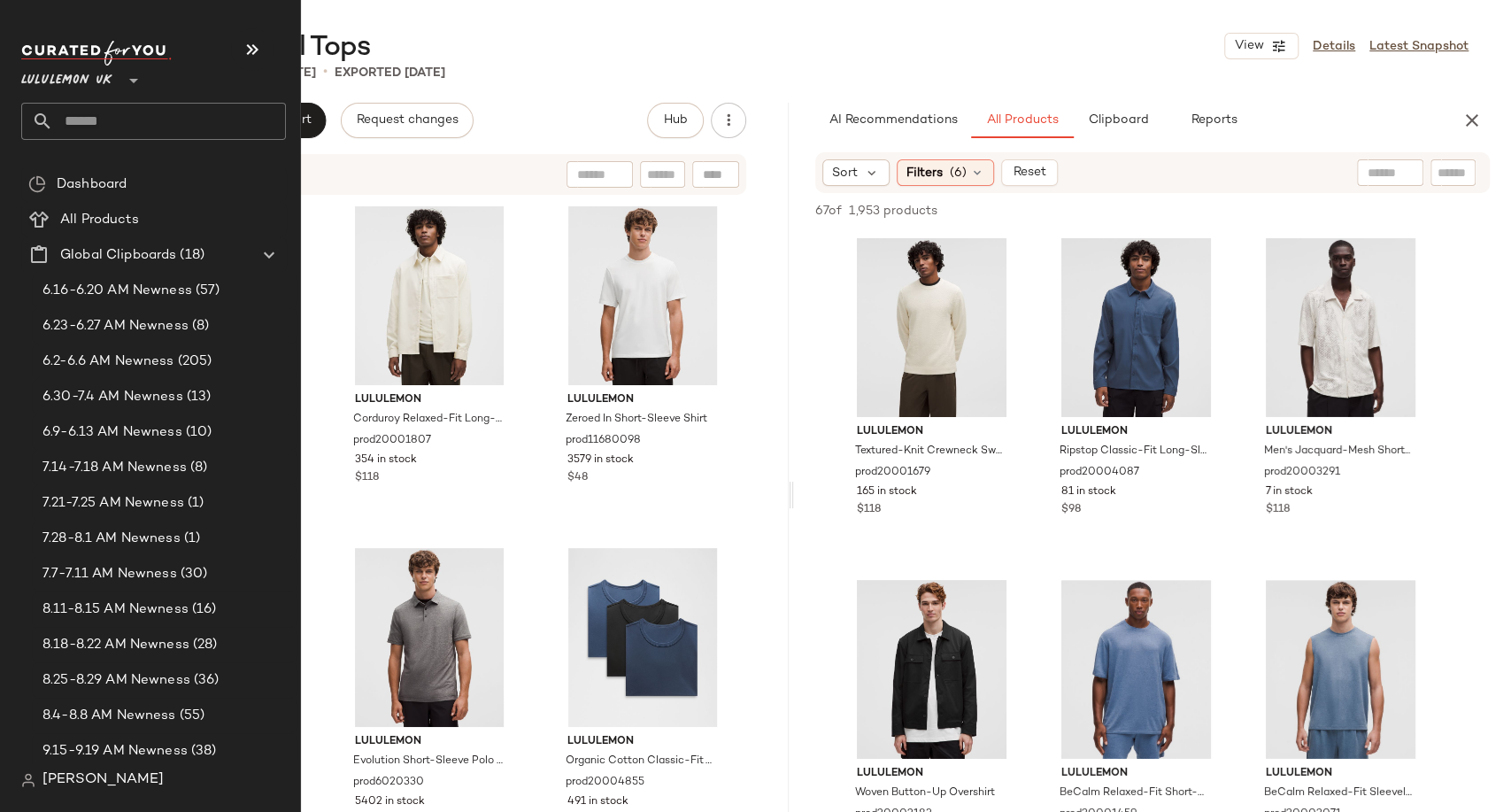
click at [86, 125] on input "text" at bounding box center [169, 121] width 233 height 37
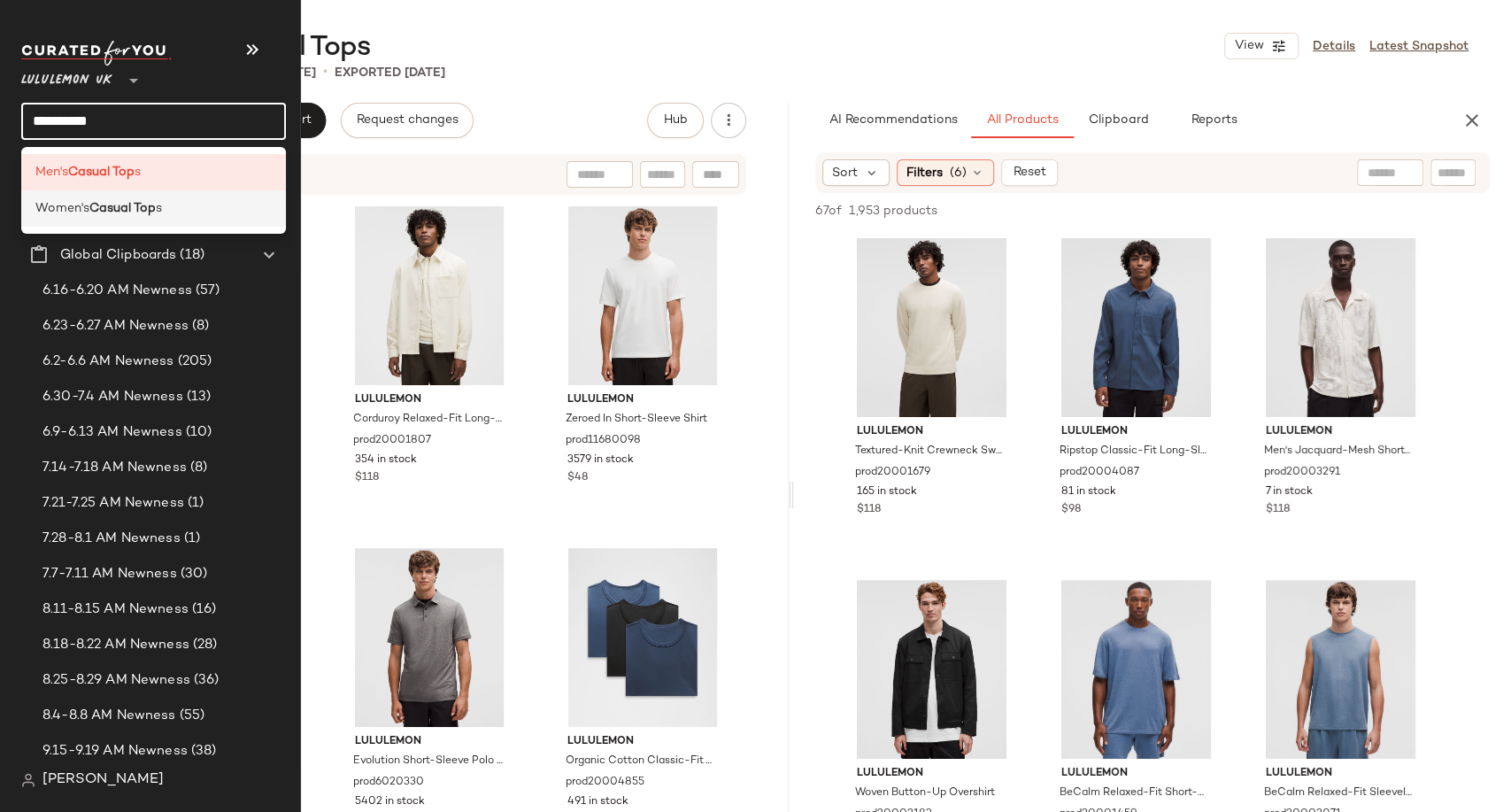
type input "**********"
click at [80, 200] on span "Women's" at bounding box center [62, 208] width 54 height 18
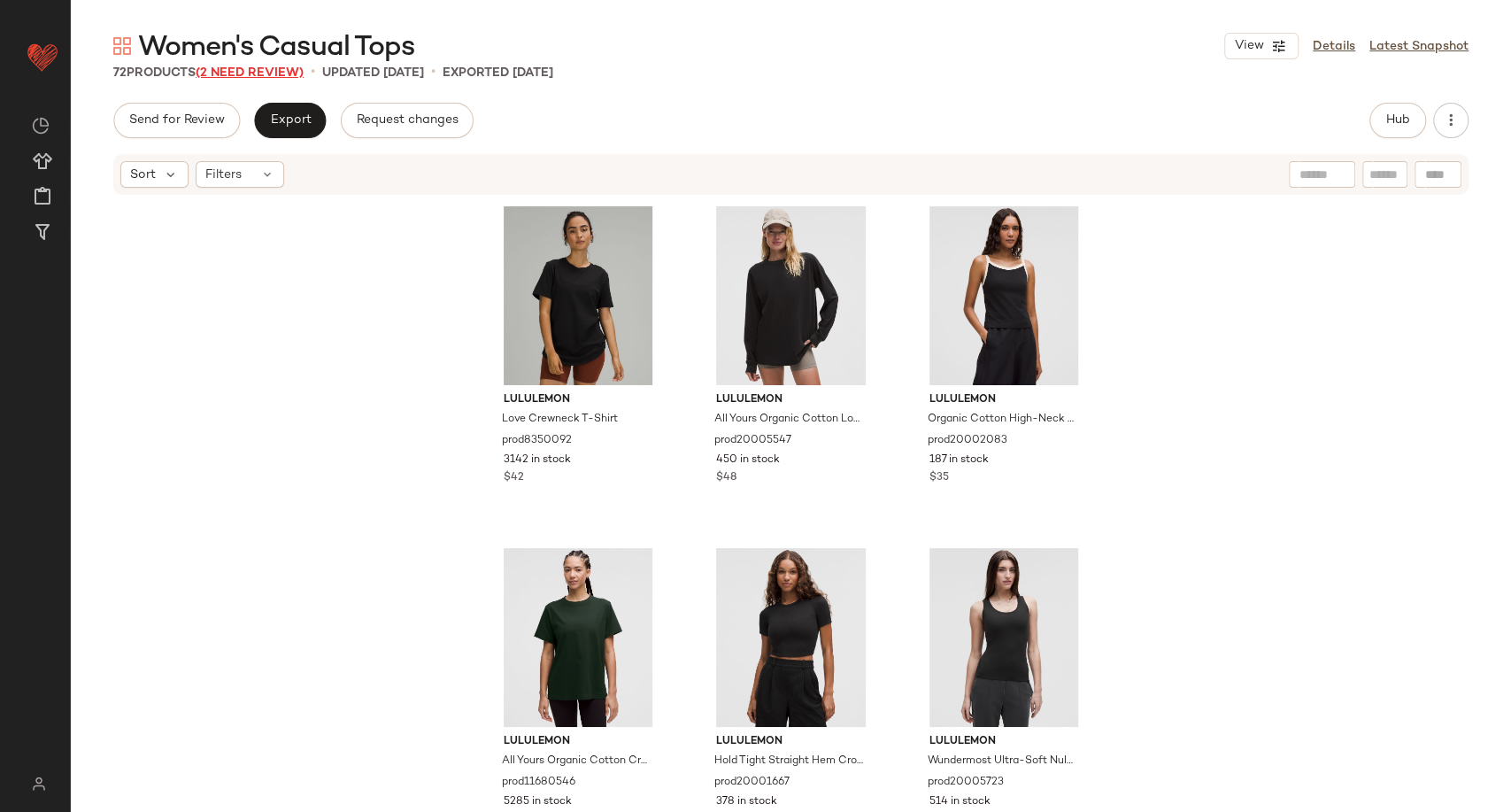
click at [242, 74] on span "(2 Need Review)" at bounding box center [249, 73] width 108 height 14
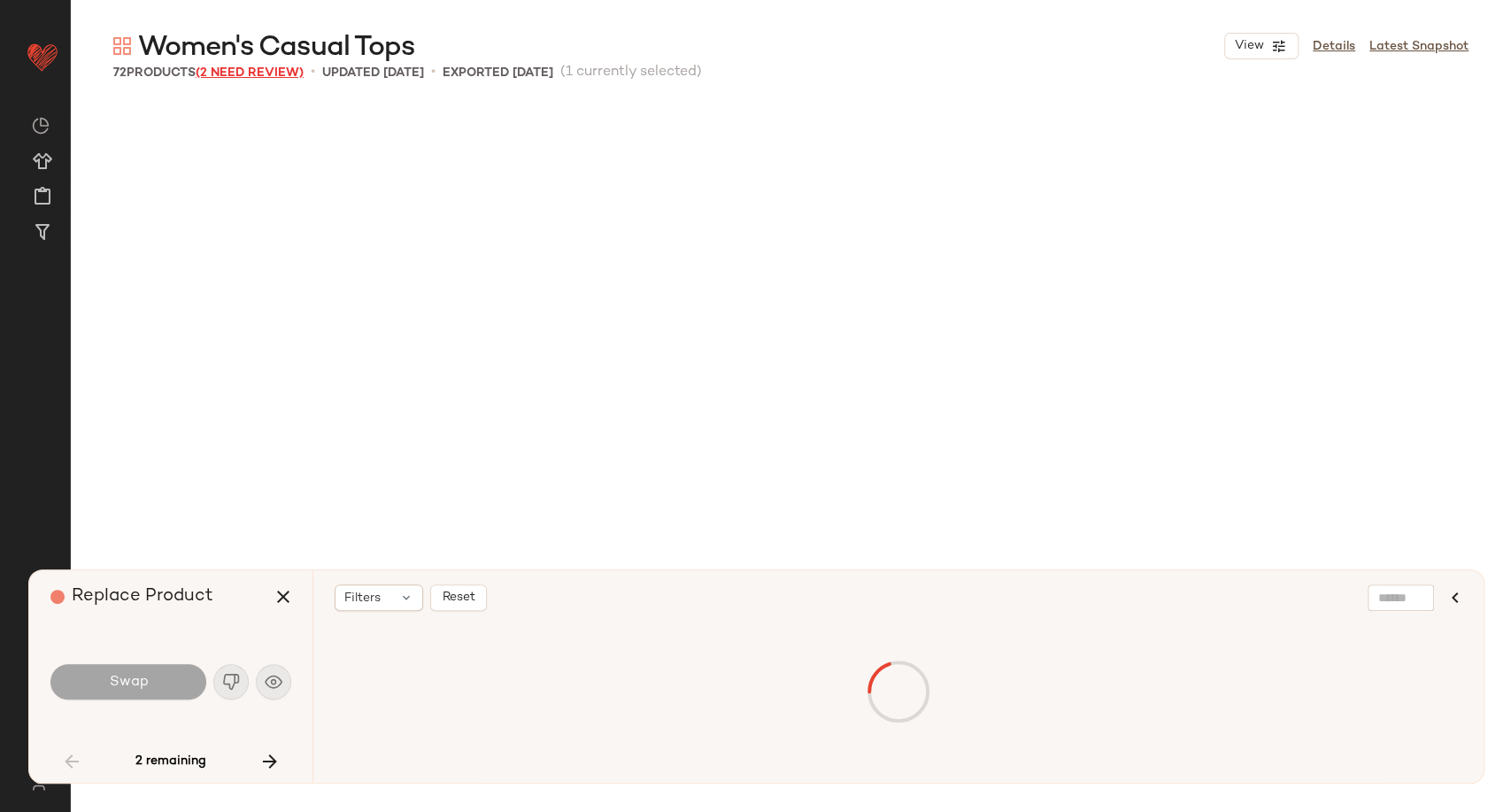
scroll to position [6150, 0]
